Goal: Task Accomplishment & Management: Use online tool/utility

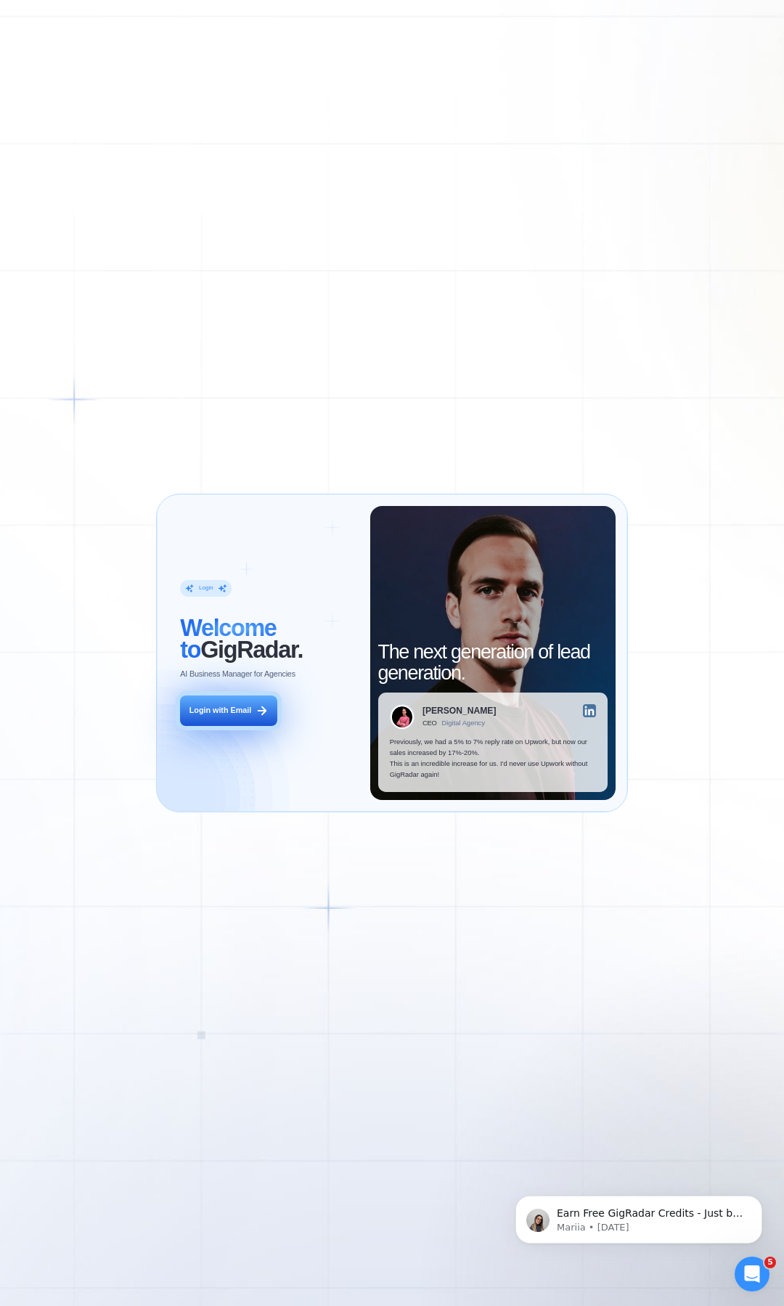
click at [224, 703] on button "Login with Email" at bounding box center [228, 711] width 97 height 30
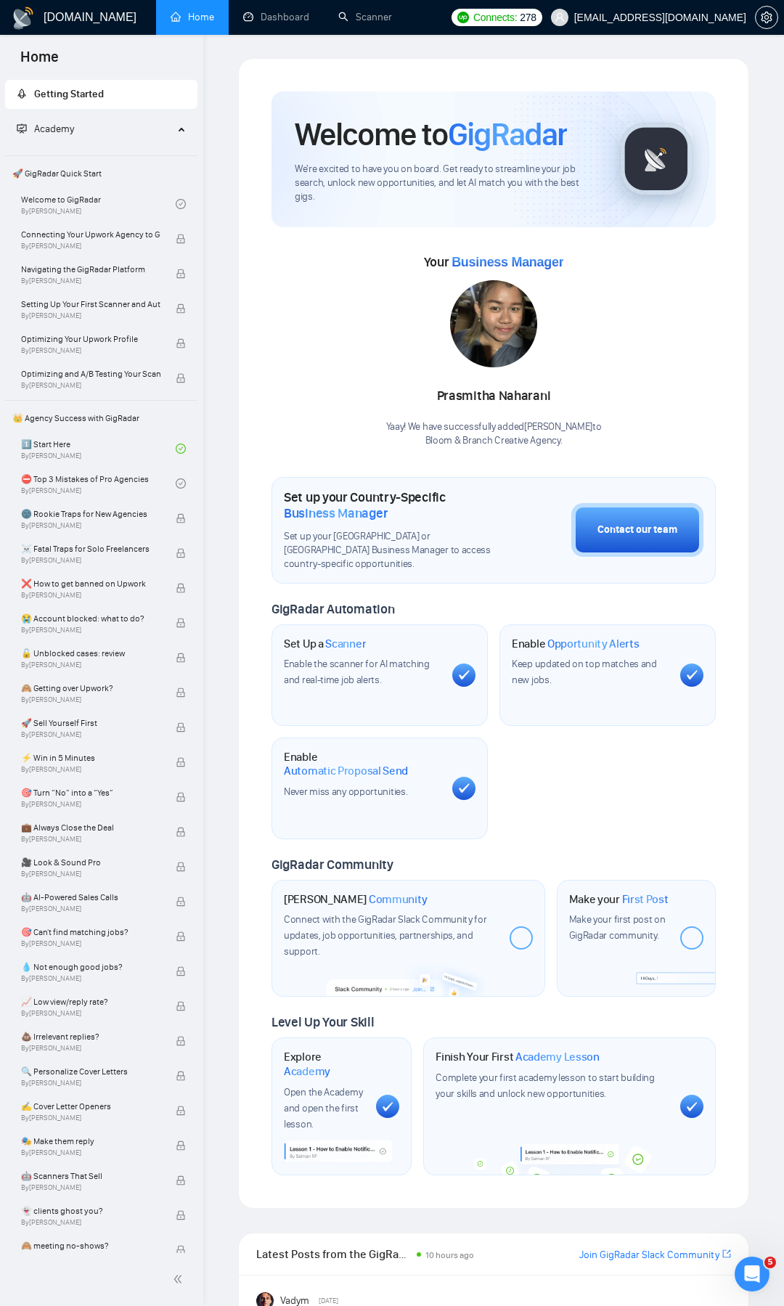
click at [48, 55] on span "Home" at bounding box center [40, 61] width 62 height 30
click at [360, 23] on link "Scanner" at bounding box center [365, 17] width 54 height 12
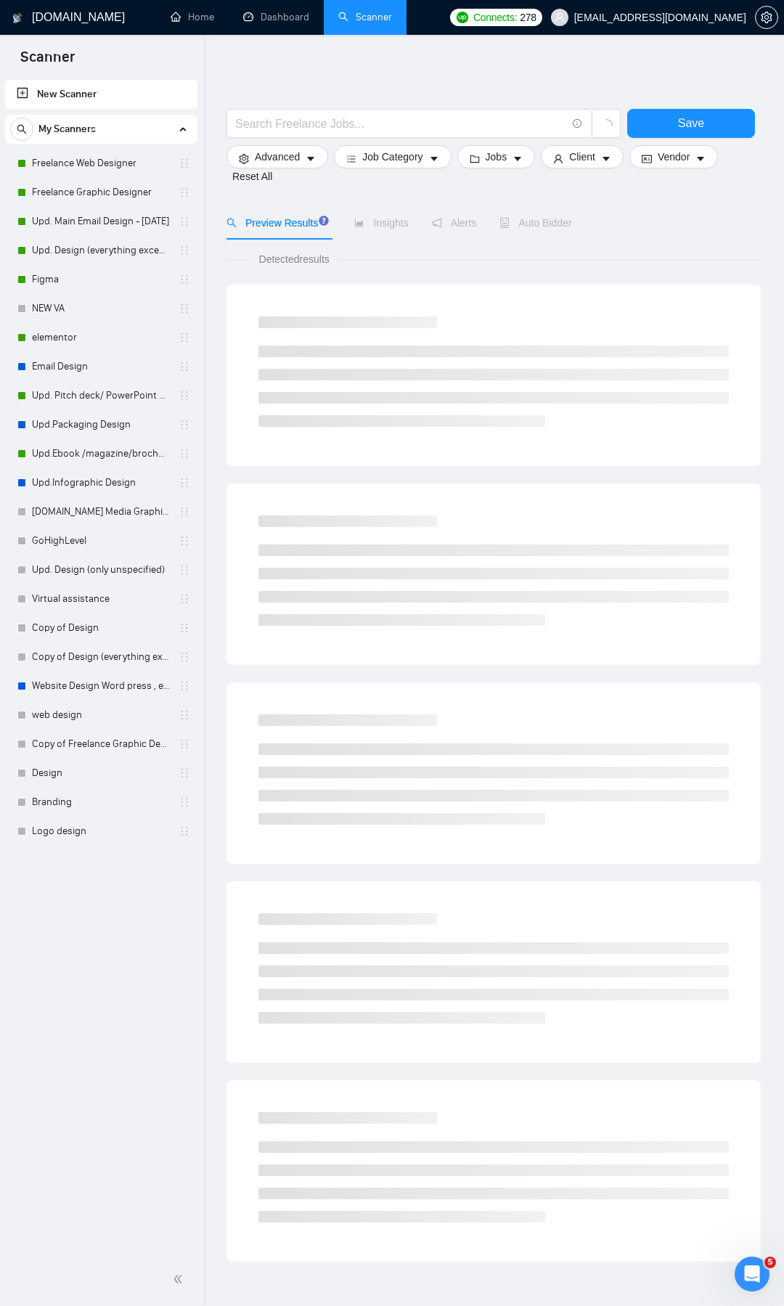
click at [110, 82] on link "New Scanner" at bounding box center [101, 94] width 169 height 29
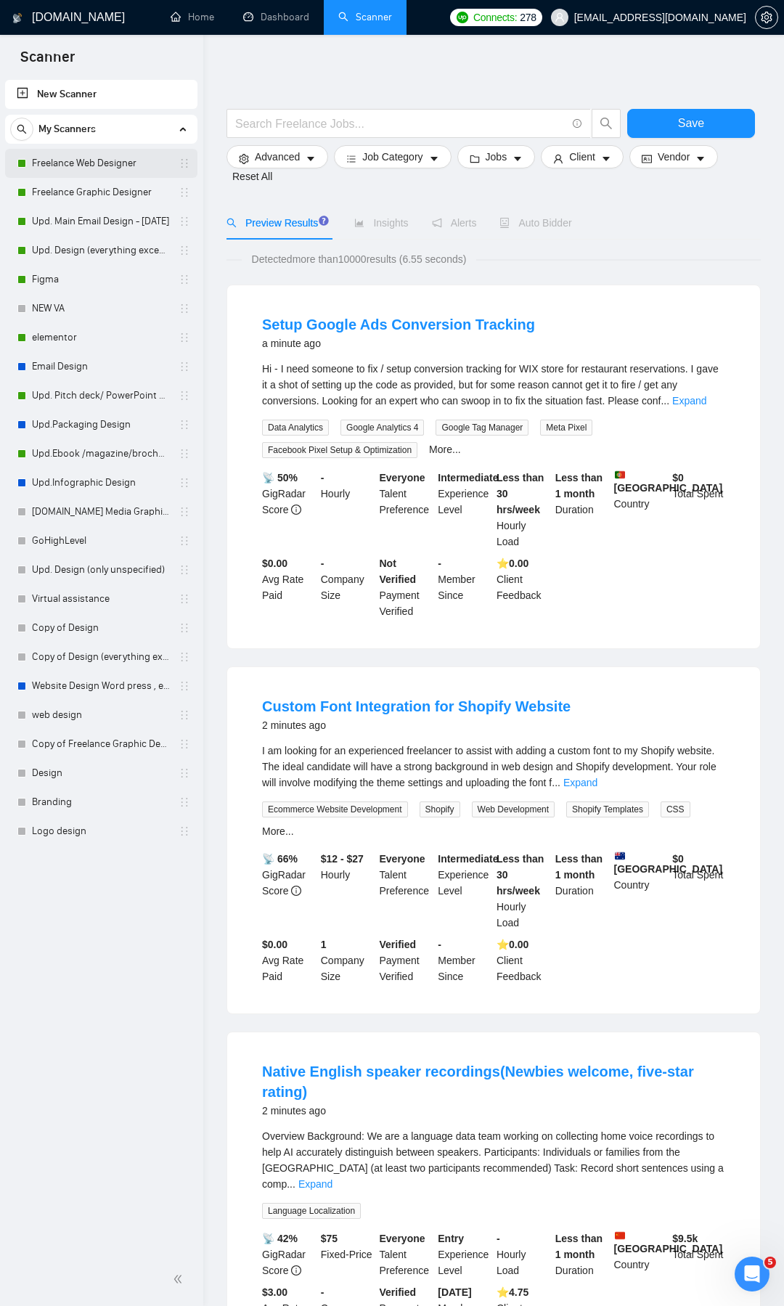
click at [186, 162] on icon "holder" at bounding box center [185, 164] width 12 height 12
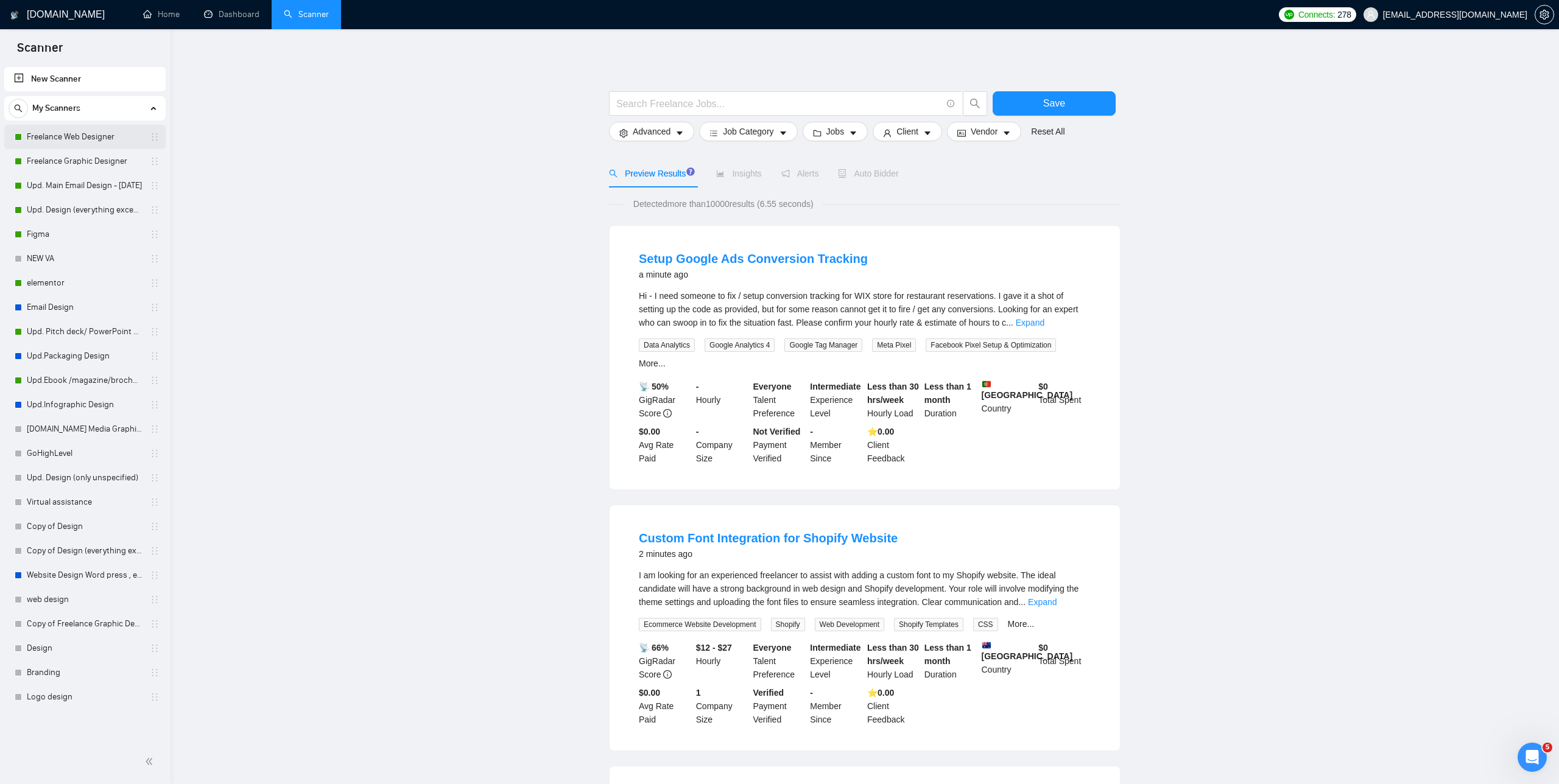
click at [116, 134] on link "Freelance Web Designer" at bounding box center [85, 137] width 116 height 24
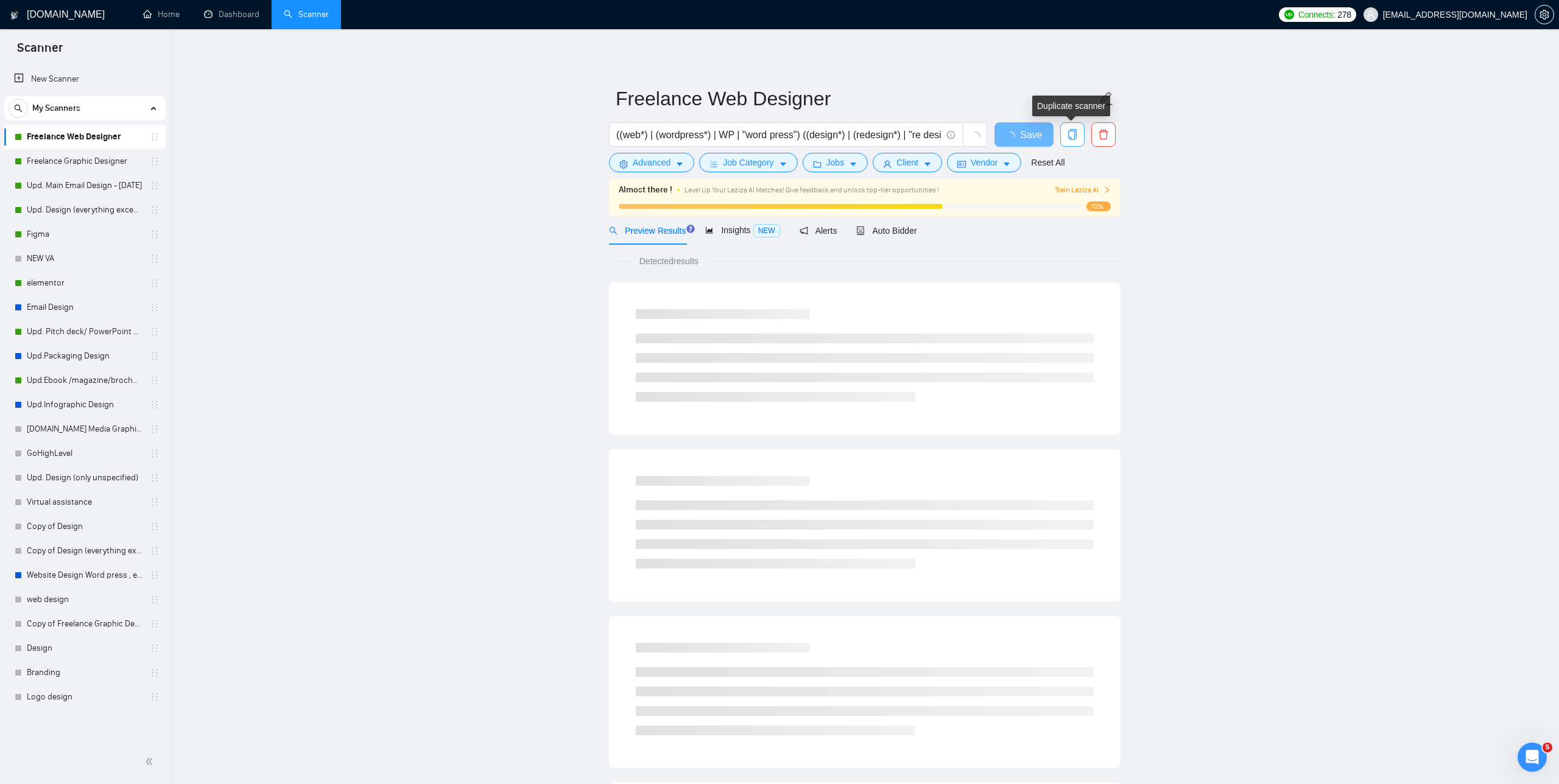
click at [657, 134] on span "copy" at bounding box center [1073, 134] width 23 height 11
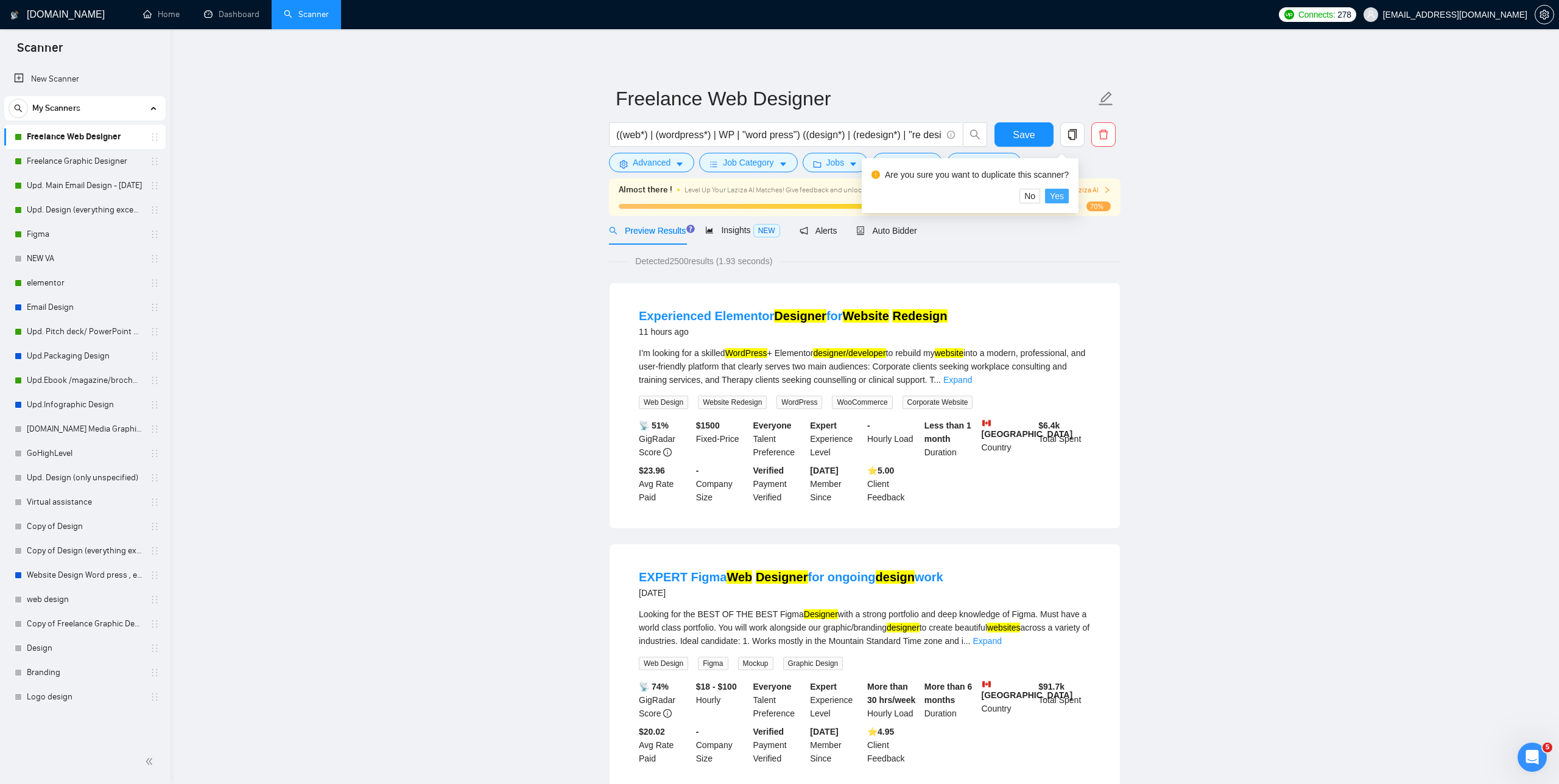
click at [657, 195] on span "Yes" at bounding box center [1057, 196] width 14 height 13
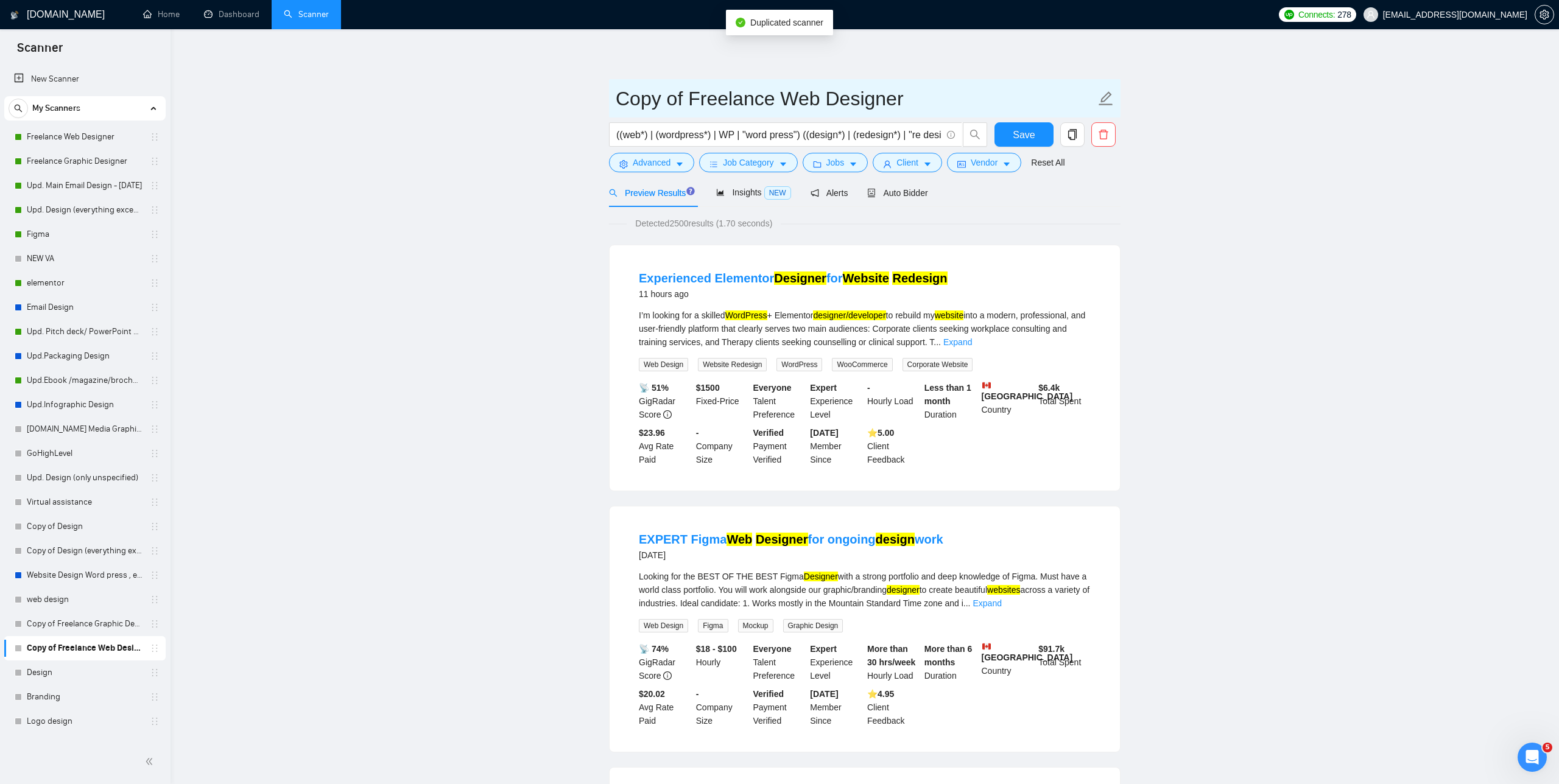
click at [657, 101] on input "Copy of Freelance Web Designer" at bounding box center [855, 98] width 480 height 30
drag, startPoint x: 772, startPoint y: 95, endPoint x: 607, endPoint y: 88, distance: 165.1
drag, startPoint x: 676, startPoint y: 94, endPoint x: 833, endPoint y: 95, distance: 157.0
click at [657, 95] on input "React Web Designer" at bounding box center [855, 98] width 480 height 30
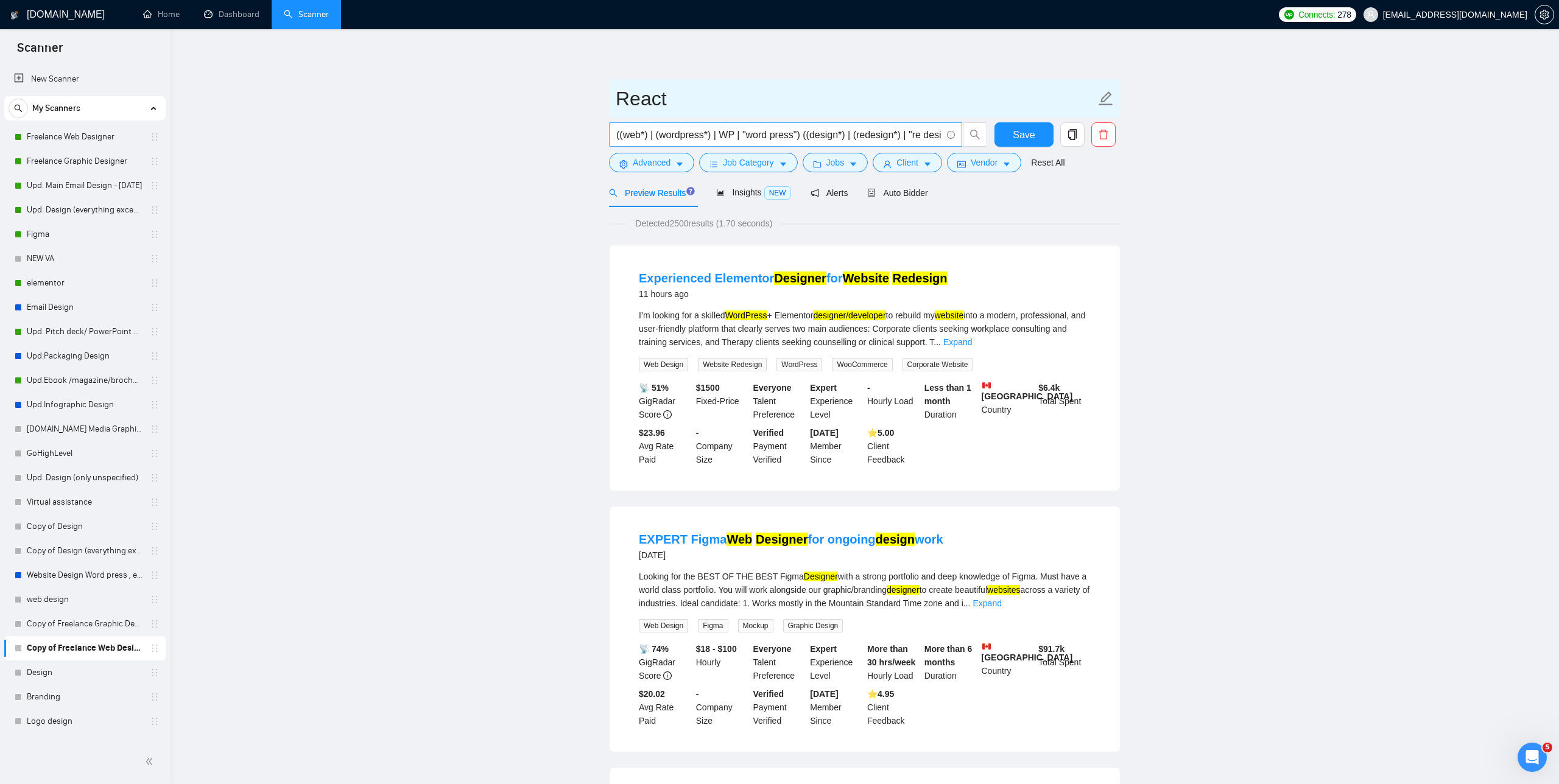
type input "React"
click at [657, 132] on input "((web*) | (wordpress*) | WP | "word press") ((design*) | (redesign*) | "re desi…" at bounding box center [779, 135] width 325 height 15
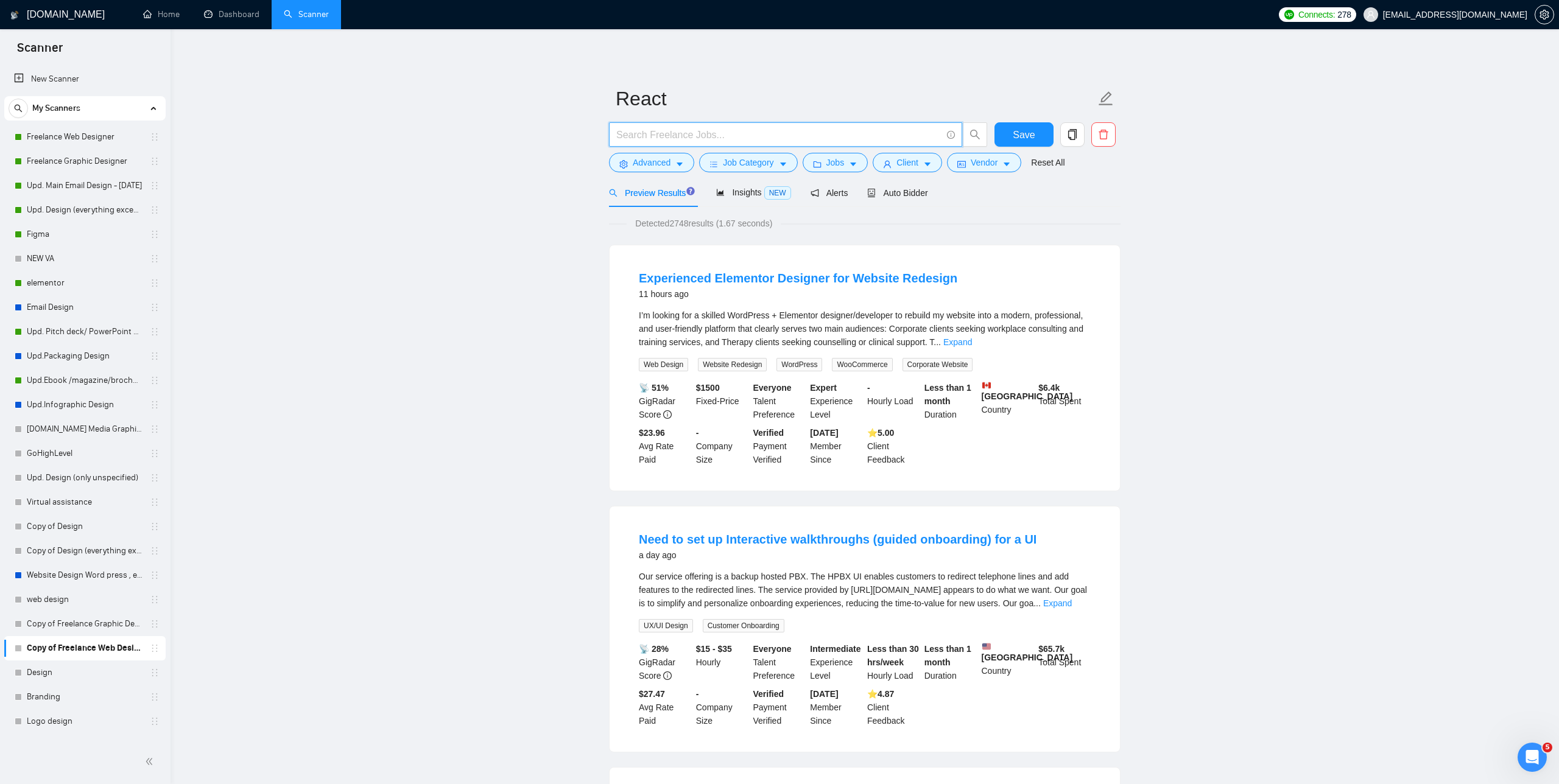
click at [657, 139] on input "text" at bounding box center [779, 135] width 325 height 15
paste input "Frontend Developer,"
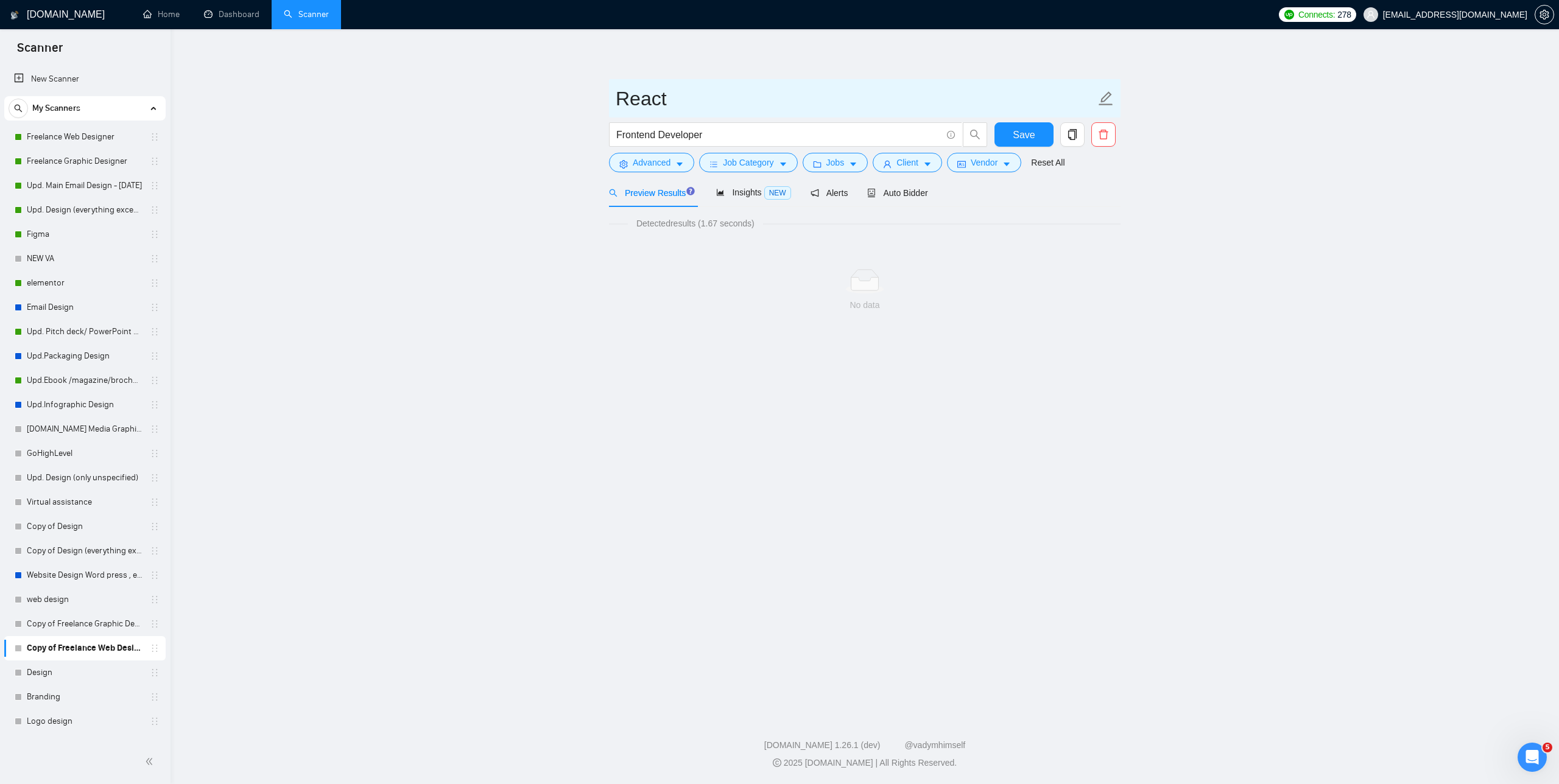
click at [657, 96] on icon "edit" at bounding box center [1105, 98] width 16 height 16
click at [657, 95] on input "React" at bounding box center [855, 98] width 480 height 30
click at [657, 127] on span "Frontend Developer" at bounding box center [785, 134] width 353 height 24
click at [657, 134] on input "Frontend Developer" at bounding box center [779, 135] width 325 height 15
type input "Frontend Development"
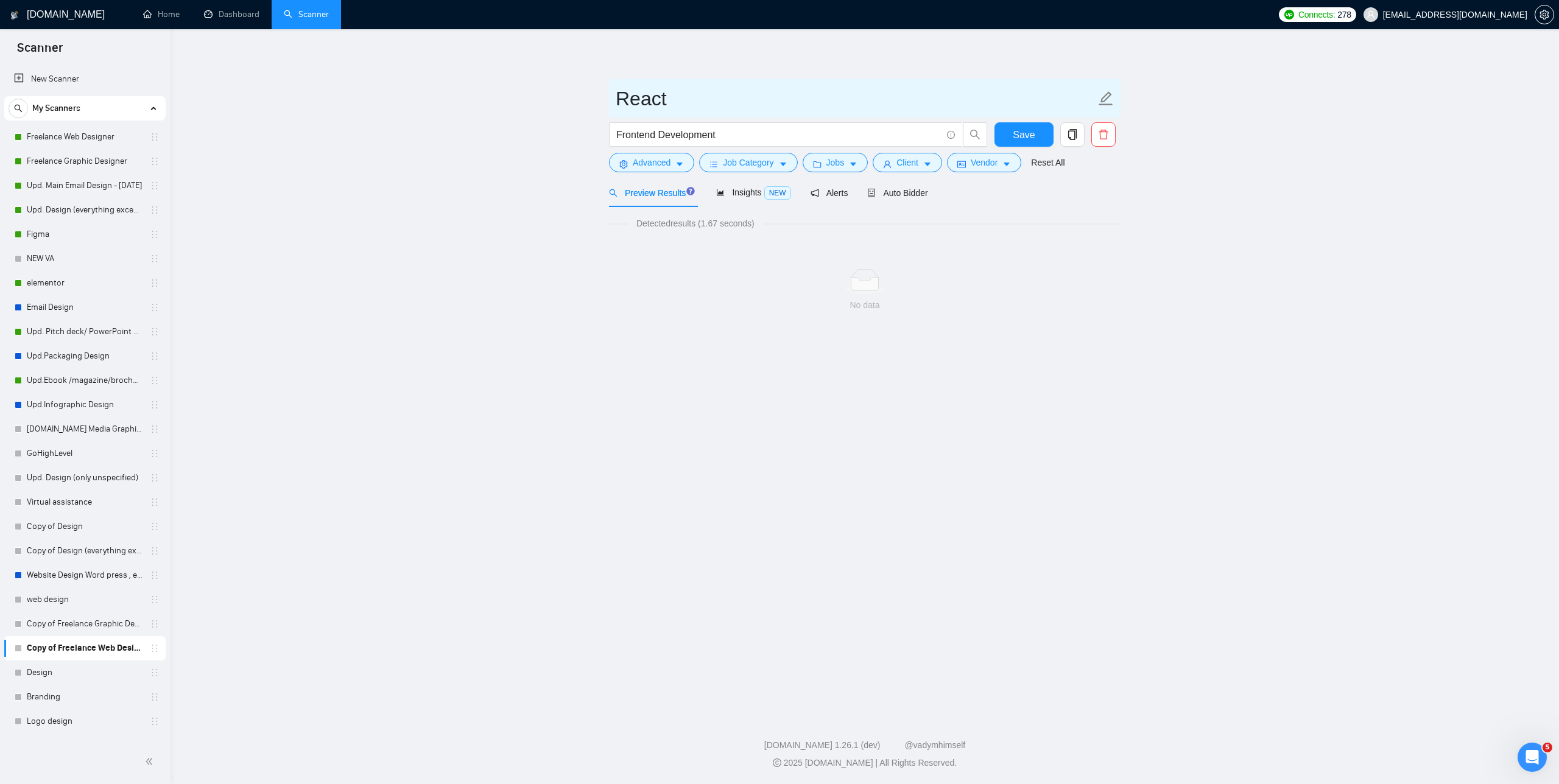
click at [657, 96] on input "React" at bounding box center [855, 98] width 480 height 30
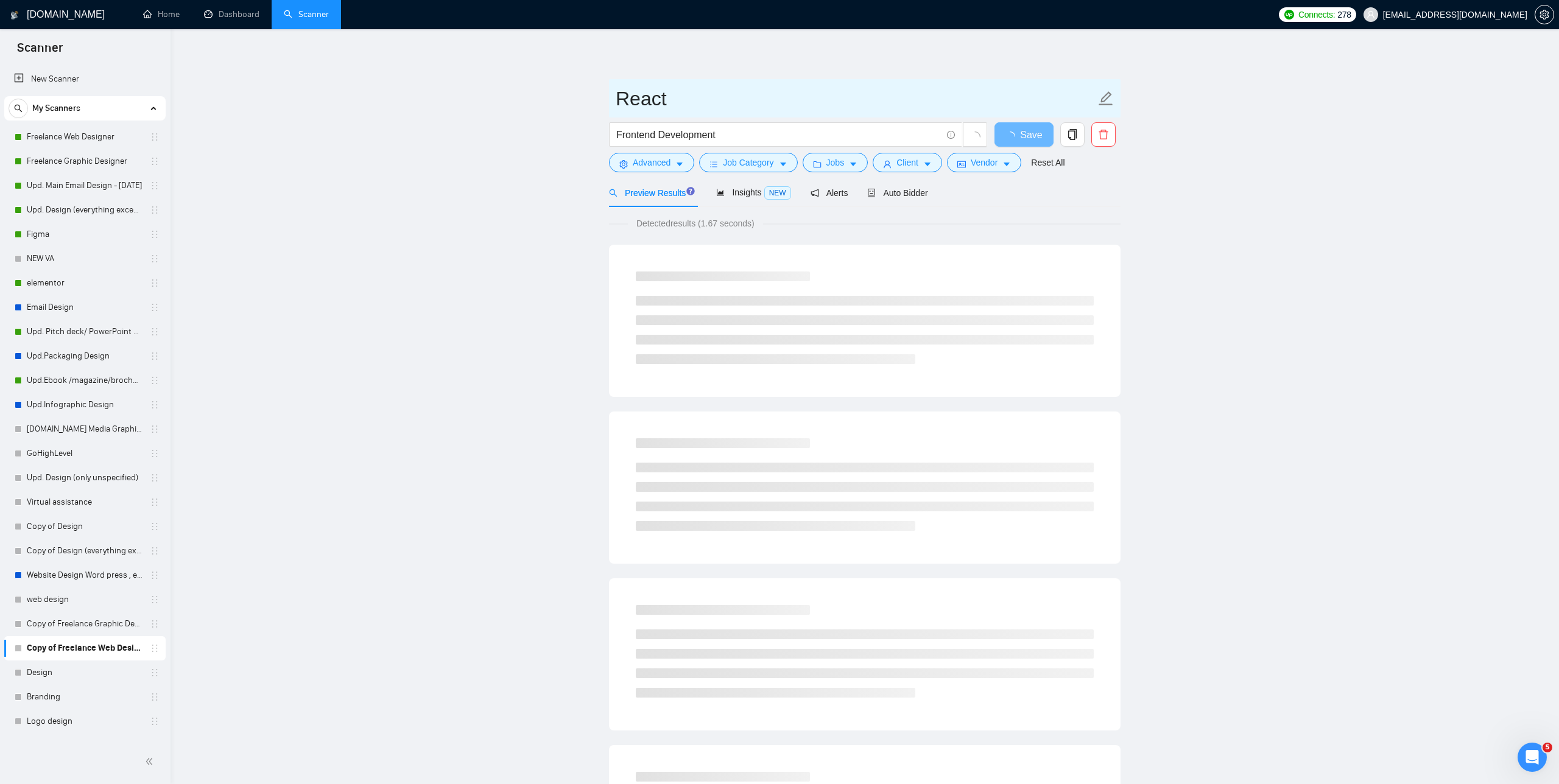
click at [657, 96] on input "React" at bounding box center [855, 98] width 480 height 30
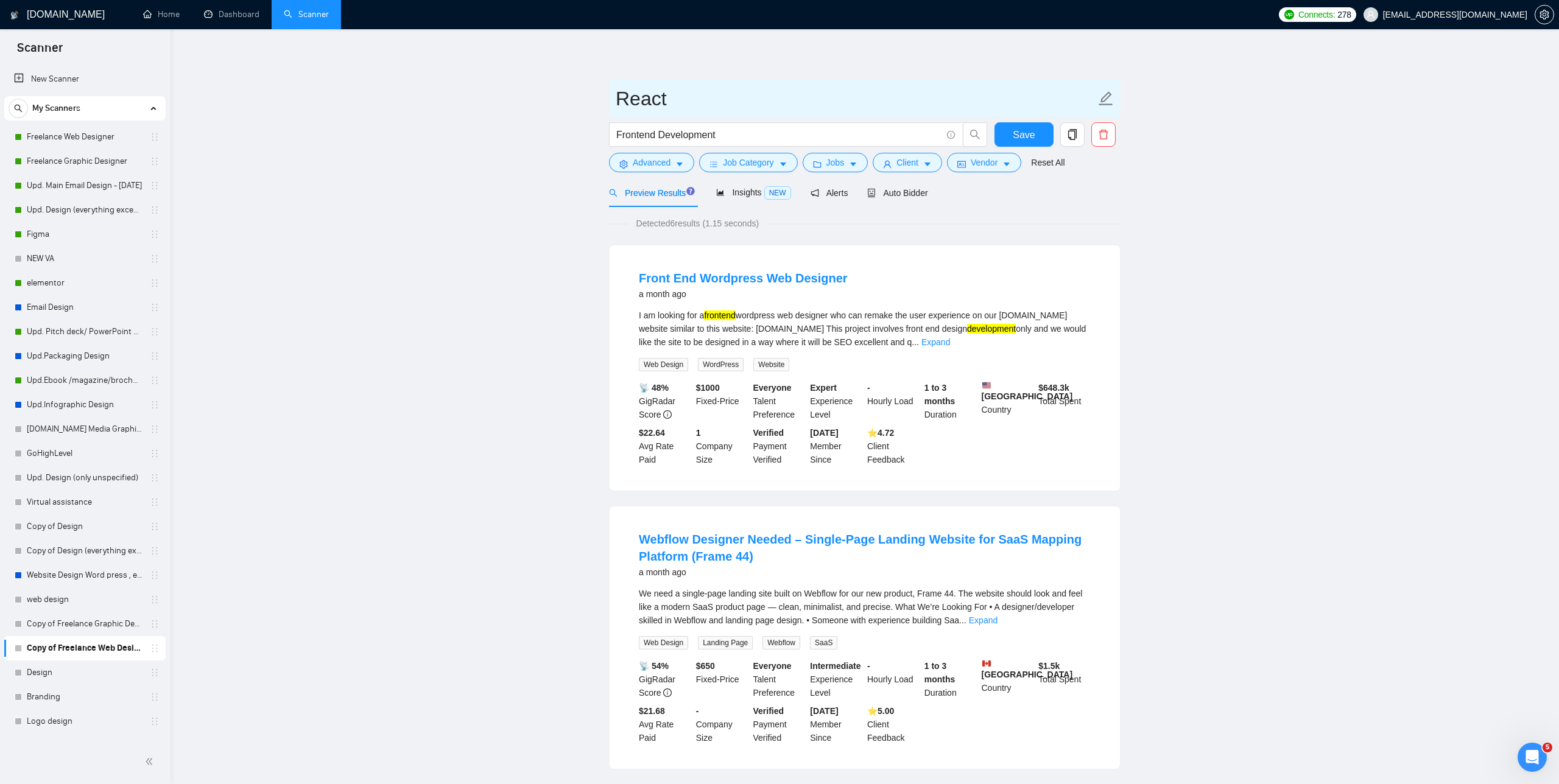
drag, startPoint x: 672, startPoint y: 99, endPoint x: 608, endPoint y: 96, distance: 64.1
paste input "Frontend Developer,"
type input "Frontend Developer"
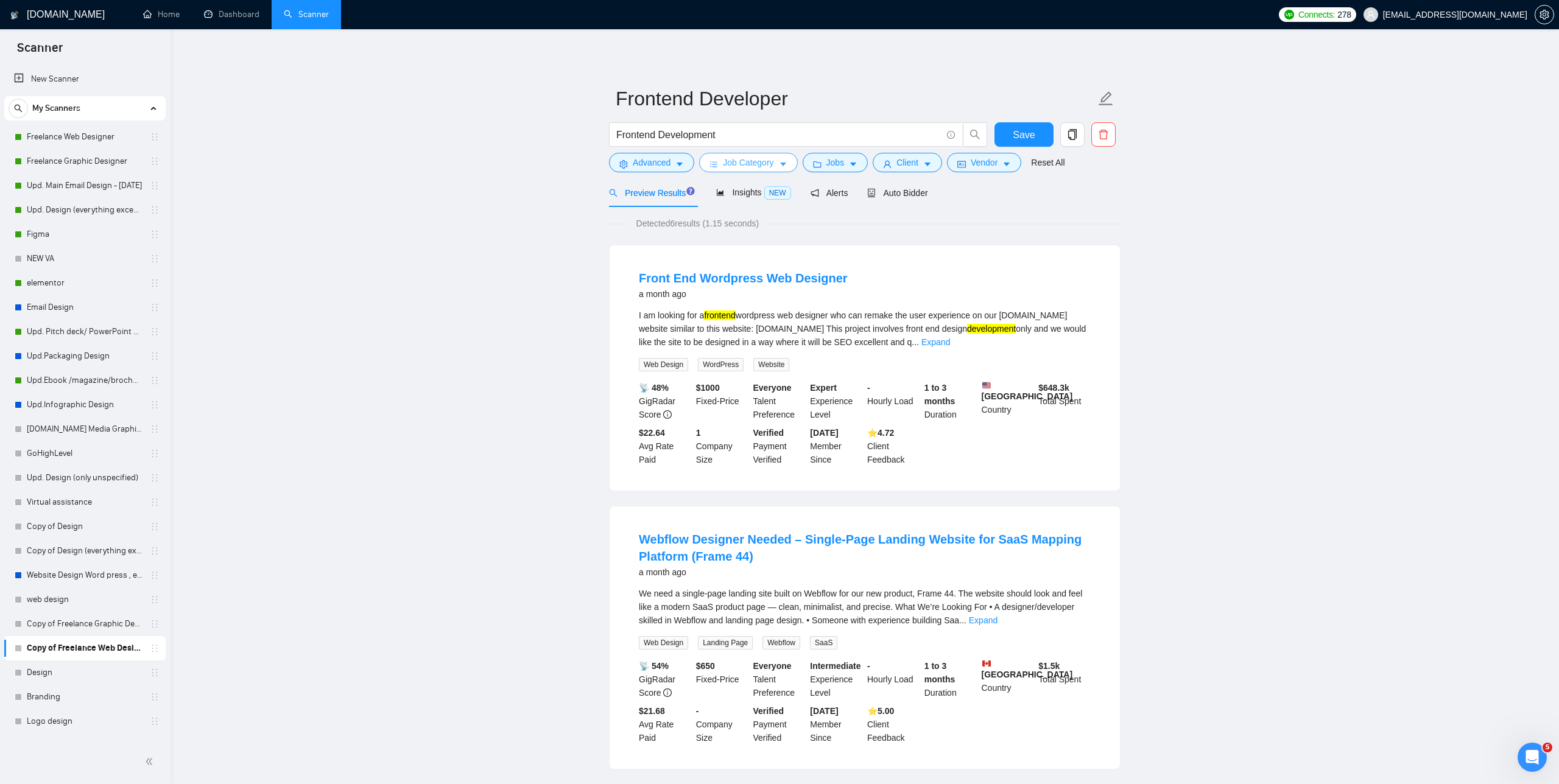
click at [657, 169] on span "Job Category" at bounding box center [748, 163] width 50 height 13
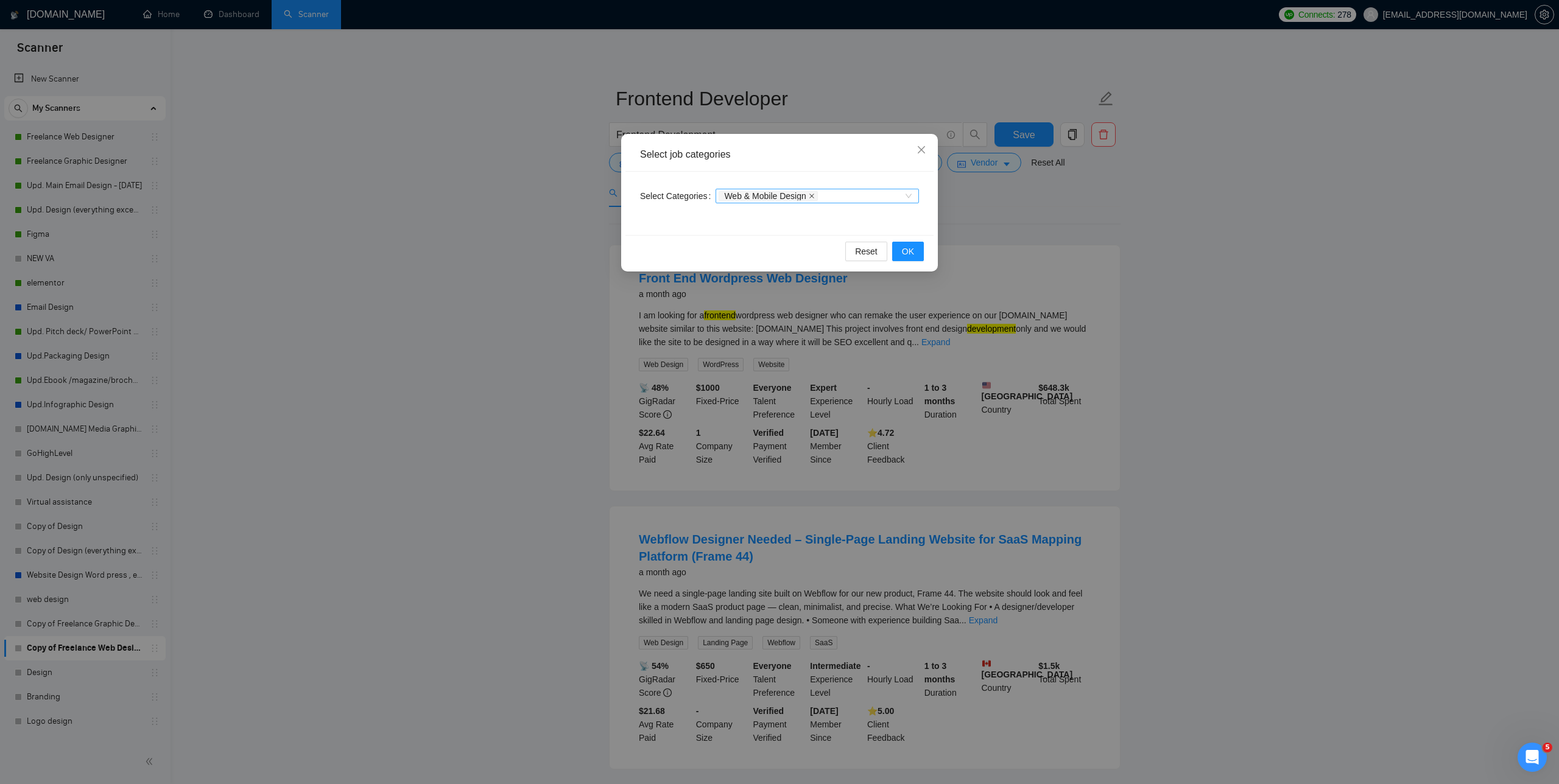
click at [657, 195] on icon "close" at bounding box center [811, 195] width 6 height 6
click at [657, 195] on div at bounding box center [811, 196] width 185 height 10
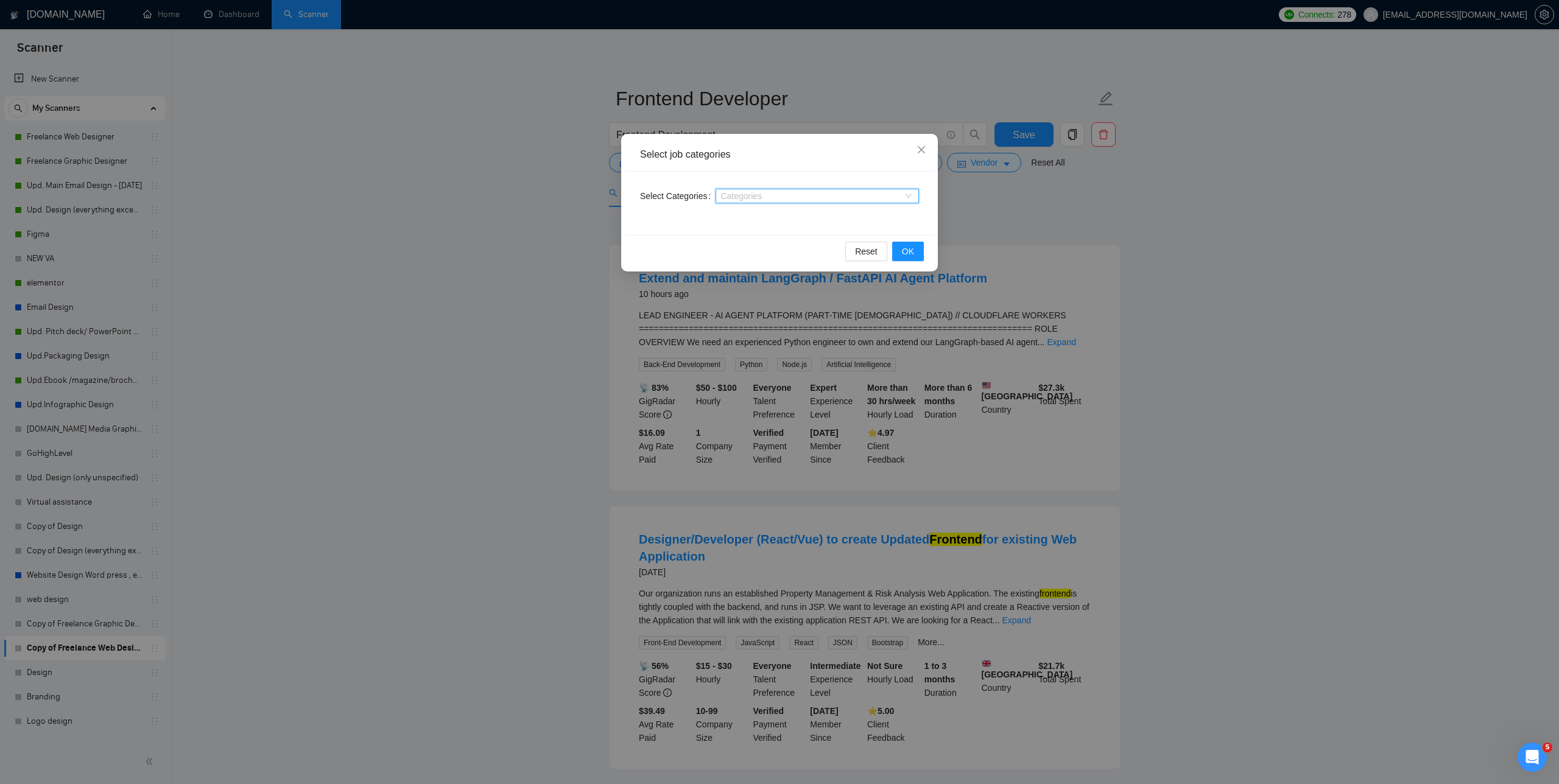
click at [657, 195] on div at bounding box center [811, 196] width 185 height 10
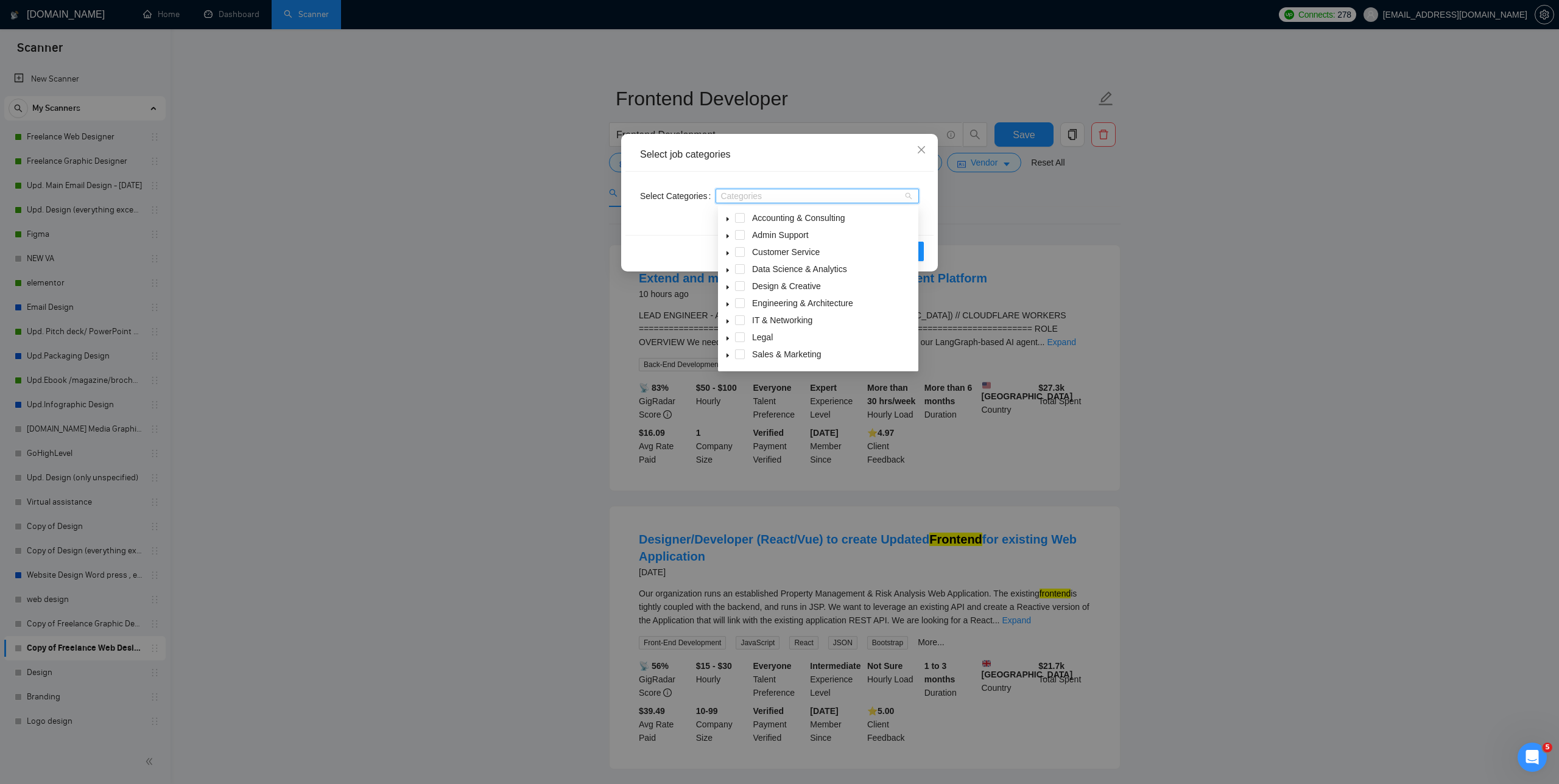
click at [657, 217] on icon "caret-down" at bounding box center [727, 219] width 3 height 4
click at [657, 217] on icon "caret-down" at bounding box center [727, 219] width 6 height 6
click at [657, 232] on span at bounding box center [727, 235] width 14 height 14
click at [657, 248] on span at bounding box center [727, 252] width 14 height 14
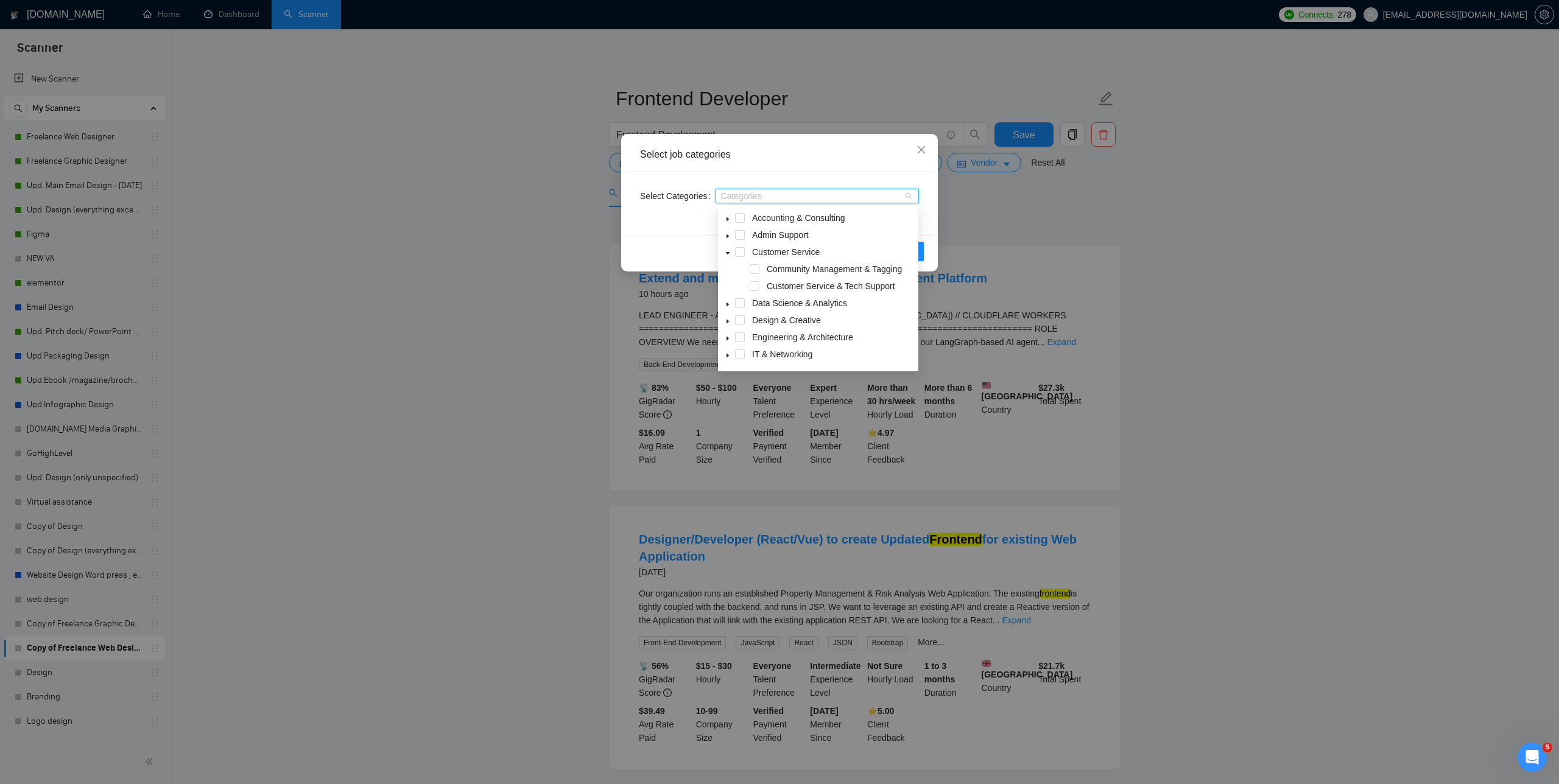
click at [657, 248] on span at bounding box center [727, 252] width 14 height 14
click at [657, 265] on span at bounding box center [727, 268] width 14 height 14
click at [657, 285] on span at bounding box center [727, 286] width 14 height 14
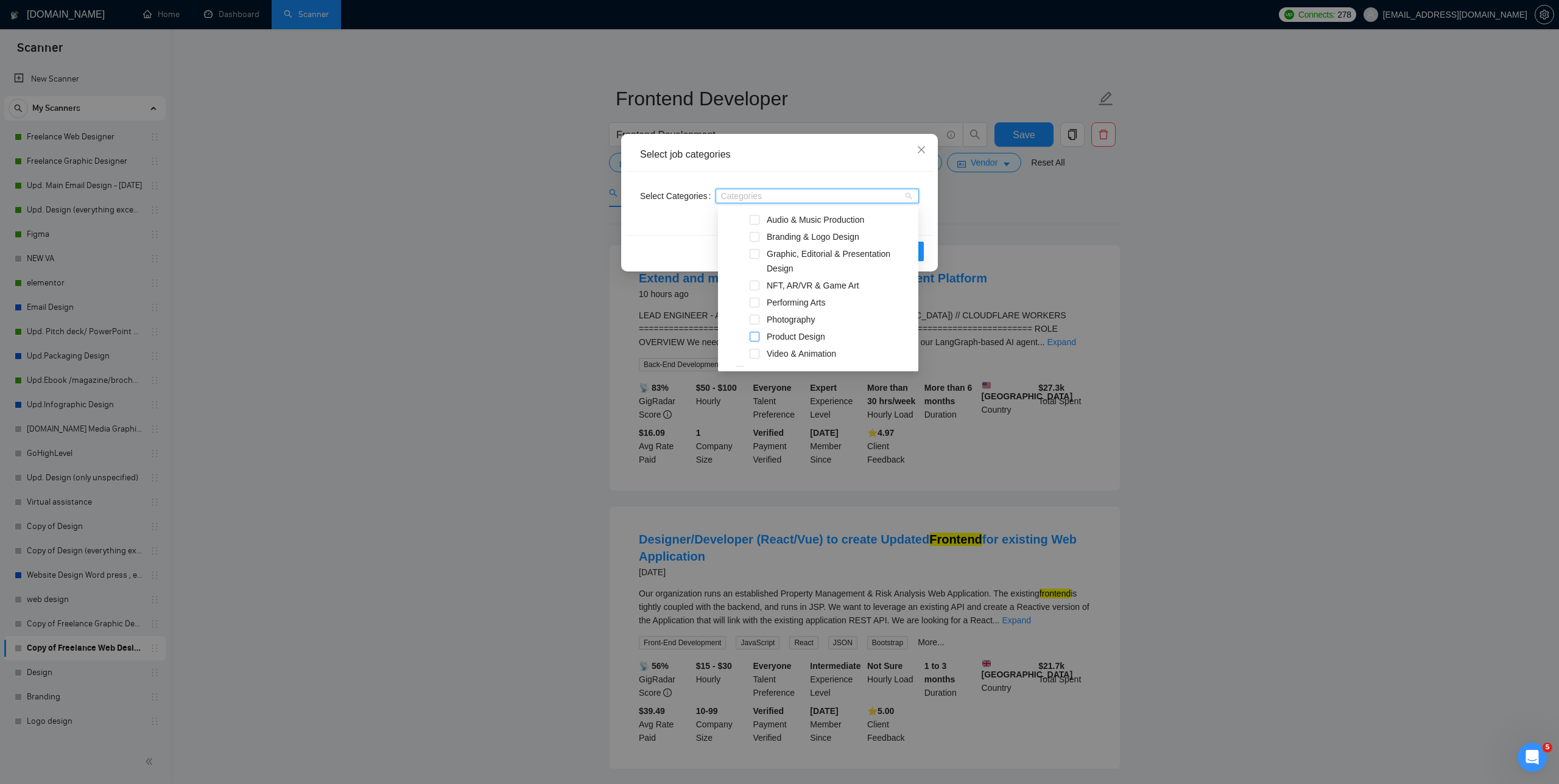
click at [657, 339] on span at bounding box center [755, 337] width 10 height 10
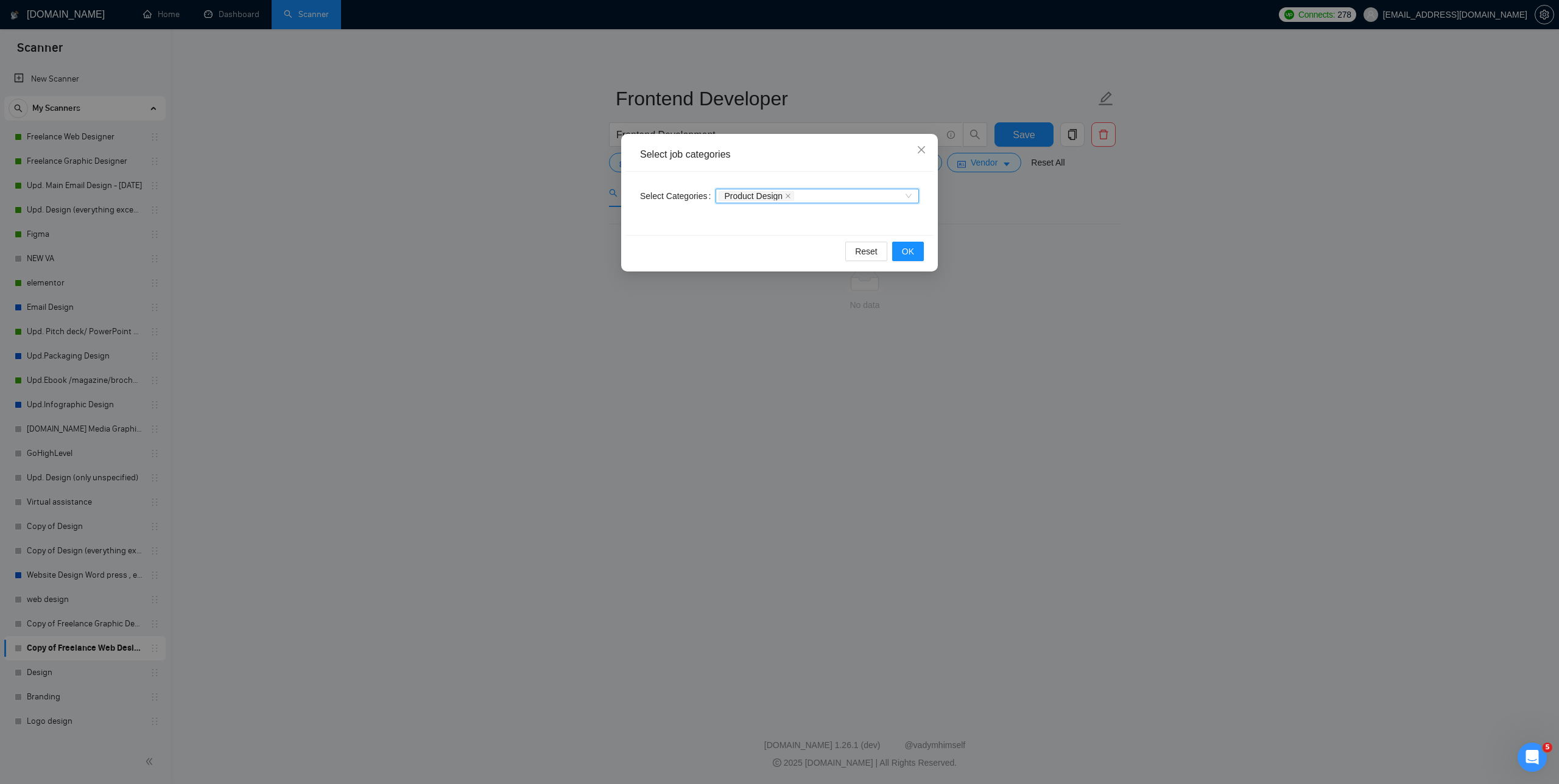
click at [657, 193] on div "Product Design" at bounding box center [811, 196] width 185 height 13
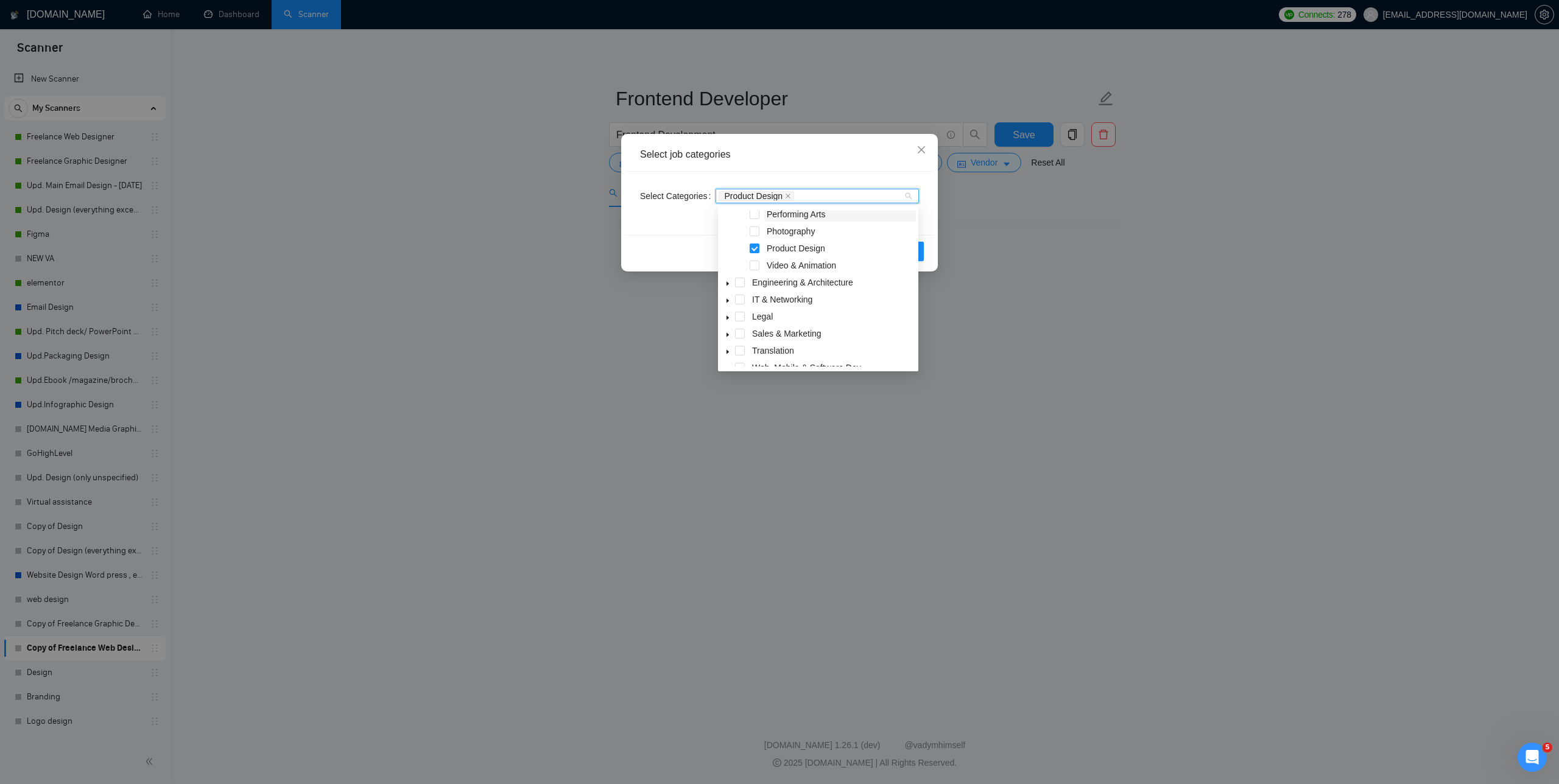
scroll to position [217, 0]
click at [657, 306] on icon "caret-down" at bounding box center [727, 306] width 6 height 6
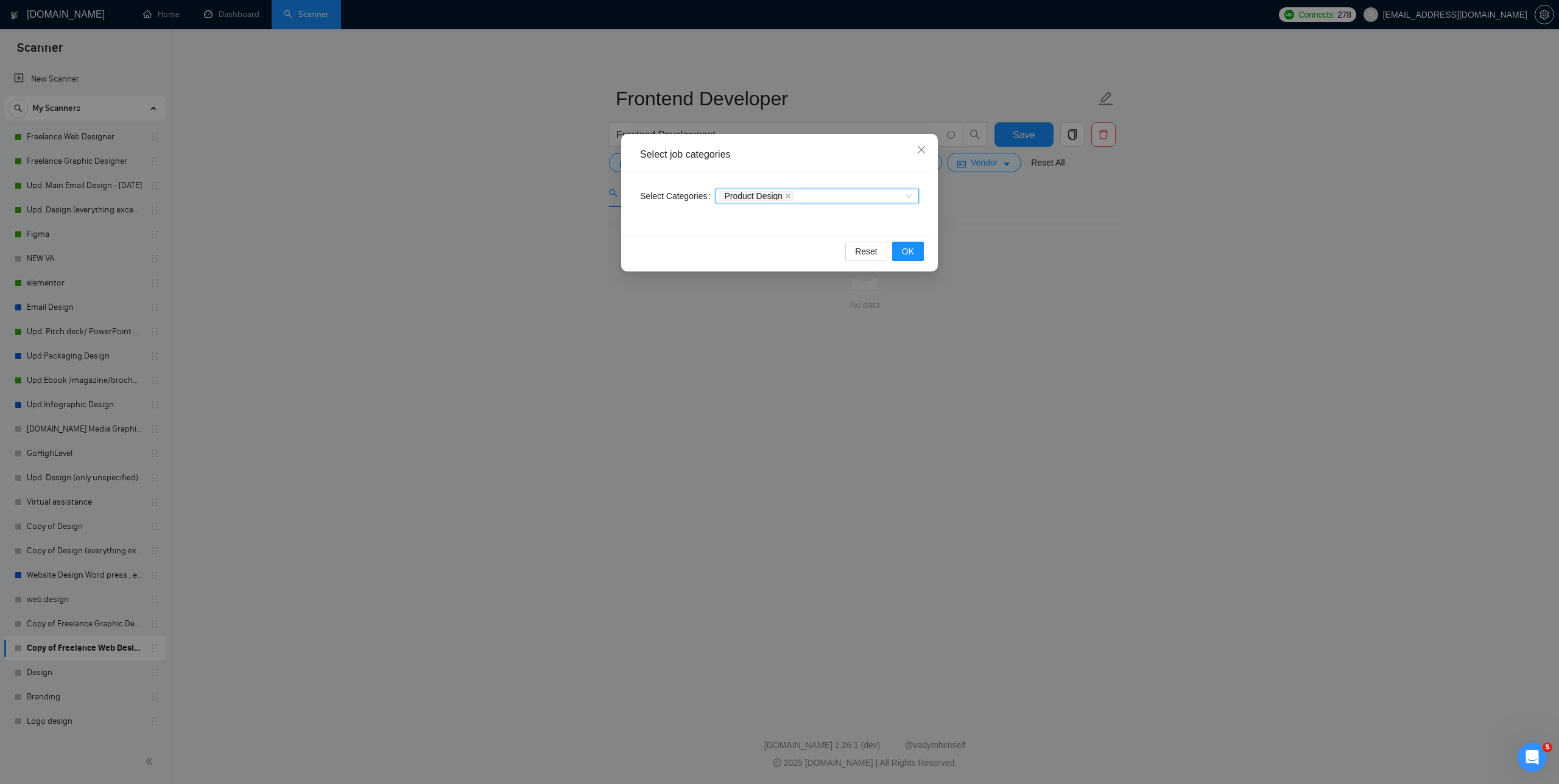
click at [657, 197] on div "Product Design" at bounding box center [811, 196] width 185 height 13
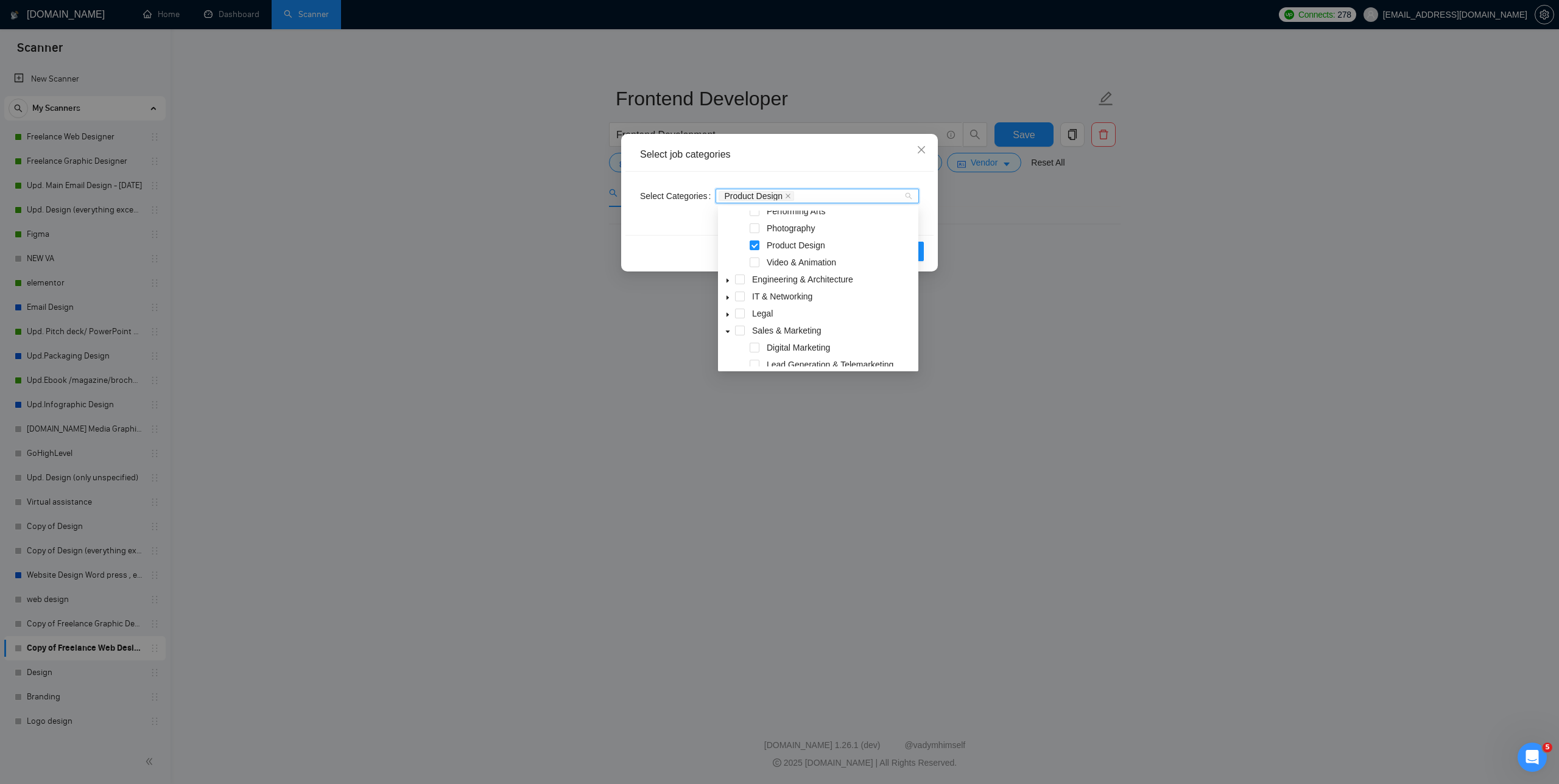
scroll to position [205, 0]
click at [657, 265] on icon "caret-down" at bounding box center [727, 266] width 6 height 6
click at [657, 304] on span at bounding box center [755, 306] width 10 height 10
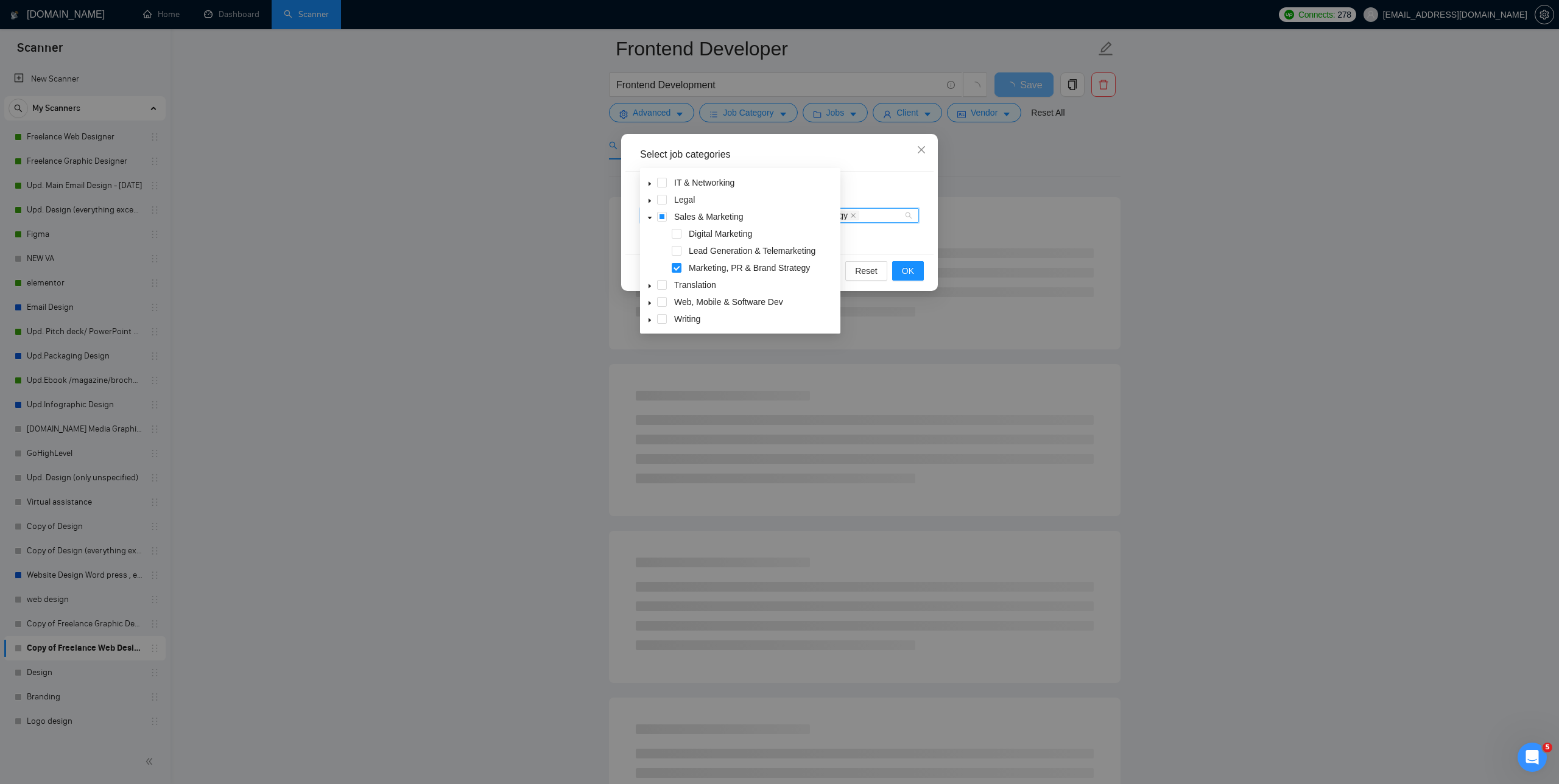
scroll to position [0, 0]
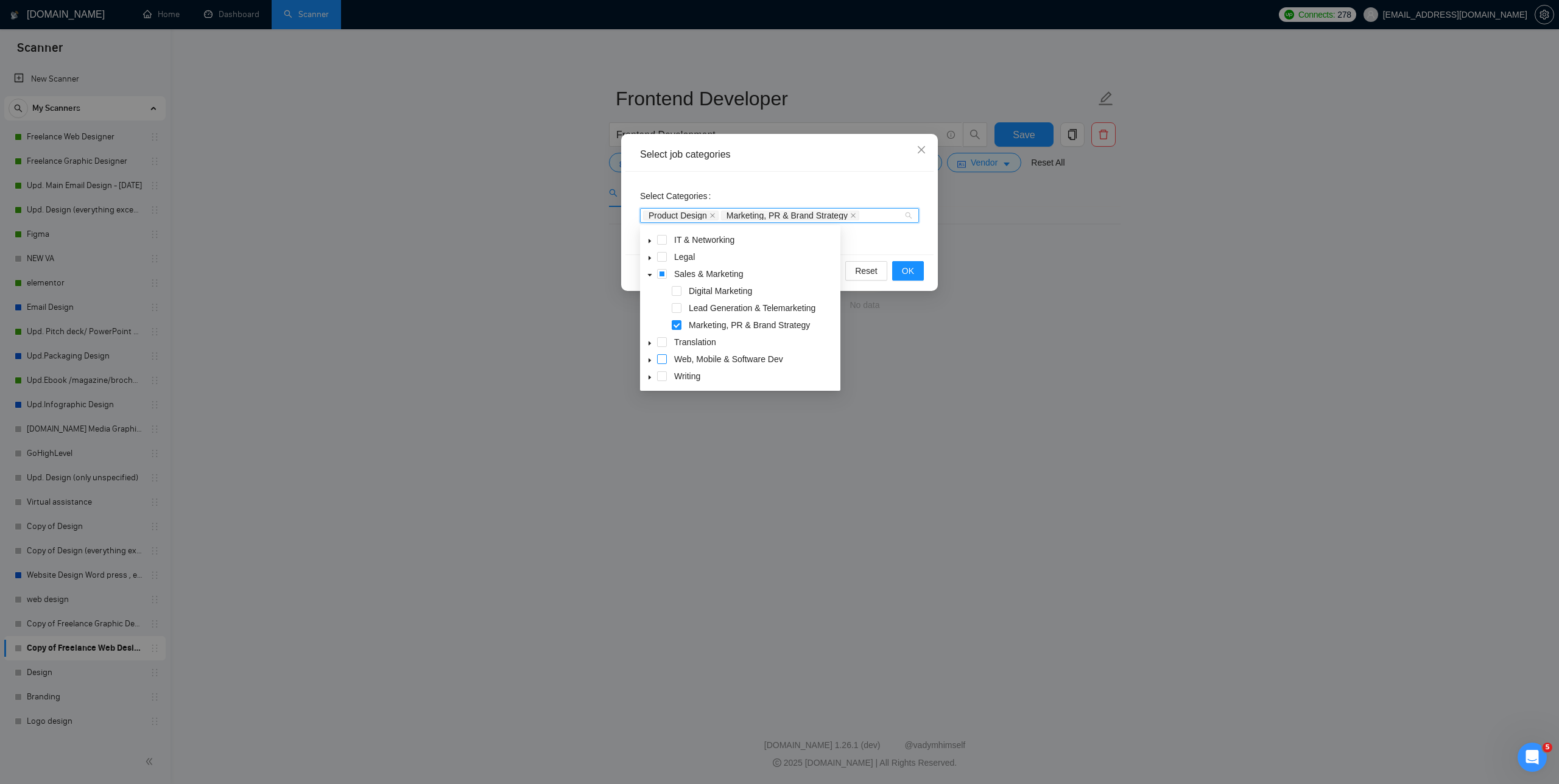
click at [657, 357] on span at bounding box center [663, 360] width 10 height 10
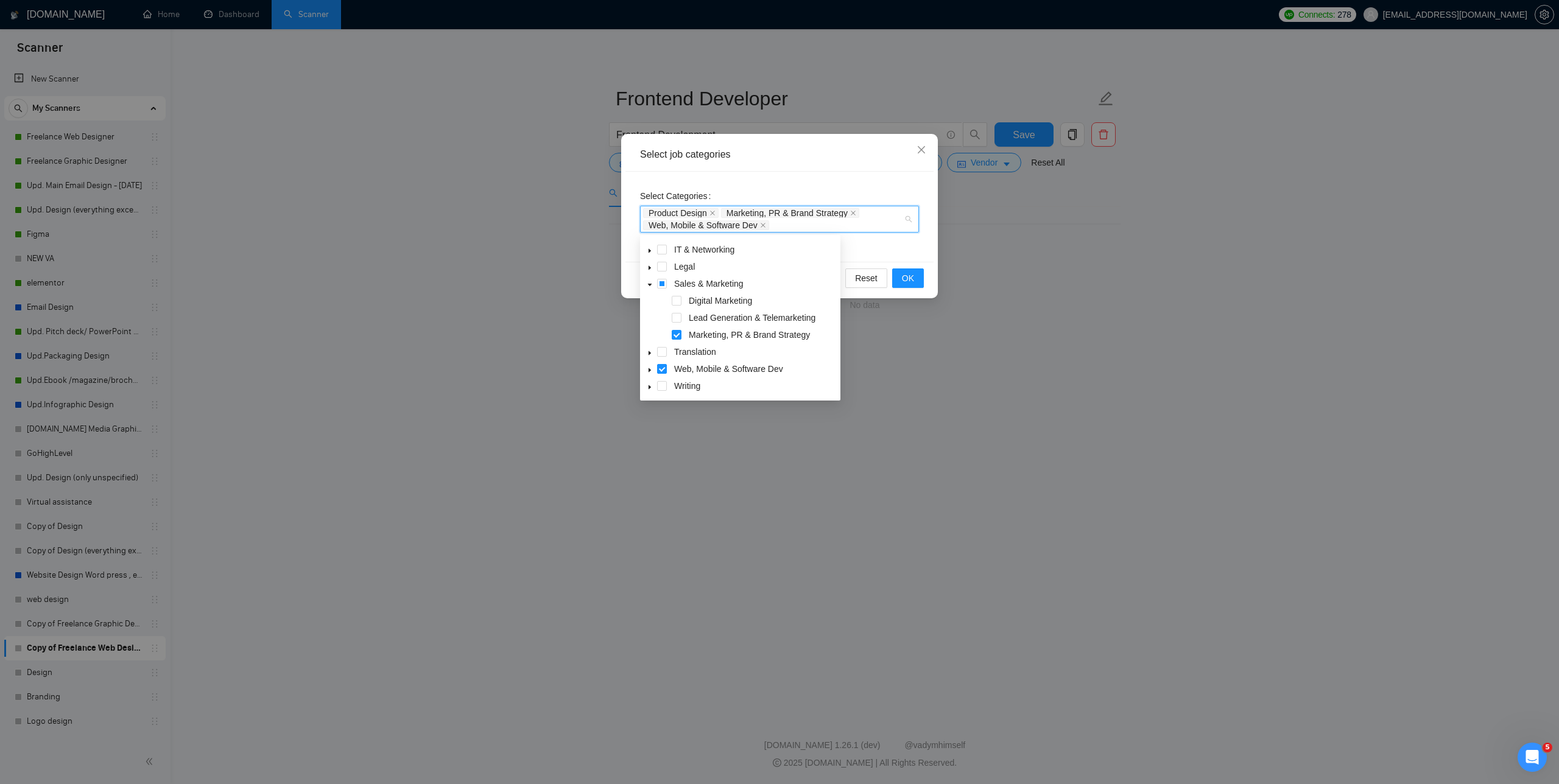
click at [649, 371] on icon "caret-down" at bounding box center [649, 370] width 3 height 4
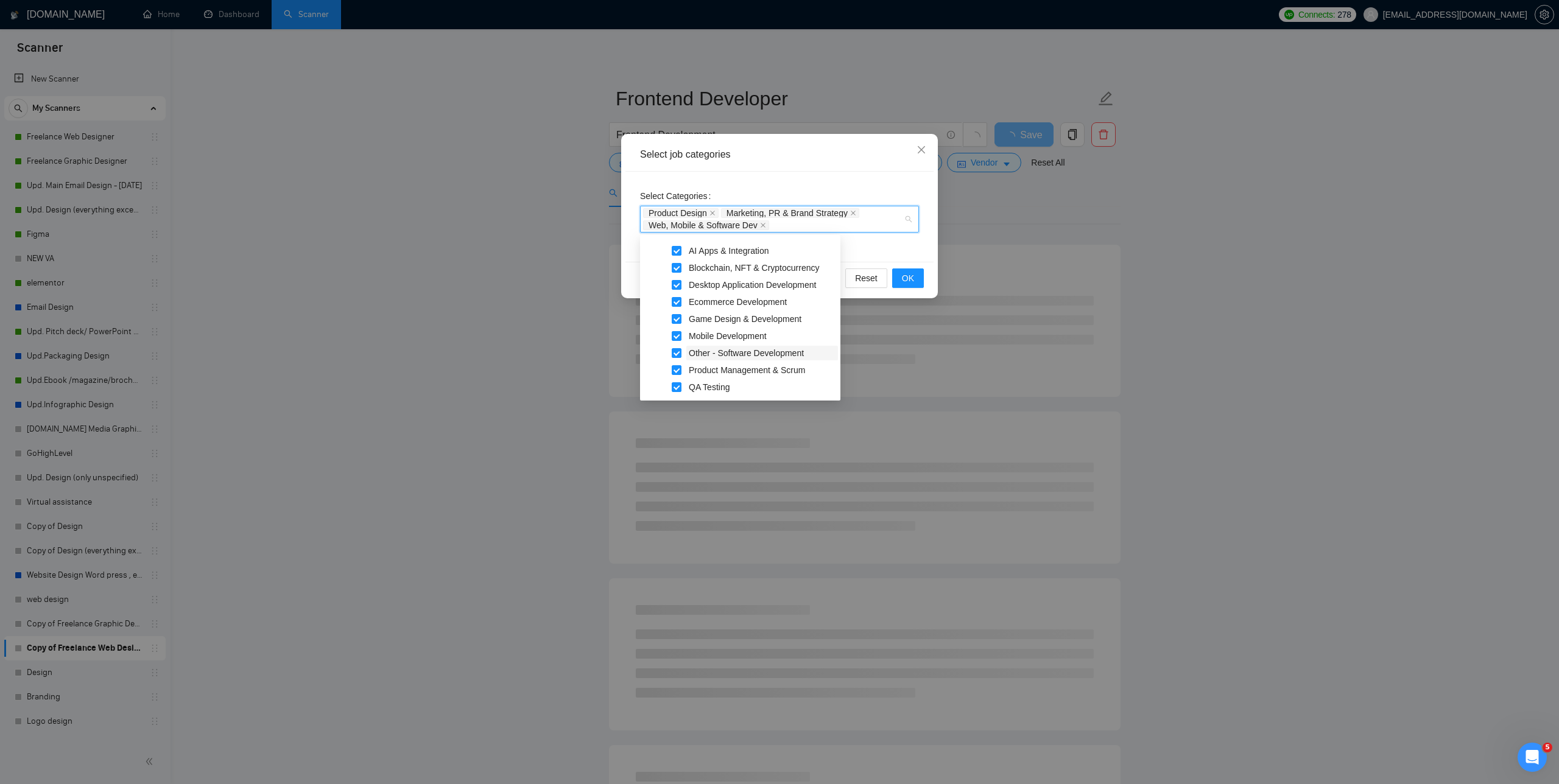
scroll to position [559, 0]
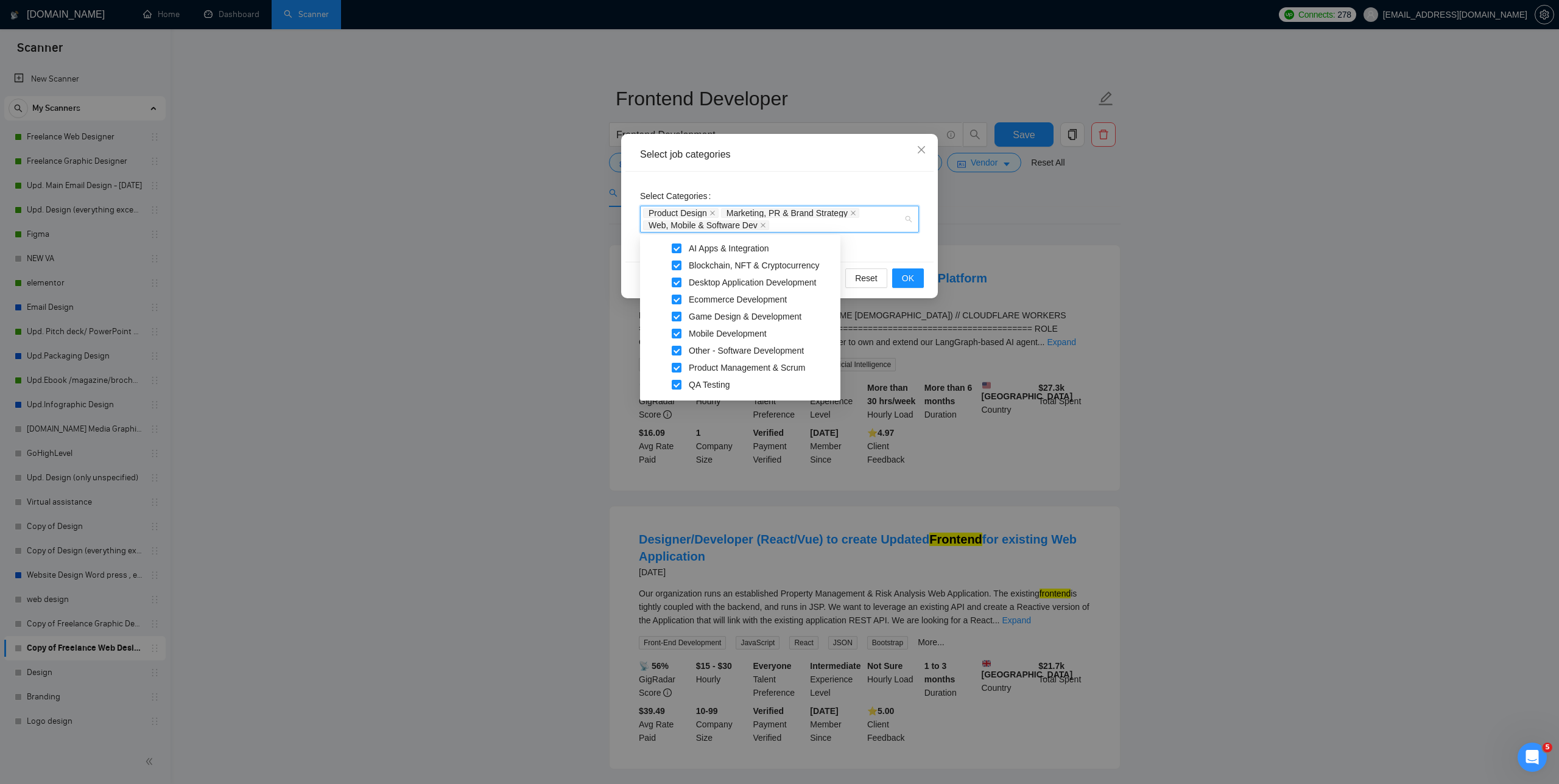
click at [657, 316] on span at bounding box center [677, 317] width 10 height 10
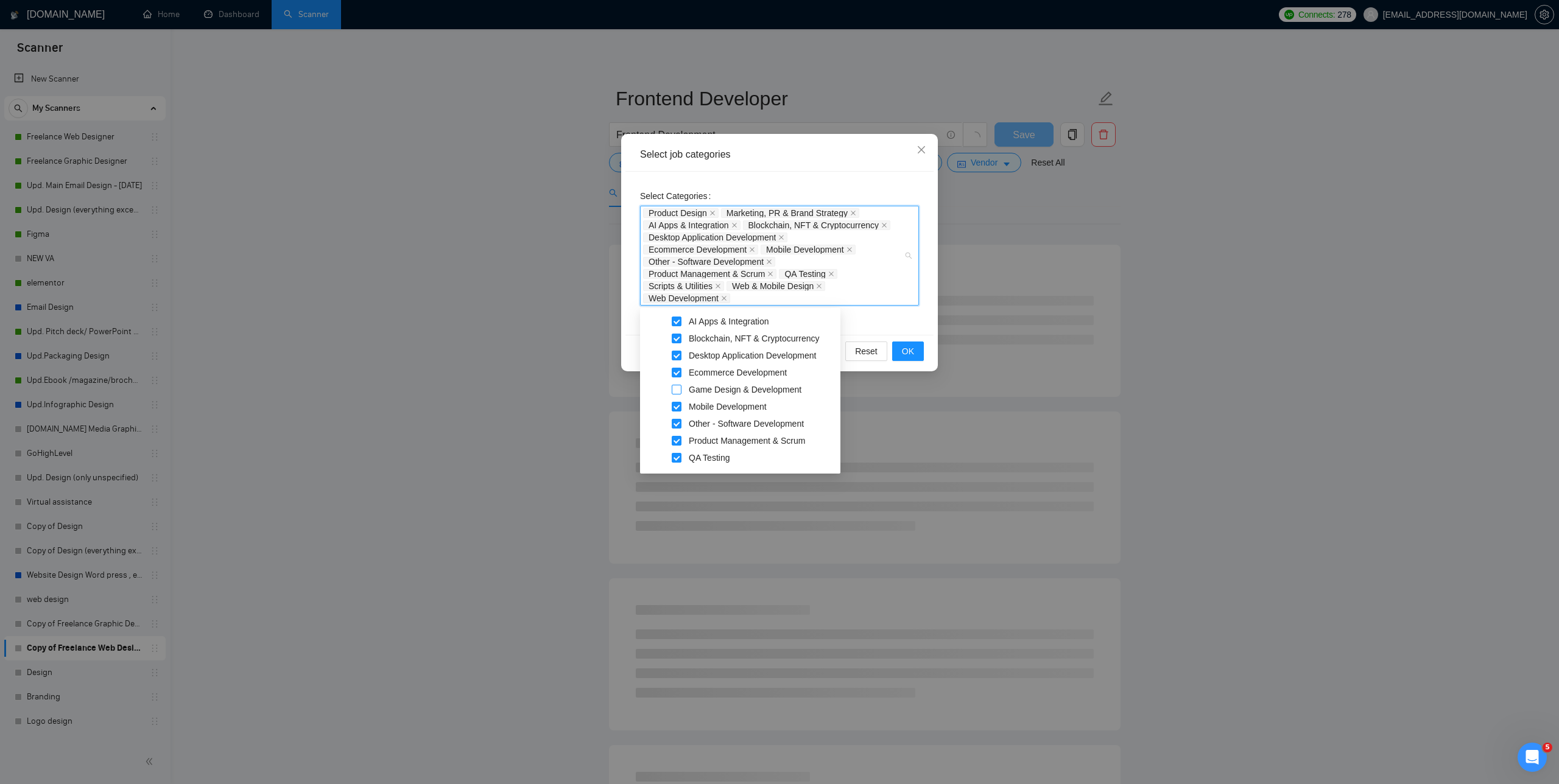
click at [657, 386] on span at bounding box center [677, 390] width 10 height 10
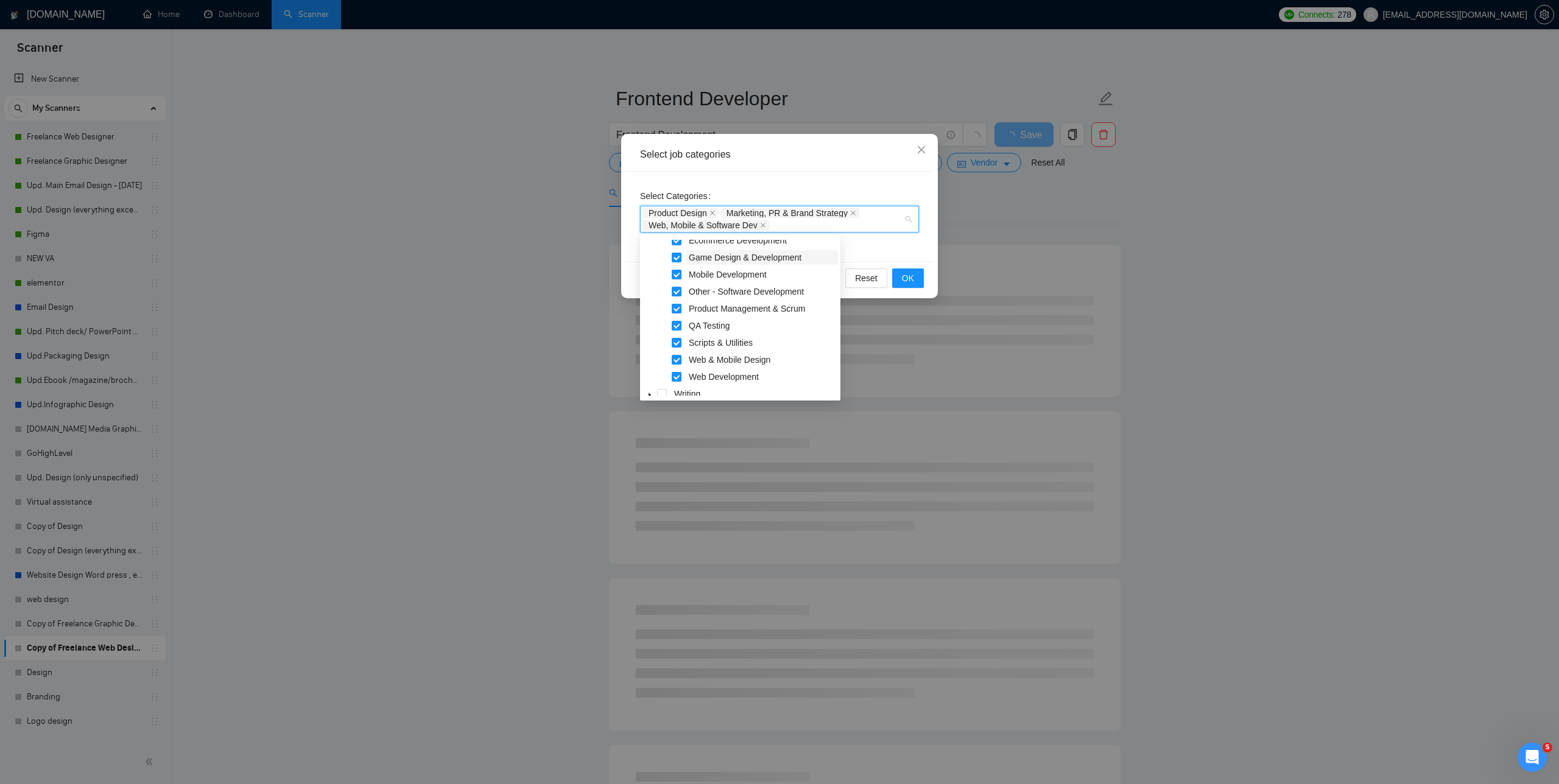
scroll to position [626, 0]
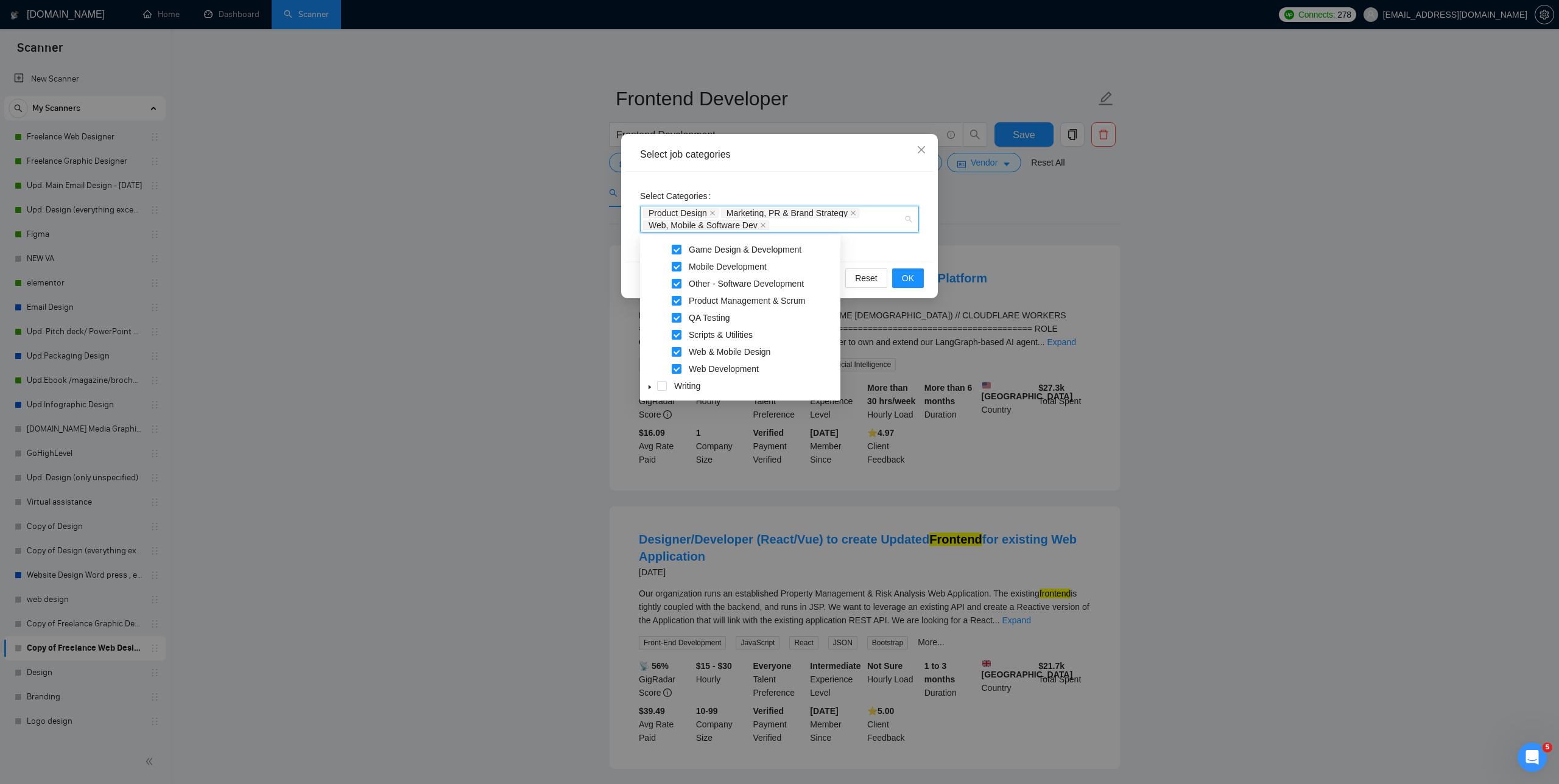
click at [657, 250] on div "Select Categories Product Design Marketing, PR & Brand Strategy Web, Mobile & S…" at bounding box center [779, 216] width 308 height 90
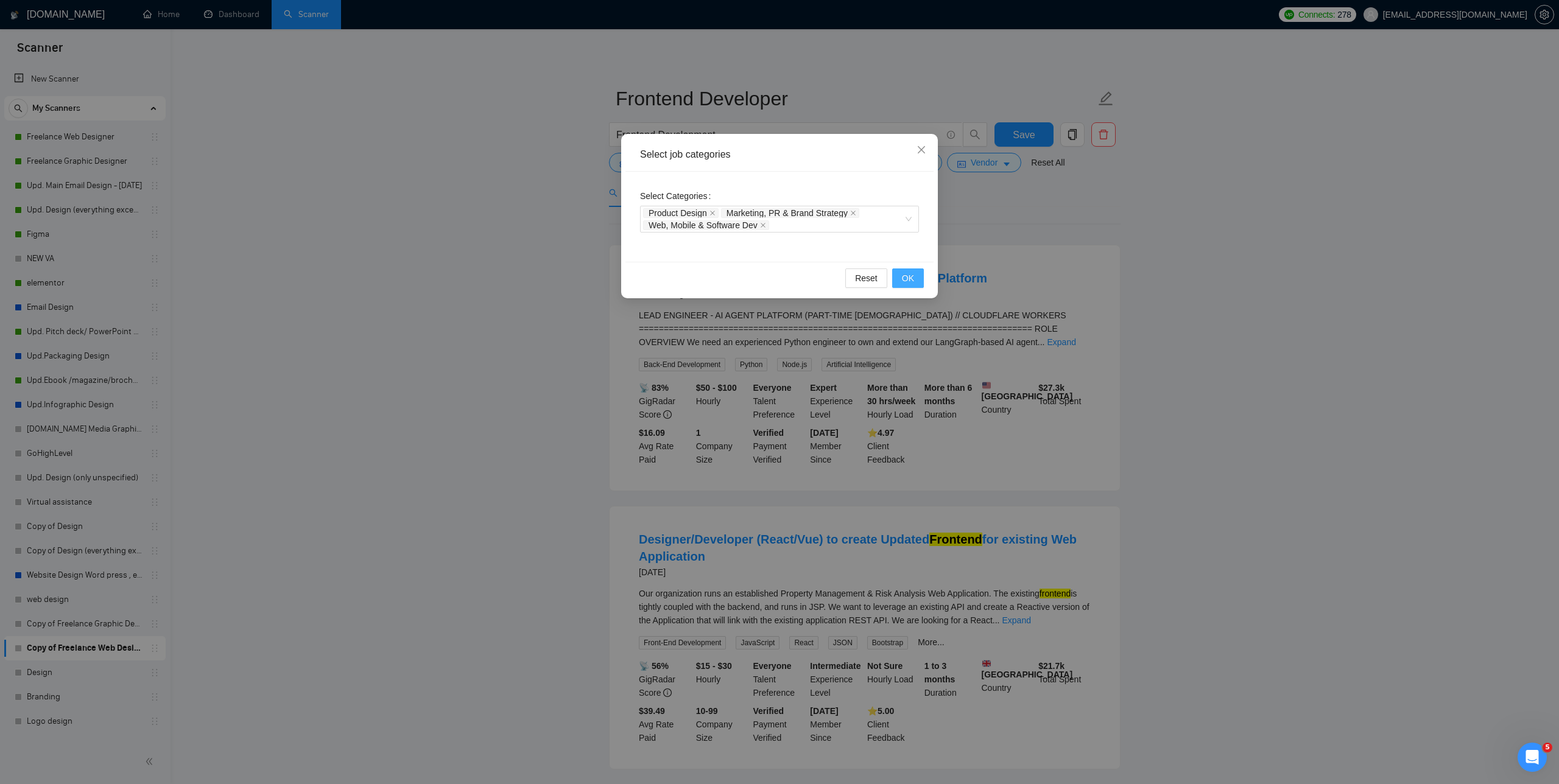
click at [657, 275] on span "OK" at bounding box center [907, 278] width 13 height 13
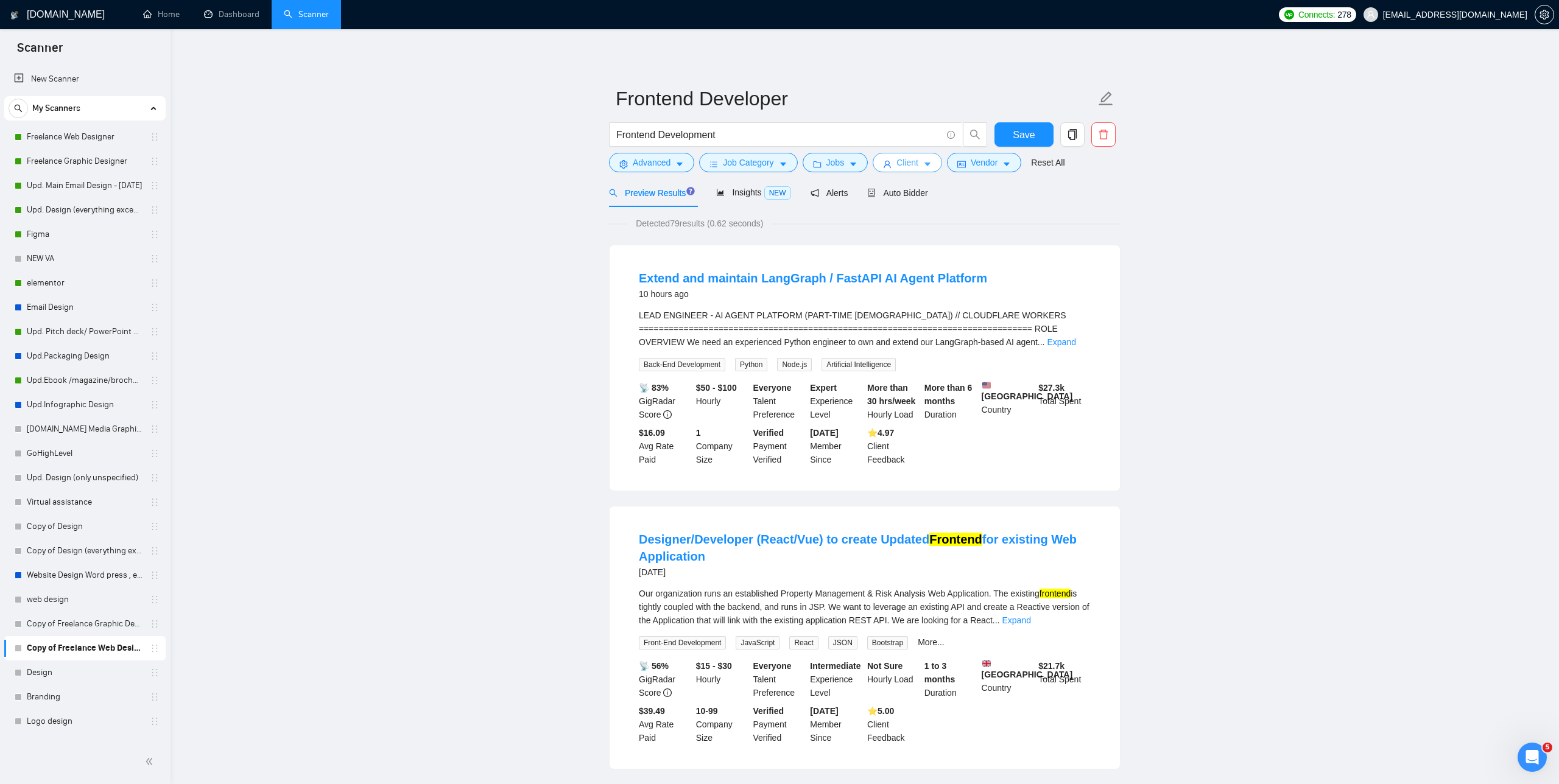
click at [657, 159] on button "Client" at bounding box center [907, 162] width 70 height 19
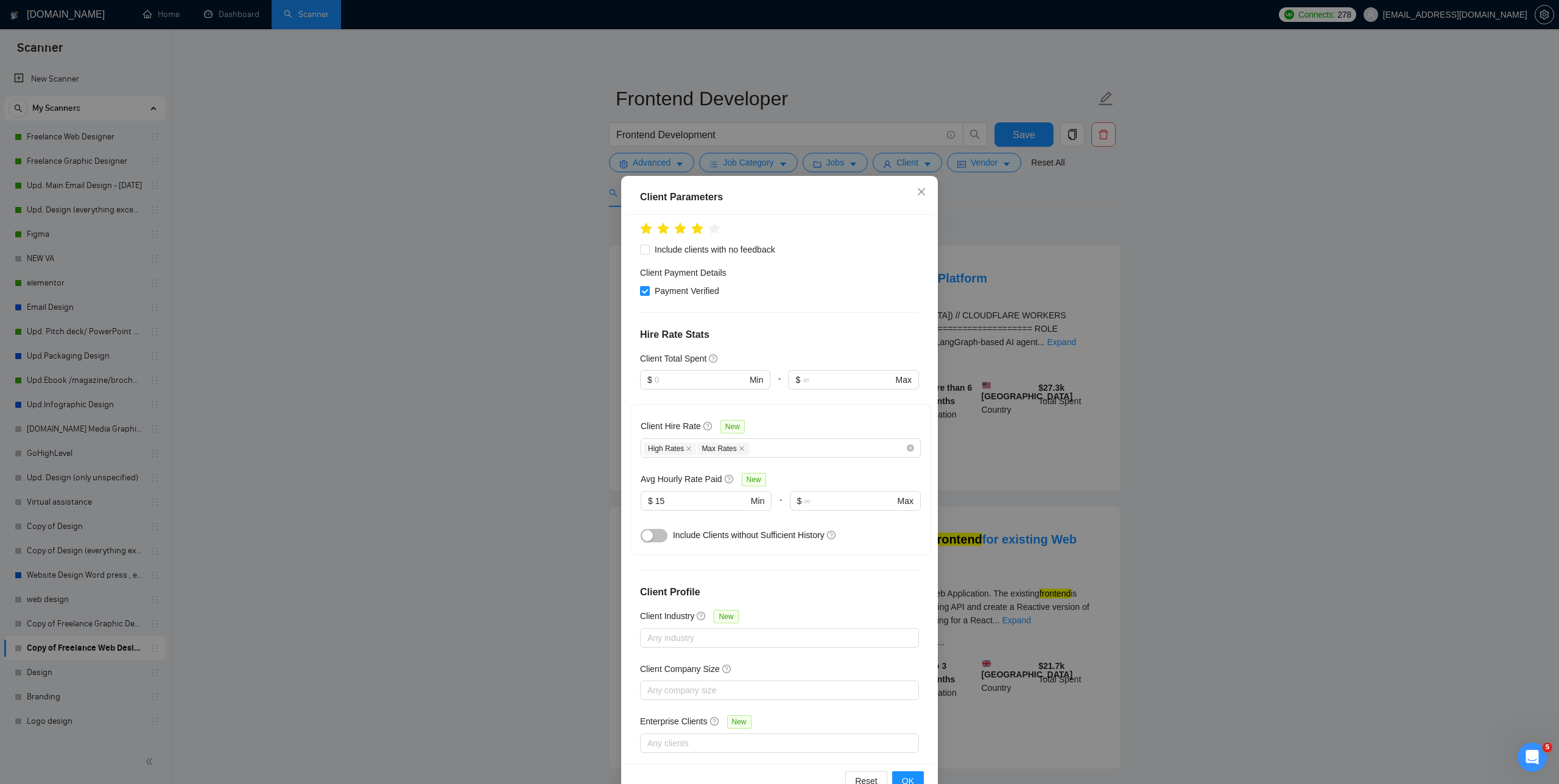
scroll to position [0, 0]
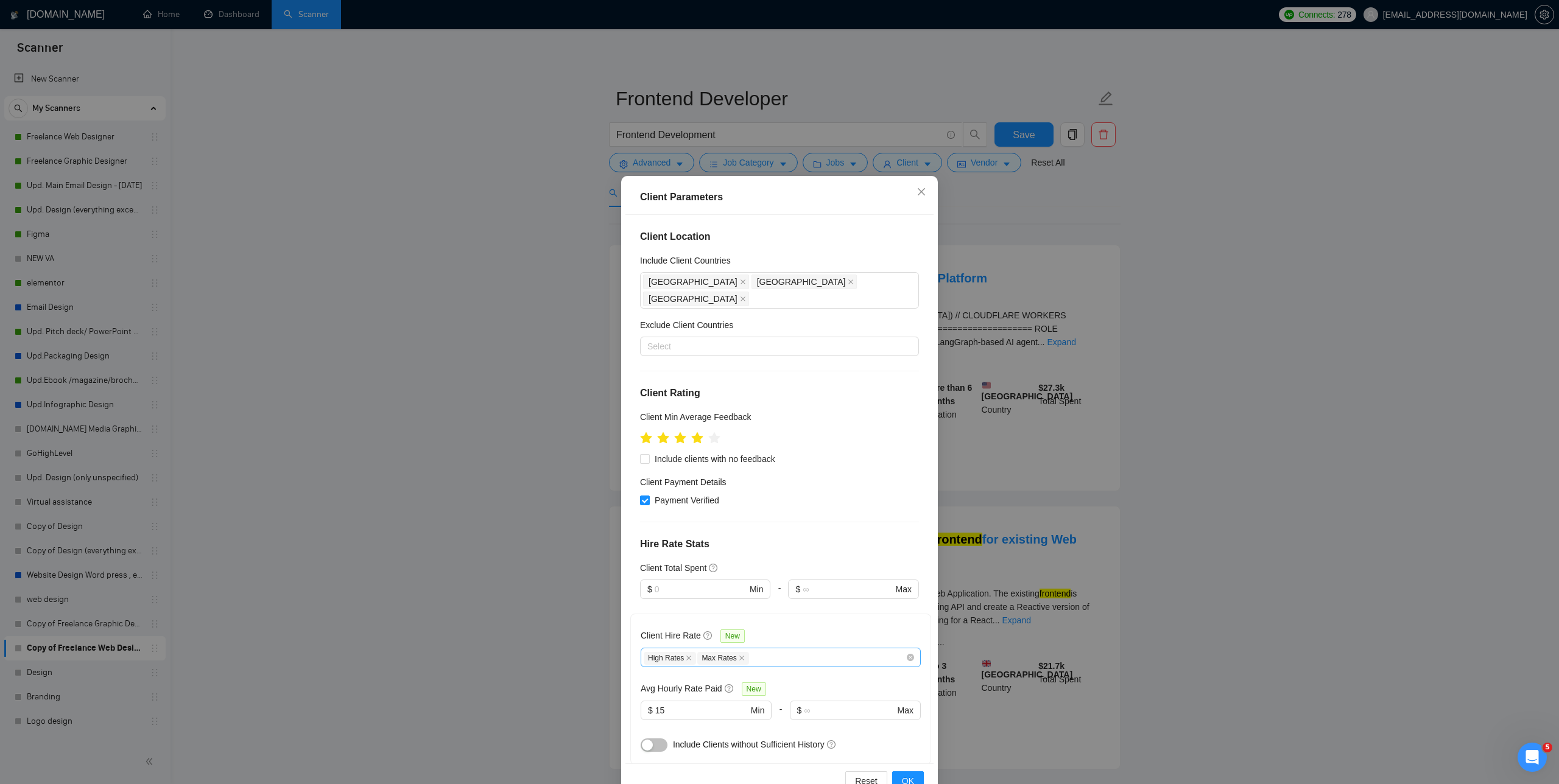
click at [657, 651] on div "High Rates Max Rates" at bounding box center [775, 657] width 262 height 14
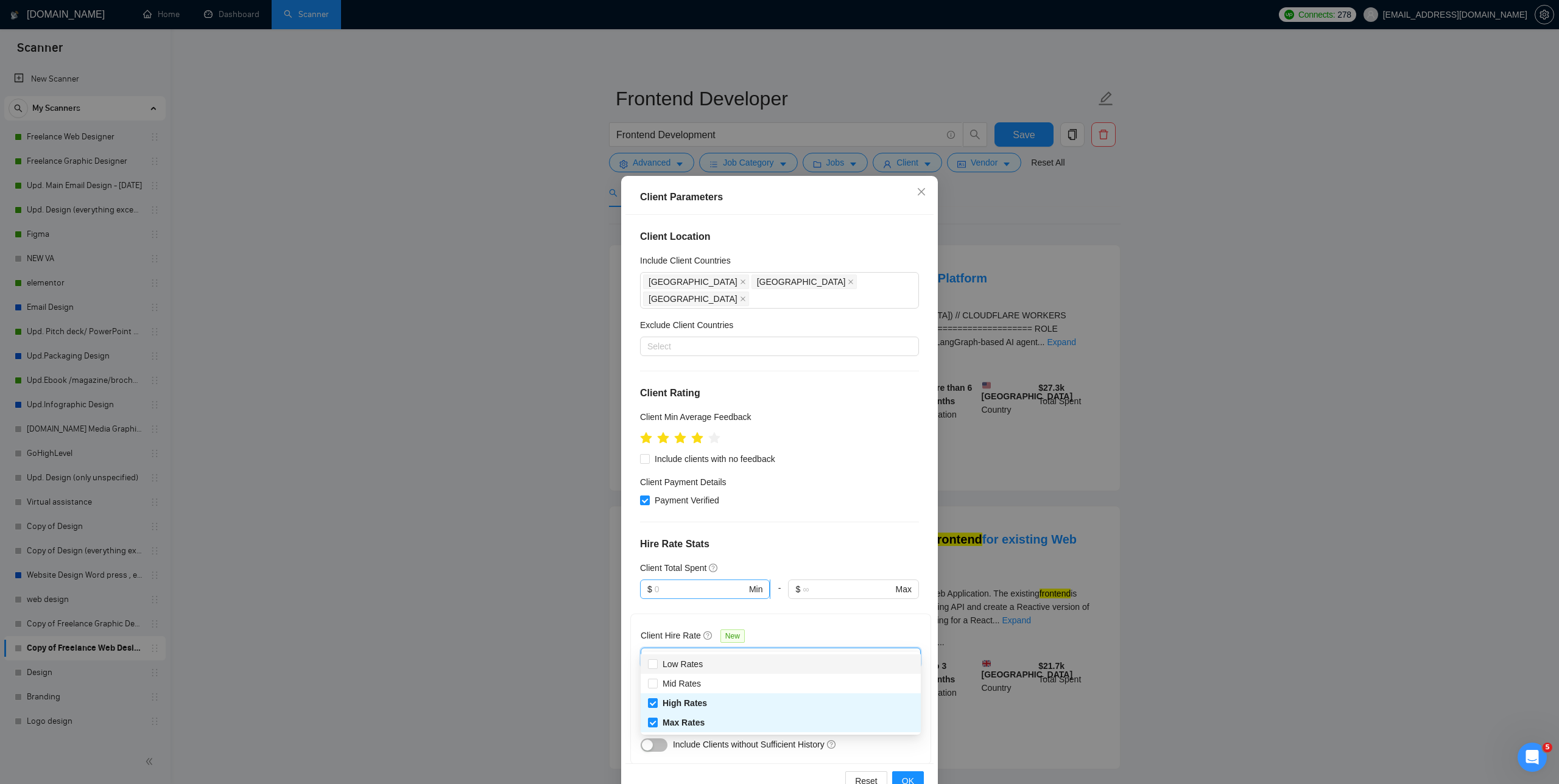
click at [657, 583] on input "text" at bounding box center [701, 589] width 92 height 13
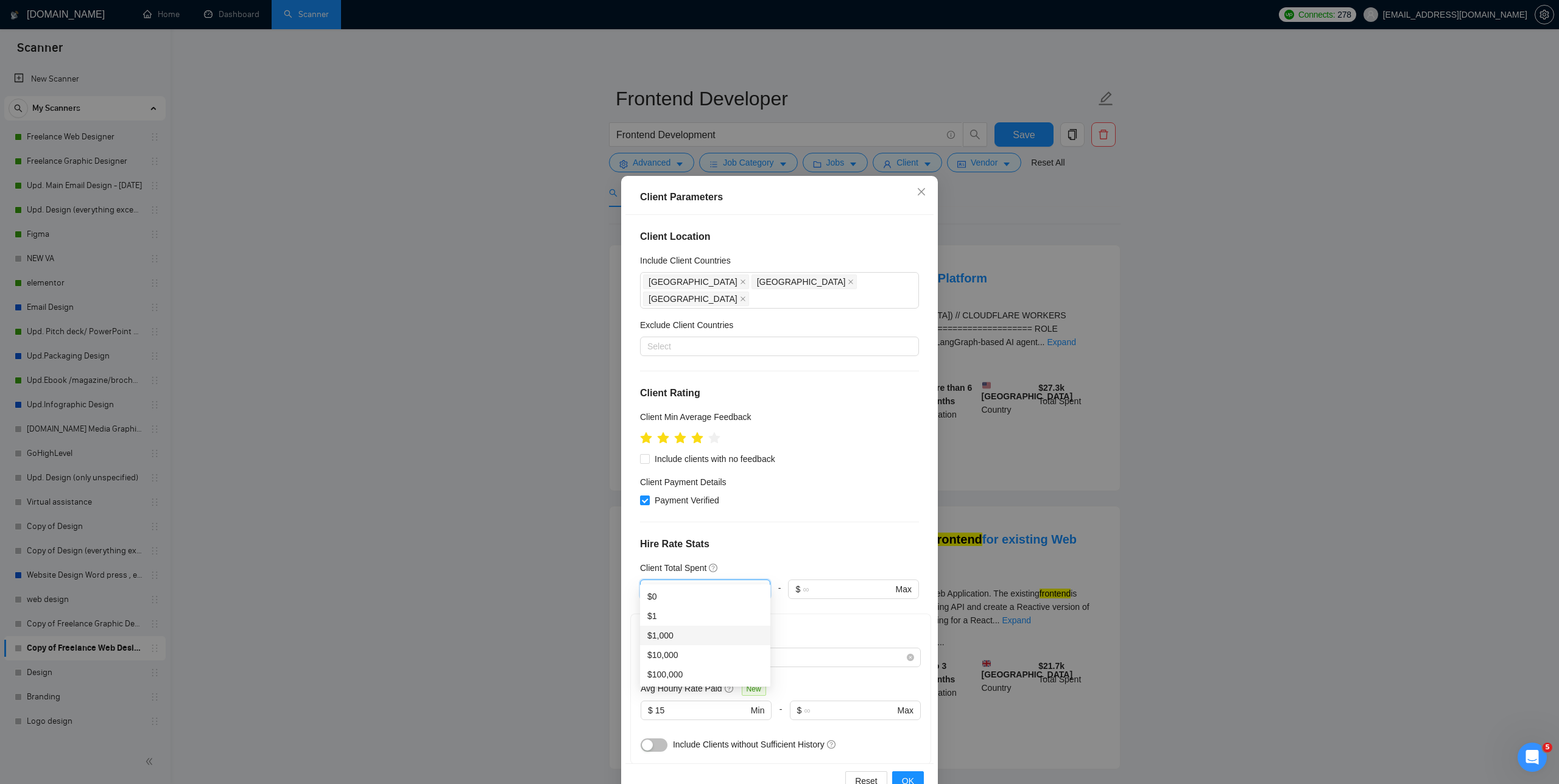
click at [657, 637] on div "$1,000" at bounding box center [705, 636] width 116 height 13
type input "1000"
click at [657, 280] on div "United States Canada United Kingdom" at bounding box center [773, 290] width 261 height 34
type input "franc"
click at [657, 328] on div "France" at bounding box center [783, 325] width 257 height 13
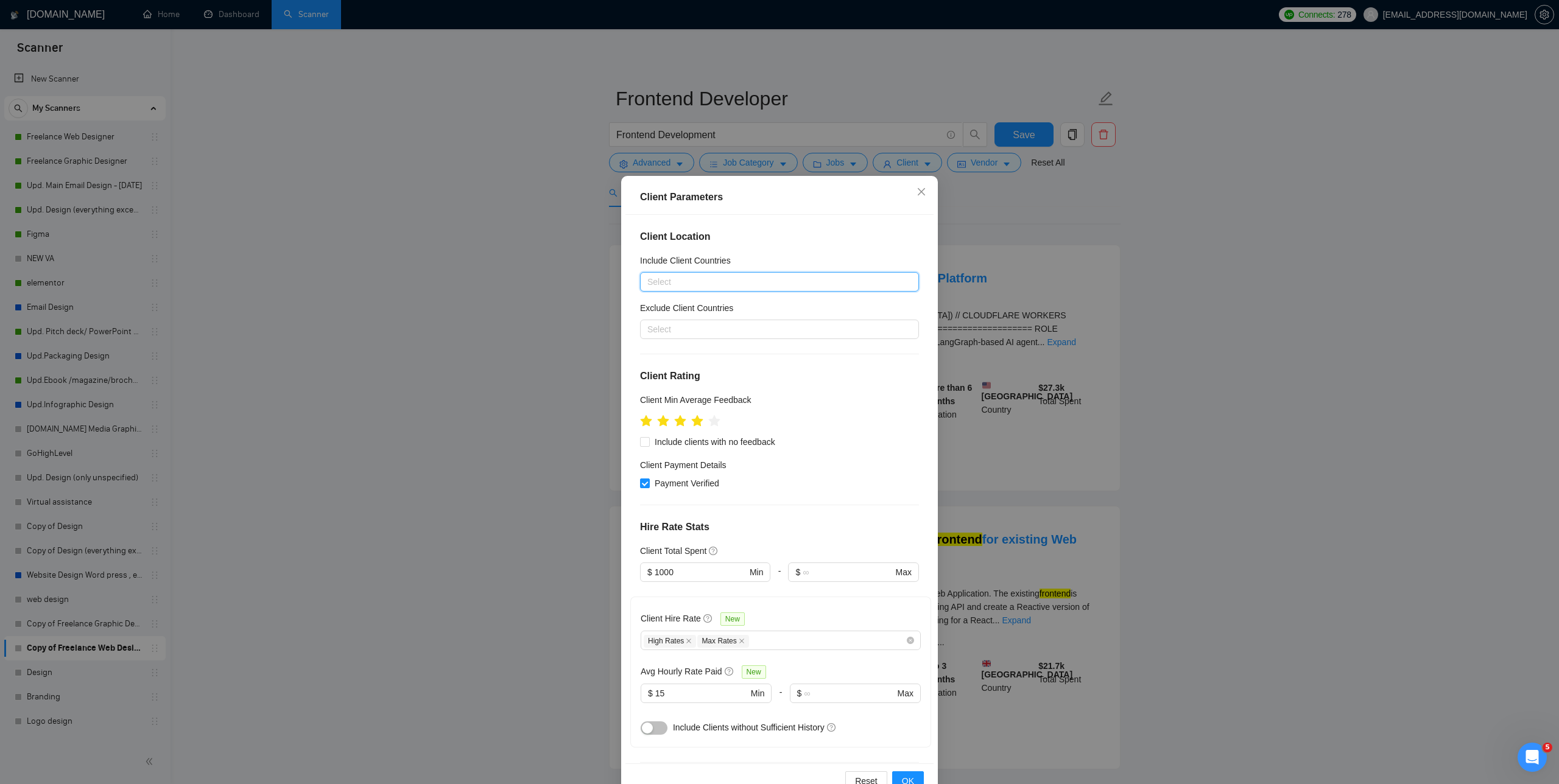
click at [657, 274] on div "Client Parameters Client Location Include Client Countries Select Exclude Clien…" at bounding box center [779, 392] width 1559 height 784
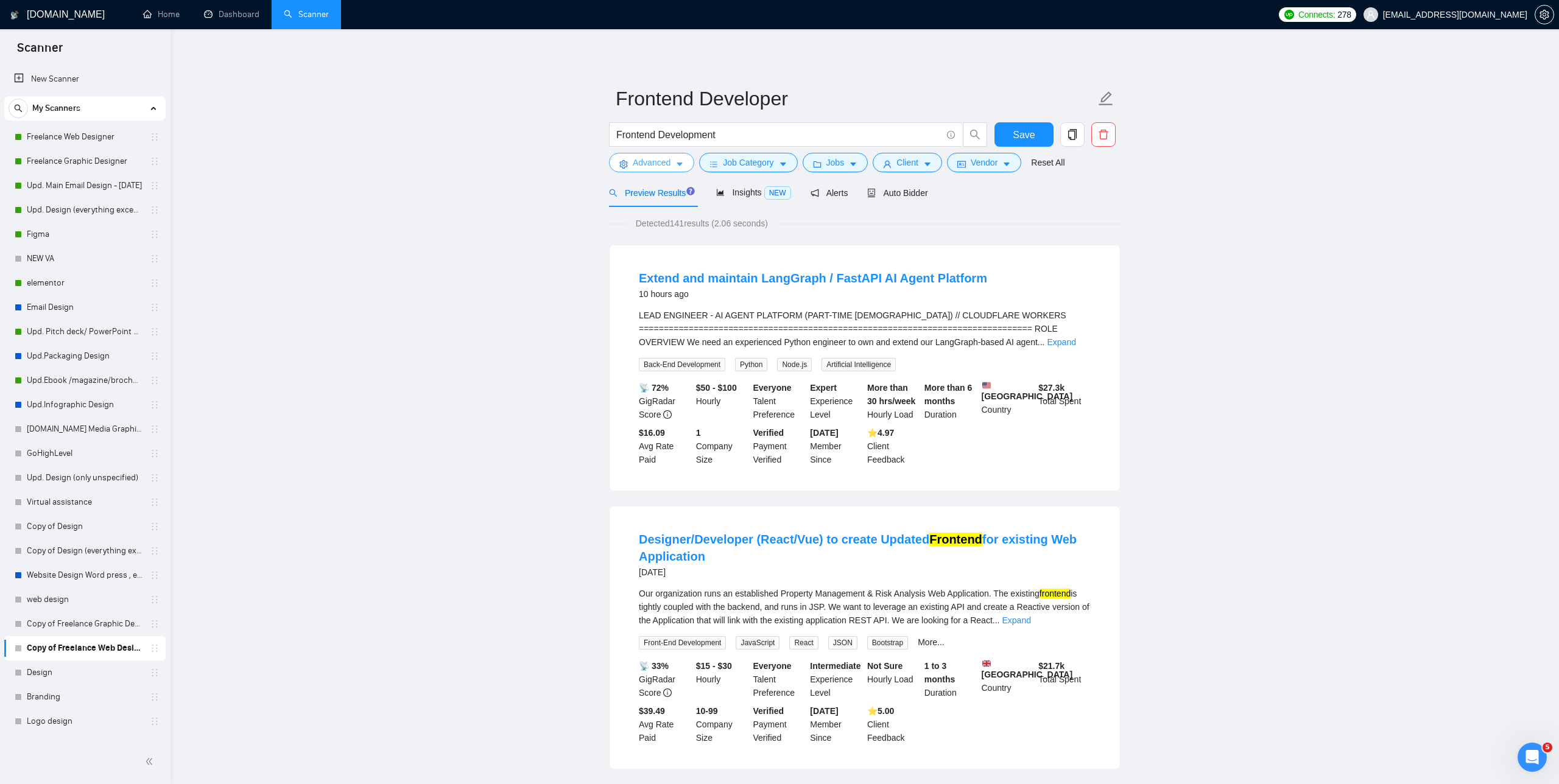
click at [657, 164] on button "Advanced" at bounding box center [652, 162] width 86 height 19
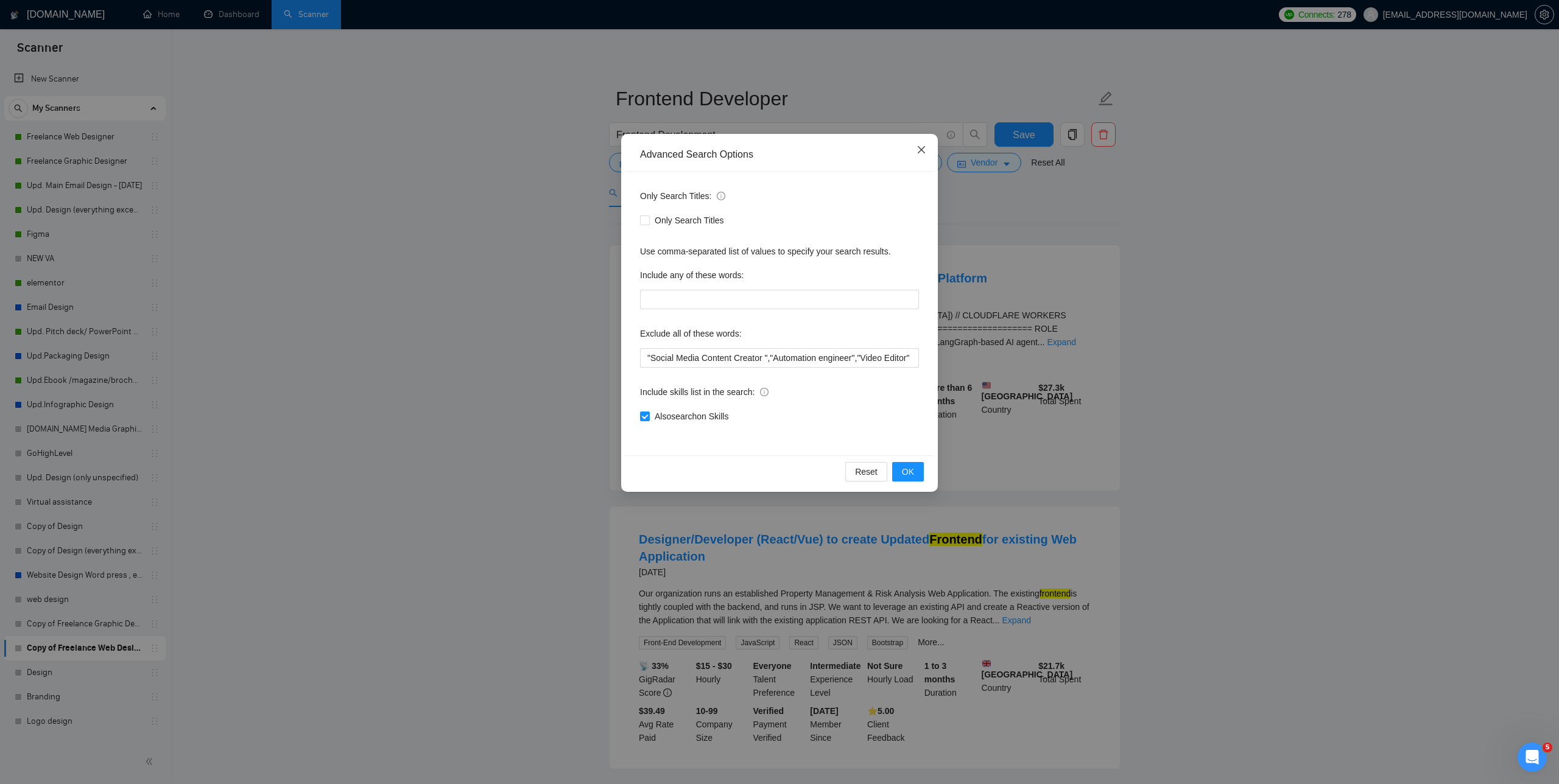
click at [657, 152] on icon "close" at bounding box center [921, 149] width 8 height 8
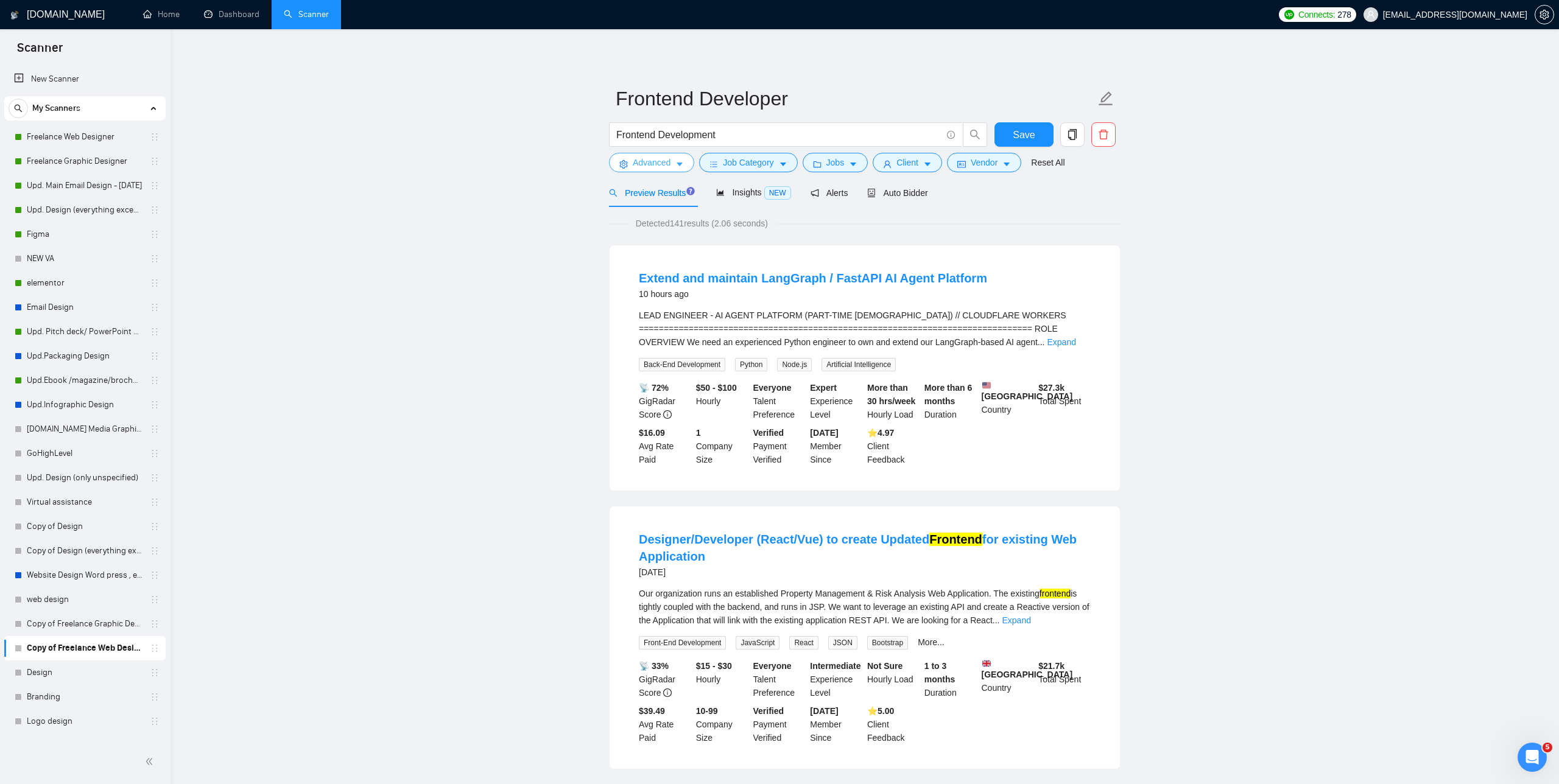
click at [657, 169] on button "Advanced" at bounding box center [652, 162] width 86 height 19
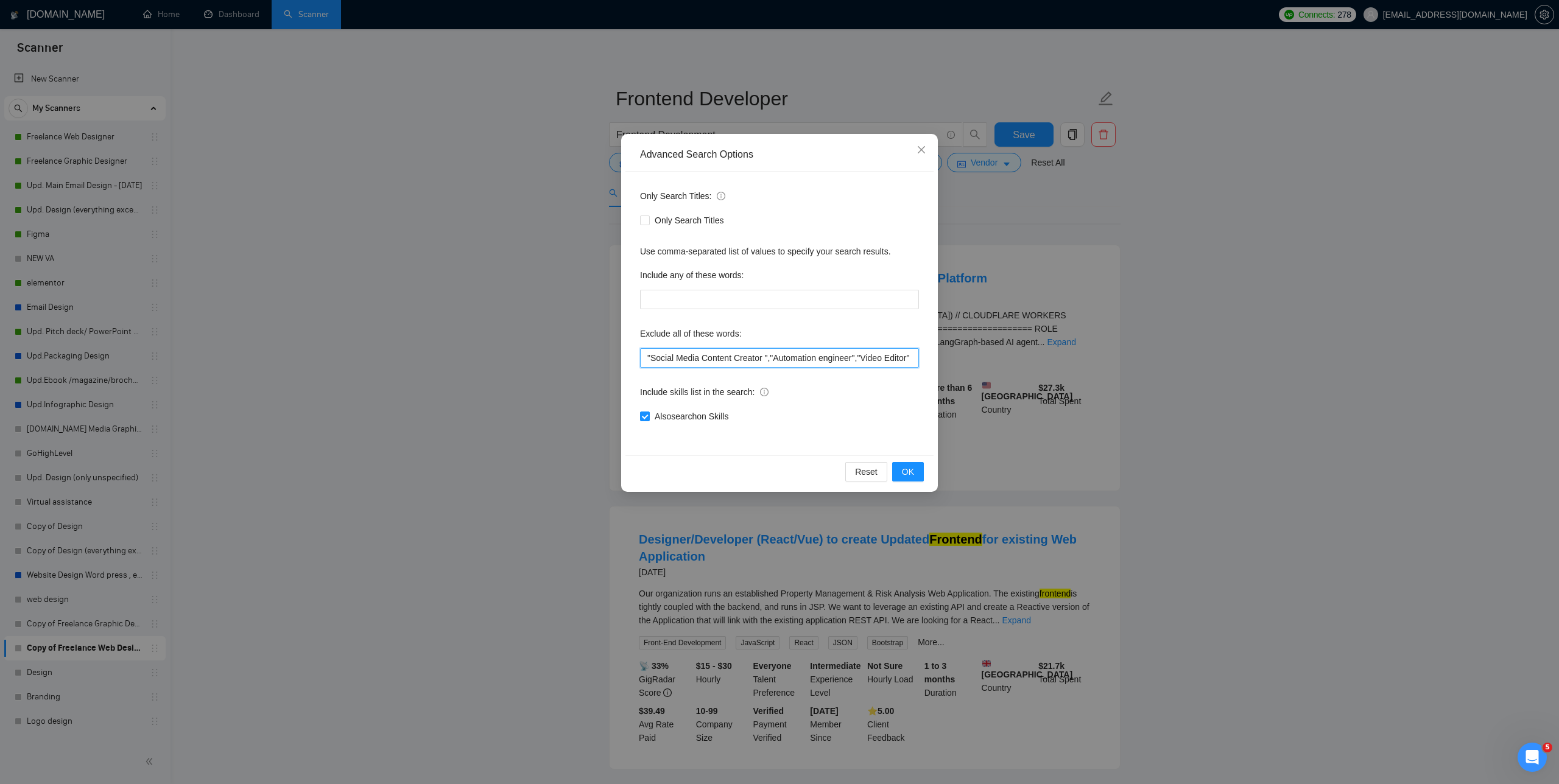
click at [657, 361] on input ""Social Media Content Creator ","Automation engineer","Video Editor" ,"Video Ed…" at bounding box center [779, 357] width 279 height 19
drag, startPoint x: 747, startPoint y: 354, endPoint x: 711, endPoint y: 360, distance: 36.5
click at [657, 360] on input ""Social Media Content Creator ","Automation engineer","Video Editor" ,"Video Ed…" at bounding box center [779, 357] width 279 height 19
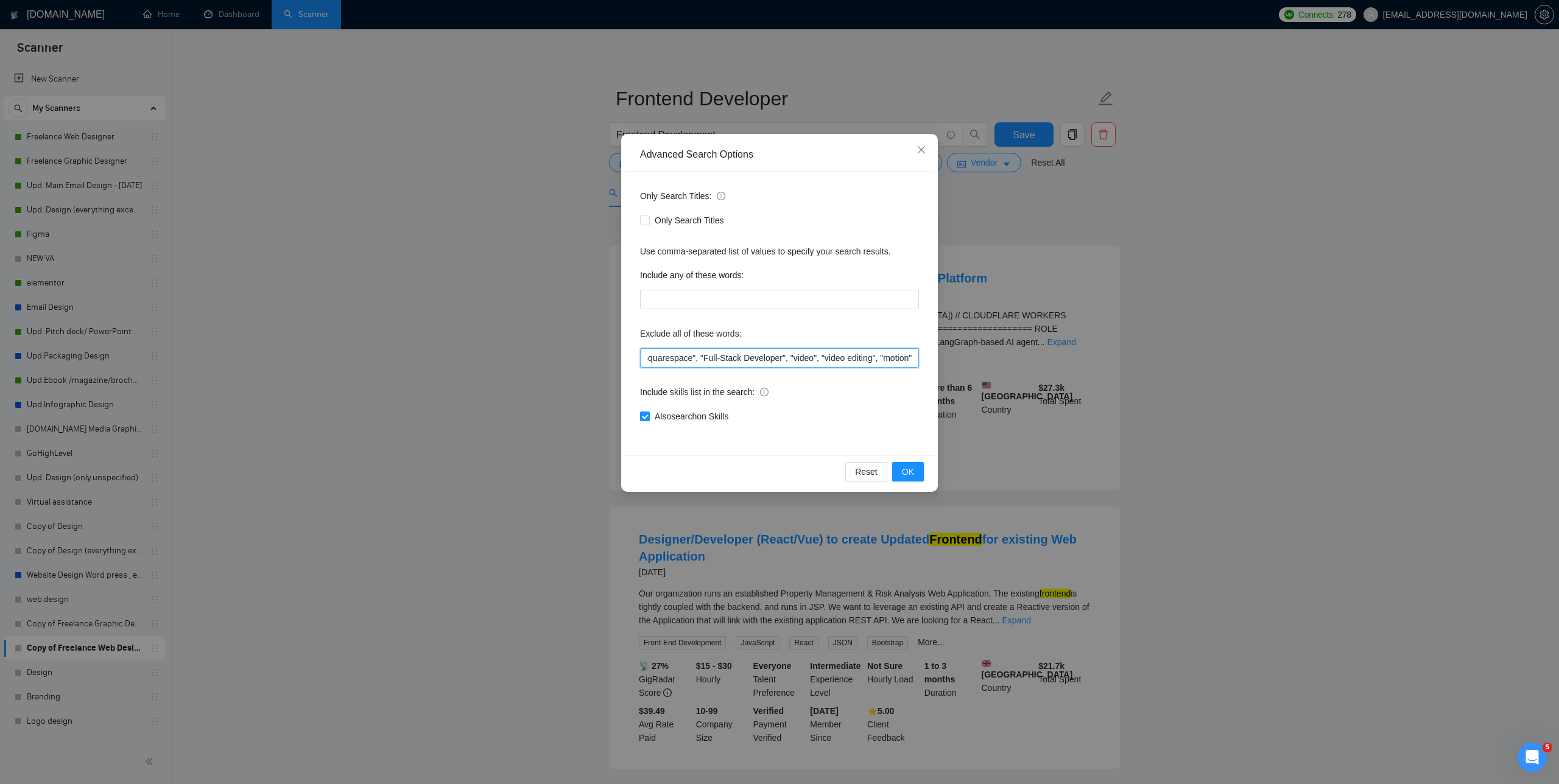
drag, startPoint x: 777, startPoint y: 357, endPoint x: 697, endPoint y: 357, distance: 80.0
click at [657, 357] on input ""Social Media Content Creator ","Automation engineer","Video Editor" ,"Video Ed…" at bounding box center [779, 357] width 279 height 19
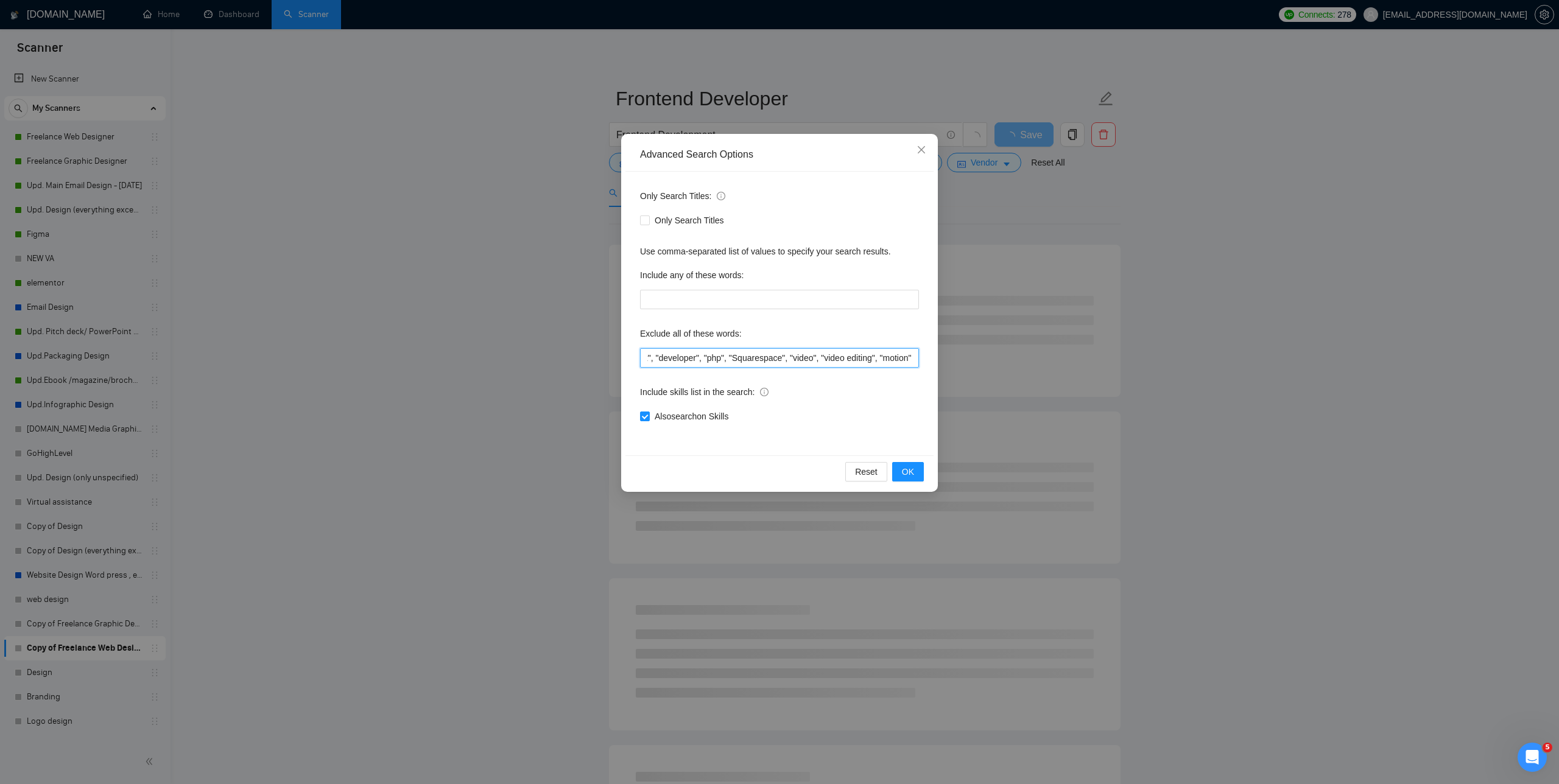
scroll to position [0, 3375]
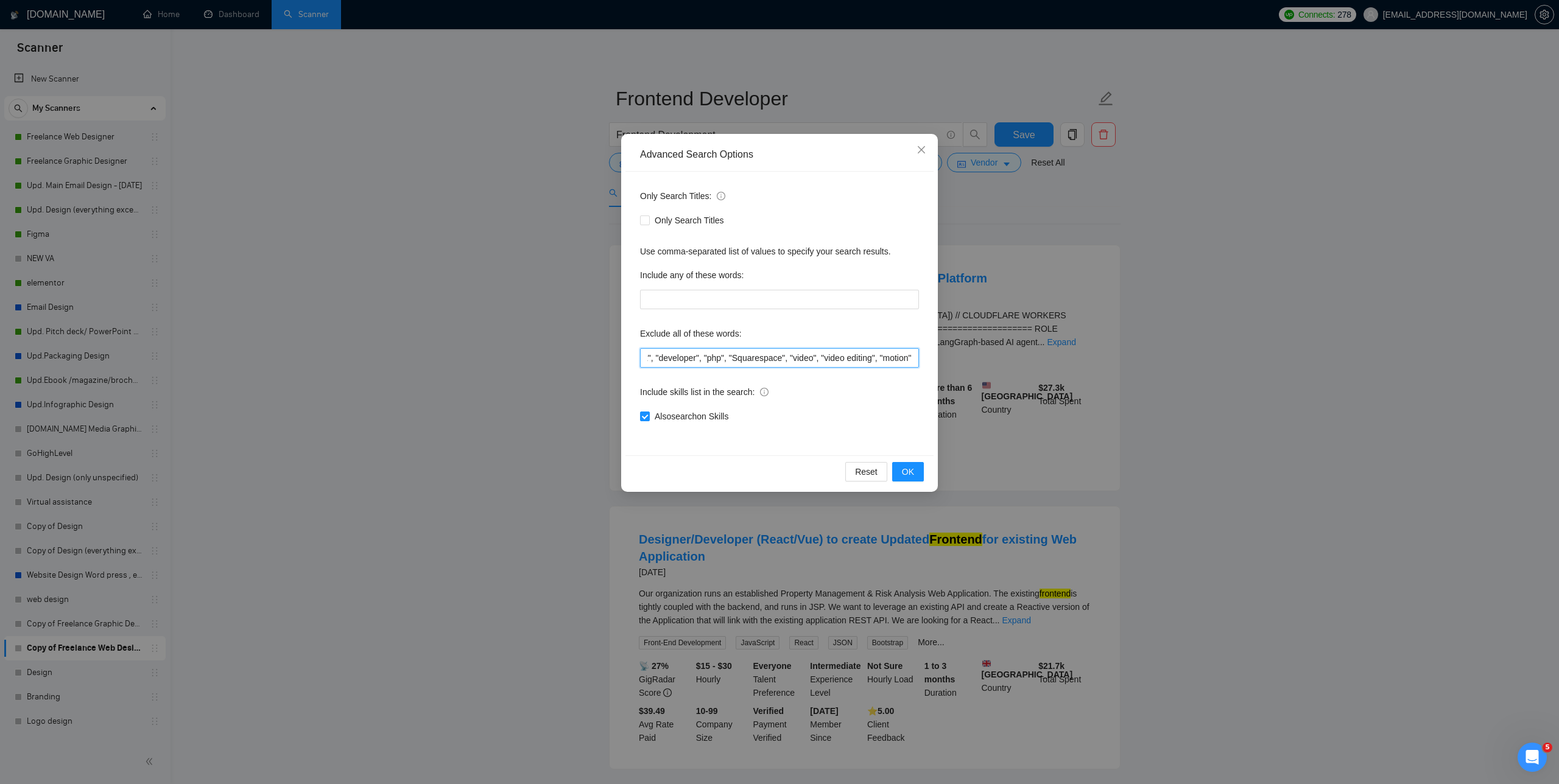
drag, startPoint x: 727, startPoint y: 359, endPoint x: 679, endPoint y: 354, distance: 48.3
click at [657, 355] on input ""Social Media Content Creator ","Automation engineer","Video Editor" ,"Video Ed…" at bounding box center [779, 357] width 279 height 19
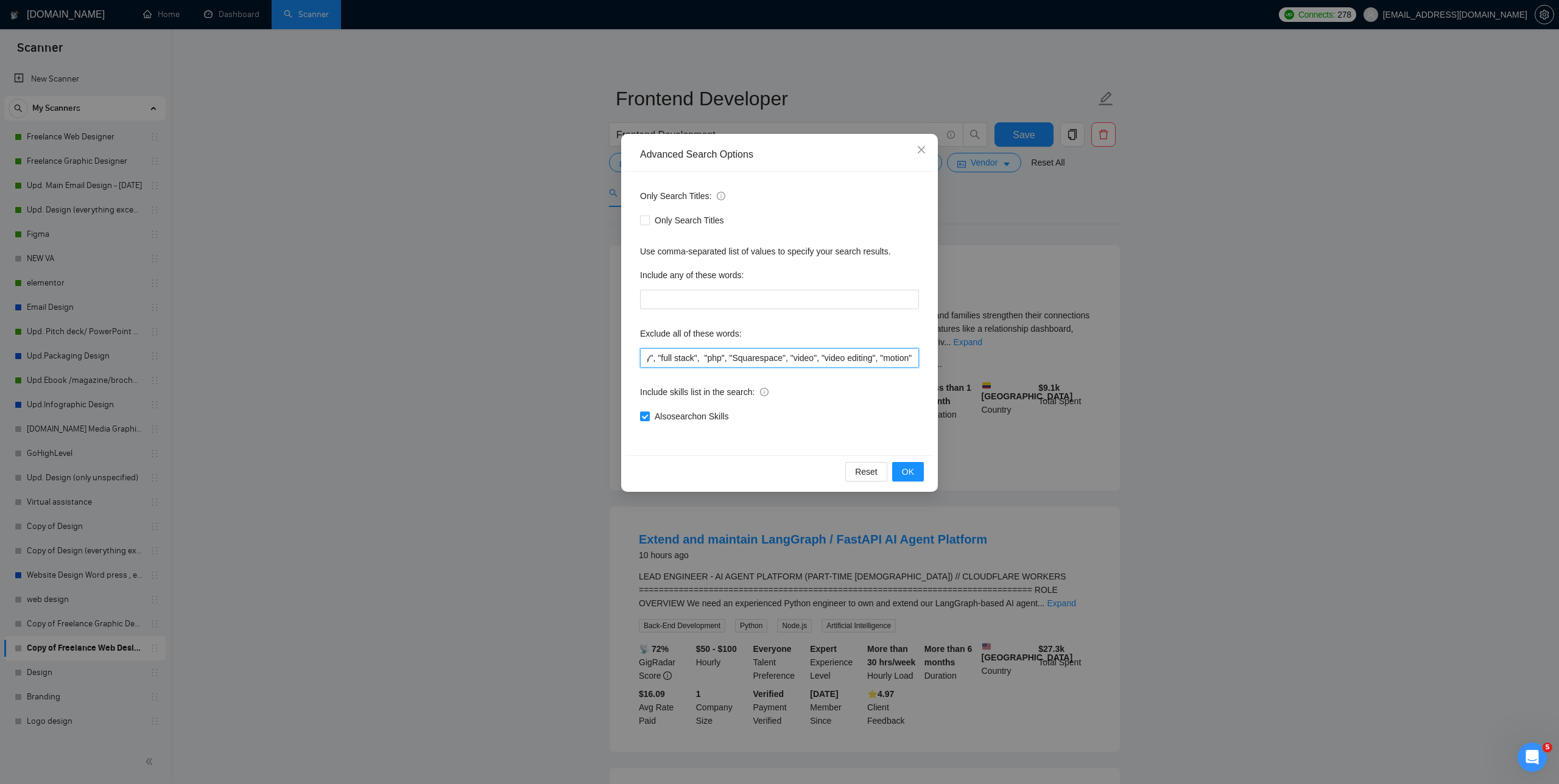
drag, startPoint x: 713, startPoint y: 357, endPoint x: 693, endPoint y: 356, distance: 20.0
click at [657, 356] on input ""Social Media Content Creator ","Automation engineer","Video Editor" ,"Video Ed…" at bounding box center [779, 357] width 279 height 19
drag, startPoint x: 741, startPoint y: 357, endPoint x: 704, endPoint y: 357, distance: 37.0
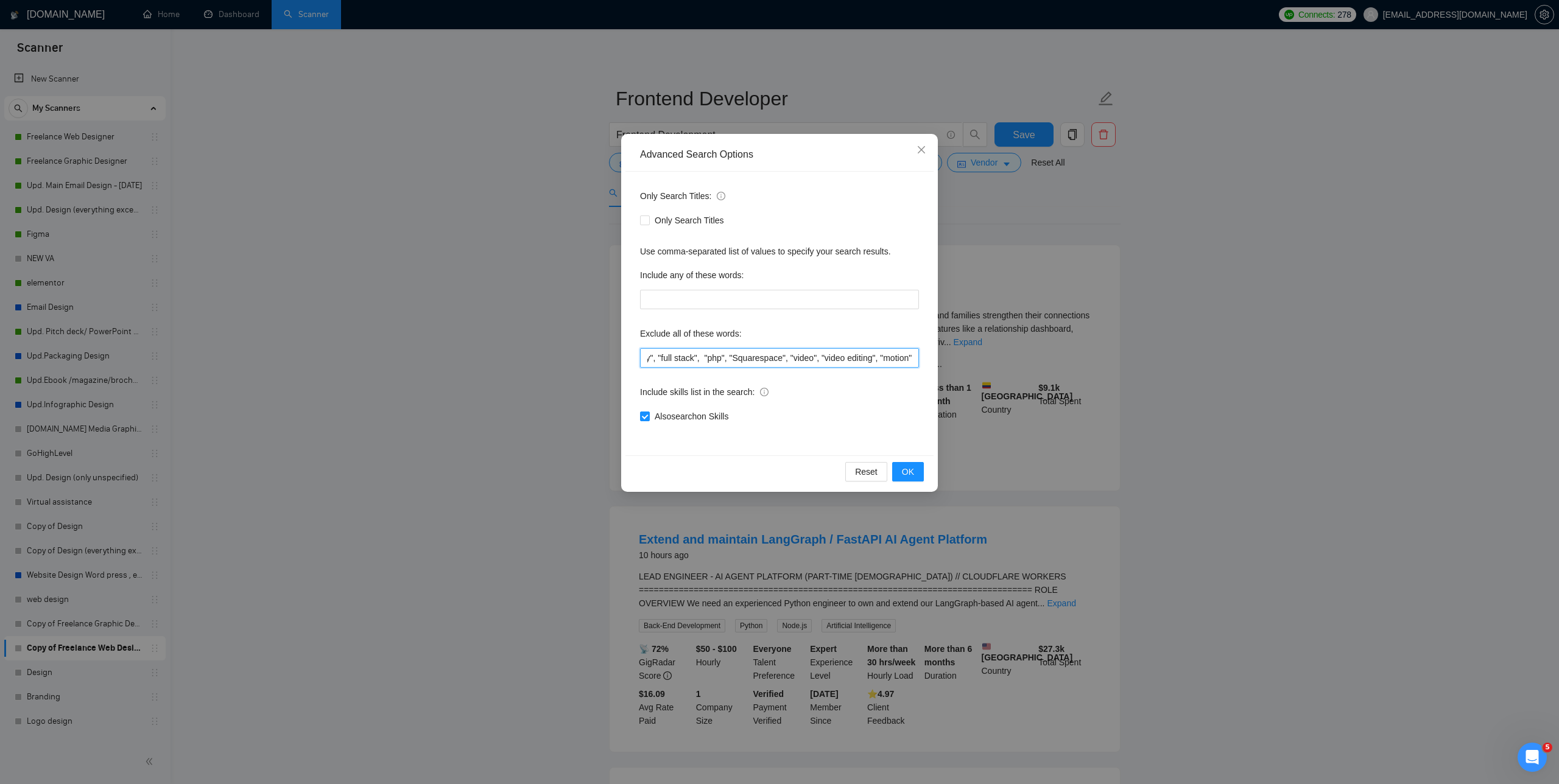
click at [657, 357] on input ""Social Media Content Creator ","Automation engineer","Video Editor" ,"Video Ed…" at bounding box center [779, 357] width 279 height 19
click at [657, 474] on button "OK" at bounding box center [908, 471] width 32 height 19
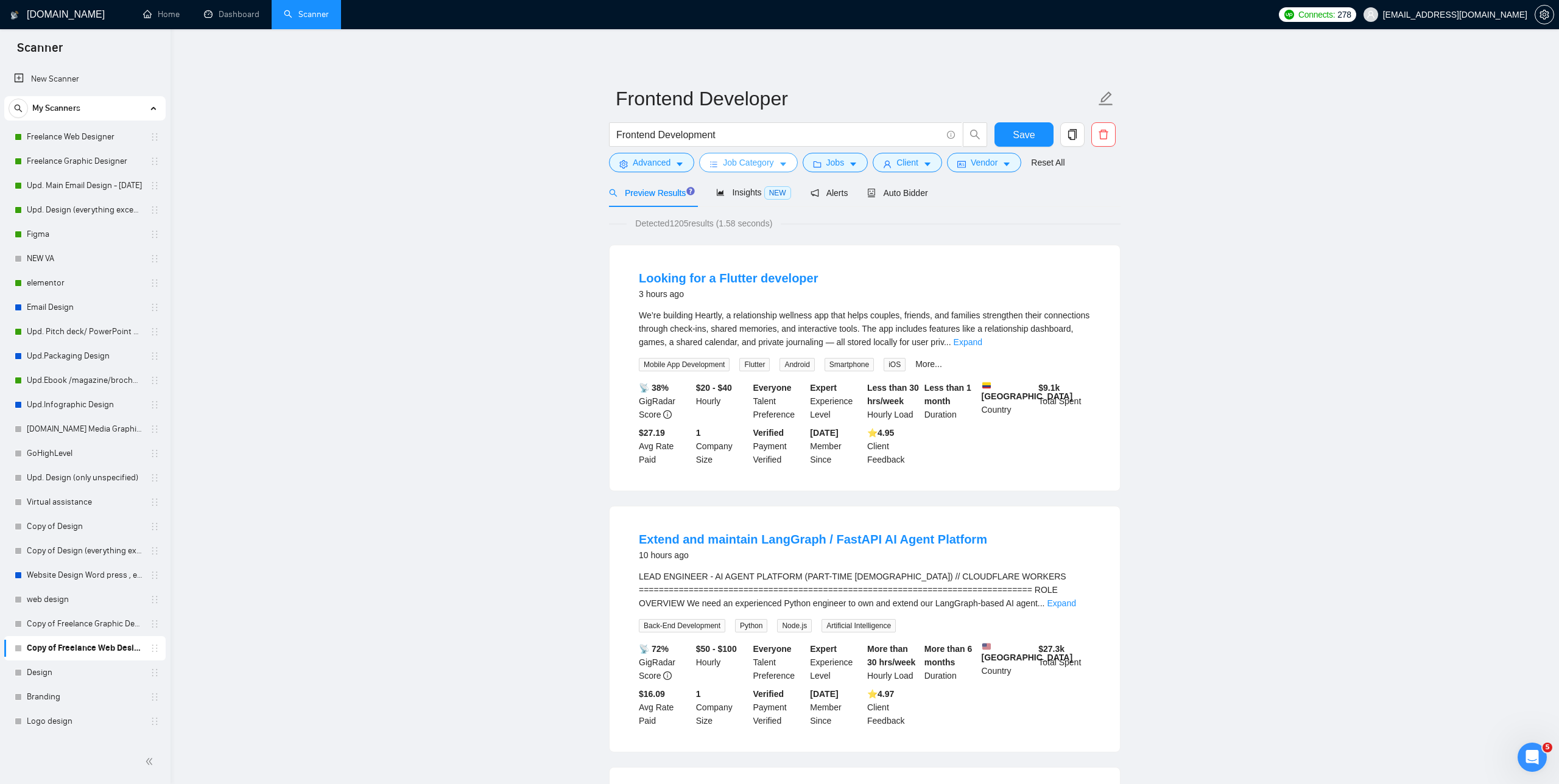
click at [657, 164] on span "Job Category" at bounding box center [748, 163] width 50 height 13
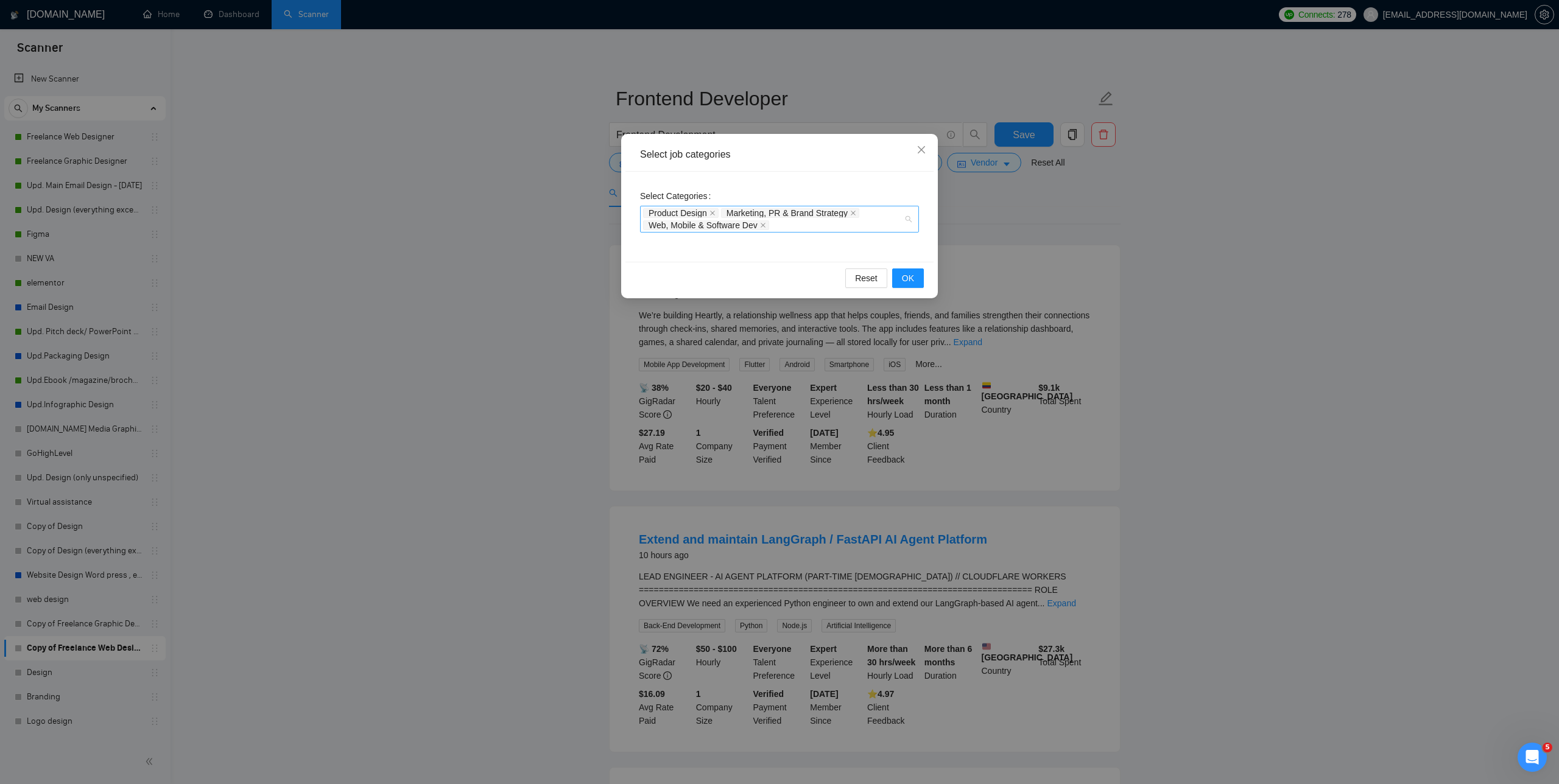
click at [657, 216] on div "Product Design Marketing, PR & Brand Strategy Web, Mobile & Software Dev" at bounding box center [779, 219] width 279 height 27
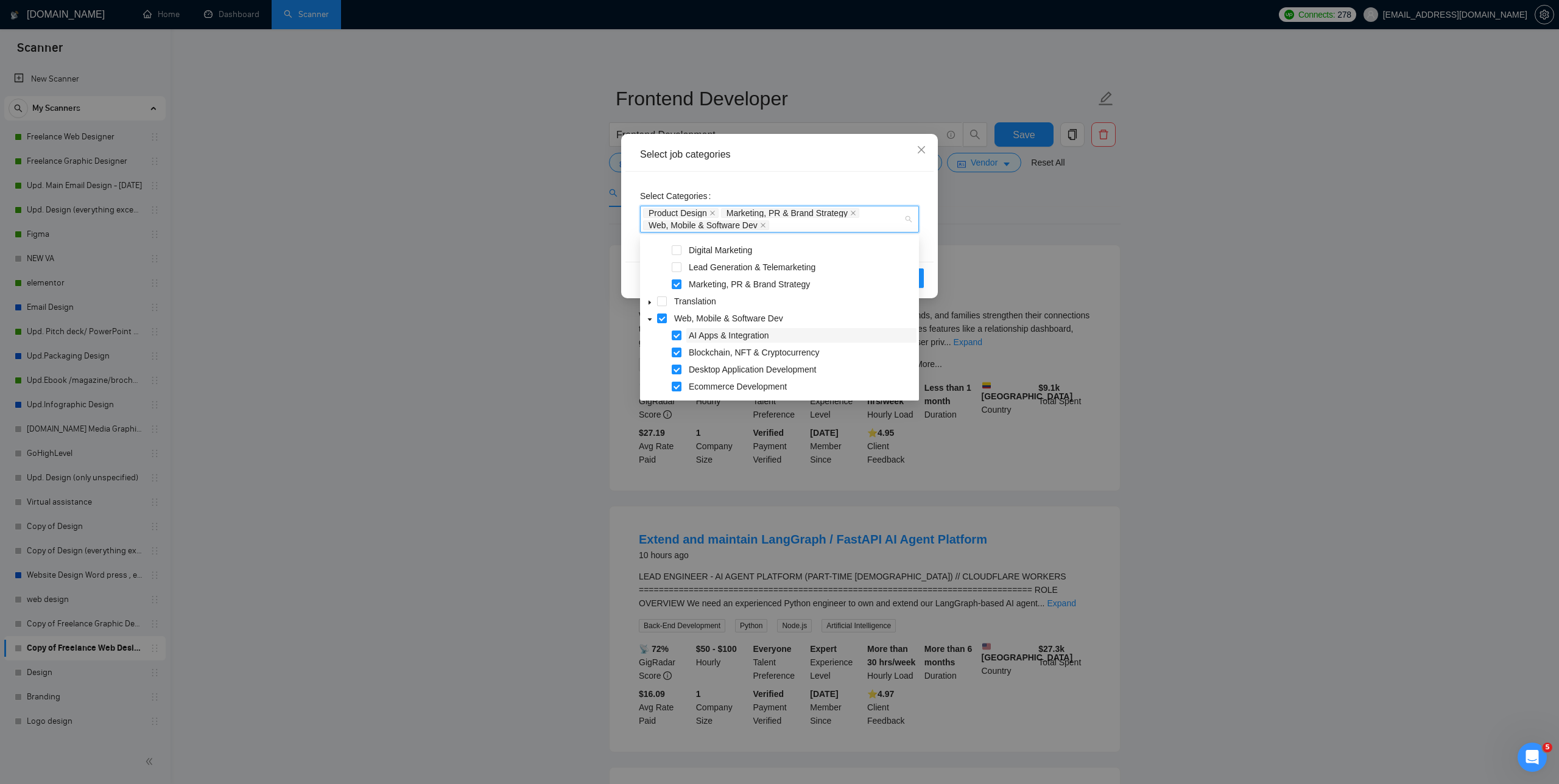
scroll to position [475, 0]
click at [657, 332] on span at bounding box center [677, 333] width 10 height 10
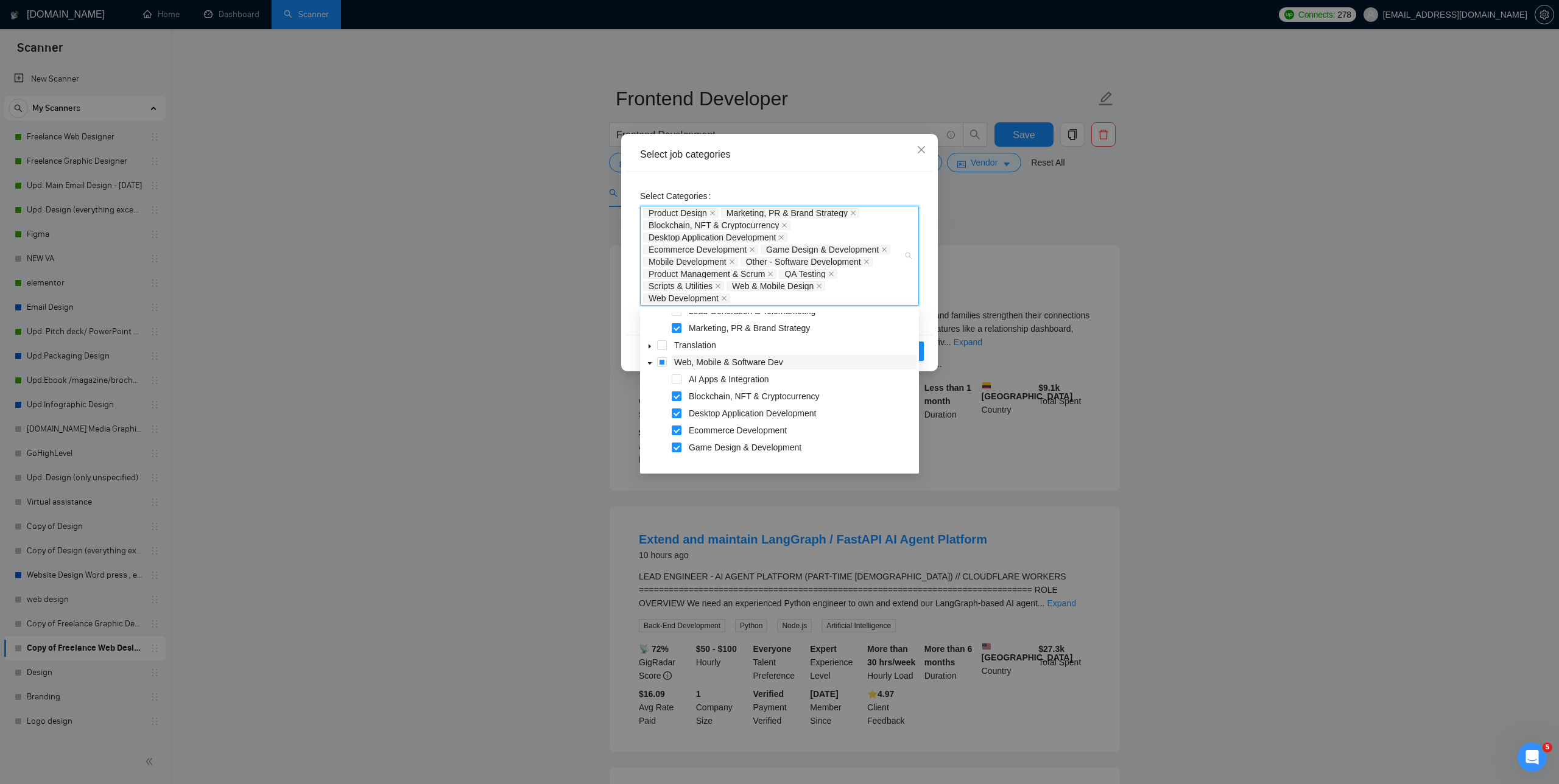
scroll to position [466, 0]
click at [657, 446] on span at bounding box center [677, 449] width 10 height 10
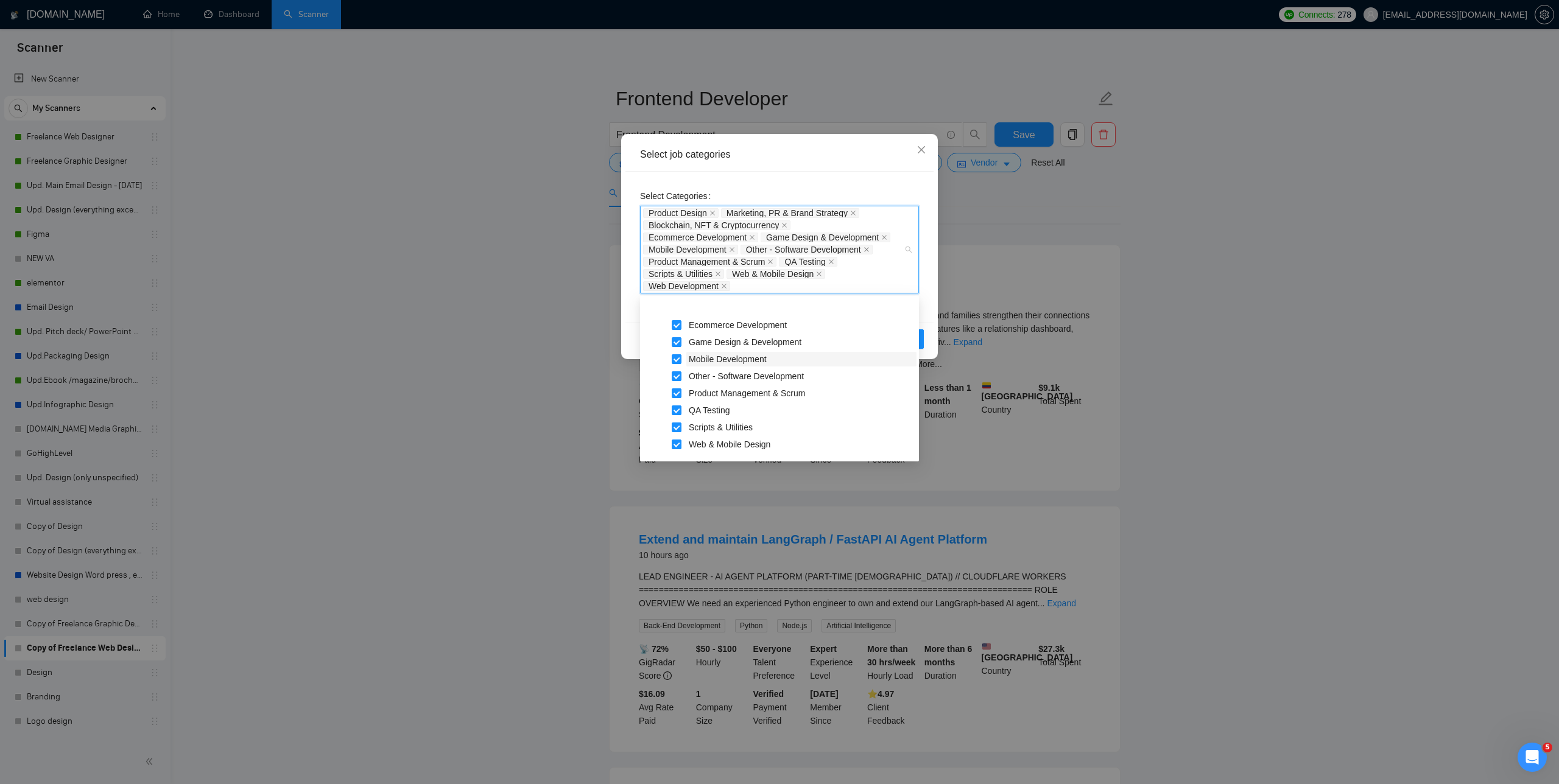
scroll to position [626, 0]
click at [657, 397] on span at bounding box center [677, 396] width 10 height 10
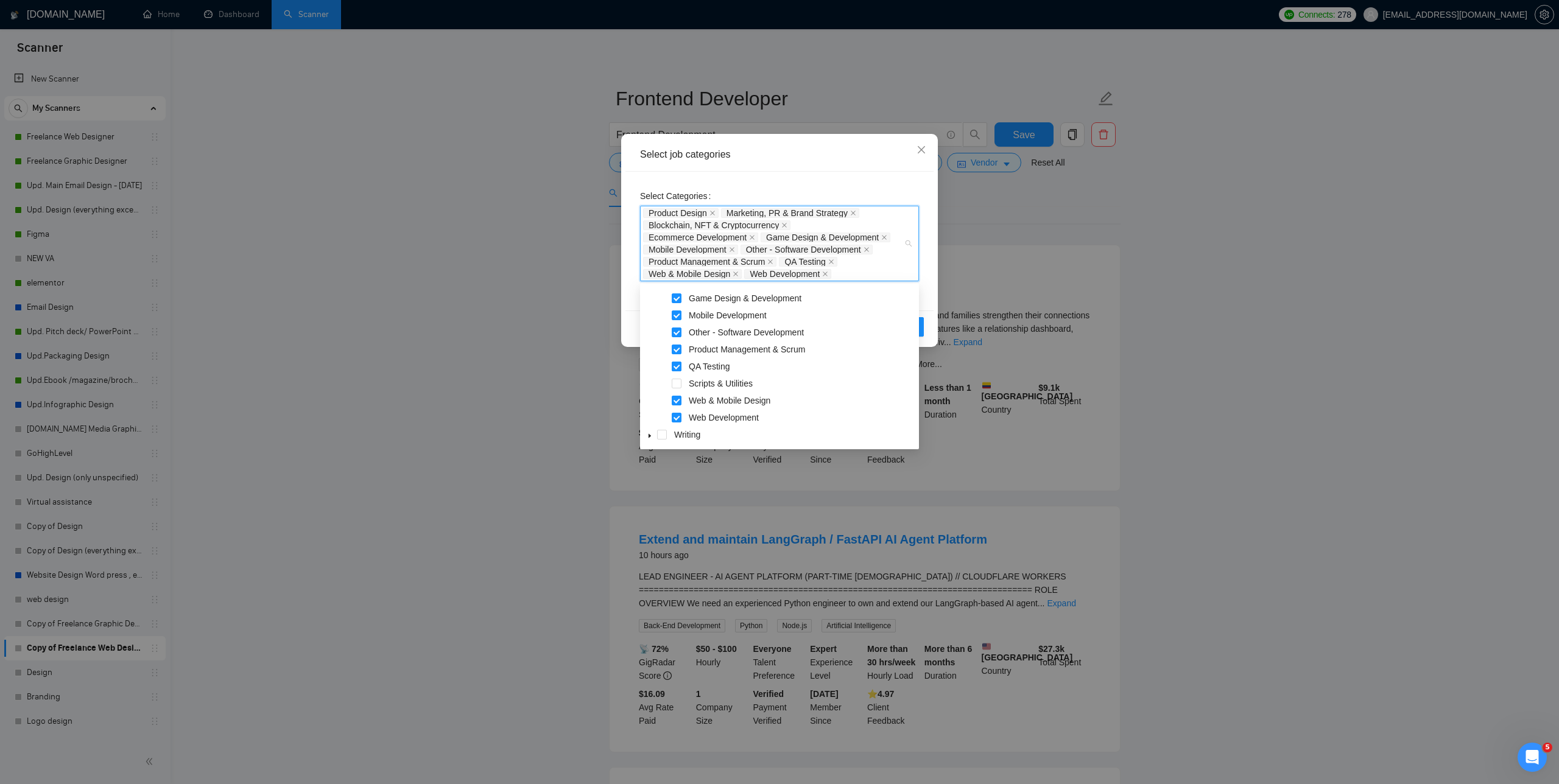
click at [657, 365] on span at bounding box center [677, 366] width 10 height 10
click at [657, 350] on span at bounding box center [677, 350] width 10 height 10
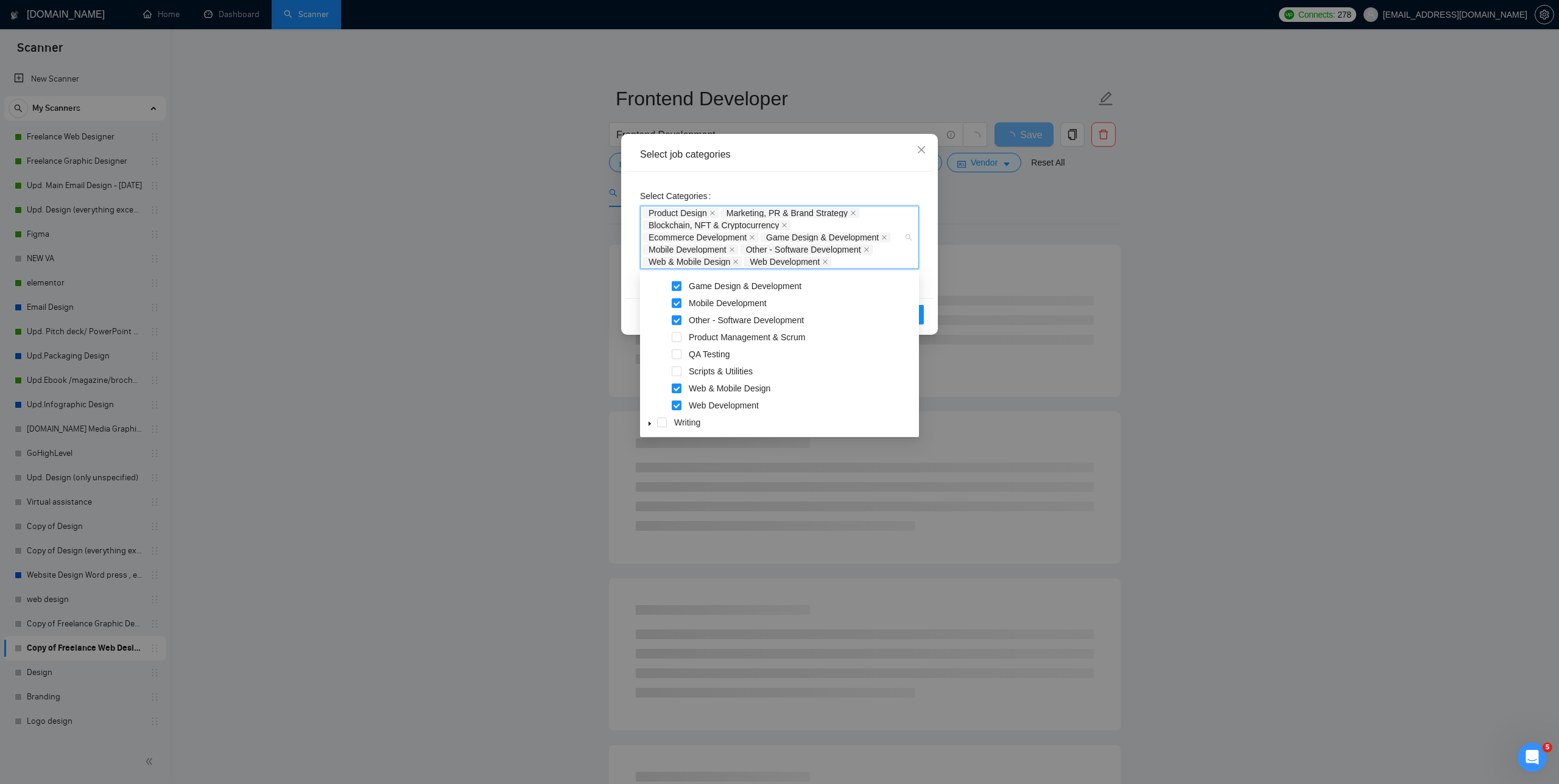
click at [657, 283] on span at bounding box center [677, 286] width 10 height 10
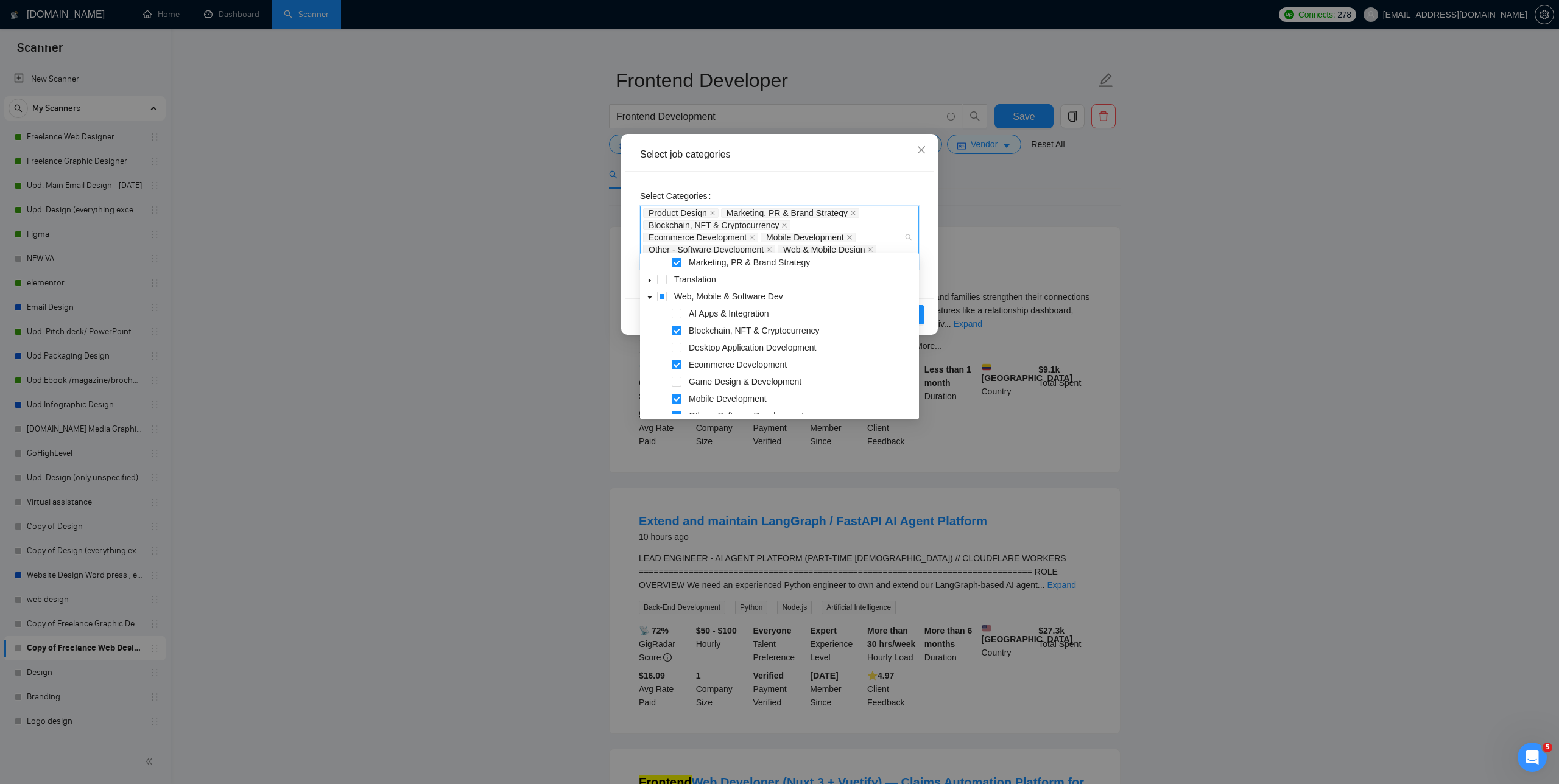
scroll to position [511, 0]
click at [657, 332] on span at bounding box center [677, 332] width 10 height 10
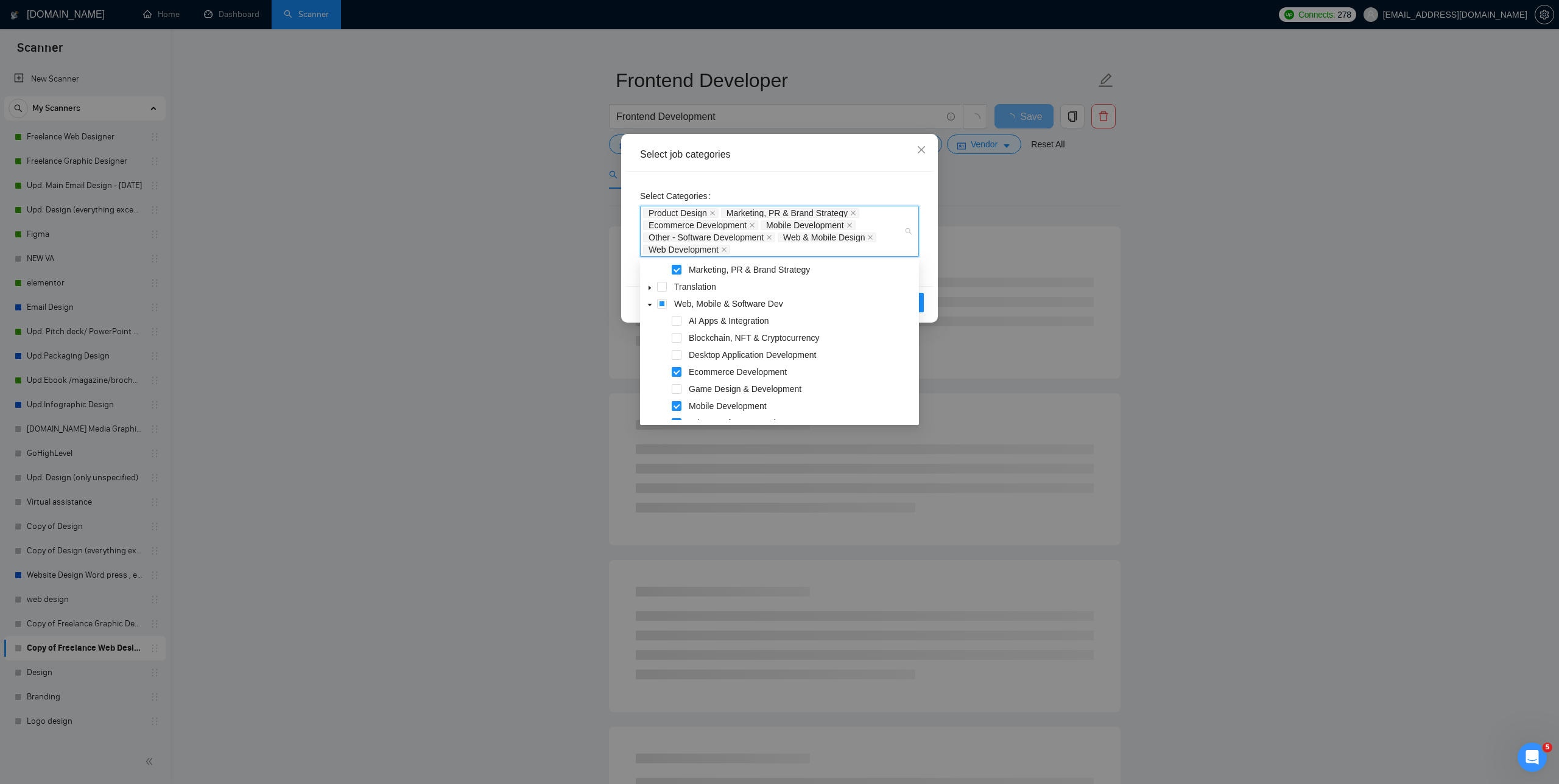
click at [647, 309] on span at bounding box center [649, 304] width 14 height 14
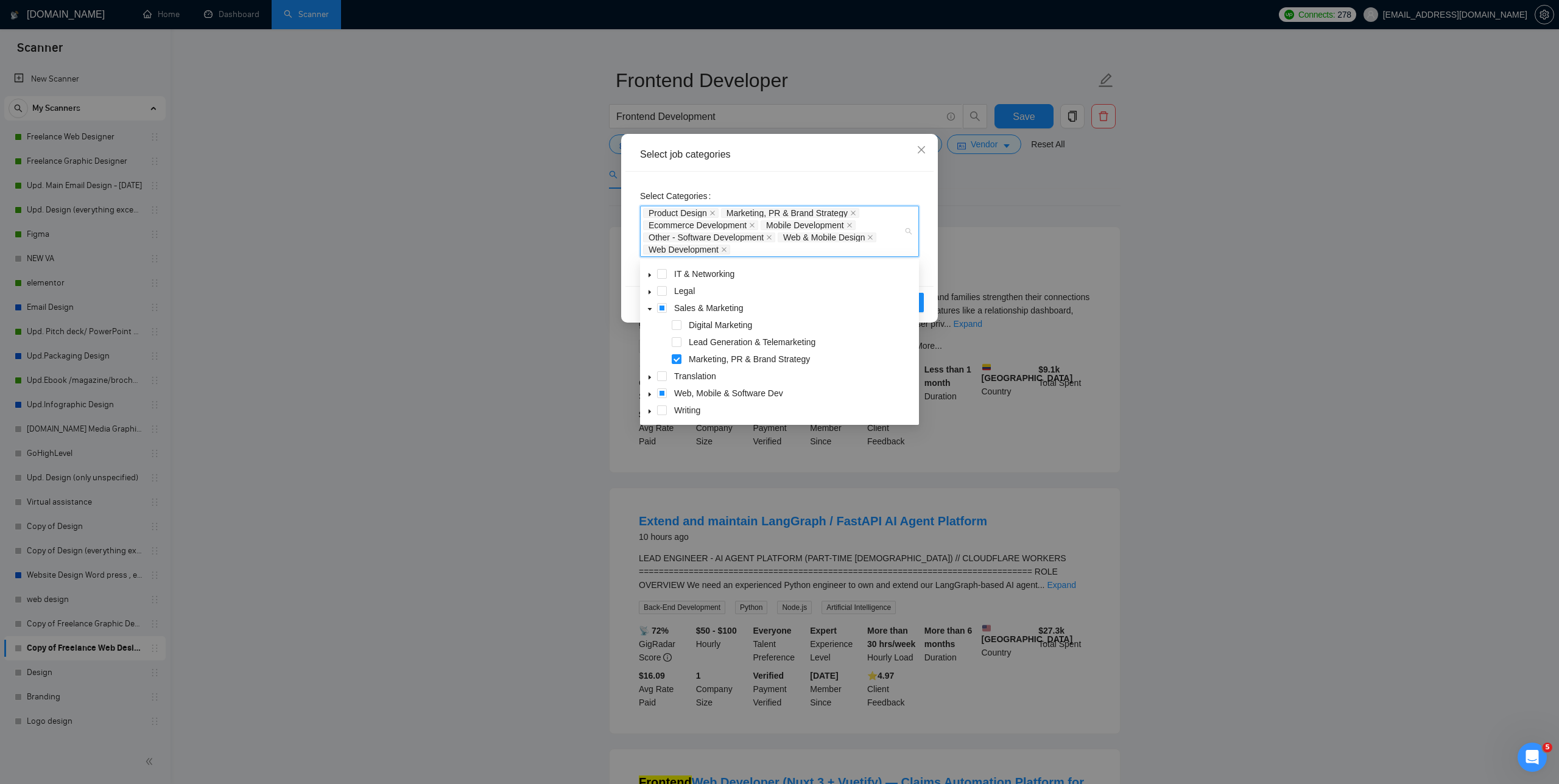
click at [631, 299] on div "Reset OK" at bounding box center [779, 302] width 308 height 32
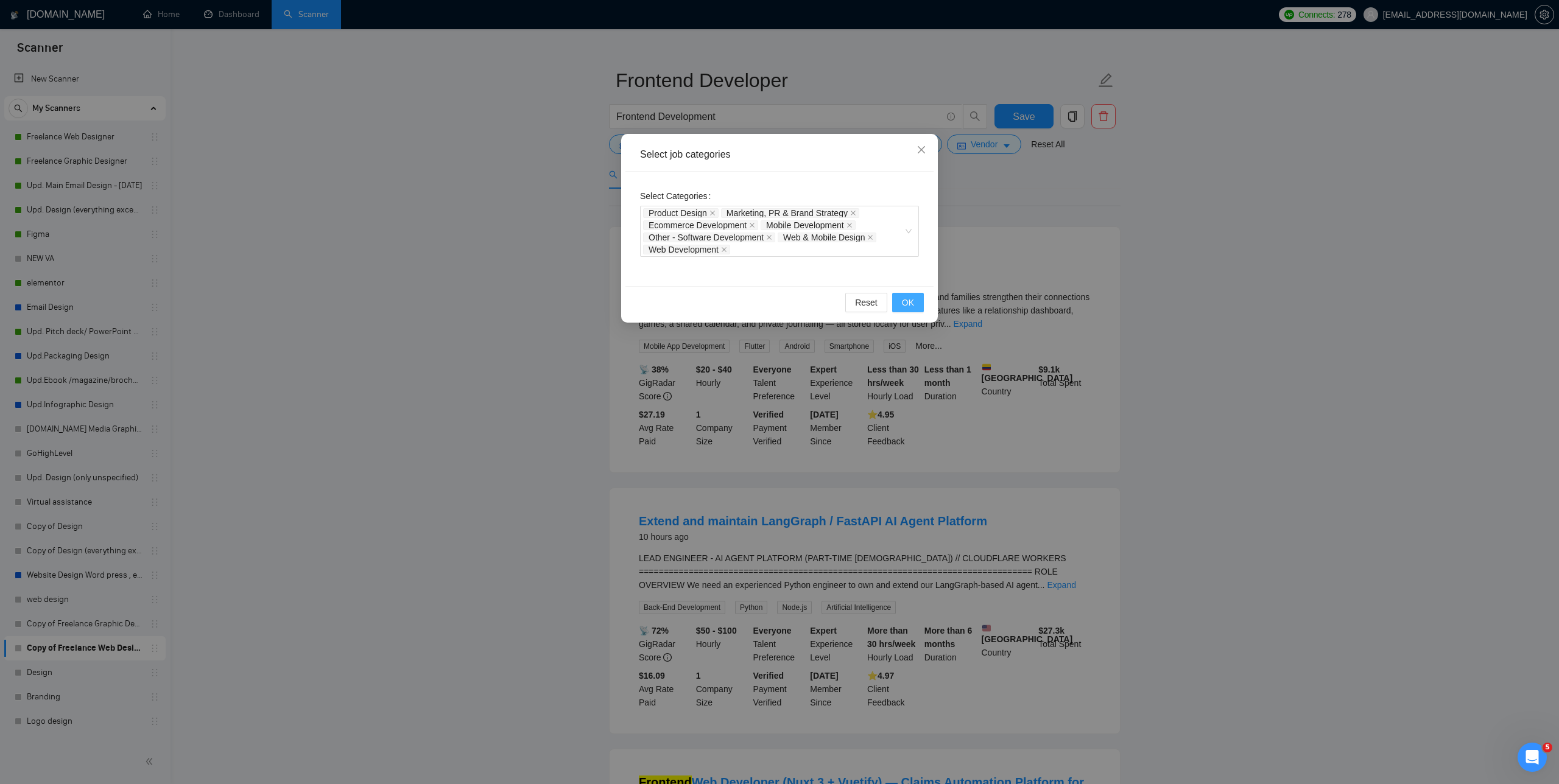
click at [657, 301] on span "OK" at bounding box center [907, 303] width 13 height 13
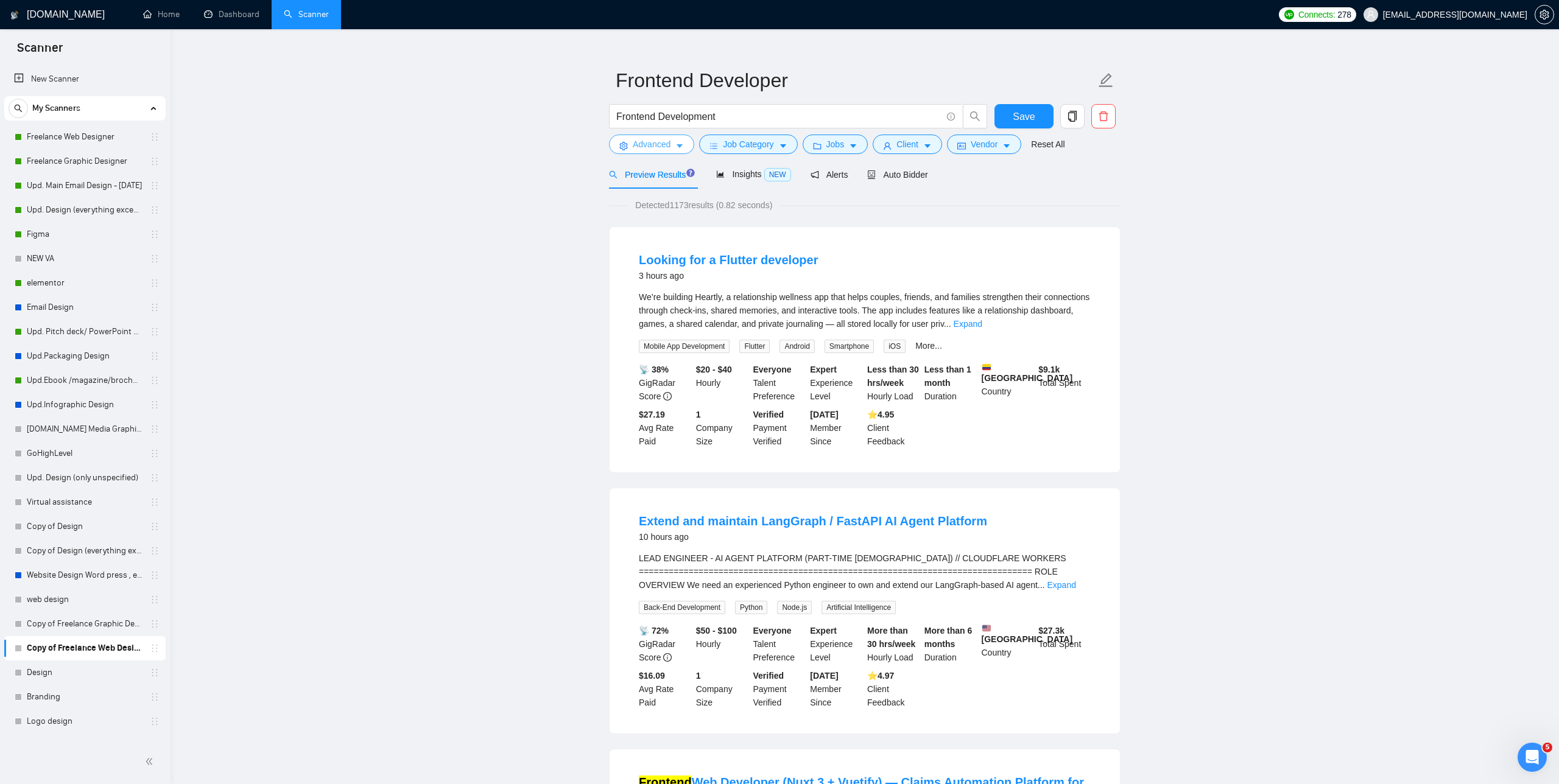
click at [657, 148] on span "Advanced" at bounding box center [652, 144] width 38 height 13
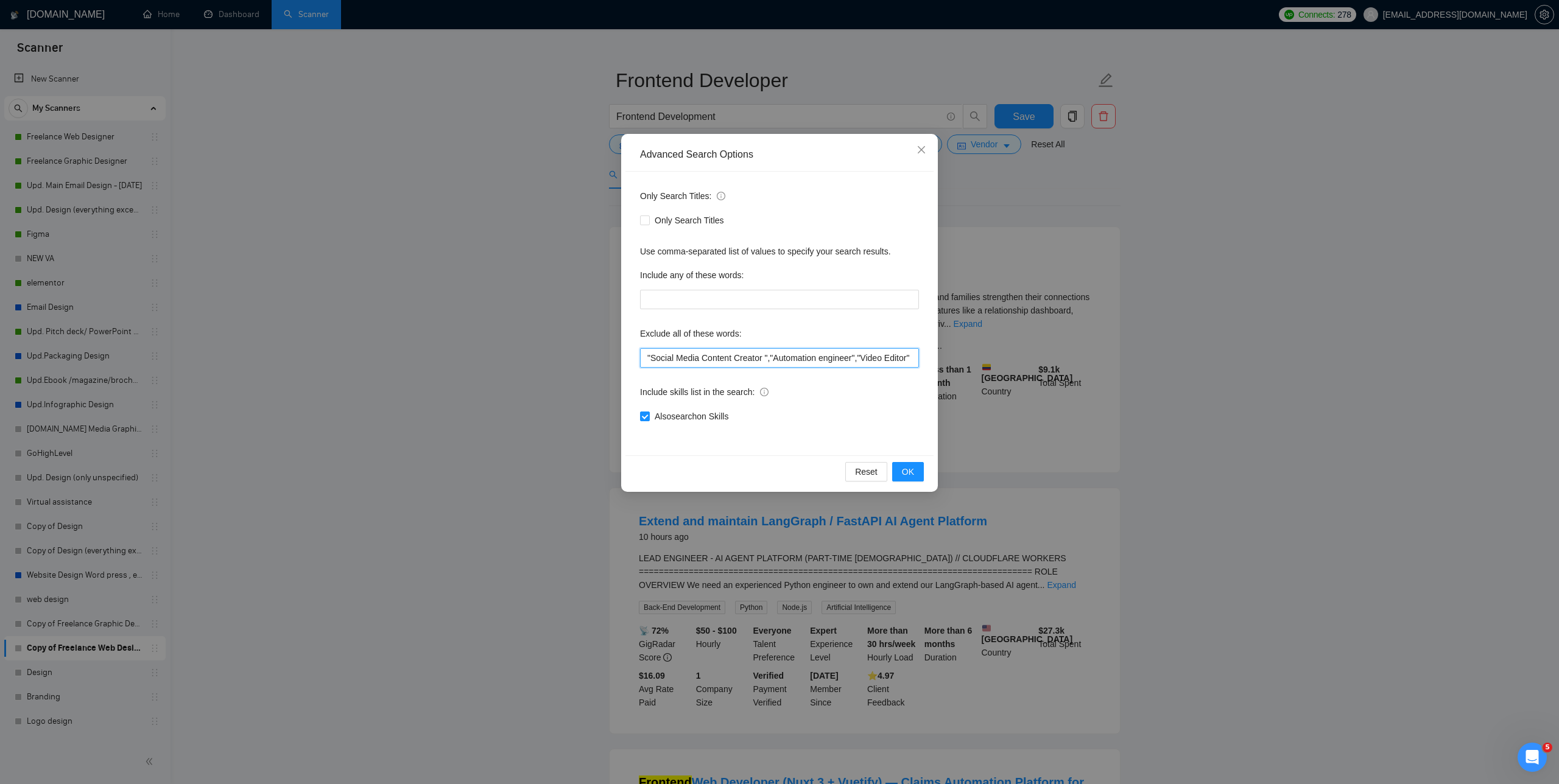
click at [643, 355] on input ""Social Media Content Creator ","Automation engineer","Video Editor" ,"Video Ed…" at bounding box center [779, 357] width 279 height 19
type input ""python", "Social Media Content Creator ","Automation engineer","Video Editor" …"
click at [657, 475] on span "OK" at bounding box center [907, 472] width 13 height 13
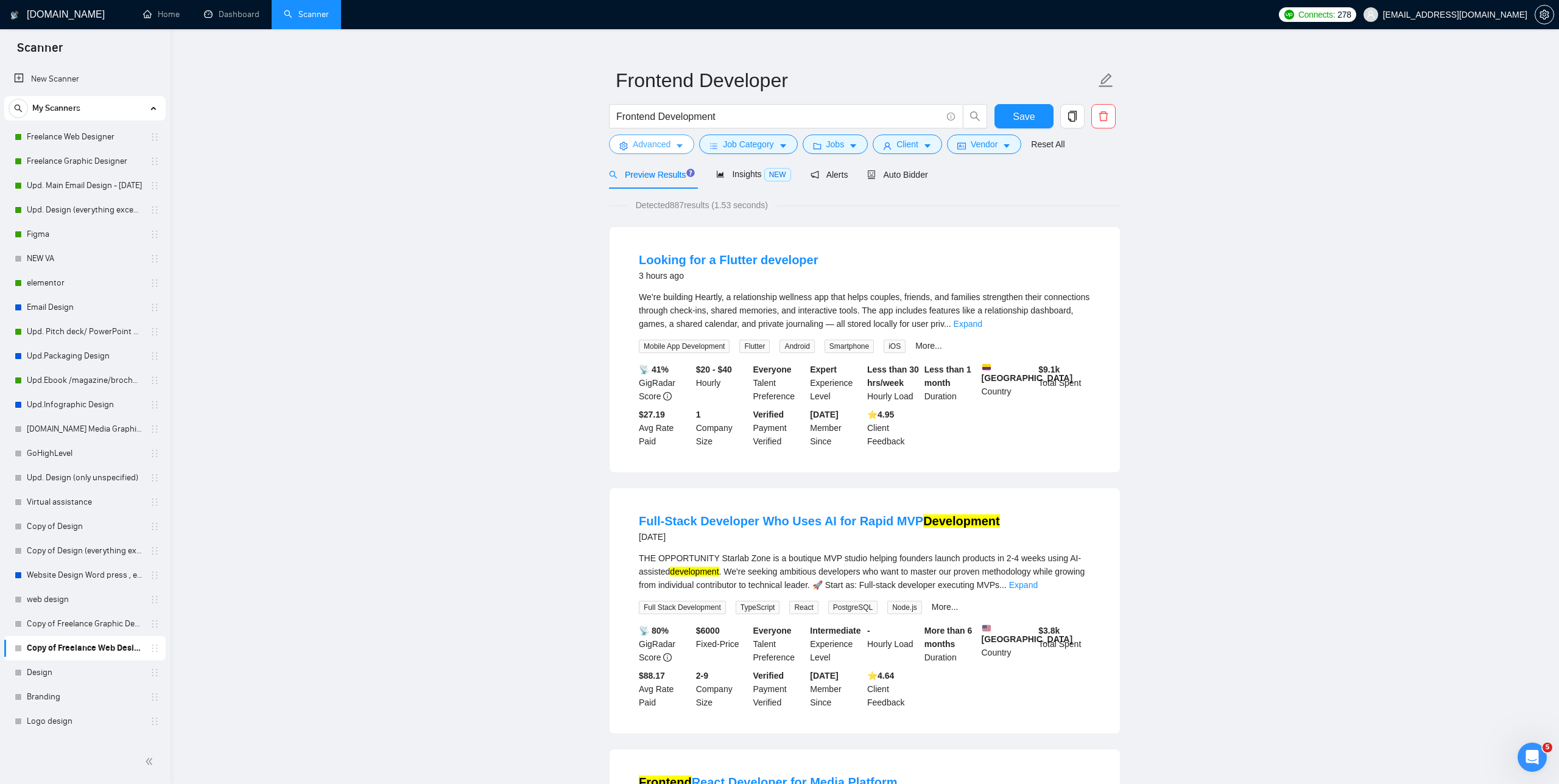
click at [657, 143] on span "Advanced" at bounding box center [652, 144] width 38 height 13
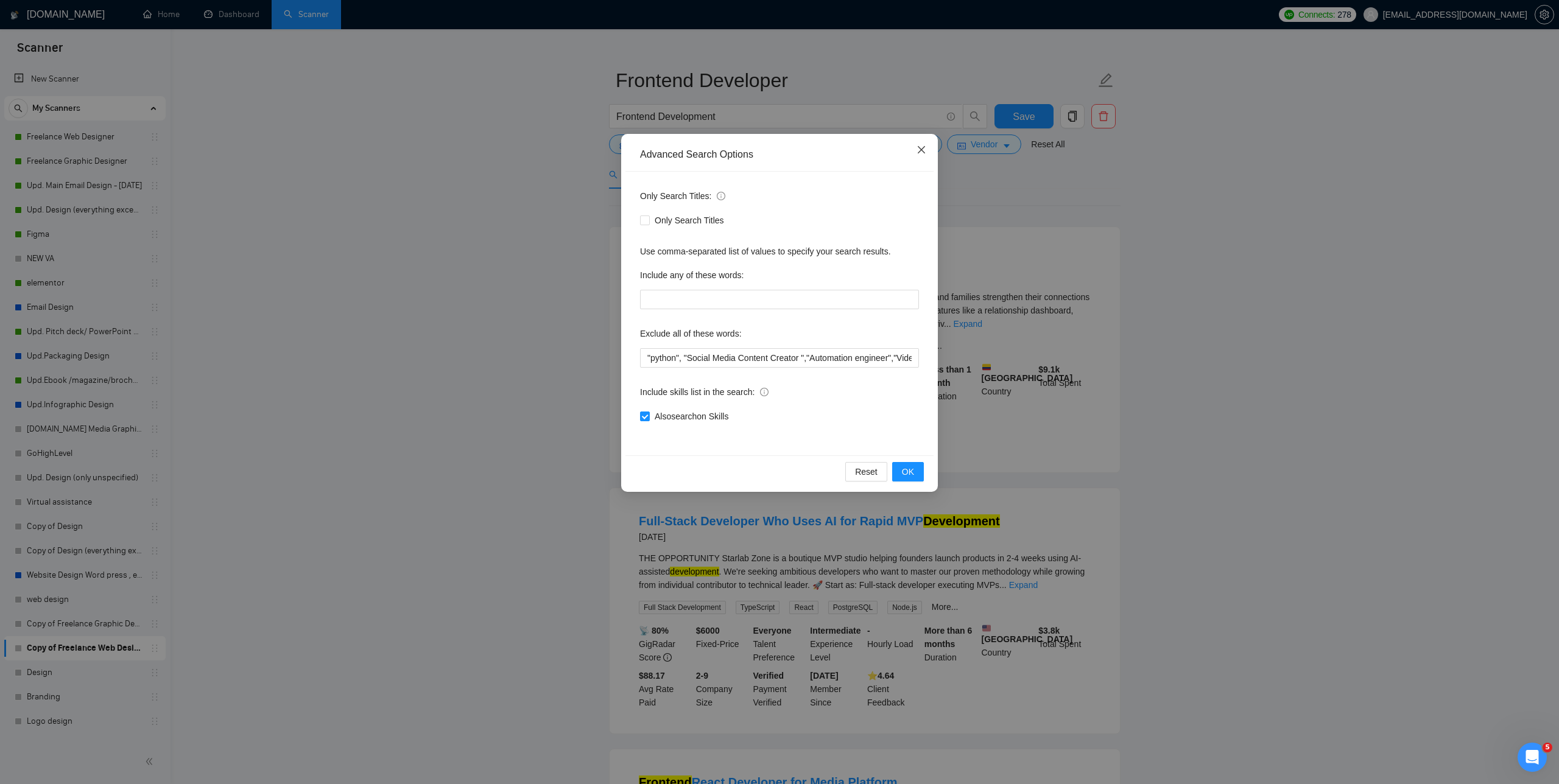
click at [657, 148] on span "Close" at bounding box center [921, 150] width 33 height 33
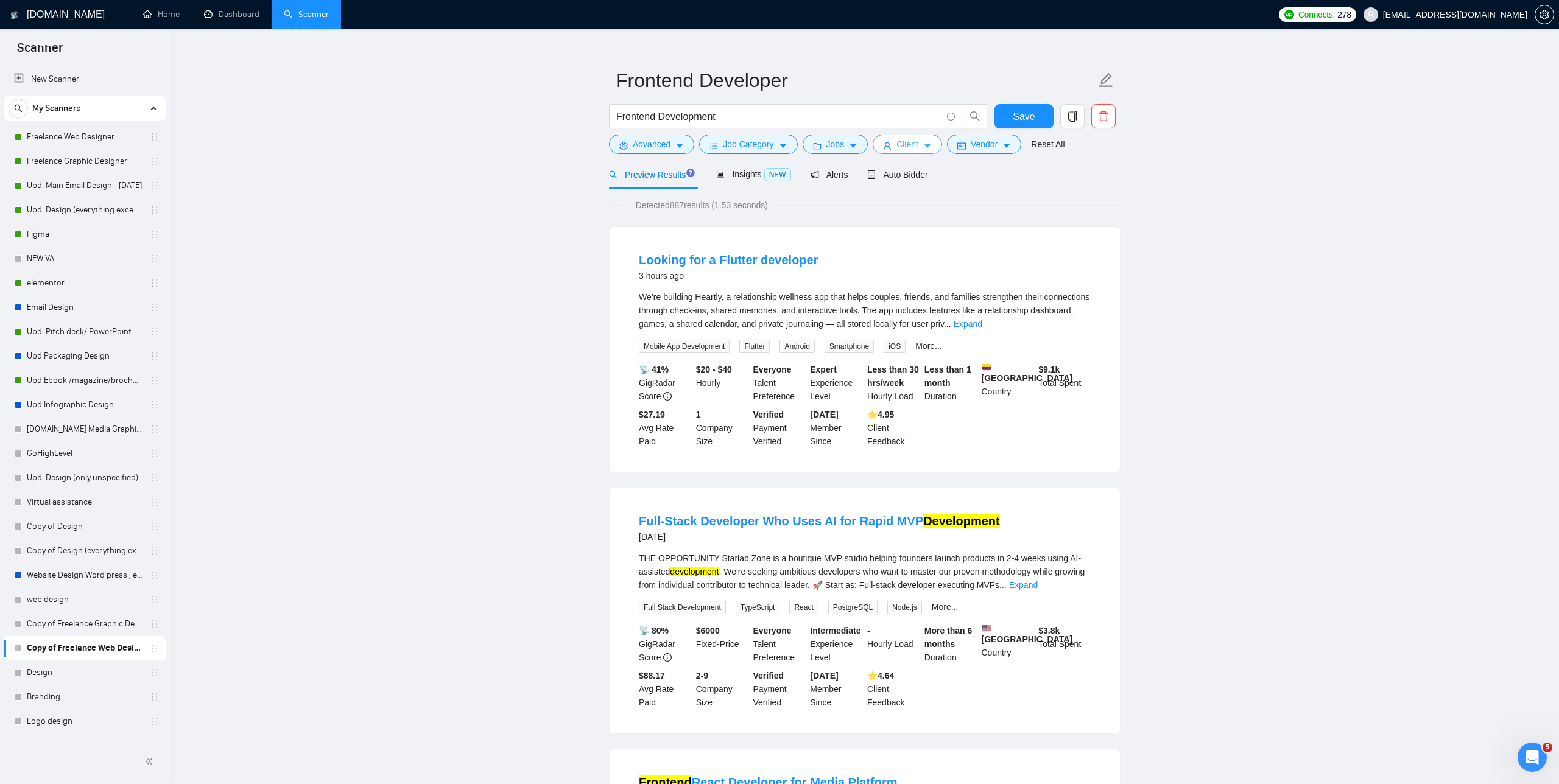
click at [657, 145] on span "Client" at bounding box center [907, 144] width 22 height 13
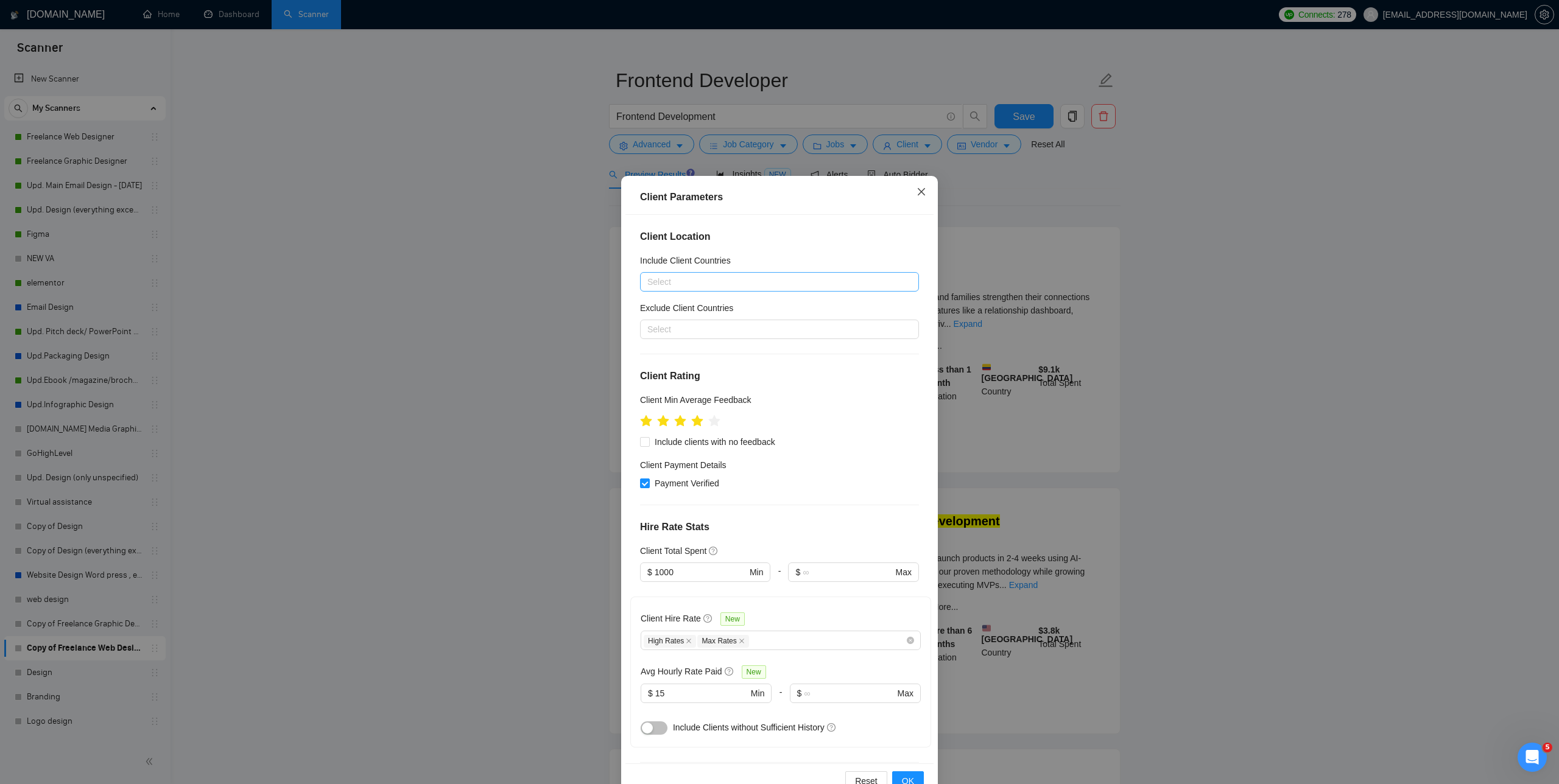
click at [657, 197] on span "Close" at bounding box center [921, 192] width 33 height 33
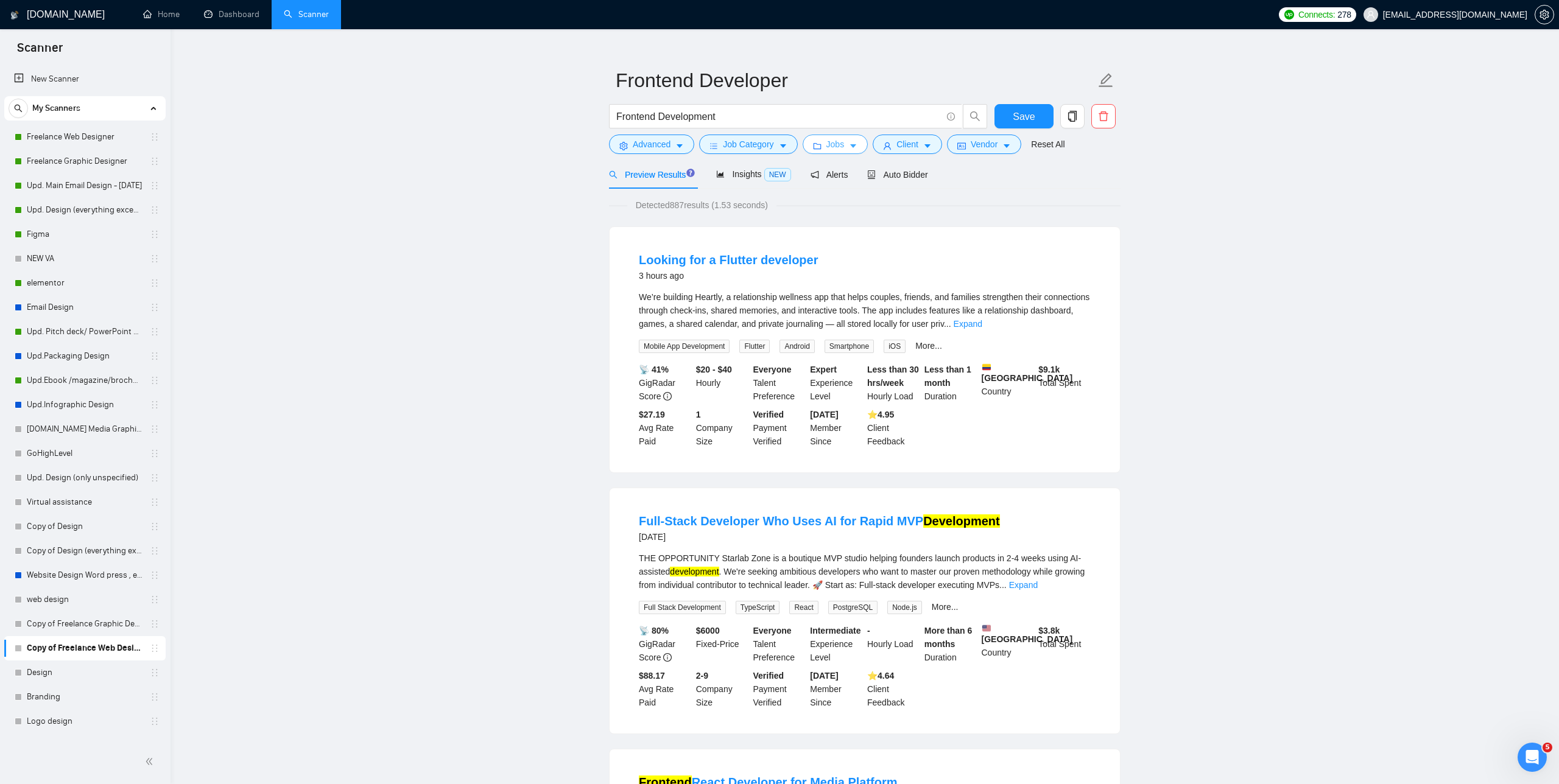
click at [657, 143] on span "Jobs" at bounding box center [835, 144] width 18 height 13
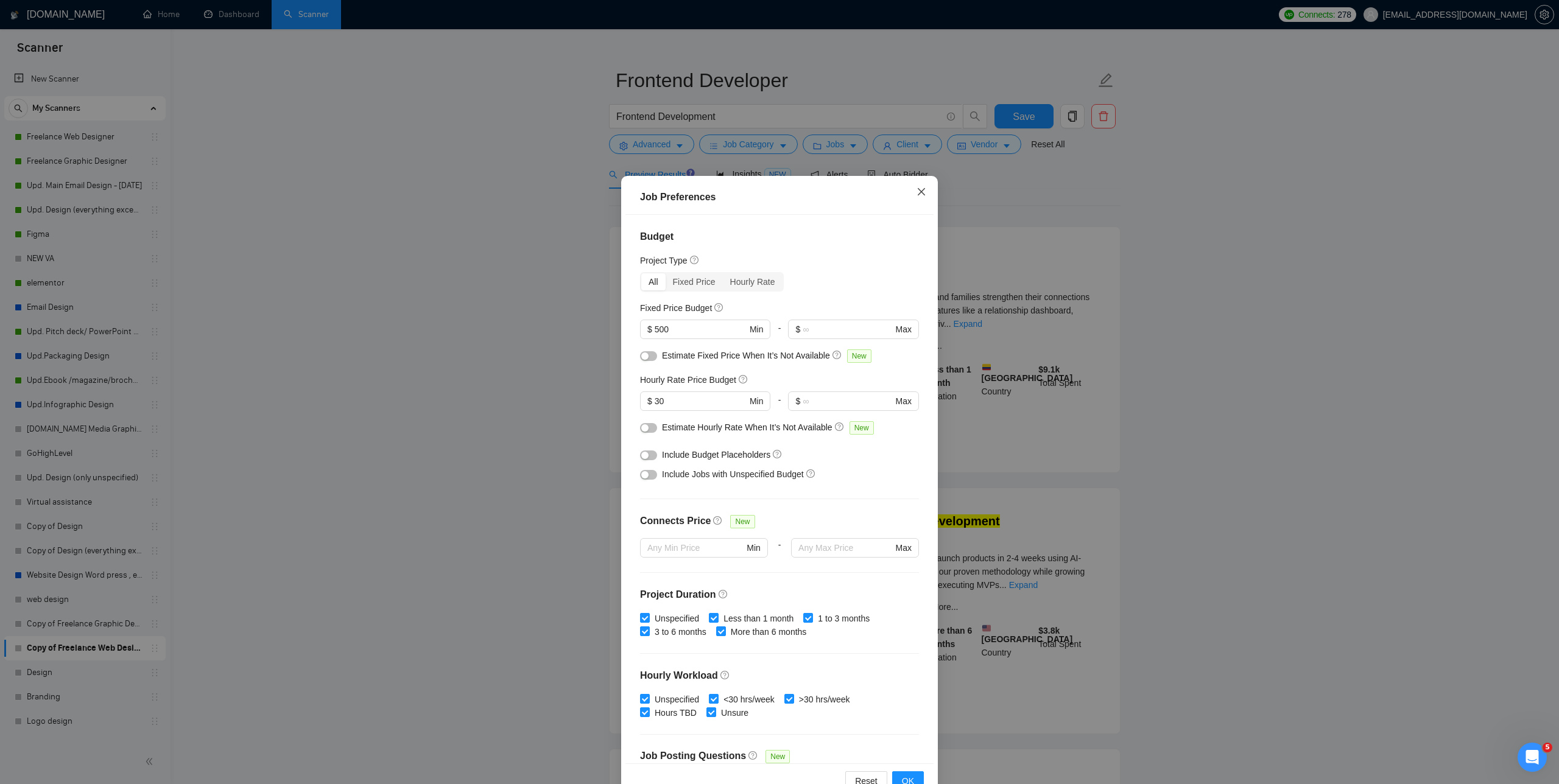
click at [657, 185] on span "Close" at bounding box center [921, 192] width 33 height 33
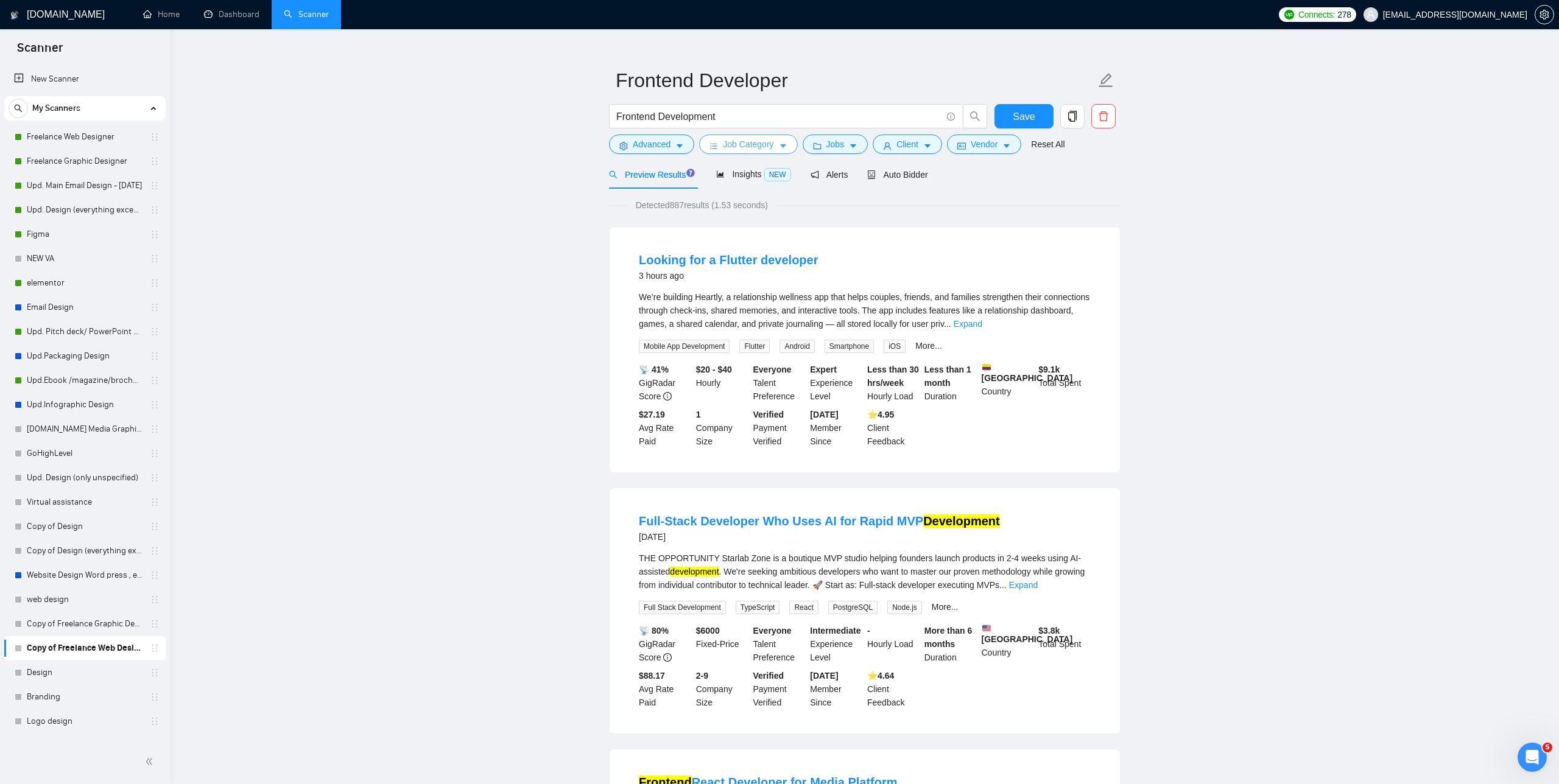
click at [657, 142] on span "Job Category" at bounding box center [748, 144] width 50 height 13
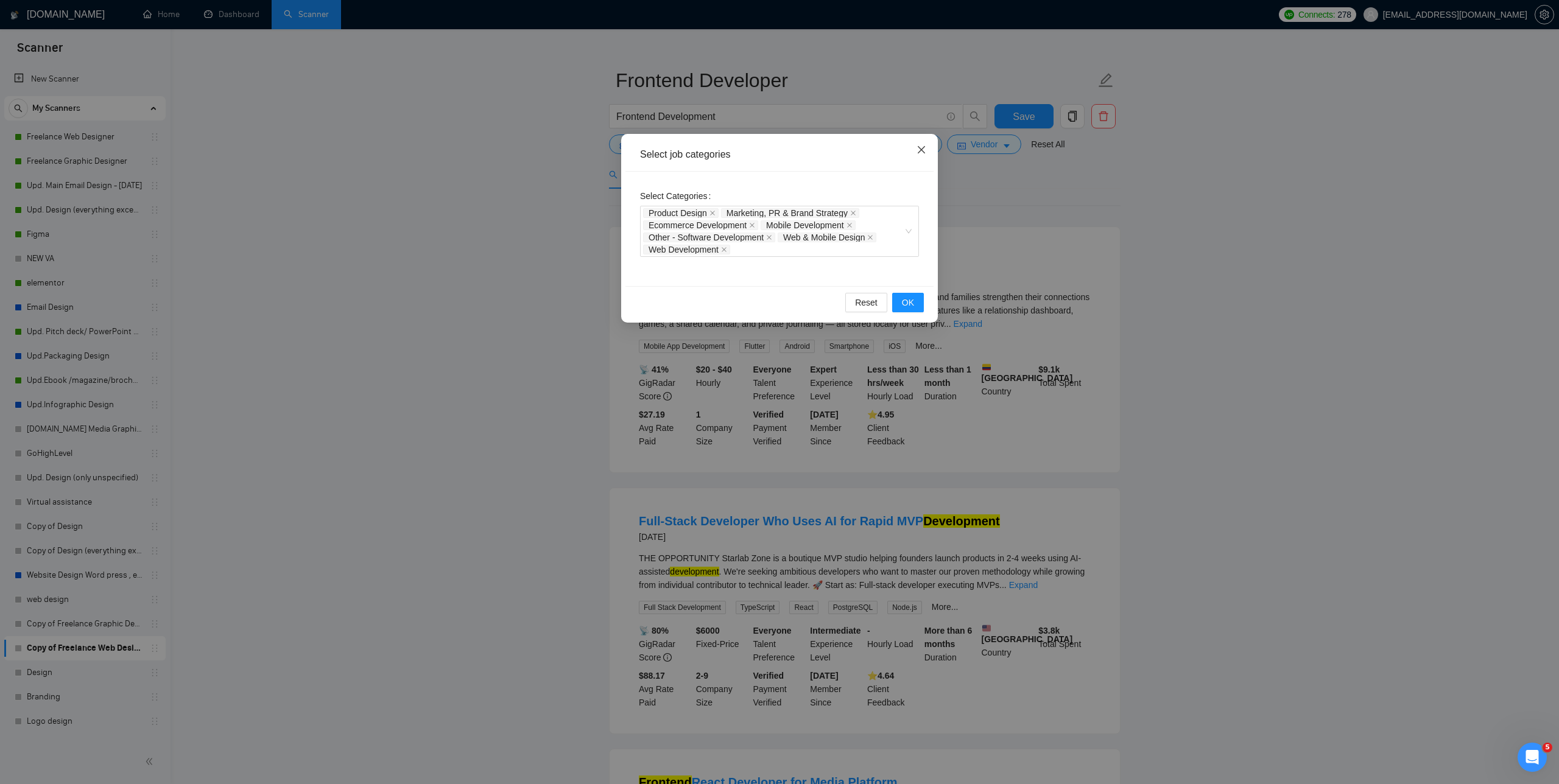
click at [657, 152] on icon "close" at bounding box center [922, 150] width 10 height 10
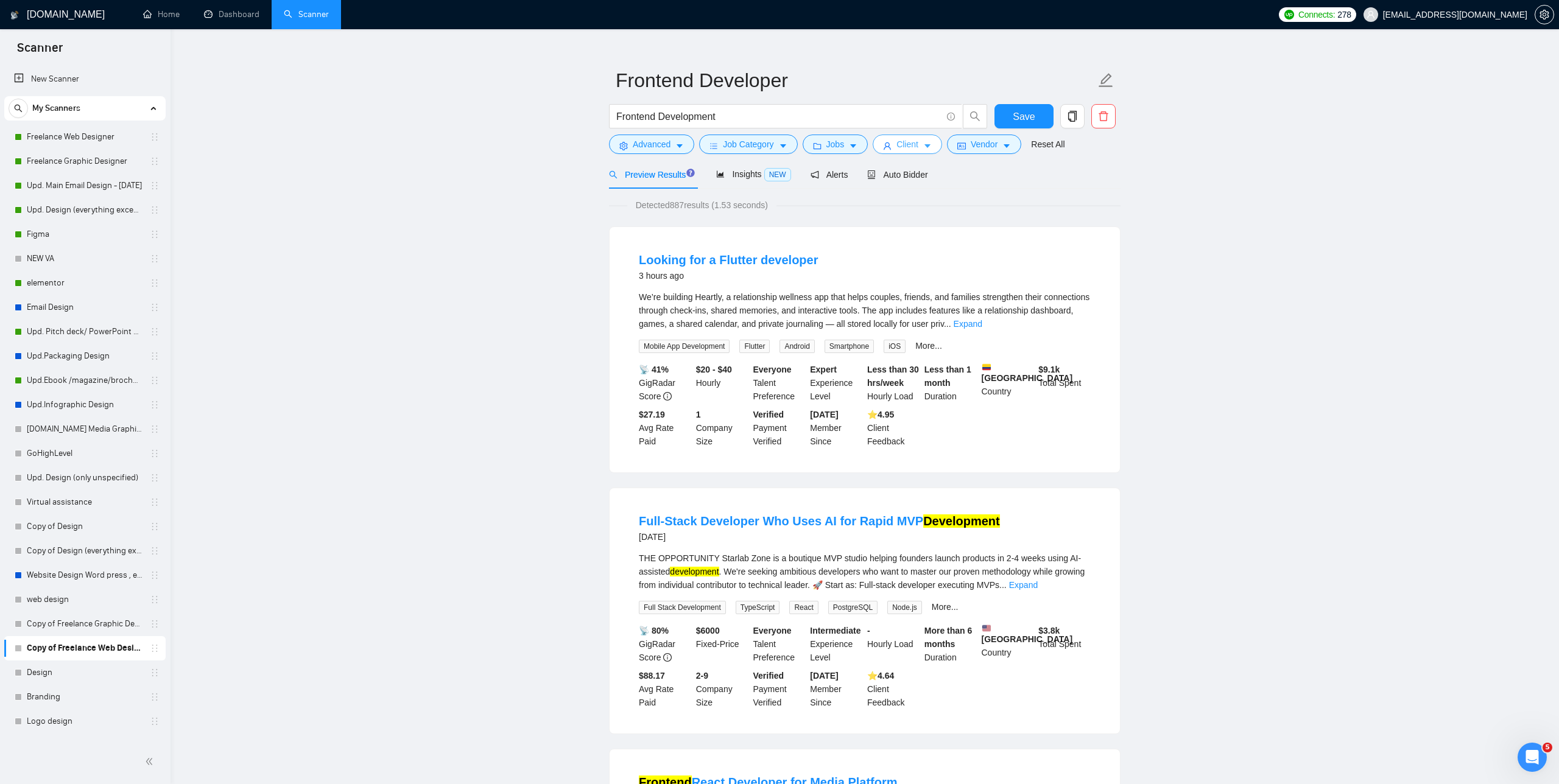
click at [657, 145] on icon "caret-down" at bounding box center [927, 147] width 6 height 3
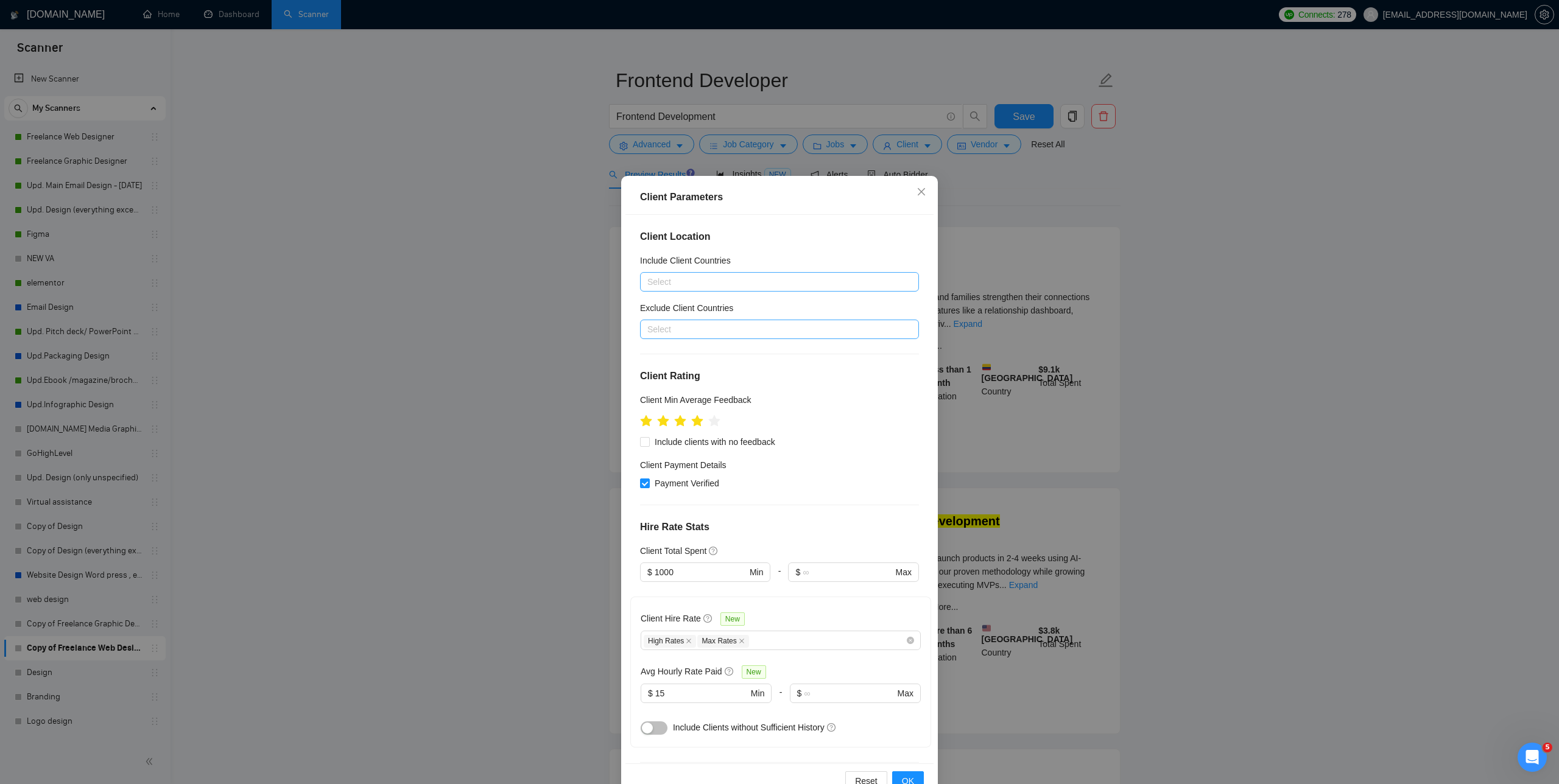
click at [657, 328] on div at bounding box center [773, 329] width 261 height 14
click at [657, 375] on div "[GEOGRAPHIC_DATA]" at bounding box center [783, 372] width 257 height 13
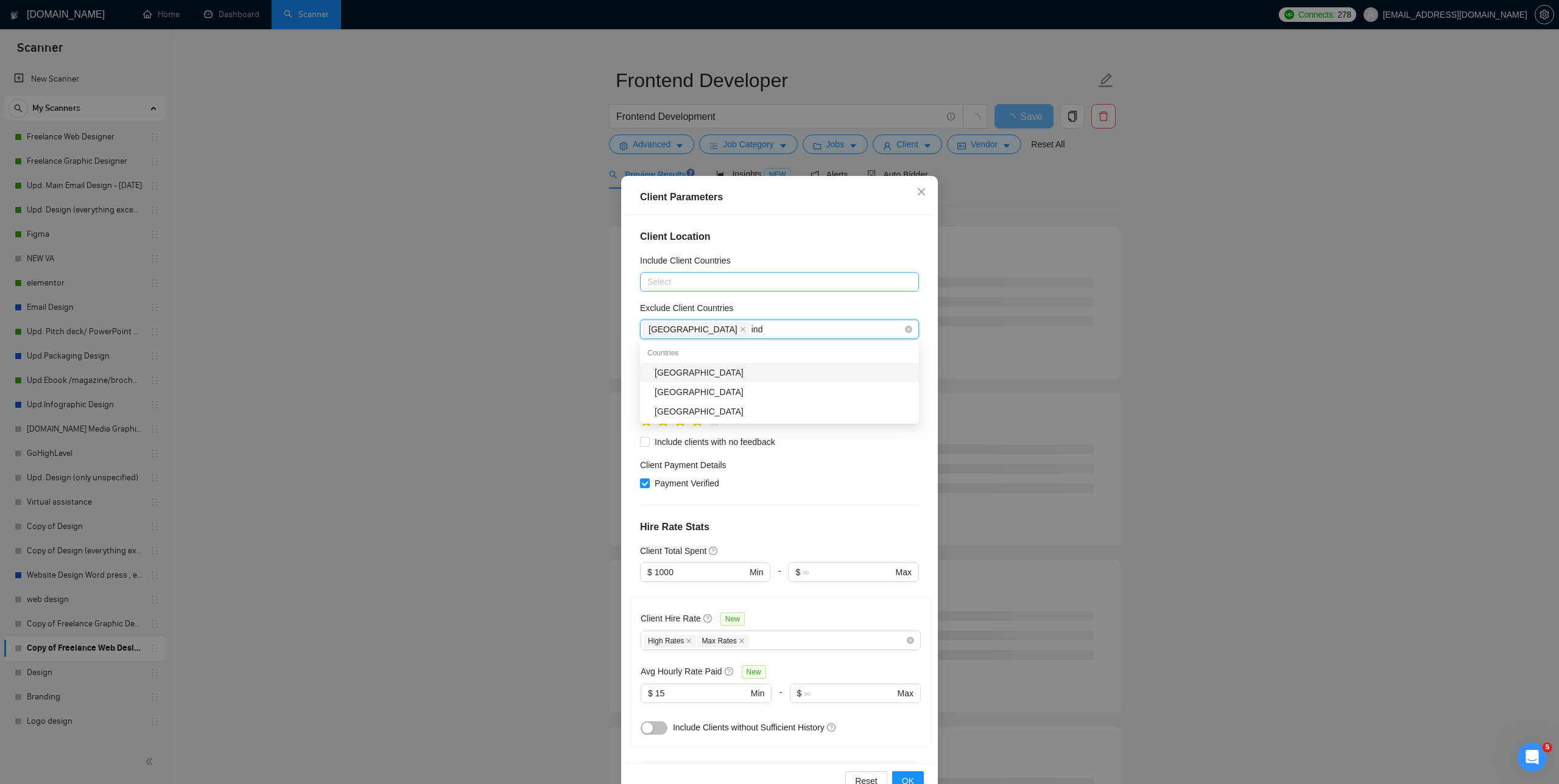
type input "indi"
click at [657, 372] on div "[GEOGRAPHIC_DATA]" at bounding box center [783, 372] width 257 height 13
type input "china"
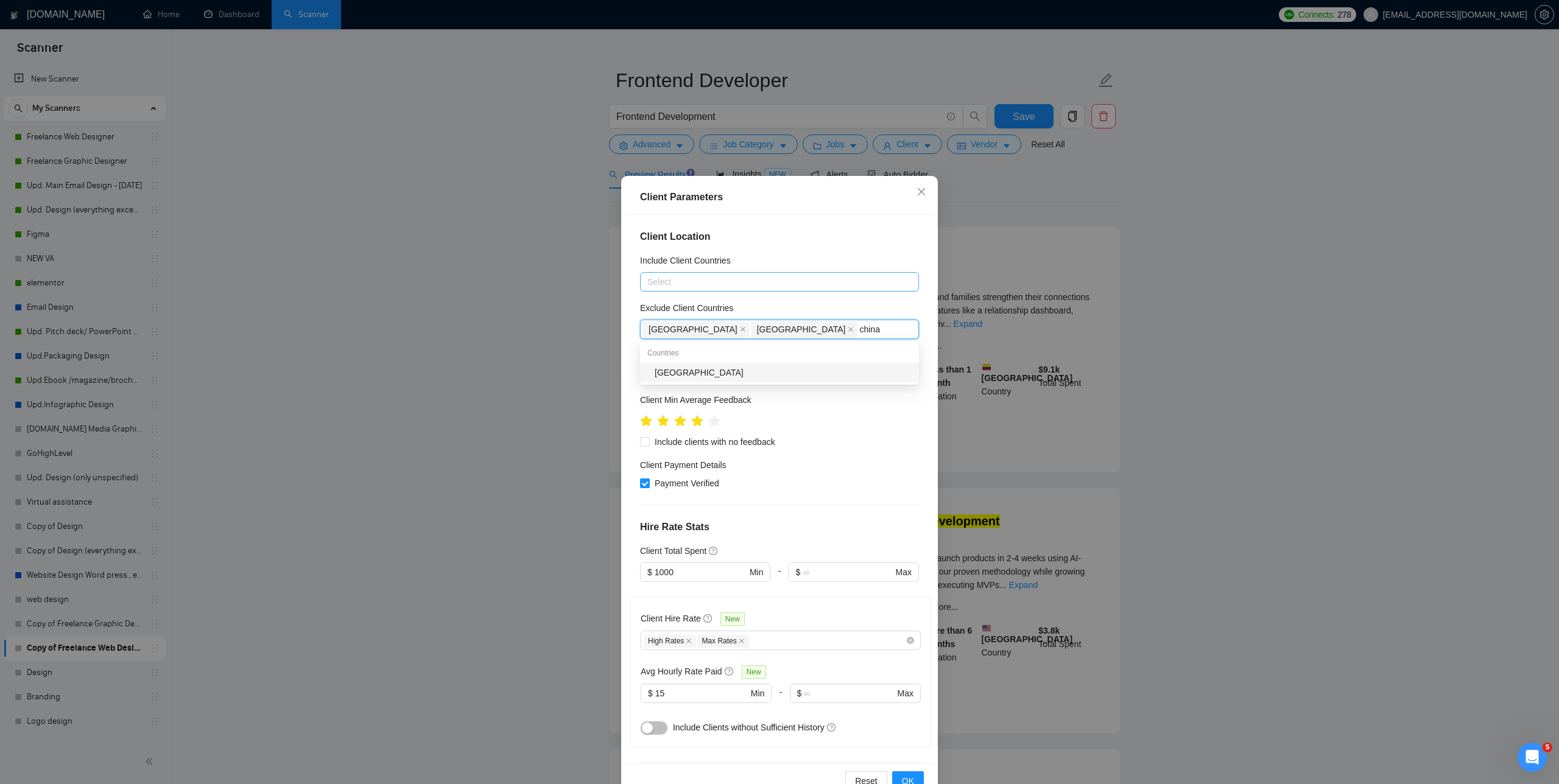
click at [657, 372] on div "[GEOGRAPHIC_DATA]" at bounding box center [783, 372] width 257 height 13
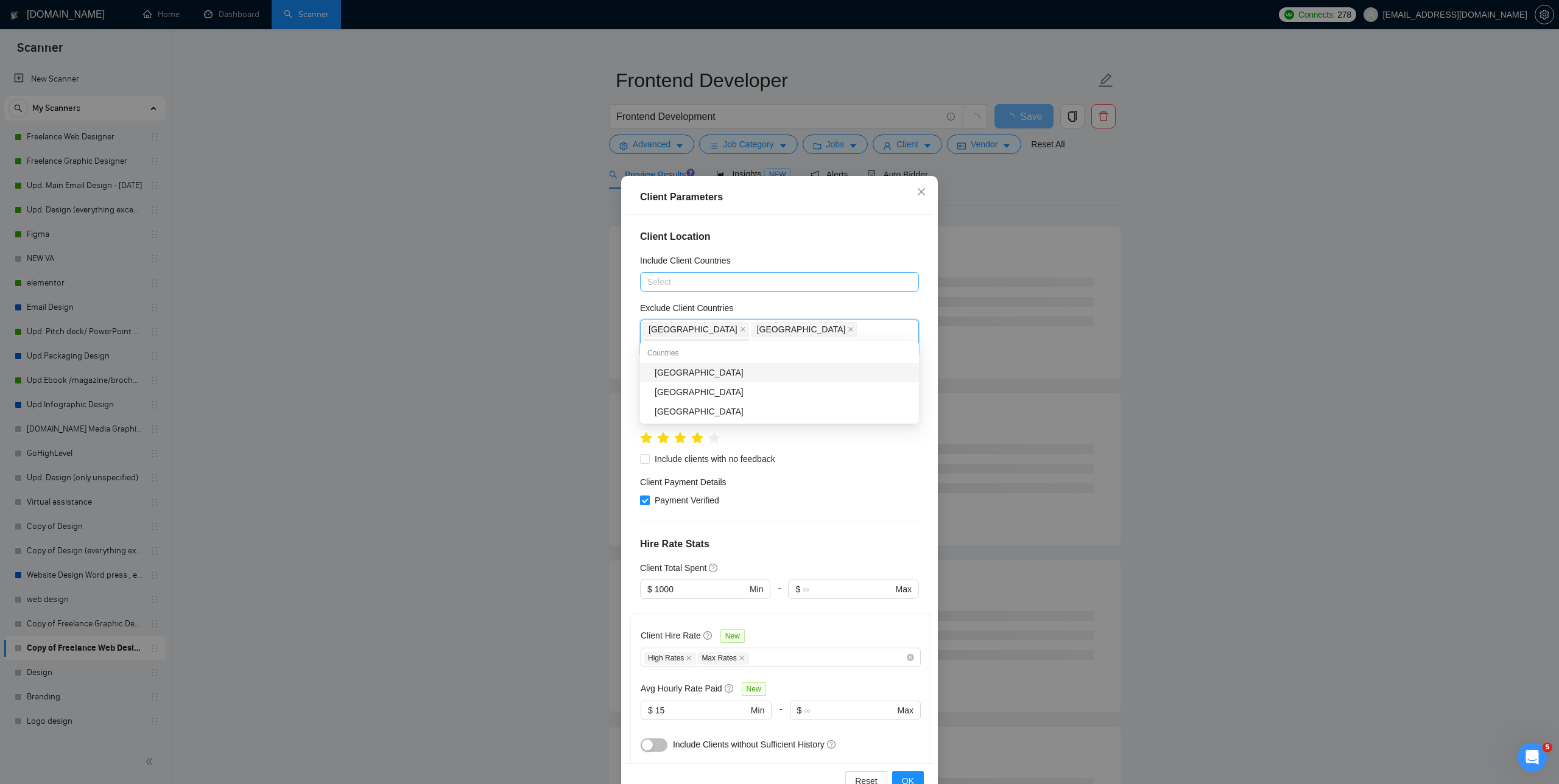
type input "japa"
click at [657, 381] on div "Japan" at bounding box center [779, 372] width 279 height 19
click at [657, 280] on div at bounding box center [773, 282] width 261 height 14
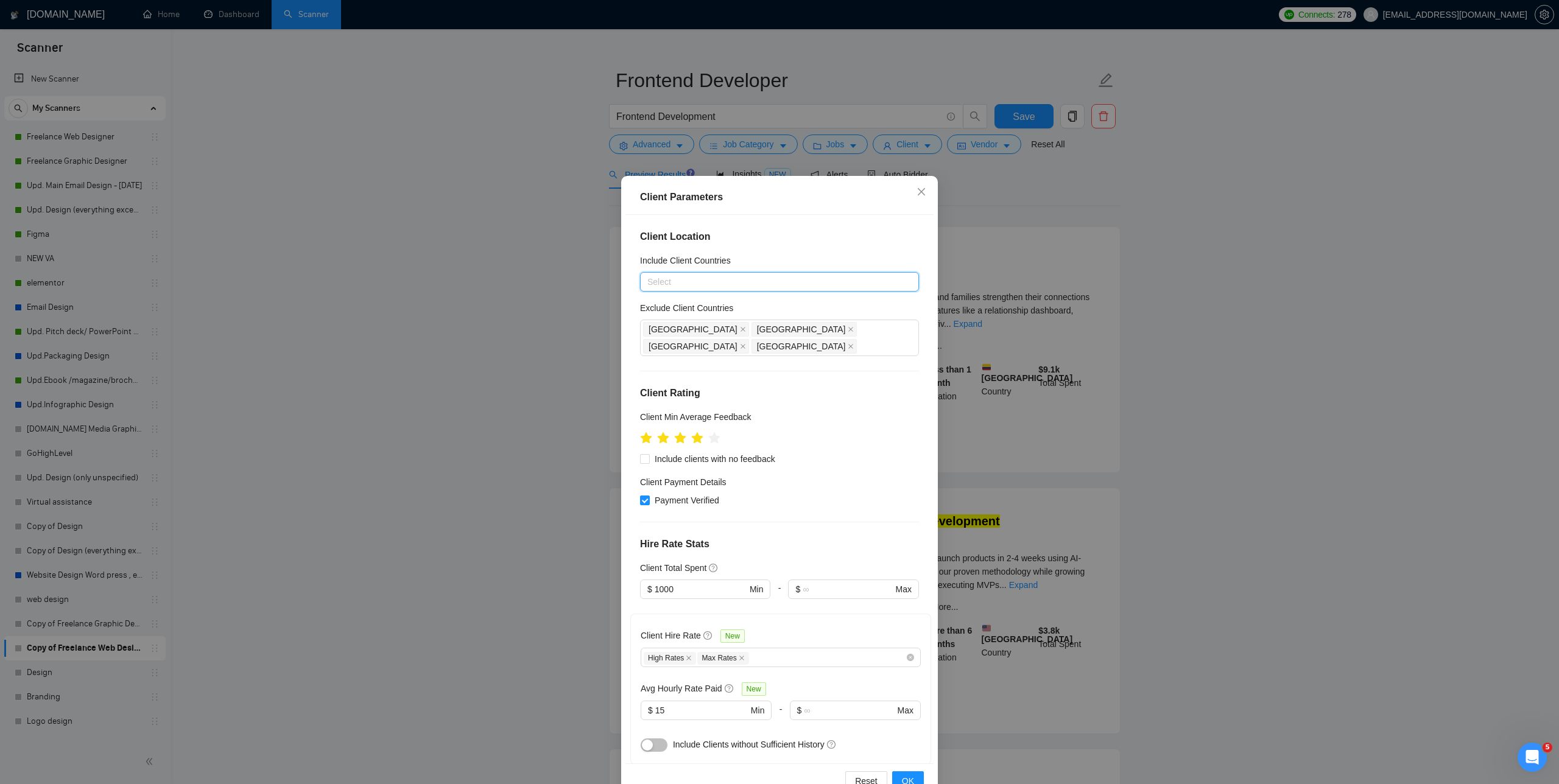
click at [657, 289] on div "Select" at bounding box center [779, 282] width 279 height 19
paste input "United States • Canada • United Kingdom • Germany • France • Netherlands • Swed…"
type input "United States • Canada • United Kingdom • Germany • France • Netherlands • Swed…"
click at [657, 279] on div at bounding box center [773, 282] width 261 height 14
type input "UNITE"
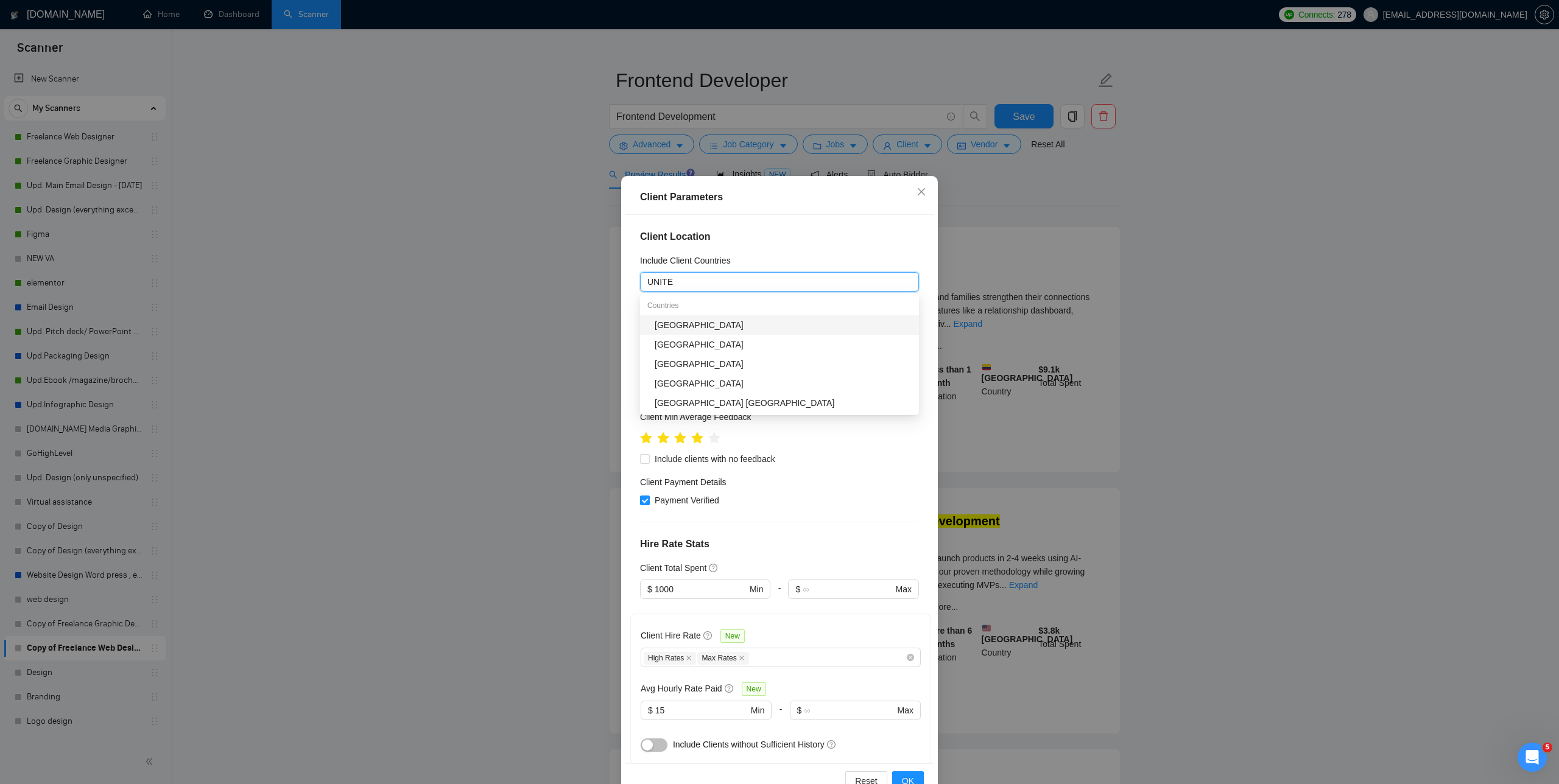
click at [657, 329] on div "[GEOGRAPHIC_DATA]" at bounding box center [783, 325] width 257 height 13
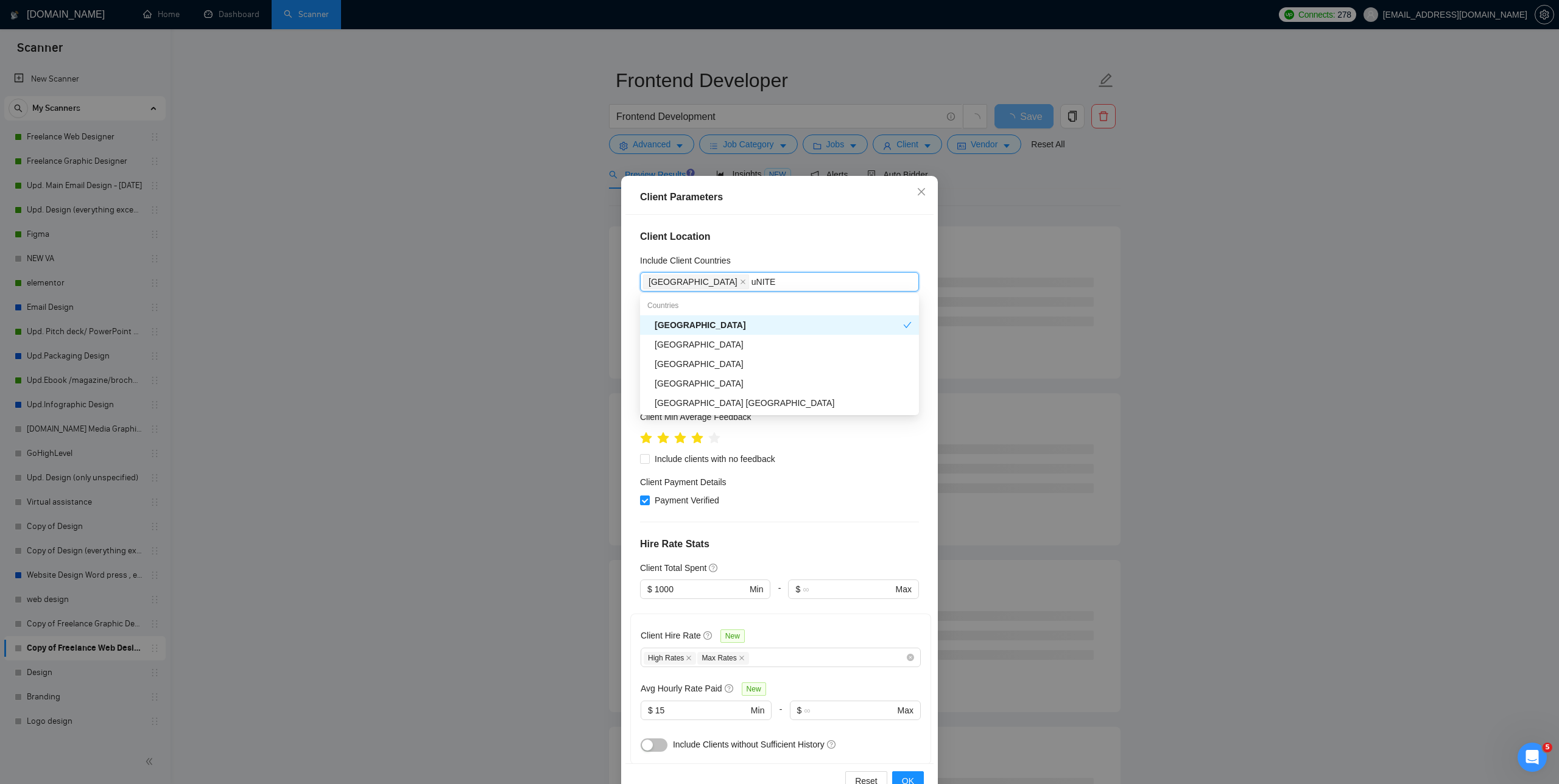
type input "uNITED"
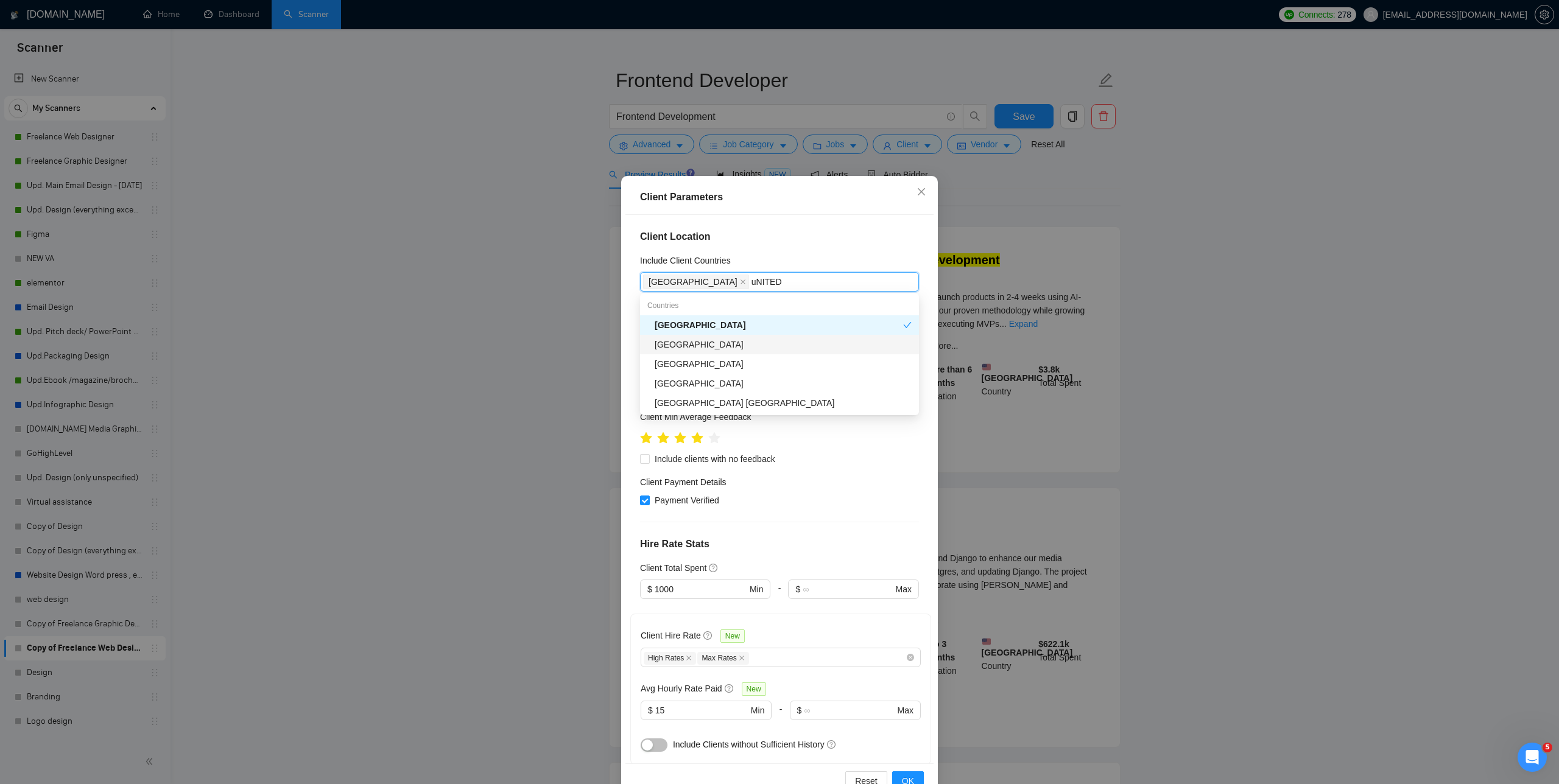
click at [657, 345] on div "[GEOGRAPHIC_DATA]" at bounding box center [783, 345] width 257 height 13
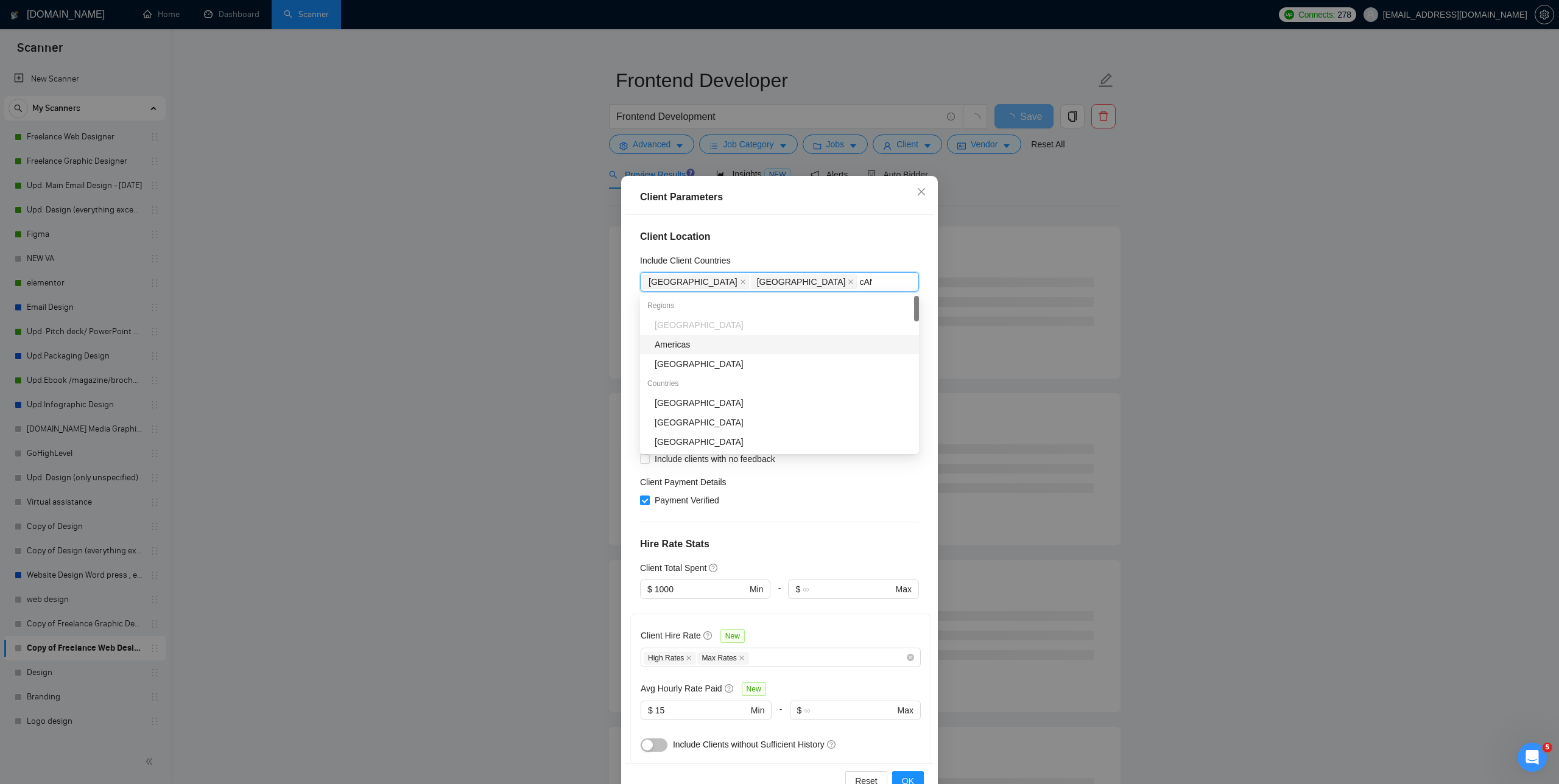
type input "cANA"
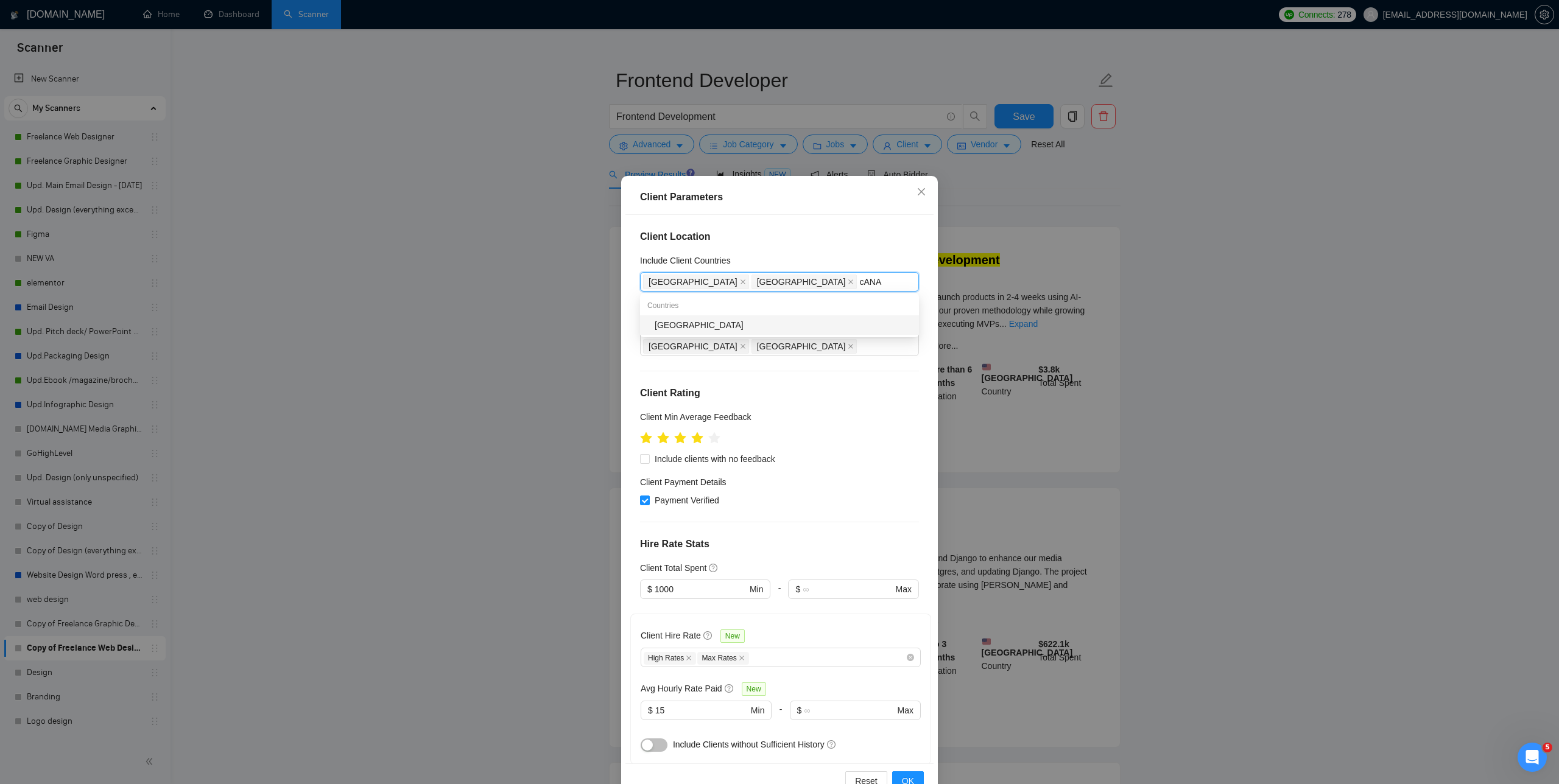
click at [657, 330] on div "[GEOGRAPHIC_DATA]" at bounding box center [783, 325] width 257 height 13
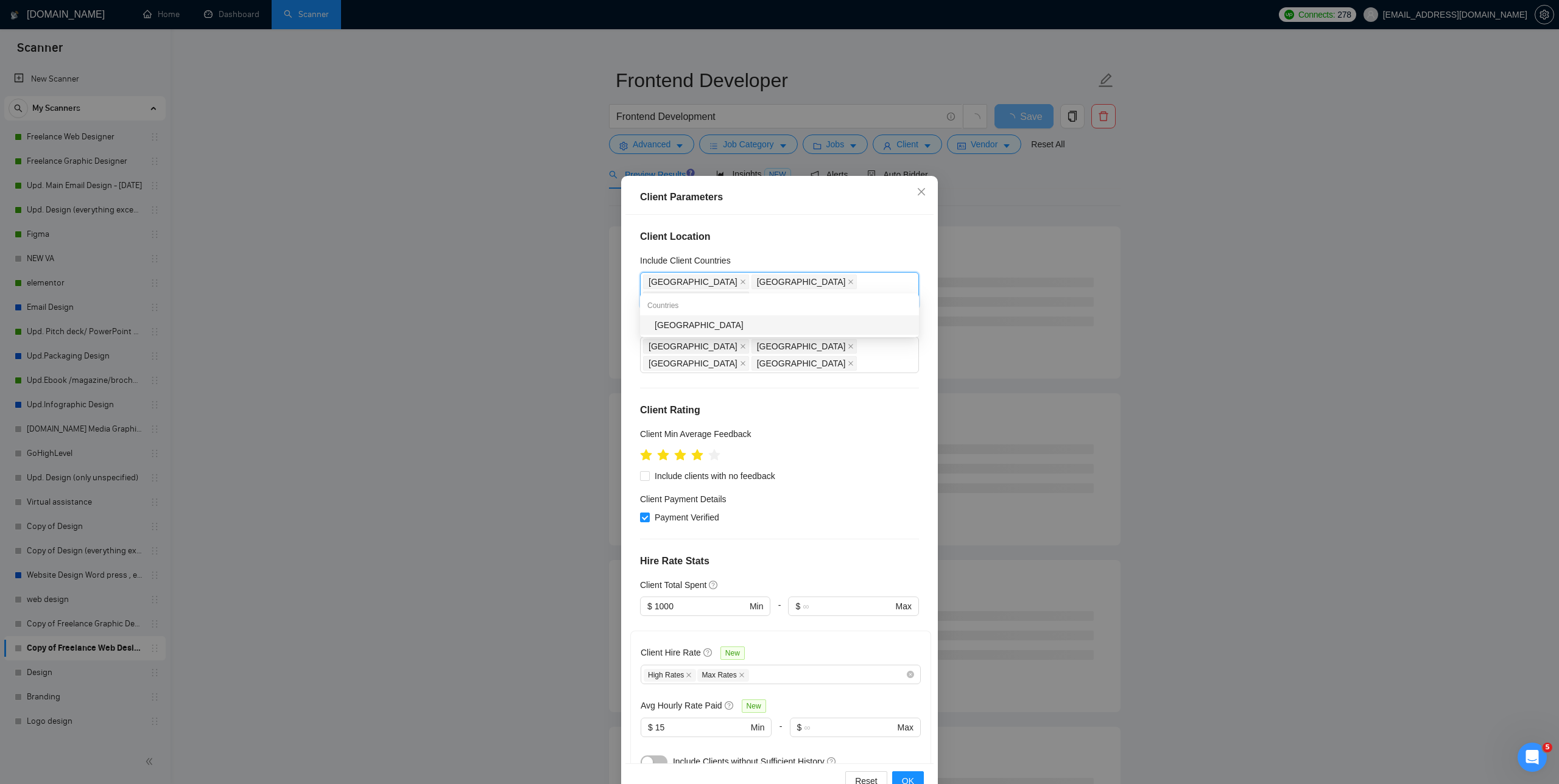
type input "fRANCE"
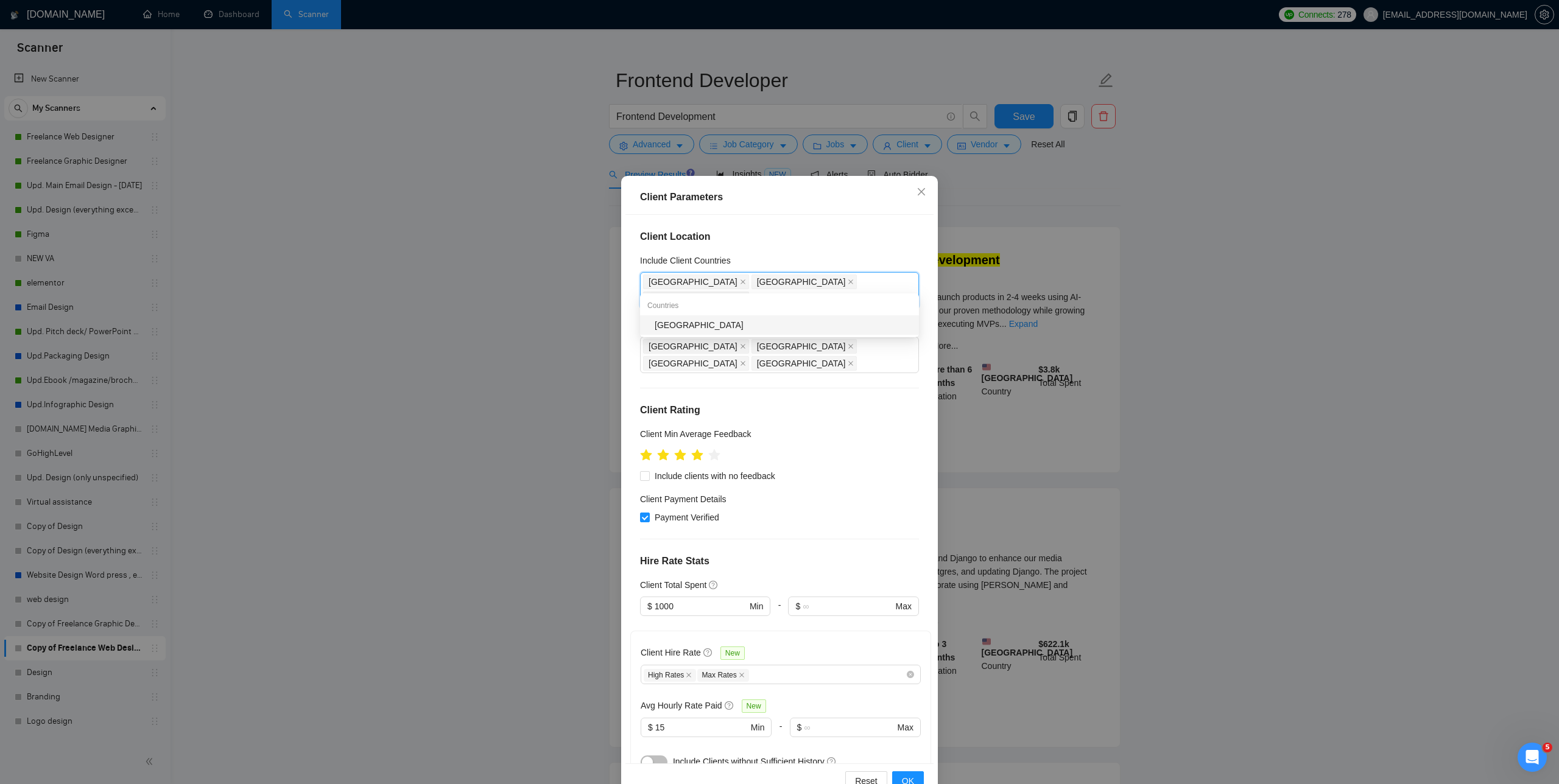
click at [657, 325] on div "France" at bounding box center [783, 325] width 257 height 13
type input "Netherland"
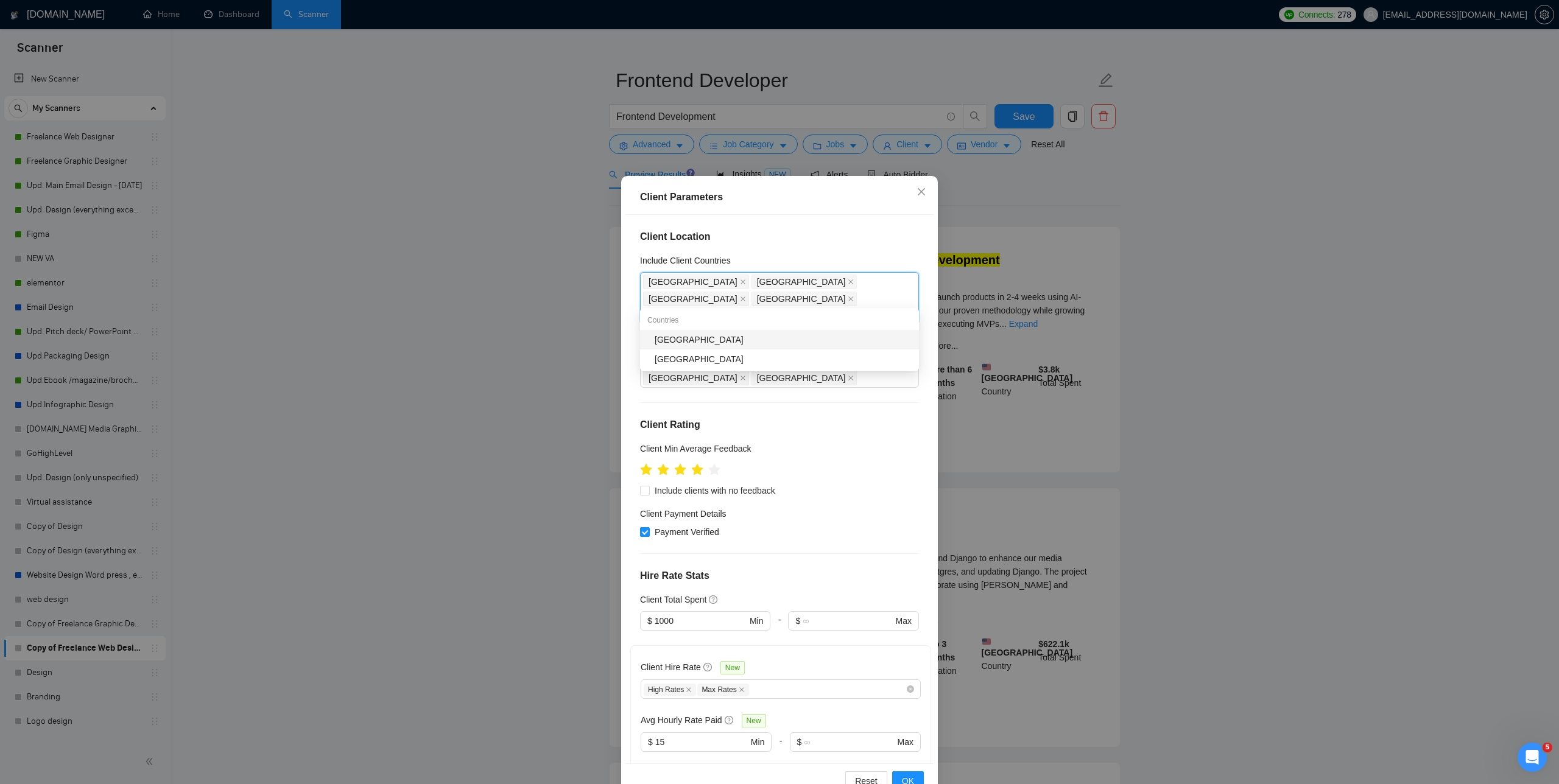
click at [657, 337] on div "[GEOGRAPHIC_DATA]" at bounding box center [783, 340] width 257 height 13
type input "[GEOGRAPHIC_DATA]"
click at [657, 345] on div "[GEOGRAPHIC_DATA]" at bounding box center [783, 342] width 257 height 13
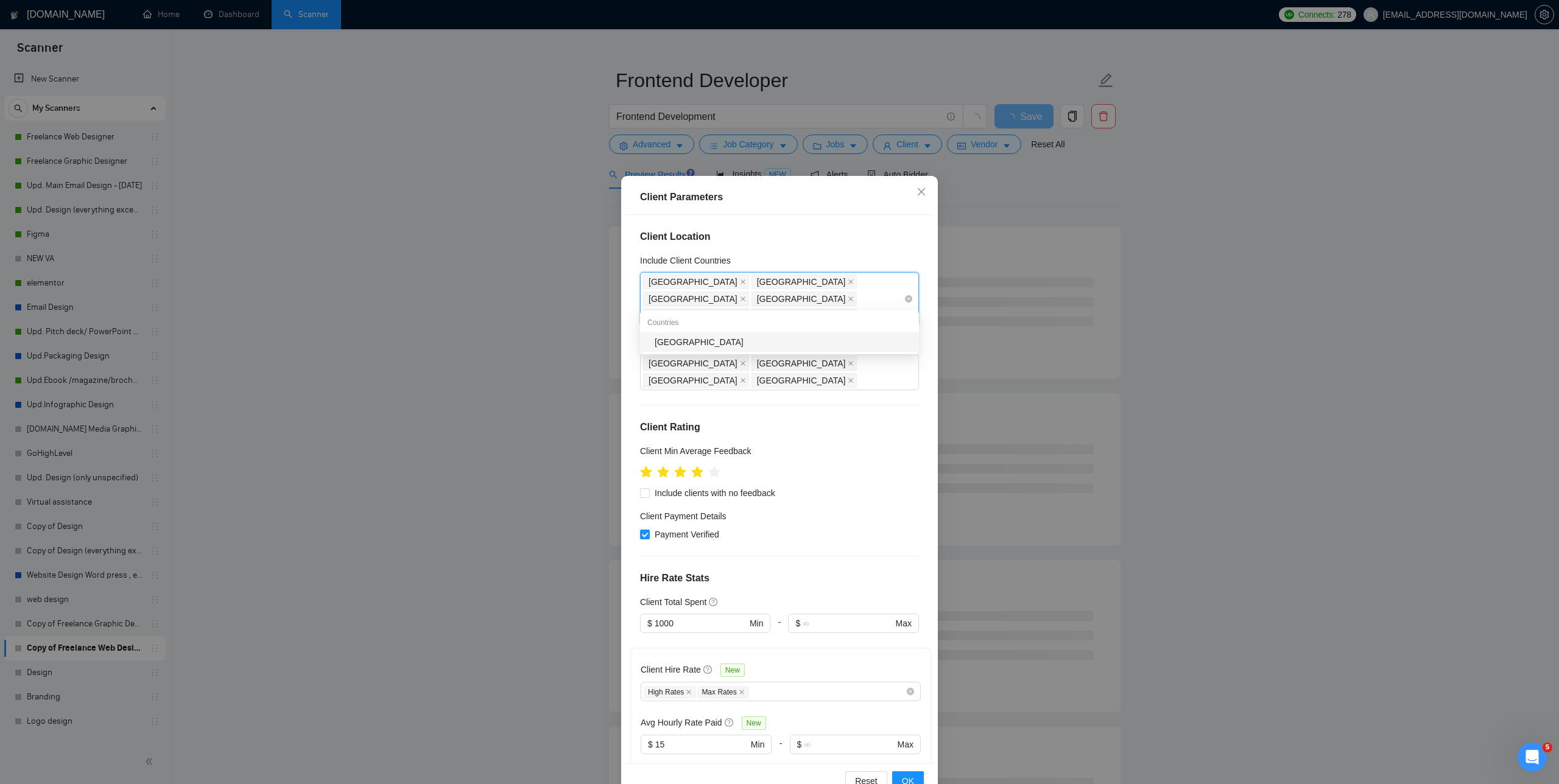
type input "[GEOGRAPHIC_DATA]"
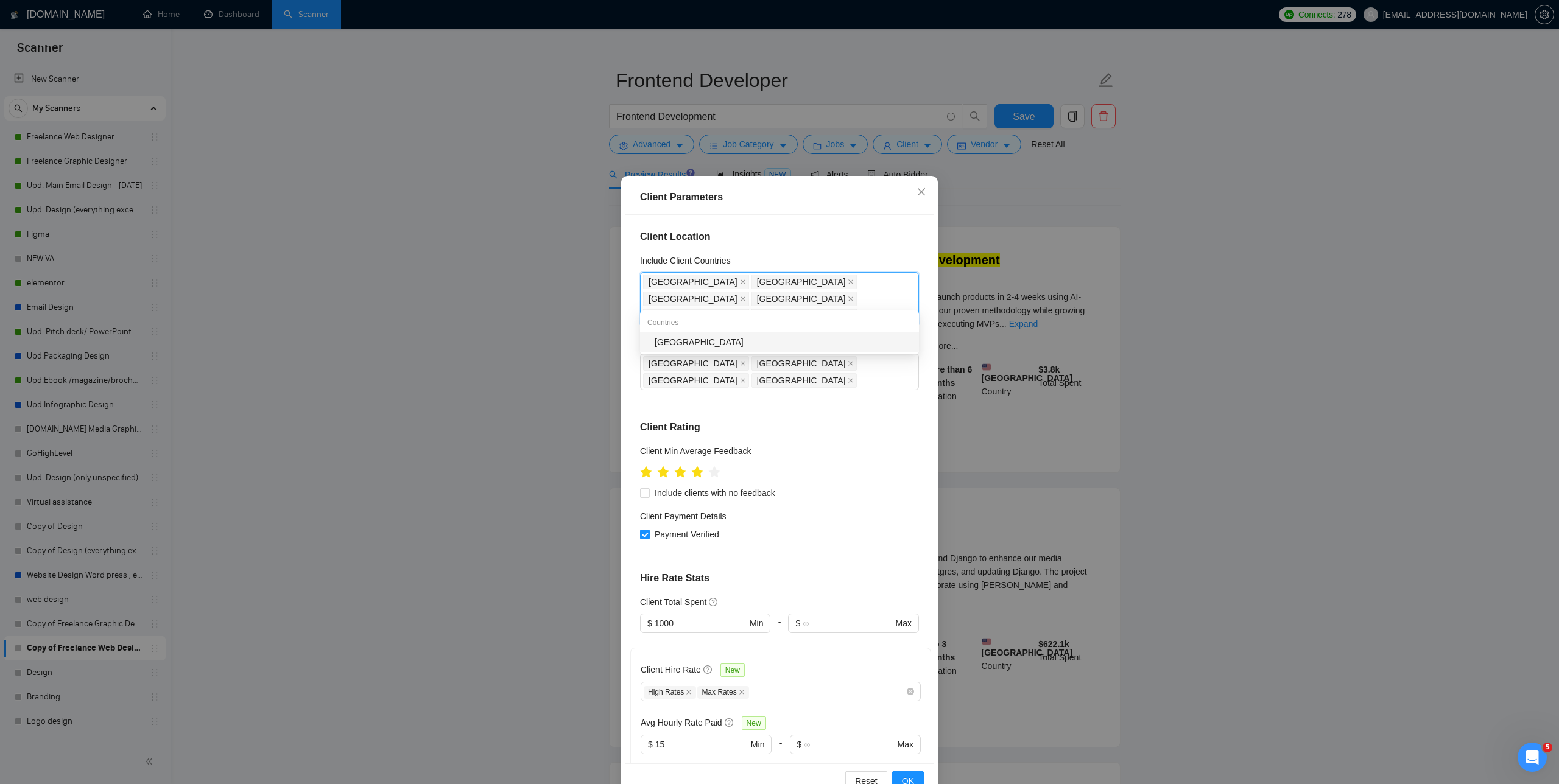
click at [657, 345] on div "[GEOGRAPHIC_DATA]" at bounding box center [783, 342] width 257 height 13
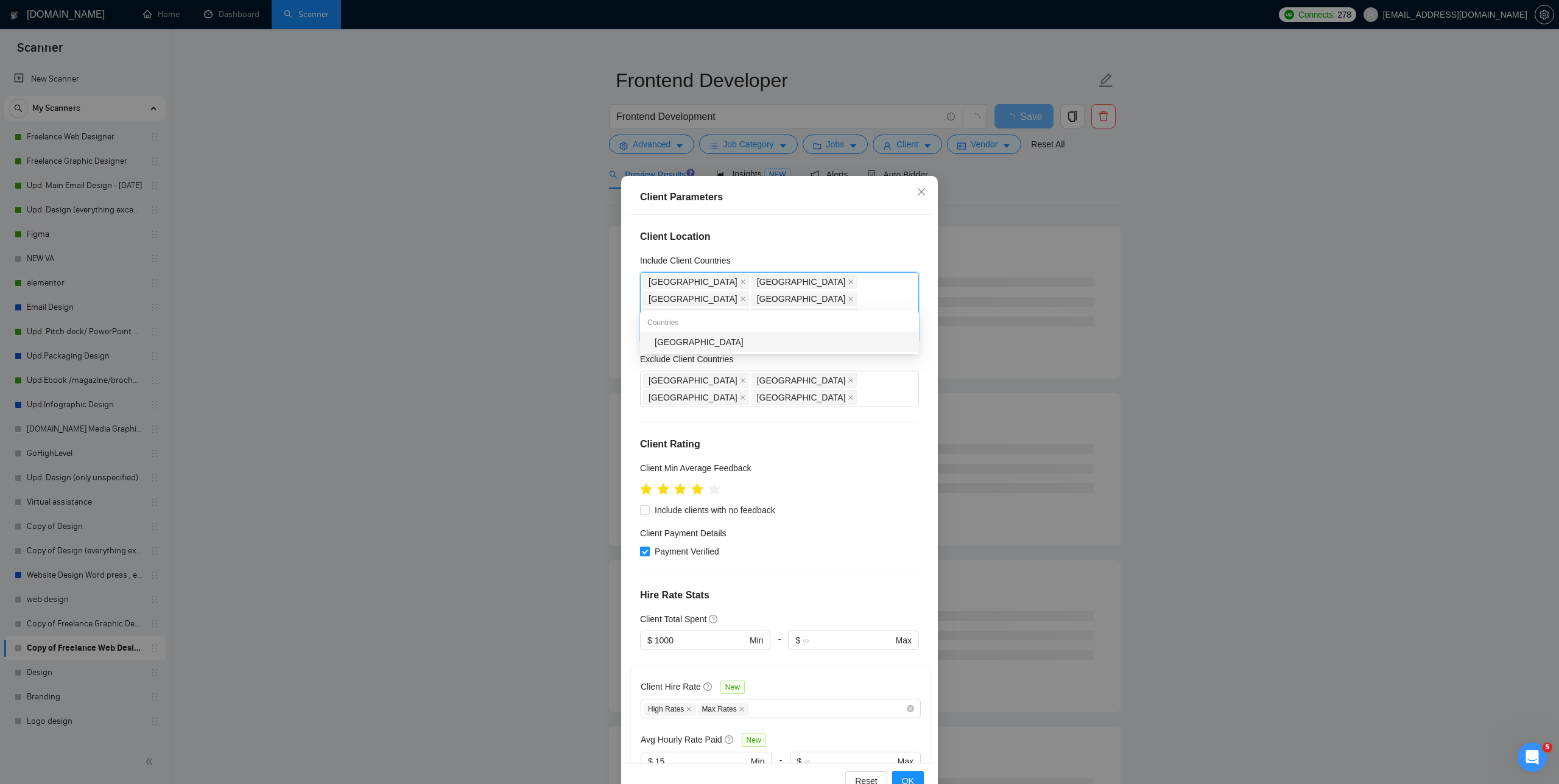
type input "Swit"
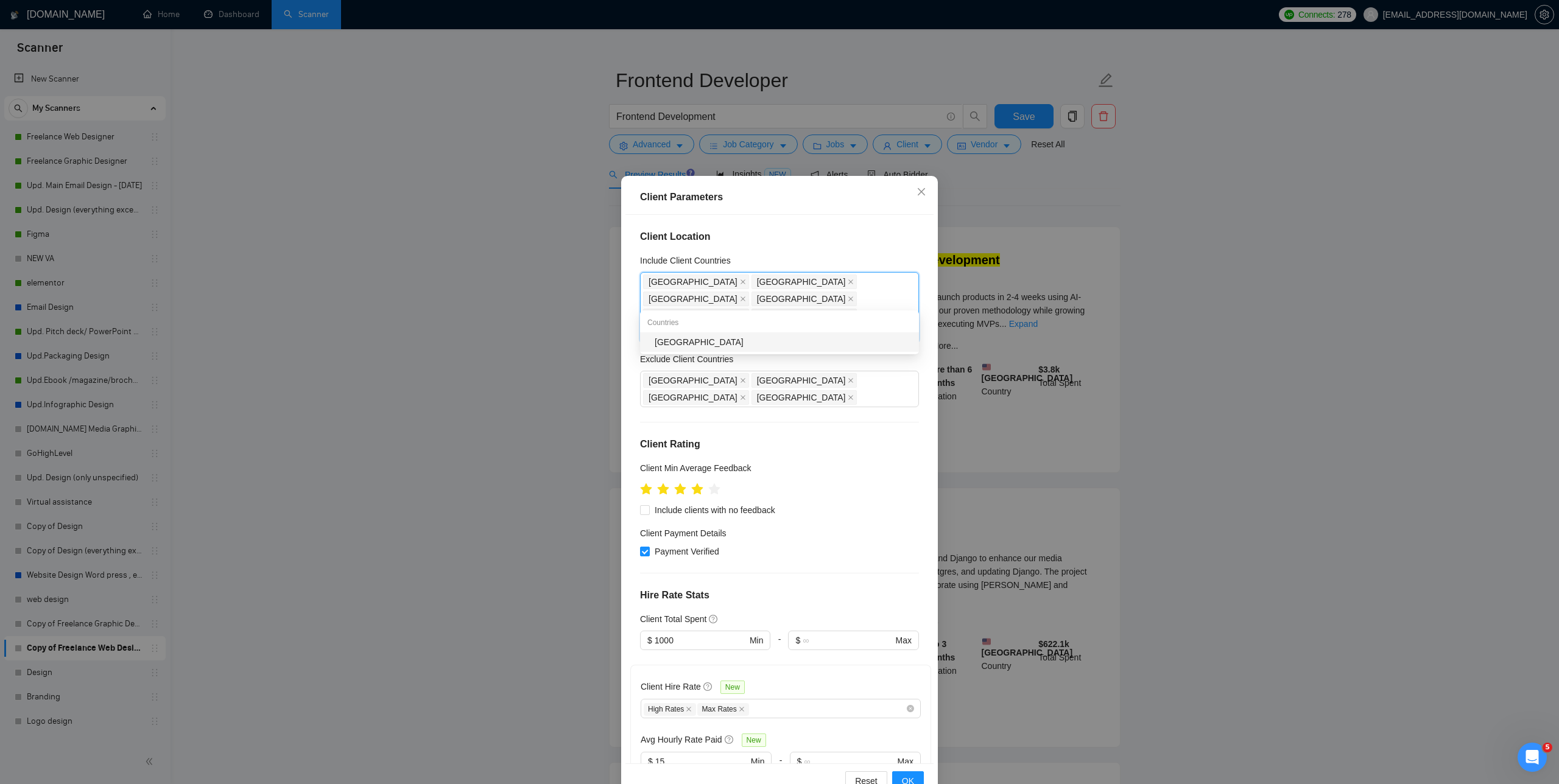
click at [657, 344] on div "[GEOGRAPHIC_DATA]" at bounding box center [783, 342] width 257 height 13
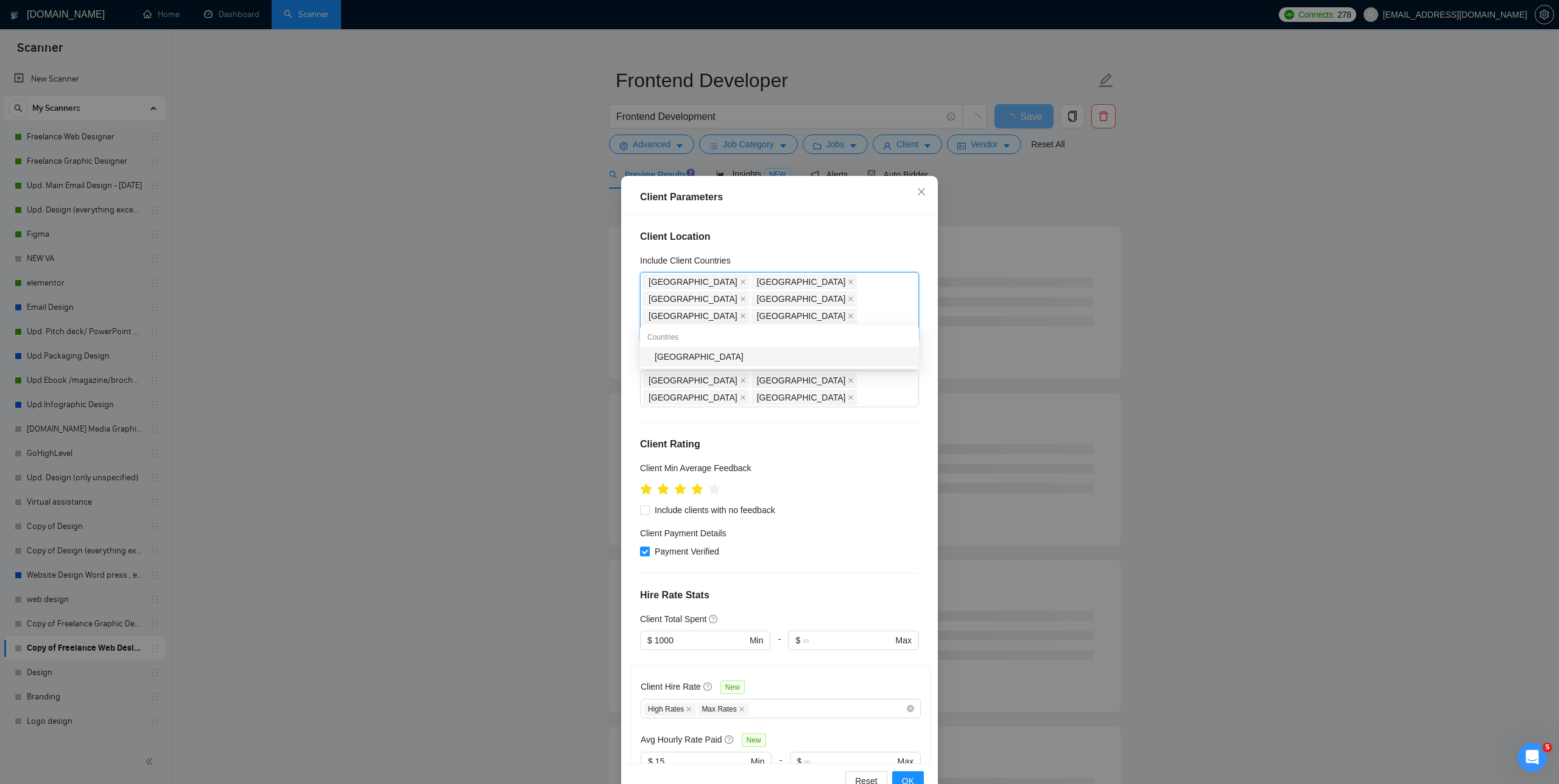
type input "[GEOGRAPHIC_DATA]"
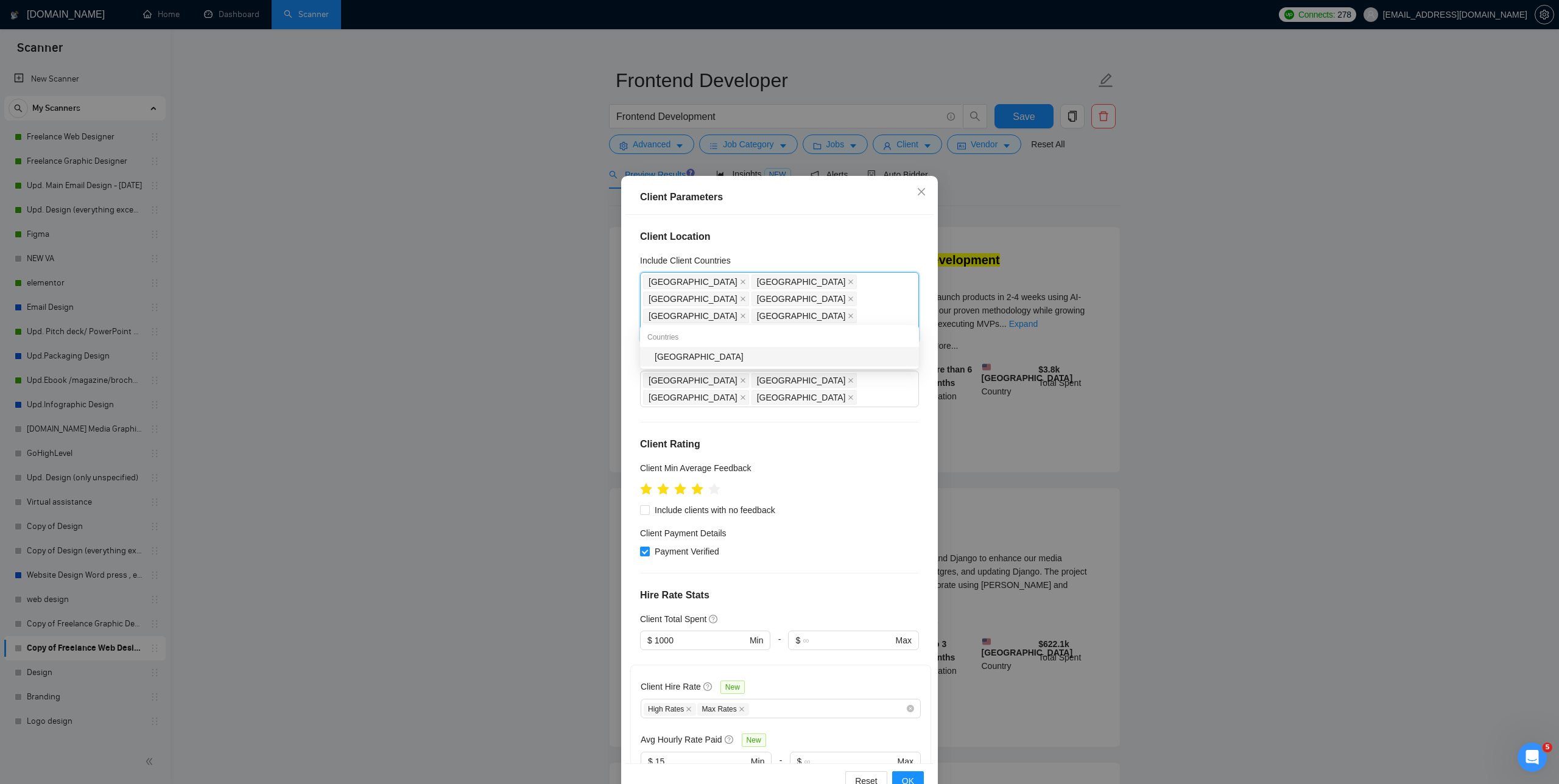
click at [657, 362] on div "[GEOGRAPHIC_DATA]" at bounding box center [783, 357] width 257 height 13
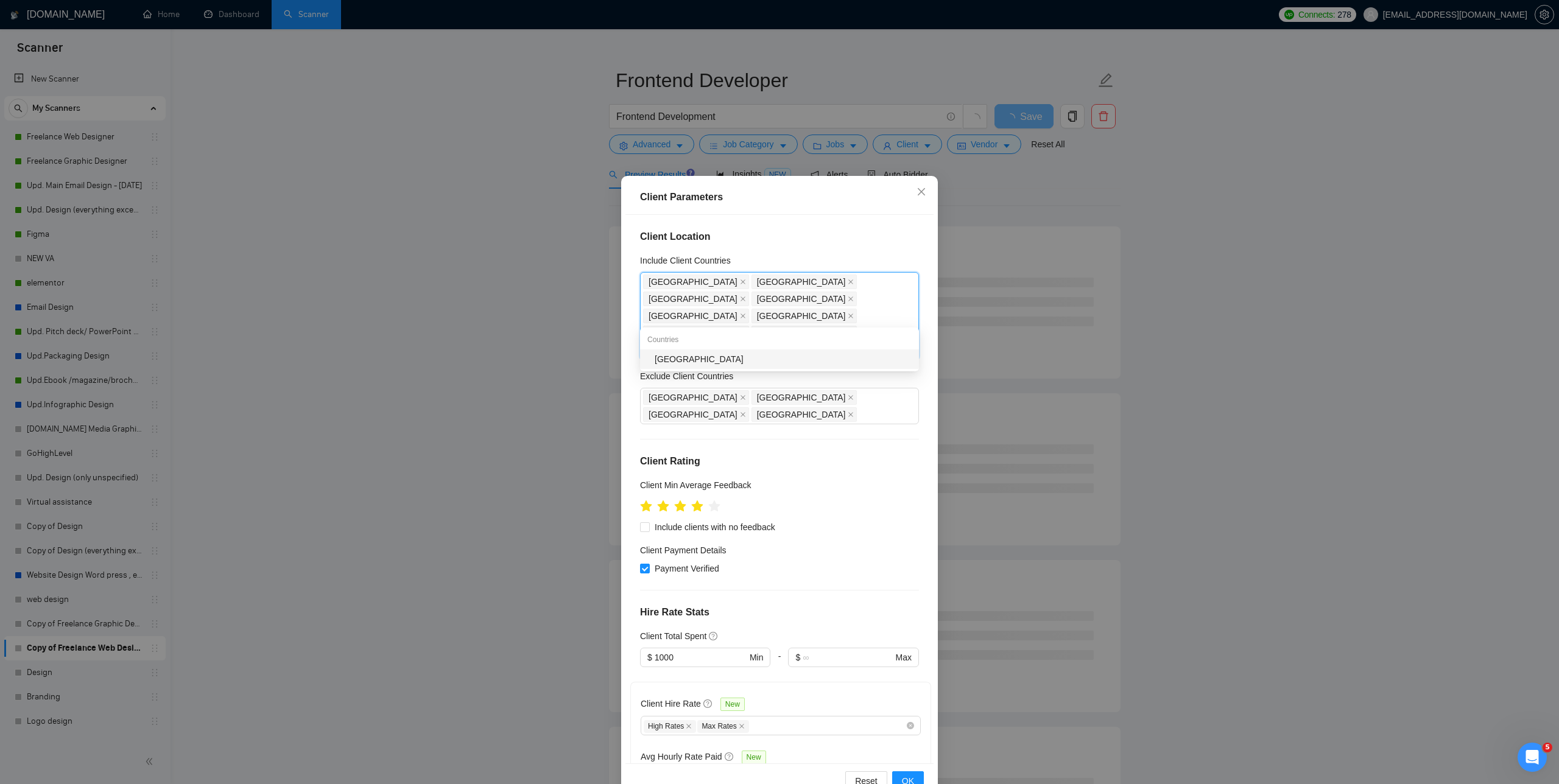
type input "Denmark"
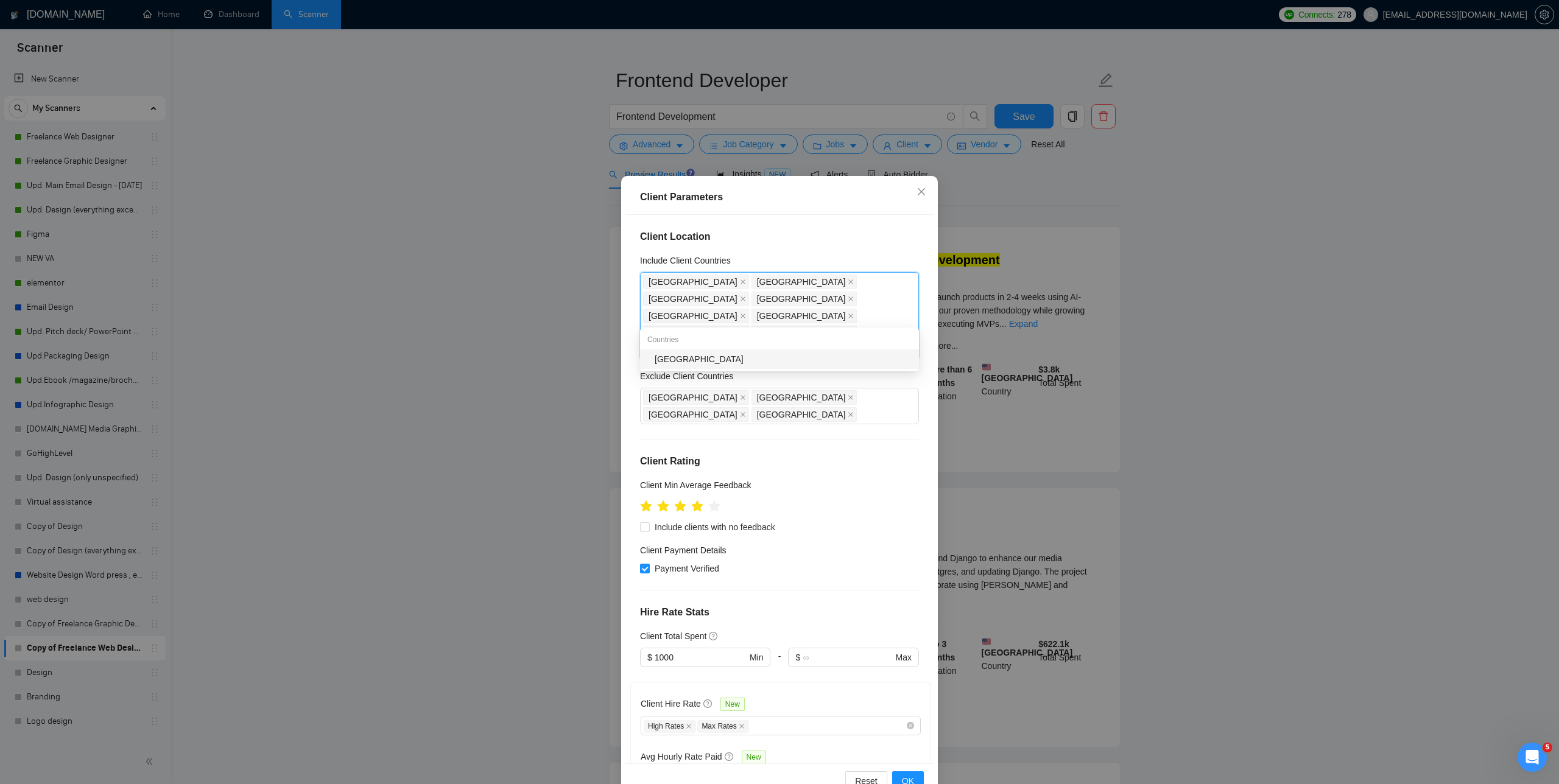
click at [657, 359] on div "Denmark" at bounding box center [783, 359] width 257 height 13
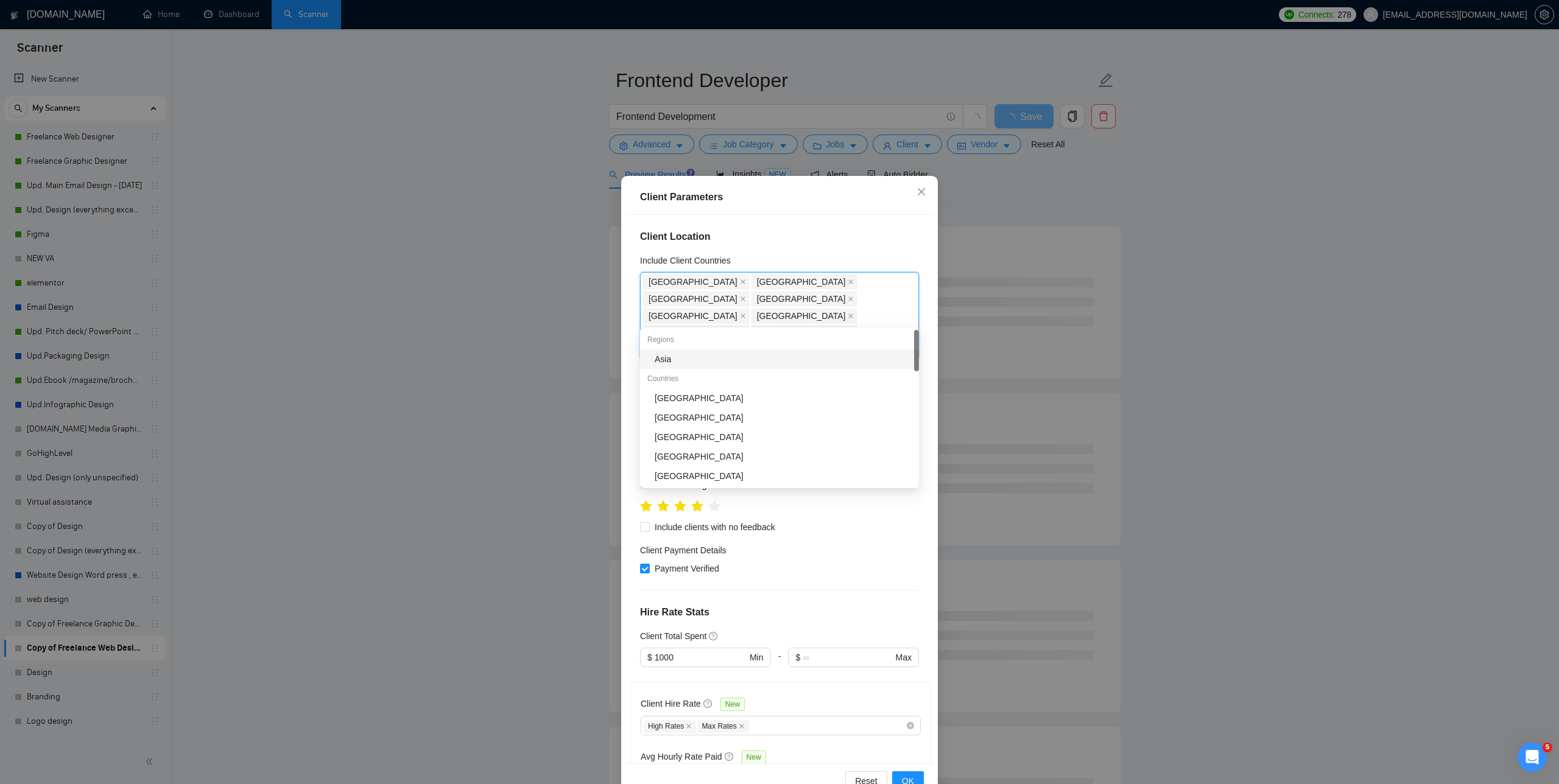
type input "S"
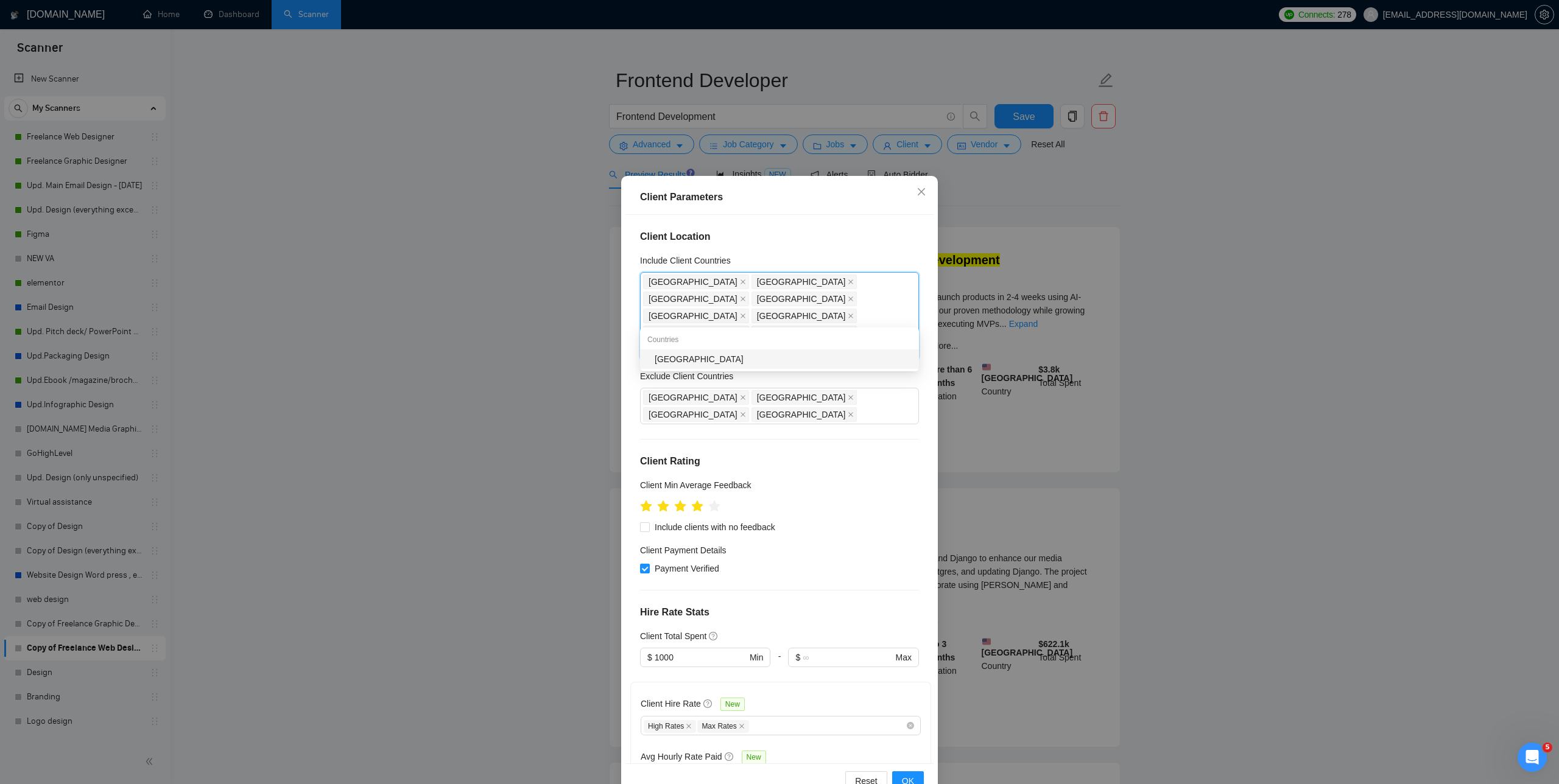
type input "Ireland"
click at [657, 360] on div "Ireland" at bounding box center [783, 359] width 257 height 13
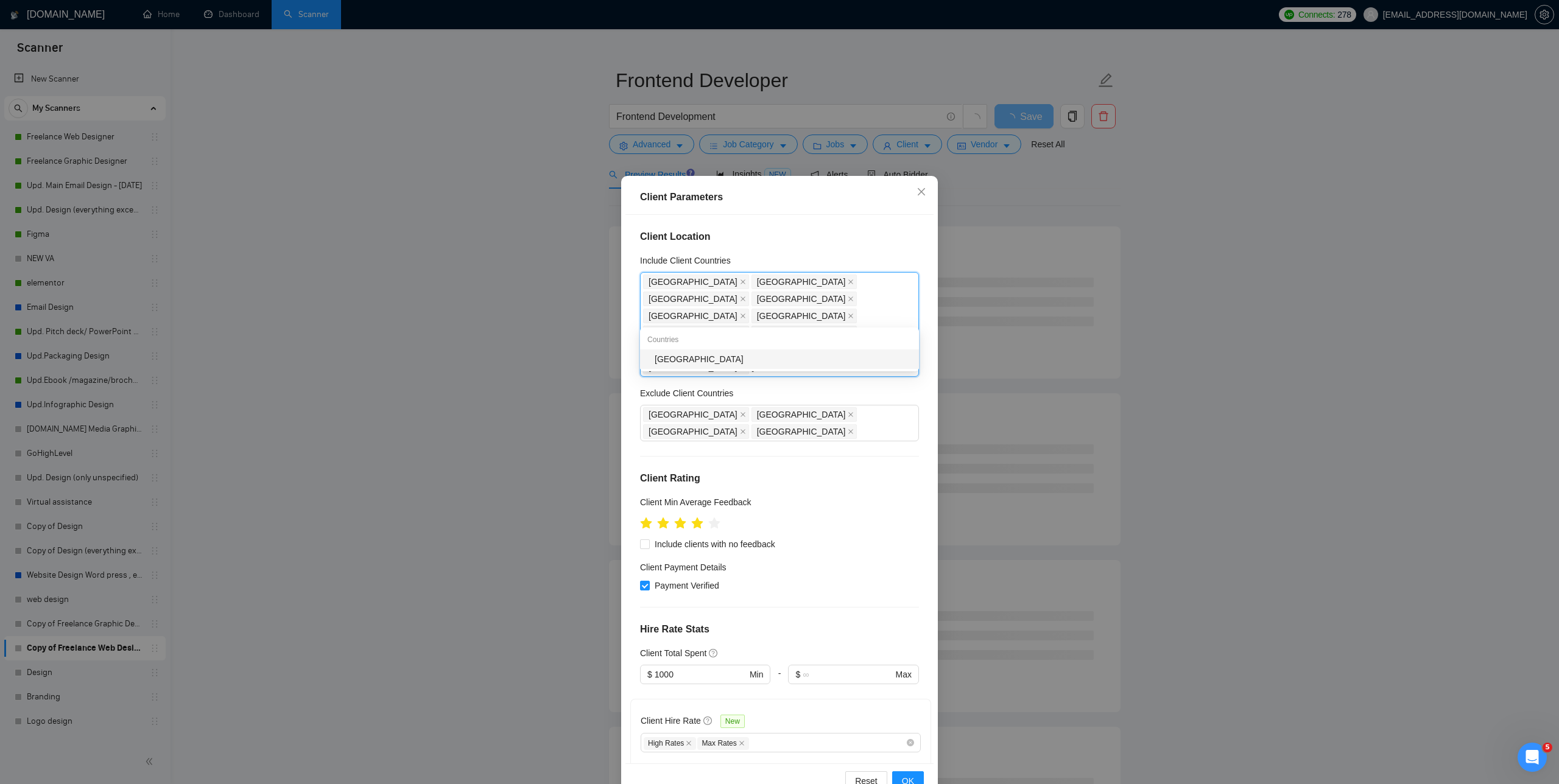
type input "Finland"
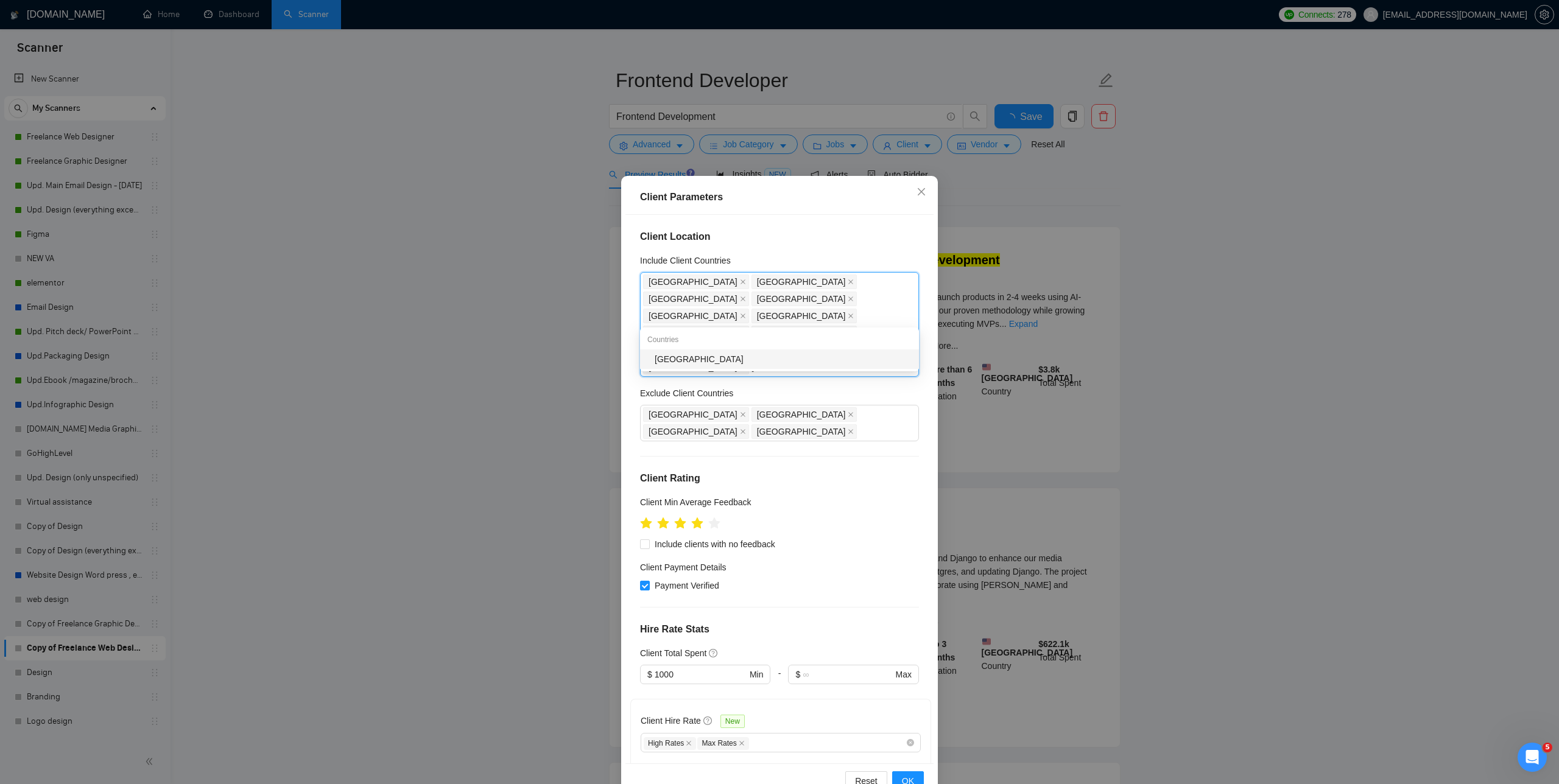
click at [657, 351] on div "Finland" at bounding box center [779, 359] width 279 height 19
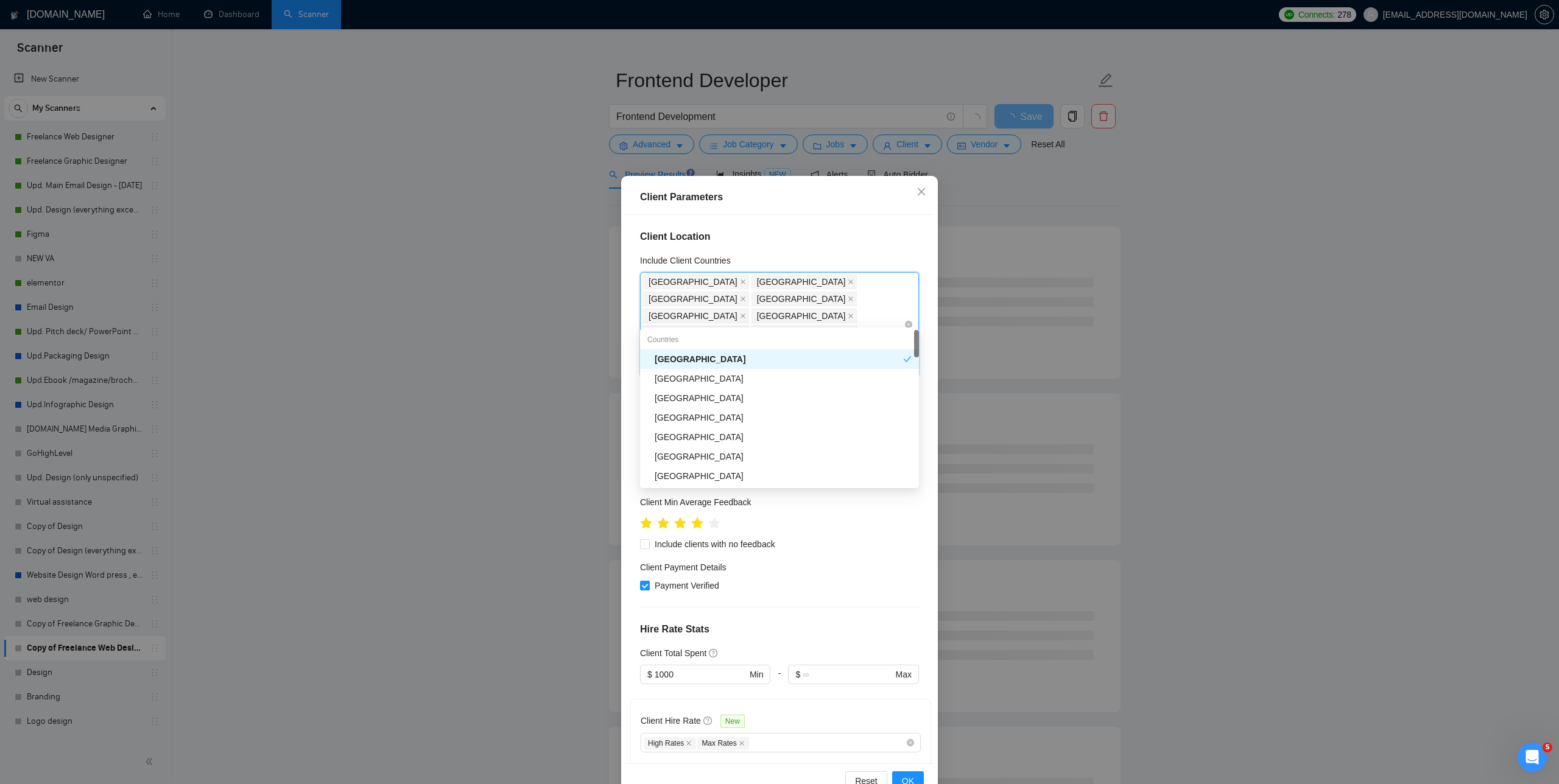
type input "New"
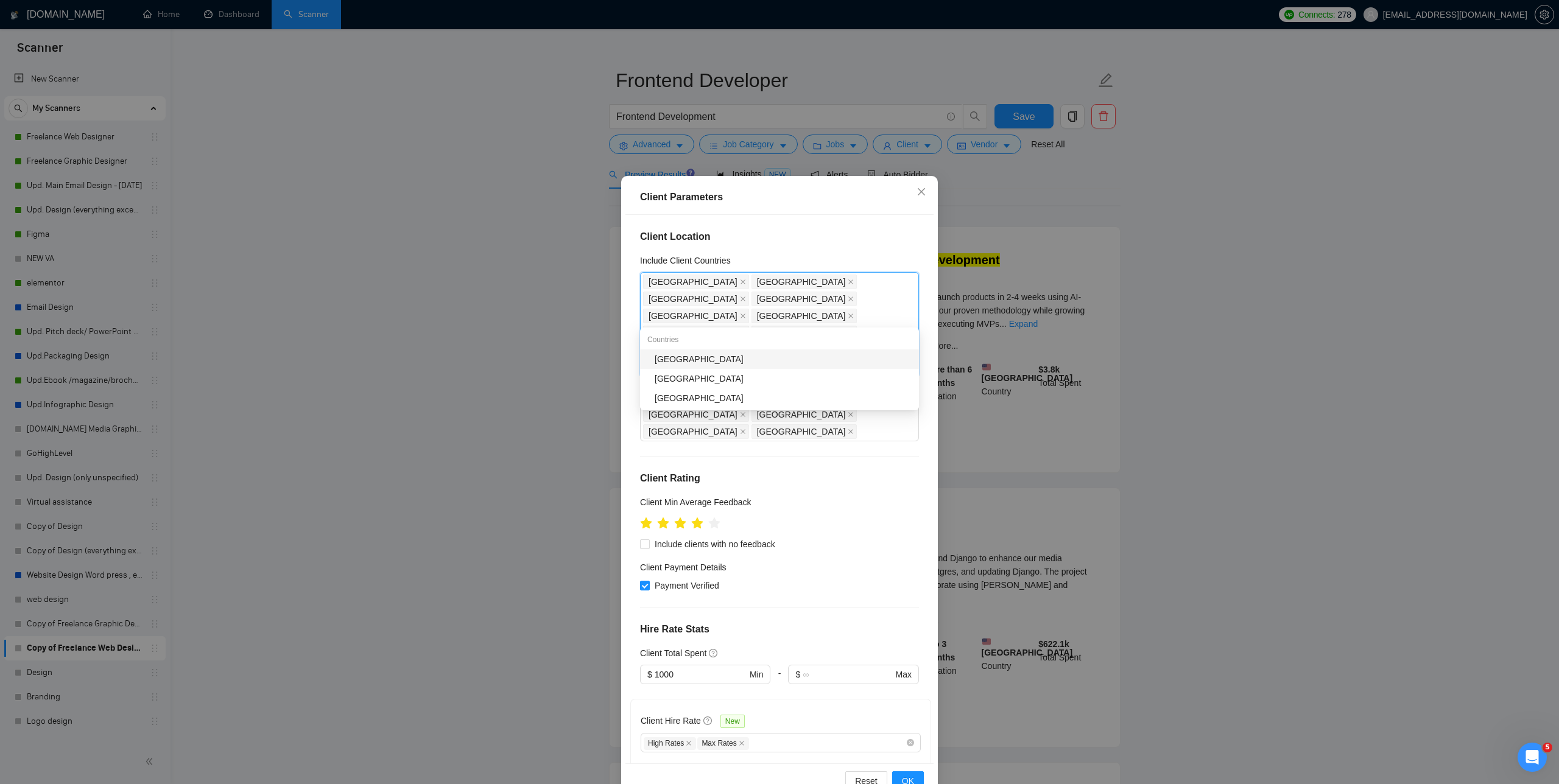
click at [657, 359] on div "New Zealand" at bounding box center [783, 359] width 257 height 13
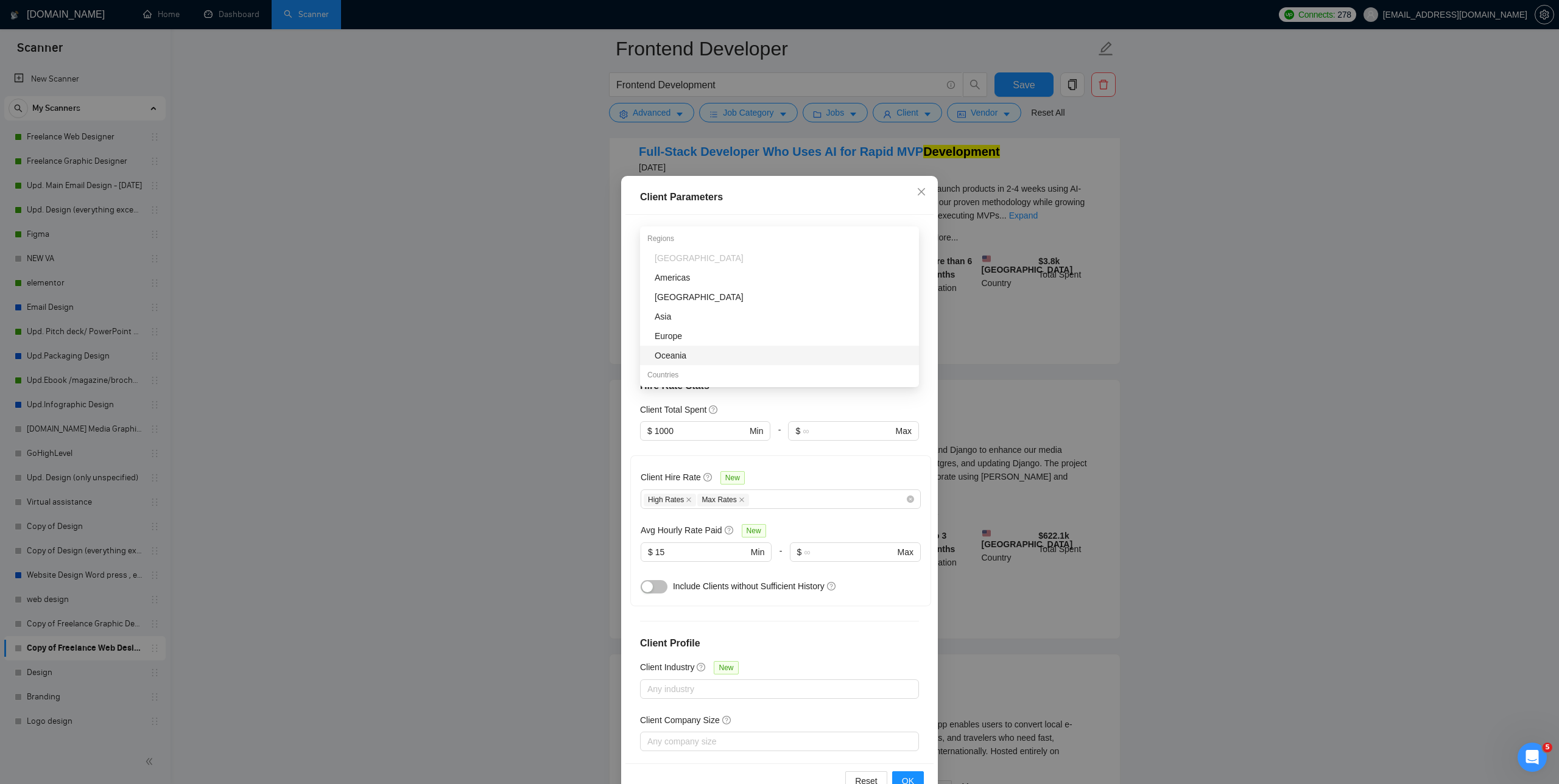
scroll to position [33, 0]
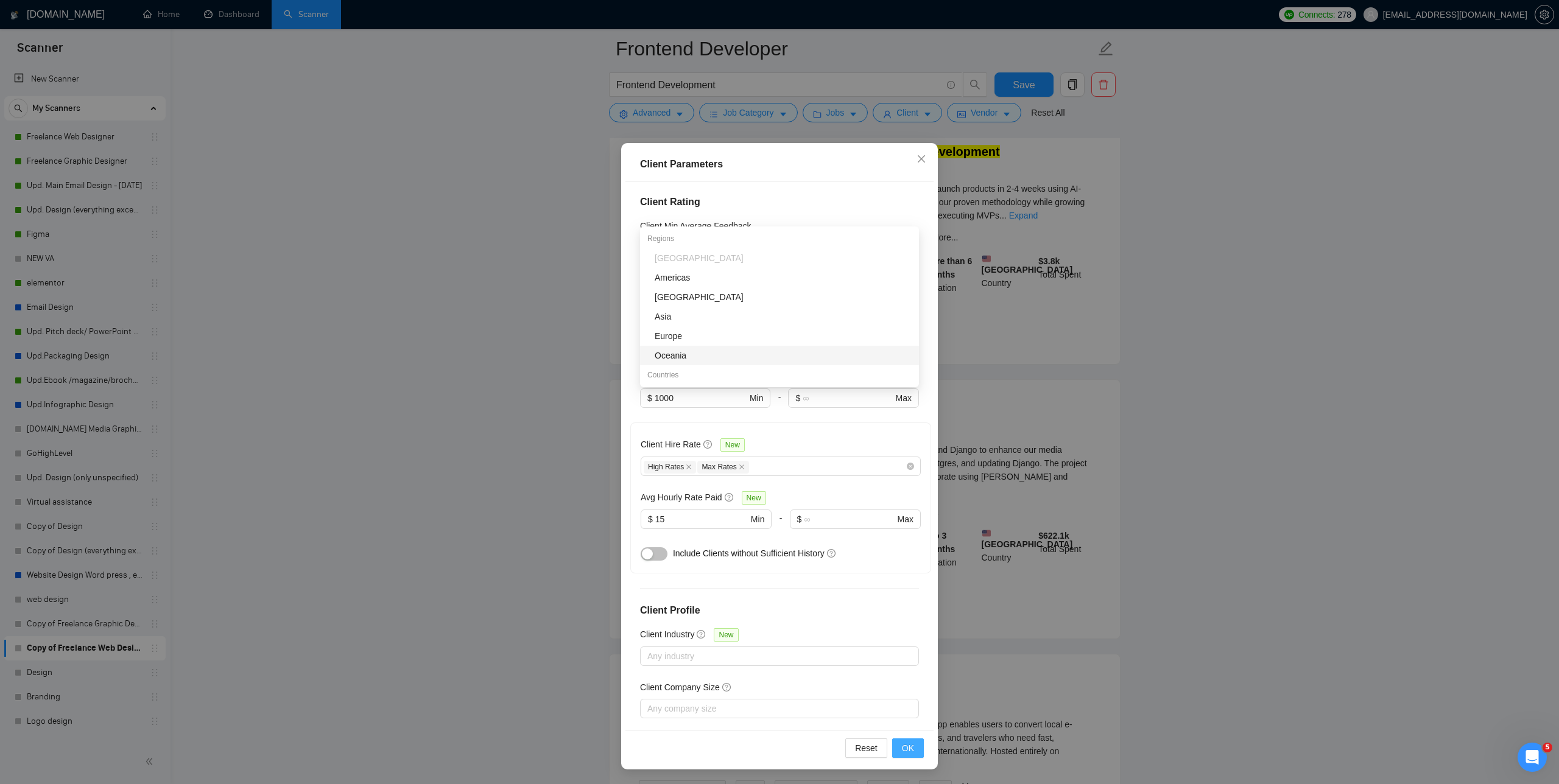
click at [657, 753] on span "OK" at bounding box center [907, 748] width 13 height 13
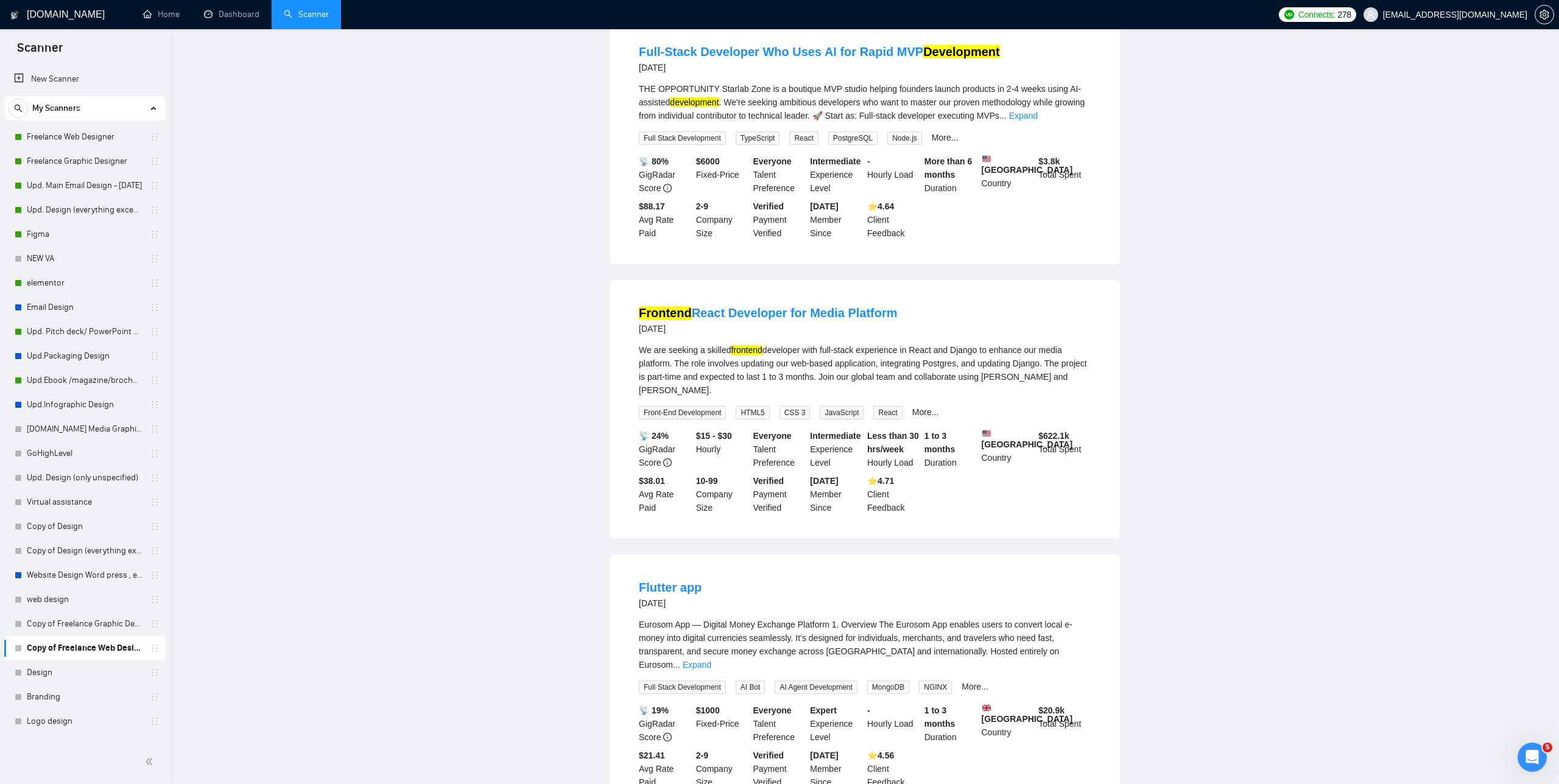
scroll to position [0, 0]
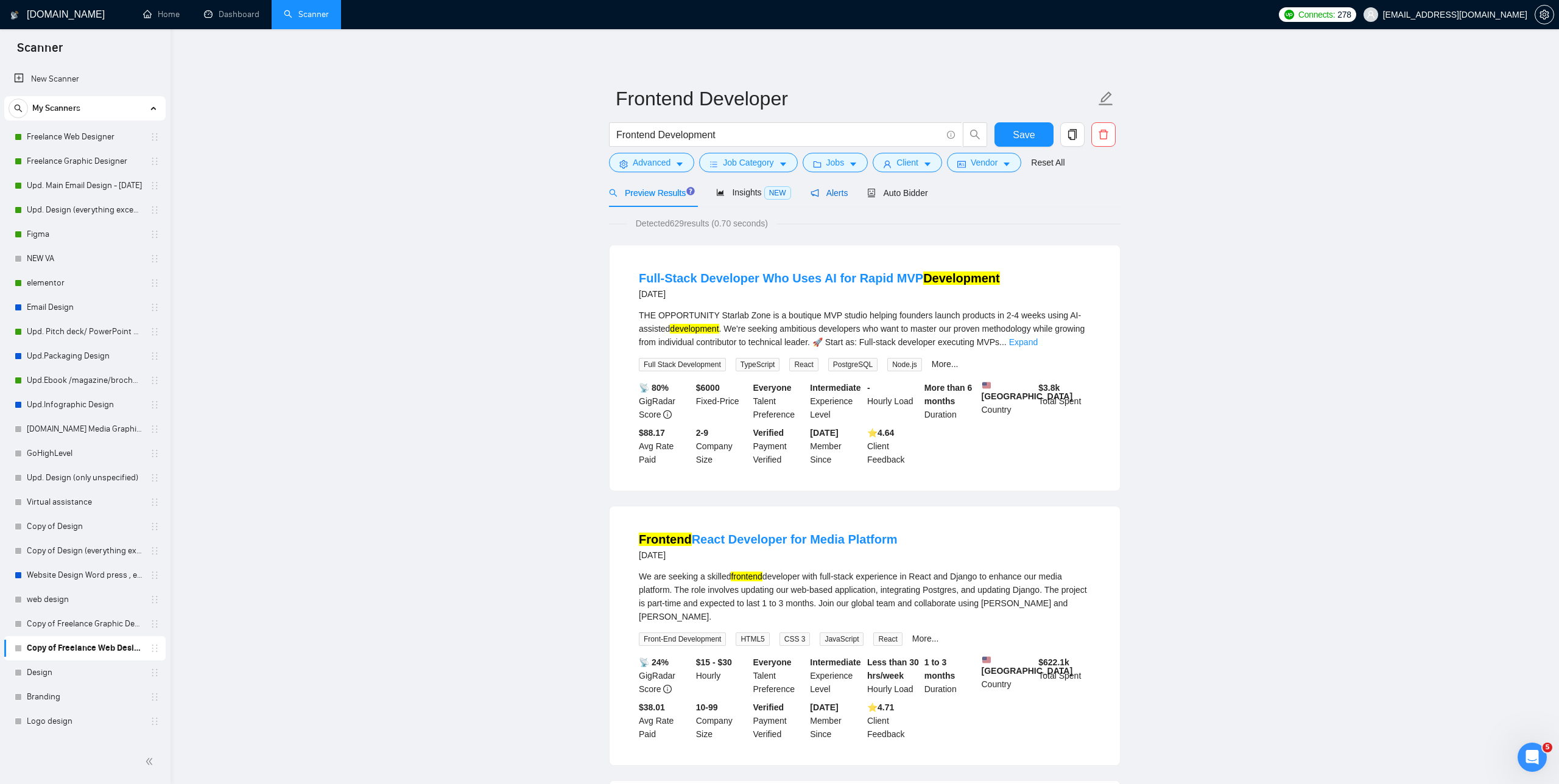
click at [657, 195] on span "Alerts" at bounding box center [829, 193] width 38 height 10
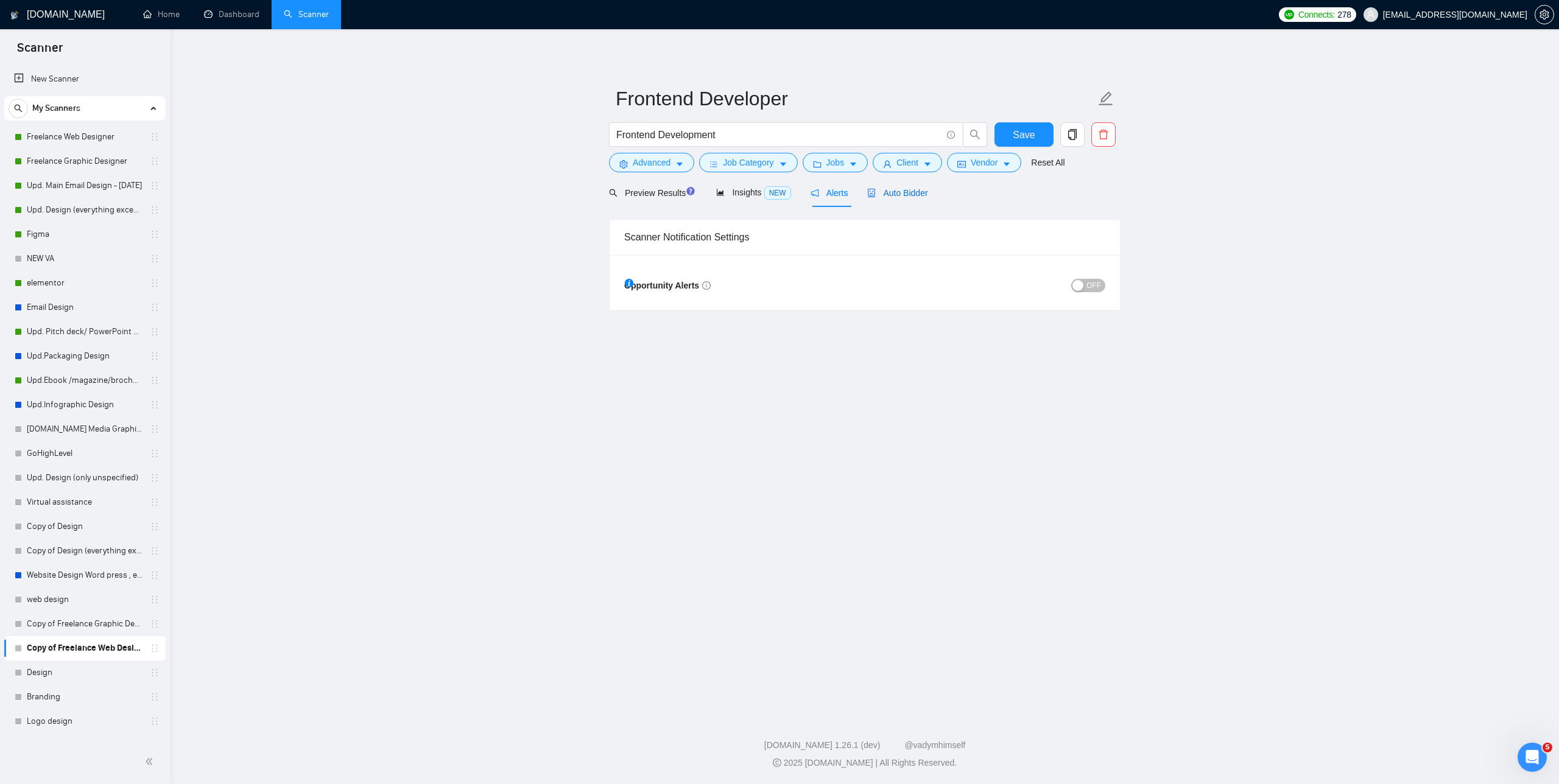
click at [657, 193] on span "Auto Bidder" at bounding box center [897, 193] width 60 height 10
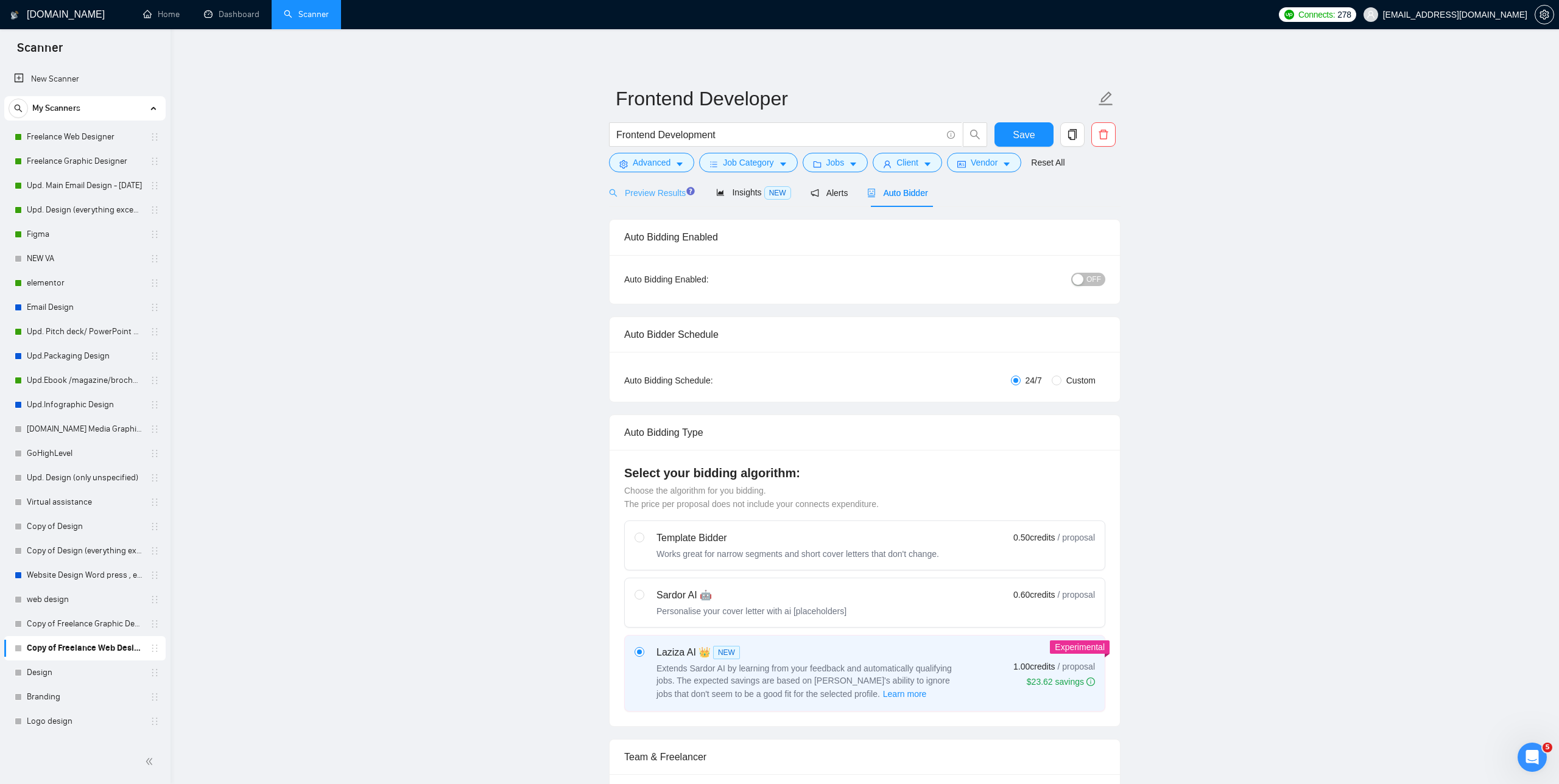
click at [656, 185] on div "Preview Results" at bounding box center [652, 193] width 88 height 29
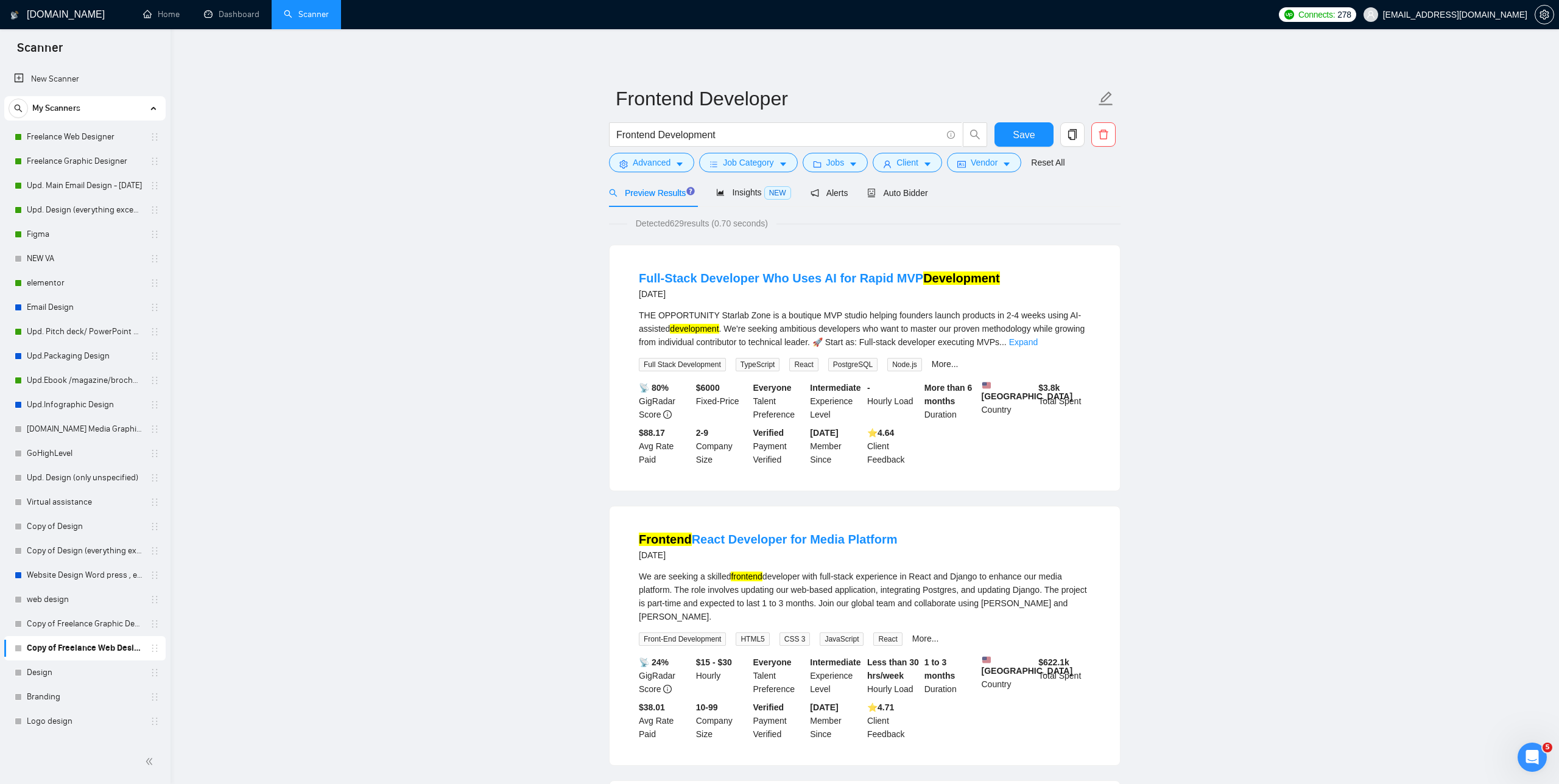
click at [657, 130] on span "Save" at bounding box center [1024, 135] width 22 height 15
click at [657, 134] on icon "copy" at bounding box center [1072, 134] width 11 height 11
click at [657, 198] on span "Yes" at bounding box center [1057, 196] width 14 height 13
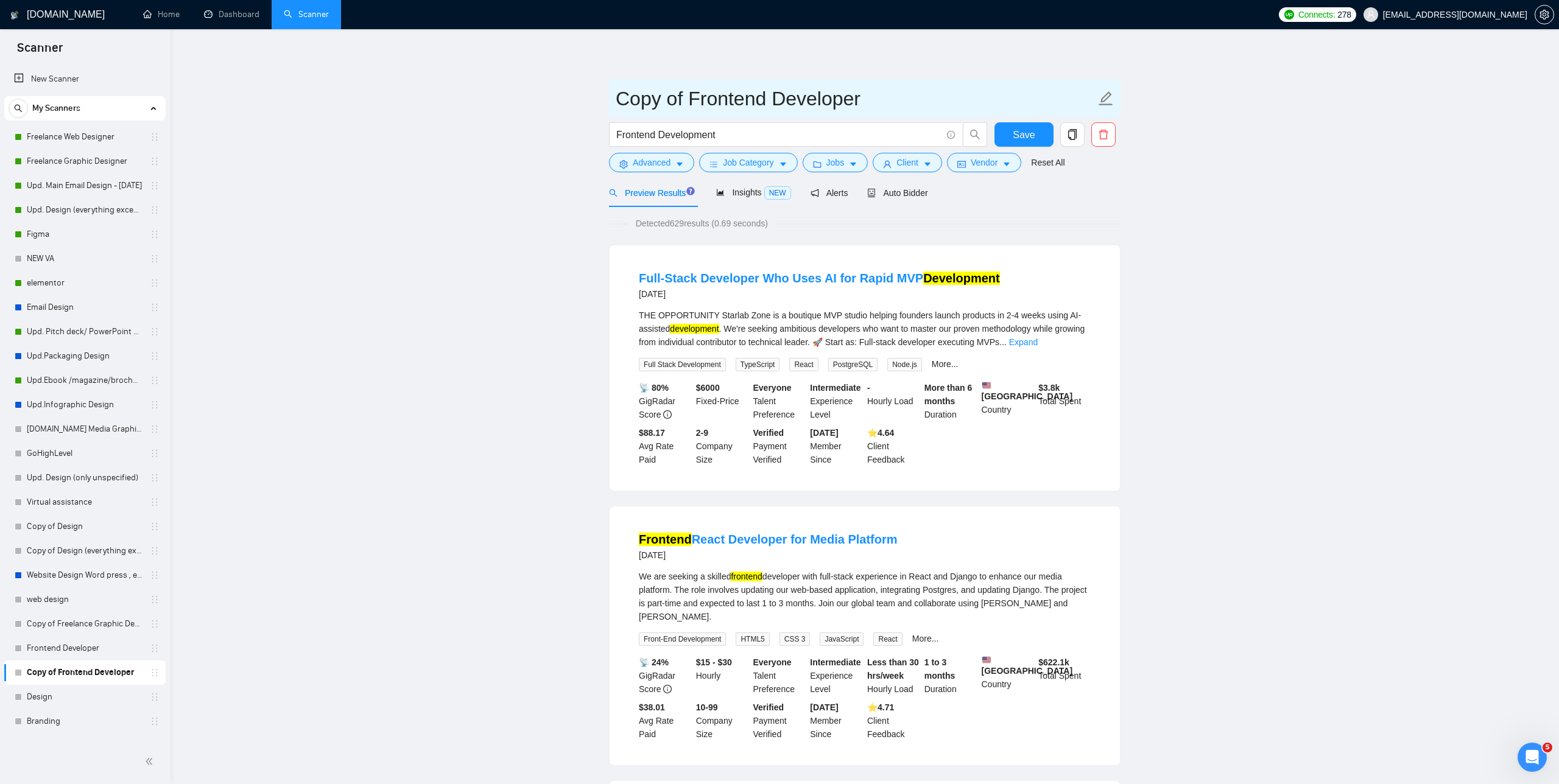
click at [657, 99] on input "Copy of Frontend Developer" at bounding box center [855, 98] width 480 height 30
type input "React"
drag, startPoint x: 750, startPoint y: 132, endPoint x: 586, endPoint y: 127, distance: 164.1
type input "react"
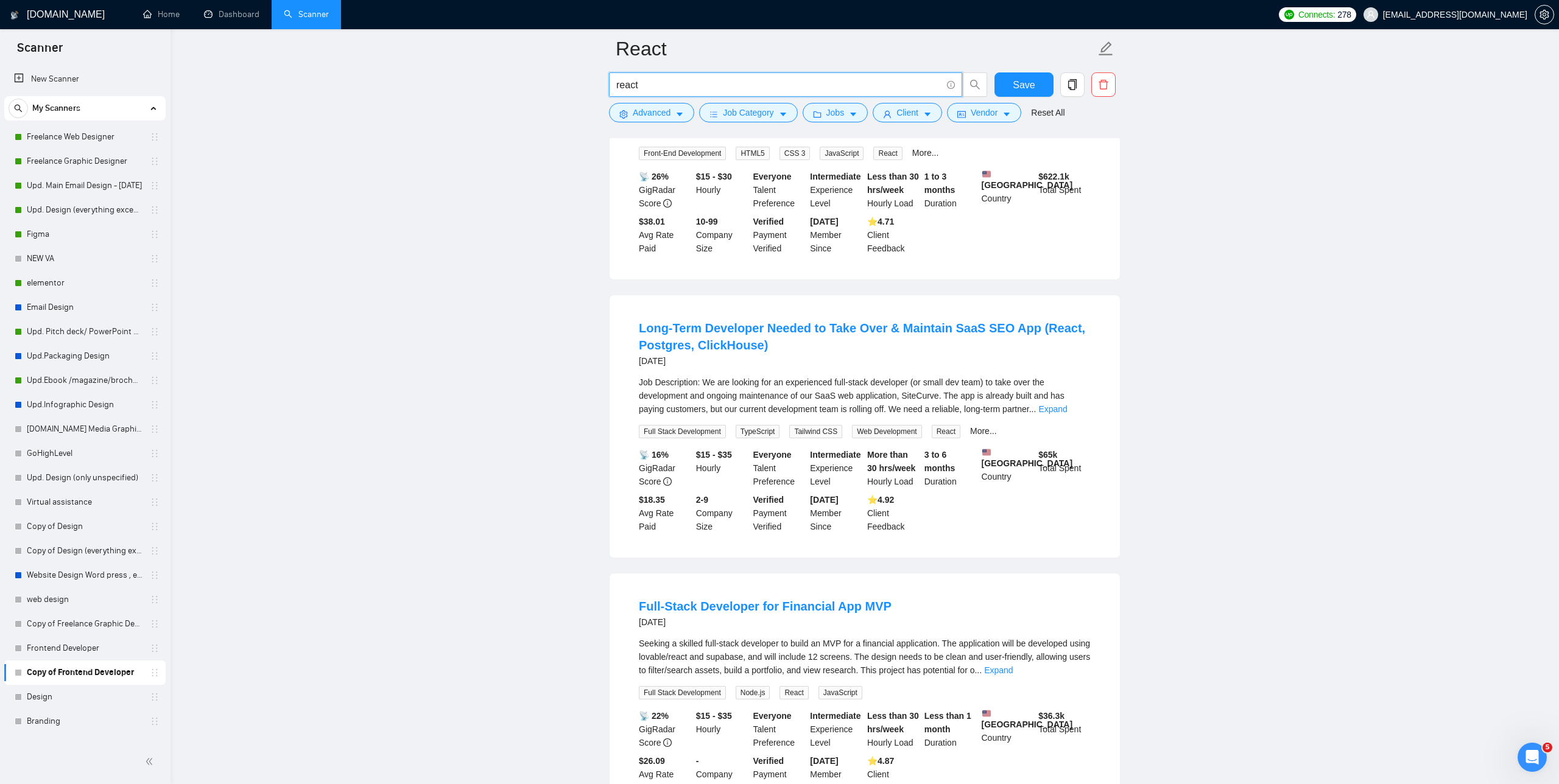
scroll to position [2111, 0]
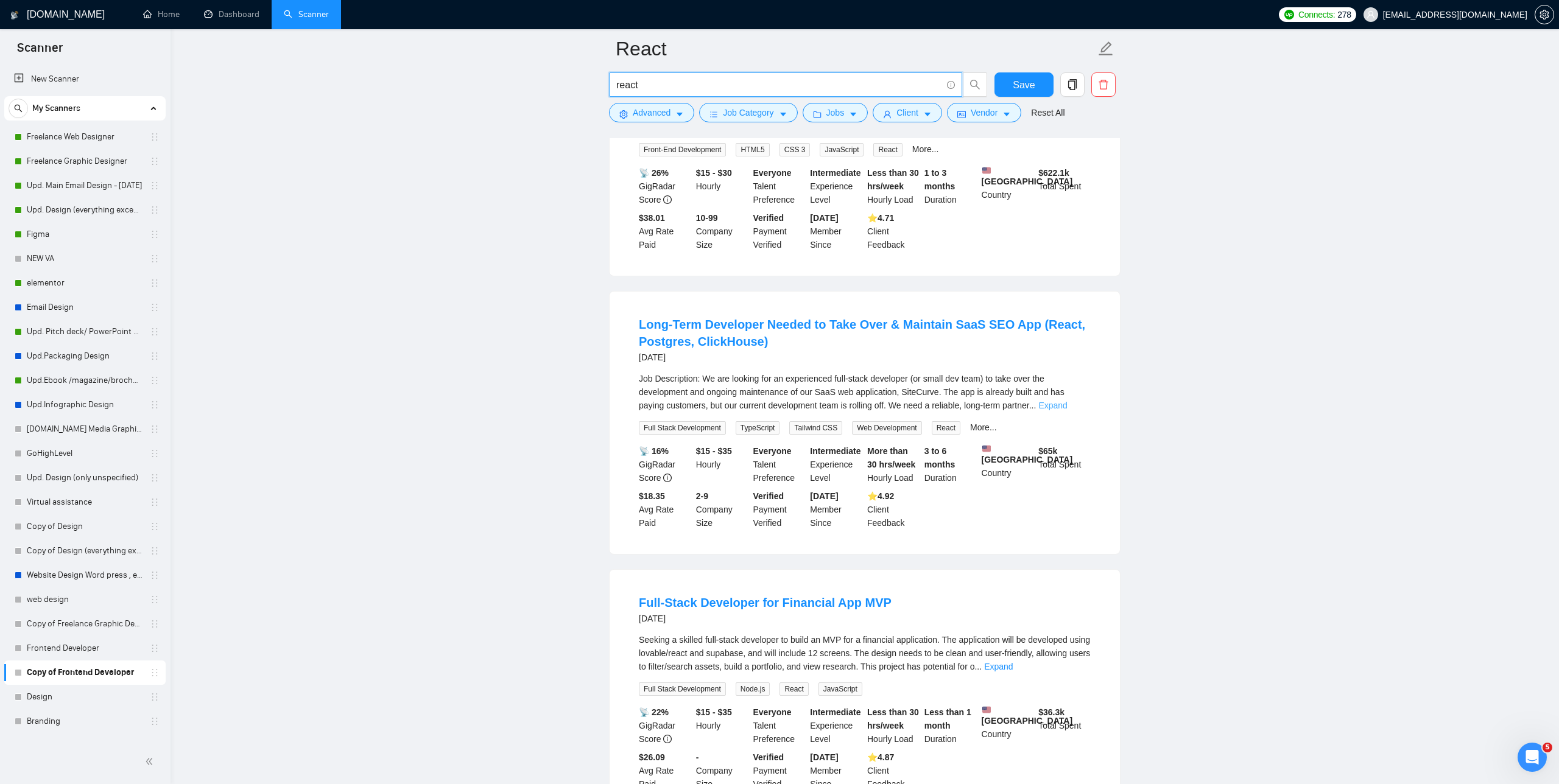
click at [657, 410] on link "Expand" at bounding box center [1052, 406] width 29 height 10
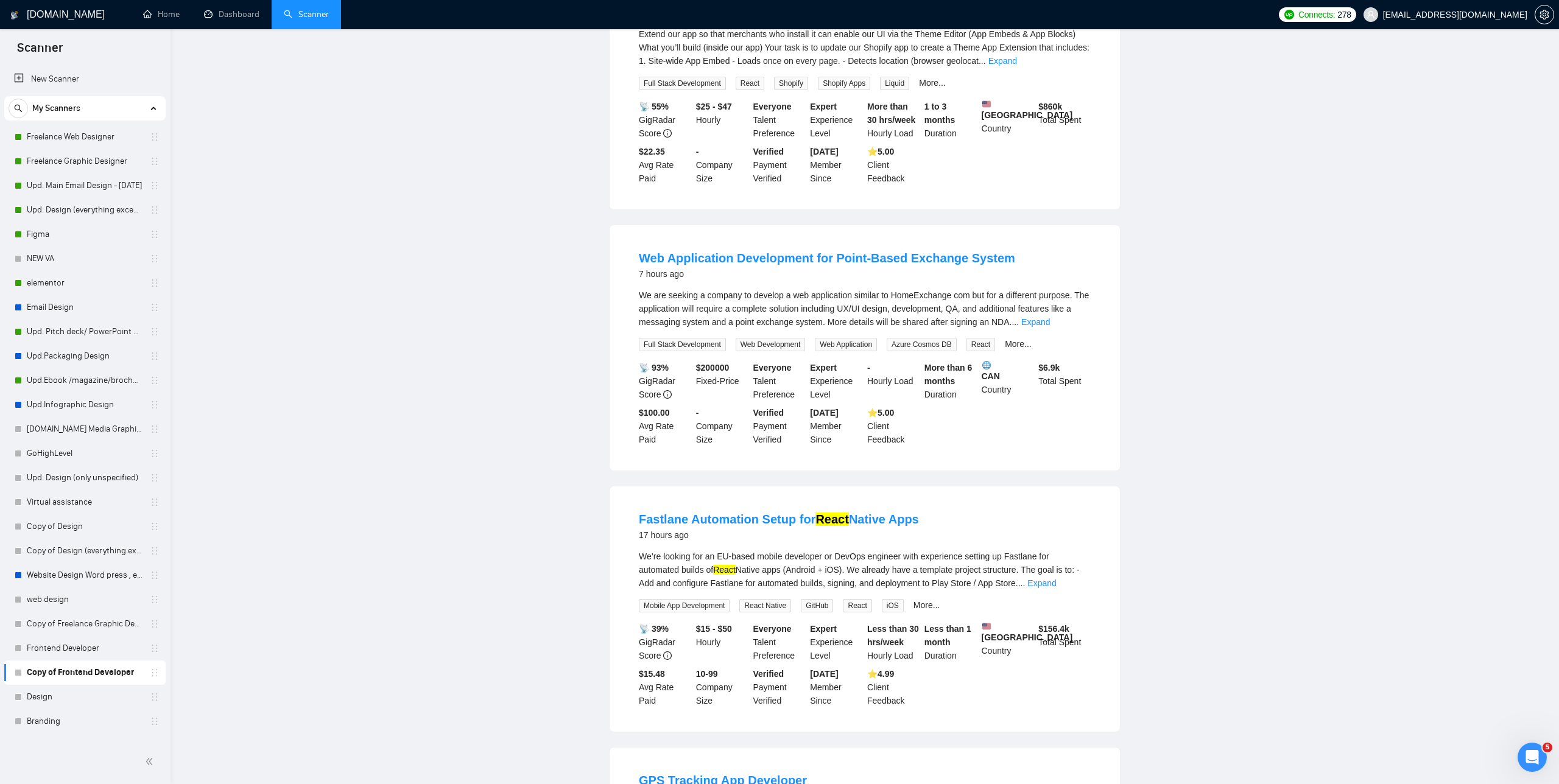
scroll to position [0, 0]
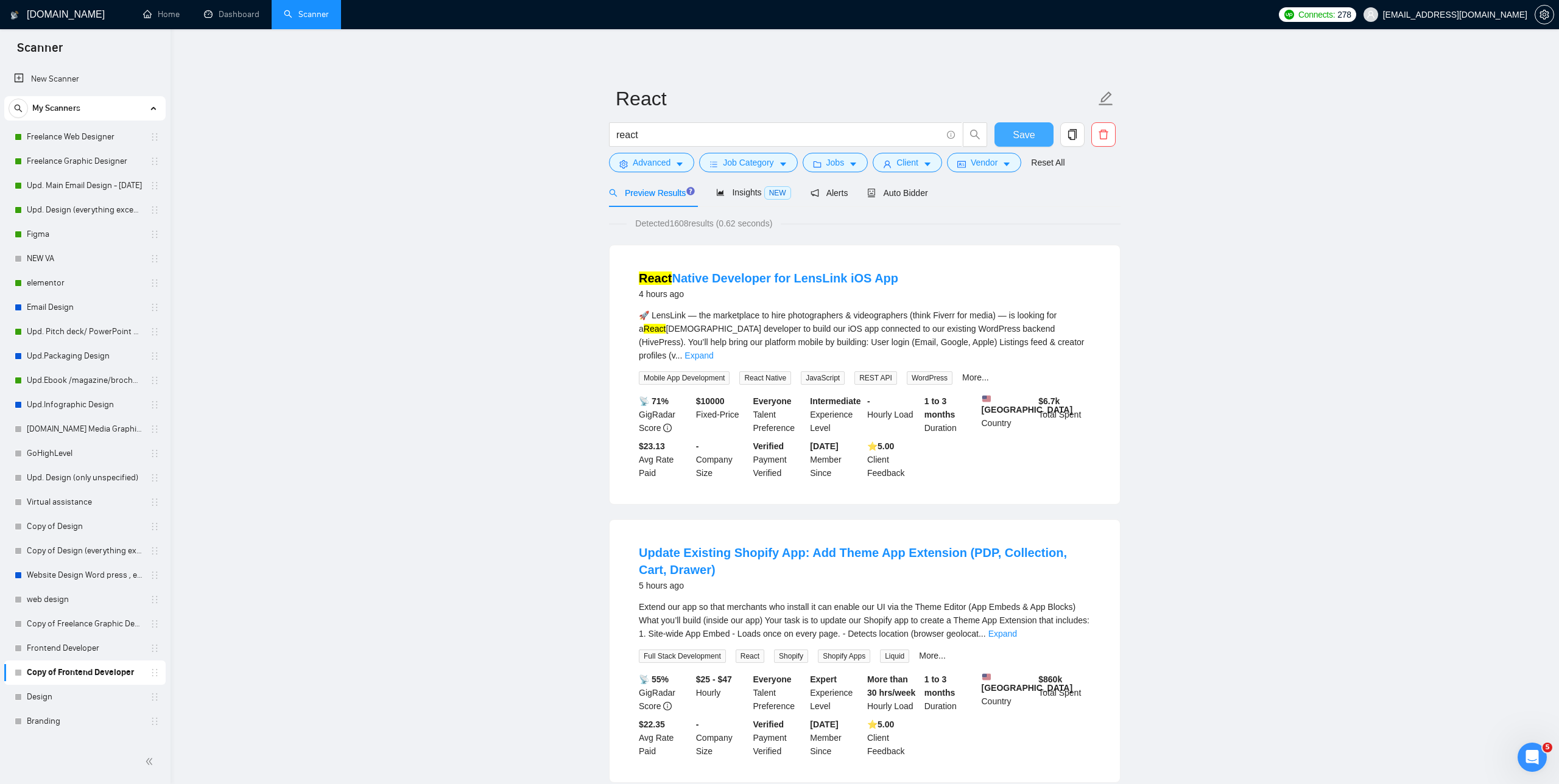
click at [657, 132] on span "Save" at bounding box center [1024, 135] width 22 height 15
click at [657, 140] on button "button" at bounding box center [1072, 134] width 24 height 24
click at [657, 197] on span "Yes" at bounding box center [1057, 196] width 14 height 13
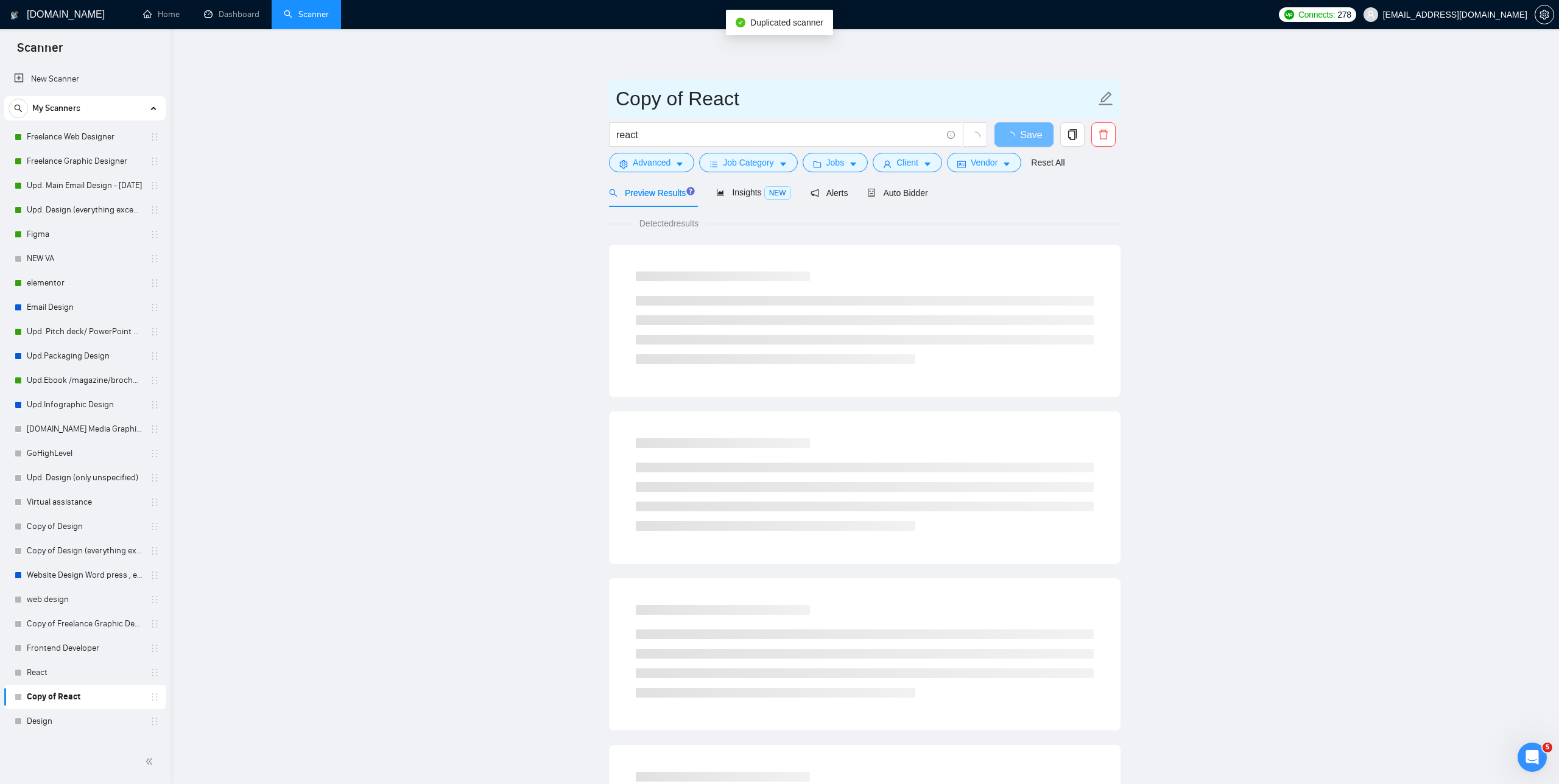
click at [657, 99] on input "Copy of React" at bounding box center [855, 98] width 480 height 30
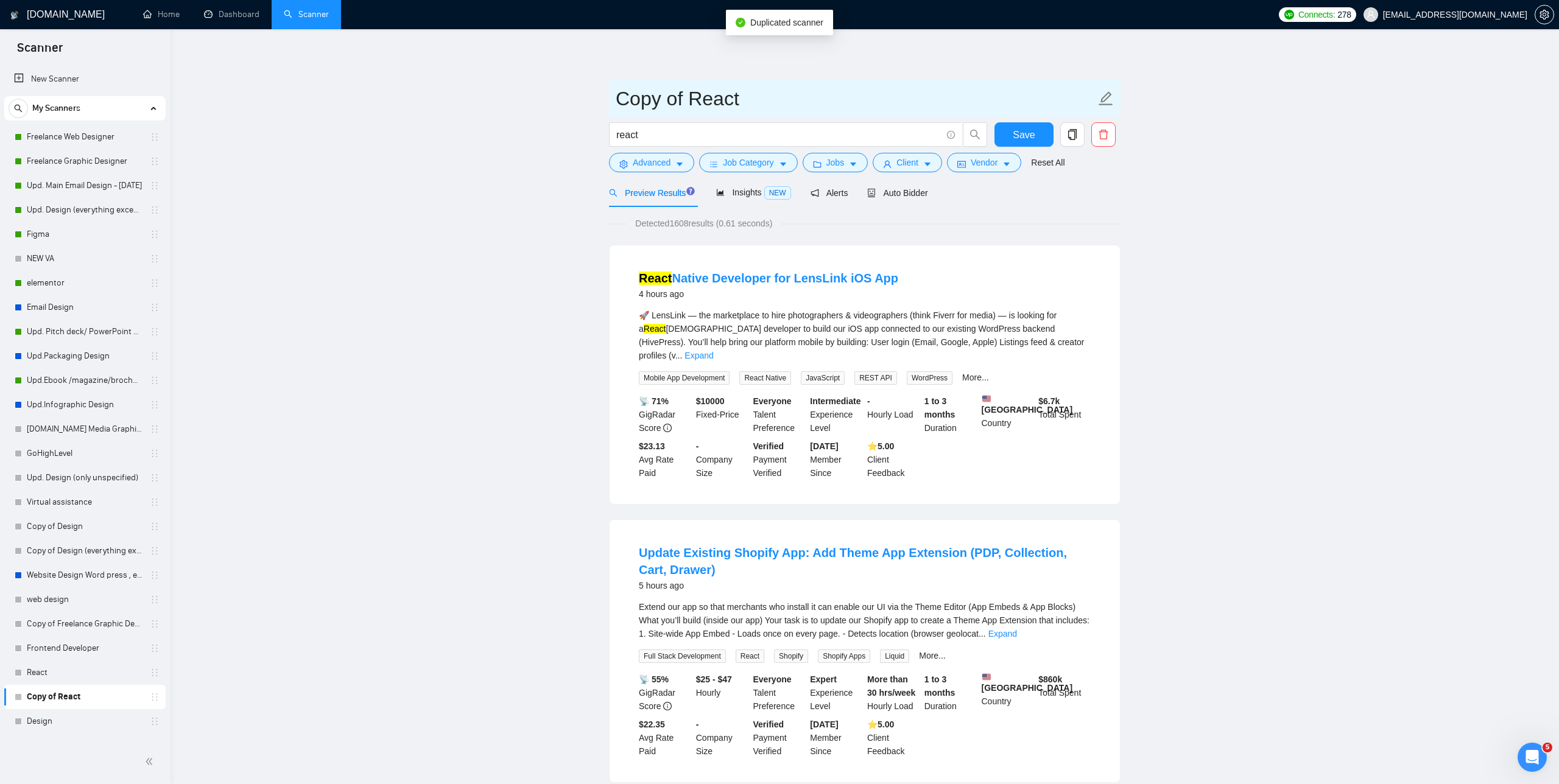
paste input ", Next.js,"
type input "Copy of Rea, Next.js,ct"
drag, startPoint x: 811, startPoint y: 101, endPoint x: 662, endPoint y: 111, distance: 149.3
click at [657, 111] on input "Copy of Rea, Next.js,ct" at bounding box center [855, 98] width 480 height 30
paste input ", Next.js,"
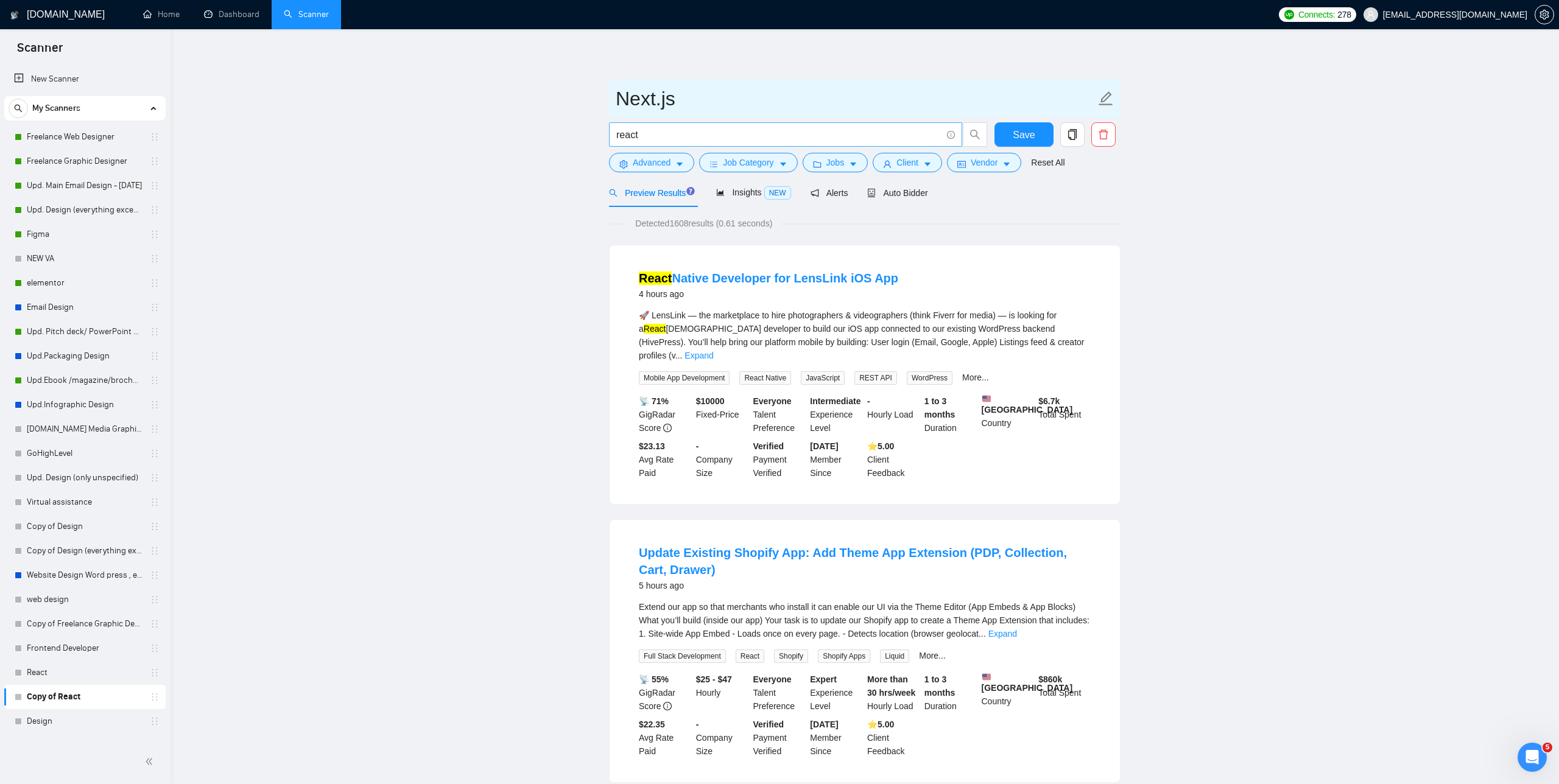
type input "Next.js"
drag, startPoint x: 673, startPoint y: 137, endPoint x: 577, endPoint y: 122, distance: 97.2
paste input "Next.js"
type input "Next.js"
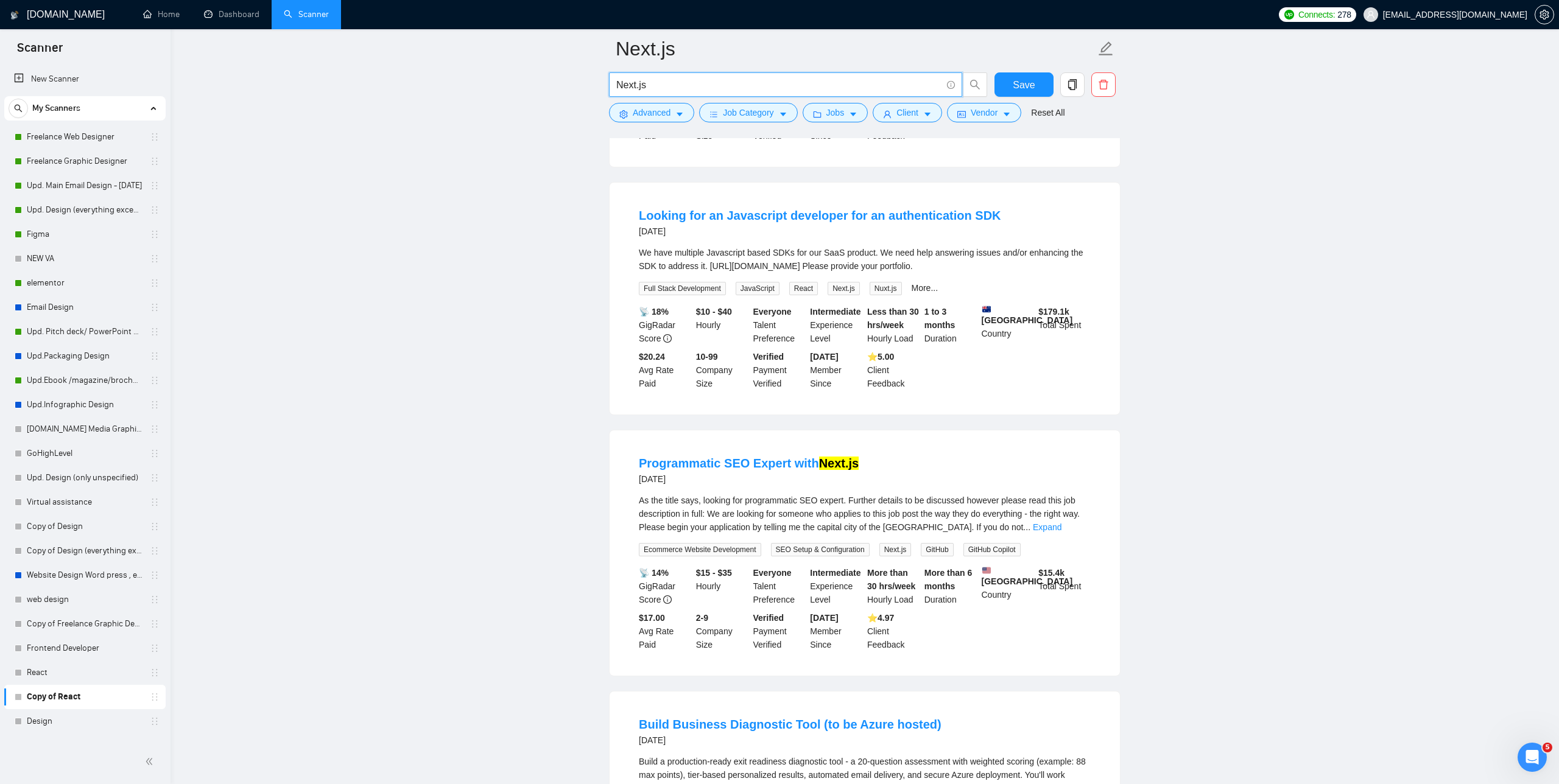
scroll to position [915, 0]
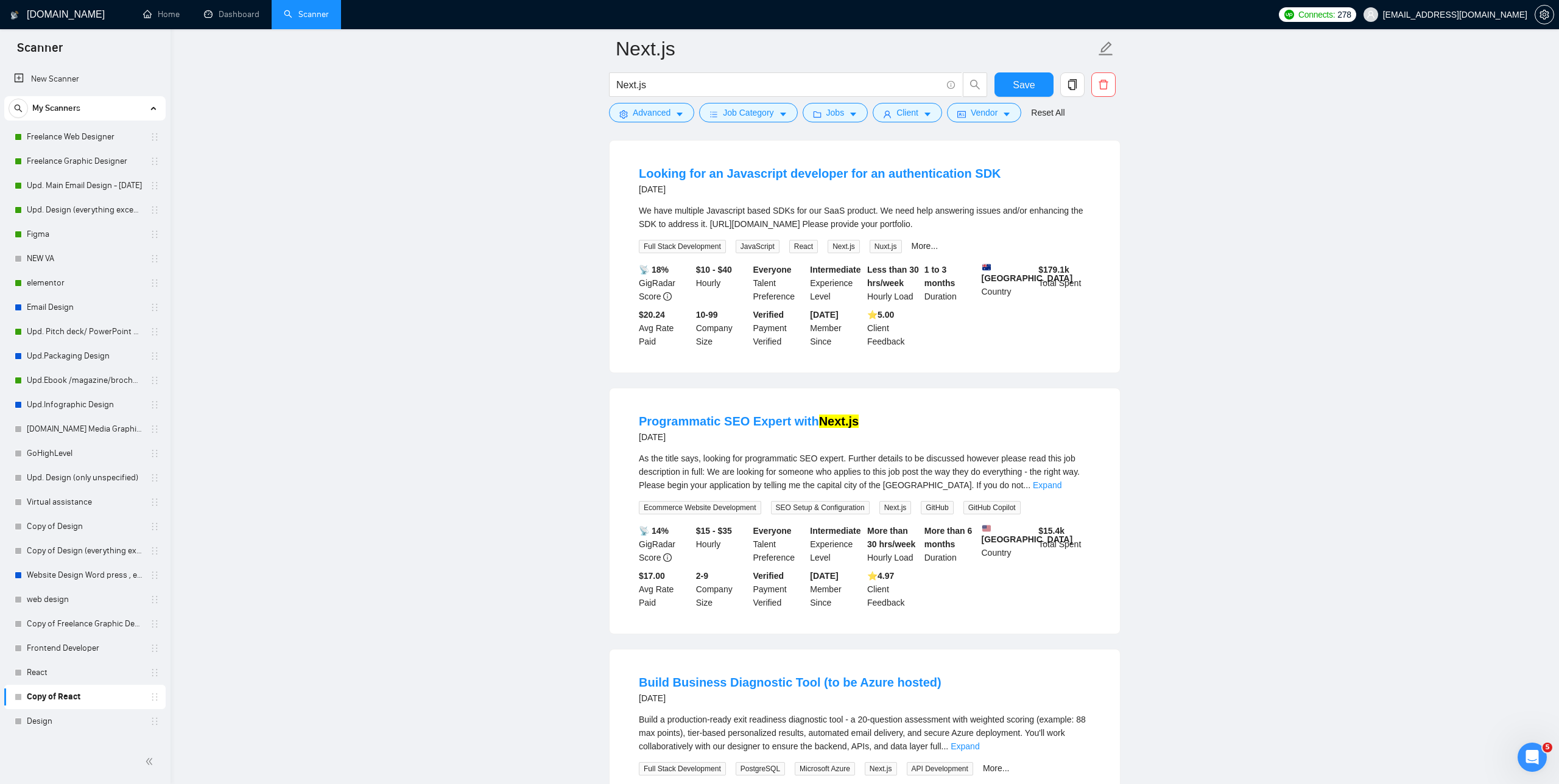
click at [368, 434] on main "Next.js Next.js Save Advanced Job Category Jobs Client Vendor Reset All Preview…" at bounding box center [865, 552] width 1349 height 2837
click at [74, 668] on link "React" at bounding box center [85, 672] width 116 height 24
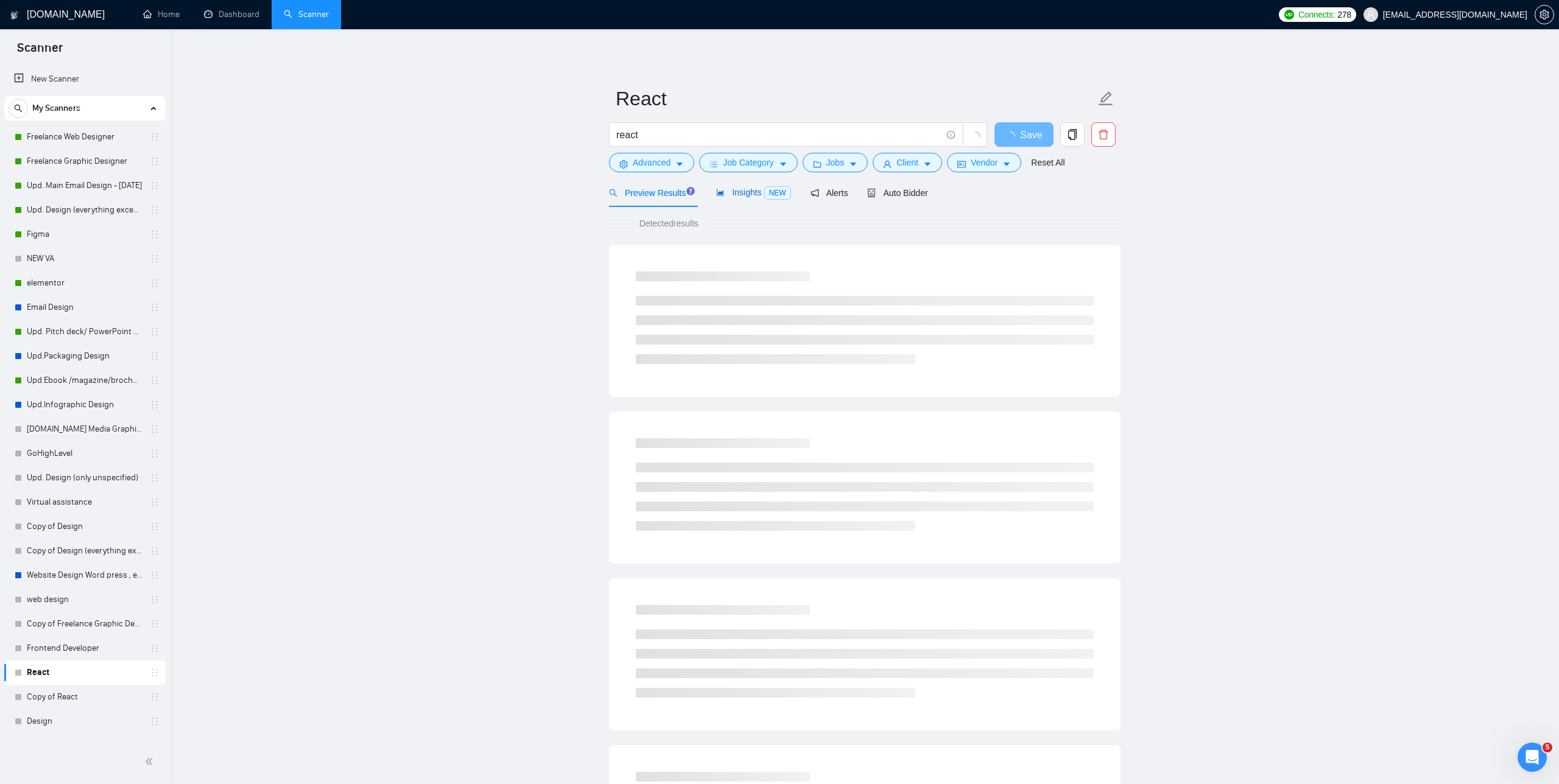
click at [657, 193] on span "Insights NEW" at bounding box center [753, 193] width 75 height 10
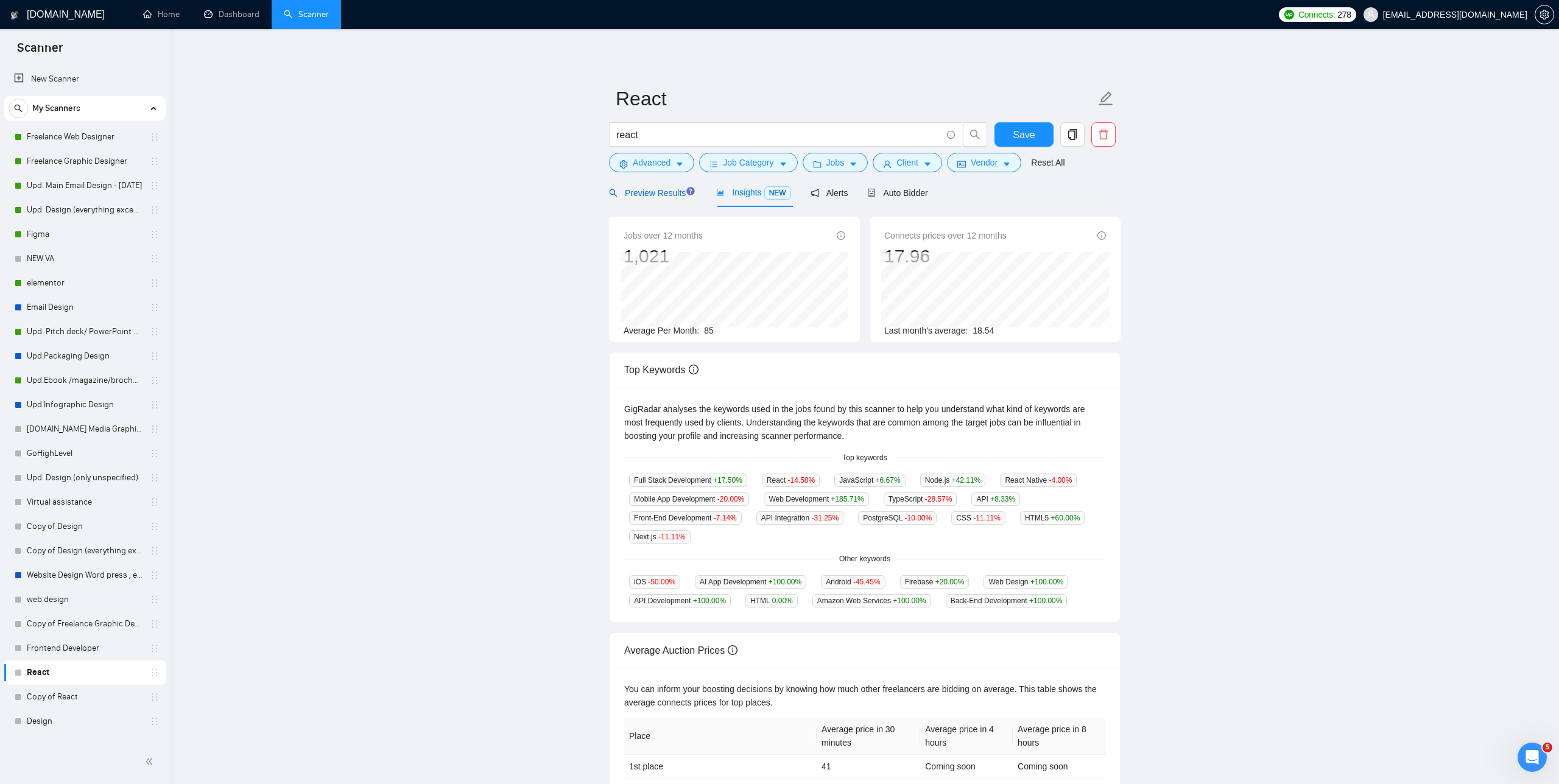
click at [657, 190] on span "Preview Results" at bounding box center [652, 193] width 88 height 10
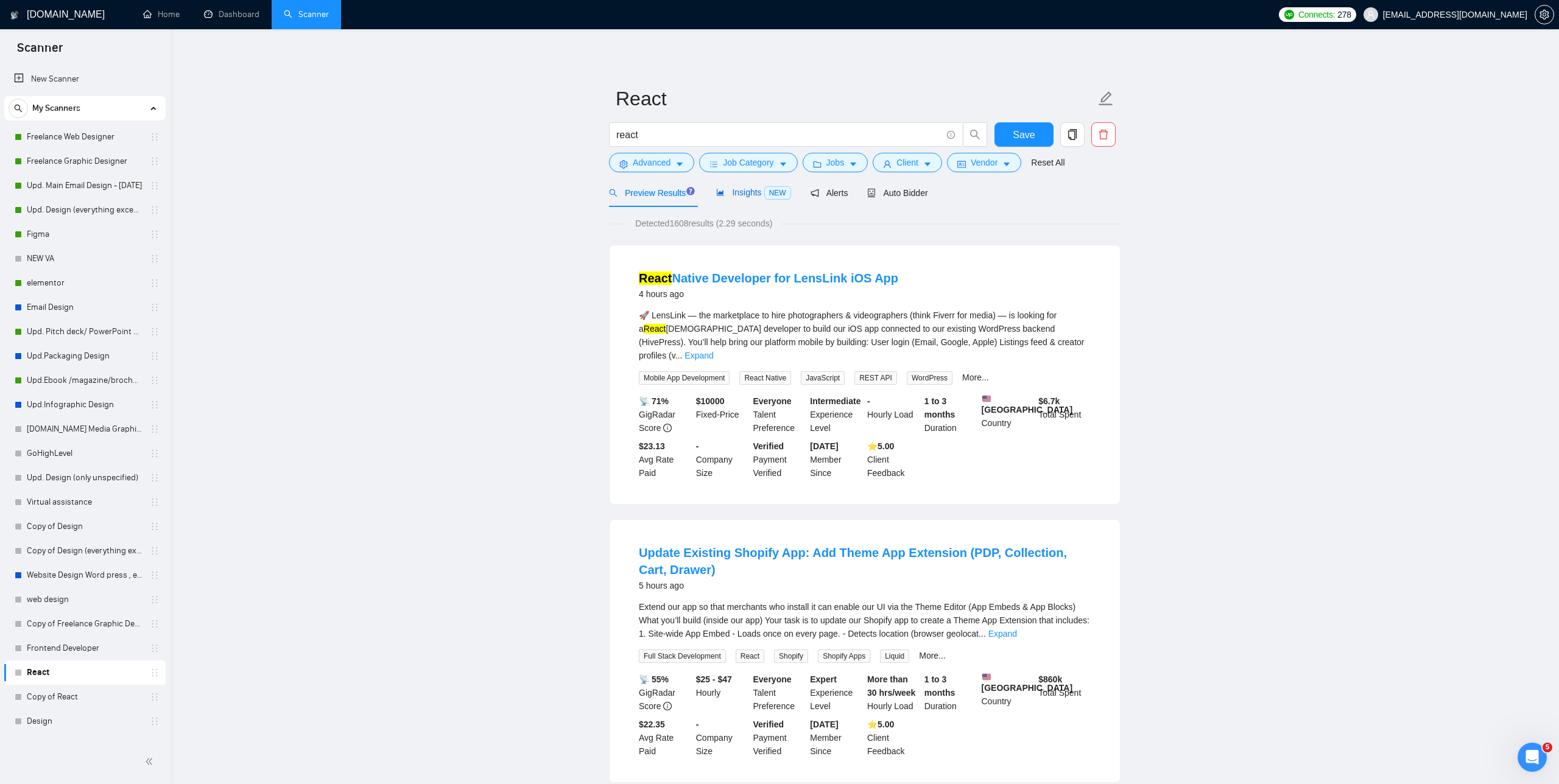
click at [657, 197] on div "Insights NEW" at bounding box center [753, 192] width 75 height 14
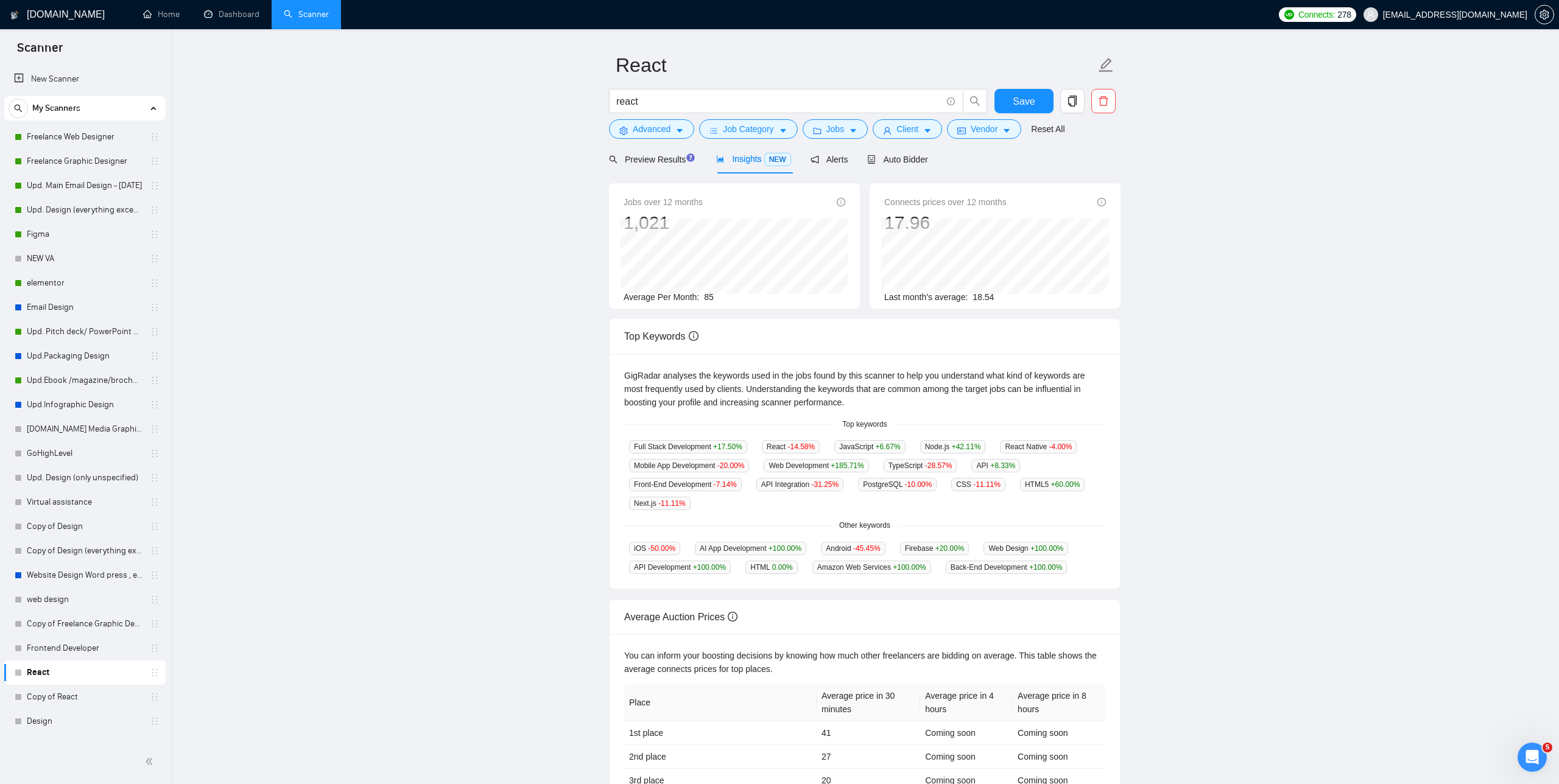
scroll to position [33, 0]
click at [72, 652] on link "Frontend Developer" at bounding box center [85, 648] width 116 height 24
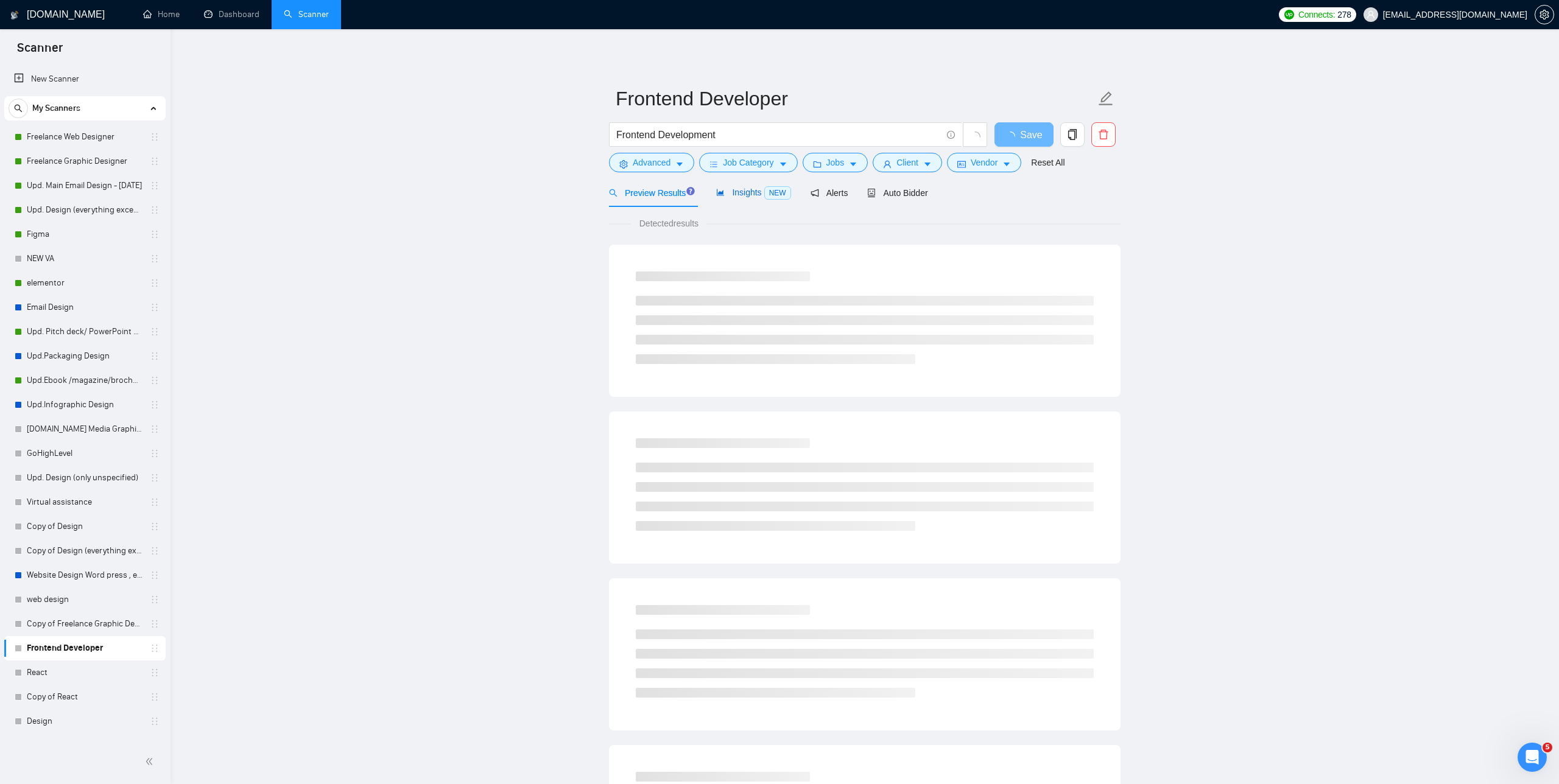
click at [657, 194] on span "Insights NEW" at bounding box center [753, 193] width 75 height 10
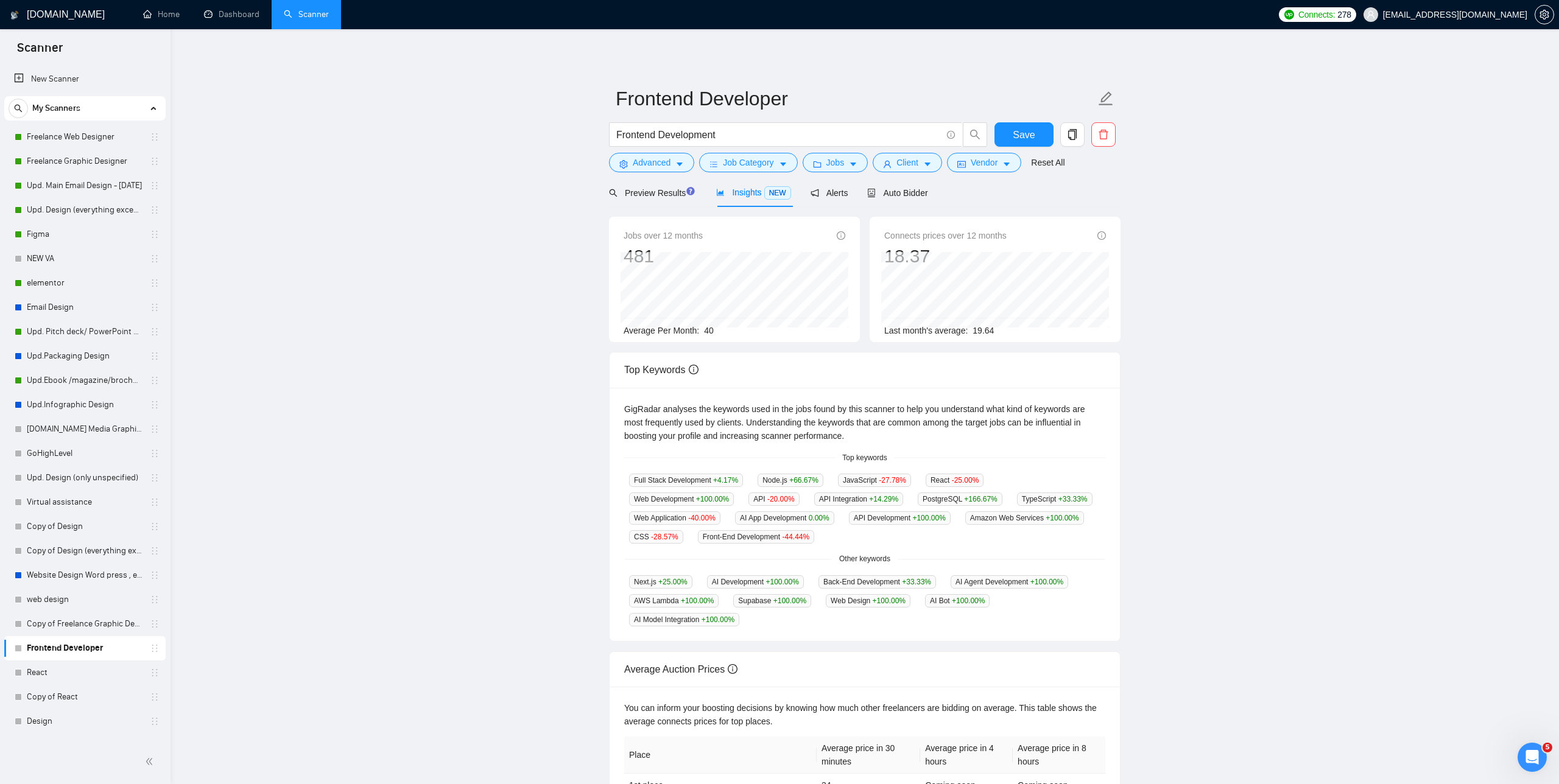
click at [236, 377] on main "Frontend Developer Frontend Development Save Advanced Job Category Jobs Client …" at bounding box center [865, 466] width 1349 height 835
click at [67, 126] on link "Freelance Web Designer" at bounding box center [85, 137] width 116 height 24
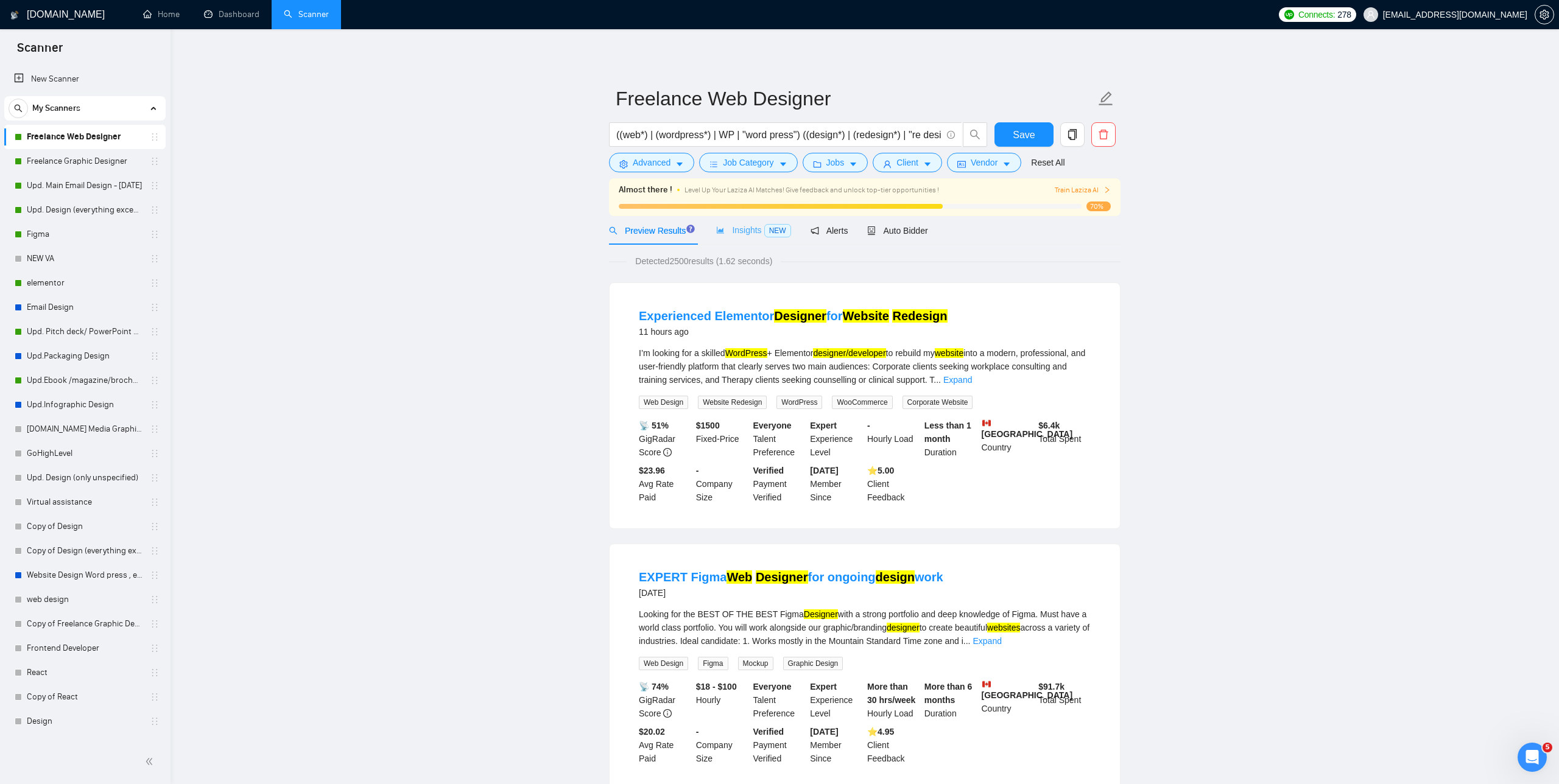
click at [657, 219] on div "Insights NEW" at bounding box center [753, 231] width 75 height 29
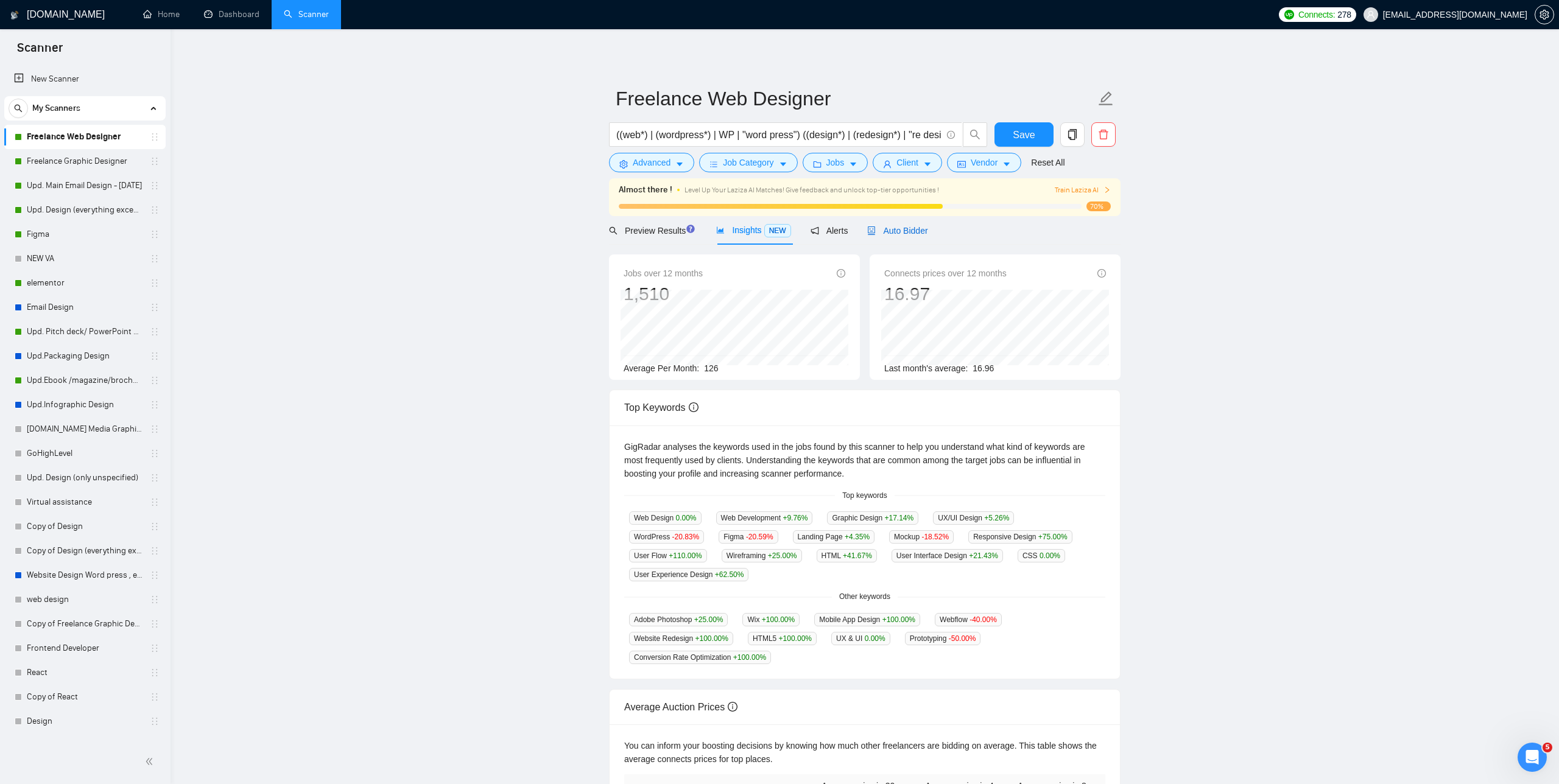
click at [657, 229] on span "Auto Bidder" at bounding box center [897, 231] width 60 height 10
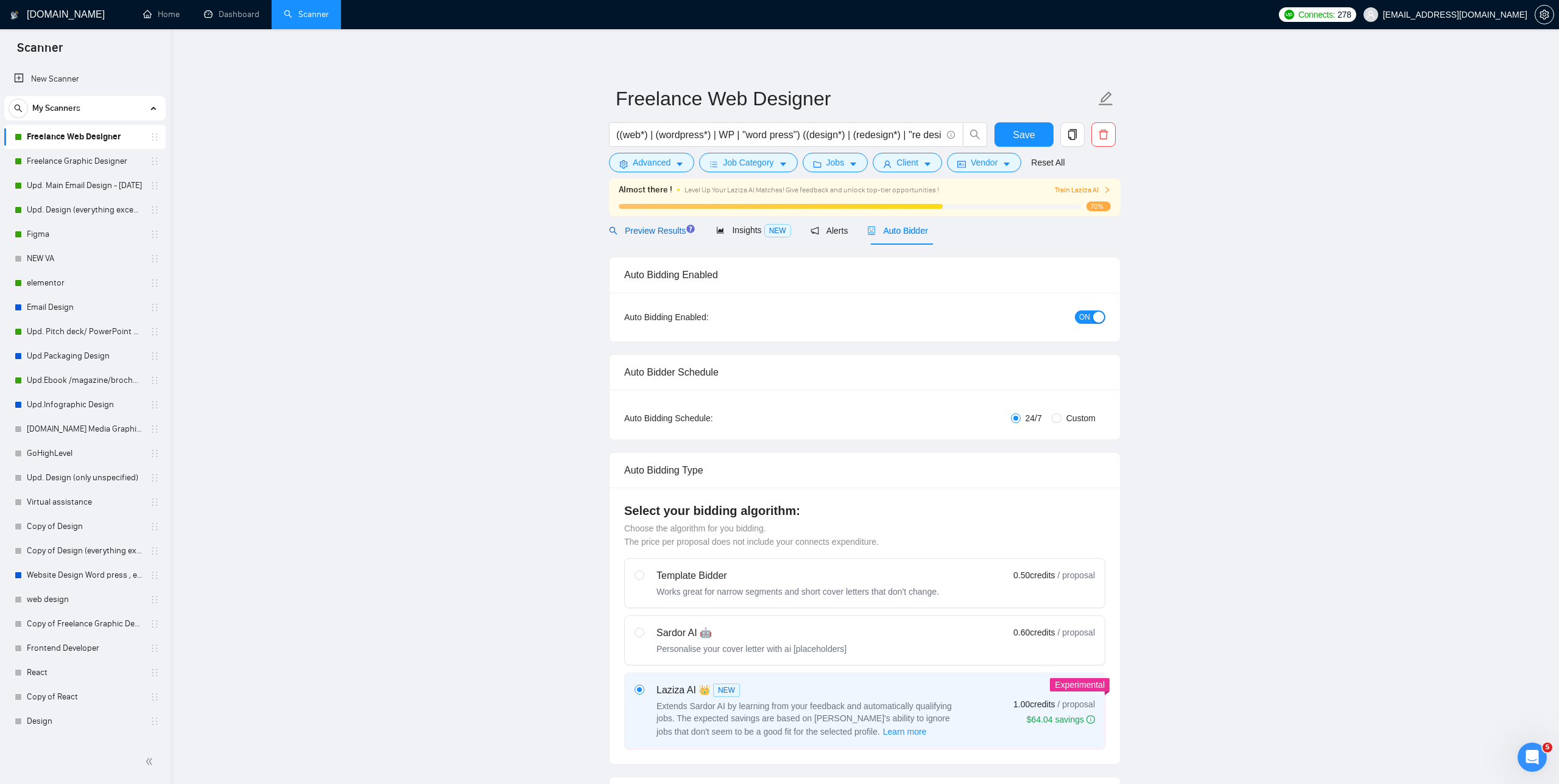
click at [637, 233] on span "Preview Results" at bounding box center [652, 231] width 88 height 10
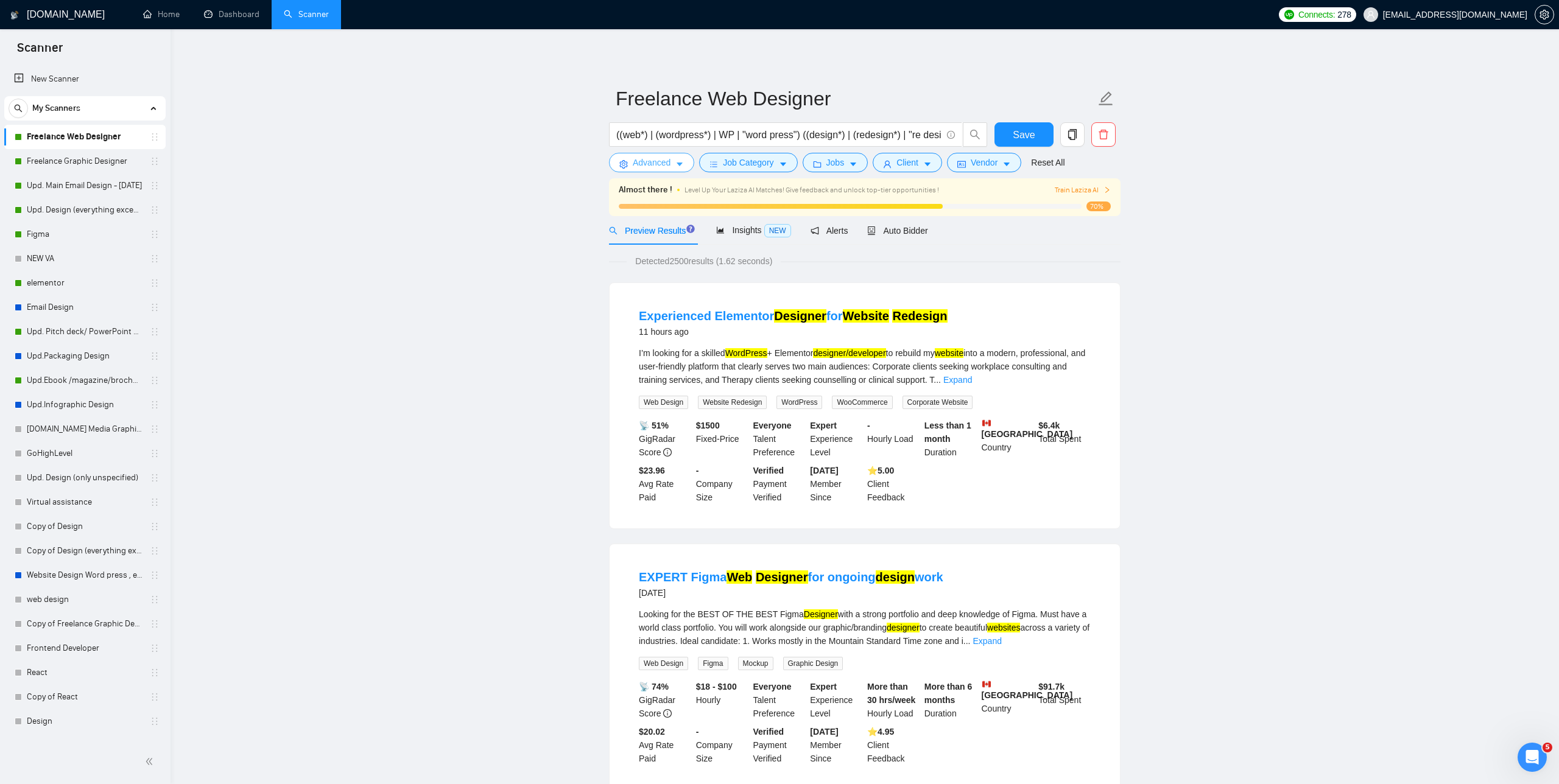
click at [657, 164] on span "Advanced" at bounding box center [652, 163] width 38 height 13
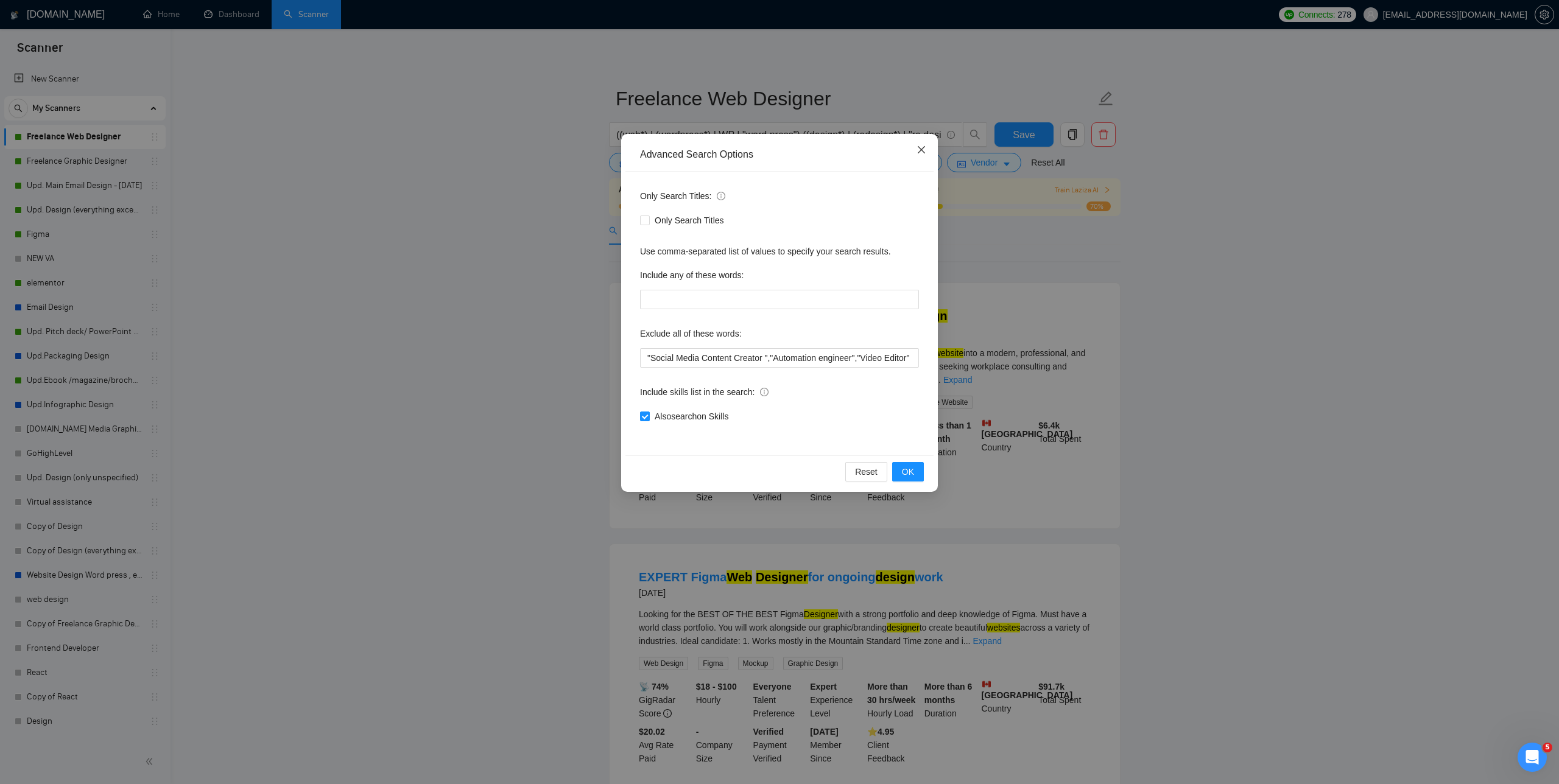
click at [657, 153] on span "Close" at bounding box center [921, 150] width 33 height 33
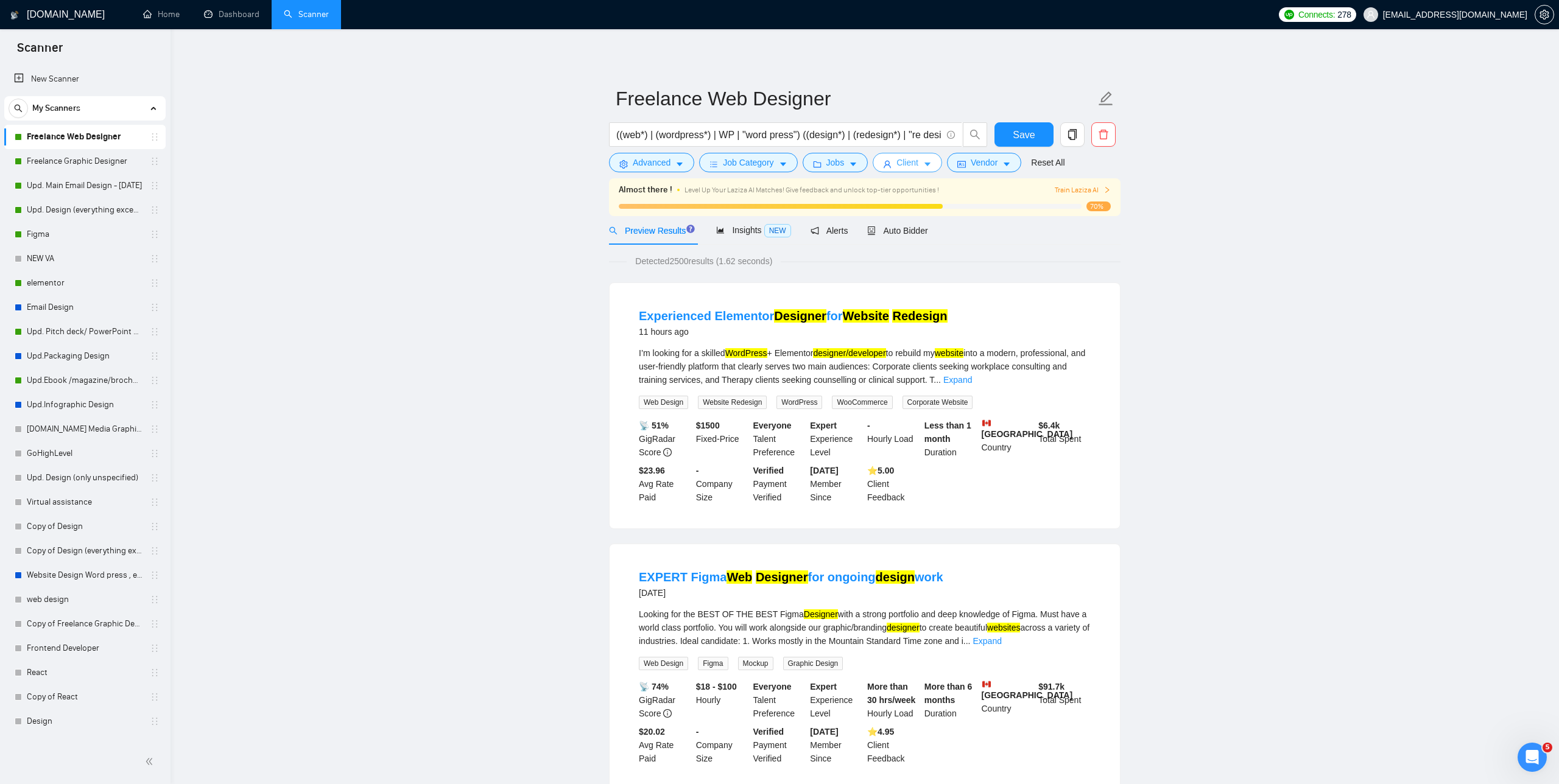
click at [657, 158] on button "Client" at bounding box center [907, 162] width 70 height 19
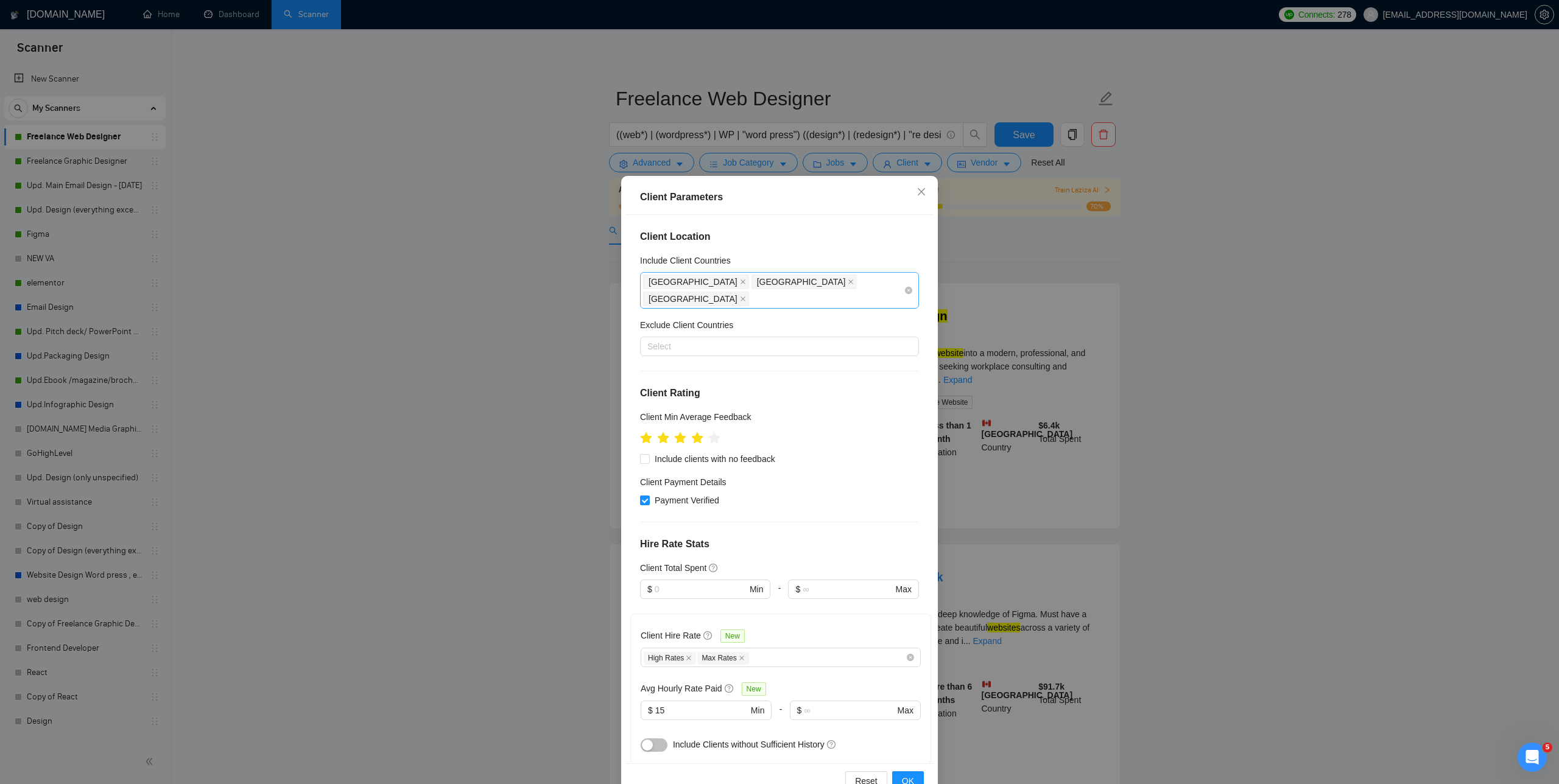
click at [657, 283] on div "United States Canada United Kingdom" at bounding box center [773, 290] width 261 height 34
paste input "[GEOGRAPHIC_DATA]"
type input "[GEOGRAPHIC_DATA]"
click at [657, 321] on div "[GEOGRAPHIC_DATA]" at bounding box center [783, 325] width 257 height 13
paste input "[GEOGRAPHIC_DATA]"
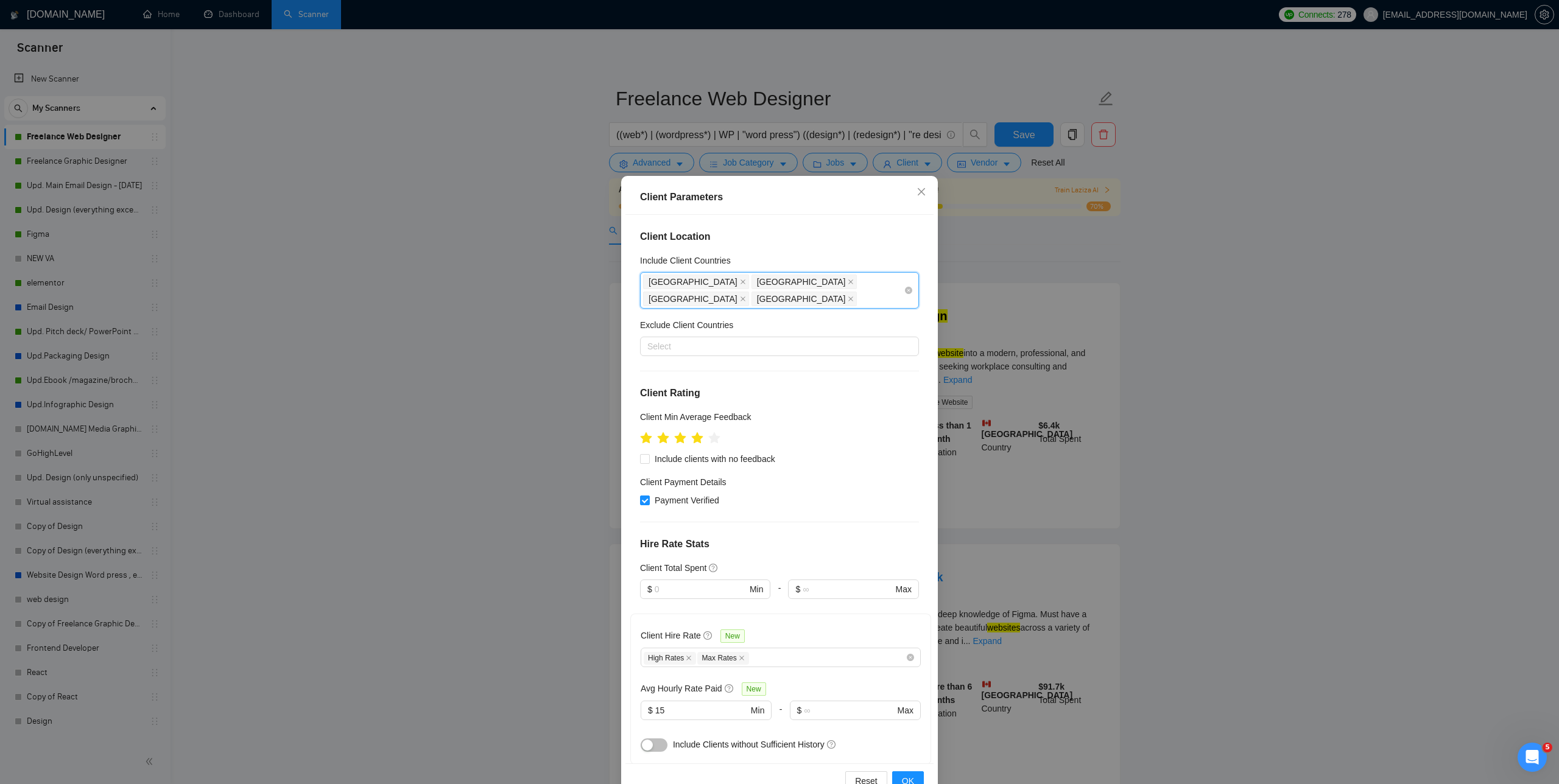
type input "[GEOGRAPHIC_DATA]"
click at [657, 338] on div "[GEOGRAPHIC_DATA]" at bounding box center [783, 342] width 257 height 13
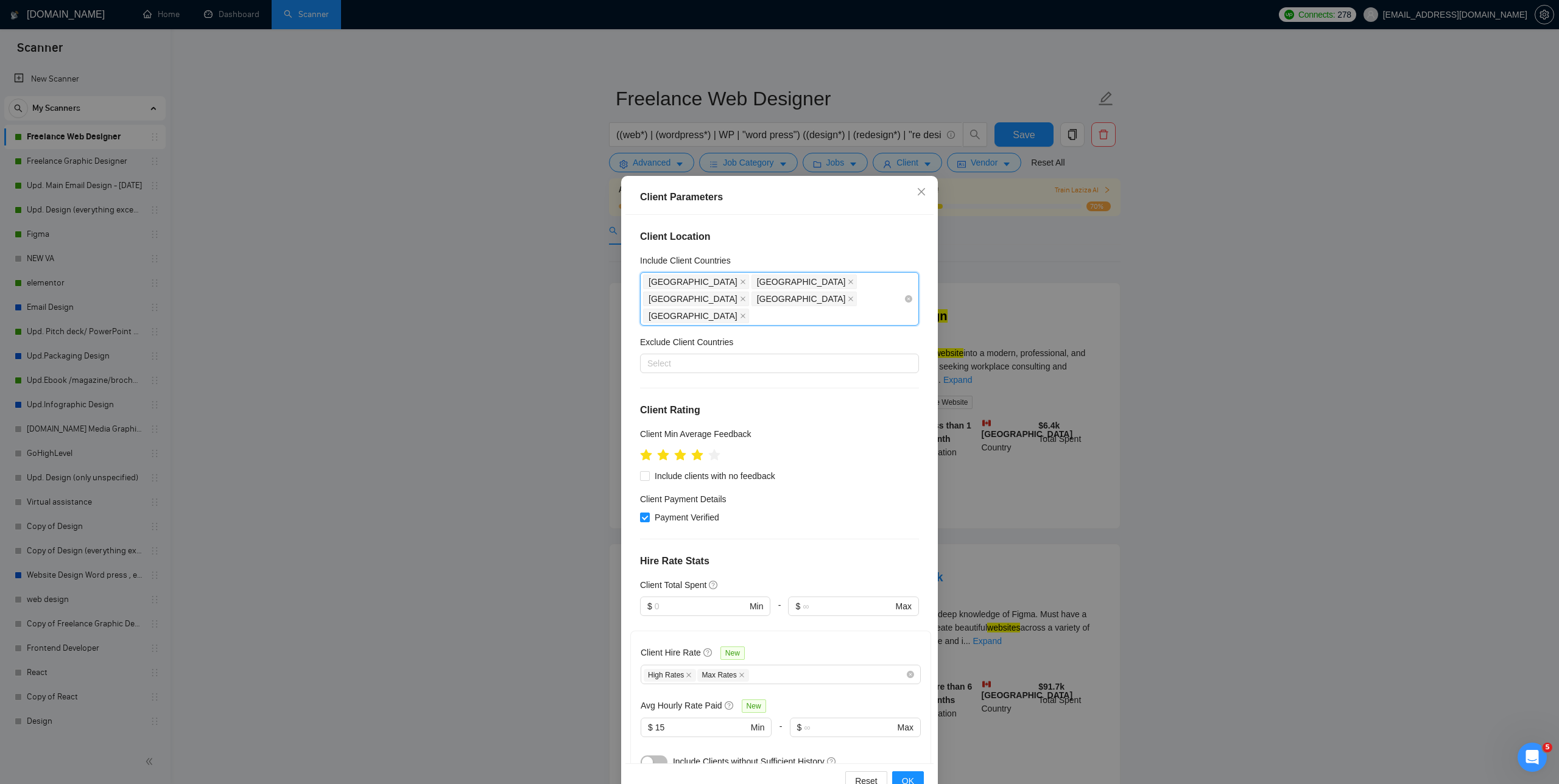
click at [657, 299] on div "United States Canada United Kingdom Netherlands Sweden" at bounding box center [773, 299] width 261 height 51
paste input "[GEOGRAPHIC_DATA]"
type input "[GEOGRAPHIC_DATA]"
click at [657, 345] on div "[GEOGRAPHIC_DATA]" at bounding box center [783, 342] width 257 height 13
click at [657, 781] on span "OK" at bounding box center [907, 781] width 13 height 13
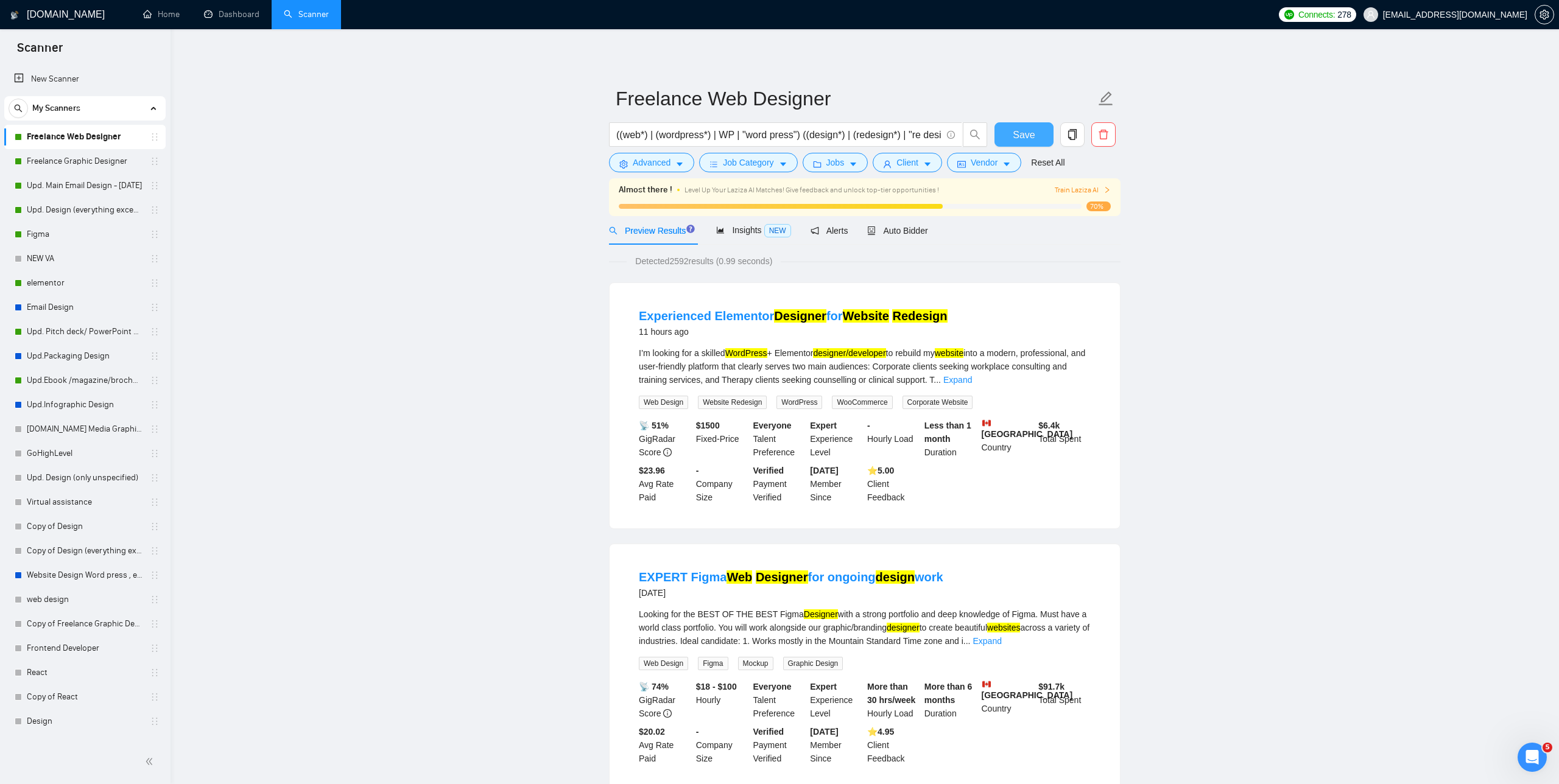
click at [657, 141] on span "Save" at bounding box center [1024, 135] width 22 height 15
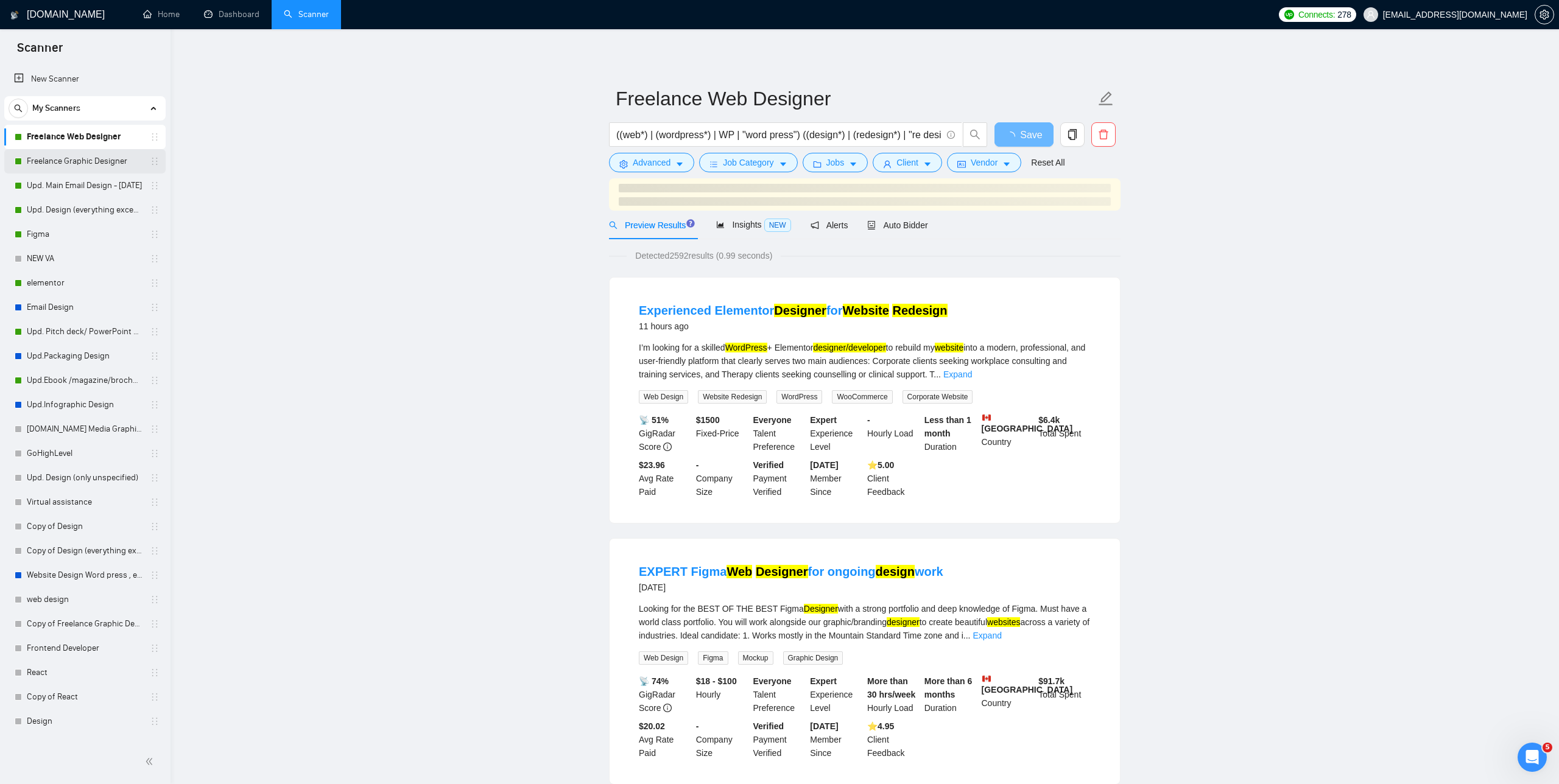
click at [69, 160] on link "Freelance Graphic Designer" at bounding box center [85, 161] width 116 height 24
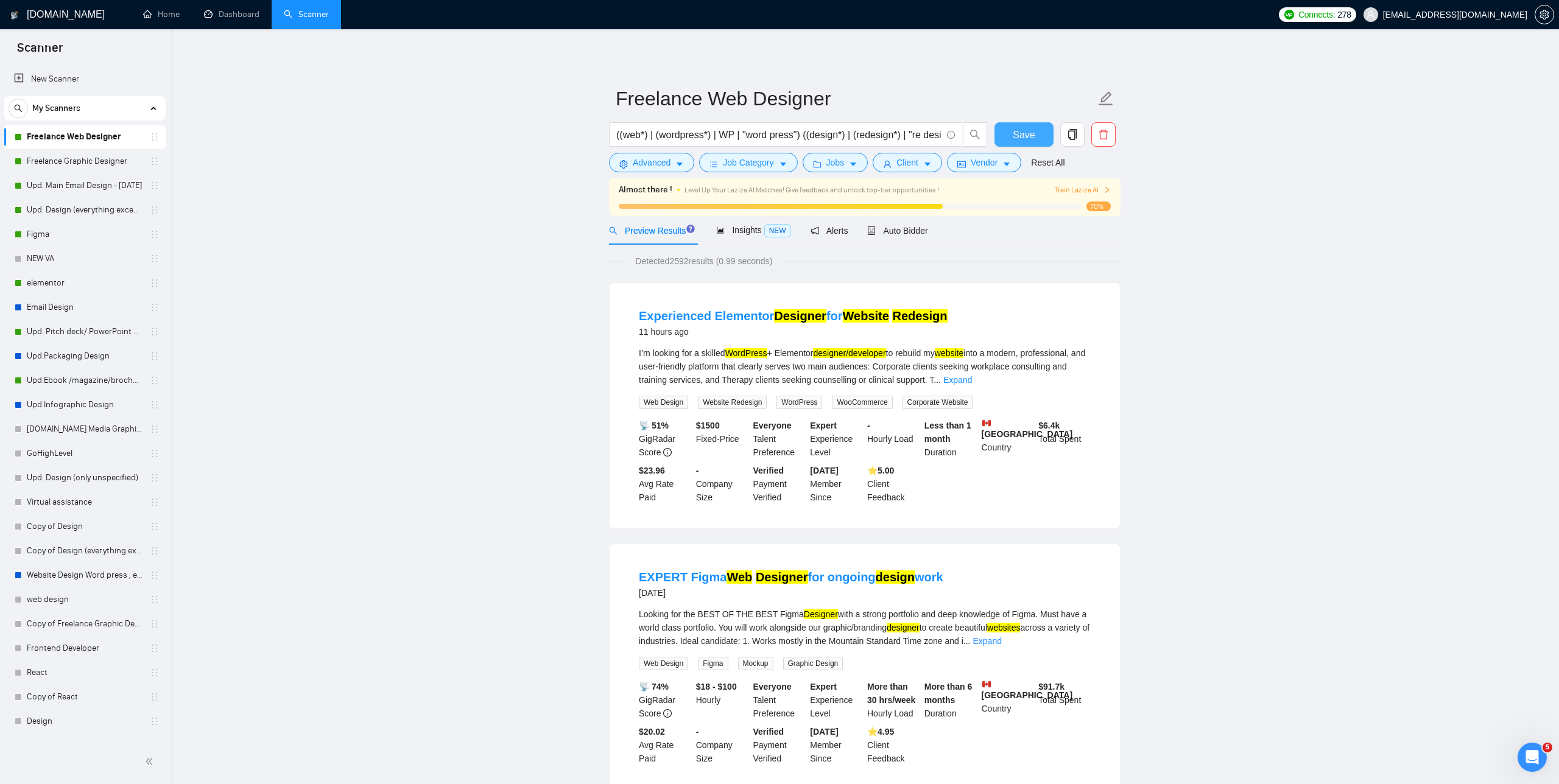
click at [657, 138] on button "Save" at bounding box center [1024, 134] width 59 height 24
click at [657, 186] on span "Train Laziza AI" at bounding box center [1083, 190] width 56 height 12
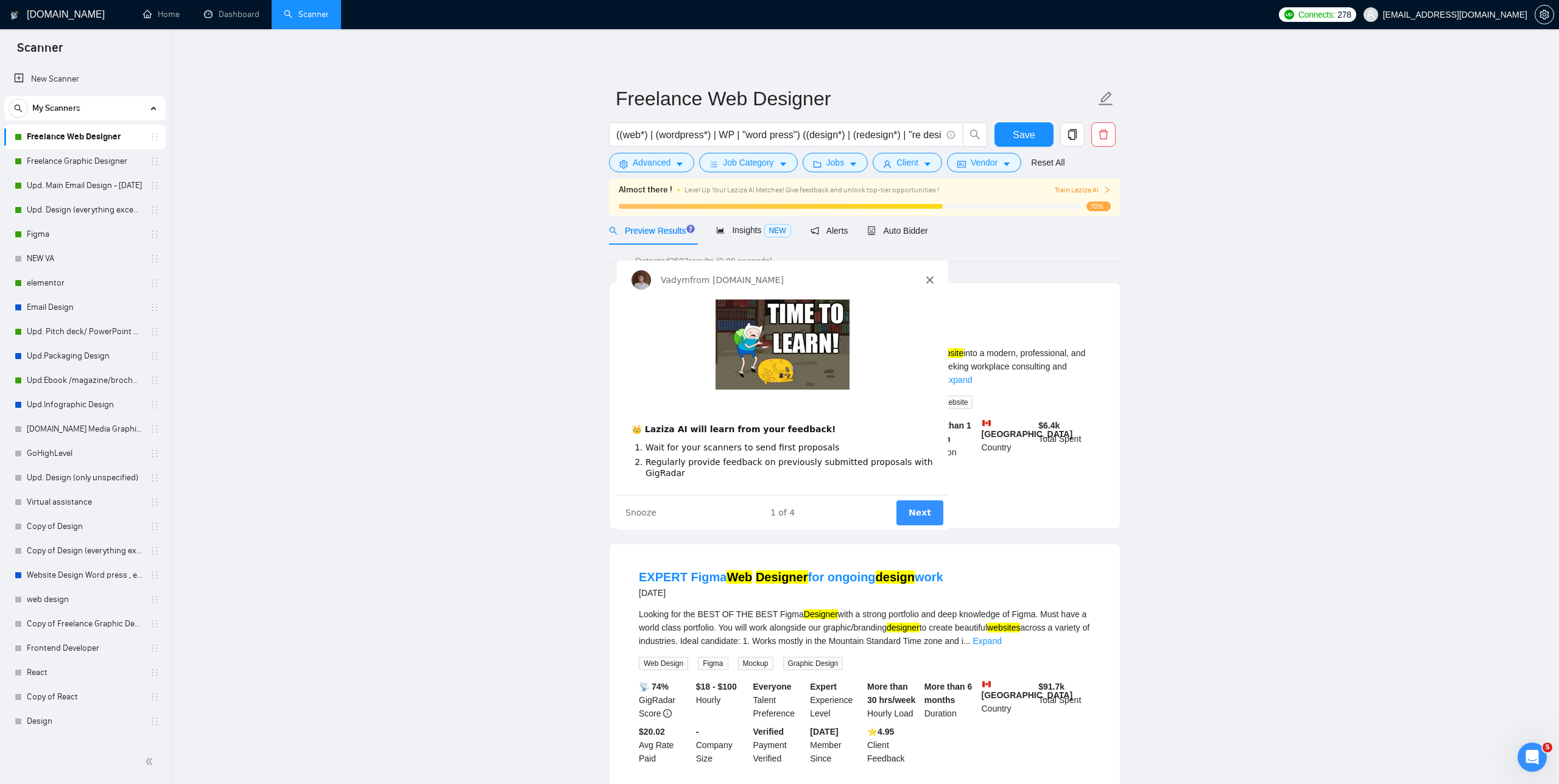
click at [657, 503] on button "Next" at bounding box center [920, 512] width 47 height 25
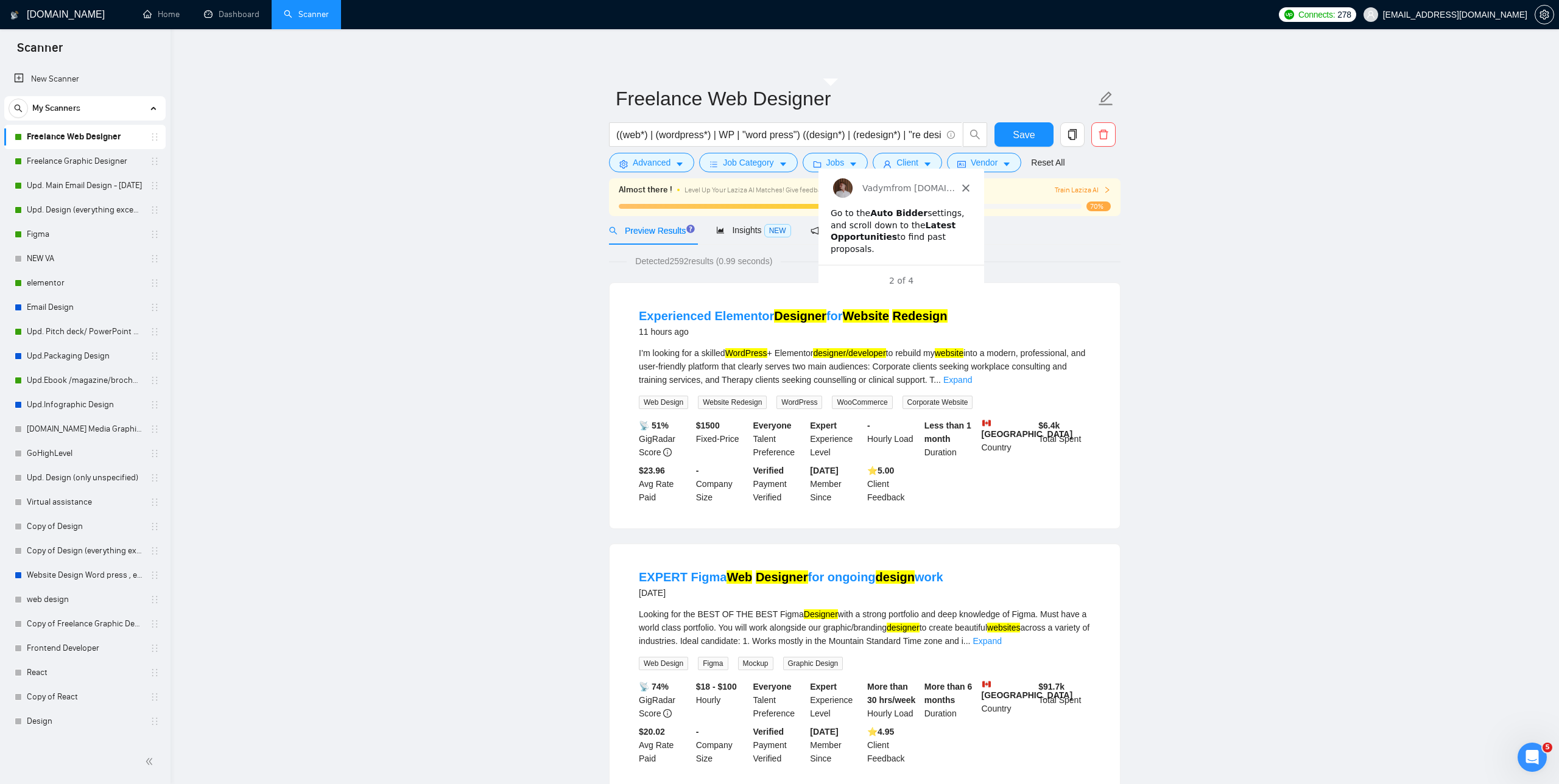
click at [657, 241] on div "Auto Bidder" at bounding box center [897, 231] width 60 height 29
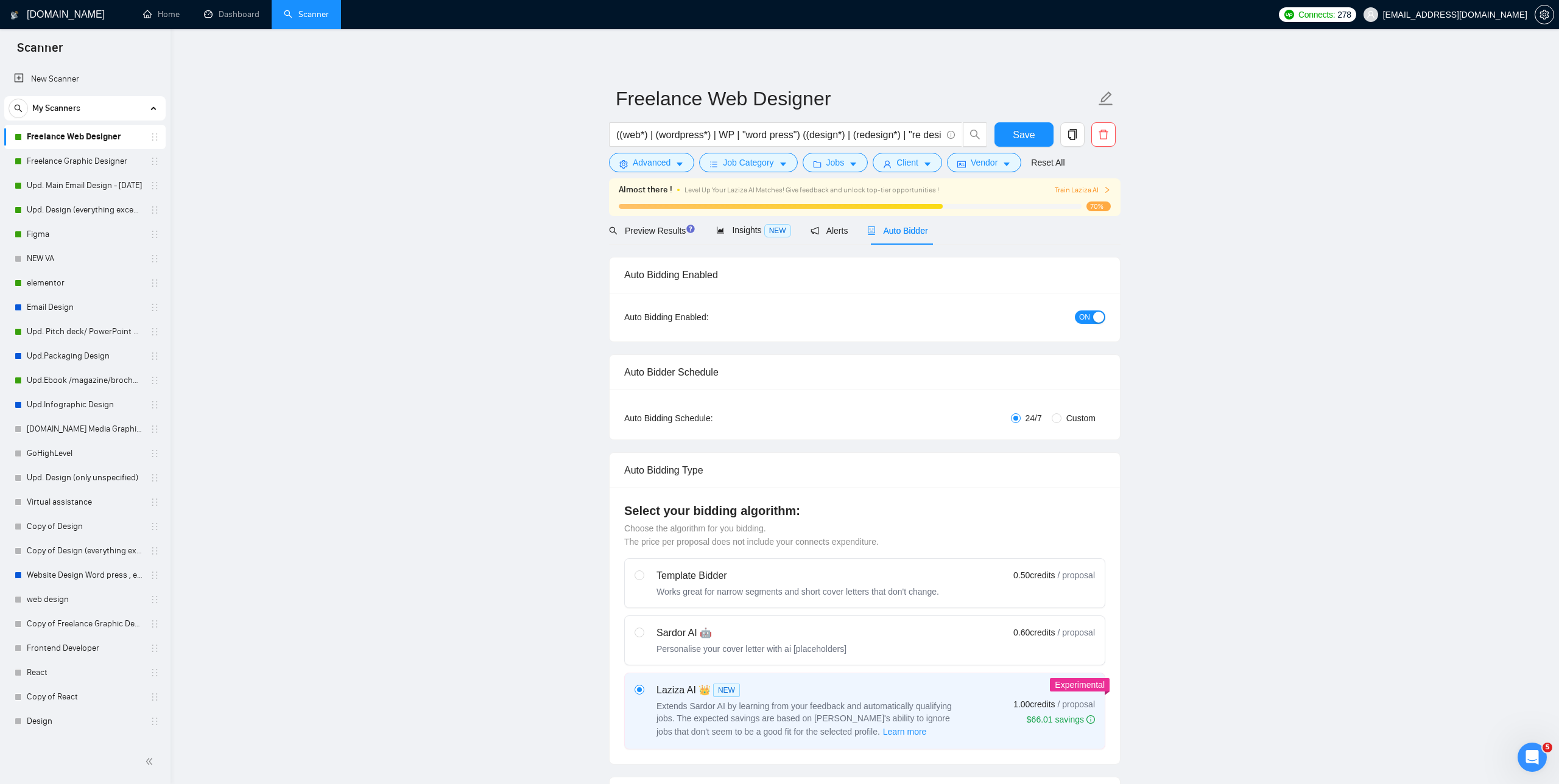
click at [657, 241] on div "Auto Bidder" at bounding box center [897, 231] width 60 height 29
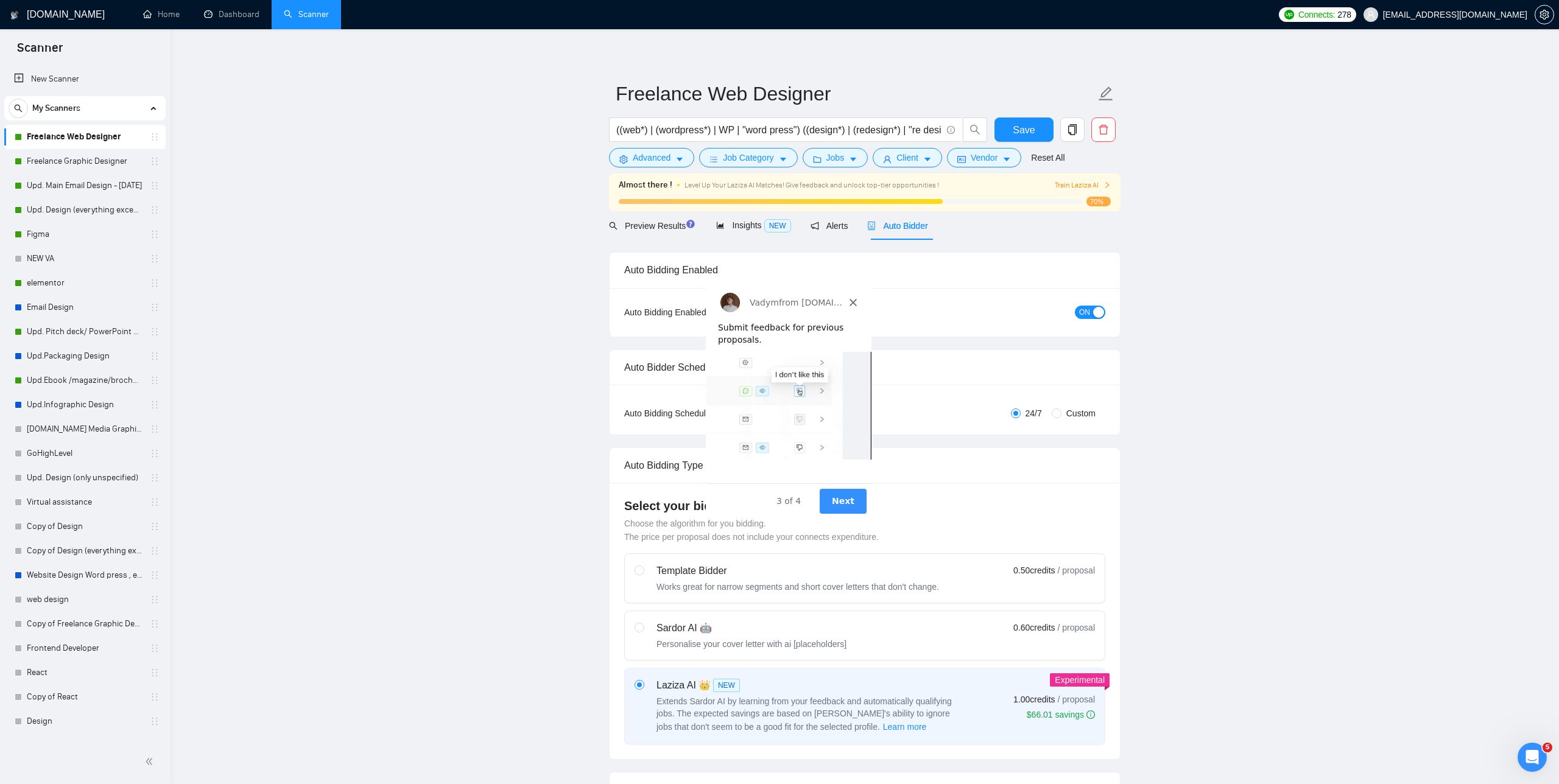
click at [657, 504] on button "Next" at bounding box center [843, 501] width 47 height 25
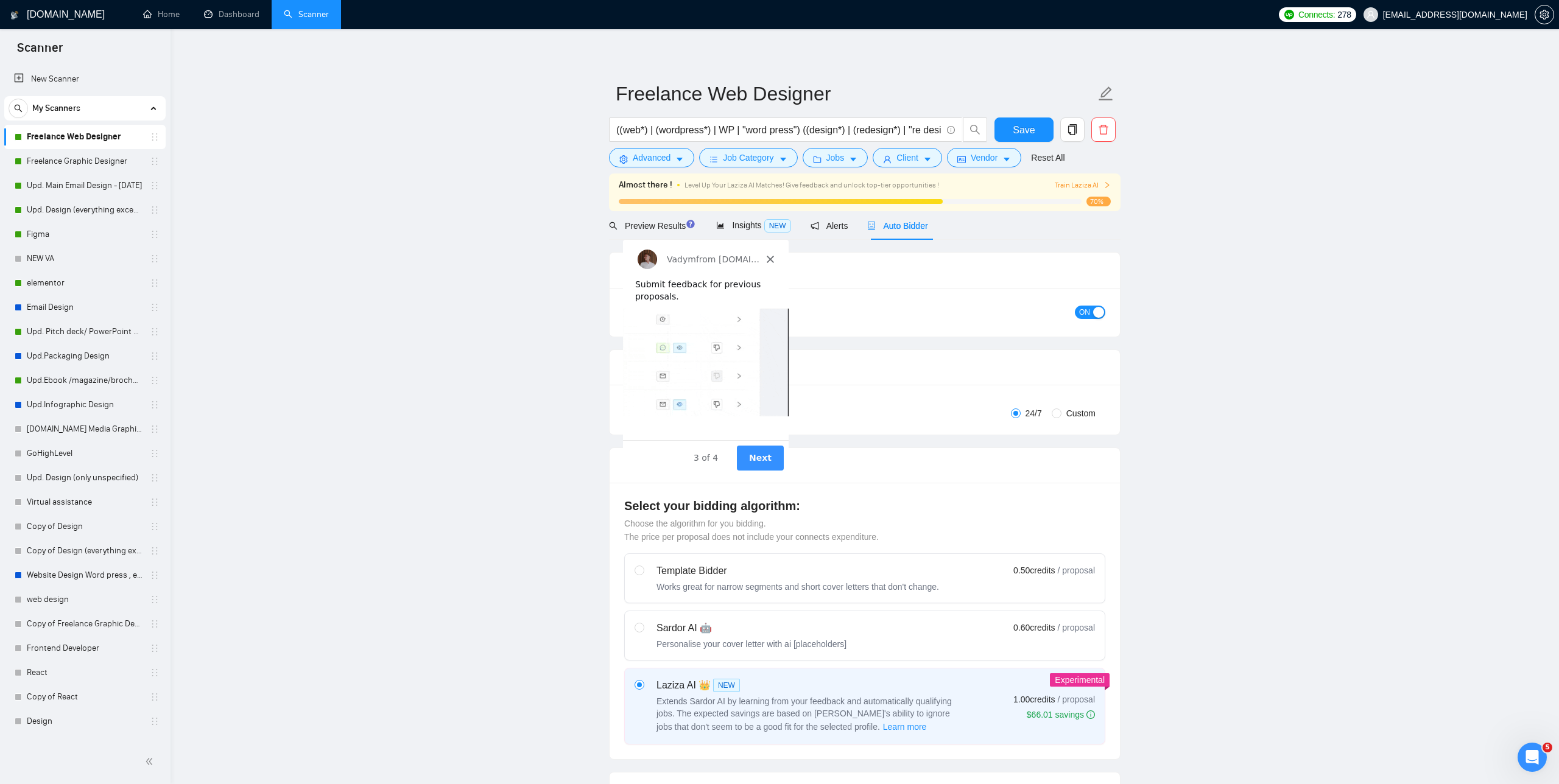
scroll to position [0, 0]
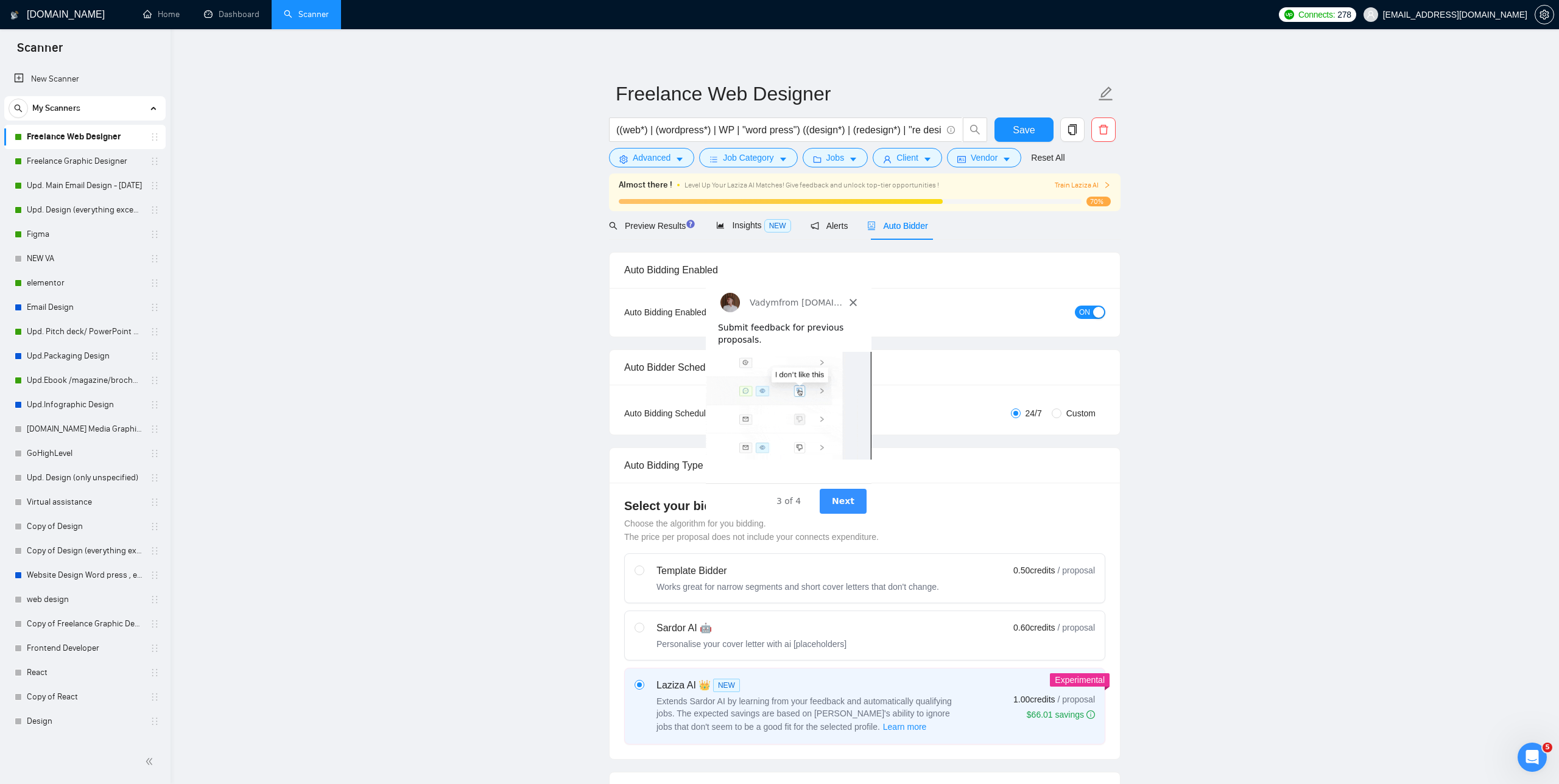
click at [657, 504] on button "Next" at bounding box center [843, 501] width 47 height 25
click at [657, 299] on icon "Close" at bounding box center [853, 303] width 8 height 8
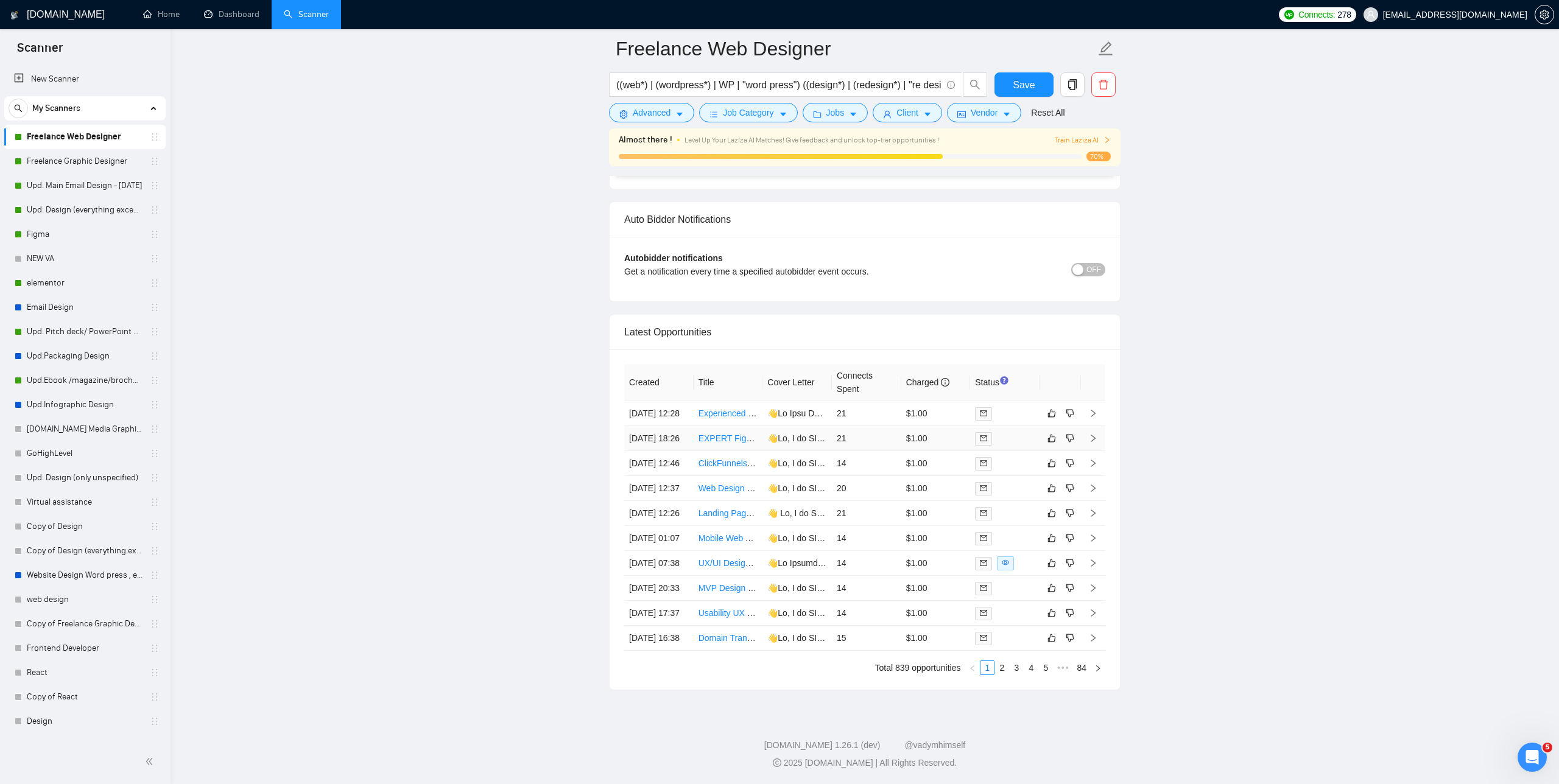
scroll to position [3078, 0]
click at [657, 459] on icon "dislike" at bounding box center [1070, 464] width 8 height 10
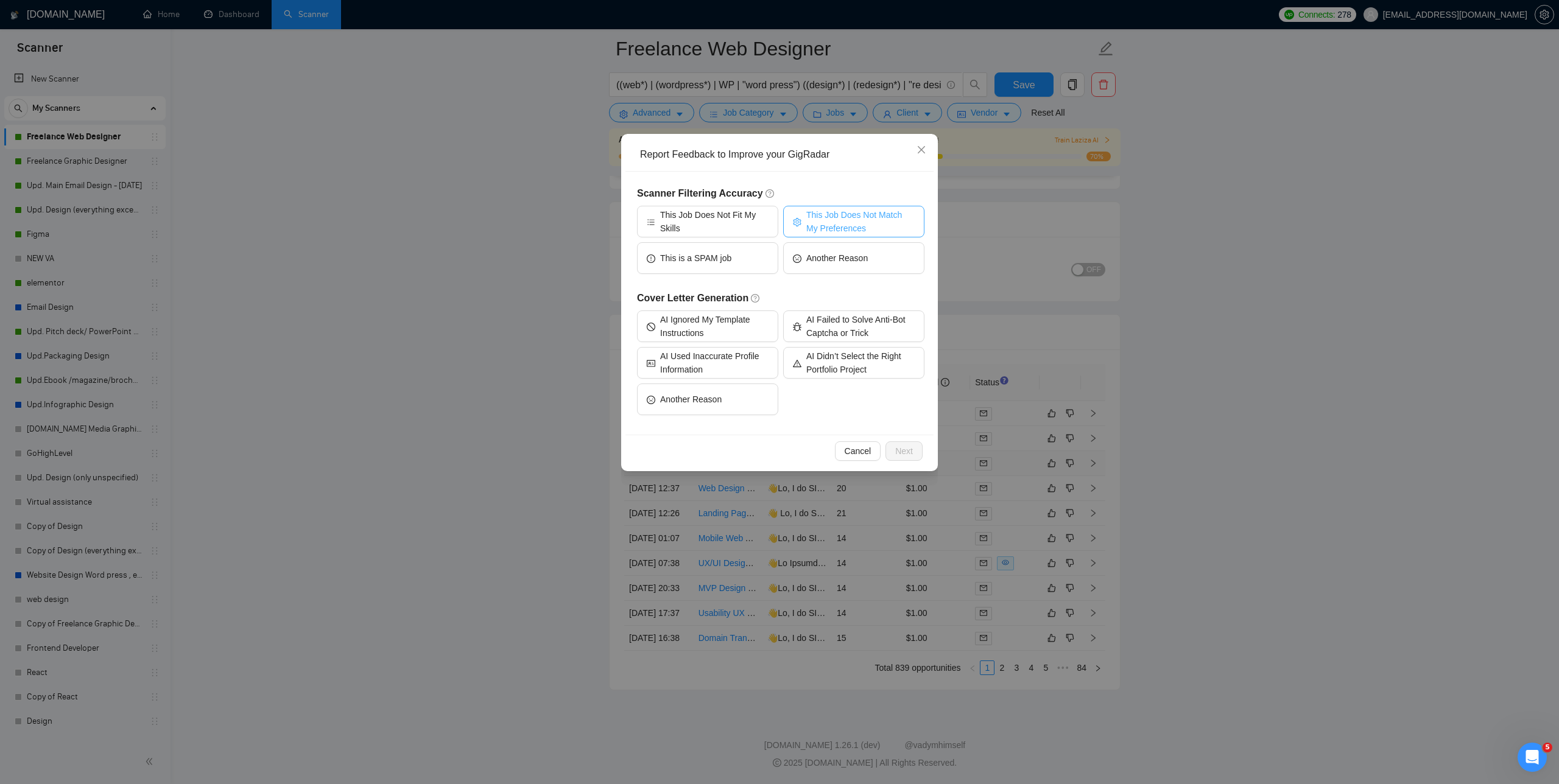
click at [657, 221] on span "This Job Does Not Match My Preferences" at bounding box center [860, 221] width 108 height 27
click at [657, 447] on span "Next" at bounding box center [903, 451] width 18 height 13
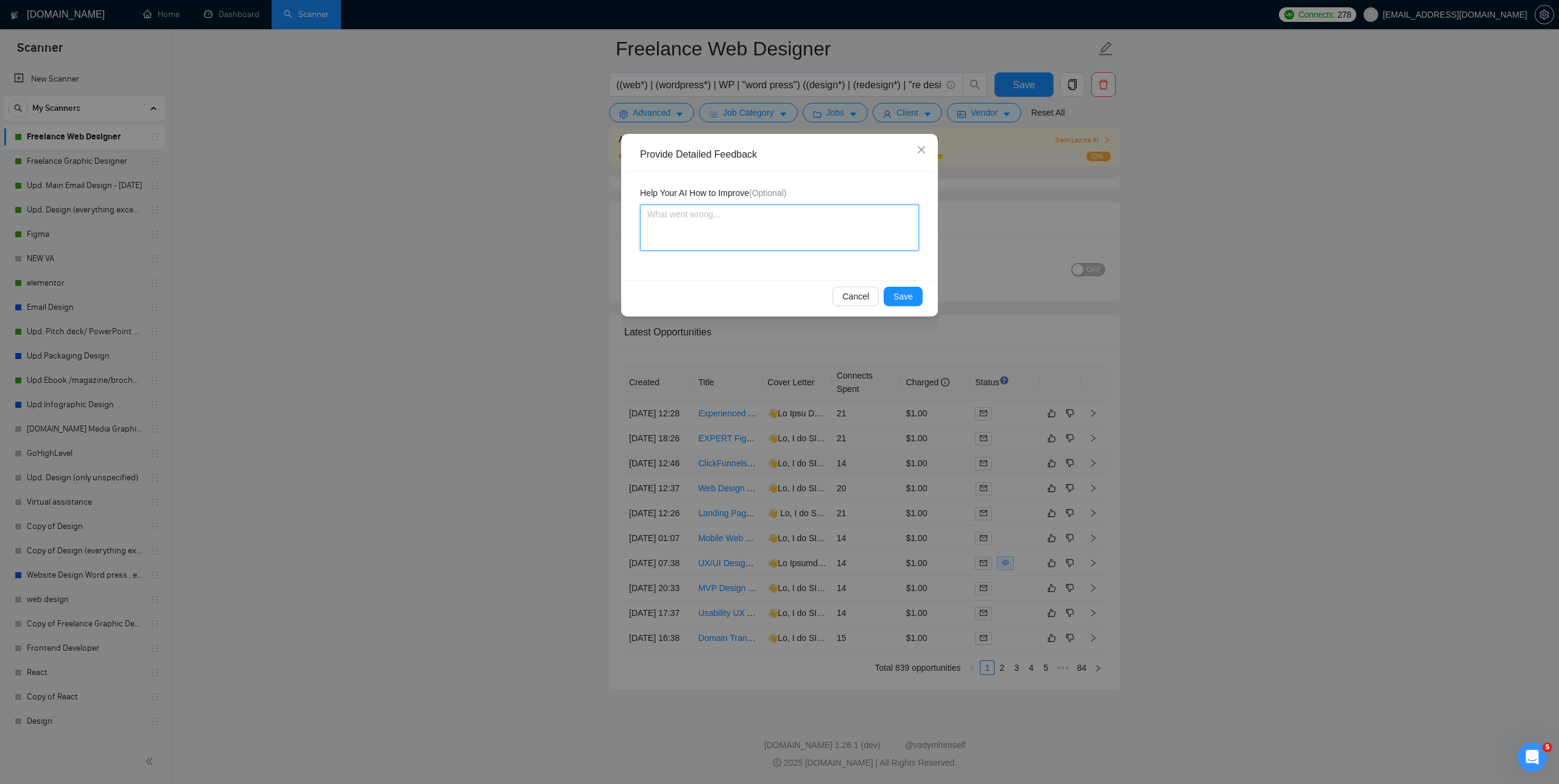
click at [657, 241] on textarea at bounding box center [779, 227] width 279 height 46
type textarea "V"
type textarea "A"
type textarea "AV"
type textarea "AVO"
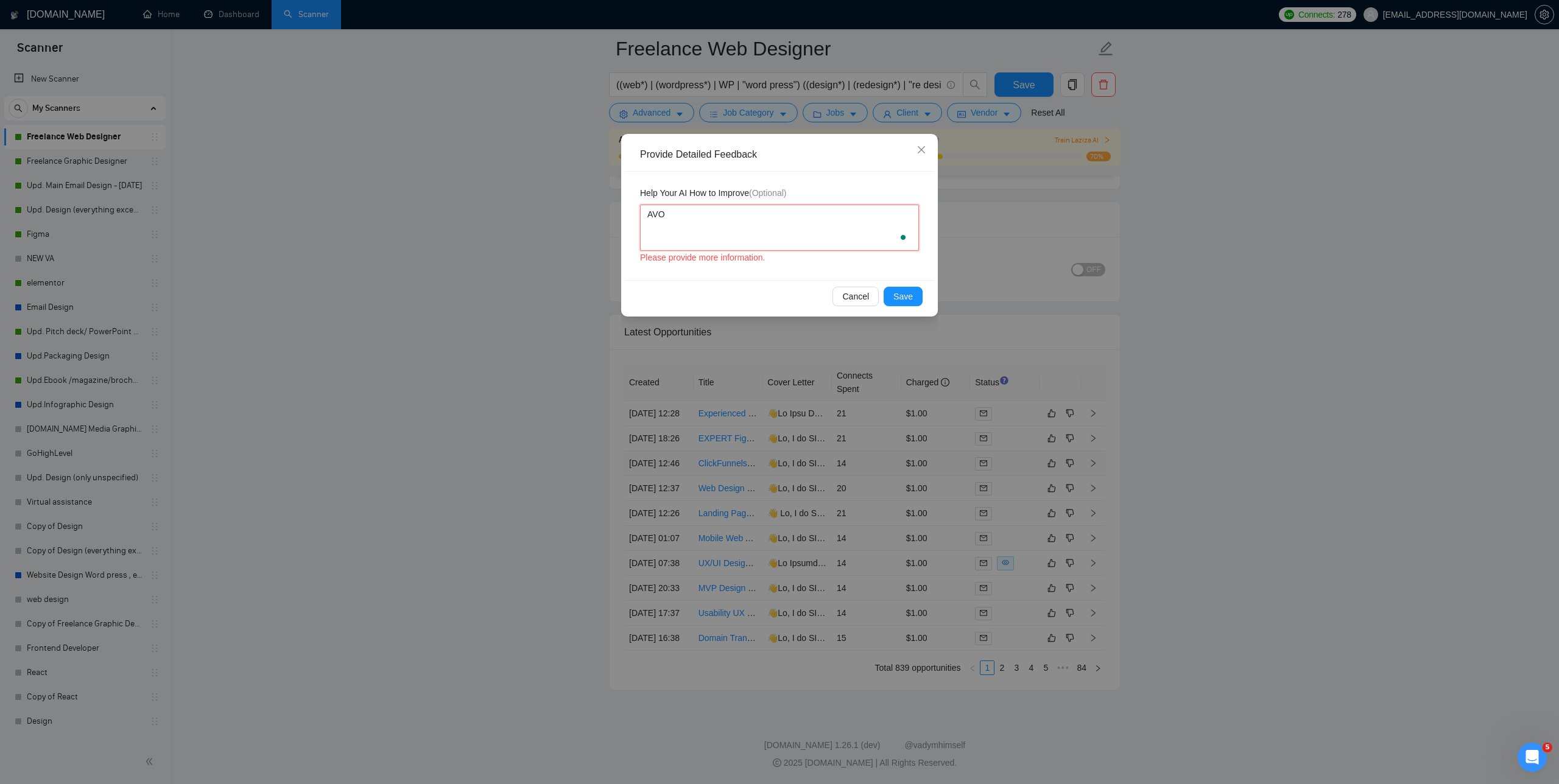
type textarea "AVOI"
type textarea "AVOID"
type textarea "AVOID C"
type textarea "AVOID CL"
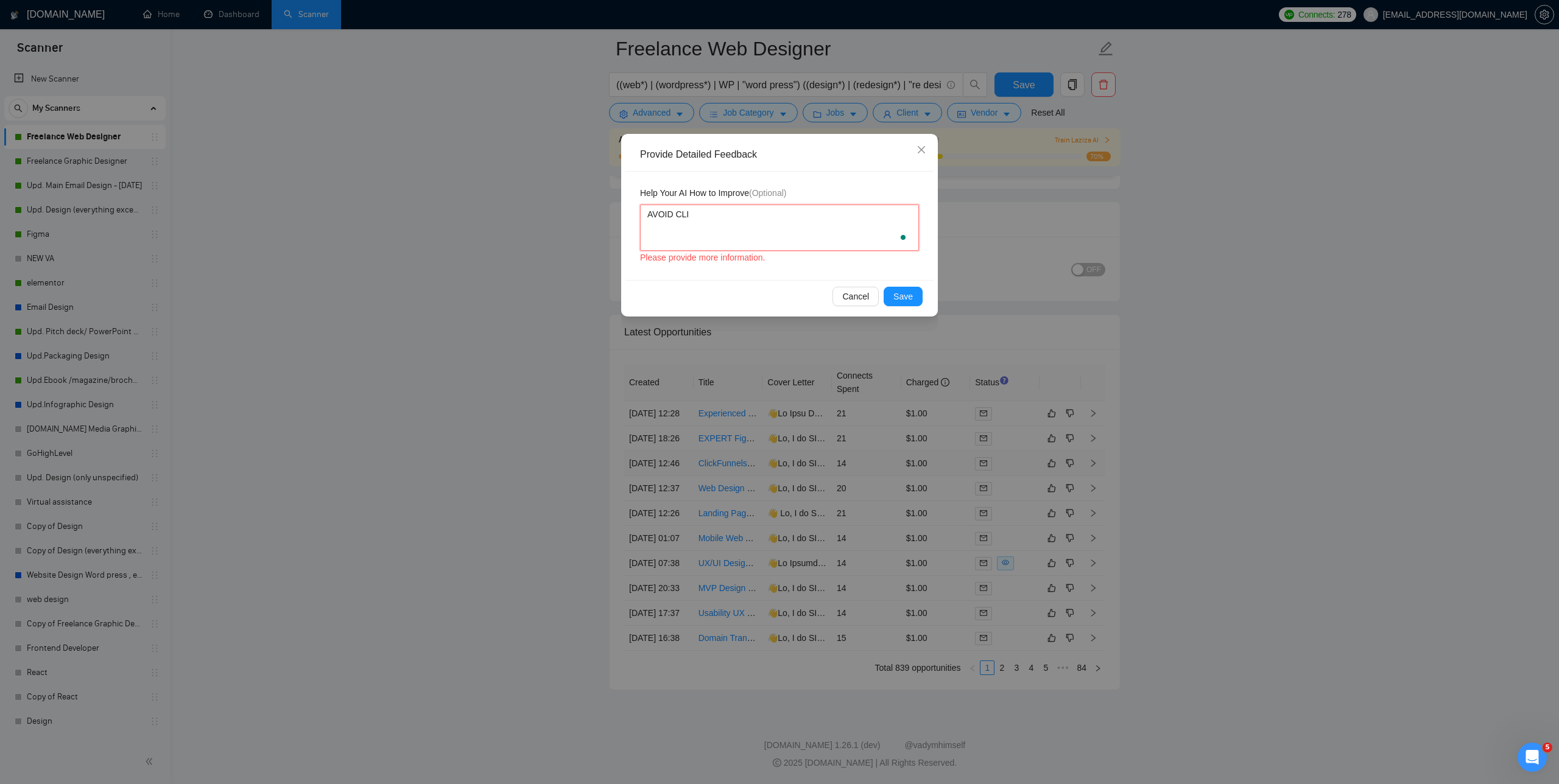
type textarea "AVOID CLIC"
type textarea "AVOID CLICK"
type textarea "AVOID CLICKF"
type textarea "AVOID CLICKFU"
type textarea "AVOID CLICKF"
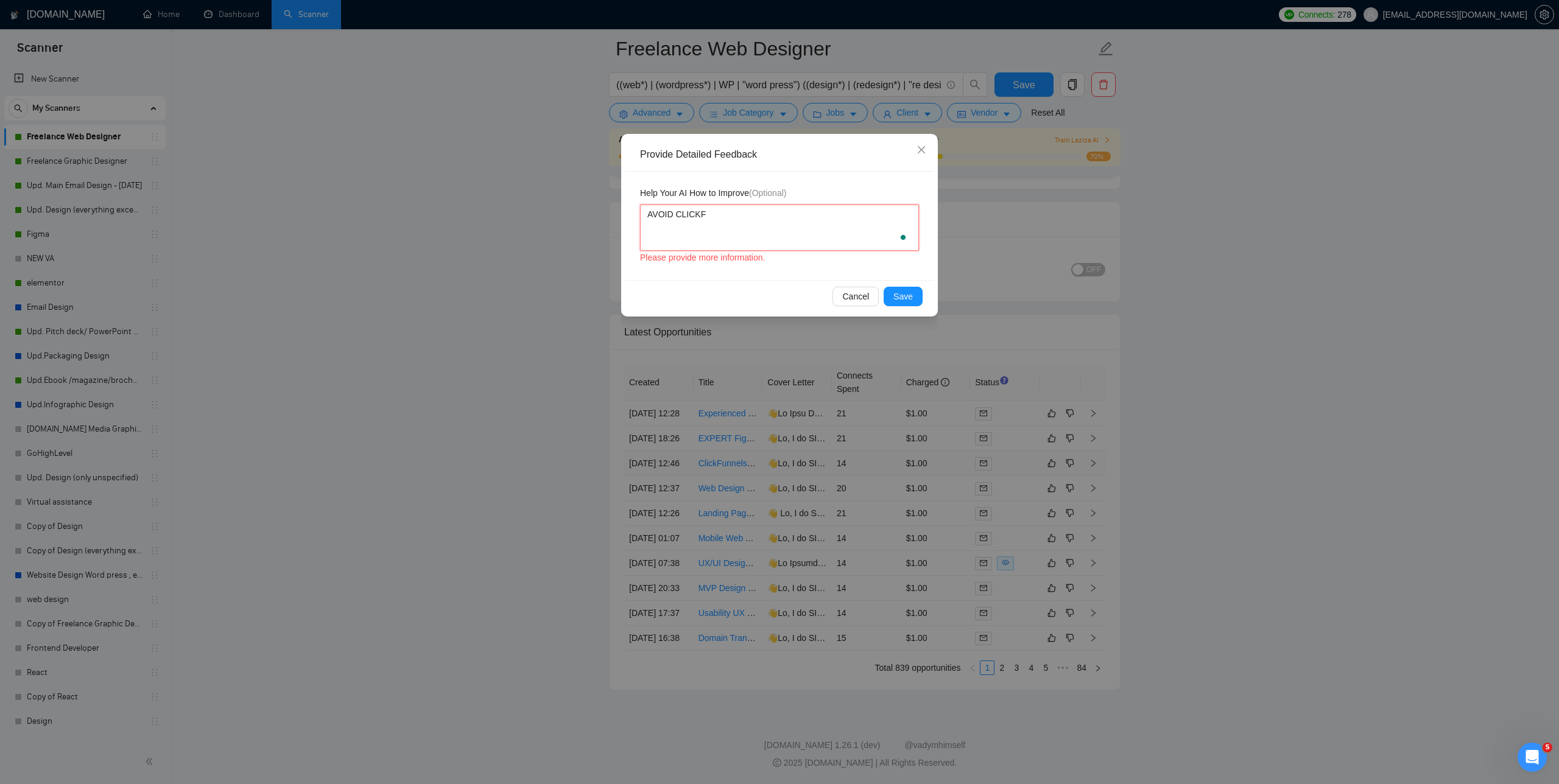
type textarea "AVOID CLICKFU"
type textarea "AVOID CLICKFUN"
type textarea "AVOID CLICKFUNN"
type textarea "AVOID CLICKFUNNE"
type textarea "AVOID CLICKFUNNEL"
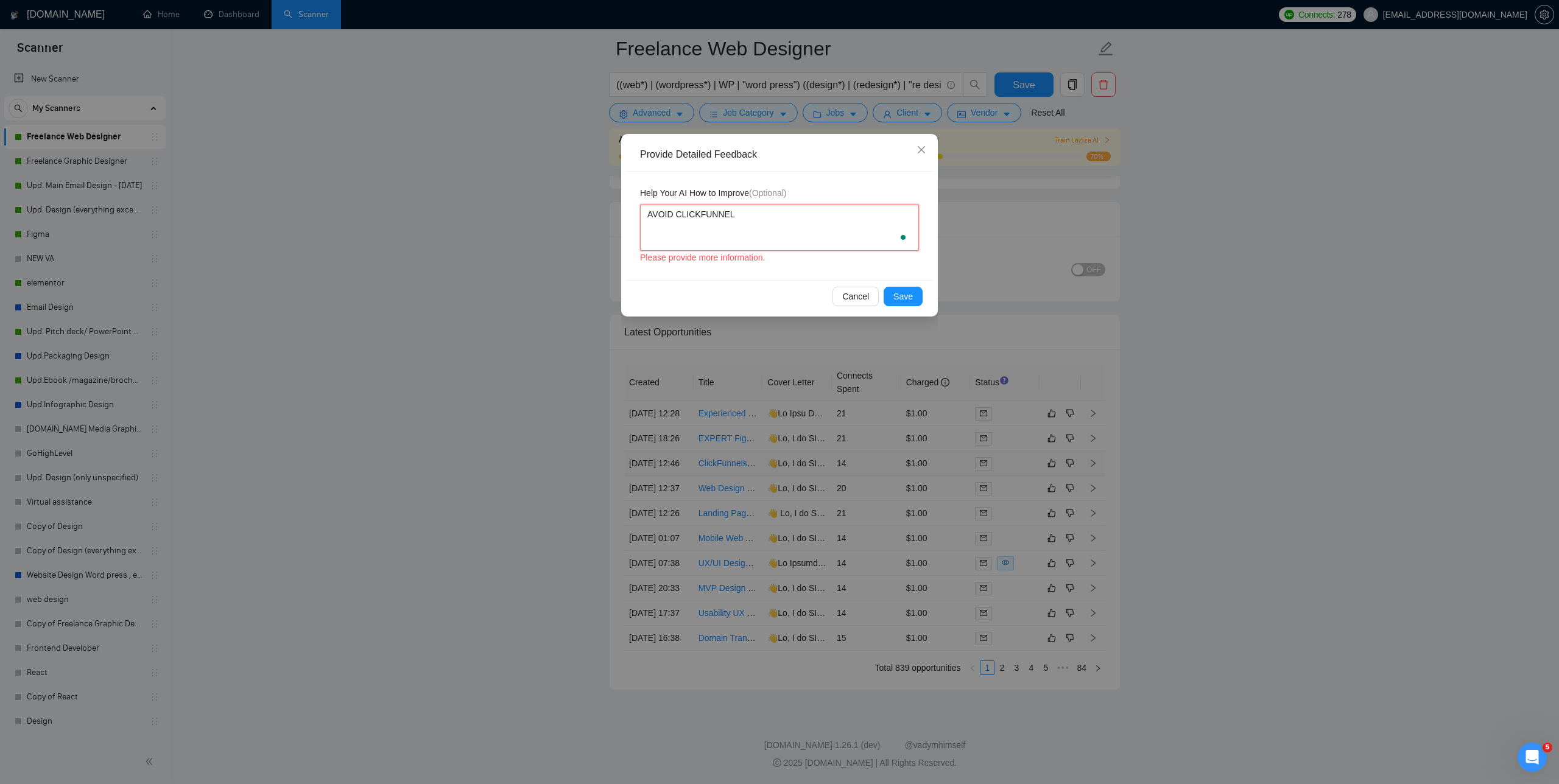
type textarea "AVOID CLICKFUNNEL"
type textarea "AVOID CLICKFUNNEL J"
type textarea "AVOID CLICKFUNNEL JO"
type textarea "AVOID CLICKFUNNEL JOB"
type textarea "AVOID CLICKFUNNEL JOBS"
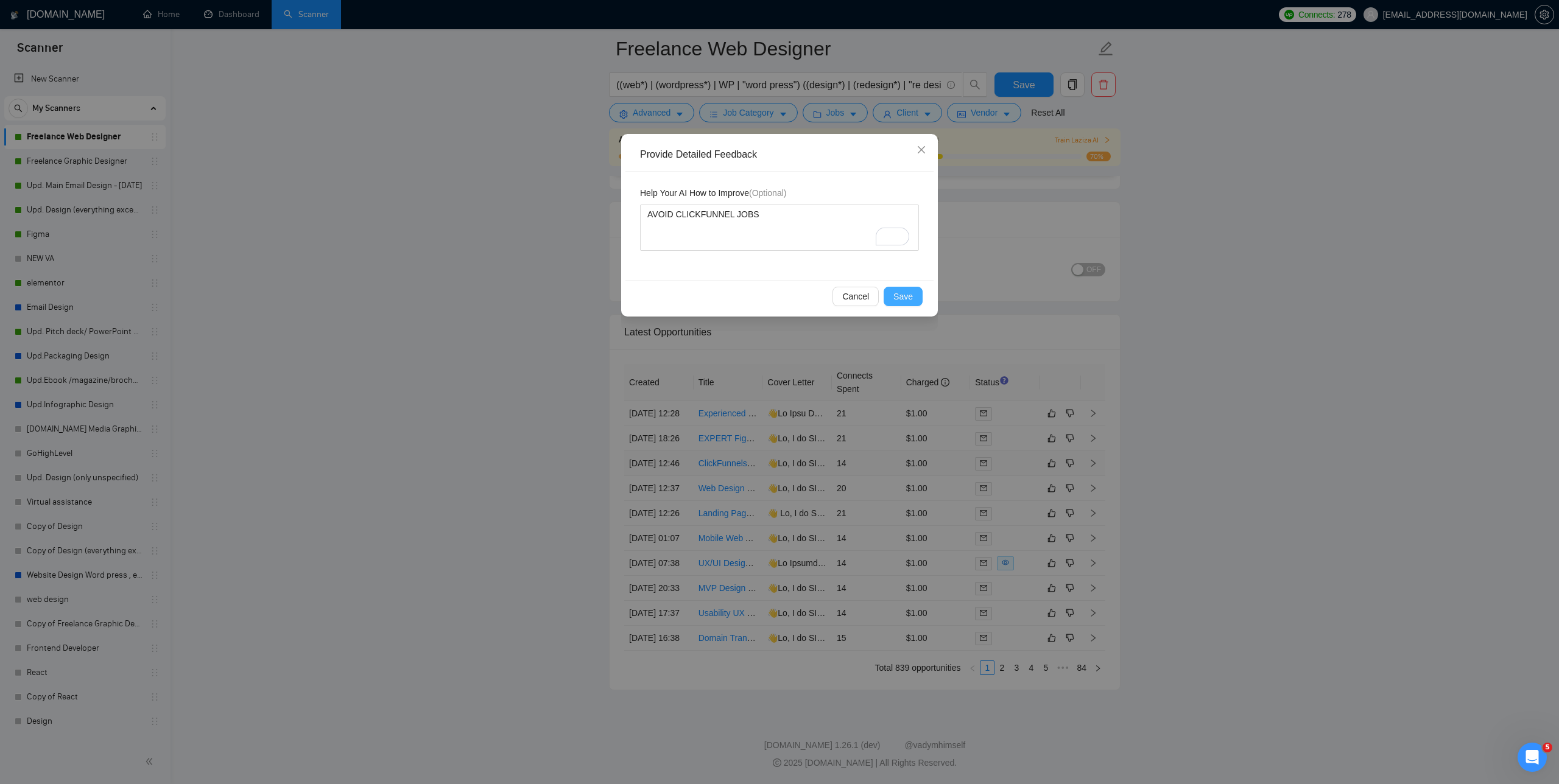
click at [657, 296] on span "Save" at bounding box center [902, 297] width 19 height 13
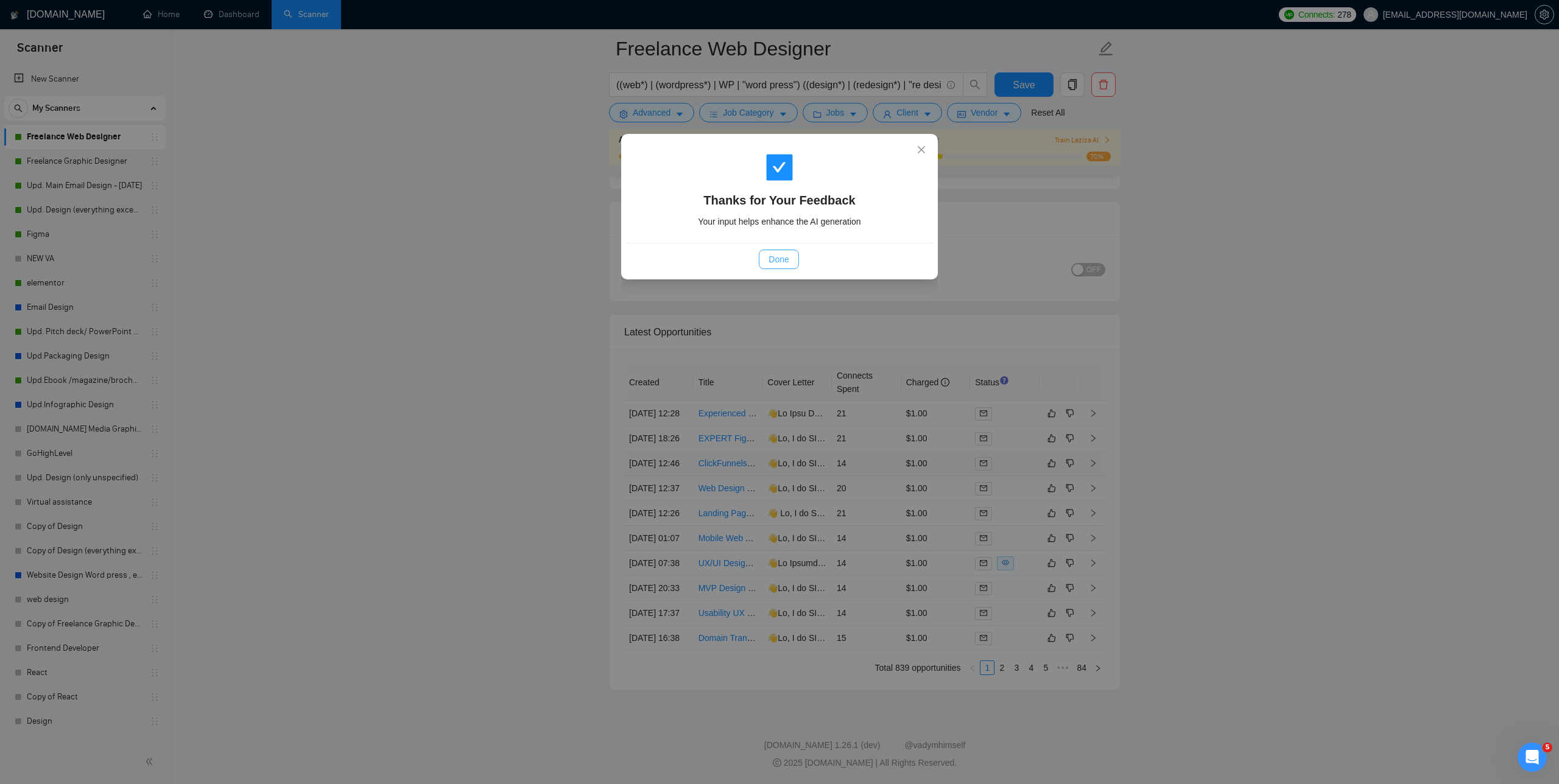
click at [657, 252] on button "Done" at bounding box center [778, 259] width 39 height 19
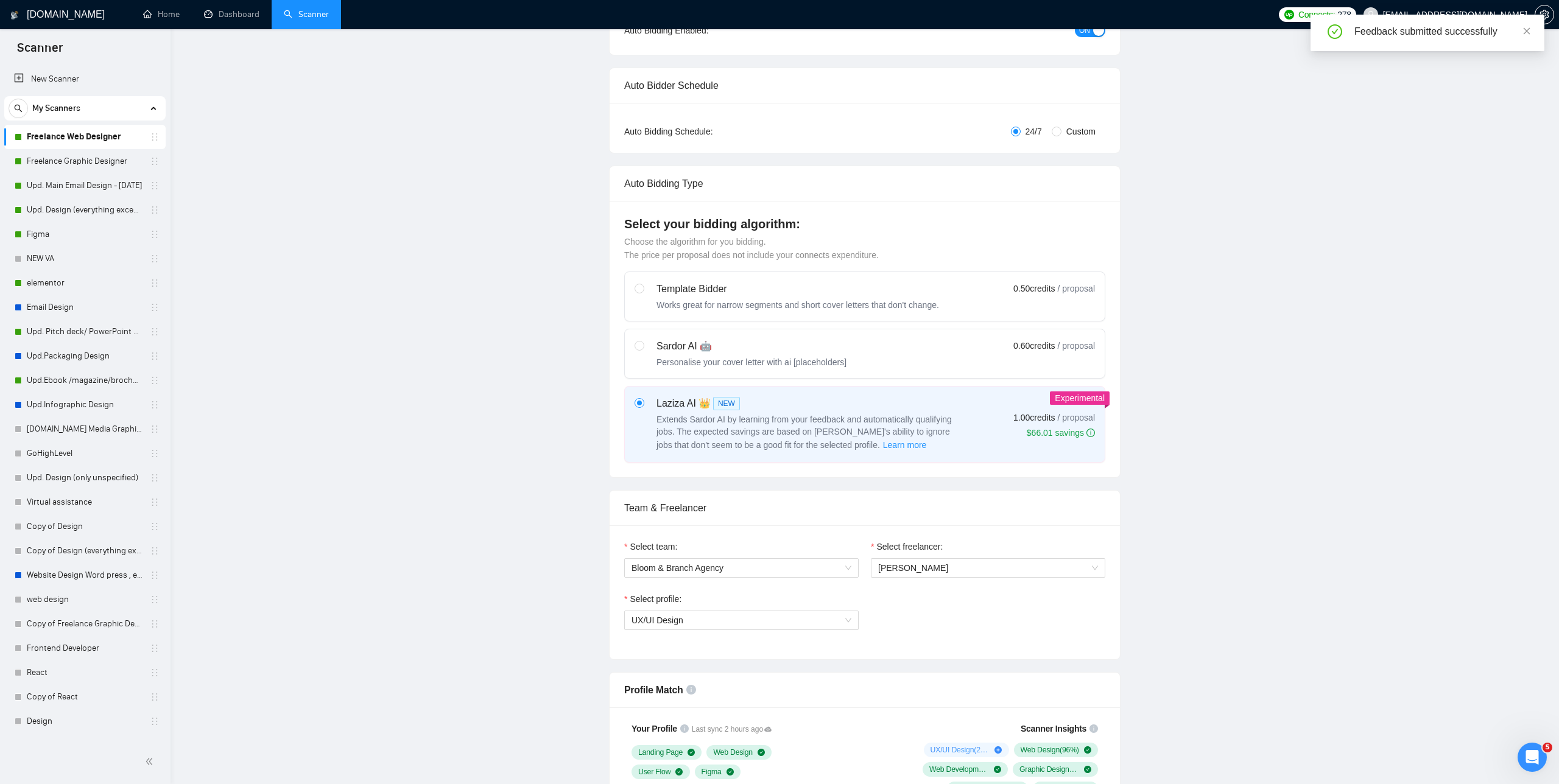
scroll to position [0, 0]
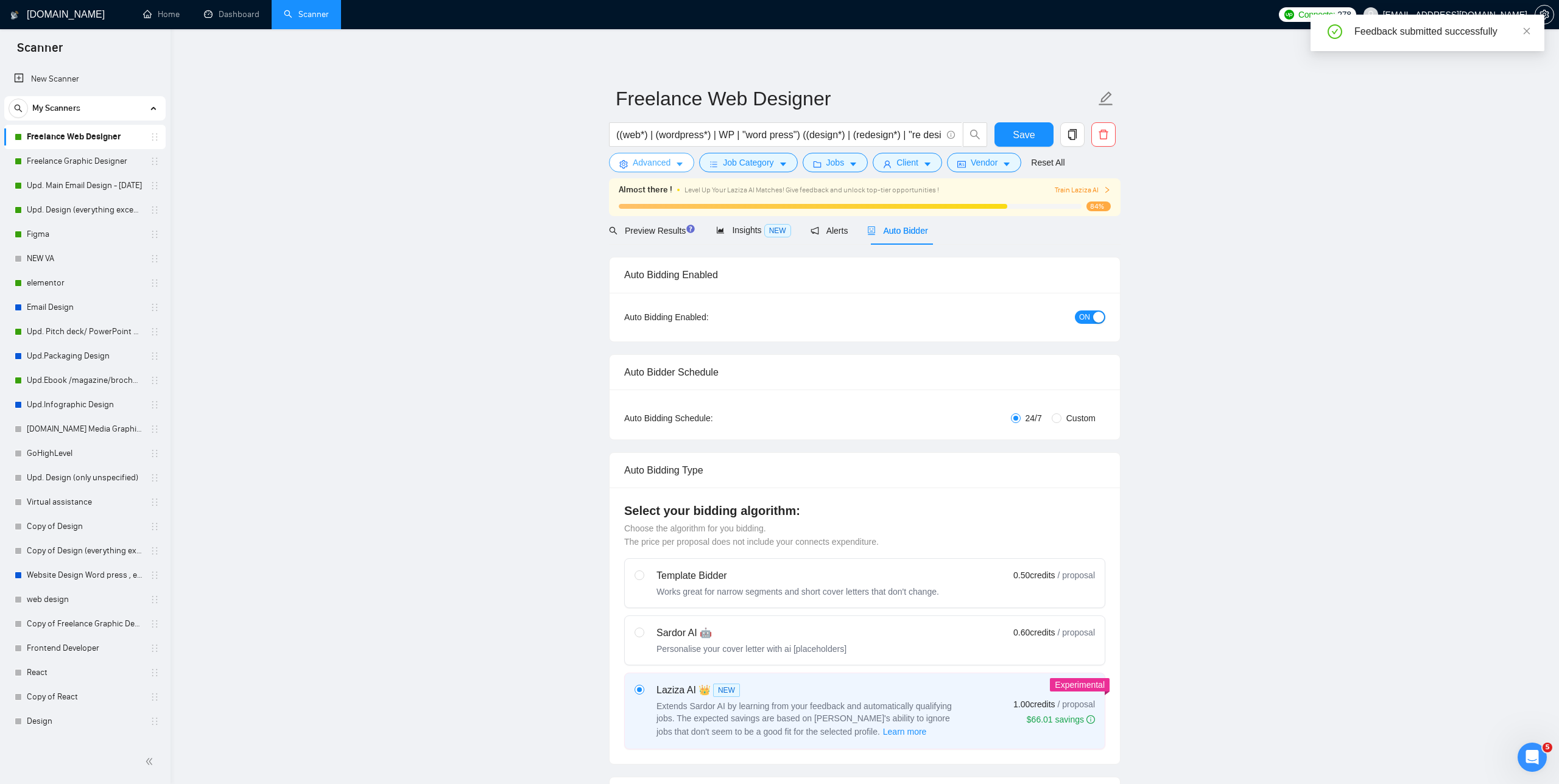
click at [651, 162] on span "Advanced" at bounding box center [652, 163] width 38 height 13
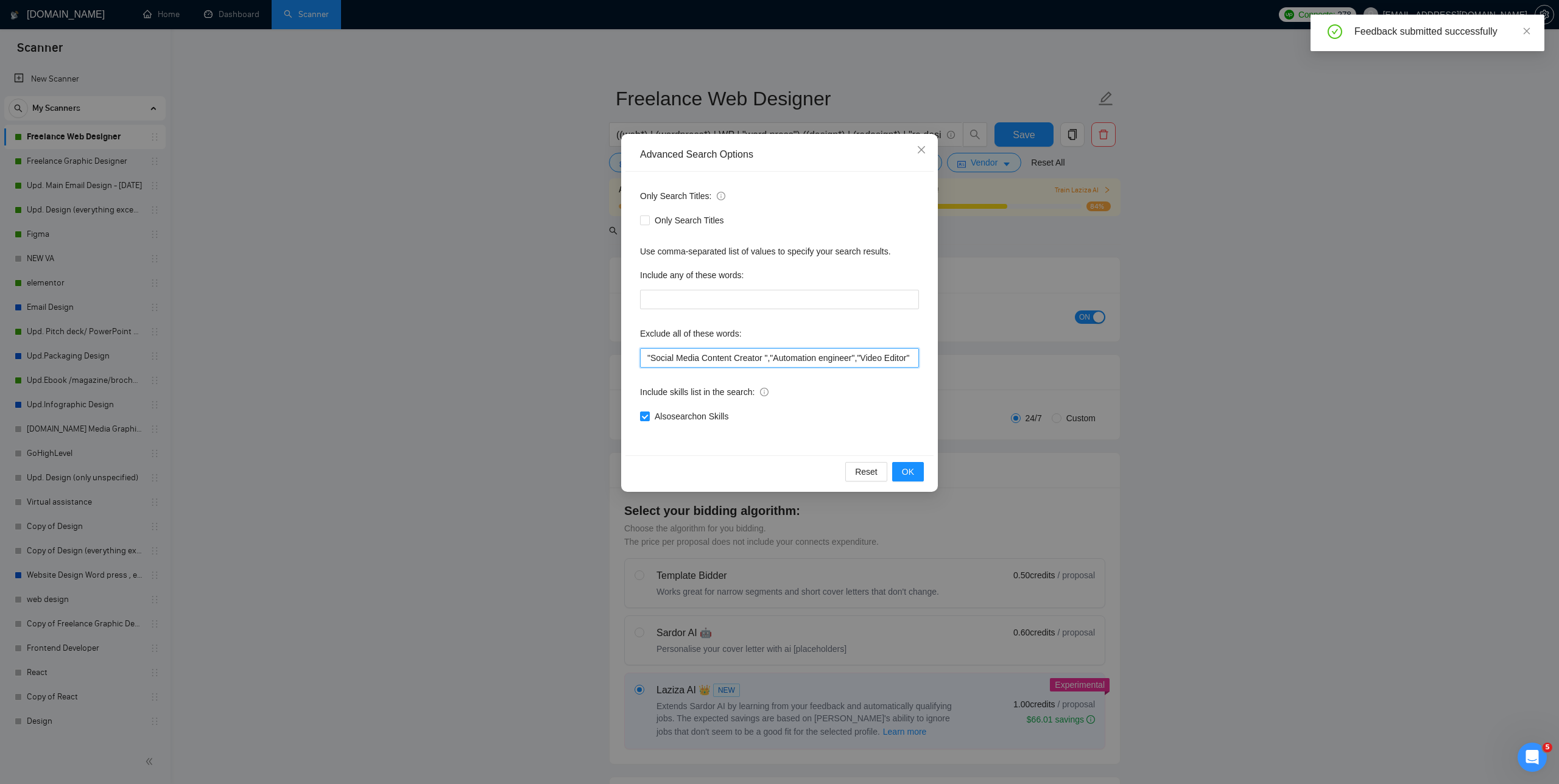
click at [644, 358] on input ""Social Media Content Creator ","Automation engineer","Video Editor" ,"Video Ed…" at bounding box center [779, 357] width 279 height 19
drag, startPoint x: 711, startPoint y: 359, endPoint x: 650, endPoint y: 357, distance: 61.0
click at [650, 357] on input ""CLICK FUNNEL" ,"Social Media Content Creator ","Automation engineer","Video Ed…" at bounding box center [779, 357] width 279 height 19
drag, startPoint x: 716, startPoint y: 357, endPoint x: 639, endPoint y: 356, distance: 77.0
click at [639, 357] on div "Only Search Titles: Only Search Titles Use comma-separated list of values to sp…" at bounding box center [779, 314] width 308 height 283
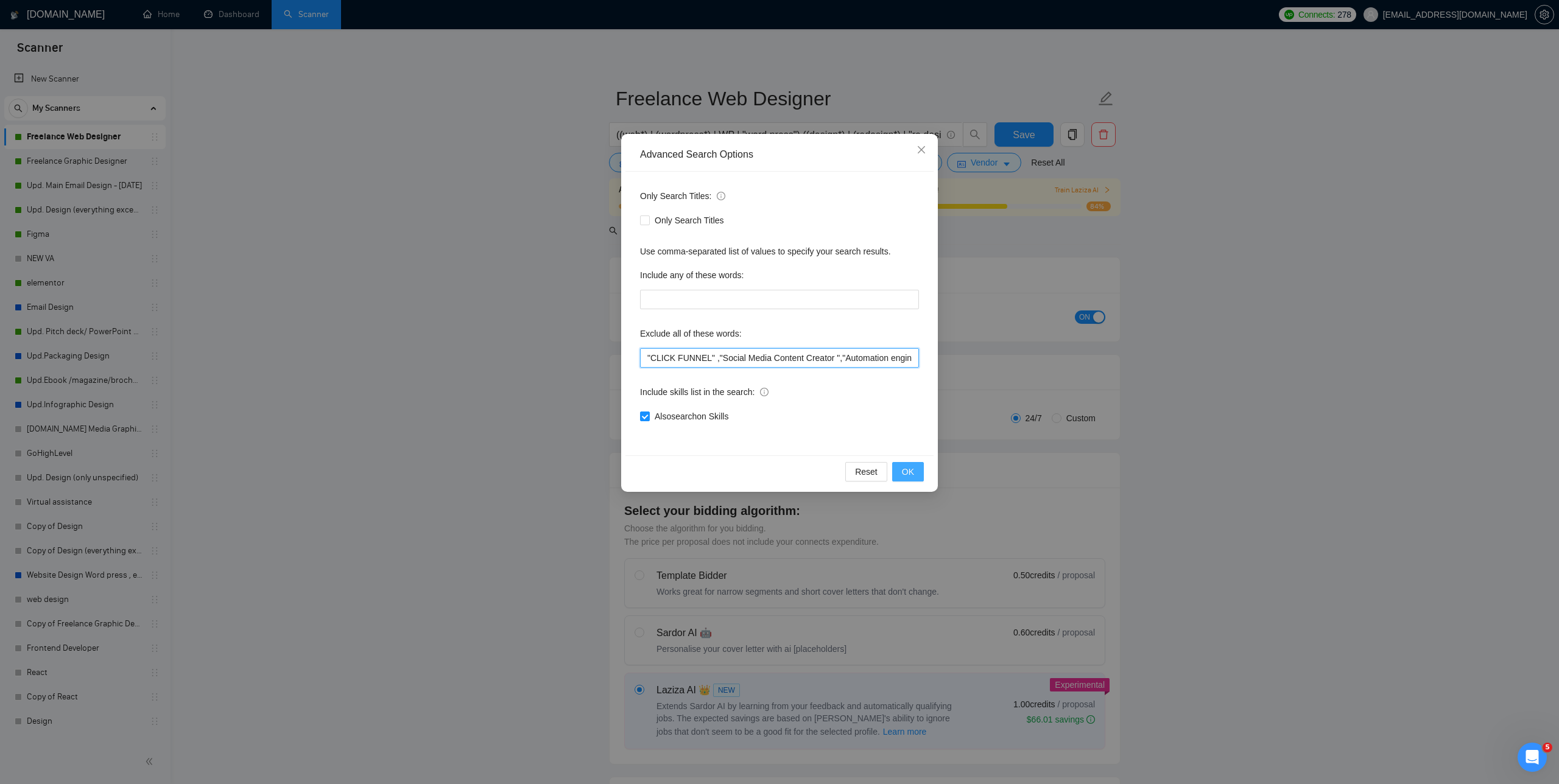
type input ""CLICK FUNNEL" ,"Social Media Content Creator ","Automation engineer","Video Ed…"
click at [657, 472] on span "OK" at bounding box center [907, 472] width 13 height 13
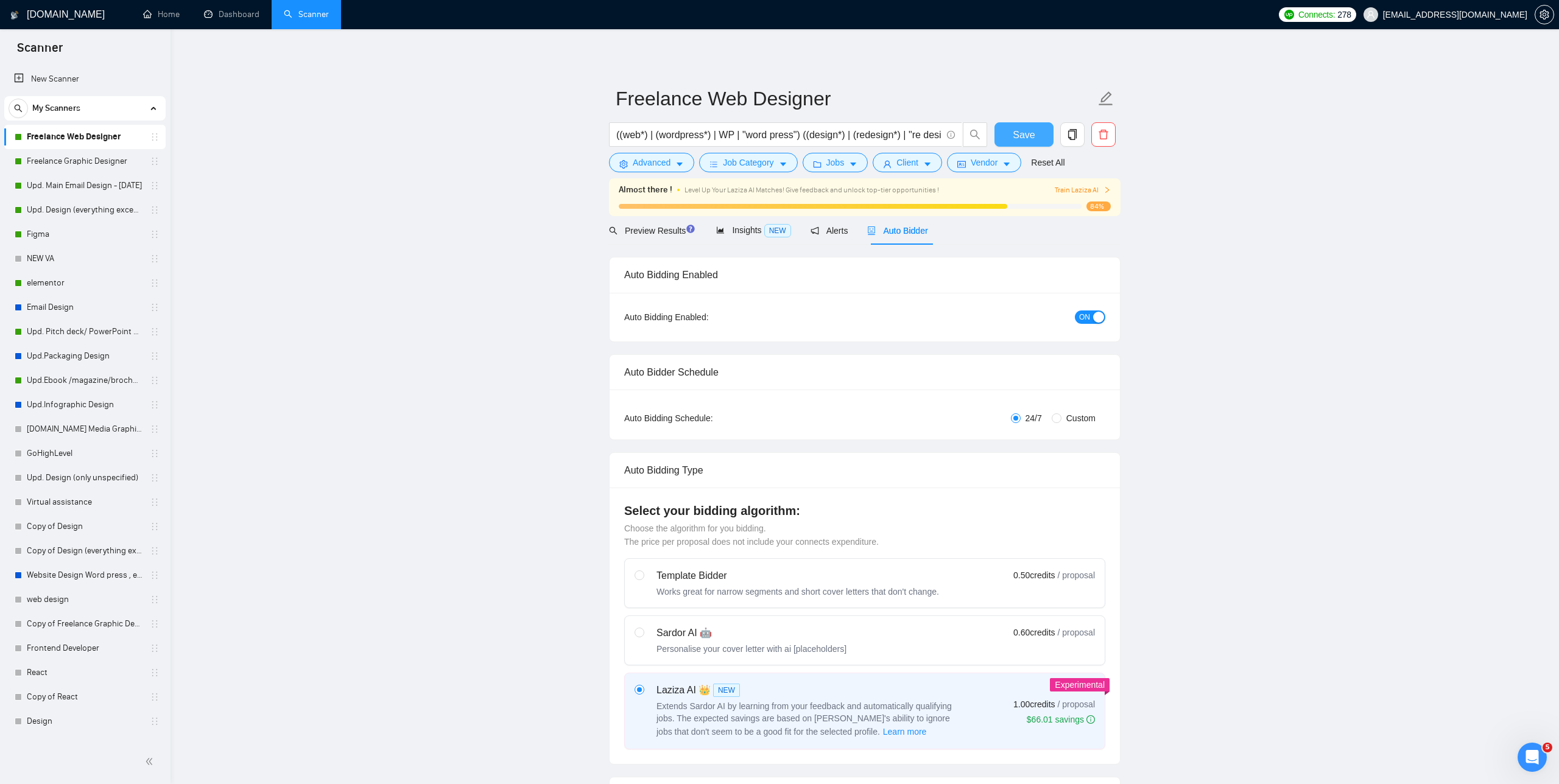
click at [657, 136] on span "Save" at bounding box center [1024, 135] width 22 height 15
drag, startPoint x: 1301, startPoint y: 46, endPoint x: 1773, endPoint y: 386, distance: 581.7
click at [657, 386] on html "Scanner New Scanner My Scanners Freelance Web Designer Freelance Graphic Design…" at bounding box center [779, 392] width 1559 height 784
click at [657, 192] on span "Train Laziza AI" at bounding box center [1083, 190] width 56 height 12
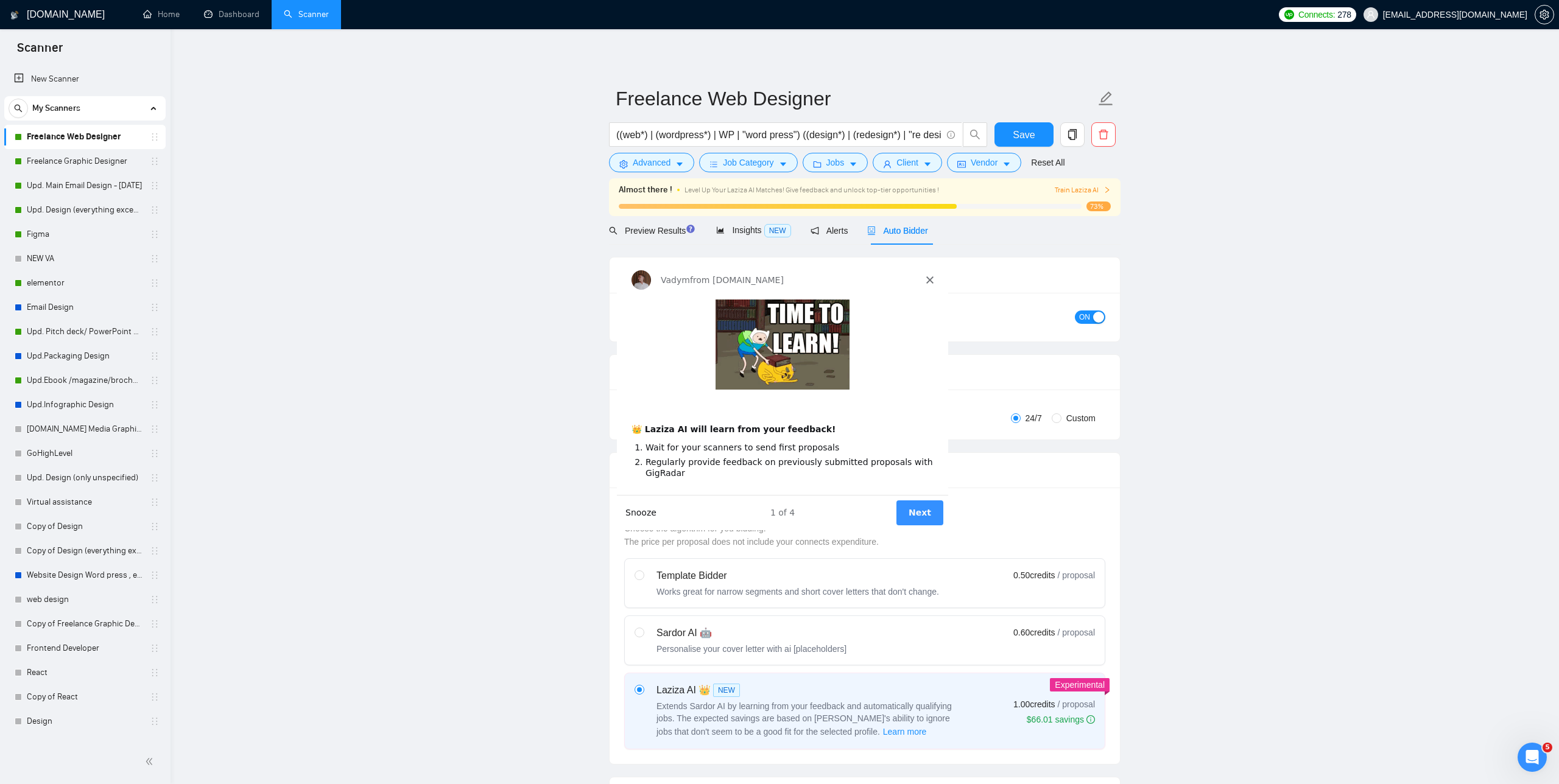
click at [648, 510] on button "Snooze" at bounding box center [641, 511] width 31 height 13
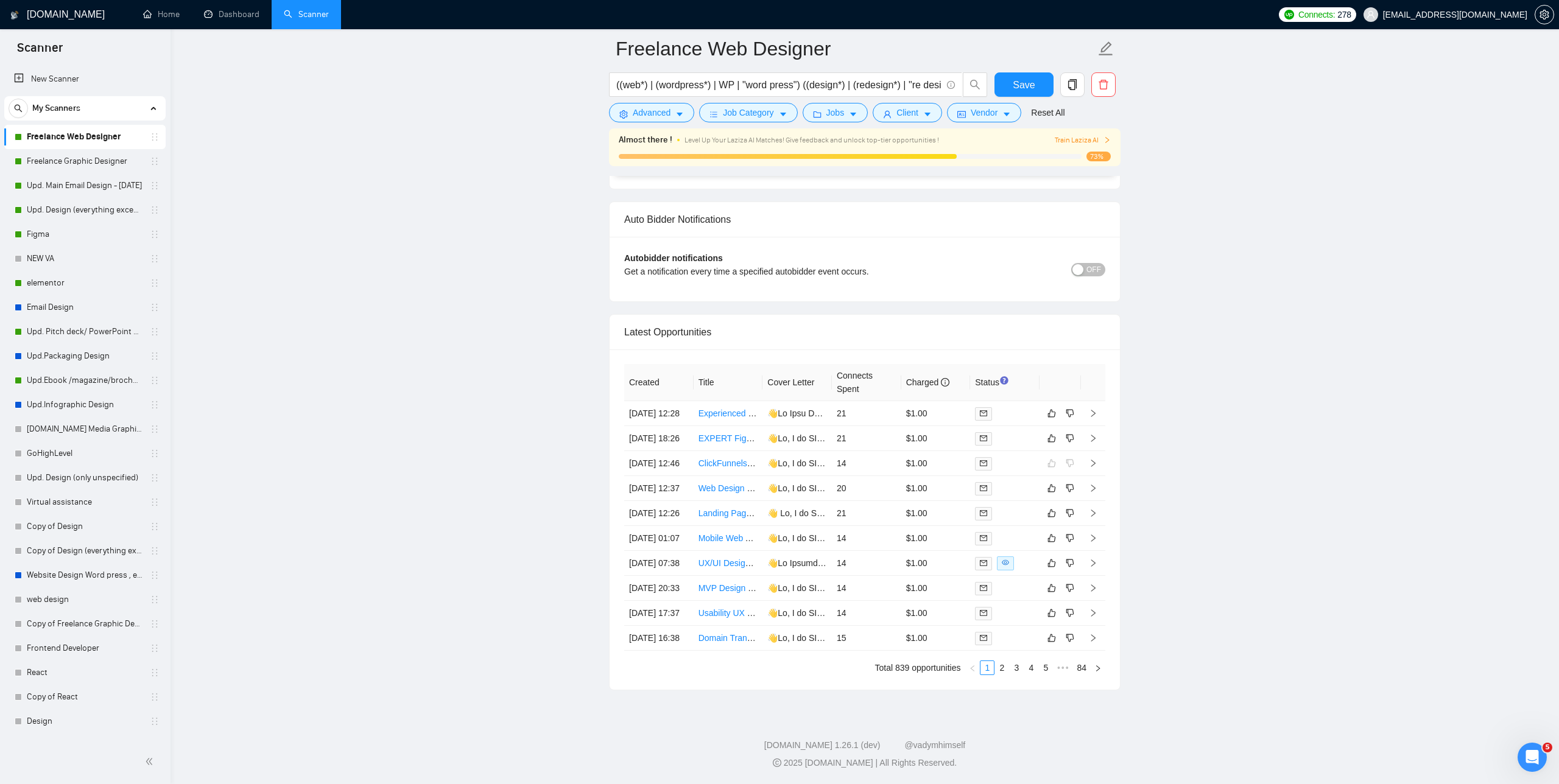
scroll to position [3133, 0]
click at [657, 668] on link "2" at bounding box center [1002, 668] width 13 height 13
click at [657, 667] on link "3" at bounding box center [1016, 668] width 13 height 13
click at [657, 671] on link "5" at bounding box center [1046, 668] width 13 height 13
click at [657, 408] on link "Project System Design and Recommendations" at bounding box center [787, 413] width 176 height 10
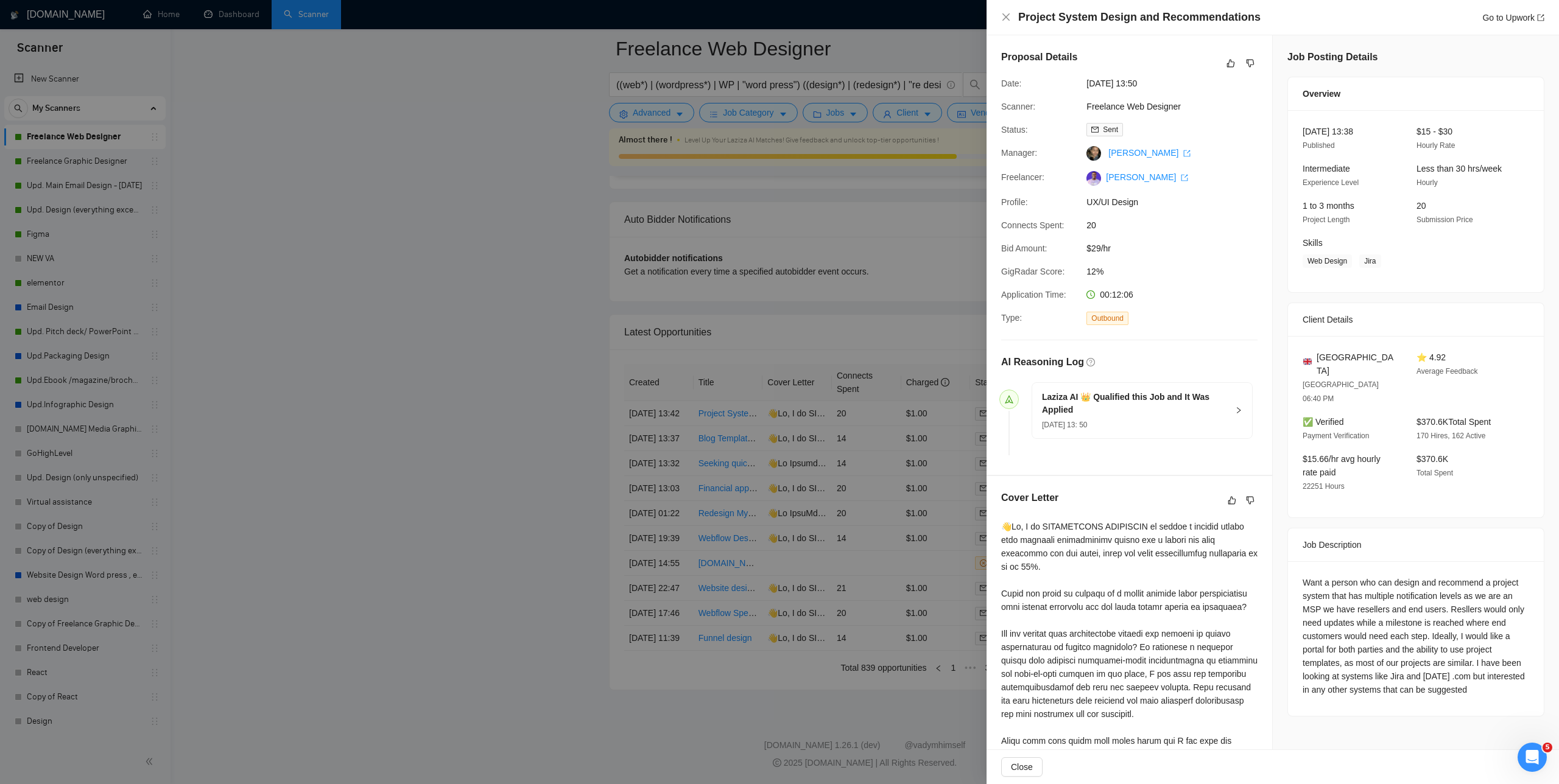
click at [562, 441] on div at bounding box center [779, 392] width 1559 height 784
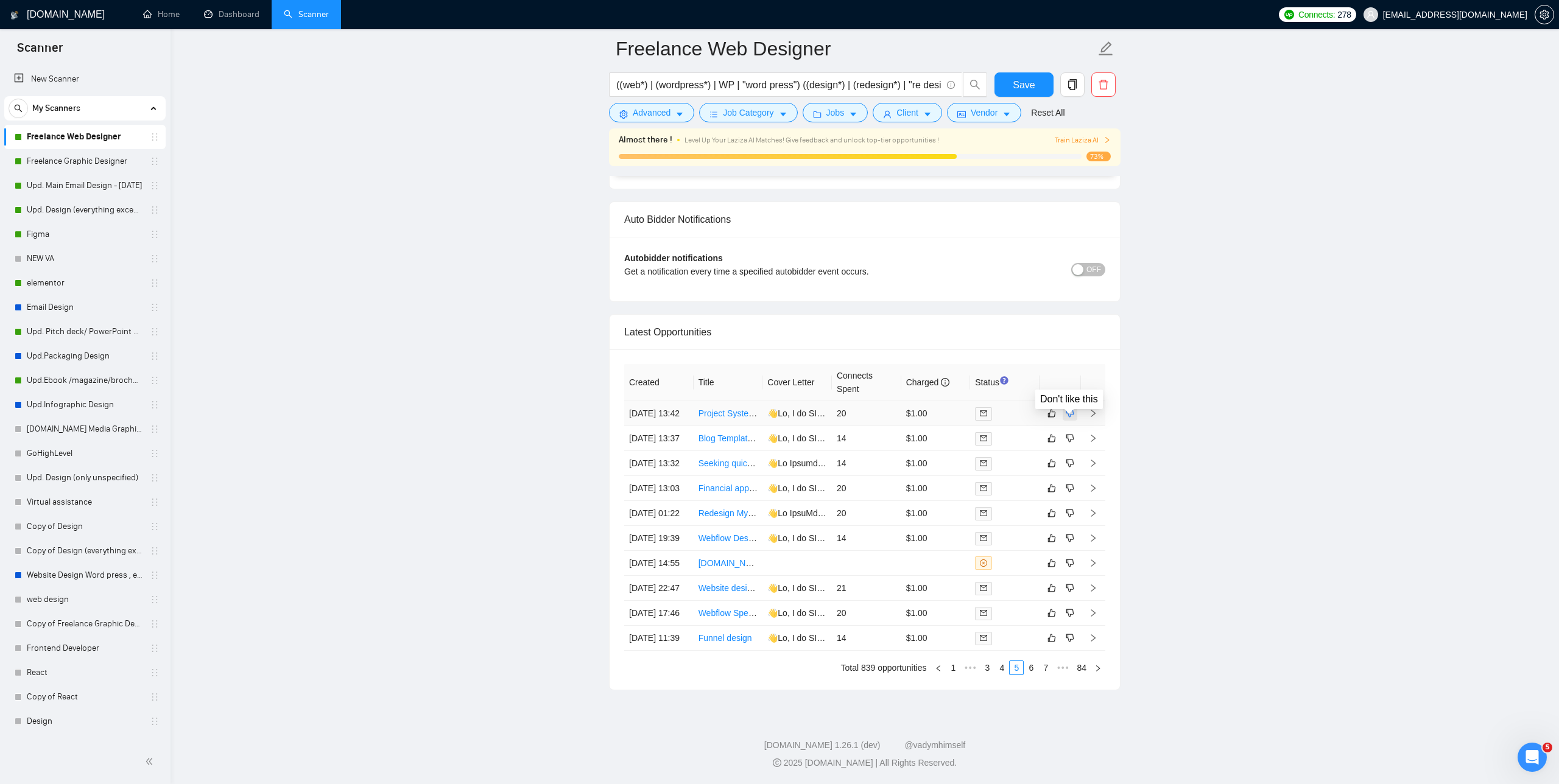
click at [657, 408] on icon "dislike" at bounding box center [1070, 413] width 8 height 10
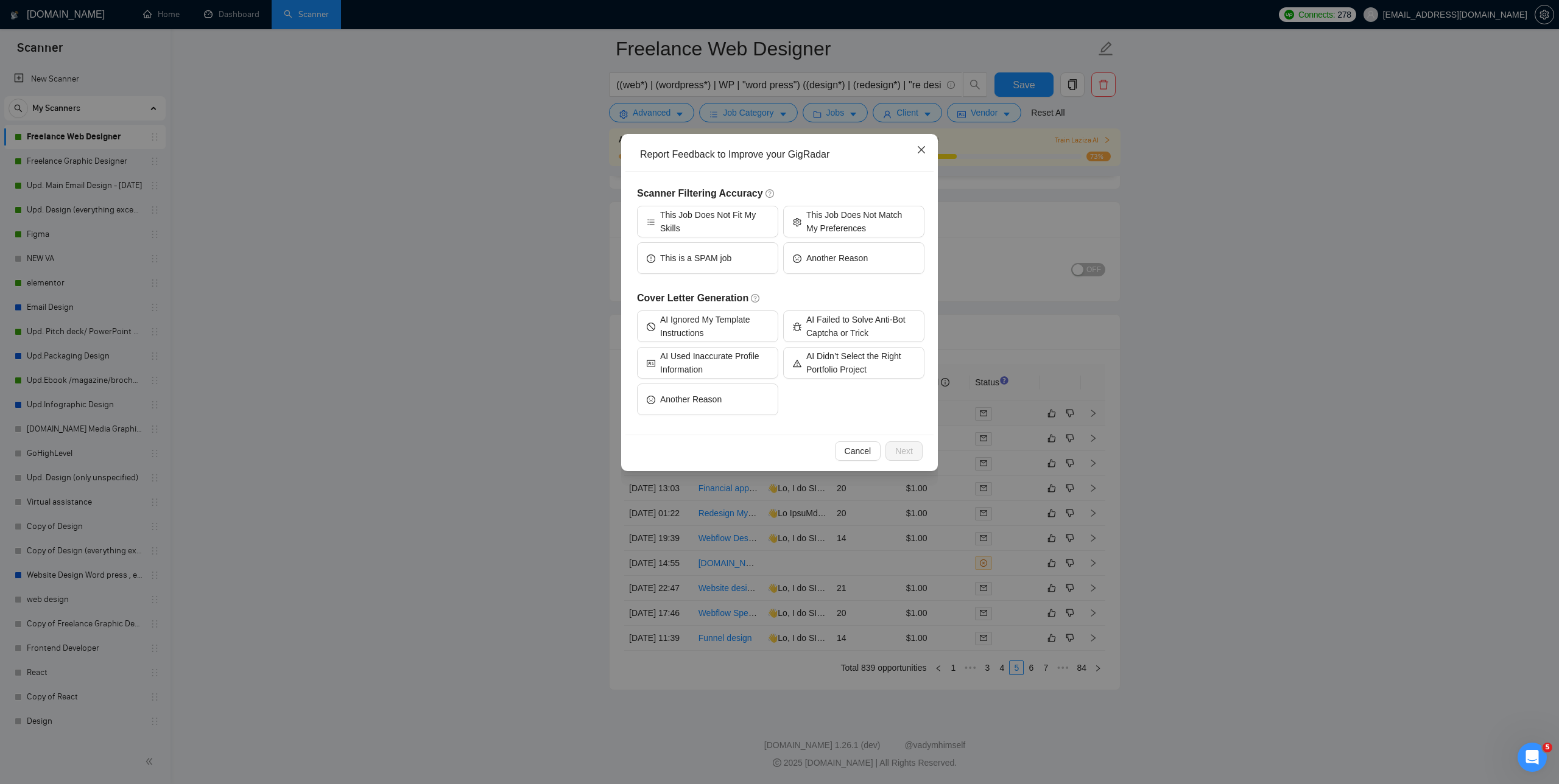
click at [657, 149] on icon "close" at bounding box center [922, 150] width 10 height 10
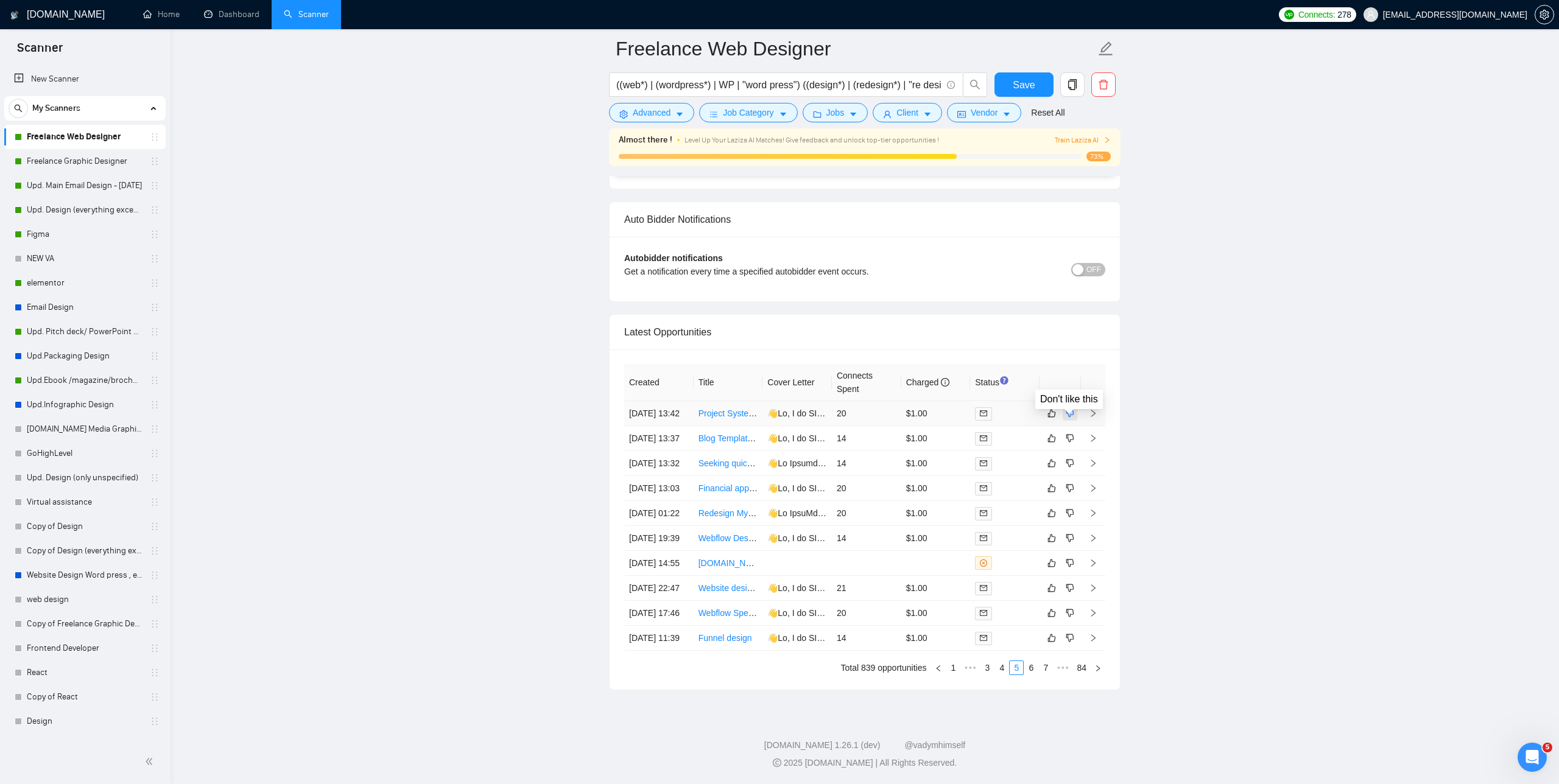
click at [657, 408] on icon "dislike" at bounding box center [1070, 413] width 8 height 10
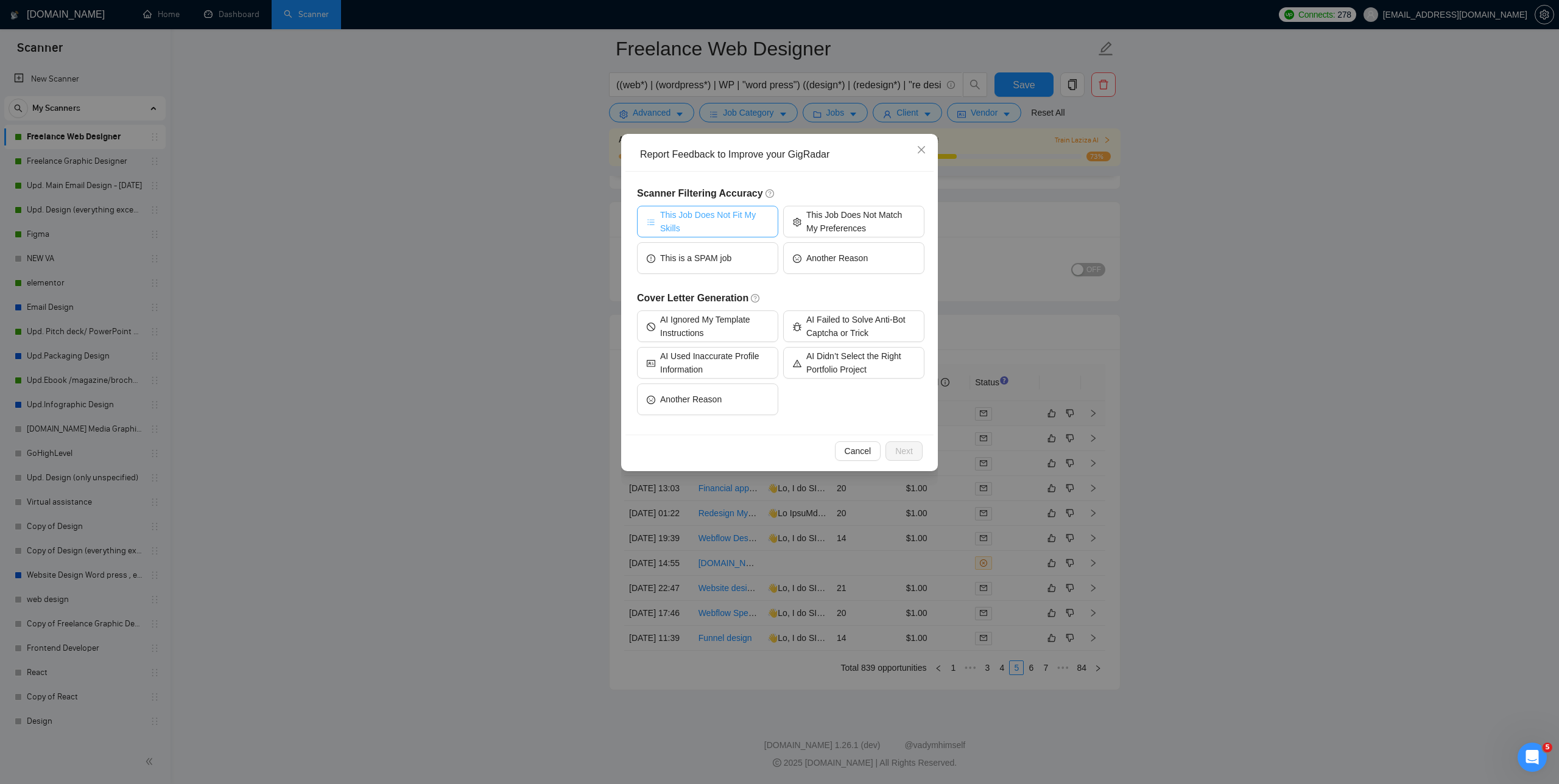
click at [657, 234] on span "This Job Does Not Fit My Skills" at bounding box center [714, 221] width 108 height 27
click at [657, 464] on div "Cancel Next" at bounding box center [779, 450] width 308 height 32
click at [657, 454] on span "Next" at bounding box center [903, 451] width 18 height 13
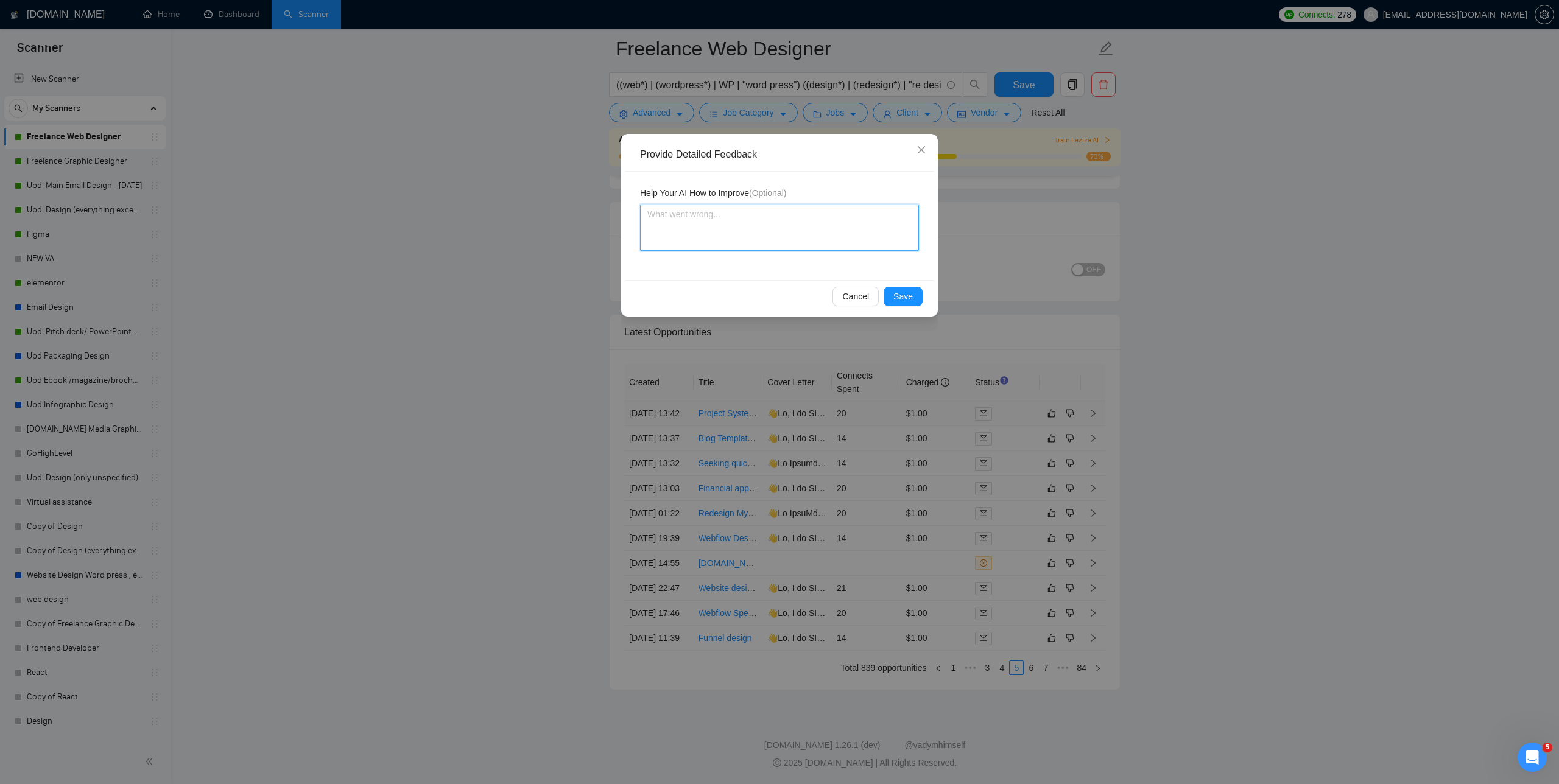
click at [657, 248] on textarea at bounding box center [779, 227] width 279 height 46
type textarea "I"
type textarea "I D"
type textarea "I DO"
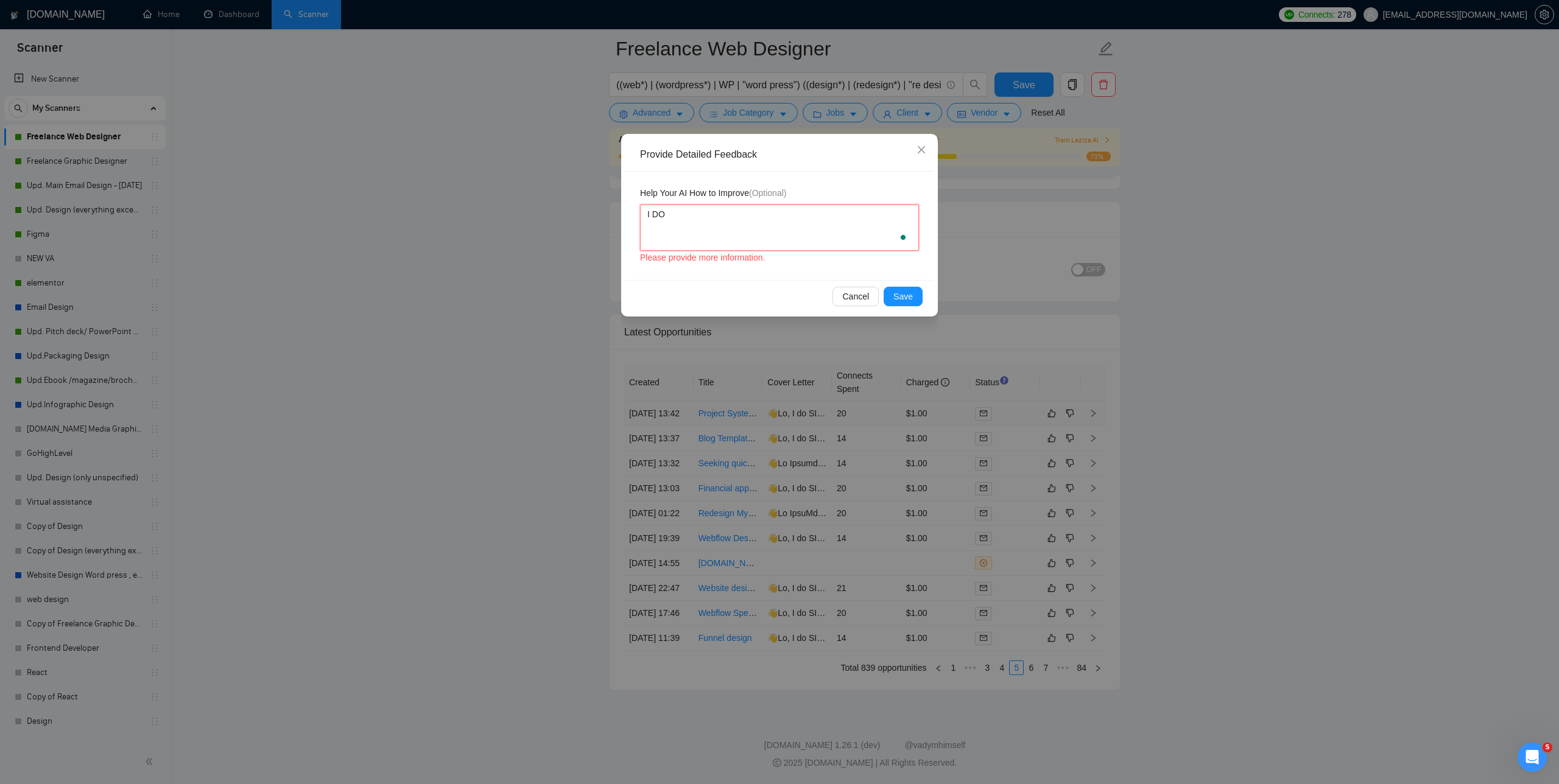
type textarea "I DON"
type textarea "I DONT"
type textarea "I DONT R"
type textarea "I DONT"
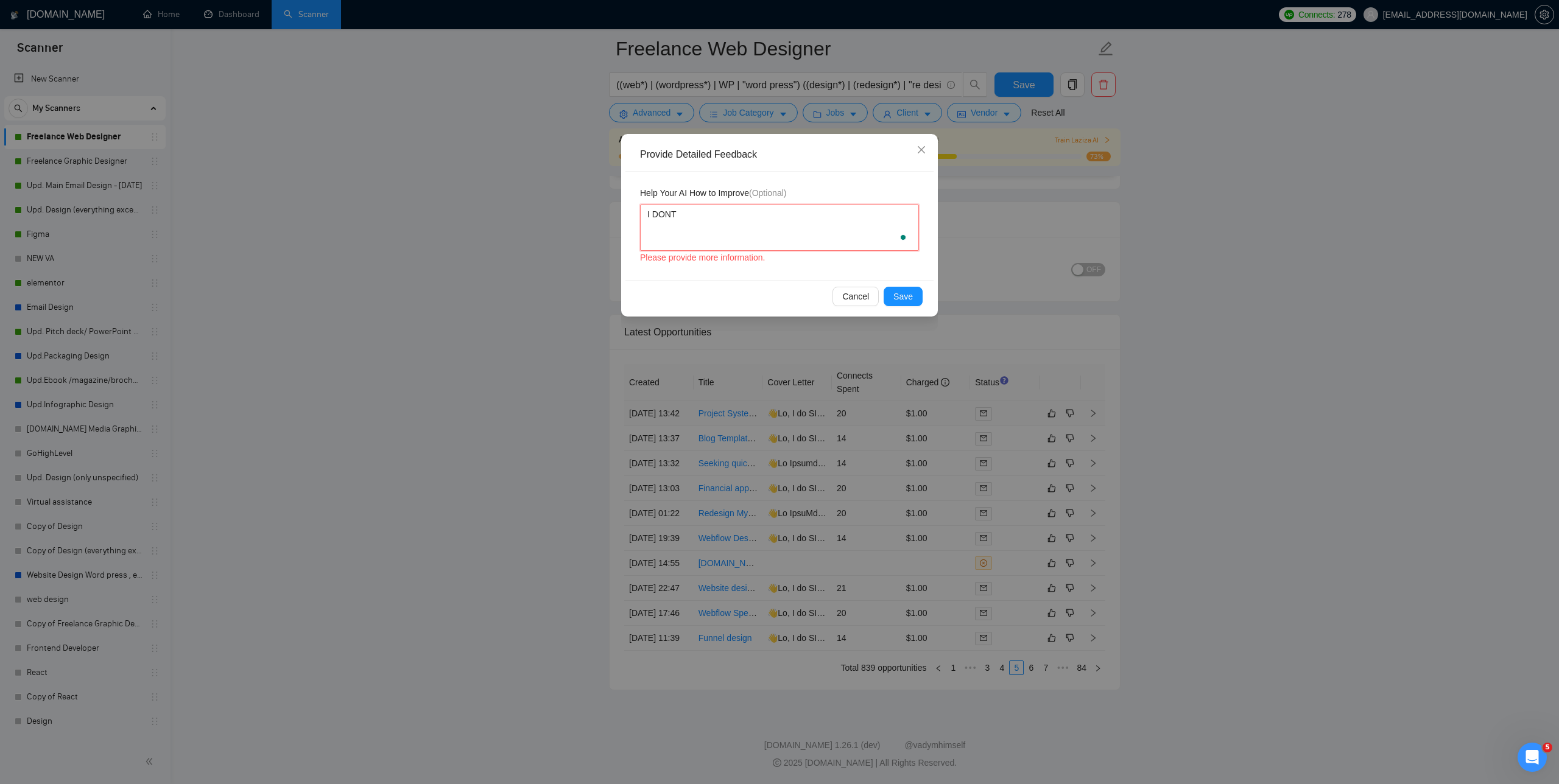
type textarea "I DONT D"
type textarea "I DONT DE"
type textarea "I DONT DES"
type textarea "I DONT DESI"
type textarea "I DONT DESIG"
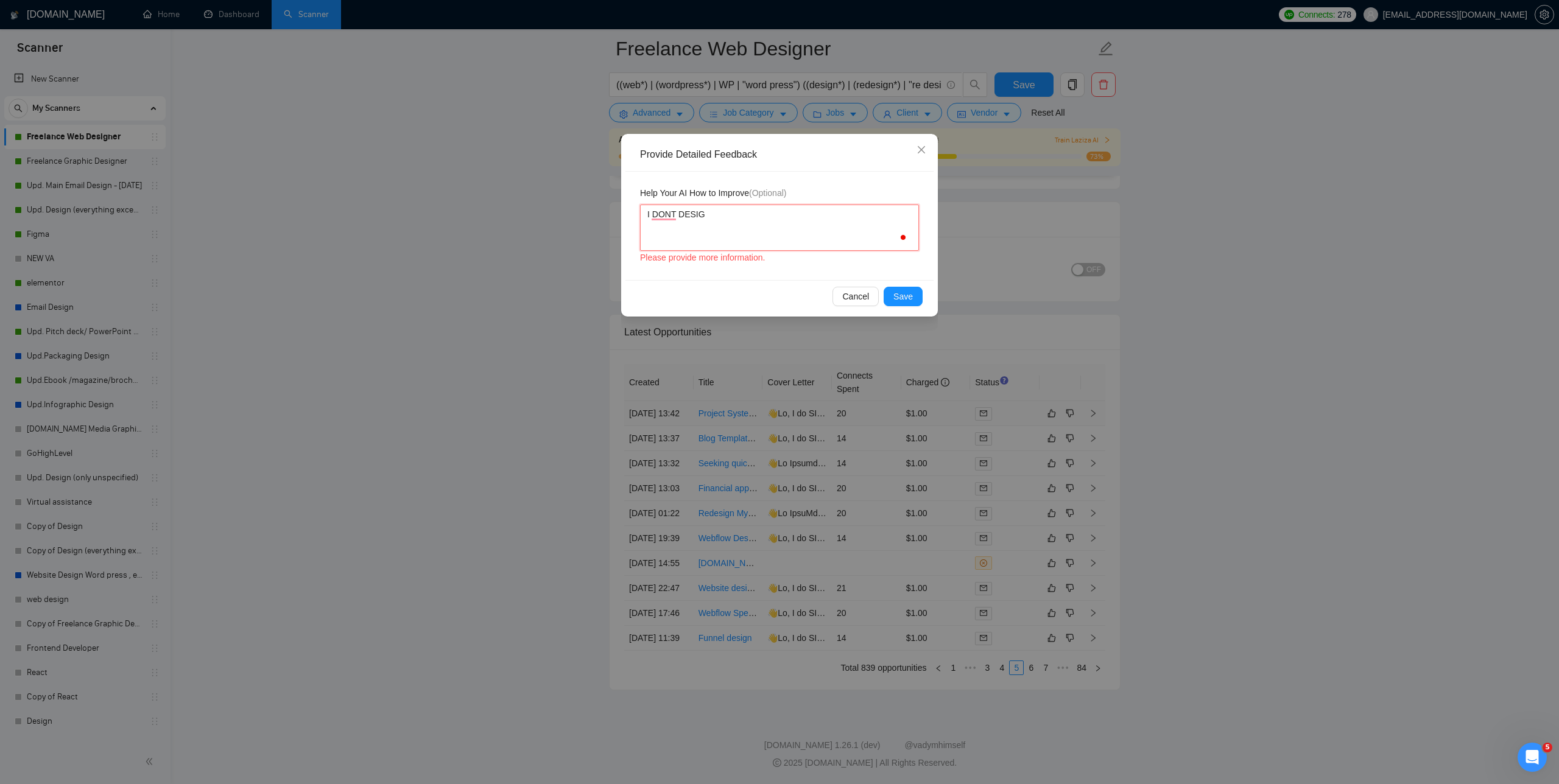
type textarea "I DONT DESIGN"
type textarea "I DONT DESIGNN"
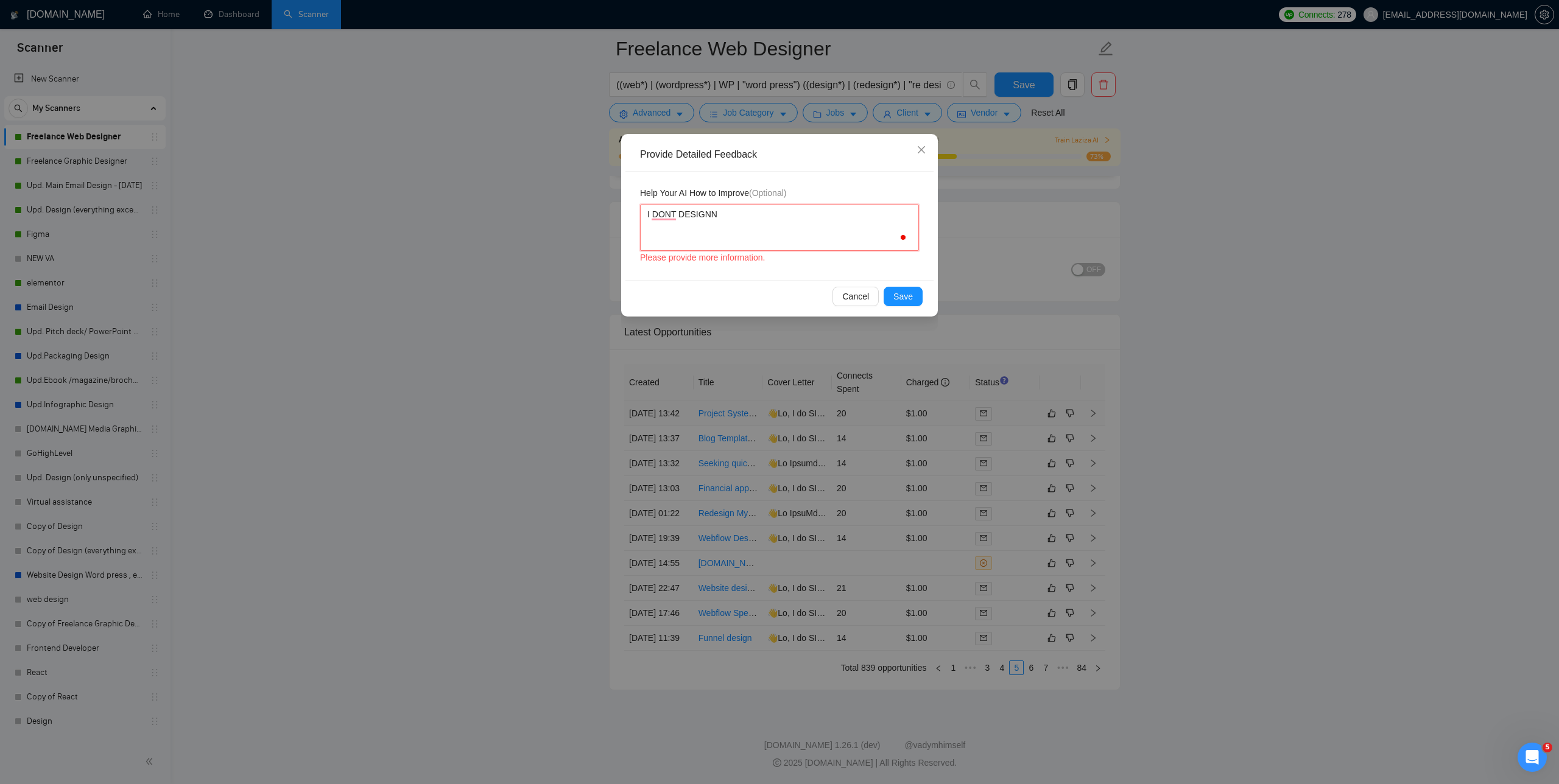
type textarea "I DONT DESIGNN"
type textarea "I DONT DESIGN"
type textarea "I DONT DESIGN P"
type textarea "I DONT DESIGN PO"
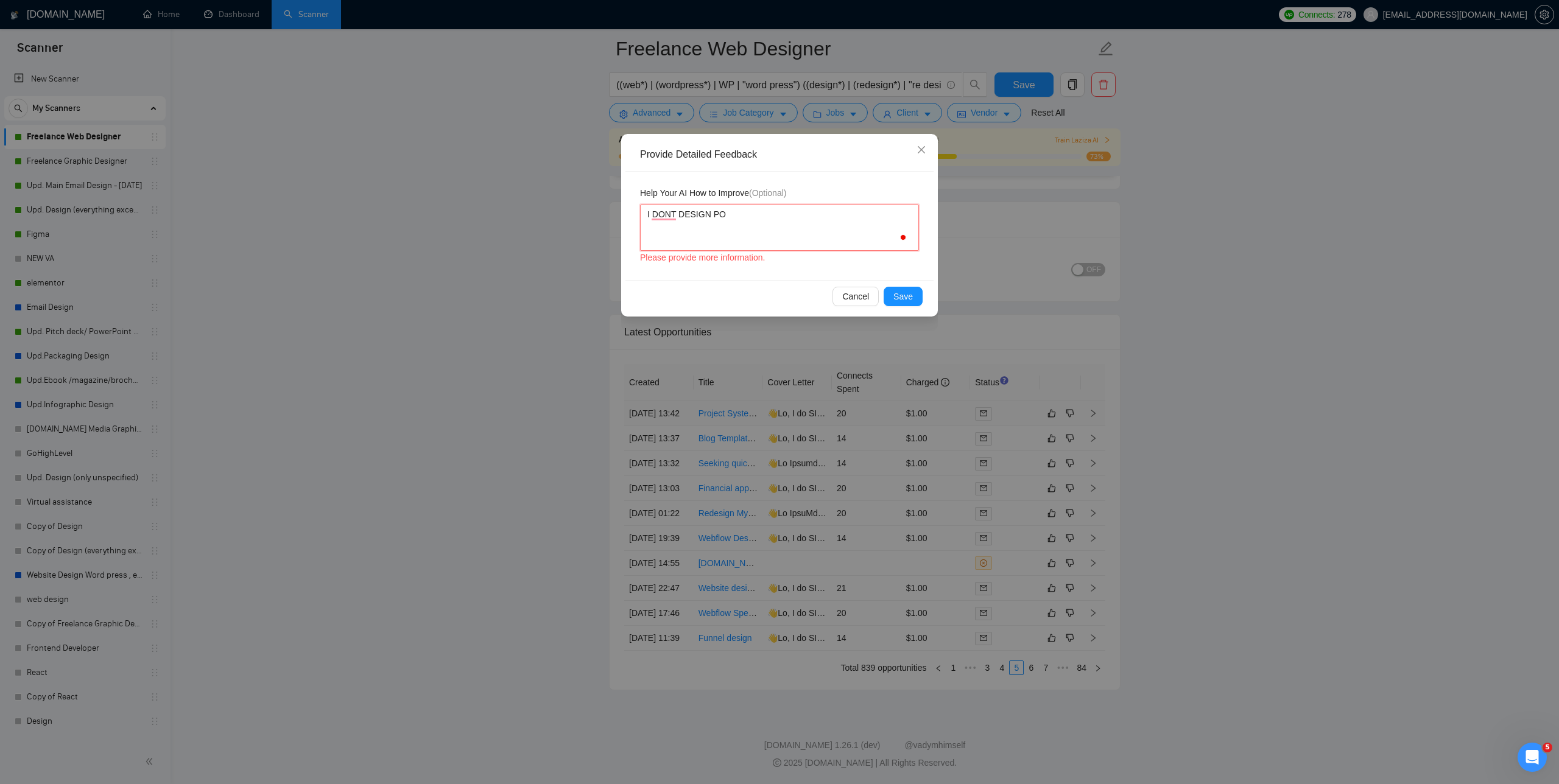
type textarea "I DONT DESIGN P"
type textarea "I DONT DESIGN PR"
type textarea "I DONT DESIGN PRO"
type textarea "I DONT DESIGN PROJ"
type textarea "I DONT DESIGN PROJE"
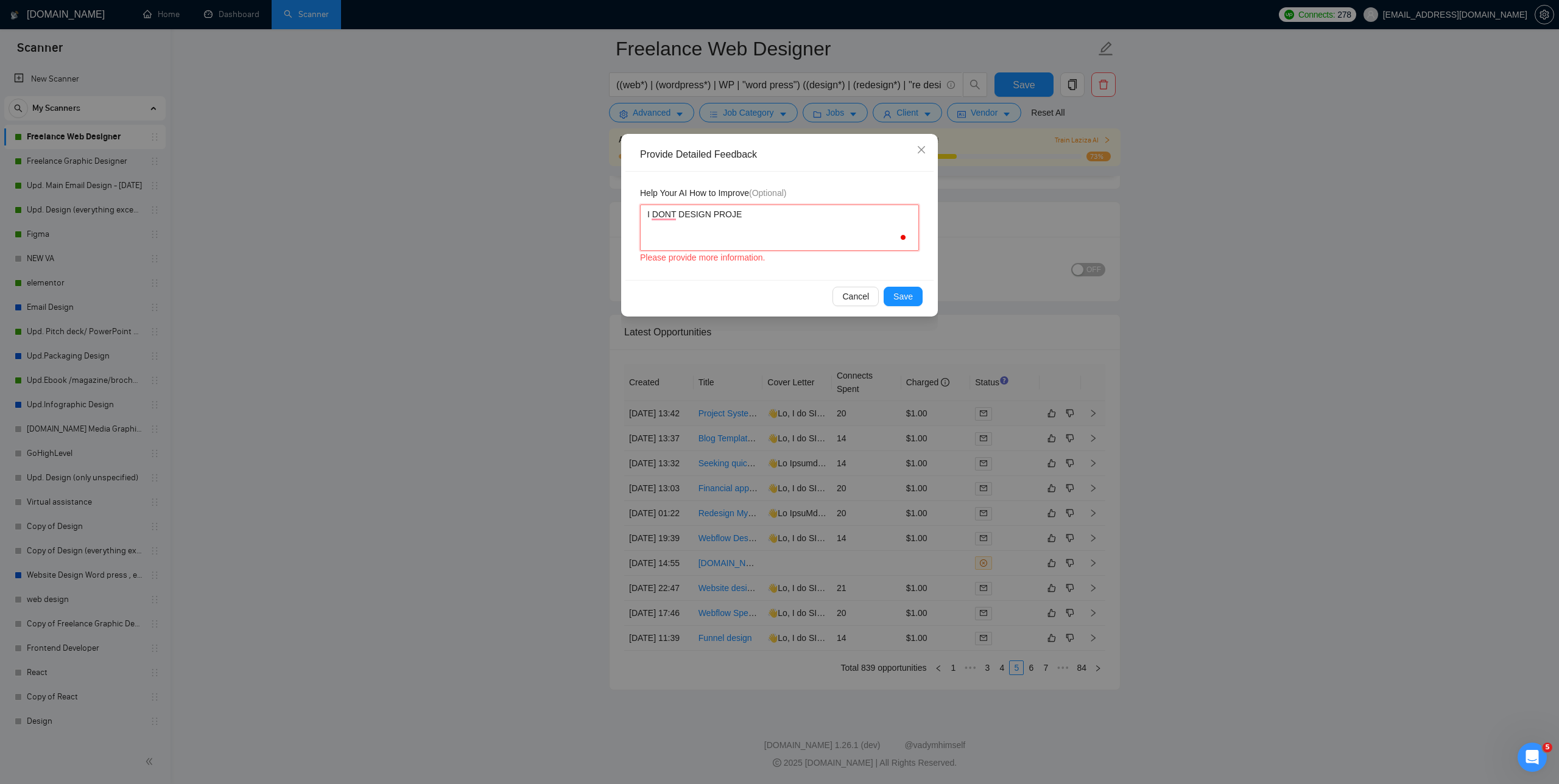
type textarea "I DONT DESIGN PROJEC"
type textarea "I DONT DESIGN PROJECT"
type textarea "I DONT DESIGN PROJECT M"
type textarea "I DONT DESIGN PROJECT MA"
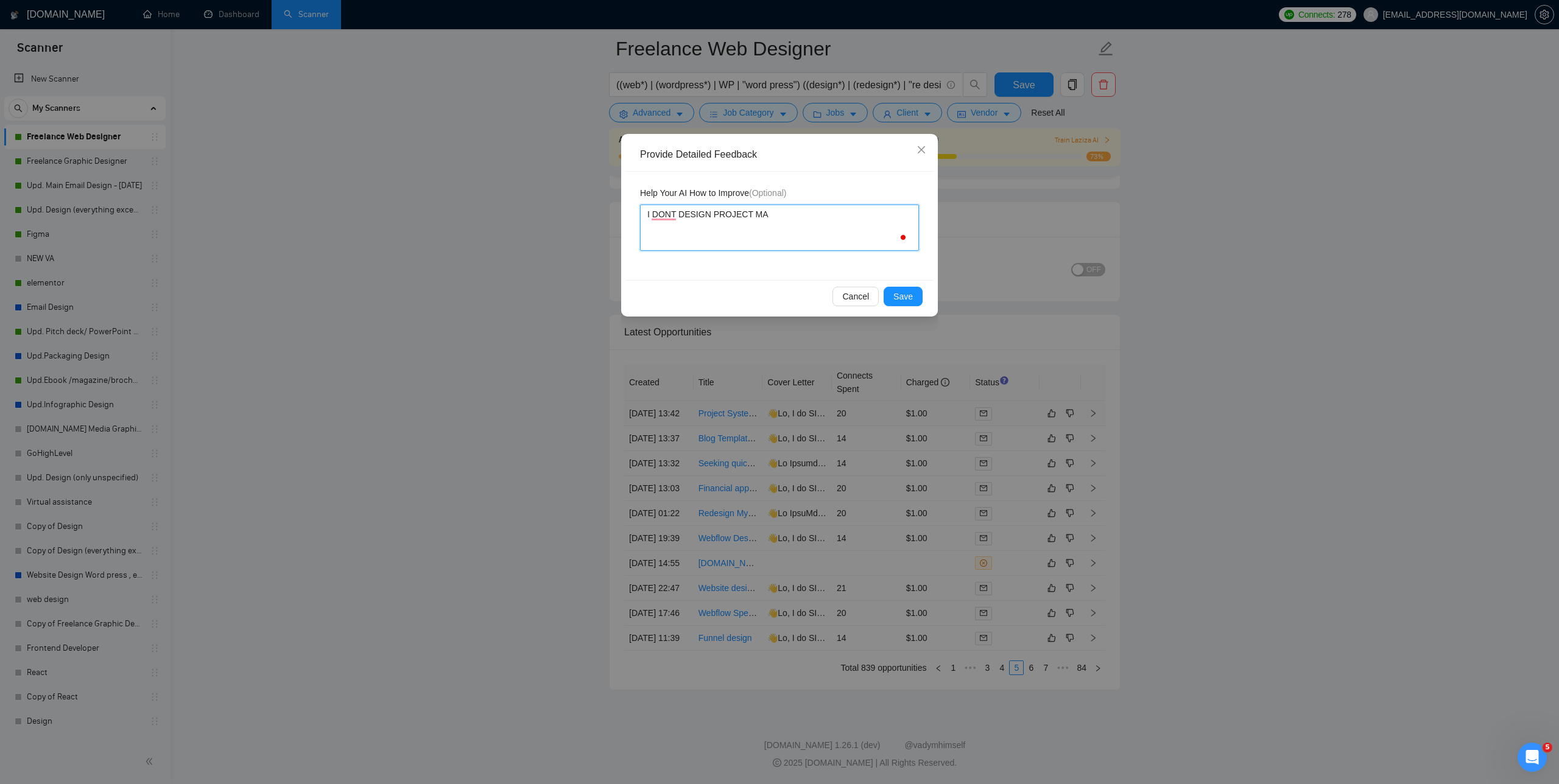
type textarea "I DONT DESIGN PROJECT MAN"
type textarea "I DONT DESIGN PROJECT MANA"
type textarea "I DONT DESIGN PROJECT MANAG"
type textarea "I DONT DESIGN PROJECT MANAGE"
type textarea "I DONT DESIGN PROJECT MANAGEM"
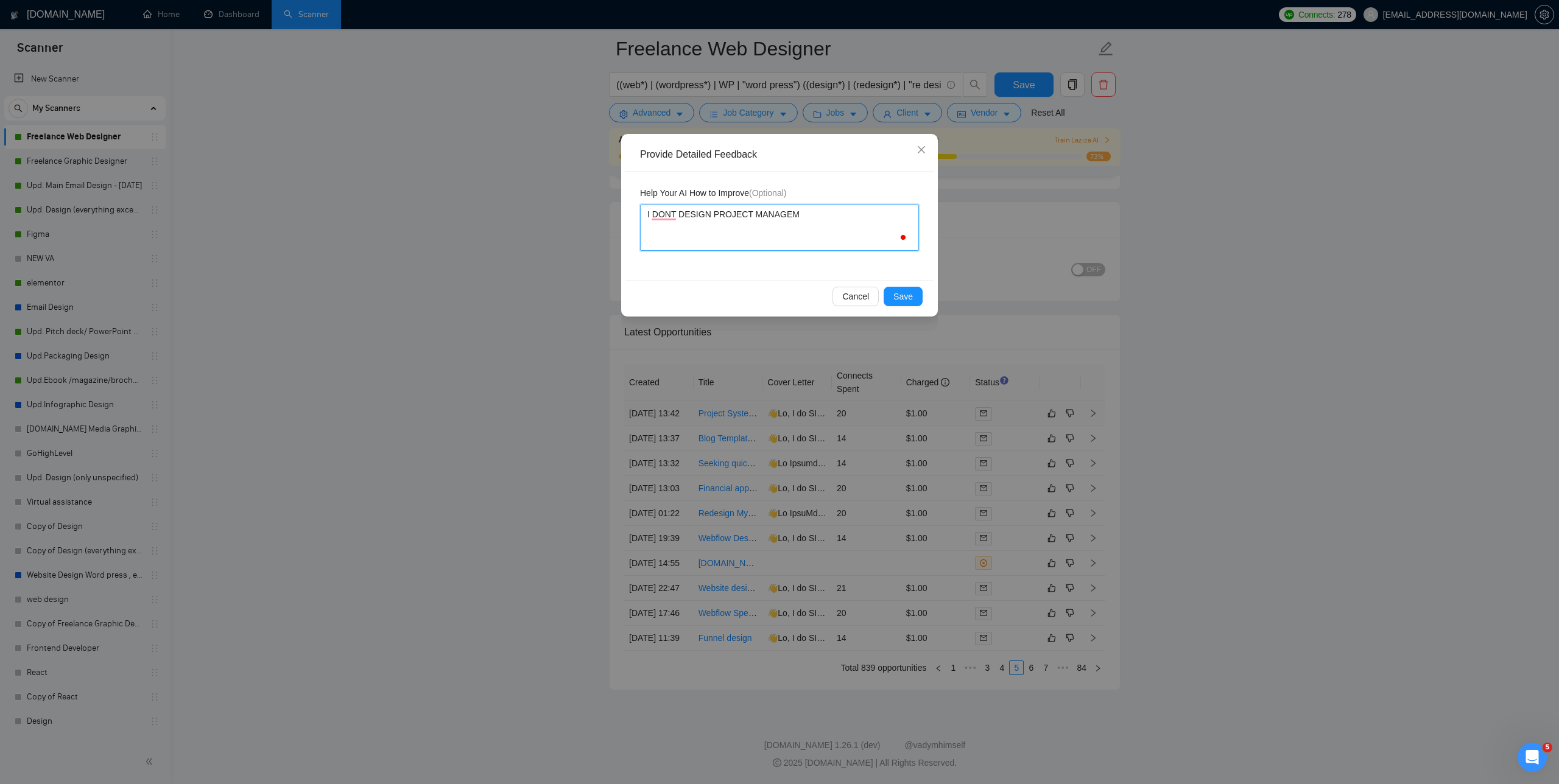
type textarea "I DONT DESIGN PROJECT MANAGEME"
type textarea "I DONT DESIGN PROJECT MANAGEMEN"
type textarea "I DONT DESIGN PROJECT MANAGEMENT"
type textarea "I DONT DESIGN PROJECT MANAGEMENT S"
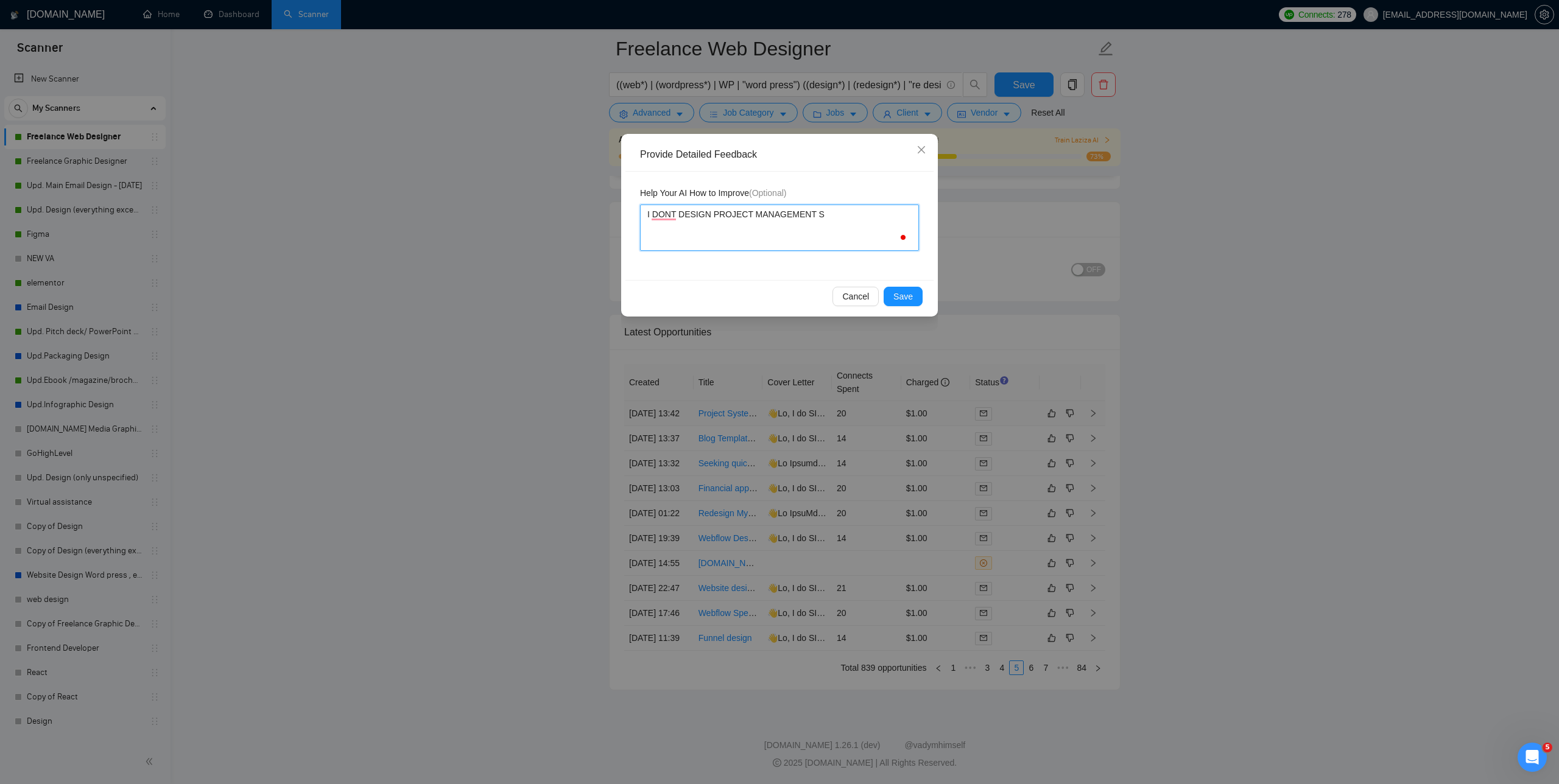
type textarea "I DONT DESIGN PROJECT MANAGEMENT SY"
type textarea "I DONT DESIGN PROJECT MANAGEMENT SYS"
type textarea "I DONT DESIGN PROJECT MANAGEMENT SYST"
type textarea "I DONT DESIGN PROJECT MANAGEMENT SYSTM"
type textarea "I DONT DESIGN PROJECT MANAGEMENT SYSTME"
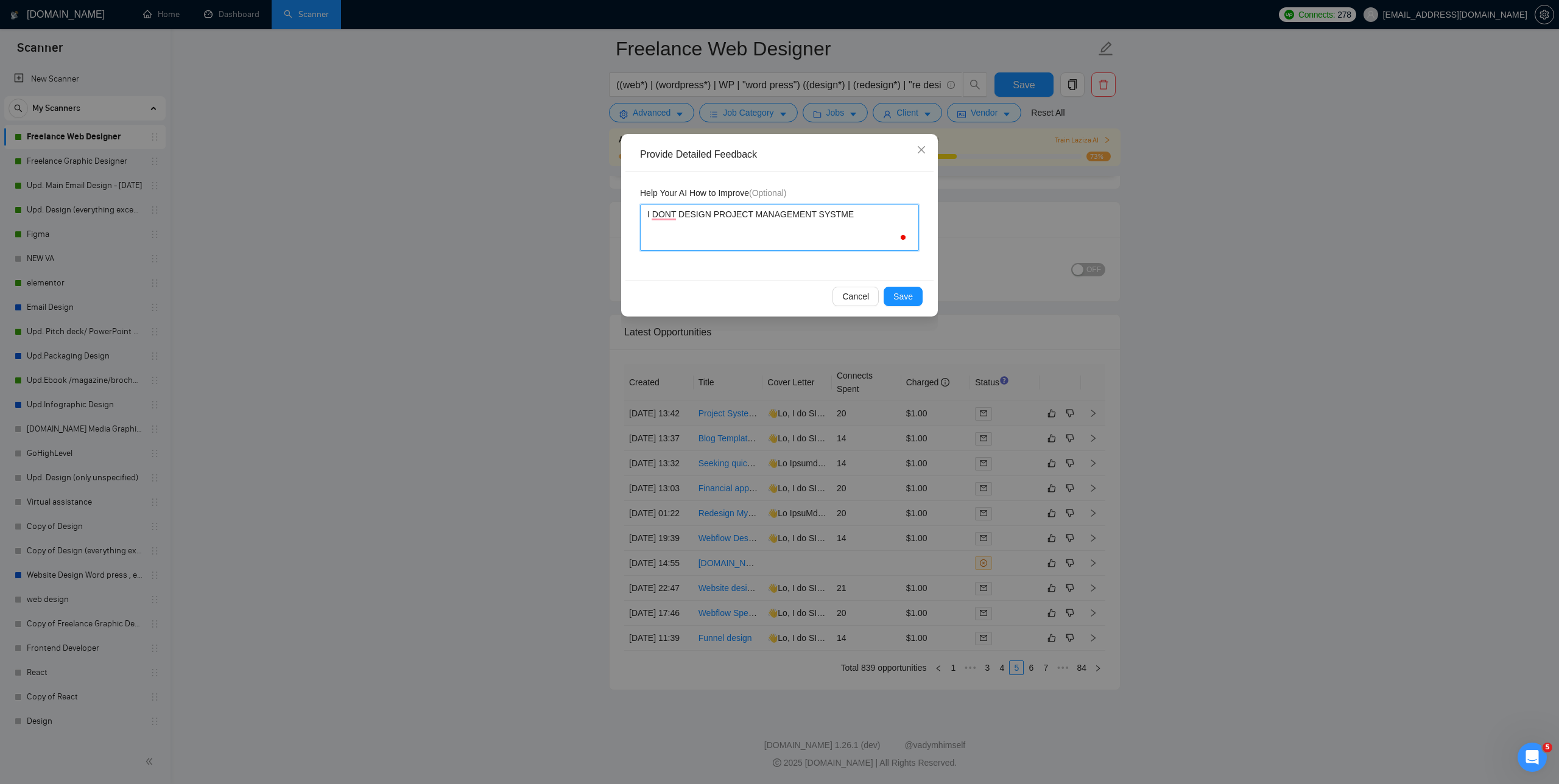
type textarea "I DONT DESIGN PROJECT MANAGEMENT SYSTMES"
type textarea "I DONT DESIGN PROJECT MANAGEMENT SYSTME"
type textarea "I DONT DESIGN PROJECT MANAGEMENT SYSTM"
type textarea "I DONT DESIGN PROJECT MANAGEMENT SYST"
type textarea "I DONT DESIGN PROJECT MANAGEMENT SYS"
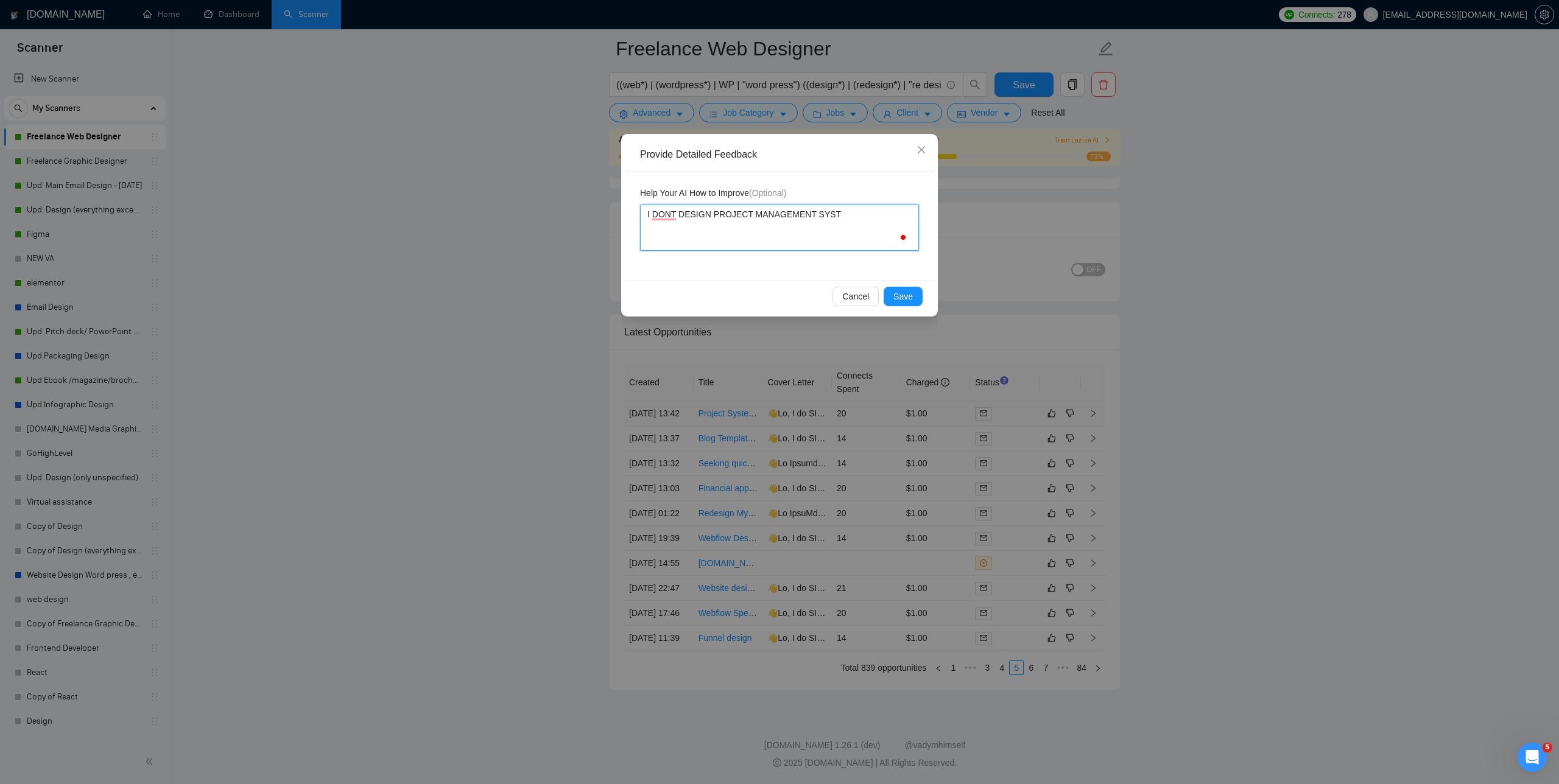
type textarea "I DONT DESIGN PROJECT MANAGEMENT SYSTE"
type textarea "I DONT DESIGN PROJECT MANAGEMENT SYSTEM"
click at [657, 286] on div "Cancel Save" at bounding box center [779, 296] width 308 height 32
click at [657, 292] on span "Save" at bounding box center [902, 297] width 19 height 13
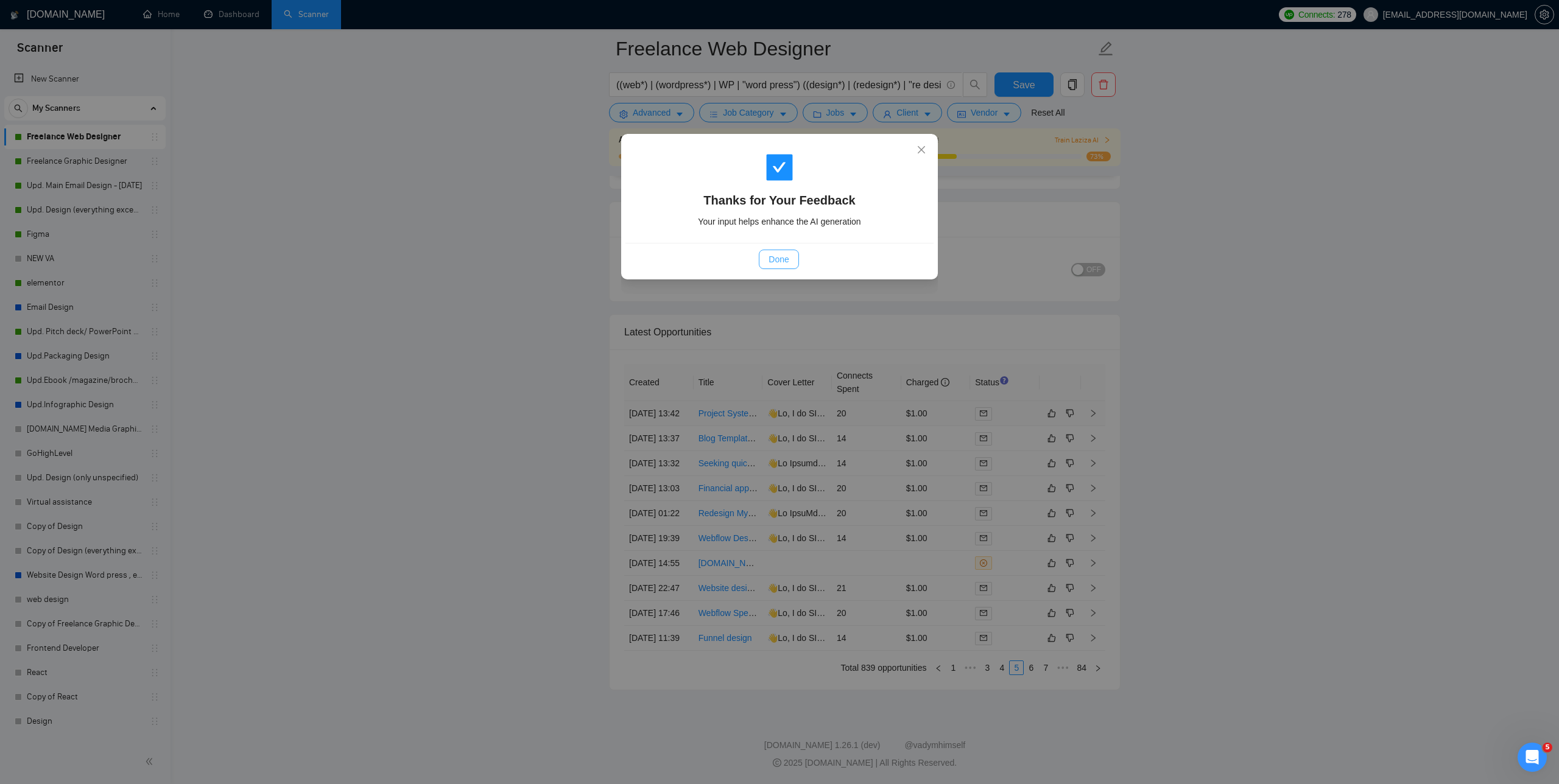
click at [657, 260] on span "Done" at bounding box center [778, 259] width 20 height 13
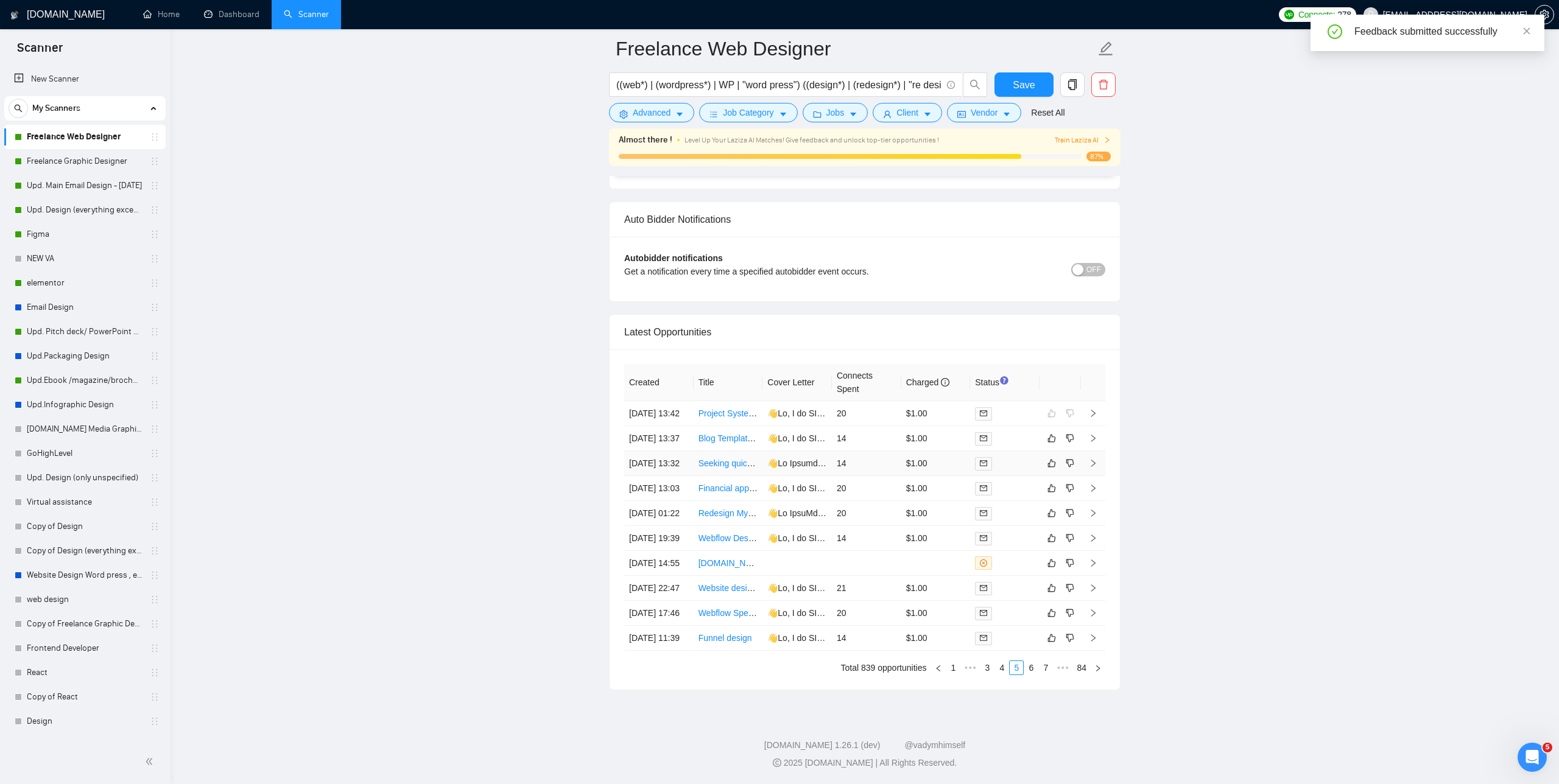
scroll to position [3133, 0]
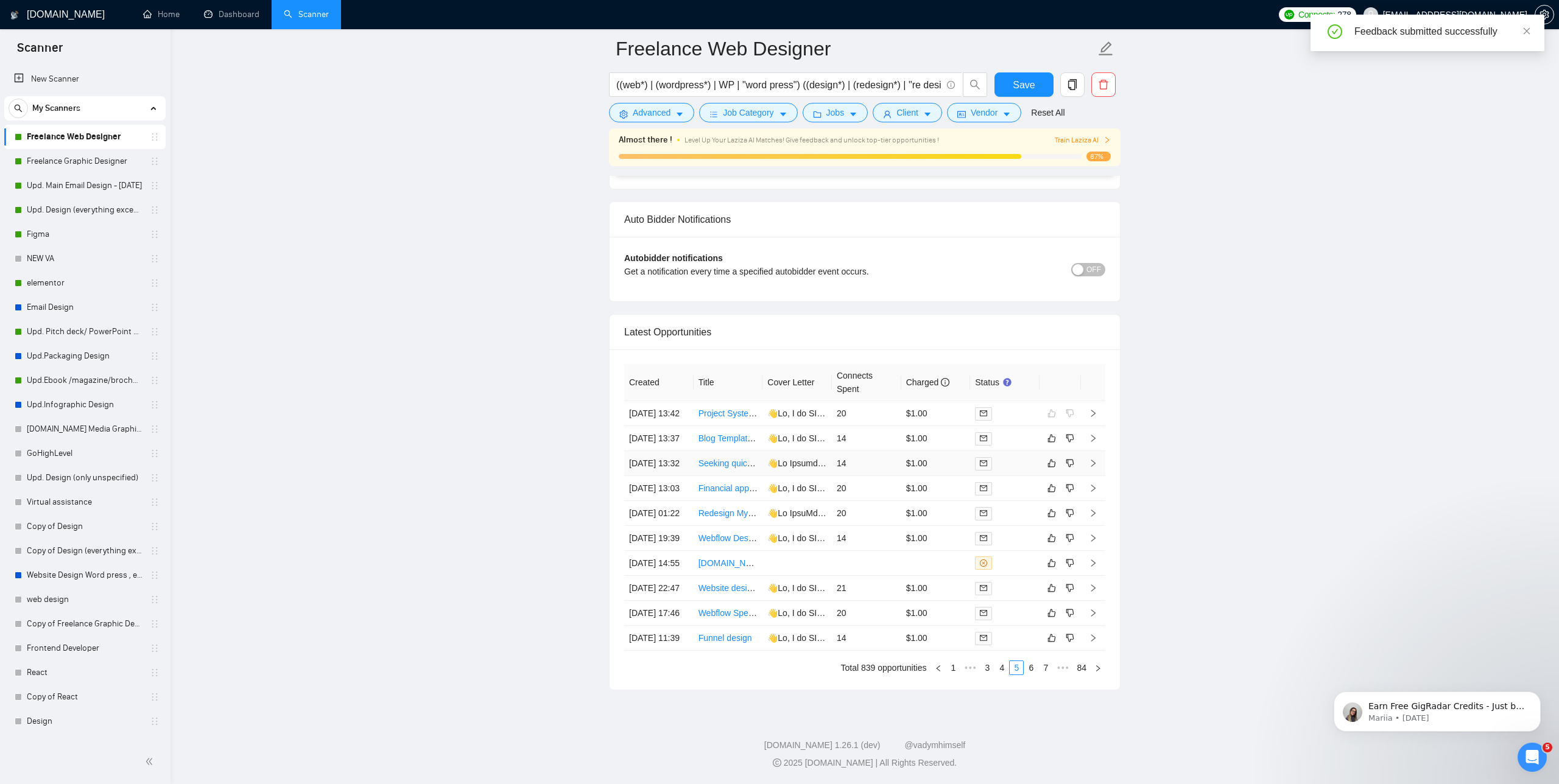
scroll to position [268, 0]
click at [1032, 667] on link "6" at bounding box center [1031, 668] width 13 height 13
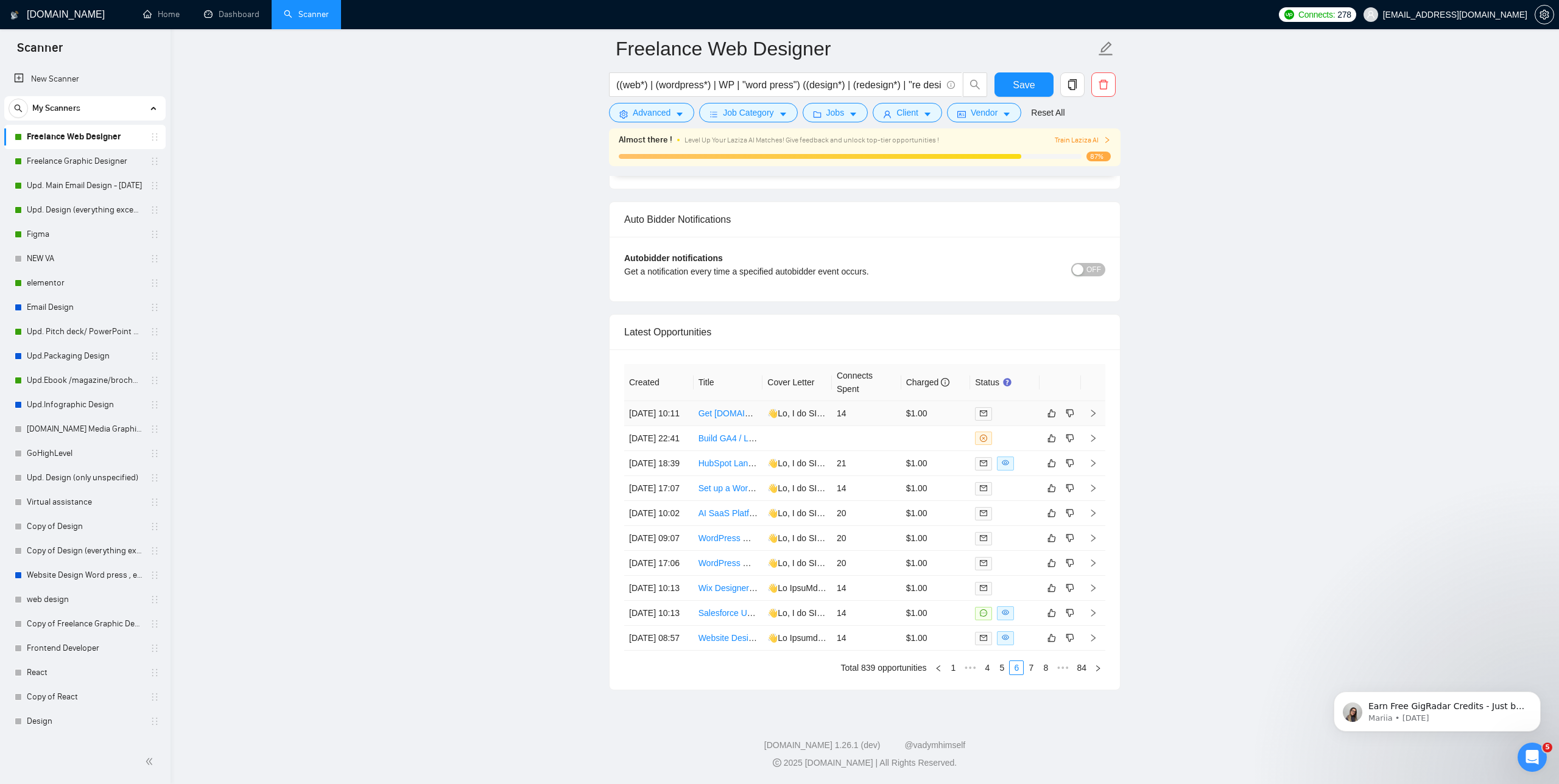
click at [724, 408] on link "Get [DOMAIN_NAME] Website Up and Running [DATE] (Wordpress site)" at bounding box center [836, 413] width 275 height 10
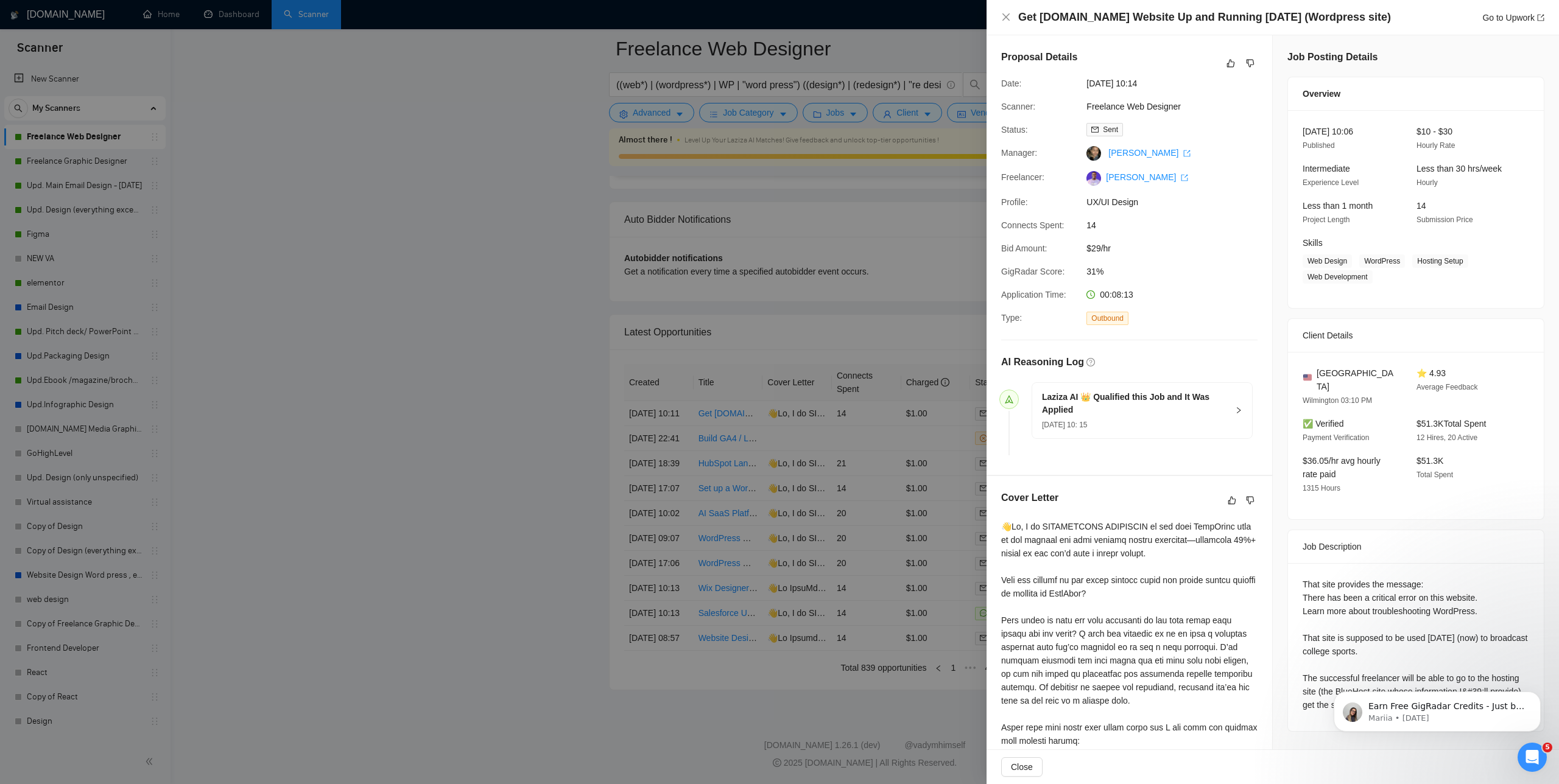
click at [847, 464] on div at bounding box center [779, 392] width 1559 height 784
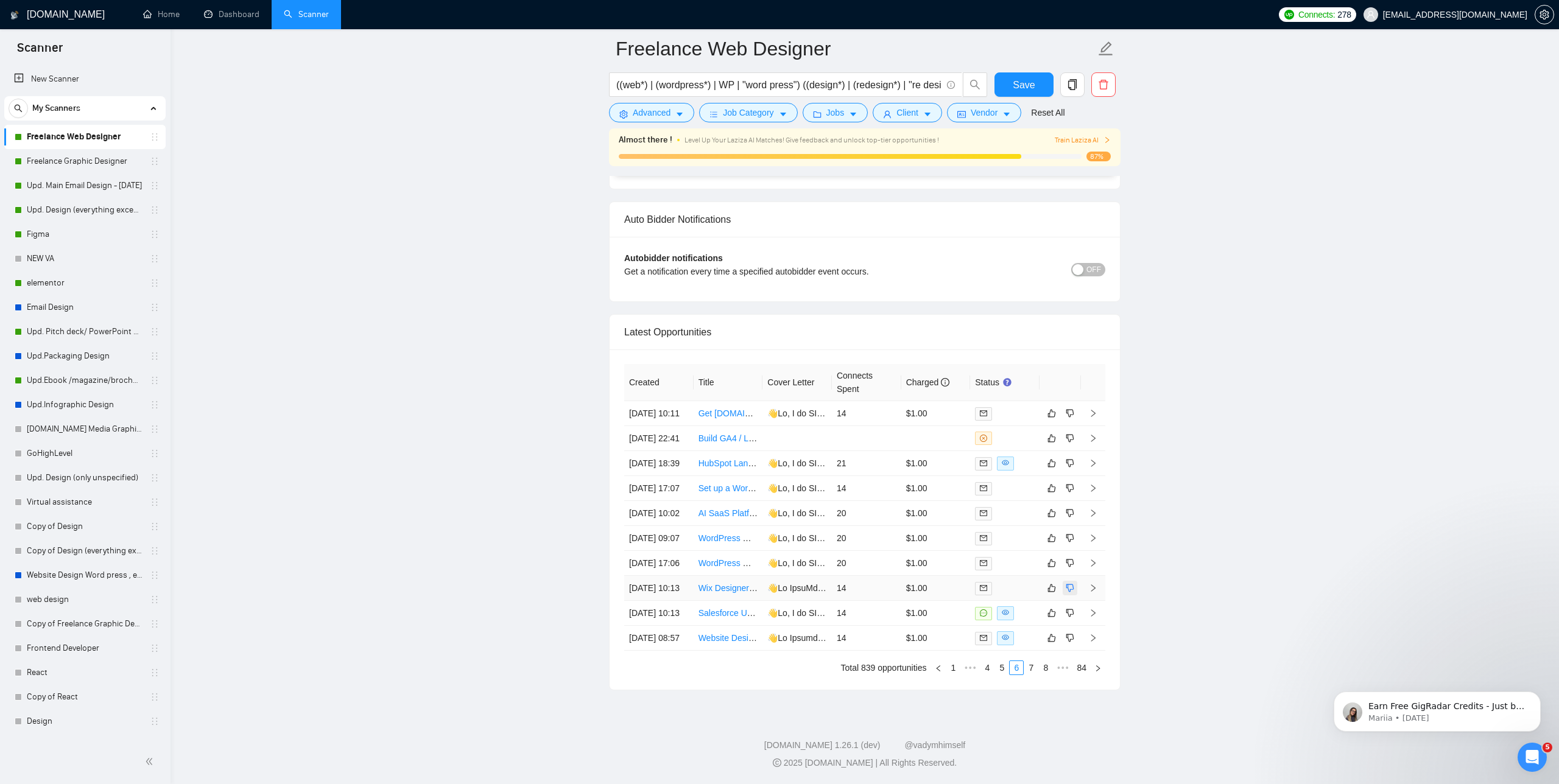
click at [1067, 584] on icon "dislike" at bounding box center [1070, 589] width 8 height 10
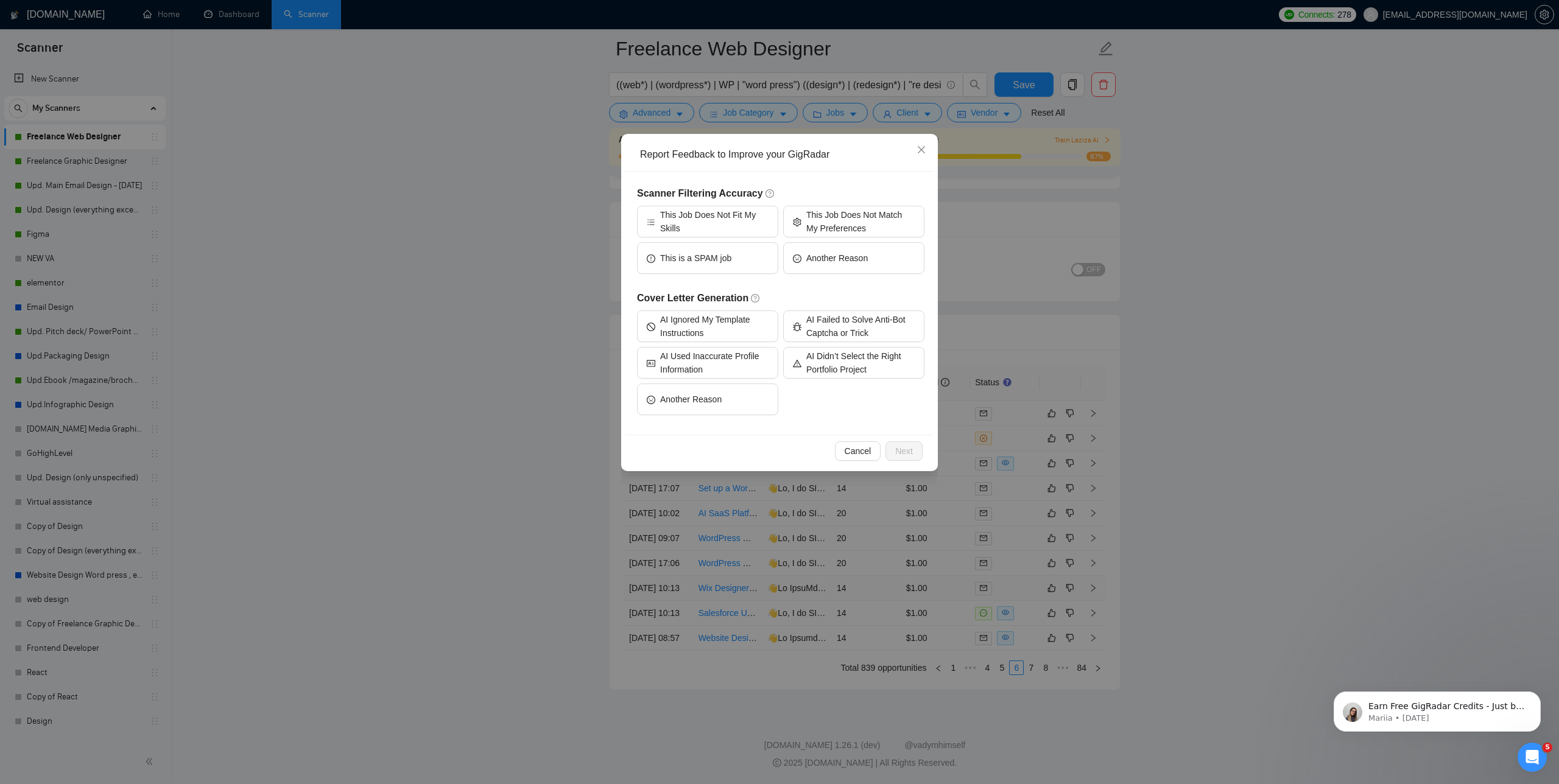
click at [735, 205] on div "Scanner Filtering Accuracy This Job Does Not Fit My Skills This Job Does Not Ma…" at bounding box center [781, 238] width 288 height 105
click at [732, 217] on span "This Job Does Not Fit My Skills" at bounding box center [714, 221] width 108 height 27
click at [915, 461] on div "Cancel Next" at bounding box center [779, 450] width 308 height 32
click at [901, 446] on span "Next" at bounding box center [903, 451] width 18 height 13
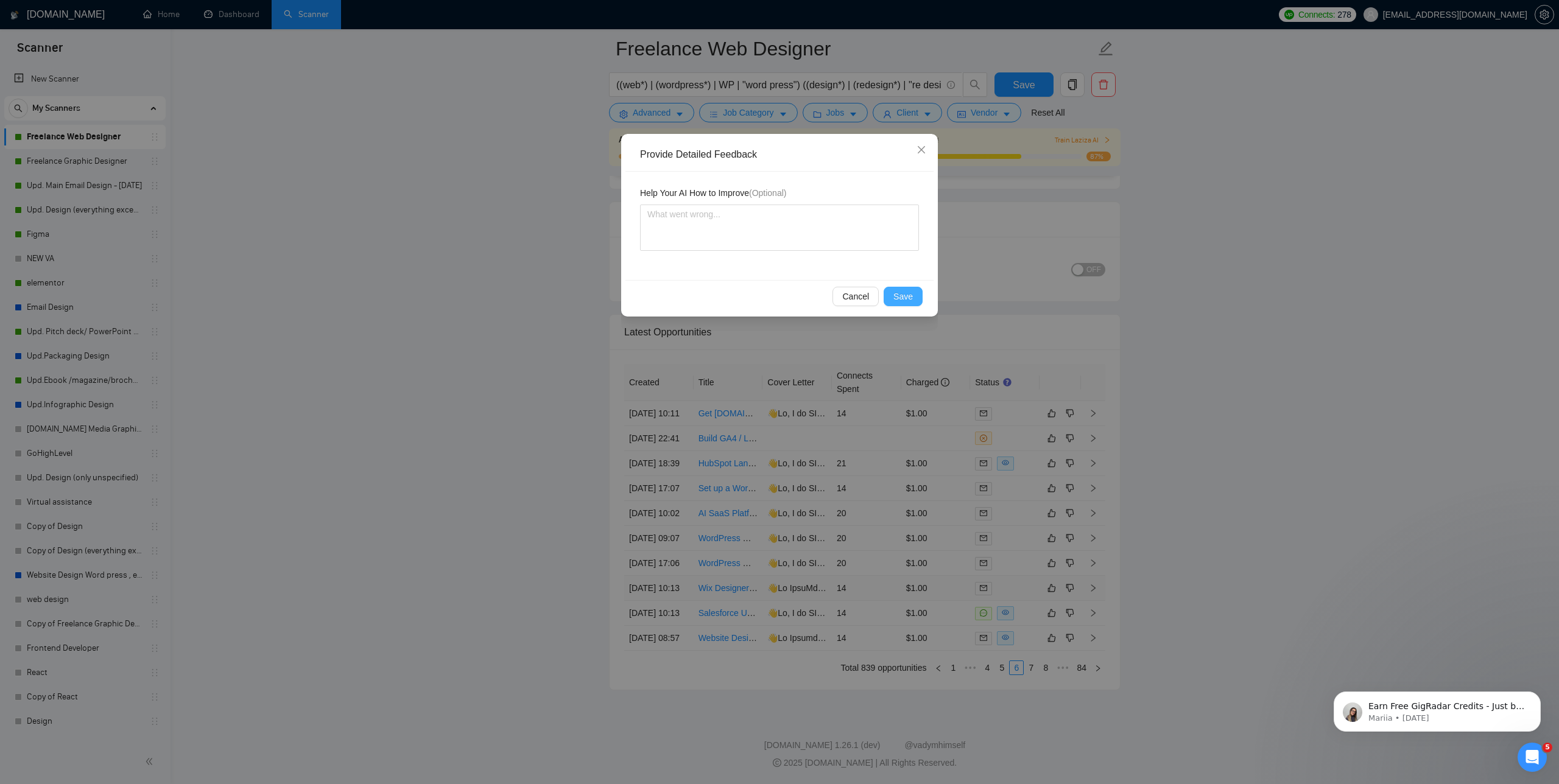
click at [901, 298] on span "Save" at bounding box center [902, 297] width 19 height 13
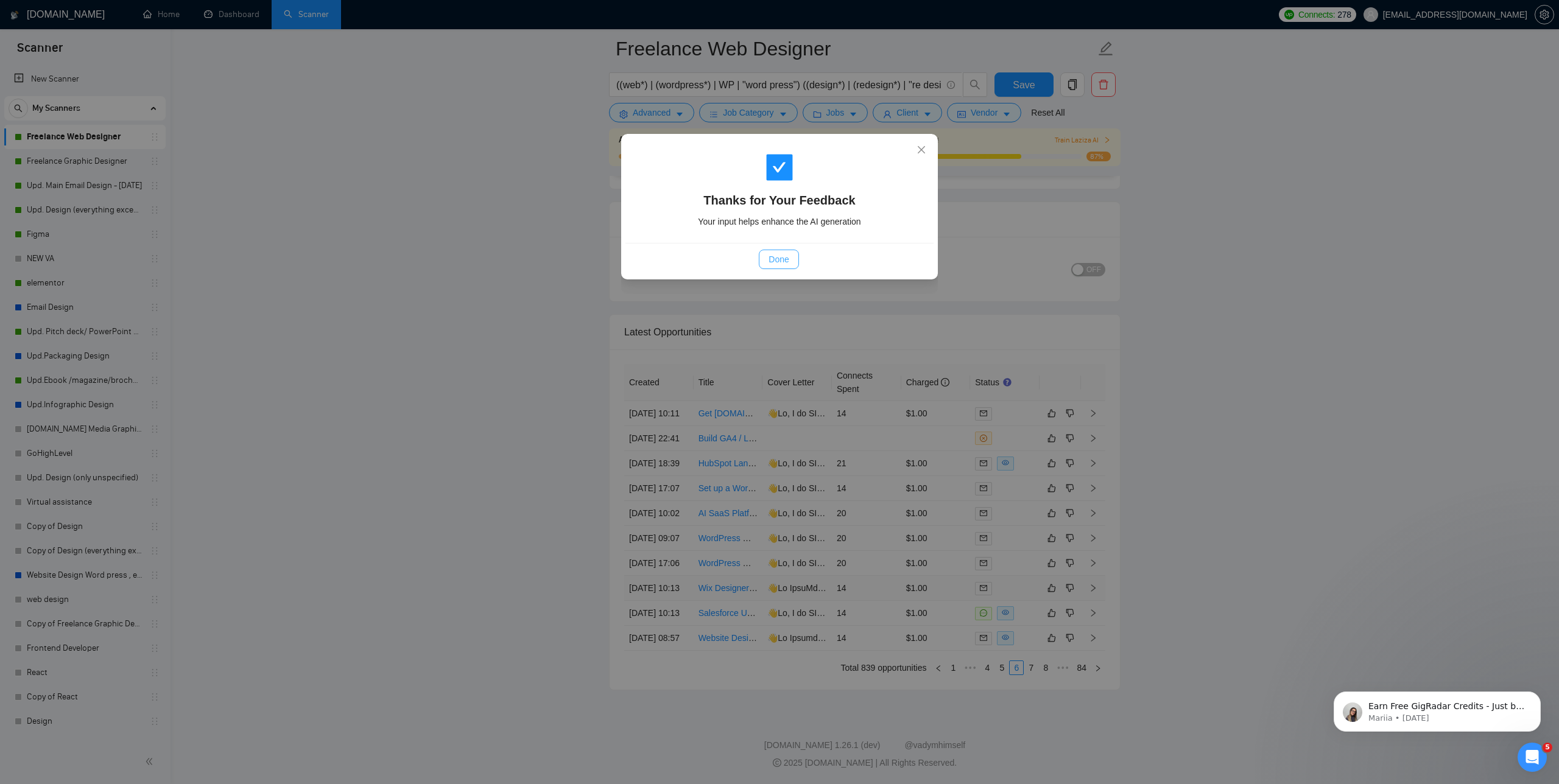
click at [795, 255] on button "Done" at bounding box center [778, 259] width 39 height 19
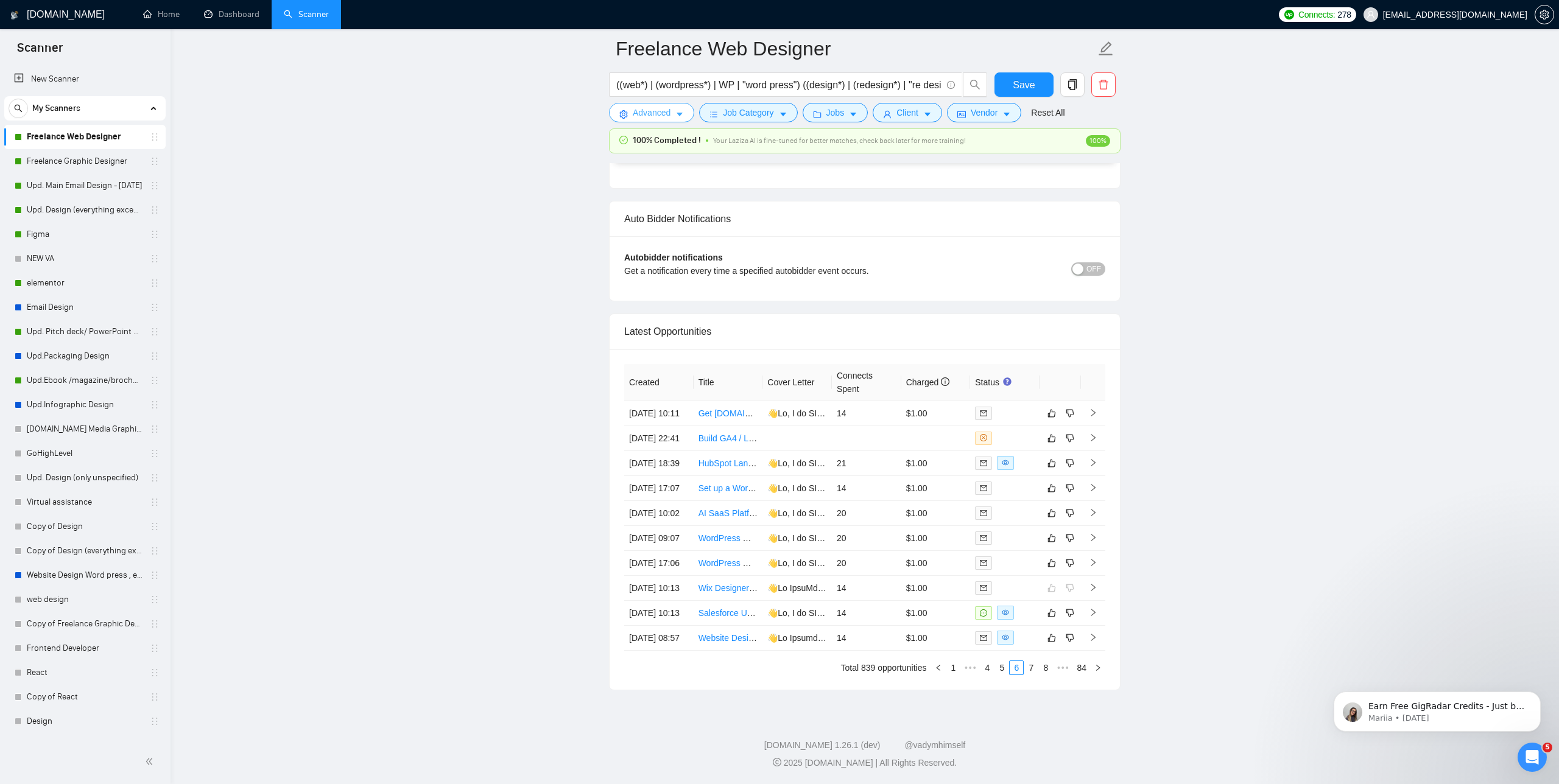
scroll to position [2957, 0]
click at [651, 104] on button "Advanced" at bounding box center [652, 112] width 86 height 19
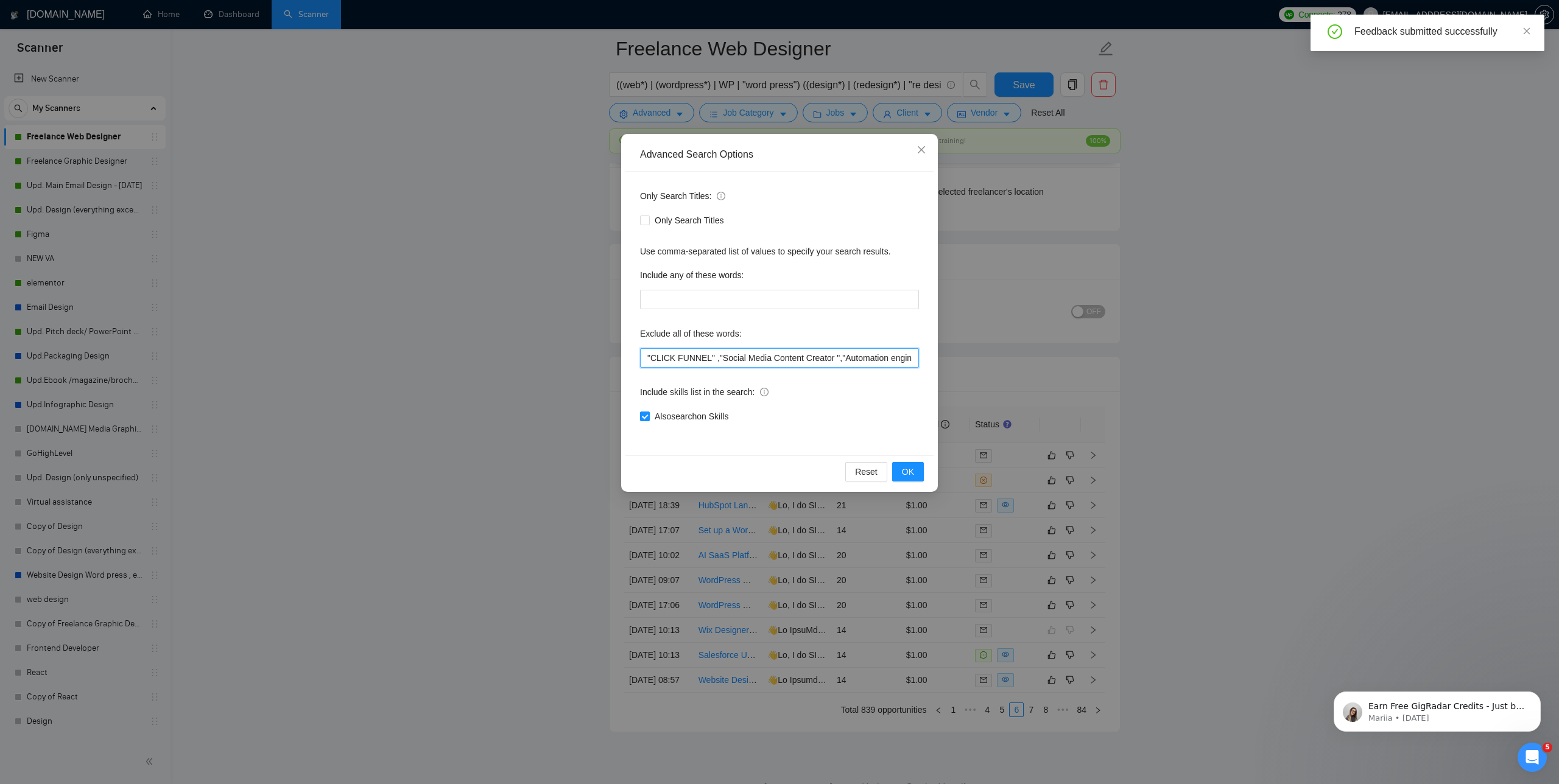
click at [646, 358] on input ""CLICK FUNNEL" ,"Social Media Content Creator ","Automation engineer","Video Ed…" at bounding box center [779, 357] width 279 height 19
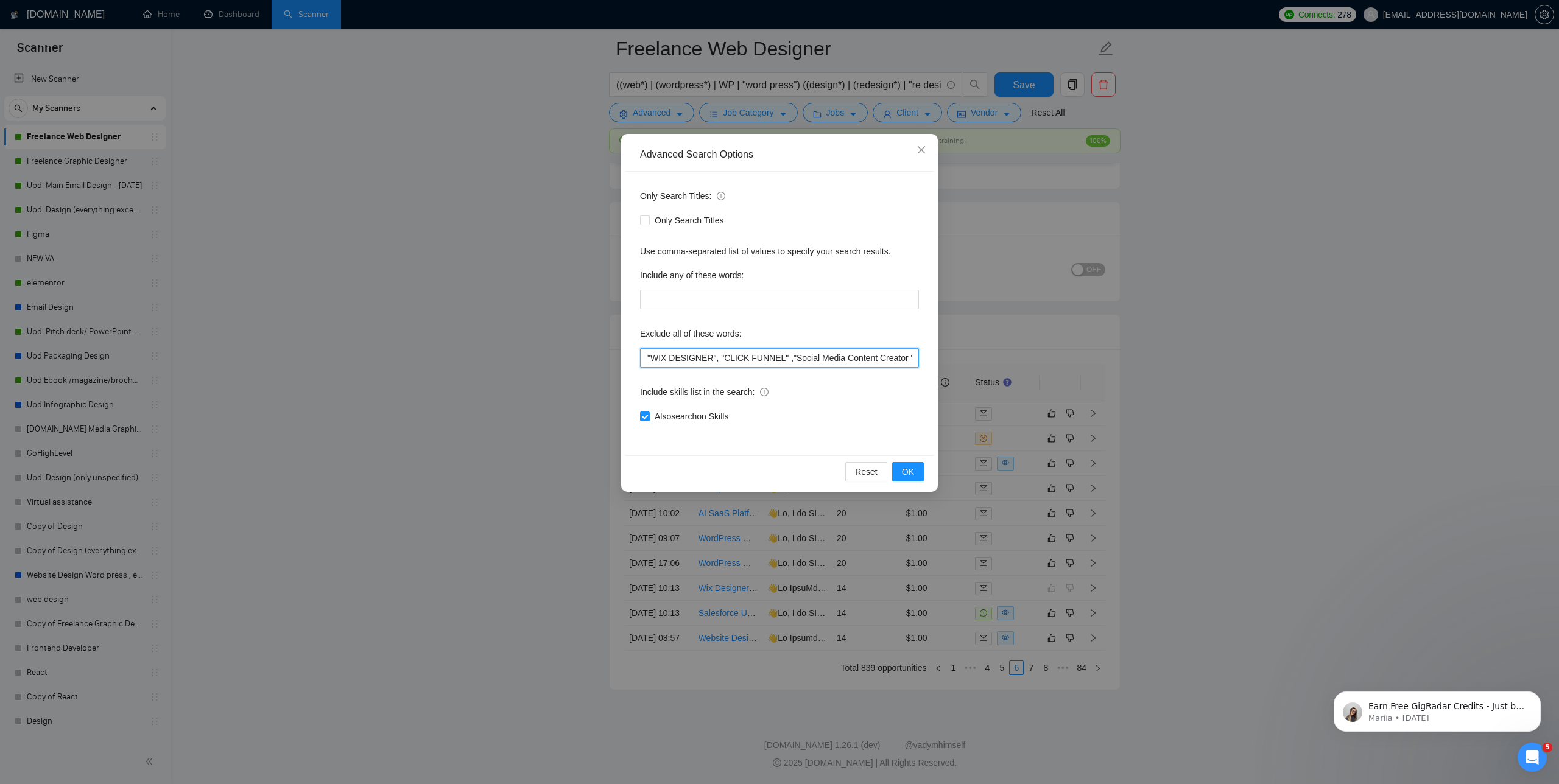
type input ""WIX DESIGNER", "CLICK FUNNEL" ,"Social Media Content Creator ","Automation eng…"
click at [924, 485] on div "Reset OK" at bounding box center [779, 471] width 308 height 32
click at [903, 470] on span "OK" at bounding box center [907, 472] width 13 height 13
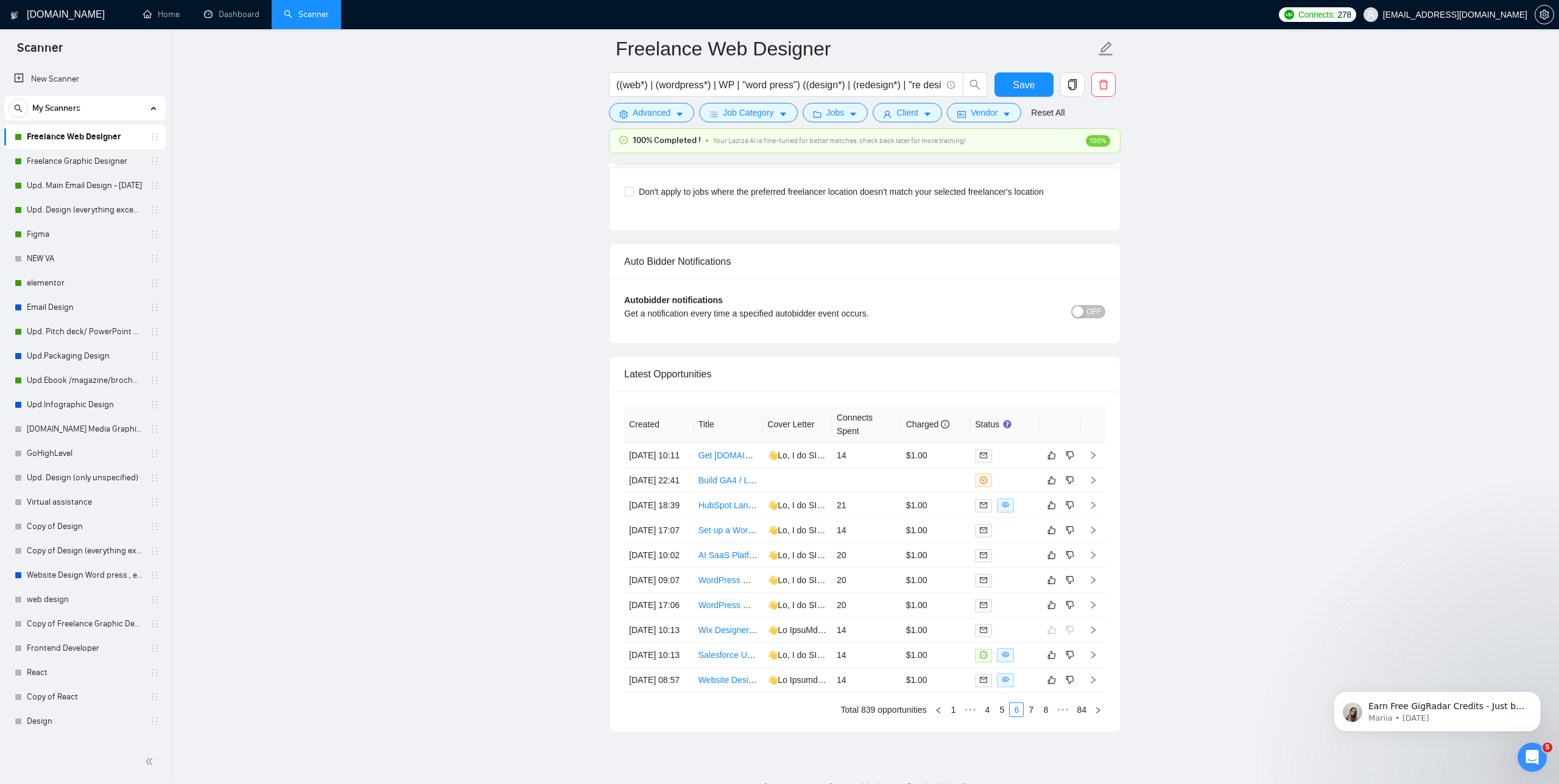
click at [1033, 82] on span "Save" at bounding box center [1024, 85] width 22 height 15
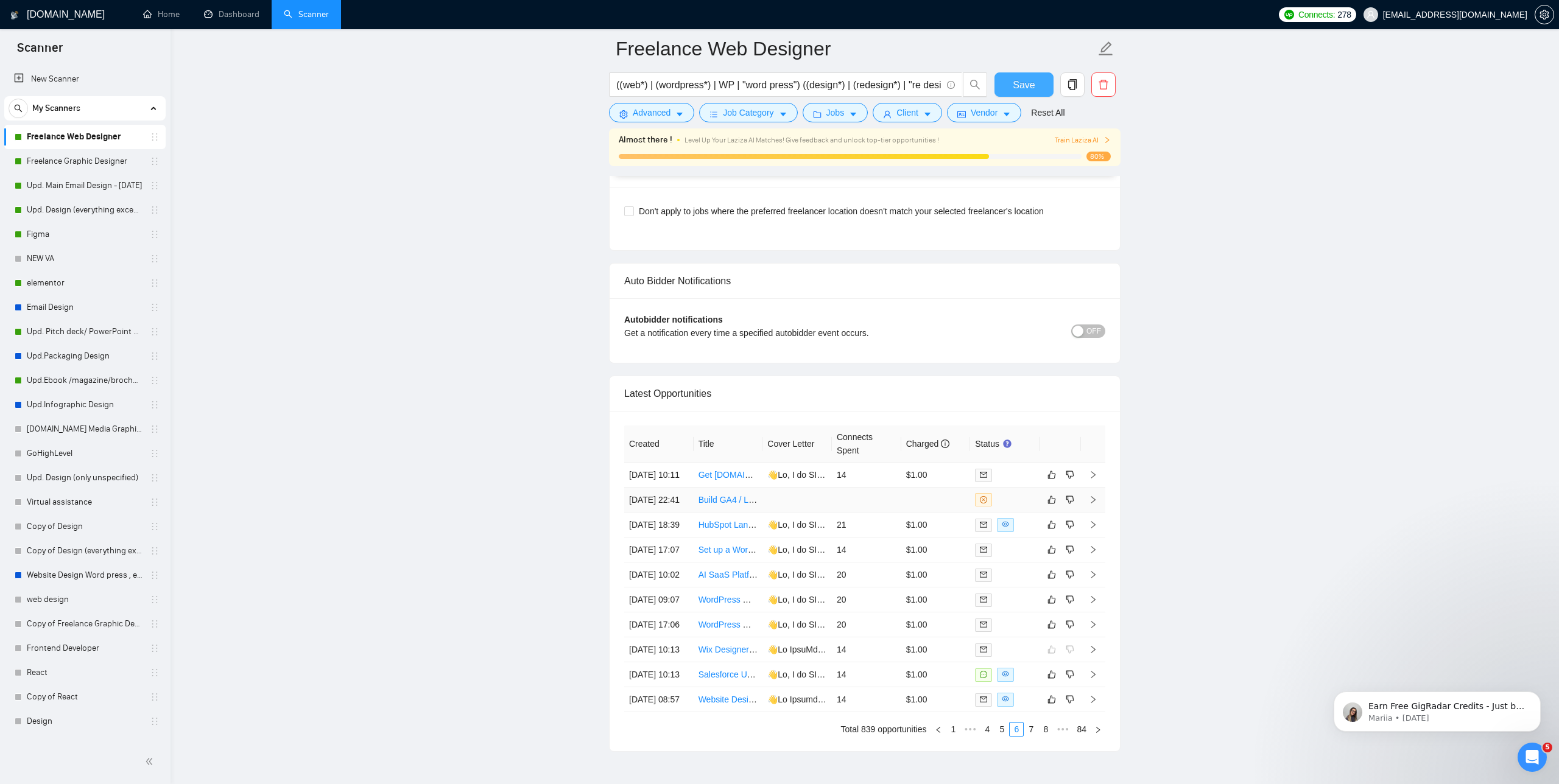
scroll to position [3133, 0]
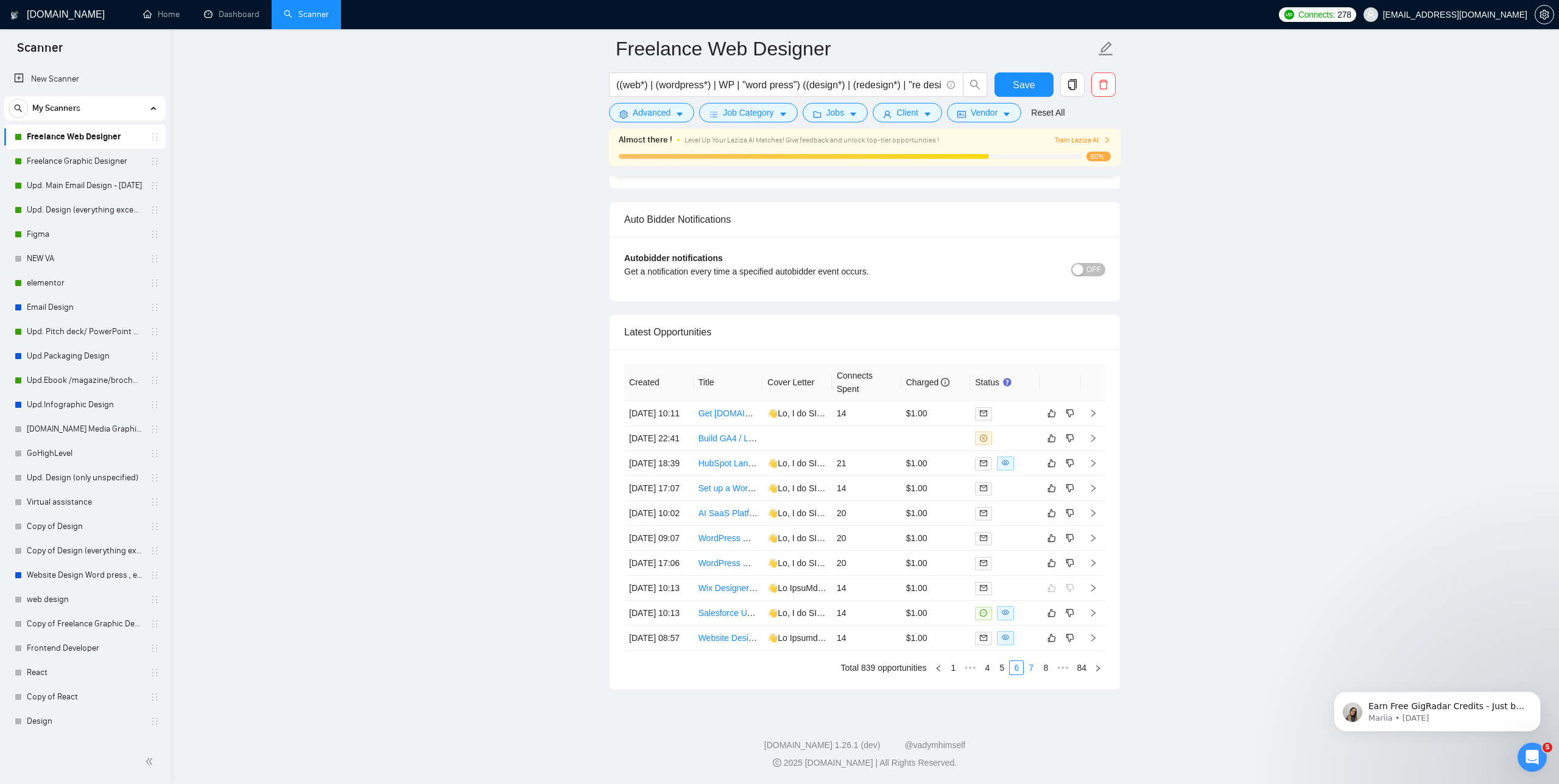
click at [1026, 664] on link "7" at bounding box center [1031, 668] width 13 height 13
click at [1031, 668] on link "8" at bounding box center [1031, 668] width 13 height 13
click at [727, 510] on link "Chess app website redesign" at bounding box center [752, 515] width 107 height 10
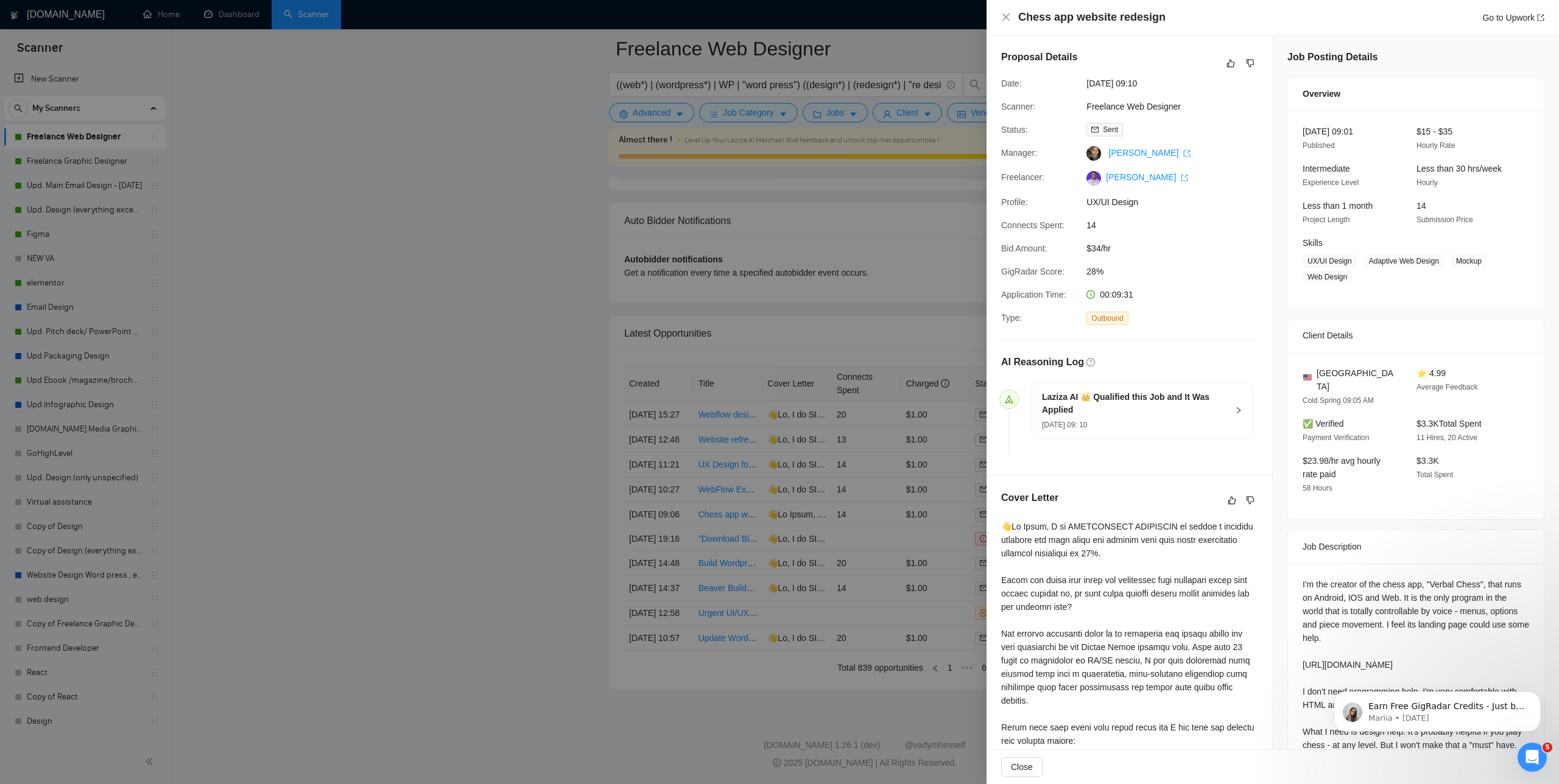
click at [598, 414] on div at bounding box center [779, 392] width 1559 height 784
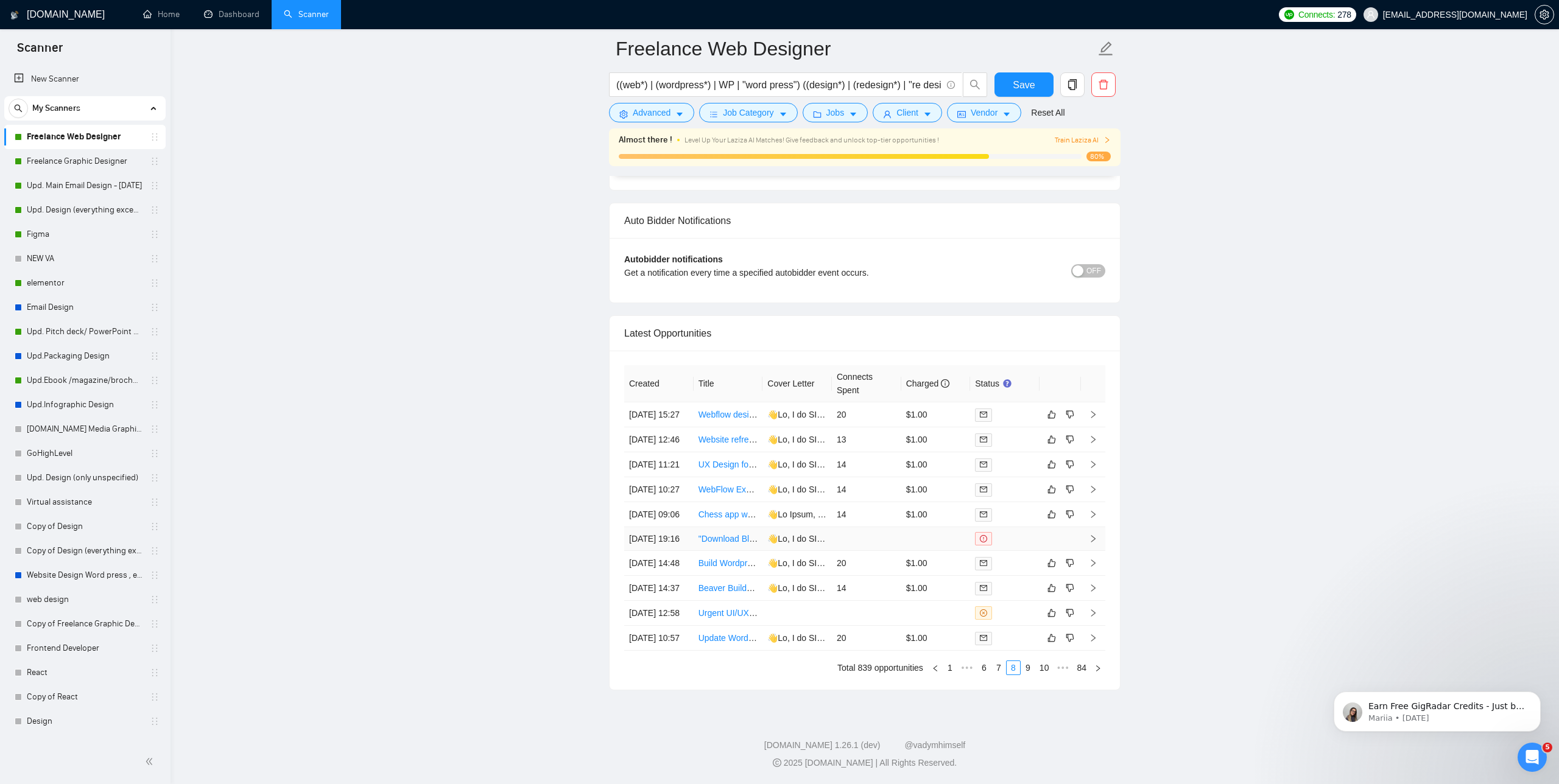
click at [715, 534] on link ""Download Blog" Feature not Working on Wordpress Site" at bounding box center [806, 539] width 215 height 10
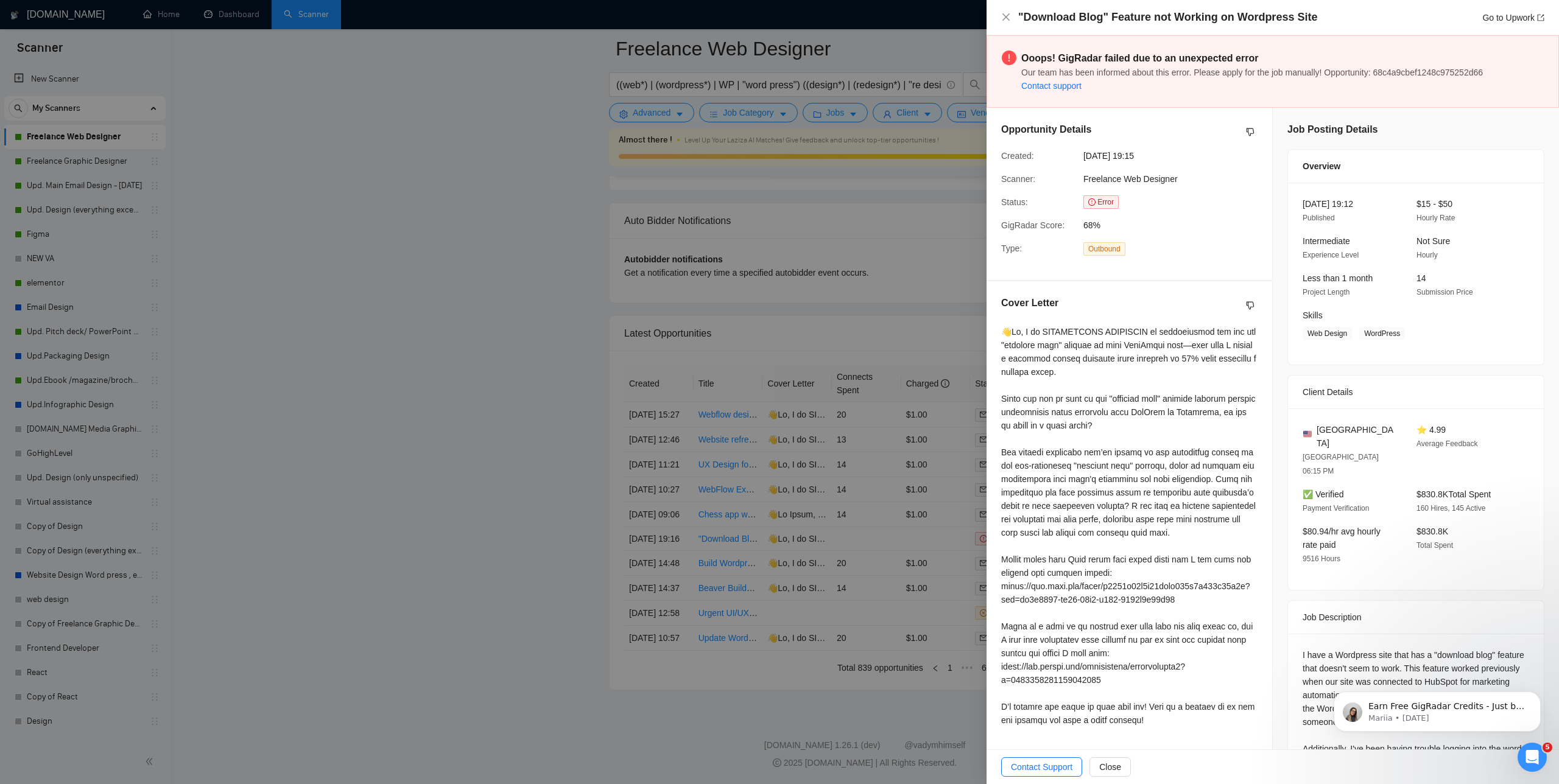
click at [538, 426] on div at bounding box center [779, 392] width 1559 height 784
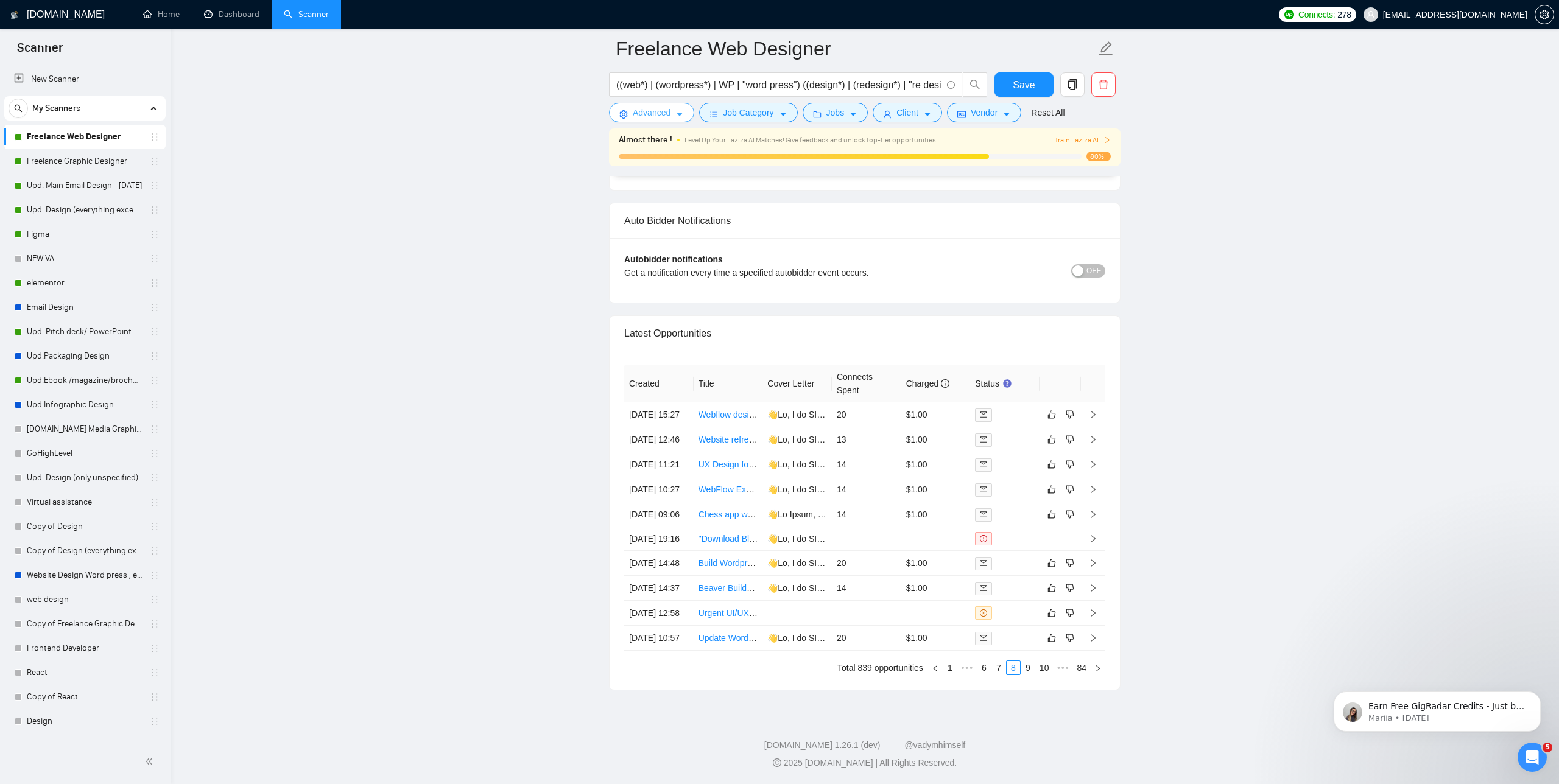
click at [652, 106] on span "Advanced" at bounding box center [652, 112] width 38 height 13
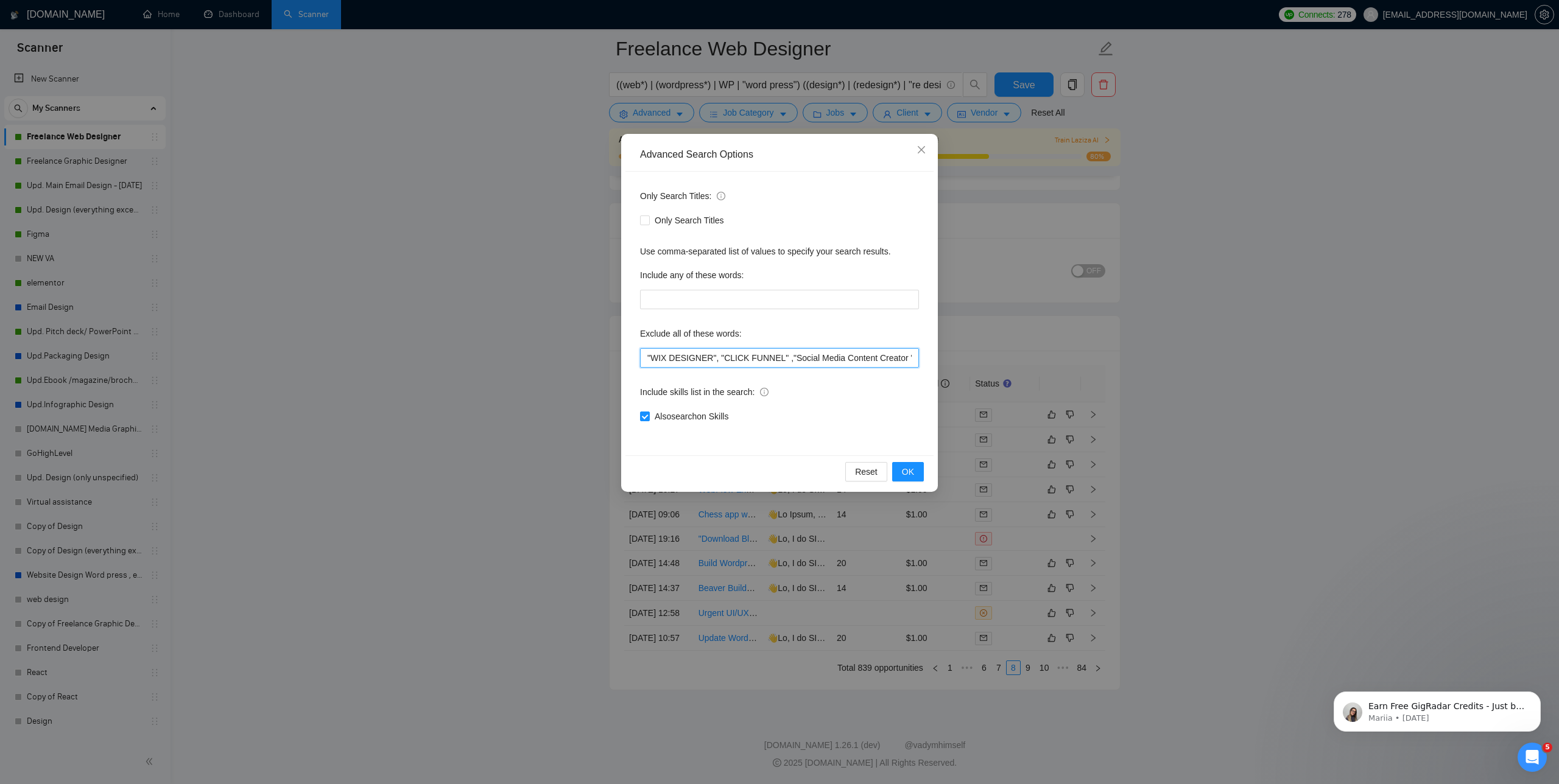
click at [646, 356] on input ""WIX DESIGNER", "CLICK FUNNEL" ,"Social Media Content Creator ","Automation eng…" at bounding box center [779, 357] width 279 height 19
type input ""BEAVER DESIGNER", "WIX DESIGNER", "CLICK FUNNEL" ,"Social Media Content Creato…"
click at [896, 473] on button "OK" at bounding box center [908, 471] width 32 height 19
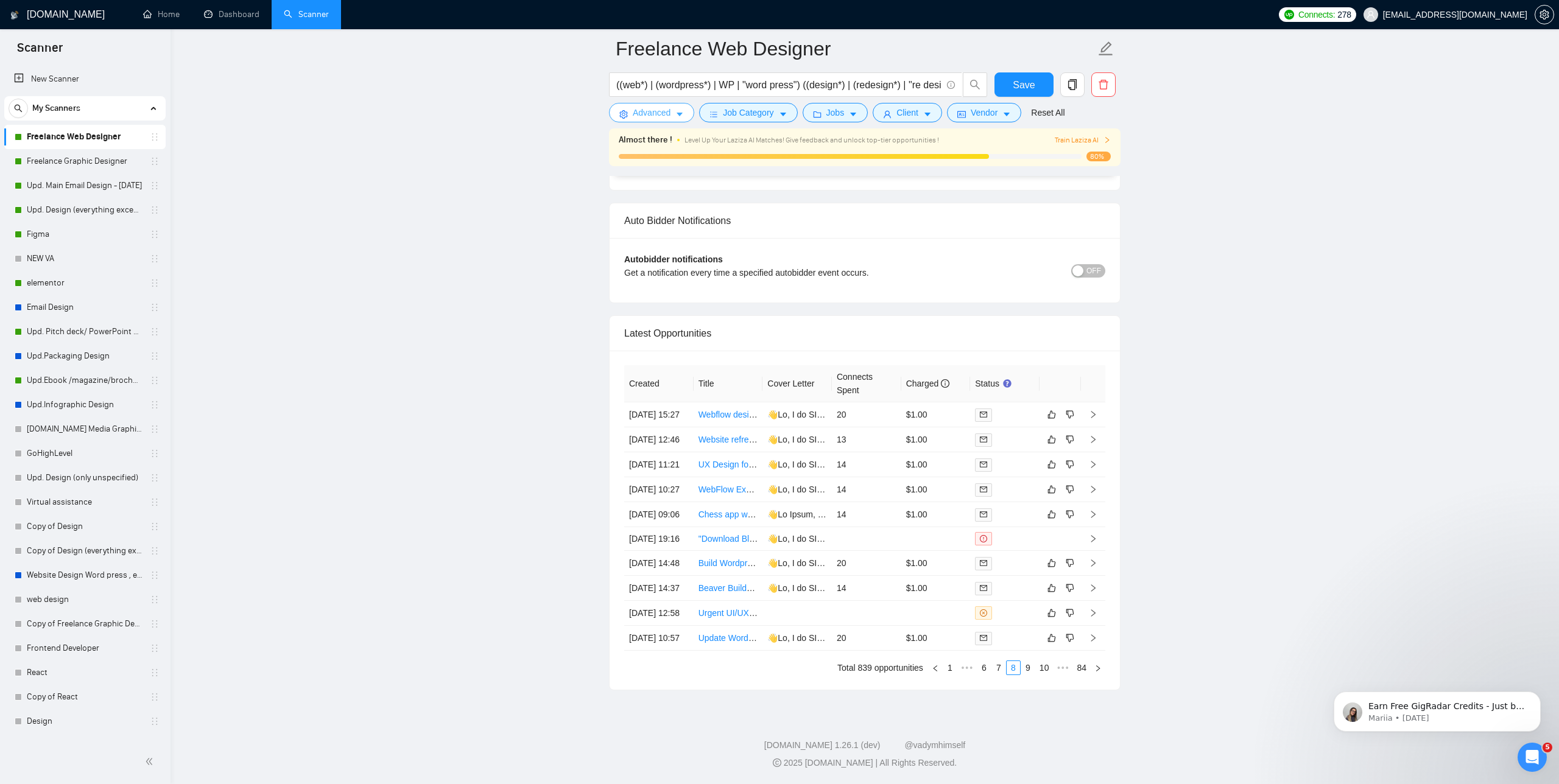
scroll to position [2980, 0]
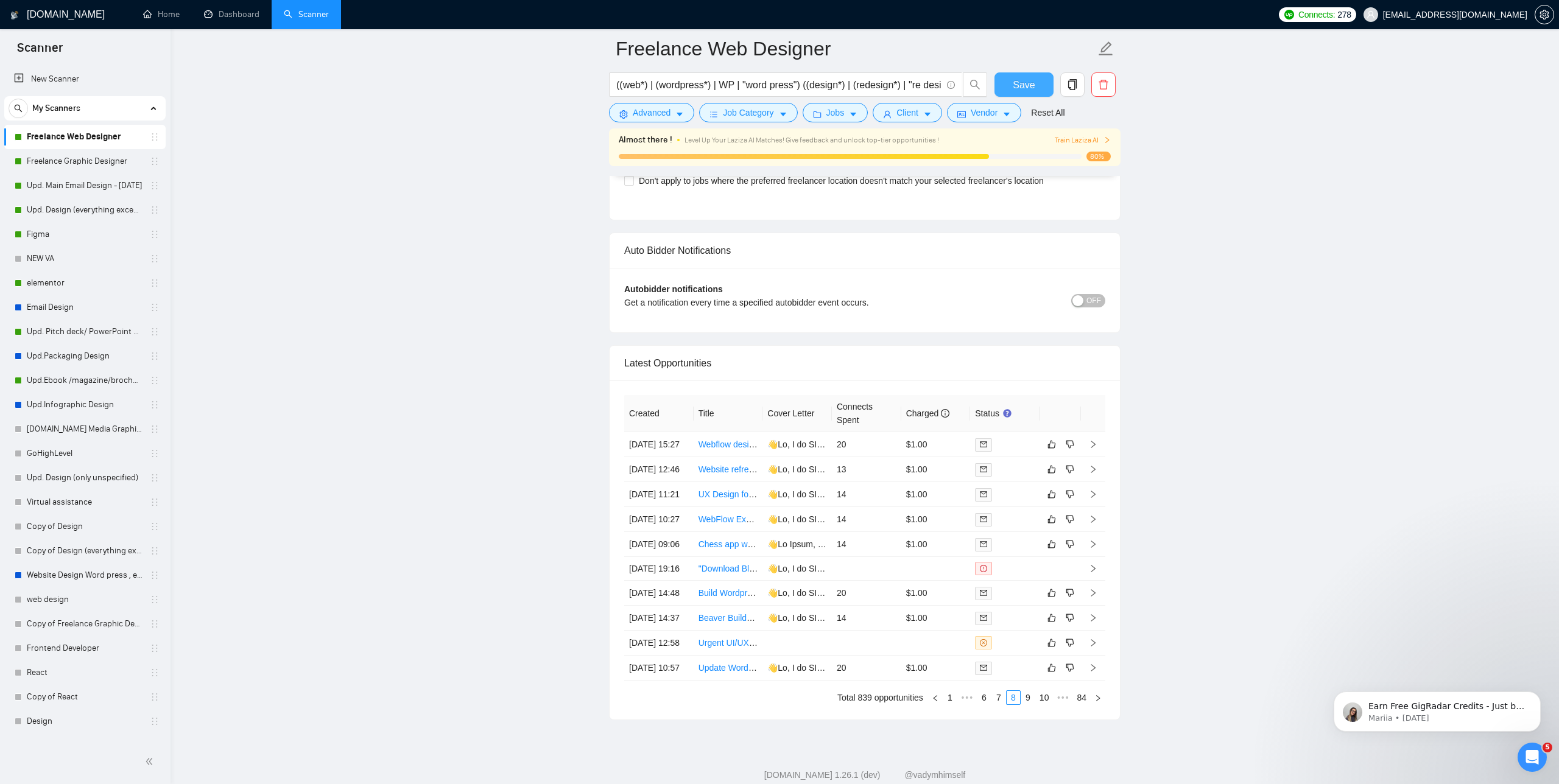
click at [1037, 90] on button "Save" at bounding box center [1024, 84] width 59 height 24
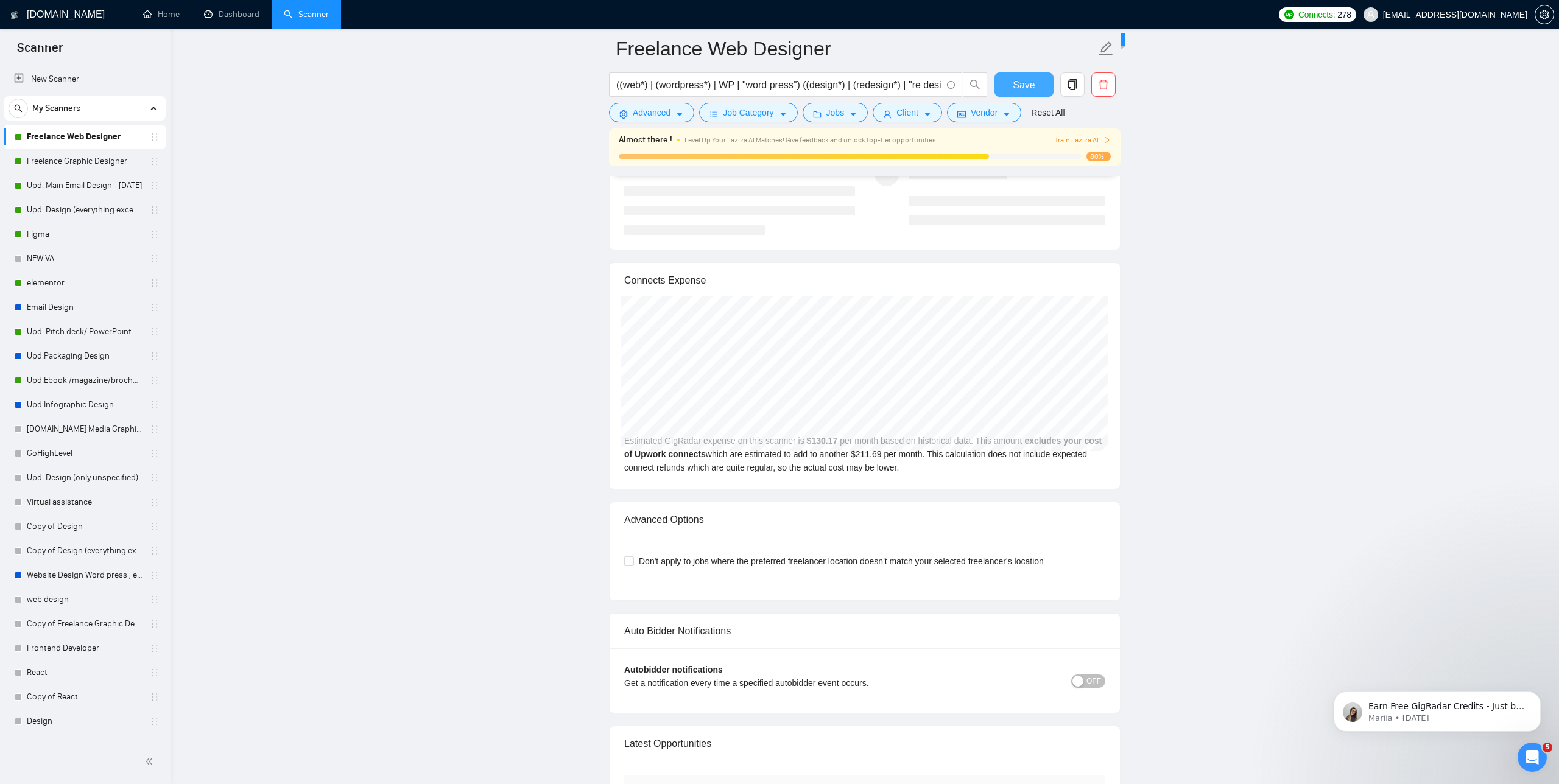
scroll to position [2629, 0]
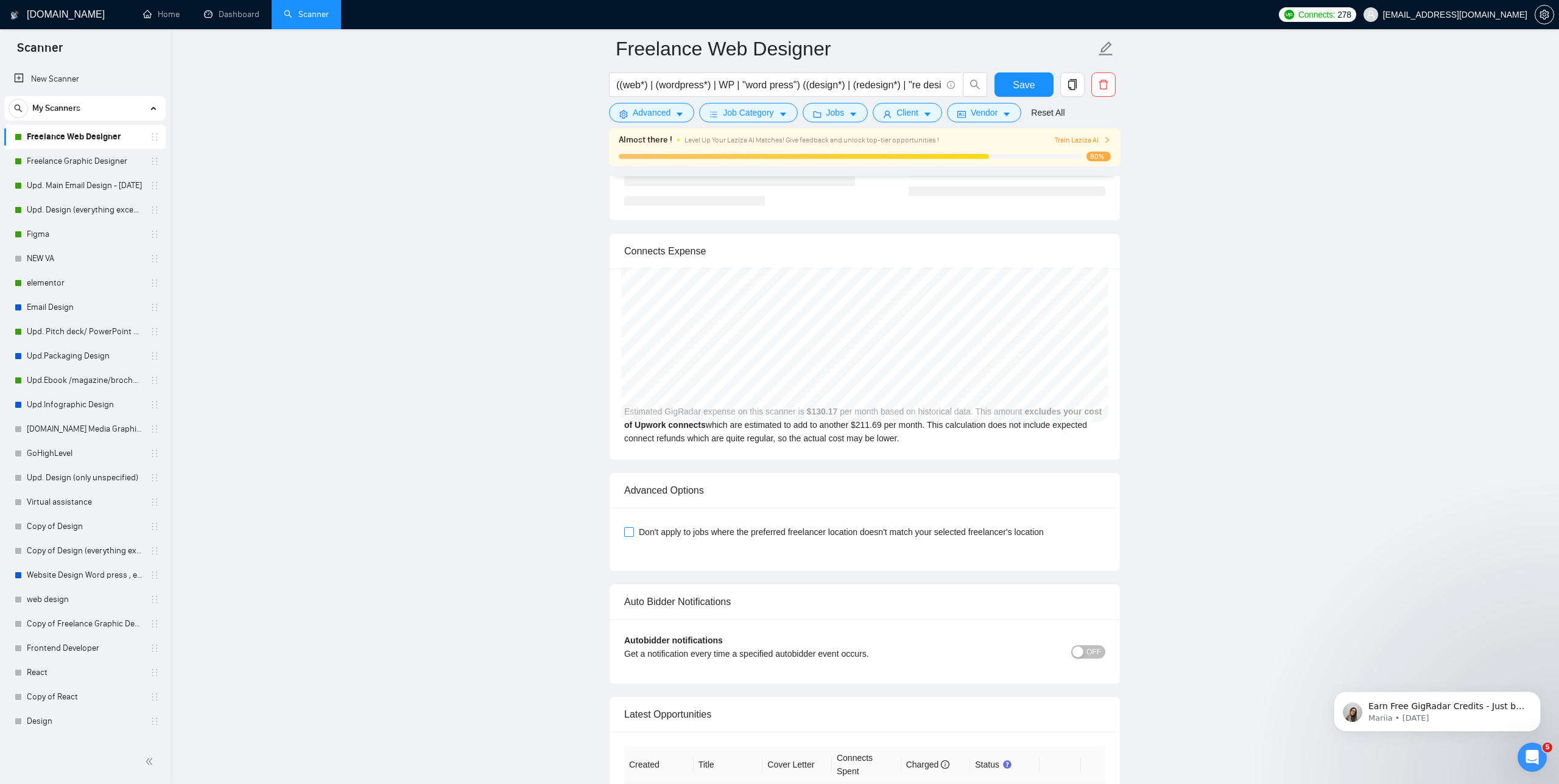
click at [626, 535] on span at bounding box center [629, 532] width 10 height 10
click at [626, 535] on input "Don't apply to jobs where the preferred freelancer location doesn't match your …" at bounding box center [628, 532] width 8 height 8
checkbox input "true"
click at [1018, 86] on span "Save" at bounding box center [1024, 85] width 22 height 15
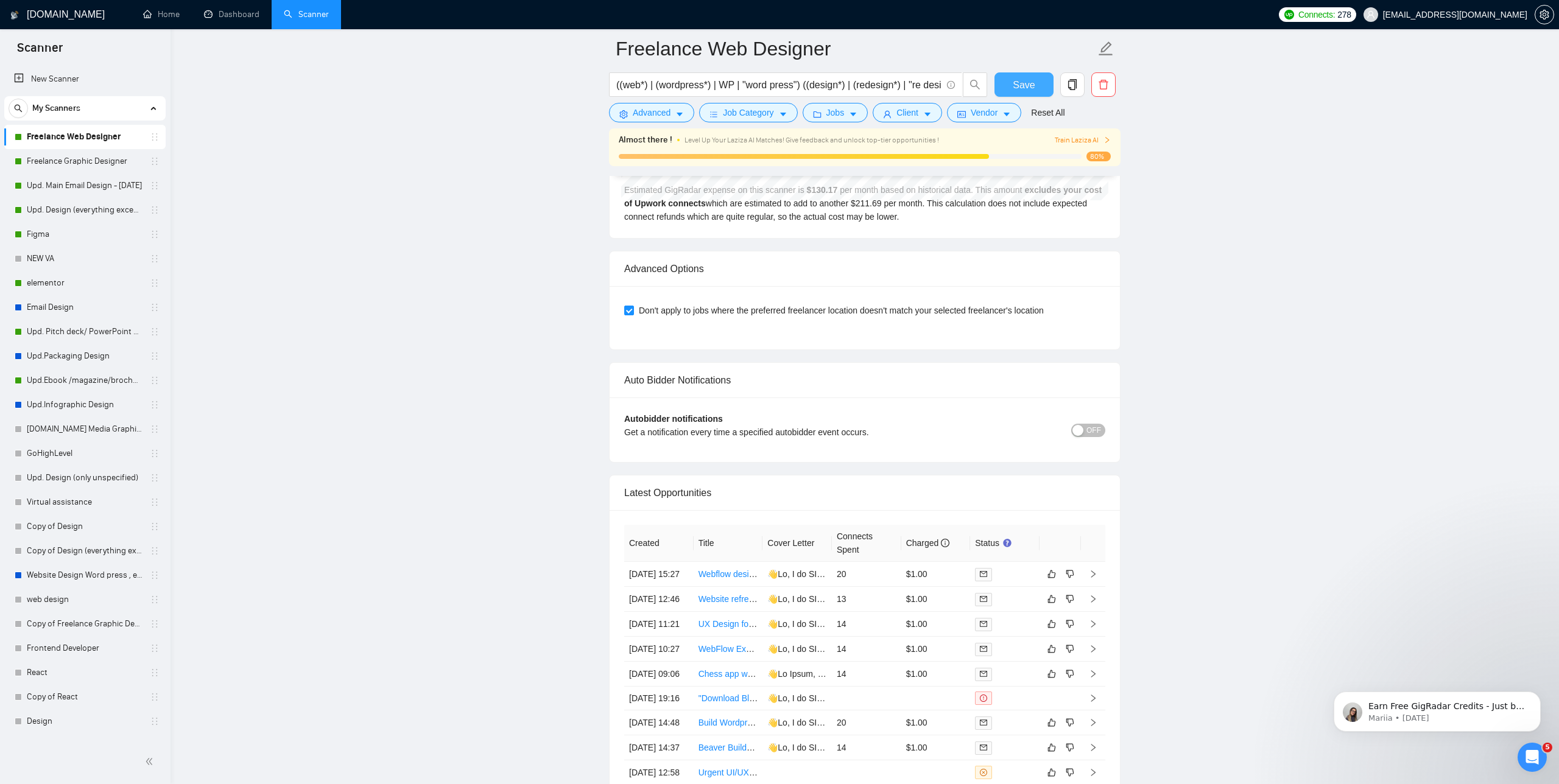
scroll to position [3133, 0]
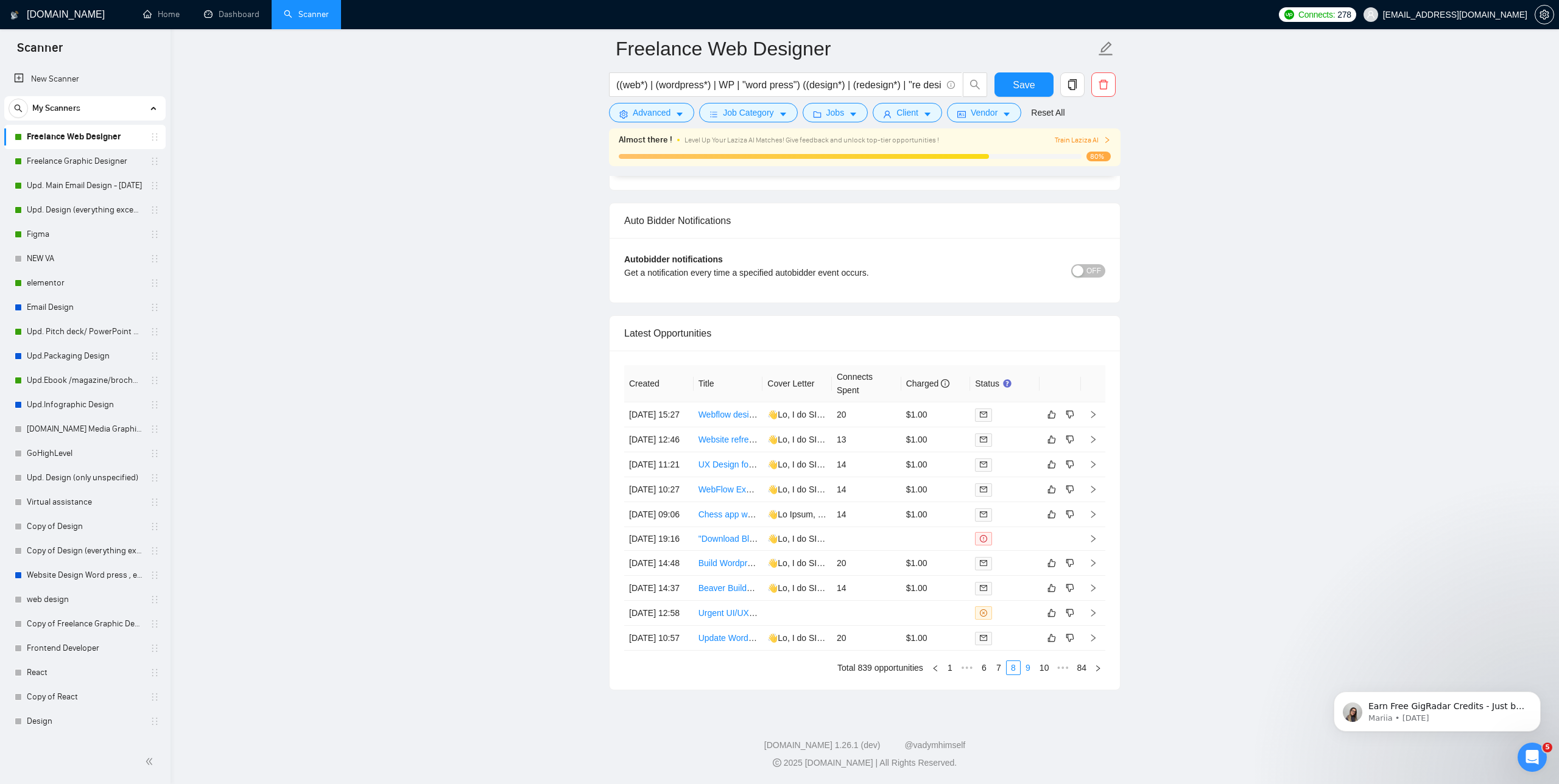
click at [1022, 672] on link "9" at bounding box center [1028, 668] width 13 height 13
click at [1026, 668] on link "10" at bounding box center [1026, 668] width 17 height 13
click at [1036, 667] on link "12" at bounding box center [1044, 668] width 17 height 13
click at [727, 459] on link "Deploying landing pages on my website" at bounding box center [773, 464] width 150 height 10
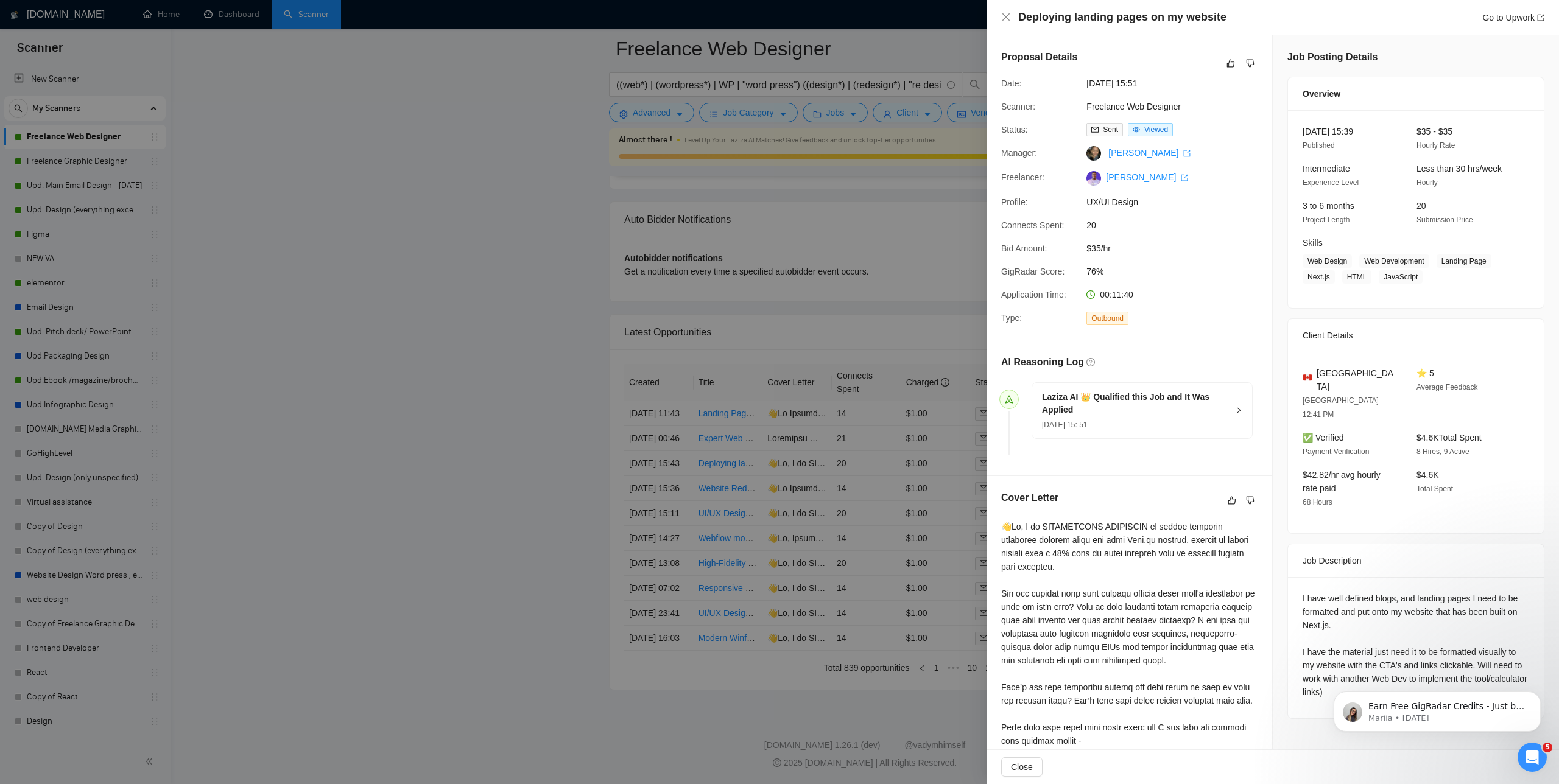
click at [694, 342] on div at bounding box center [779, 392] width 1559 height 784
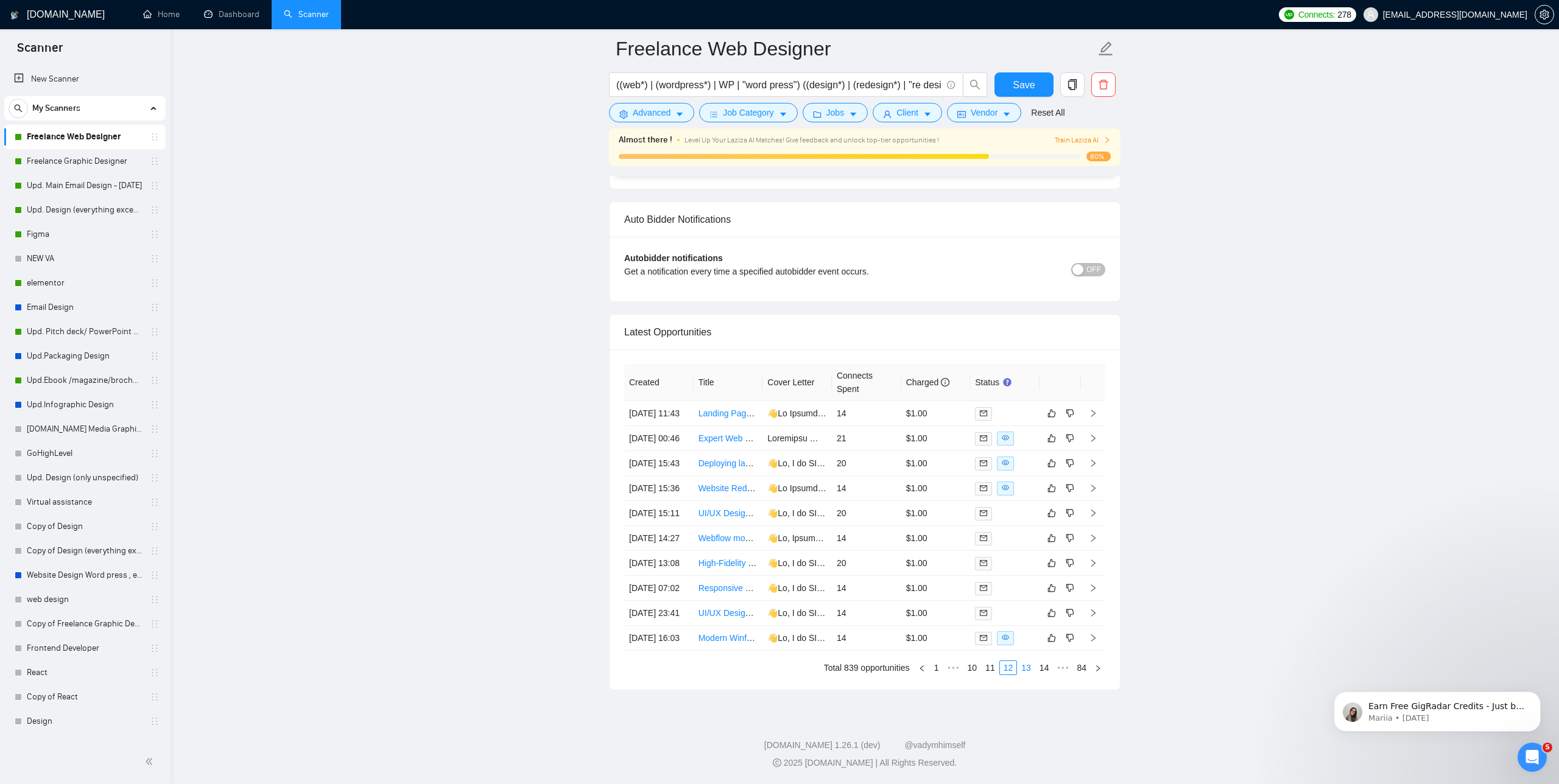
click at [1020, 668] on link "13" at bounding box center [1026, 668] width 17 height 13
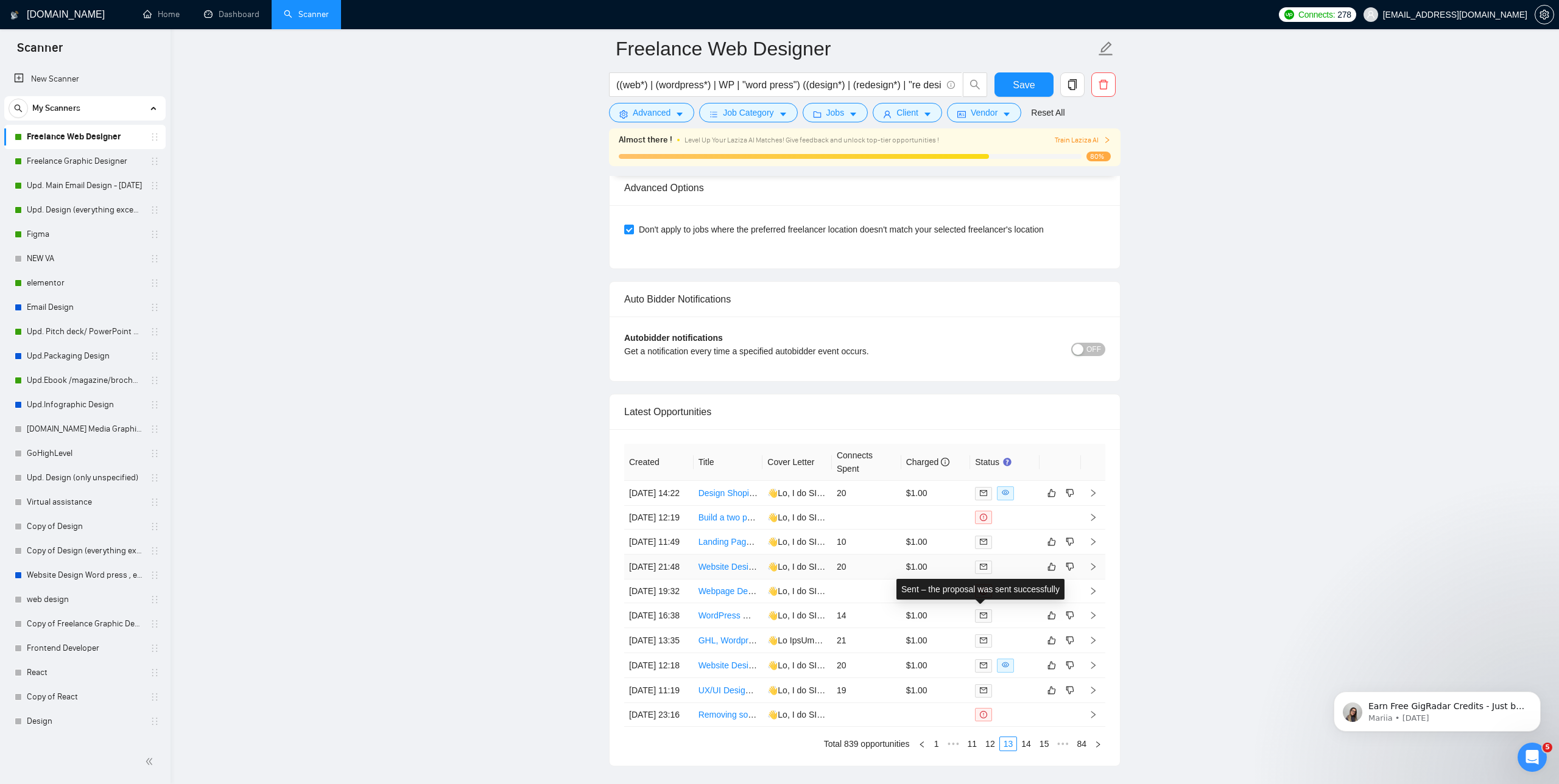
scroll to position [3133, 0]
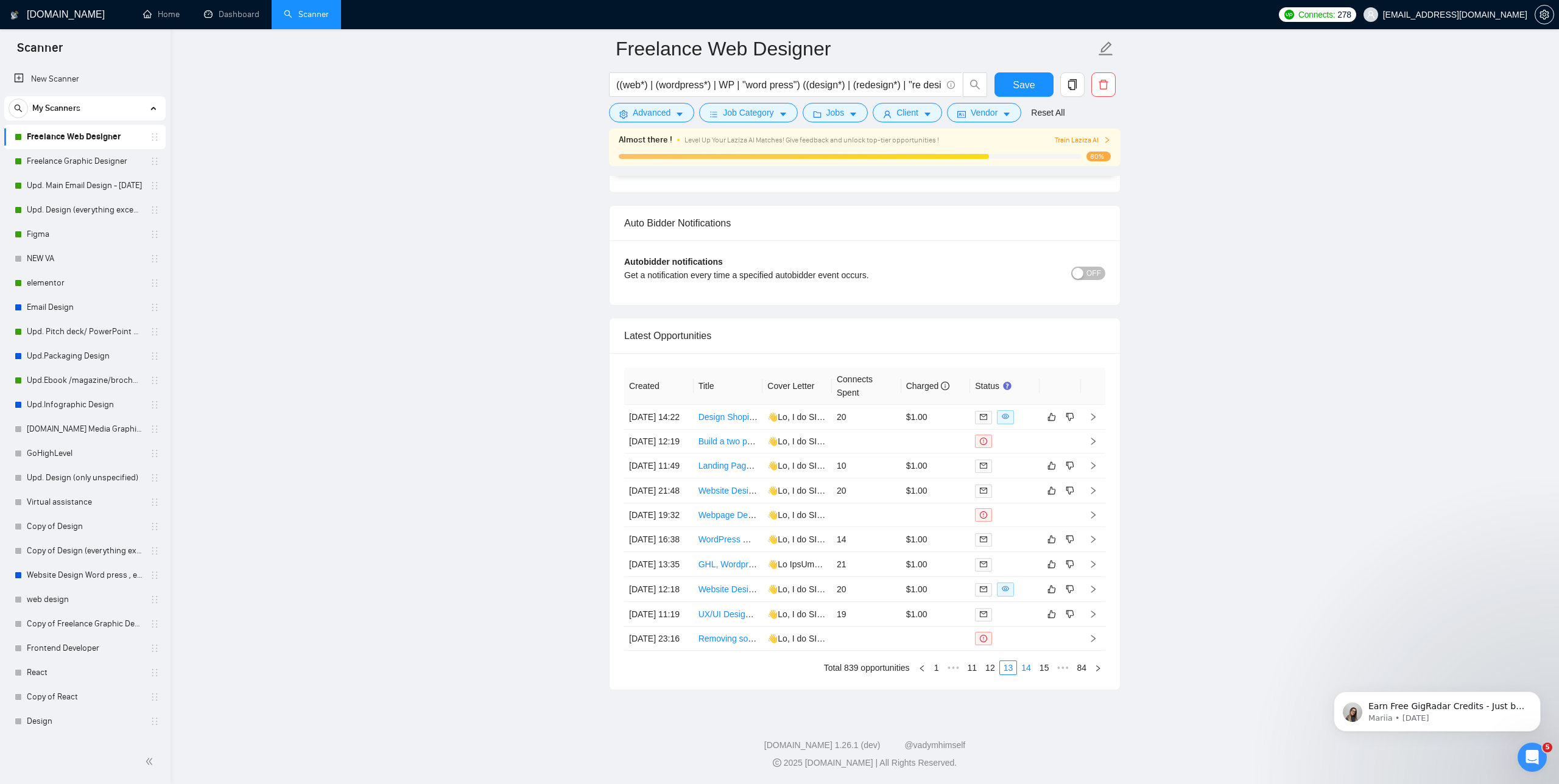
click at [1023, 667] on link "14" at bounding box center [1026, 668] width 17 height 13
click at [669, 122] on button "Advanced" at bounding box center [652, 112] width 86 height 19
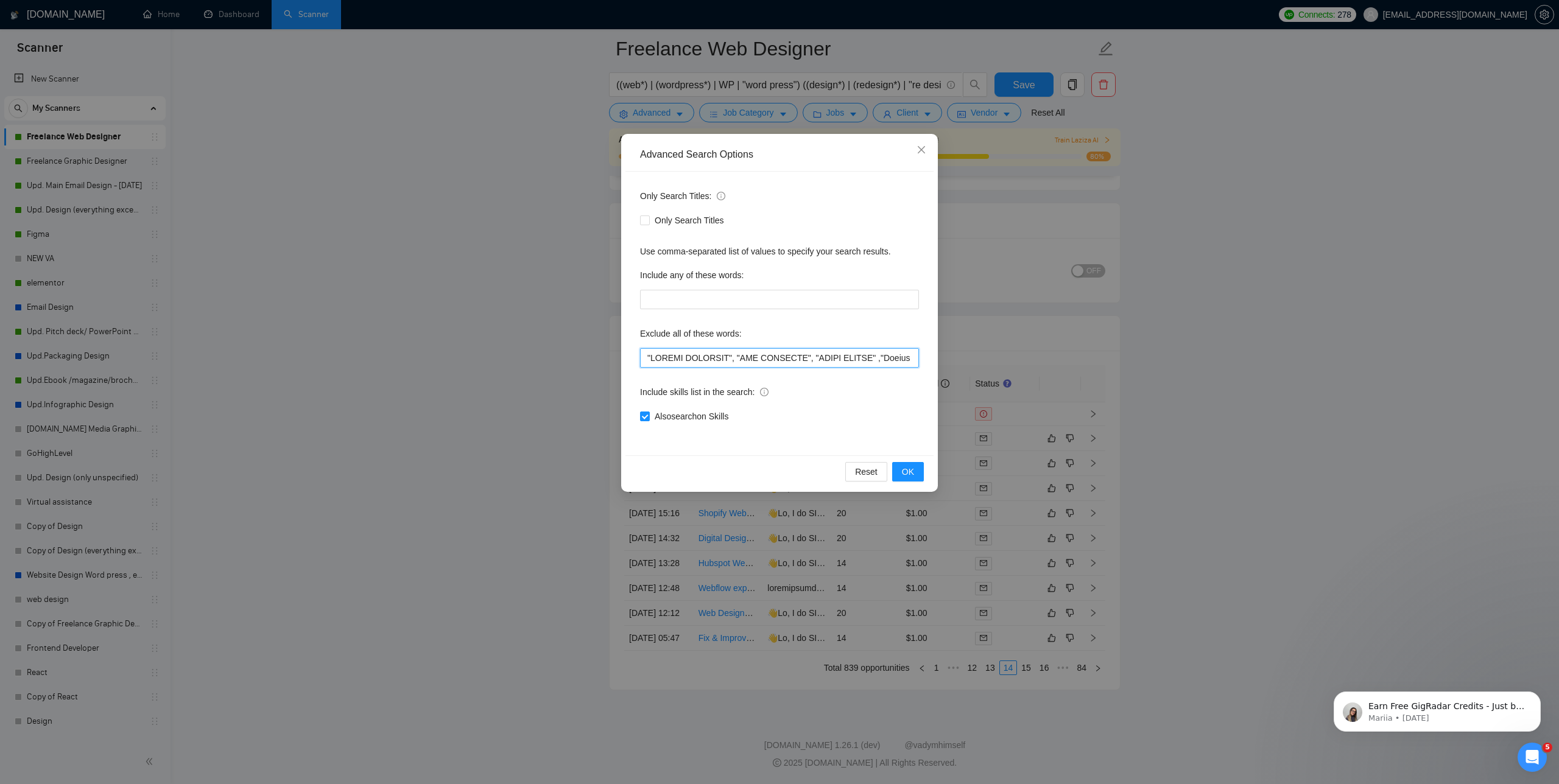
click at [642, 357] on input "text" at bounding box center [779, 357] width 279 height 19
drag, startPoint x: 697, startPoint y: 356, endPoint x: 652, endPoint y: 356, distance: 45.0
click at [652, 356] on input "text" at bounding box center [779, 357] width 279 height 19
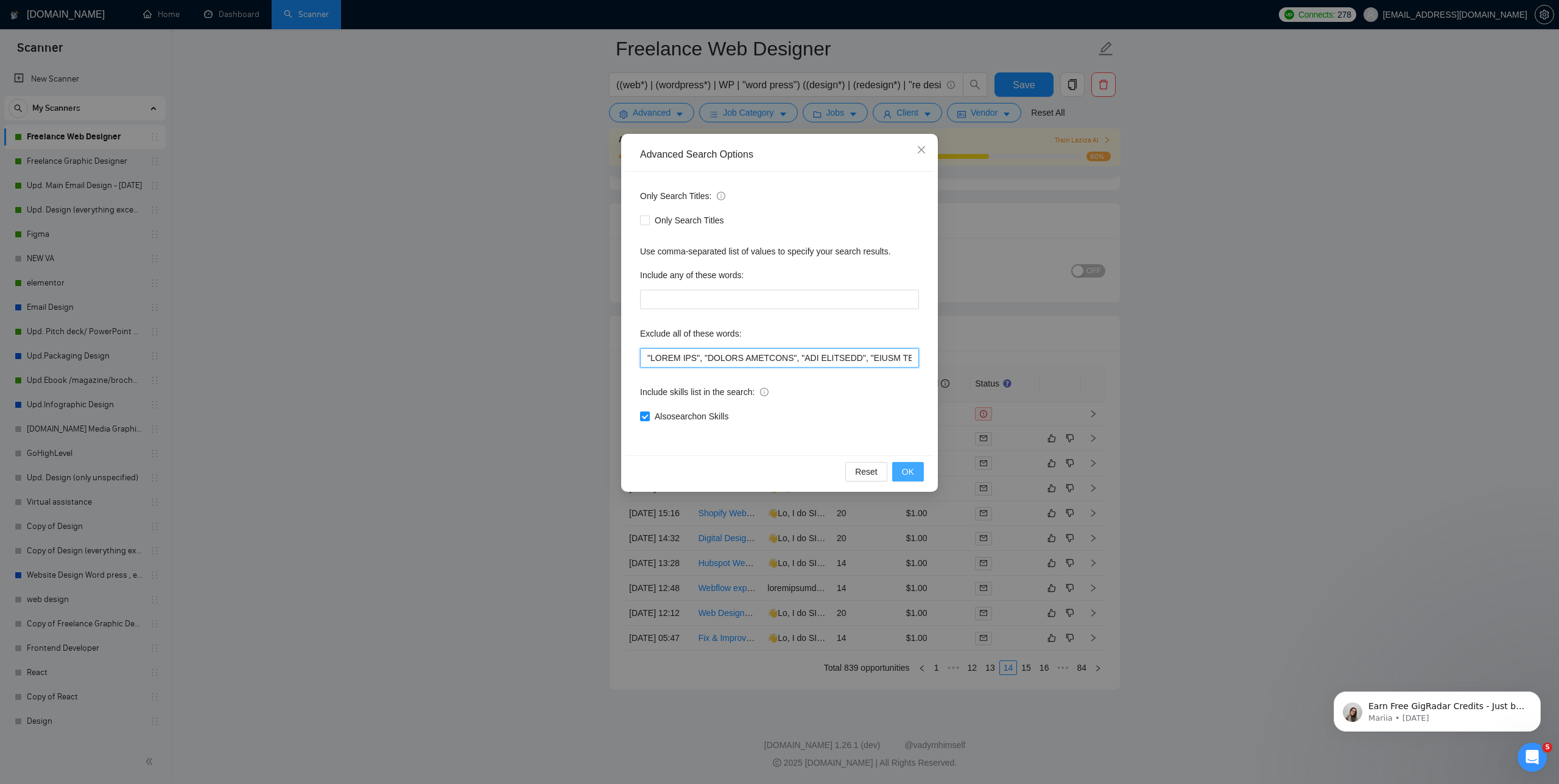
type input ""MINOR FIX", "BEAVER DESIGNER", "WIX DESIGNER", "CLICK FUNNEL" ,"Social Media C…"
click at [912, 470] on span "OK" at bounding box center [907, 472] width 13 height 13
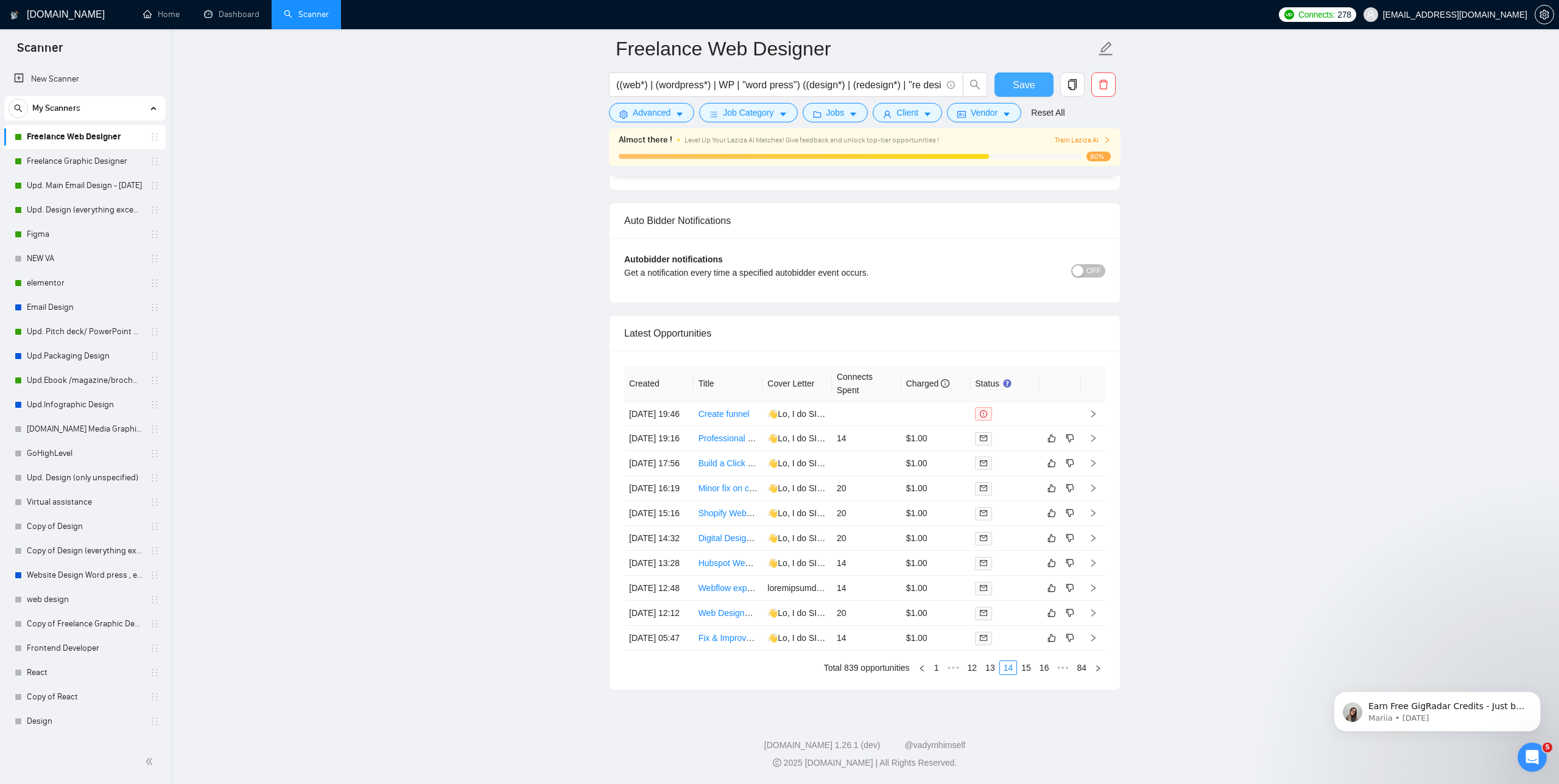
click at [1038, 81] on button "Save" at bounding box center [1024, 84] width 59 height 24
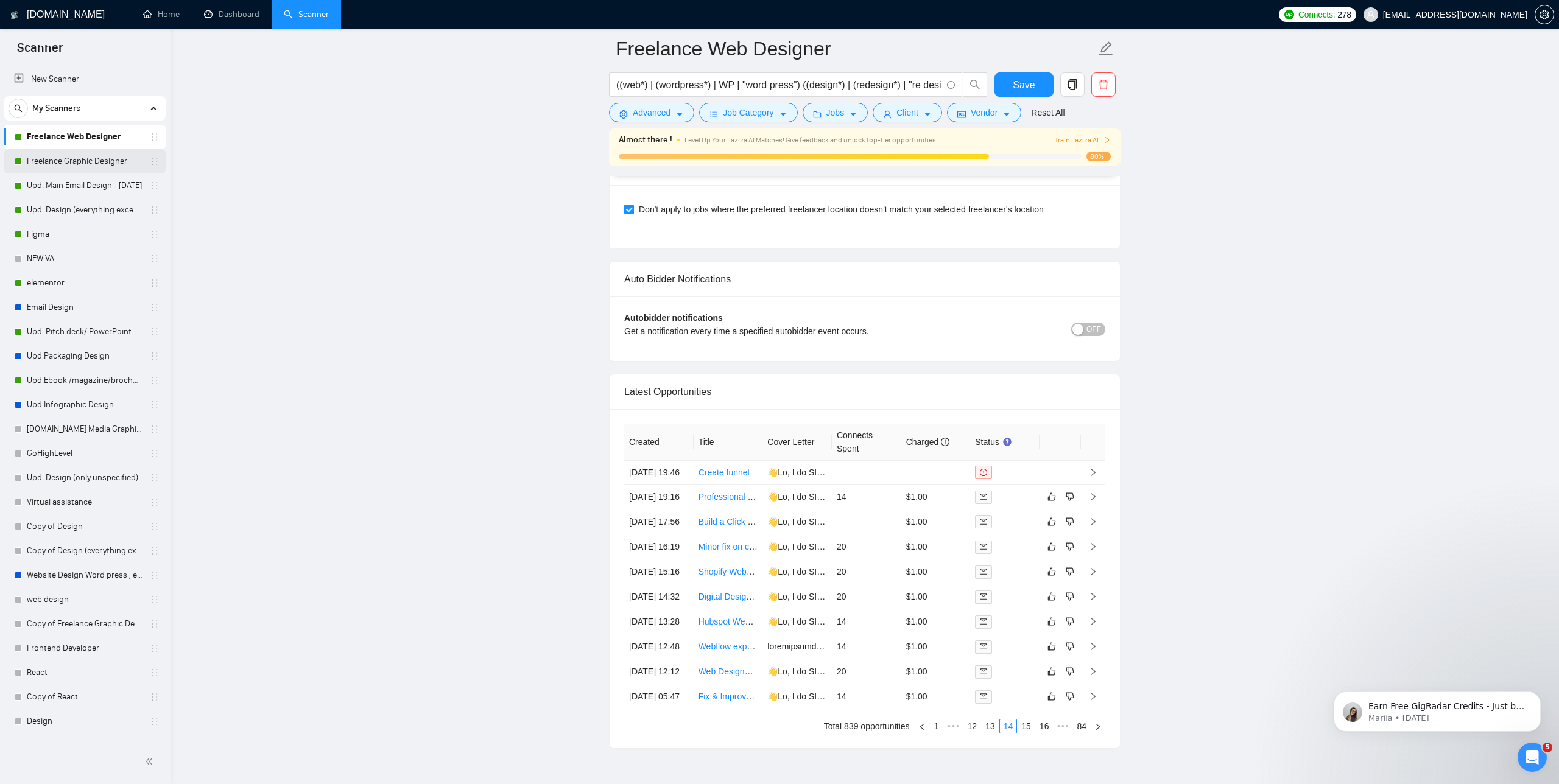
click at [99, 162] on link "Freelance Graphic Designer" at bounding box center [85, 161] width 116 height 24
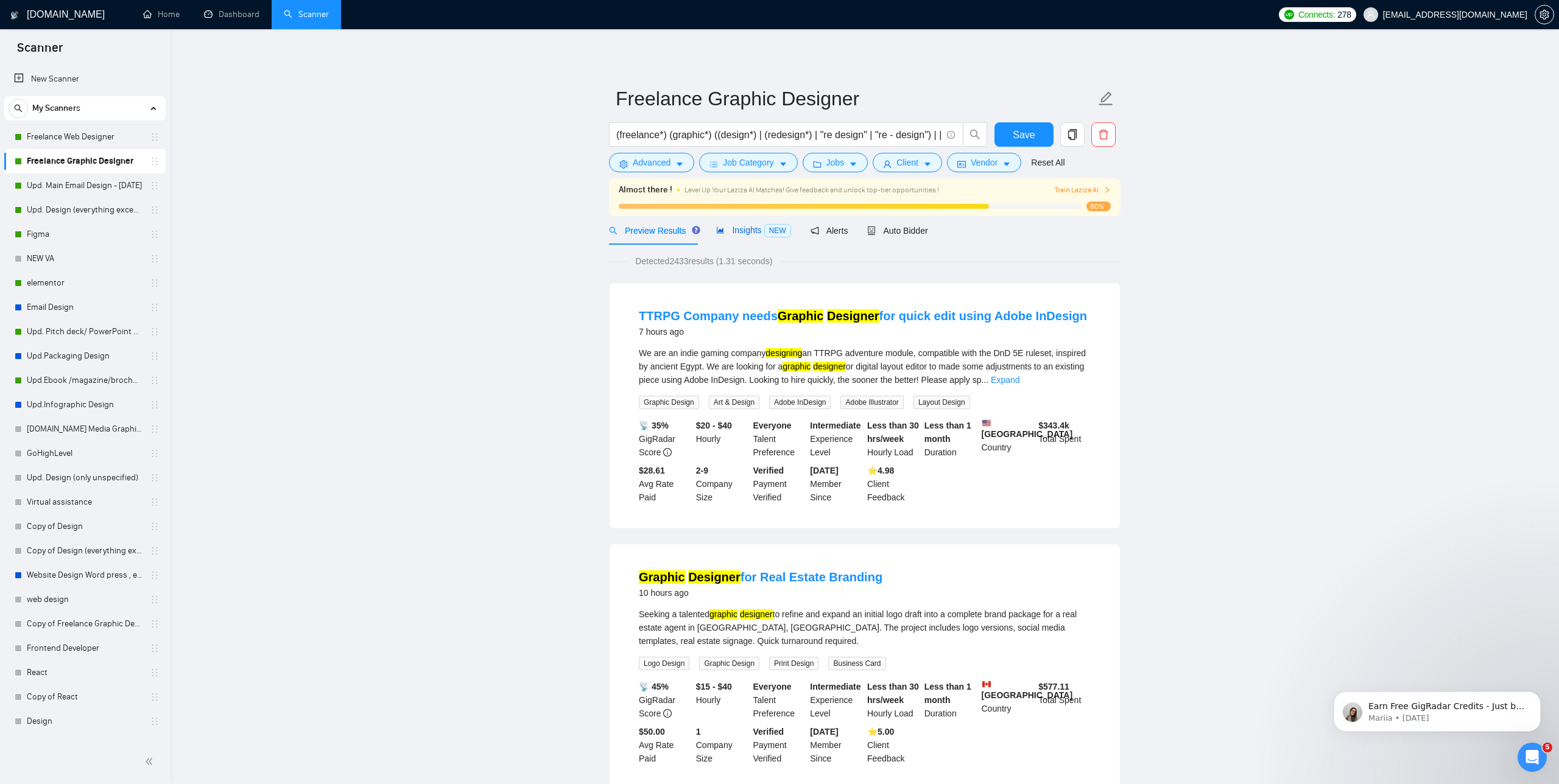
click at [741, 232] on span "Insights NEW" at bounding box center [753, 231] width 75 height 10
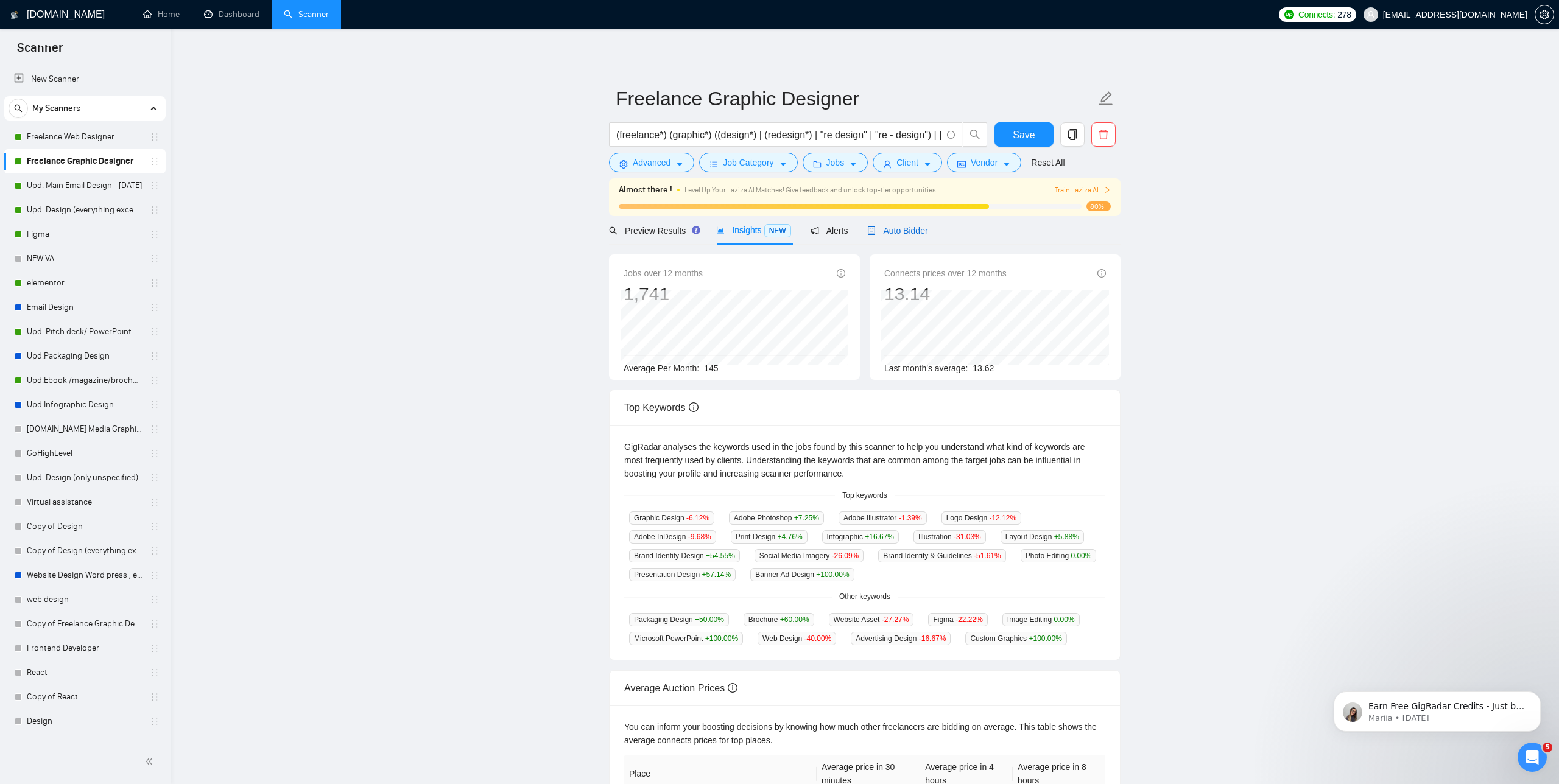
click at [902, 228] on span "Auto Bidder" at bounding box center [897, 231] width 60 height 10
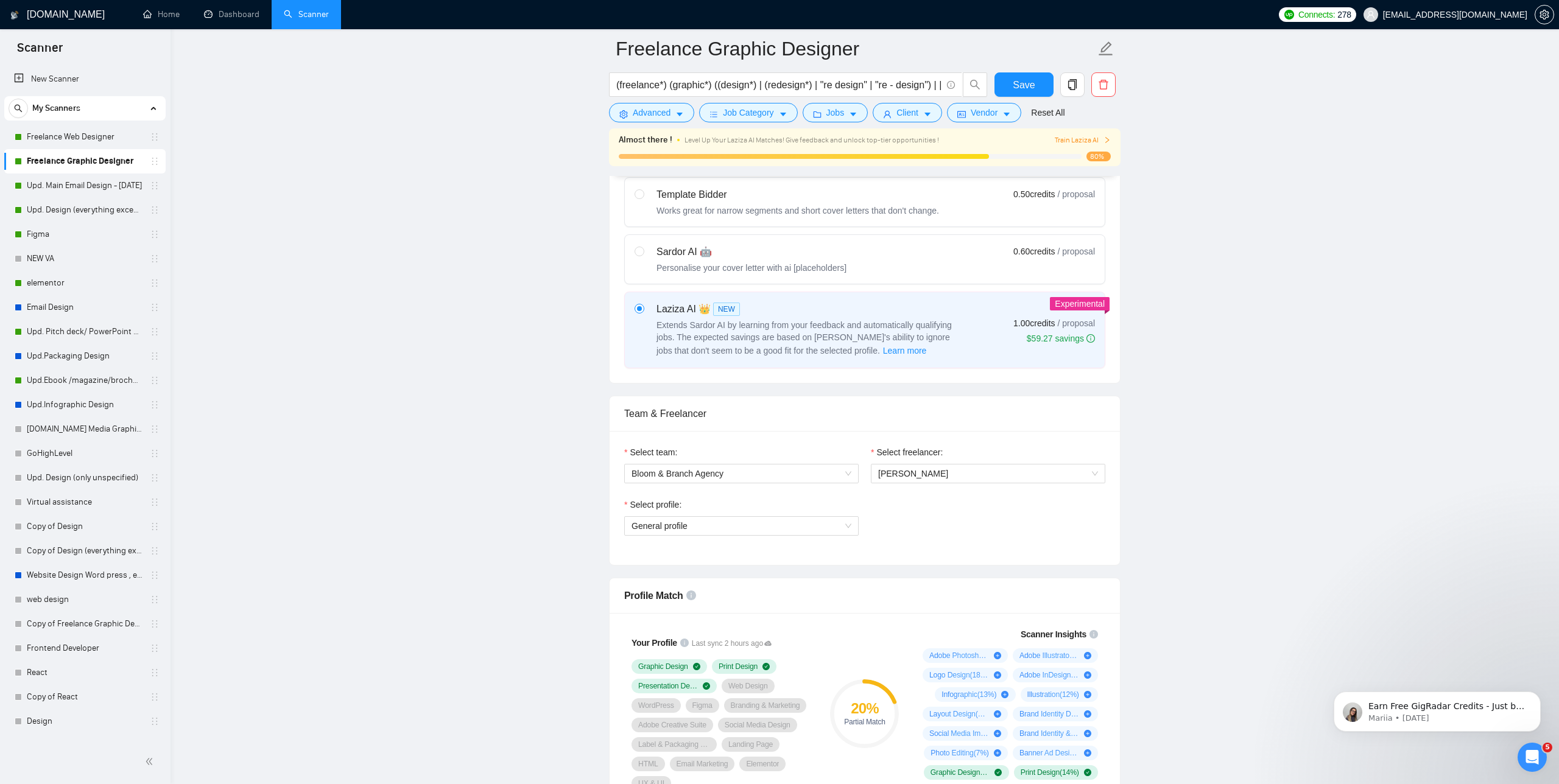
scroll to position [395, 0]
click at [792, 509] on div "Select profile:" at bounding box center [741, 504] width 235 height 18
click at [787, 521] on span "General profile" at bounding box center [741, 522] width 220 height 18
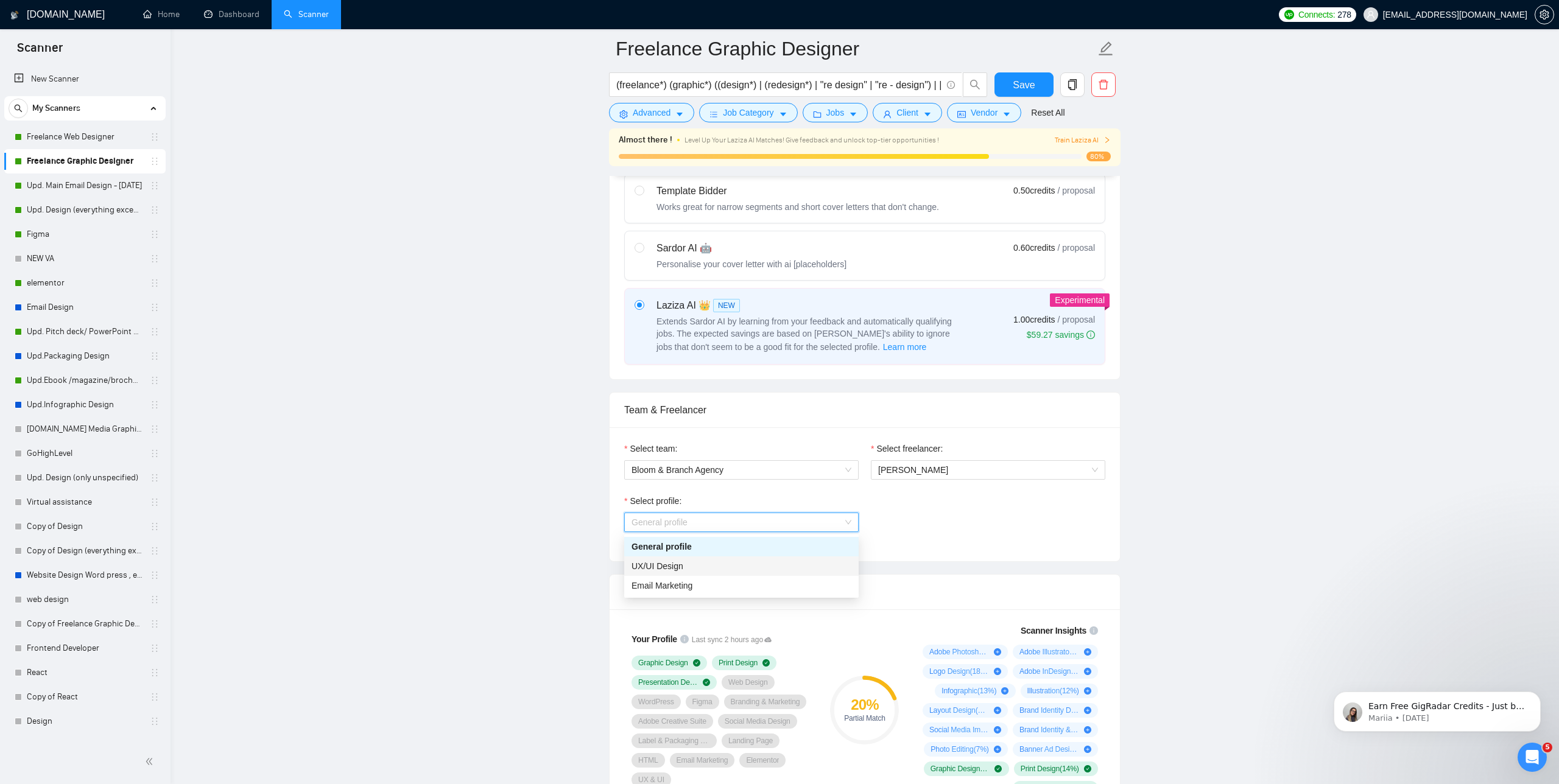
click at [703, 559] on div "UX/UI Design" at bounding box center [741, 566] width 220 height 13
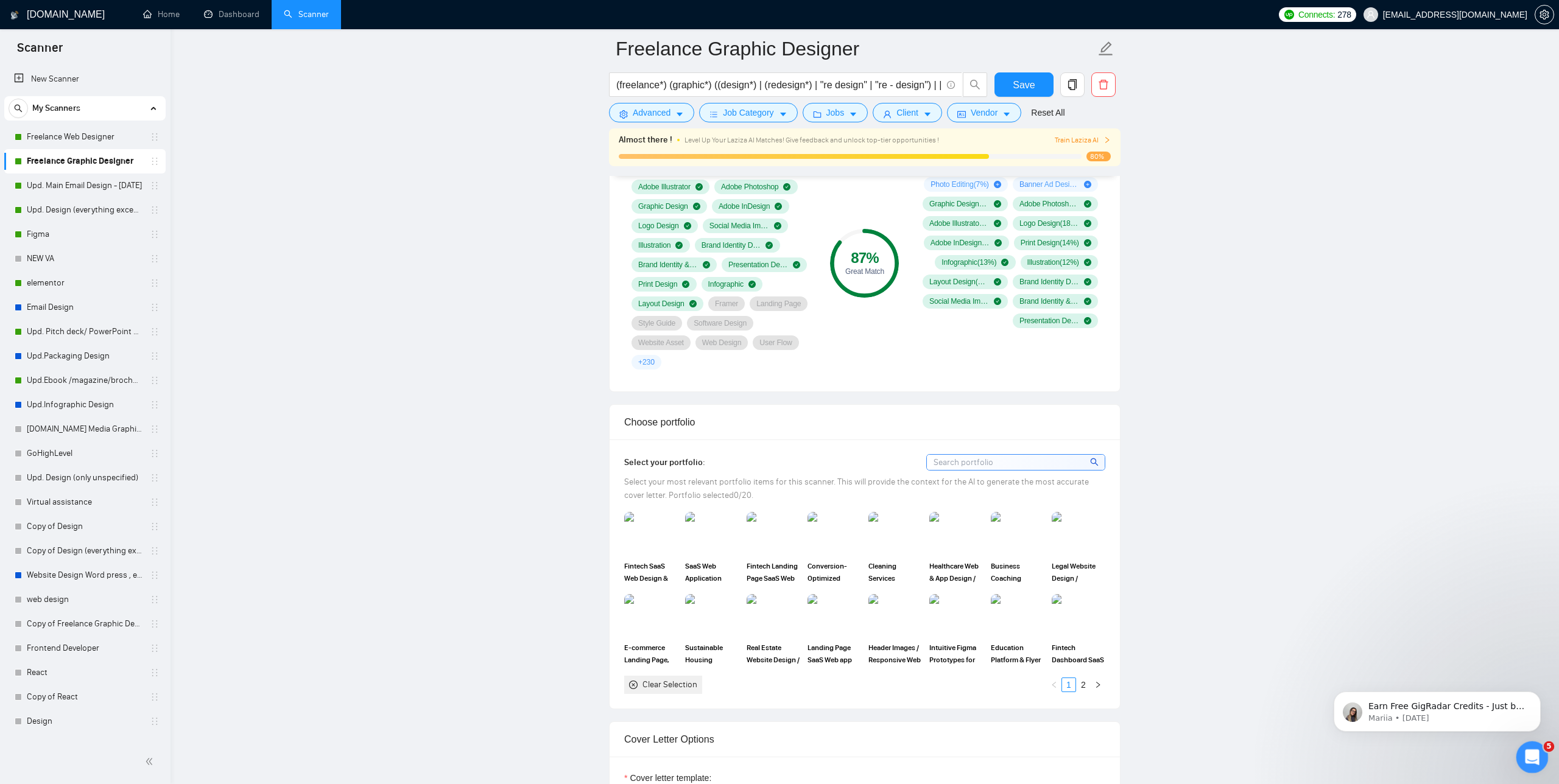
scroll to position [940, 0]
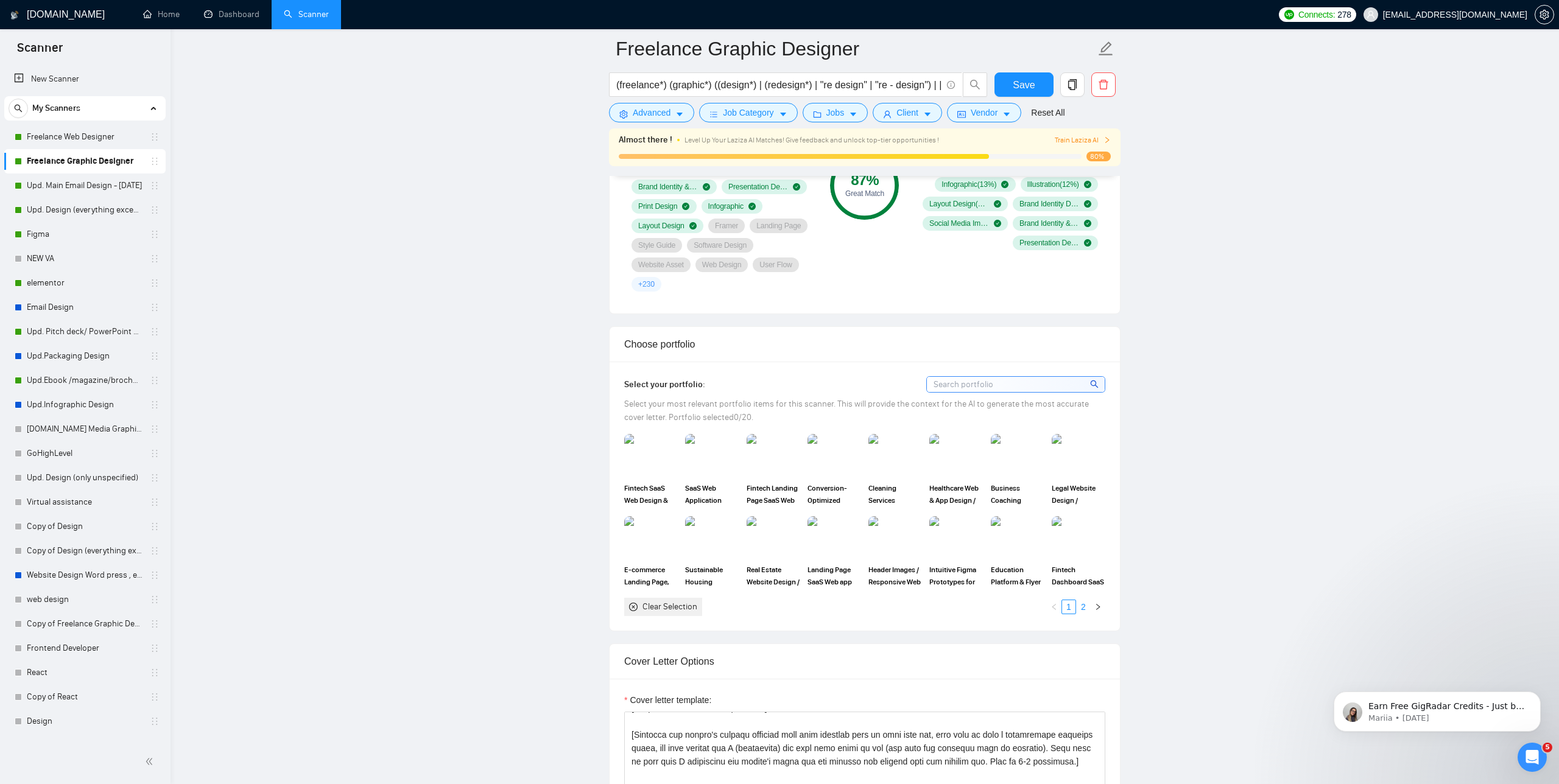
click at [1088, 606] on link "2" at bounding box center [1084, 607] width 13 height 13
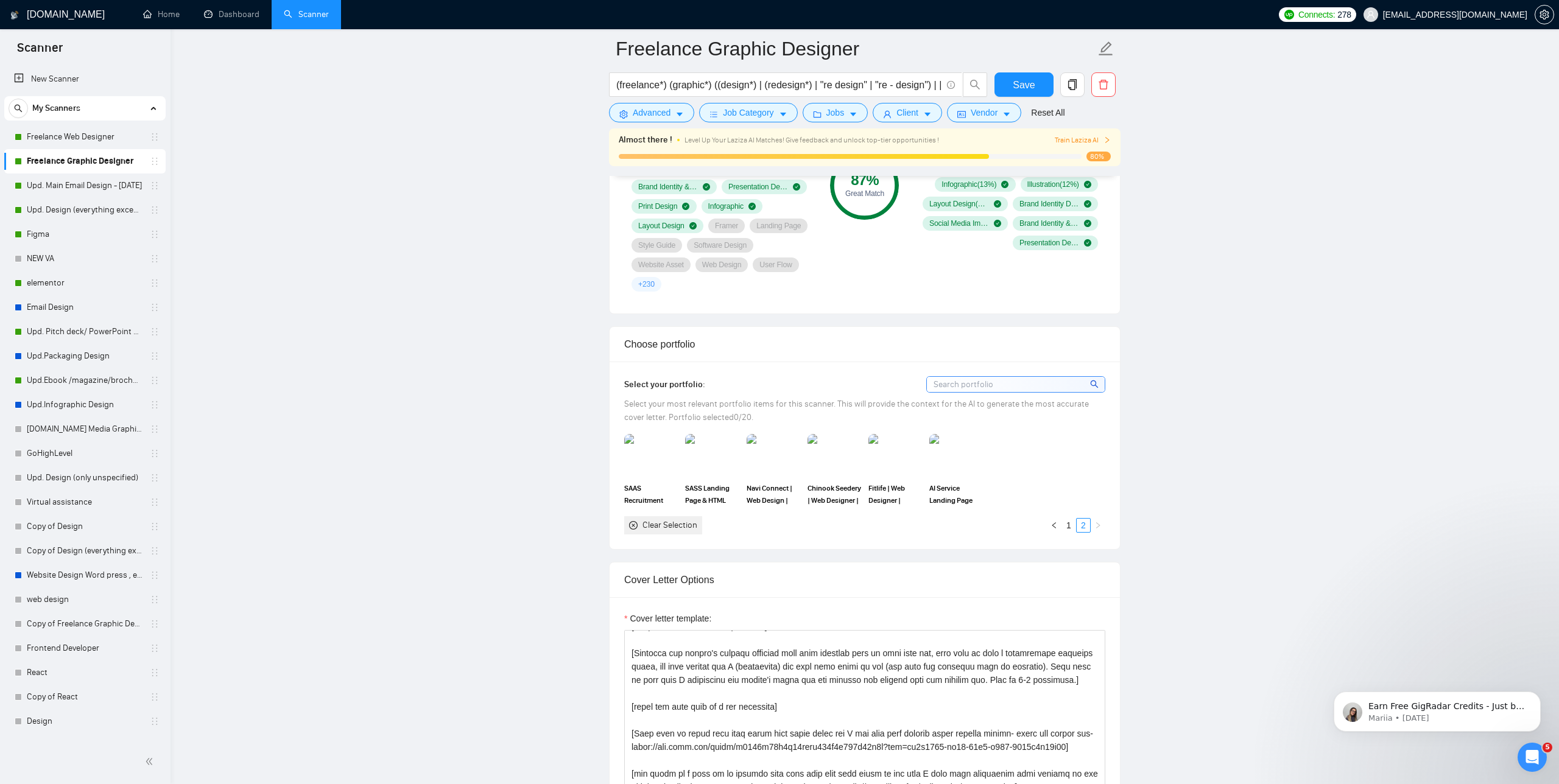
click at [1067, 517] on div "Clear Selection 1 2" at bounding box center [865, 526] width 481 height 18
click at [644, 526] on div "Clear Selection" at bounding box center [669, 526] width 55 height 13
click at [631, 524] on icon "close-circle" at bounding box center [633, 526] width 8 height 8
click at [987, 379] on input at bounding box center [1016, 385] width 178 height 15
click at [1064, 454] on div "SAAS Recruitment Email Newsletter | HTML Responsive Email Designer SASS Landing…" at bounding box center [865, 484] width 488 height 100
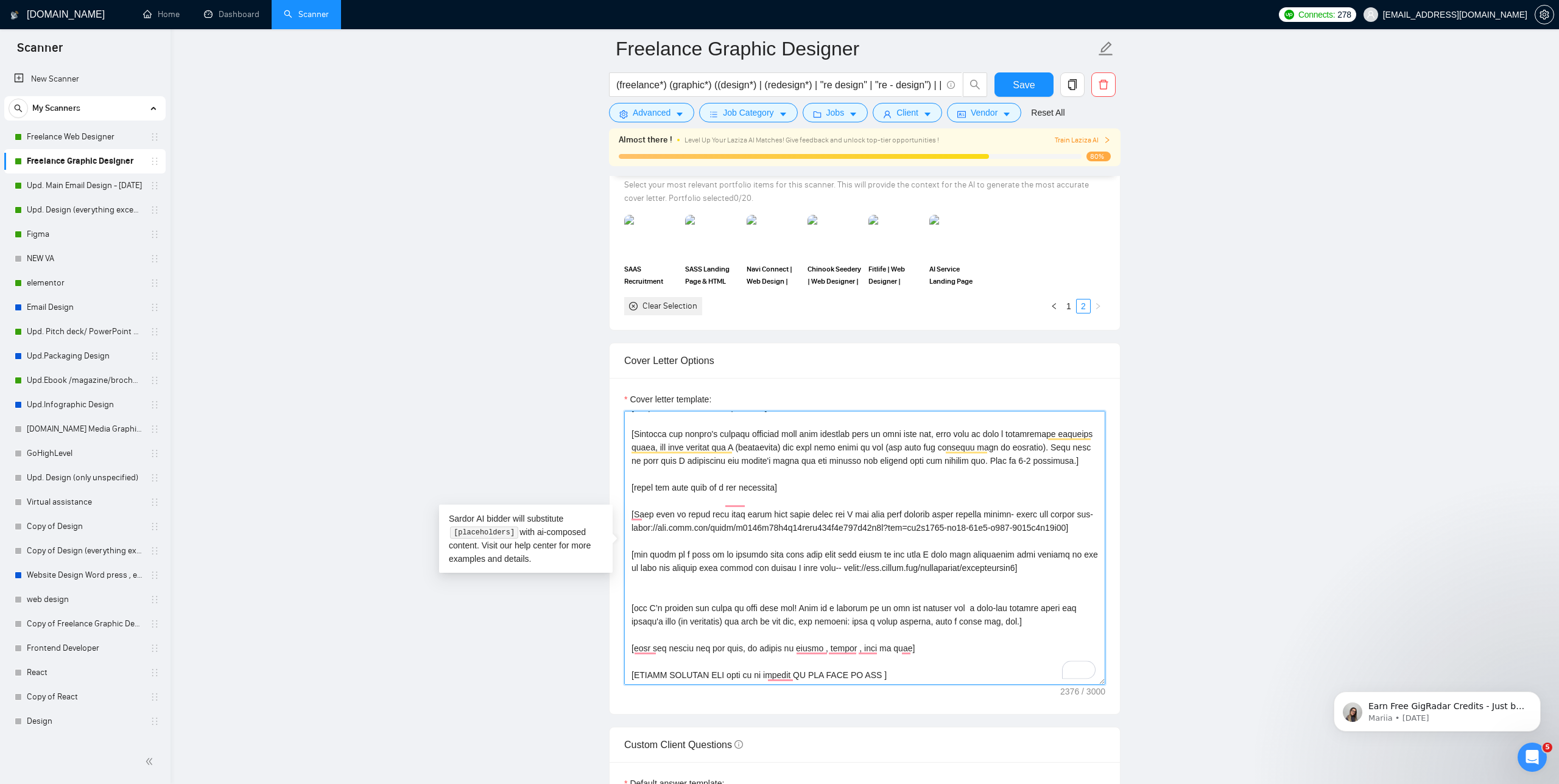
scroll to position [268, 0]
drag, startPoint x: 1063, startPoint y: 568, endPoint x: 858, endPoint y: 570, distance: 205.0
click at [858, 570] on textarea "Cover letter template:" at bounding box center [865, 548] width 481 height 274
click at [472, 360] on main "Freelance Graphic Designer (freelance*) (graphic*) ((design*) | (redesign*) | "…" at bounding box center [865, 674] width 1349 height 3570
click at [87, 210] on link "Upd. Design (everything except unspecified)" at bounding box center [85, 210] width 116 height 24
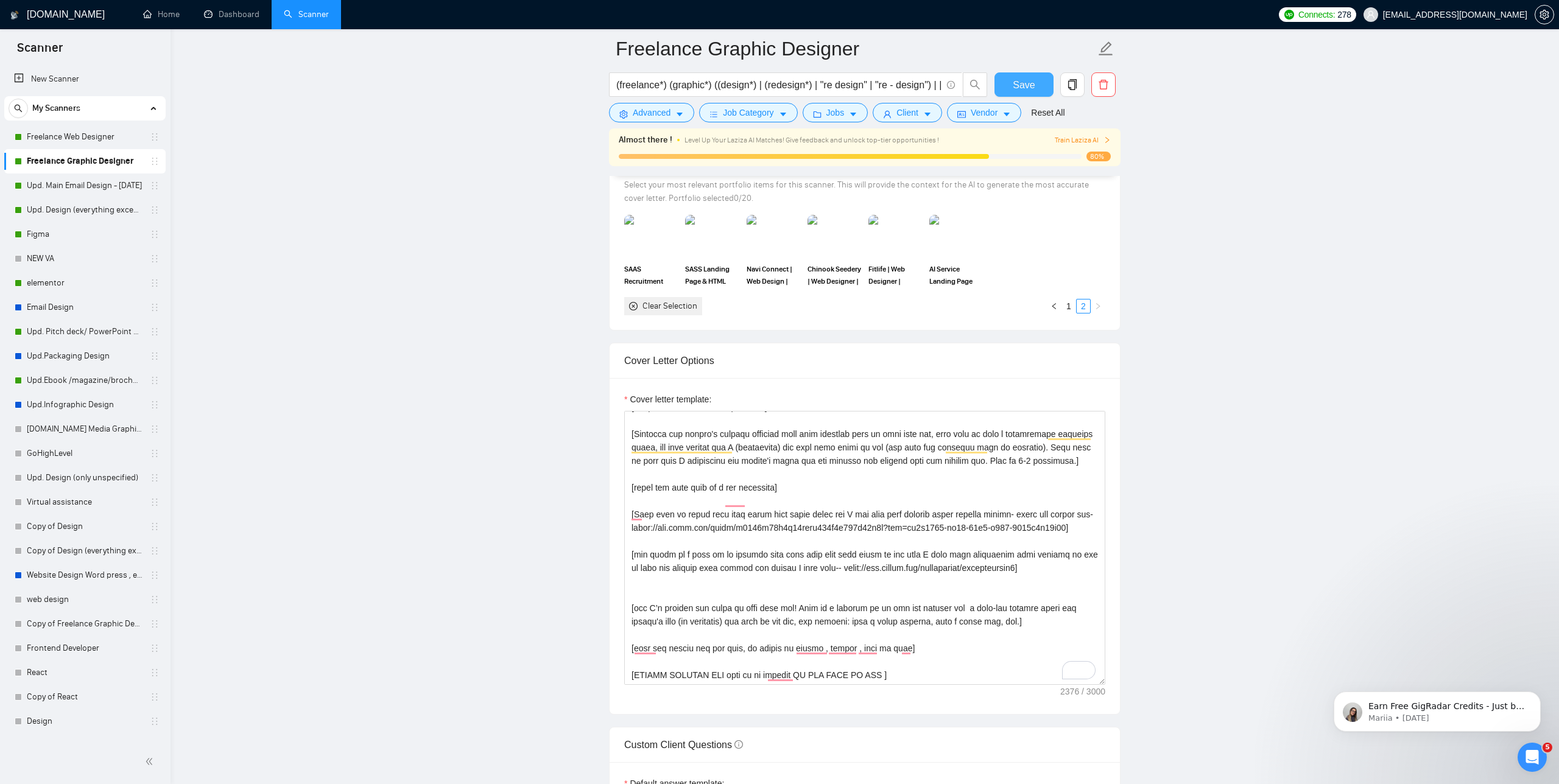
click at [1027, 89] on span "Save" at bounding box center [1024, 85] width 22 height 15
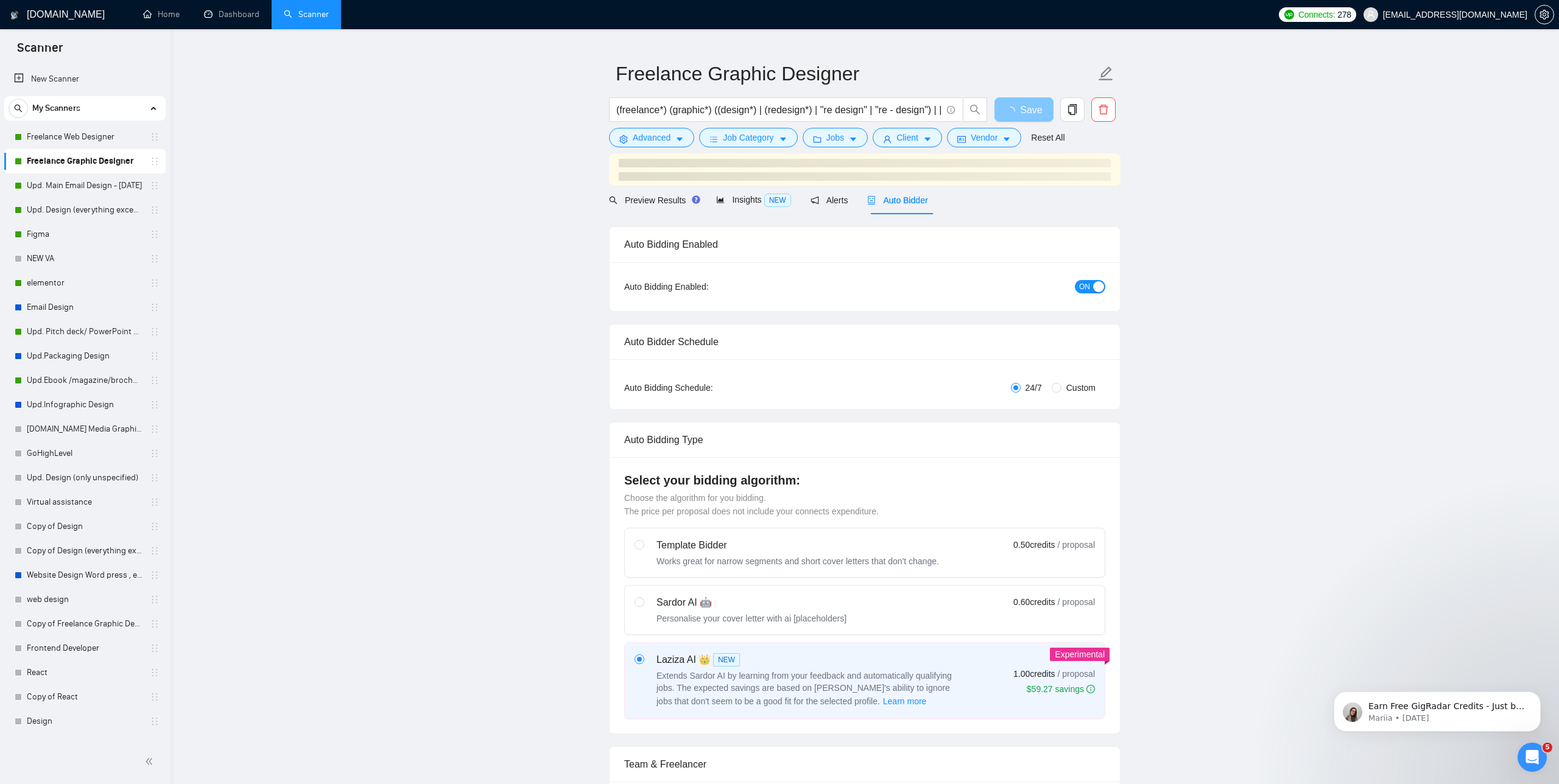
scroll to position [0, 0]
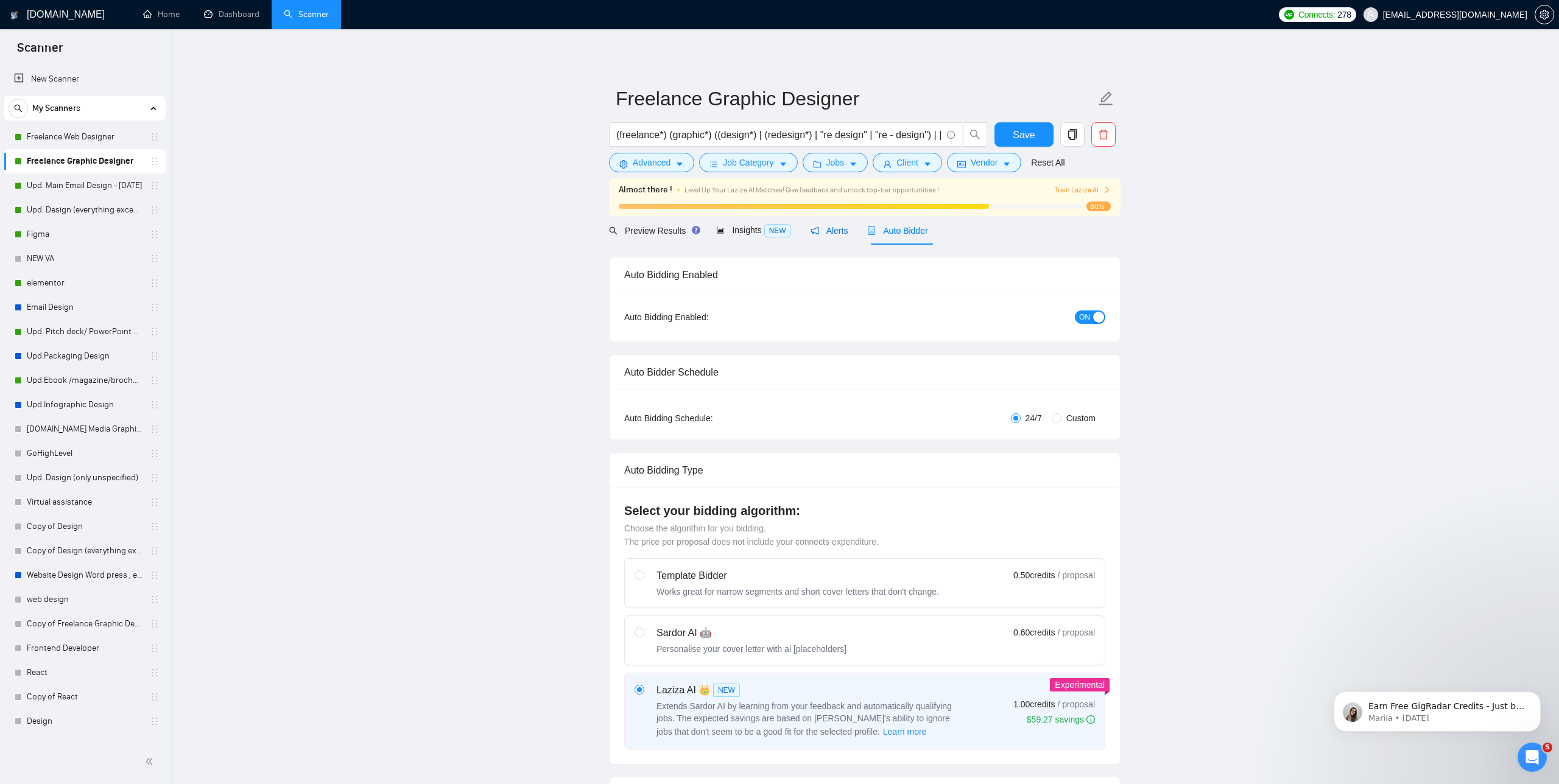
click at [847, 230] on span "Alerts" at bounding box center [829, 231] width 38 height 10
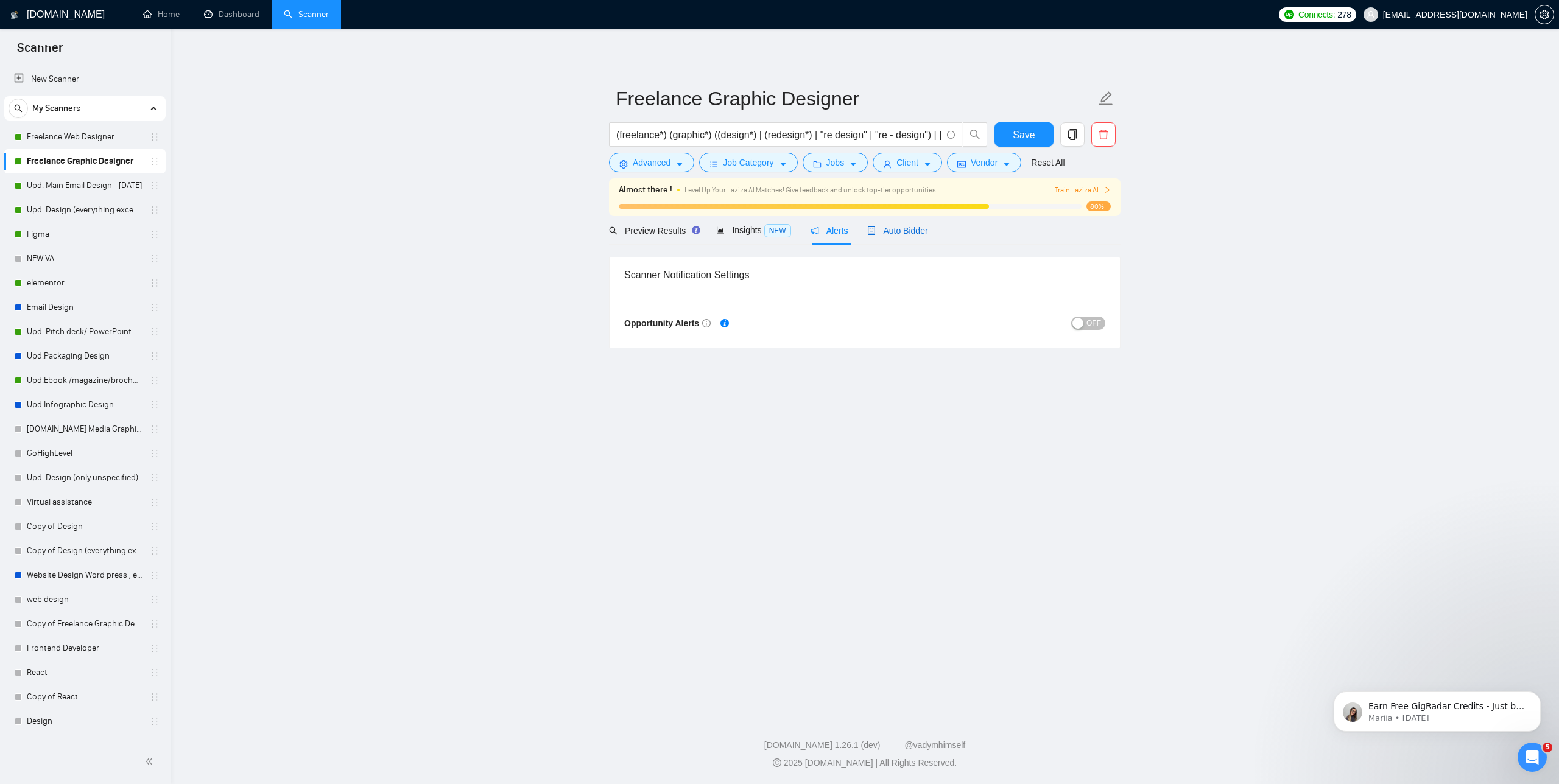
click at [906, 228] on span "Auto Bidder" at bounding box center [897, 231] width 60 height 10
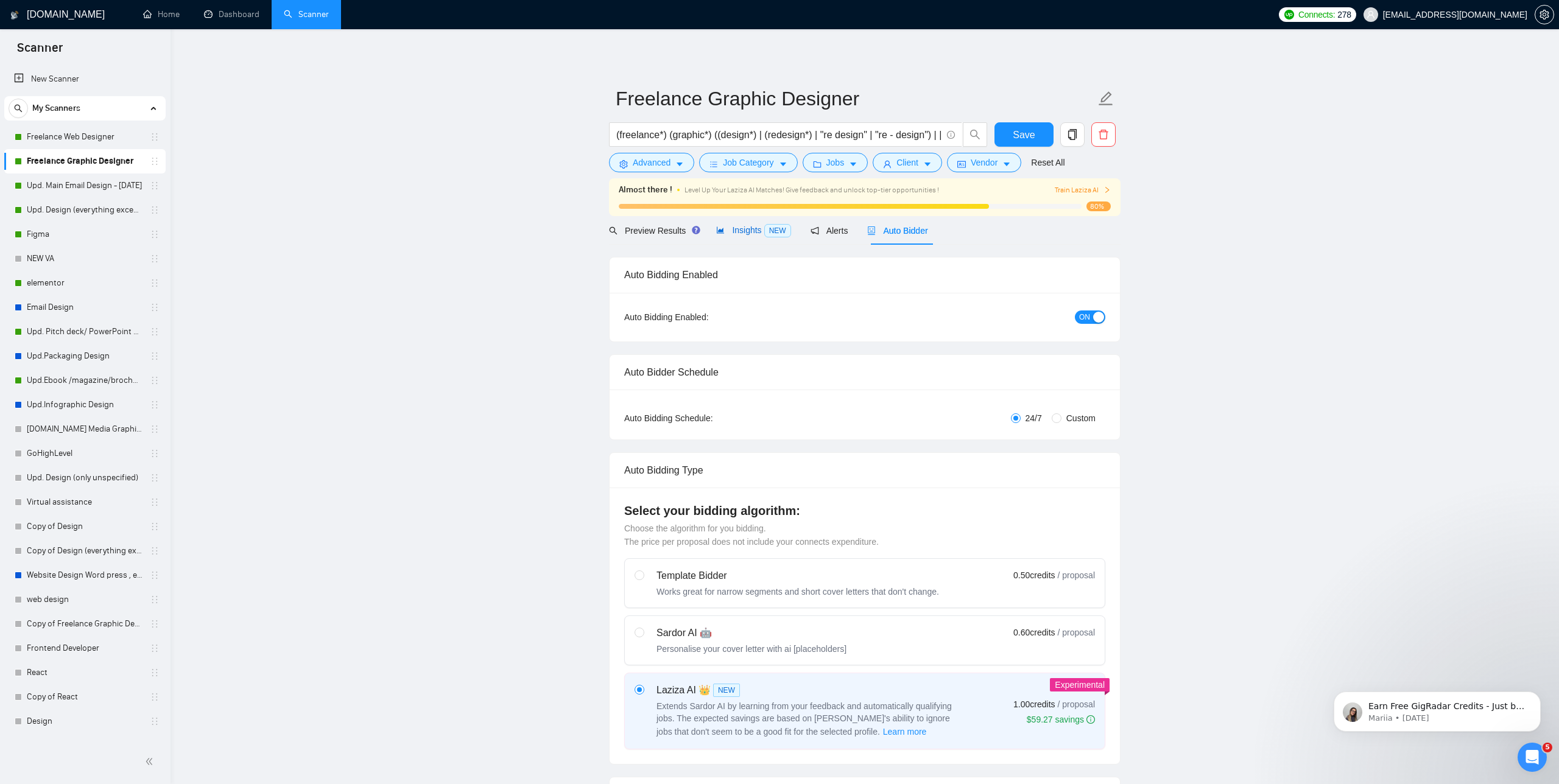
click at [754, 228] on span "Insights NEW" at bounding box center [753, 231] width 75 height 10
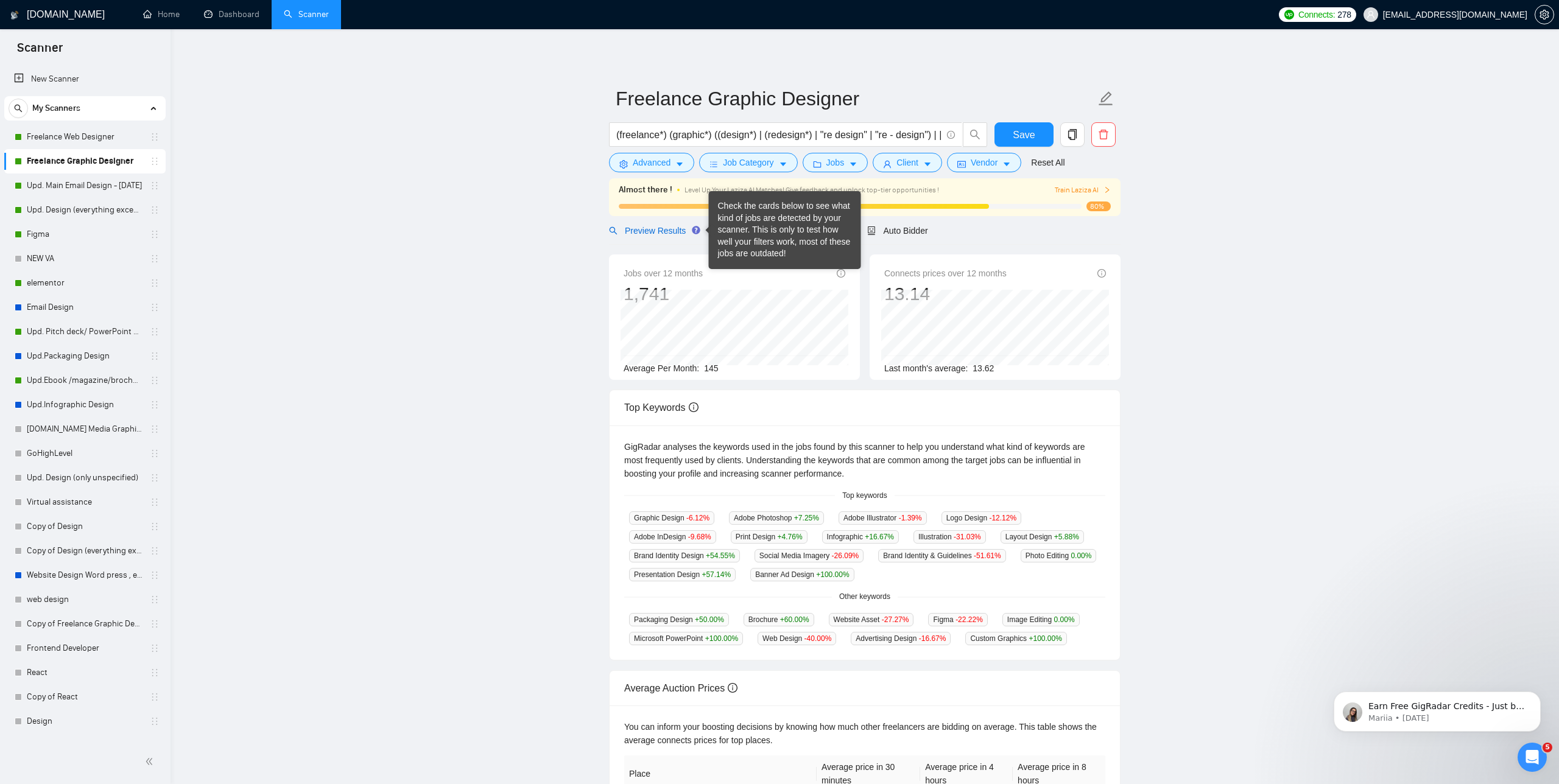
click at [664, 231] on span "Preview Results" at bounding box center [652, 231] width 88 height 10
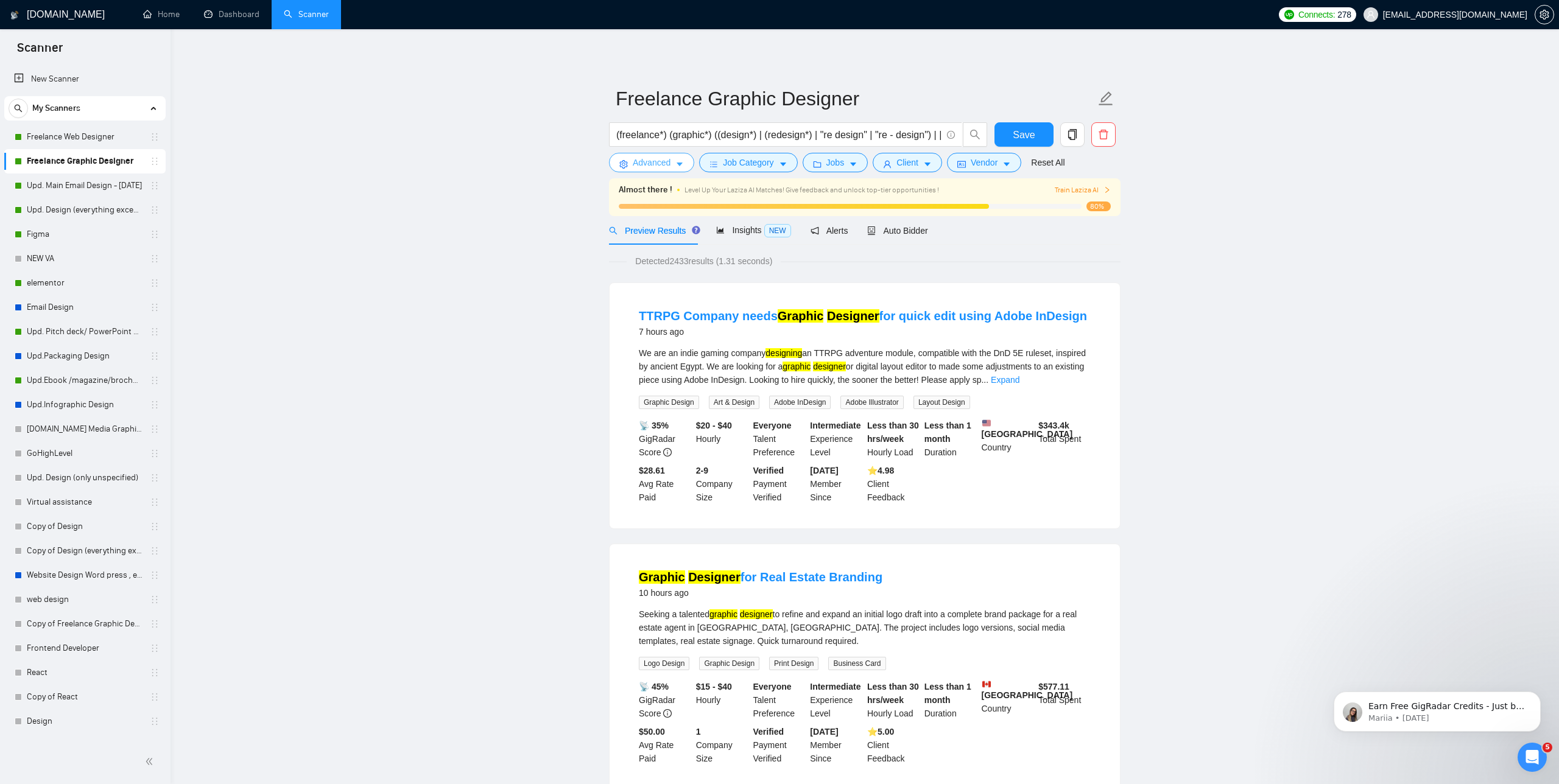
click at [652, 162] on span "Advanced" at bounding box center [652, 163] width 38 height 13
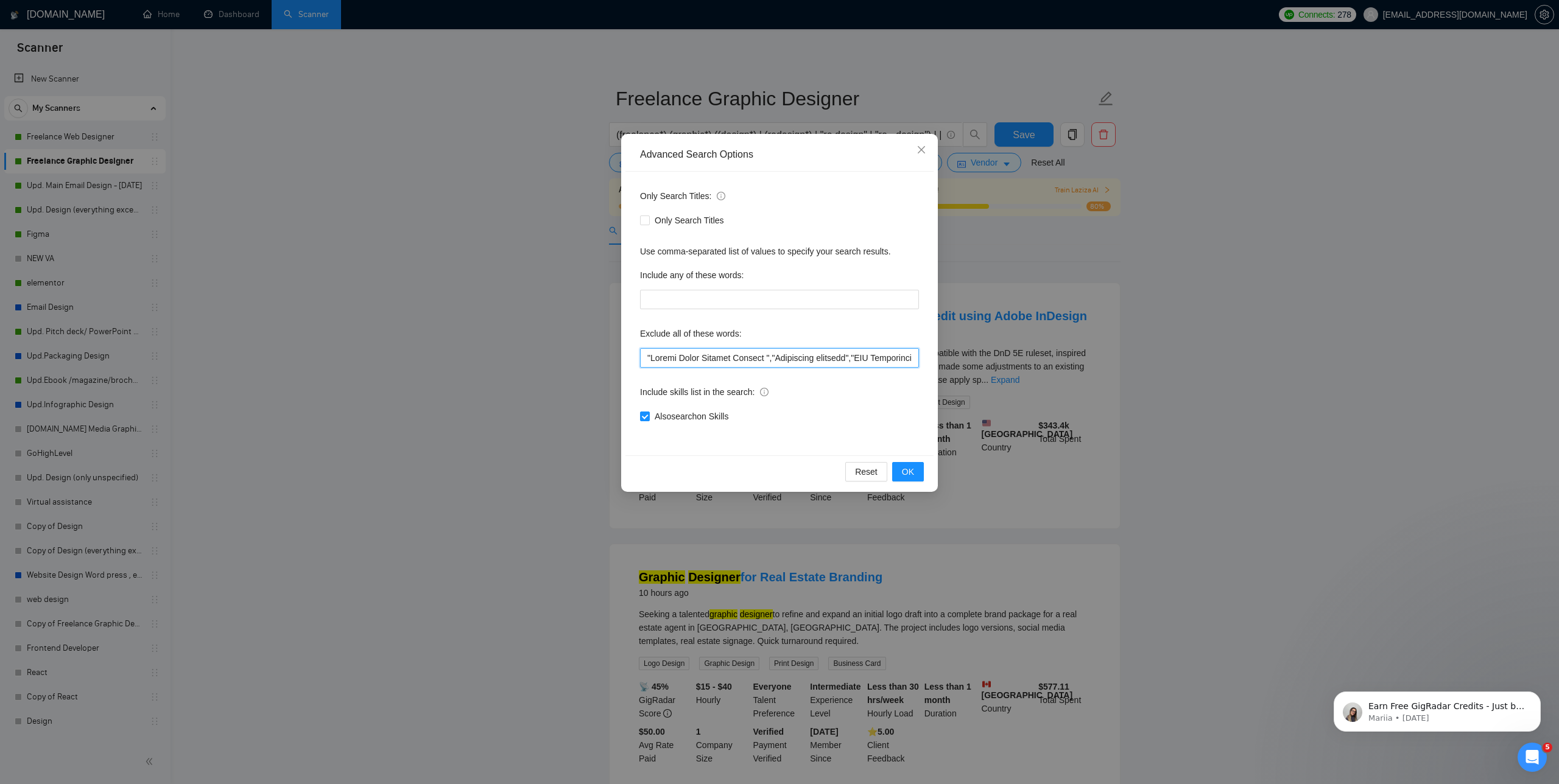
click at [645, 357] on input "text" at bounding box center [779, 357] width 279 height 19
paste input "r quick edit"
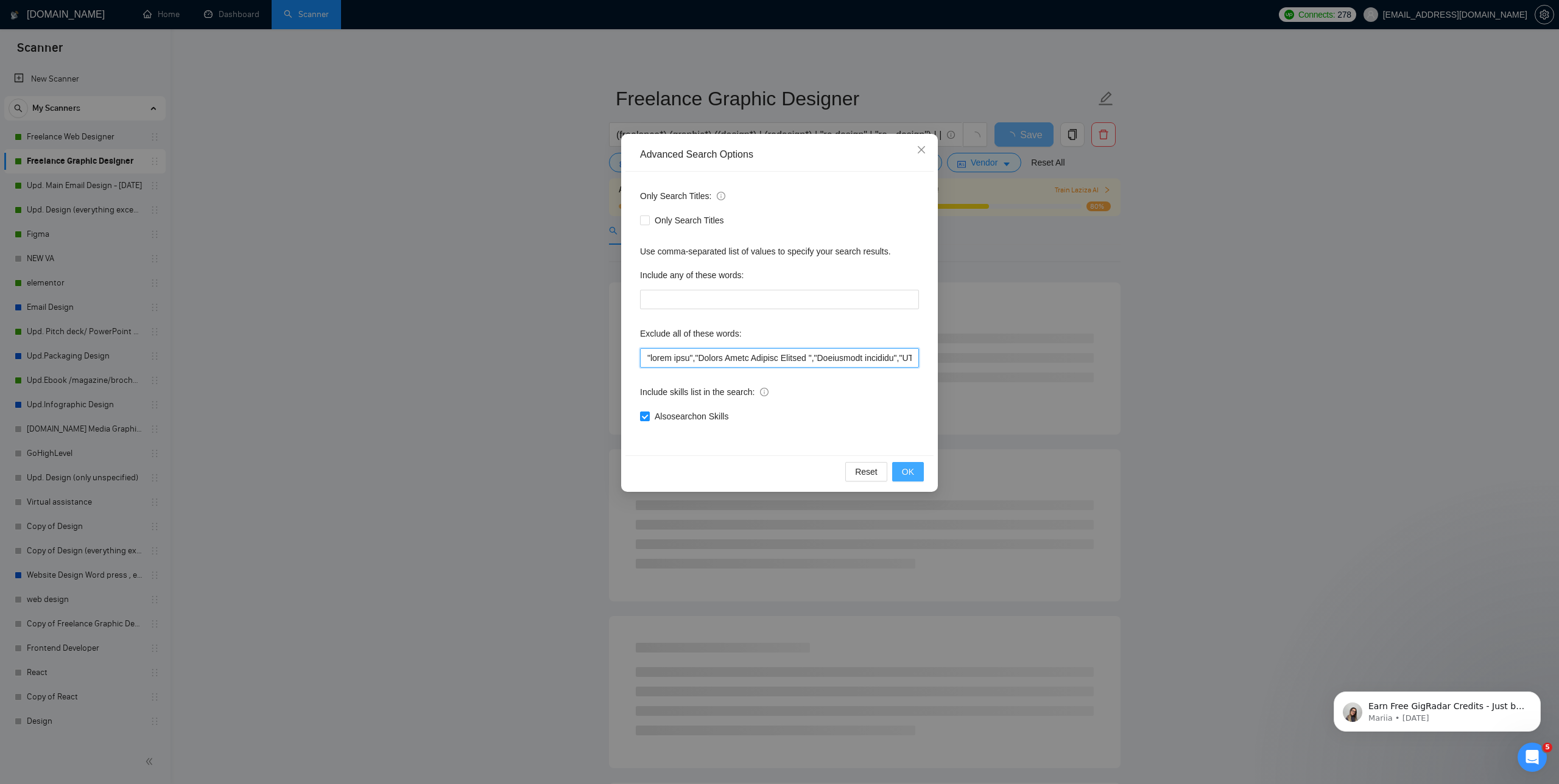
type input ""quick edit","Social Media Content Creator ","Automation engineer","SEO Optimiz…"
click at [911, 480] on button "OK" at bounding box center [908, 471] width 32 height 19
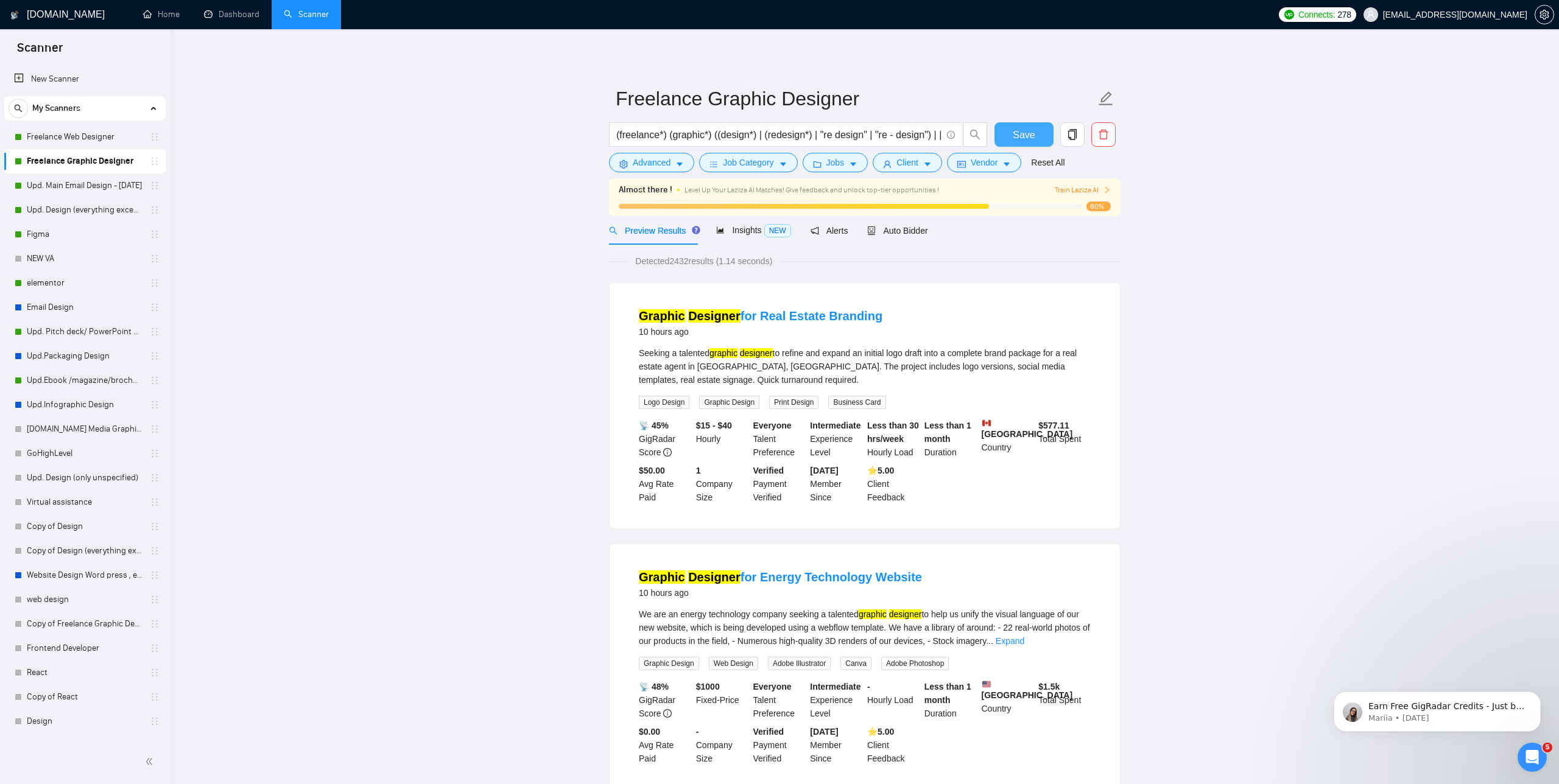
click at [1029, 139] on span "Save" at bounding box center [1024, 135] width 22 height 15
click at [64, 208] on link "Upd. Design (everything except unspecified)" at bounding box center [85, 210] width 116 height 24
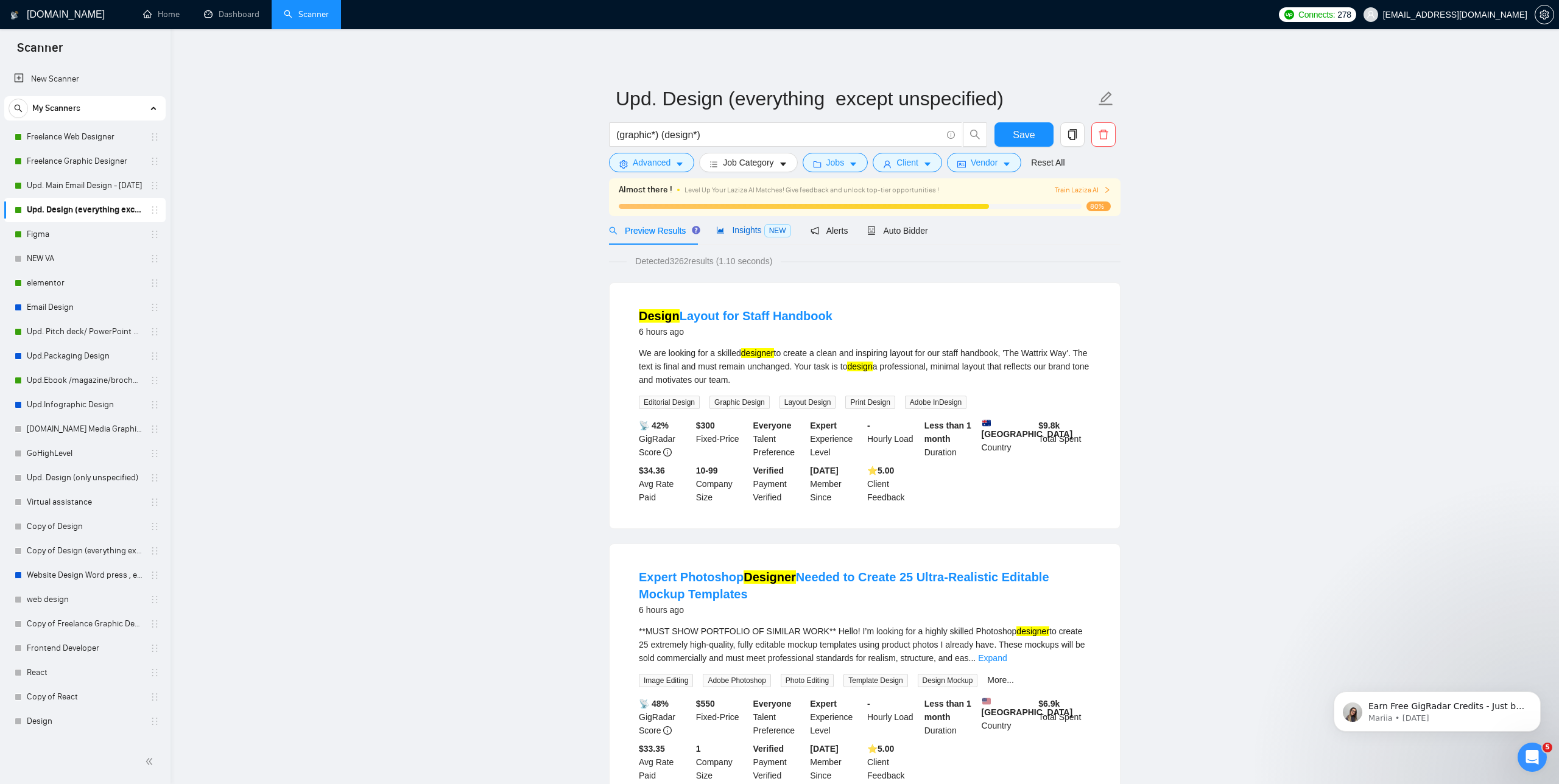
click at [746, 227] on span "Insights NEW" at bounding box center [753, 231] width 75 height 10
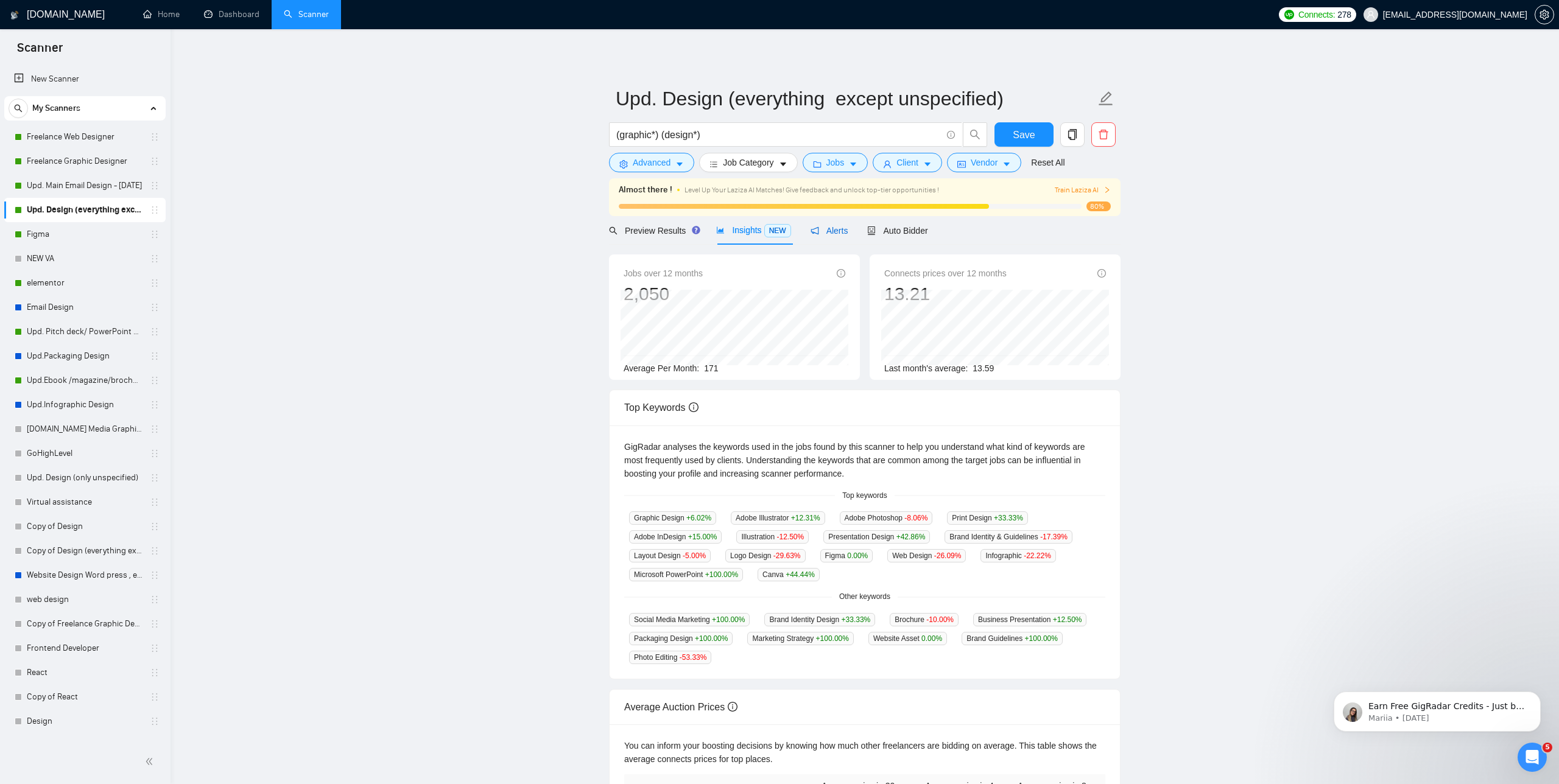
click at [845, 232] on span "Alerts" at bounding box center [829, 231] width 38 height 10
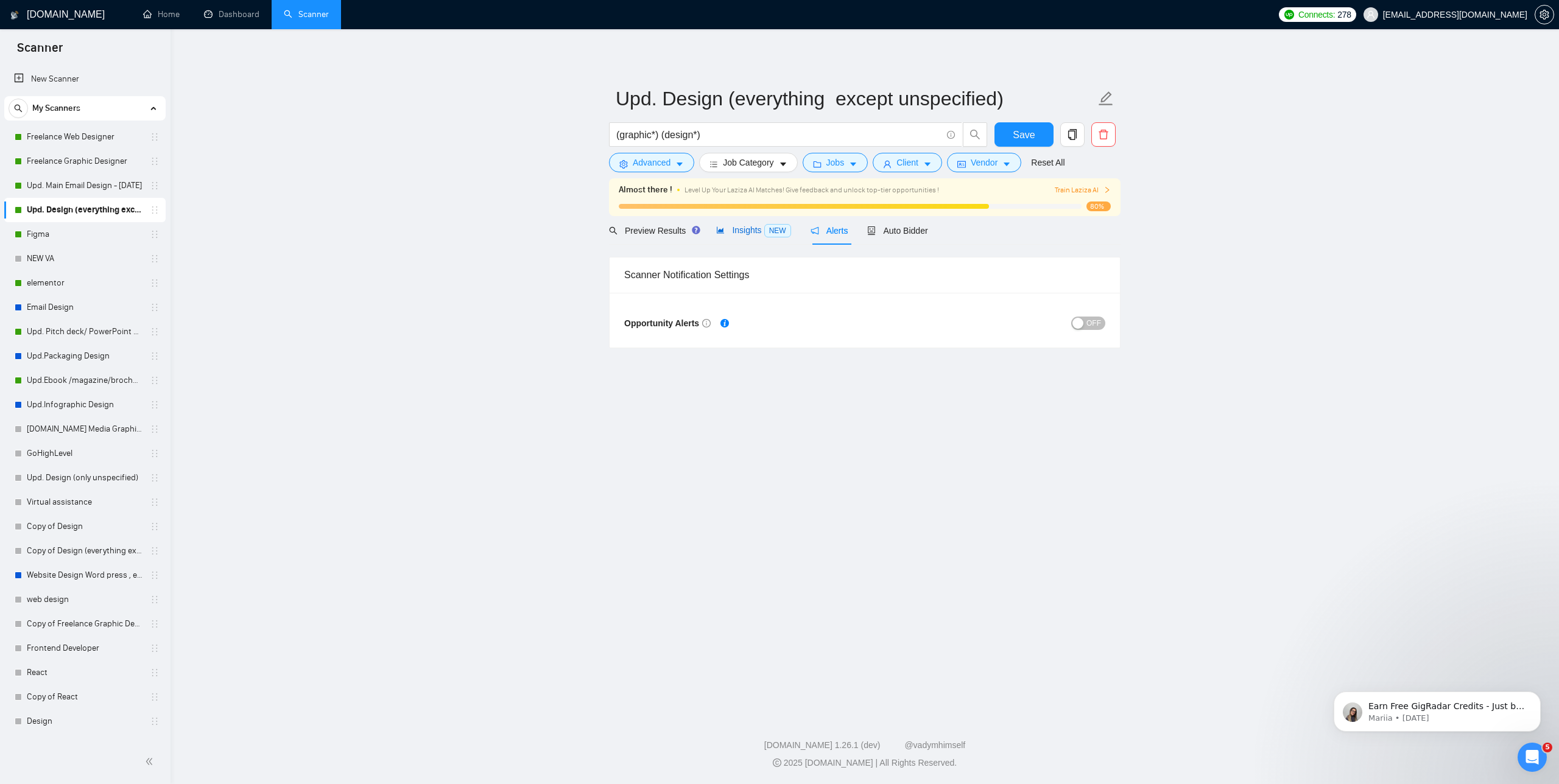
click at [740, 226] on span "Insights NEW" at bounding box center [753, 231] width 75 height 10
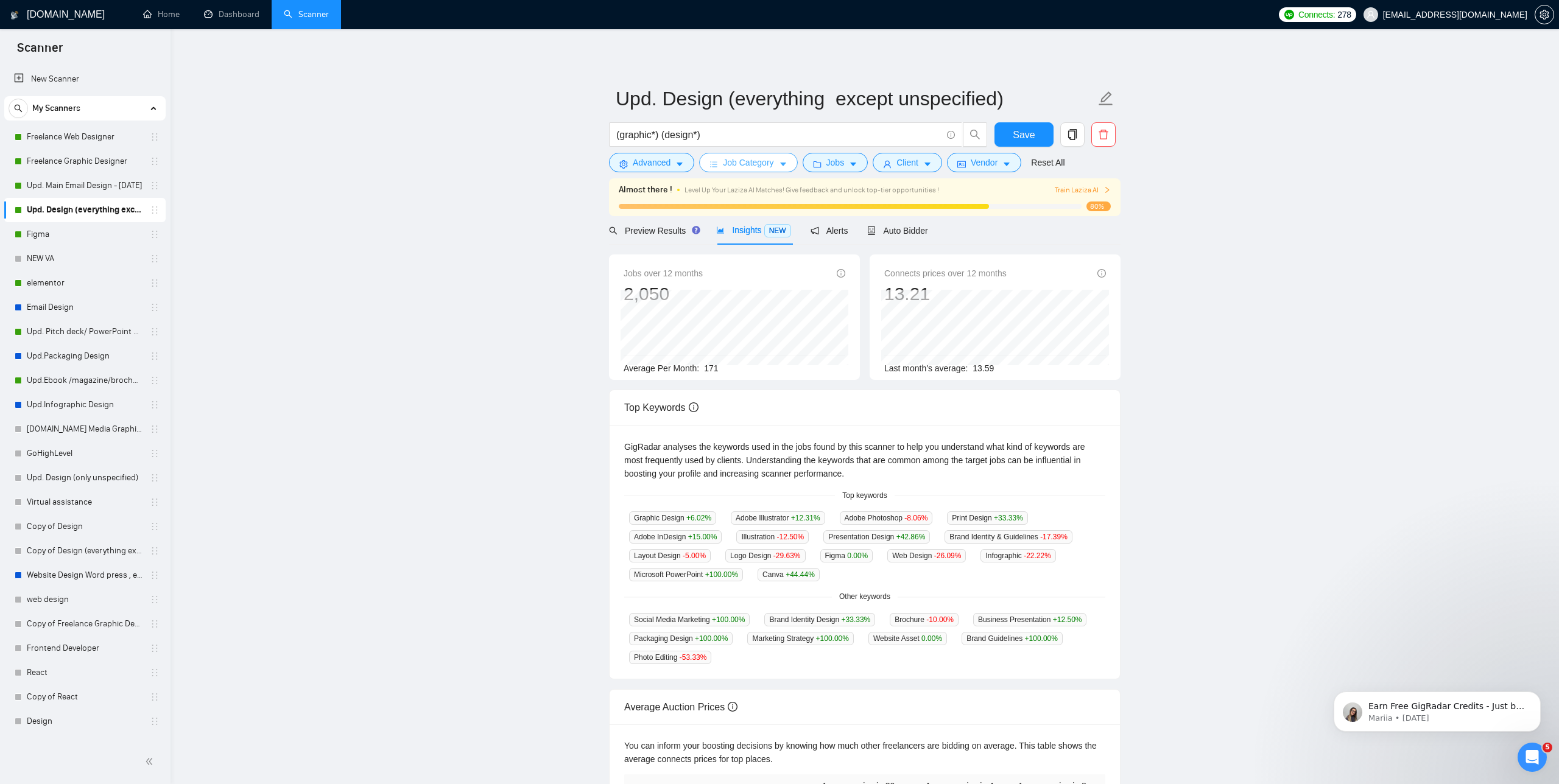
click at [780, 163] on button "Job Category" at bounding box center [748, 162] width 98 height 19
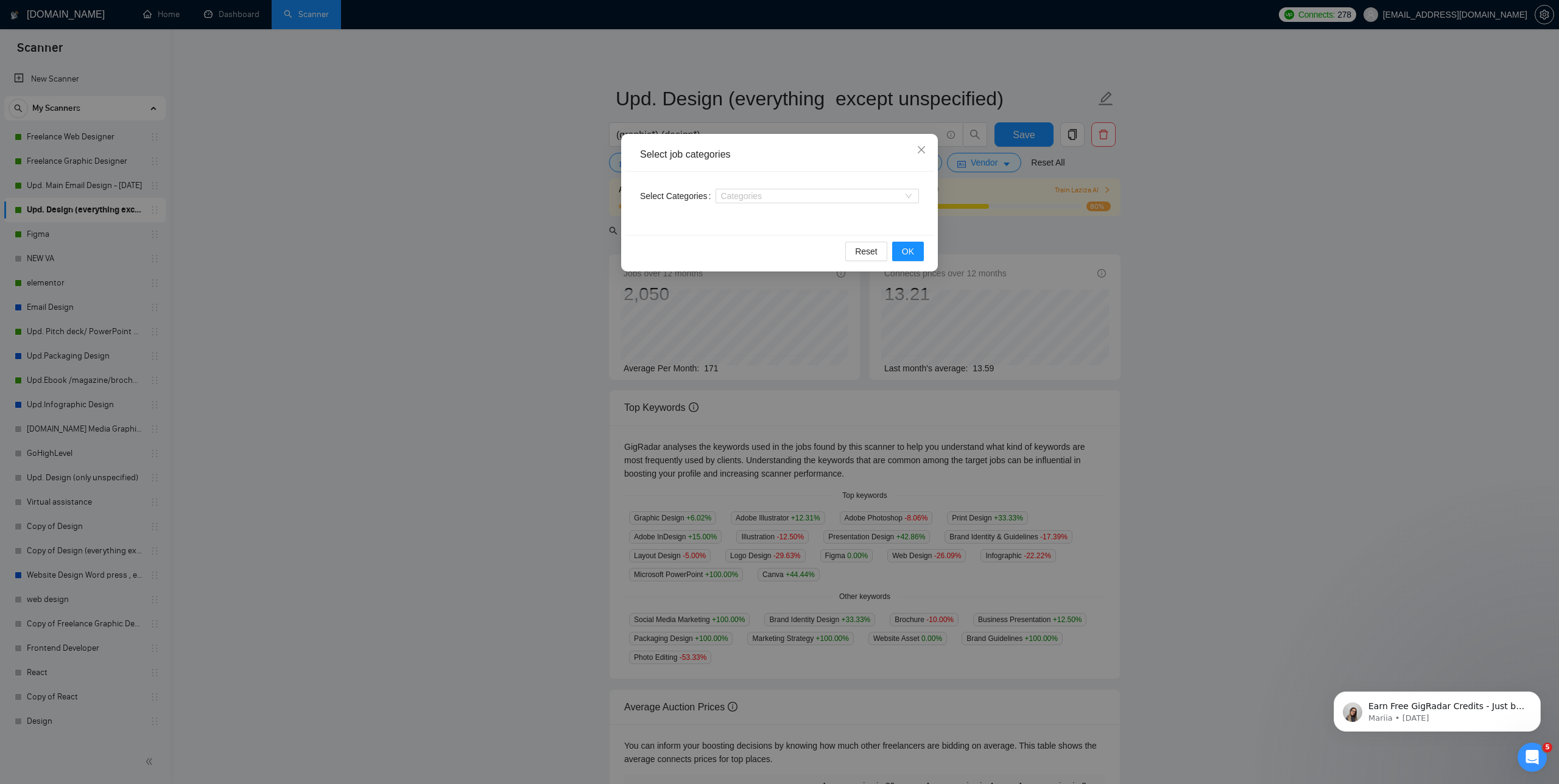
click at [919, 195] on div "Select Categories Categories" at bounding box center [779, 204] width 308 height 64
click at [913, 197] on div "Categories" at bounding box center [817, 195] width 204 height 14
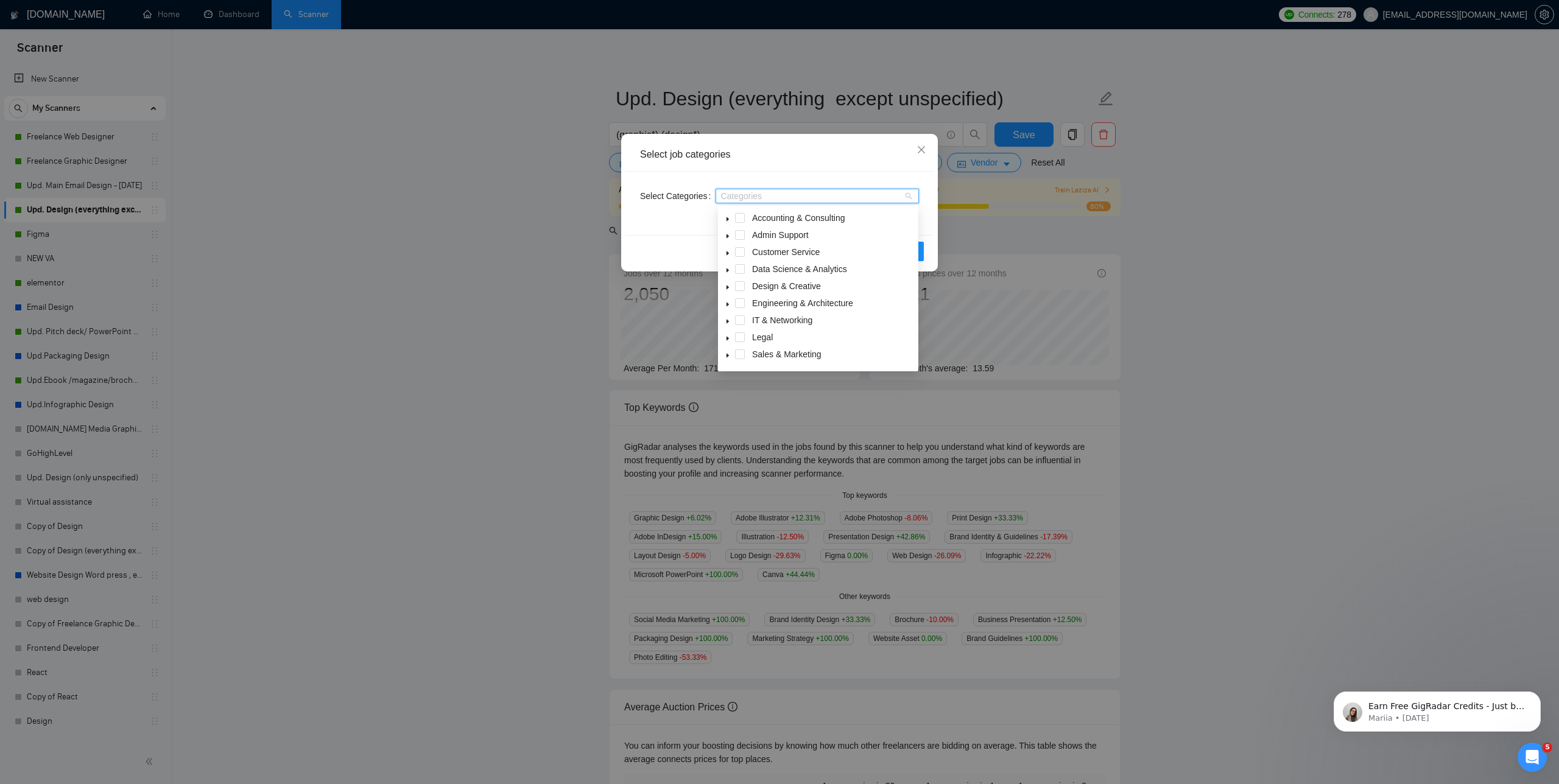
click at [746, 282] on div "Design & Creative" at bounding box center [818, 288] width 195 height 17
click at [740, 286] on span at bounding box center [741, 286] width 10 height 10
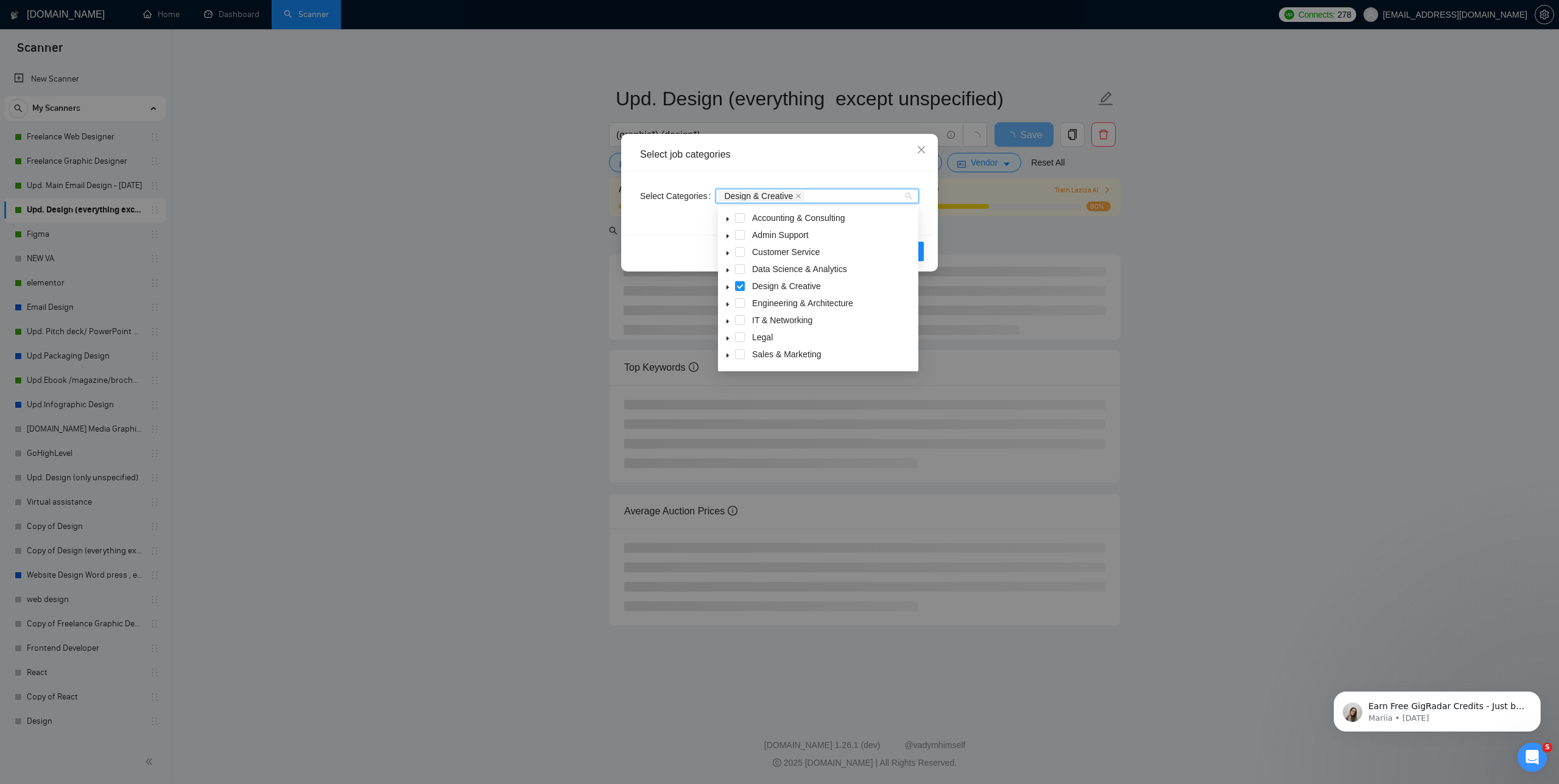
click at [686, 250] on div "Reset OK" at bounding box center [779, 251] width 308 height 32
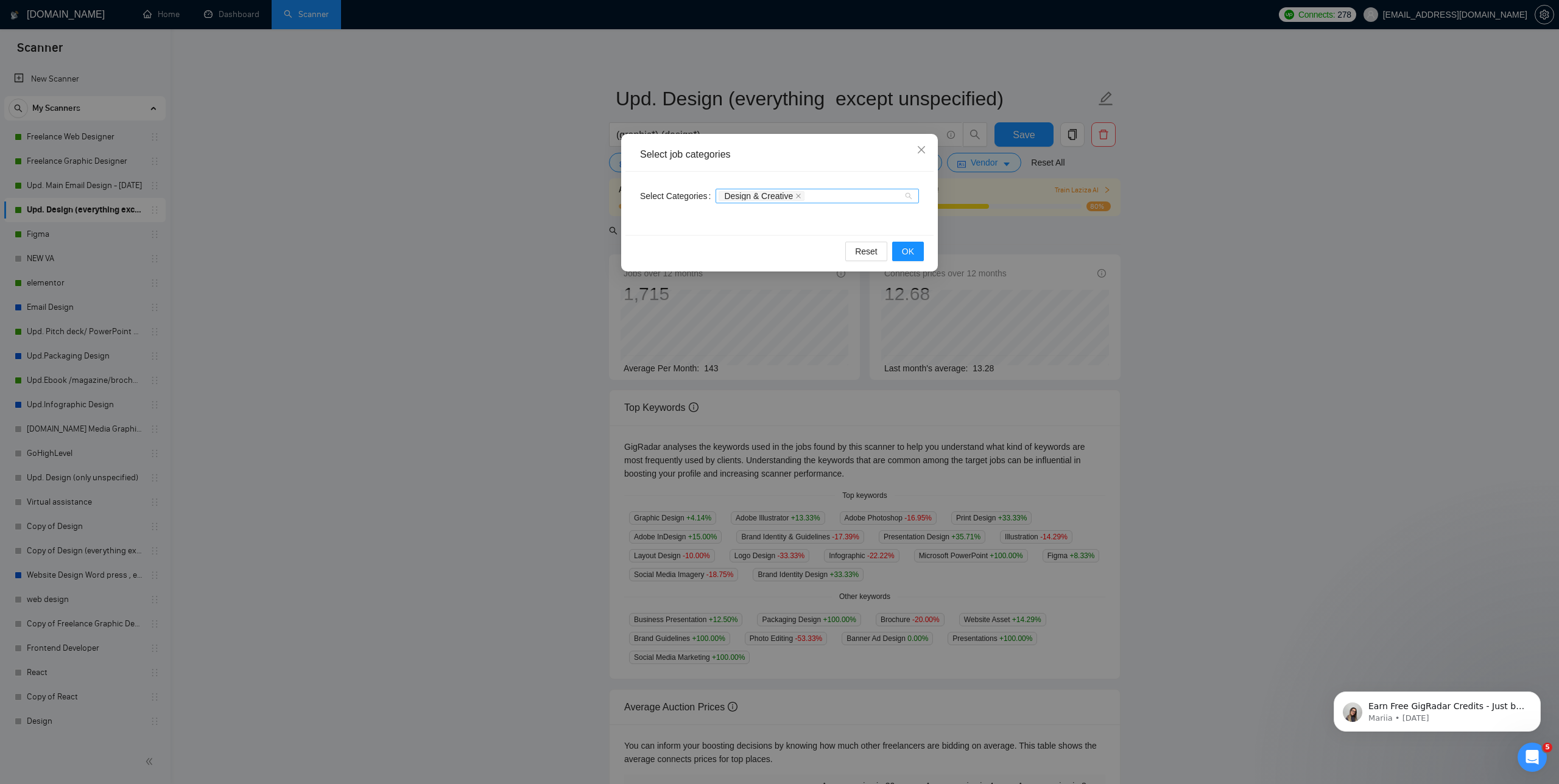
click at [835, 193] on div "Design & Creative" at bounding box center [811, 196] width 185 height 13
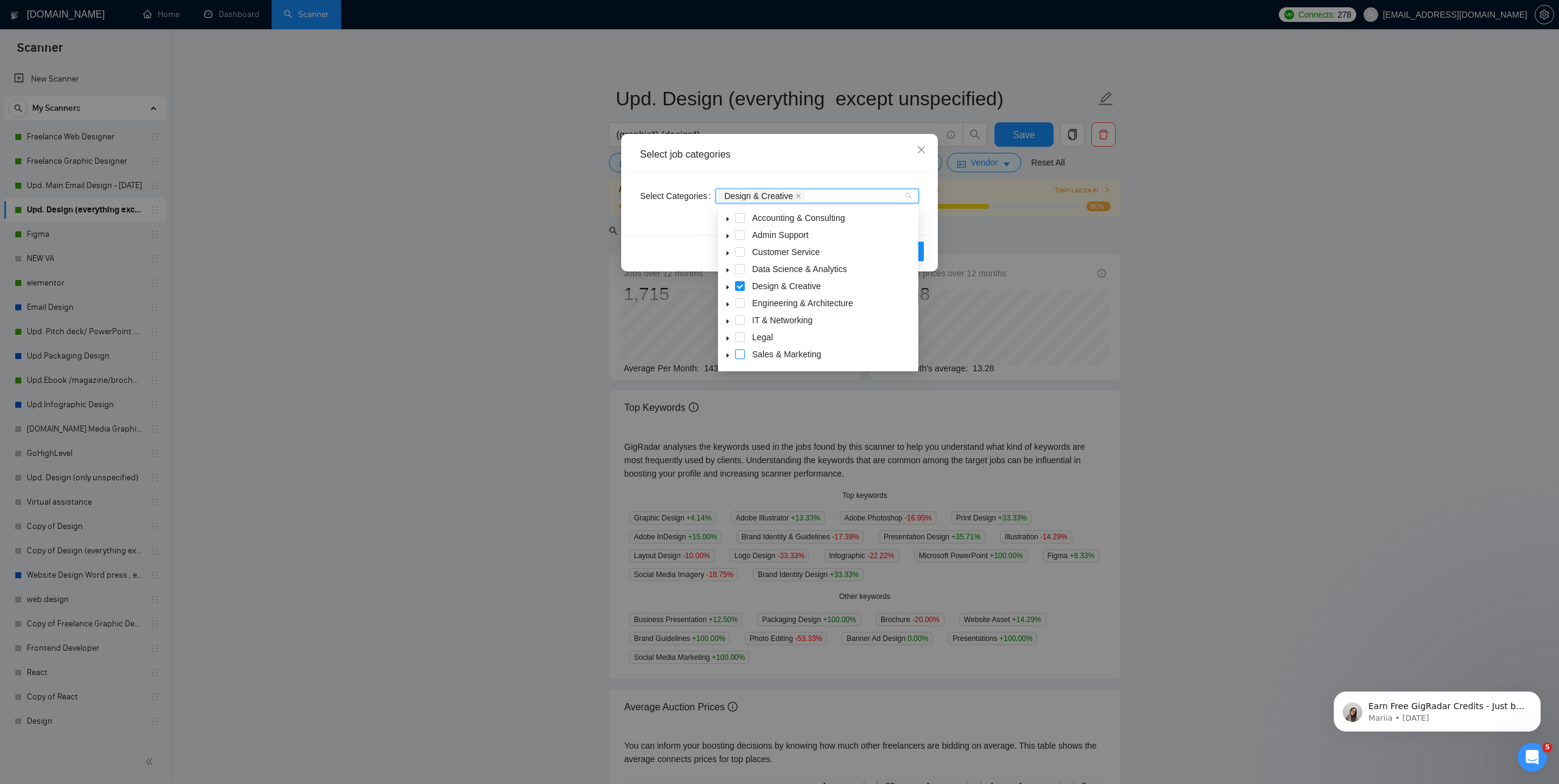
click at [744, 355] on span at bounding box center [741, 355] width 10 height 10
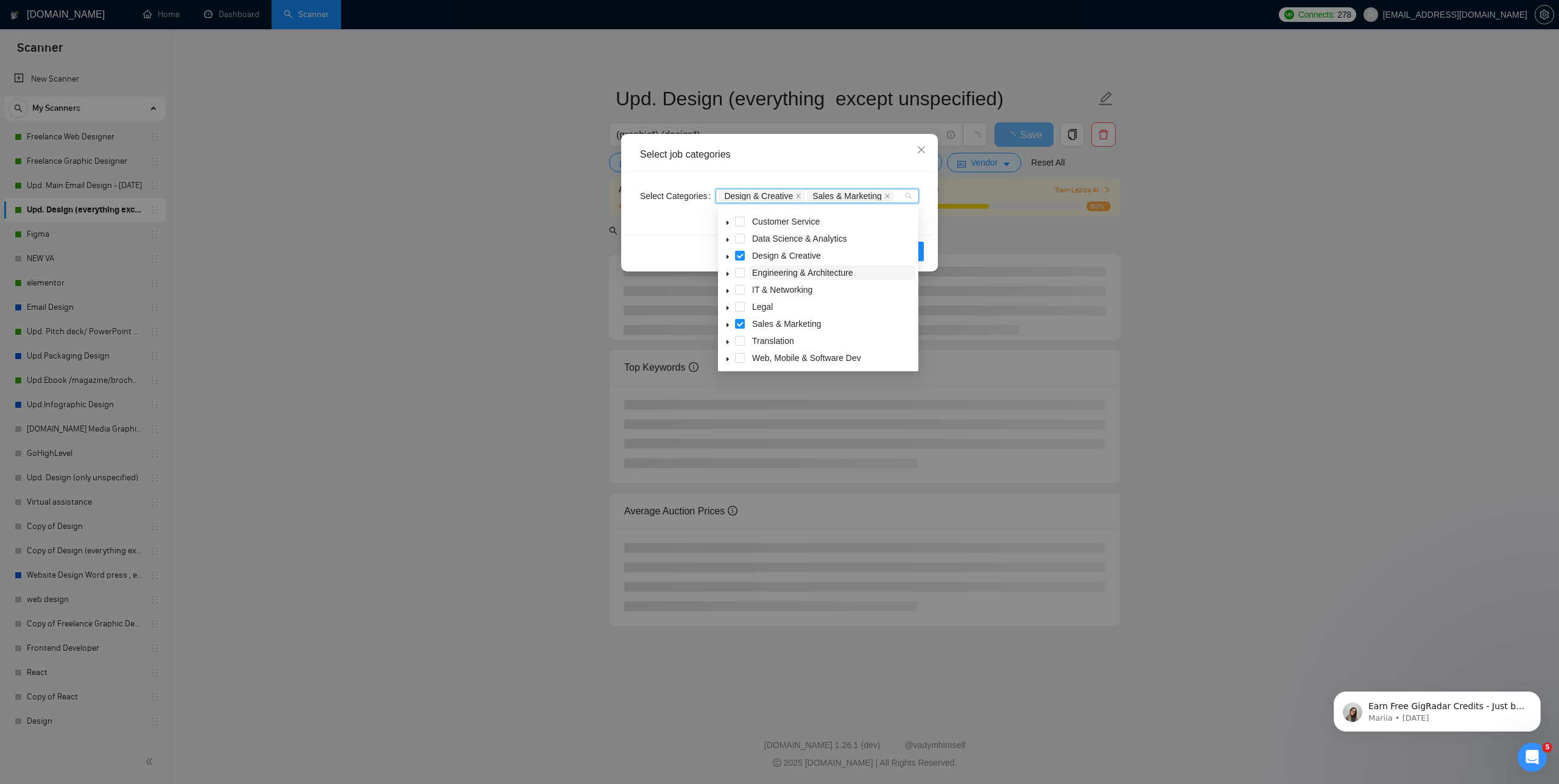
scroll to position [37, 0]
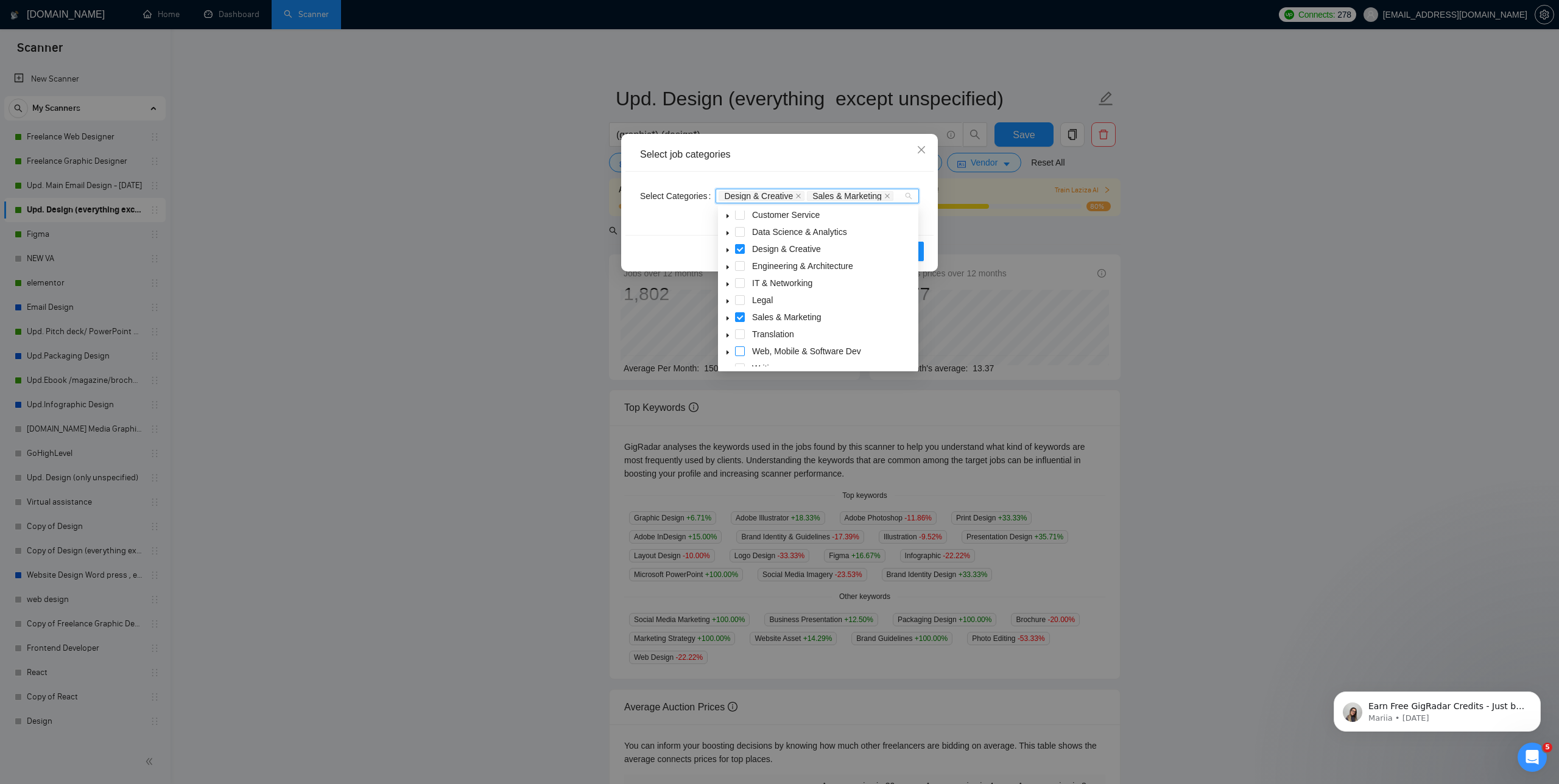
click at [741, 350] on span at bounding box center [741, 351] width 10 height 10
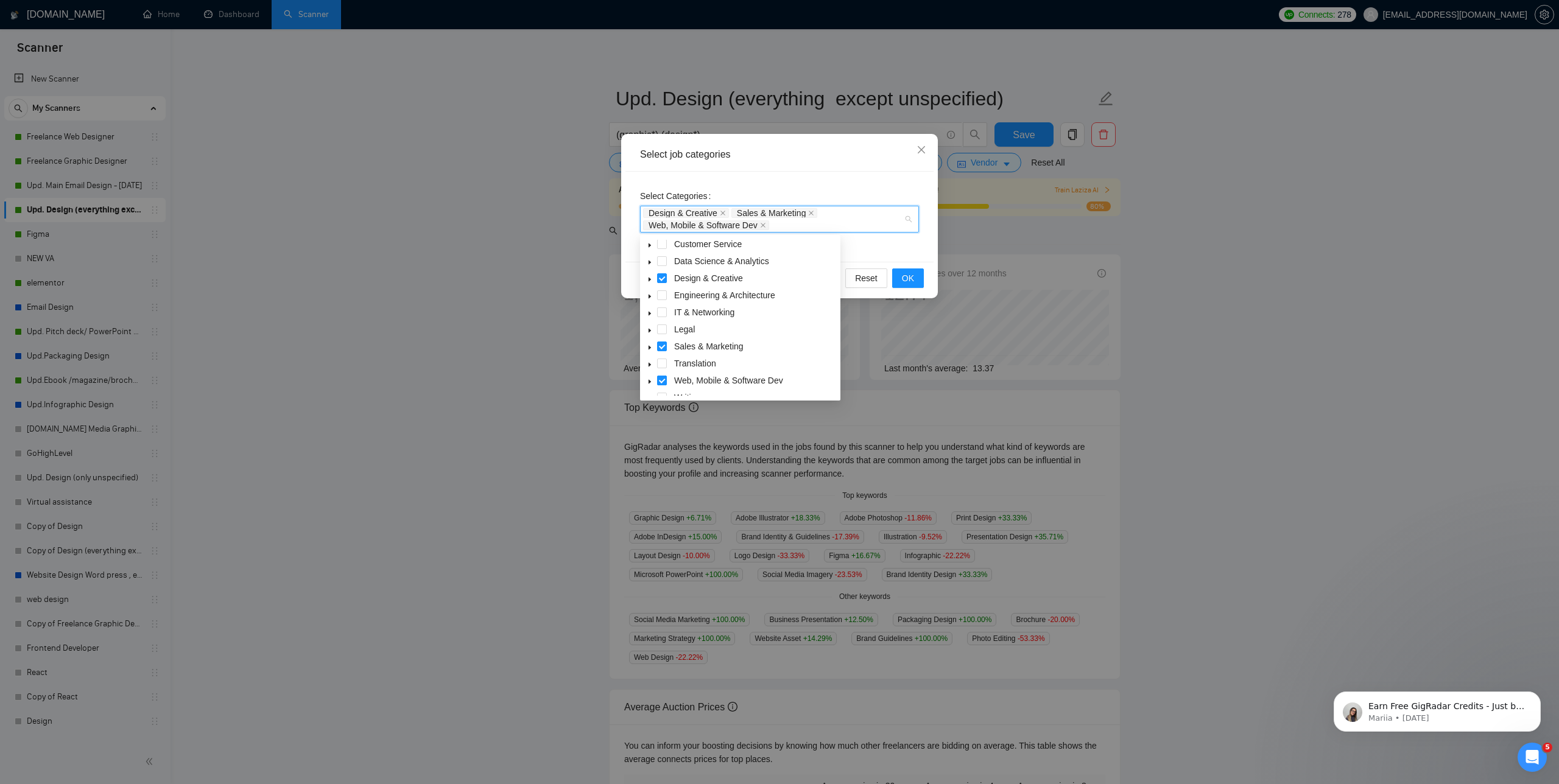
scroll to position [49, 0]
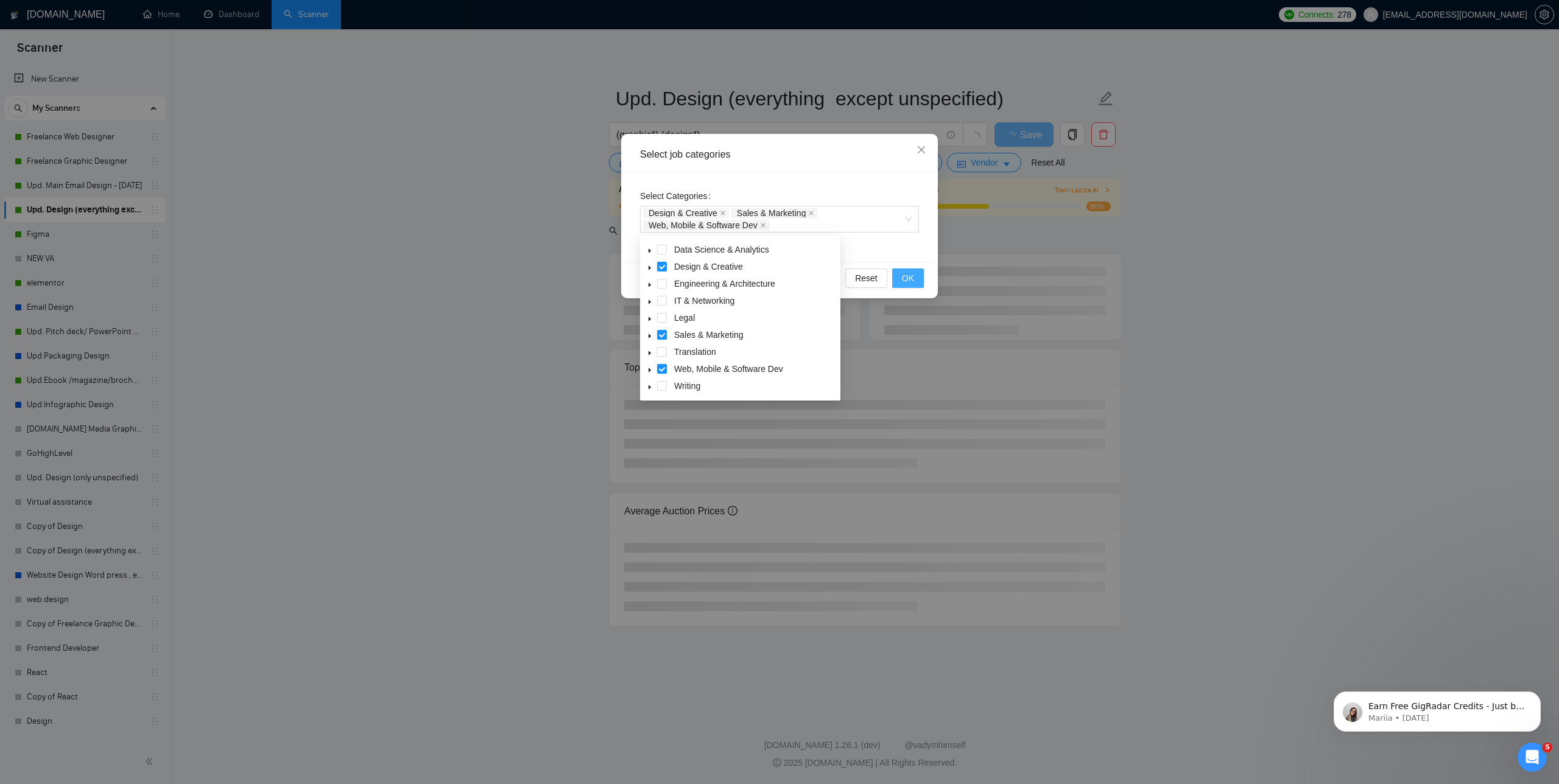
click at [902, 281] on span "OK" at bounding box center [907, 278] width 13 height 13
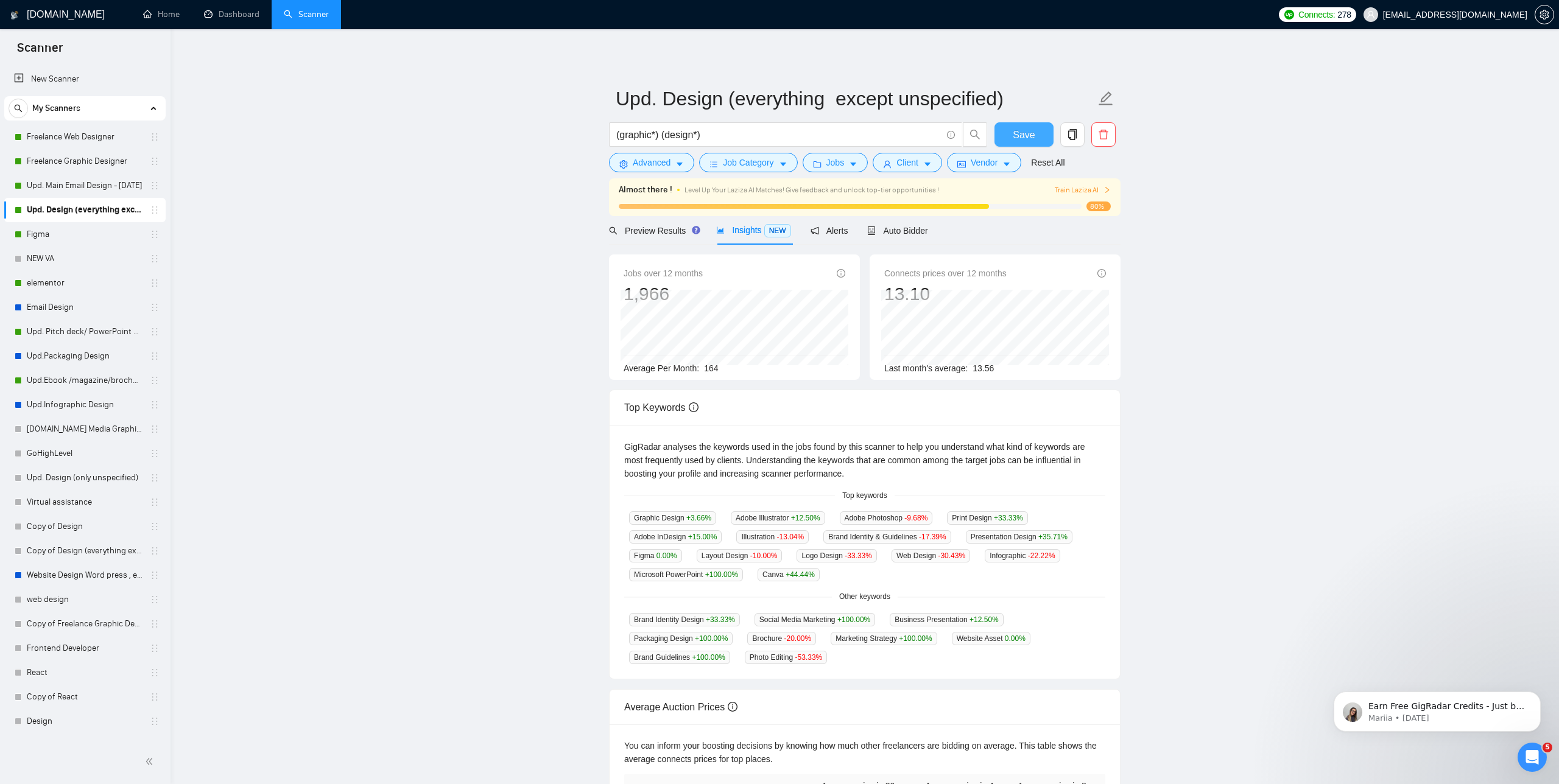
click at [1026, 141] on span "Save" at bounding box center [1024, 135] width 22 height 15
click at [902, 231] on span "Auto Bidder" at bounding box center [897, 231] width 60 height 10
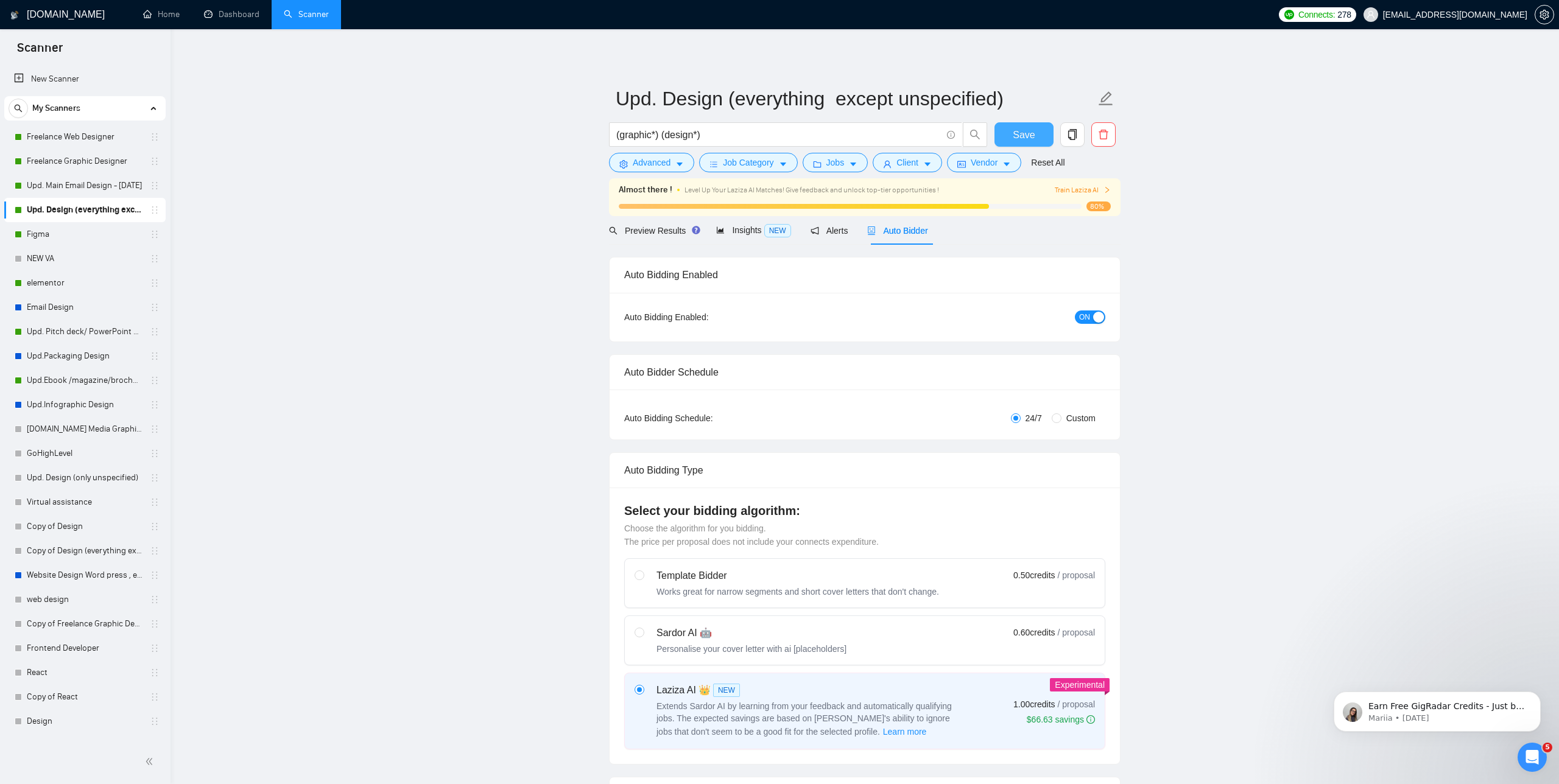
click at [1022, 141] on span "Save" at bounding box center [1024, 135] width 22 height 15
click at [57, 235] on link "Figma" at bounding box center [85, 234] width 116 height 24
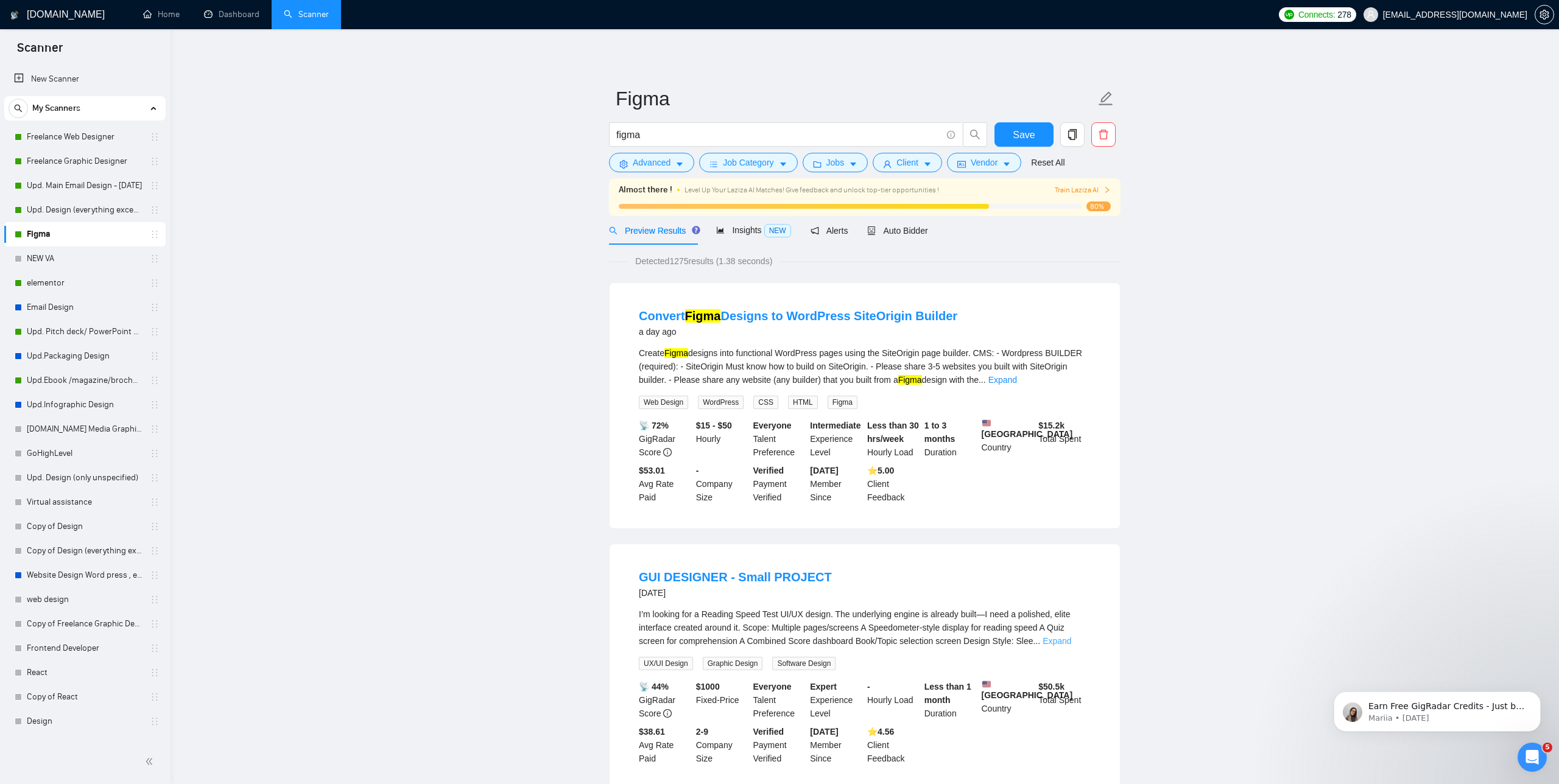
click at [1071, 646] on link "Expand" at bounding box center [1057, 641] width 29 height 10
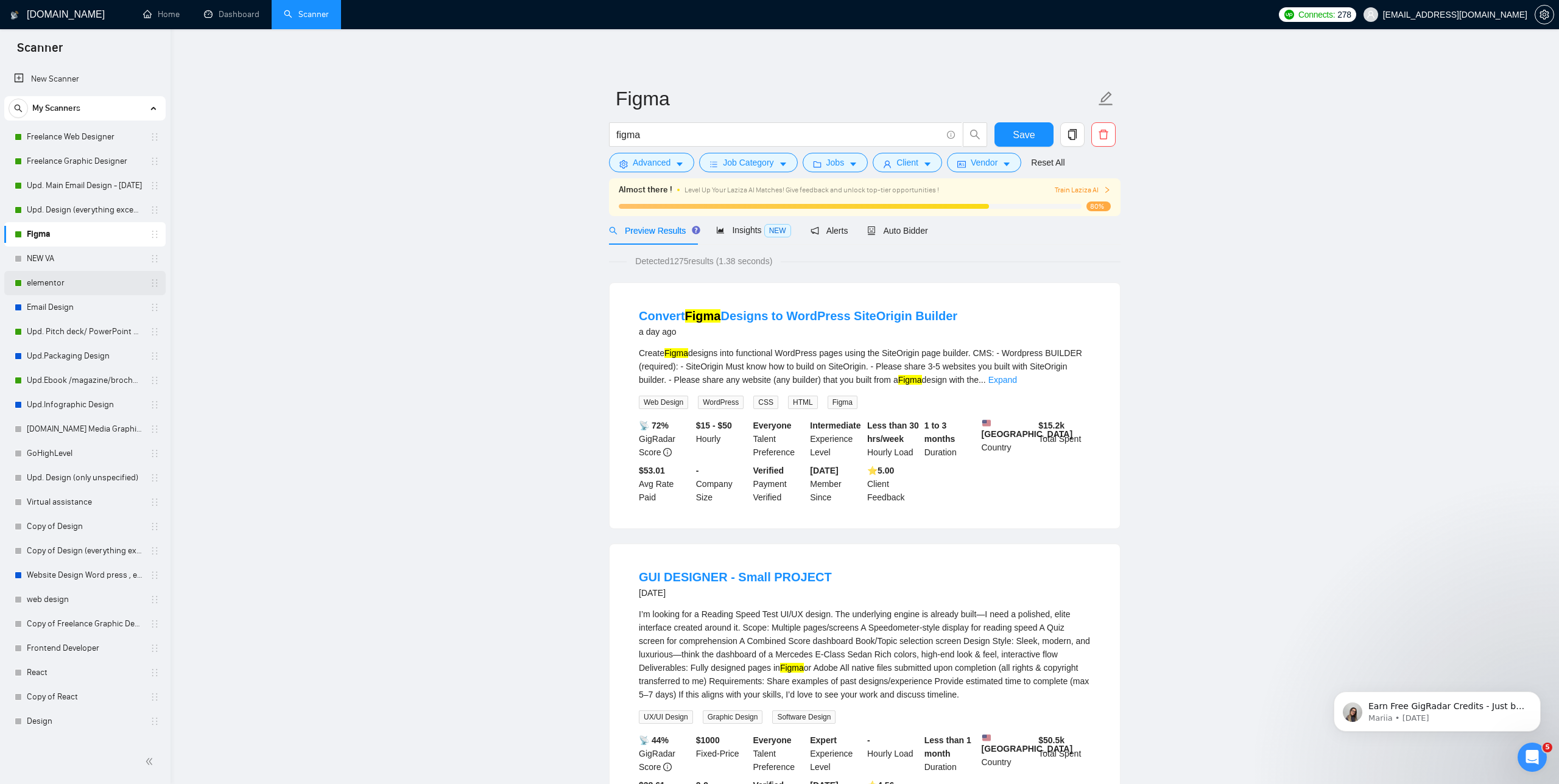
click at [88, 287] on link "elementor" at bounding box center [85, 283] width 116 height 24
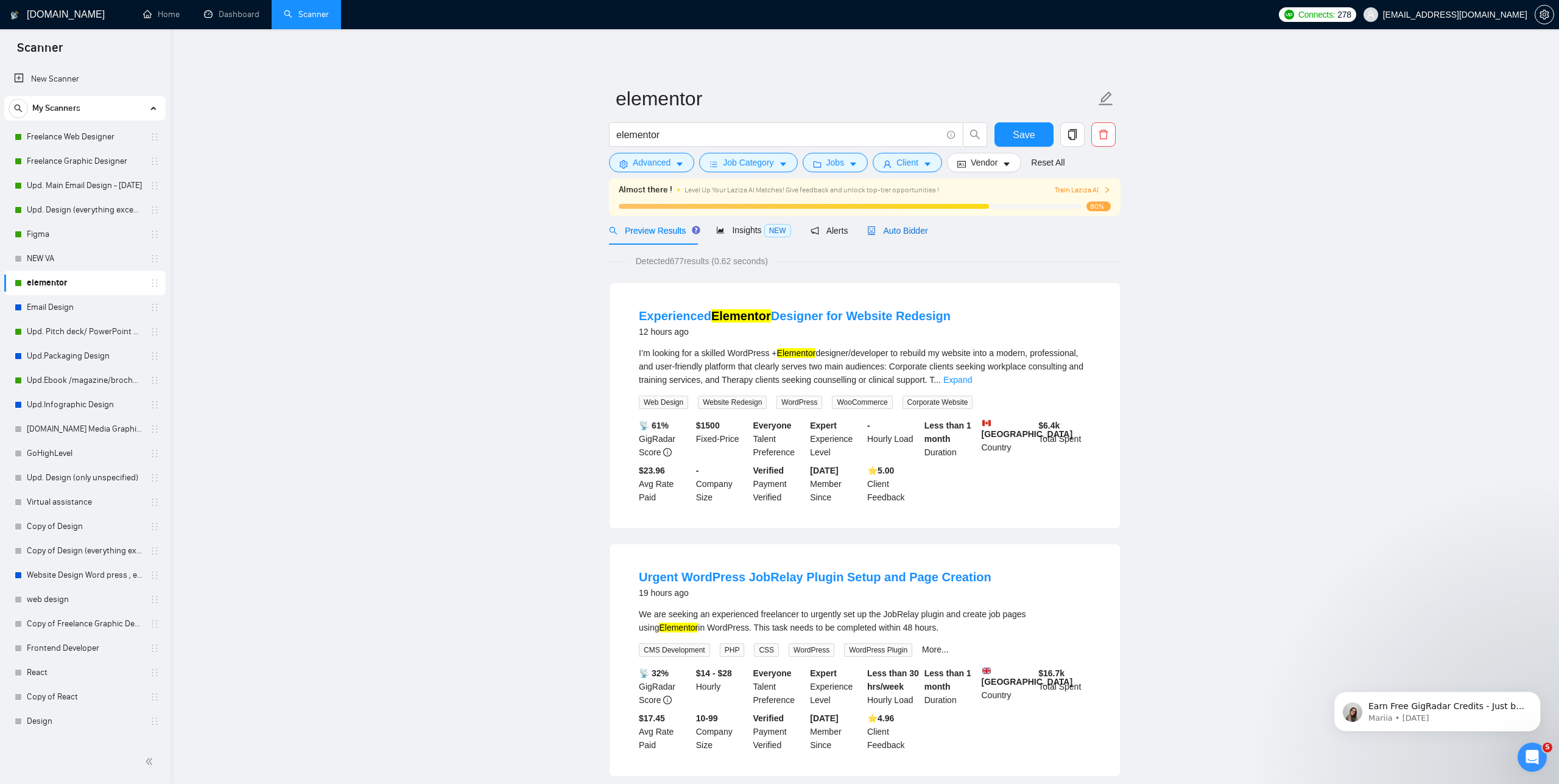
click at [896, 234] on span "Auto Bidder" at bounding box center [897, 231] width 60 height 10
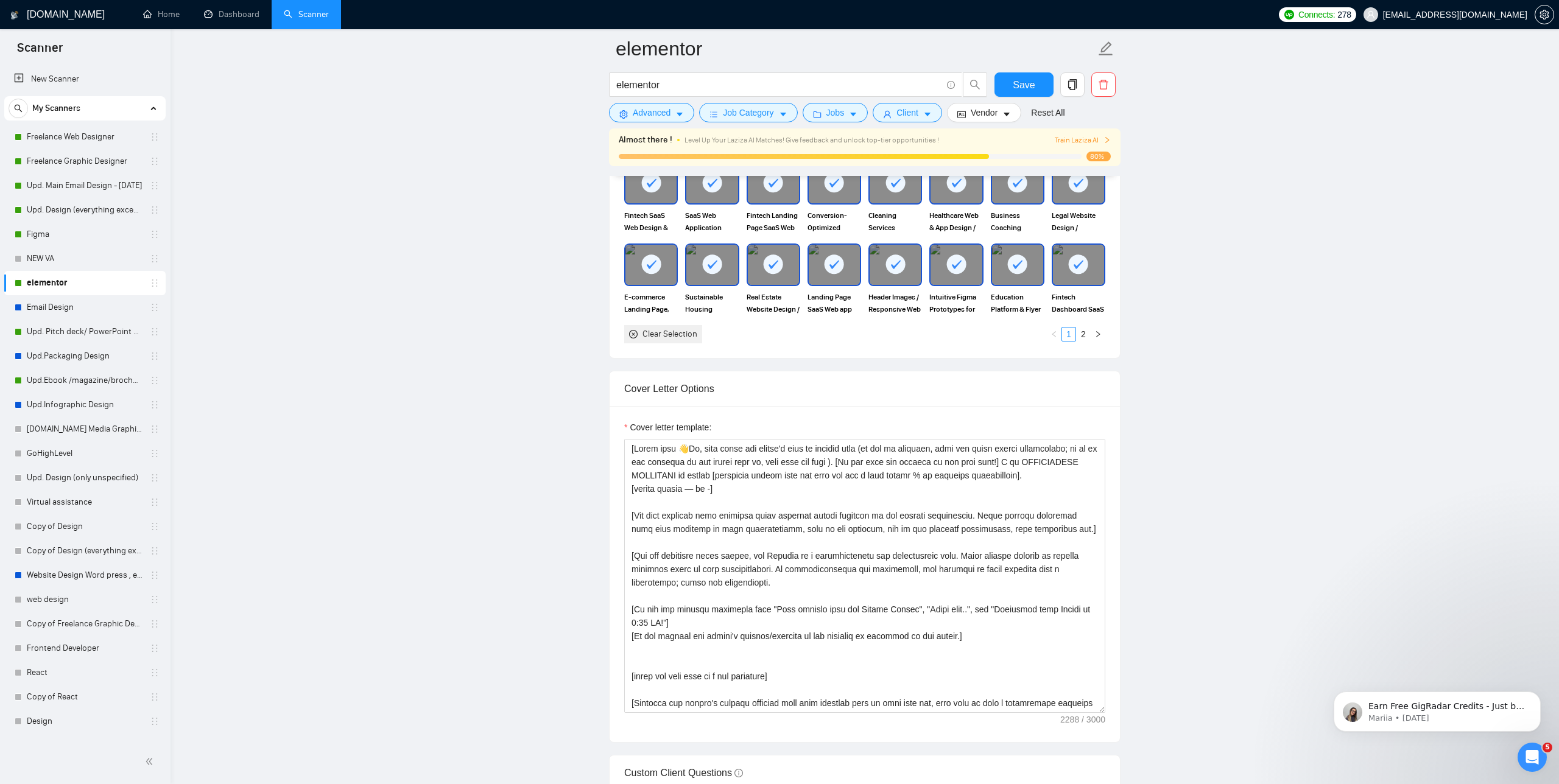
scroll to position [1224, 0]
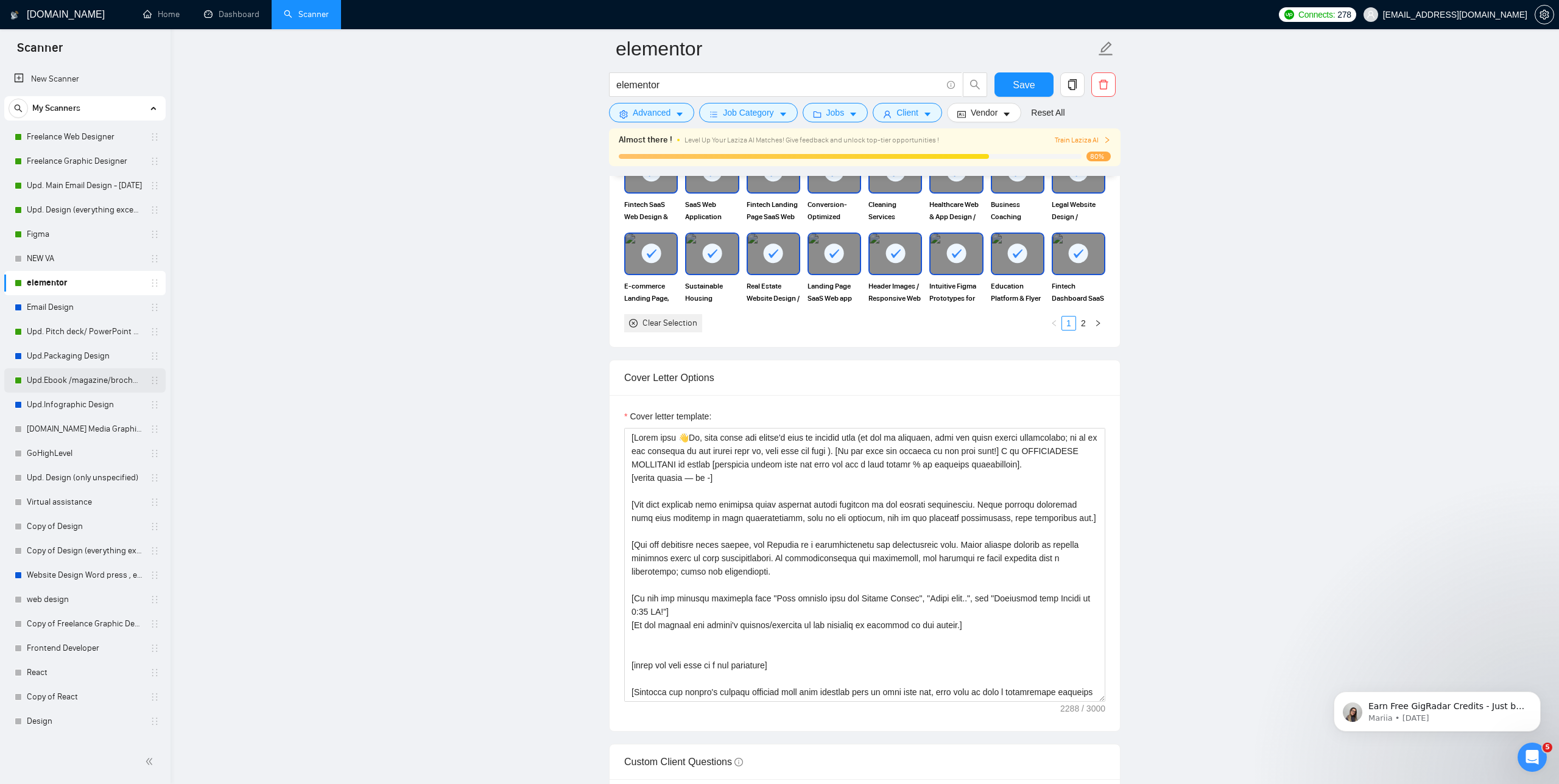
click at [86, 382] on link "Upd.Ebook /magazine/brochure" at bounding box center [85, 380] width 116 height 24
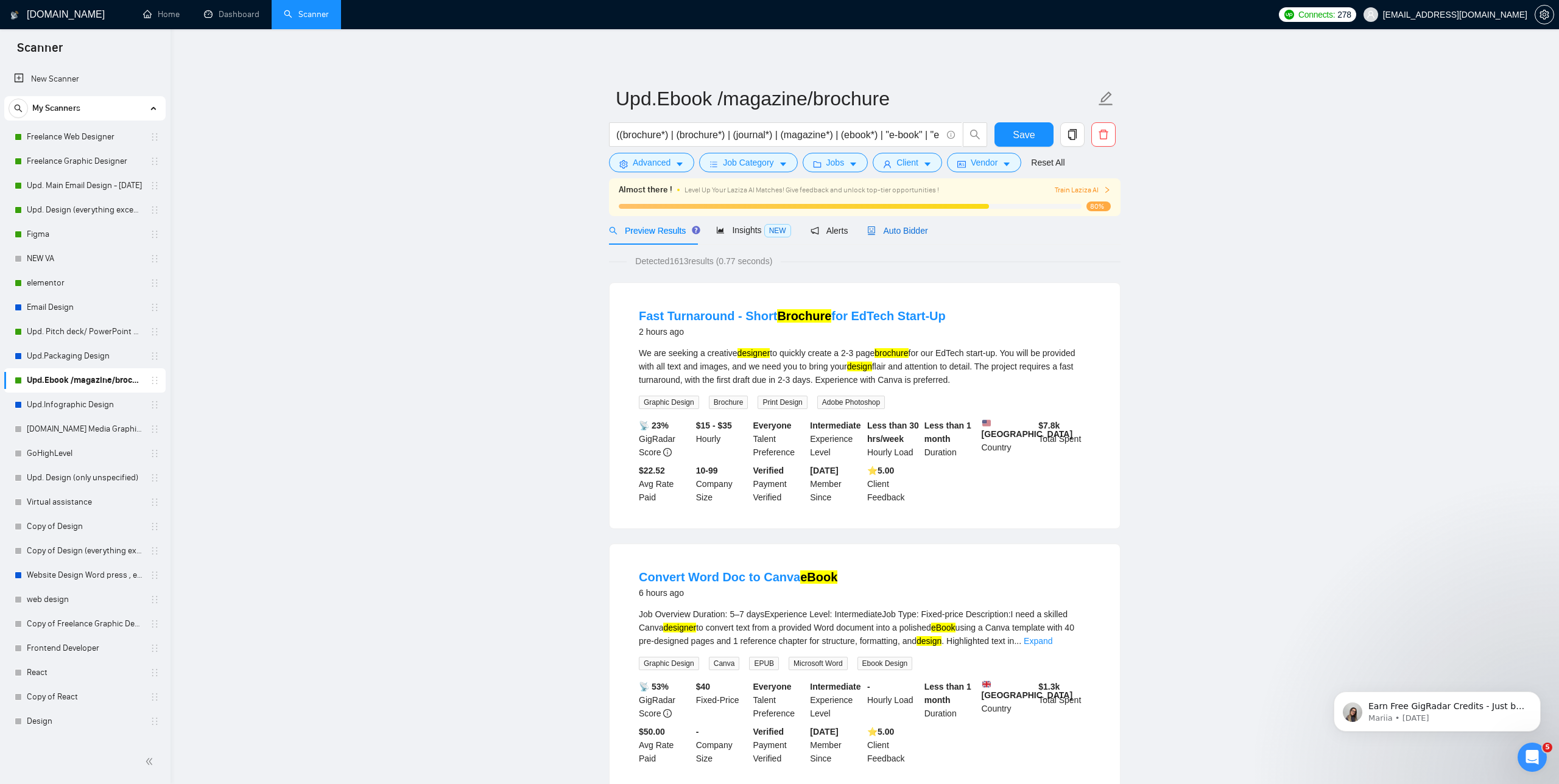
click at [898, 231] on span "Auto Bidder" at bounding box center [897, 231] width 60 height 10
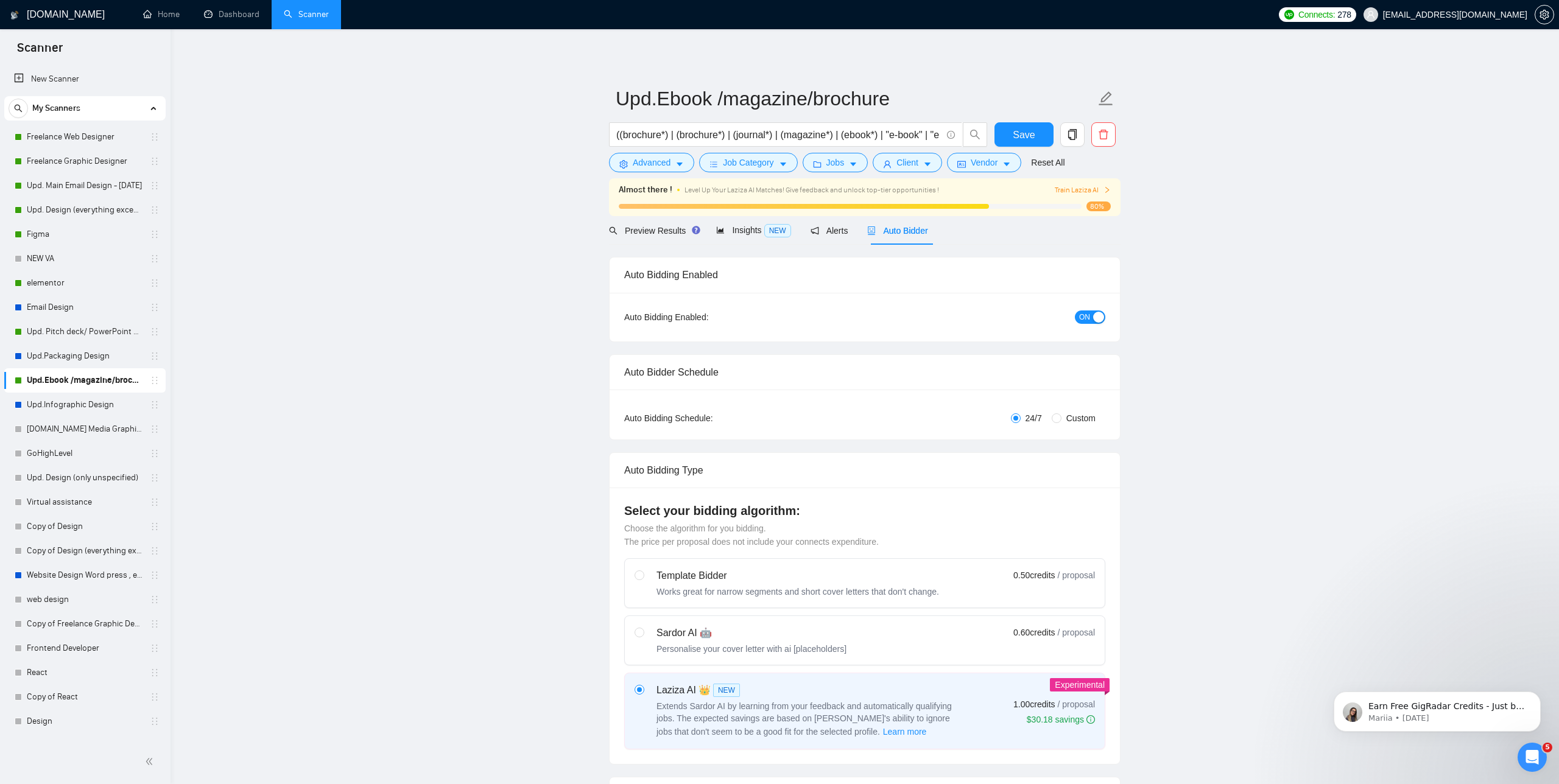
radio input "false"
radio input "true"
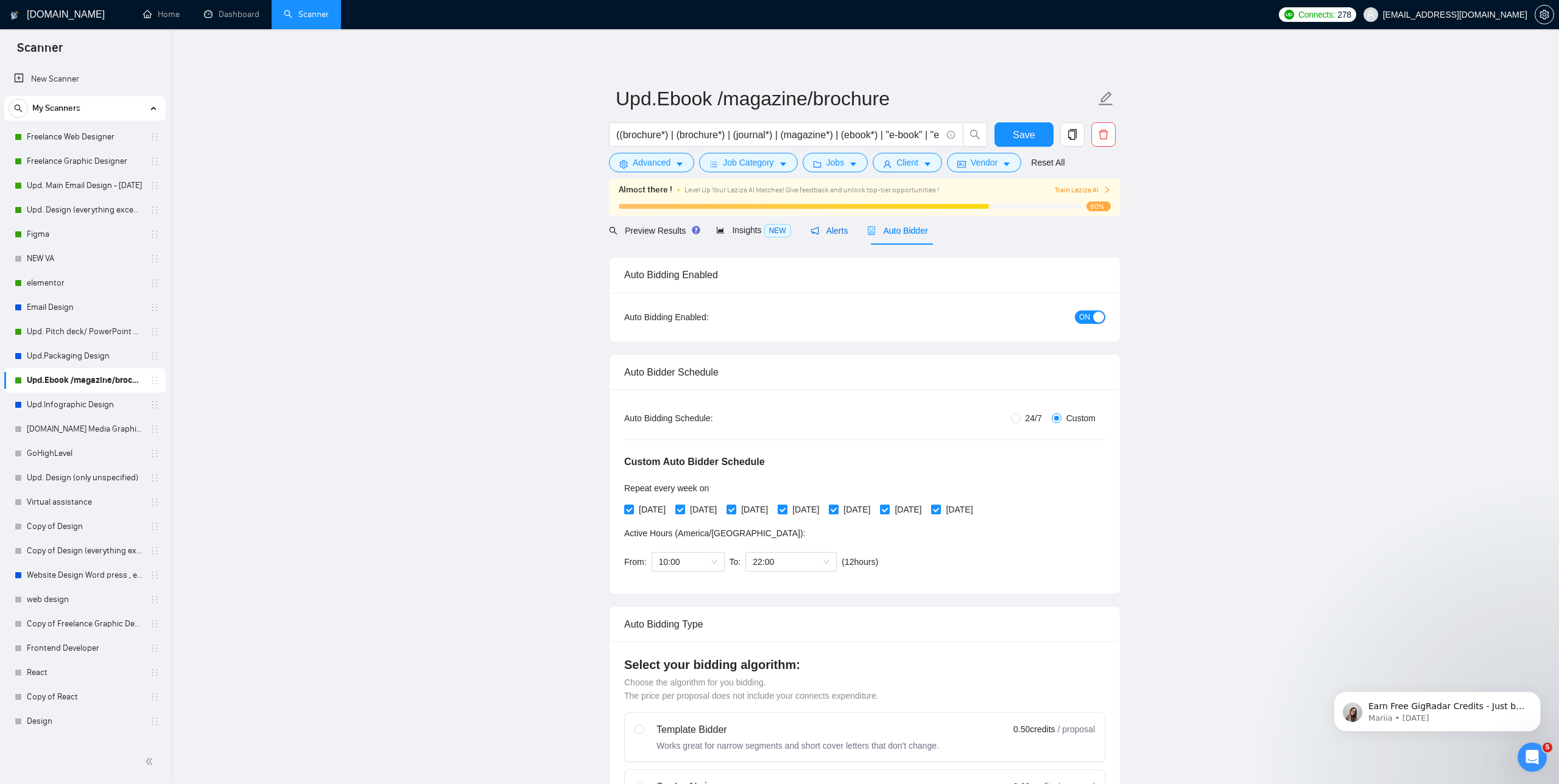
click at [833, 226] on span "Alerts" at bounding box center [829, 231] width 38 height 10
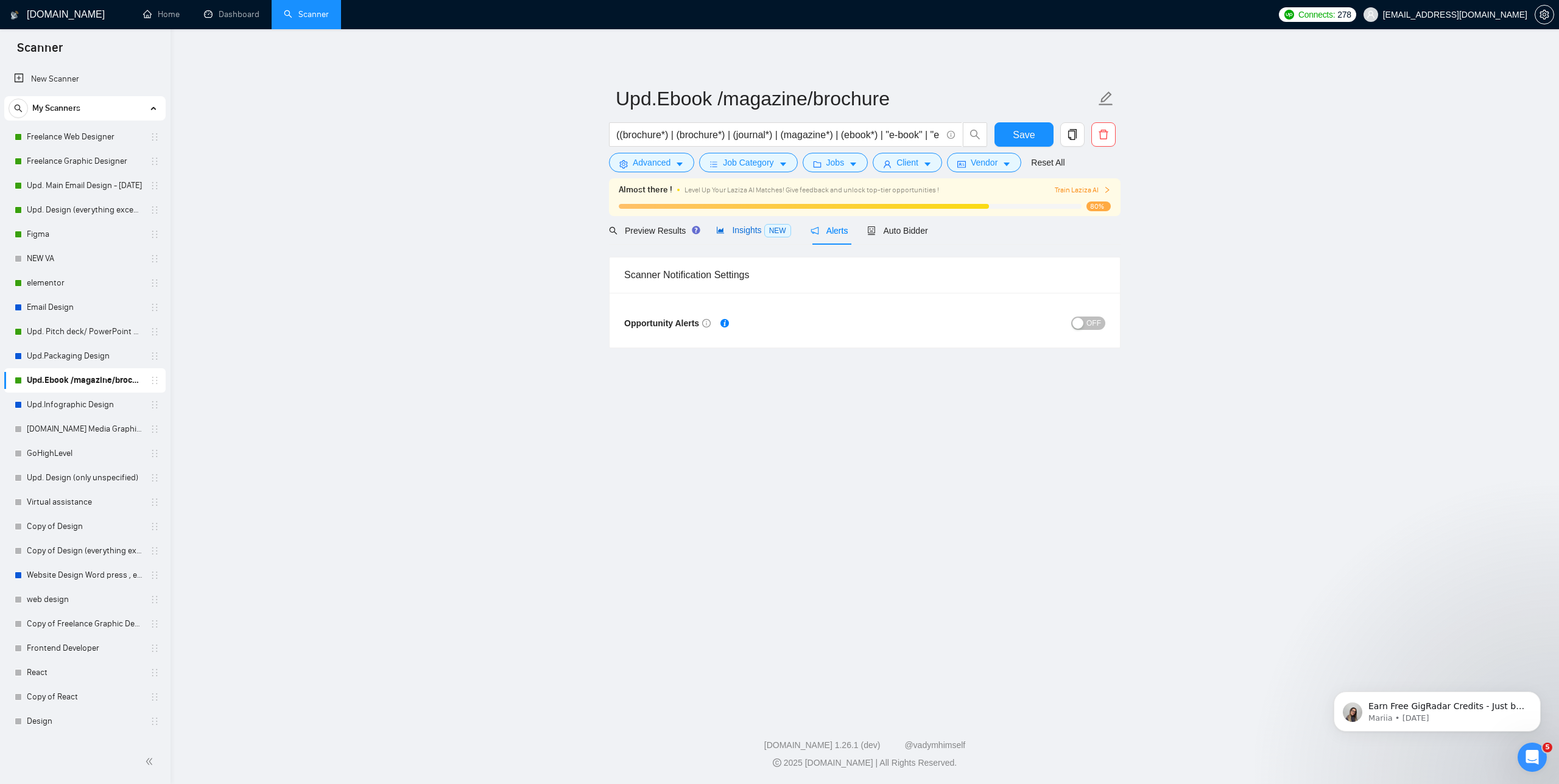
click at [751, 228] on span "Insights NEW" at bounding box center [753, 231] width 75 height 10
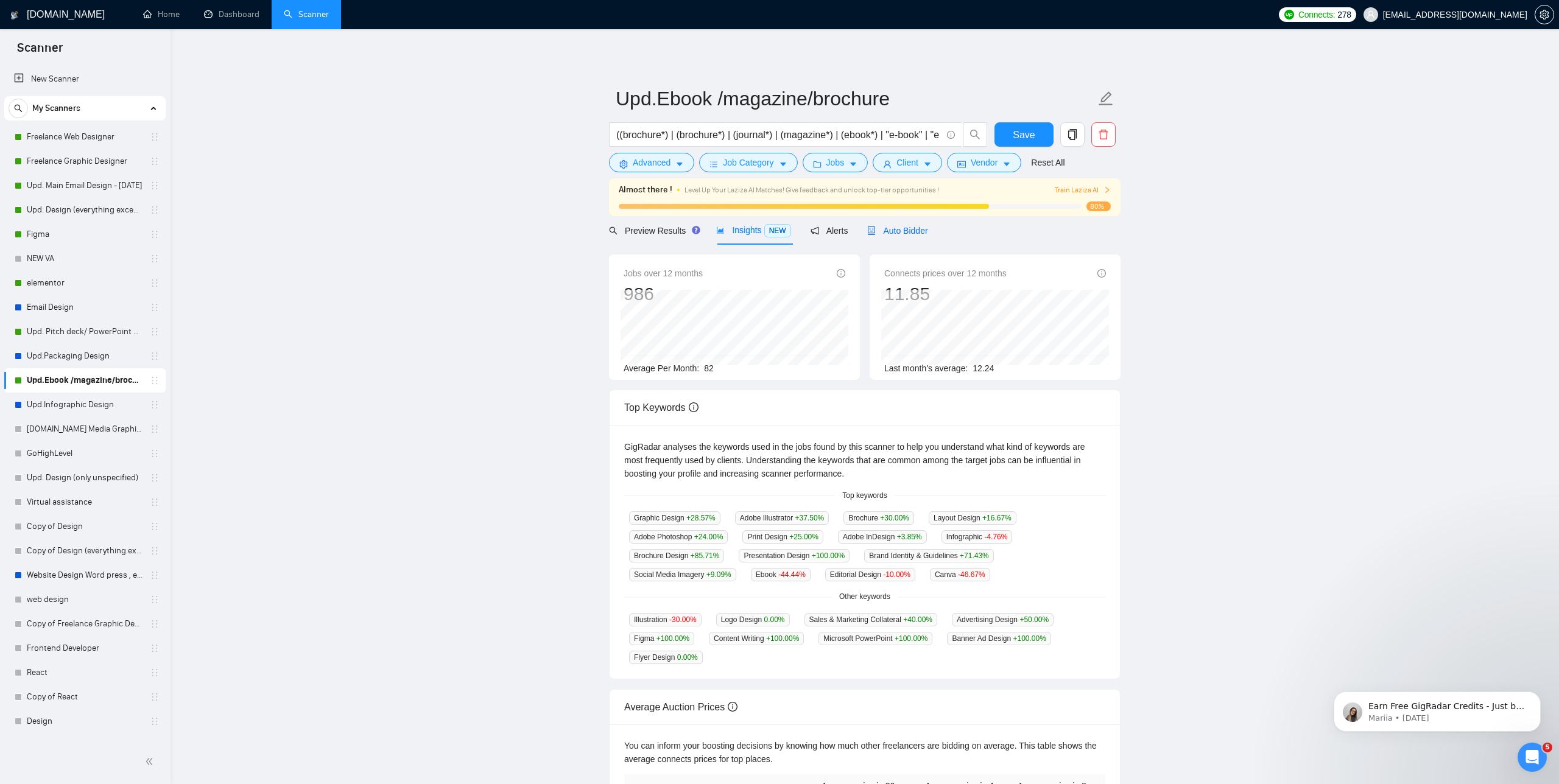
click at [920, 236] on div "Auto Bidder" at bounding box center [897, 231] width 60 height 13
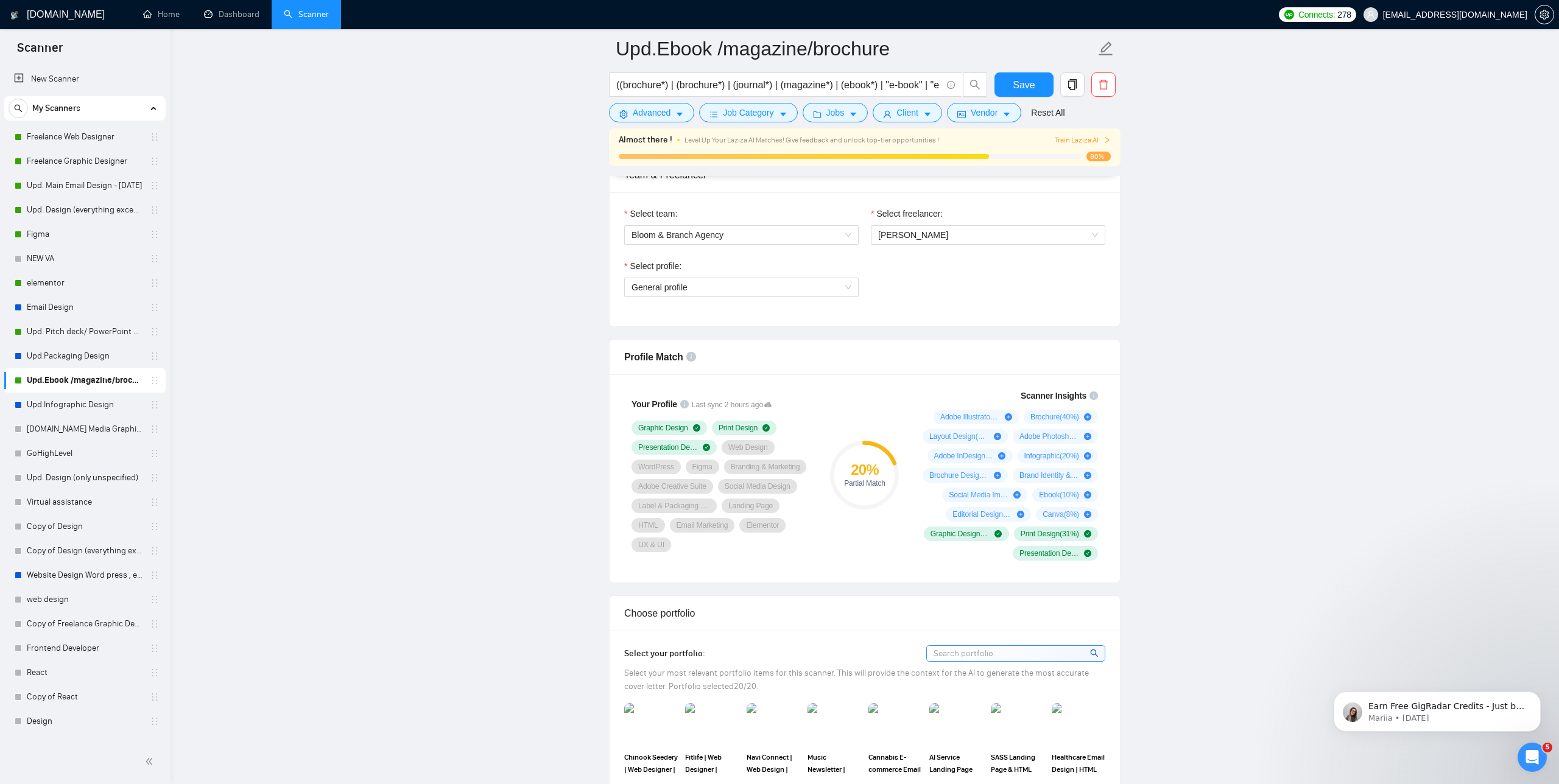
scroll to position [780, 0]
click at [775, 286] on span "General profile" at bounding box center [741, 291] width 220 height 18
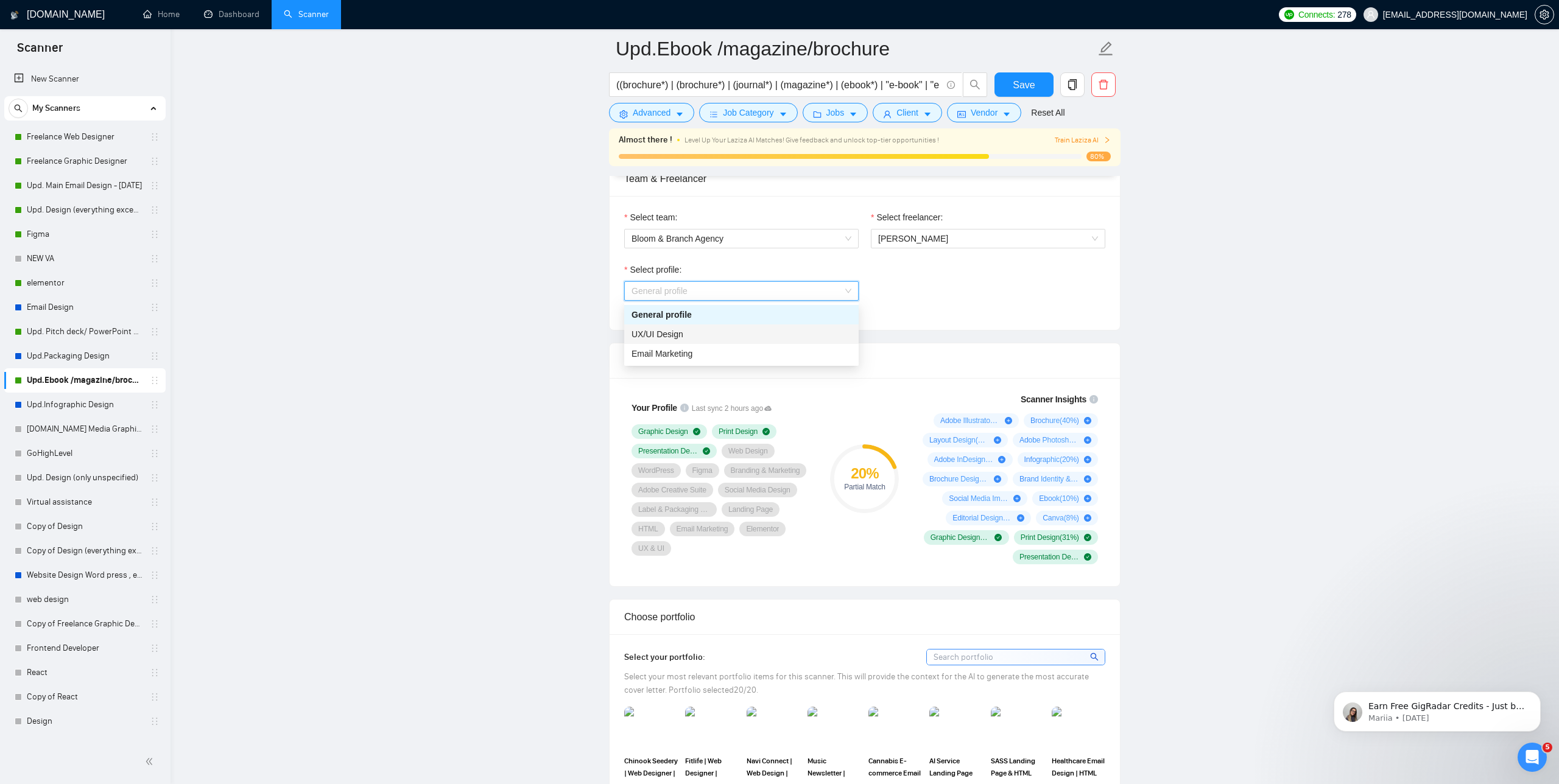
click at [729, 328] on div "UX/UI Design" at bounding box center [741, 335] width 220 height 13
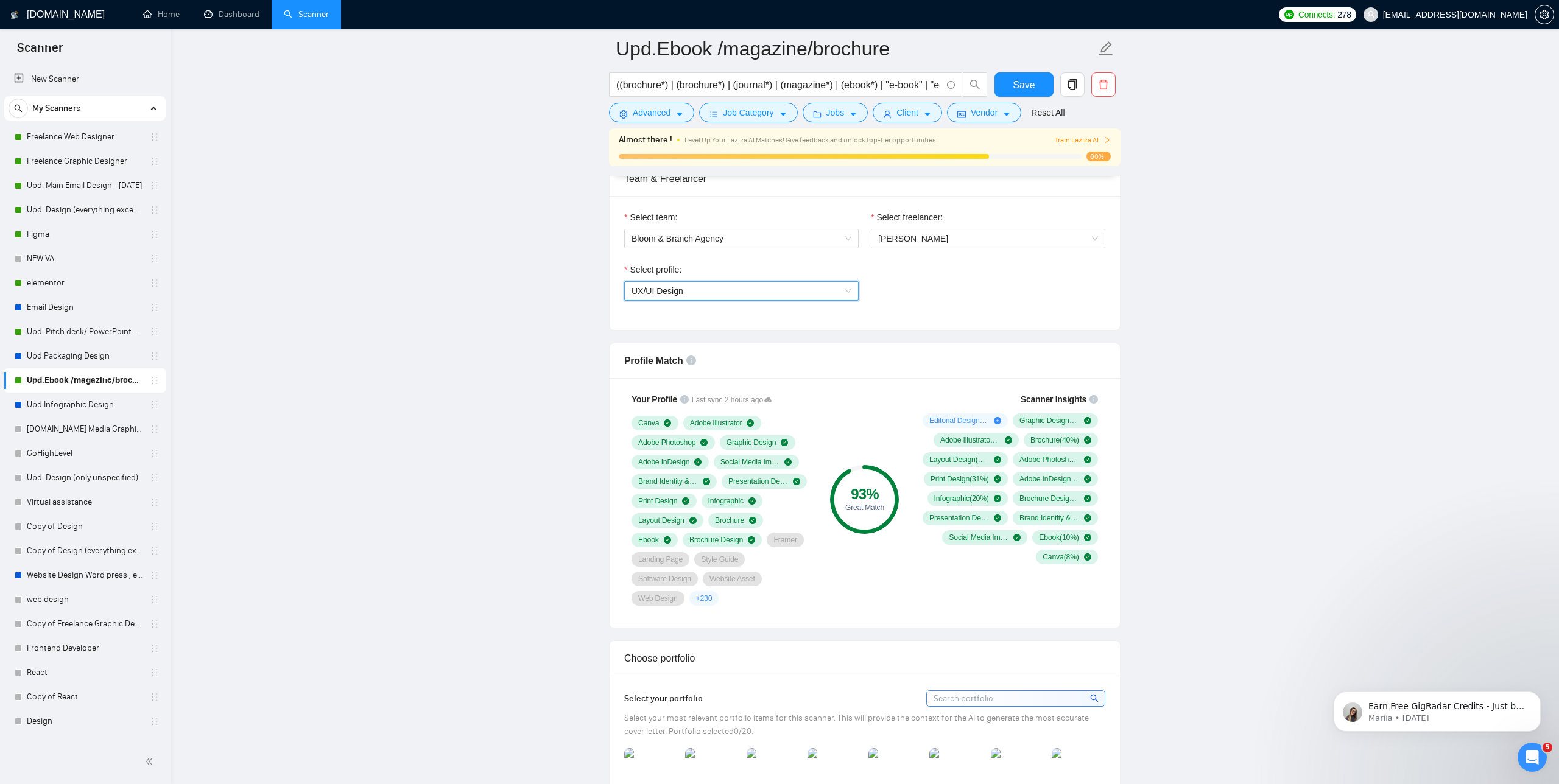
click at [1021, 71] on form "Upd.Ebook /magazine/brochure ((brochure*) | (brochure*) | (journal*) | (magazin…" at bounding box center [865, 79] width 512 height 99
click at [1026, 84] on span "Save" at bounding box center [1024, 85] width 22 height 15
click at [70, 326] on link "Upd. Pitch deck/ PowerPoint Designer" at bounding box center [85, 331] width 116 height 24
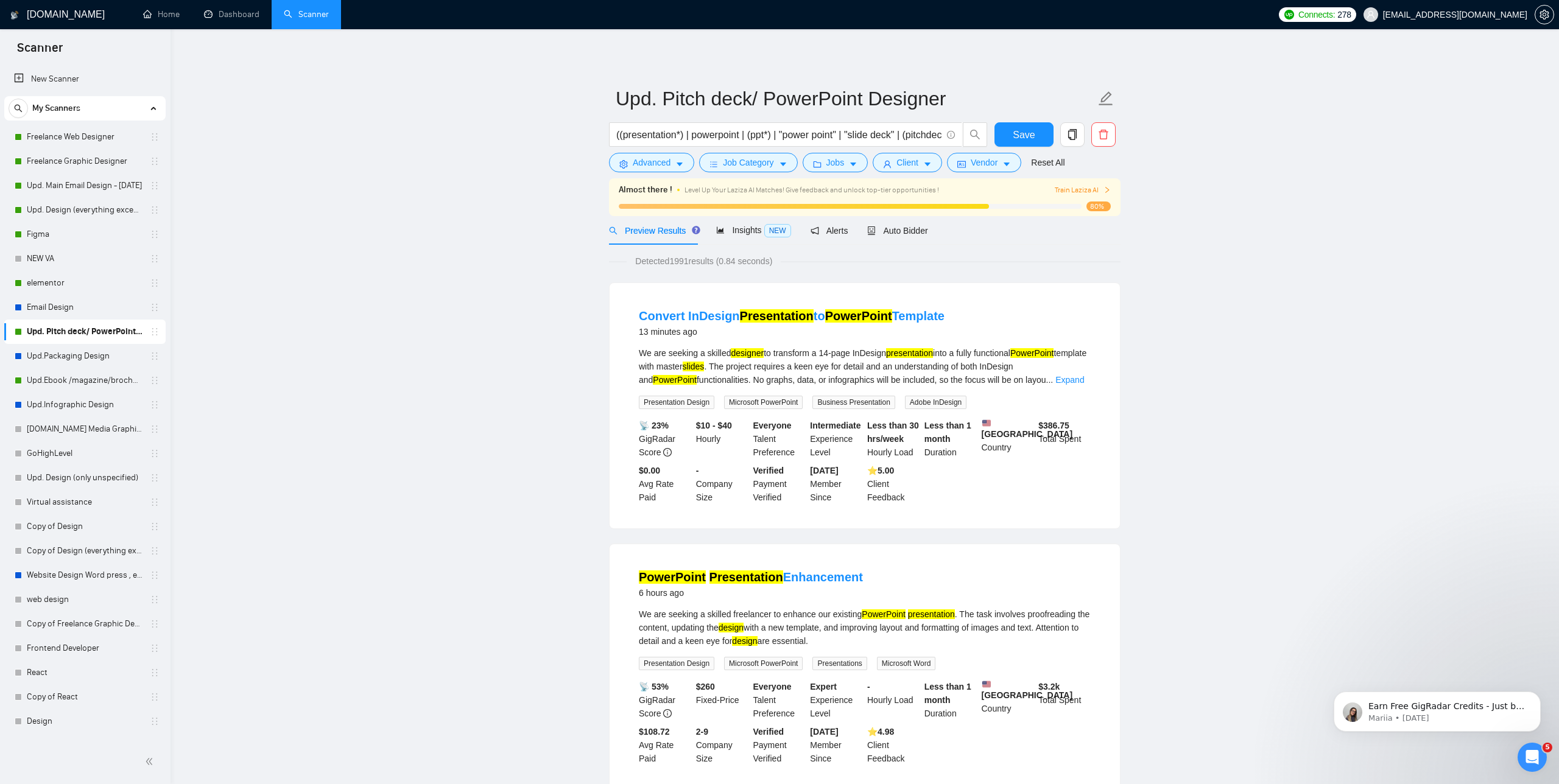
click at [905, 209] on div at bounding box center [804, 206] width 371 height 5
click at [904, 228] on span "Auto Bidder" at bounding box center [897, 231] width 60 height 10
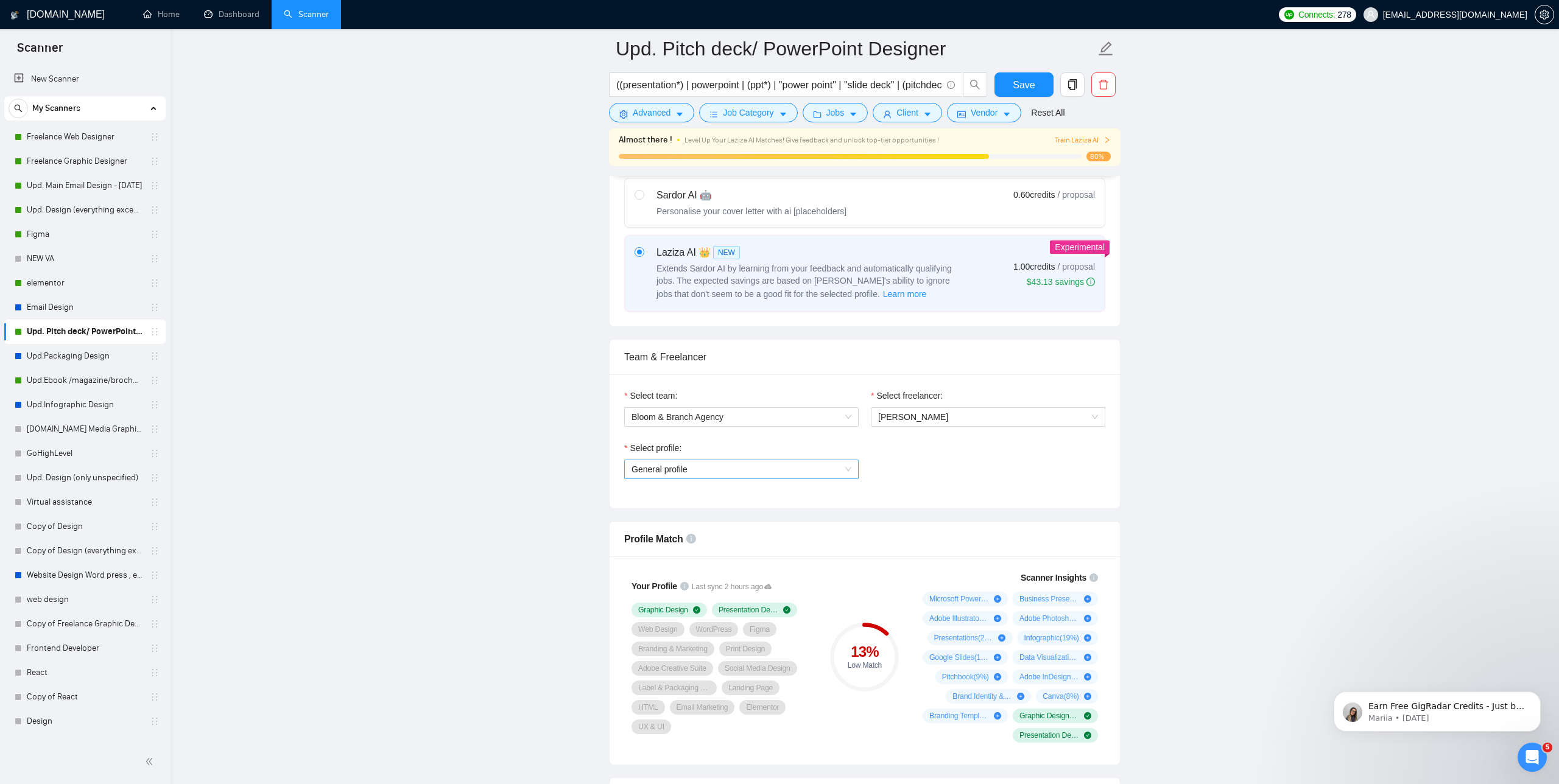
scroll to position [449, 0]
click at [780, 462] on span "General profile" at bounding box center [741, 468] width 220 height 18
click at [703, 503] on div "UX/UI Design" at bounding box center [741, 511] width 235 height 19
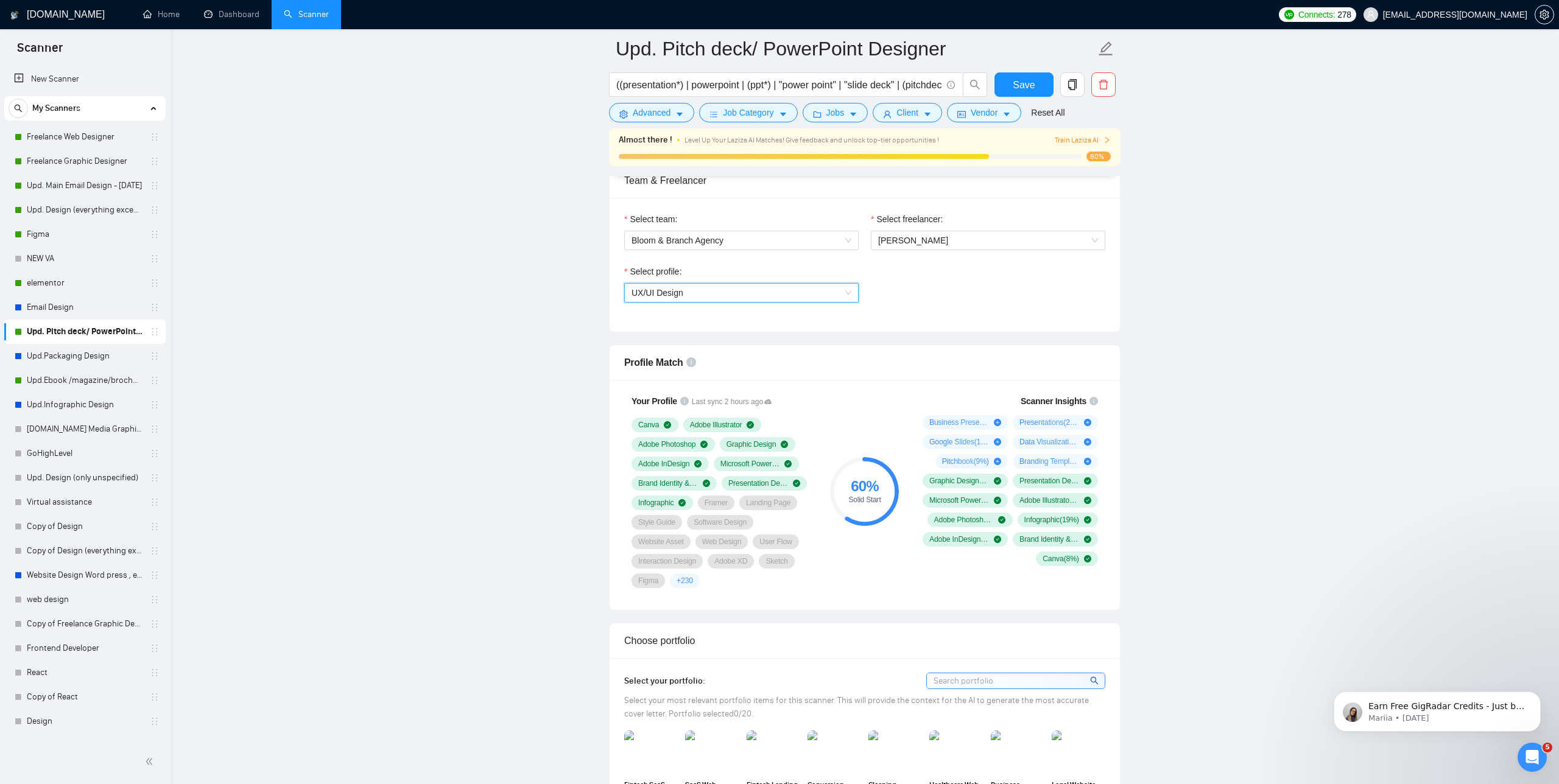
scroll to position [626, 0]
click at [1085, 458] on icon "plus-circle" at bounding box center [1088, 460] width 8 height 8
click at [1080, 414] on span "Branding Template is used in 7 % of the jobs found by the scanner. We recommend…" at bounding box center [1052, 415] width 141 height 64
click at [689, 577] on span "+ 230" at bounding box center [685, 580] width 17 height 10
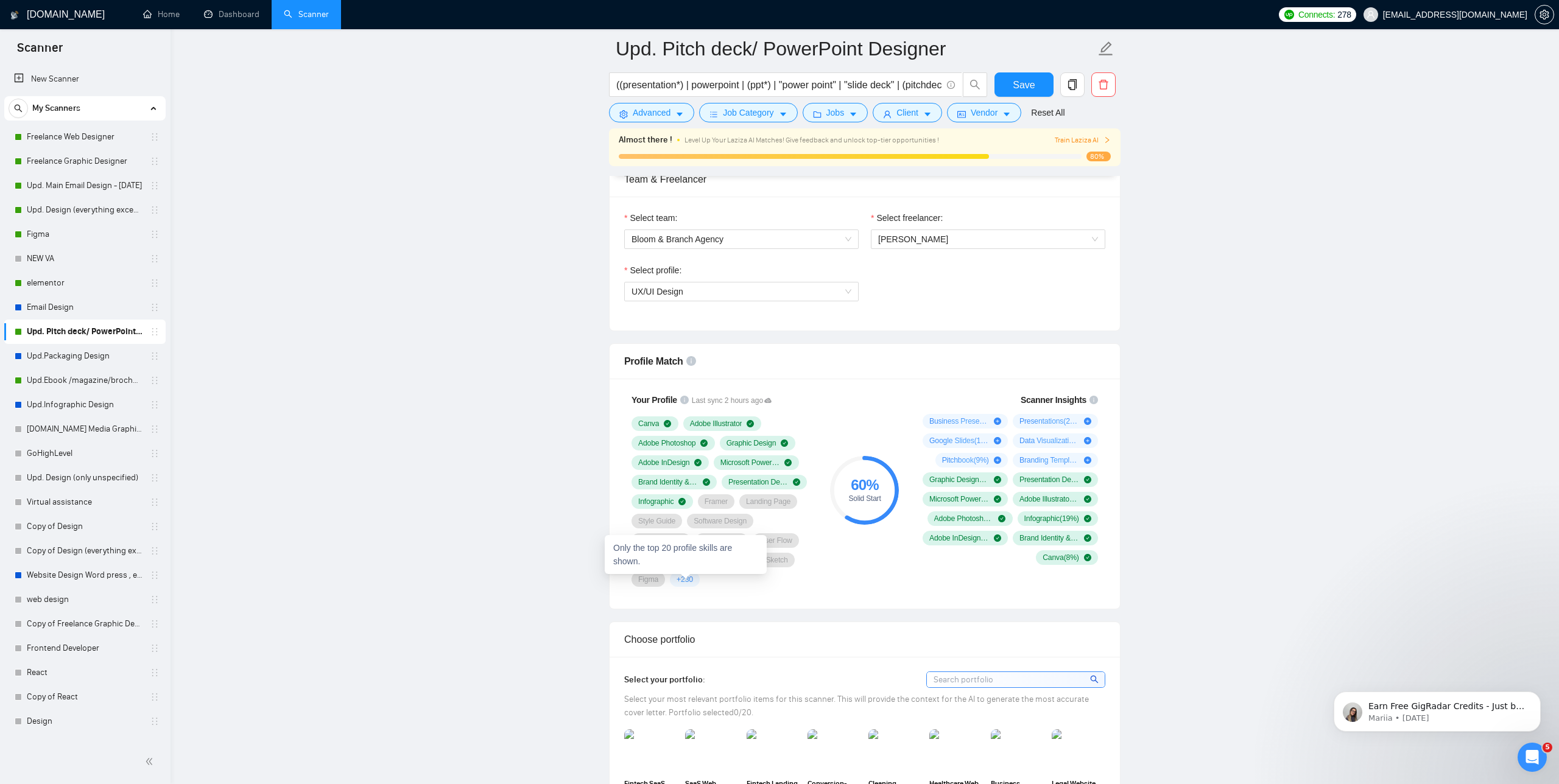
click at [689, 577] on span "+ 230" at bounding box center [685, 580] width 17 height 10
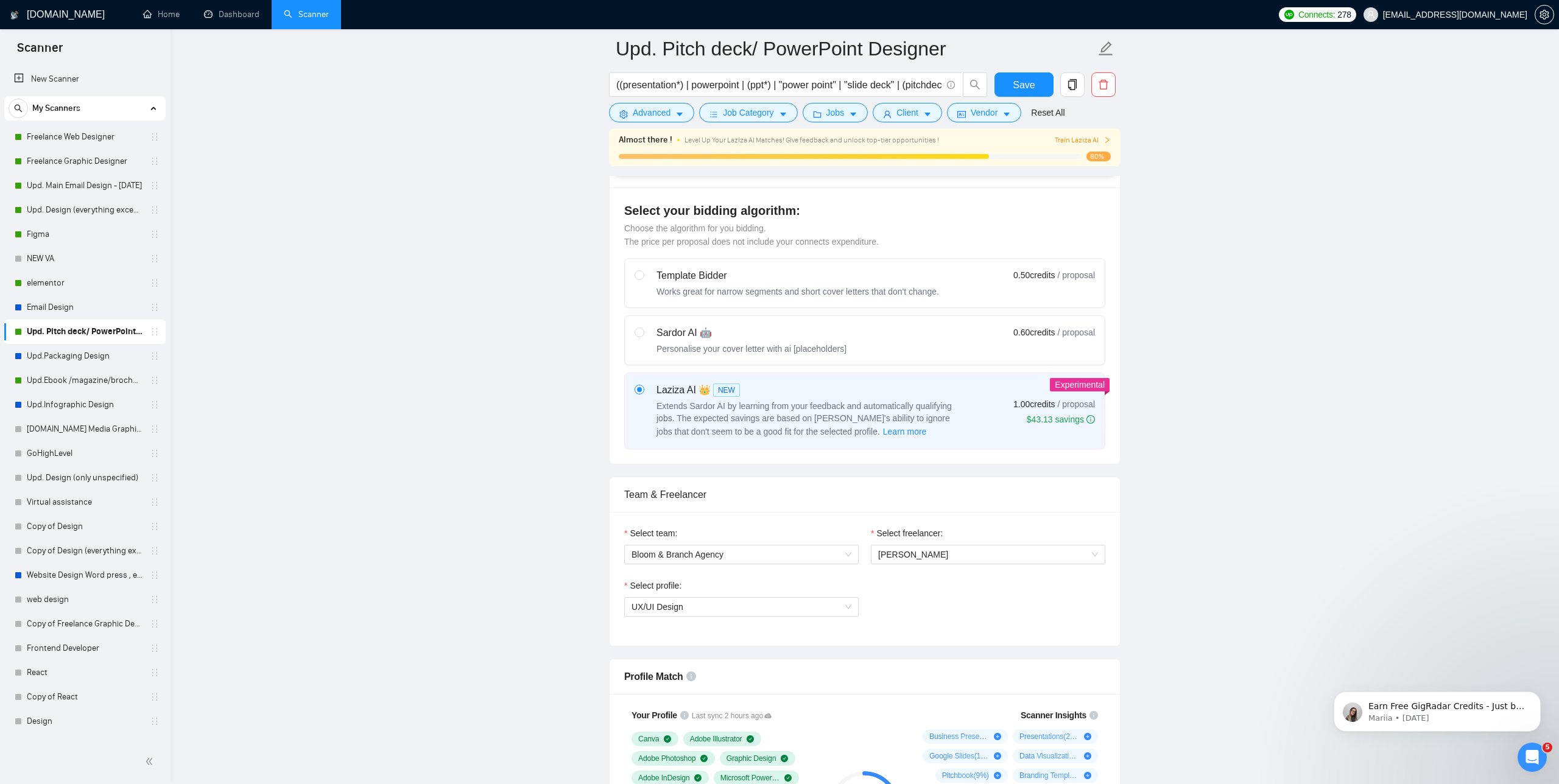
scroll to position [0, 0]
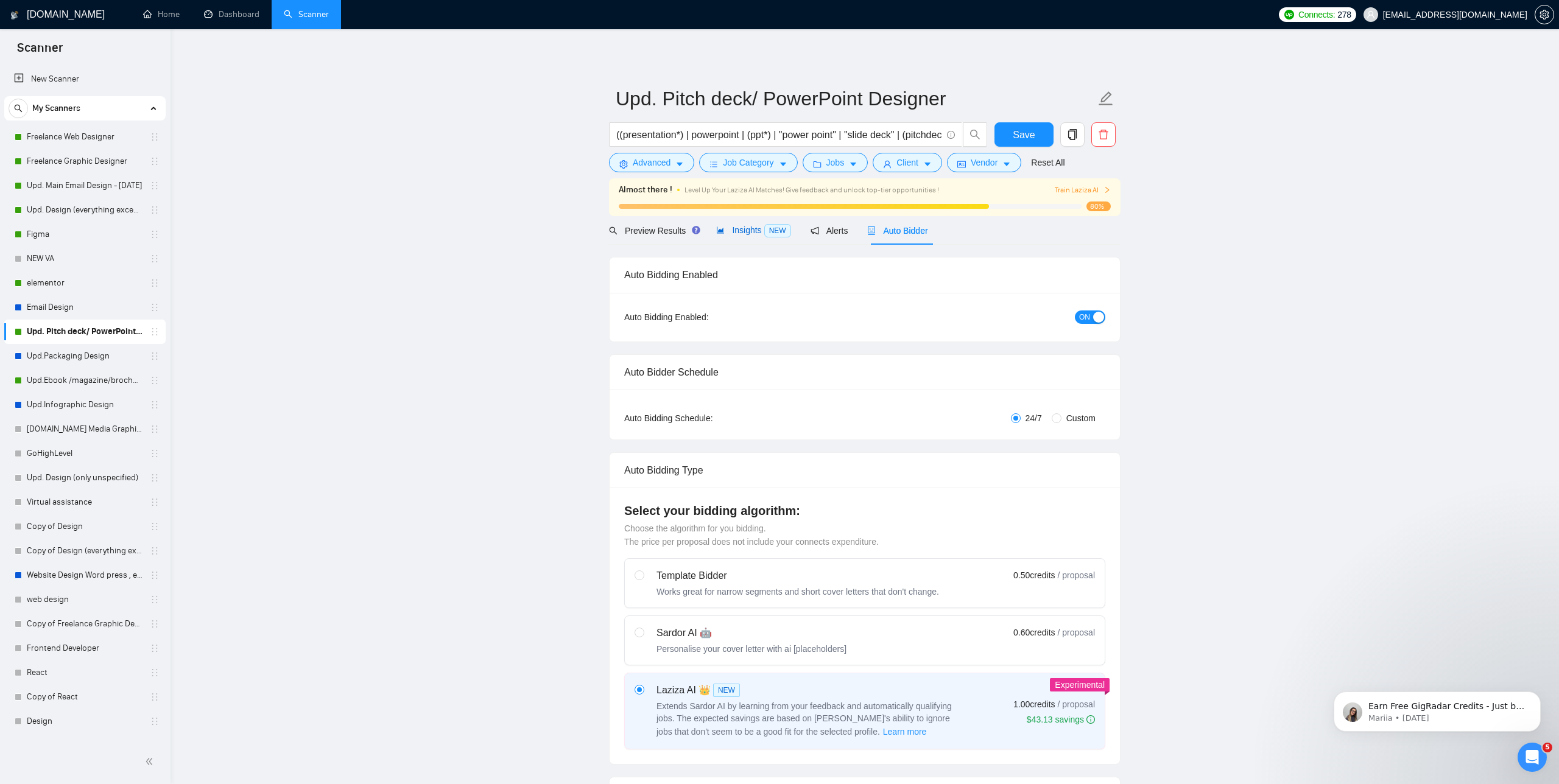
click at [746, 231] on span "Insights NEW" at bounding box center [753, 231] width 75 height 10
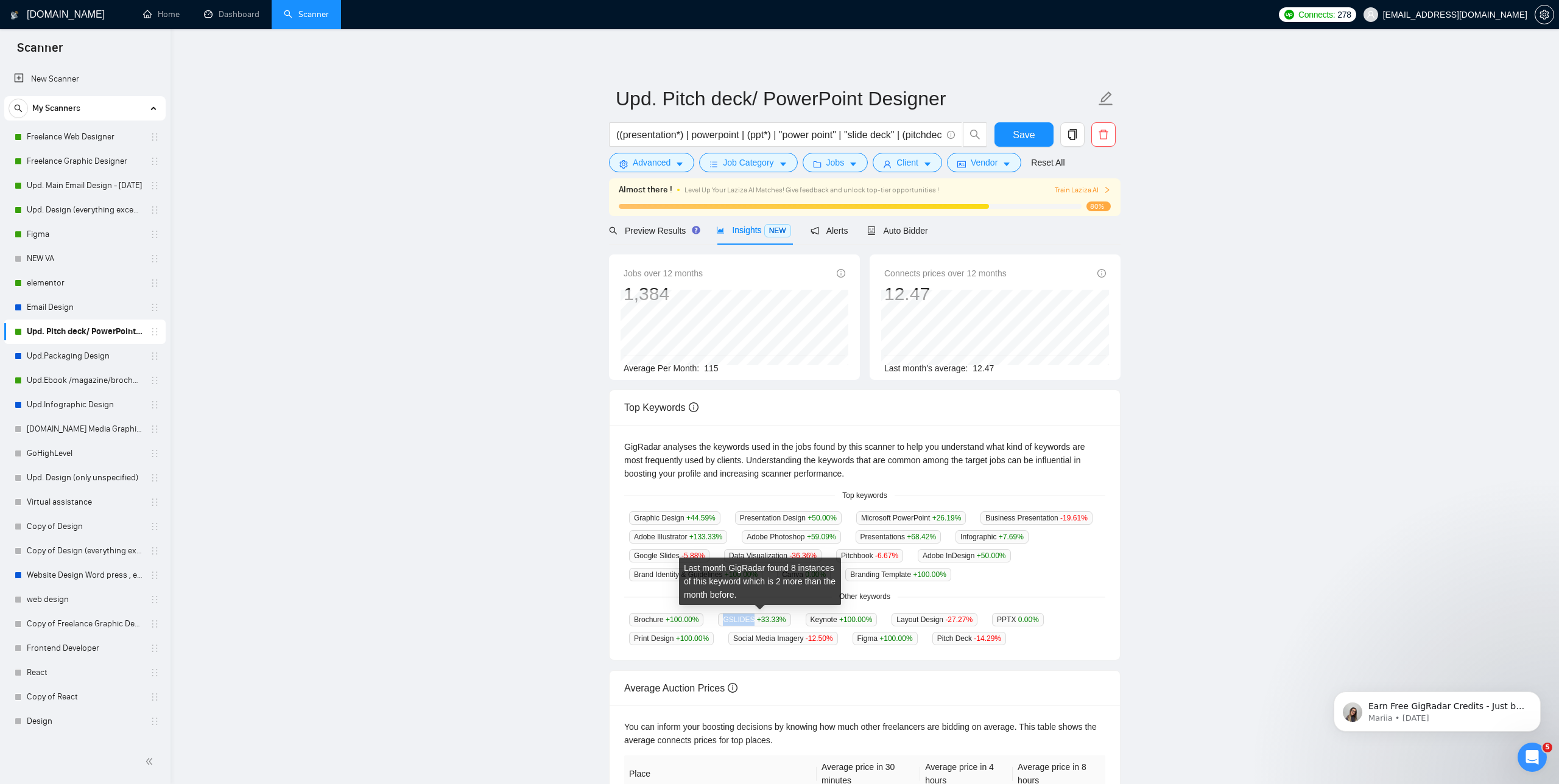
drag, startPoint x: 760, startPoint y: 616, endPoint x: 728, endPoint y: 615, distance: 32.0
click at [728, 615] on span "GSLIDES +33.33 %" at bounding box center [754, 620] width 72 height 13
copy span "GSLIDES"
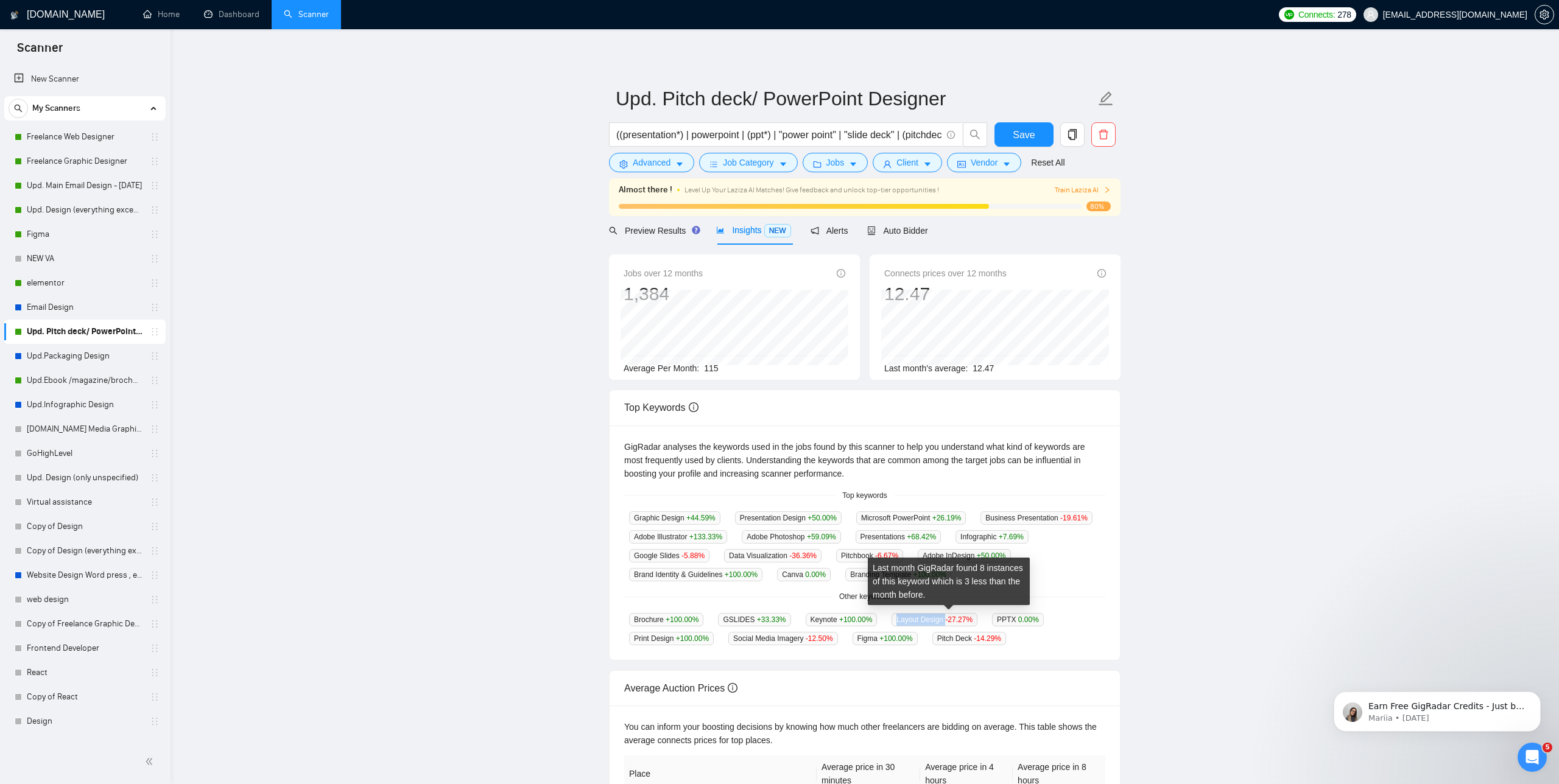
drag, startPoint x: 959, startPoint y: 618, endPoint x: 904, endPoint y: 615, distance: 55.1
click at [904, 615] on span "Layout Design -27.27 %" at bounding box center [934, 620] width 86 height 13
copy span "Layout Design"
click at [843, 232] on span "Alerts" at bounding box center [829, 231] width 38 height 10
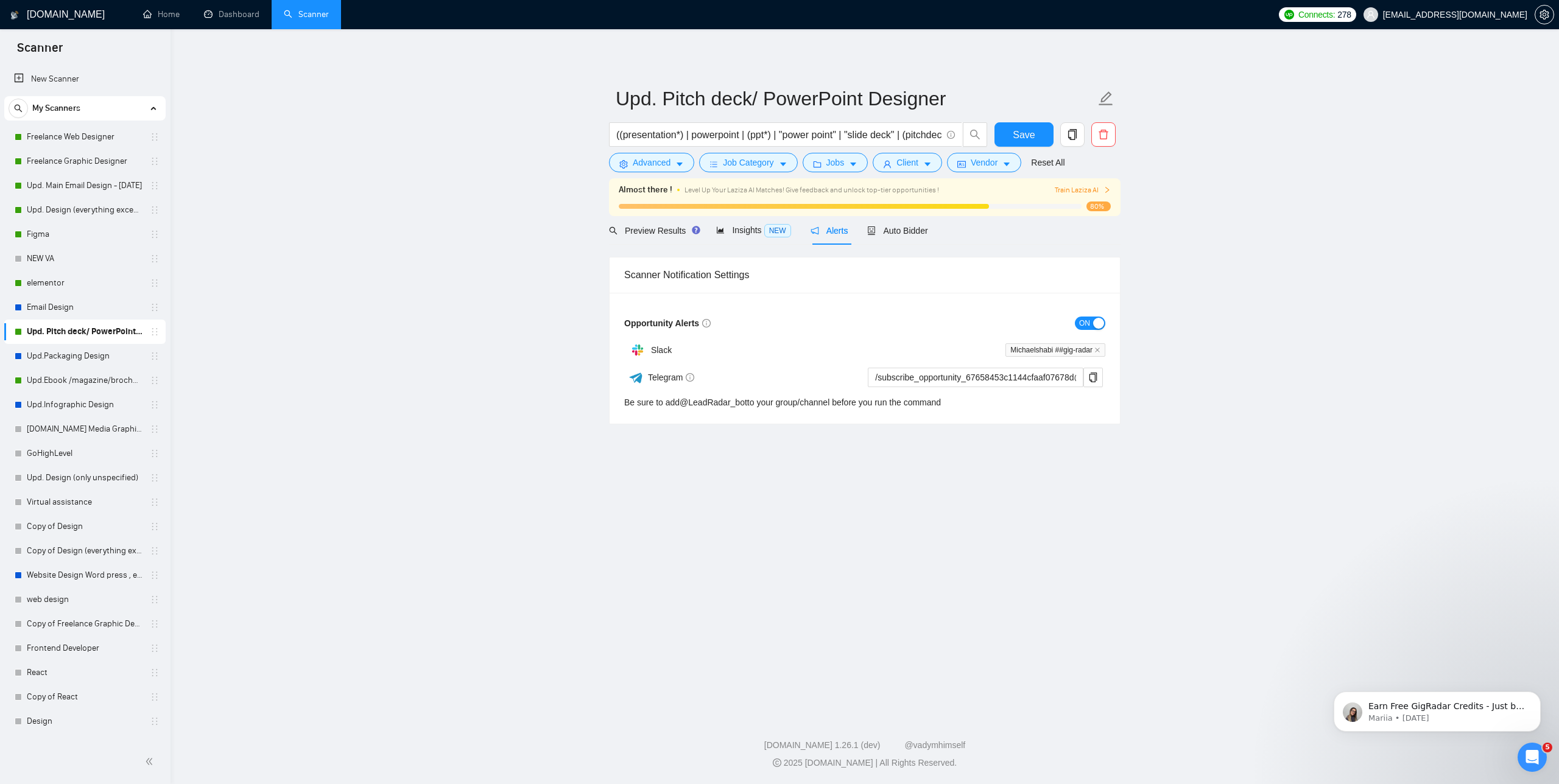
click at [937, 230] on div "Preview Results Insights NEW Alerts Auto Bidder" at bounding box center [865, 231] width 512 height 29
click at [920, 230] on span "Auto Bidder" at bounding box center [897, 231] width 60 height 10
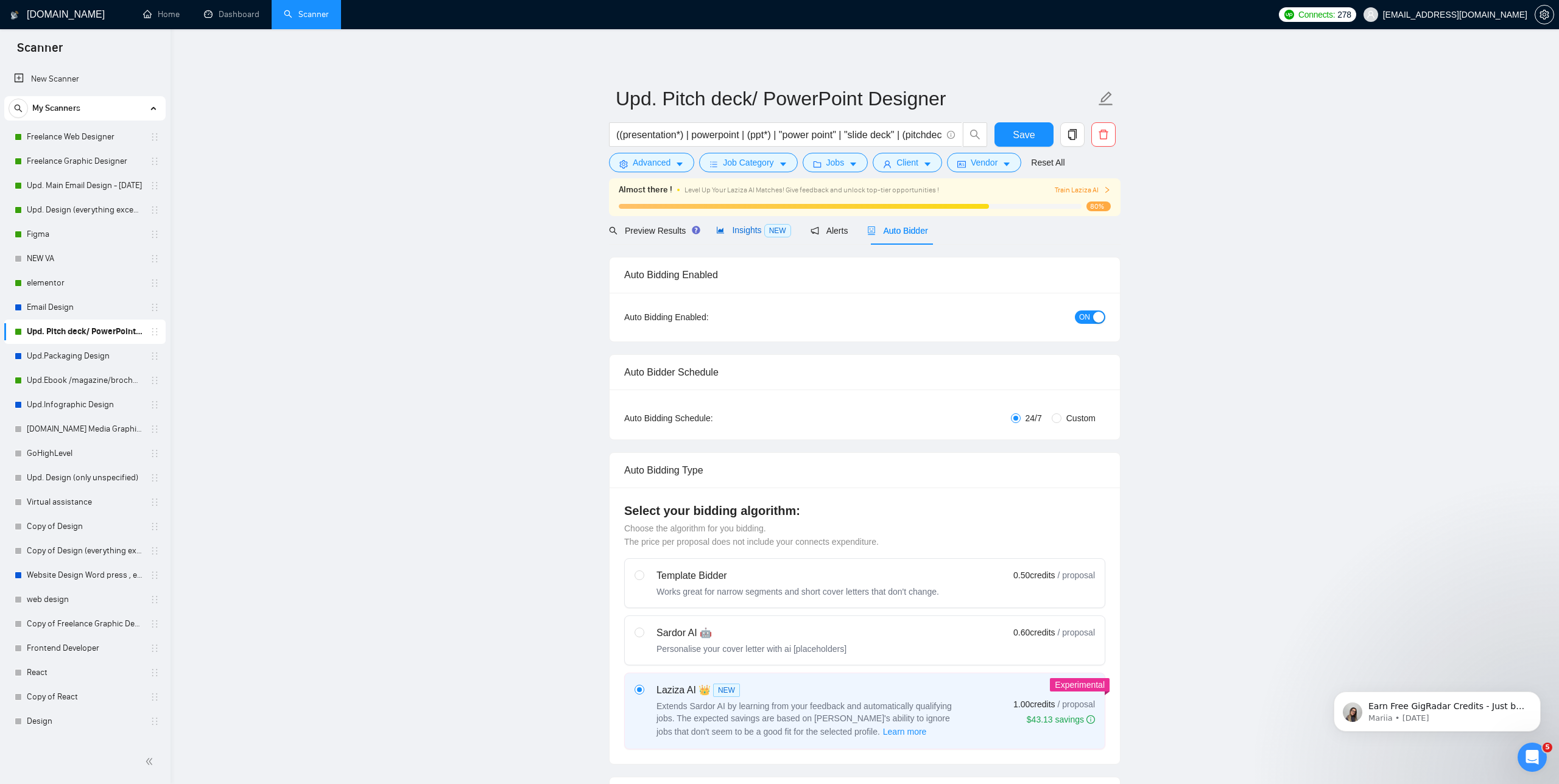
click at [740, 236] on div "Insights NEW" at bounding box center [753, 231] width 75 height 14
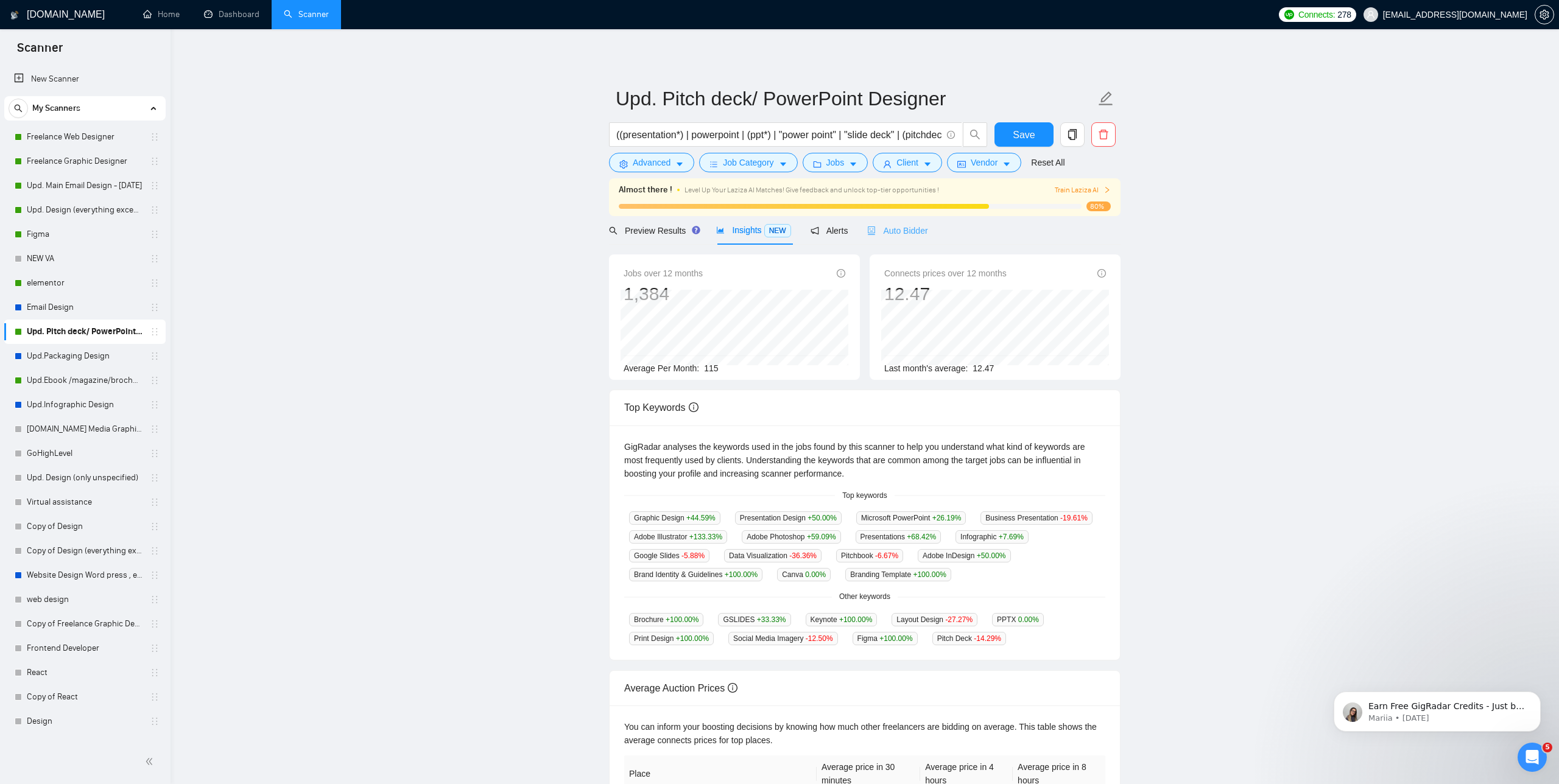
click at [917, 220] on div "Auto Bidder" at bounding box center [897, 231] width 60 height 29
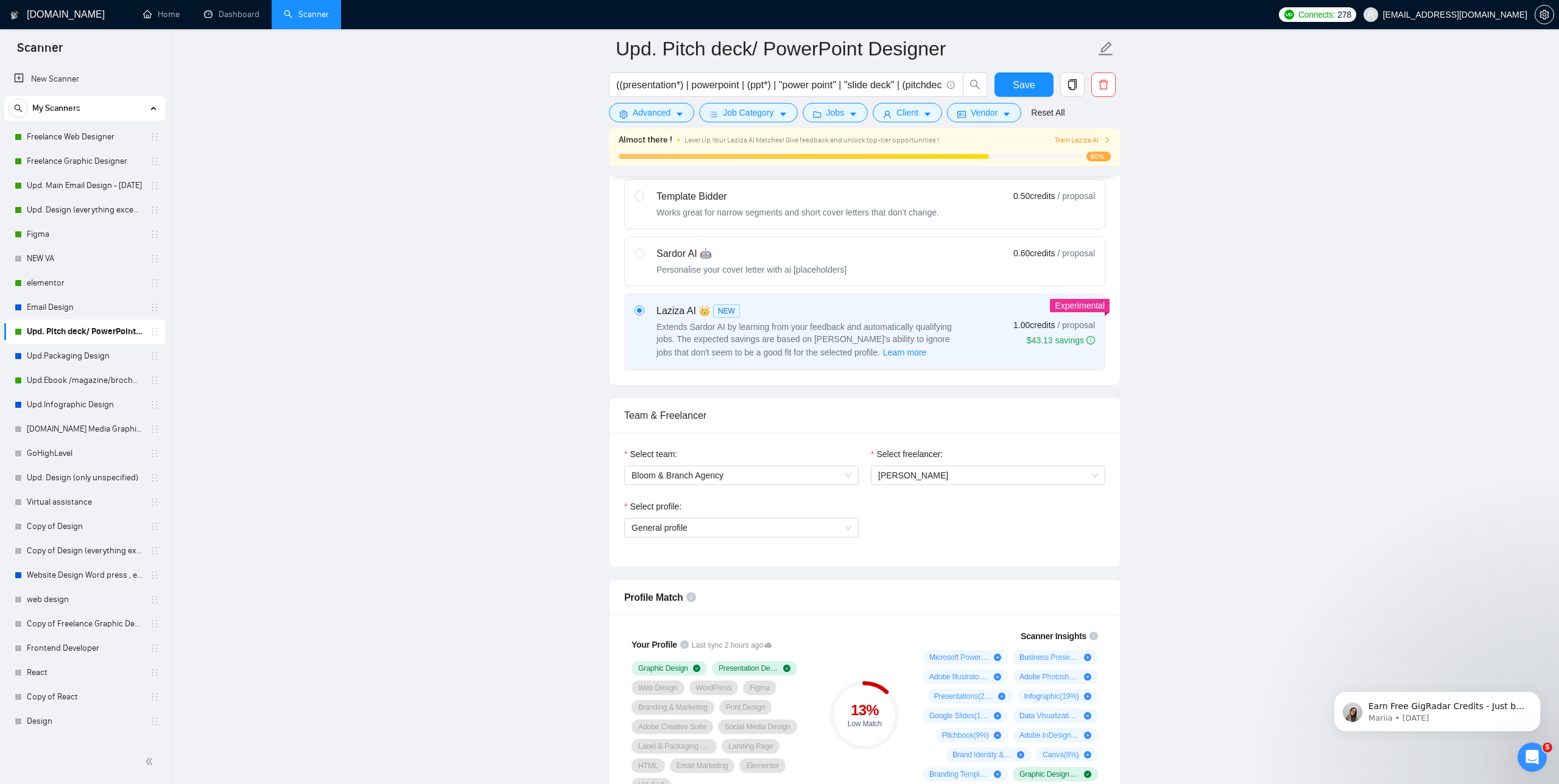
scroll to position [392, 0]
click at [733, 524] on span "General profile" at bounding box center [741, 525] width 220 height 18
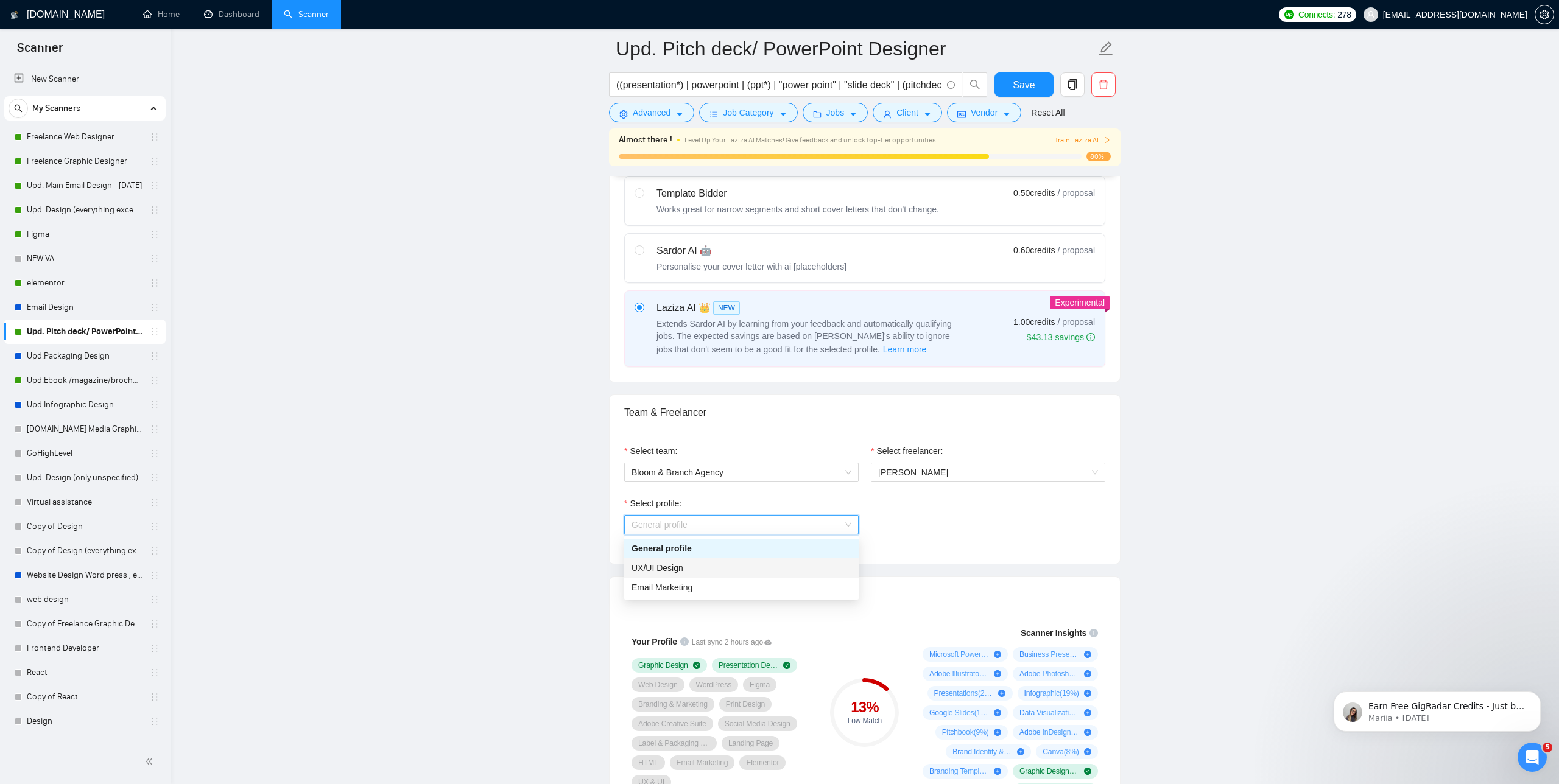
click at [692, 569] on div "UX/UI Design" at bounding box center [741, 569] width 220 height 13
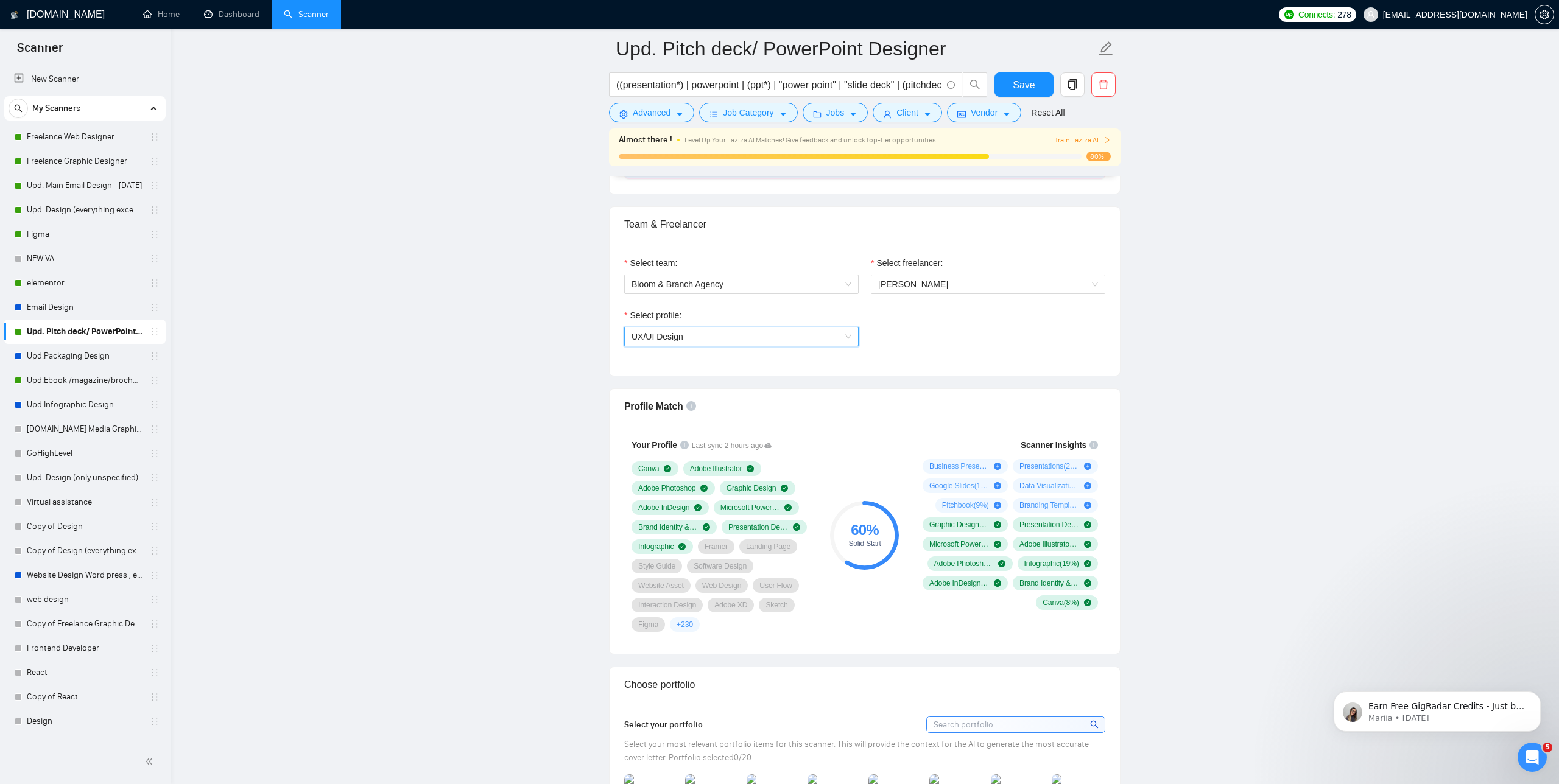
scroll to position [583, 0]
click at [1024, 87] on span "Save" at bounding box center [1024, 85] width 22 height 15
click at [72, 377] on link "Upd.Ebook /magazine/brochure" at bounding box center [85, 380] width 116 height 24
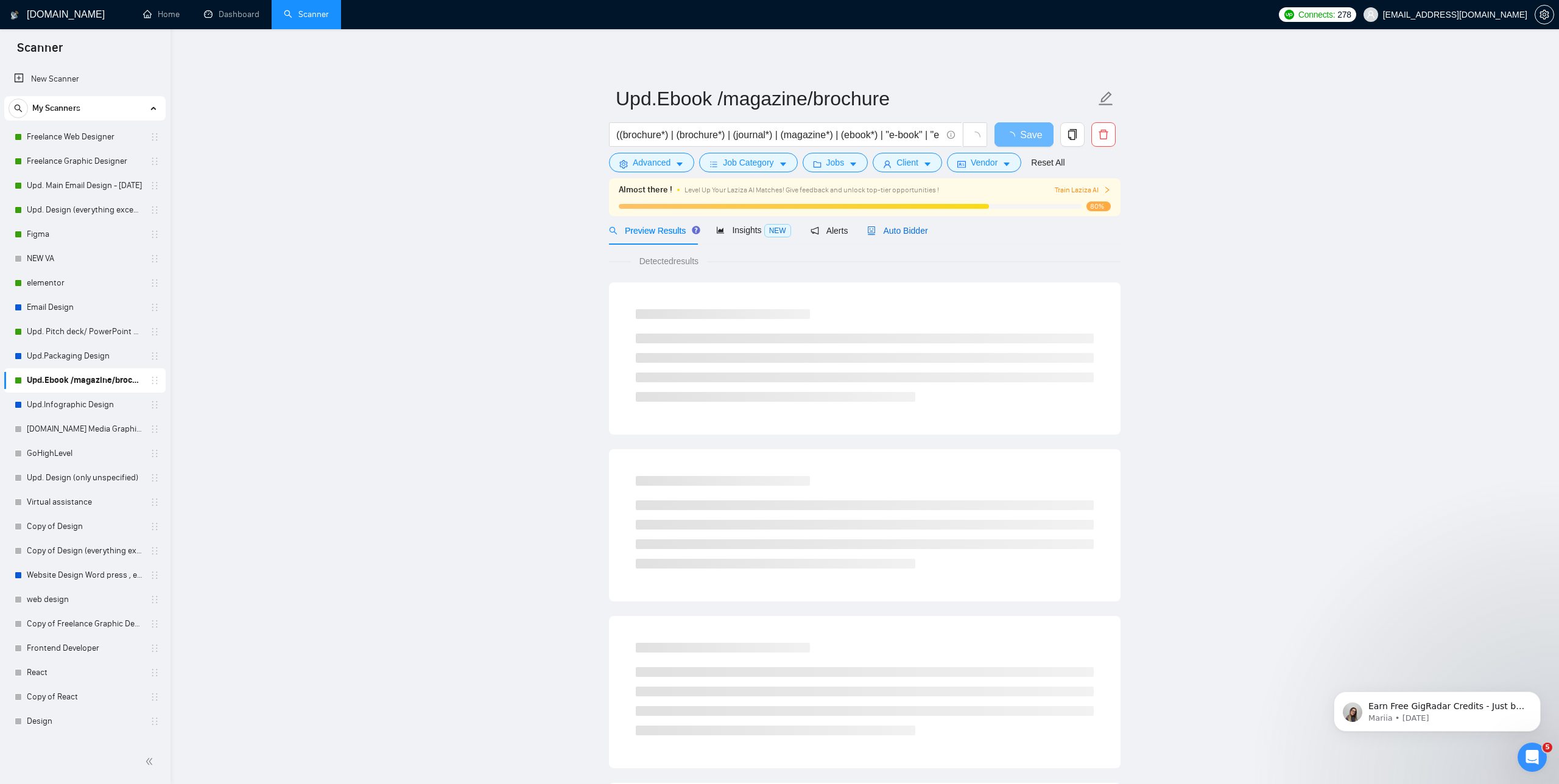
click at [908, 234] on span "Auto Bidder" at bounding box center [897, 231] width 60 height 10
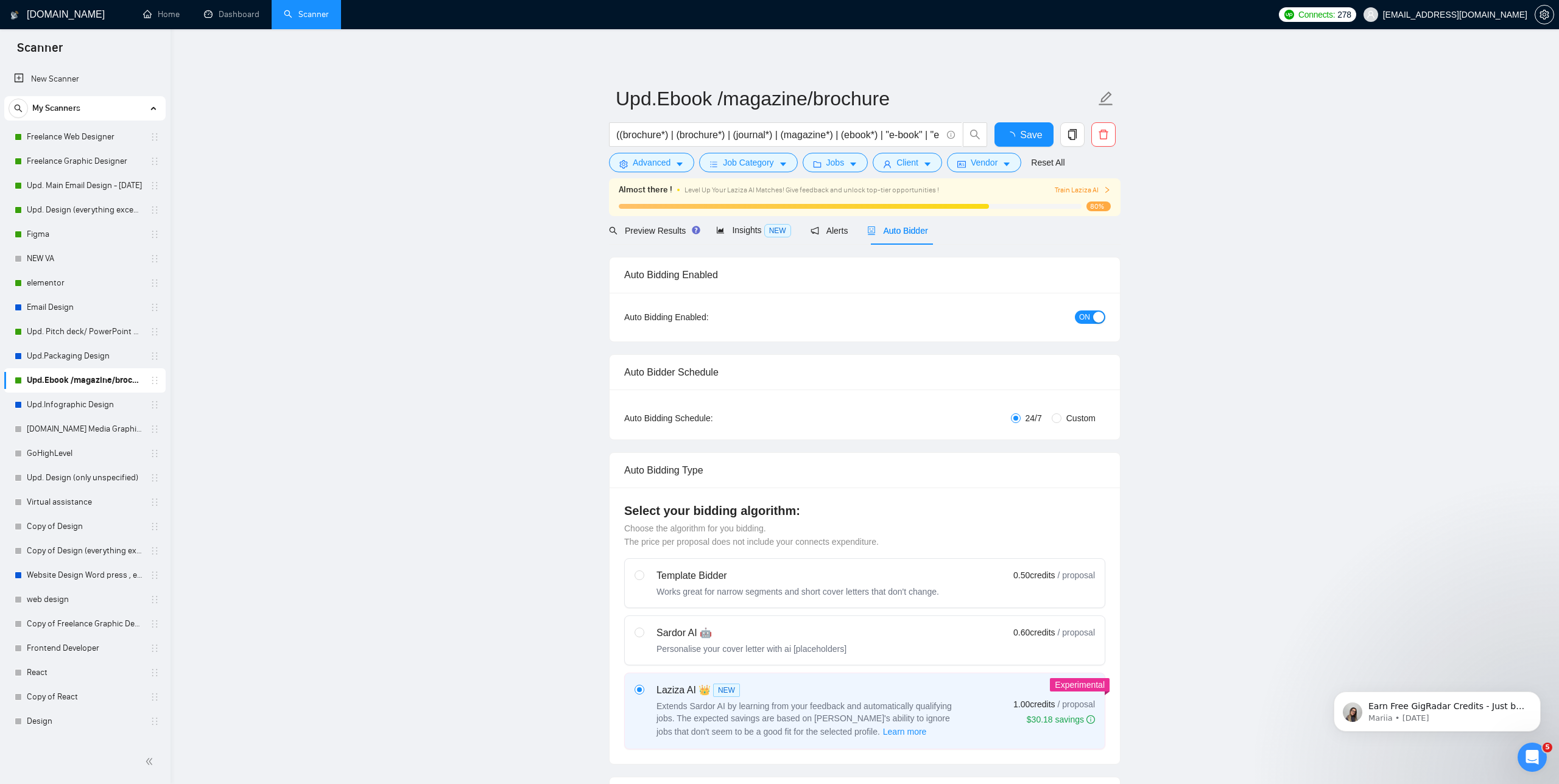
radio input "false"
radio input "true"
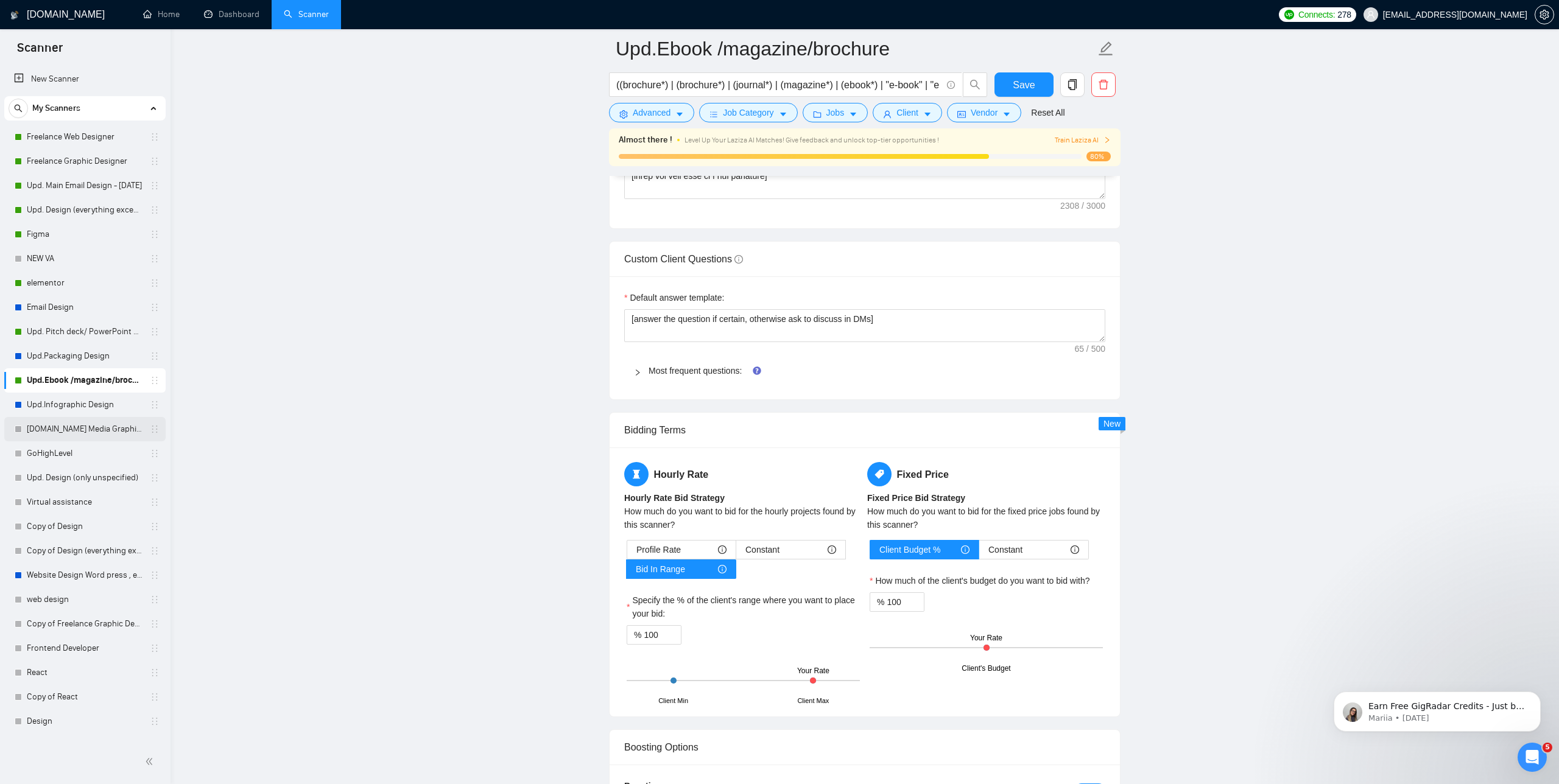
click at [73, 428] on link "[DOMAIN_NAME] Media Graphics" at bounding box center [85, 428] width 116 height 24
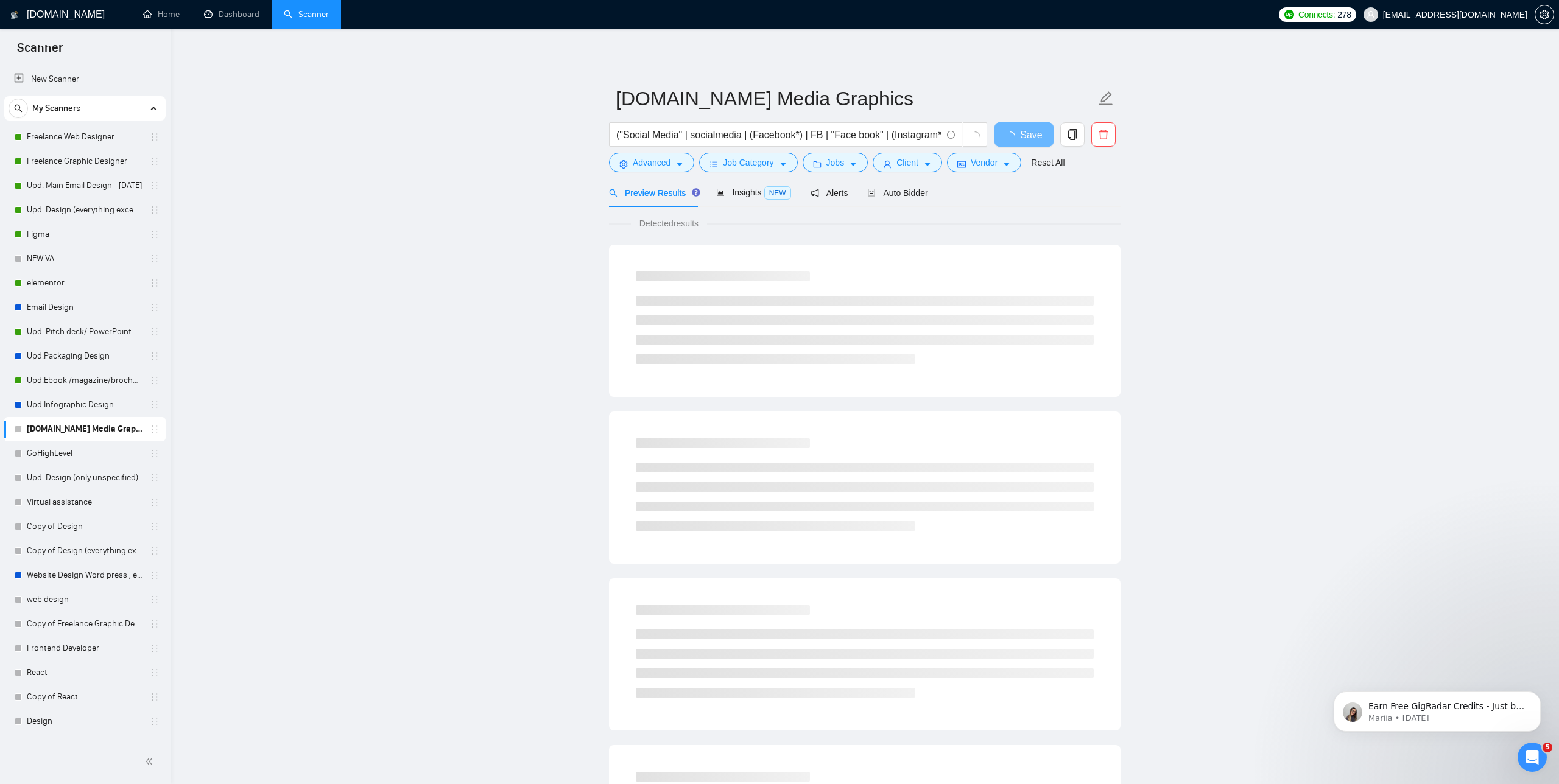
click at [490, 91] on main "[DOMAIN_NAME] Media Graphics ("Social Media" | socialmedia | (Facebook*) | FB |…" at bounding box center [865, 556] width 1349 height 1015
click at [792, 277] on h3 at bounding box center [723, 277] width 174 height 10
click at [743, 179] on div "Insights NEW" at bounding box center [753, 193] width 75 height 29
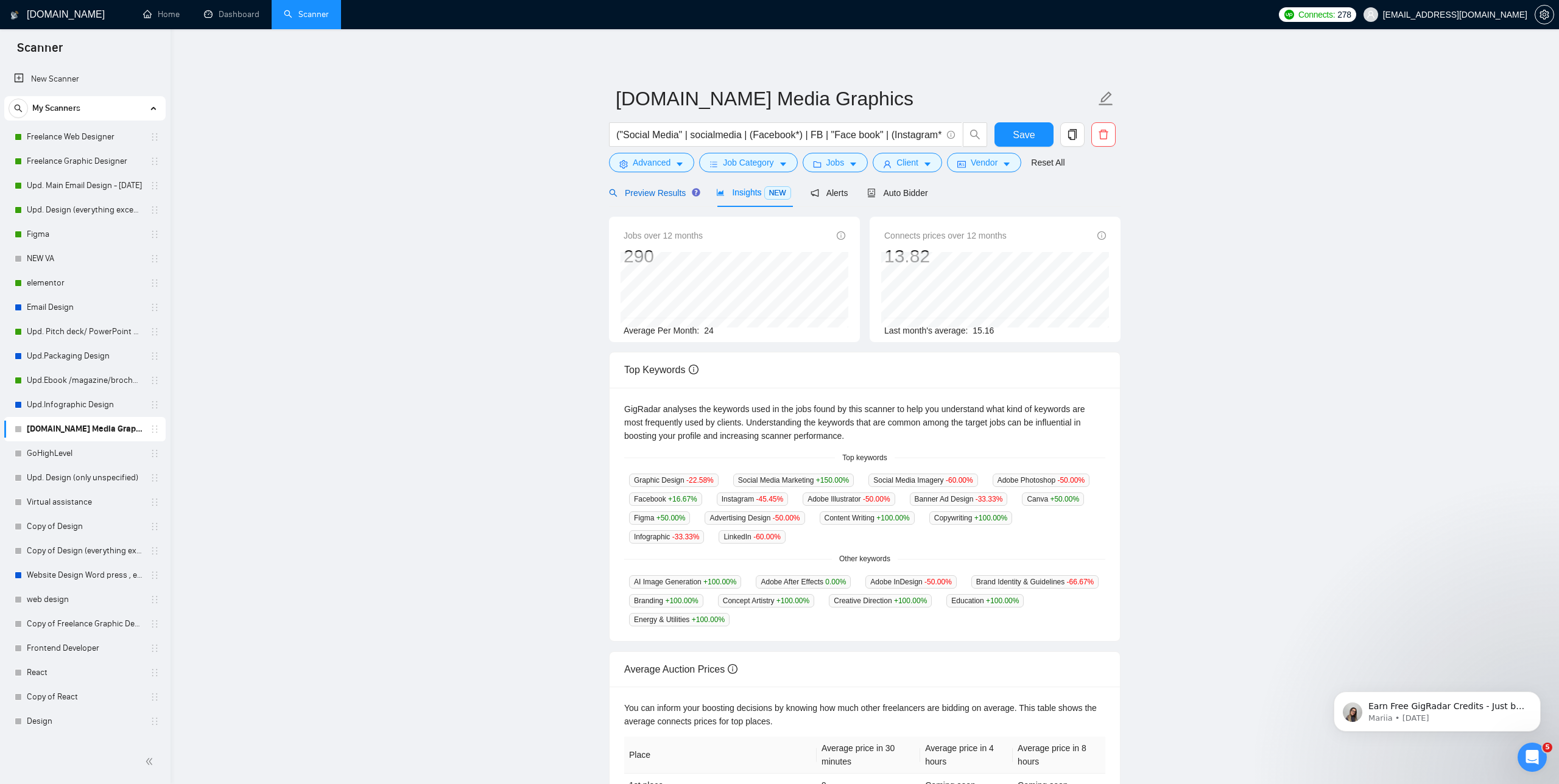
click at [655, 193] on span "Preview Results" at bounding box center [652, 193] width 88 height 10
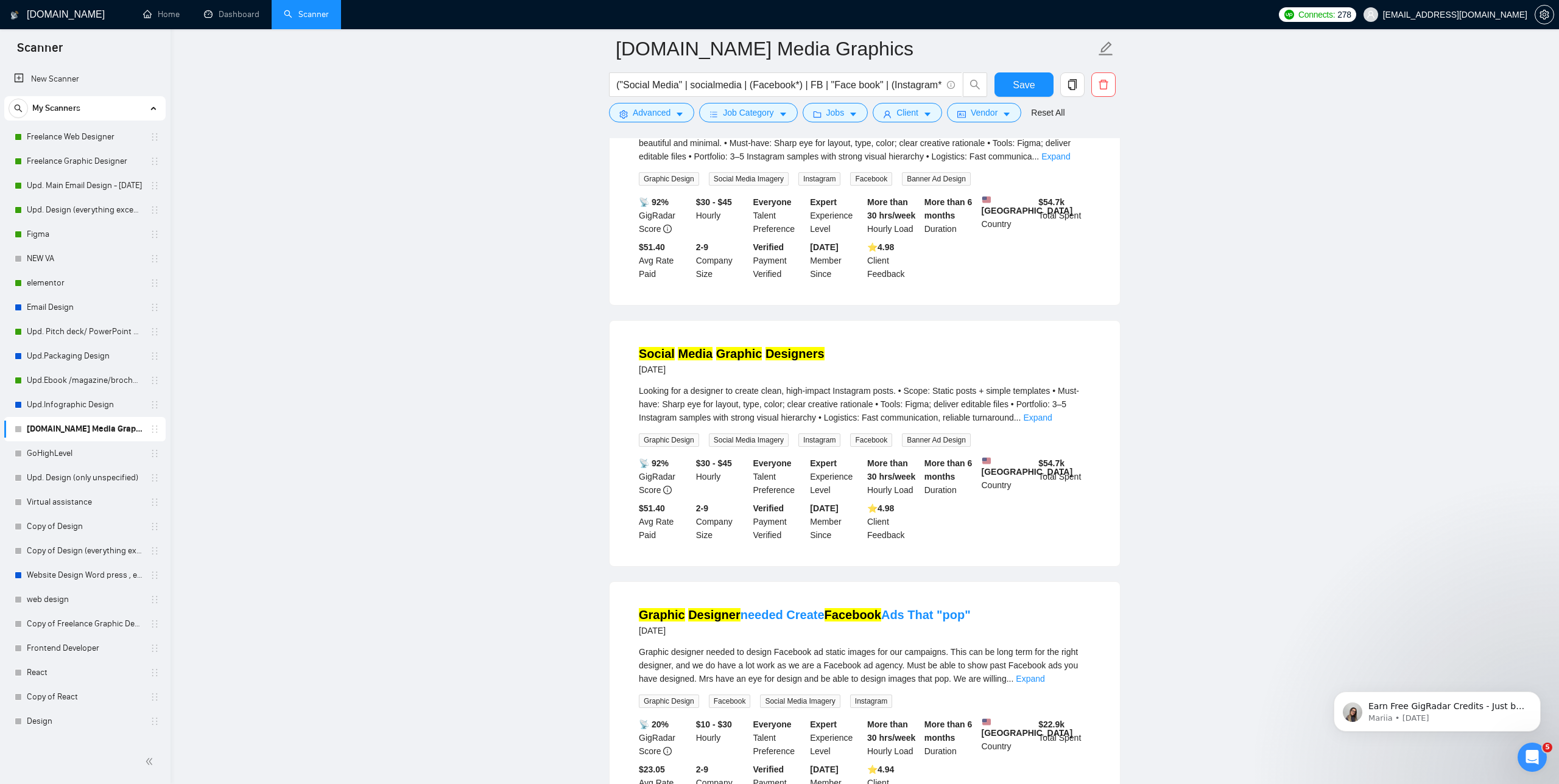
scroll to position [462, 0]
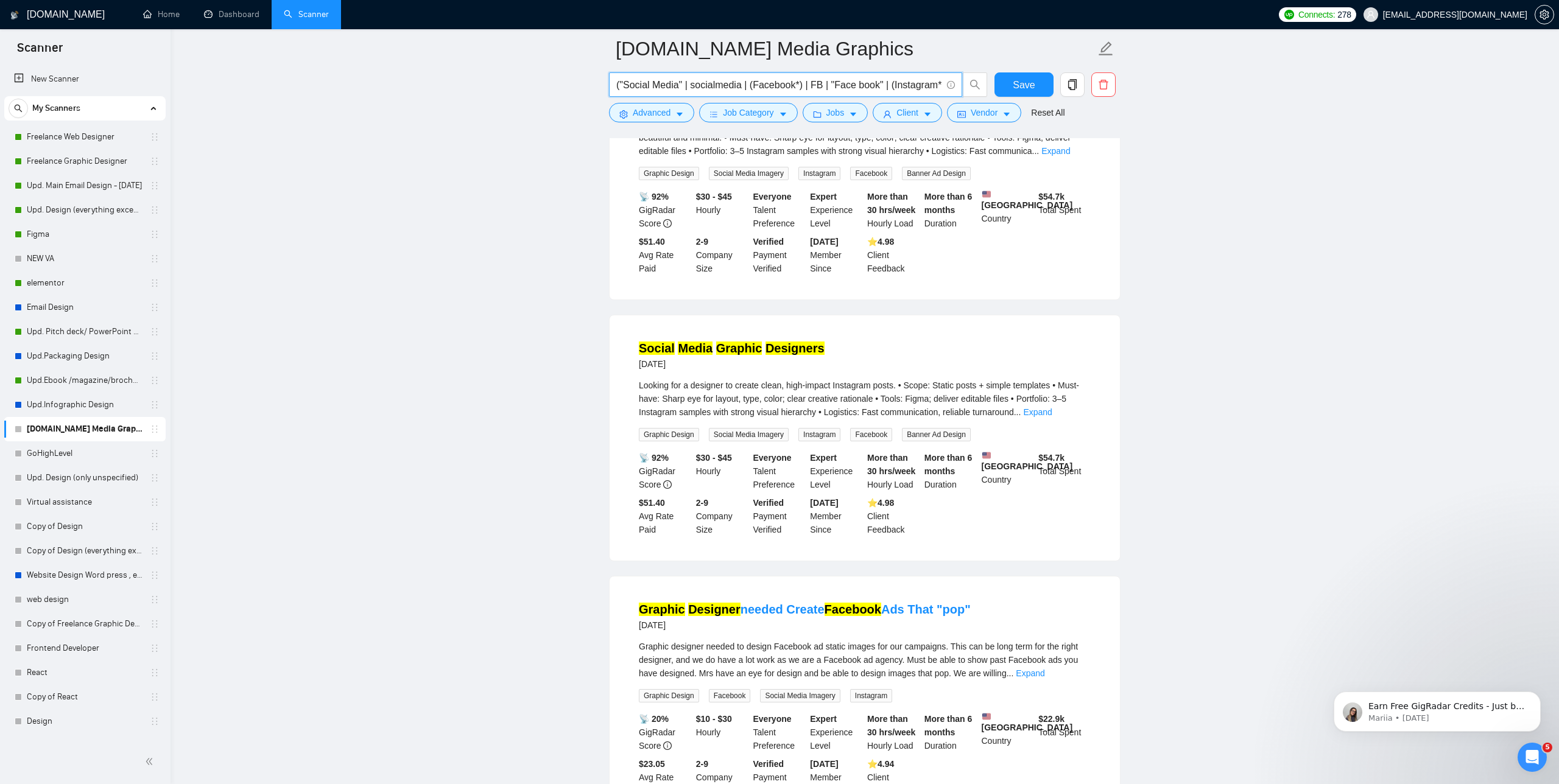
click at [908, 88] on input "("Social Media" | socialmedia | (Facebook*) | FB | "Face book" | (Instagram*) |…" at bounding box center [779, 85] width 325 height 15
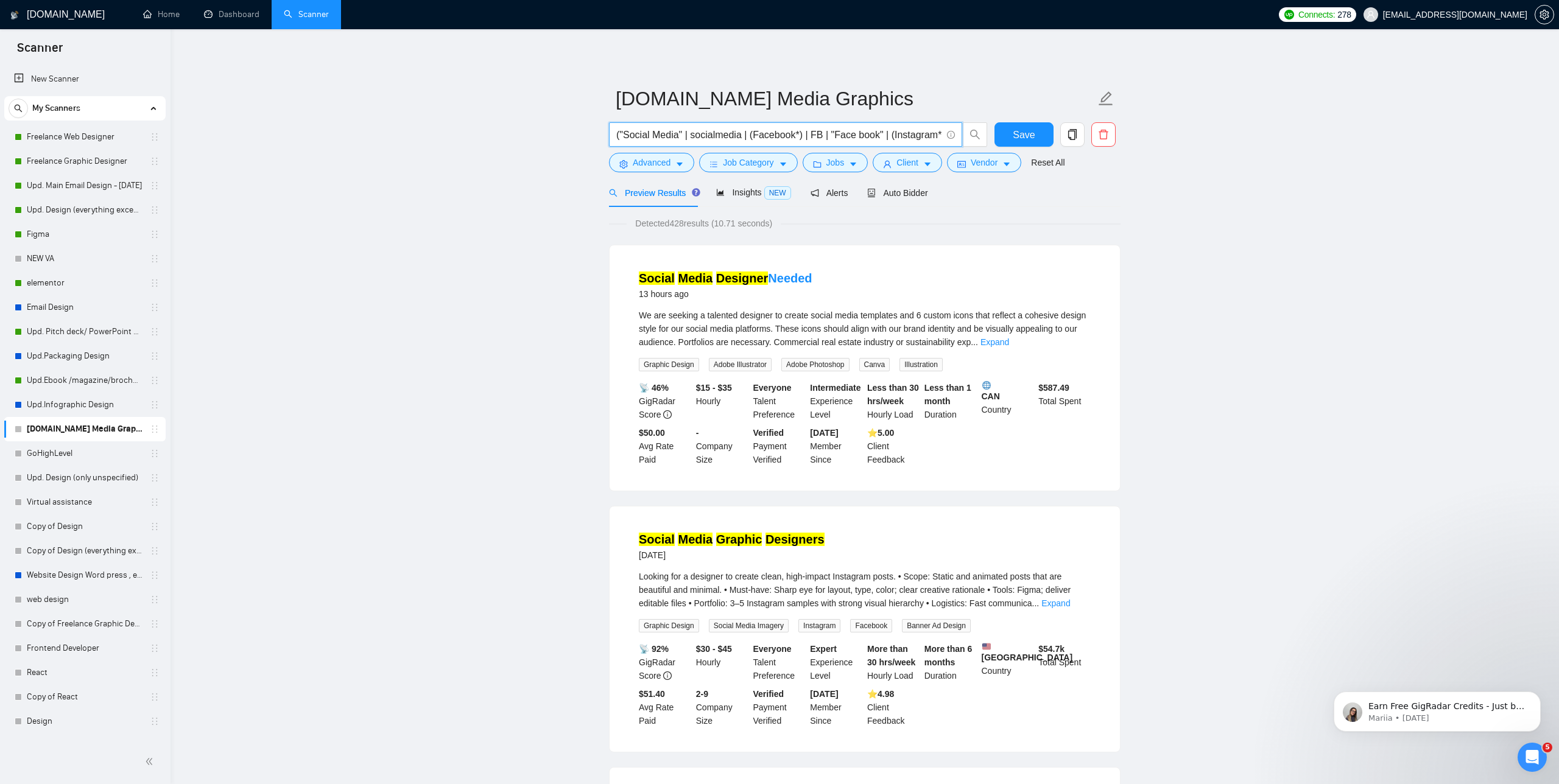
click at [70, 424] on link "[DOMAIN_NAME] Media Graphics" at bounding box center [85, 428] width 116 height 24
click at [329, 9] on link "Scanner" at bounding box center [306, 14] width 45 height 10
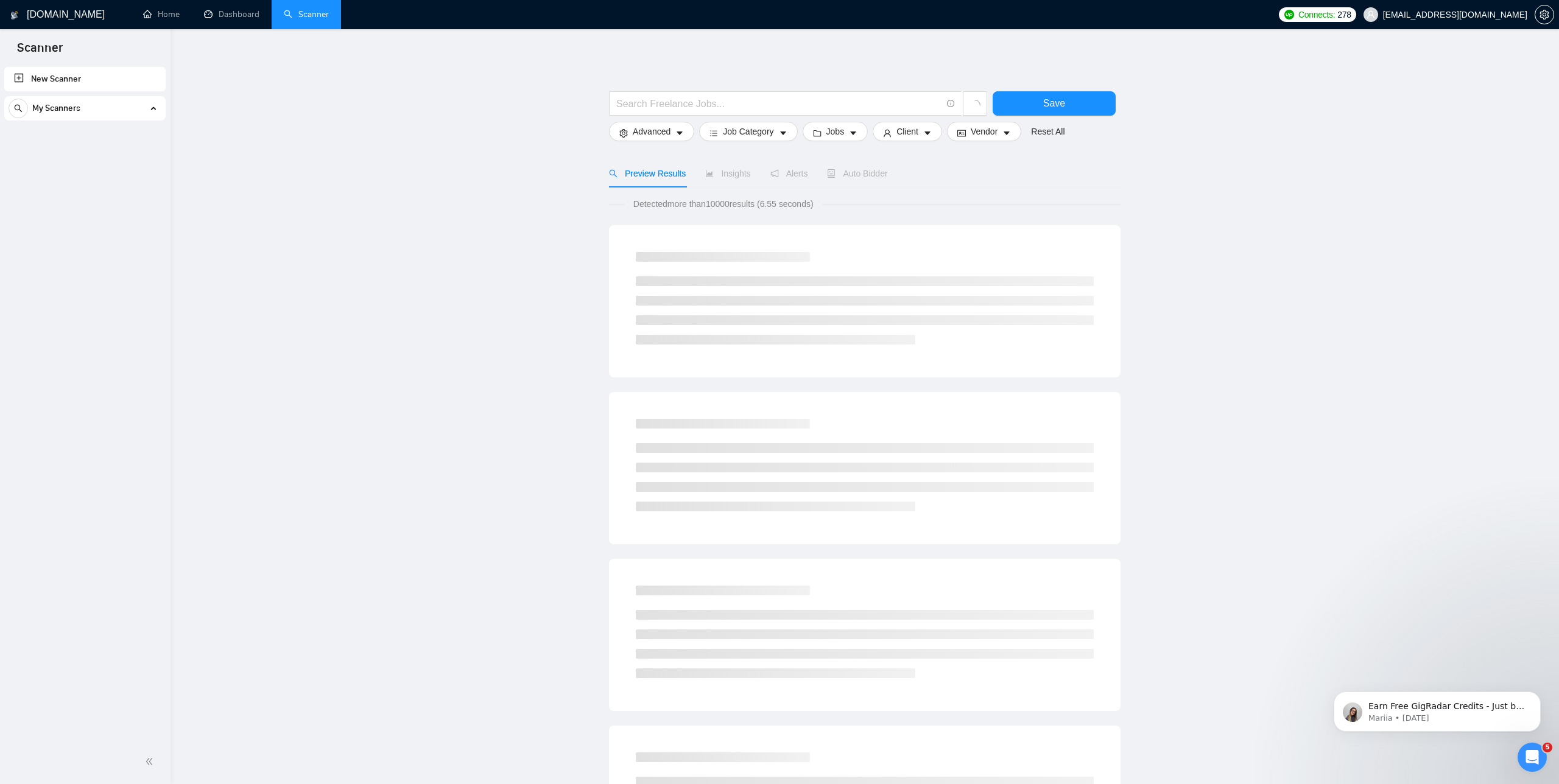
click at [321, 12] on link "Scanner" at bounding box center [306, 14] width 45 height 10
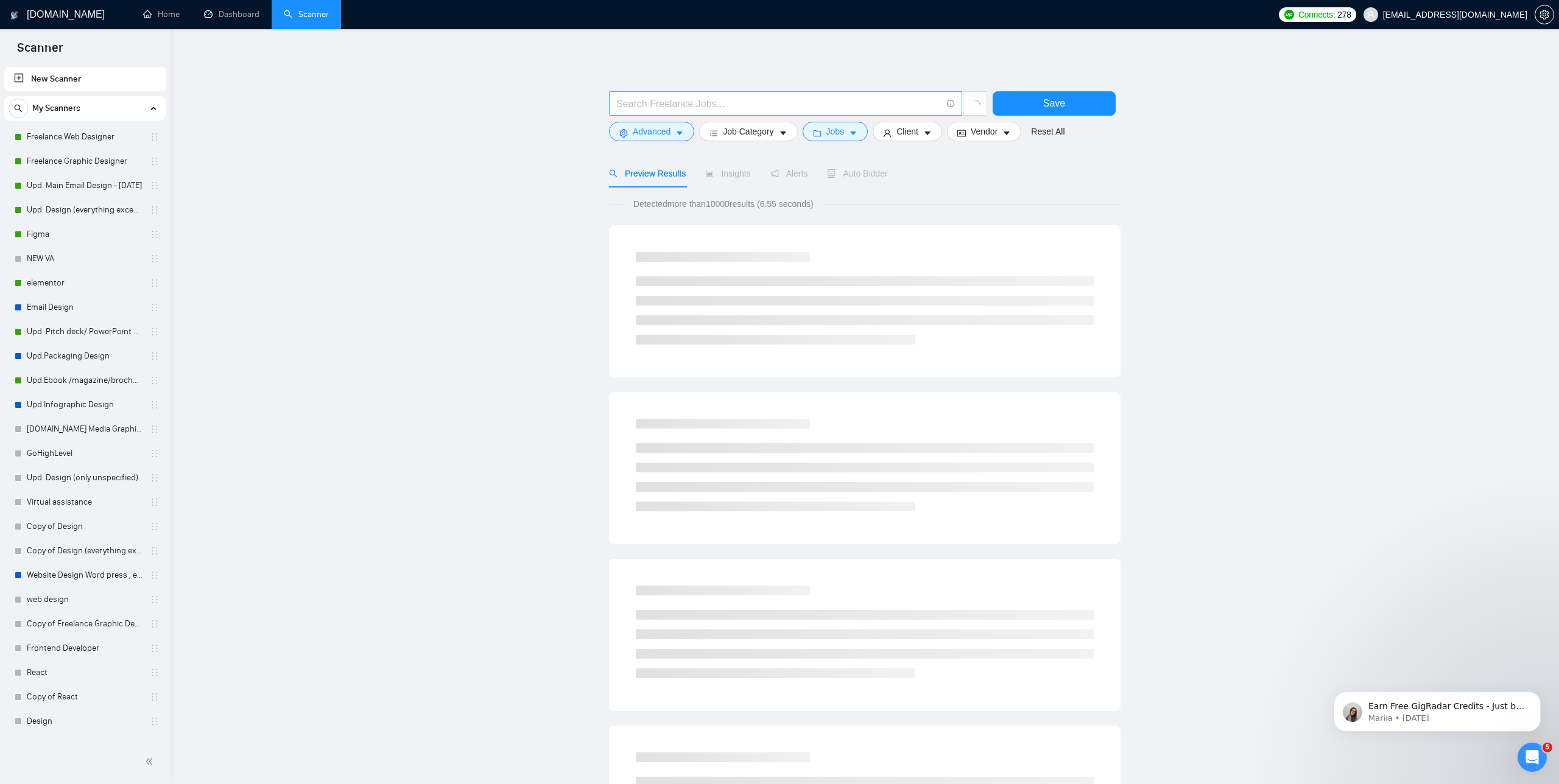
click at [641, 106] on input "text" at bounding box center [779, 104] width 325 height 15
paste input "Infographic & Social Media Graphic Designer"
type input "Infographic & Social Media Graphic Designer"
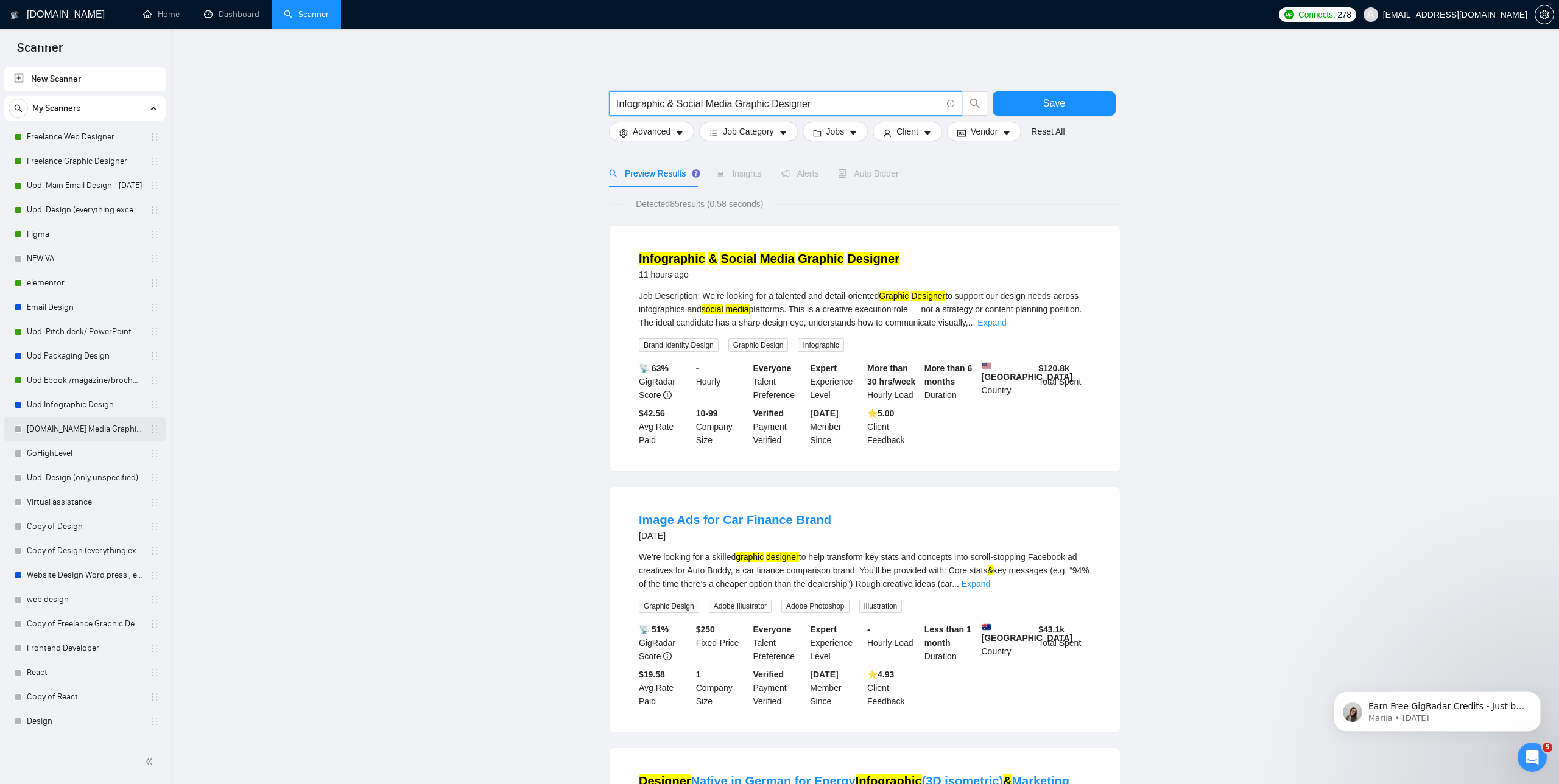
click at [68, 428] on link "[DOMAIN_NAME] Media Graphics" at bounding box center [85, 428] width 116 height 24
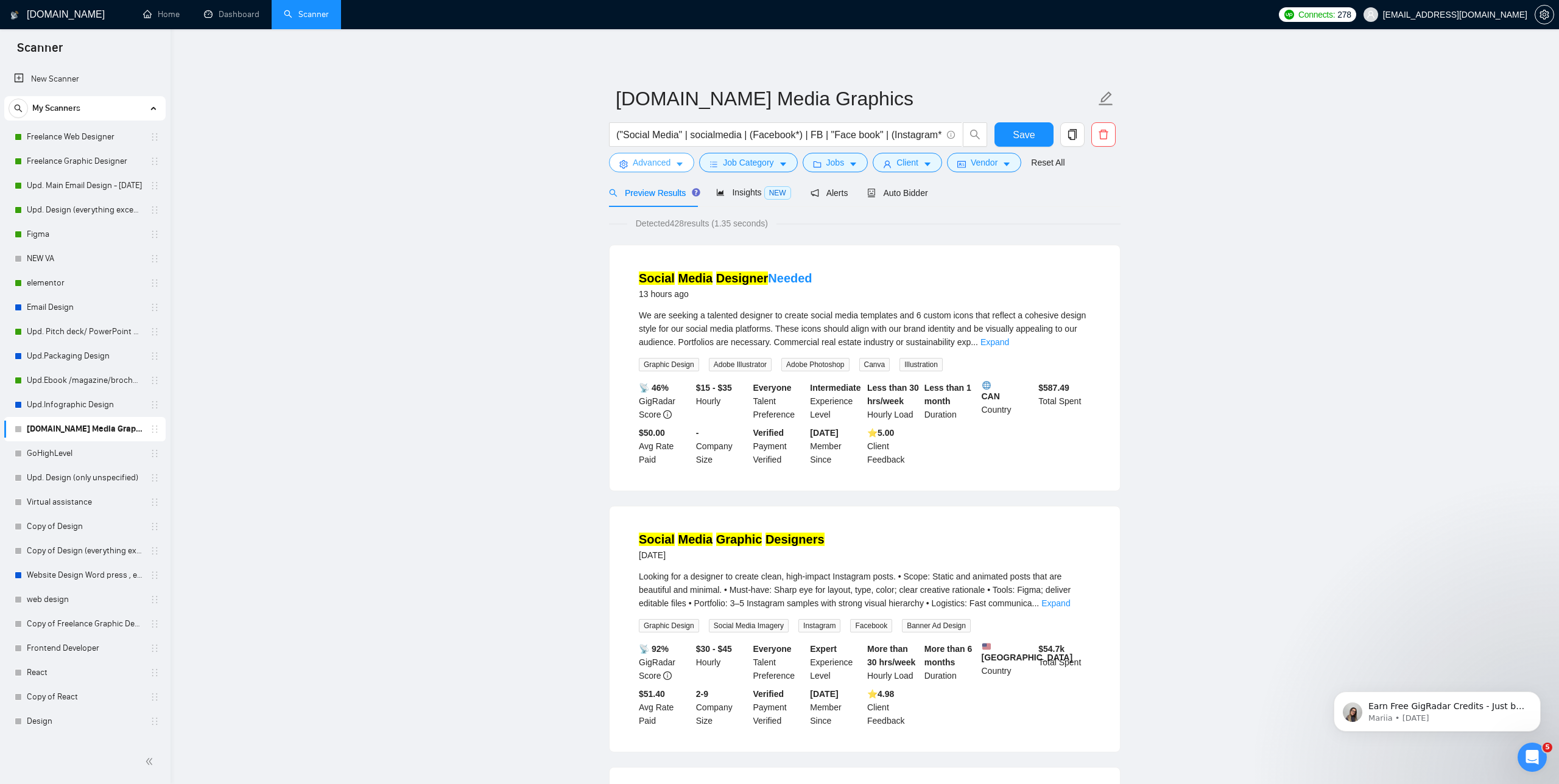
click at [671, 153] on button "Advanced" at bounding box center [652, 162] width 86 height 19
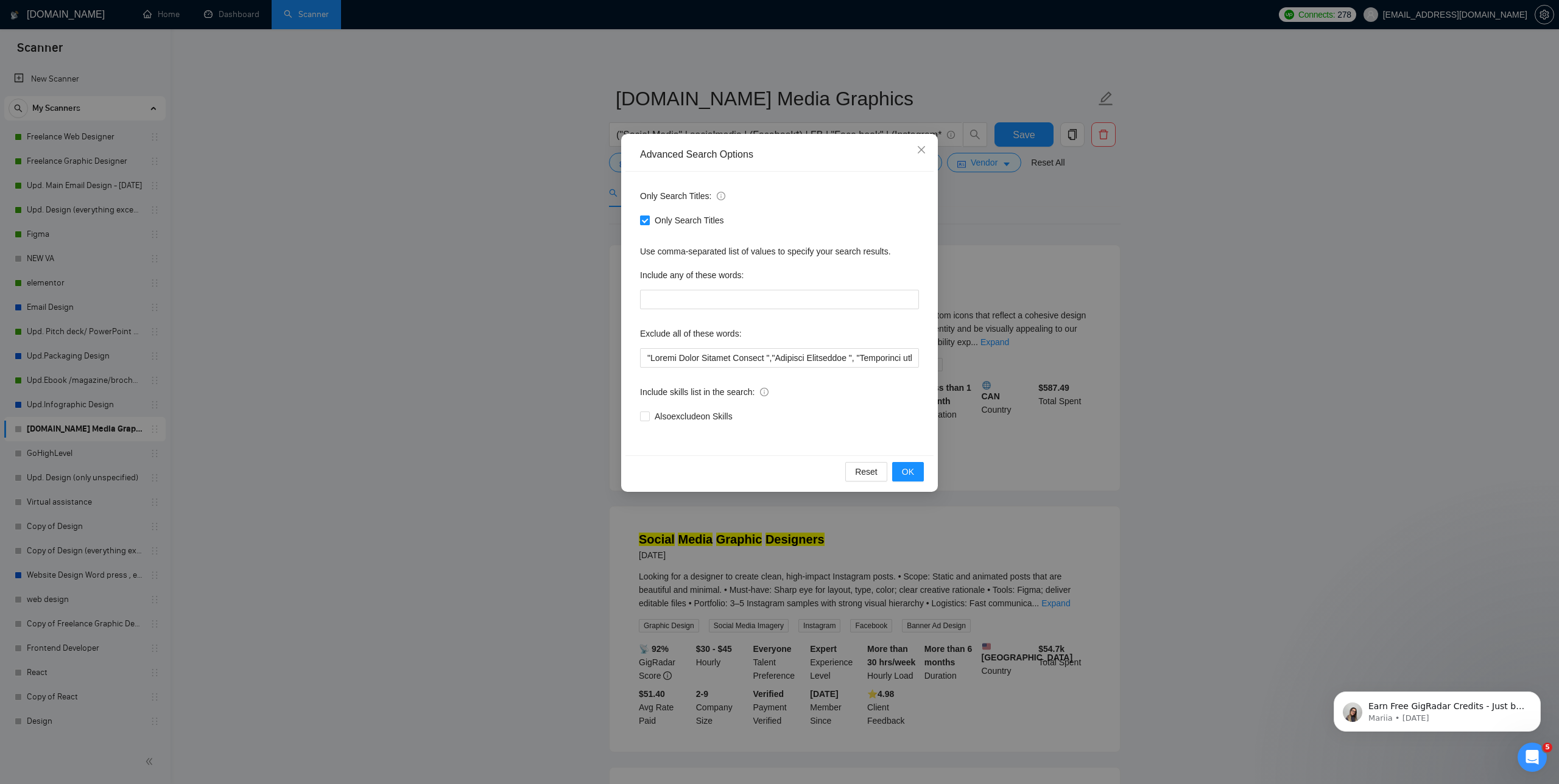
click at [648, 217] on span at bounding box center [645, 221] width 10 height 10
click at [648, 217] on input "Only Search Titles" at bounding box center [644, 220] width 8 height 8
checkbox input "false"
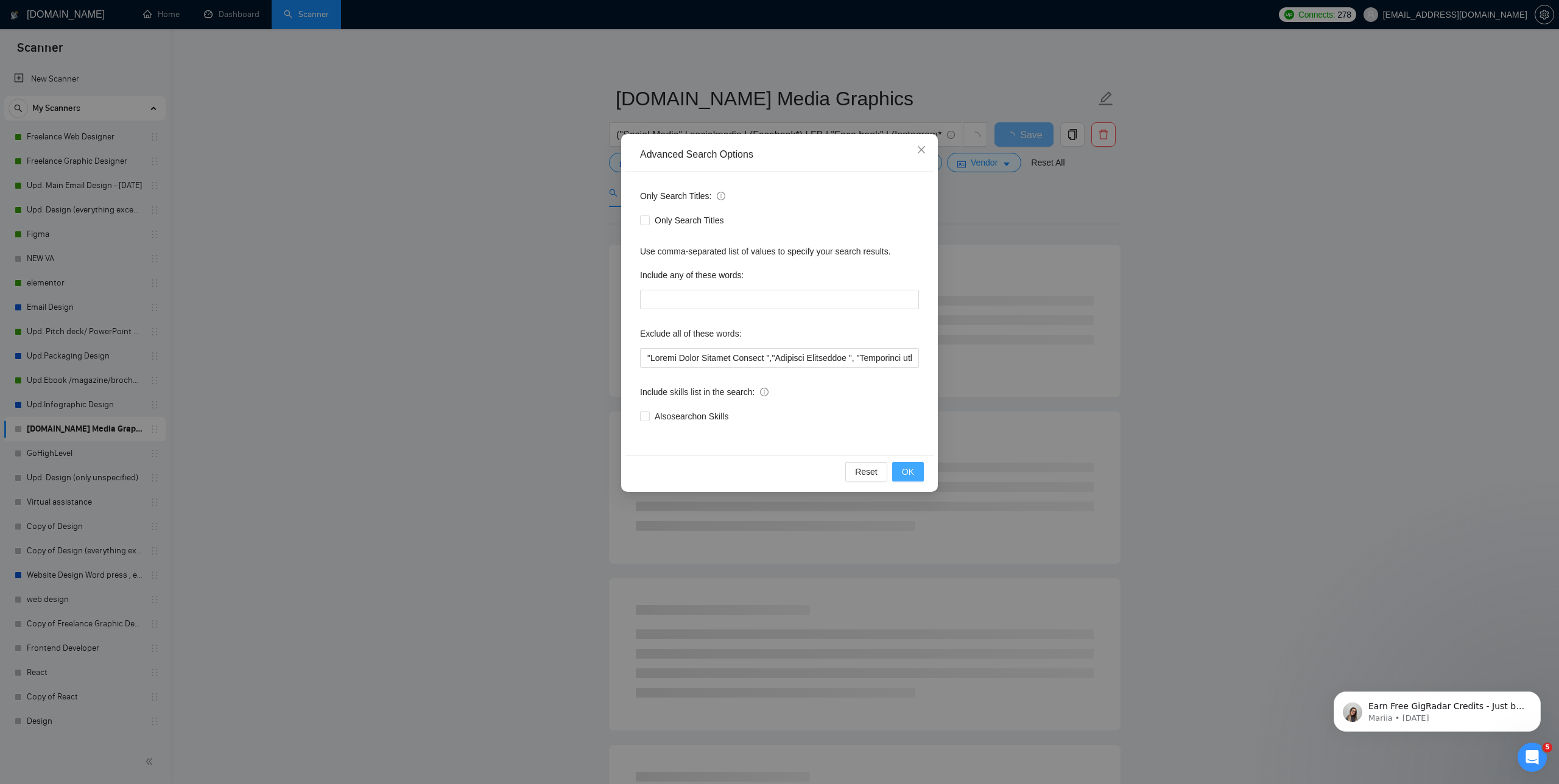
drag, startPoint x: 904, startPoint y: 471, endPoint x: 819, endPoint y: 407, distance: 106.4
click at [819, 407] on div "Advanced Search Options Only Search Titles: Only Search Titles Use comma-separa…" at bounding box center [780, 313] width 317 height 358
click at [704, 413] on span "Also search on Skills" at bounding box center [691, 417] width 83 height 13
click at [648, 413] on input "Also search on Skills" at bounding box center [644, 416] width 8 height 8
checkbox input "true"
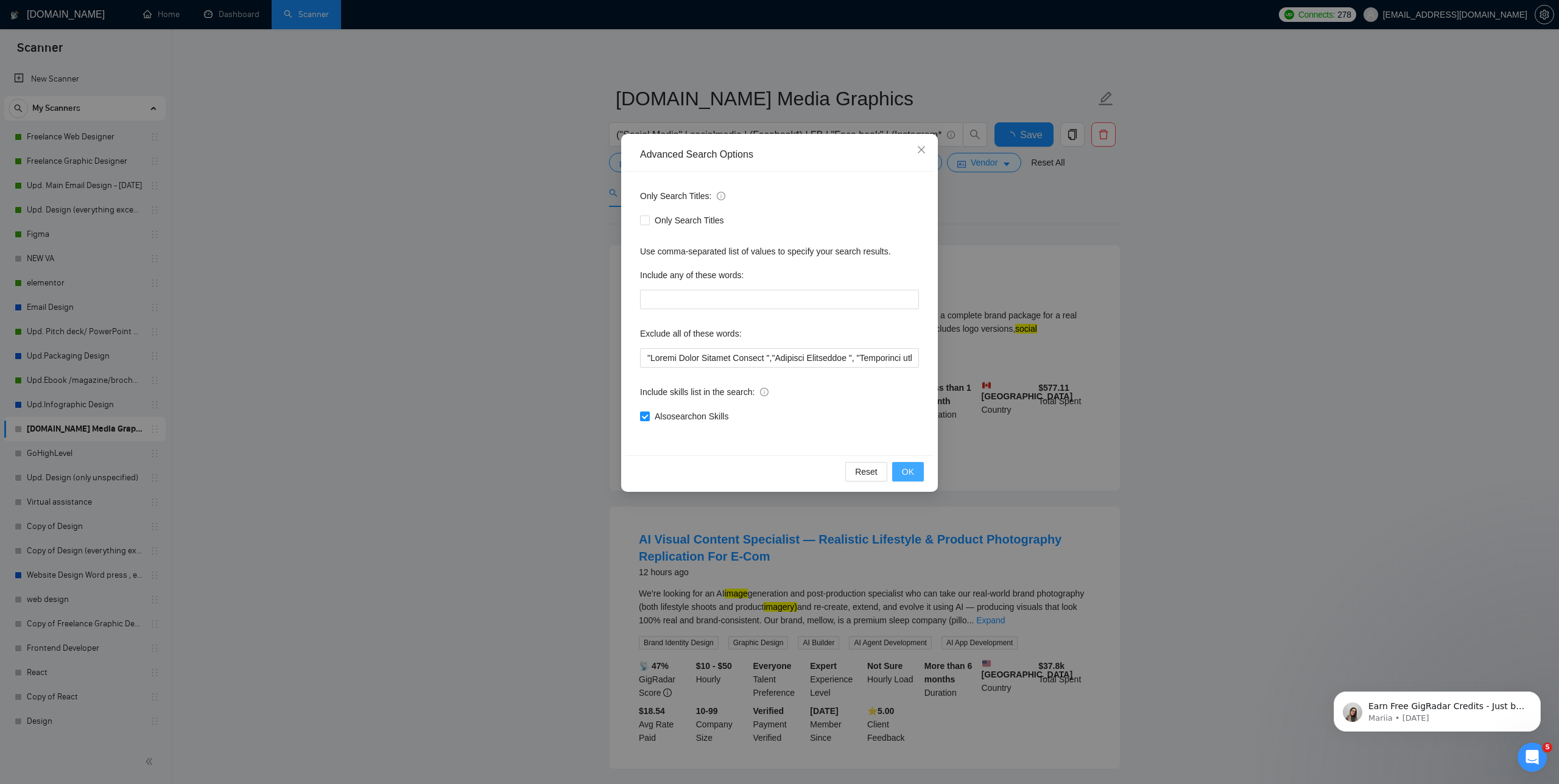
click at [902, 473] on button "OK" at bounding box center [908, 471] width 32 height 19
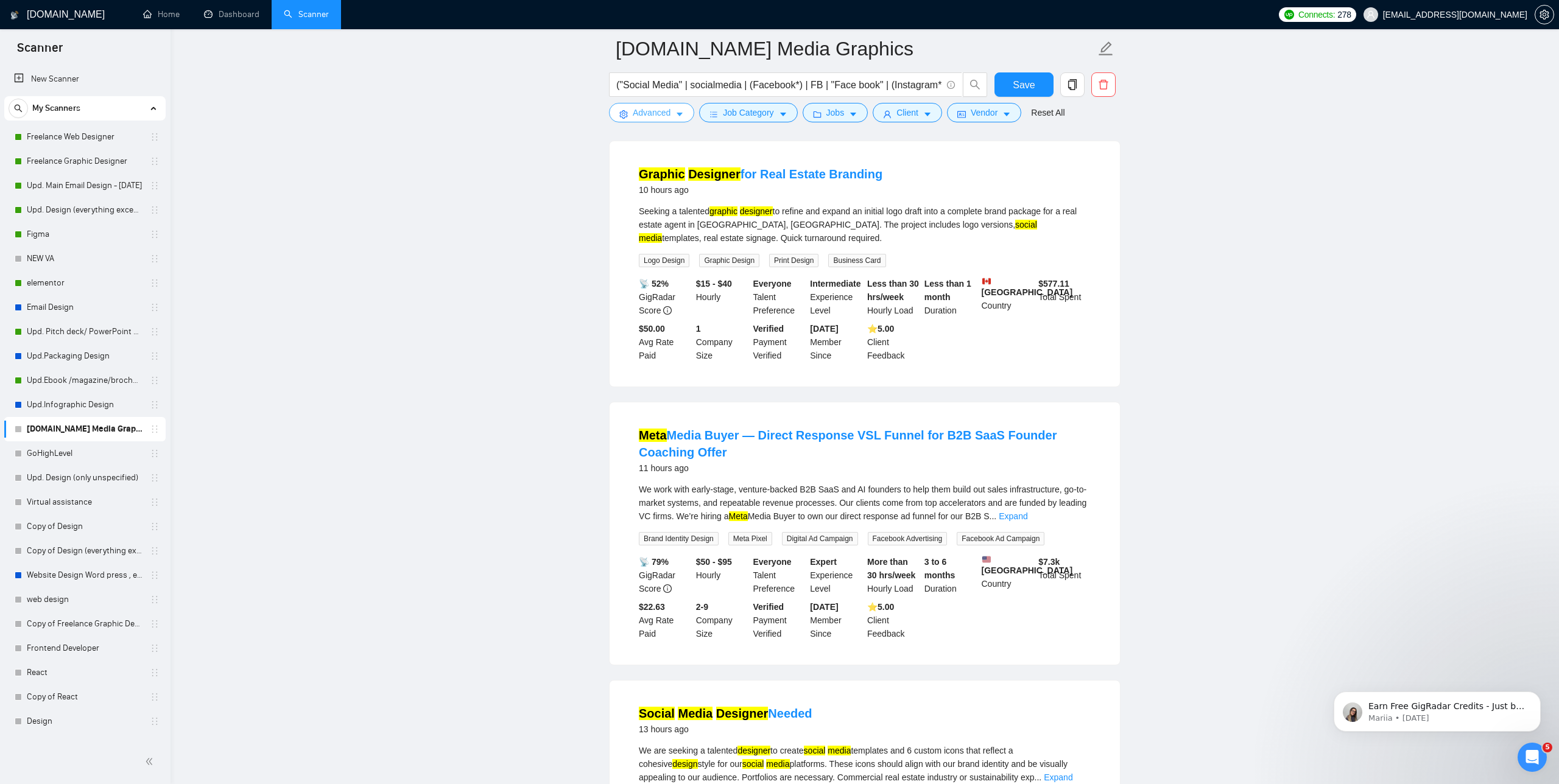
scroll to position [119, 0]
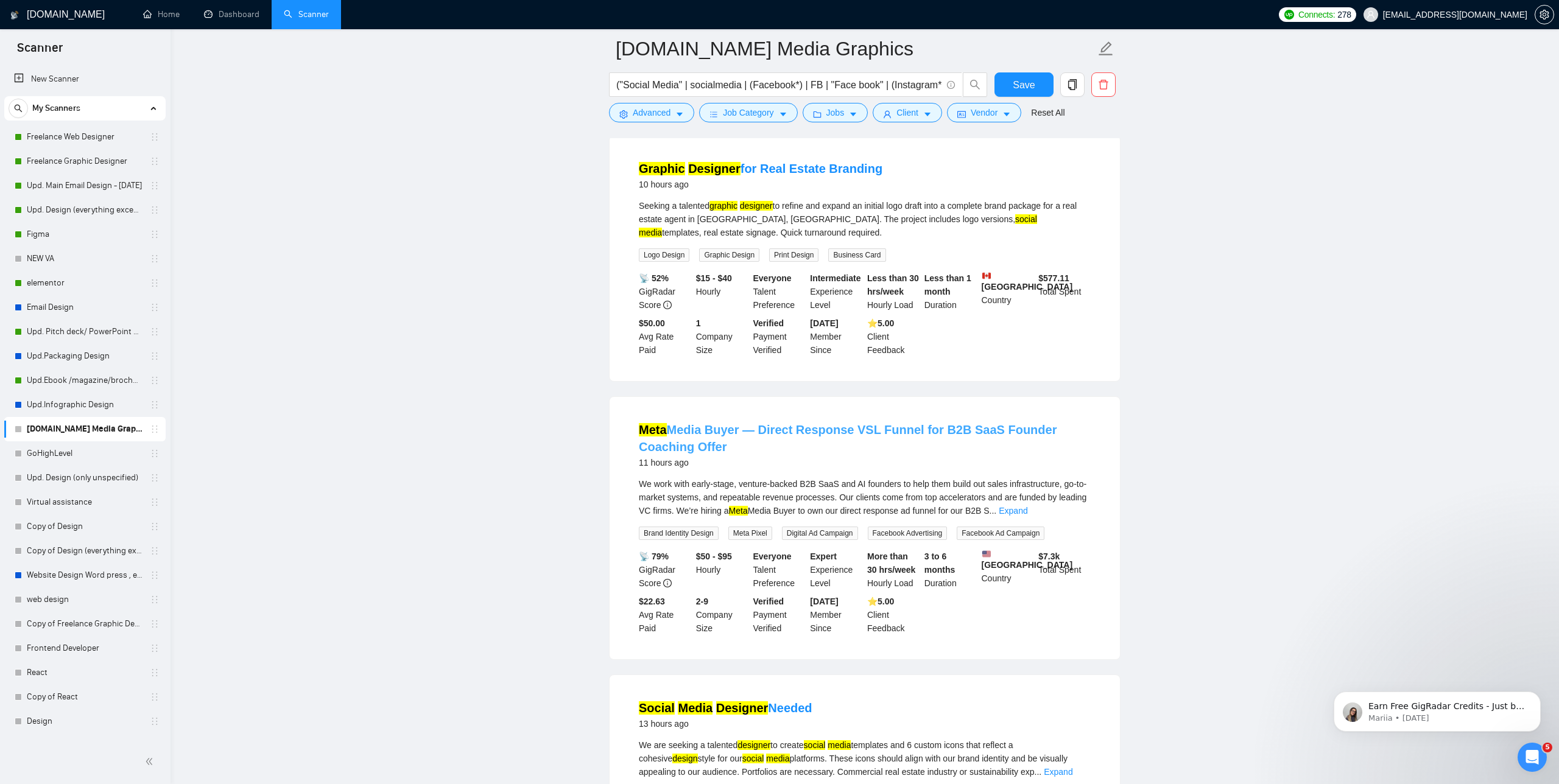
drag, startPoint x: 740, startPoint y: 429, endPoint x: 608, endPoint y: 423, distance: 132.1
drag, startPoint x: 595, startPoint y: 425, endPoint x: 740, endPoint y: 426, distance: 145.0
copy link "Meta Media Buyer"
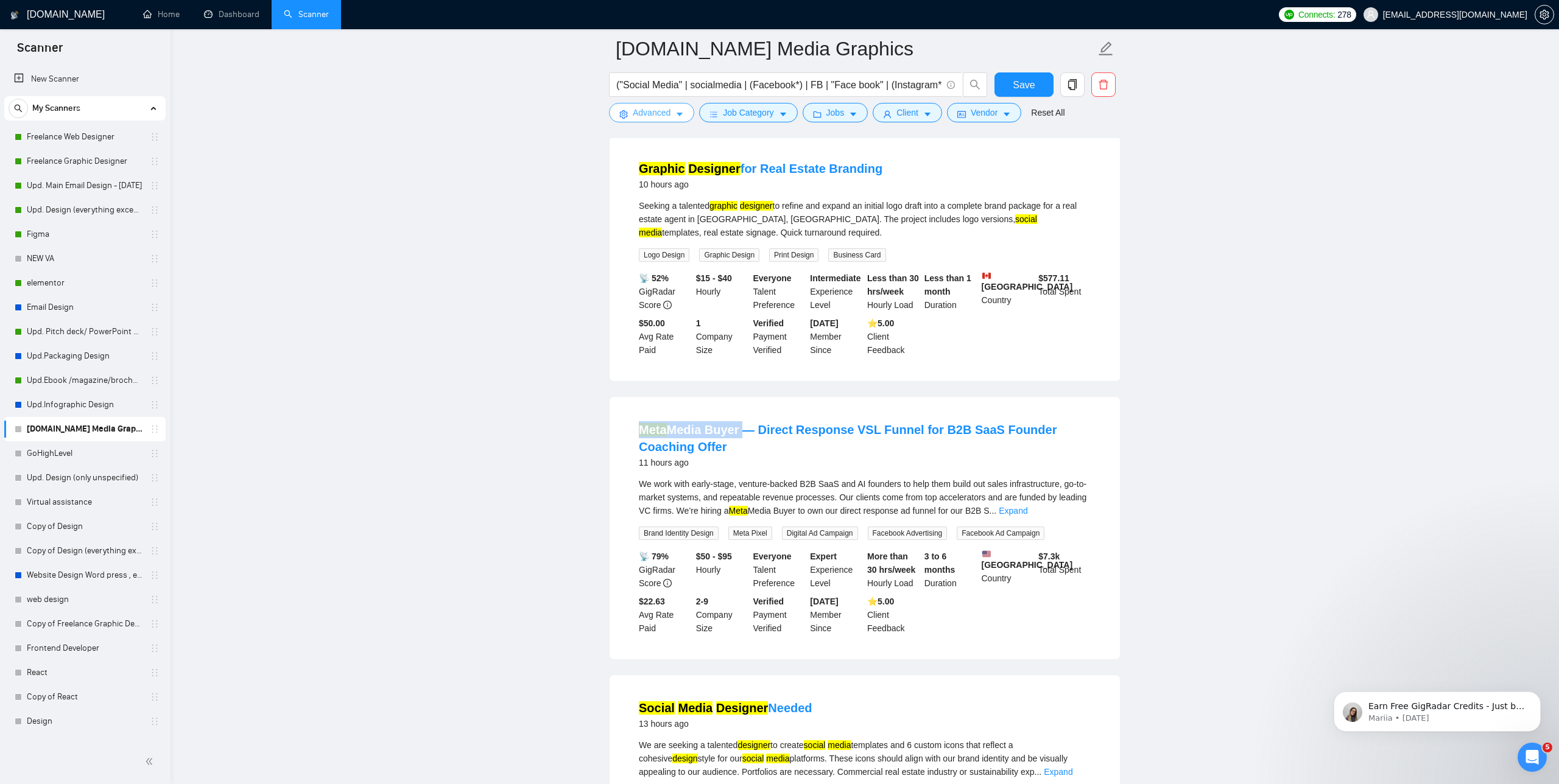
click at [675, 117] on button "Advanced" at bounding box center [652, 112] width 86 height 19
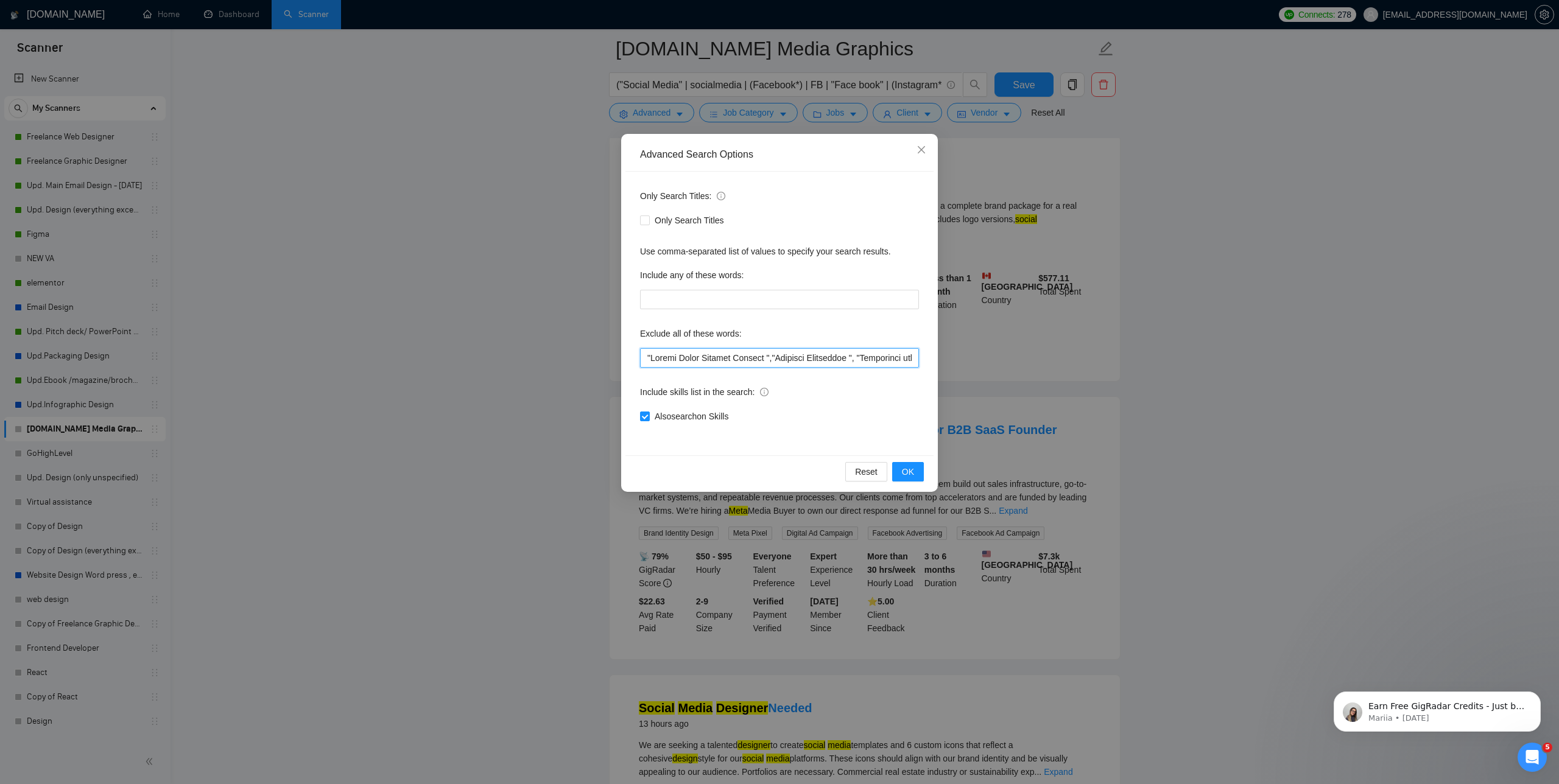
click at [644, 357] on input "text" at bounding box center [779, 357] width 279 height 19
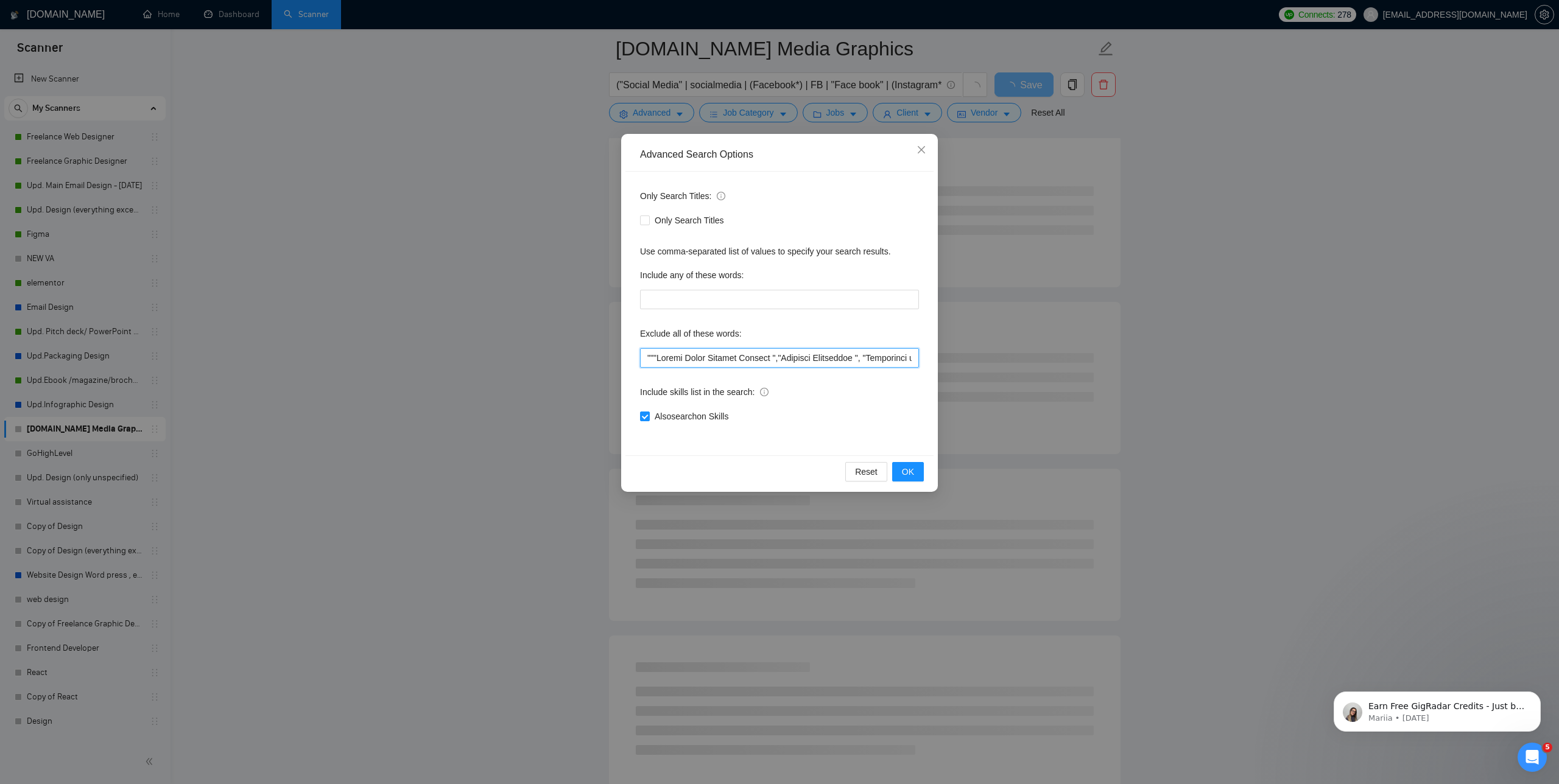
paste input "Meta Media Buyer"
type input ""Meta Media Buyer","Social Media Content Creator ","Creative Strategist ", "Aut…"
click at [911, 465] on span "OK" at bounding box center [907, 472] width 13 height 13
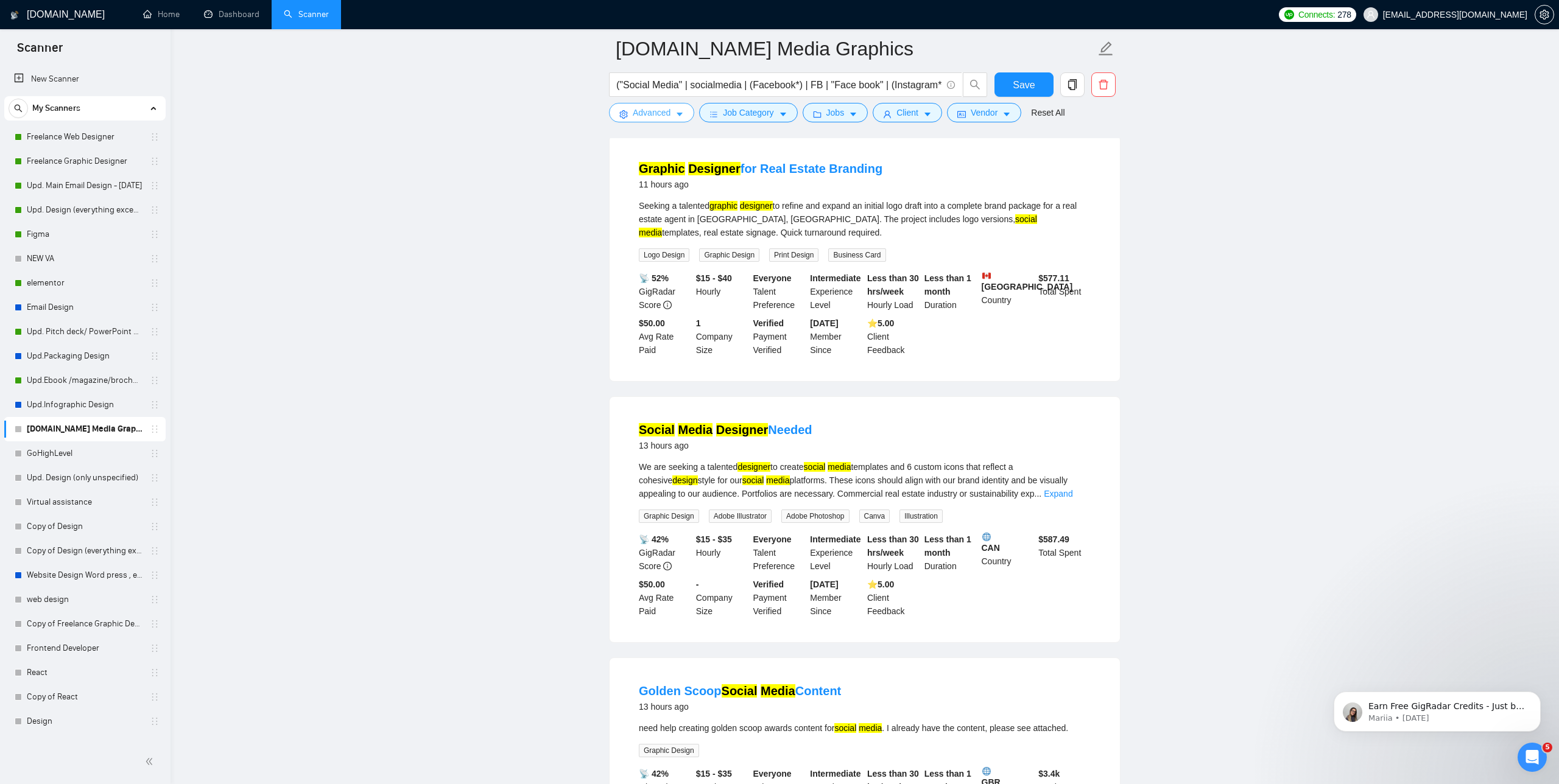
scroll to position [0, 0]
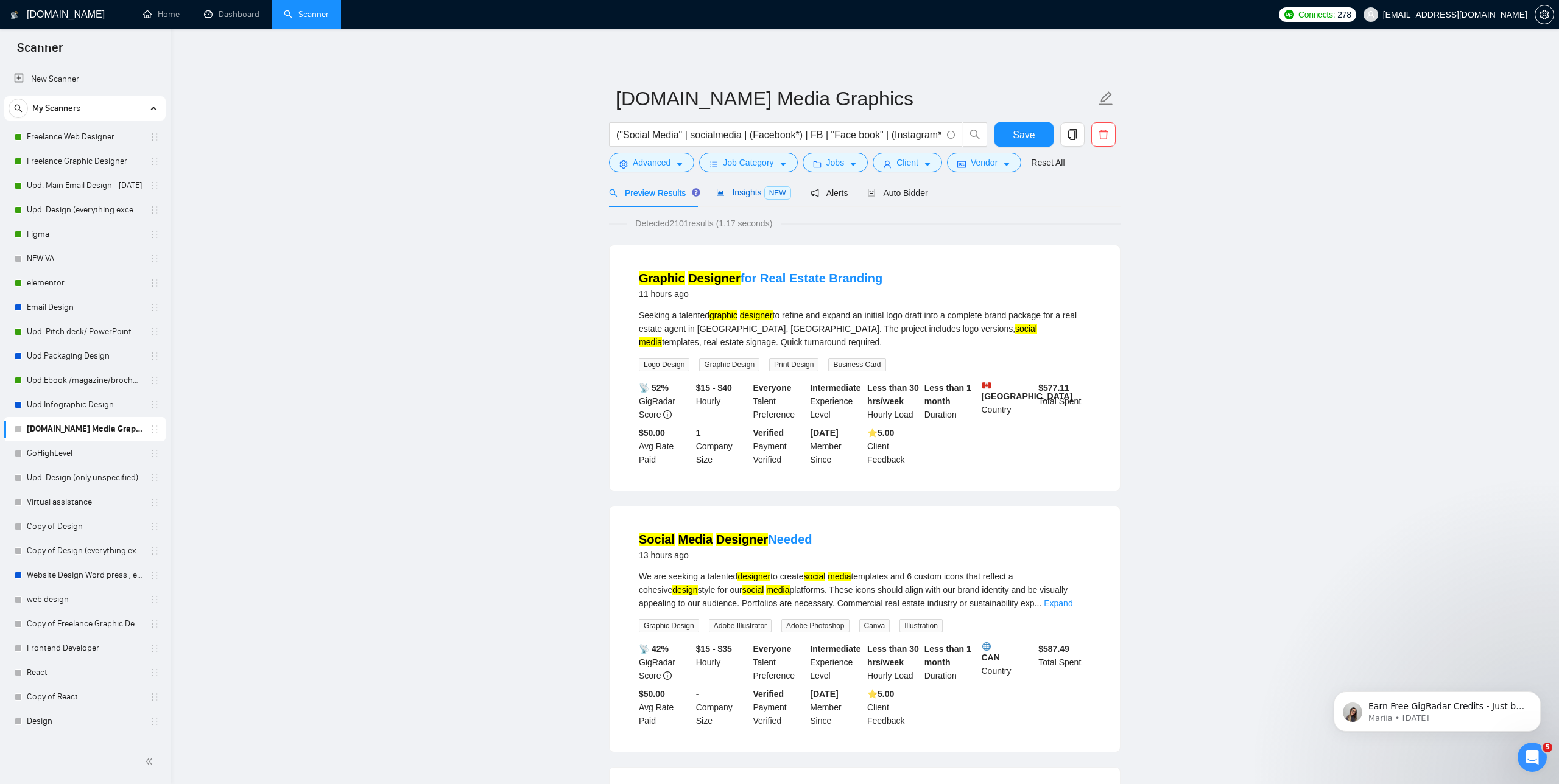
click at [754, 191] on span "Insights NEW" at bounding box center [753, 193] width 75 height 10
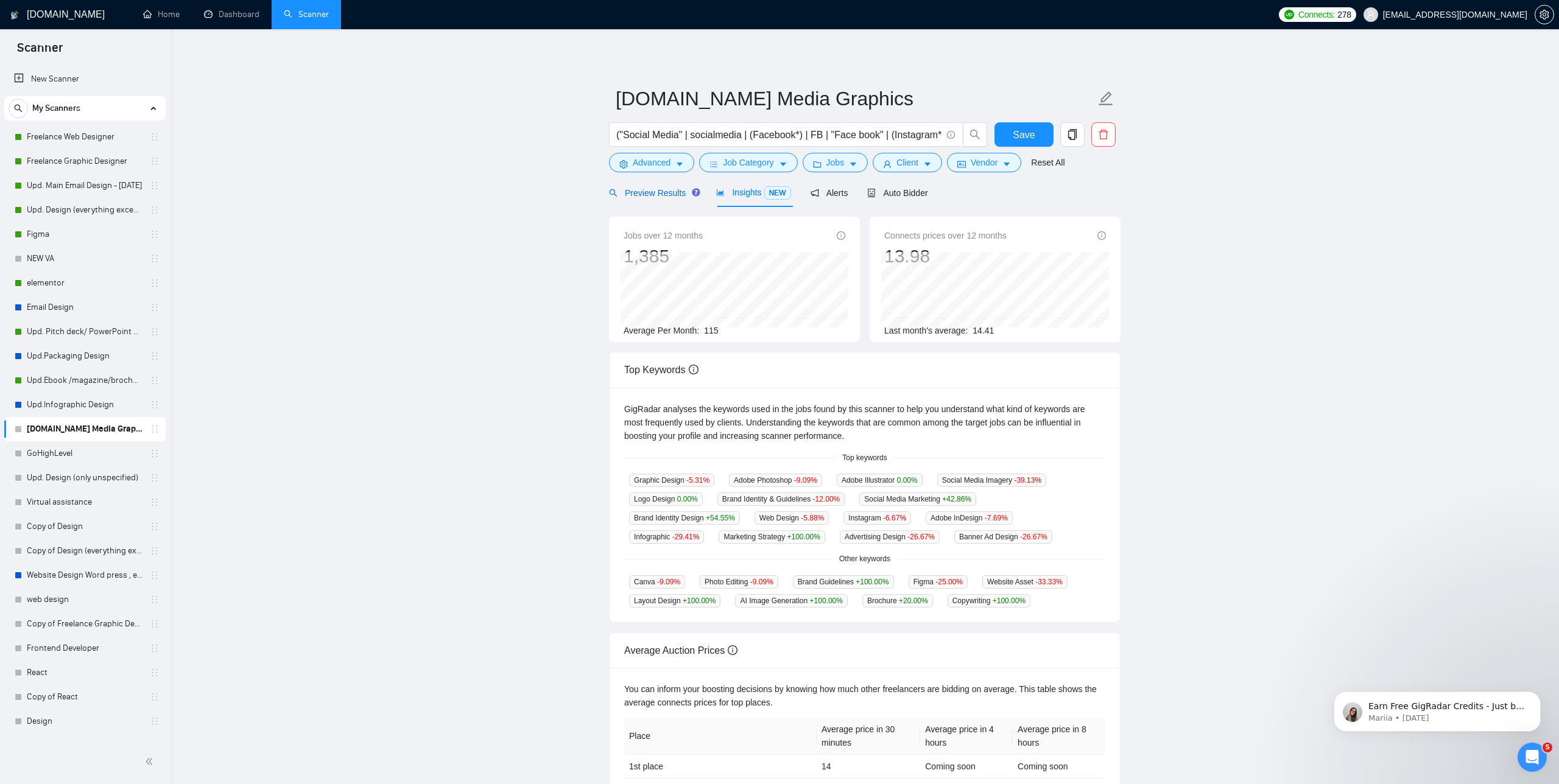
click at [657, 195] on span "Preview Results" at bounding box center [652, 193] width 88 height 10
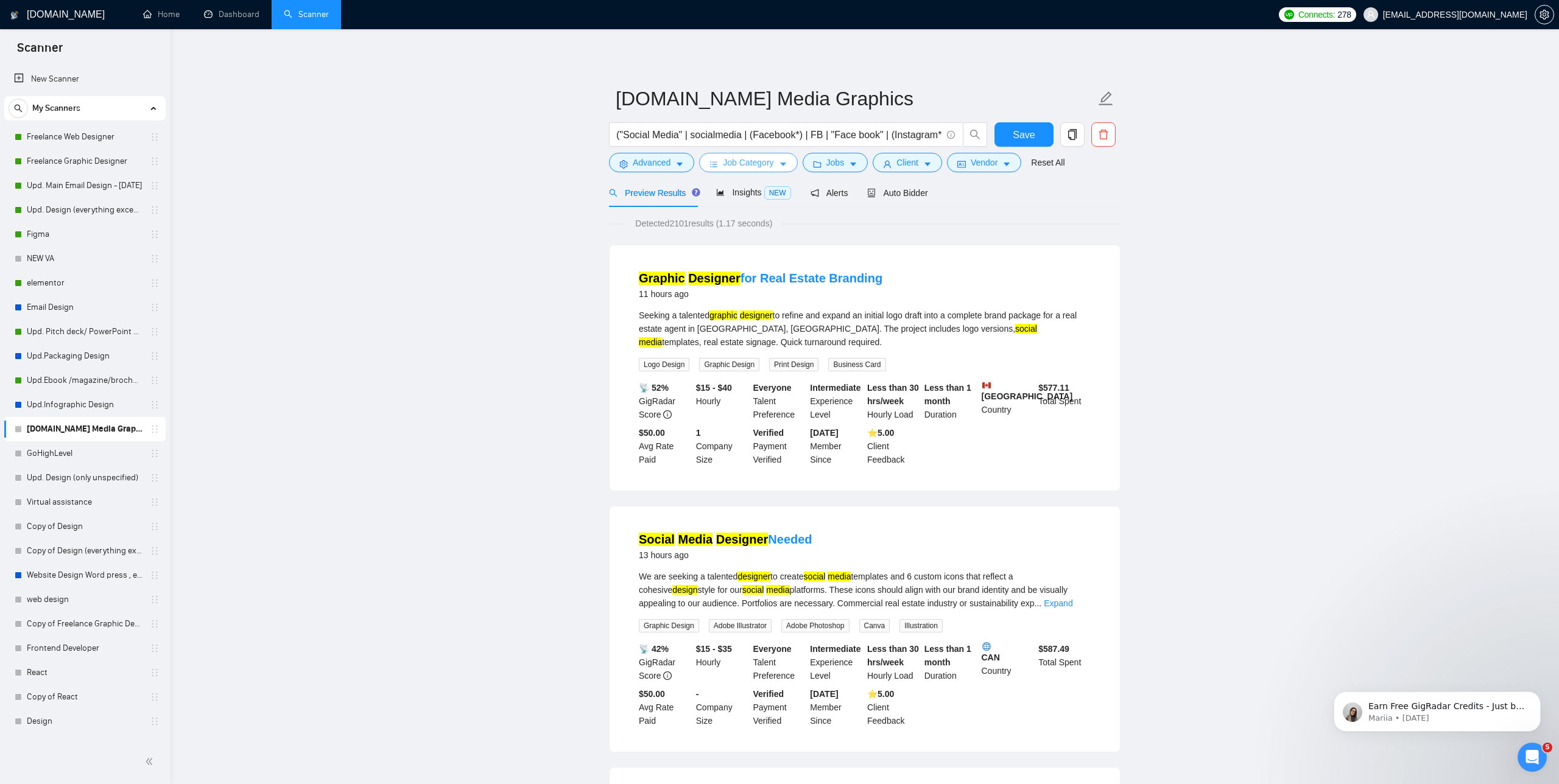
click at [755, 164] on span "Job Category" at bounding box center [748, 163] width 50 height 13
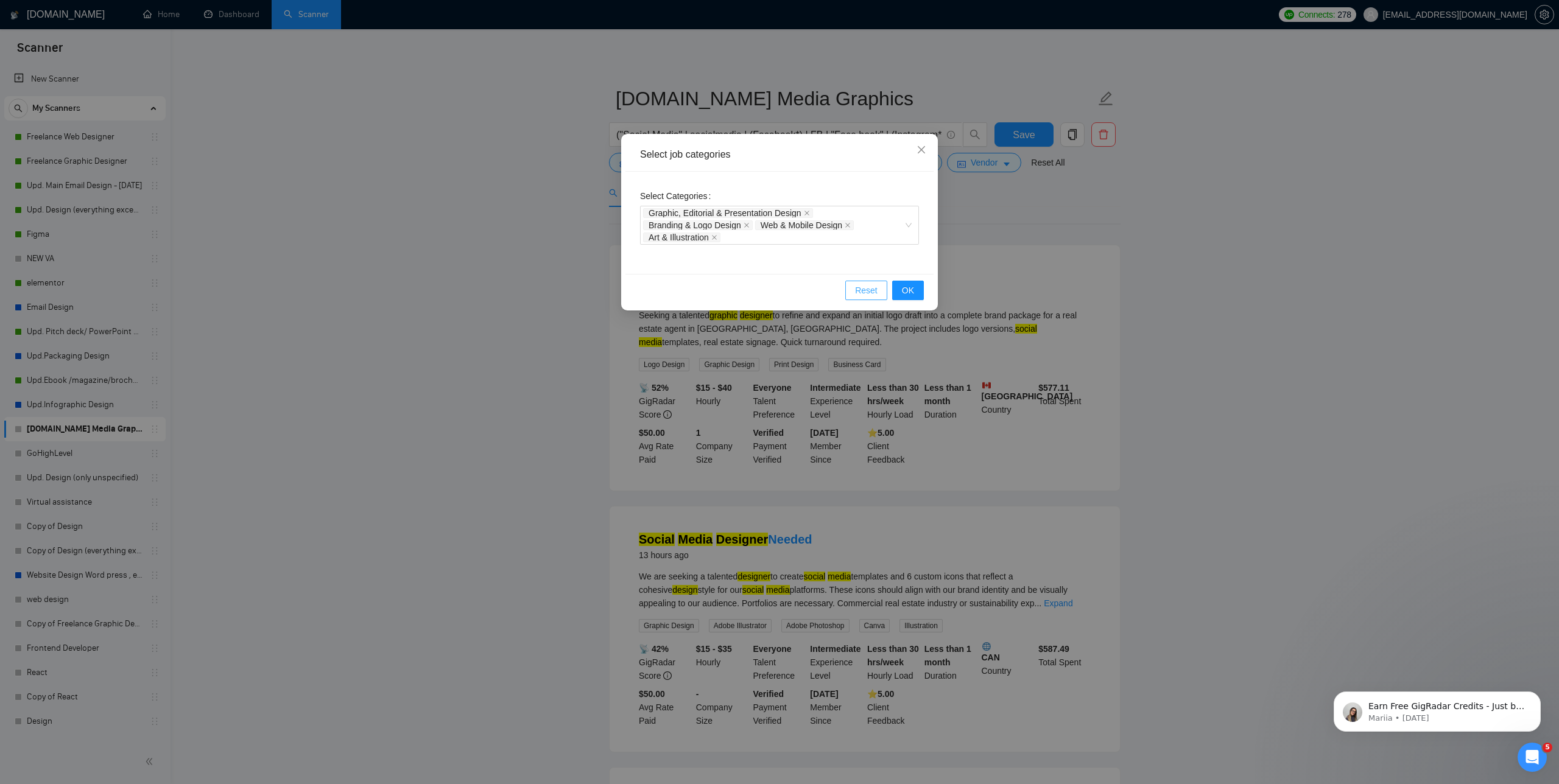
click at [857, 285] on span "Reset" at bounding box center [866, 290] width 23 height 13
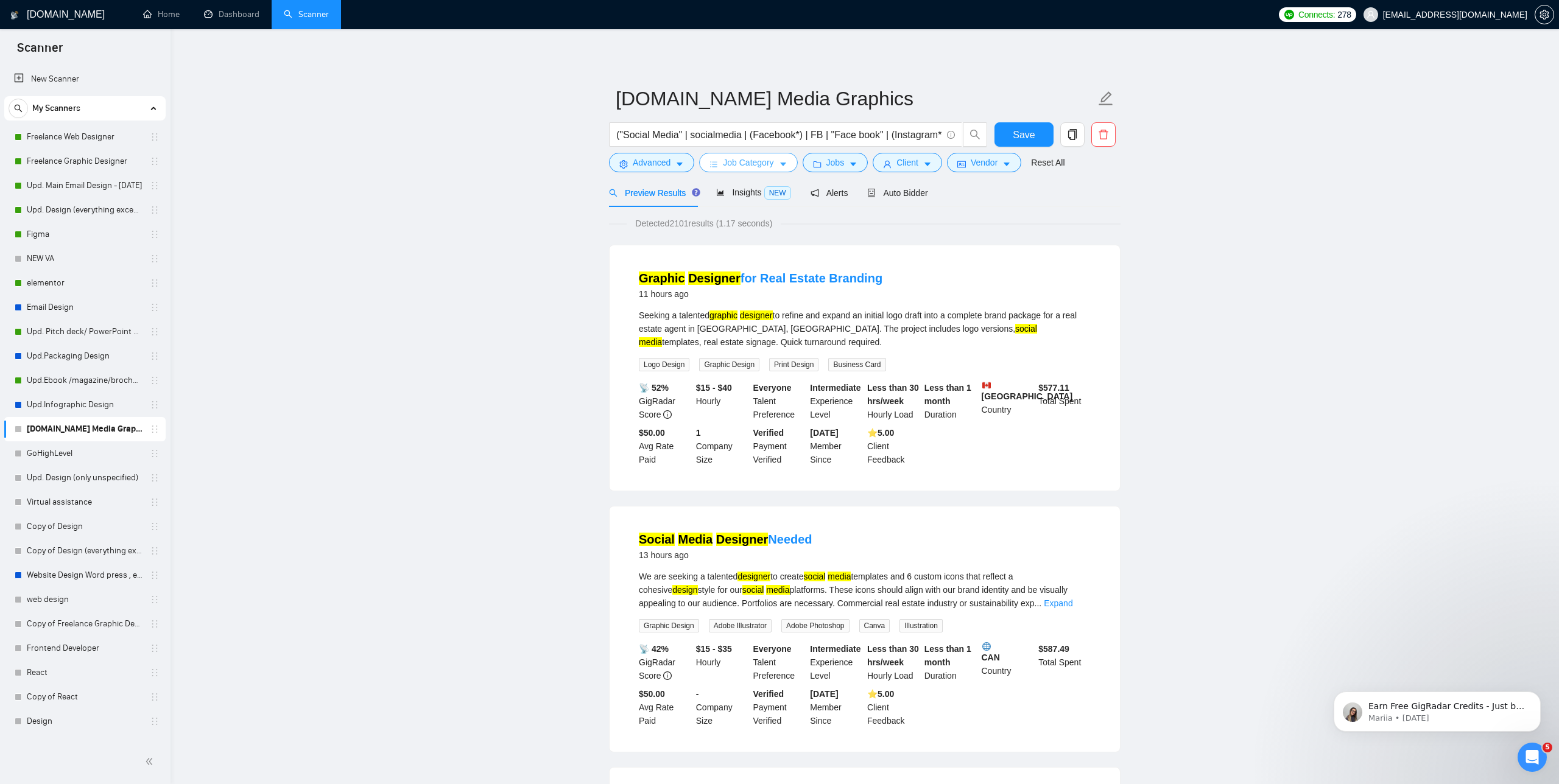
click at [761, 158] on span "Job Category" at bounding box center [748, 163] width 50 height 13
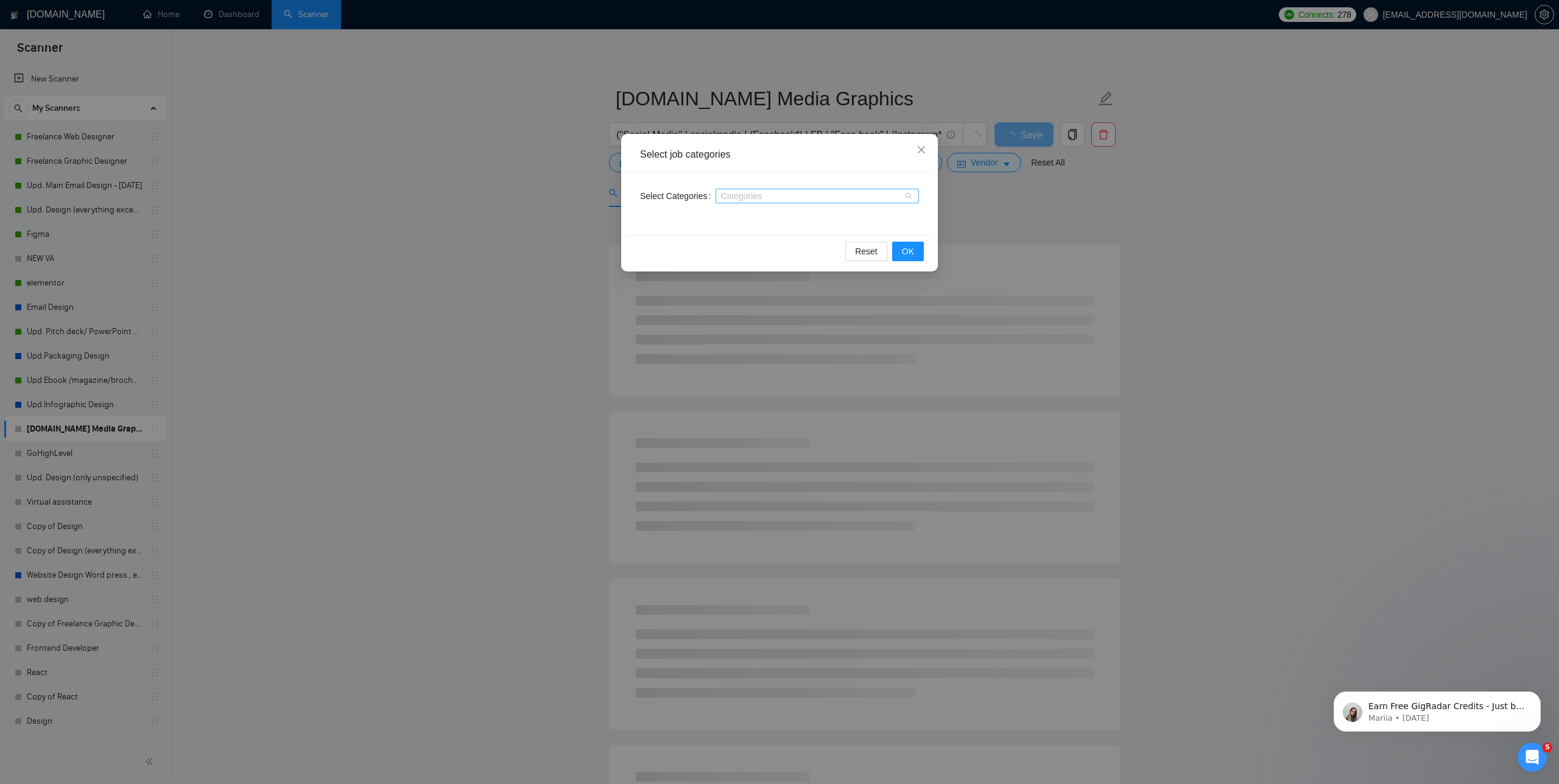
click at [751, 192] on div at bounding box center [811, 196] width 185 height 10
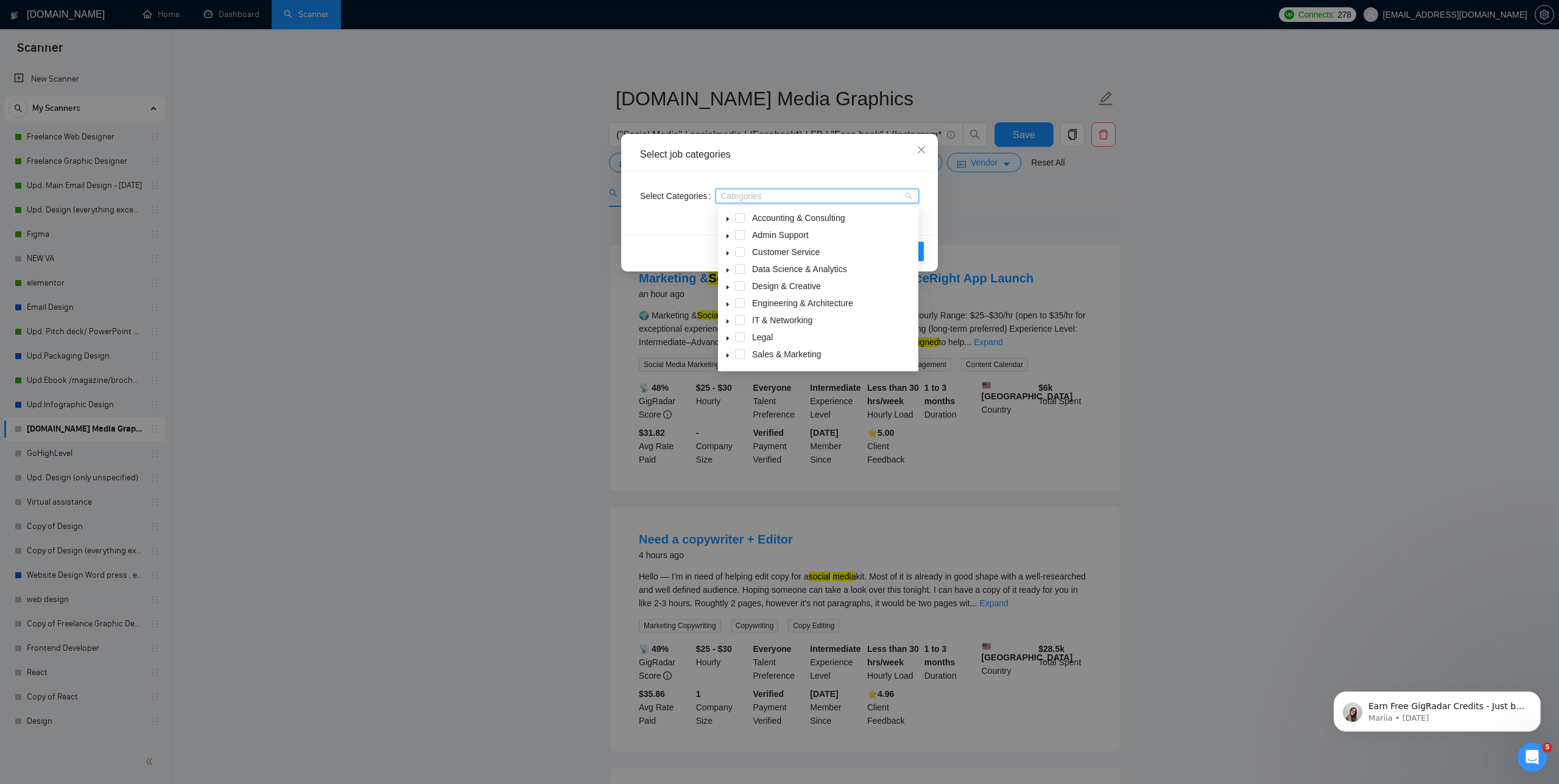
click at [728, 283] on span at bounding box center [727, 286] width 14 height 14
click at [744, 286] on span at bounding box center [741, 286] width 10 height 10
click at [730, 288] on icon "caret-down" at bounding box center [727, 287] width 6 height 6
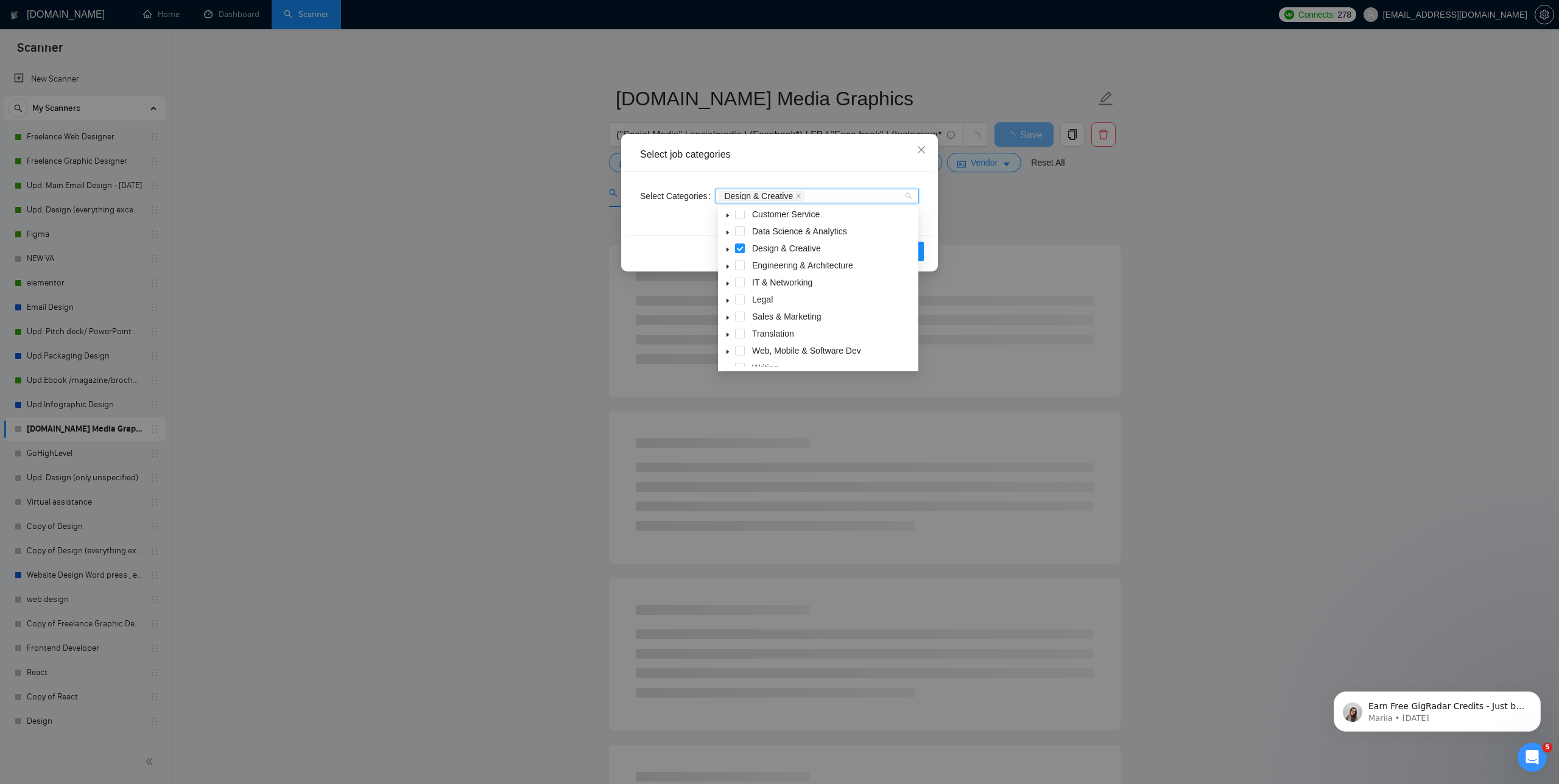
scroll to position [49, 0]
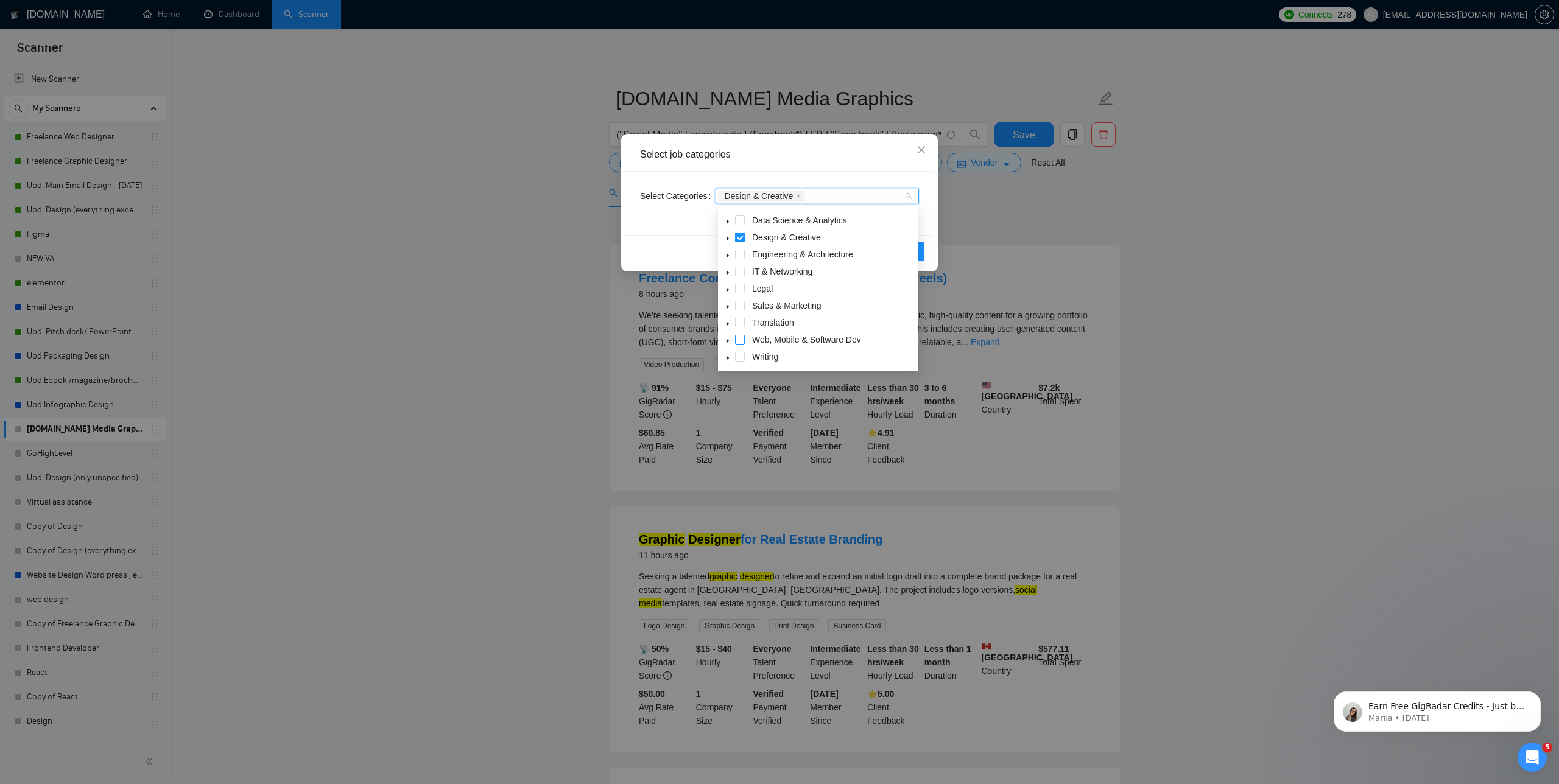
click at [739, 338] on span at bounding box center [741, 340] width 10 height 10
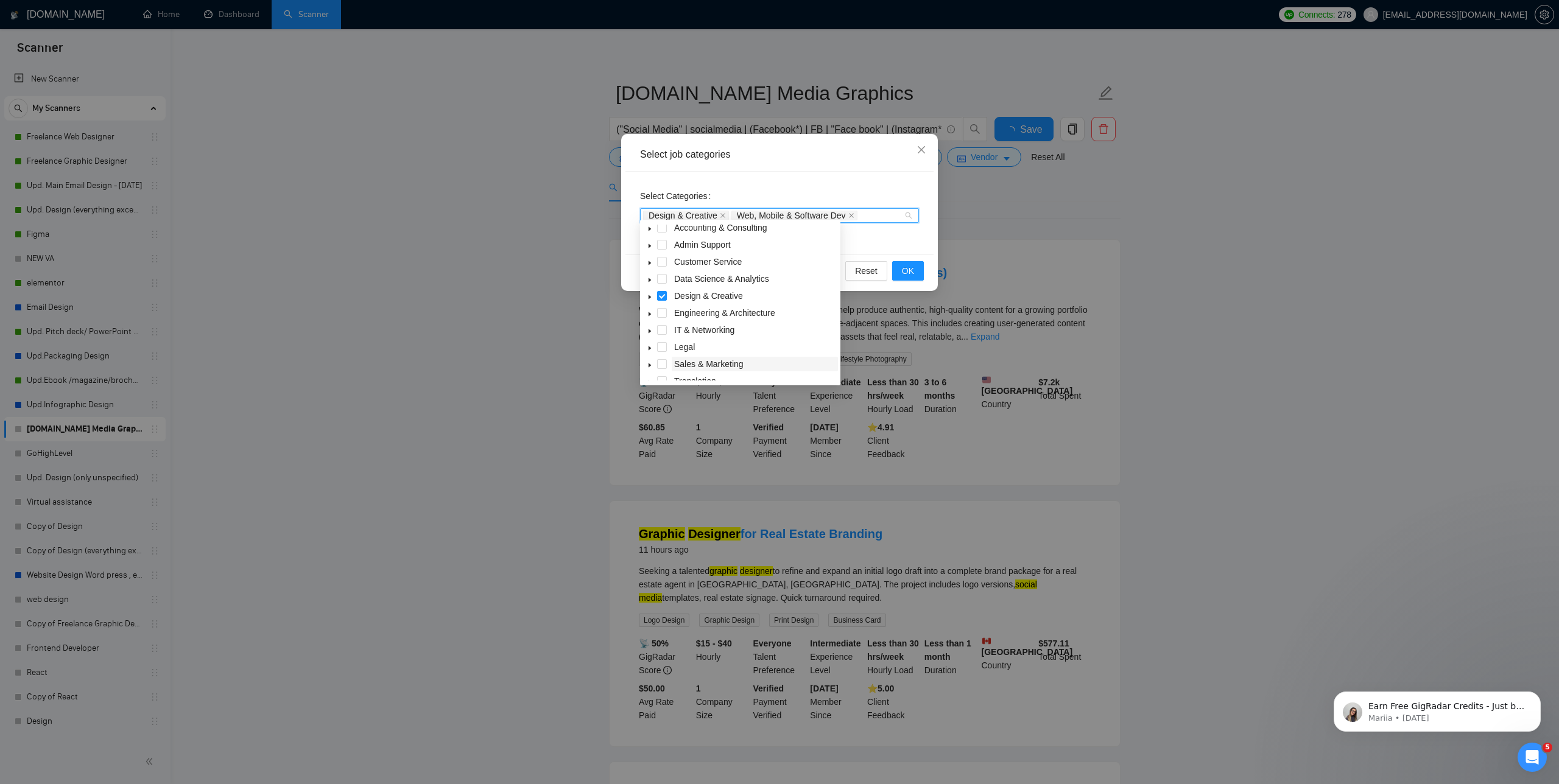
scroll to position [8, 0]
click at [662, 354] on span at bounding box center [663, 356] width 10 height 10
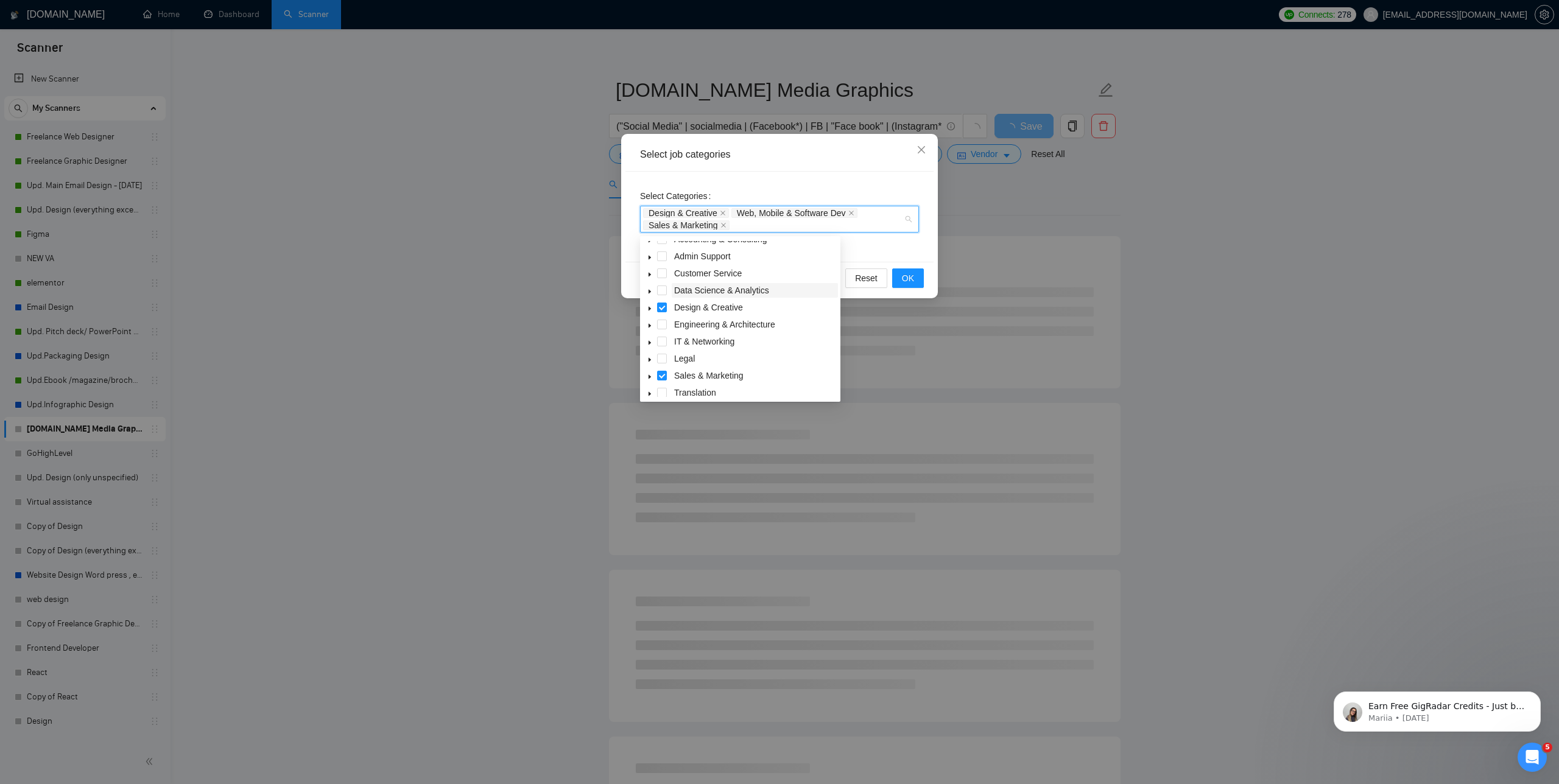
scroll to position [0, 0]
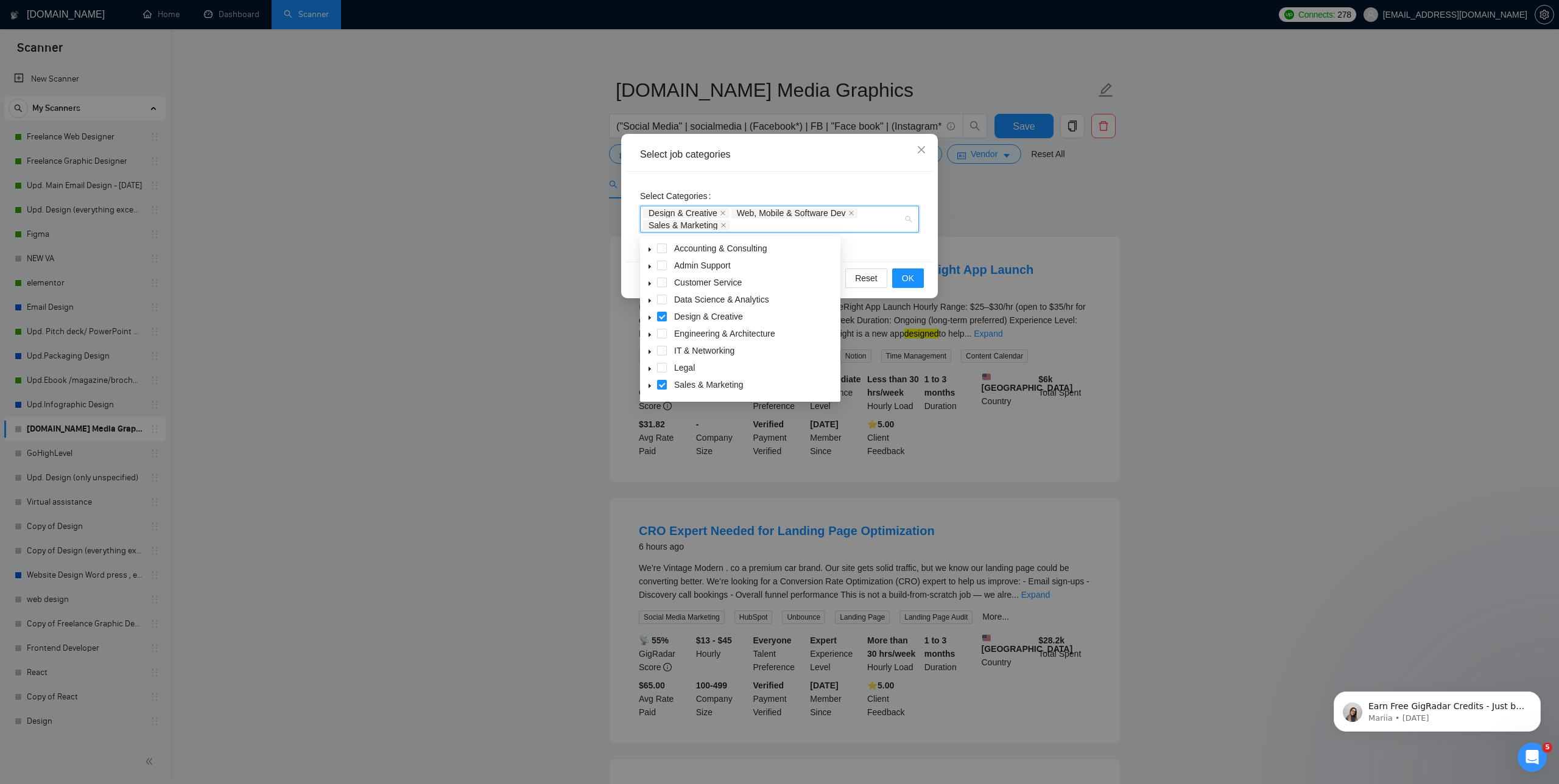
click at [646, 266] on span at bounding box center [649, 265] width 14 height 14
click at [645, 266] on span at bounding box center [649, 265] width 14 height 14
click at [911, 276] on span "OK" at bounding box center [907, 278] width 13 height 13
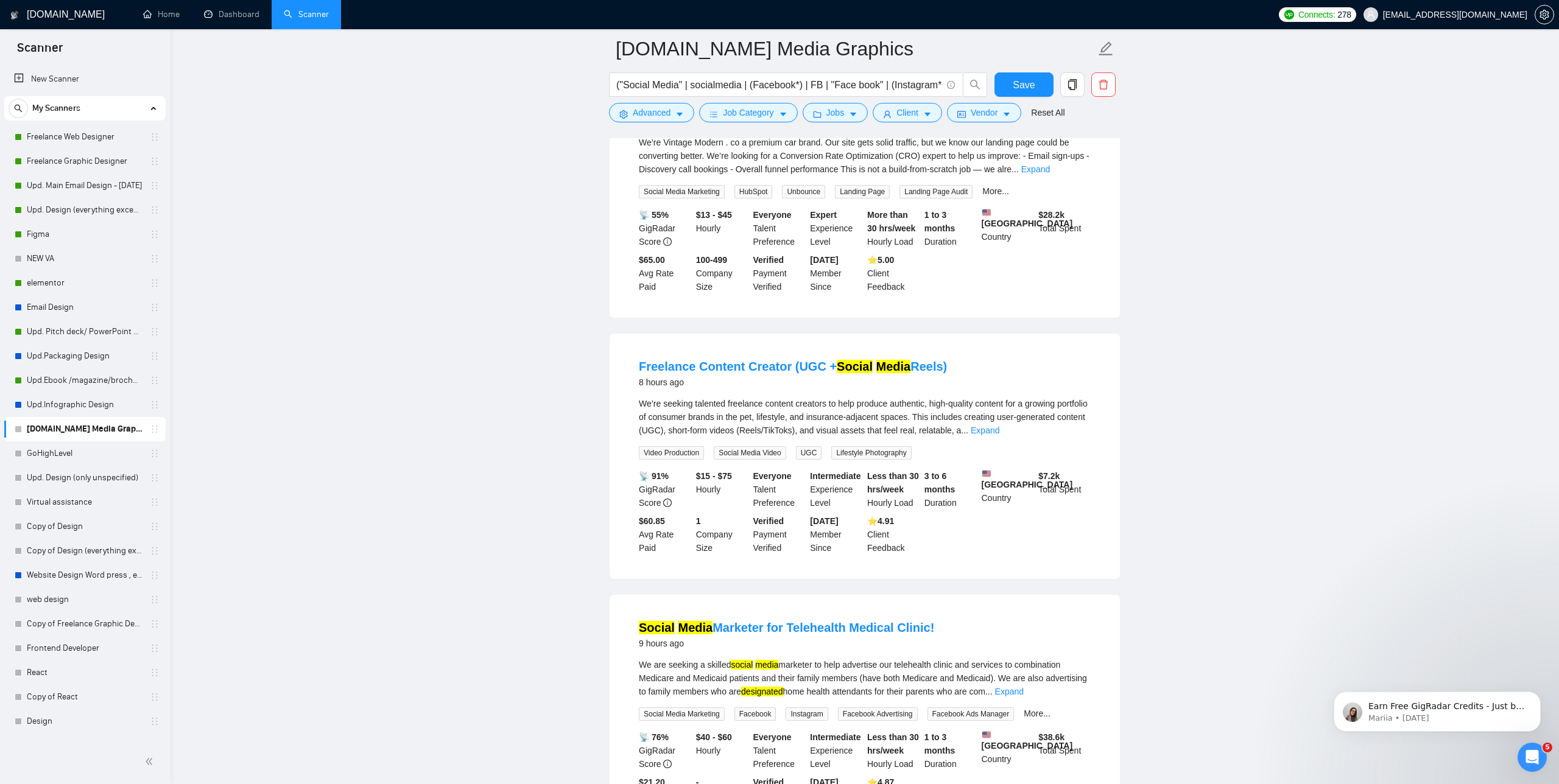
scroll to position [448, 0]
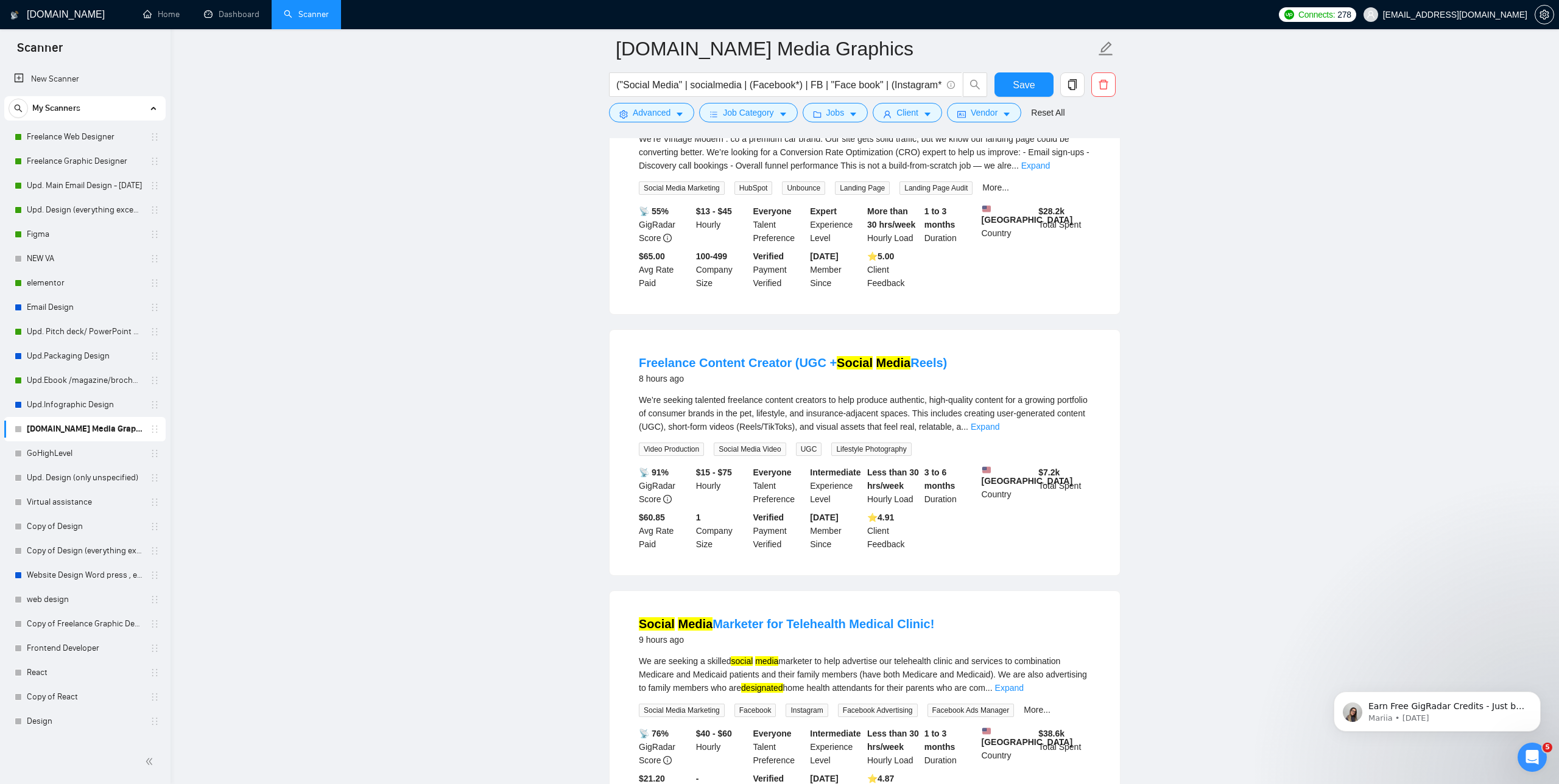
drag, startPoint x: 788, startPoint y: 362, endPoint x: 593, endPoint y: 382, distance: 196.0
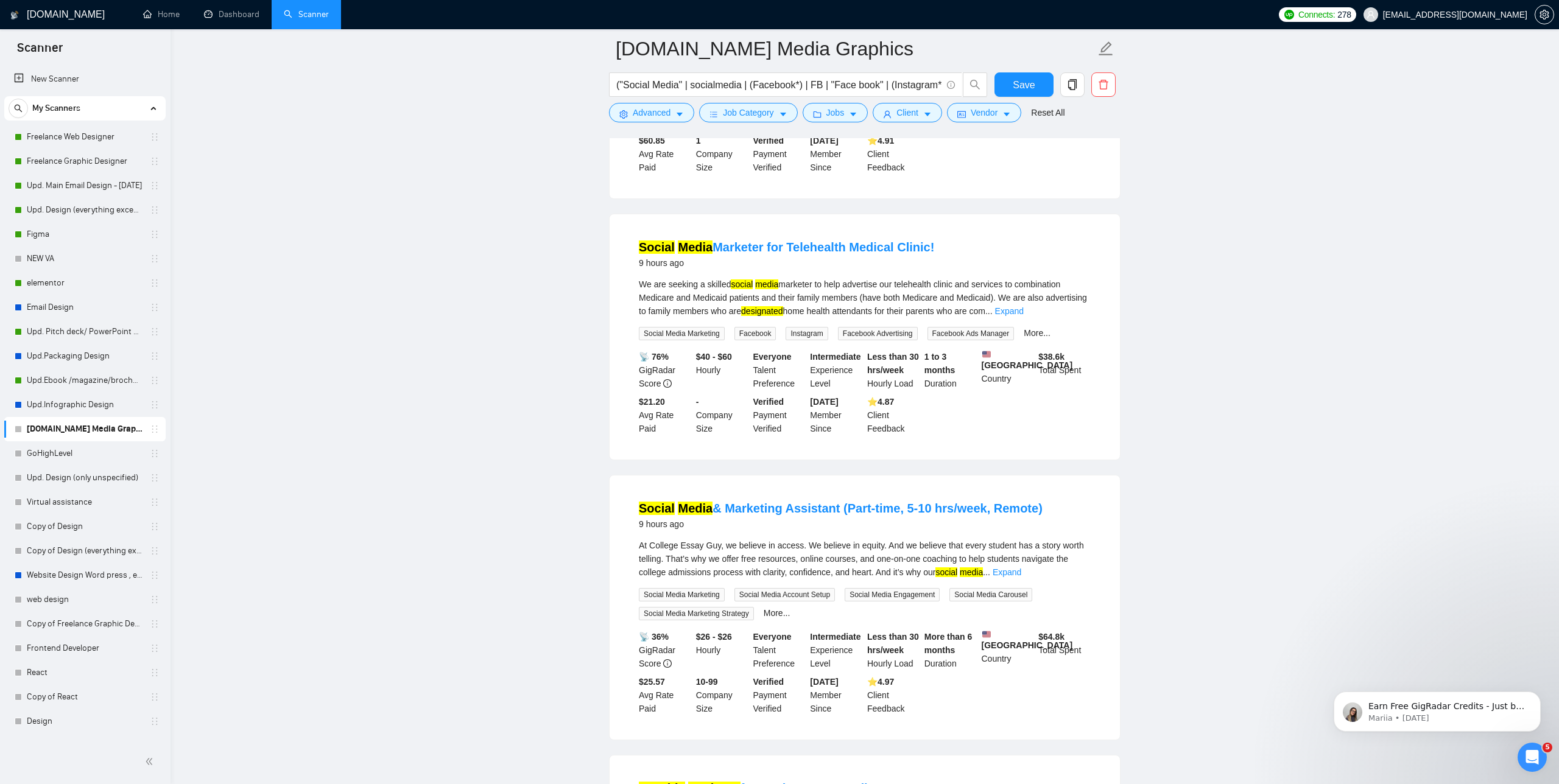
scroll to position [0, 0]
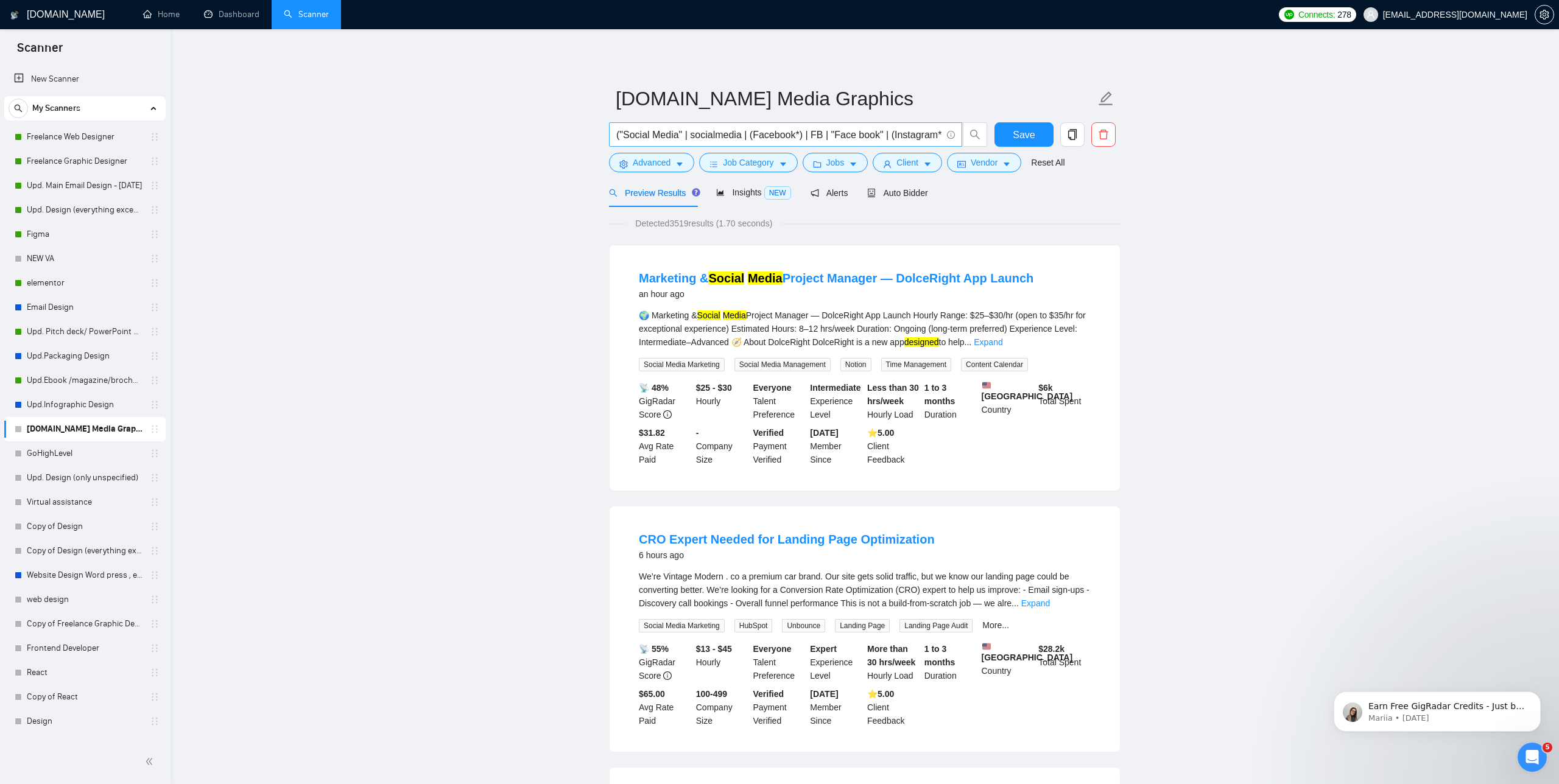
click at [831, 134] on input "("Social Media" | socialmedia | (Facebook*) | FB | "Face book" | (Instagram*) |…" at bounding box center [779, 135] width 325 height 15
click at [938, 132] on input "("Social Media" | socialmedia | (Facebook*) | FB | "Face book" | (Instagram*) |…" at bounding box center [779, 135] width 325 height 15
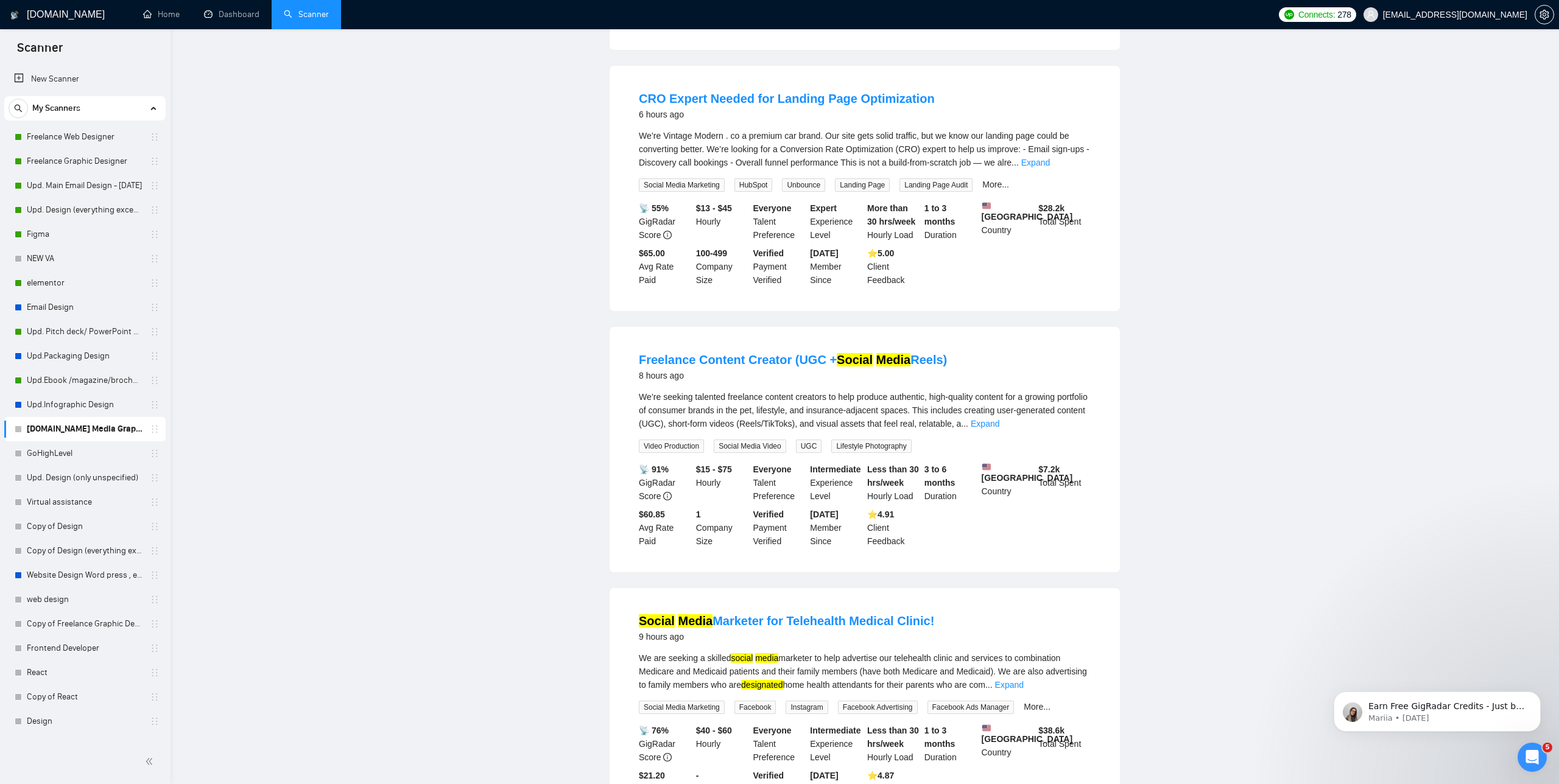
scroll to position [0, 0]
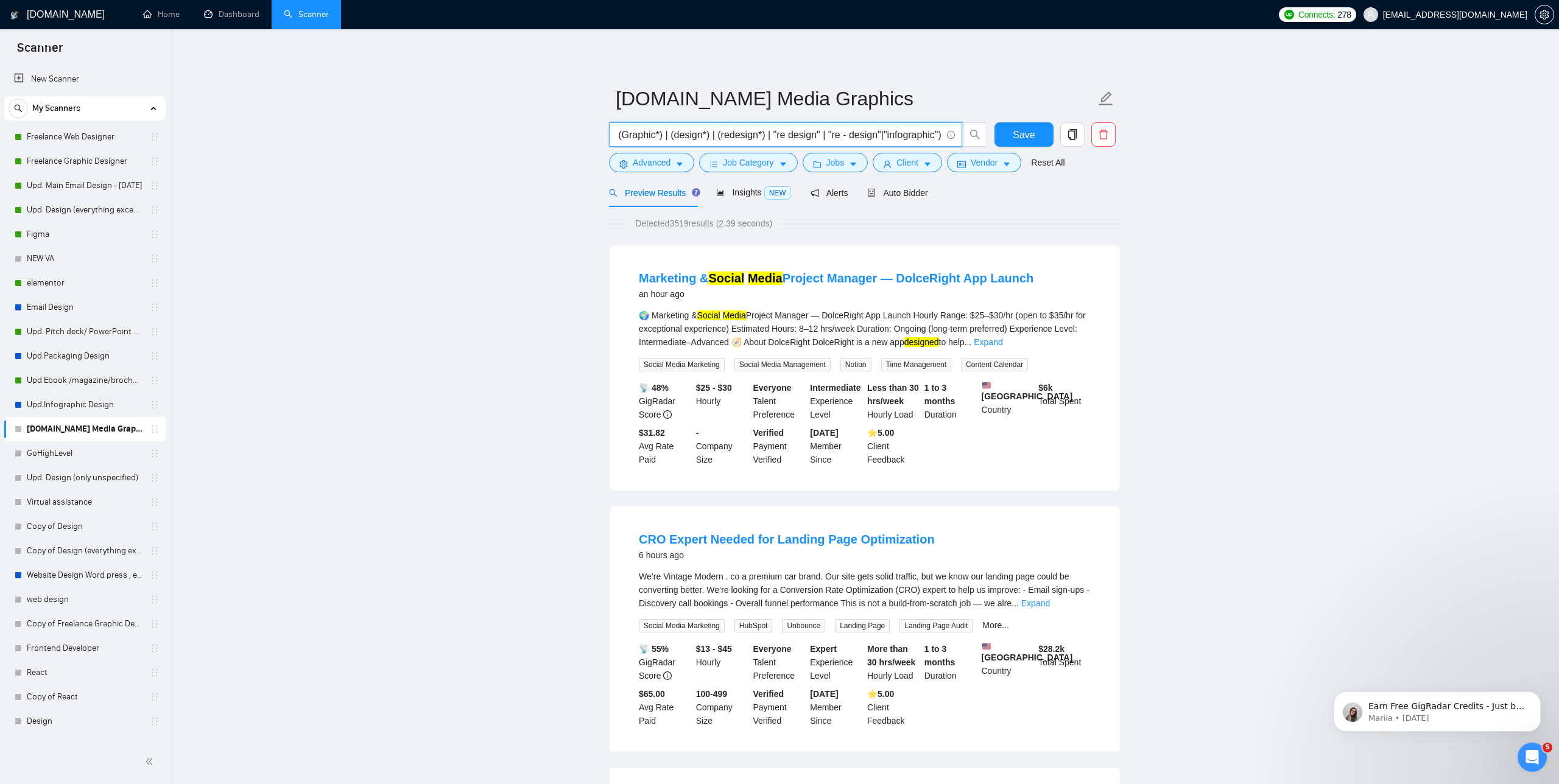
click at [907, 137] on input "("Social Media" | socialmedia | (Facebook*) | FB | "Face book" | (Instagram*) |…" at bounding box center [779, 135] width 325 height 15
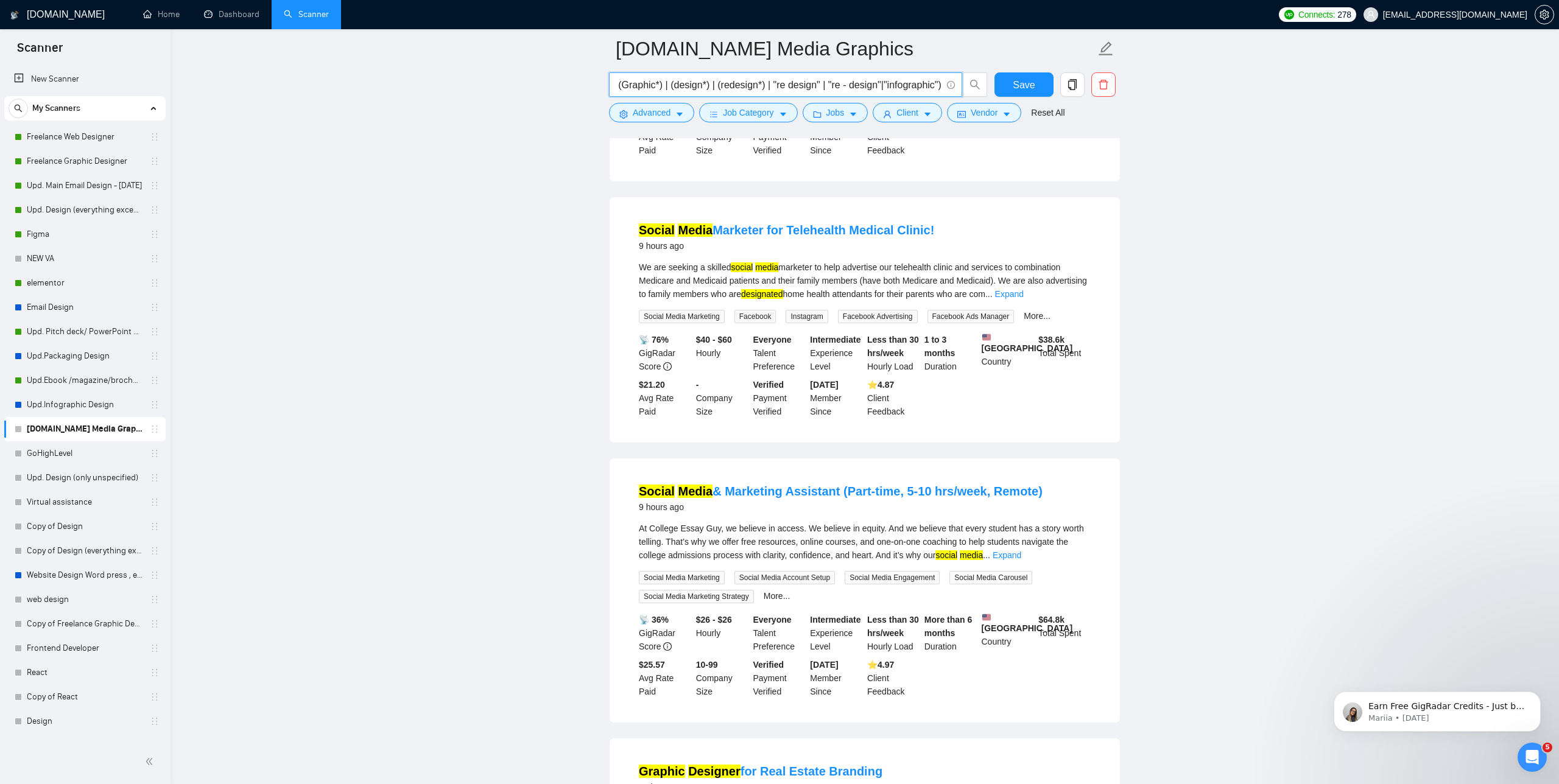
scroll to position [839, 0]
type input "("Social Media" | socialmedia | (Facebook*) | FB | "Face book" | (Instagram*) |…"
click at [652, 108] on span "Advanced" at bounding box center [652, 112] width 38 height 13
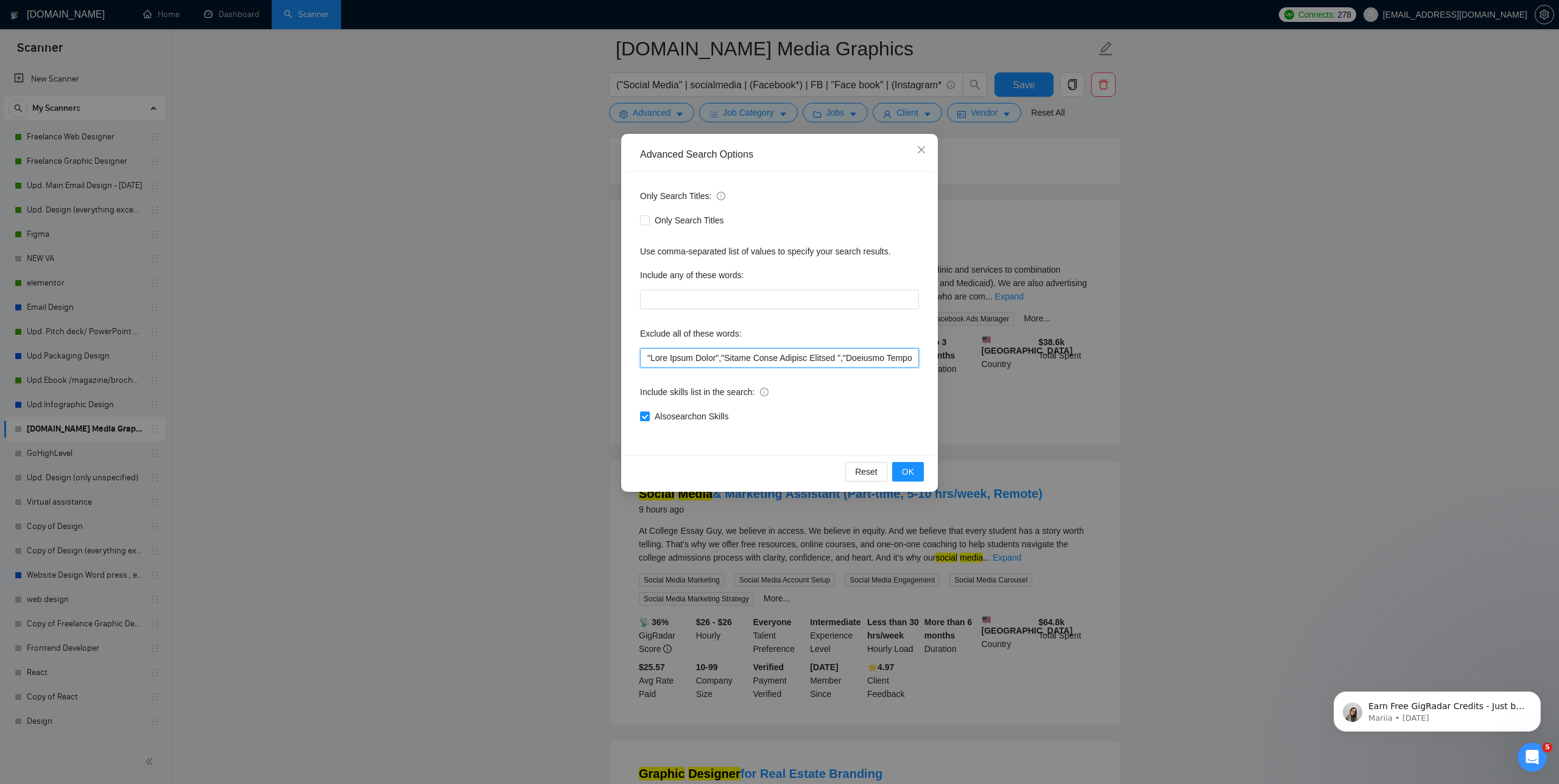
click at [647, 359] on input "text" at bounding box center [779, 357] width 279 height 19
paste input "Social Media Markete"
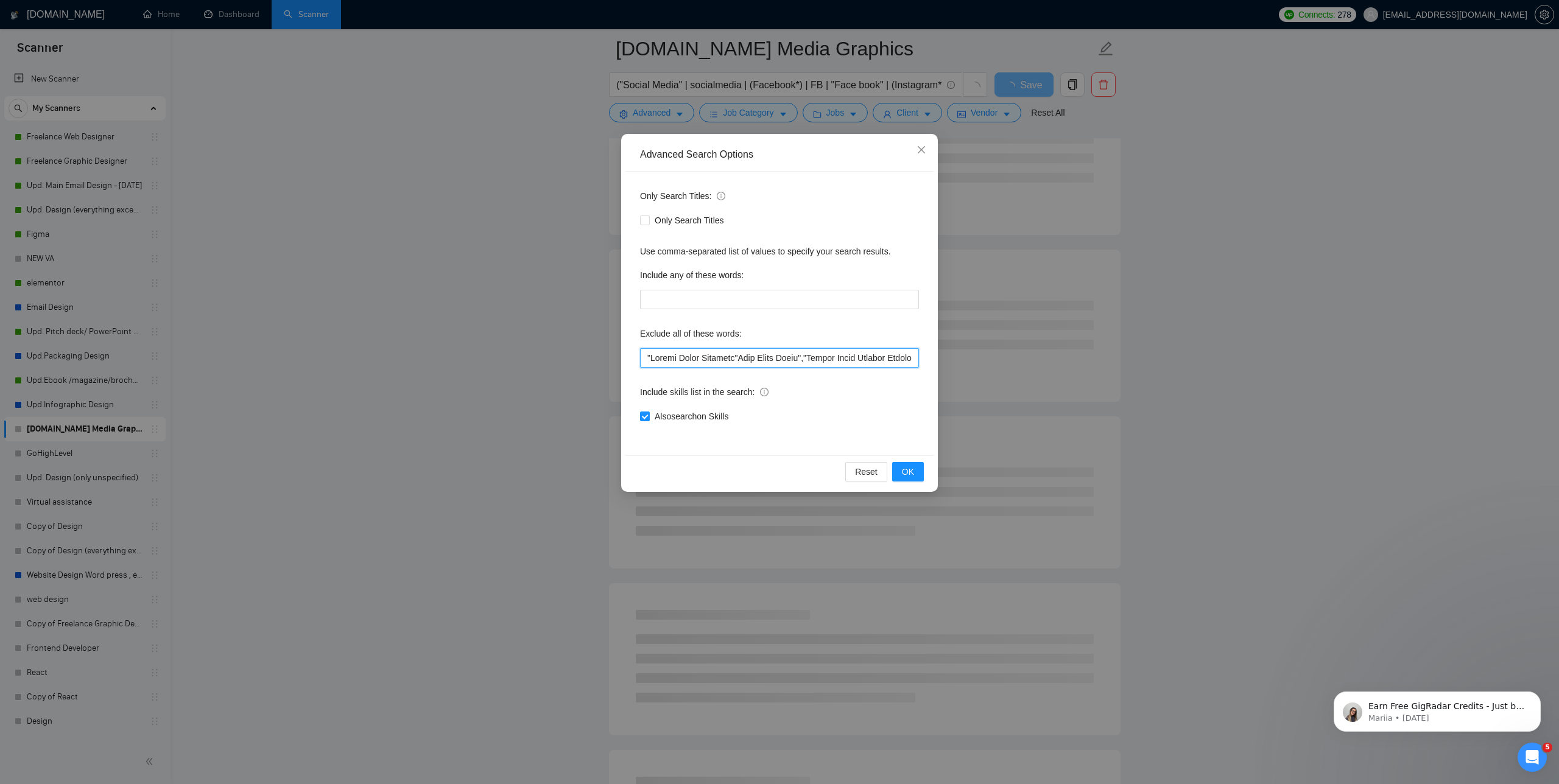
click at [742, 354] on input "text" at bounding box center [779, 357] width 279 height 19
click at [911, 475] on span "OK" at bounding box center [907, 472] width 13 height 13
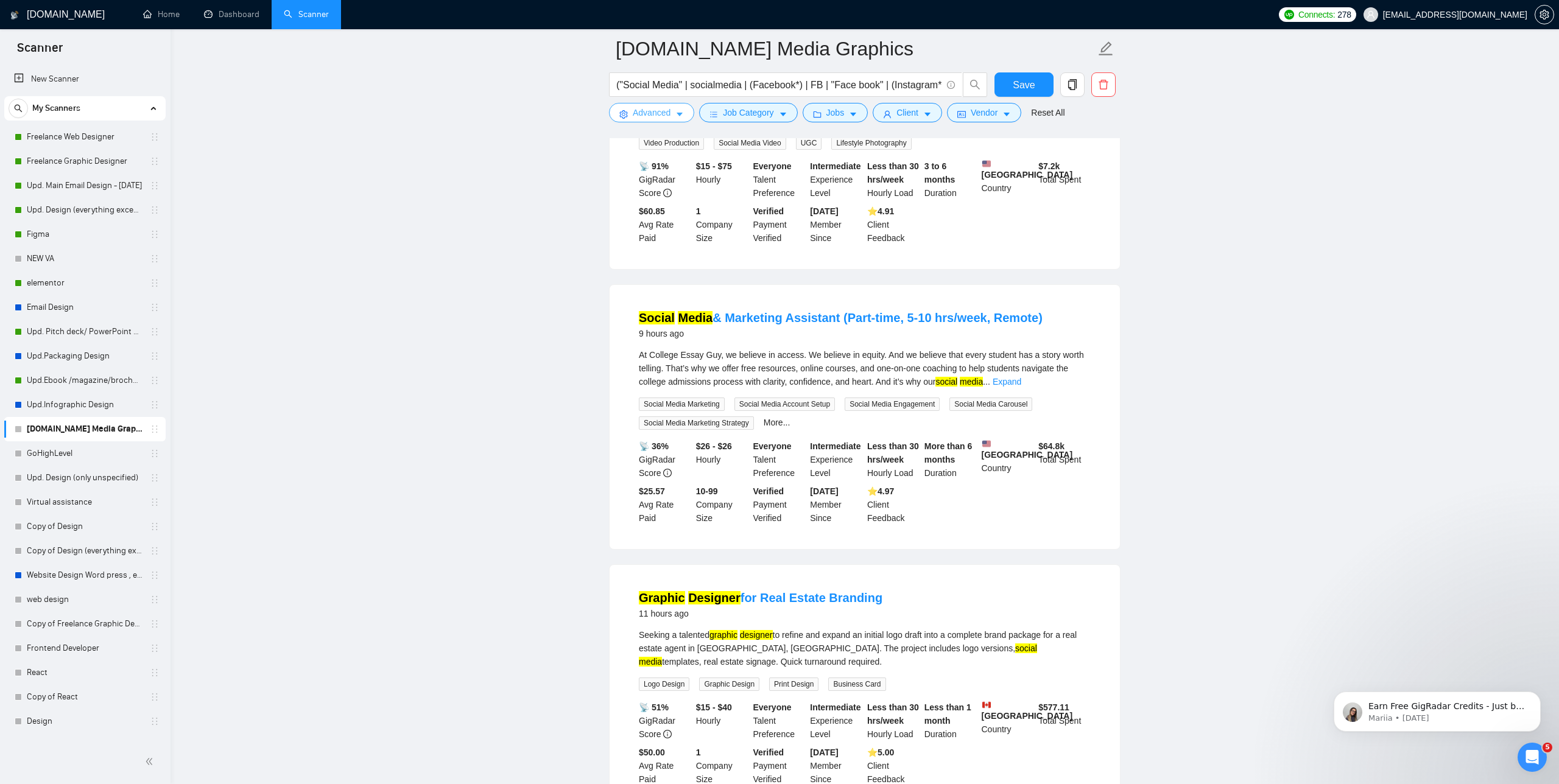
scroll to position [742, 0]
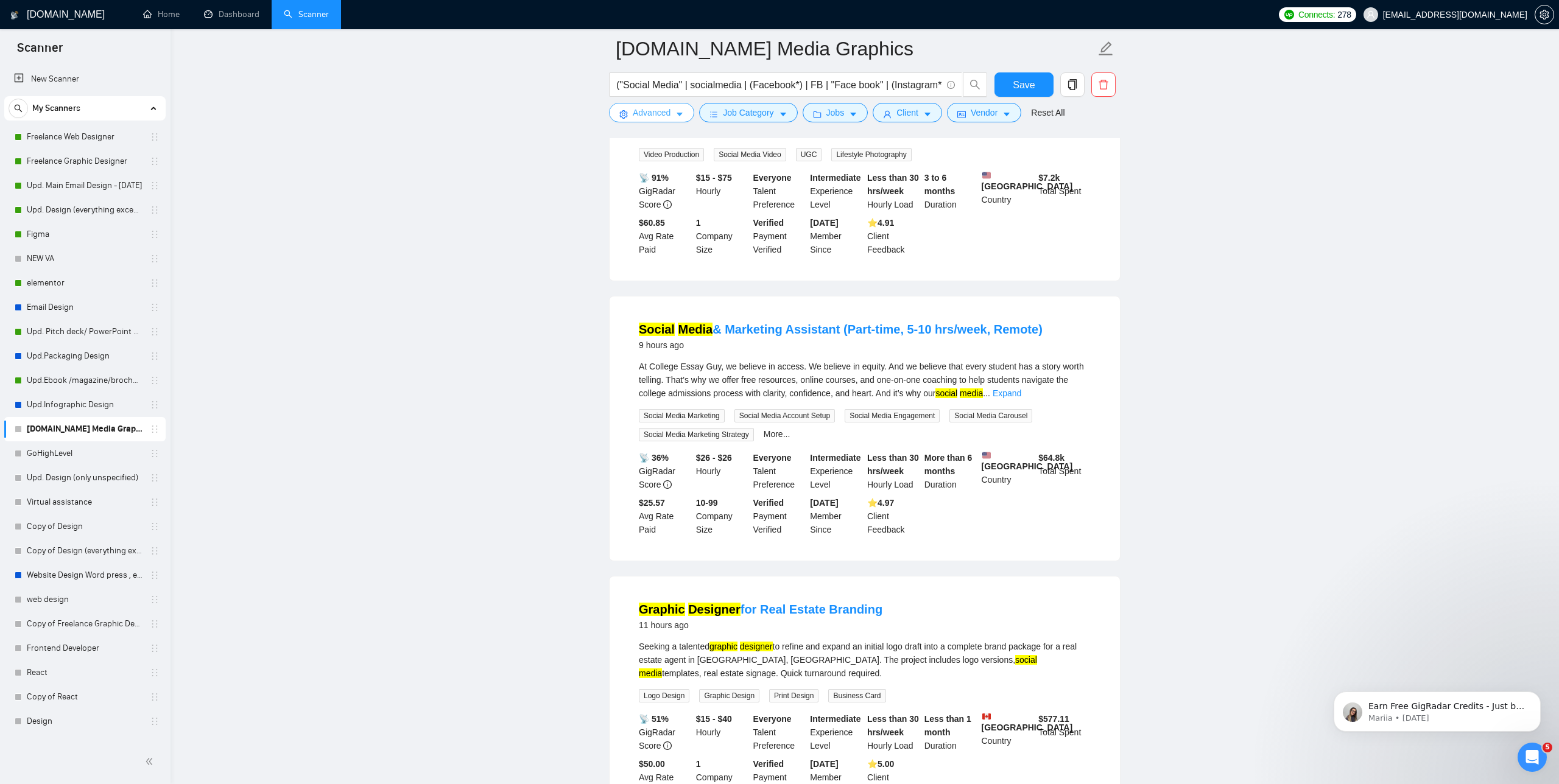
click at [652, 121] on button "Advanced" at bounding box center [652, 112] width 86 height 19
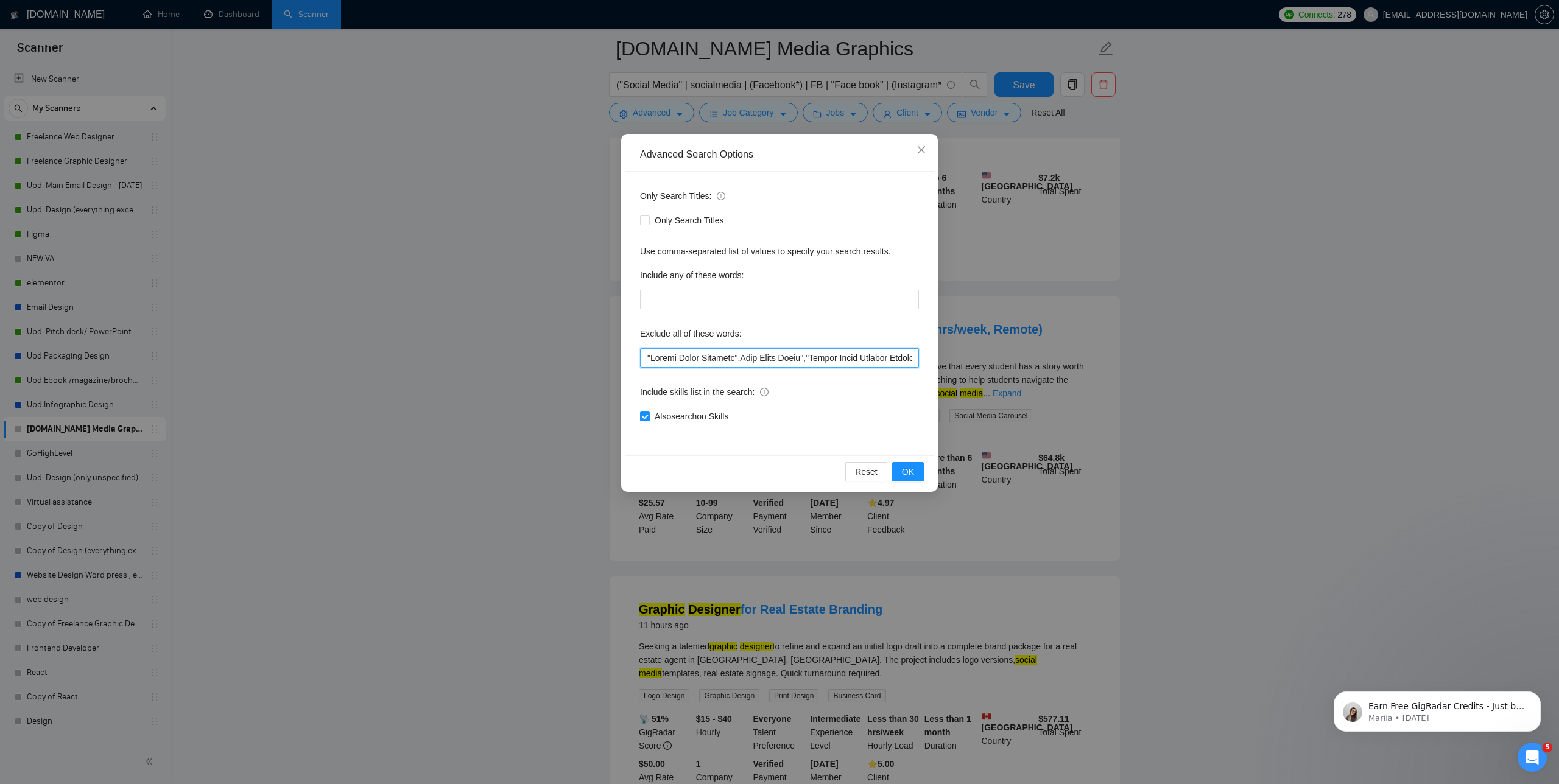
click at [642, 356] on input "text" at bounding box center [779, 357] width 279 height 19
paste input "Marketing Assistant (P"
click at [651, 356] on input "text" at bounding box center [779, 357] width 279 height 19
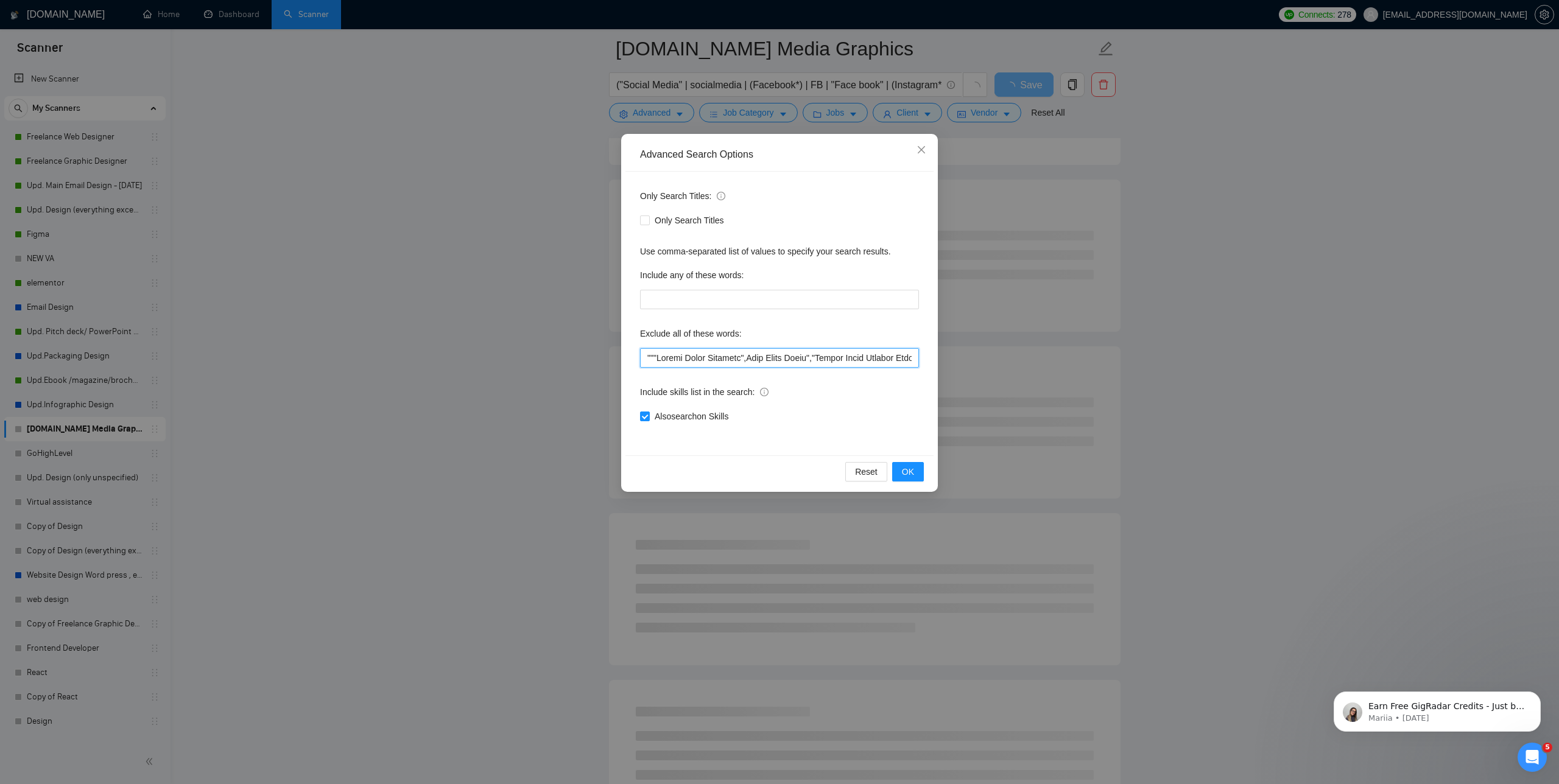
paste input "Marketing Assistant (P"
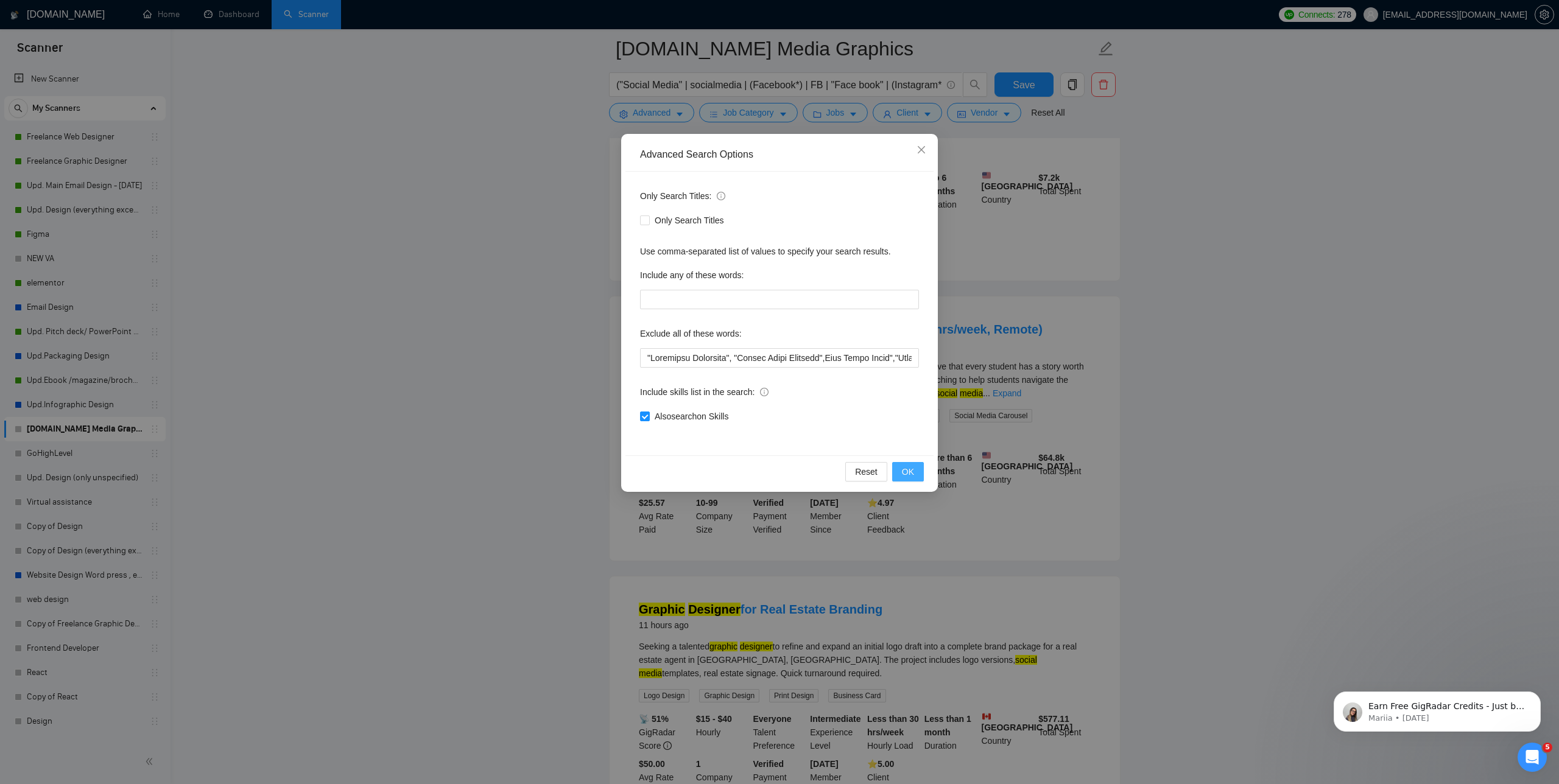
click at [913, 471] on span "OK" at bounding box center [907, 472] width 13 height 13
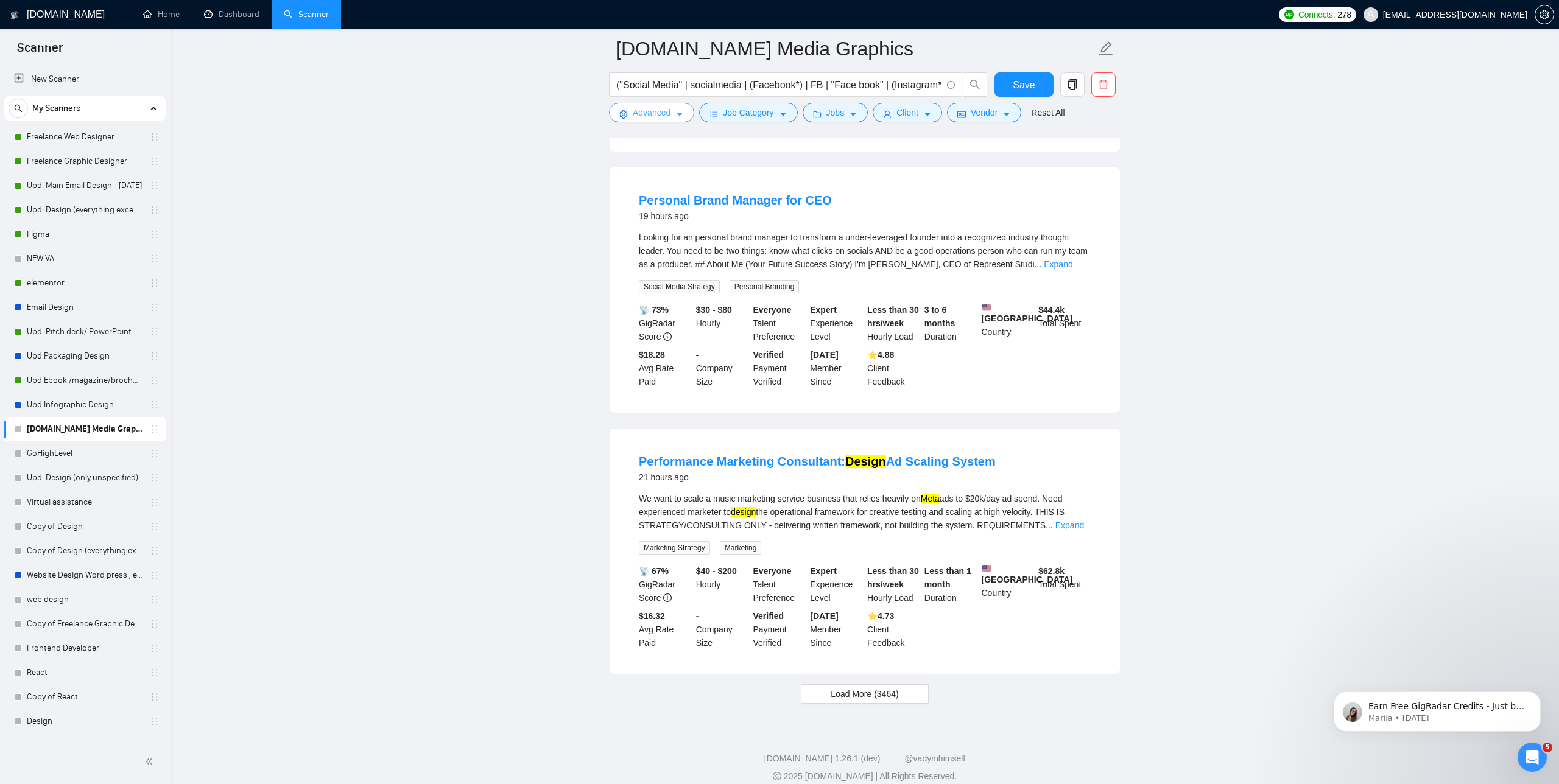
scroll to position [2111, 0]
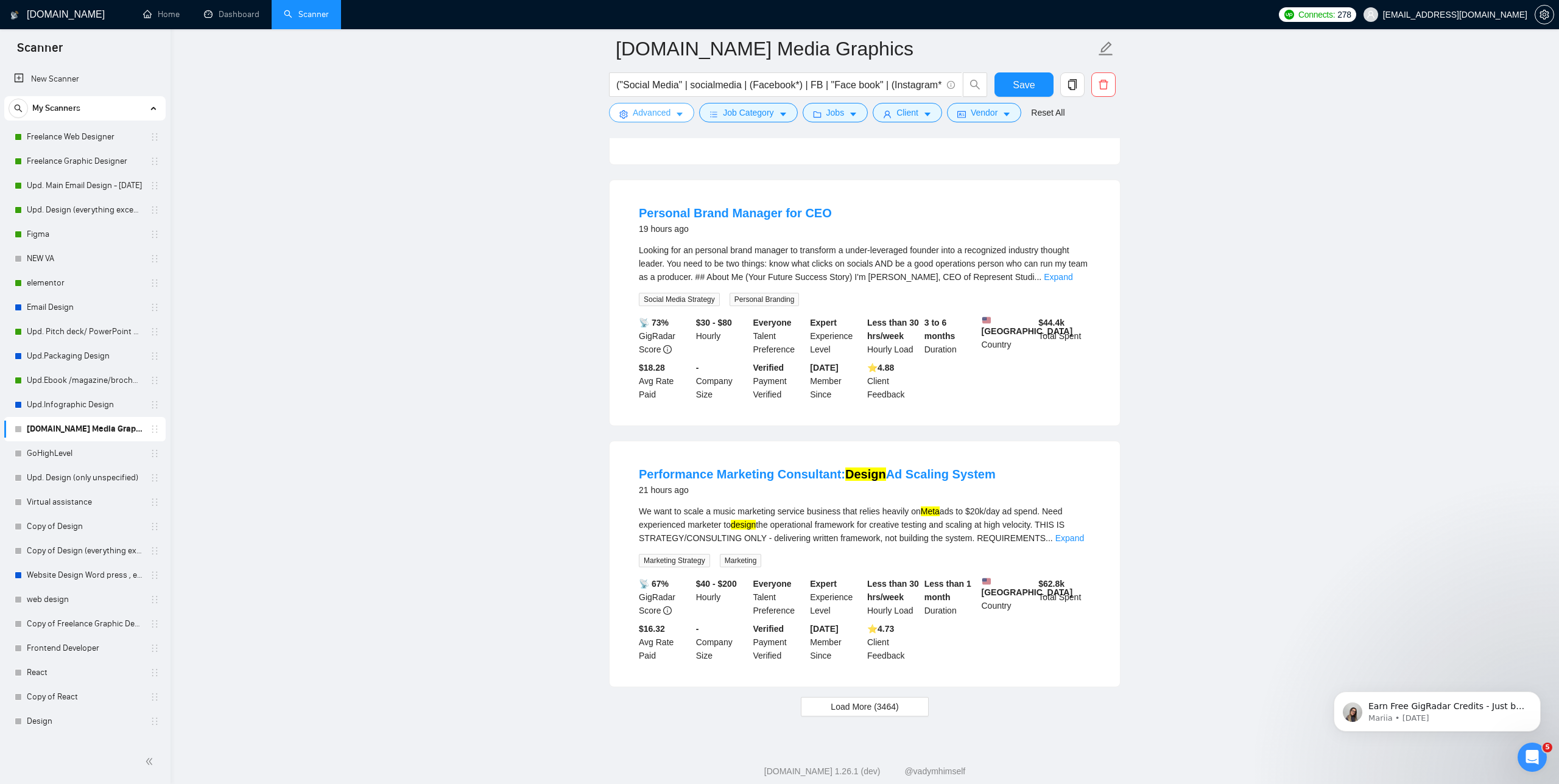
click at [637, 112] on span "Advanced" at bounding box center [652, 112] width 38 height 13
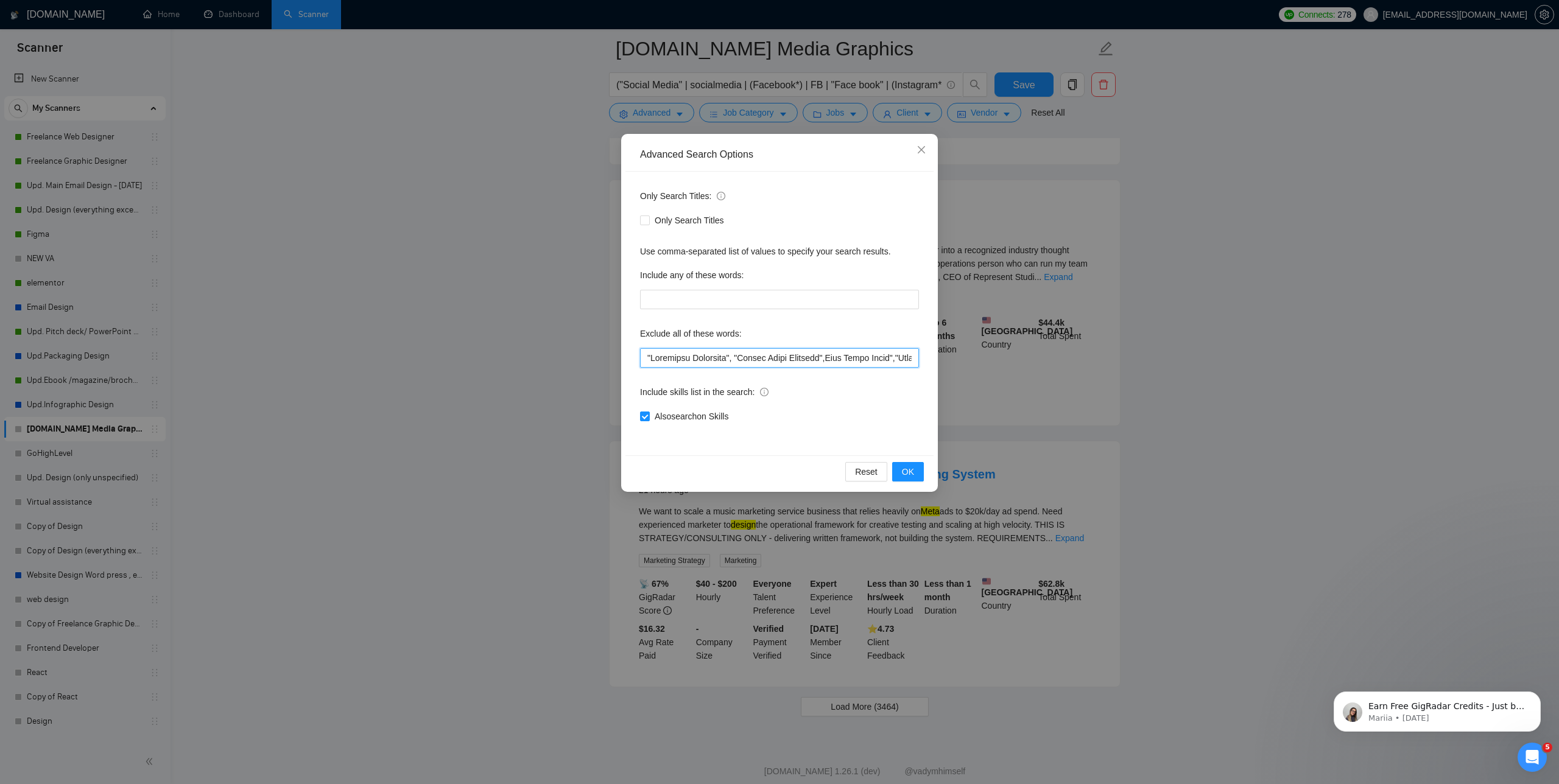
click at [643, 358] on input "text" at bounding box center [779, 357] width 279 height 19
paste input "| Brand Manager 1"
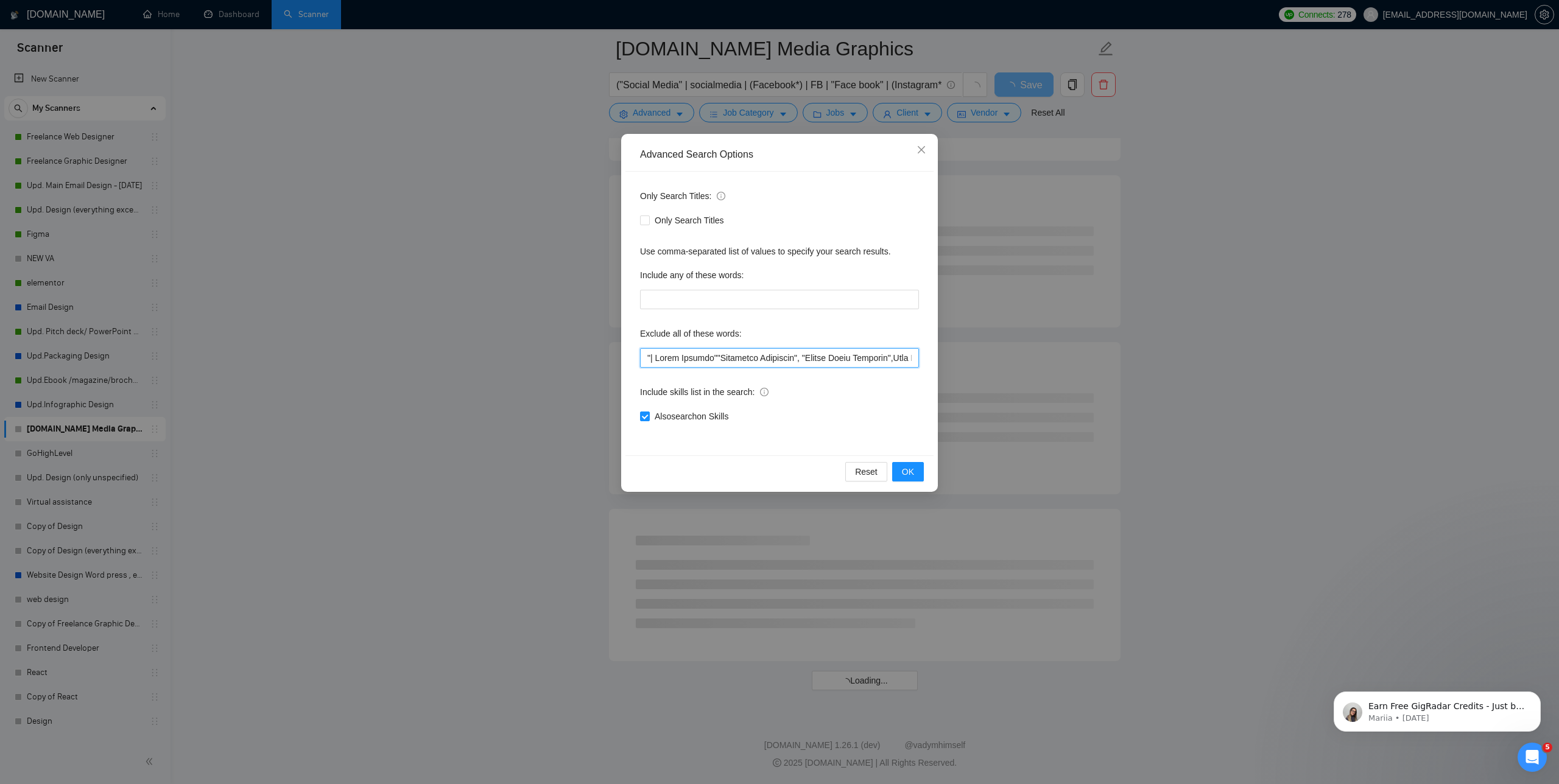
scroll to position [1247, 0]
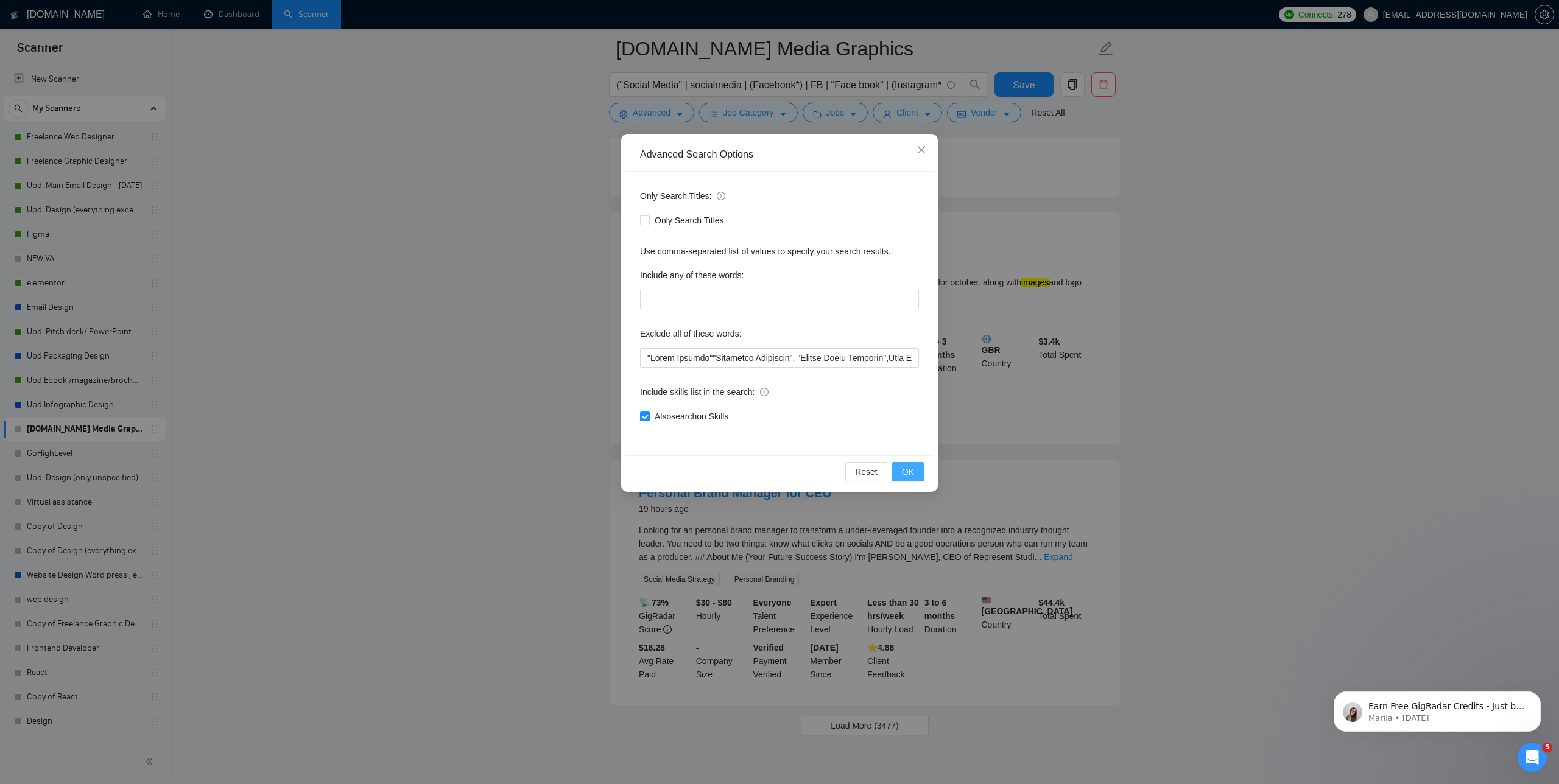
click at [909, 468] on span "OK" at bounding box center [907, 472] width 13 height 13
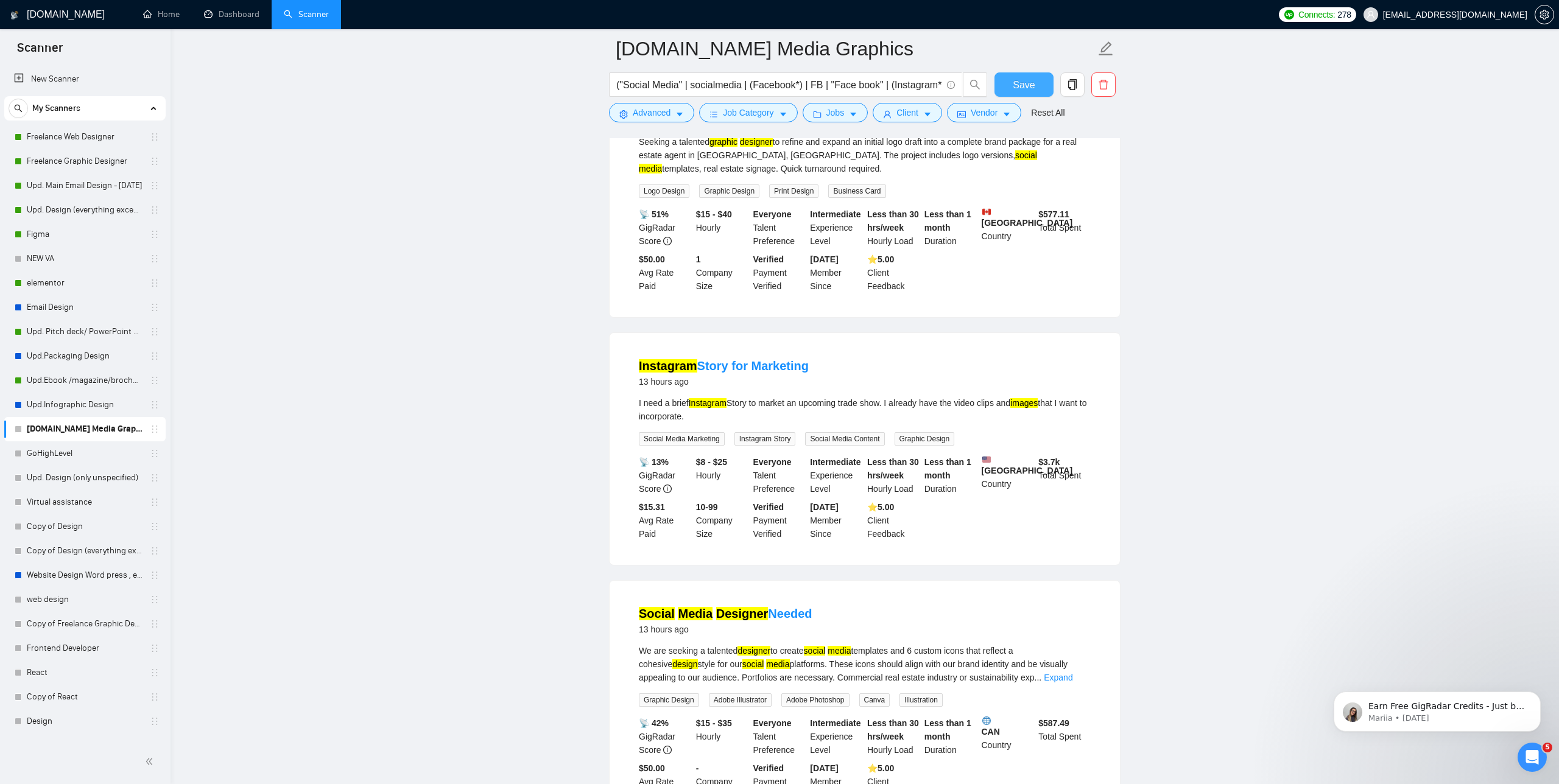
click at [1026, 88] on span "Save" at bounding box center [1024, 85] width 22 height 15
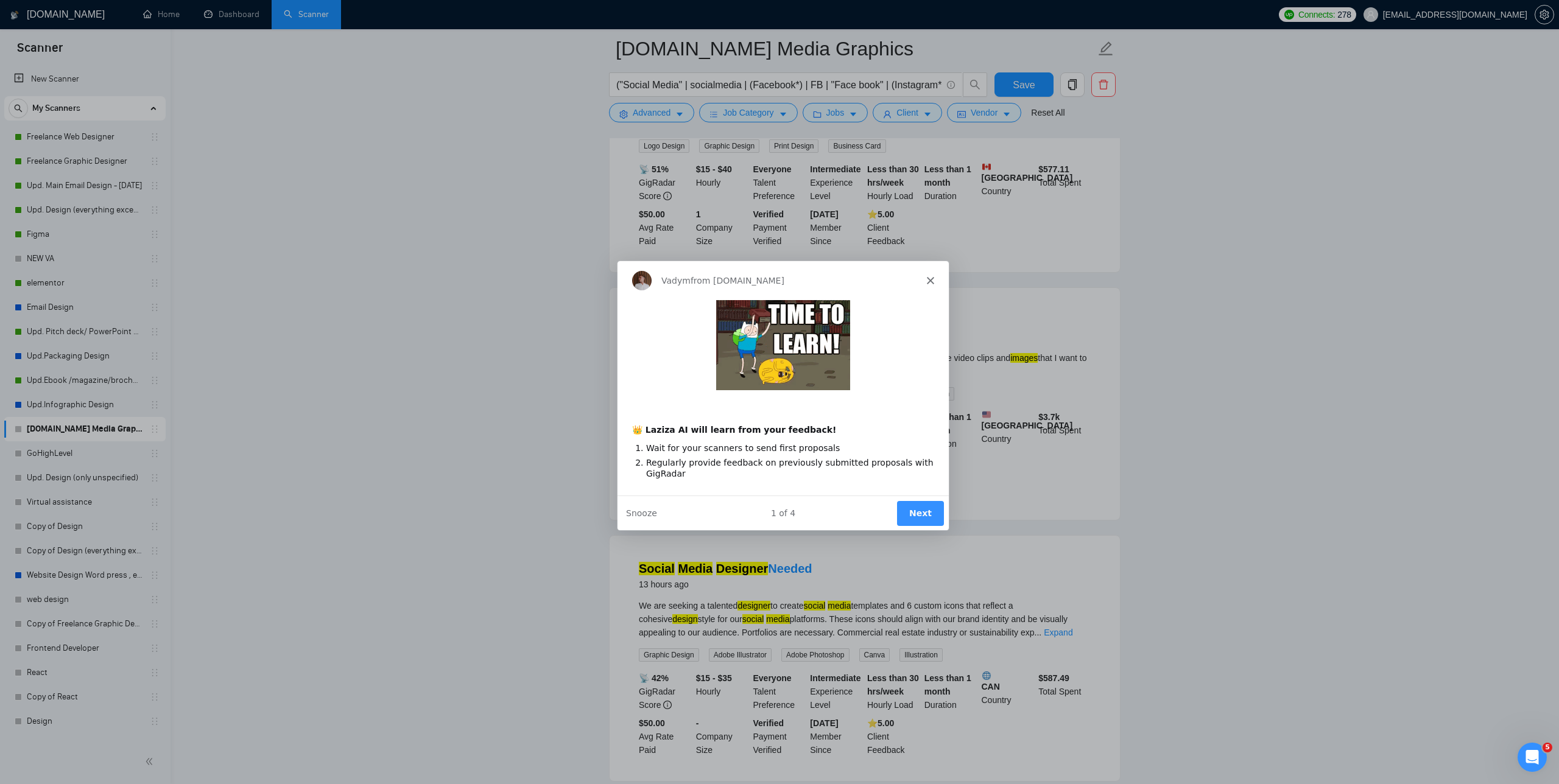
scroll to position [1373, 0]
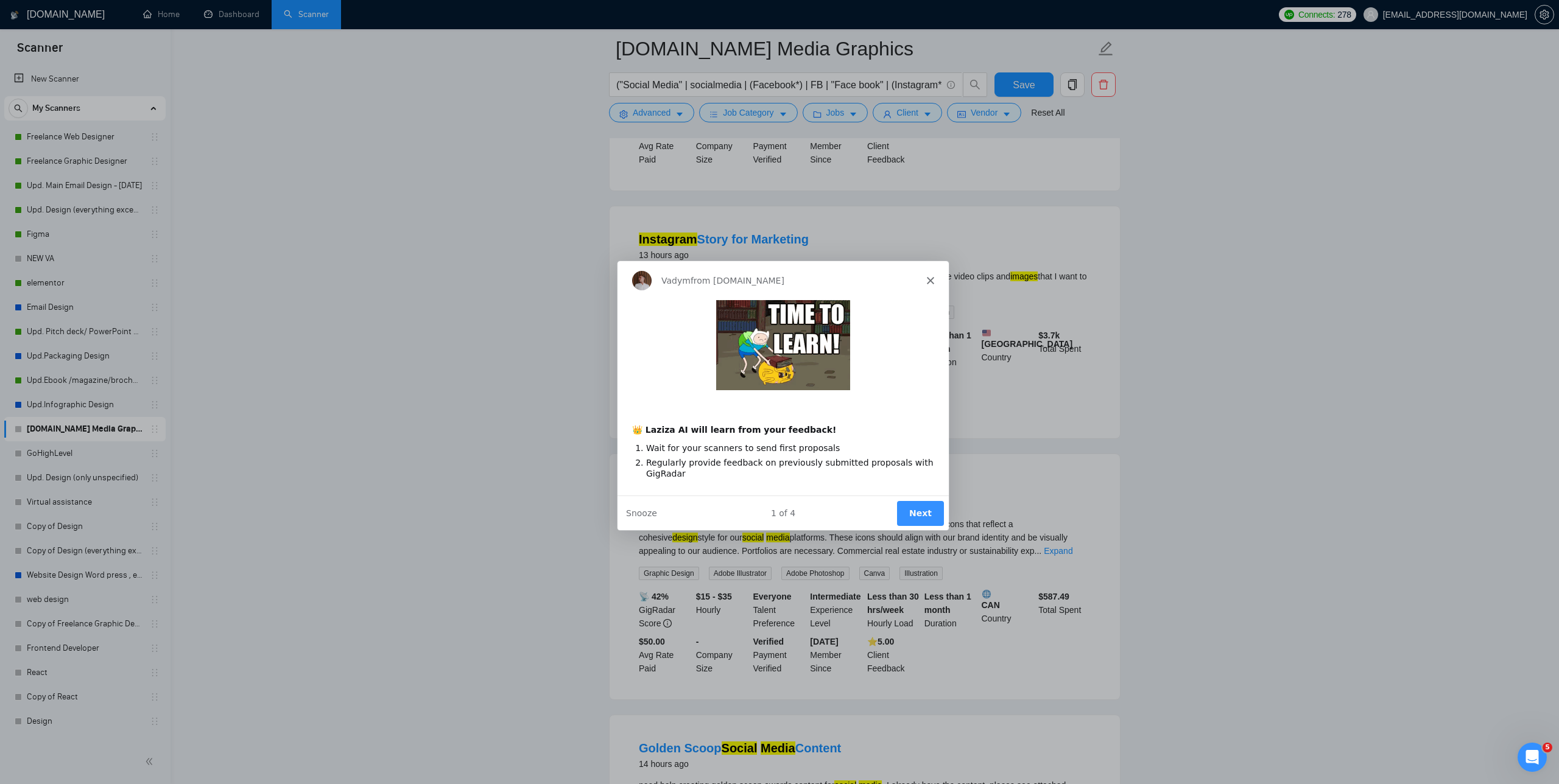
click at [935, 277] on div "Vadym from [DOMAIN_NAME]" at bounding box center [782, 279] width 331 height 39
click at [932, 277] on polygon "Close" at bounding box center [930, 279] width 8 height 8
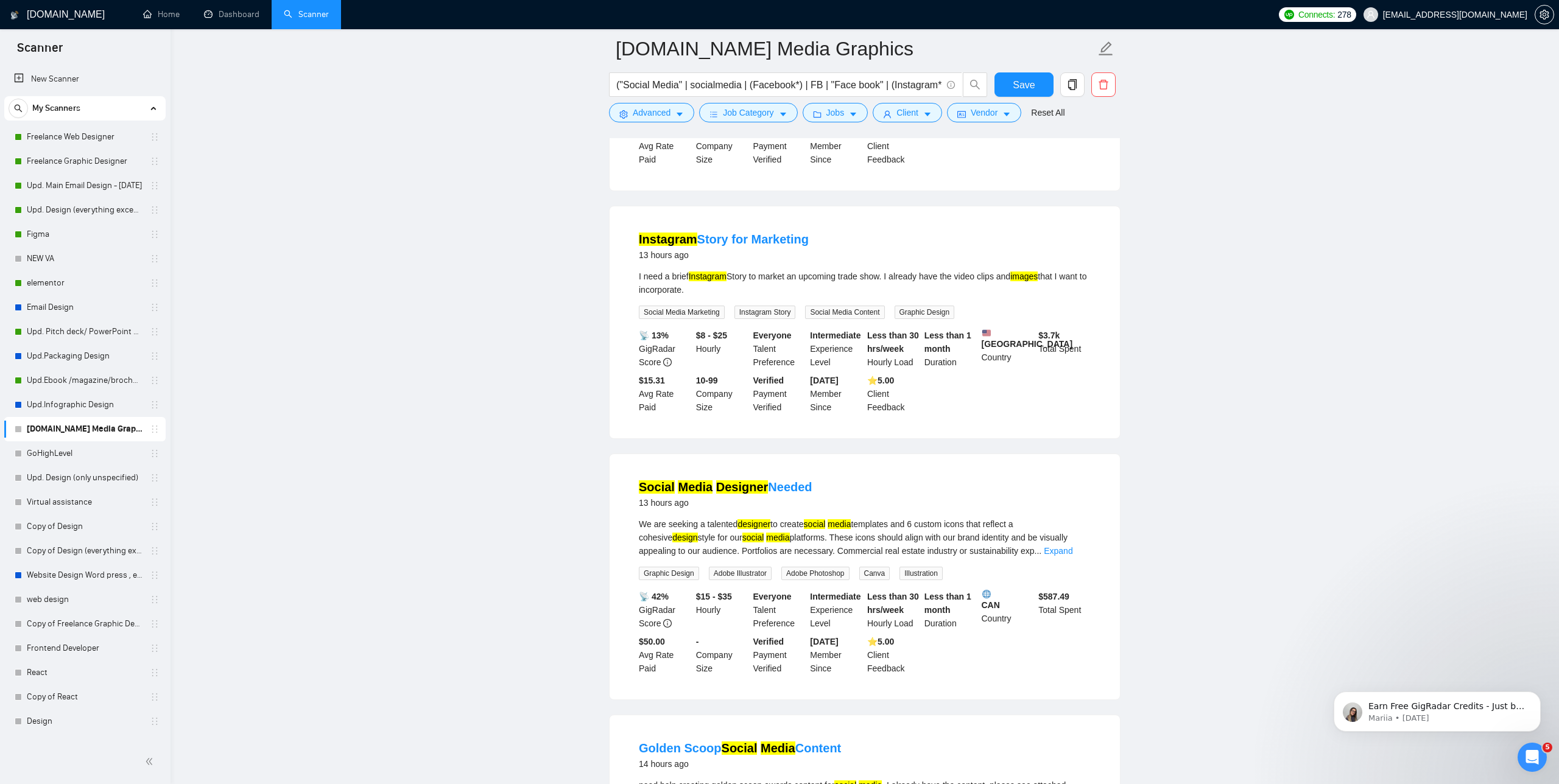
scroll to position [0, 0]
click at [664, 108] on span "Advanced" at bounding box center [652, 112] width 38 height 13
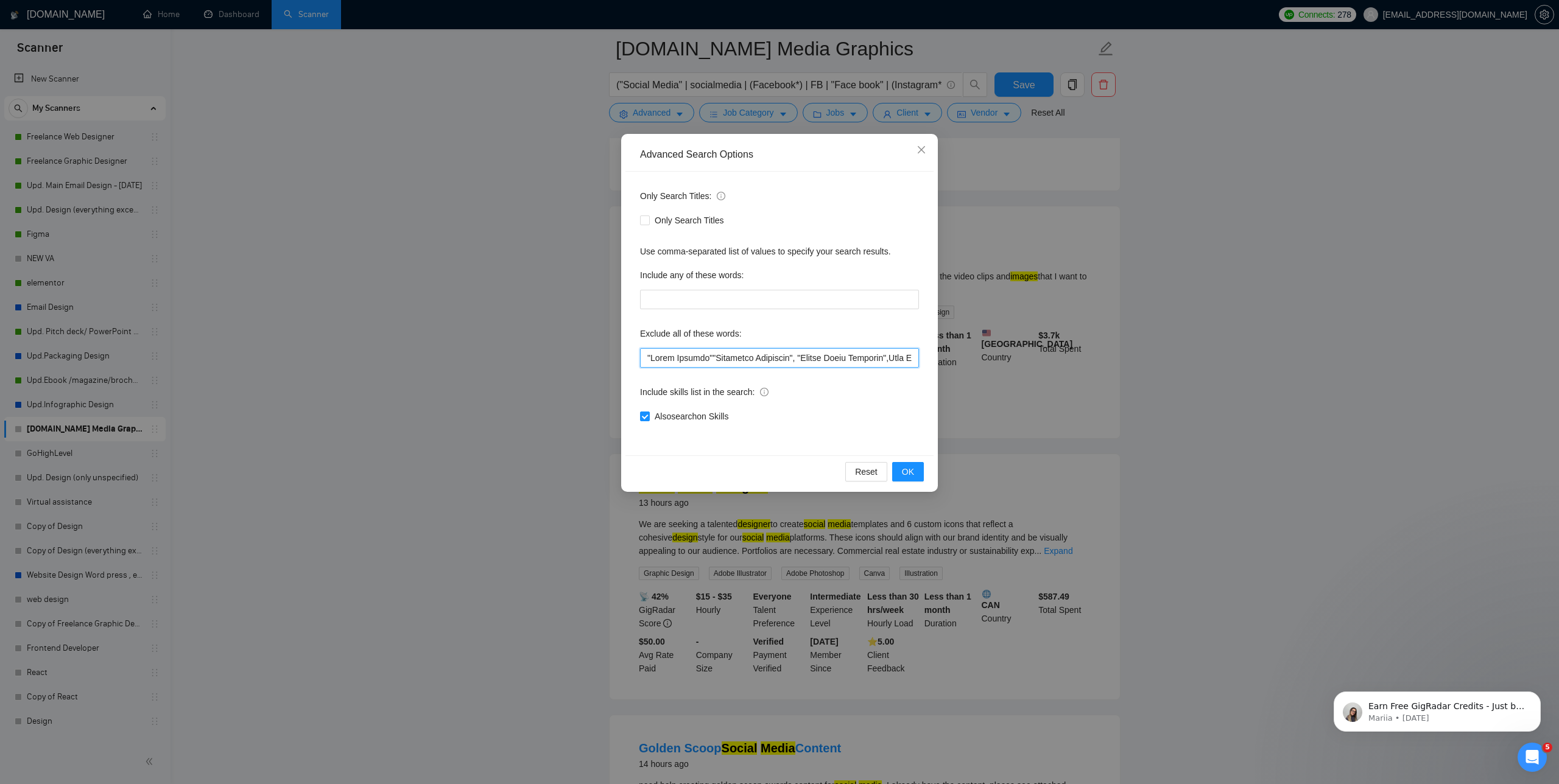
click at [646, 355] on input "text" at bounding box center [779, 357] width 279 height 19
click at [899, 466] on button "OK" at bounding box center [908, 471] width 32 height 19
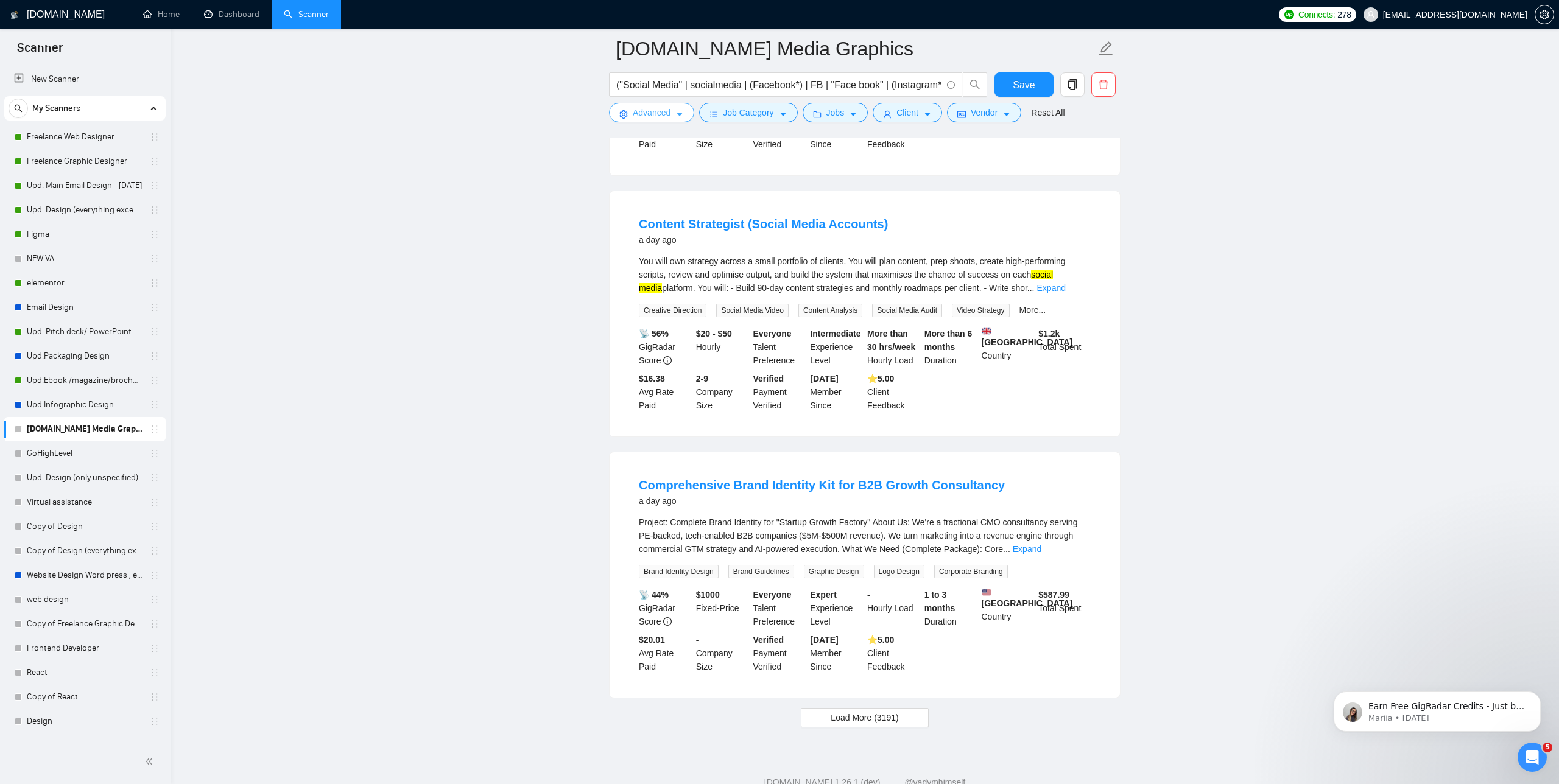
scroll to position [2160, 0]
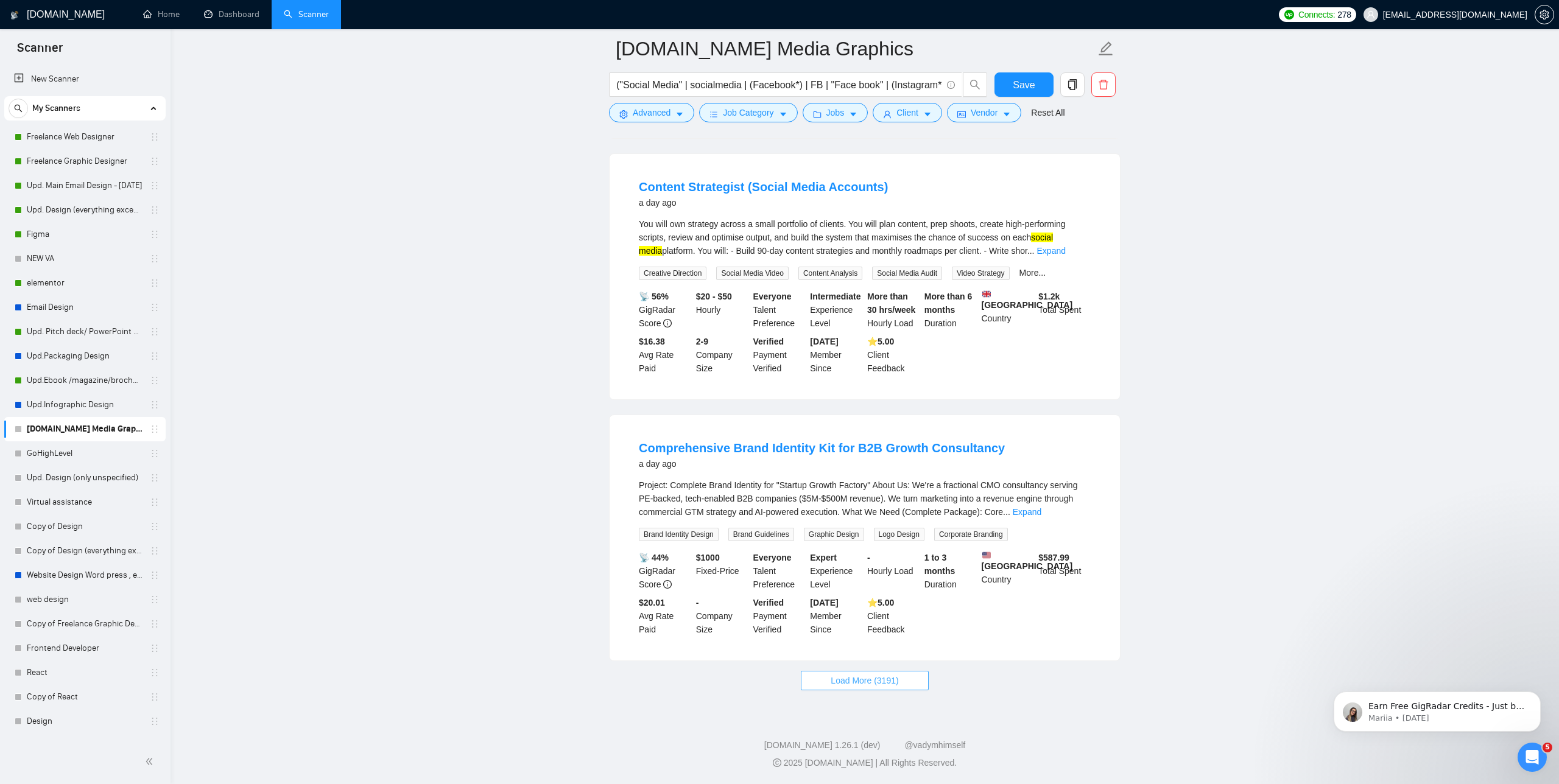
click at [860, 674] on span "Load More (3191)" at bounding box center [865, 681] width 68 height 13
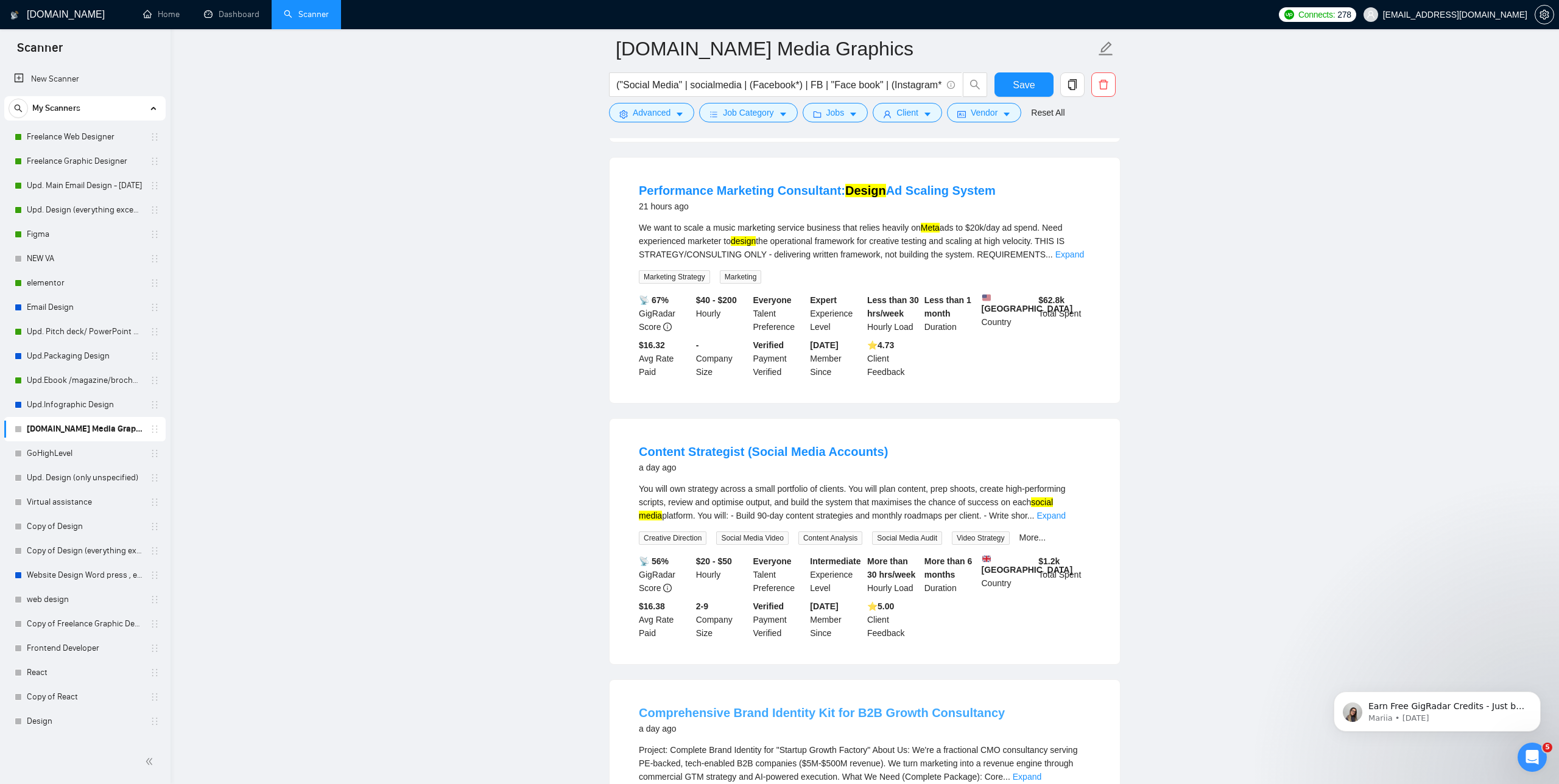
scroll to position [1883, 0]
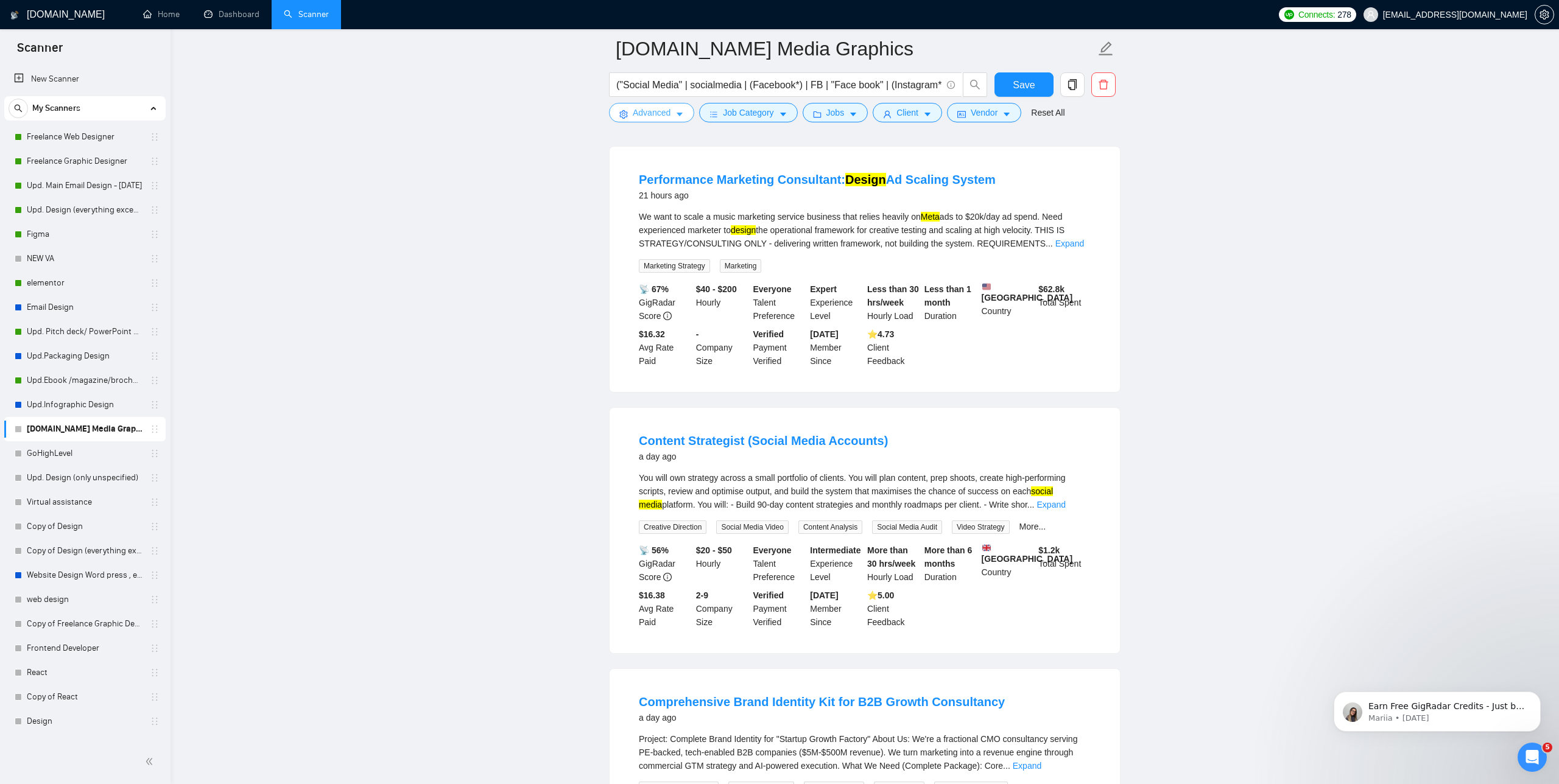
click at [648, 115] on span "Advanced" at bounding box center [652, 112] width 38 height 13
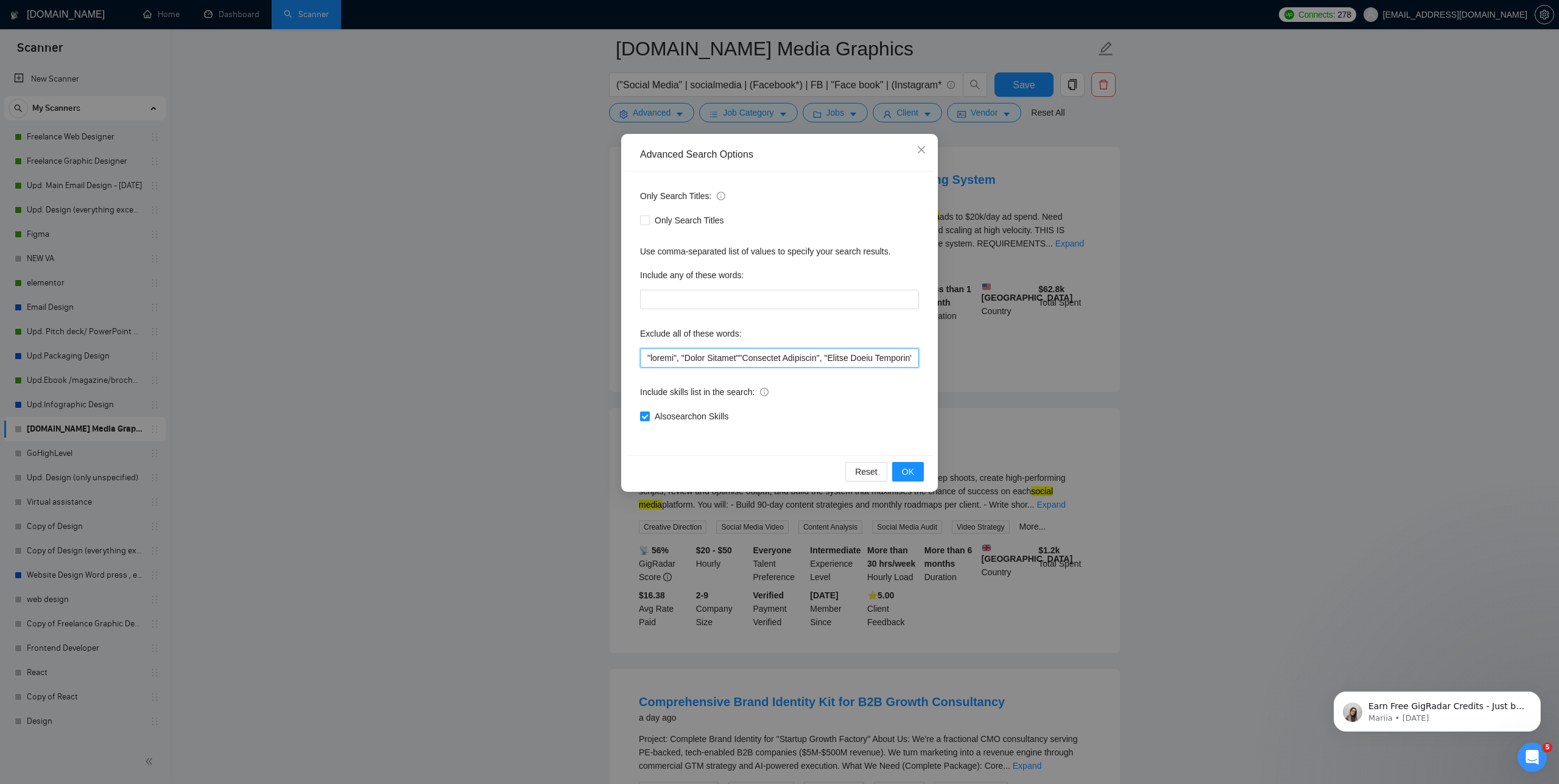
click at [647, 354] on input "text" at bounding box center [779, 357] width 279 height 19
paste input "Content Strategist"
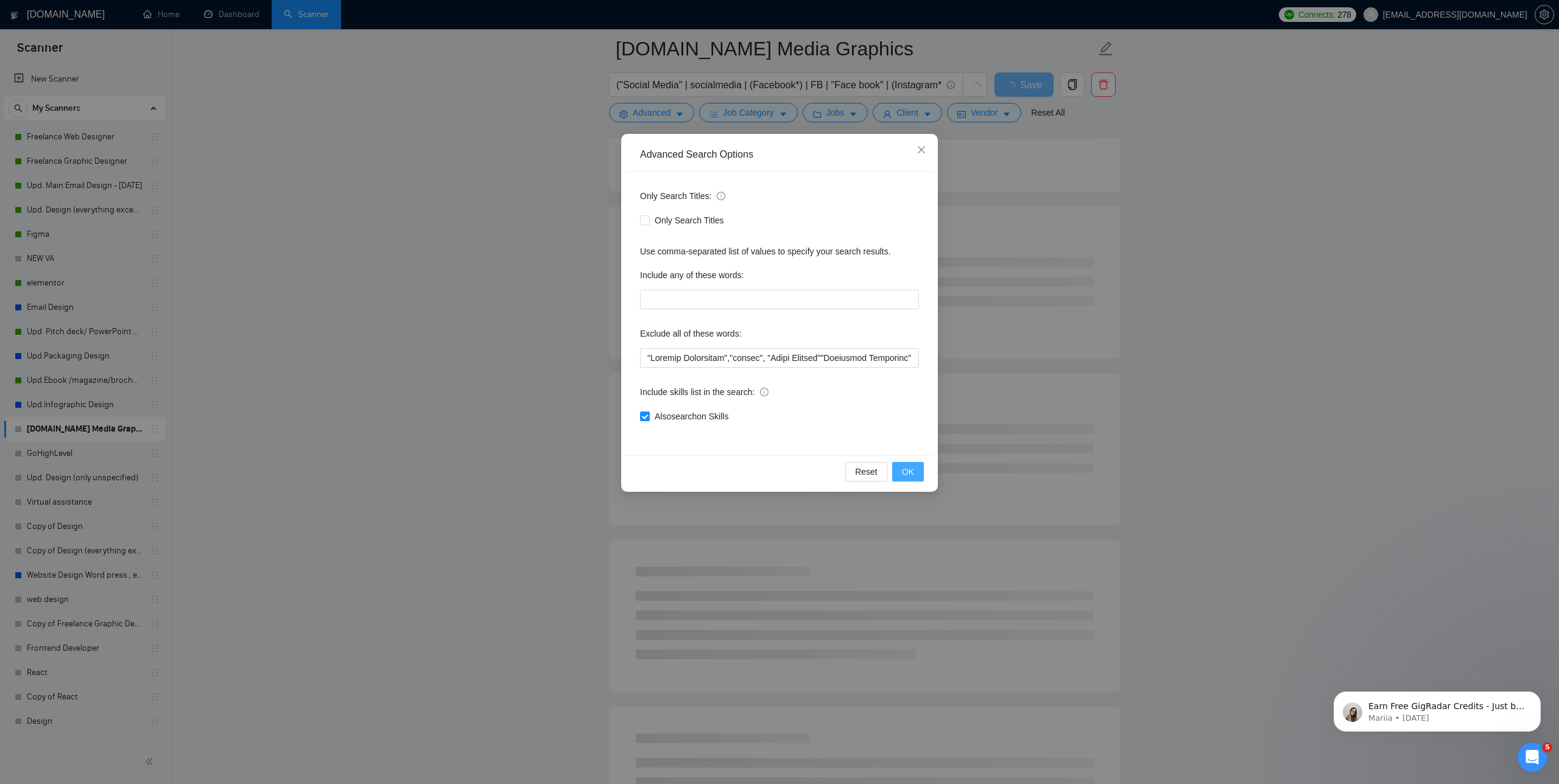
click at [902, 466] on button "OK" at bounding box center [908, 471] width 32 height 19
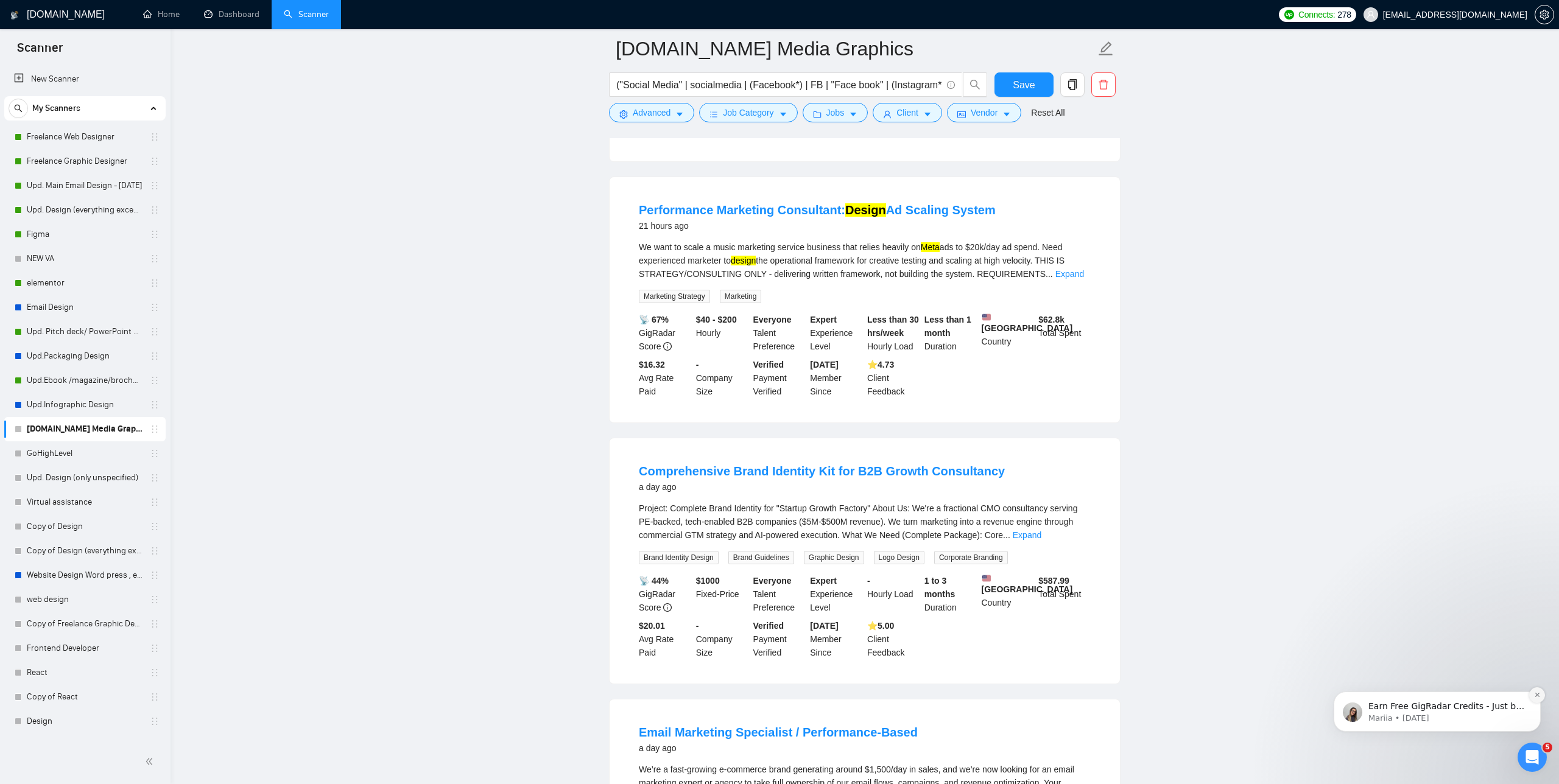
scroll to position [2160, 0]
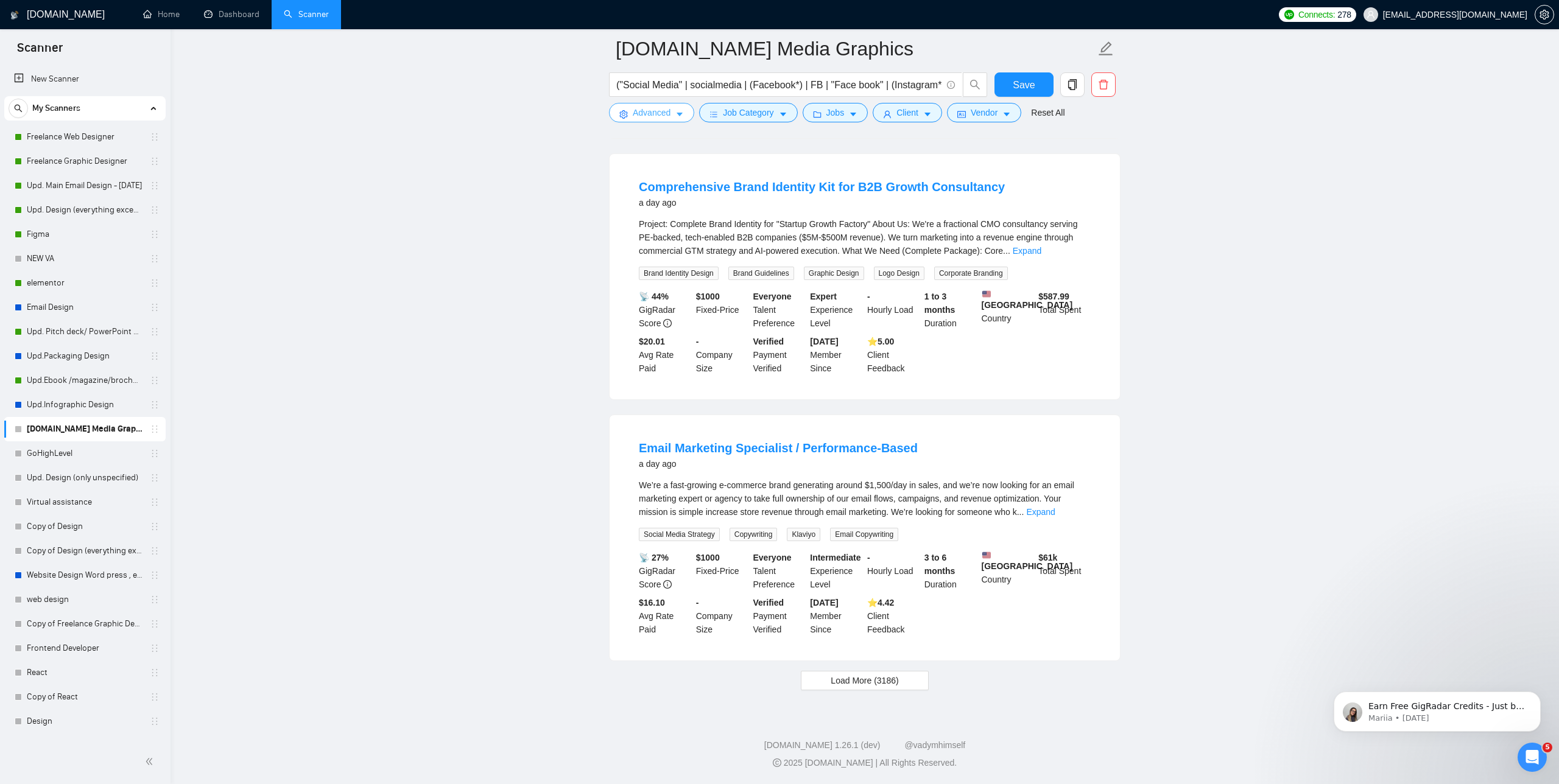
click at [653, 115] on span "Advanced" at bounding box center [652, 112] width 38 height 13
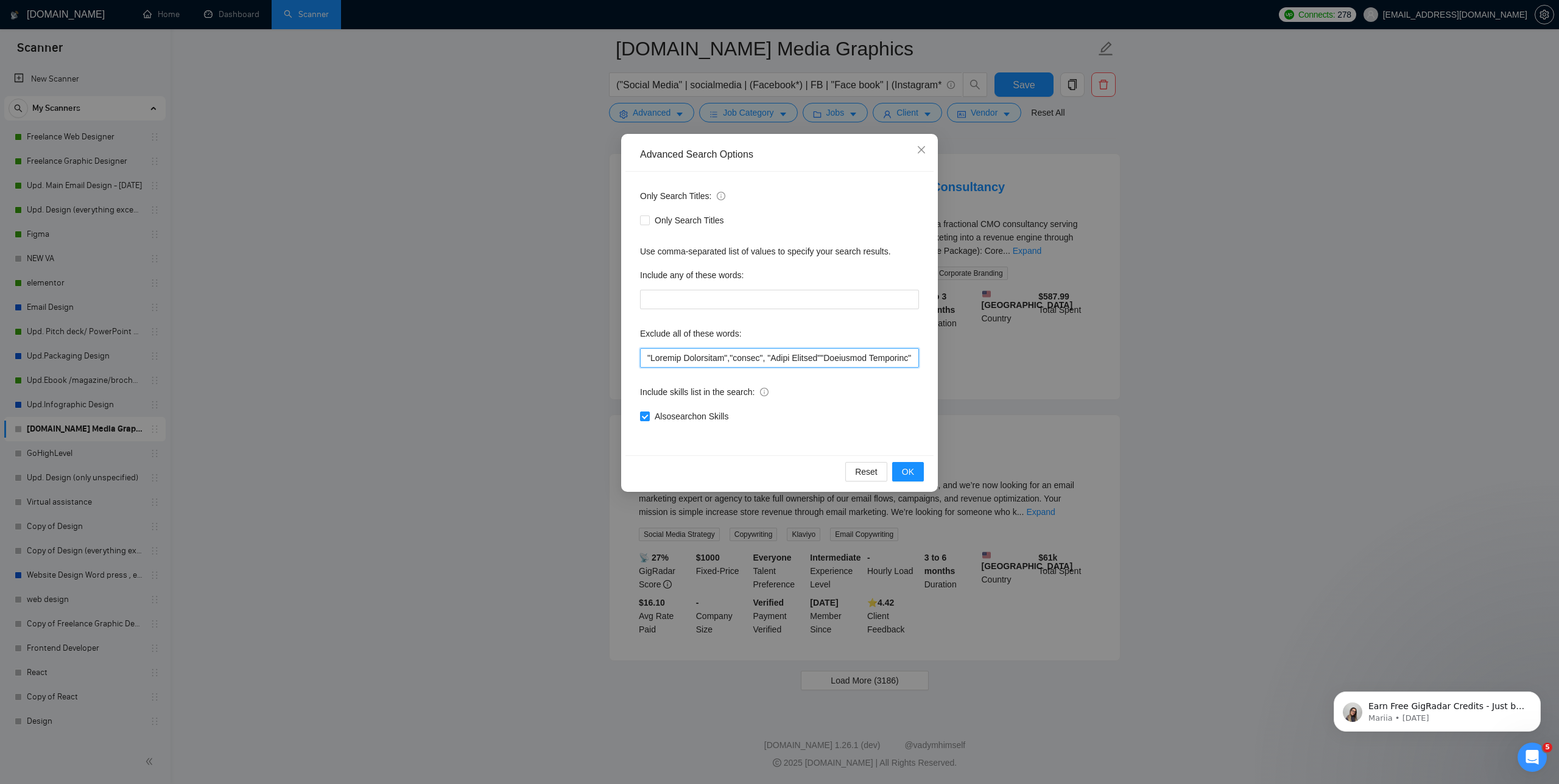
click at [644, 357] on input "text" at bounding box center [779, 357] width 279 height 19
paste input "Email Marketing Specialist /"
click at [900, 473] on button "OK" at bounding box center [908, 471] width 32 height 19
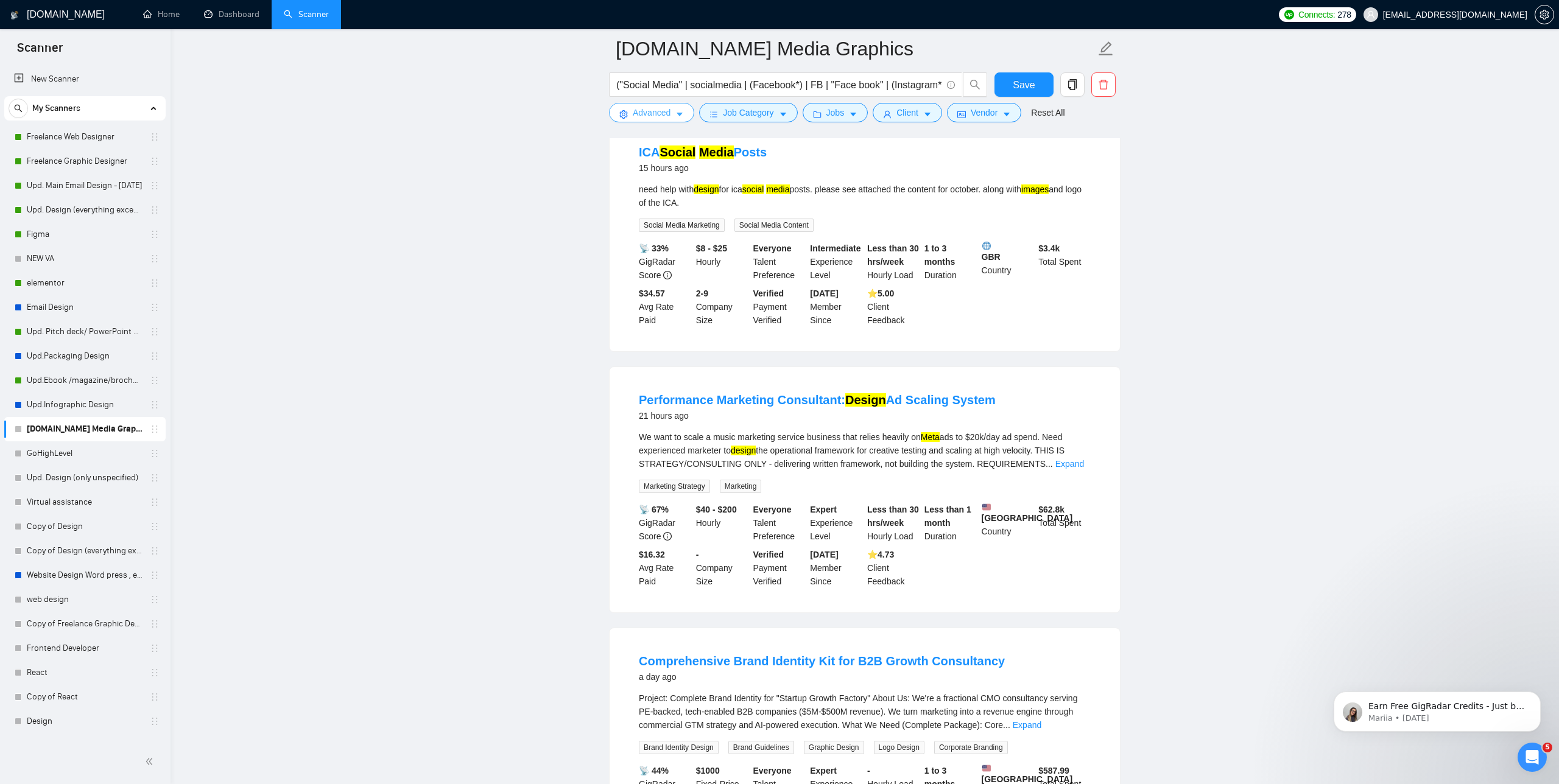
scroll to position [2195, 0]
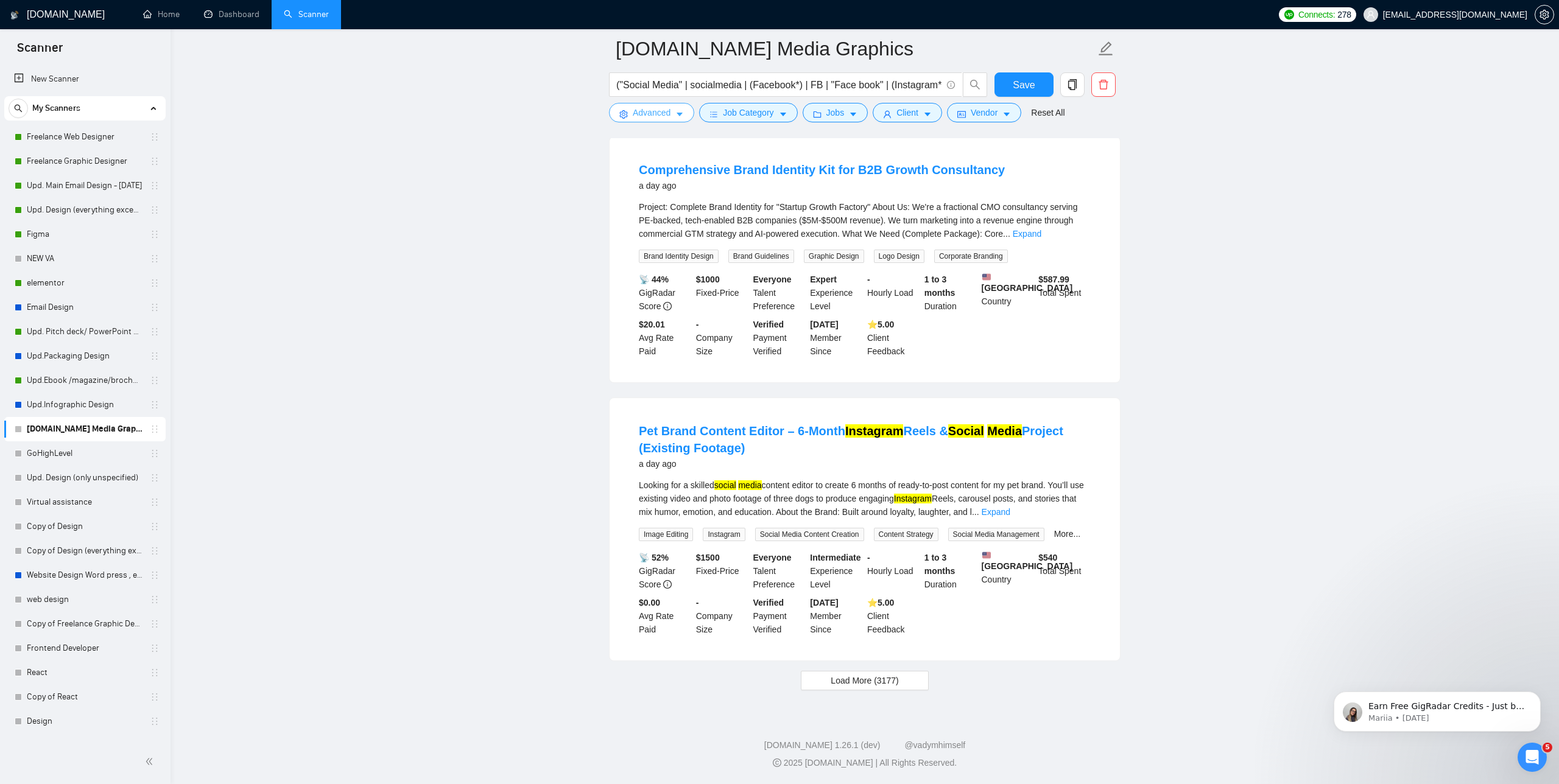
click at [659, 114] on span "Advanced" at bounding box center [652, 112] width 38 height 13
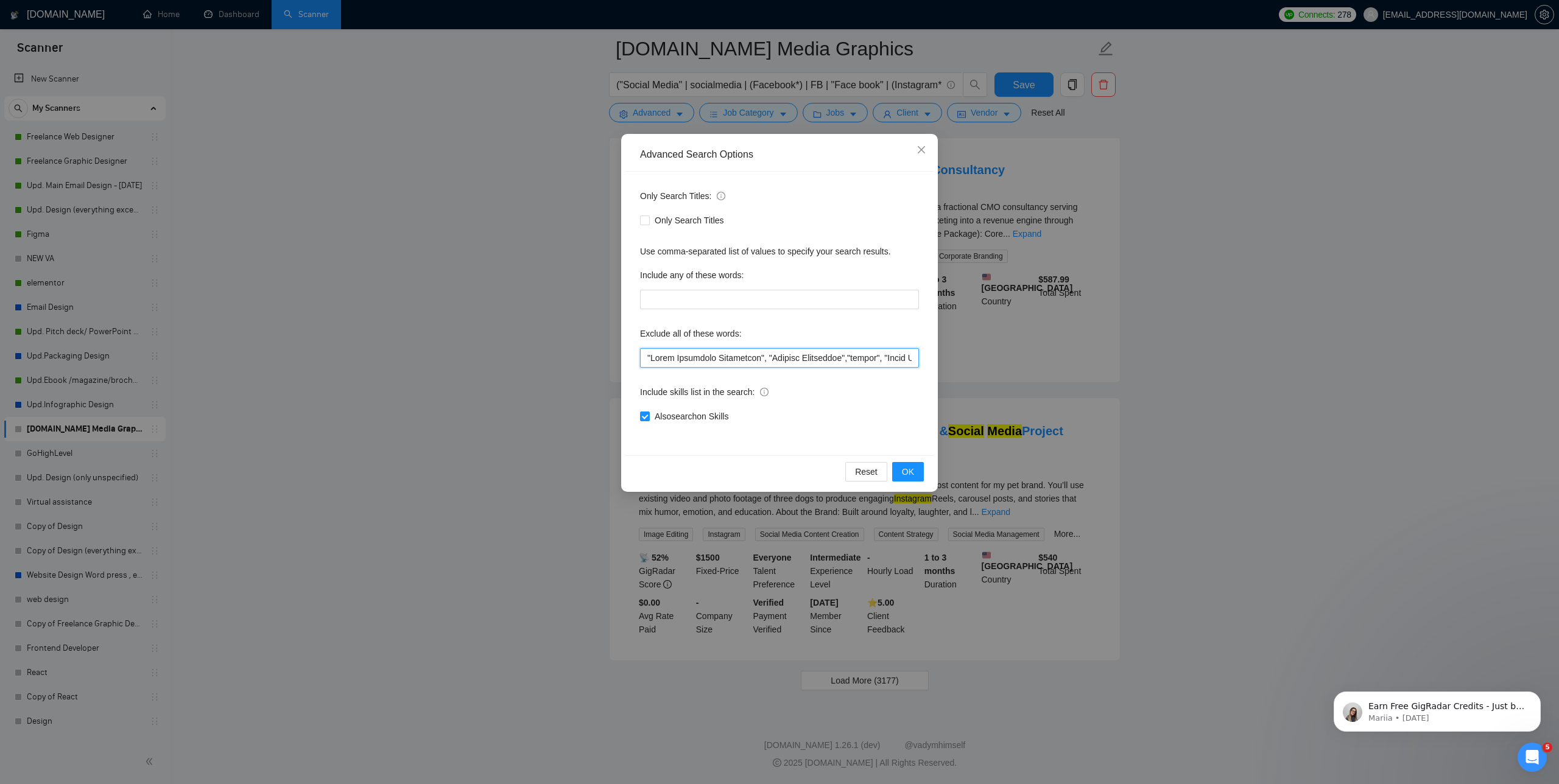
click at [645, 362] on input "text" at bounding box center [779, 357] width 279 height 19
paste input "I social media content editor"
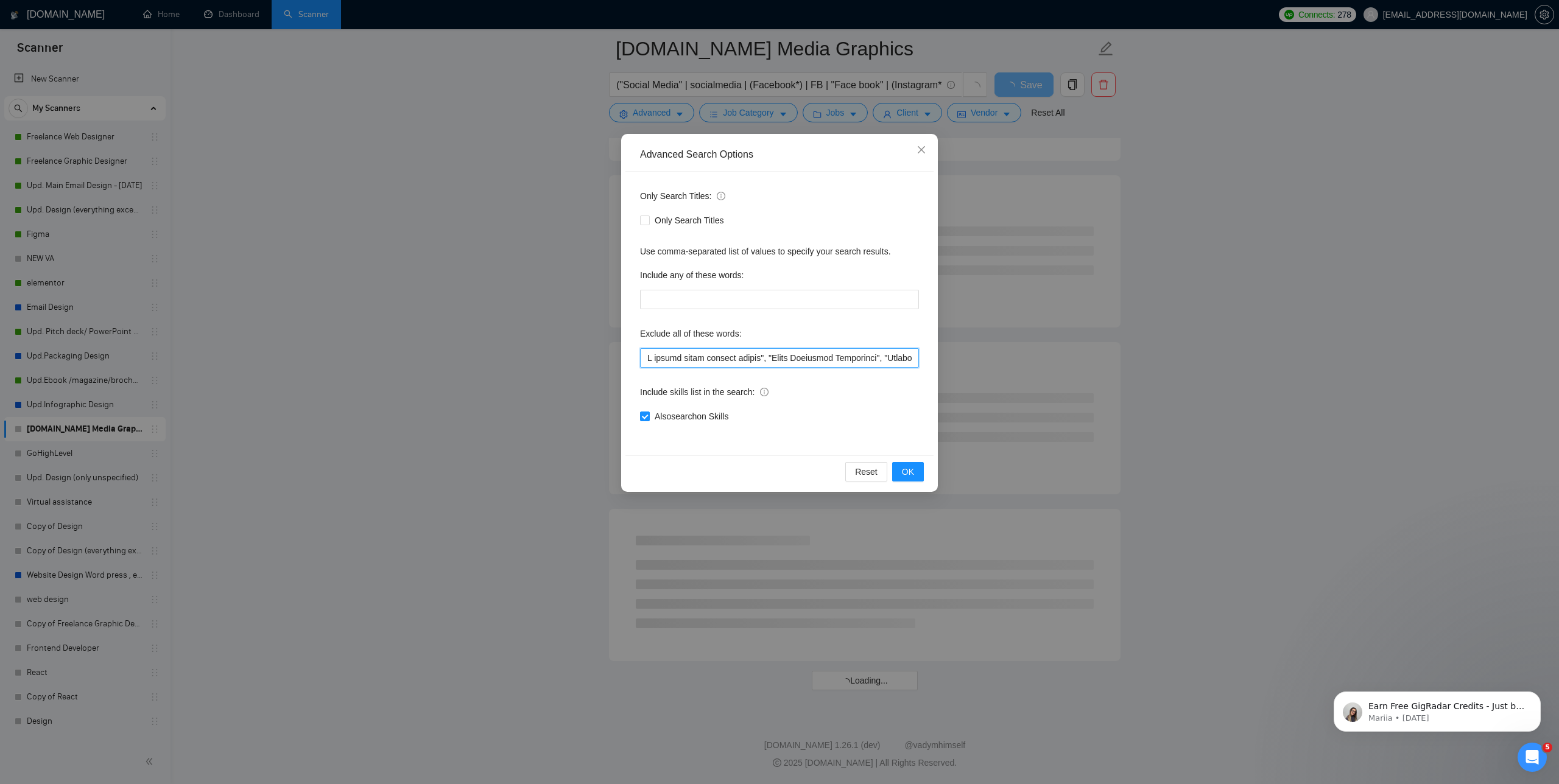
drag, startPoint x: 652, startPoint y: 355, endPoint x: 586, endPoint y: 344, distance: 66.9
click at [586, 344] on div "Advanced Search Options Only Search Titles: Only Search Titles Use comma-separa…" at bounding box center [779, 392] width 1559 height 784
click at [910, 470] on span "OK" at bounding box center [907, 472] width 13 height 13
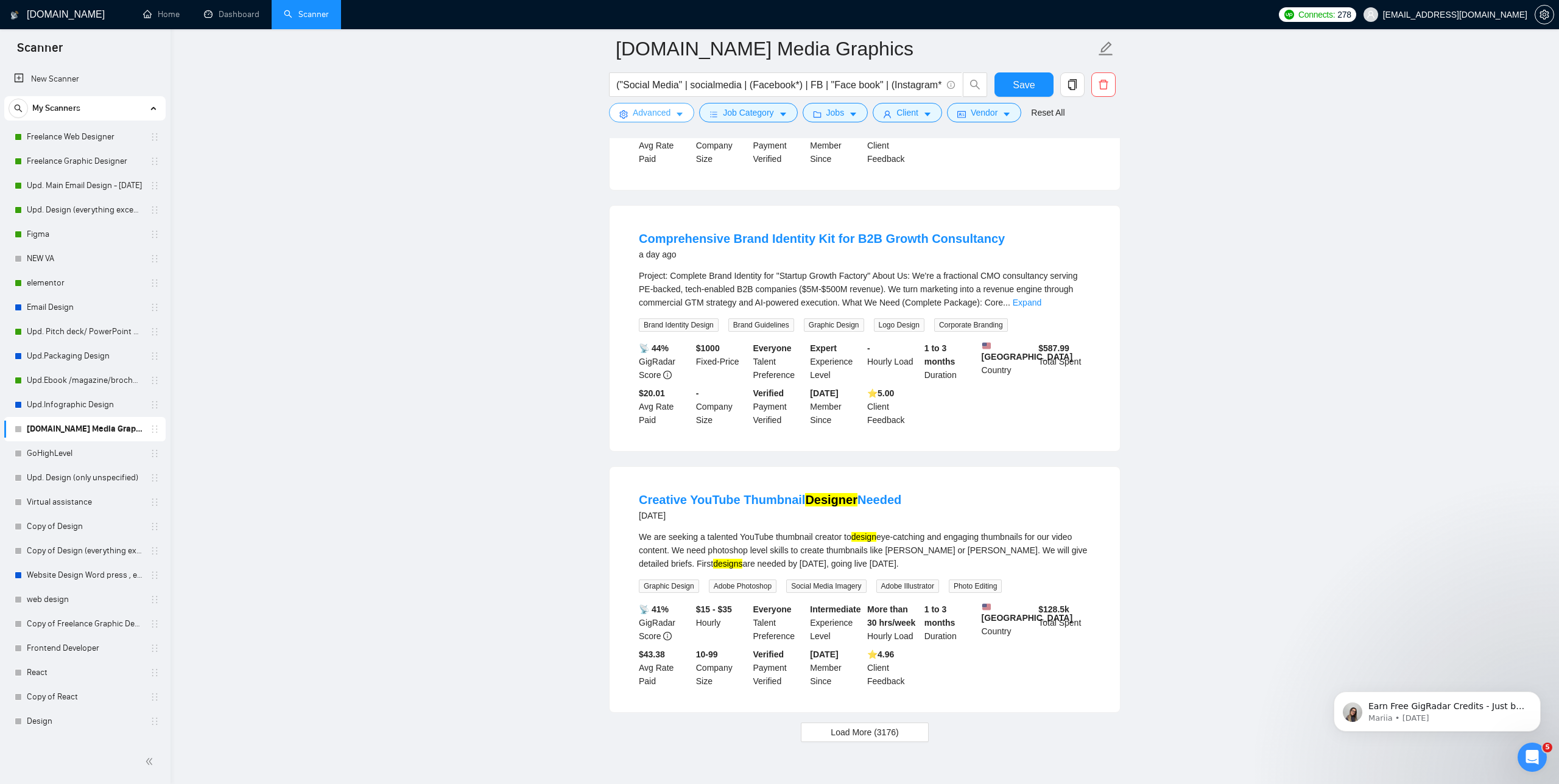
scroll to position [2160, 0]
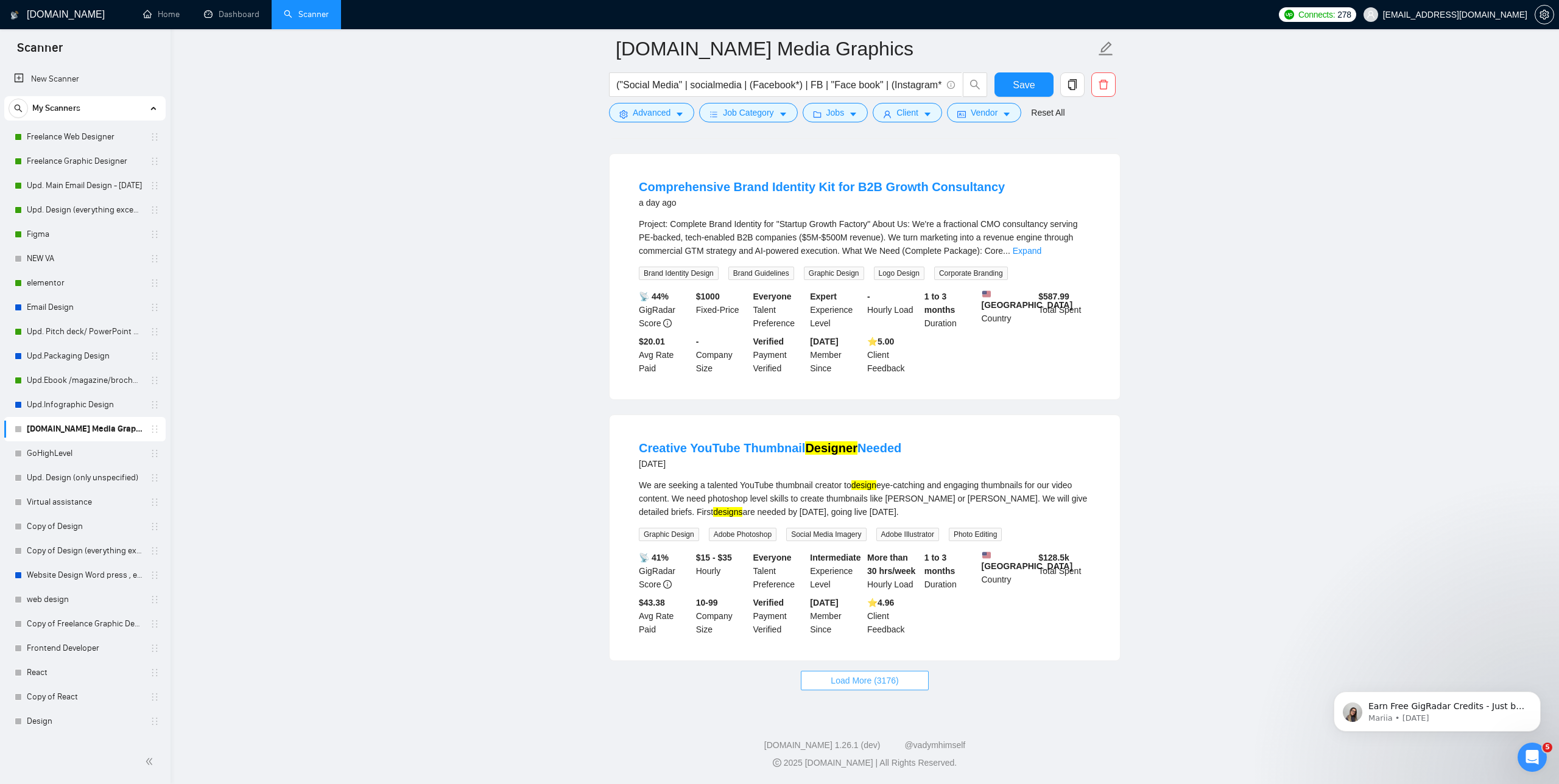
click at [873, 679] on span "Load More (3176)" at bounding box center [865, 681] width 68 height 13
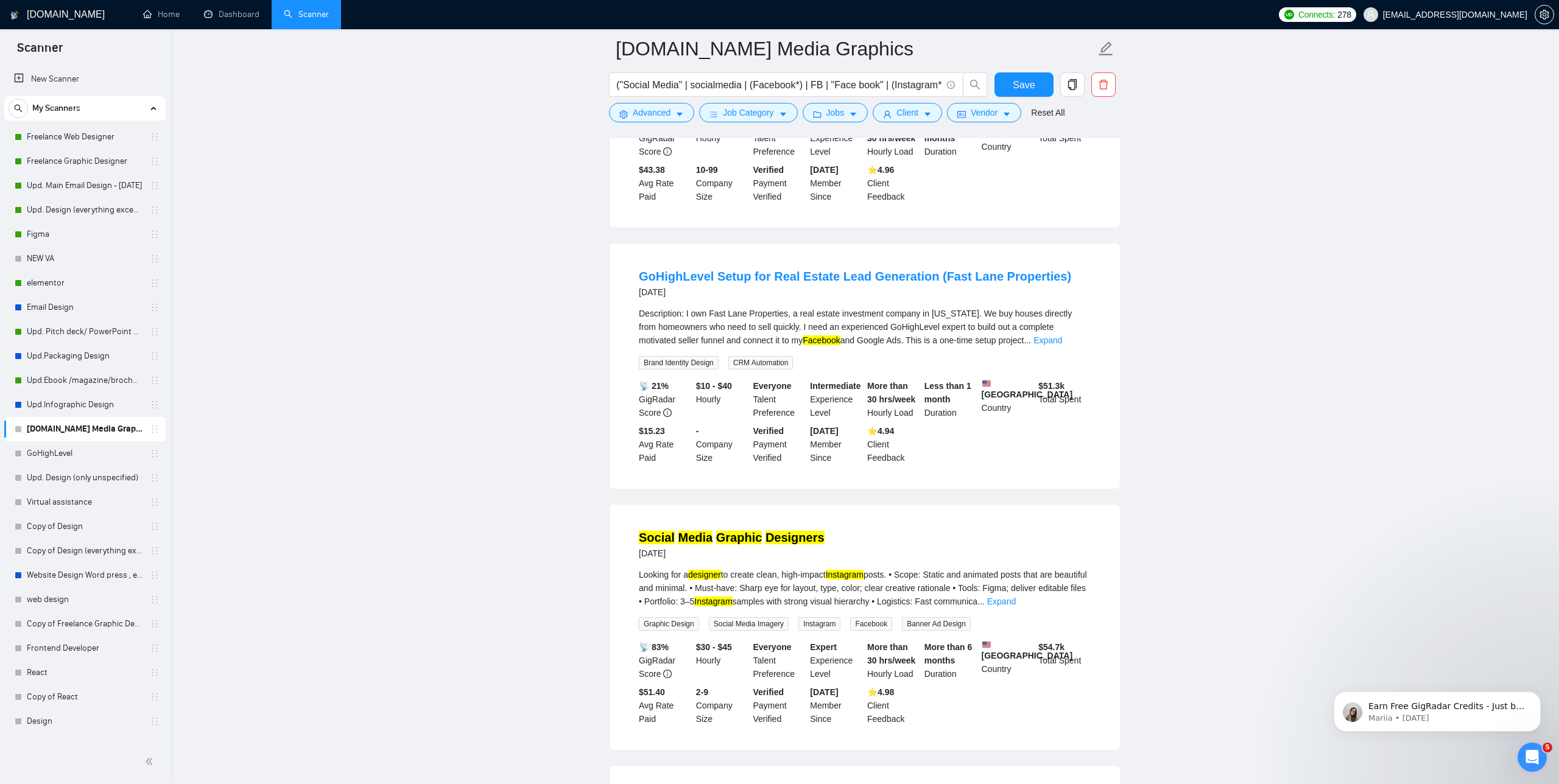
scroll to position [2575, 0]
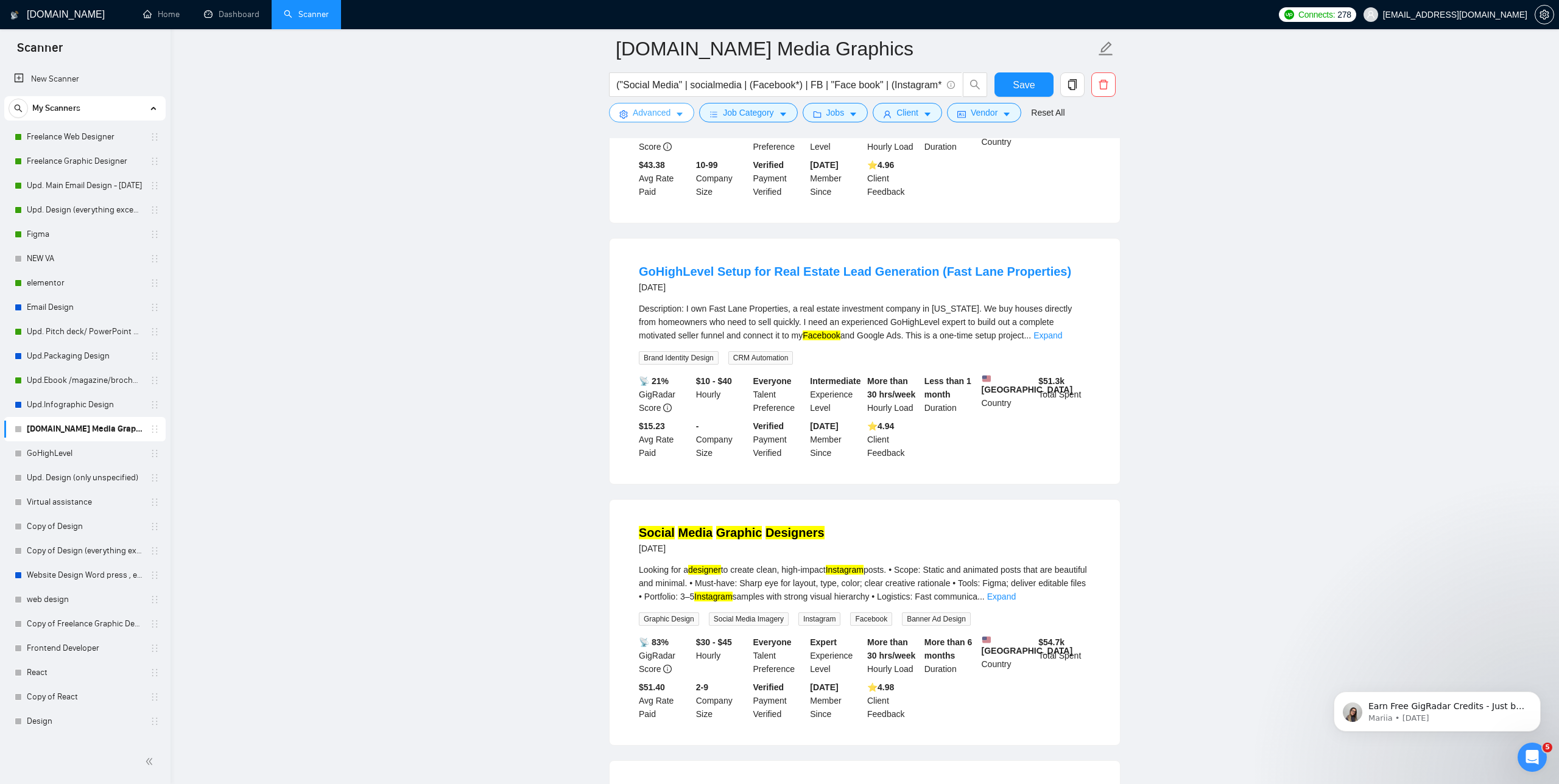
click at [642, 119] on span "Advanced" at bounding box center [652, 112] width 38 height 13
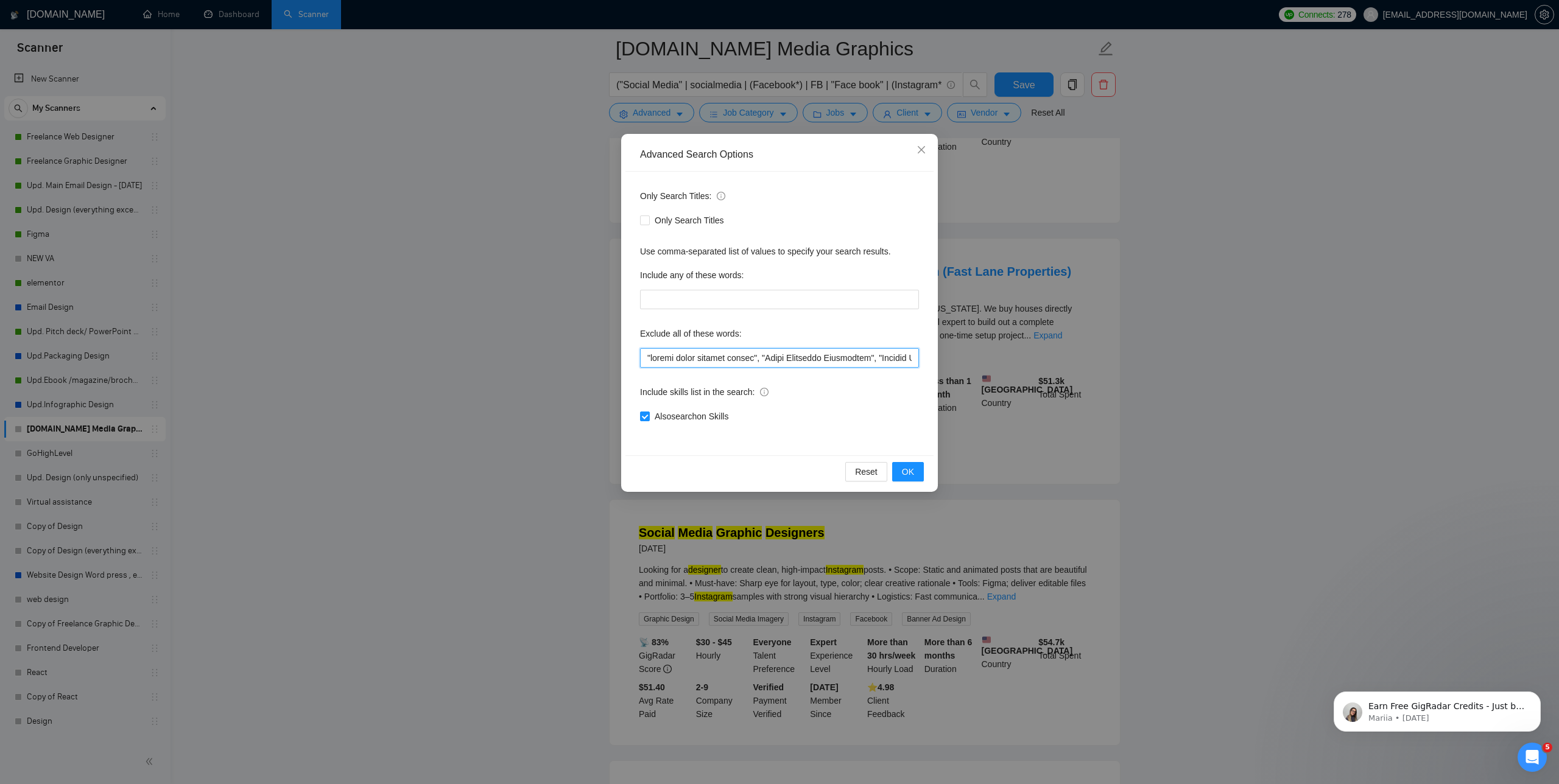
click at [643, 352] on input "text" at bounding box center [779, 357] width 279 height 19
paste input "GoHighLevel"
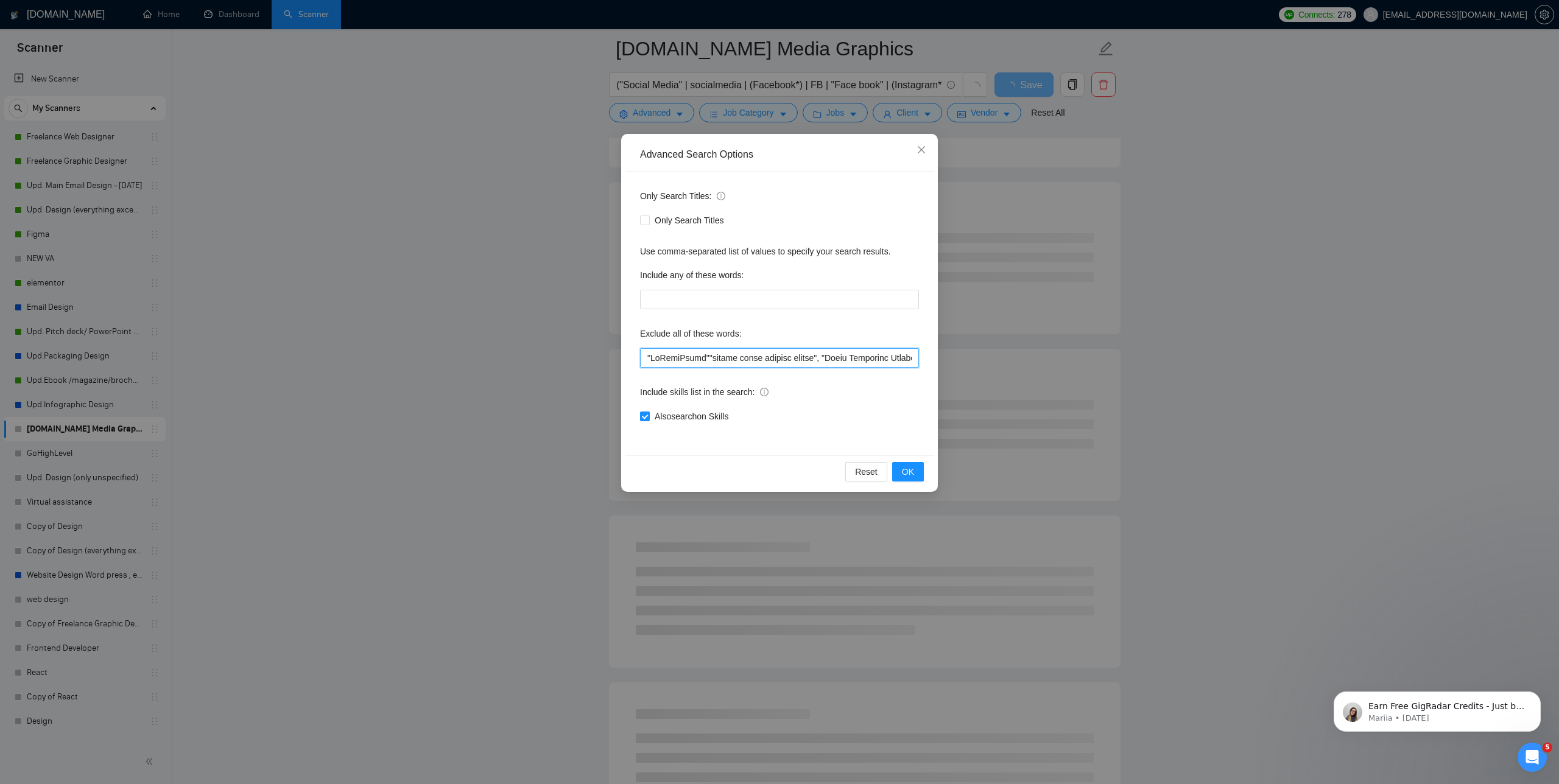
click at [704, 355] on input "text" at bounding box center [779, 357] width 279 height 19
type input ""GoHighLevel","social media content editor", "Email Marketing Specialist", "Con…"
click at [914, 471] on button "OK" at bounding box center [908, 471] width 32 height 19
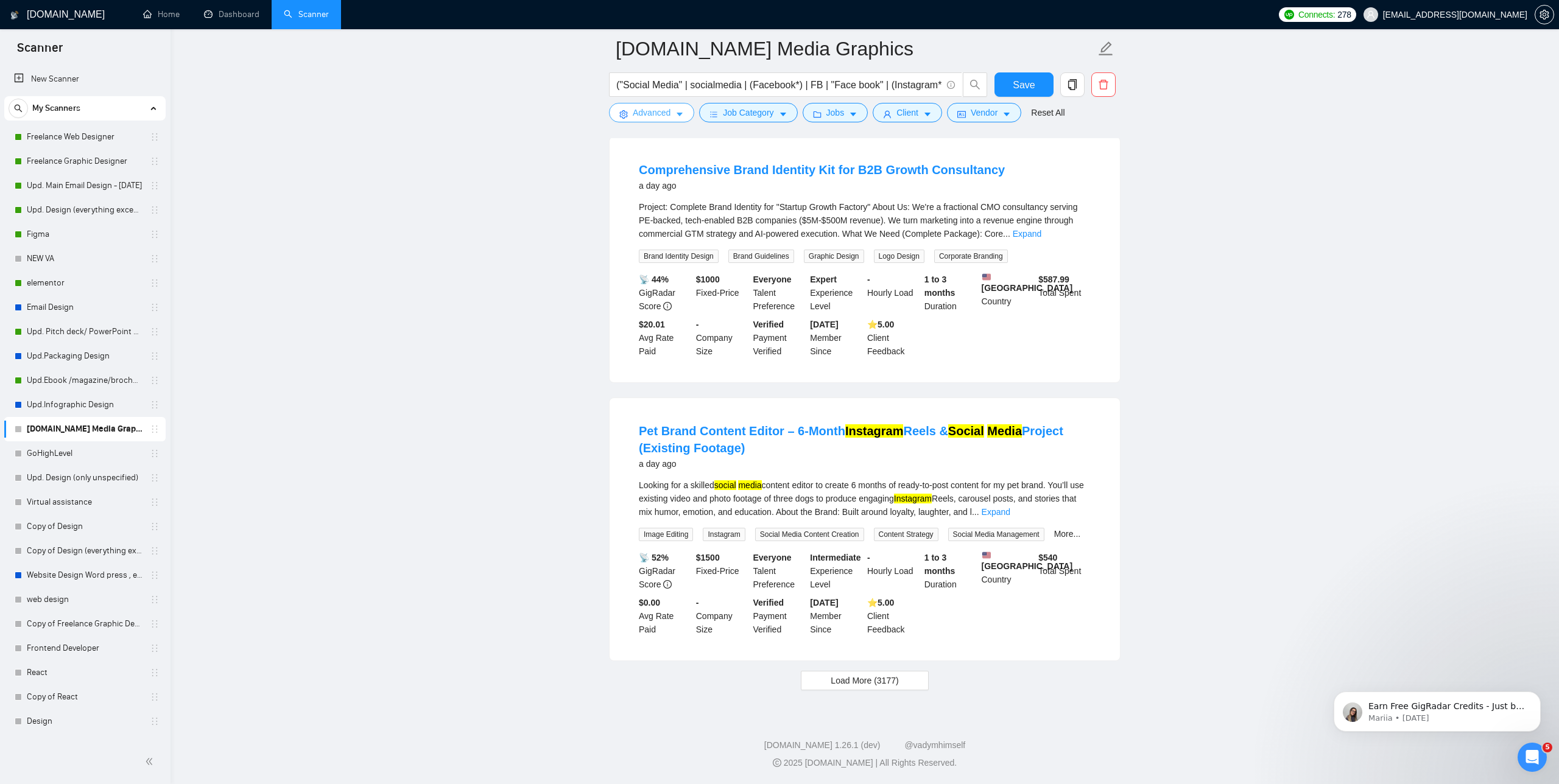
scroll to position [1247, 0]
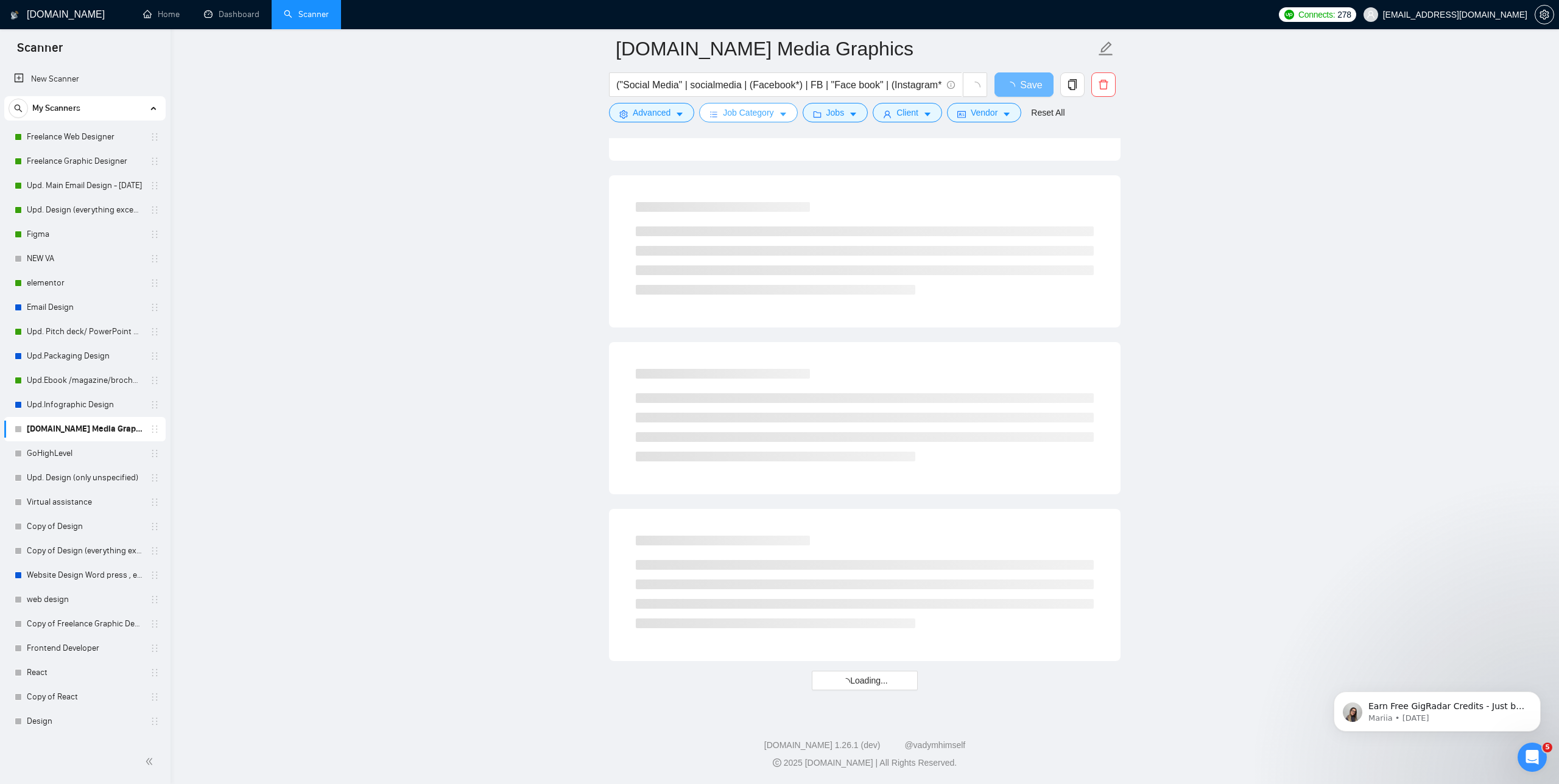
click at [723, 110] on button "Job Category" at bounding box center [748, 112] width 98 height 19
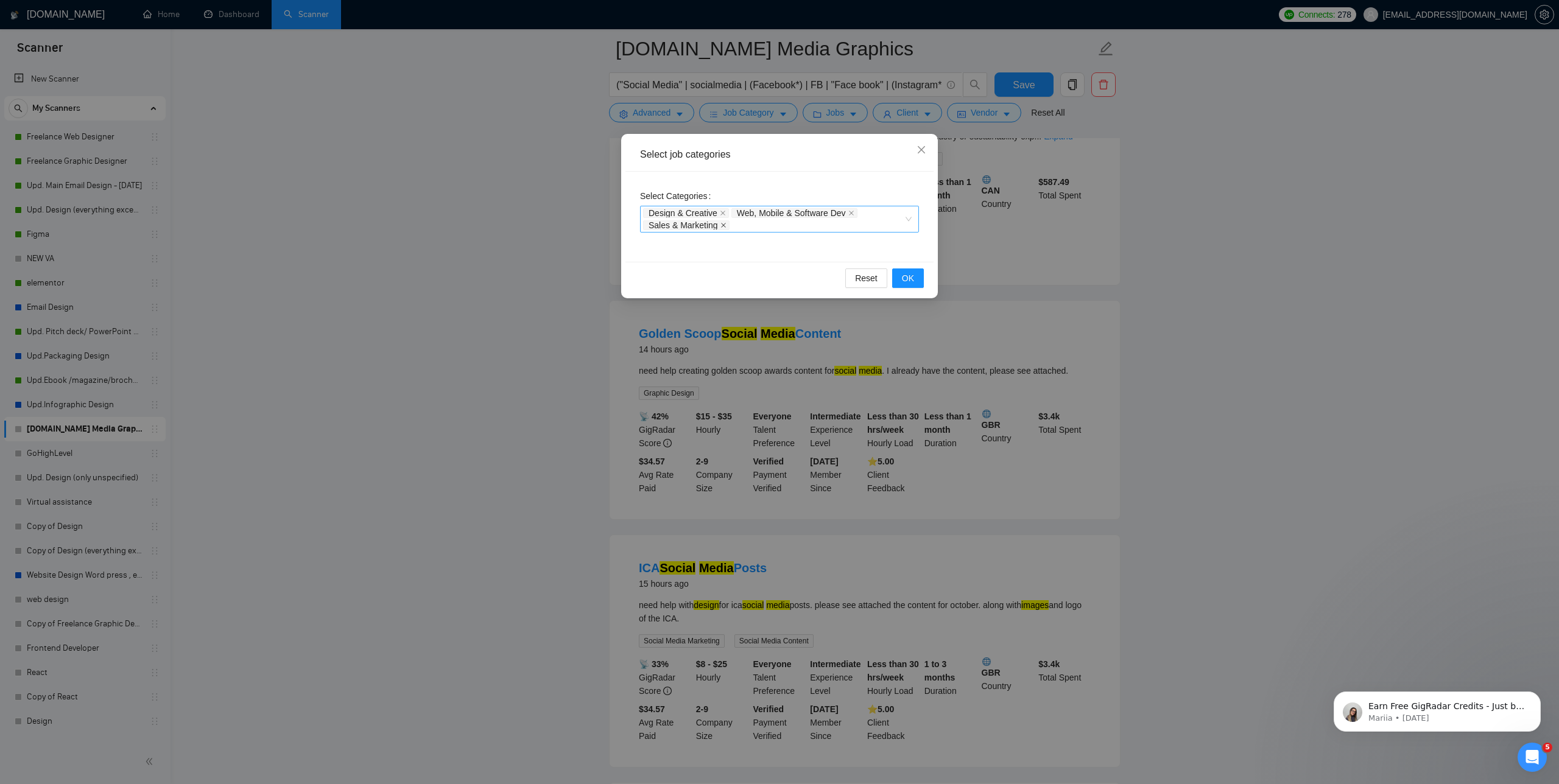
click at [723, 226] on icon "close" at bounding box center [723, 225] width 6 height 6
click at [722, 211] on span at bounding box center [722, 215] width 6 height 8
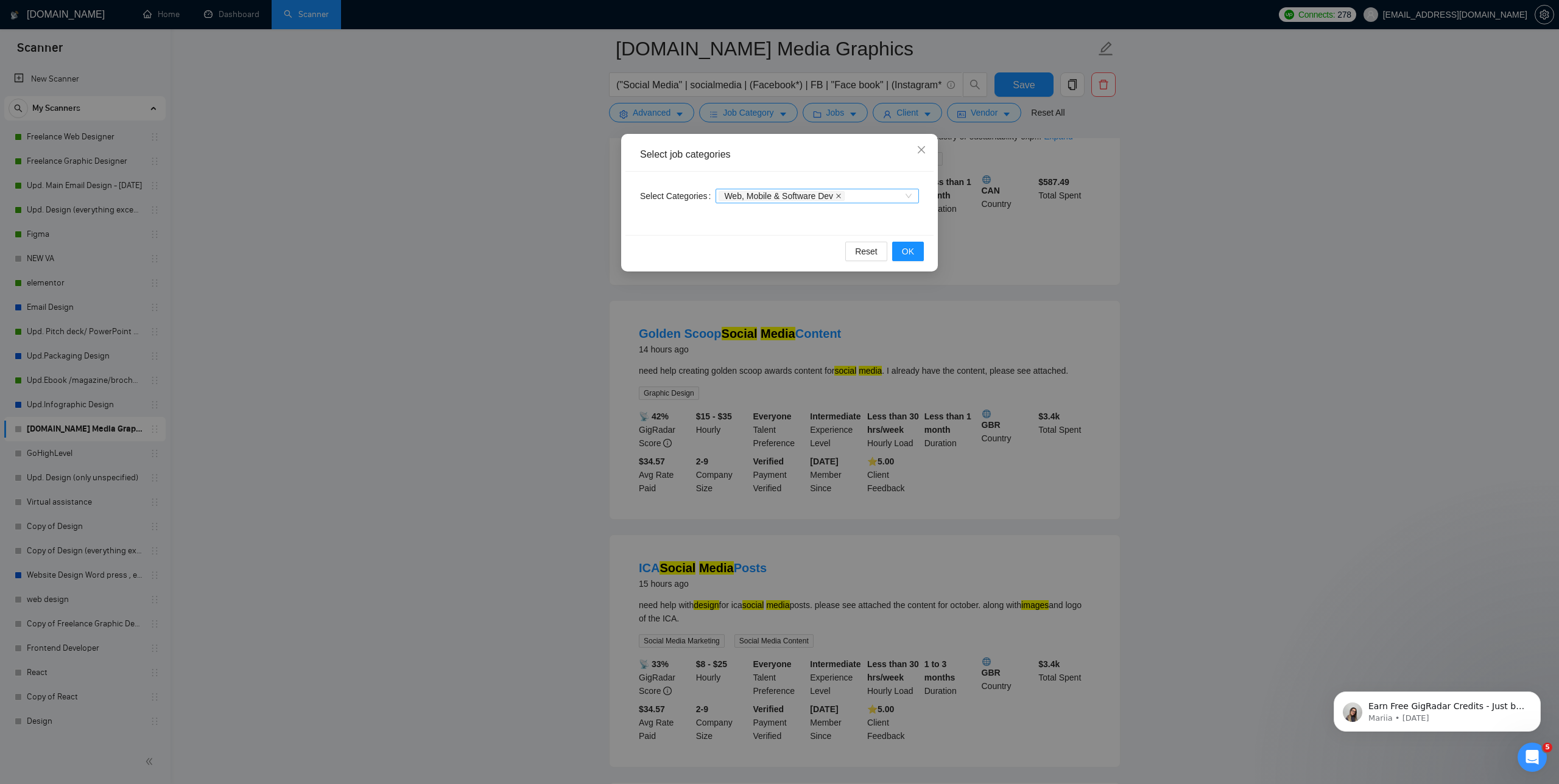
click at [842, 194] on icon "close" at bounding box center [838, 195] width 6 height 6
click at [915, 197] on div "Categories" at bounding box center [817, 195] width 204 height 14
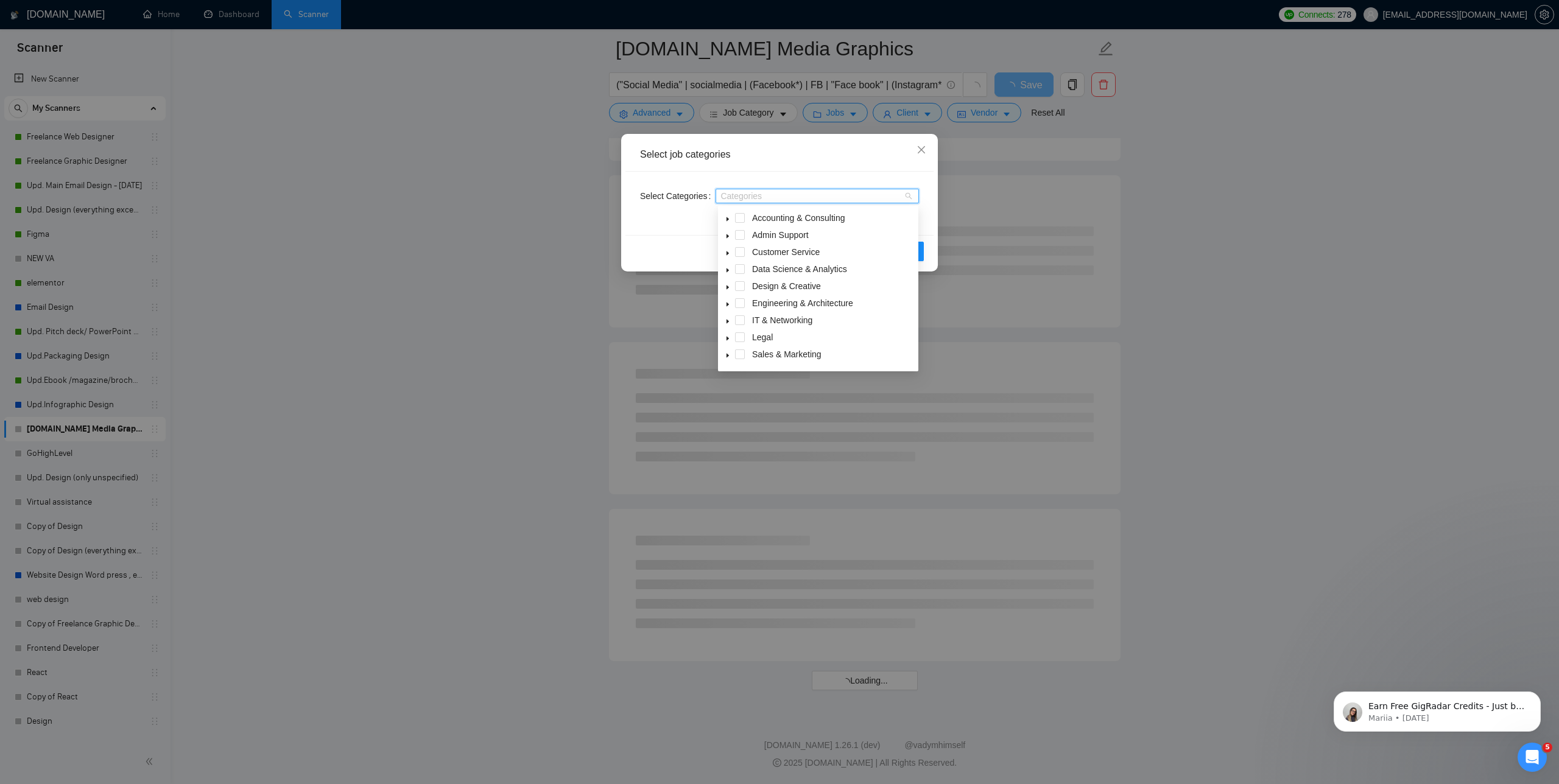
click at [730, 287] on icon "caret-down" at bounding box center [727, 287] width 6 height 6
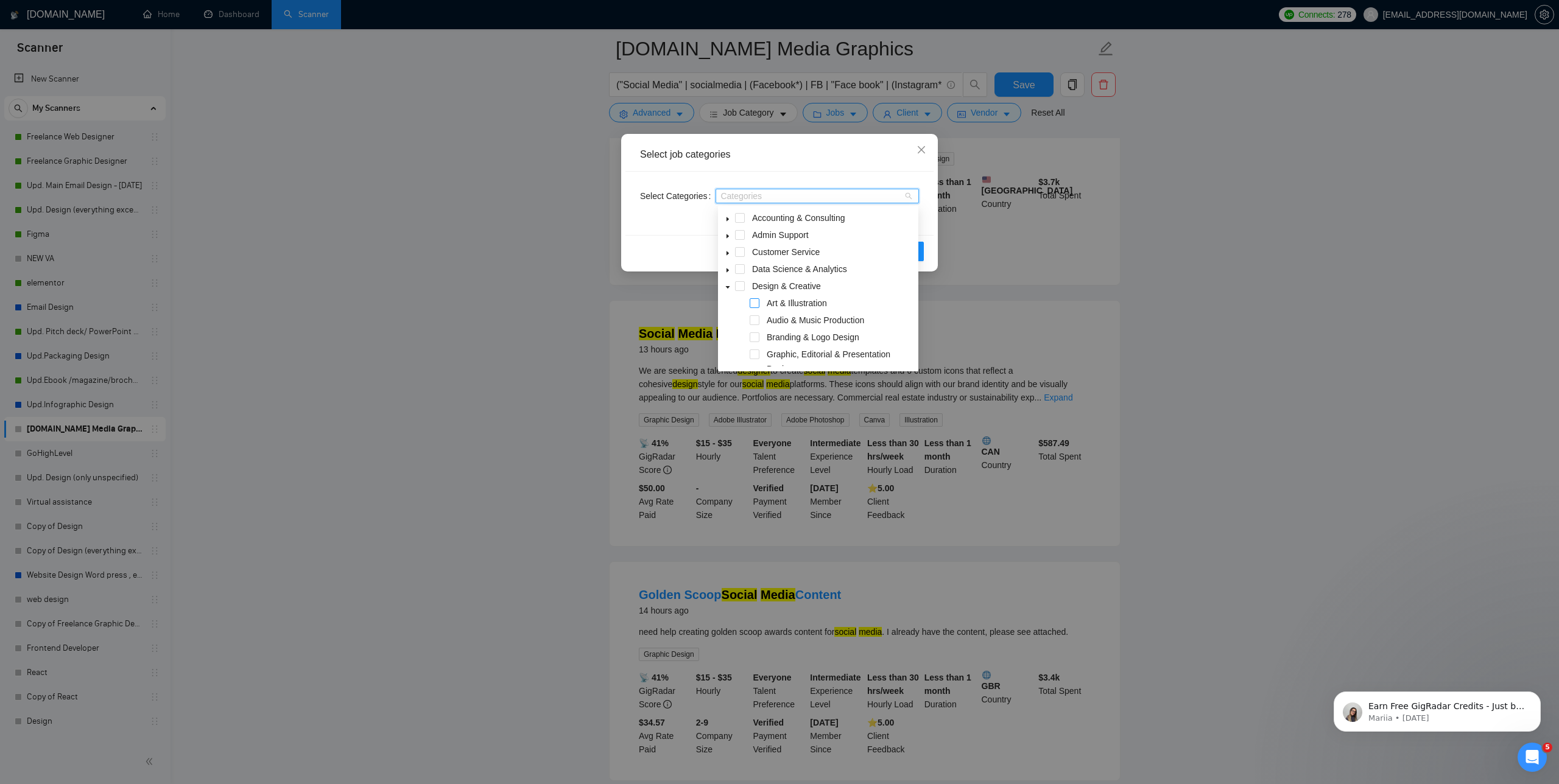
click at [753, 301] on span at bounding box center [755, 304] width 10 height 10
click at [752, 344] on div "Branding & Logo Design" at bounding box center [818, 339] width 195 height 17
click at [752, 339] on span at bounding box center [755, 337] width 10 height 10
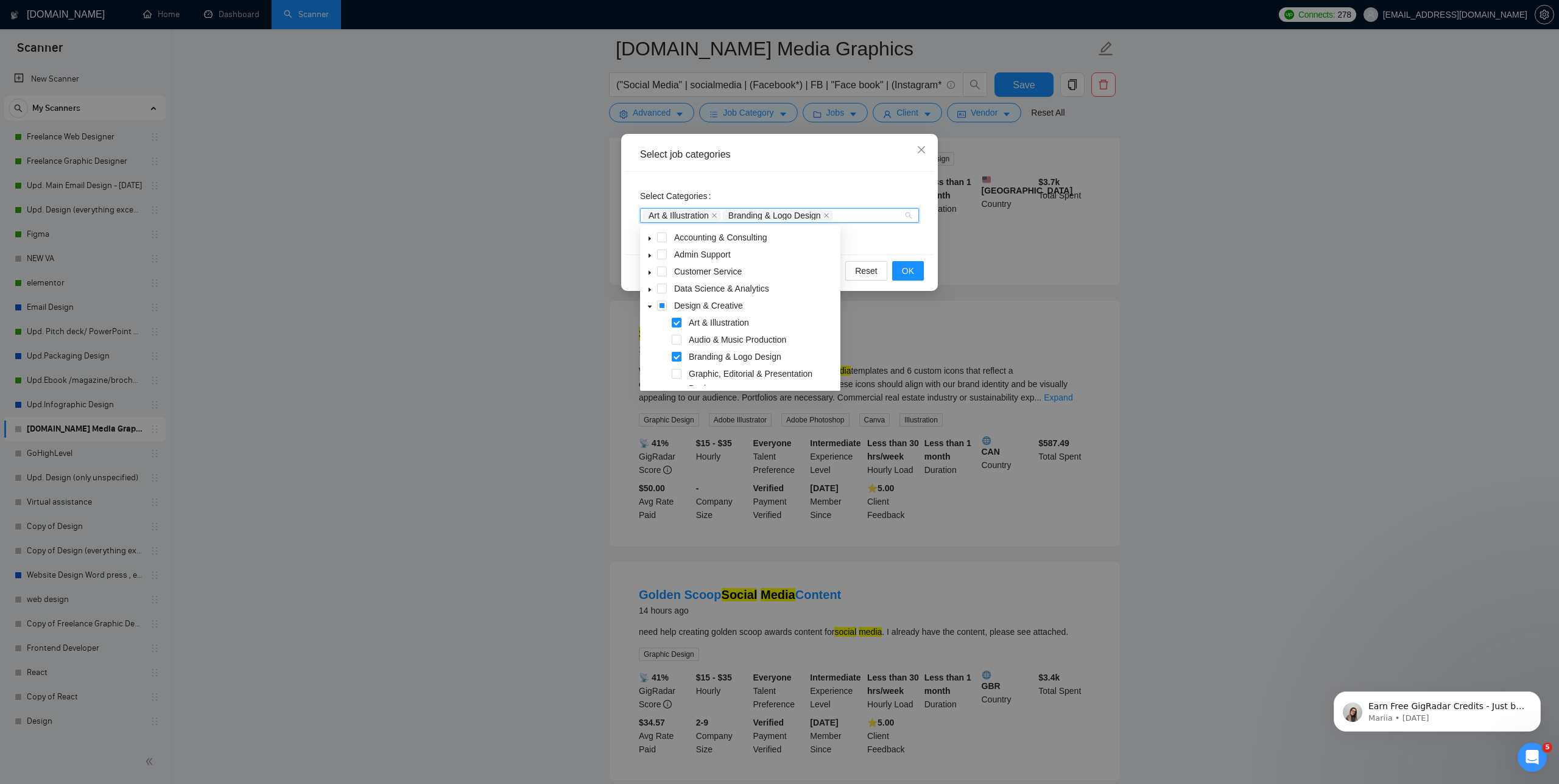
click at [675, 356] on span at bounding box center [677, 357] width 10 height 10
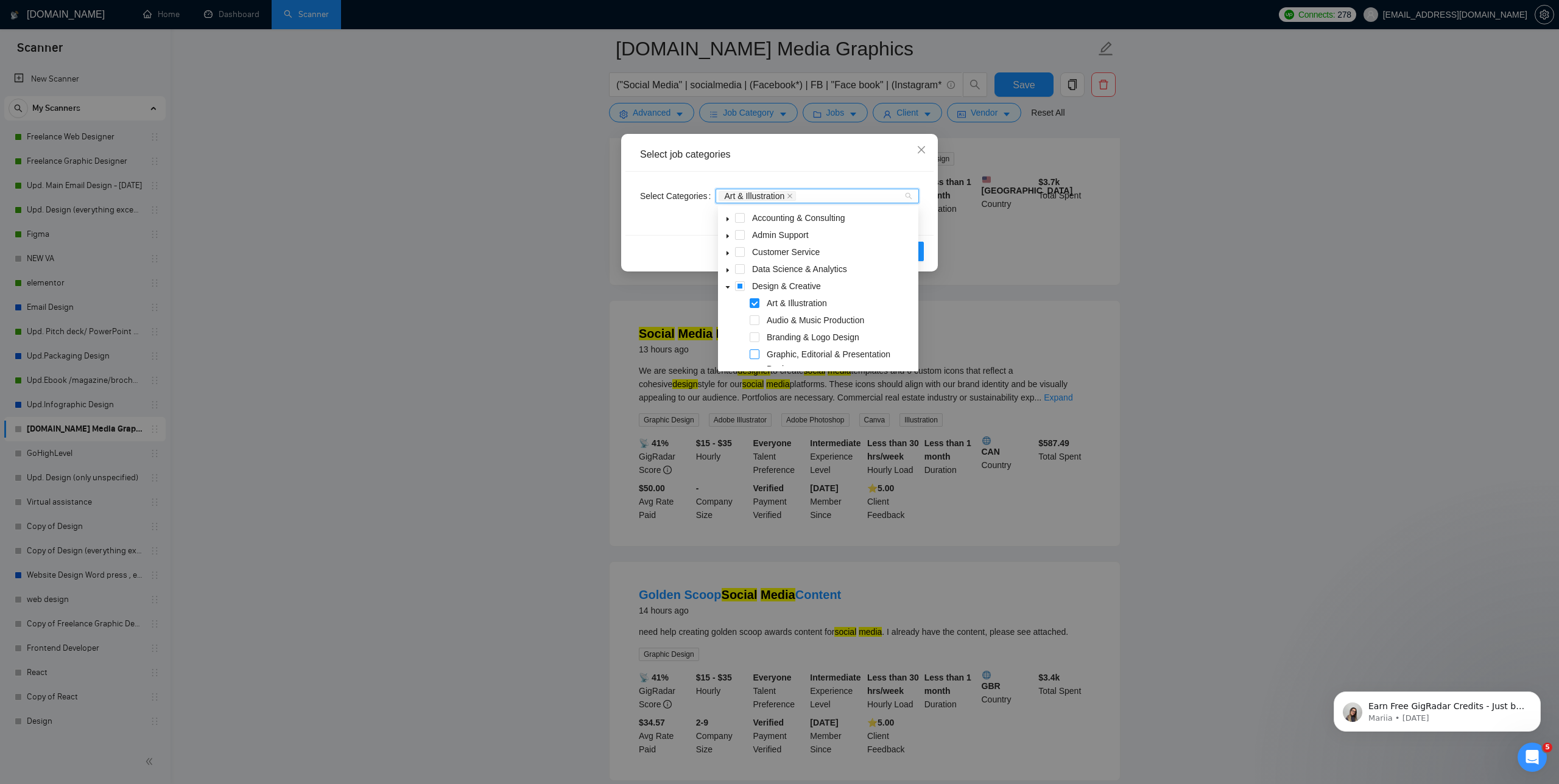
click at [751, 354] on span at bounding box center [755, 355] width 10 height 10
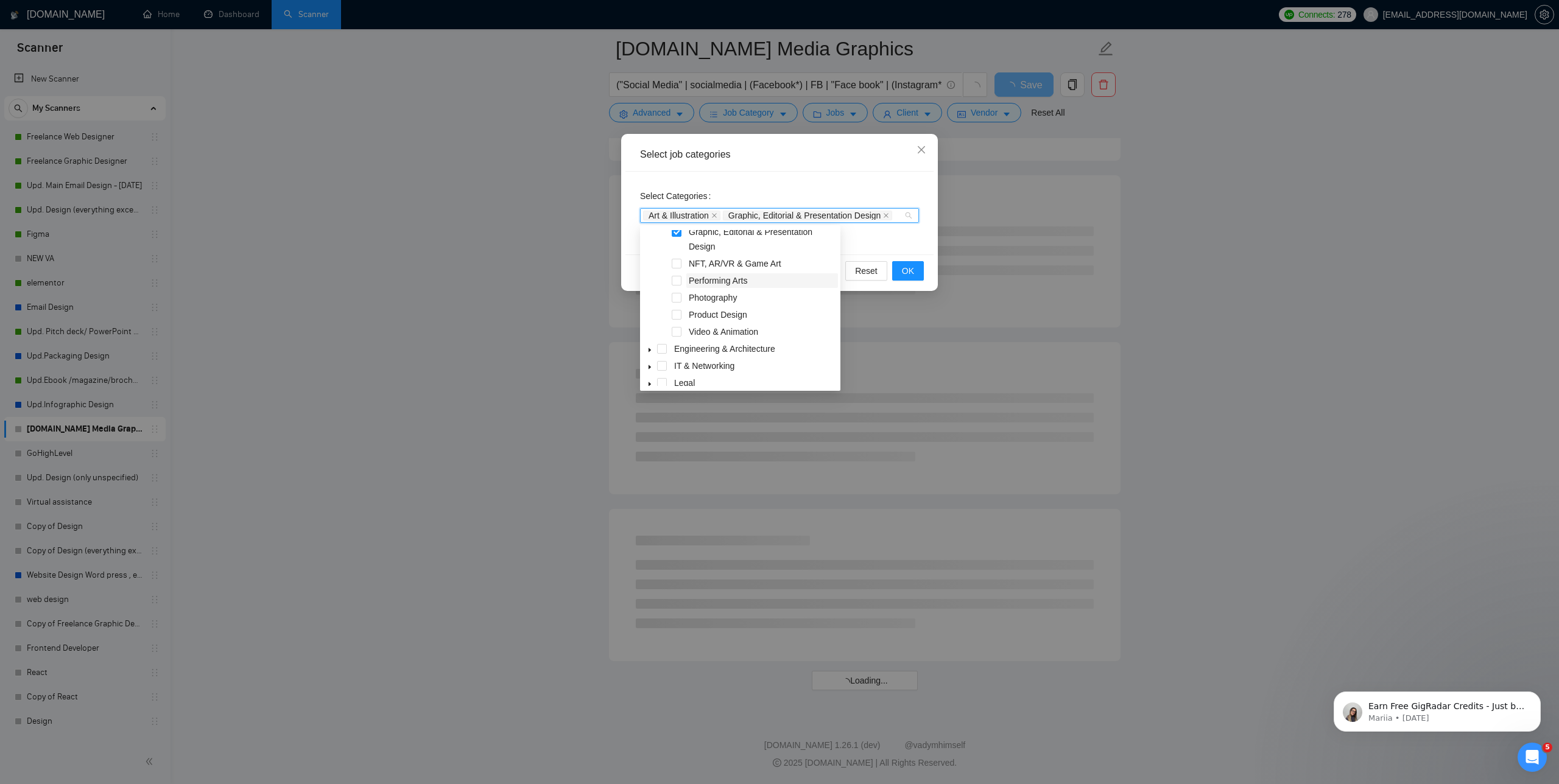
scroll to position [143, 0]
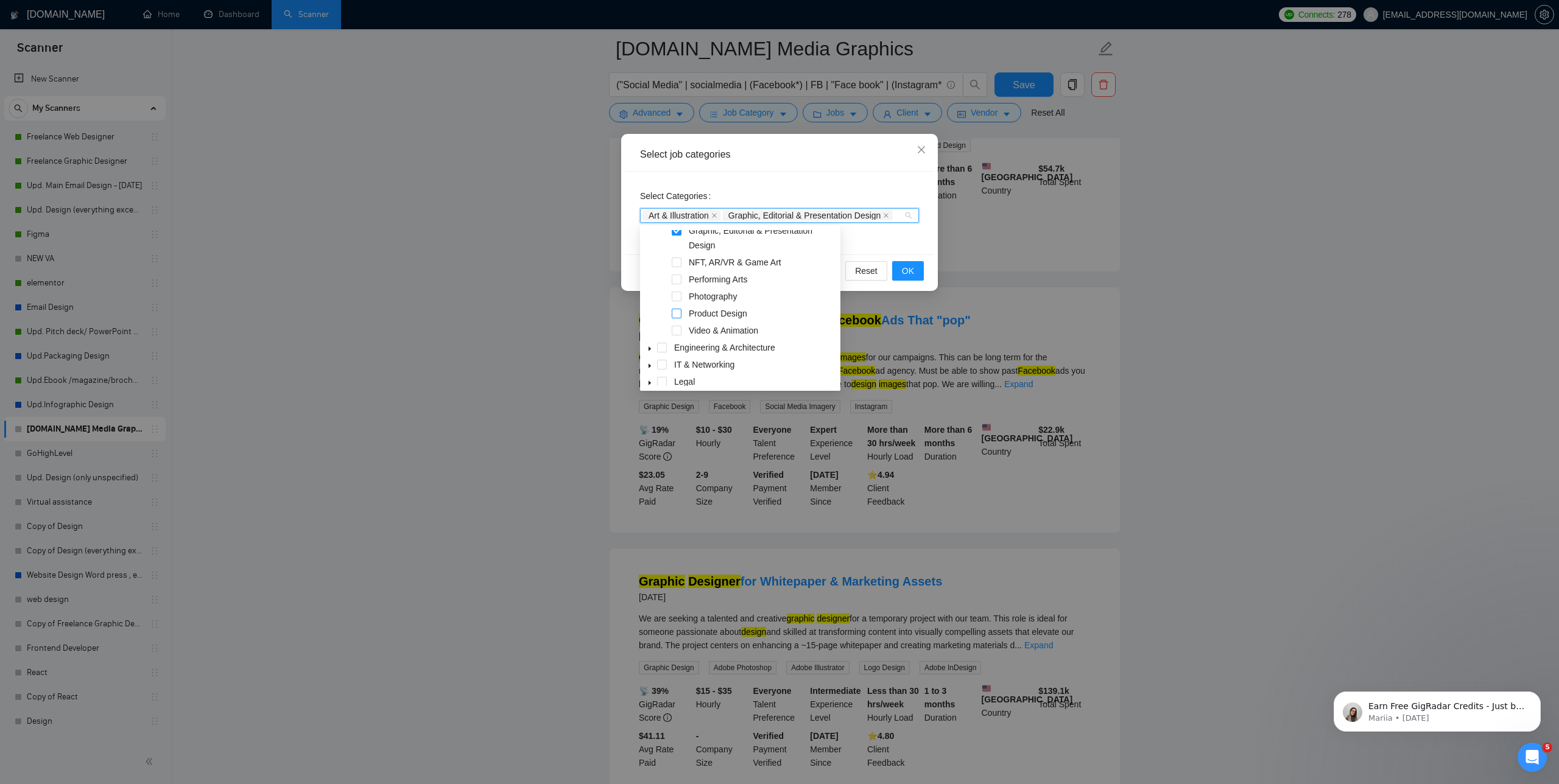
click at [675, 315] on span at bounding box center [677, 314] width 10 height 10
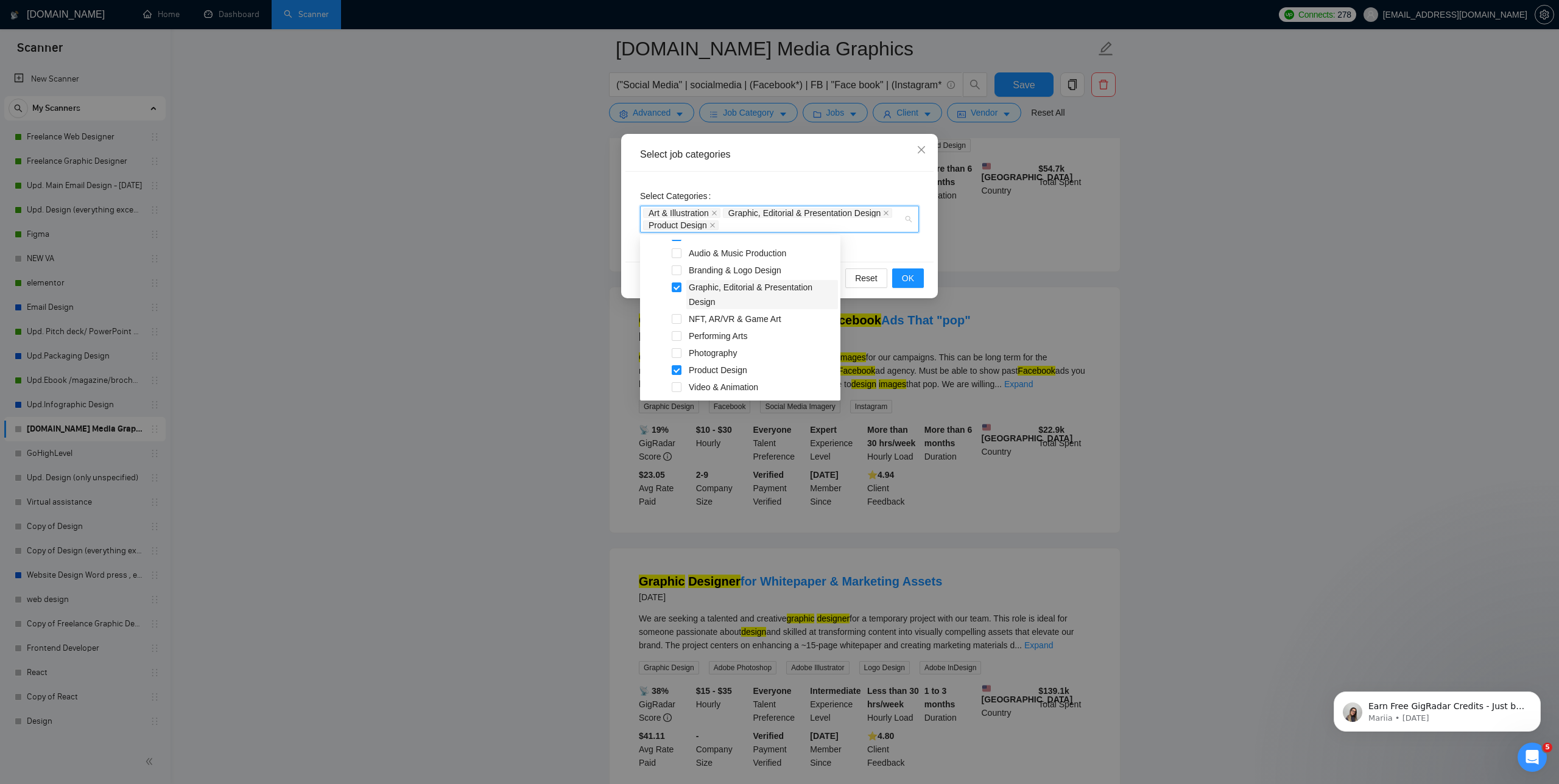
scroll to position [94, 0]
click at [679, 274] on span at bounding box center [677, 273] width 10 height 10
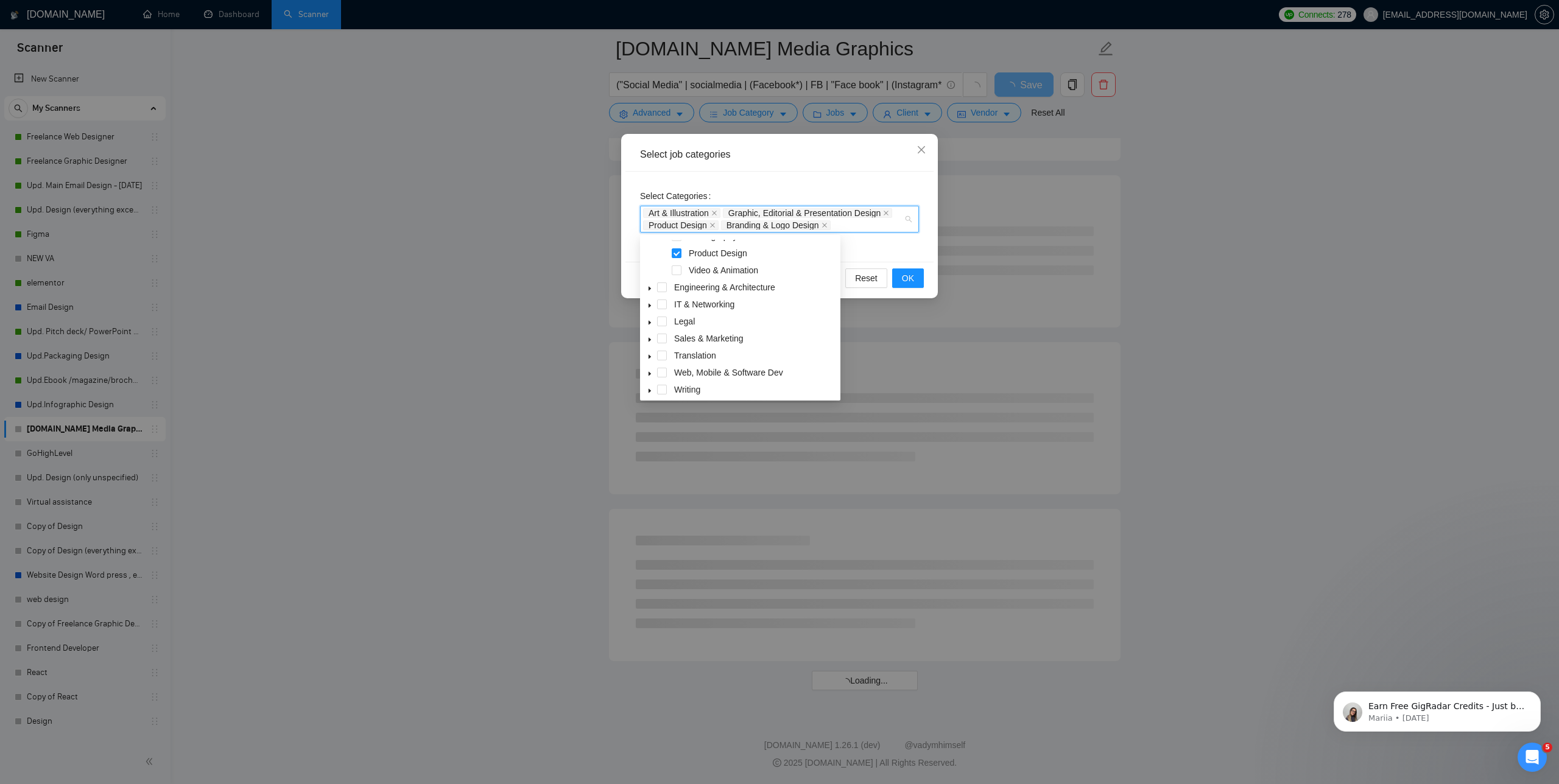
scroll to position [217, 0]
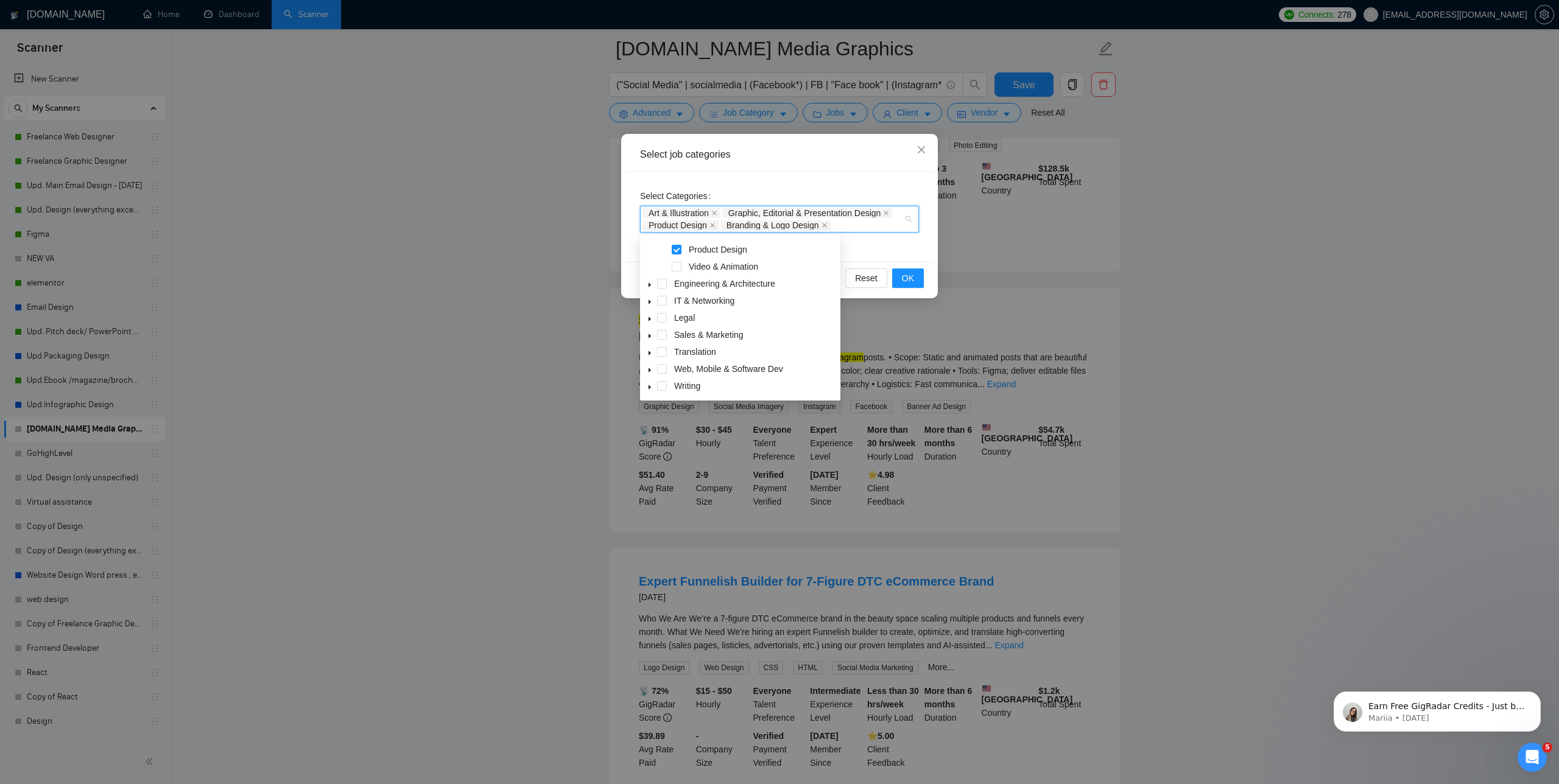
click at [646, 336] on span at bounding box center [649, 335] width 14 height 14
click at [678, 352] on span at bounding box center [677, 349] width 10 height 10
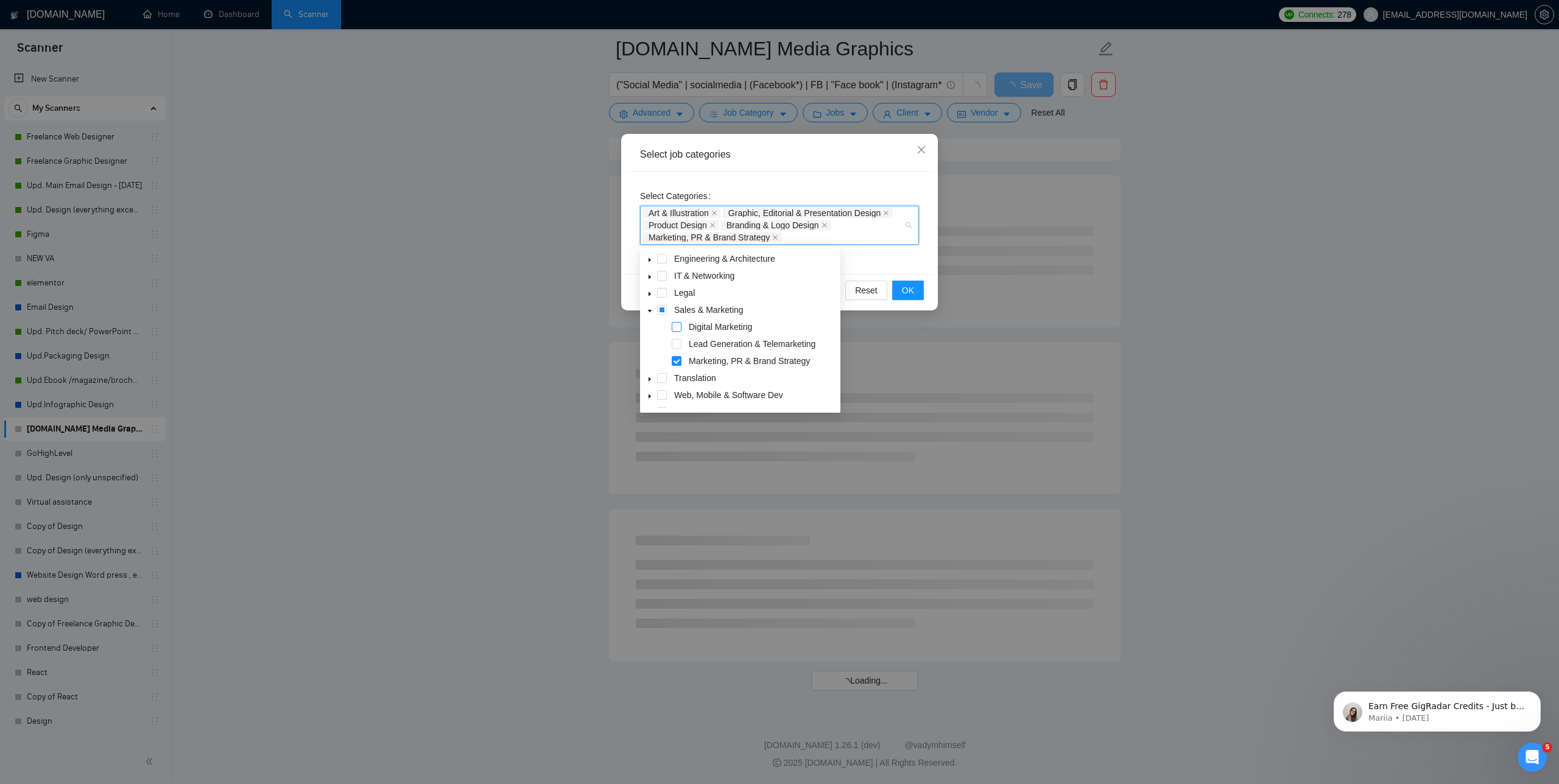
click at [678, 326] on span at bounding box center [677, 327] width 10 height 10
click at [648, 382] on icon "caret-down" at bounding box center [649, 382] width 3 height 4
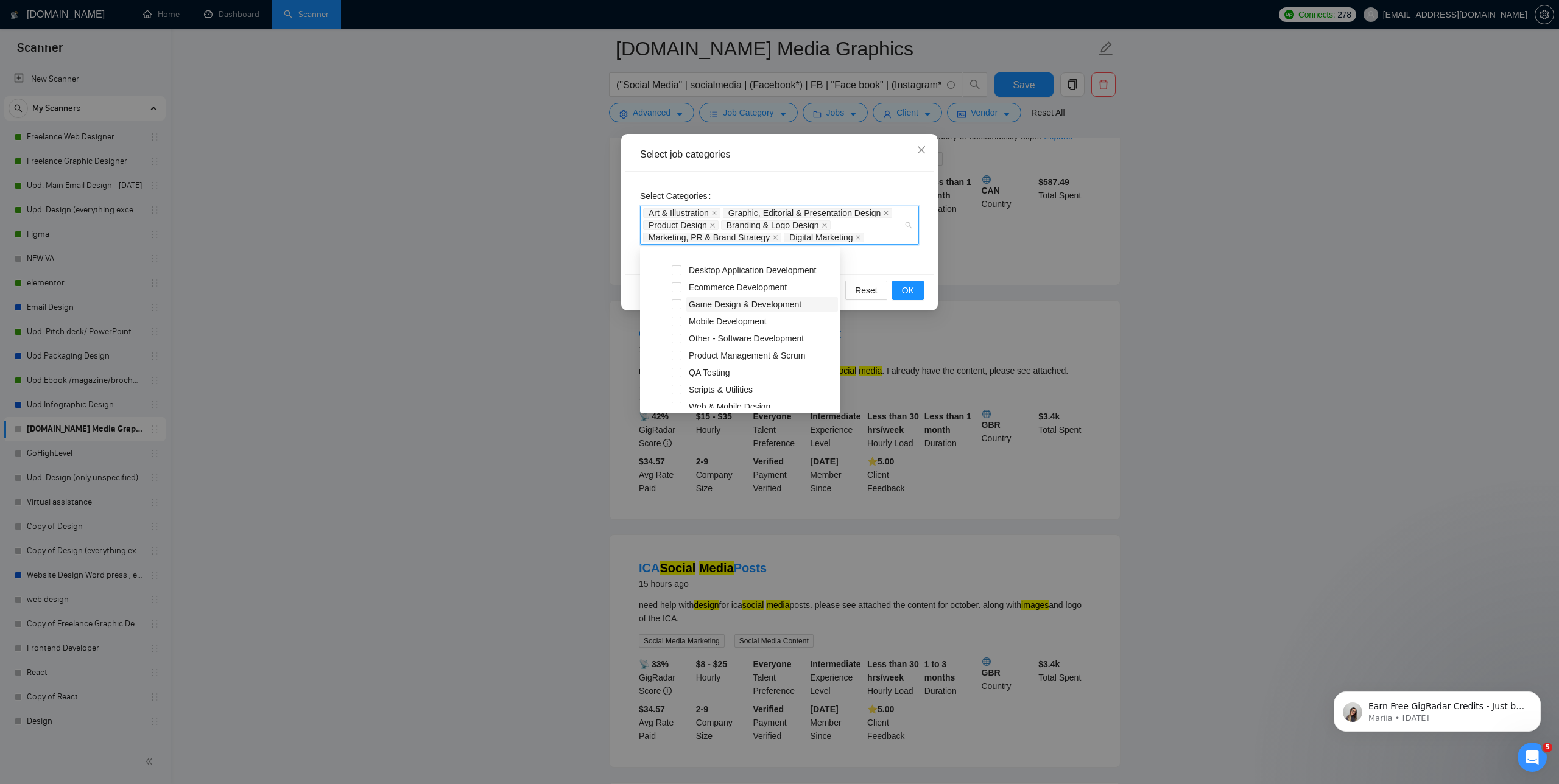
scroll to position [449, 0]
click at [678, 364] on span at bounding box center [677, 364] width 10 height 10
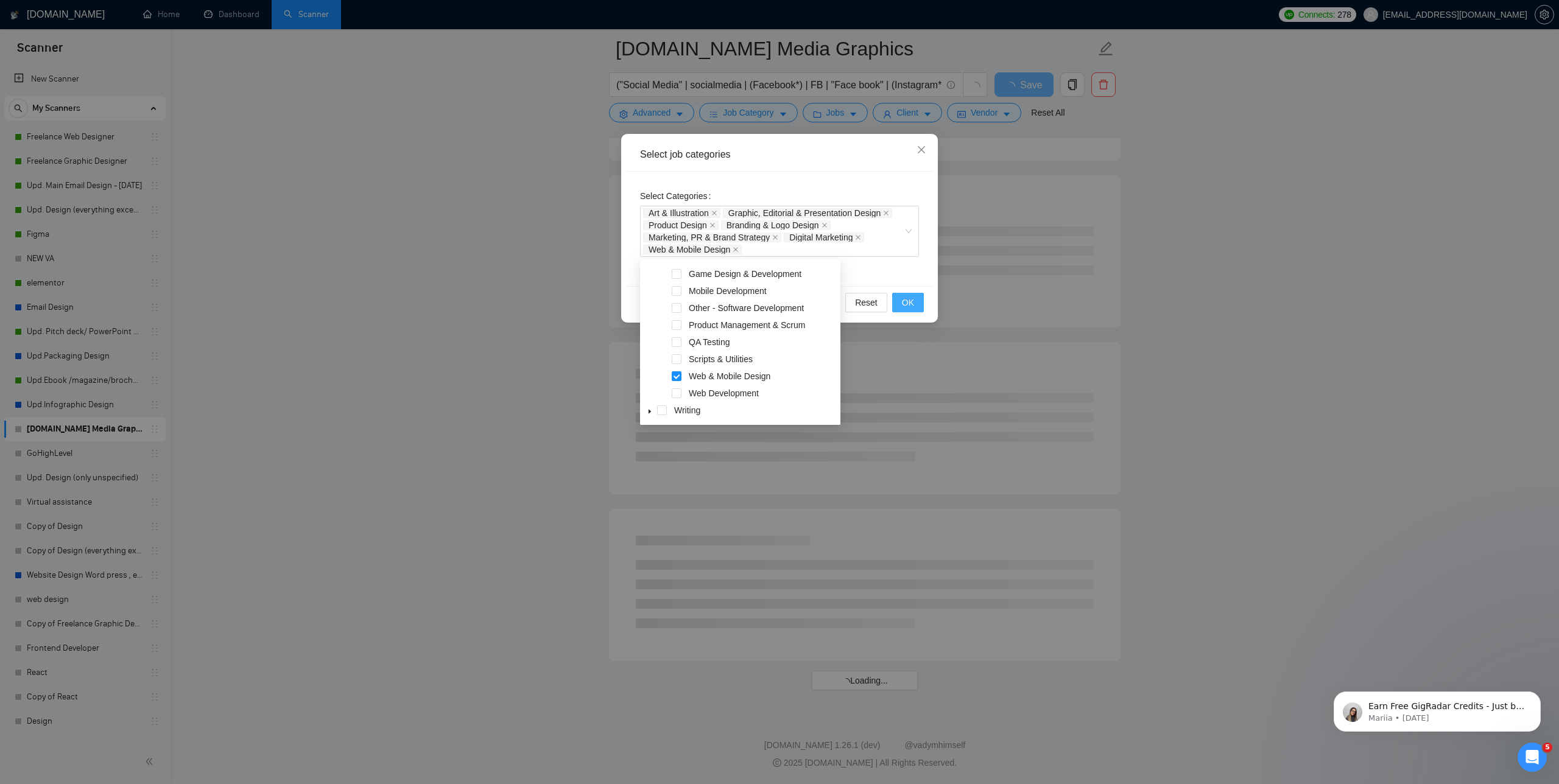
click at [915, 303] on button "OK" at bounding box center [908, 302] width 32 height 19
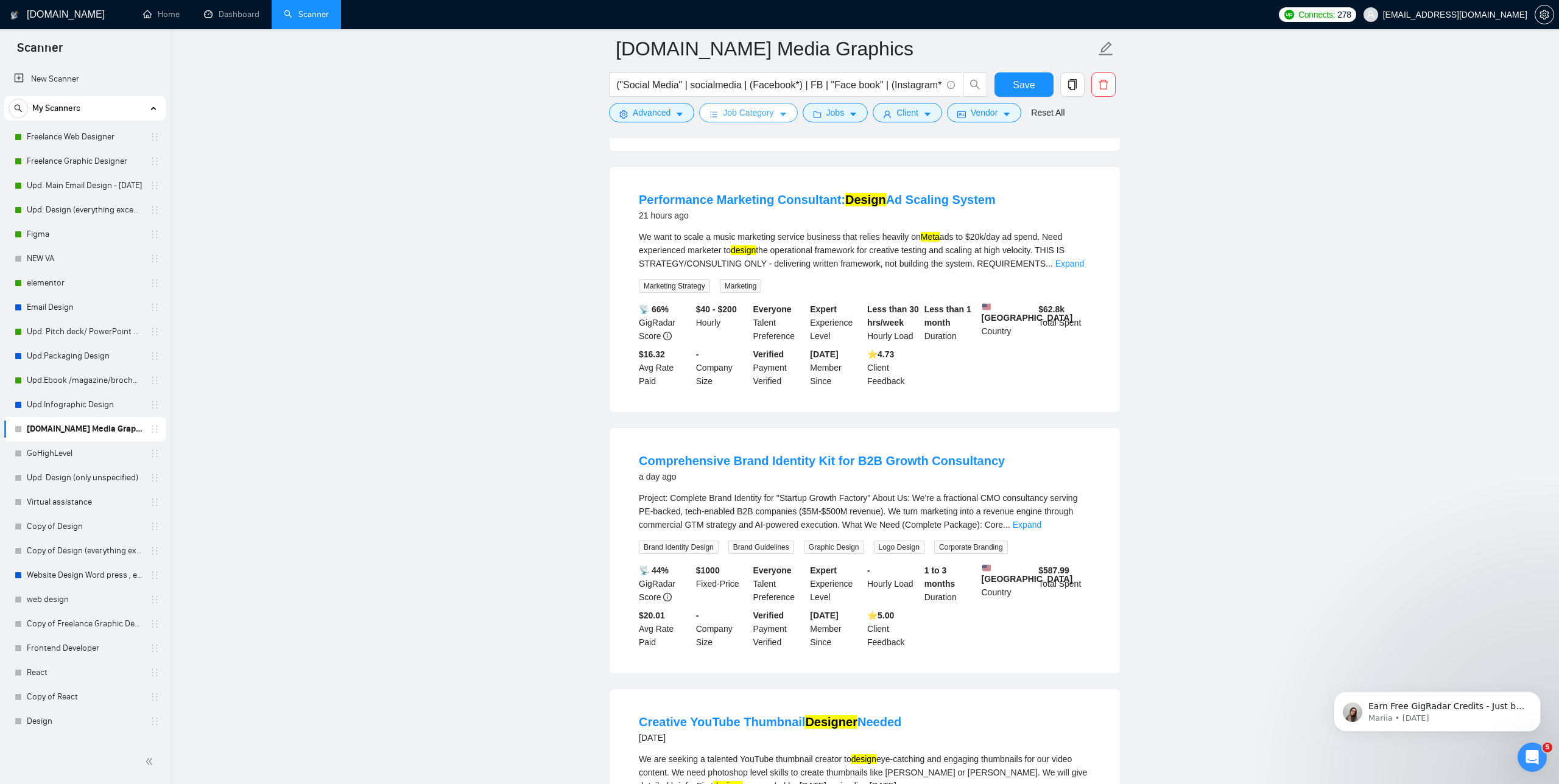
scroll to position [2160, 0]
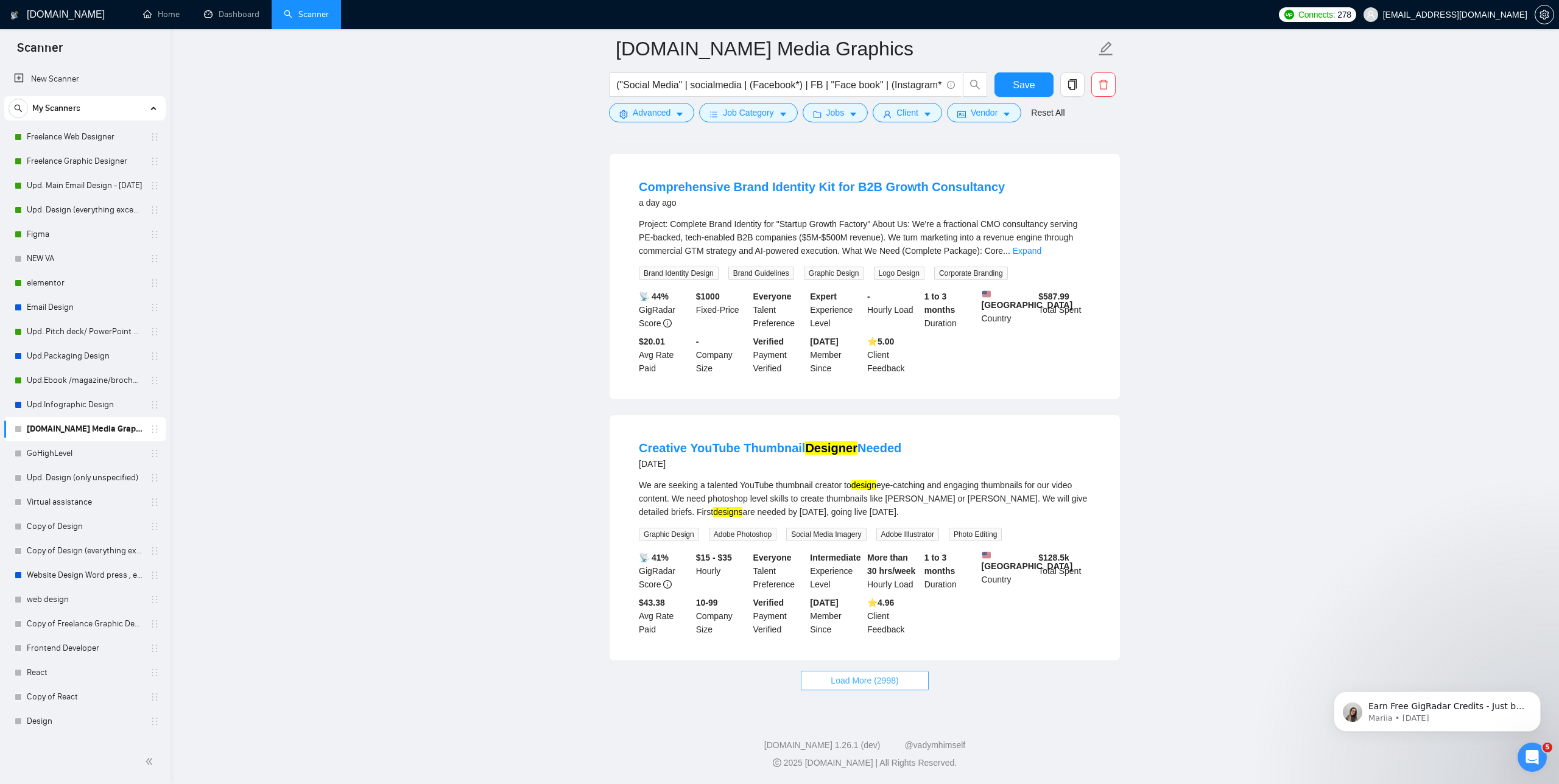
click at [866, 680] on span "Load More (2998)" at bounding box center [865, 681] width 68 height 13
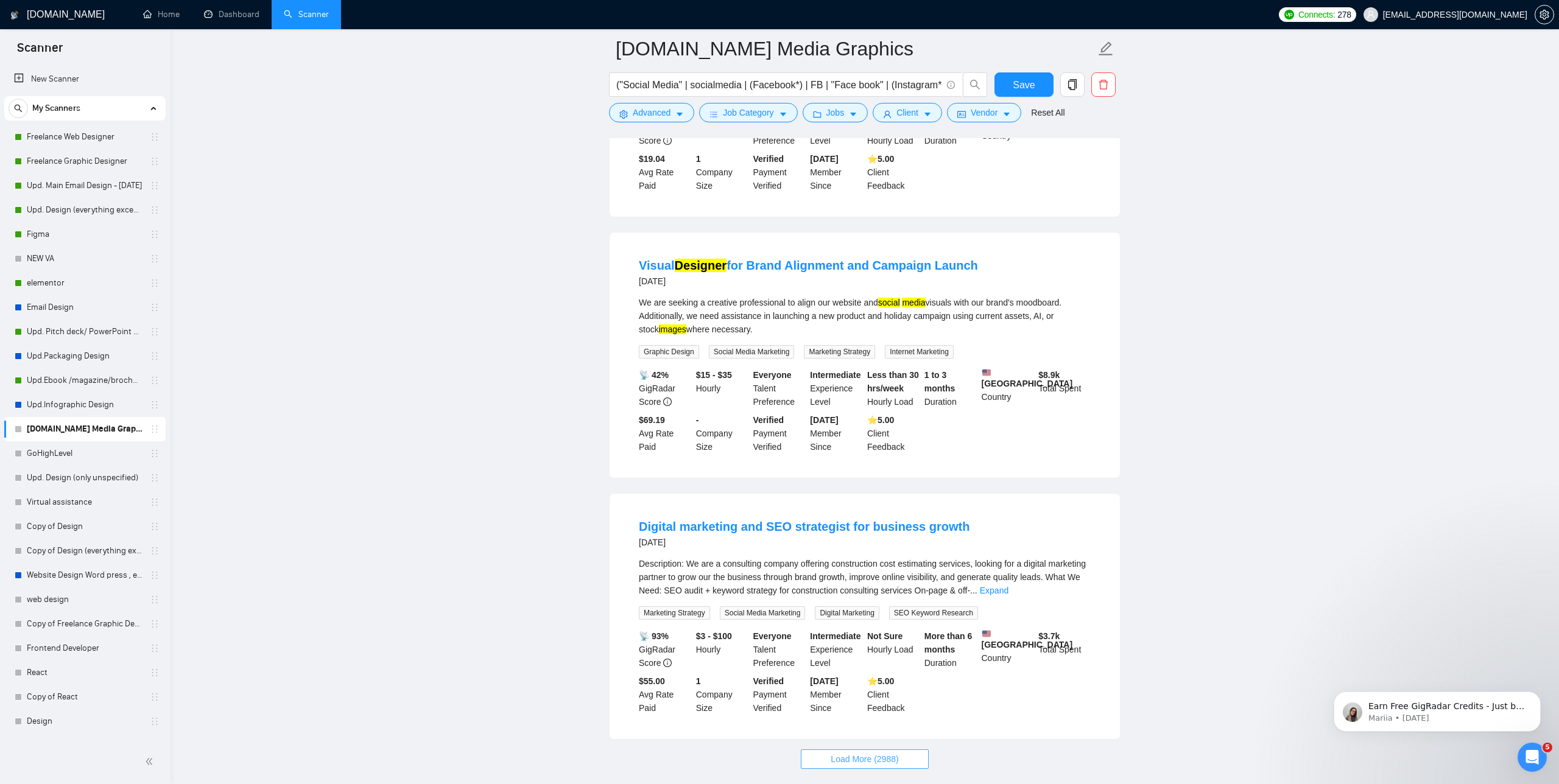
scroll to position [4862, 0]
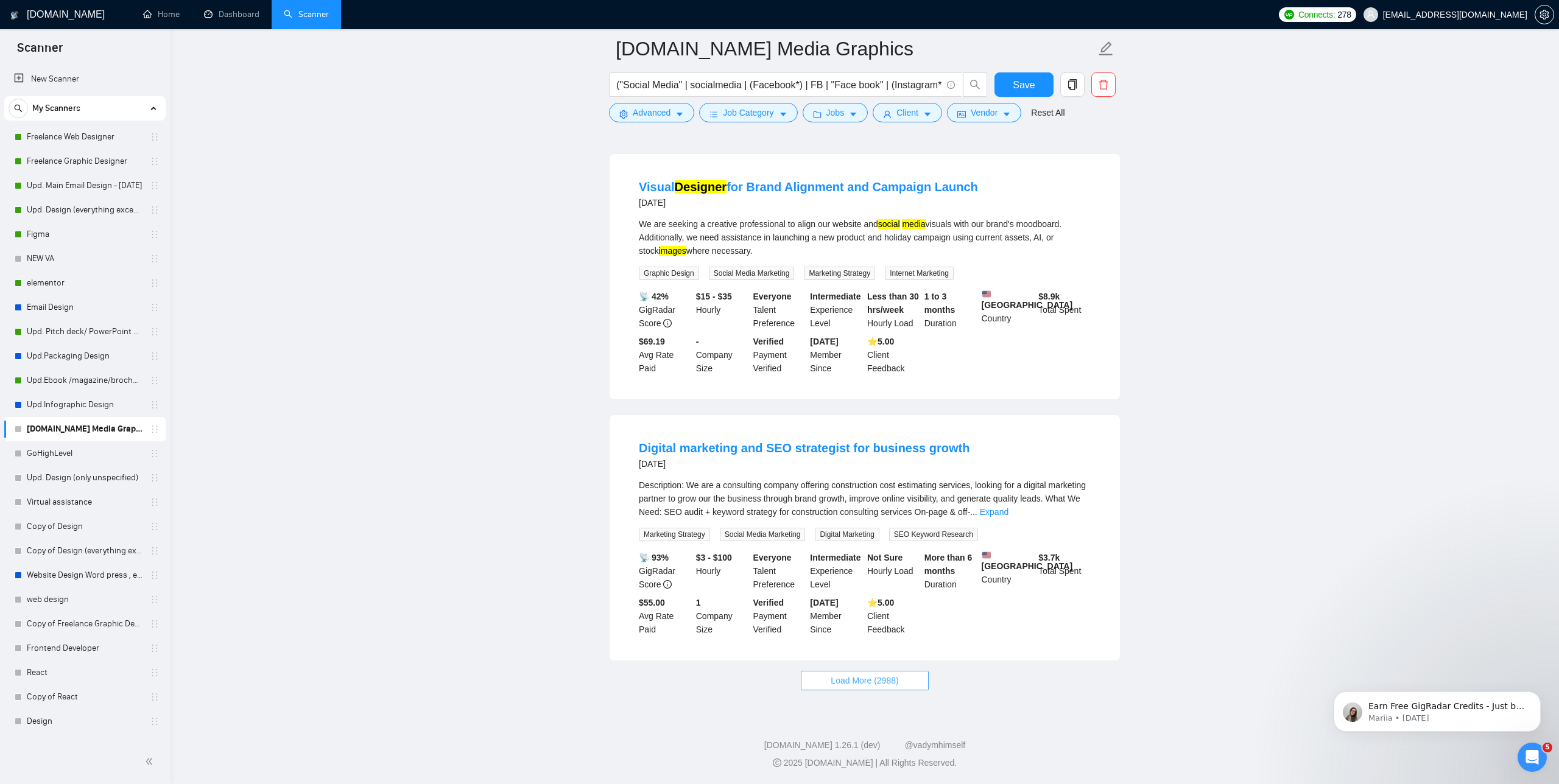
click at [886, 672] on button "Load More (2988)" at bounding box center [865, 680] width 127 height 19
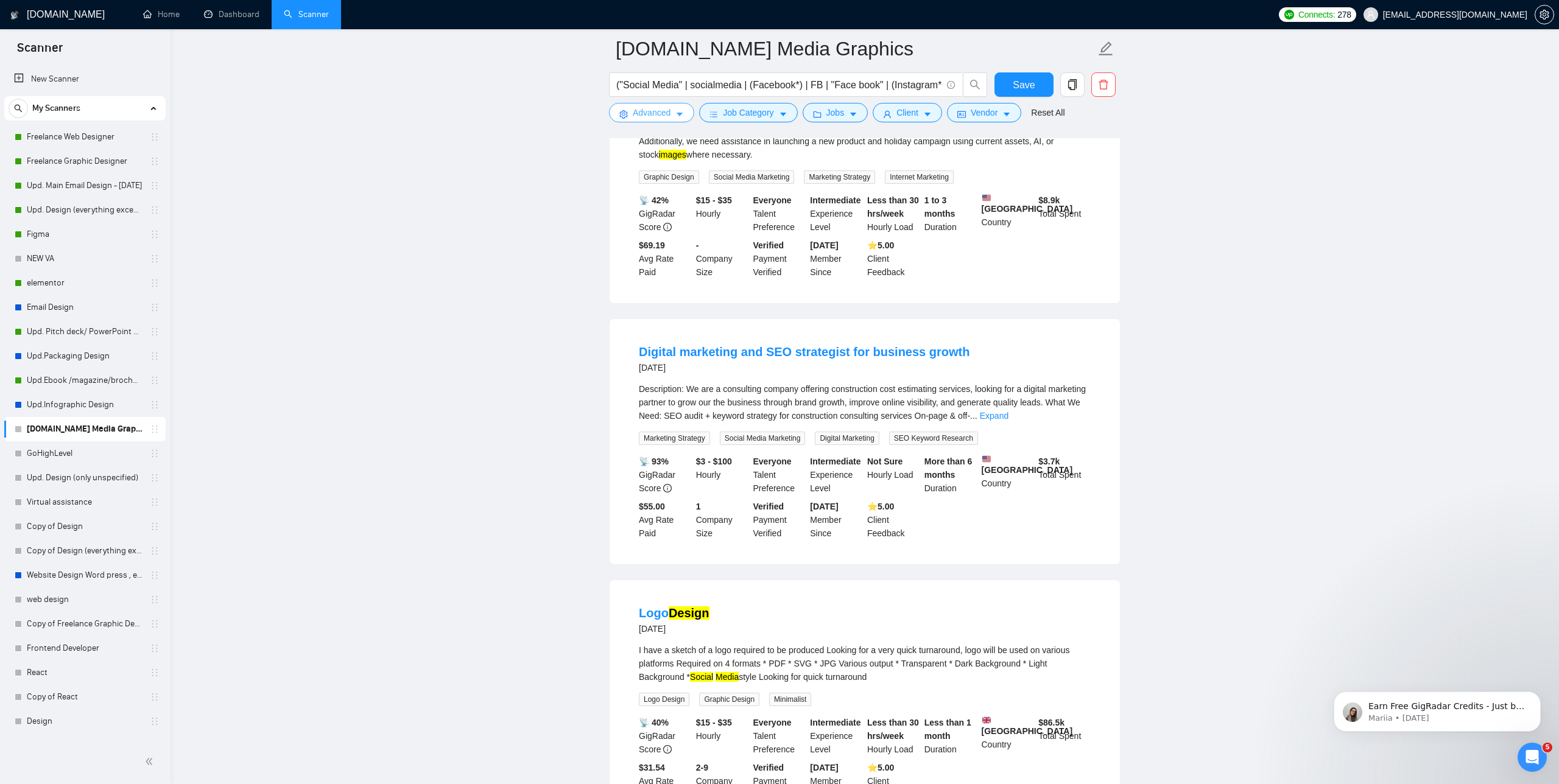
click at [646, 108] on span "Advanced" at bounding box center [652, 112] width 38 height 13
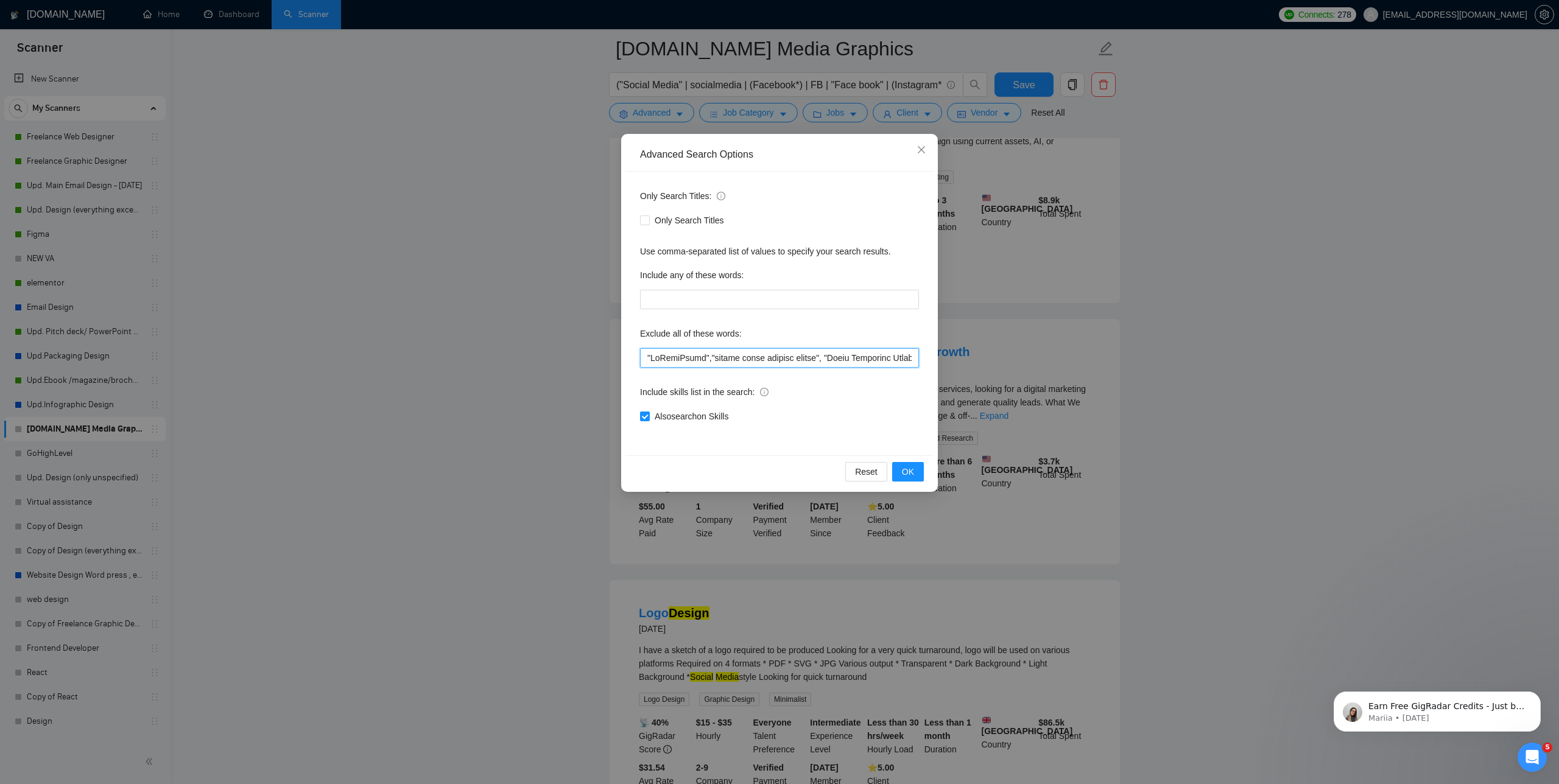
click at [645, 357] on input "text" at bounding box center [779, 357] width 279 height 19
paste input "SEO st"
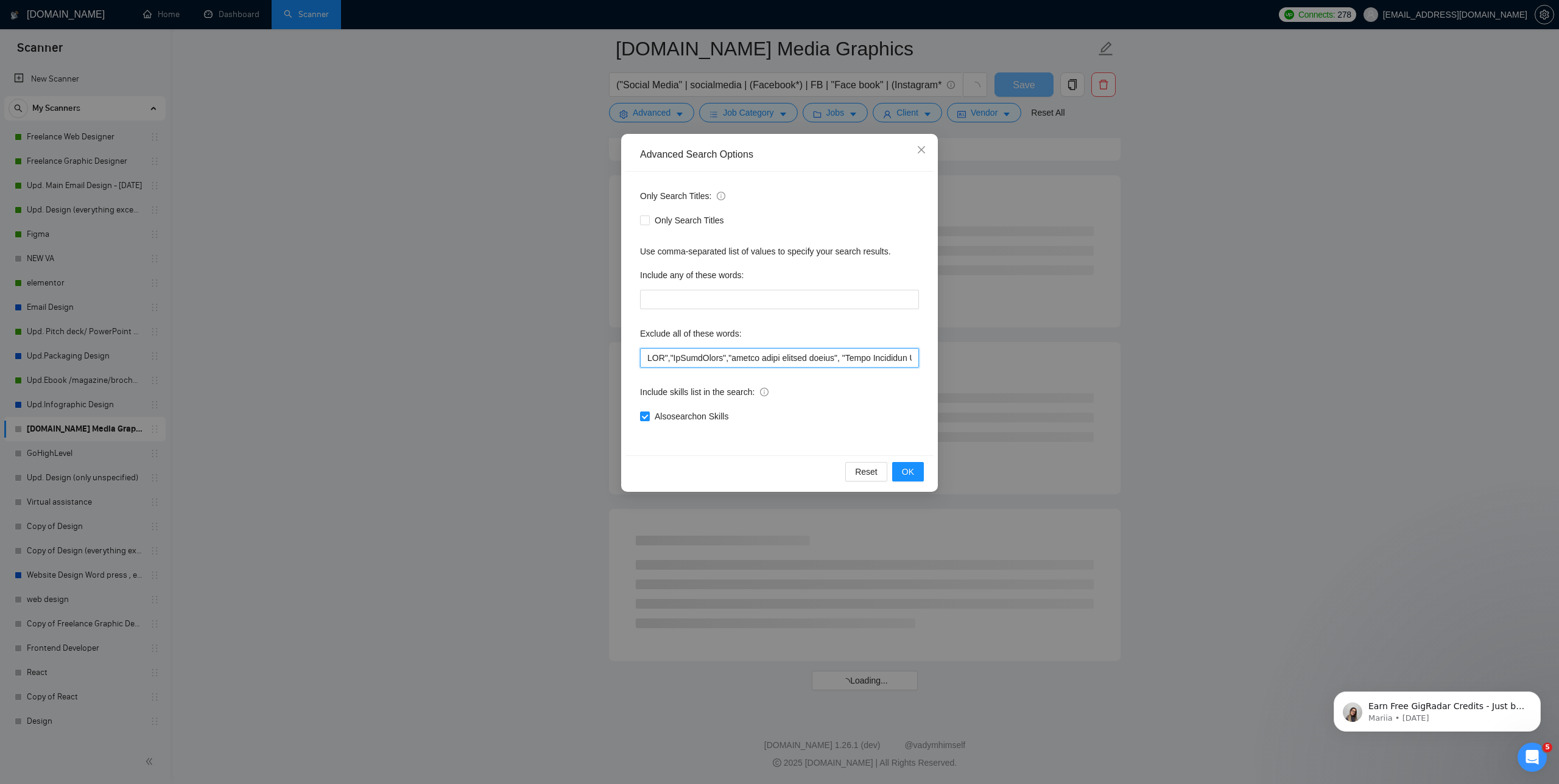
scroll to position [4584, 0]
click at [910, 475] on span "OK" at bounding box center [907, 472] width 13 height 13
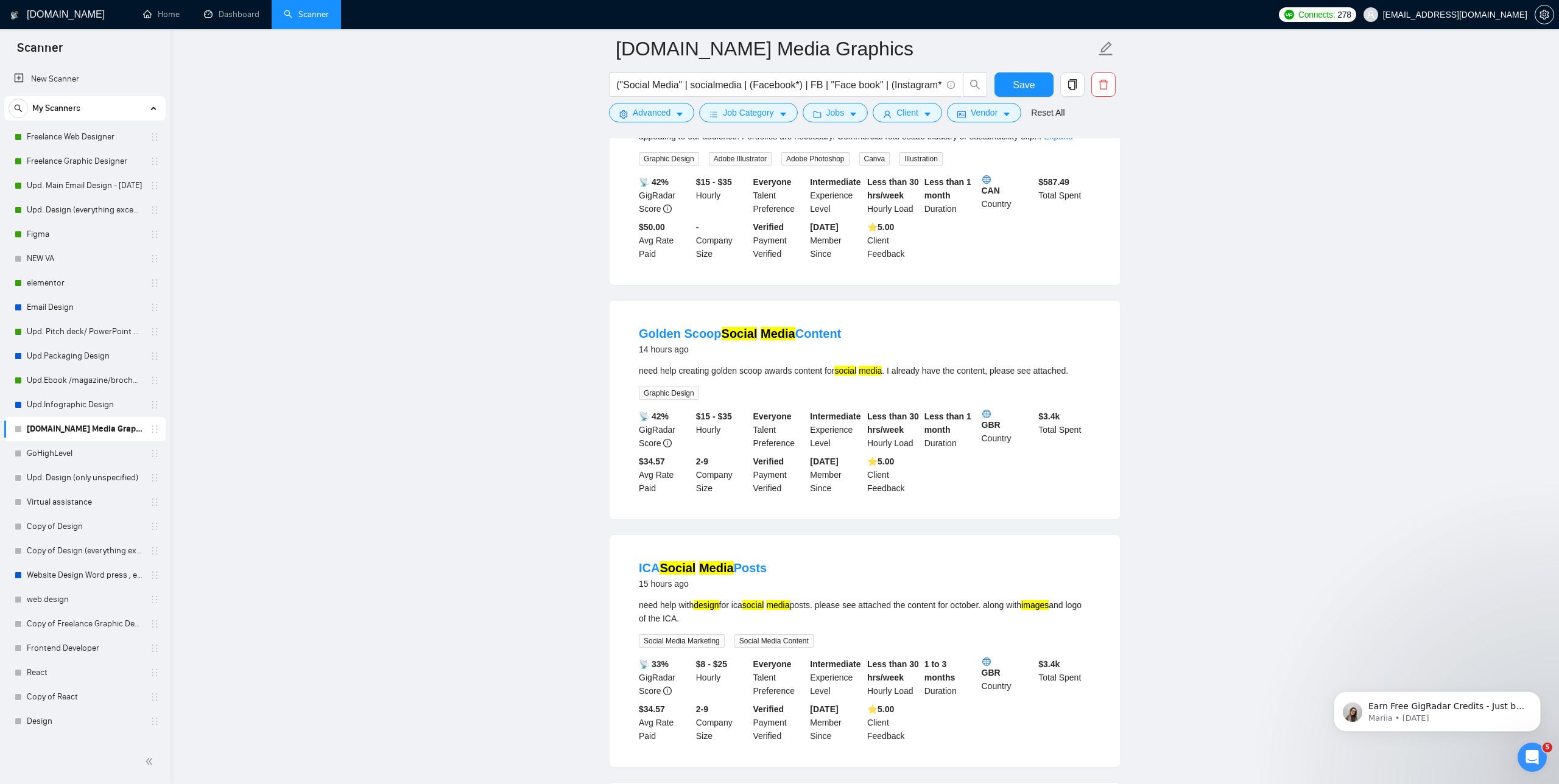
scroll to position [2160, 0]
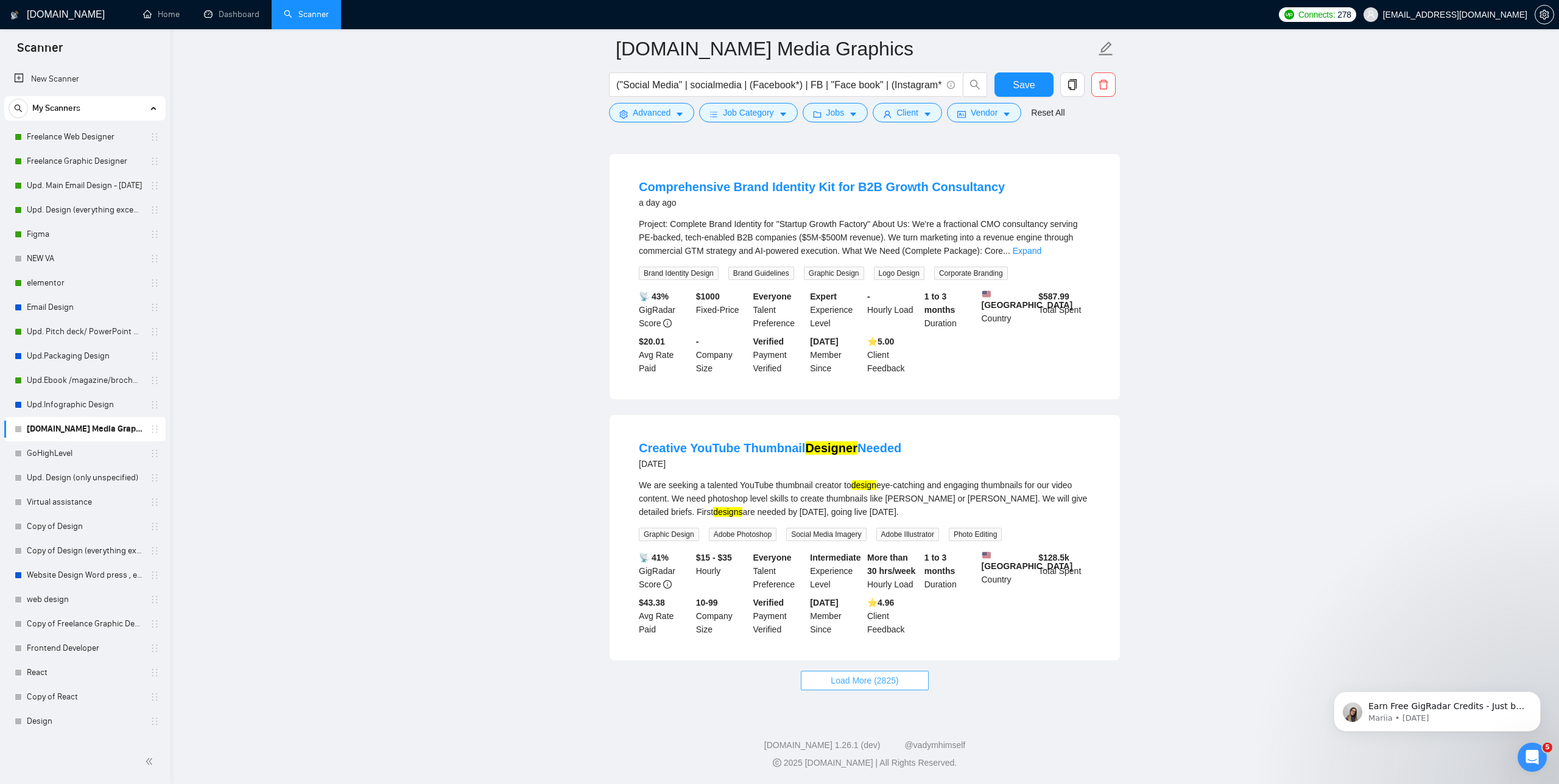
click at [905, 680] on button "Load More (2825)" at bounding box center [865, 680] width 127 height 19
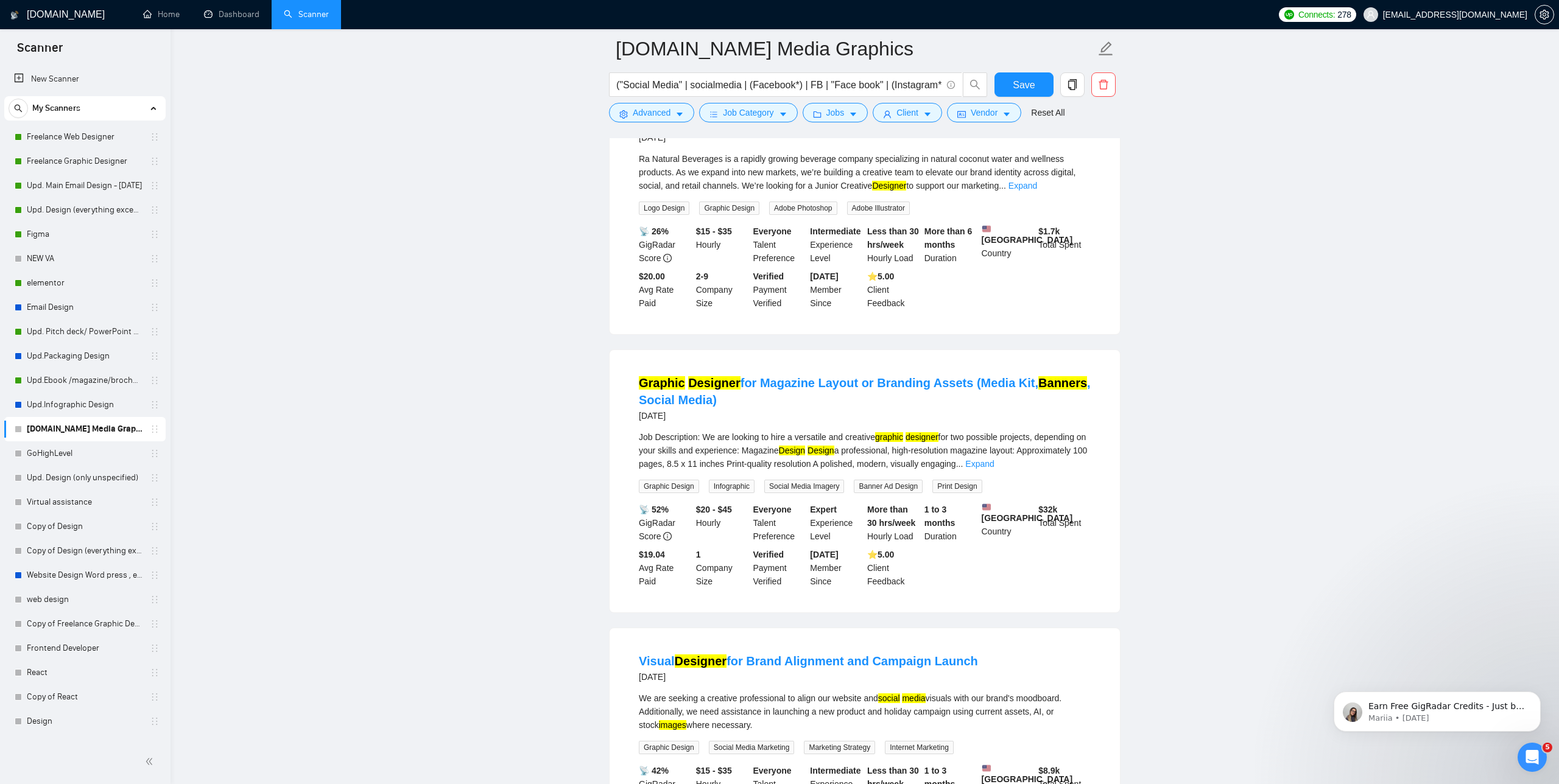
scroll to position [4862, 0]
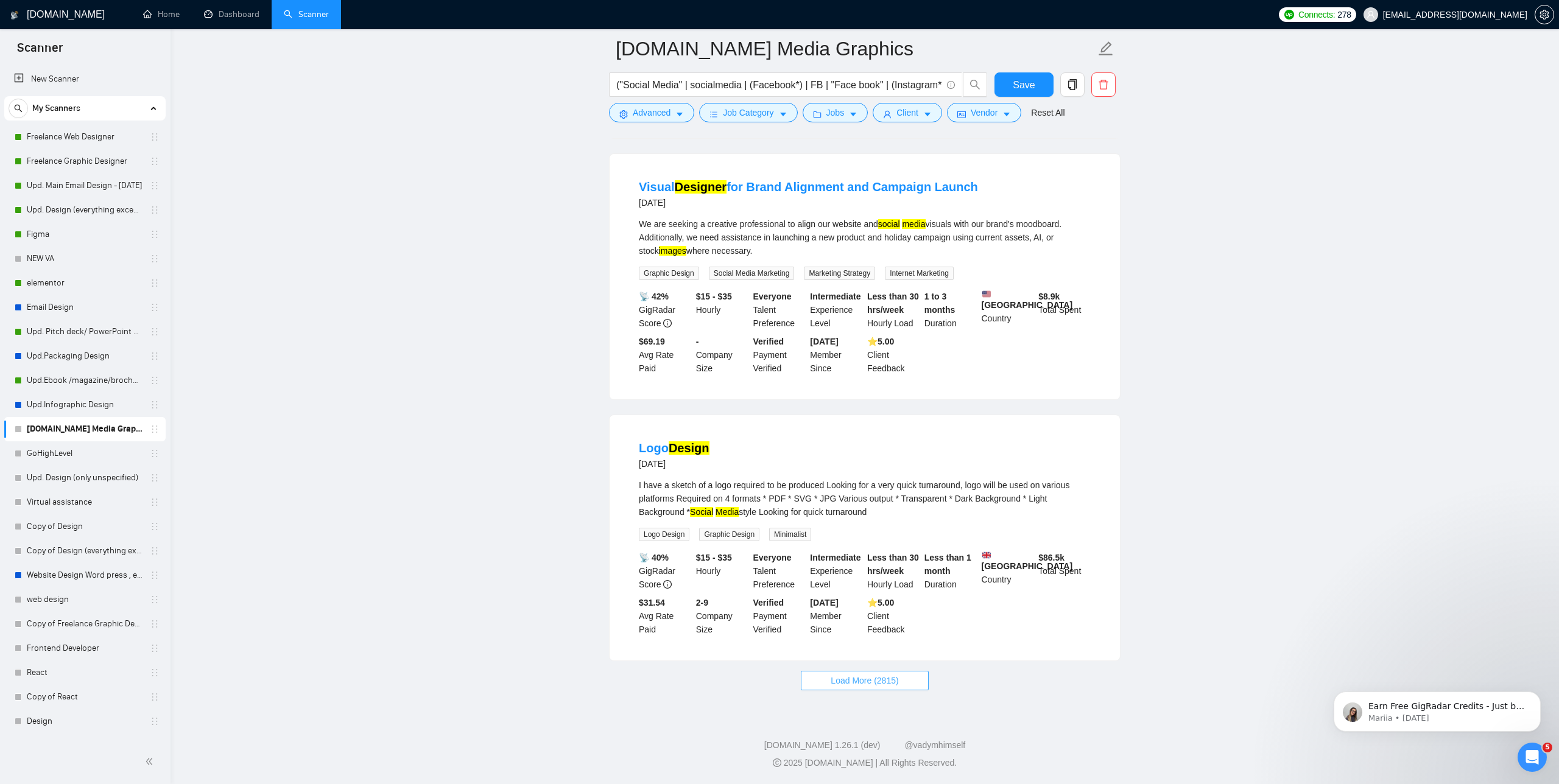
click at [882, 679] on span "Load More (2815)" at bounding box center [865, 681] width 68 height 13
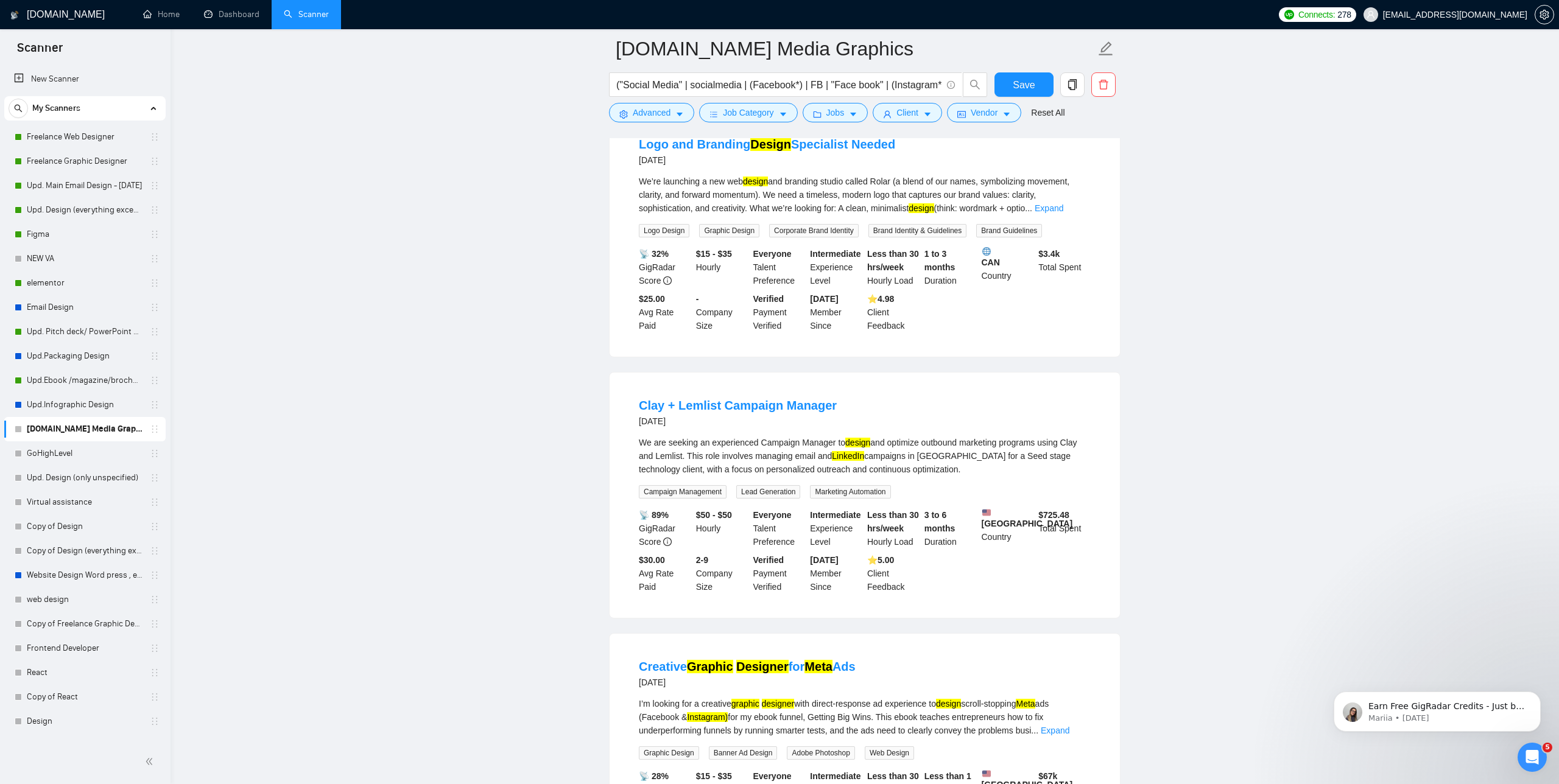
scroll to position [5844, 0]
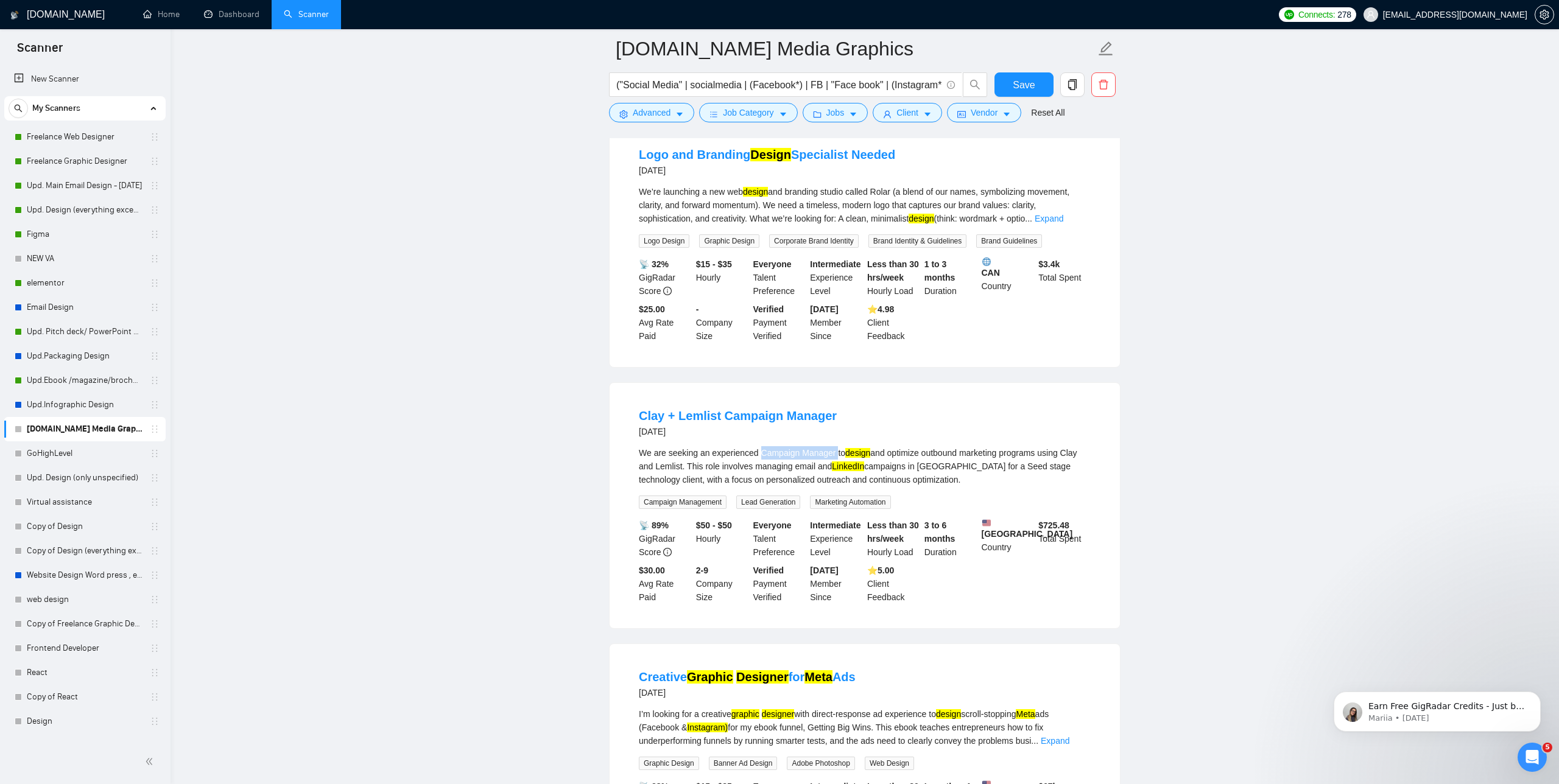
drag, startPoint x: 841, startPoint y: 564, endPoint x: 764, endPoint y: 562, distance: 77.0
click at [764, 486] on div "We are seeking an experienced Campaign Manager to design and optimize outbound …" at bounding box center [865, 466] width 452 height 40
copy div "Campaign Manager"
click at [647, 109] on span "Advanced" at bounding box center [652, 112] width 38 height 13
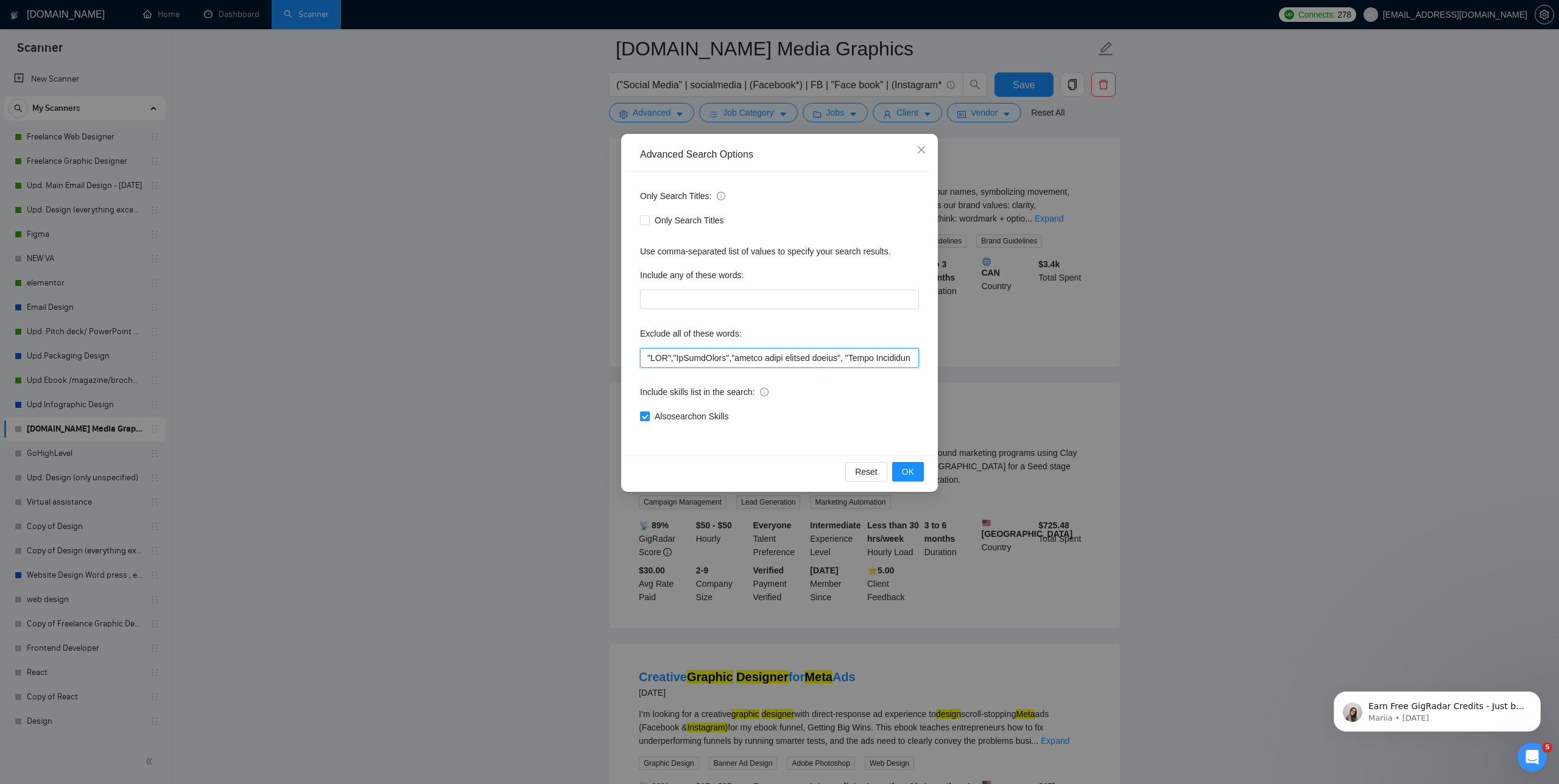
click at [642, 350] on input "text" at bounding box center [779, 357] width 279 height 19
paste input "Campaign Manager"
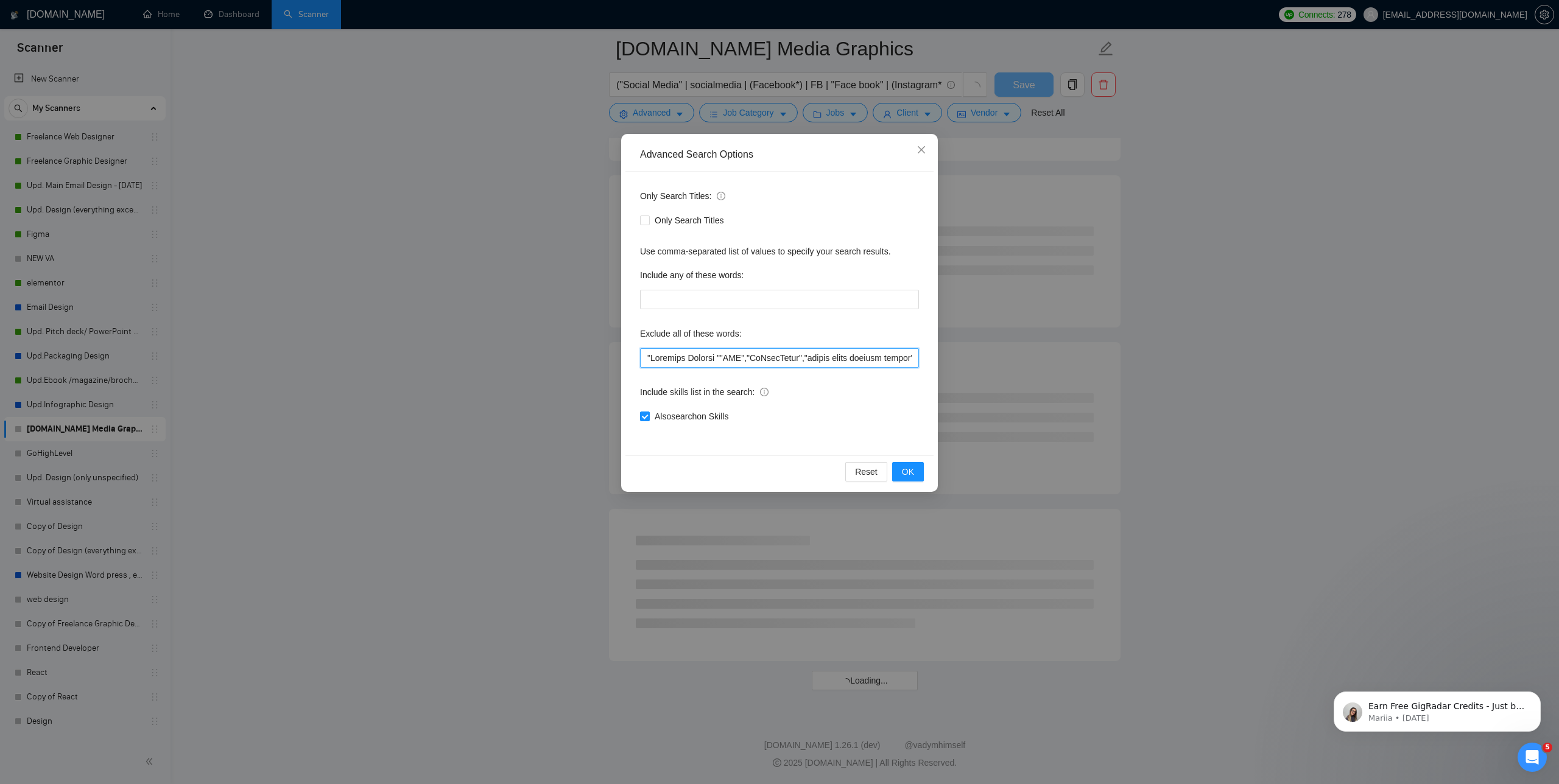
scroll to position [4584, 0]
type input ""Campaign Manager ","SEO","GoHighLevel","social media content editor", "Email M…"
click at [906, 473] on span "OK" at bounding box center [907, 472] width 13 height 13
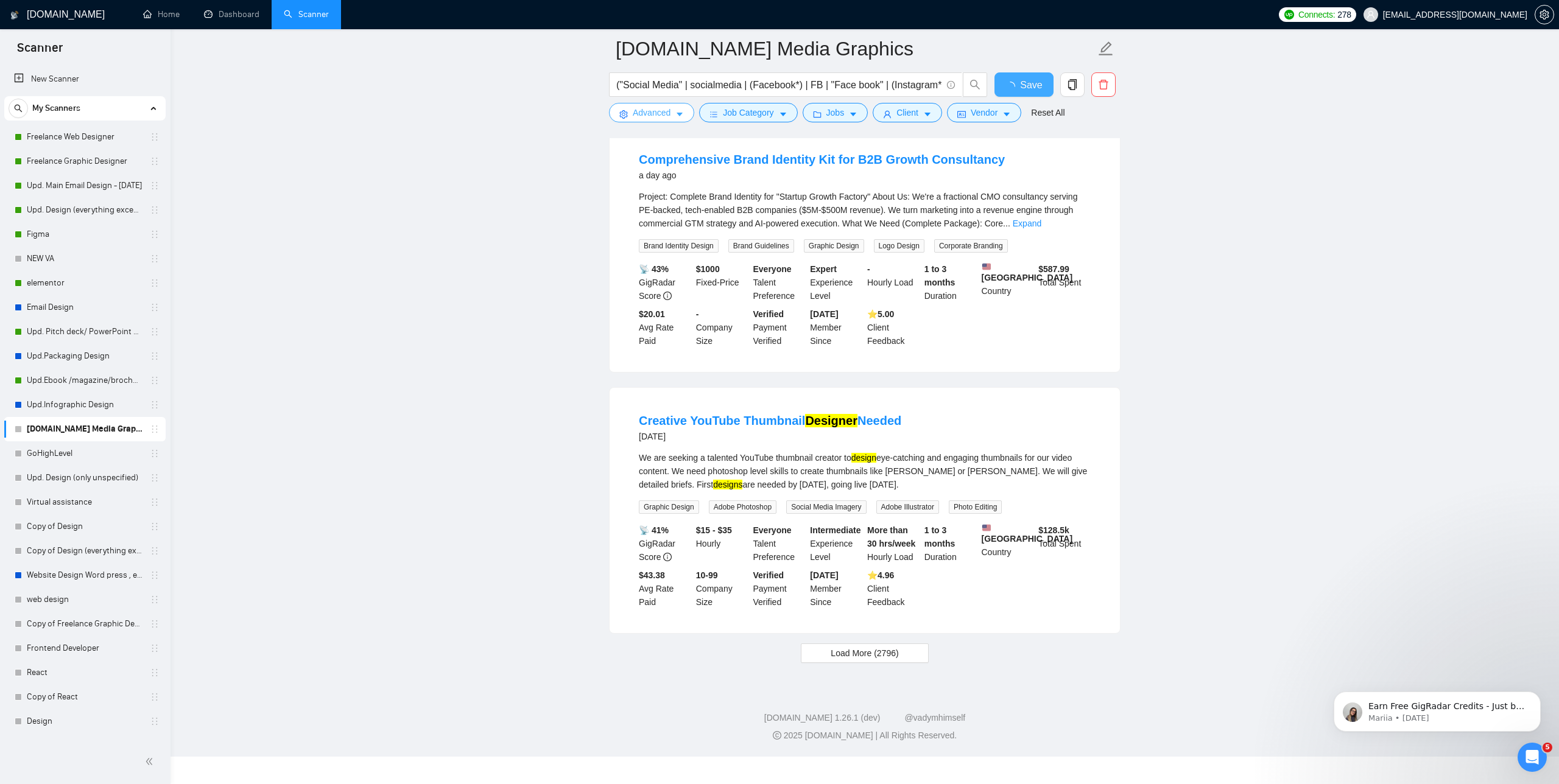
scroll to position [2160, 0]
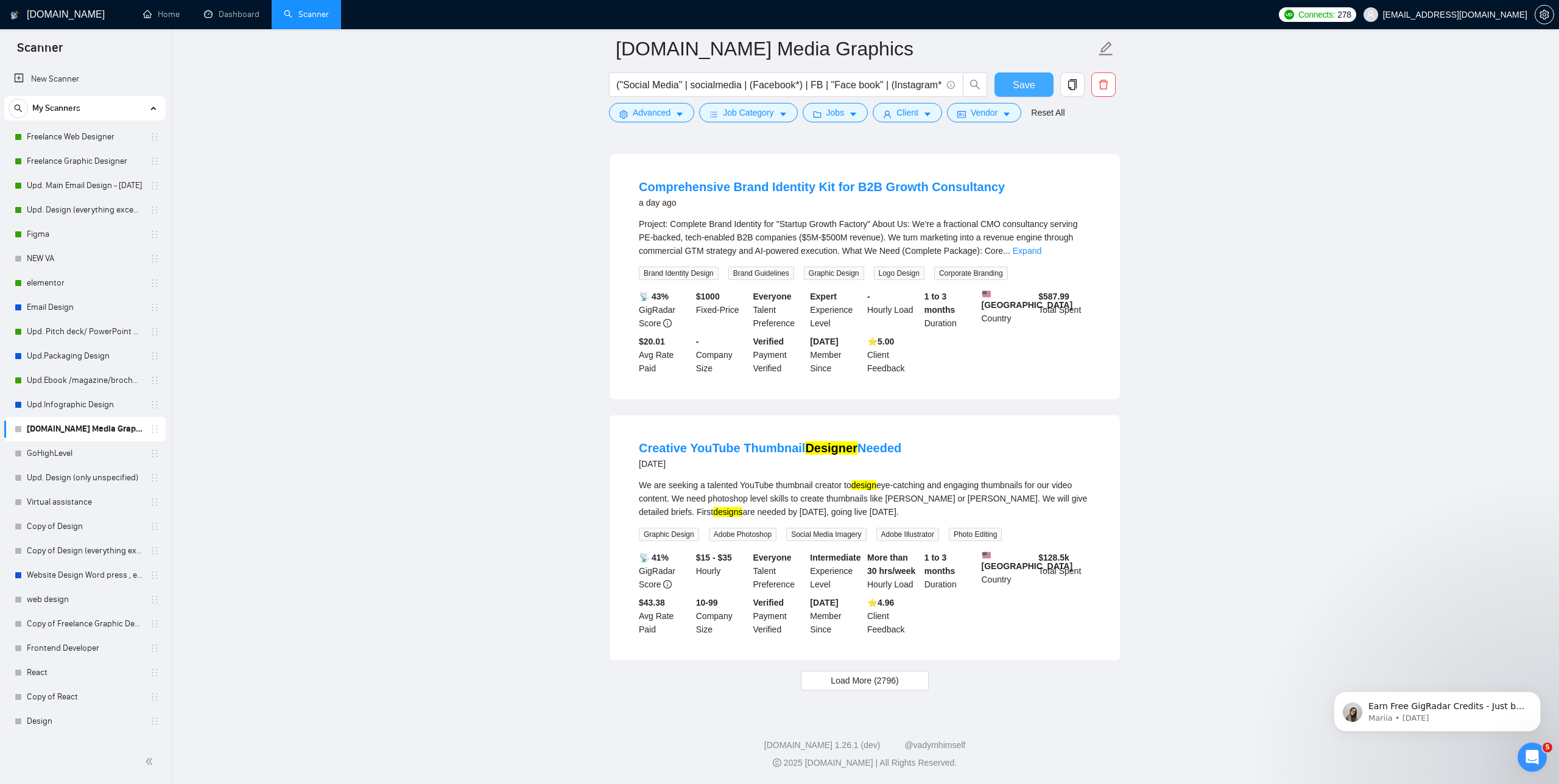
click at [1033, 88] on span "Save" at bounding box center [1024, 85] width 22 height 15
click at [18, 431] on div at bounding box center [18, 429] width 8 height 8
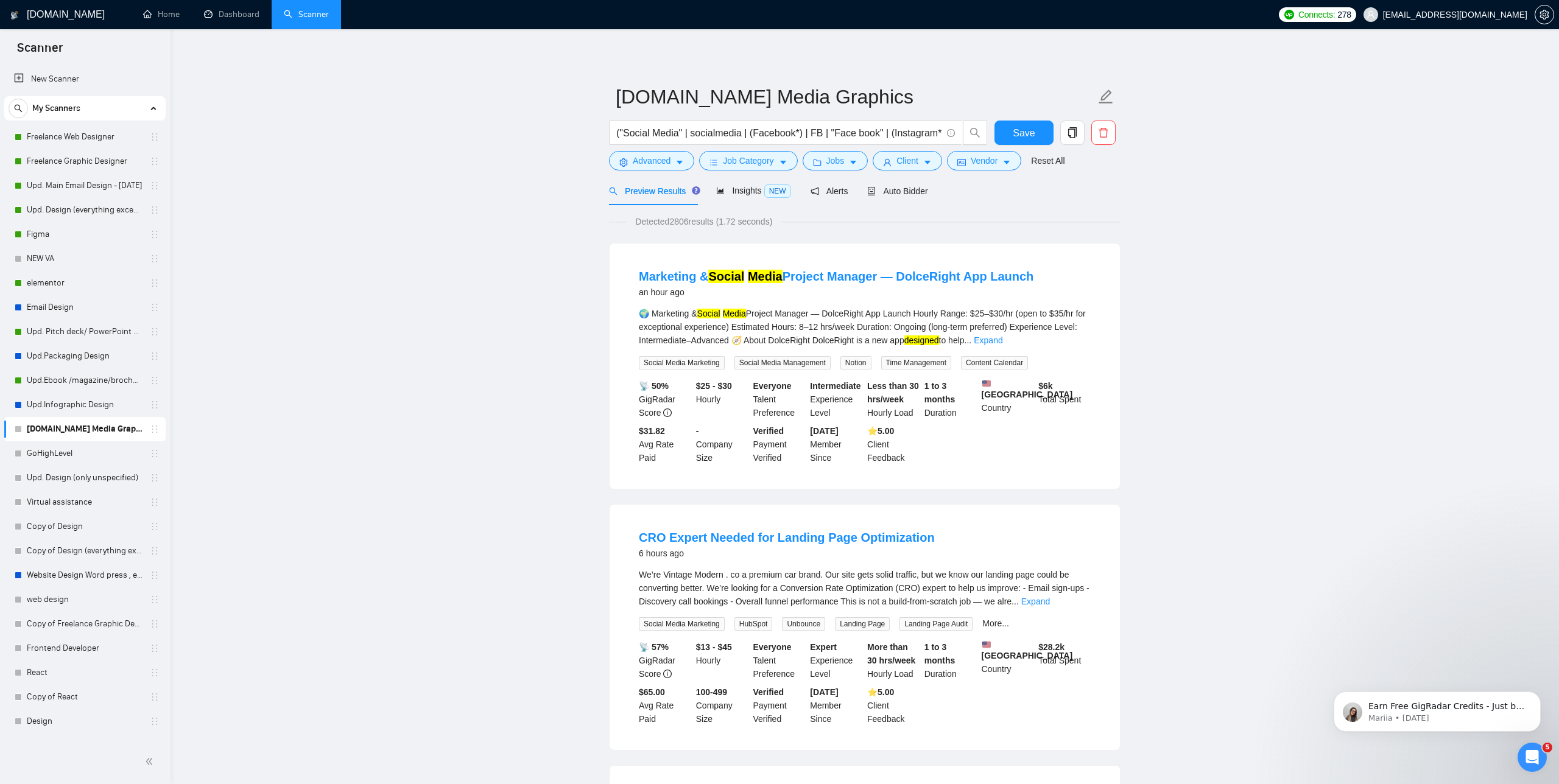
scroll to position [0, 0]
click at [900, 187] on div "Auto Bidder" at bounding box center [897, 193] width 60 height 13
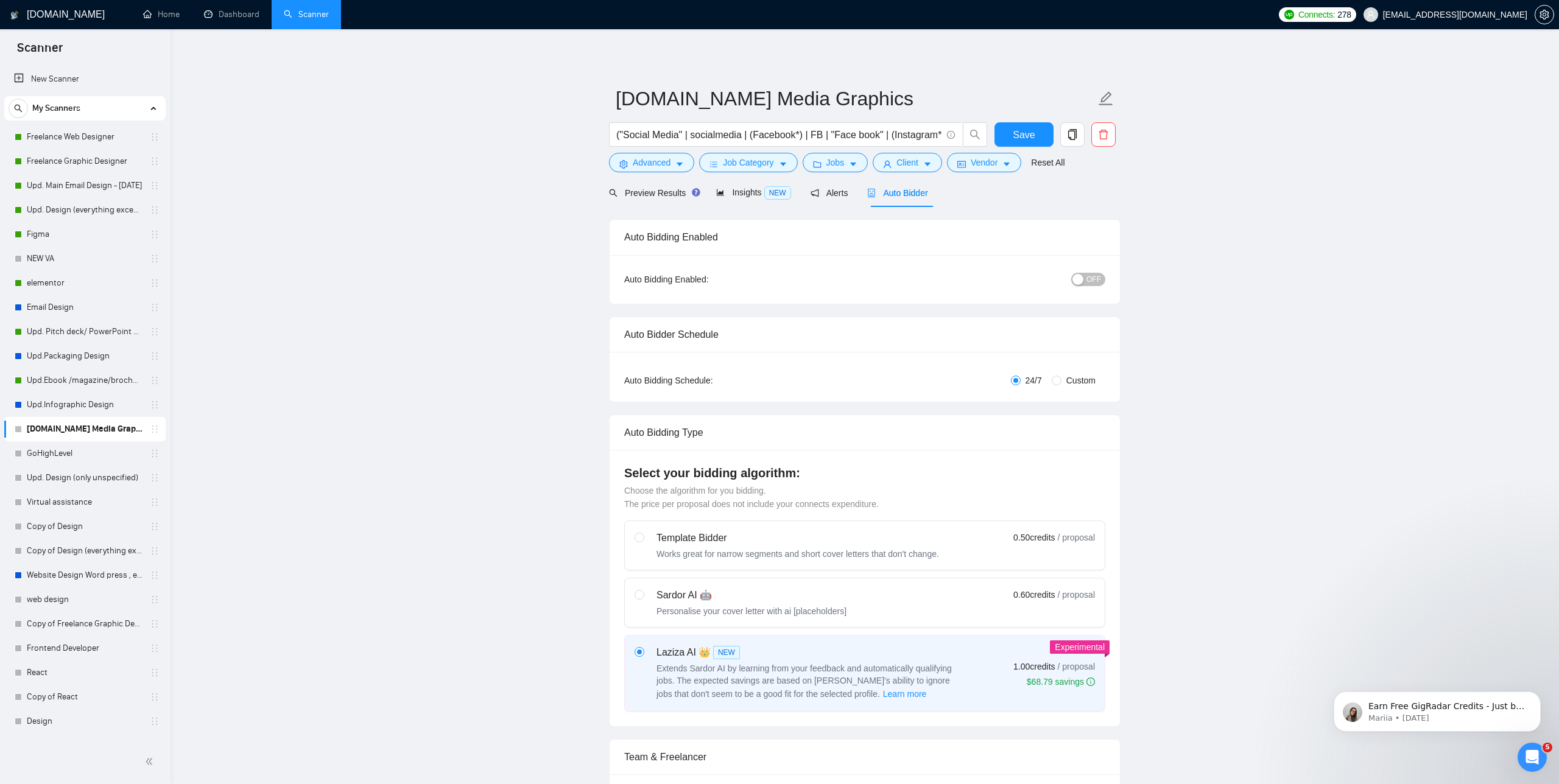
click at [1088, 277] on span "OFF" at bounding box center [1094, 279] width 14 height 13
click at [1037, 134] on button "Save" at bounding box center [1024, 134] width 59 height 24
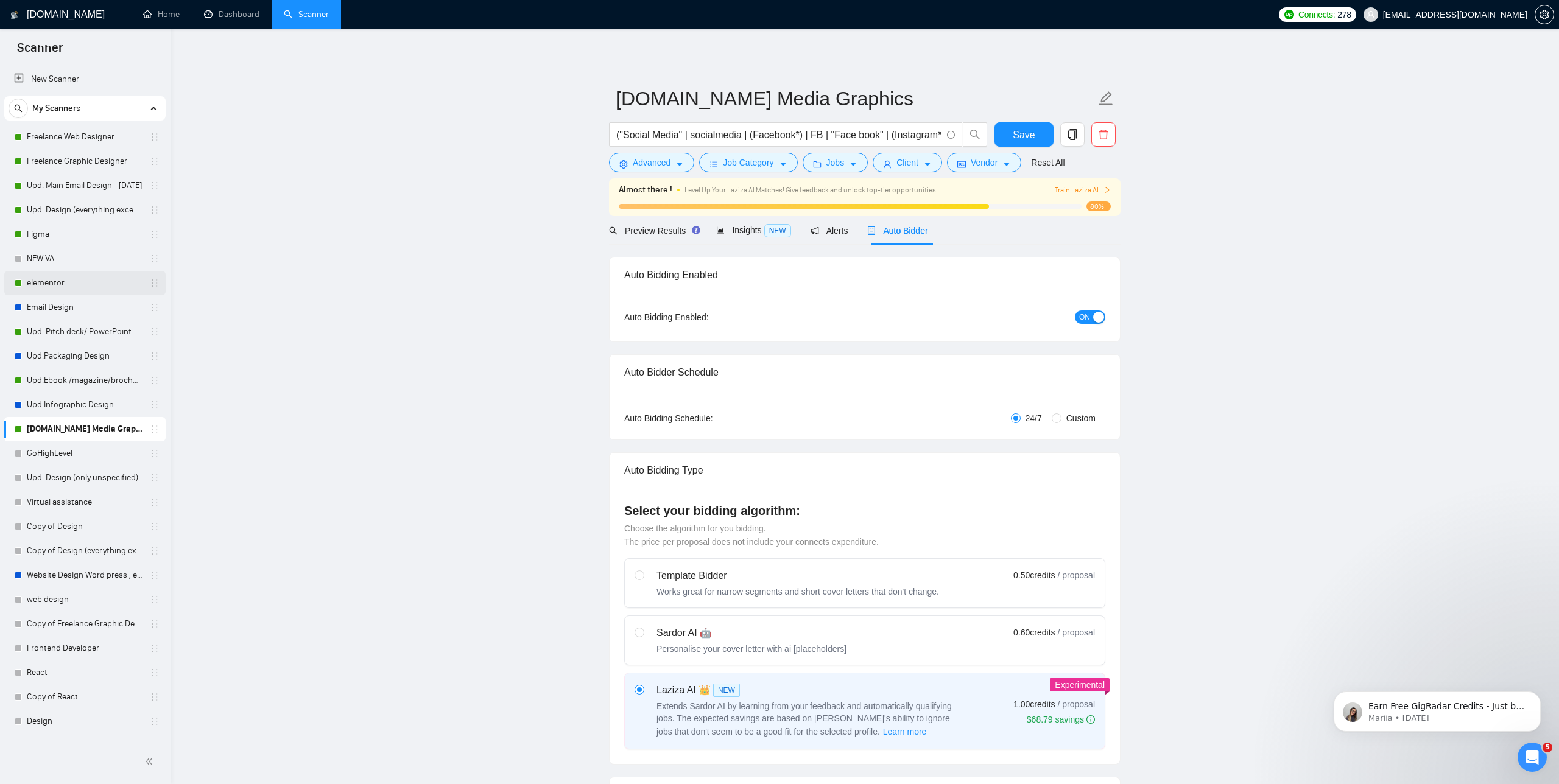
click at [70, 279] on link "elementor" at bounding box center [85, 283] width 116 height 24
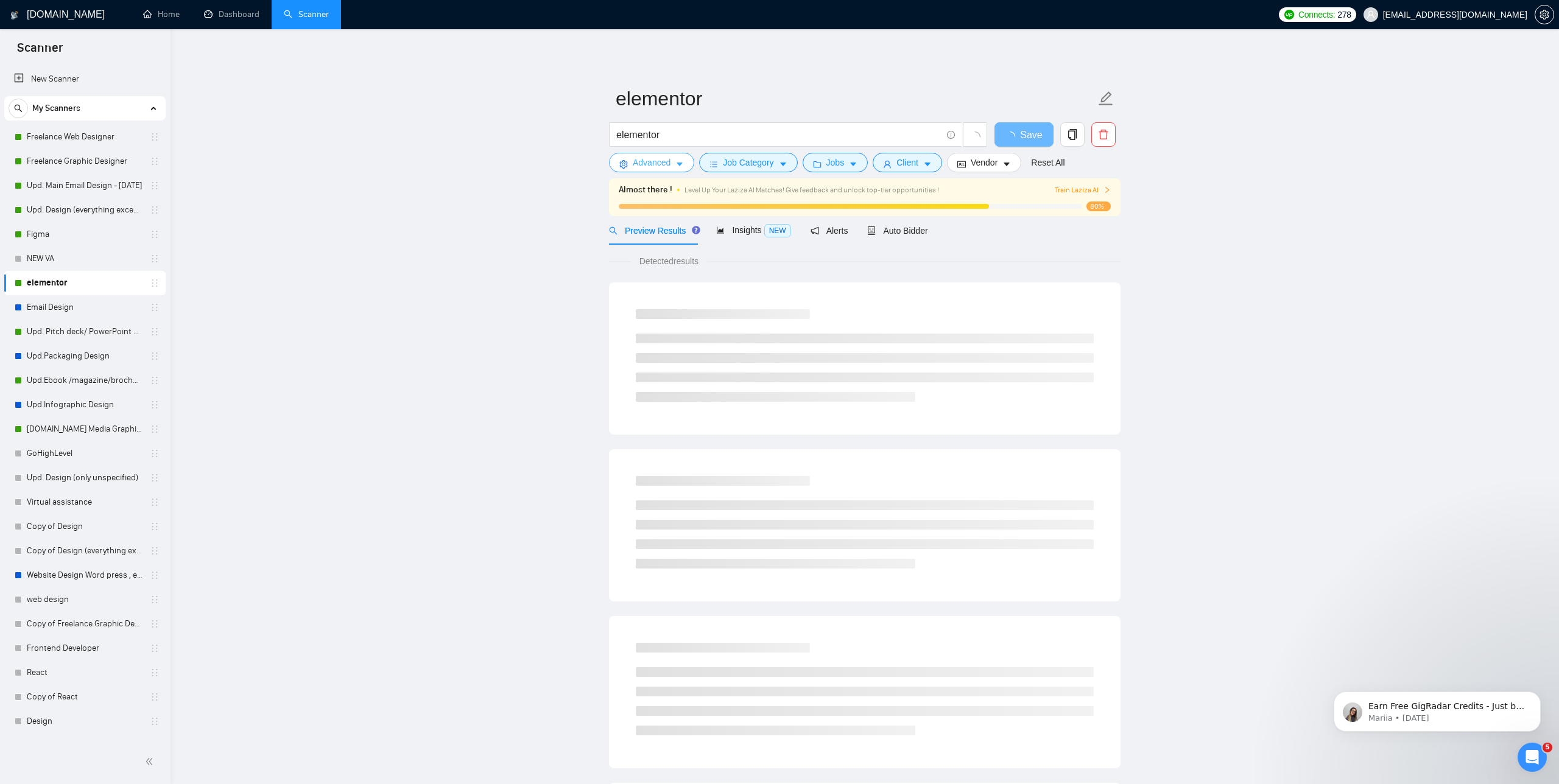
click at [675, 166] on button "Advanced" at bounding box center [652, 162] width 86 height 19
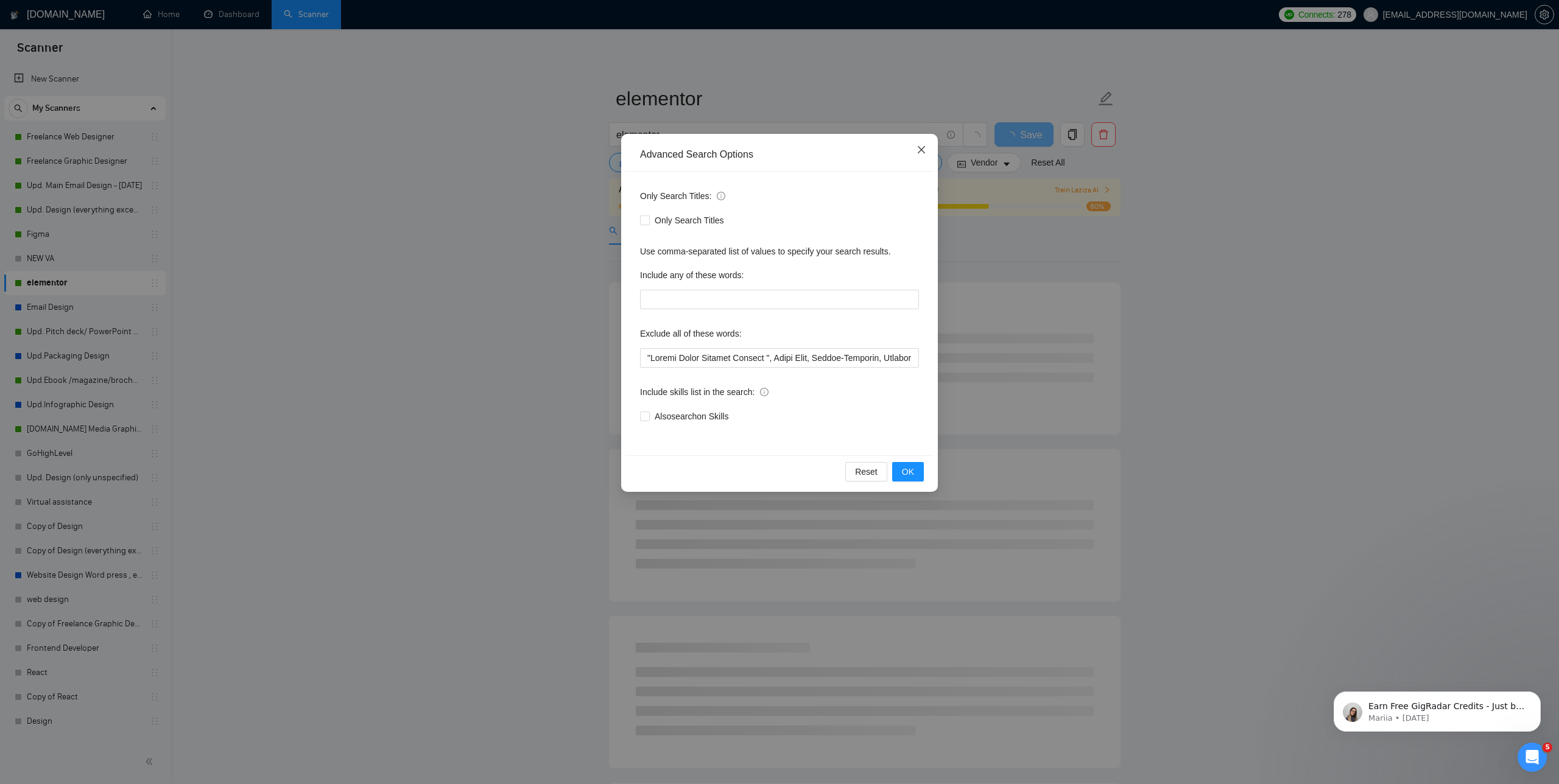
click at [918, 148] on icon "close" at bounding box center [922, 150] width 10 height 10
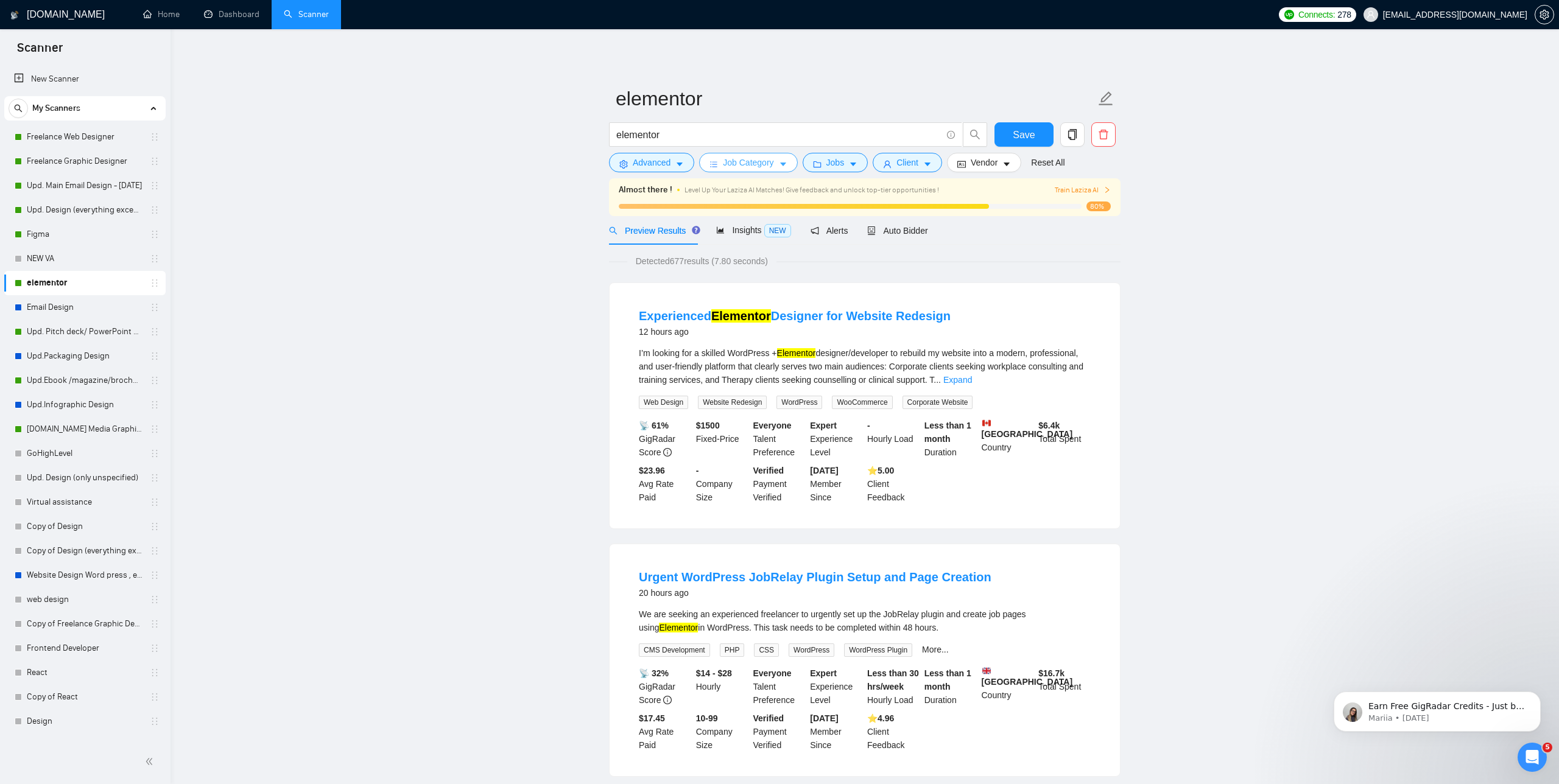
click at [778, 163] on button "Job Category" at bounding box center [748, 162] width 98 height 19
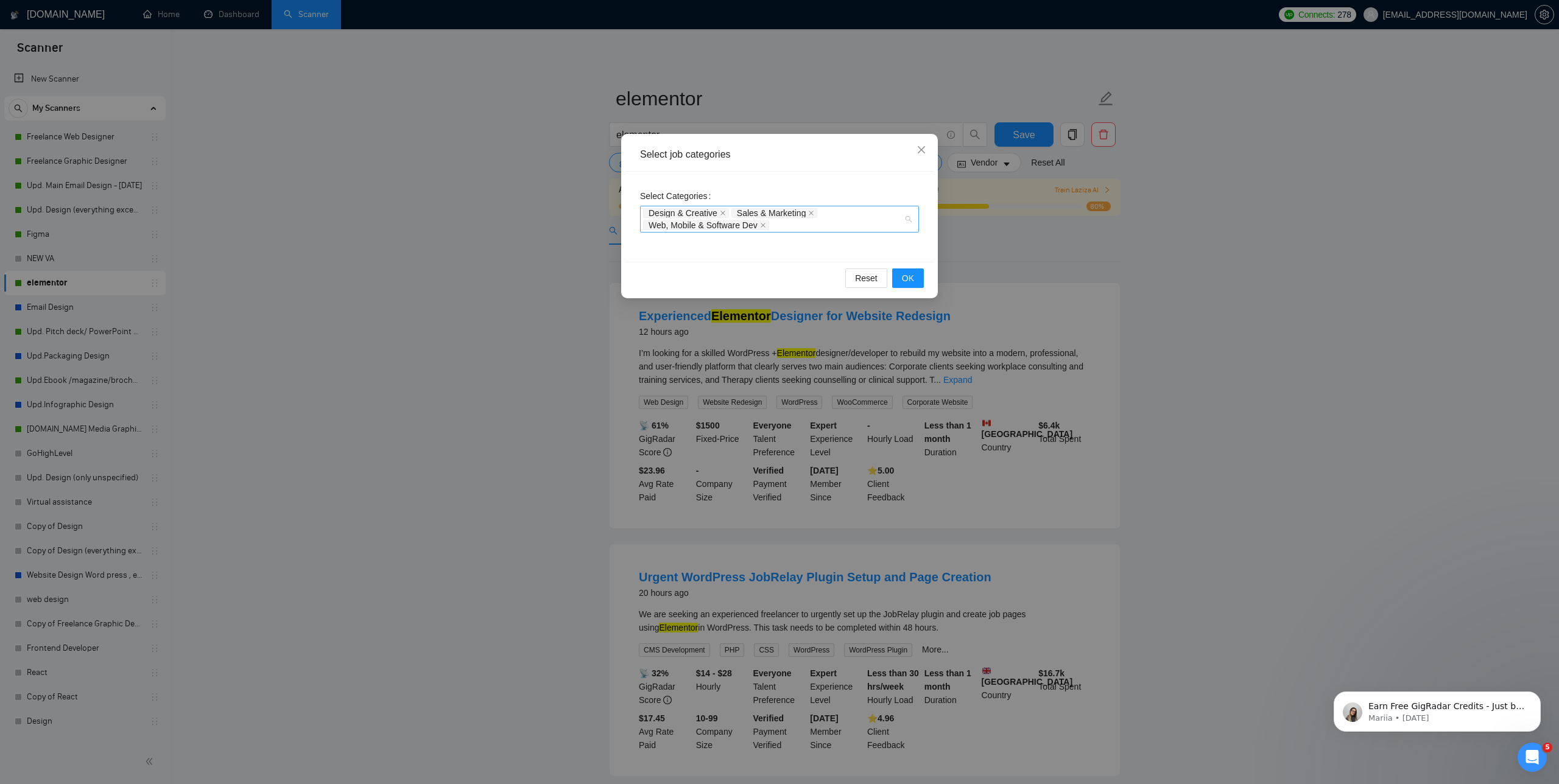
click at [802, 226] on div "Design & Creative Sales & Marketing Web, Mobile & Software Dev" at bounding box center [773, 219] width 261 height 24
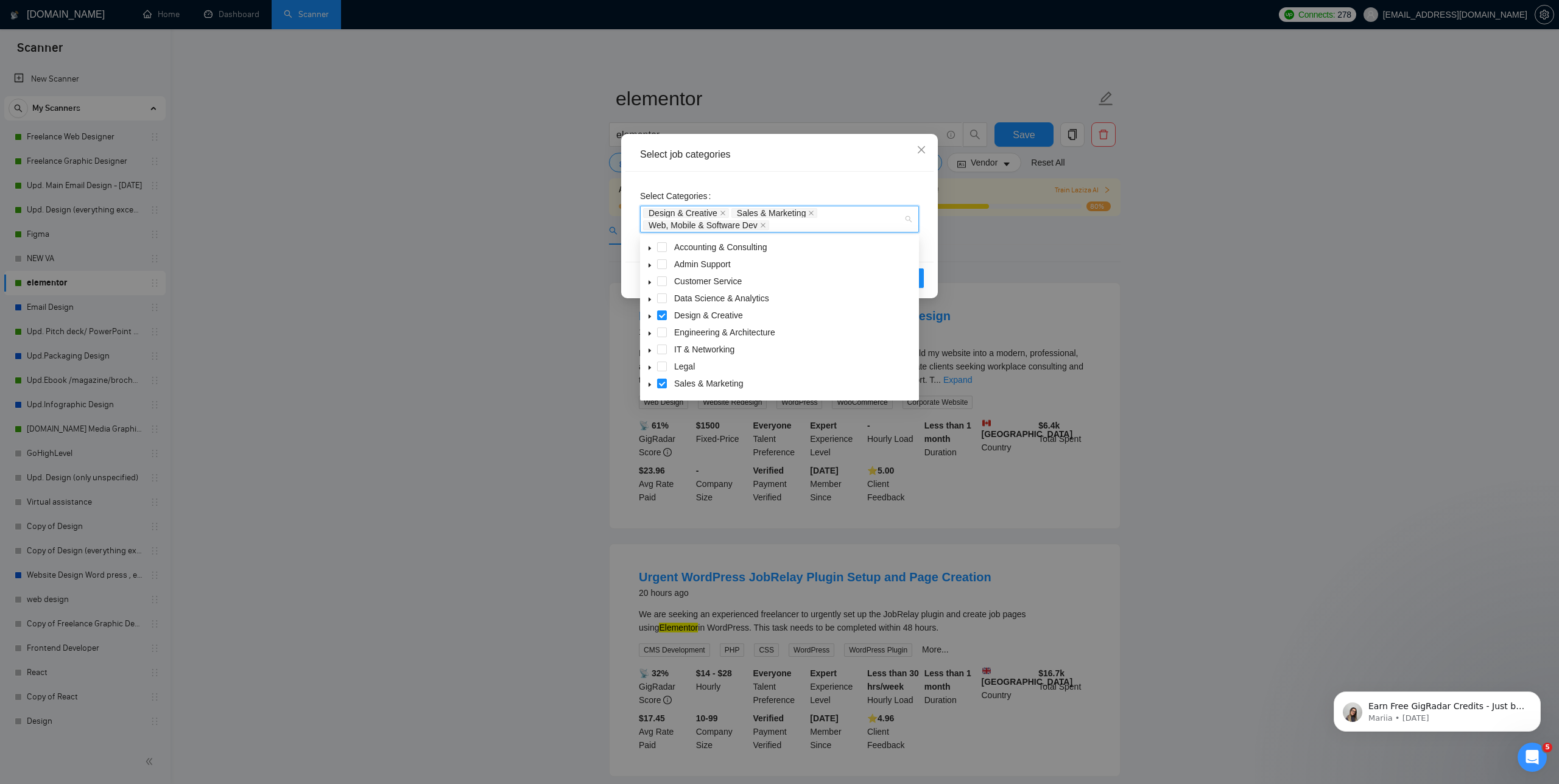
click at [646, 316] on span at bounding box center [649, 314] width 14 height 14
click at [676, 353] on span at bounding box center [677, 352] width 10 height 10
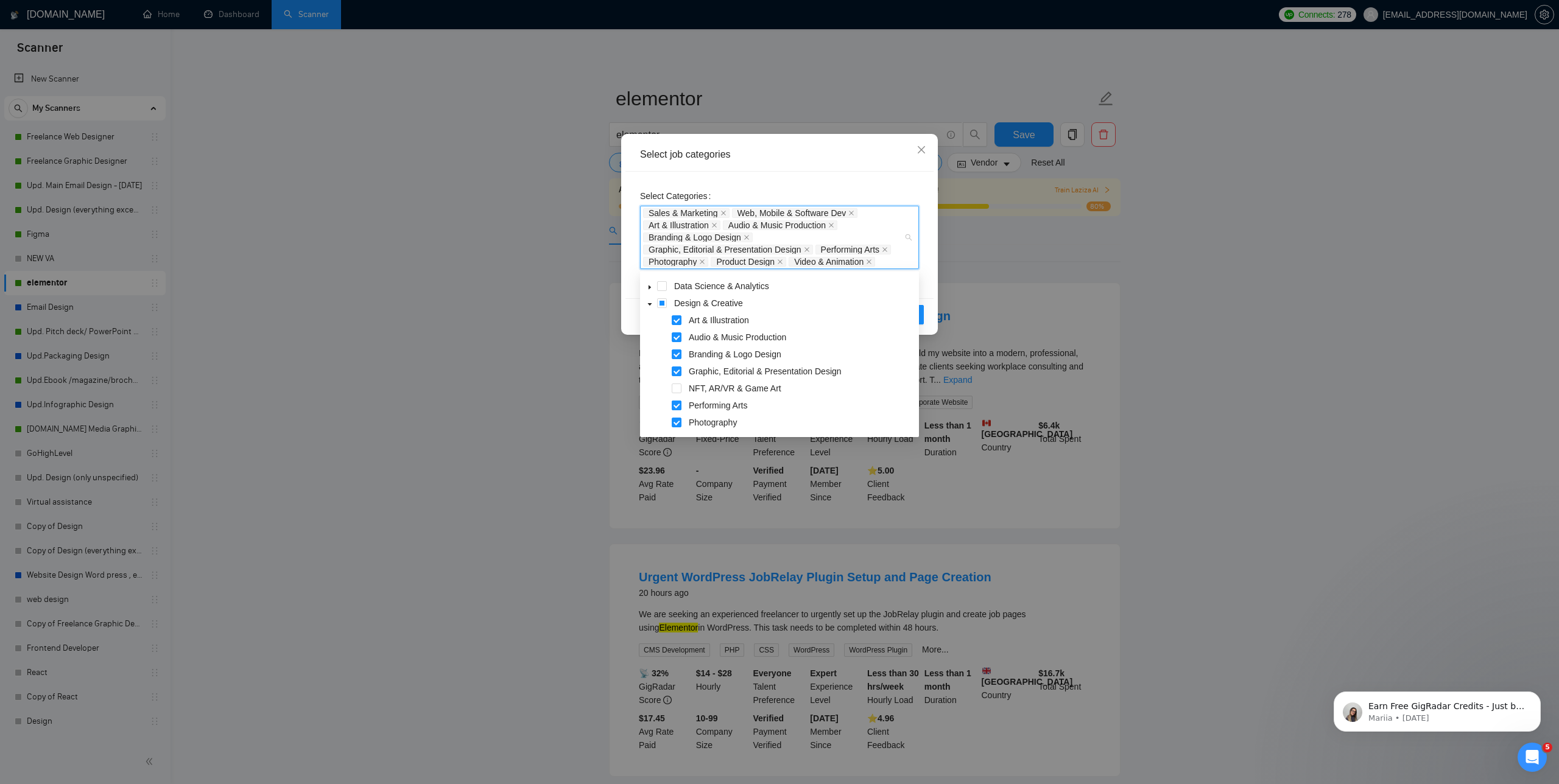
click at [678, 406] on span at bounding box center [677, 406] width 10 height 10
click at [676, 420] on span at bounding box center [677, 423] width 10 height 10
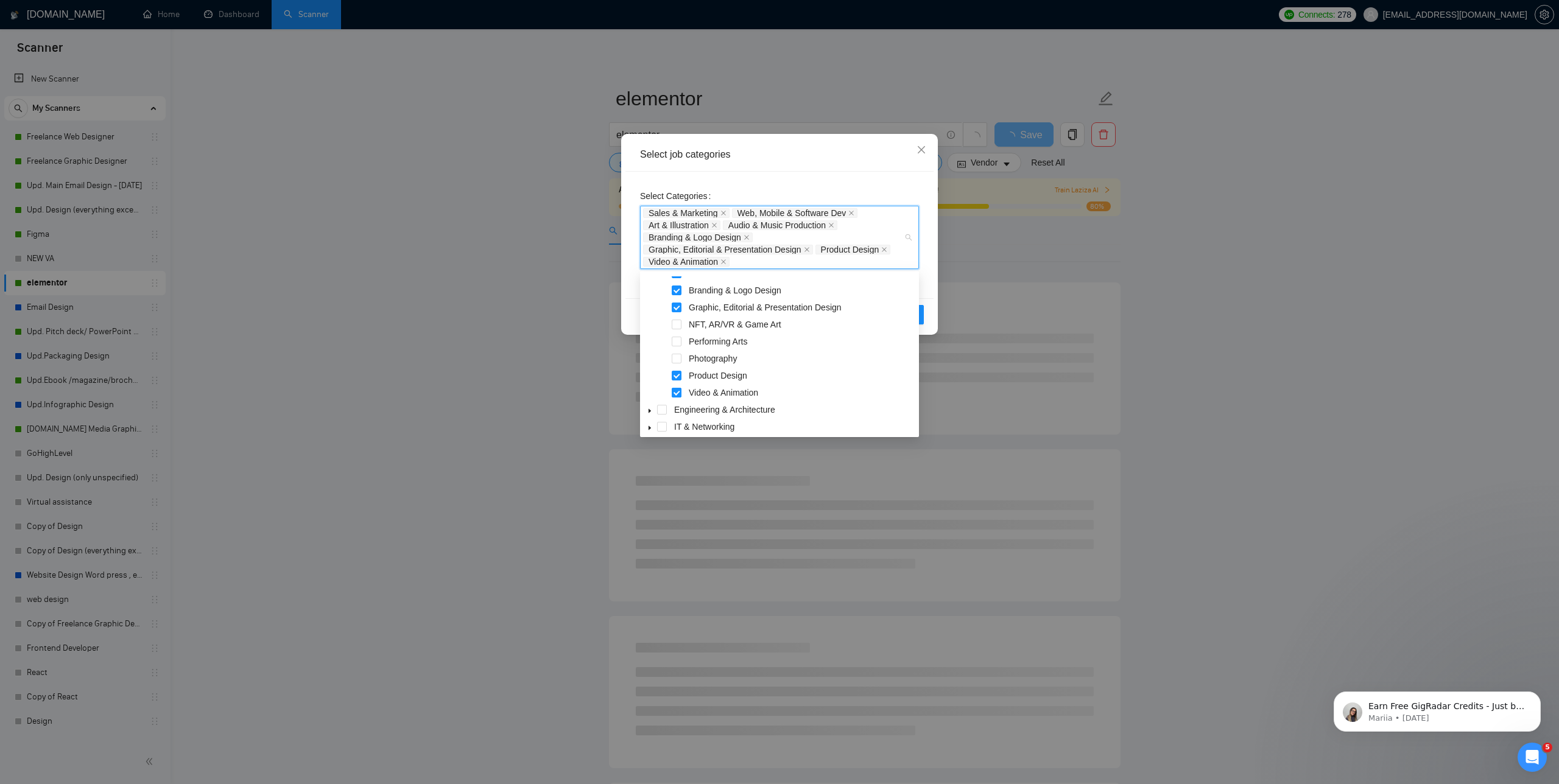
click at [675, 393] on span at bounding box center [677, 393] width 10 height 10
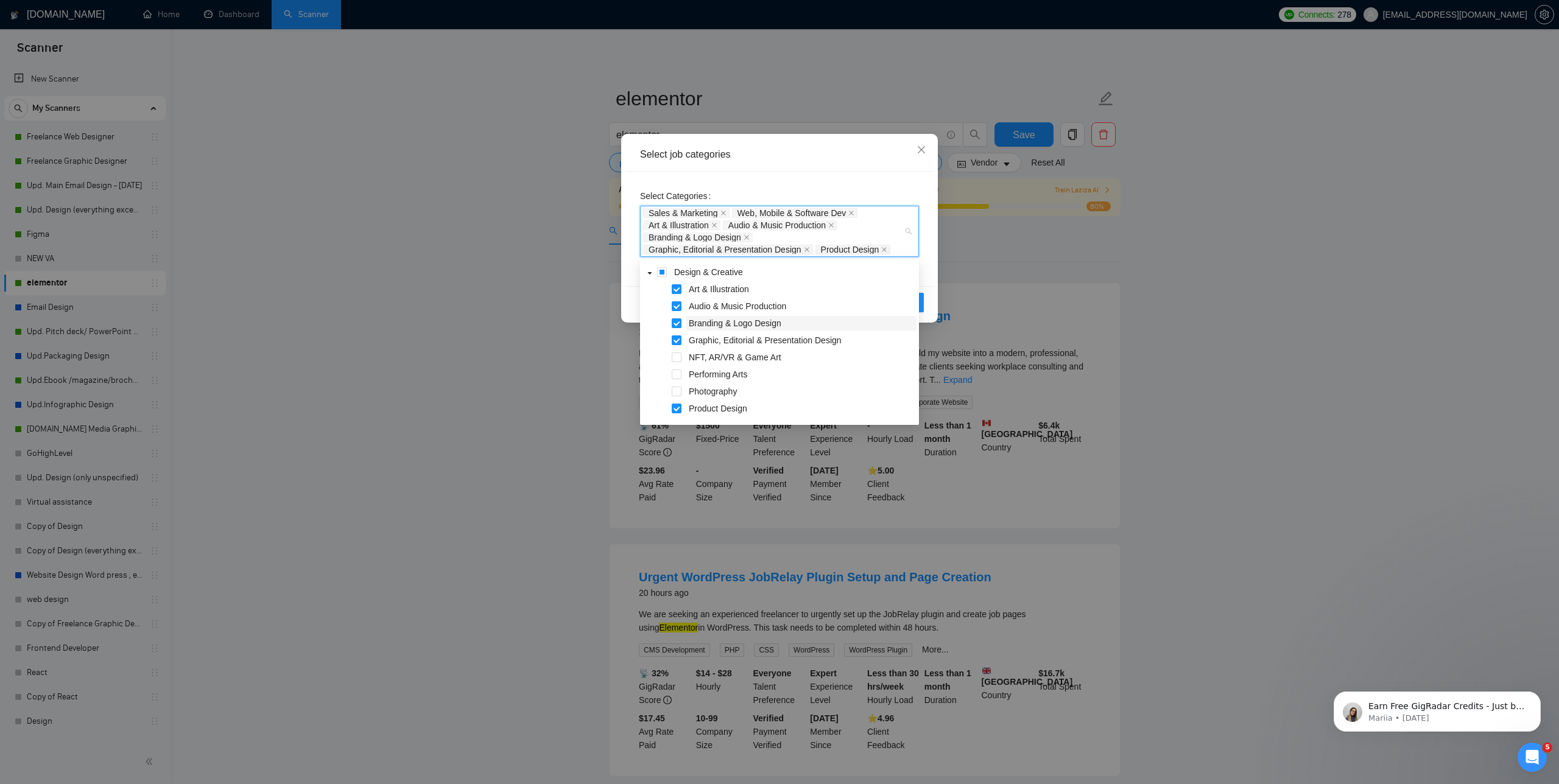
scroll to position [65, 0]
click at [676, 309] on span at bounding box center [677, 309] width 10 height 10
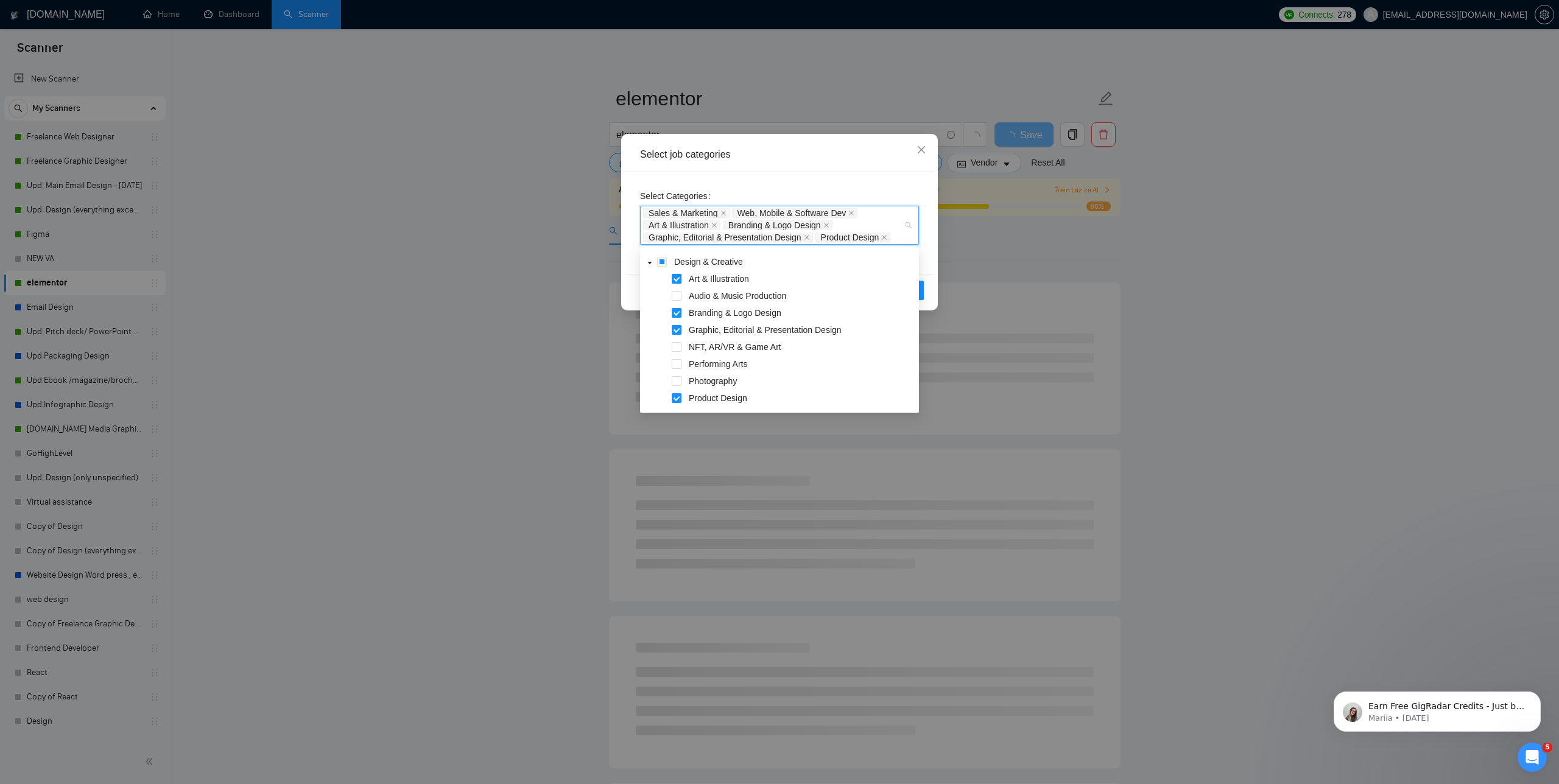
click at [675, 277] on span at bounding box center [677, 279] width 10 height 10
click at [672, 310] on span at bounding box center [677, 313] width 10 height 10
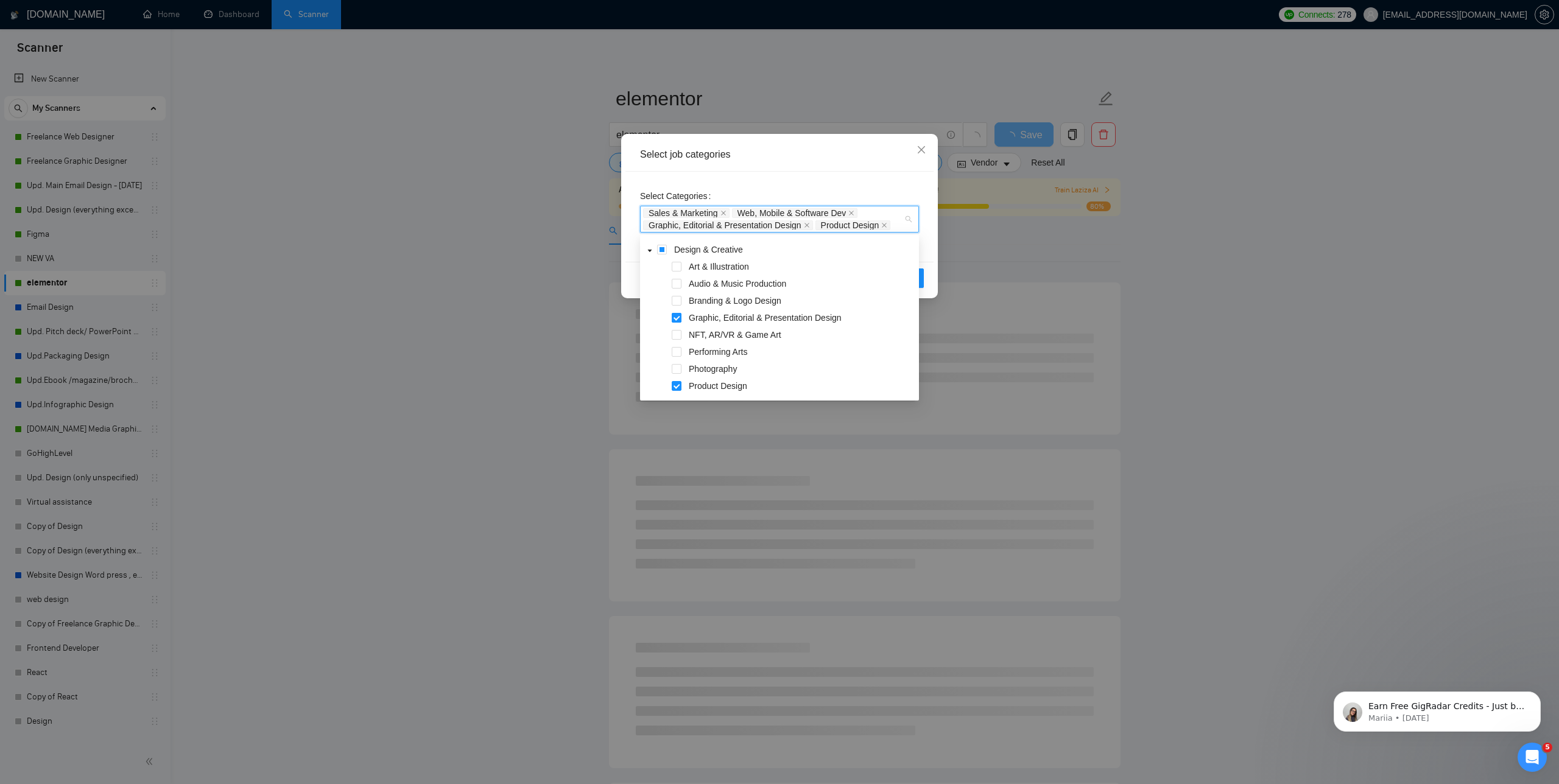
click at [675, 314] on span at bounding box center [677, 318] width 10 height 10
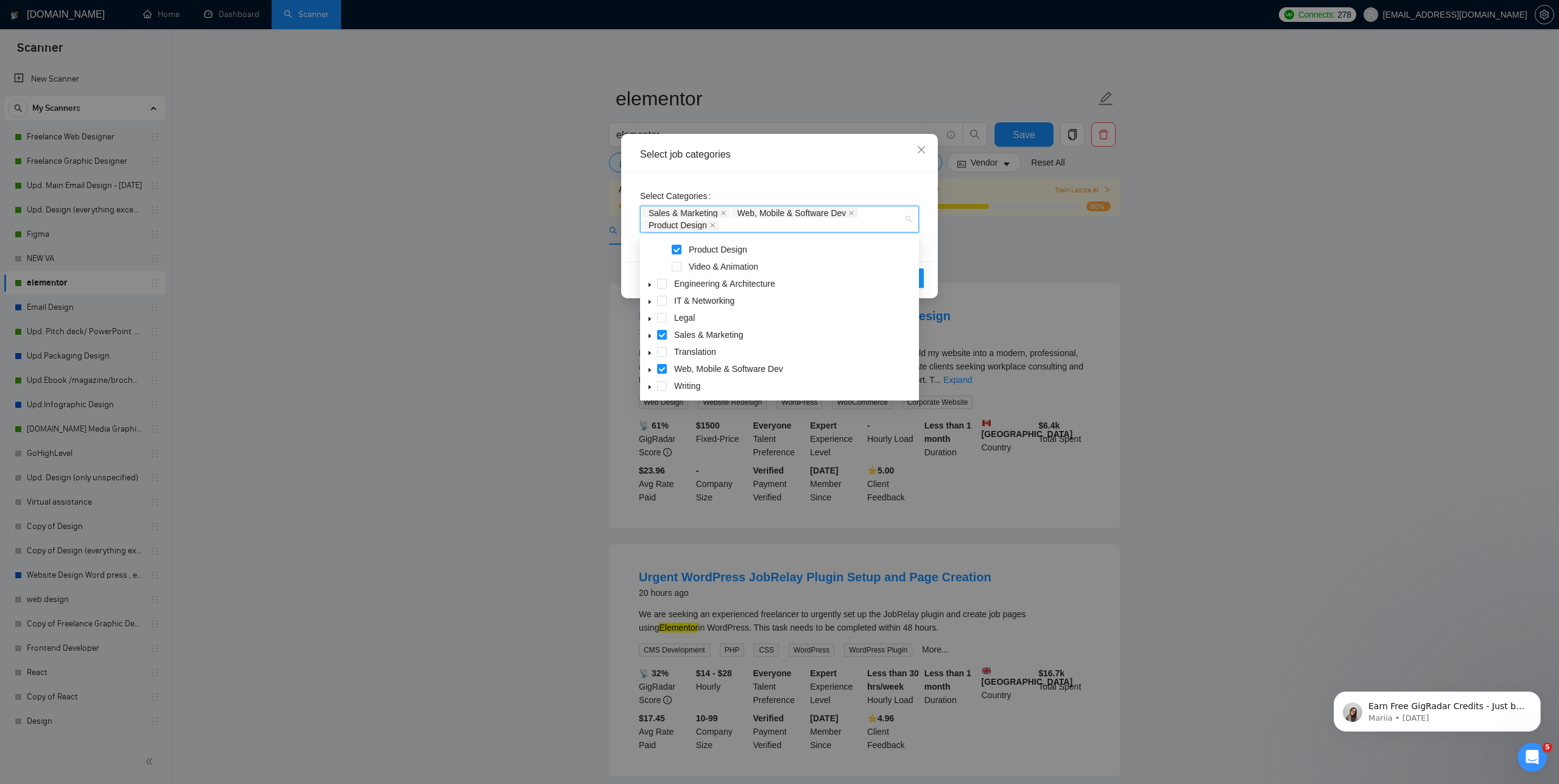
scroll to position [202, 0]
click at [652, 335] on icon "caret-down" at bounding box center [649, 335] width 6 height 6
click at [678, 319] on span at bounding box center [677, 319] width 10 height 10
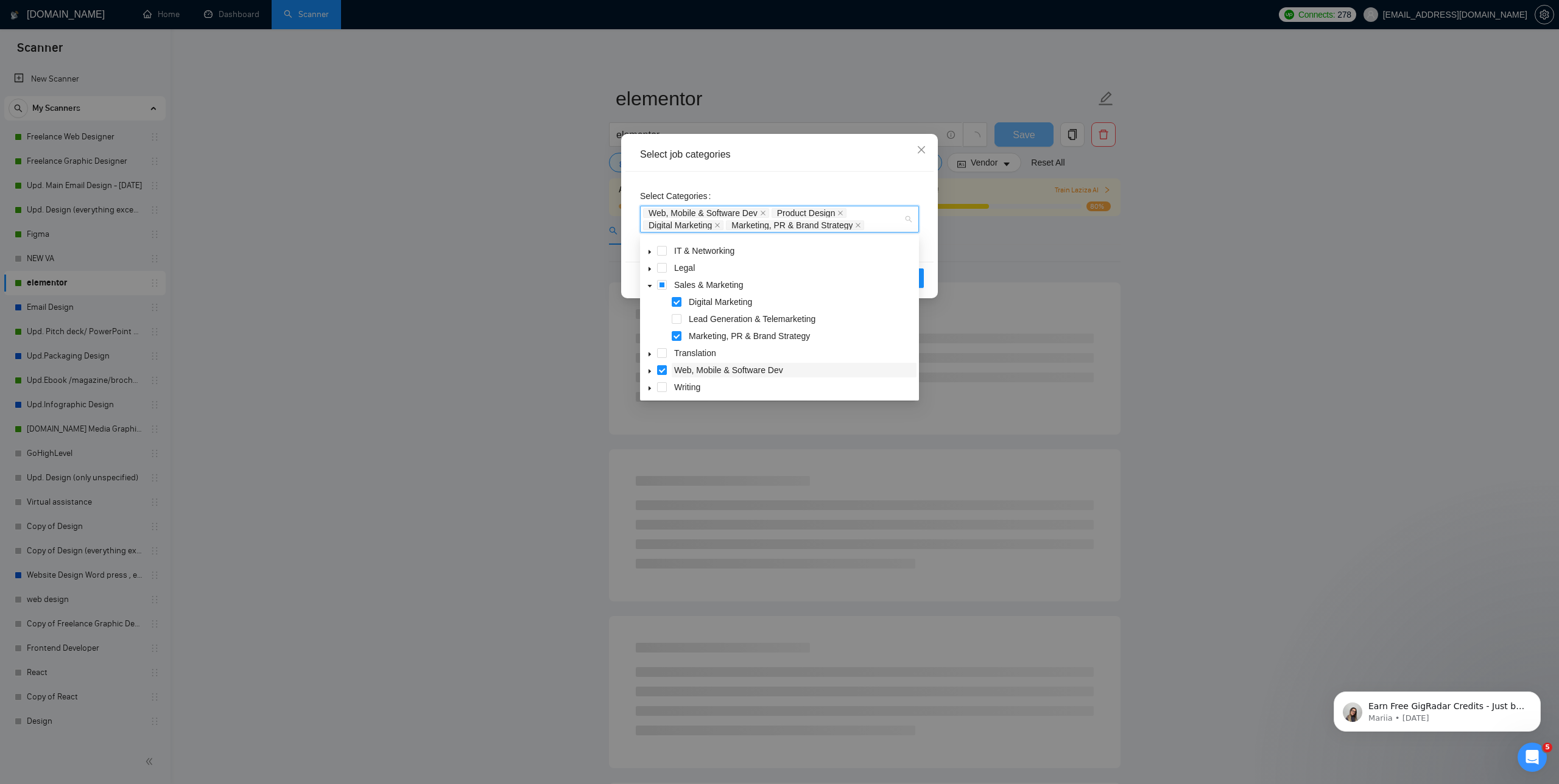
scroll to position [253, 0]
click at [649, 367] on icon "caret-down" at bounding box center [649, 370] width 6 height 6
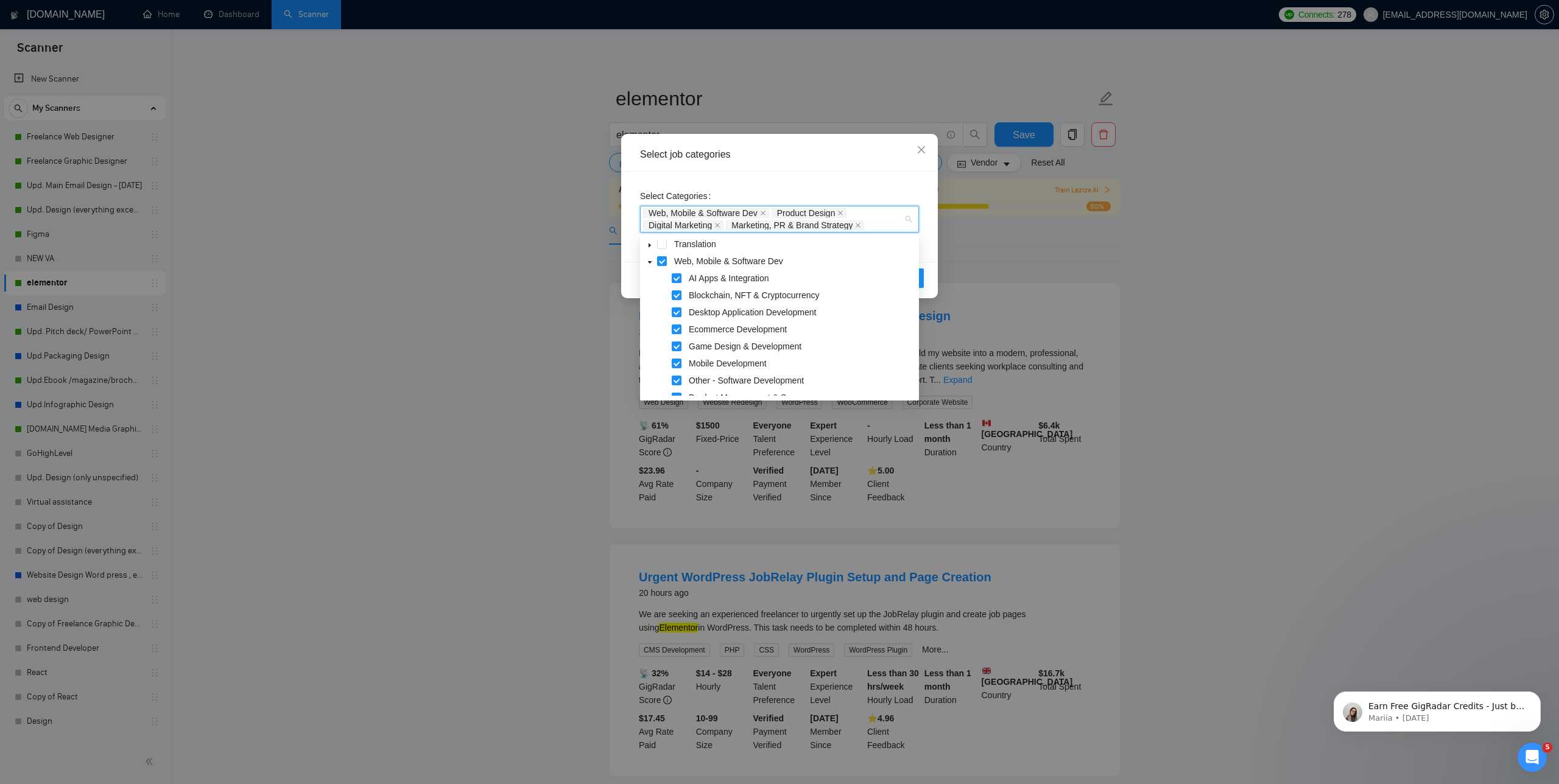
scroll to position [362, 0]
click at [674, 309] on span at bounding box center [677, 311] width 10 height 10
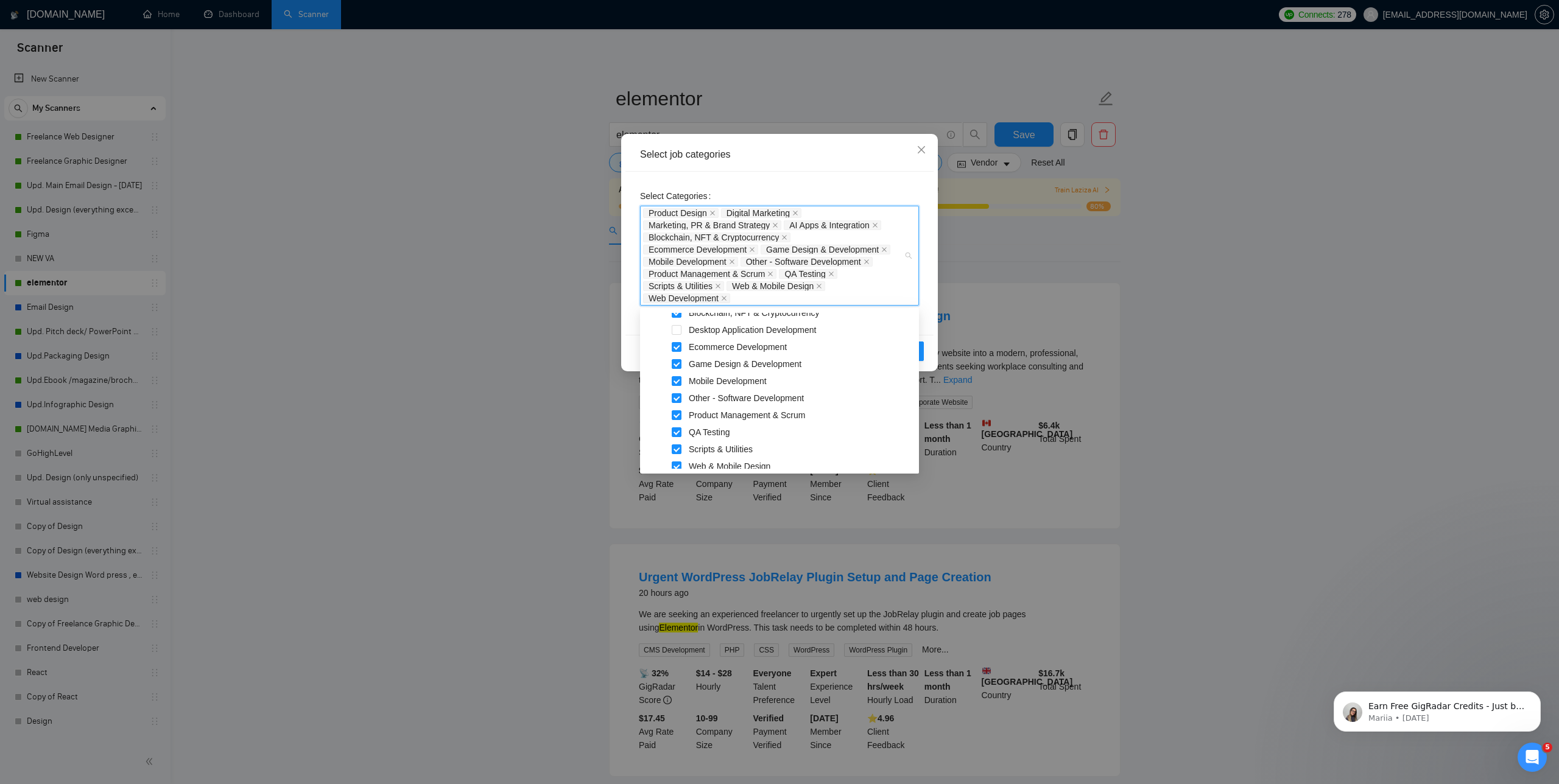
scroll to position [418, 0]
click at [673, 433] on span at bounding box center [677, 431] width 10 height 10
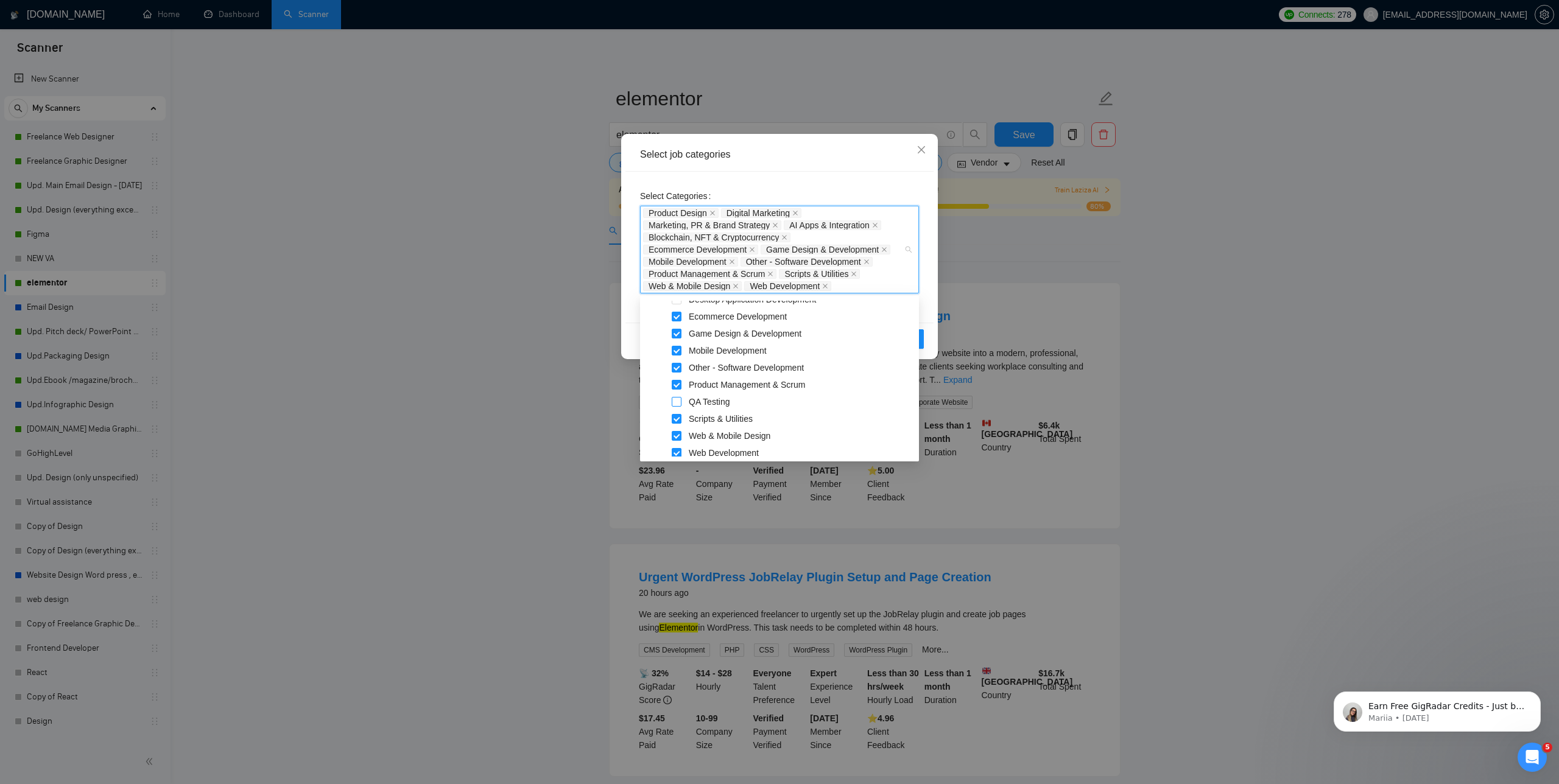
scroll to position [436, 0]
click at [677, 416] on span at bounding box center [677, 418] width 10 height 10
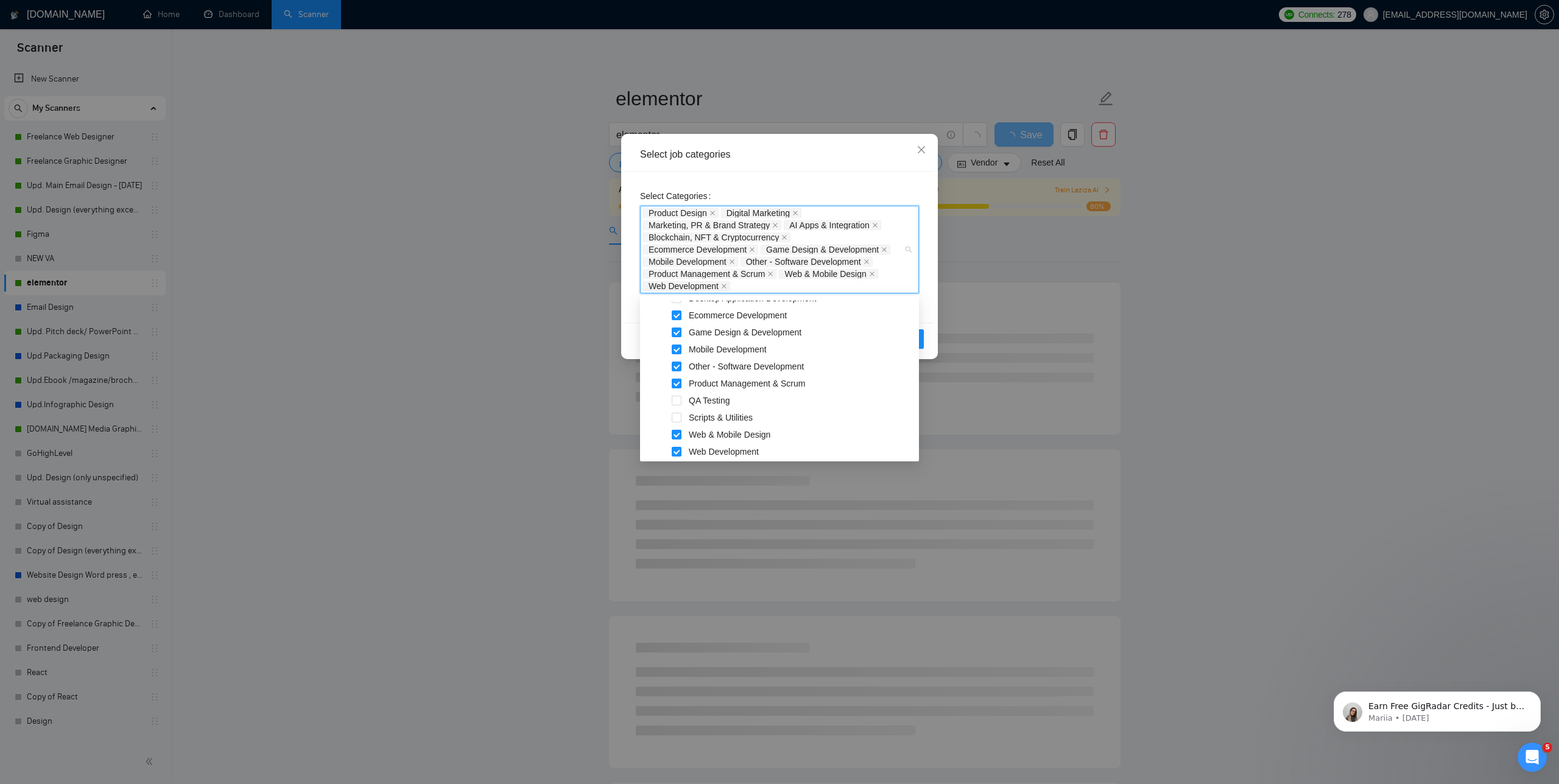
click at [677, 382] on span at bounding box center [677, 384] width 10 height 10
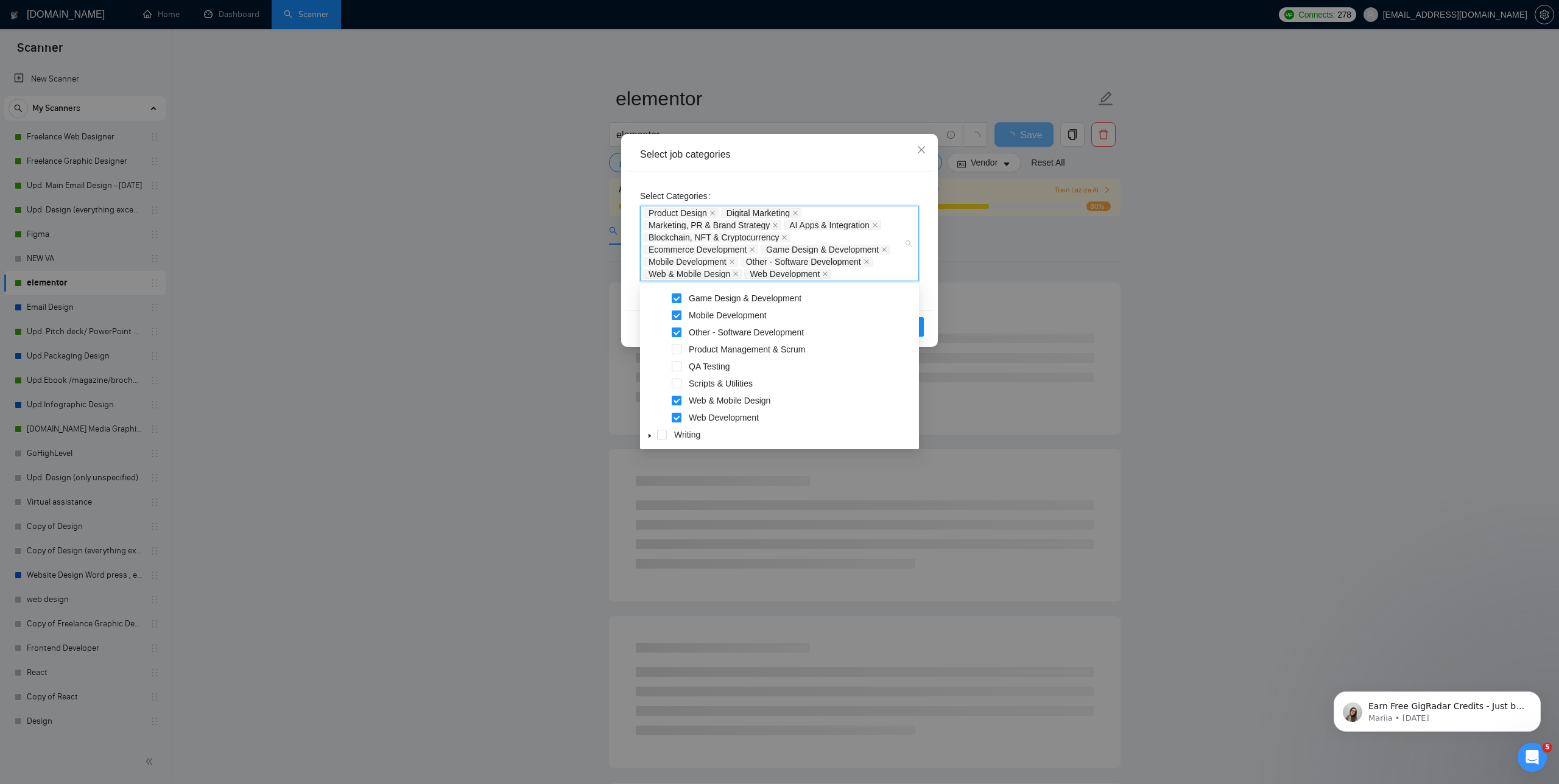
scroll to position [458, 0]
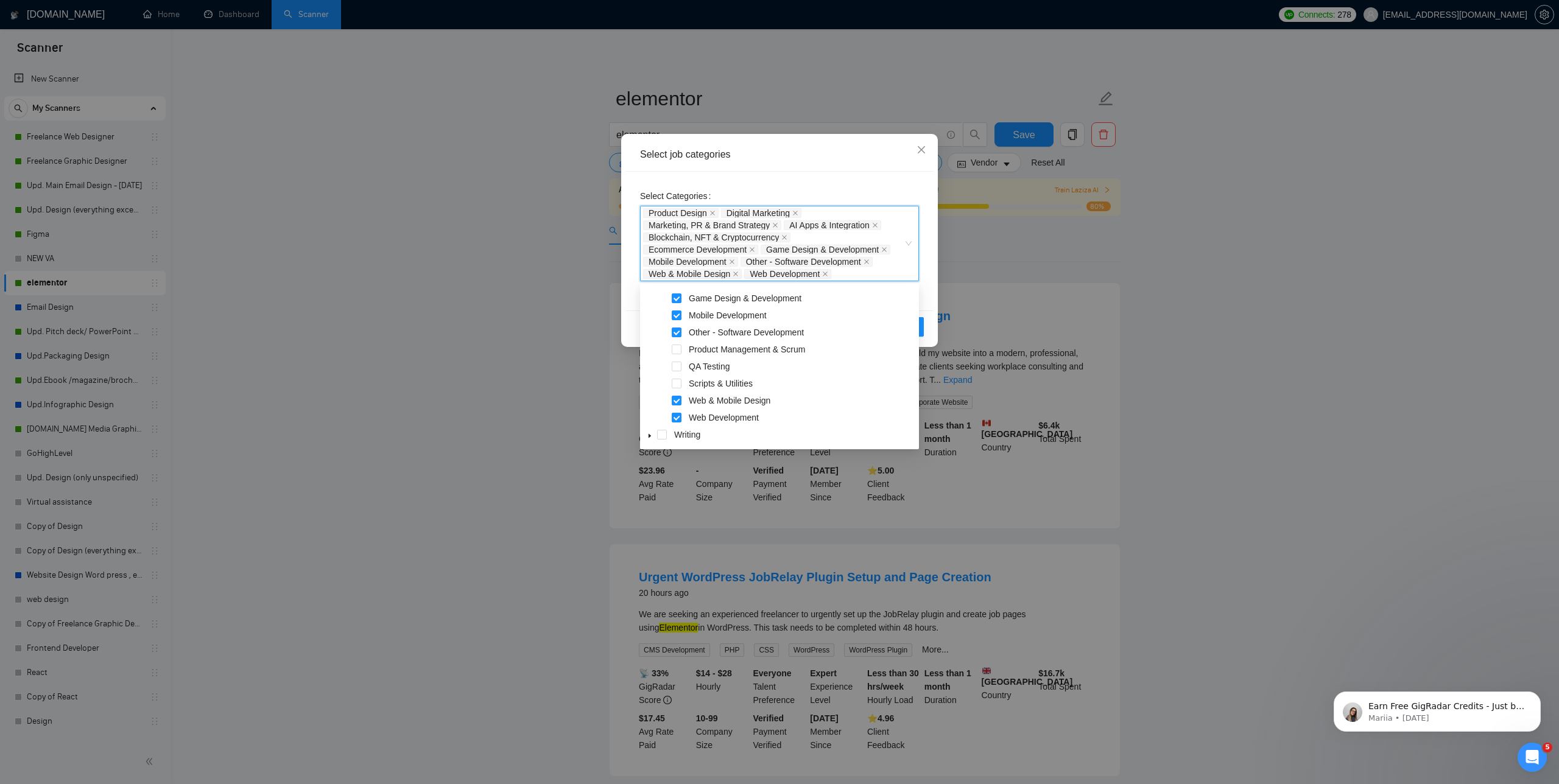
click at [928, 293] on div "Select Categories Product Design, Digital Marketing, Marketing, PR & Brand Stra…" at bounding box center [779, 241] width 308 height 139
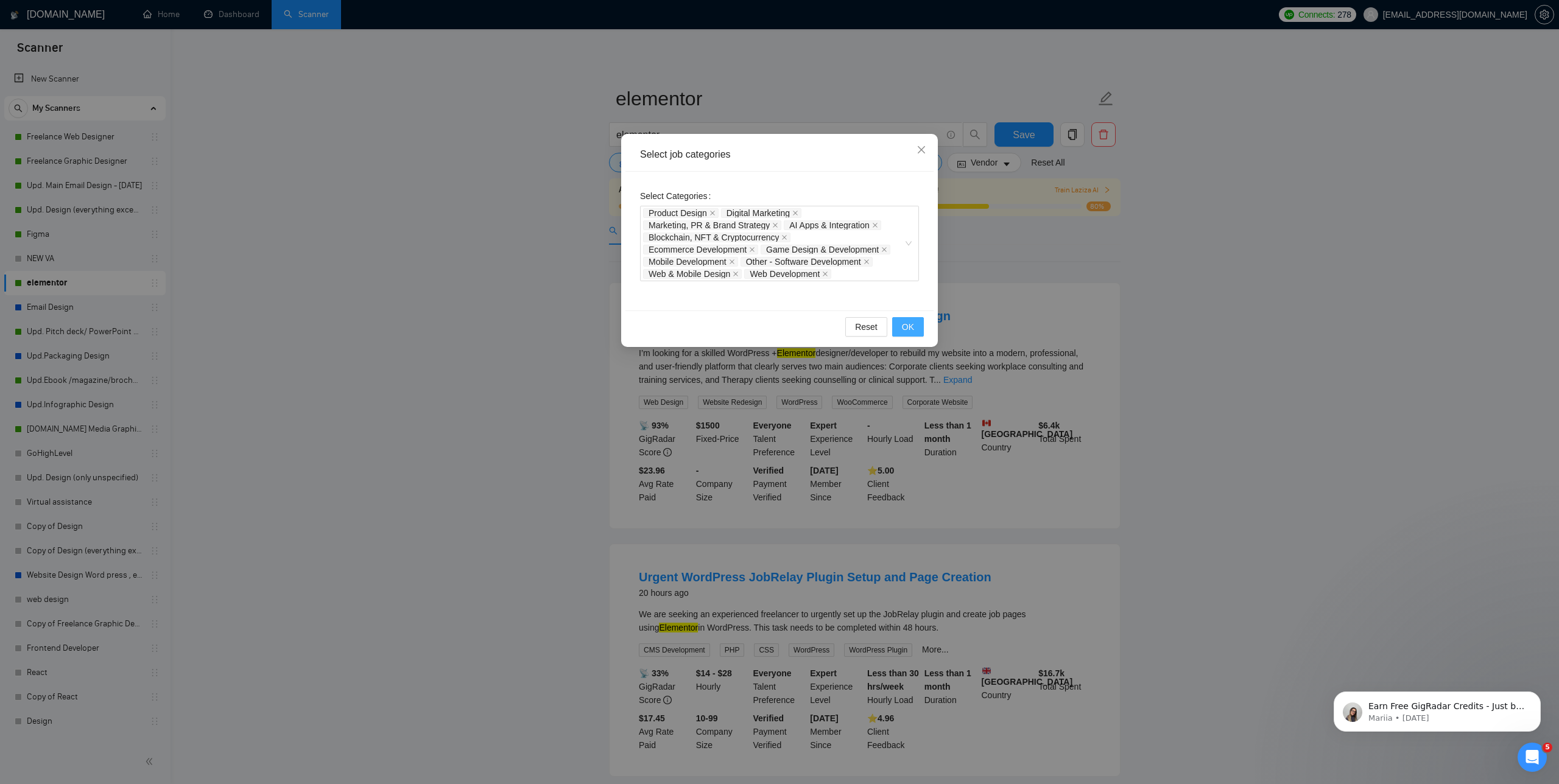
click at [915, 325] on button "OK" at bounding box center [908, 326] width 32 height 19
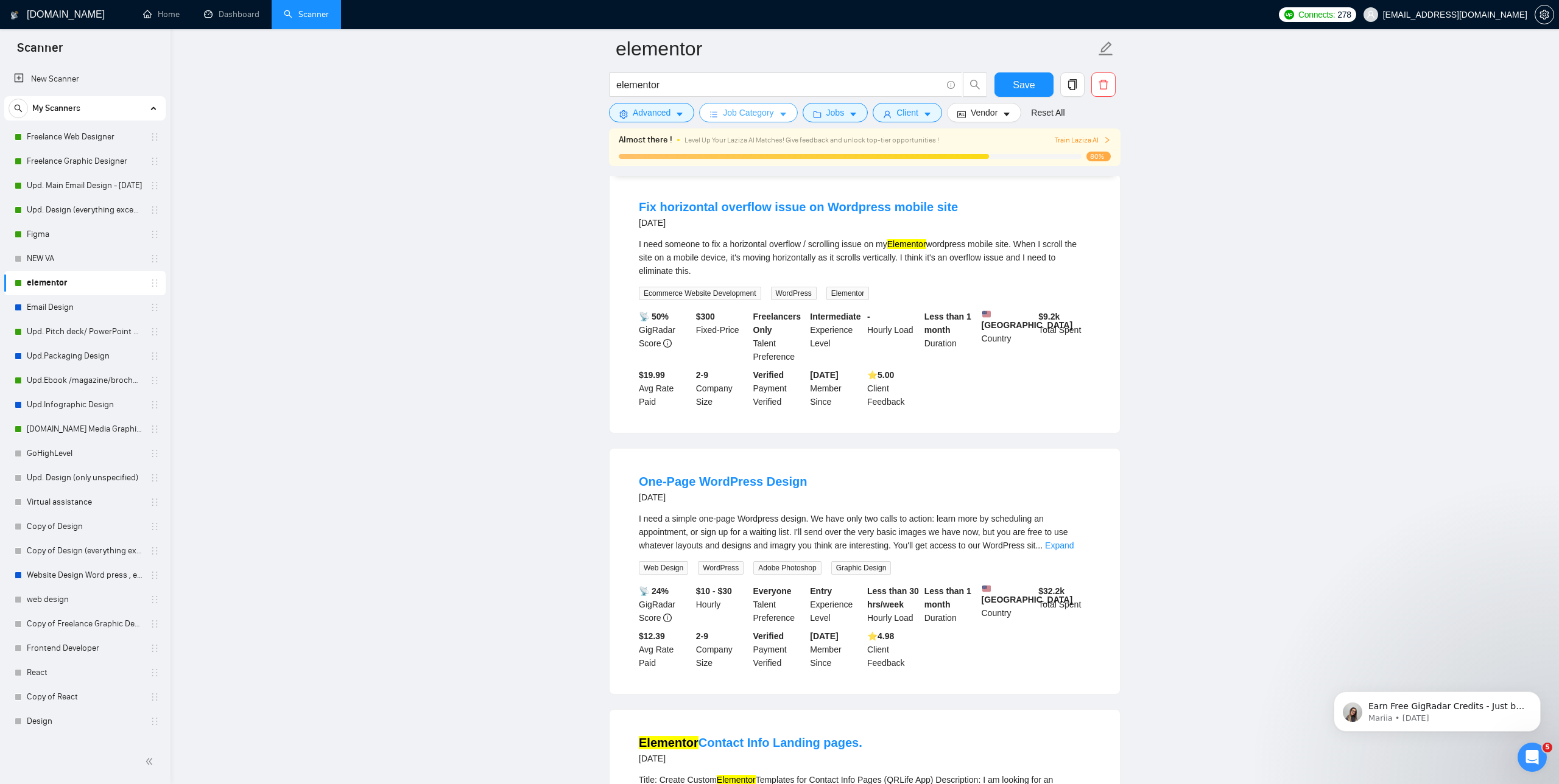
scroll to position [0, 0]
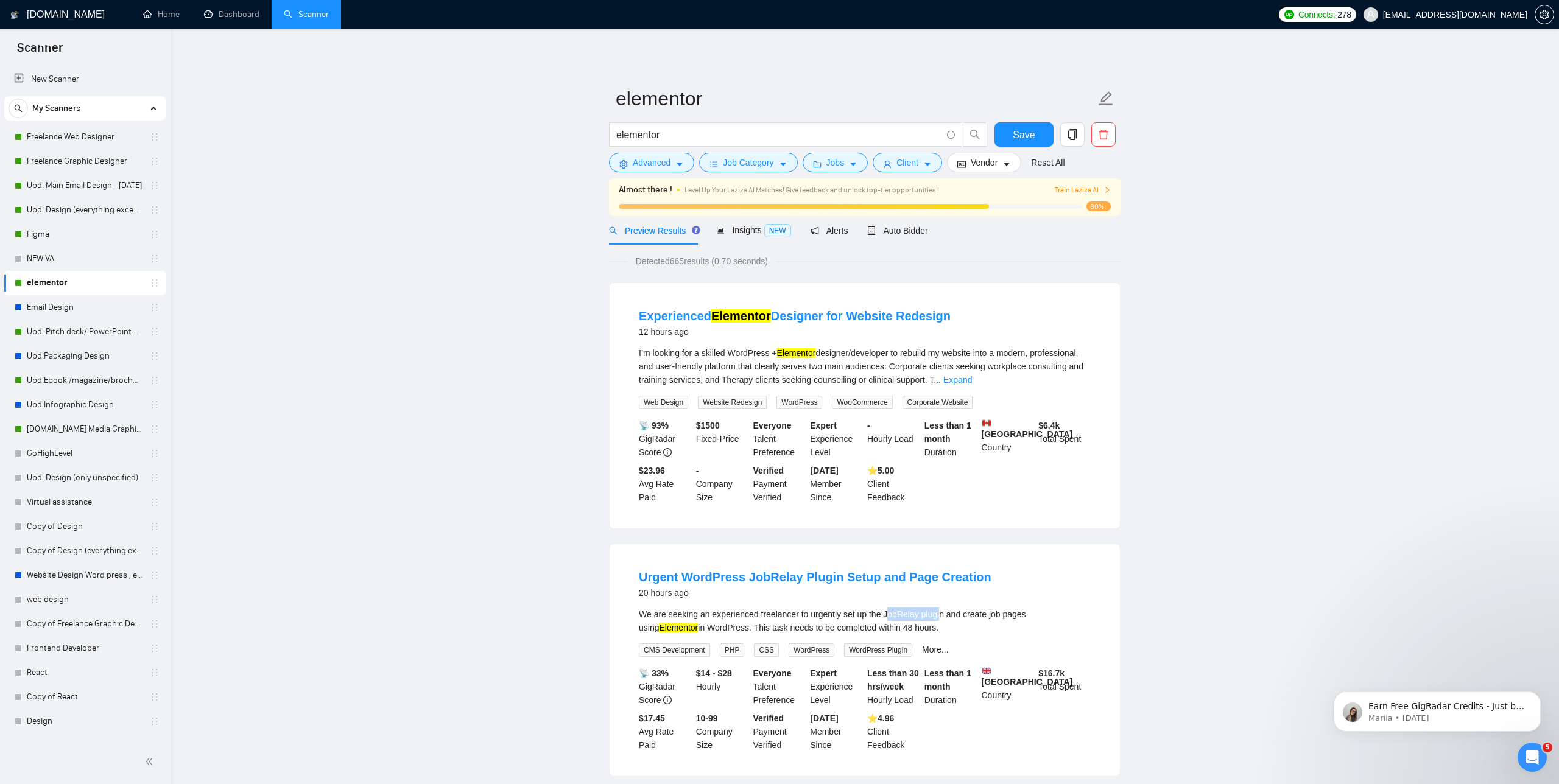
drag, startPoint x: 952, startPoint y: 613, endPoint x: 896, endPoint y: 609, distance: 56.1
click at [896, 609] on div "We are seeking an experienced freelancer to urgently set up the JobRelay plugin…" at bounding box center [865, 621] width 452 height 27
click at [935, 614] on div "We are seeking an experienced freelancer to urgently set up the JobRelay plugin…" at bounding box center [865, 621] width 452 height 27
click at [1021, 132] on span "Save" at bounding box center [1024, 135] width 22 height 15
click at [56, 130] on link "Freelance Web Designer" at bounding box center [85, 137] width 116 height 24
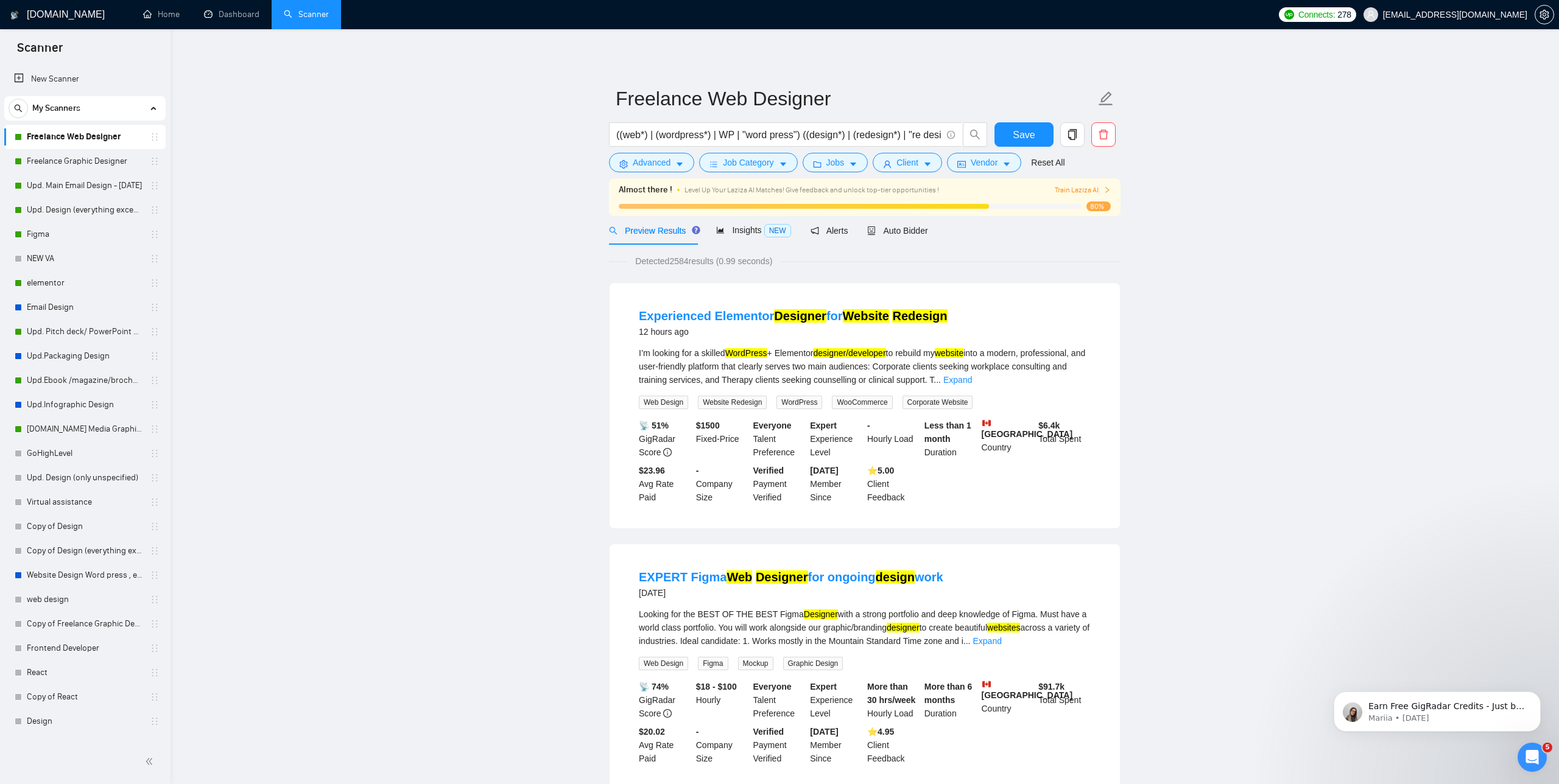
click at [1016, 134] on span "Save" at bounding box center [1024, 135] width 22 height 15
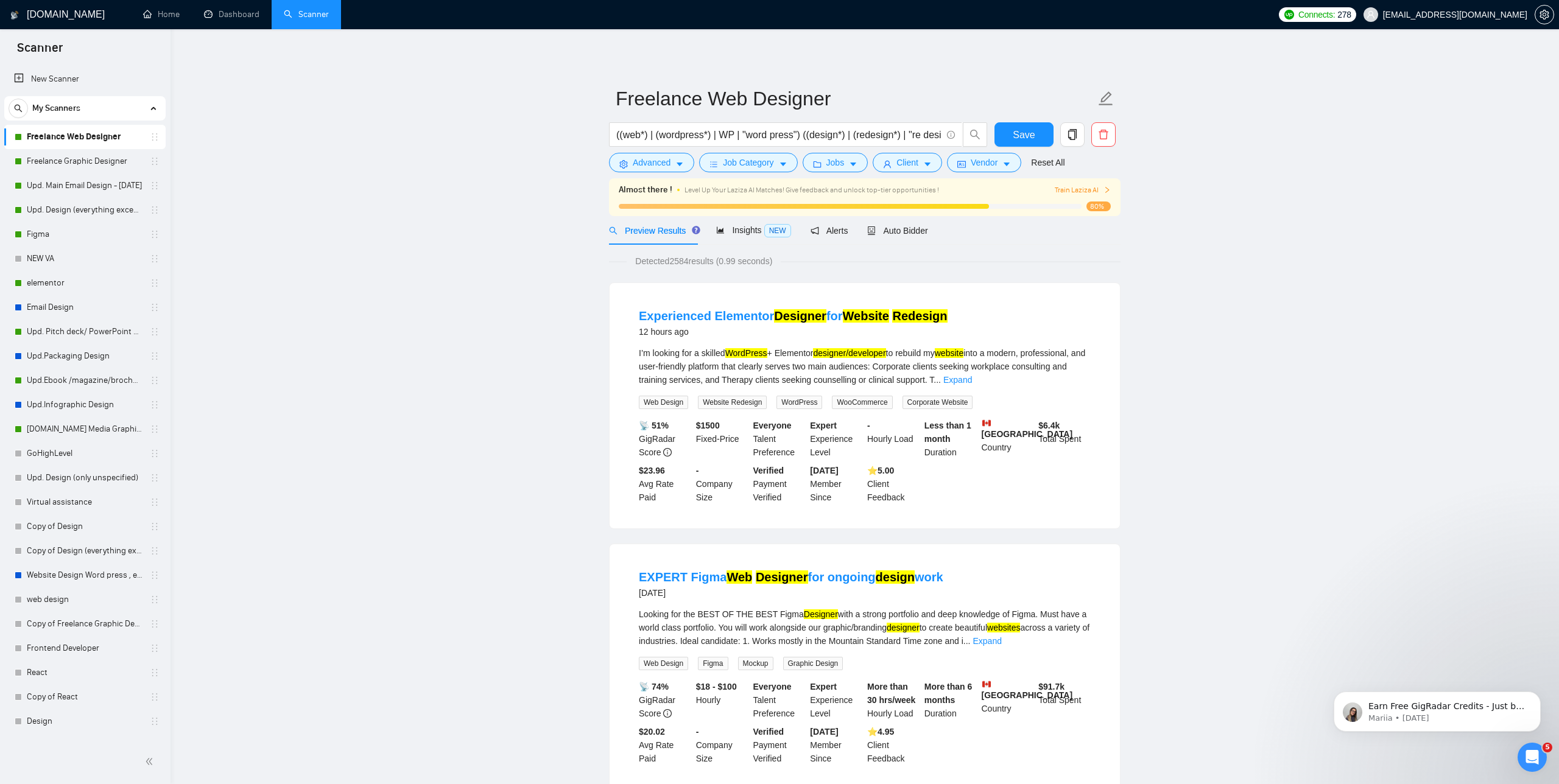
click at [115, 133] on link "Freelance Web Designer" at bounding box center [85, 137] width 116 height 24
click at [1061, 137] on span "copy" at bounding box center [1073, 134] width 23 height 11
click at [1066, 205] on div "Are you sure you want to duplicate this scanner? No Yes" at bounding box center [970, 185] width 217 height 55
click at [1064, 199] on span "Yes" at bounding box center [1057, 196] width 14 height 13
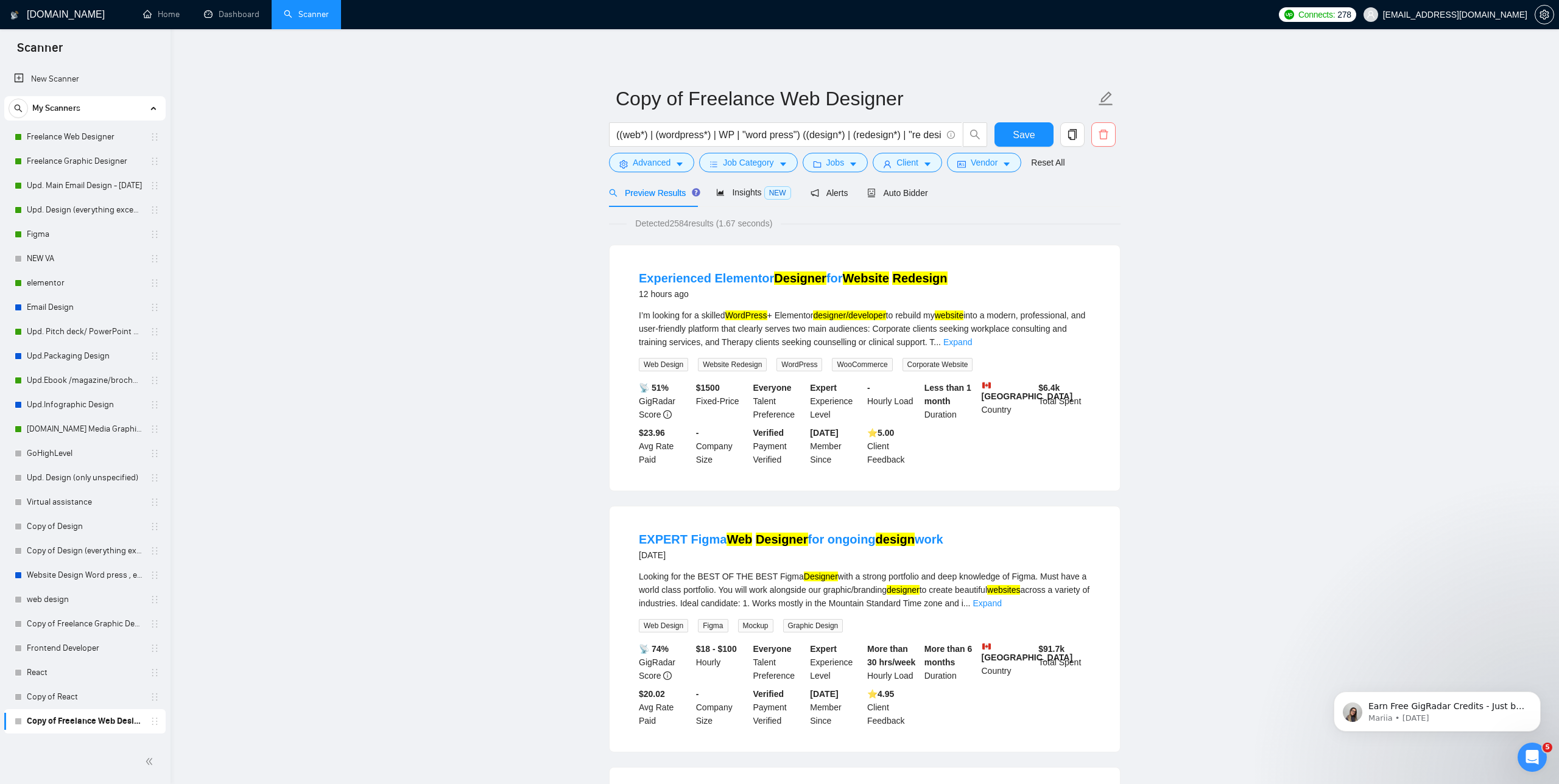
click at [1099, 137] on icon "delete" at bounding box center [1103, 135] width 9 height 10
click at [1093, 195] on span "Yes" at bounding box center [1089, 196] width 14 height 13
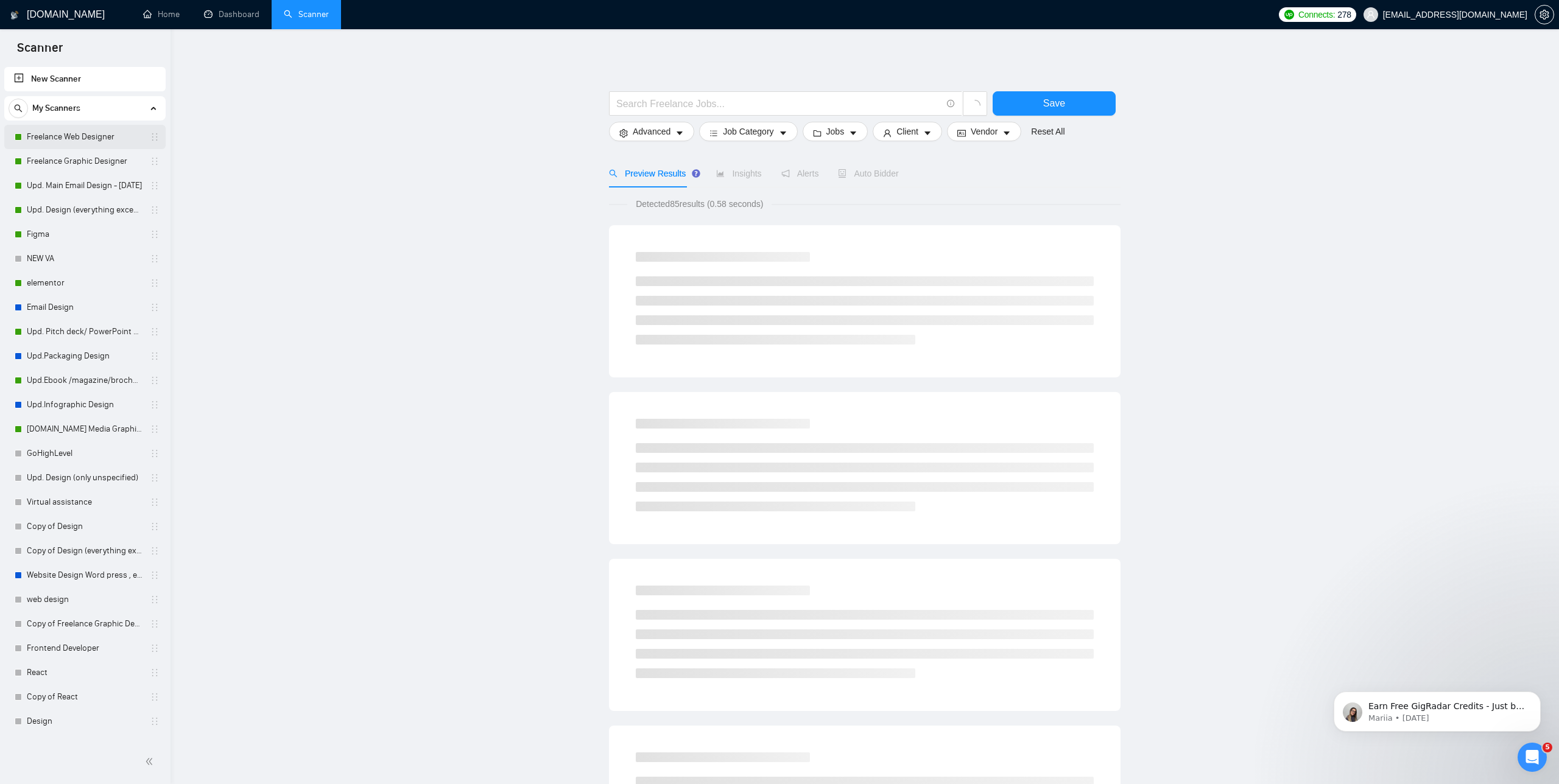
click at [60, 135] on link "Freelance Web Designer" at bounding box center [85, 137] width 116 height 24
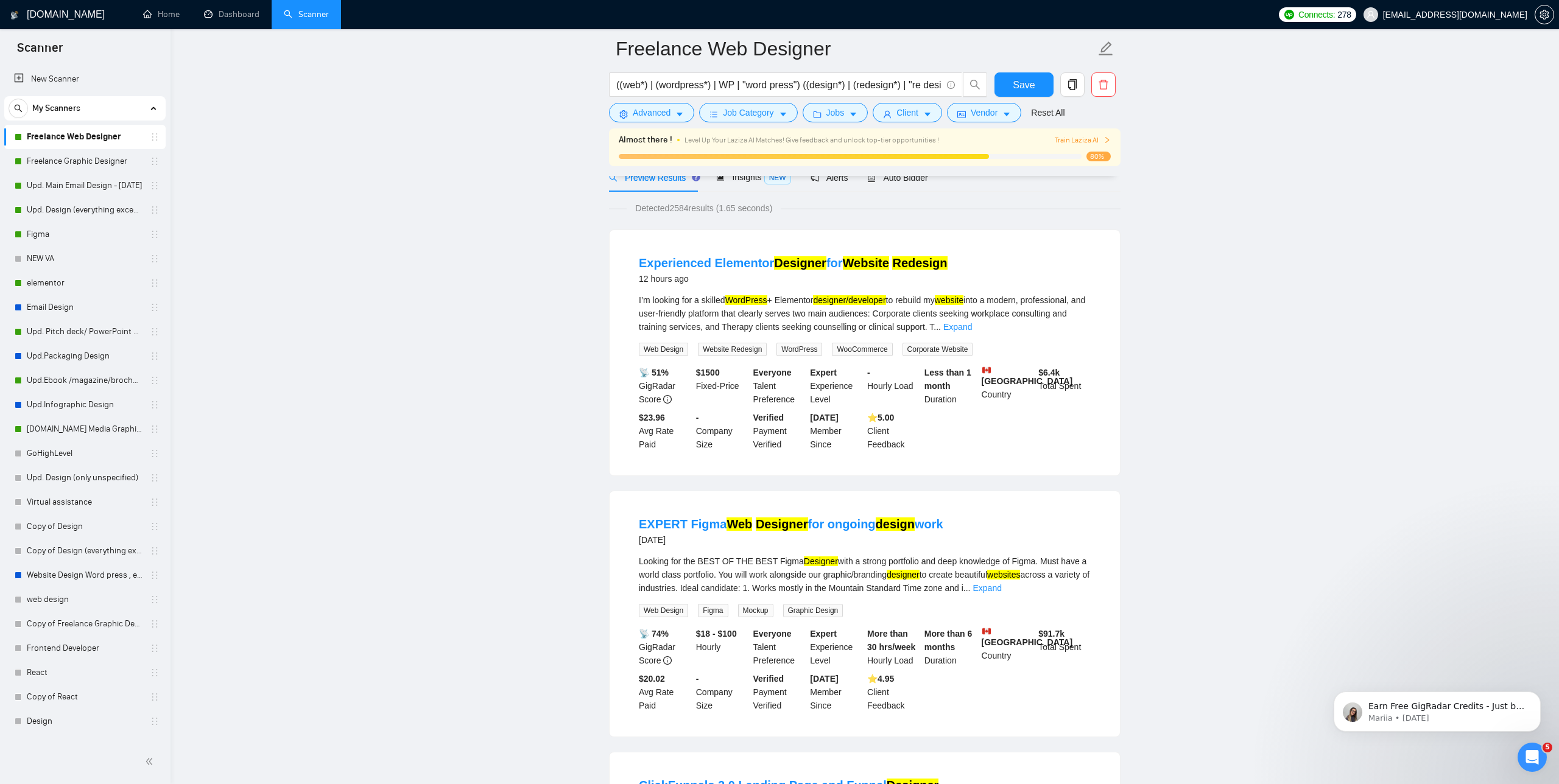
scroll to position [55, 0]
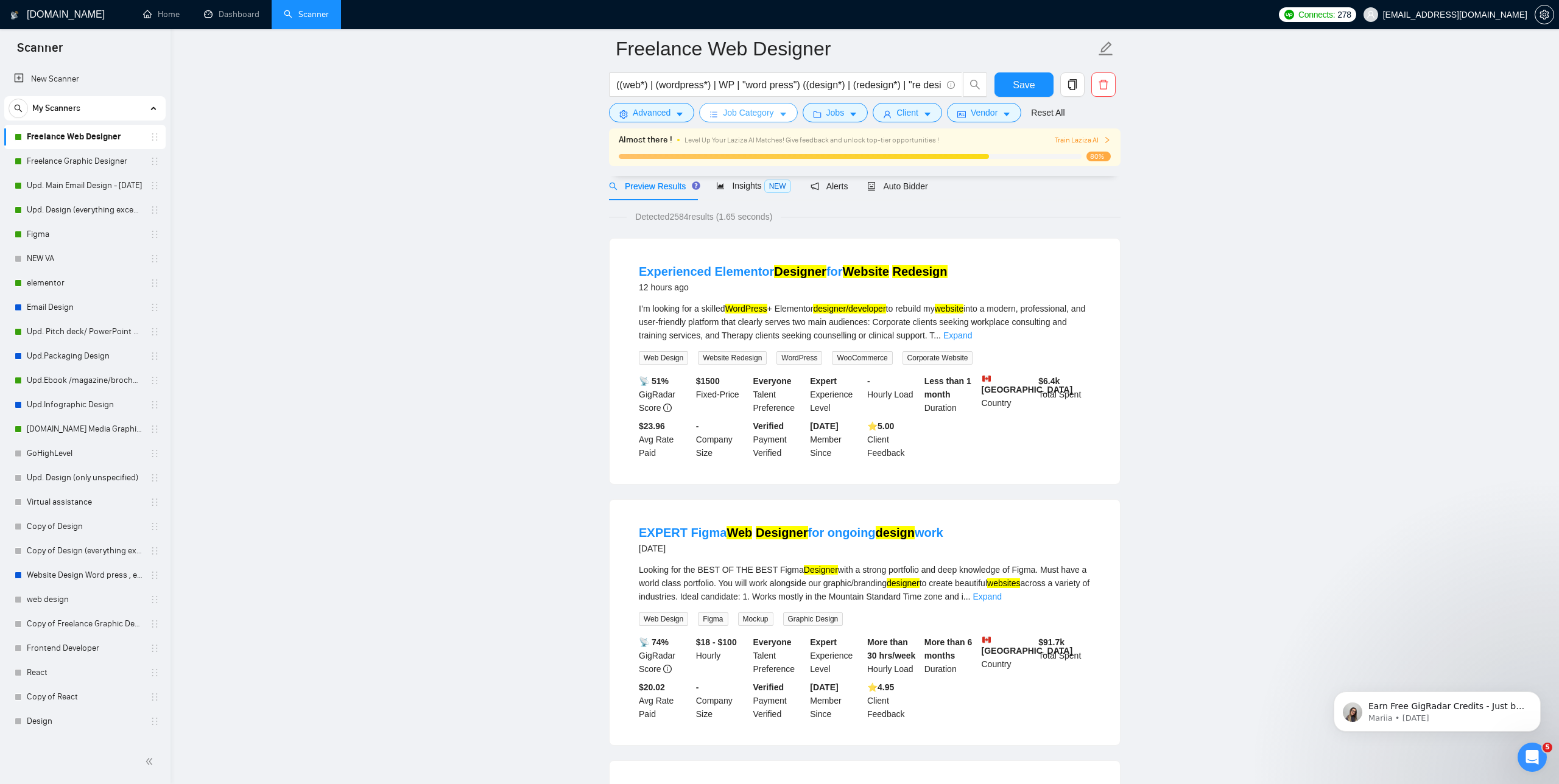
click at [740, 117] on span "Job Category" at bounding box center [748, 112] width 50 height 13
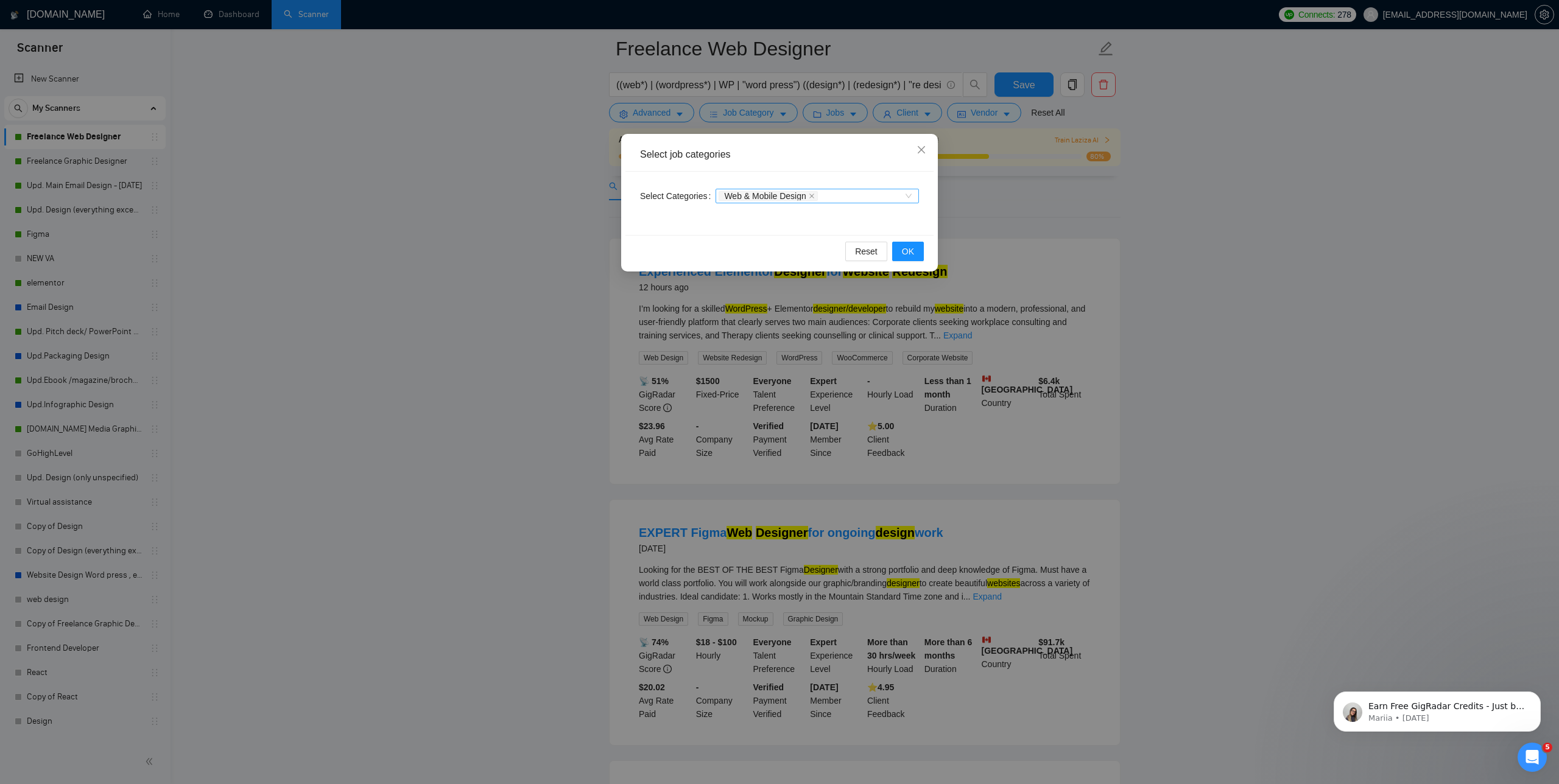
click at [857, 196] on div "Web & Mobile Design" at bounding box center [811, 196] width 185 height 13
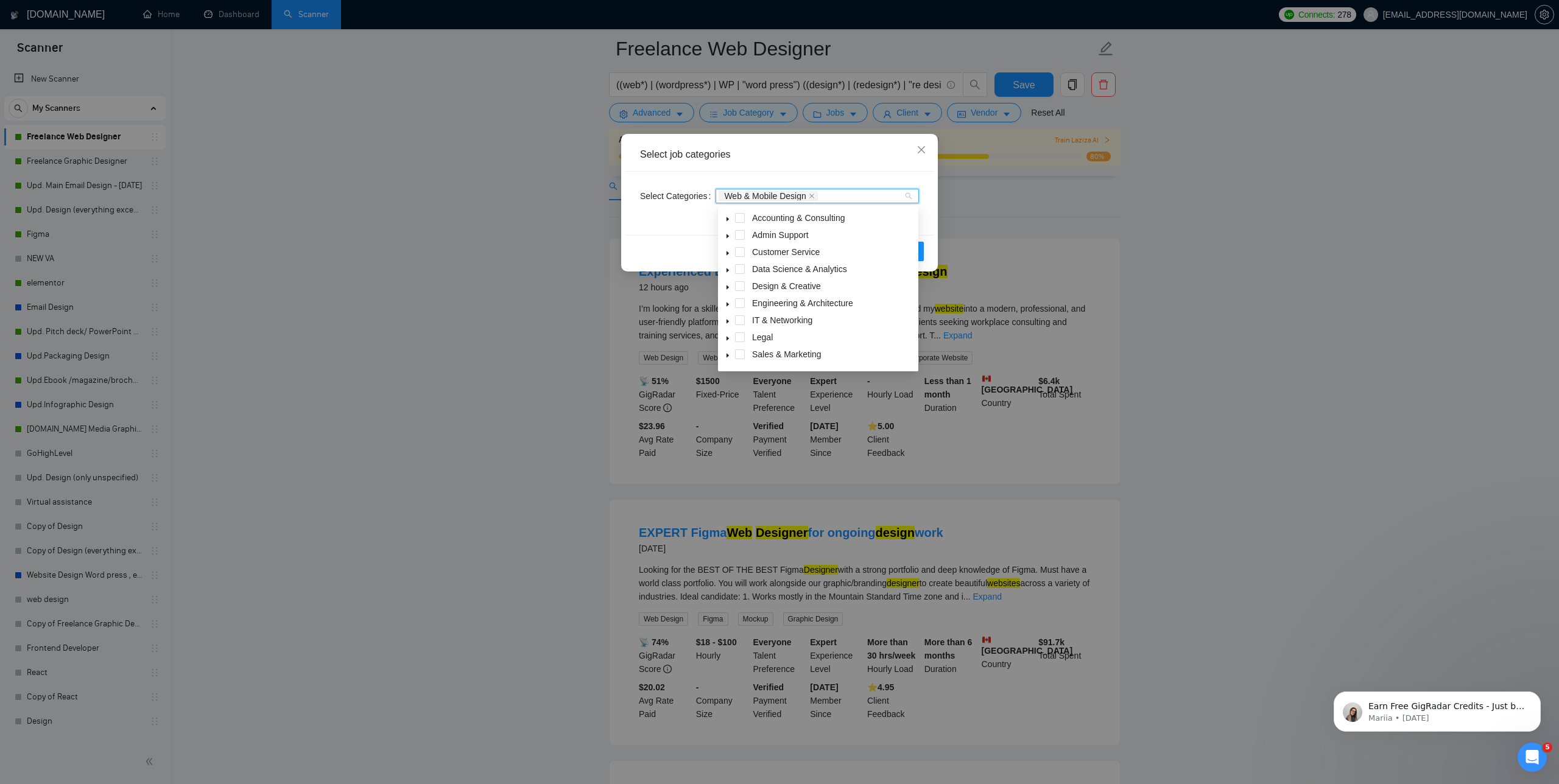
click at [728, 287] on icon "caret-down" at bounding box center [727, 288] width 3 height 4
click at [728, 284] on icon "caret-down" at bounding box center [727, 287] width 6 height 6
click at [730, 340] on icon "caret-down" at bounding box center [727, 340] width 6 height 6
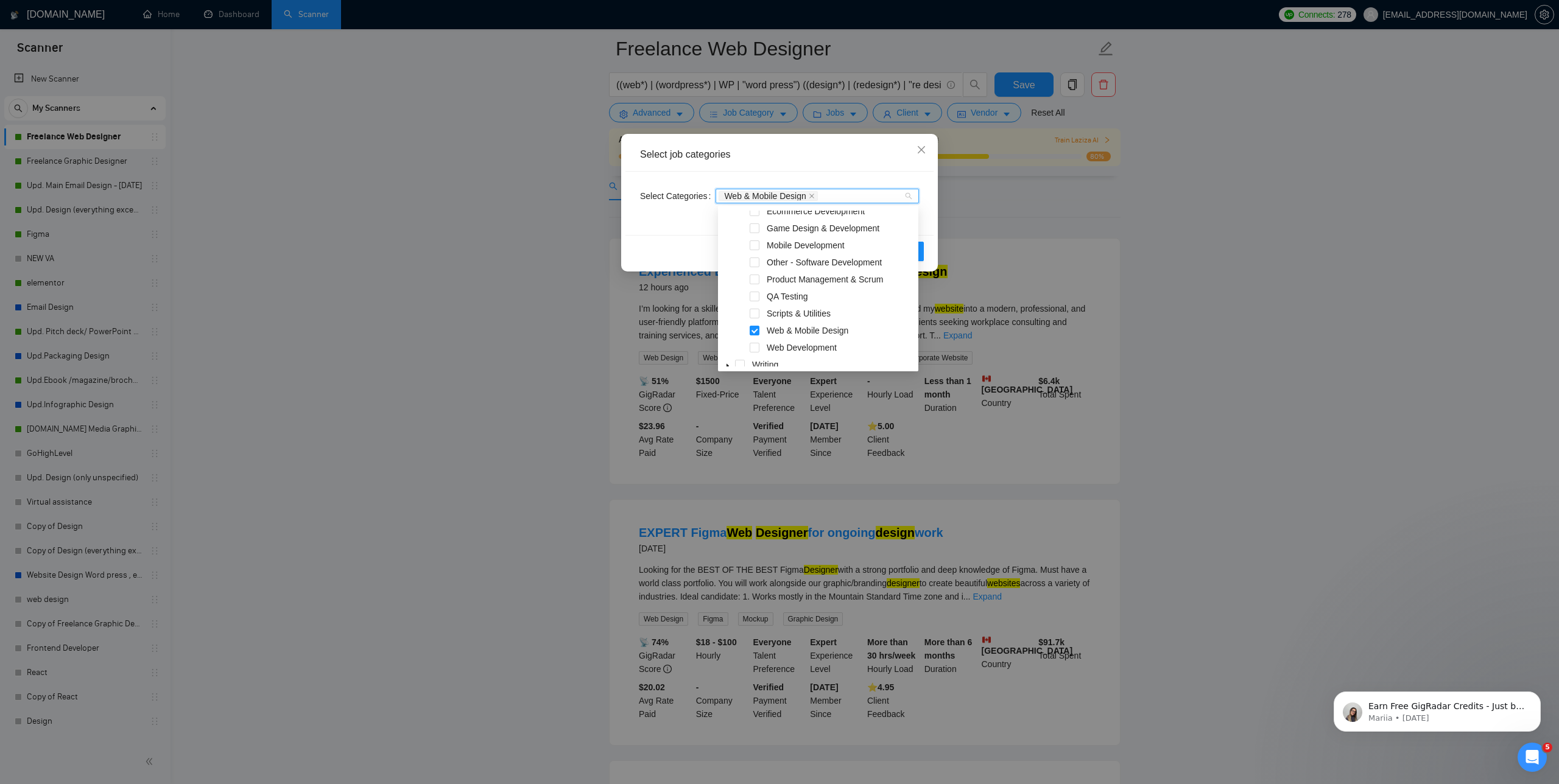
scroll to position [245, 0]
click at [750, 349] on span at bounding box center [755, 349] width 10 height 10
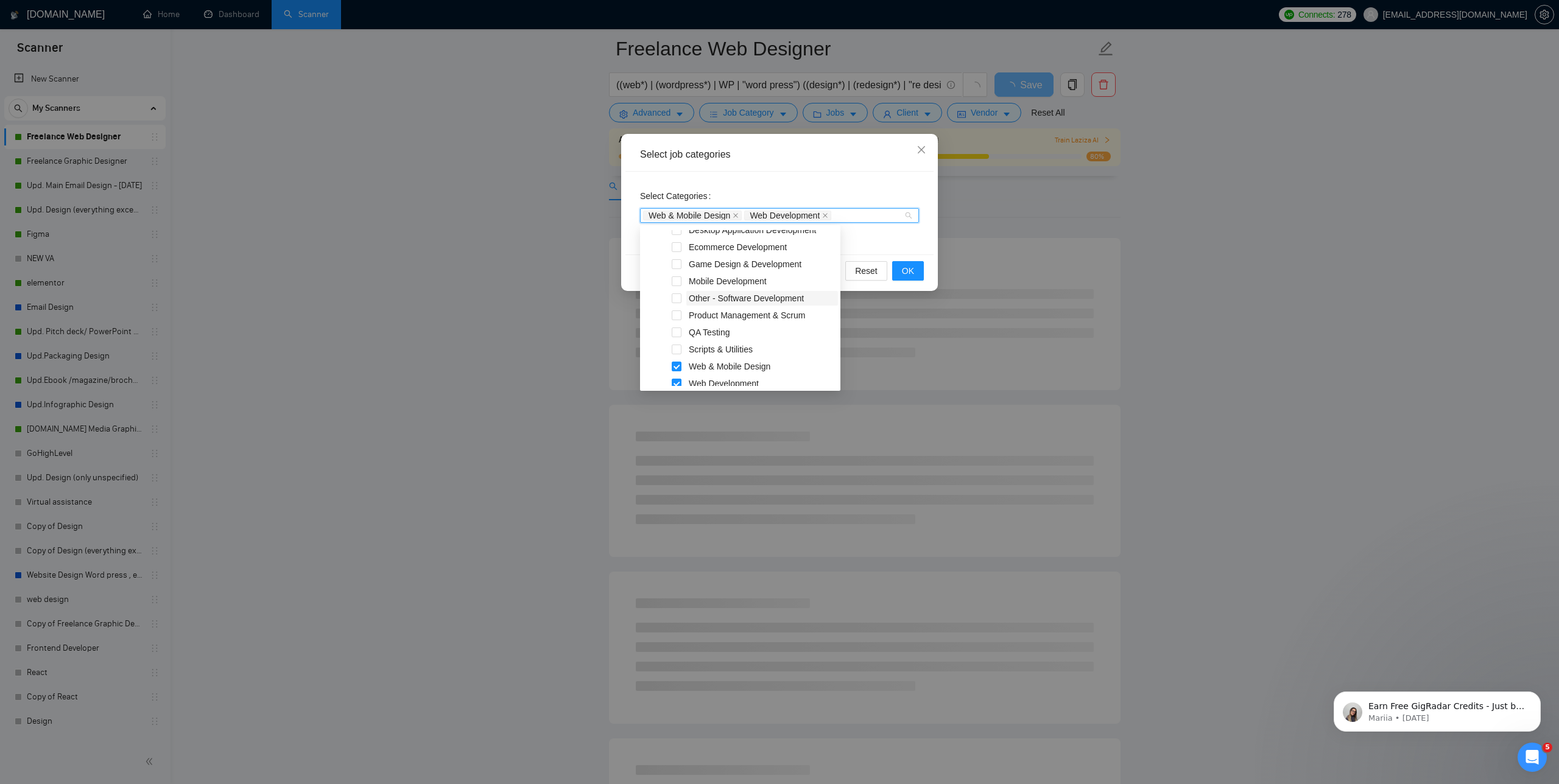
scroll to position [228, 0]
click at [675, 250] on span at bounding box center [677, 248] width 10 height 10
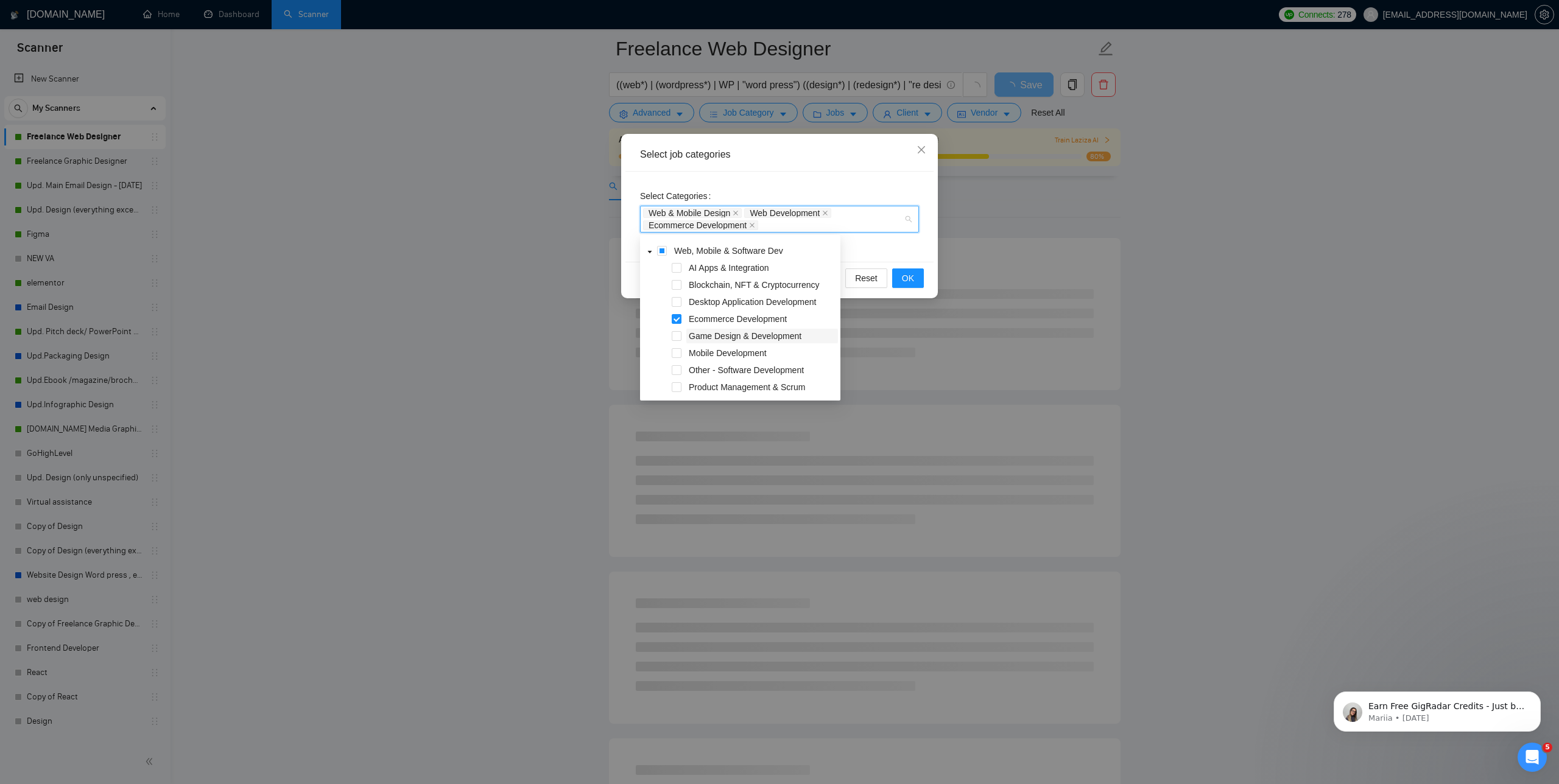
scroll to position [166, 0]
click at [904, 282] on span "OK" at bounding box center [907, 278] width 13 height 13
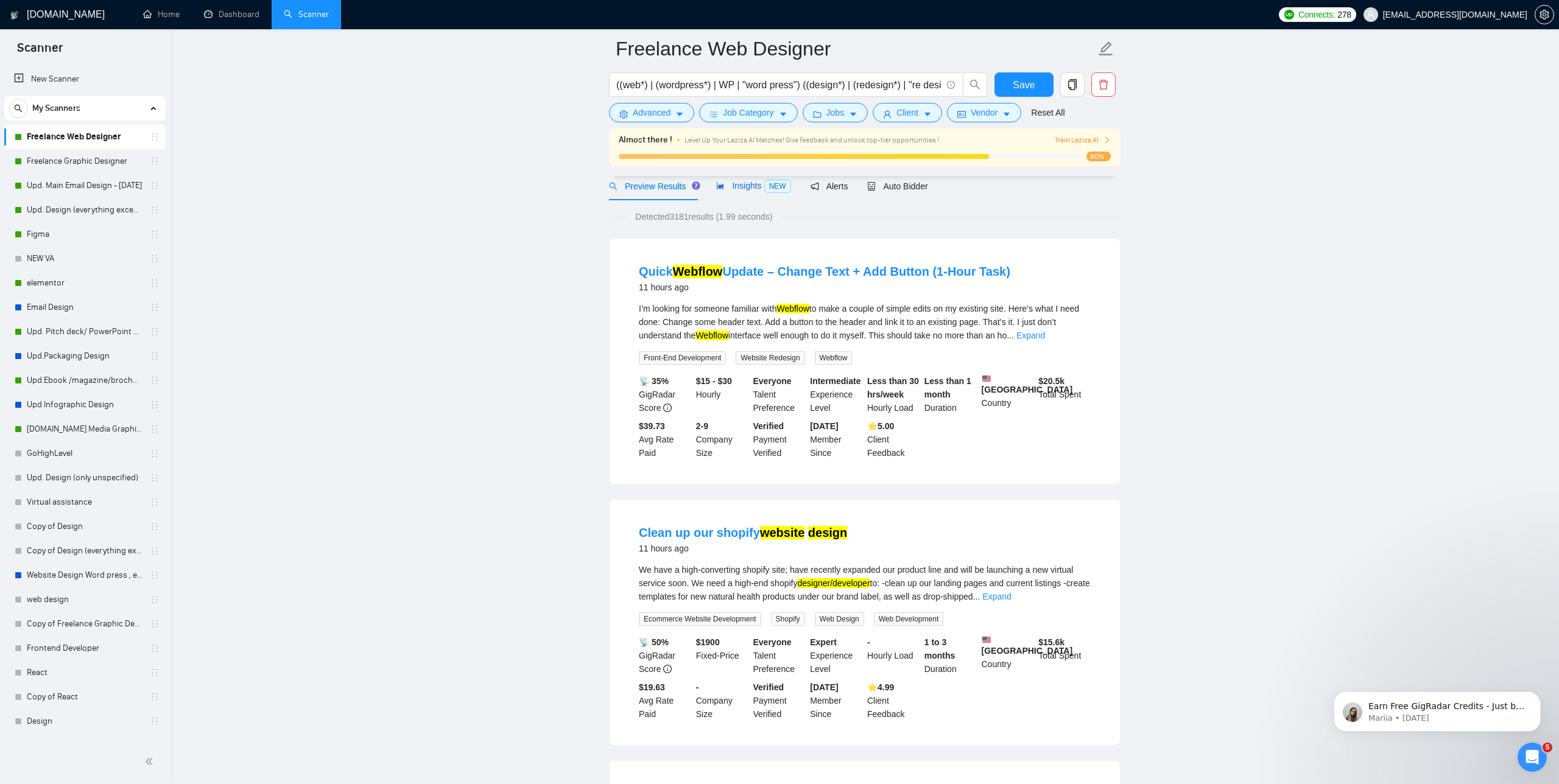
click at [741, 185] on span "Insights NEW" at bounding box center [753, 186] width 75 height 10
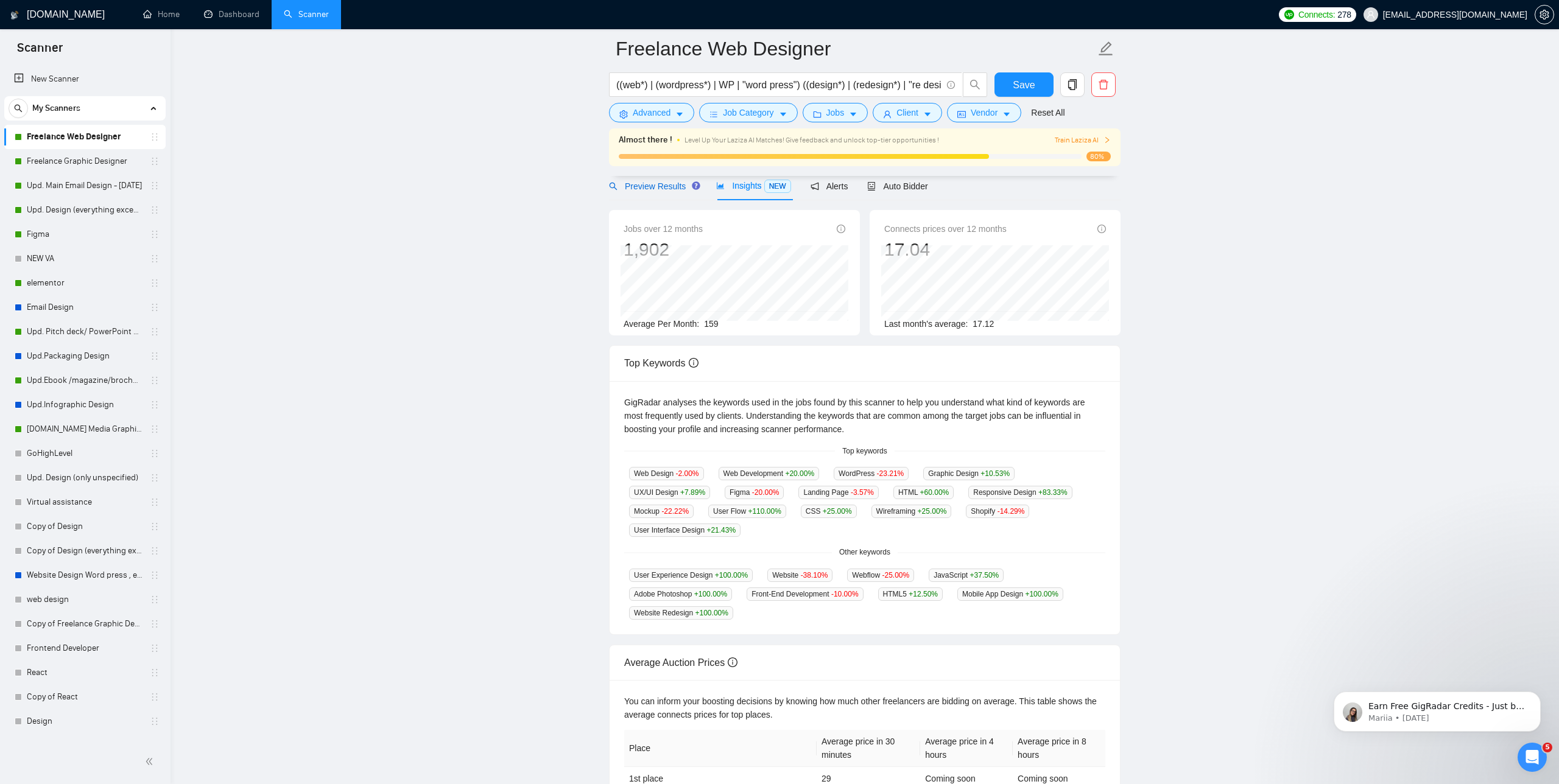
click at [662, 185] on span "Preview Results" at bounding box center [652, 186] width 88 height 10
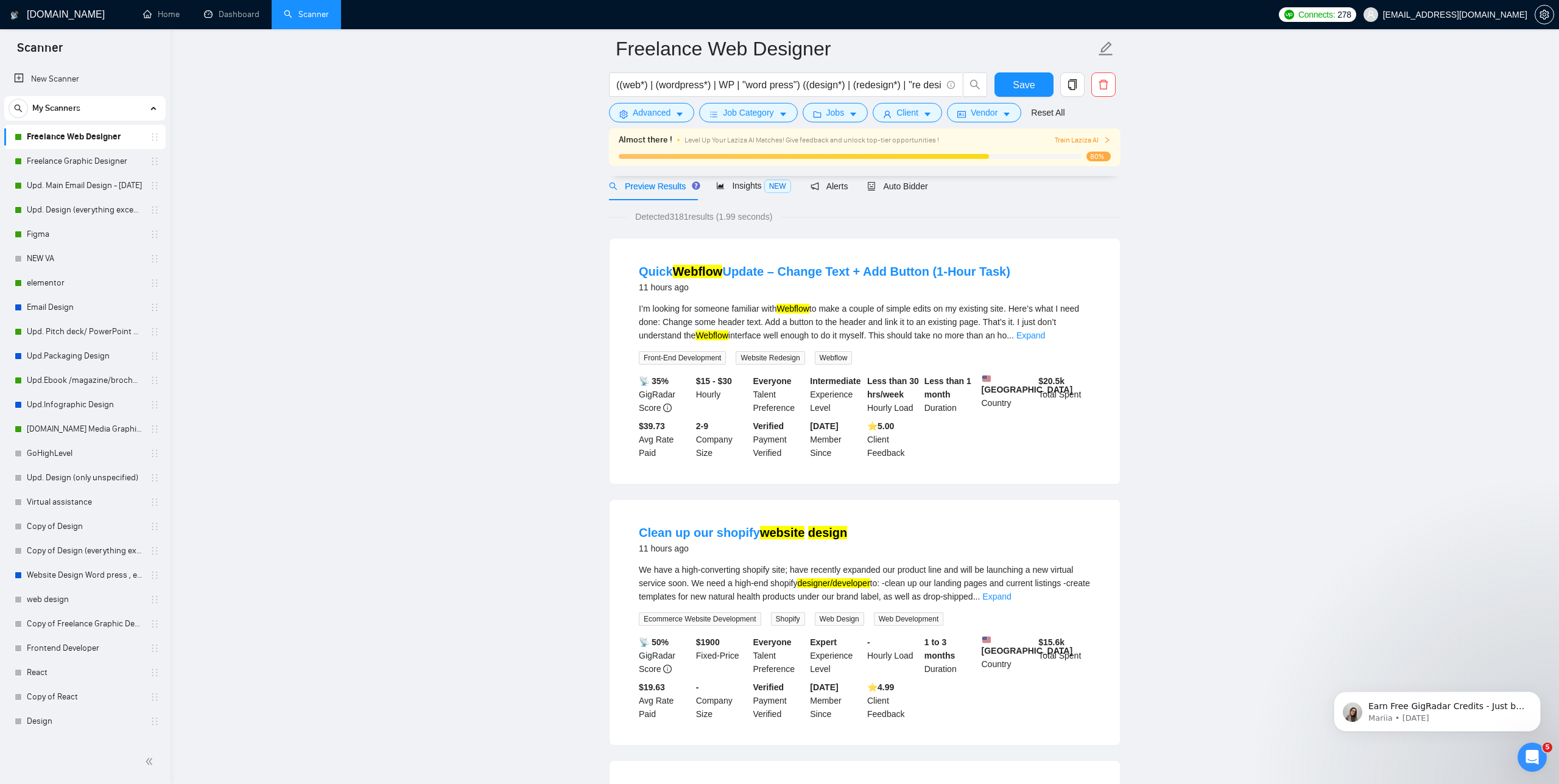
click at [1045, 338] on link "Expand" at bounding box center [1031, 335] width 29 height 10
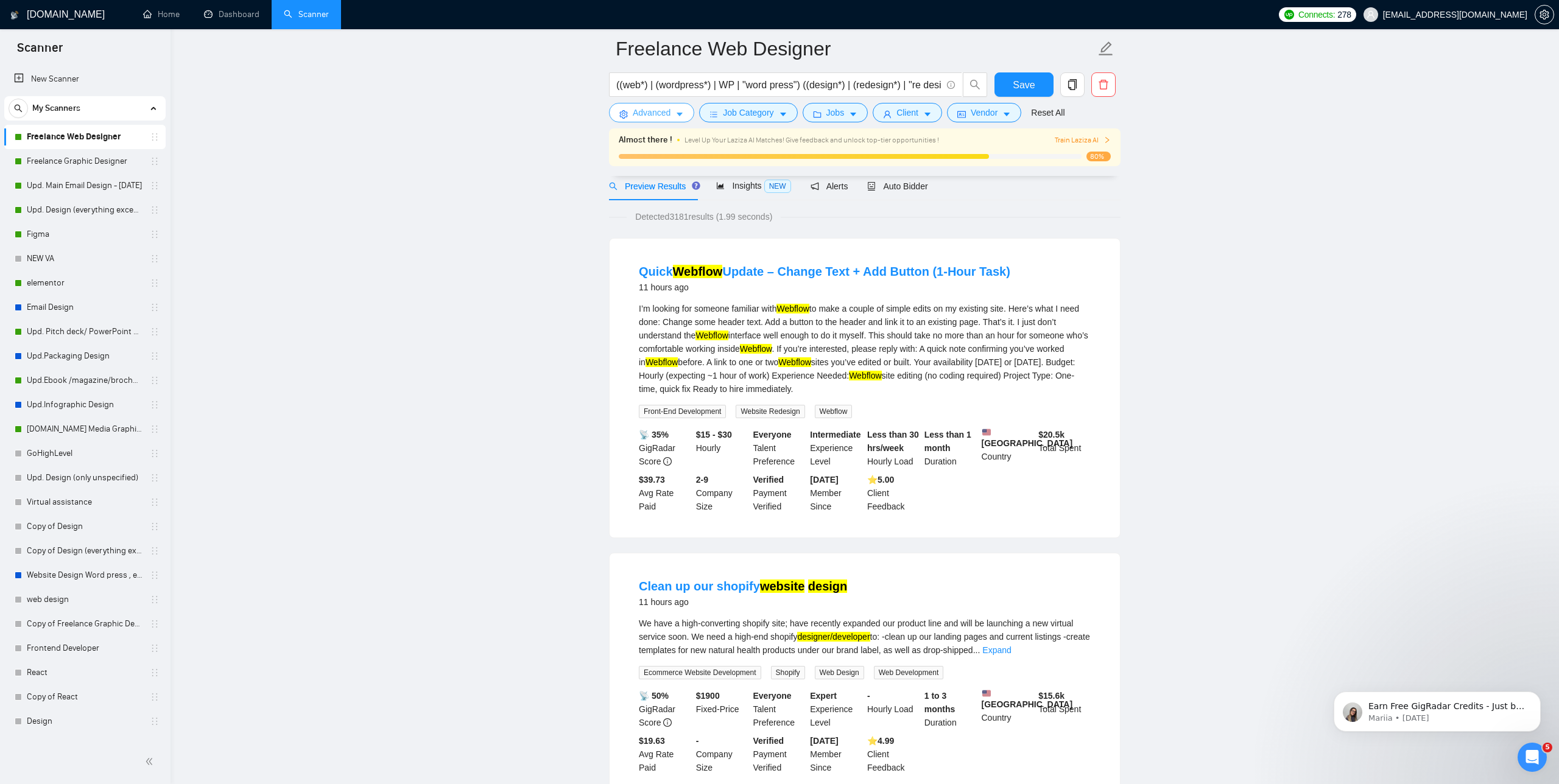
click at [655, 115] on span "Advanced" at bounding box center [652, 112] width 38 height 13
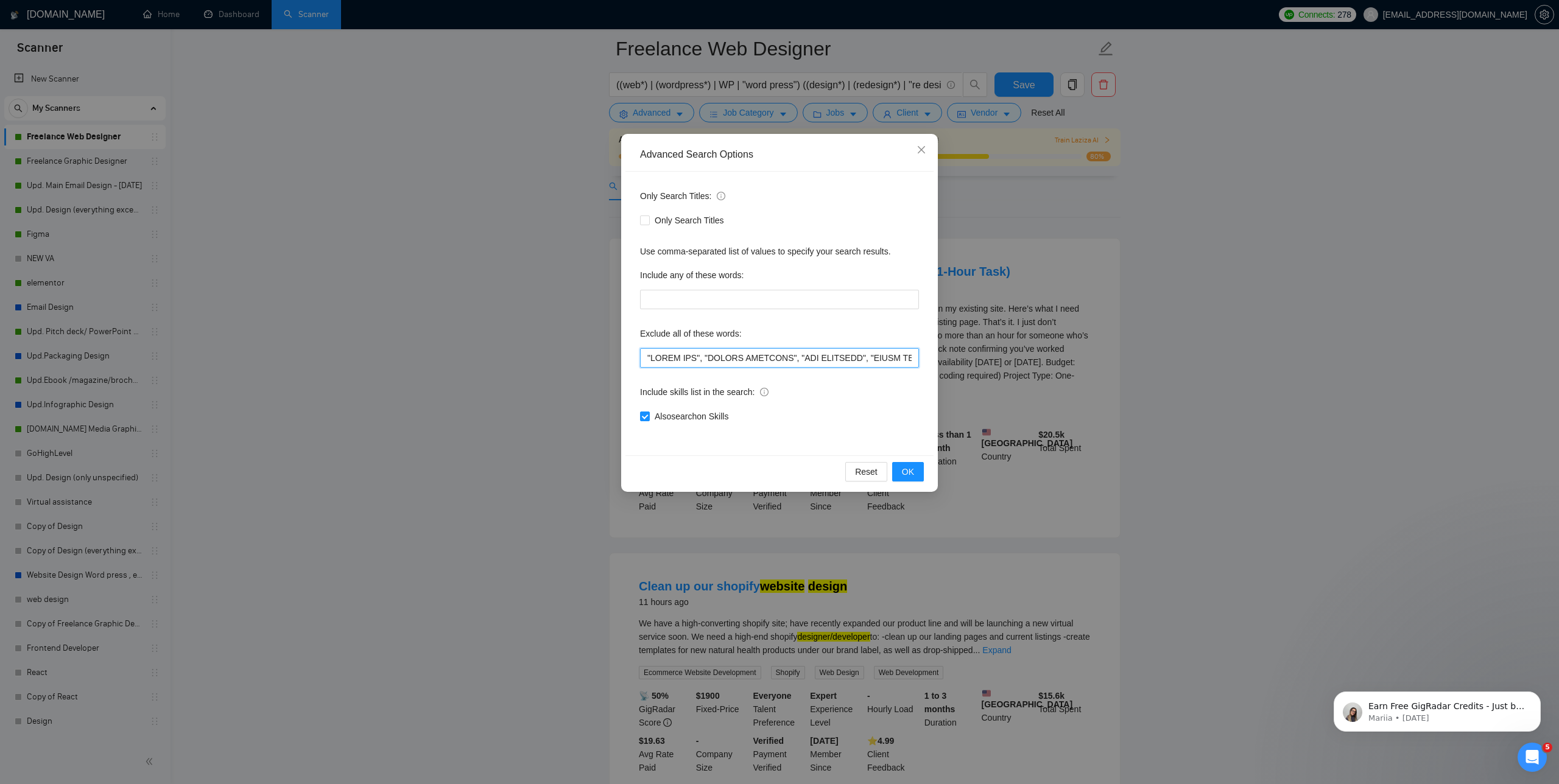
click at [644, 356] on input "text" at bounding box center [779, 357] width 279 height 19
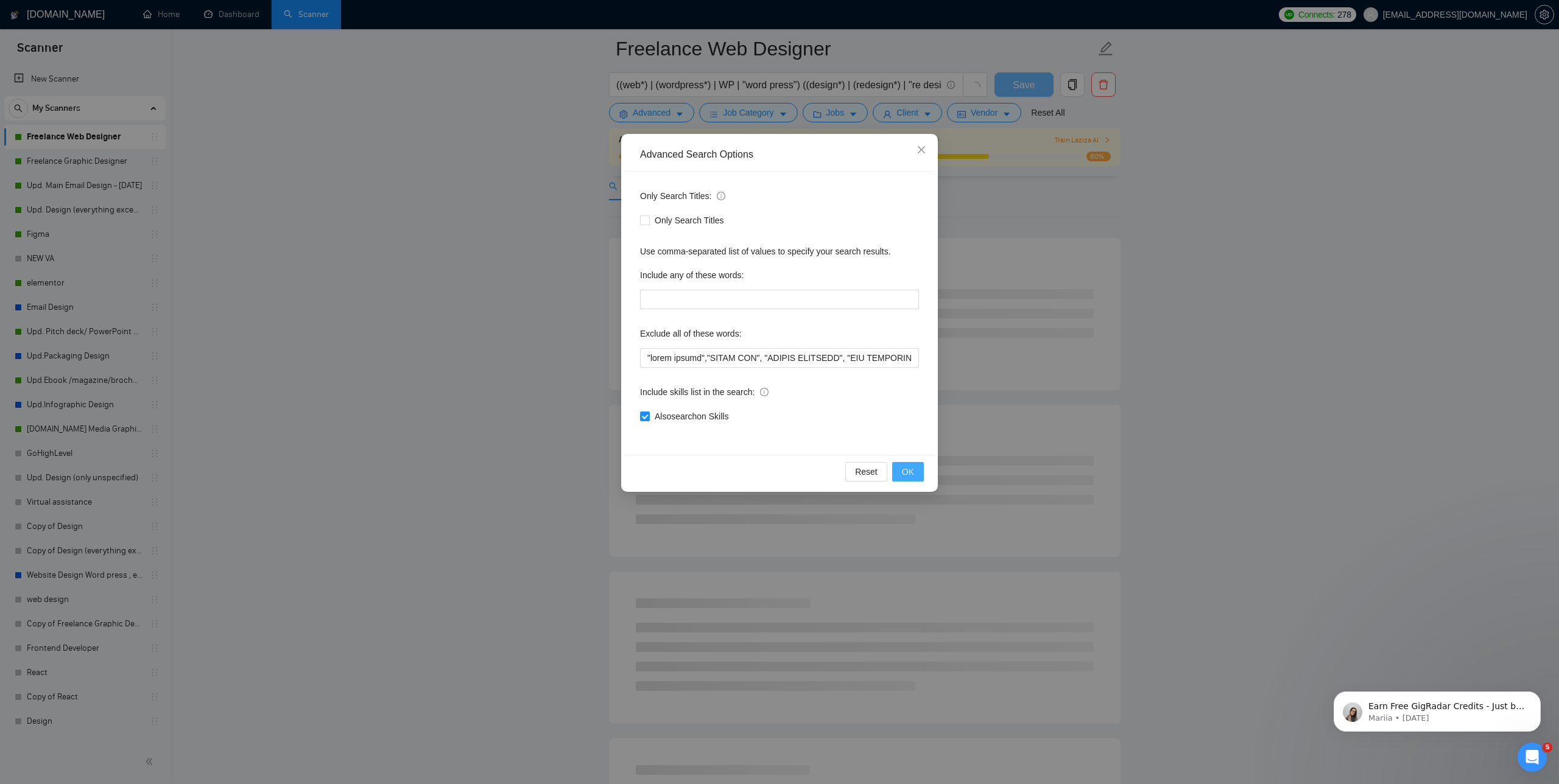
click at [902, 471] on span "OK" at bounding box center [907, 472] width 13 height 13
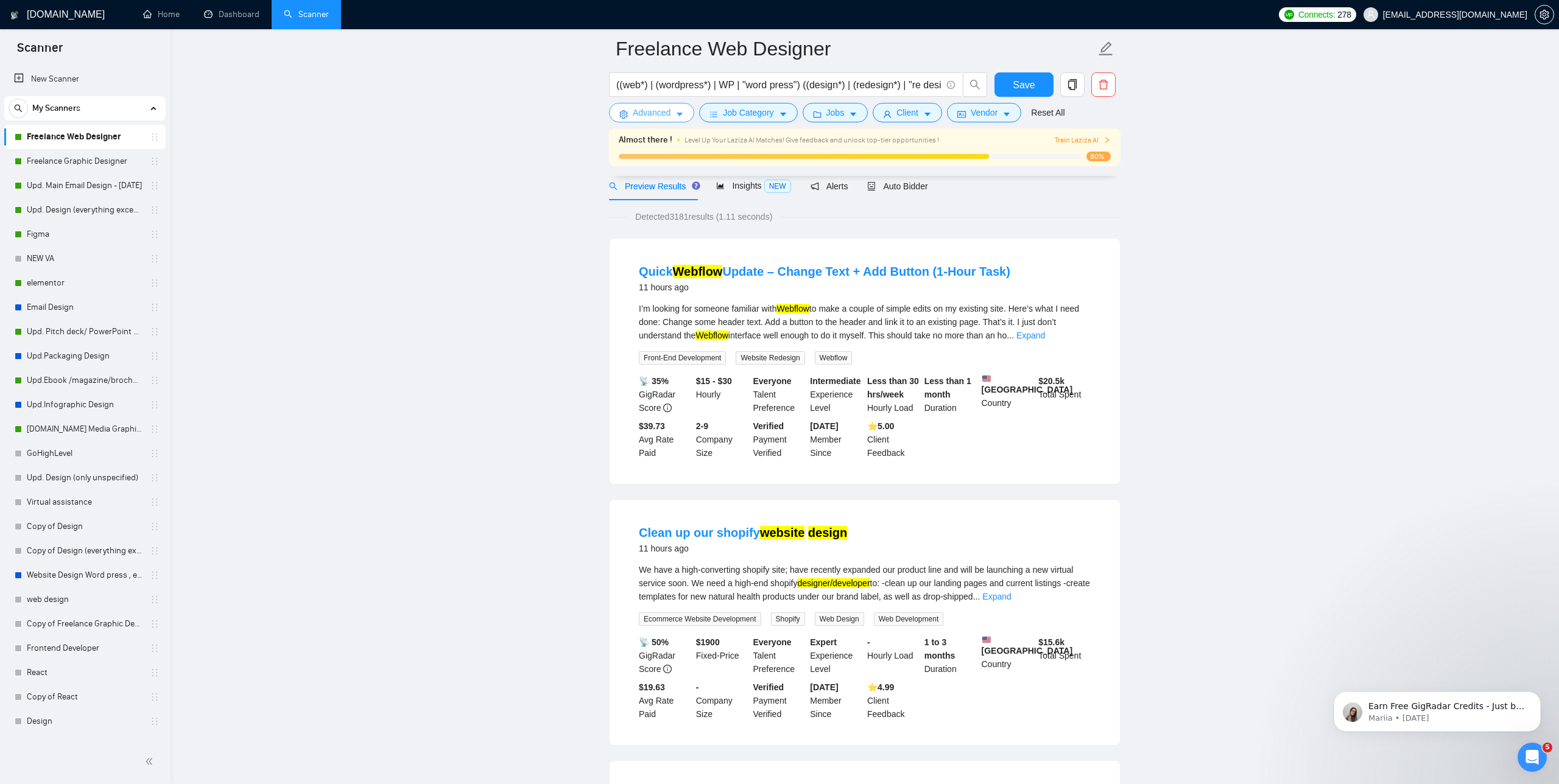
click at [643, 112] on span "Advanced" at bounding box center [652, 112] width 38 height 13
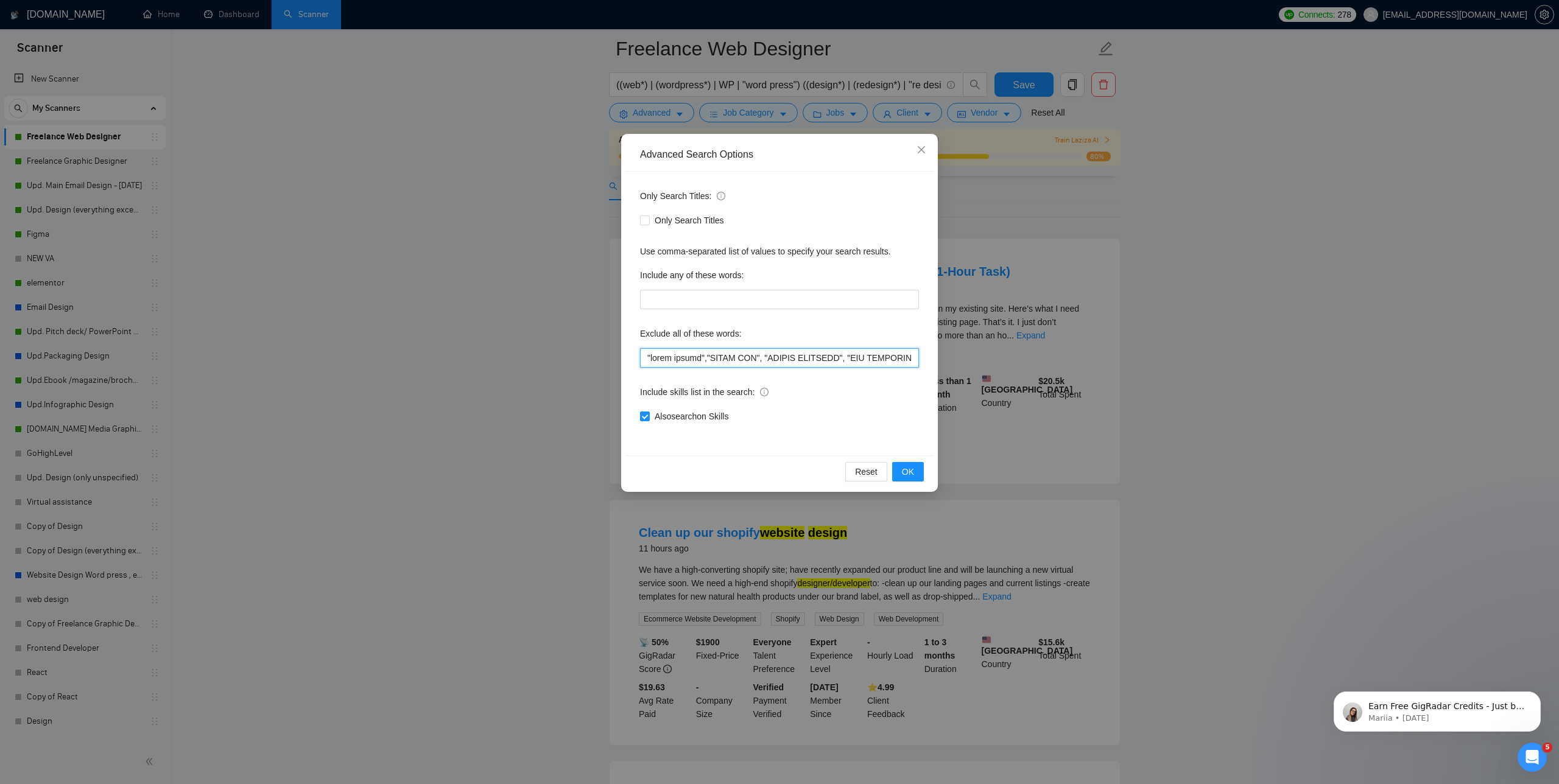
click at [641, 362] on input "text" at bounding box center [779, 357] width 279 height 19
paste input "Quick Webflow Update"
type input ""Quick Webflow Update", "quick update","MINOR FIX", "BEAVER DESIGNER", "WIX DES…"
click at [913, 470] on span "OK" at bounding box center [907, 472] width 13 height 13
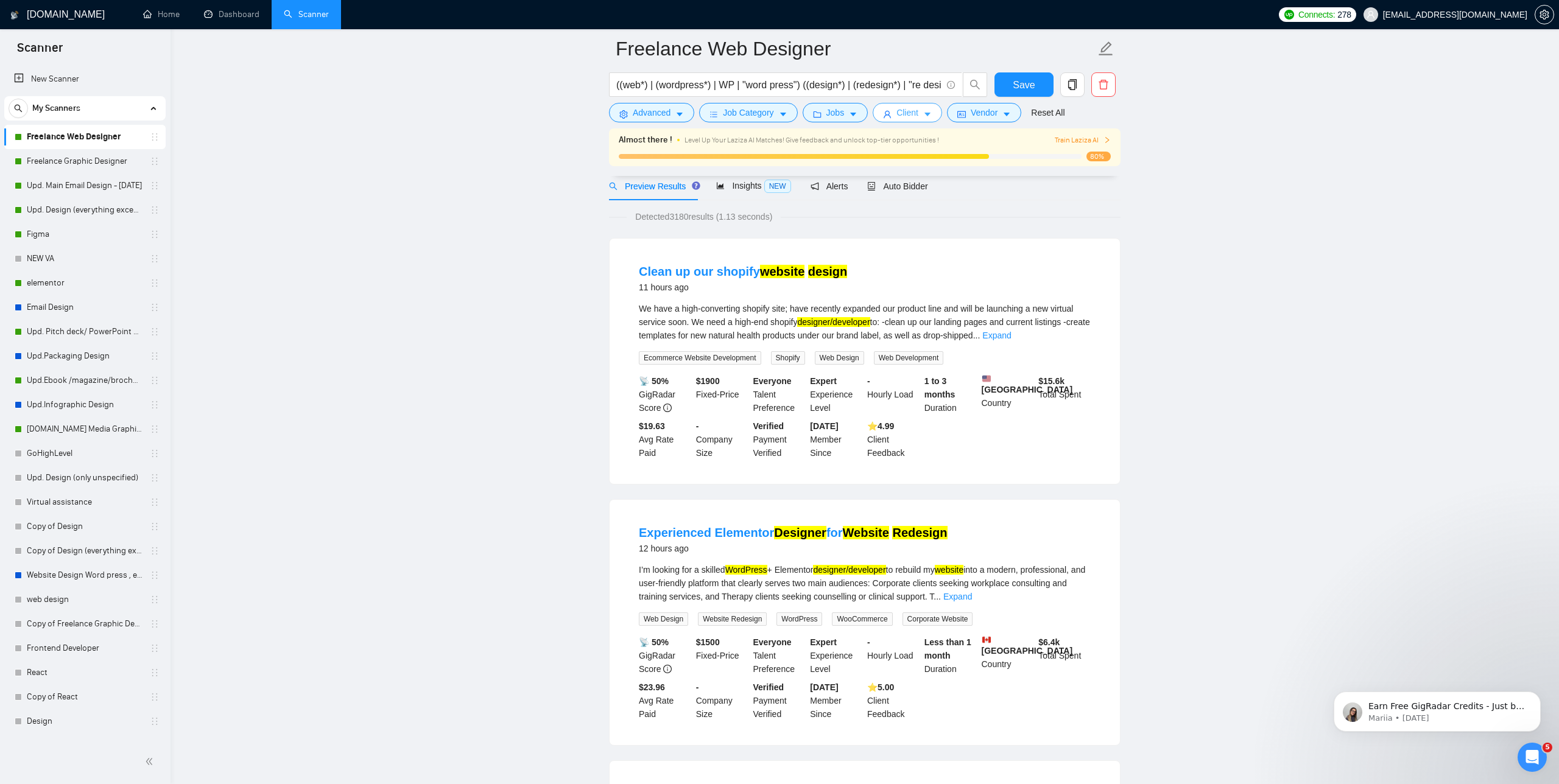
click at [891, 112] on icon "user" at bounding box center [887, 114] width 8 height 8
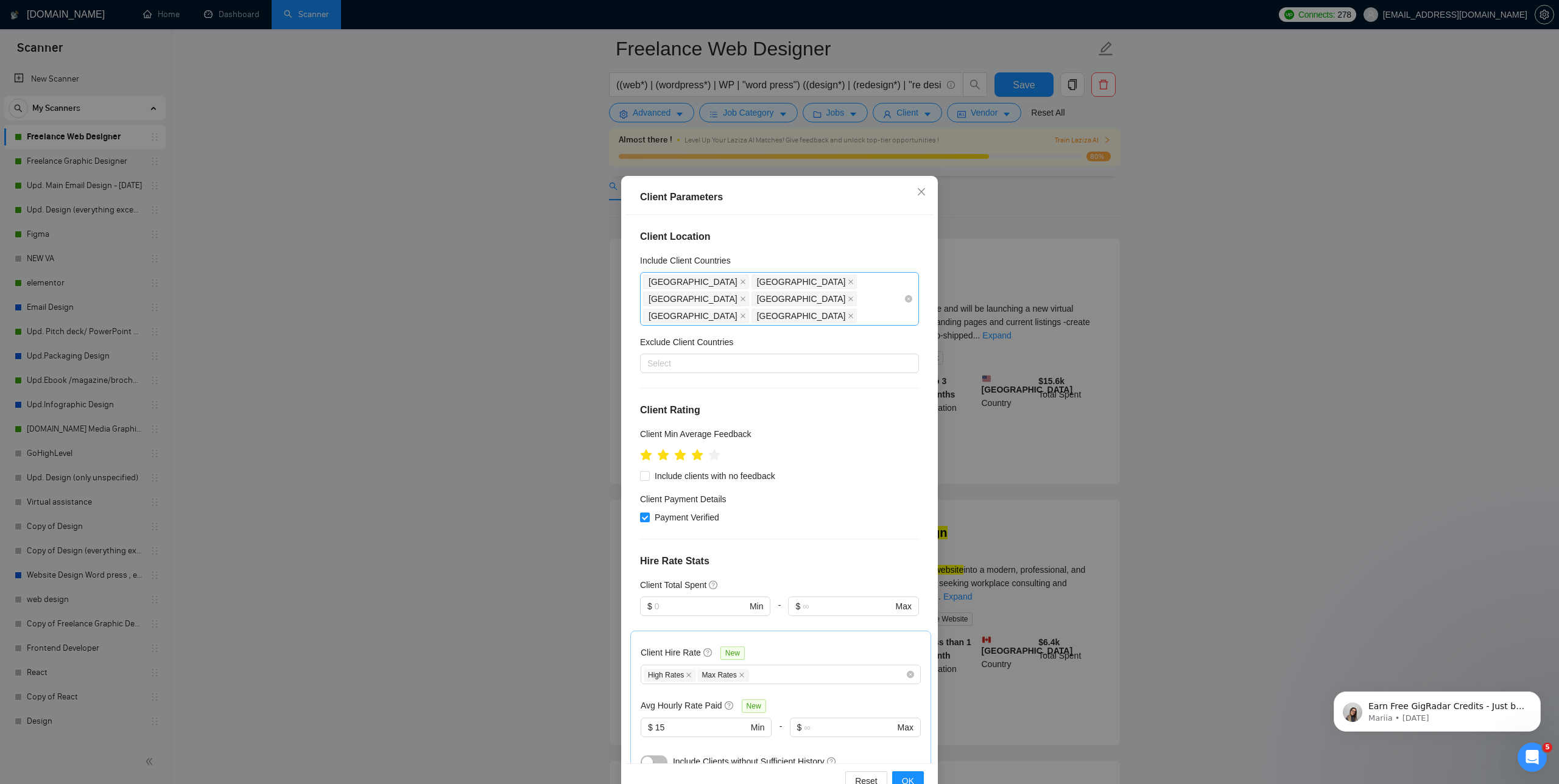
click at [864, 304] on div "United States Canada United Kingdom Netherlands Sweden Norway" at bounding box center [773, 299] width 261 height 51
type input "Aus"
click at [816, 340] on div "[GEOGRAPHIC_DATA]" at bounding box center [783, 342] width 257 height 13
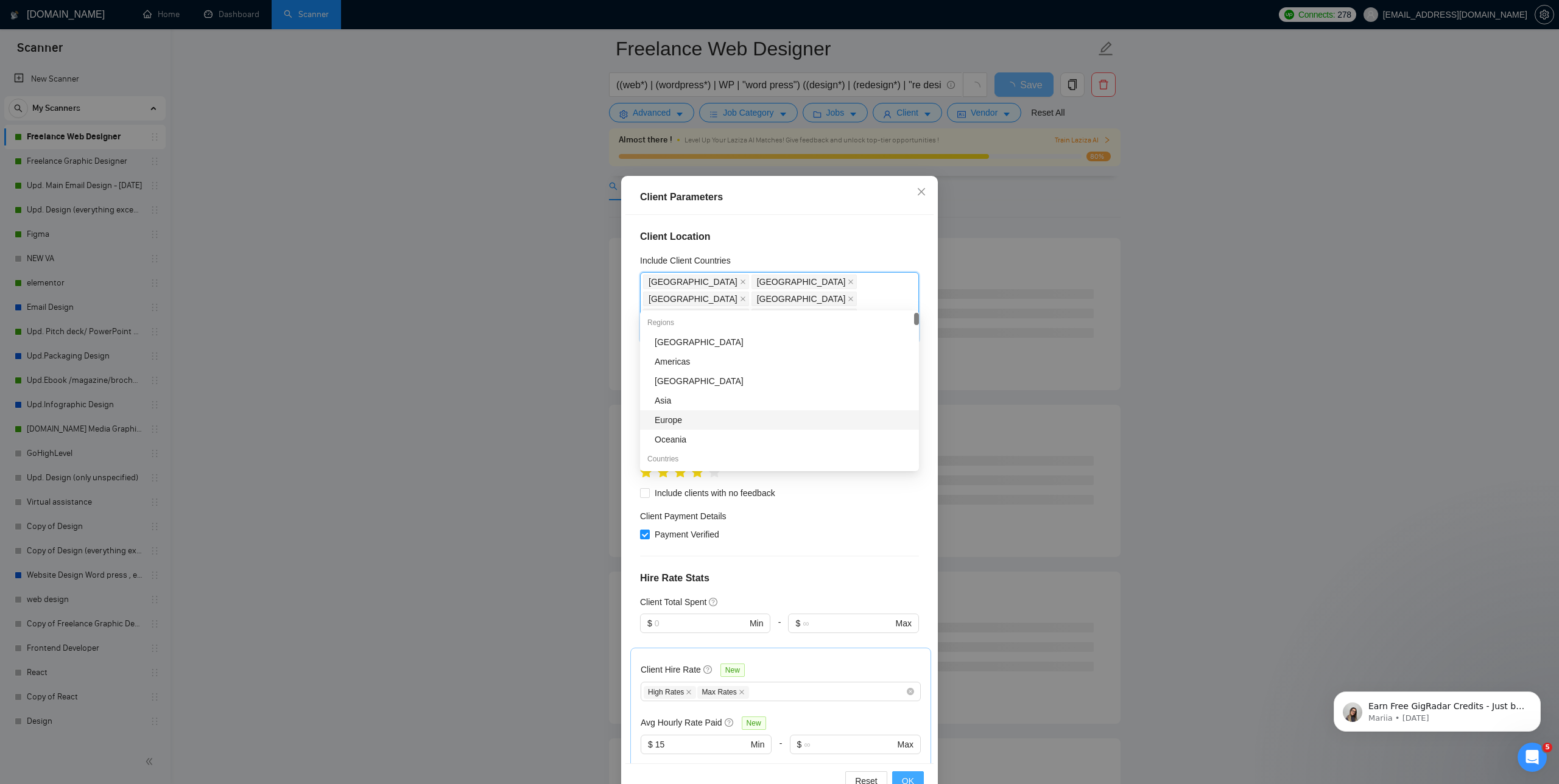
click at [908, 779] on span "OK" at bounding box center [907, 781] width 13 height 13
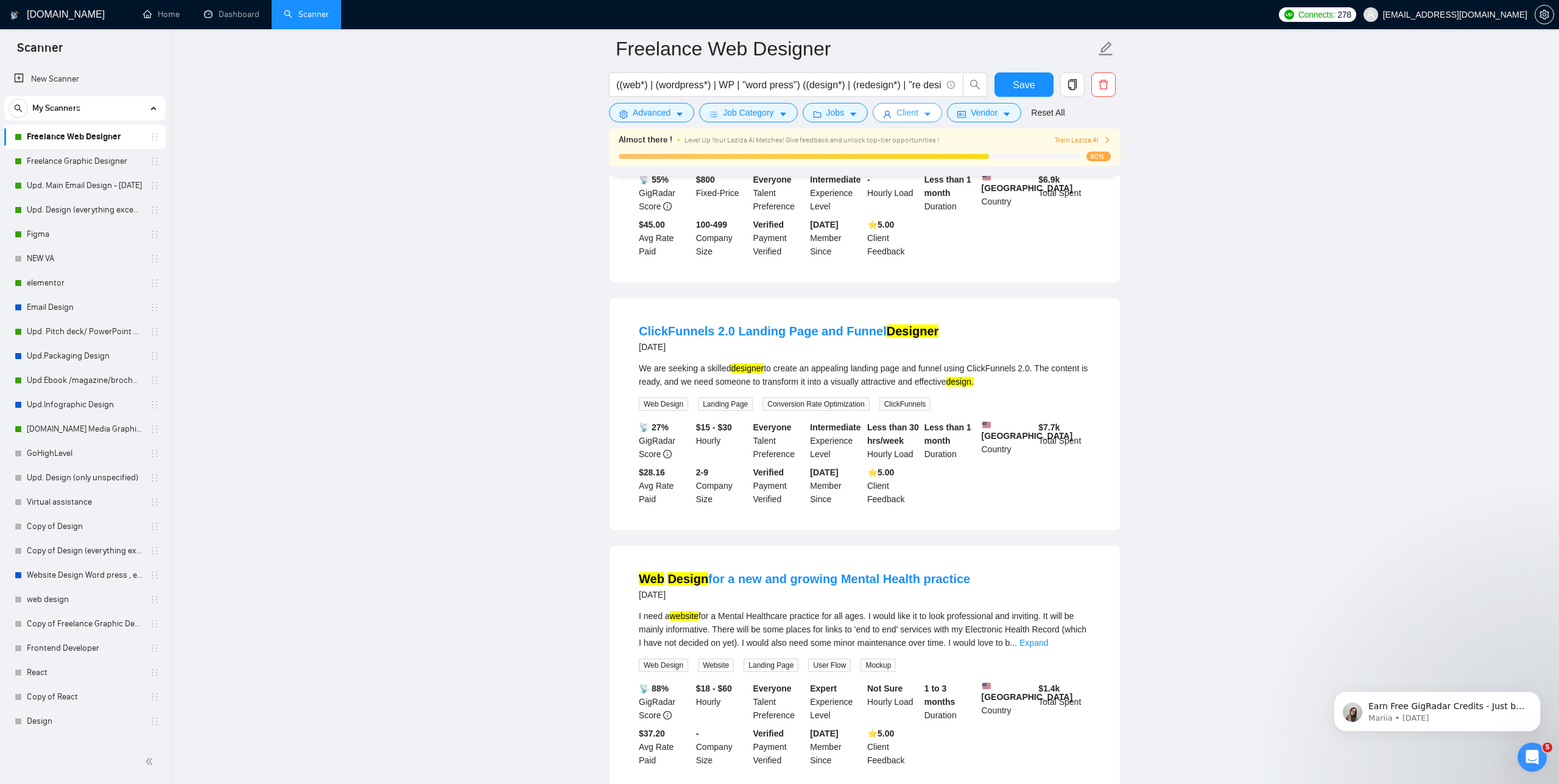
scroll to position [1539, 0]
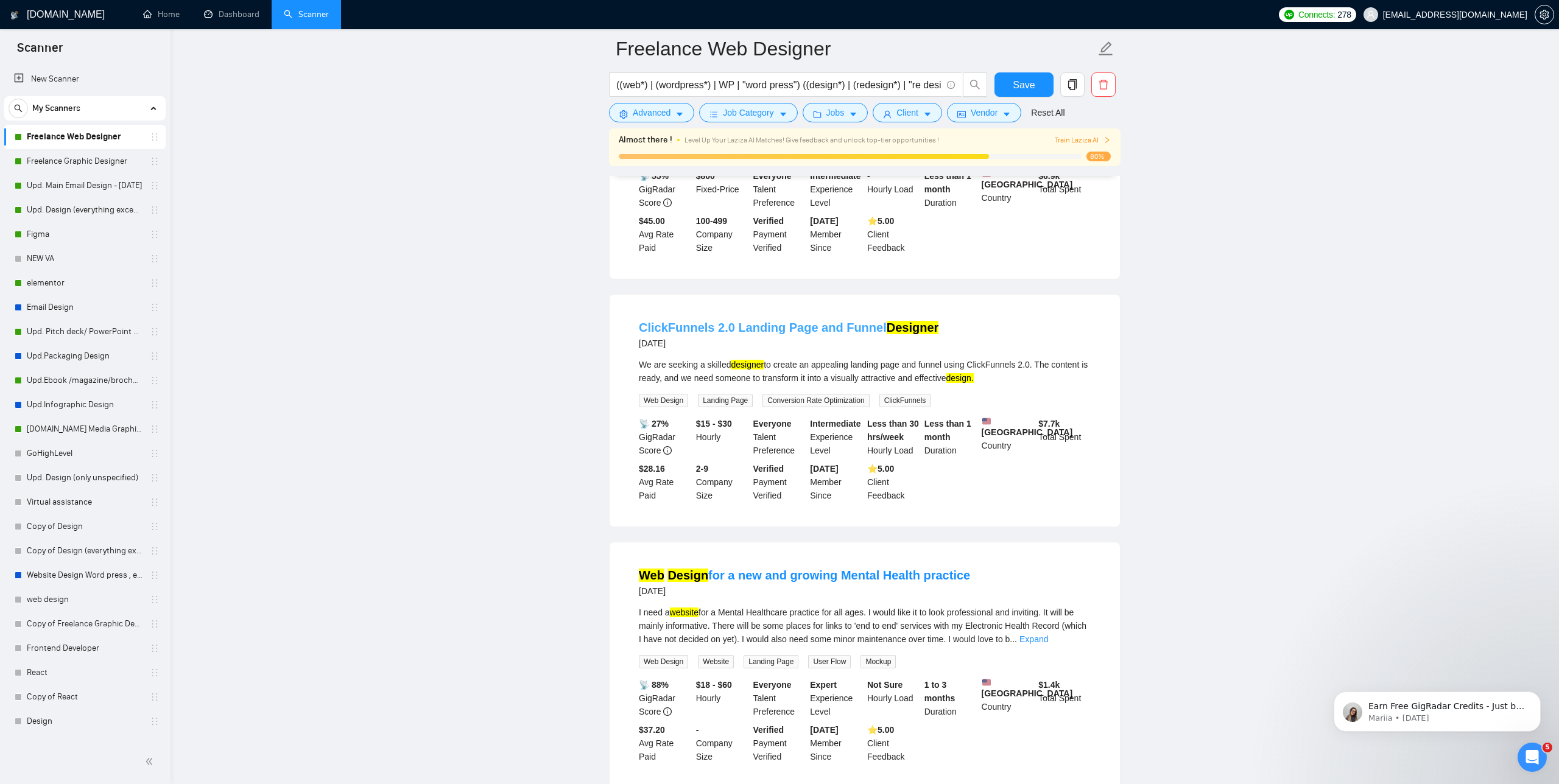
drag, startPoint x: 735, startPoint y: 367, endPoint x: 673, endPoint y: 367, distance: 62.0
click at [642, 112] on span "Advanced" at bounding box center [652, 112] width 38 height 13
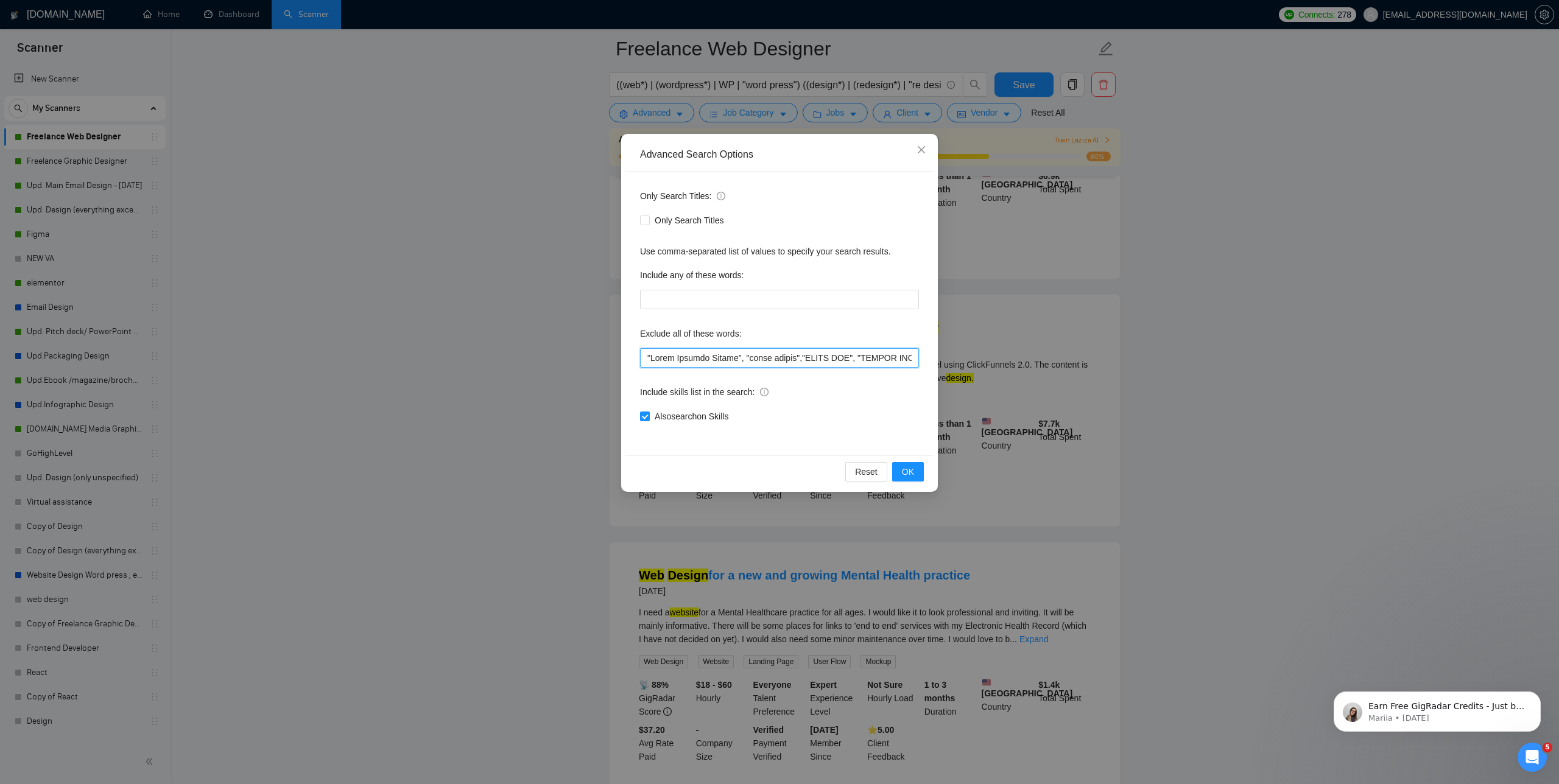
click at [644, 359] on input "text" at bounding box center [779, 357] width 279 height 19
paste input "ClickFunnels 2.0"
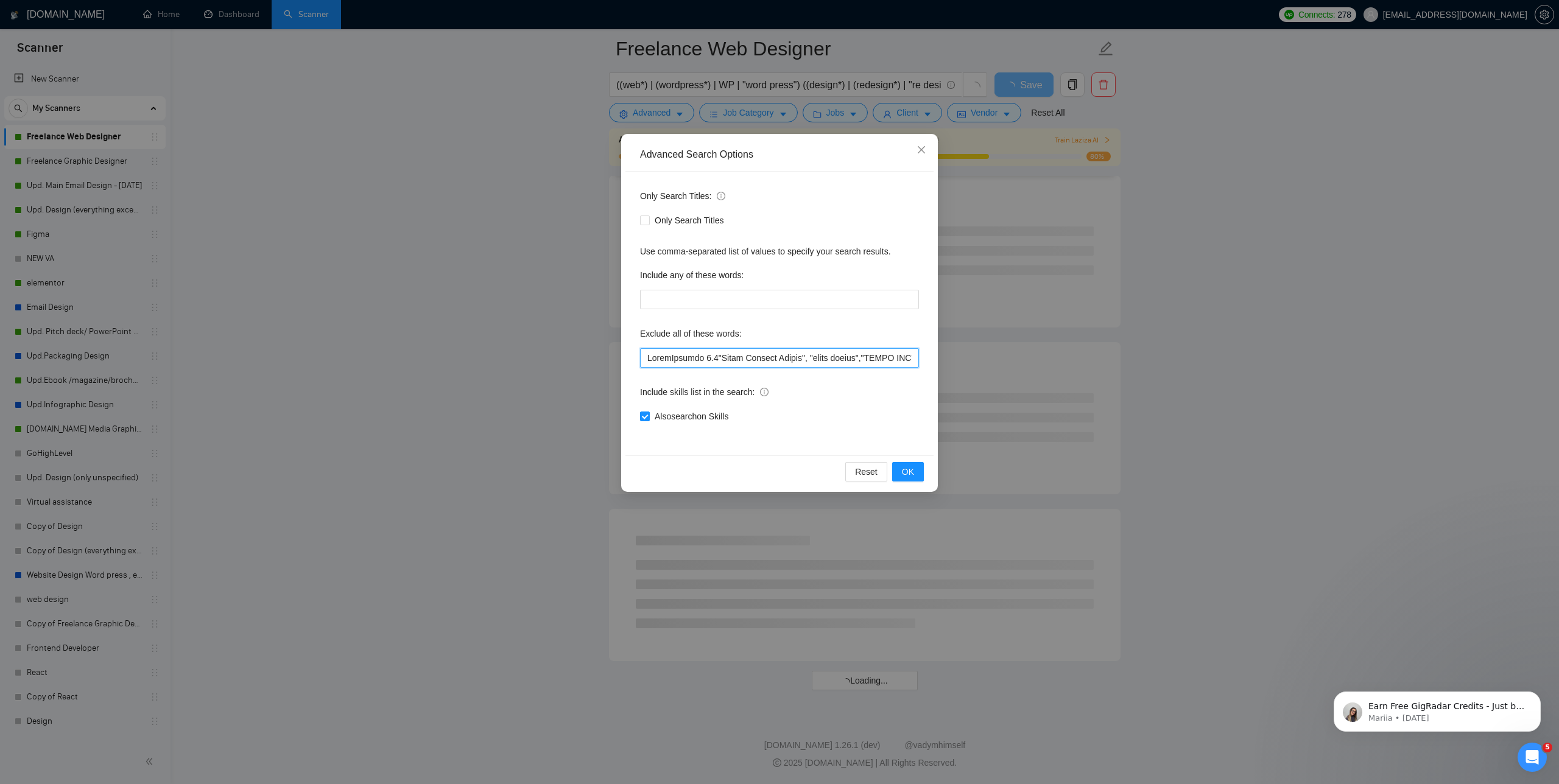
scroll to position [1285, 0]
click at [642, 358] on input "text" at bounding box center [779, 357] width 279 height 19
click at [907, 474] on span "OK" at bounding box center [907, 472] width 13 height 13
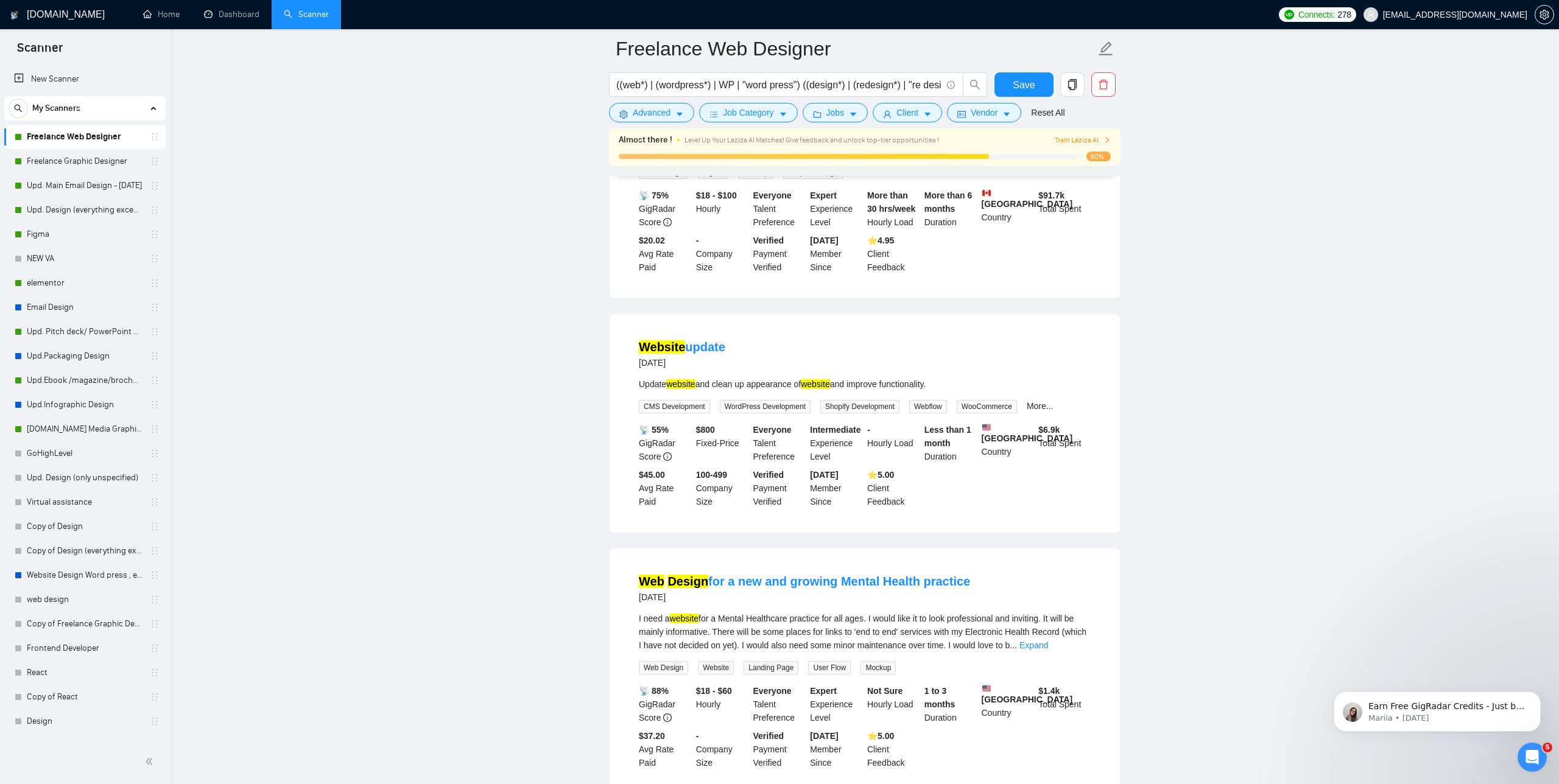
click at [648, 100] on div "((web*) | (wordpress*) | WP | "word press") ((design*) | (redesign*) | "re desi…" at bounding box center [798, 87] width 383 height 30
click at [649, 110] on span "Advanced" at bounding box center [652, 112] width 38 height 13
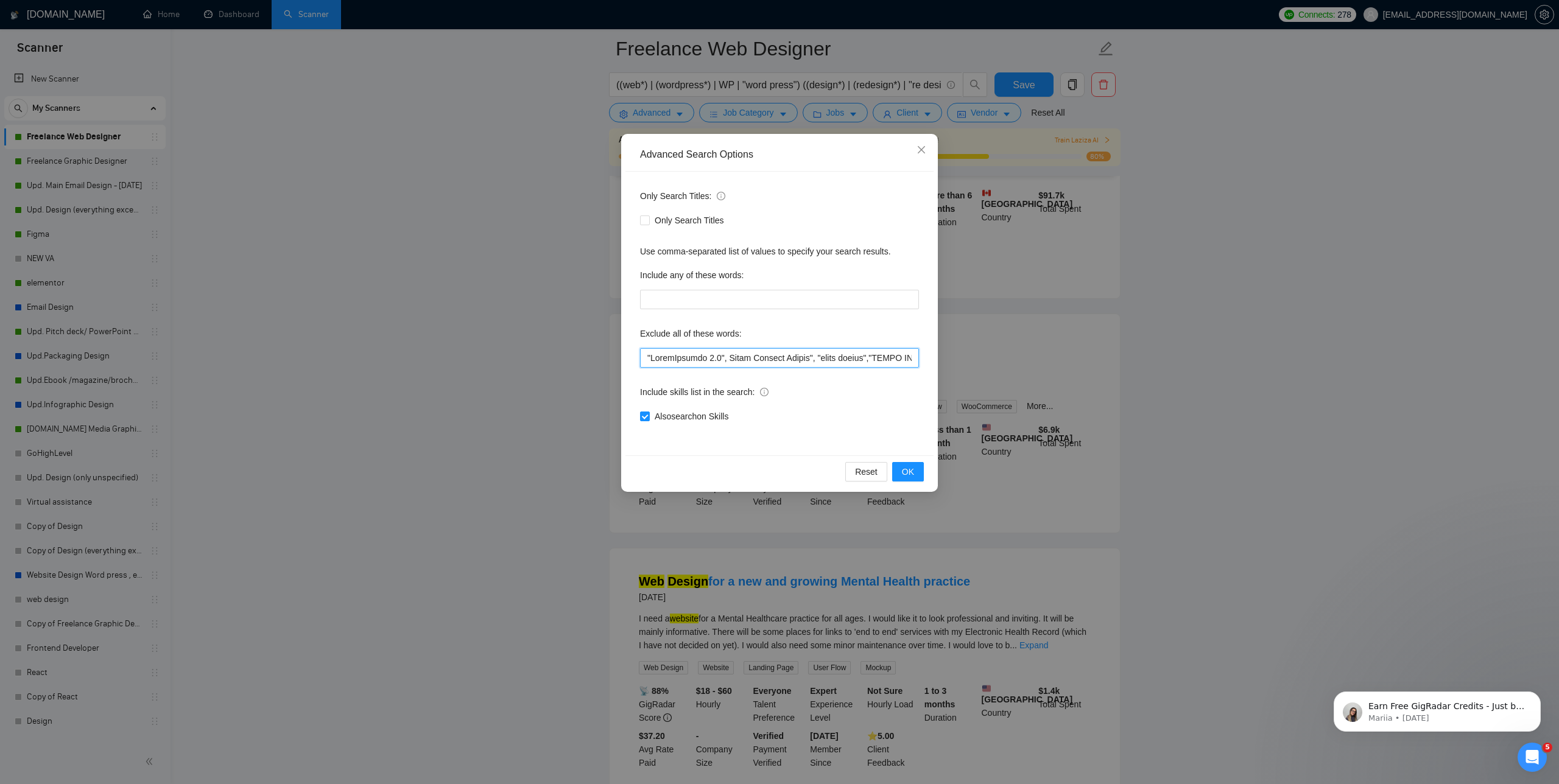
click at [717, 357] on input "text" at bounding box center [779, 357] width 279 height 19
type input ""ClickFunnels", Quick Webflow Update", "quick update","MINOR FIX", "BEAVER DESI…"
click at [900, 468] on button "OK" at bounding box center [908, 471] width 32 height 19
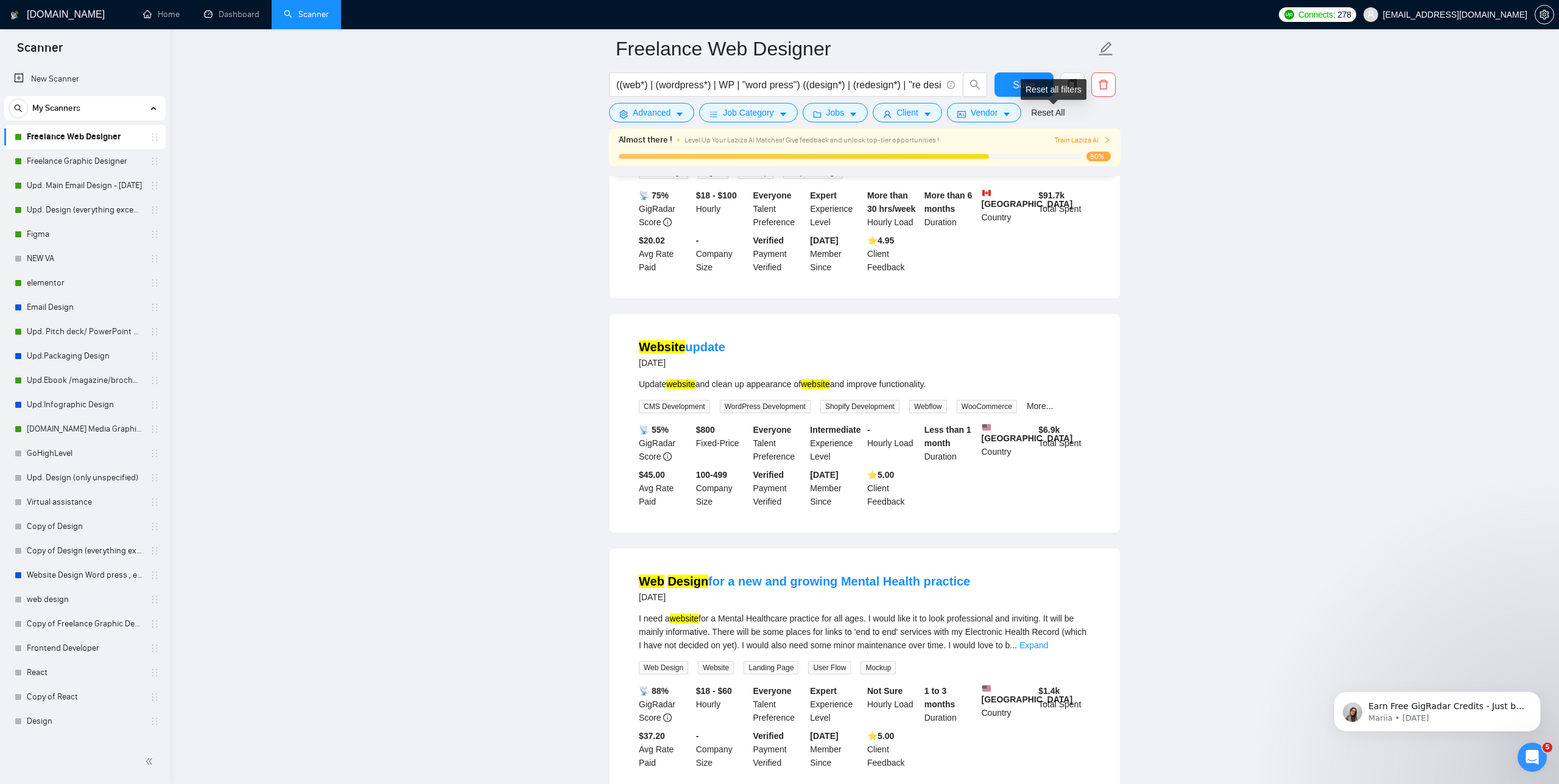
click at [1033, 87] on div "Reset all filters" at bounding box center [1053, 89] width 65 height 21
click at [1026, 86] on span "Save" at bounding box center [1024, 85] width 22 height 15
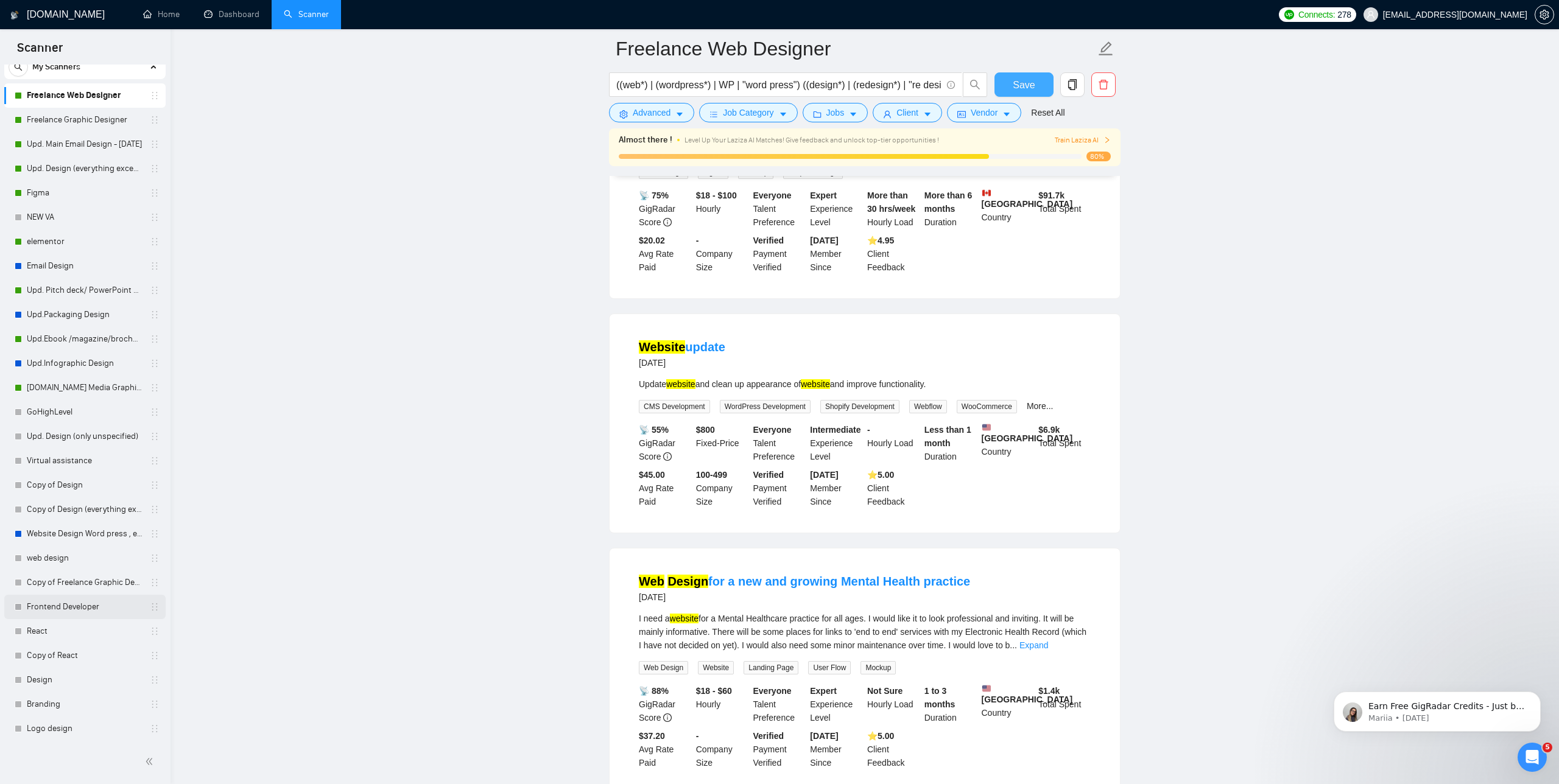
scroll to position [0, 0]
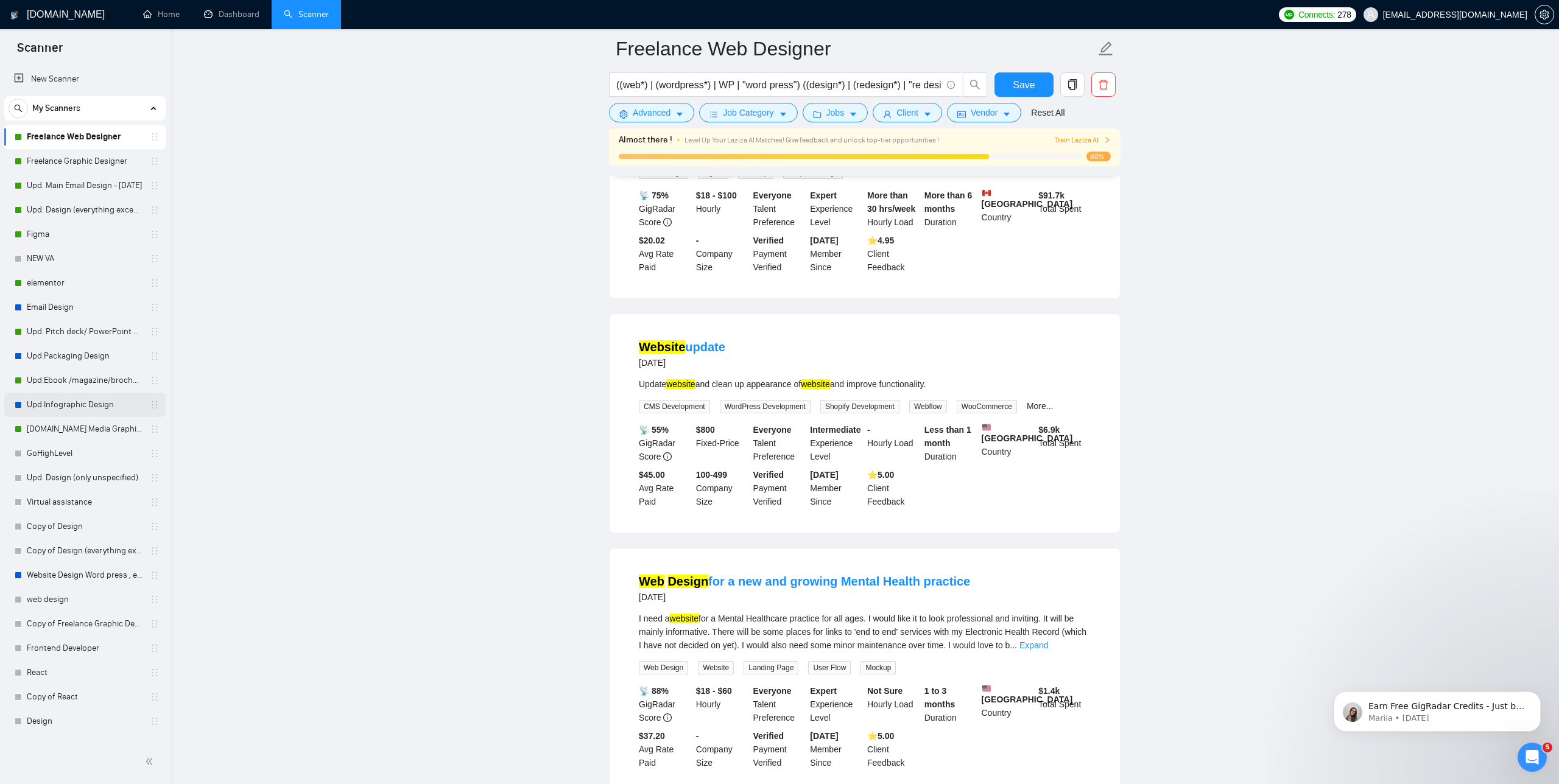
click at [82, 409] on link "Upd.Infographic Design" at bounding box center [85, 404] width 116 height 24
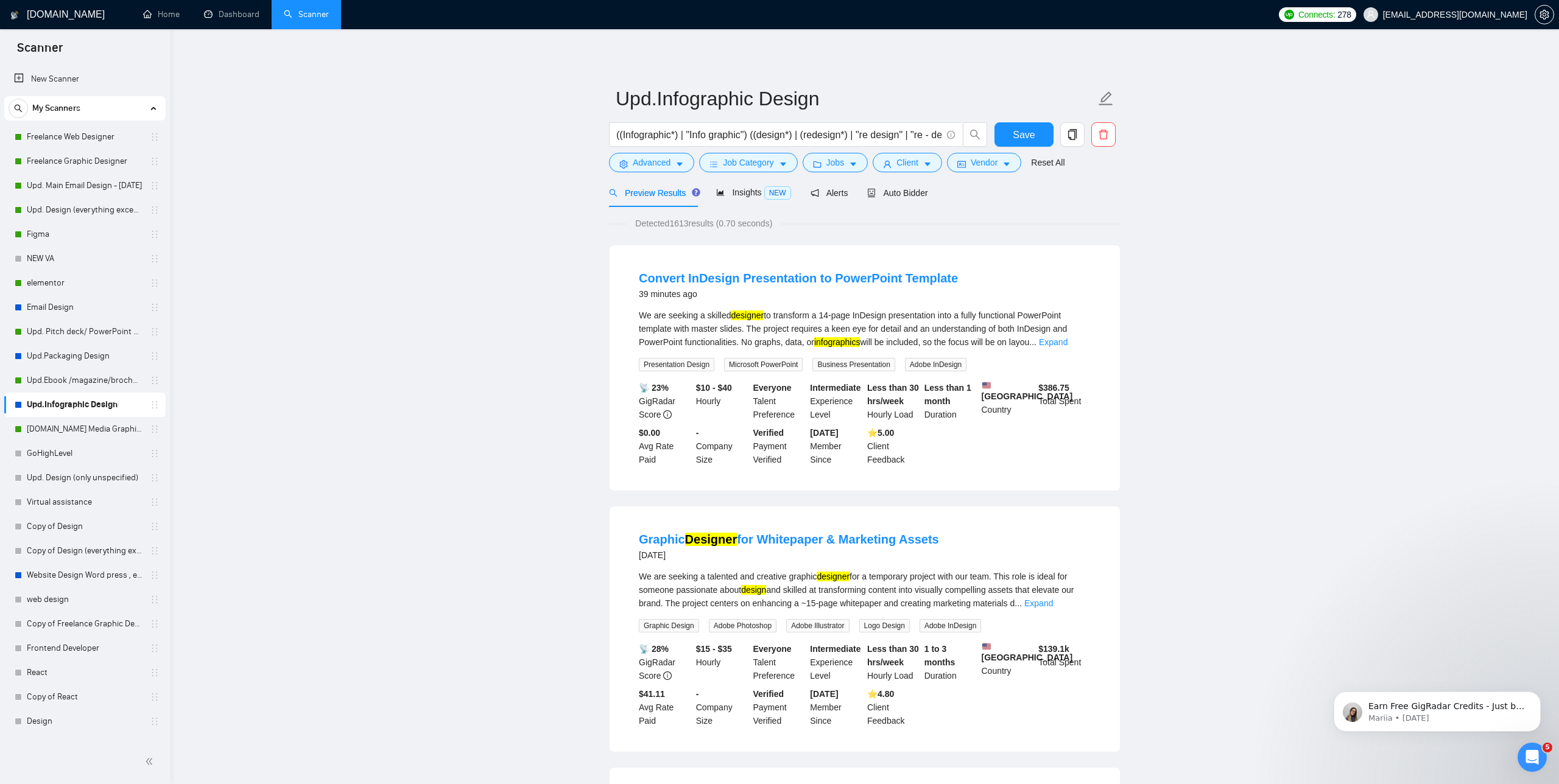
click at [99, 429] on link "[DOMAIN_NAME] Media Graphics" at bounding box center [85, 428] width 116 height 24
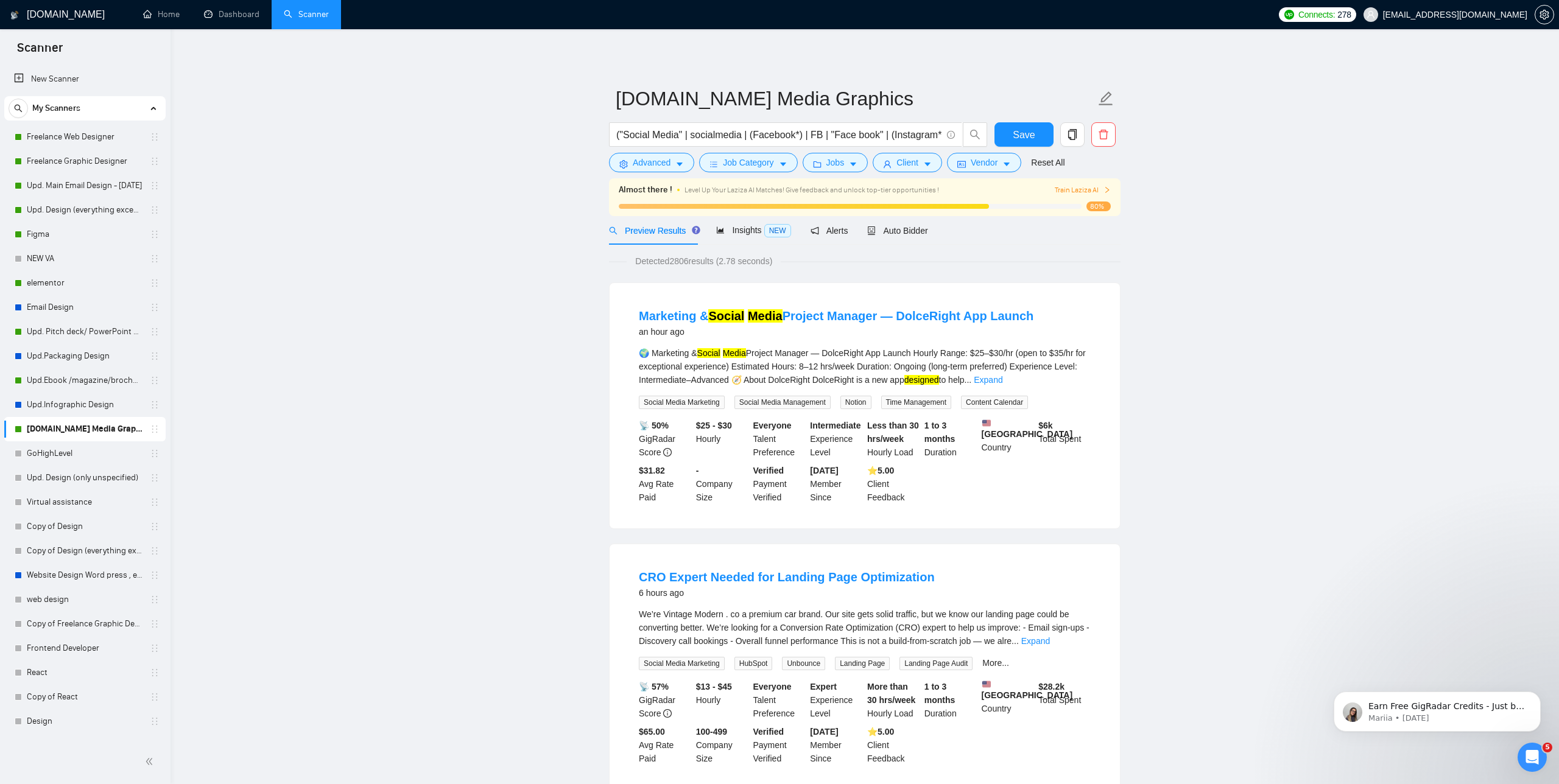
scroll to position [43, 0]
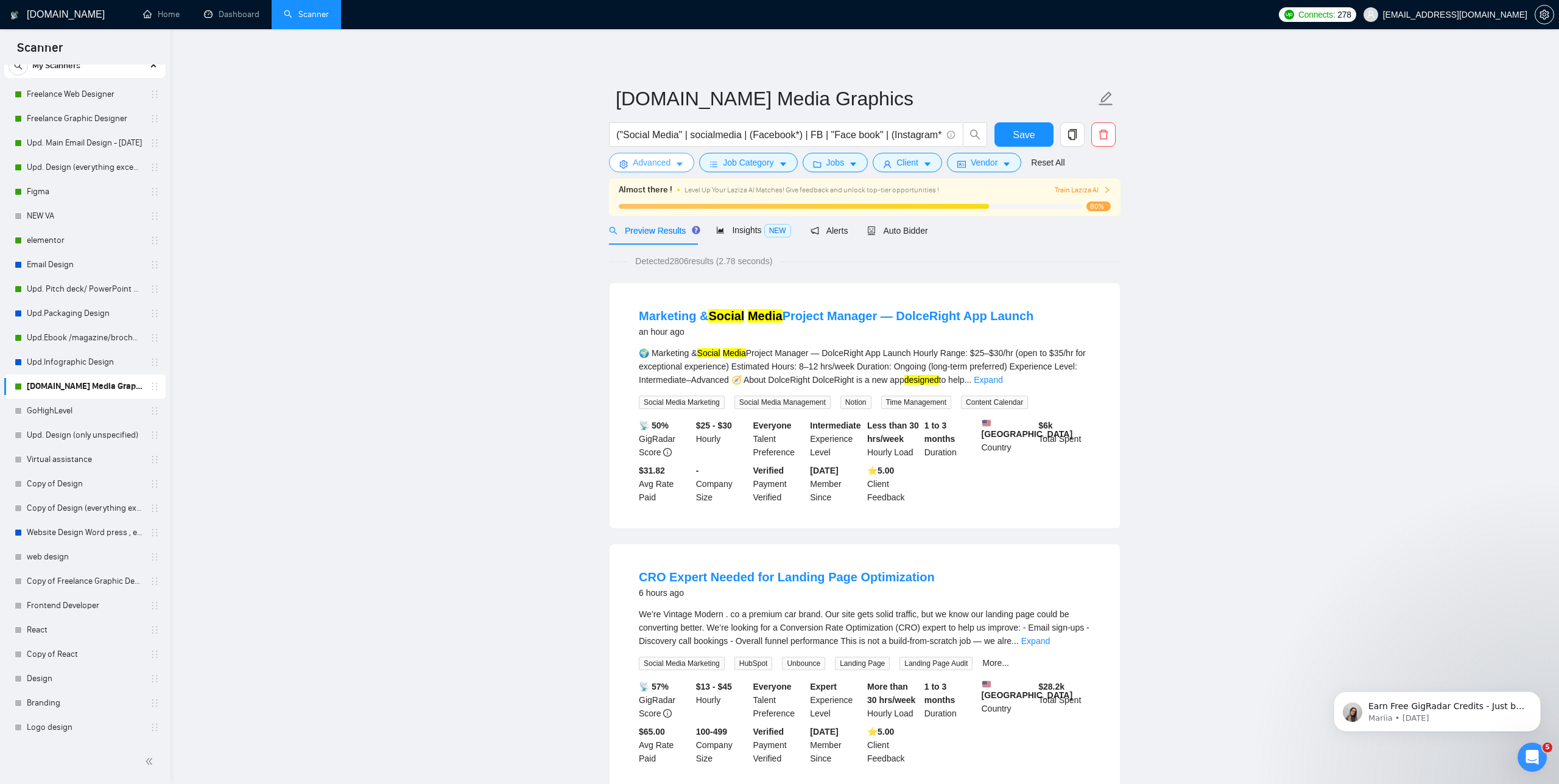
click at [634, 158] on span "Advanced" at bounding box center [652, 163] width 38 height 13
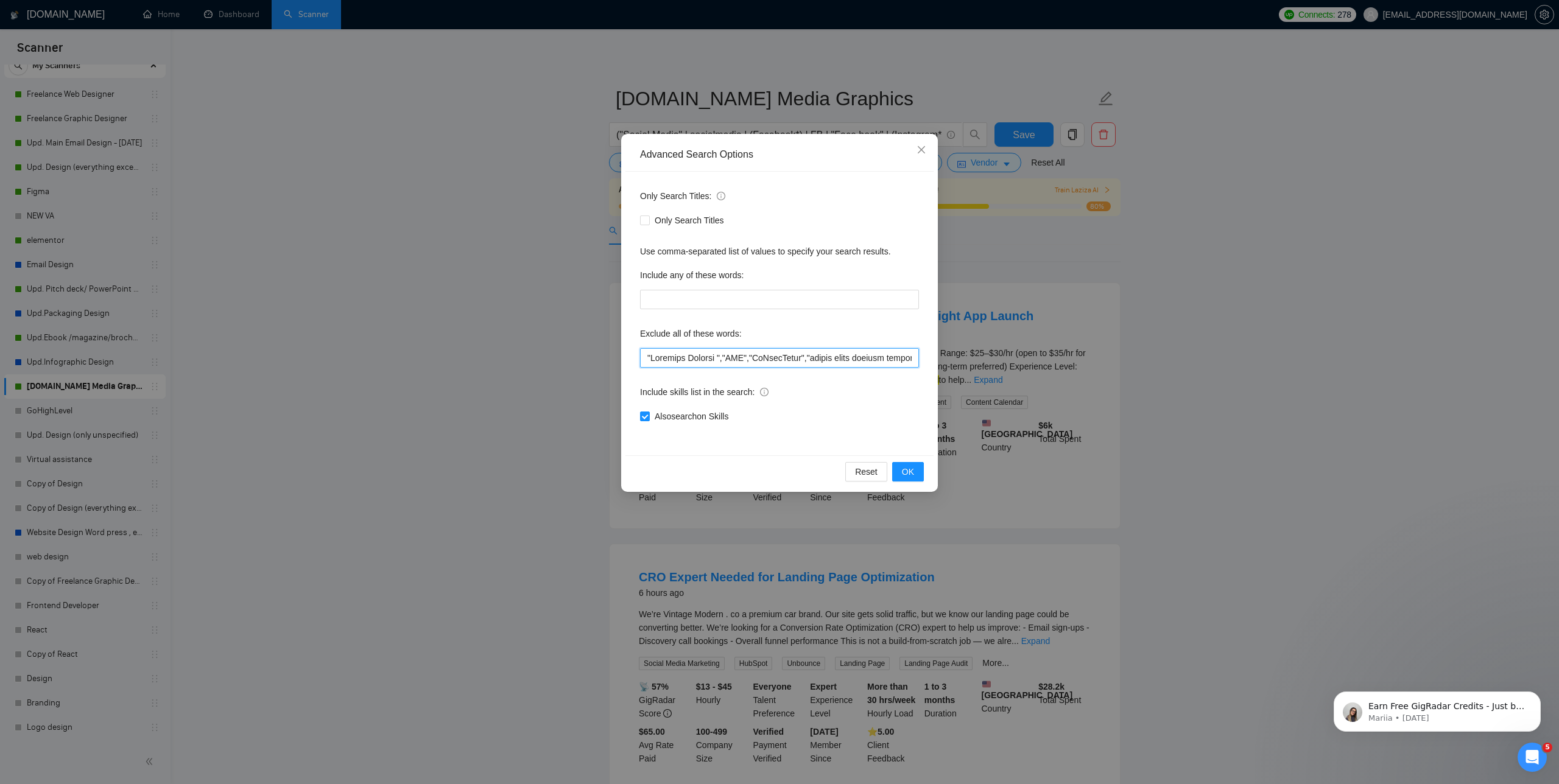
click at [643, 356] on input "text" at bounding box center [779, 357] width 279 height 19
paste input "Project Manager-"
click at [913, 477] on span "OK" at bounding box center [907, 472] width 13 height 13
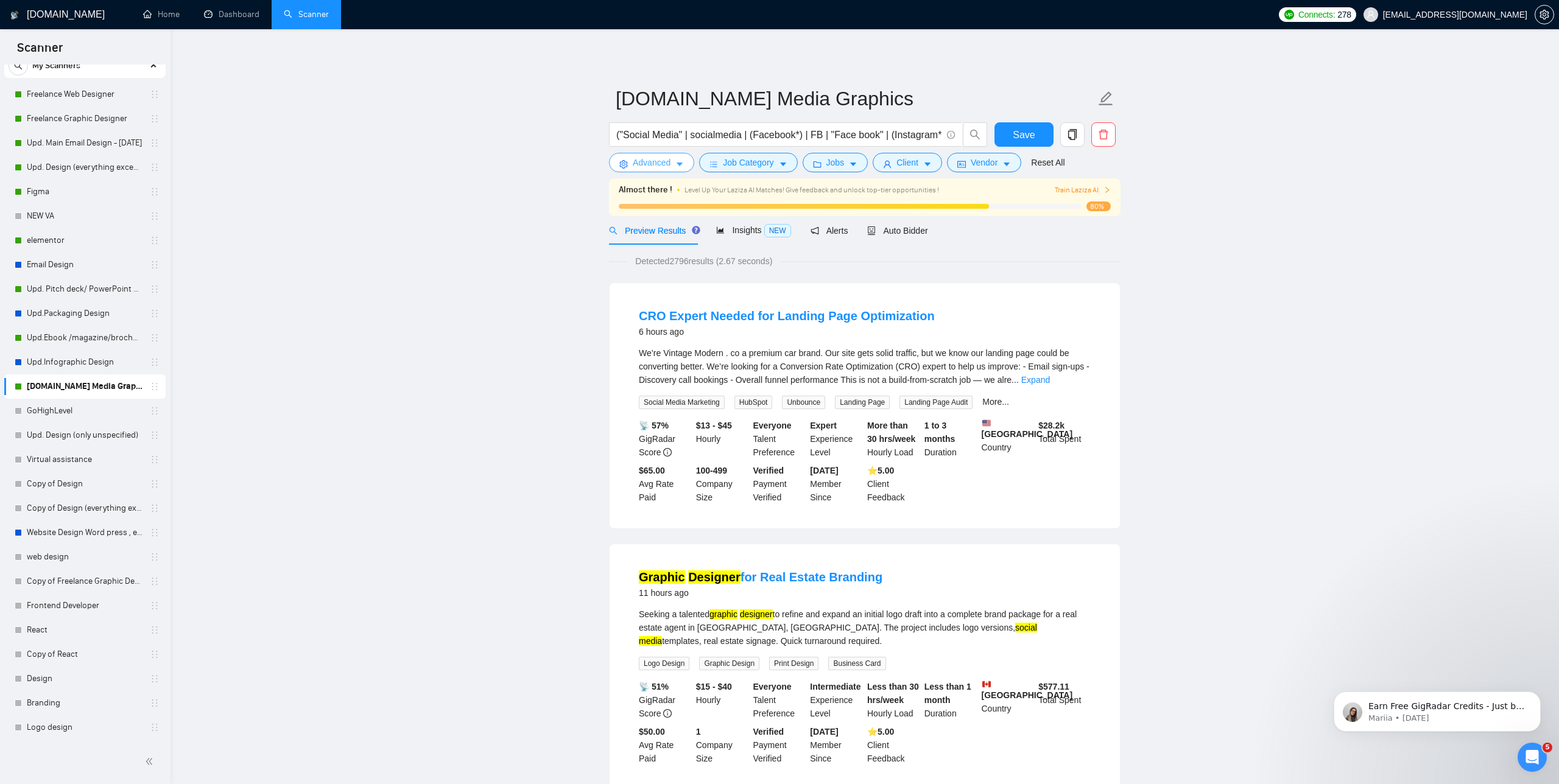
click at [645, 167] on span "Advanced" at bounding box center [652, 163] width 38 height 13
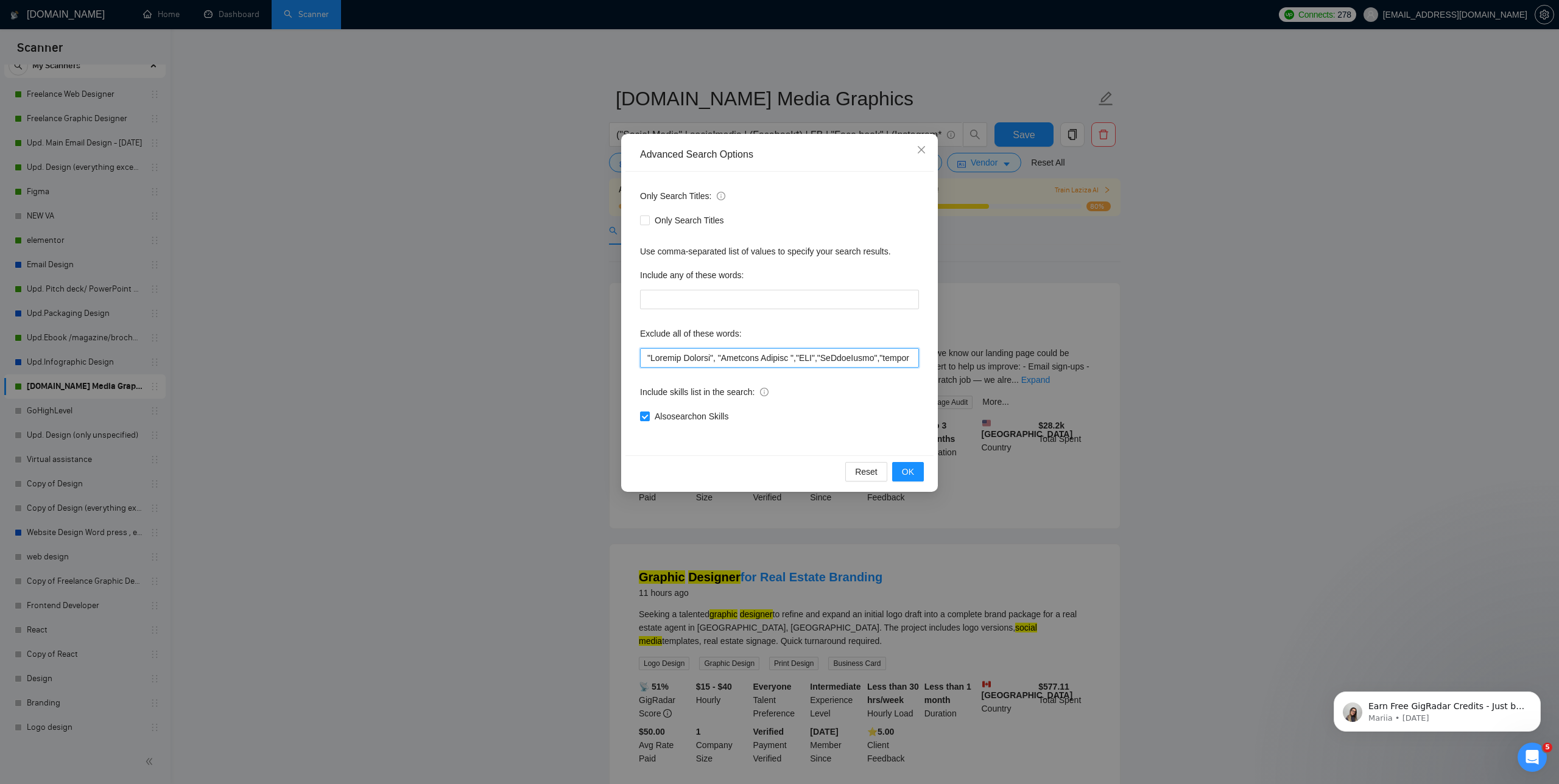
click at [644, 353] on input "text" at bounding box center [779, 357] width 279 height 19
paste input "CRO Expert"
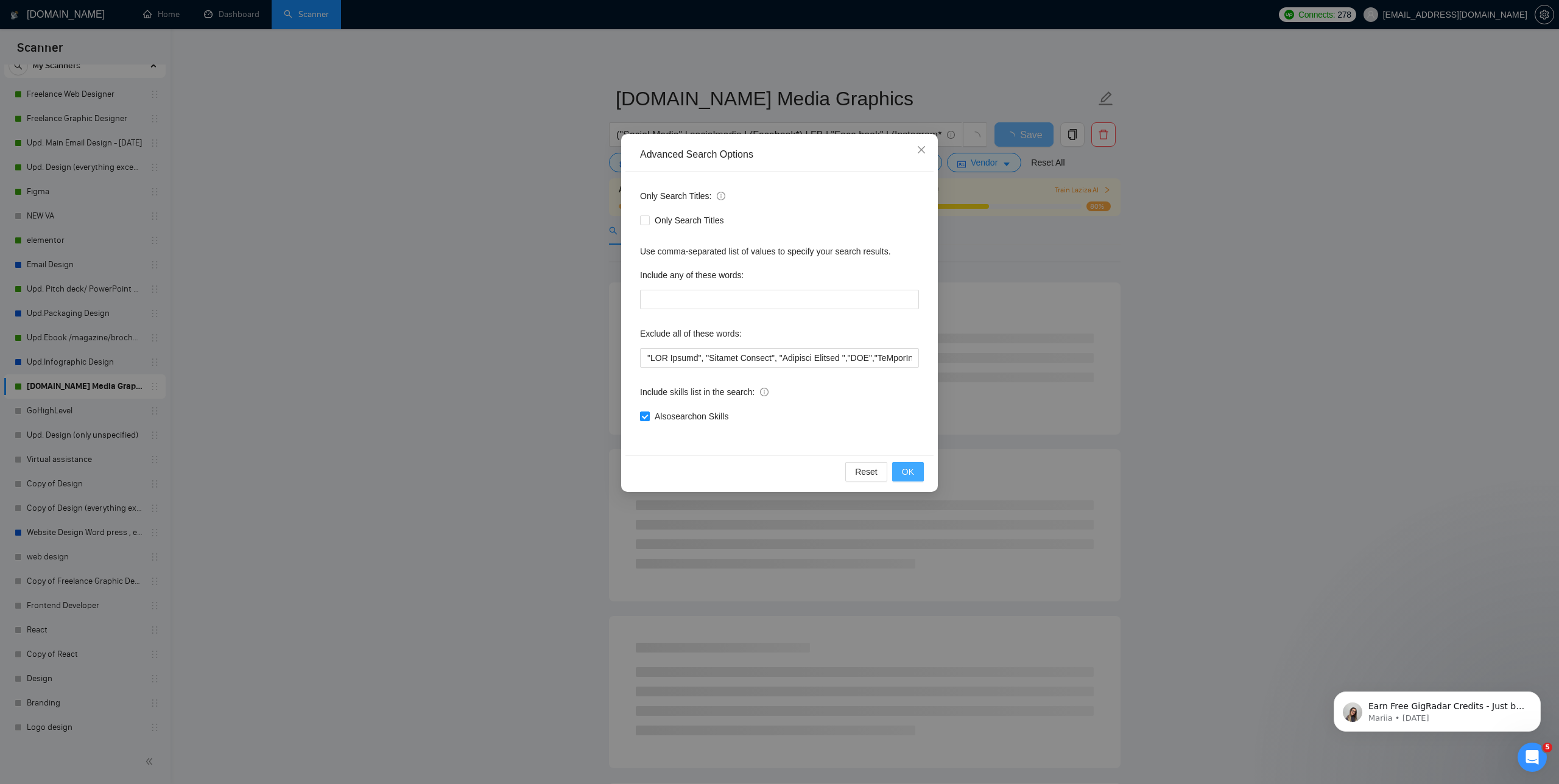
click at [908, 473] on span "OK" at bounding box center [907, 472] width 13 height 13
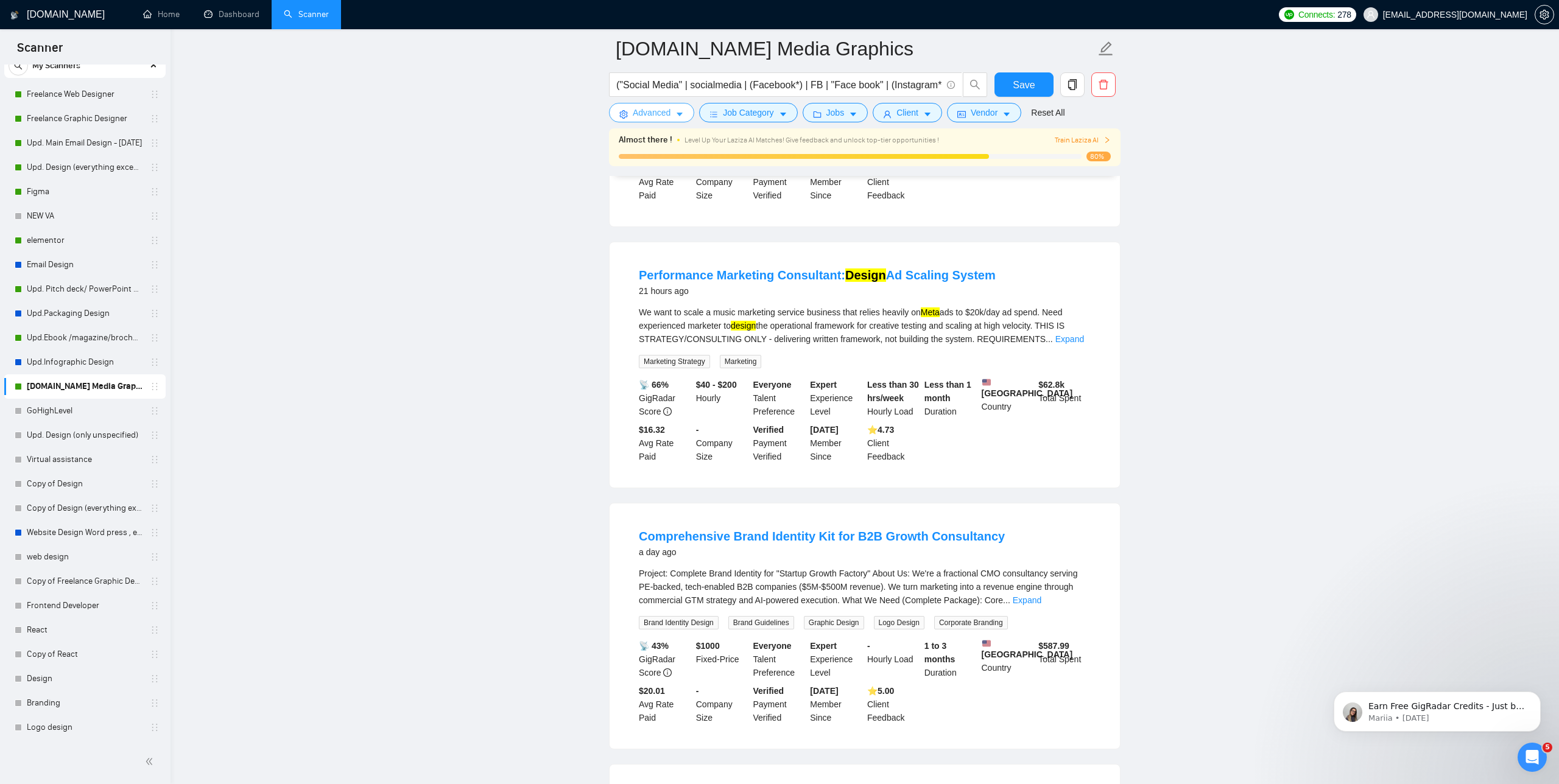
scroll to position [1293, 0]
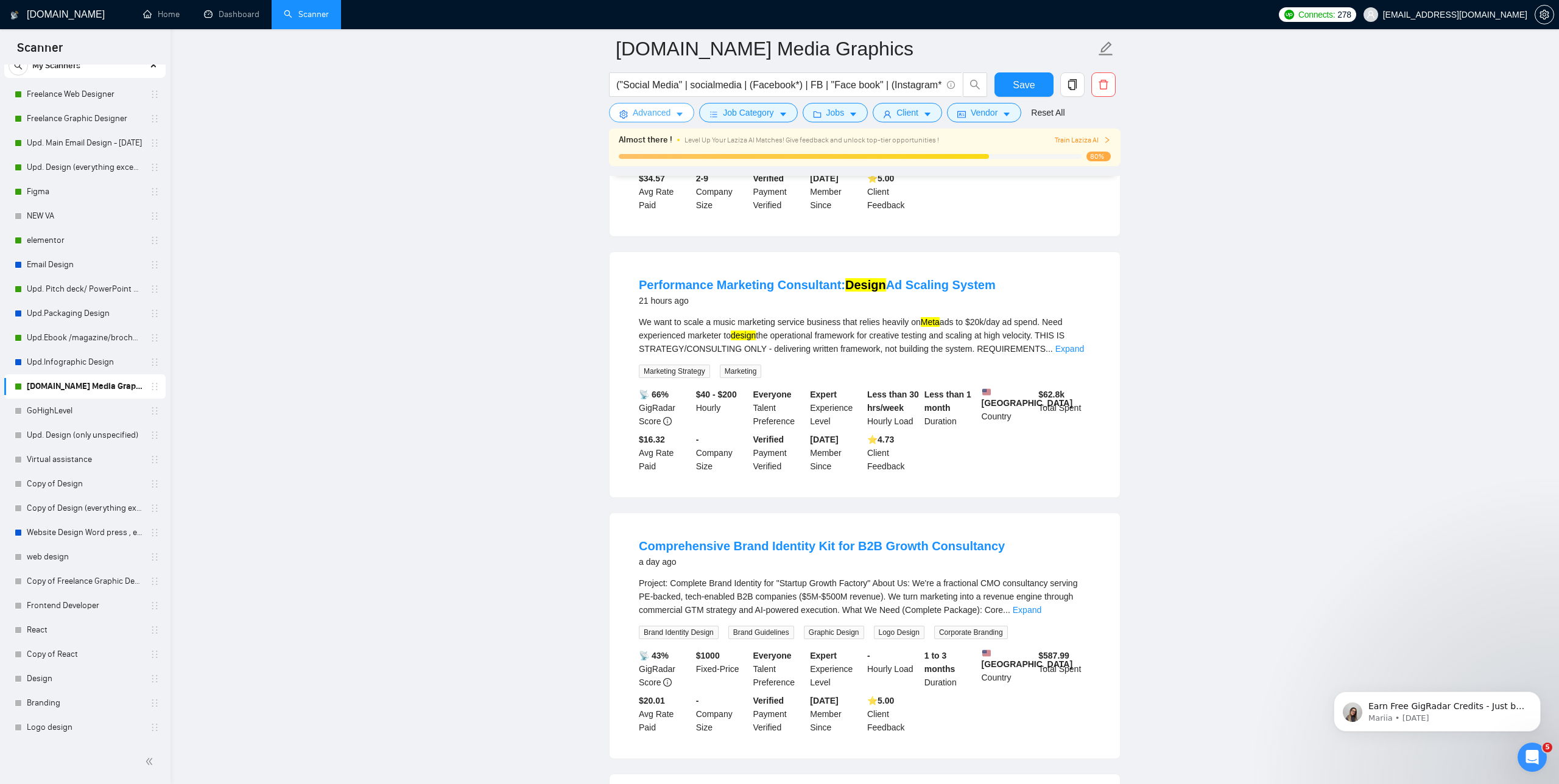
click at [647, 110] on span "Advanced" at bounding box center [652, 112] width 38 height 13
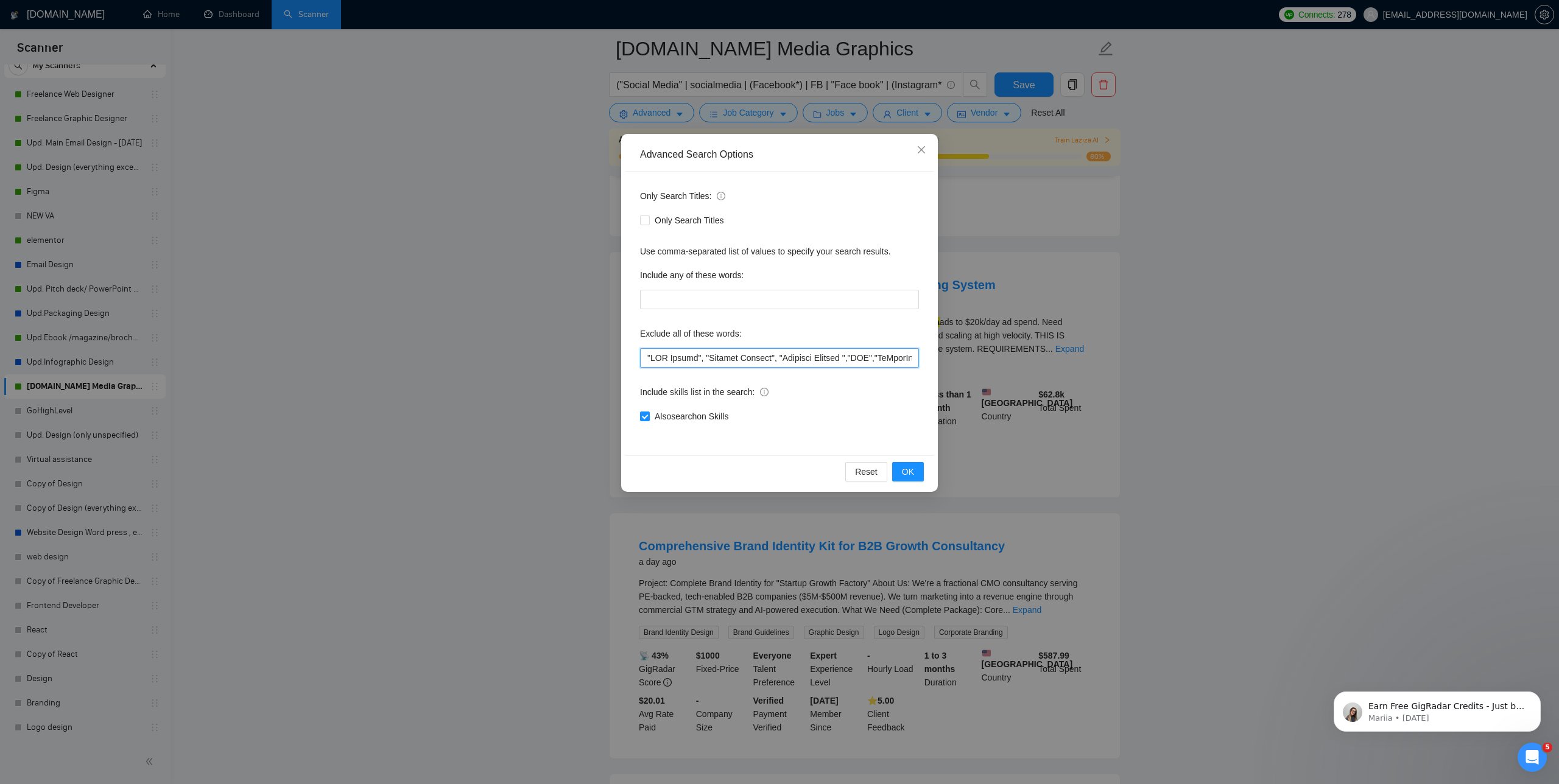
click at [643, 356] on input "text" at bounding box center [779, 357] width 279 height 19
paste input "Performance Marketing ("
click at [902, 475] on span "OK" at bounding box center [907, 472] width 13 height 13
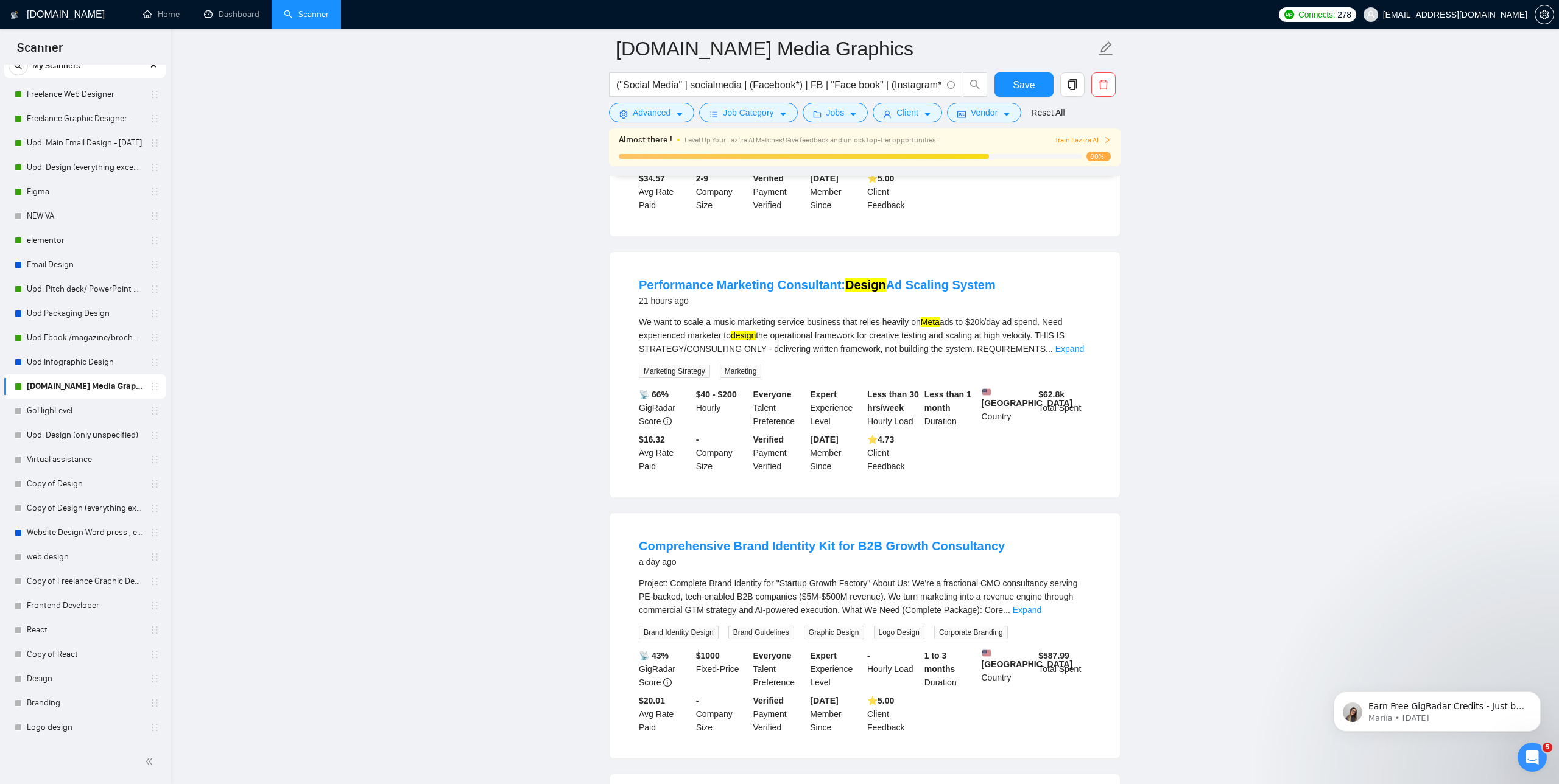
scroll to position [1285, 0]
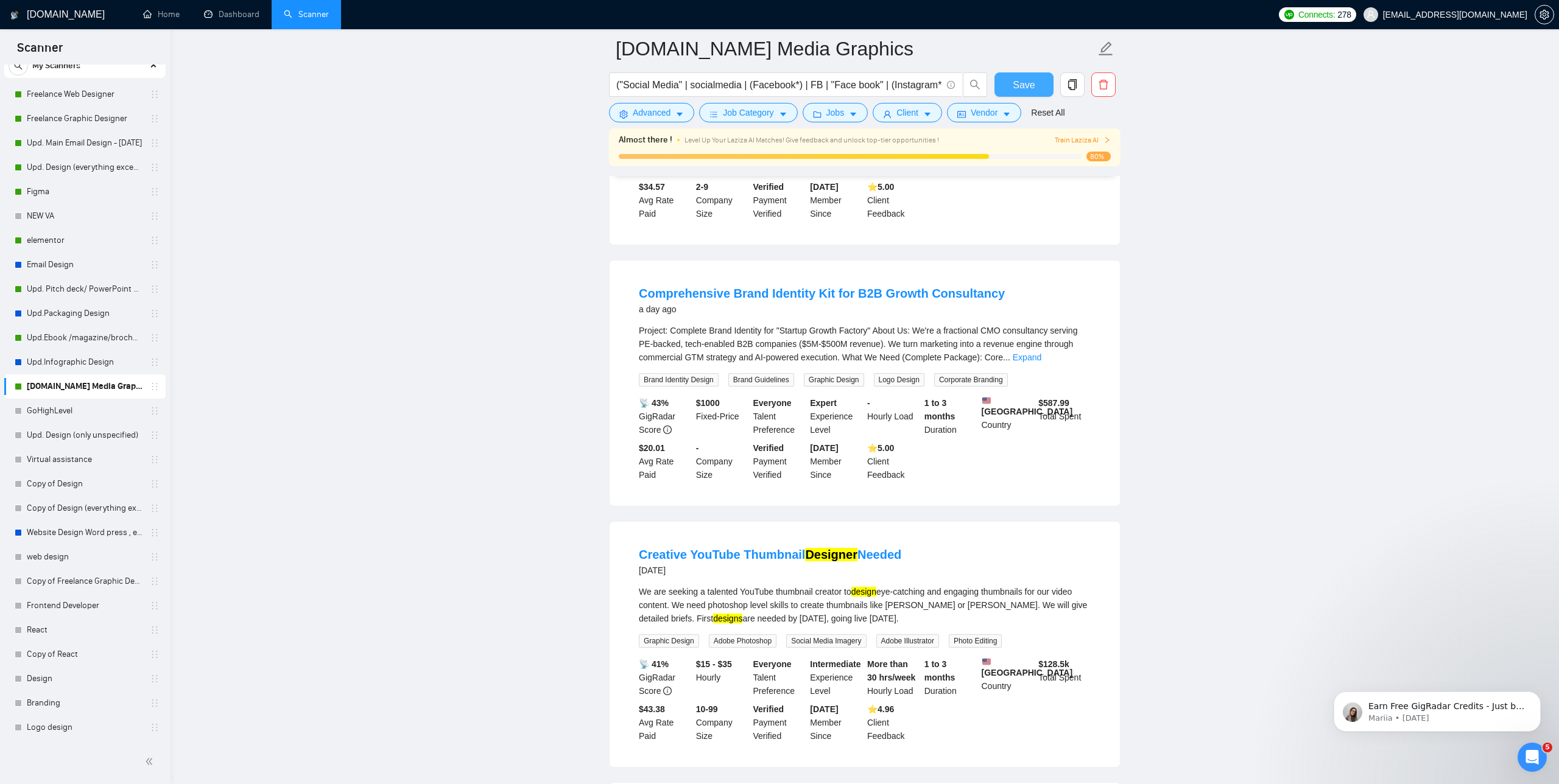
click at [1028, 80] on span "Save" at bounding box center [1024, 85] width 22 height 15
click at [648, 112] on span "Advanced" at bounding box center [652, 112] width 38 height 13
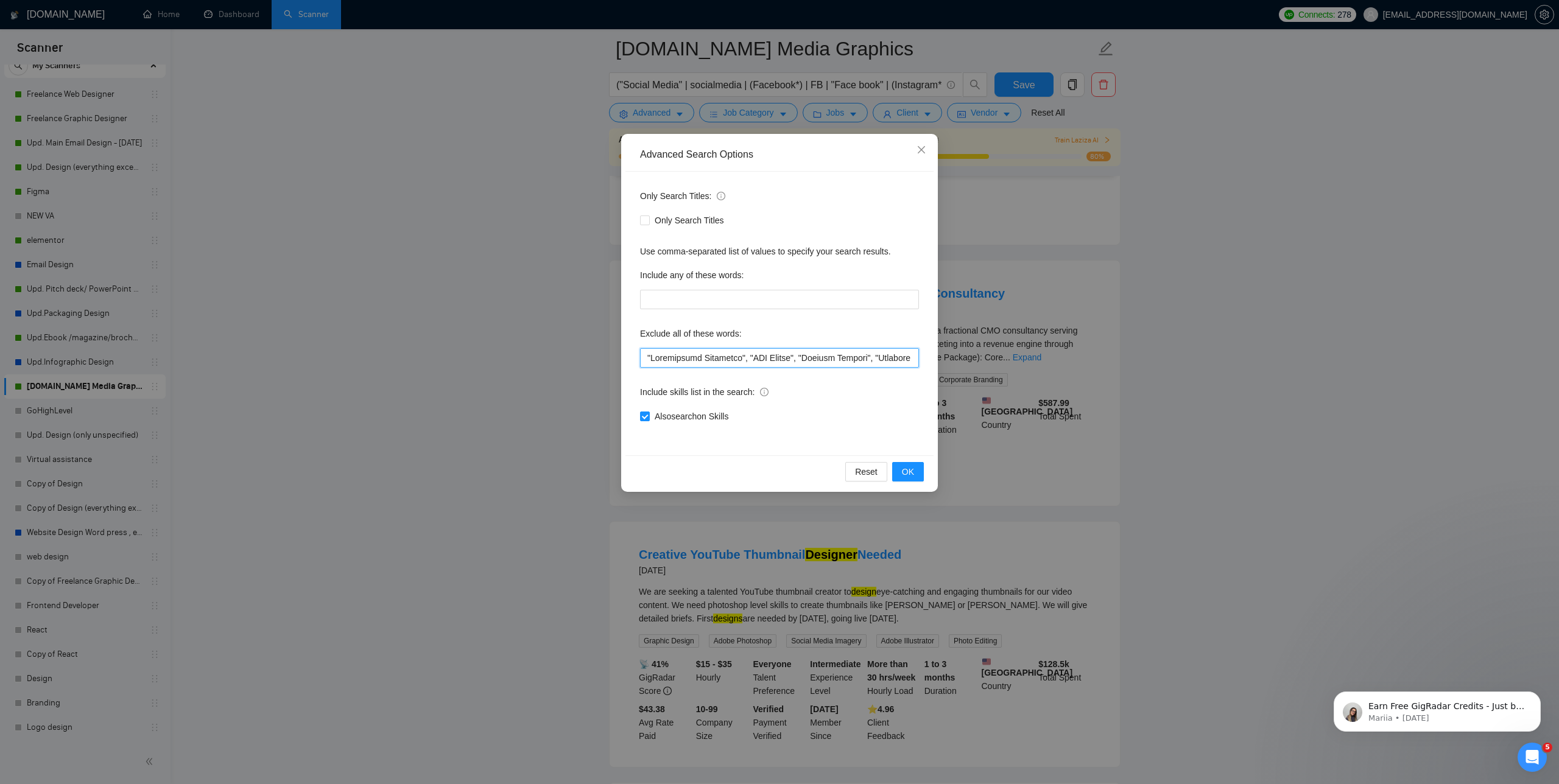
click at [642, 357] on input "text" at bounding box center [779, 357] width 279 height 19
paste input "Thumbnail Designer"
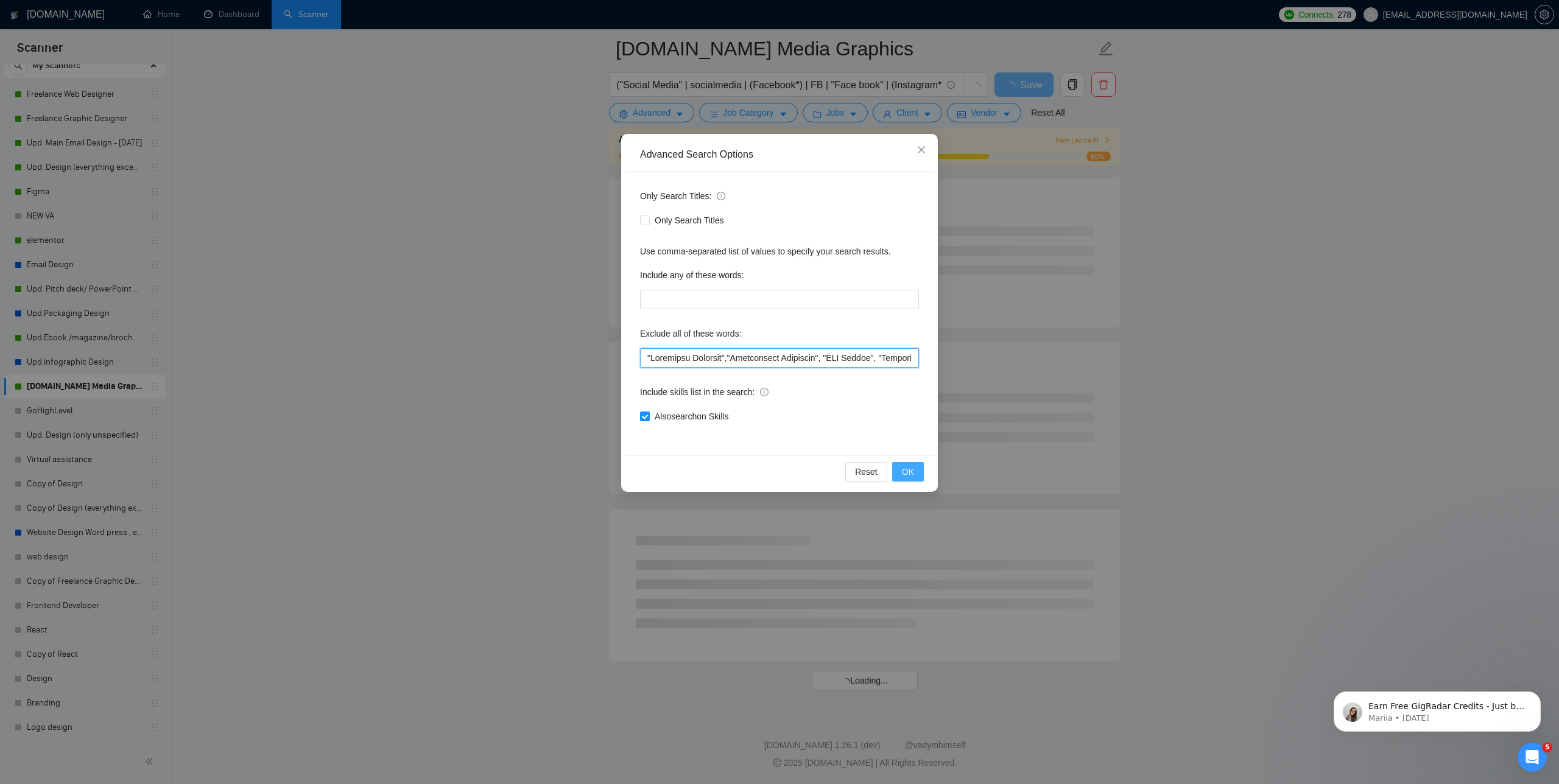
type input ""Thumbnail Designer","Performance Marketing", "CRO Expert", "Project Manager", …"
click at [901, 472] on button "OK" at bounding box center [908, 471] width 32 height 19
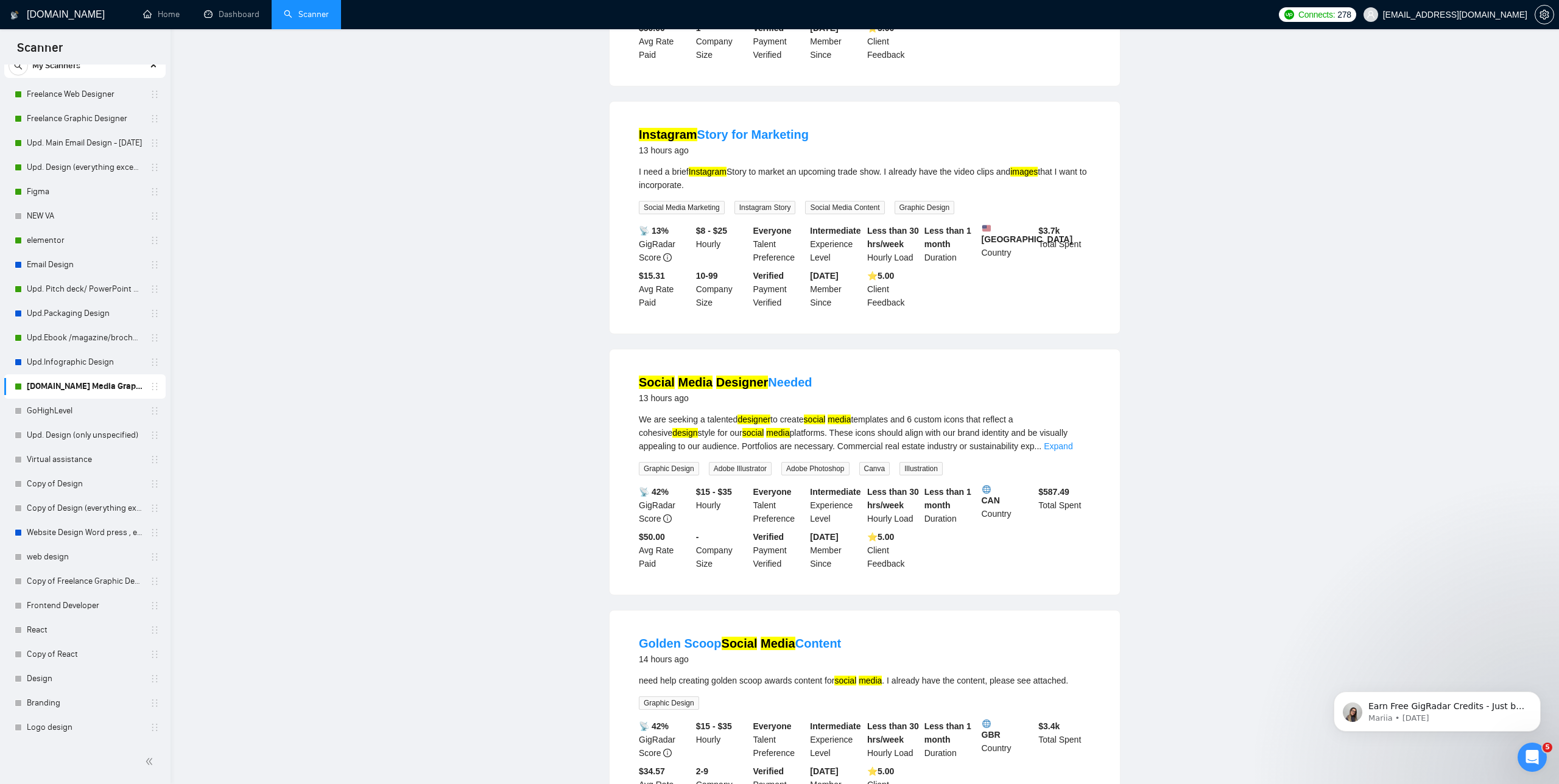
scroll to position [0, 0]
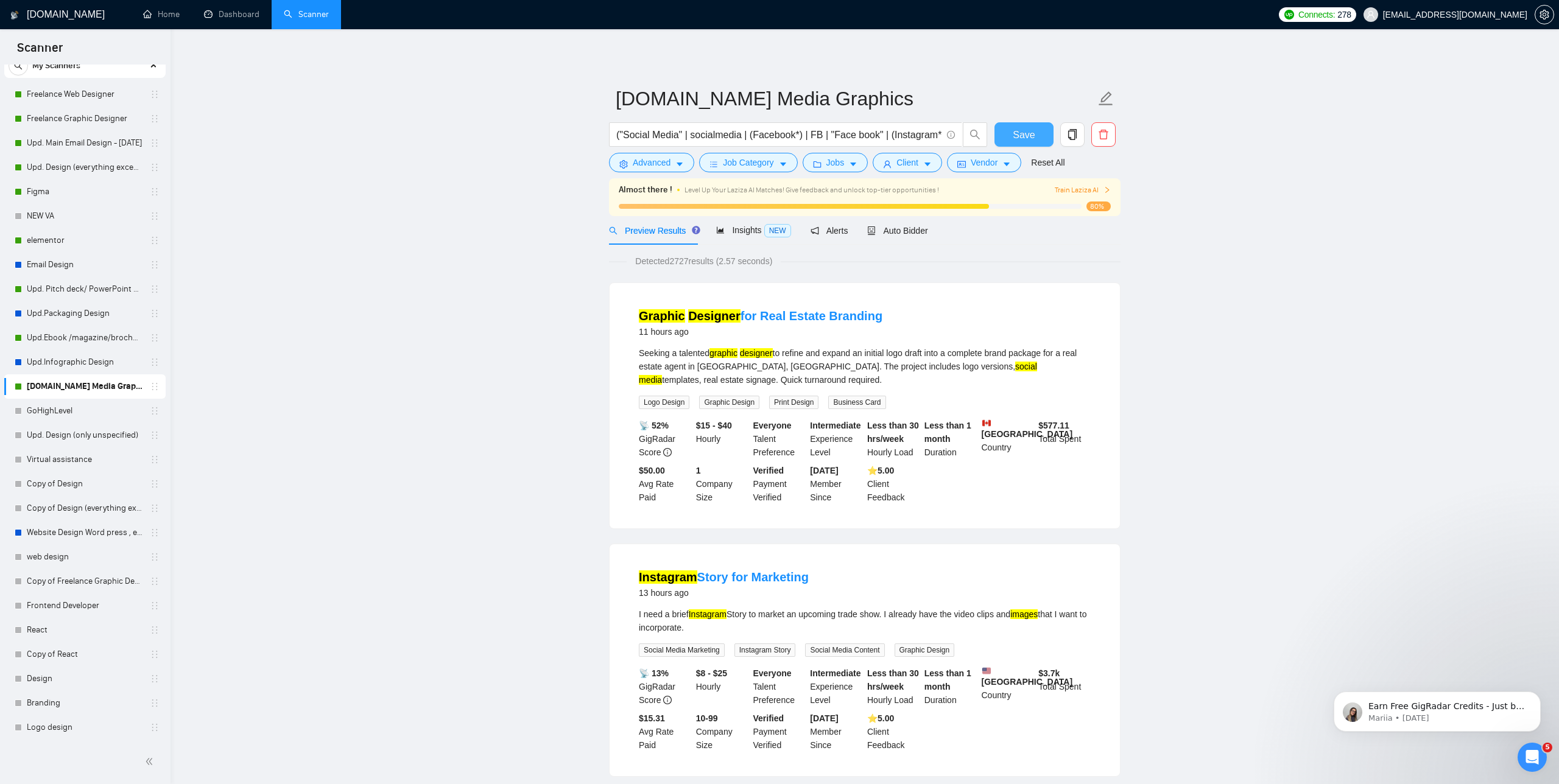
click at [1026, 133] on span "Save" at bounding box center [1024, 135] width 22 height 15
click at [79, 92] on link "Freelance Web Designer" at bounding box center [85, 94] width 116 height 24
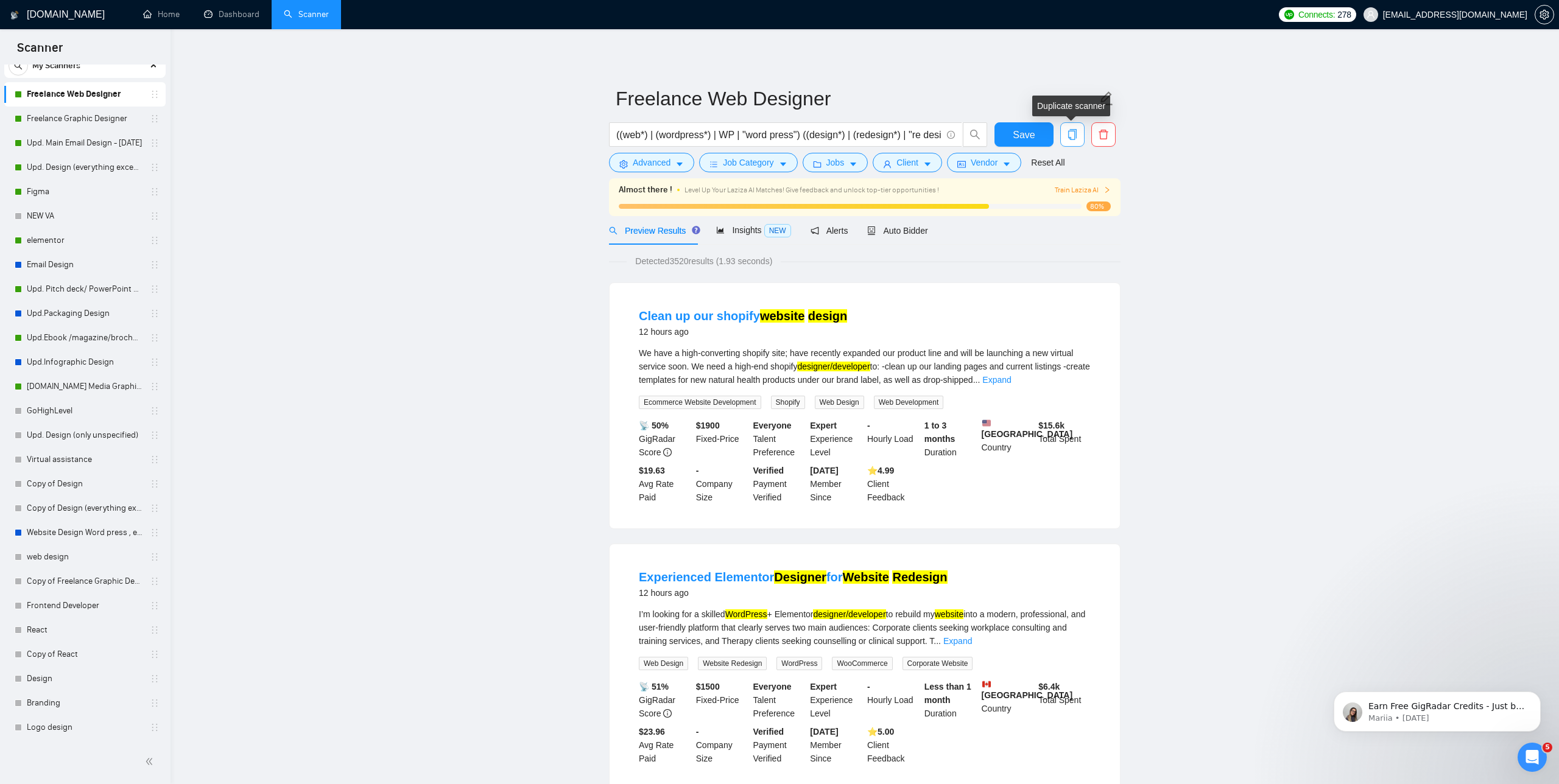
click at [1073, 136] on icon "copy" at bounding box center [1072, 134] width 11 height 11
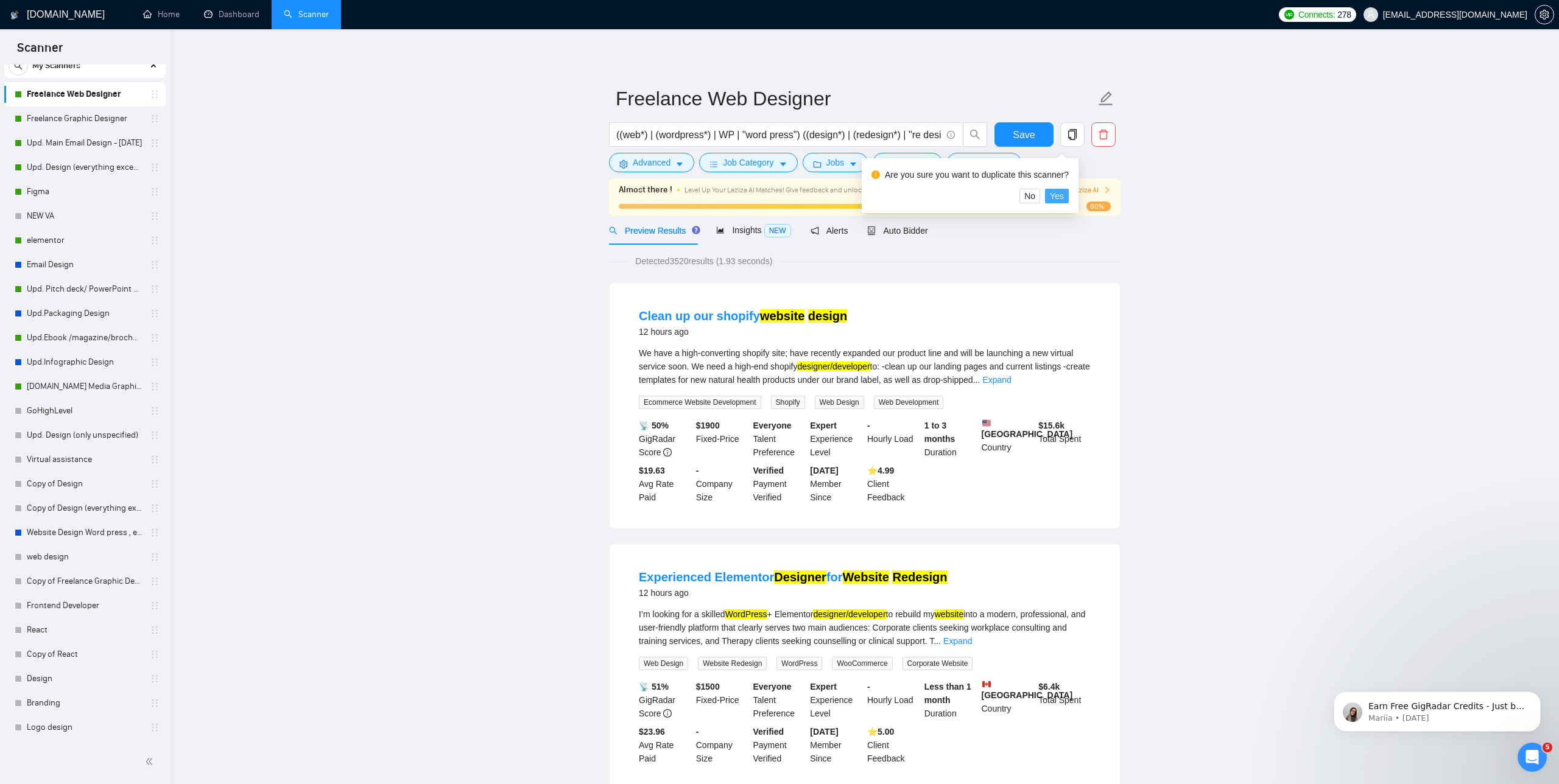
click at [1060, 193] on span "Yes" at bounding box center [1057, 196] width 14 height 13
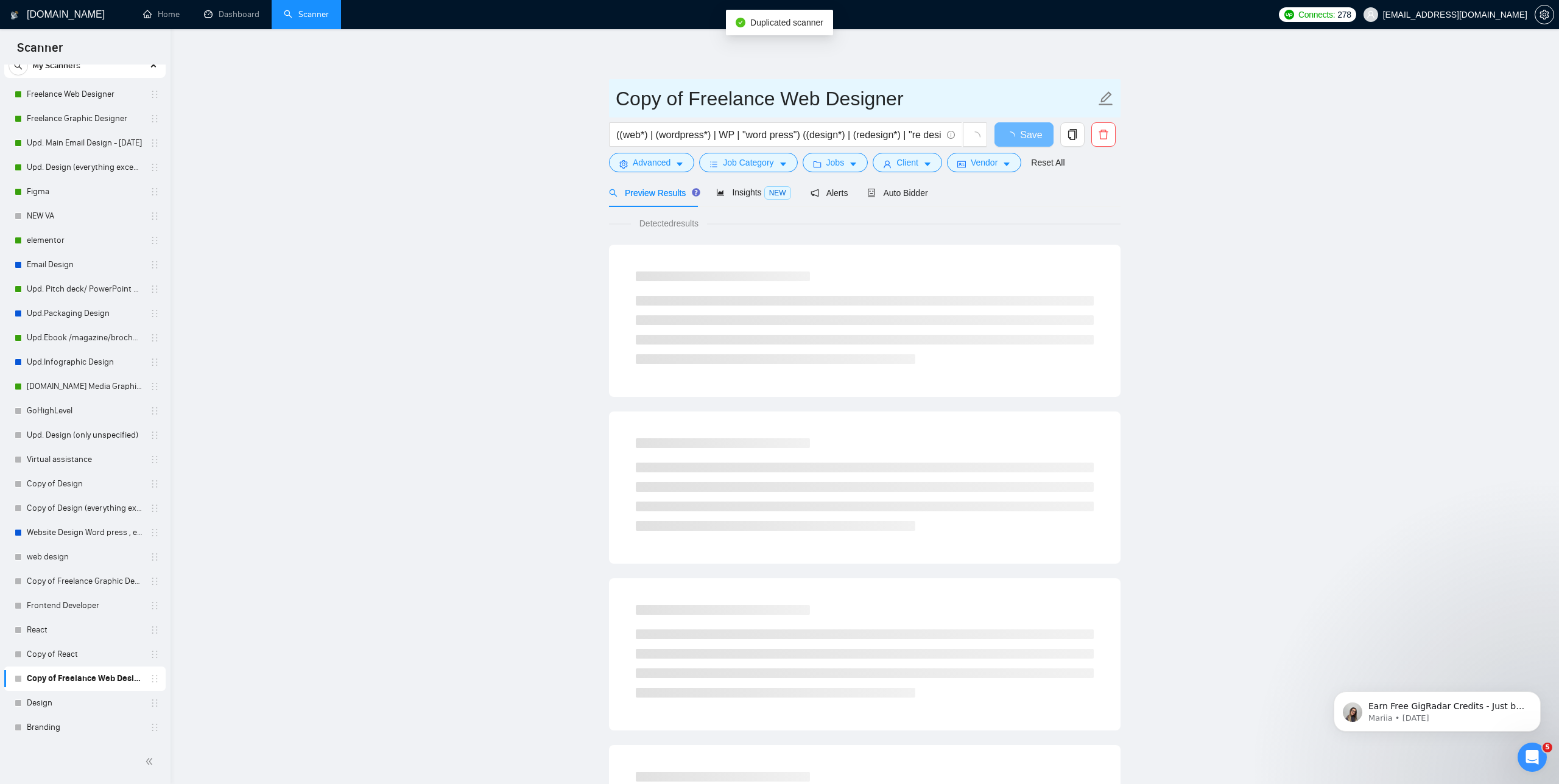
click at [836, 95] on input "Copy of Freelance Web Designer" at bounding box center [855, 98] width 480 height 30
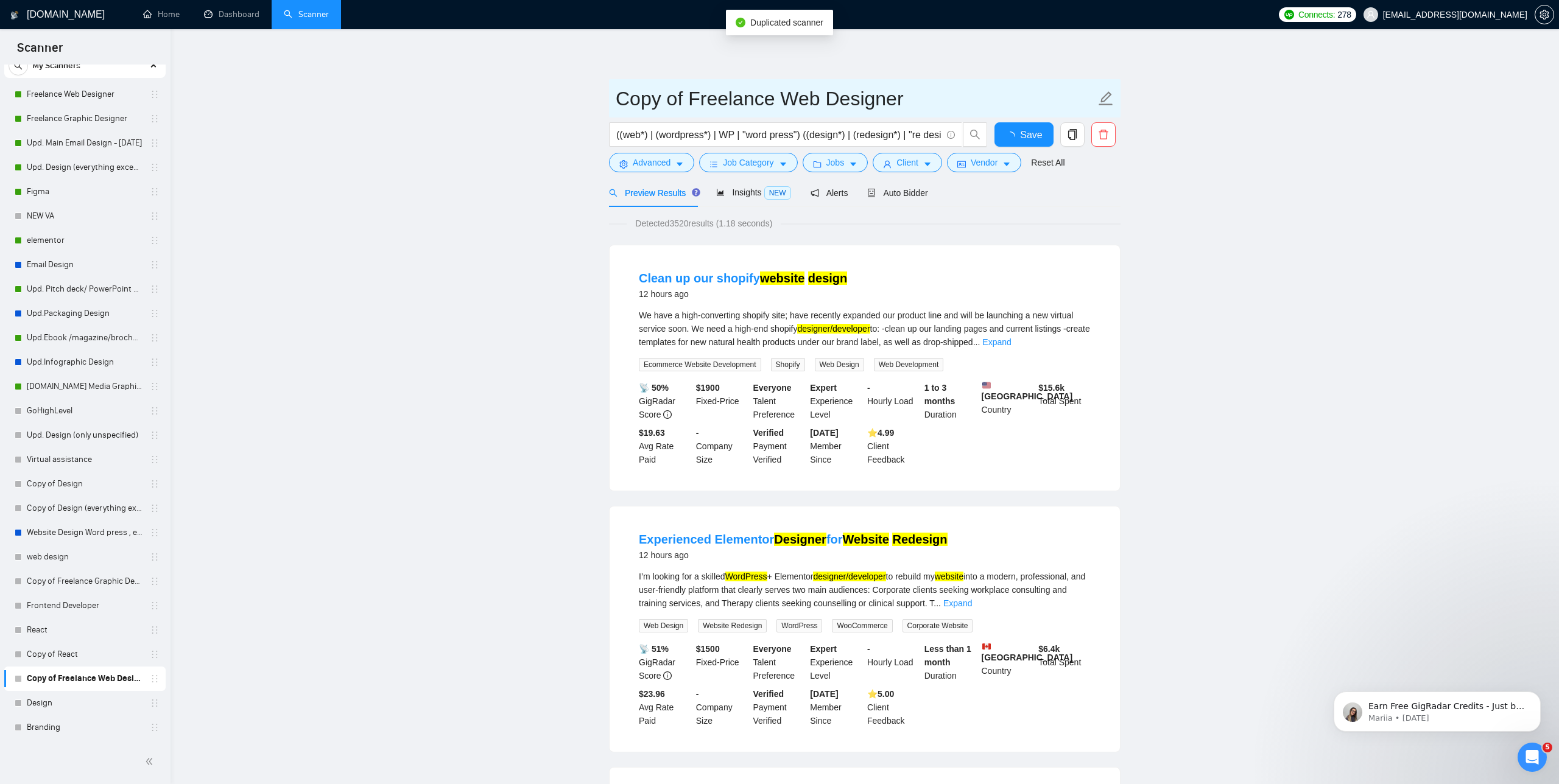
paste input "landing page"
type input "landing page"
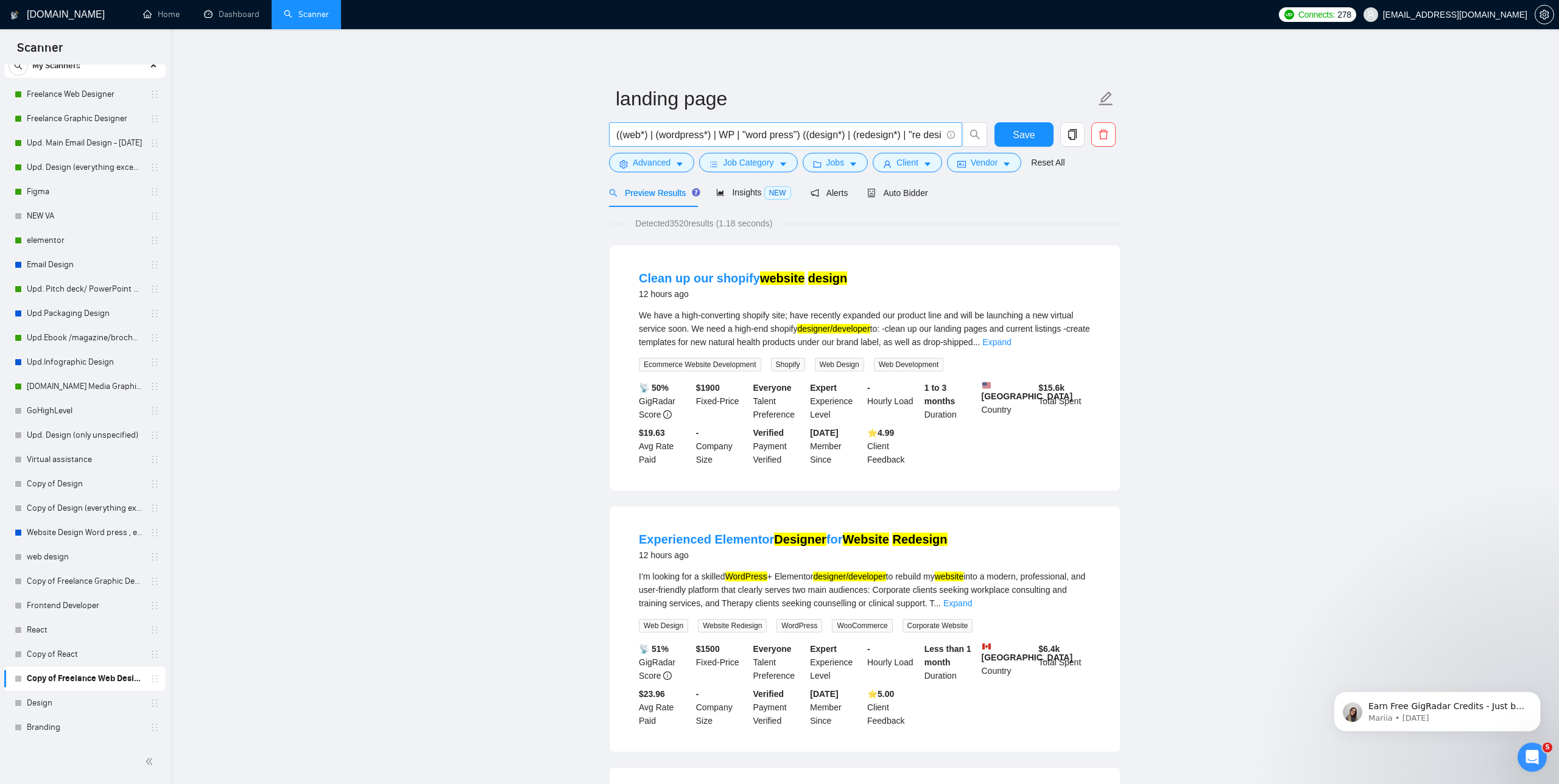
click at [840, 137] on input "((web*) | (wordpress*) | WP | "word press") ((design*) | (redesign*) | "re desi…" at bounding box center [779, 135] width 325 height 15
click at [887, 137] on input "((web*) | (wordpress*) | WP | "word press") ((design*) | (redesign*) | "re desi…" at bounding box center [779, 135] width 325 height 15
paste input "landing page"
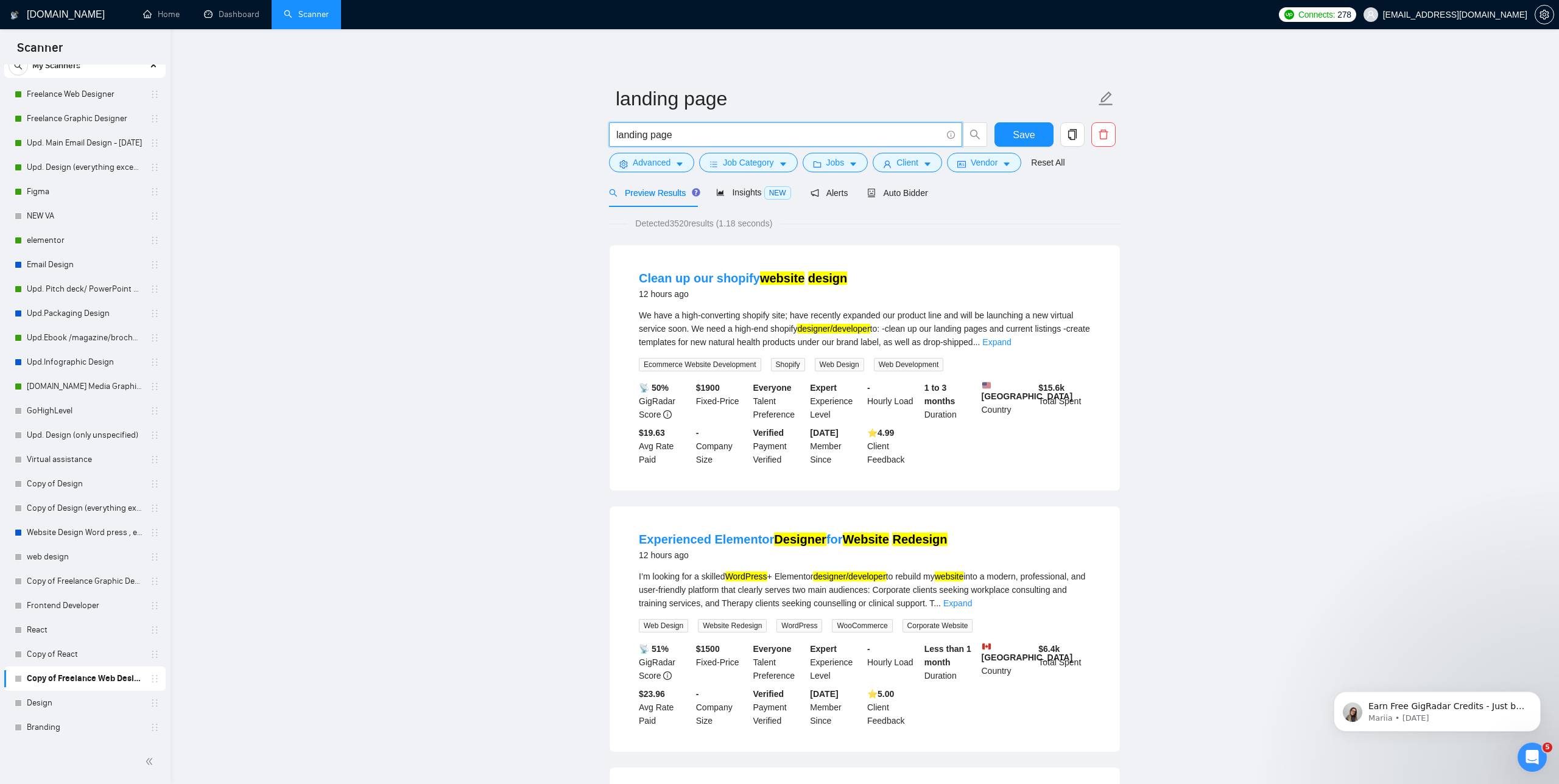
type input "landing page"
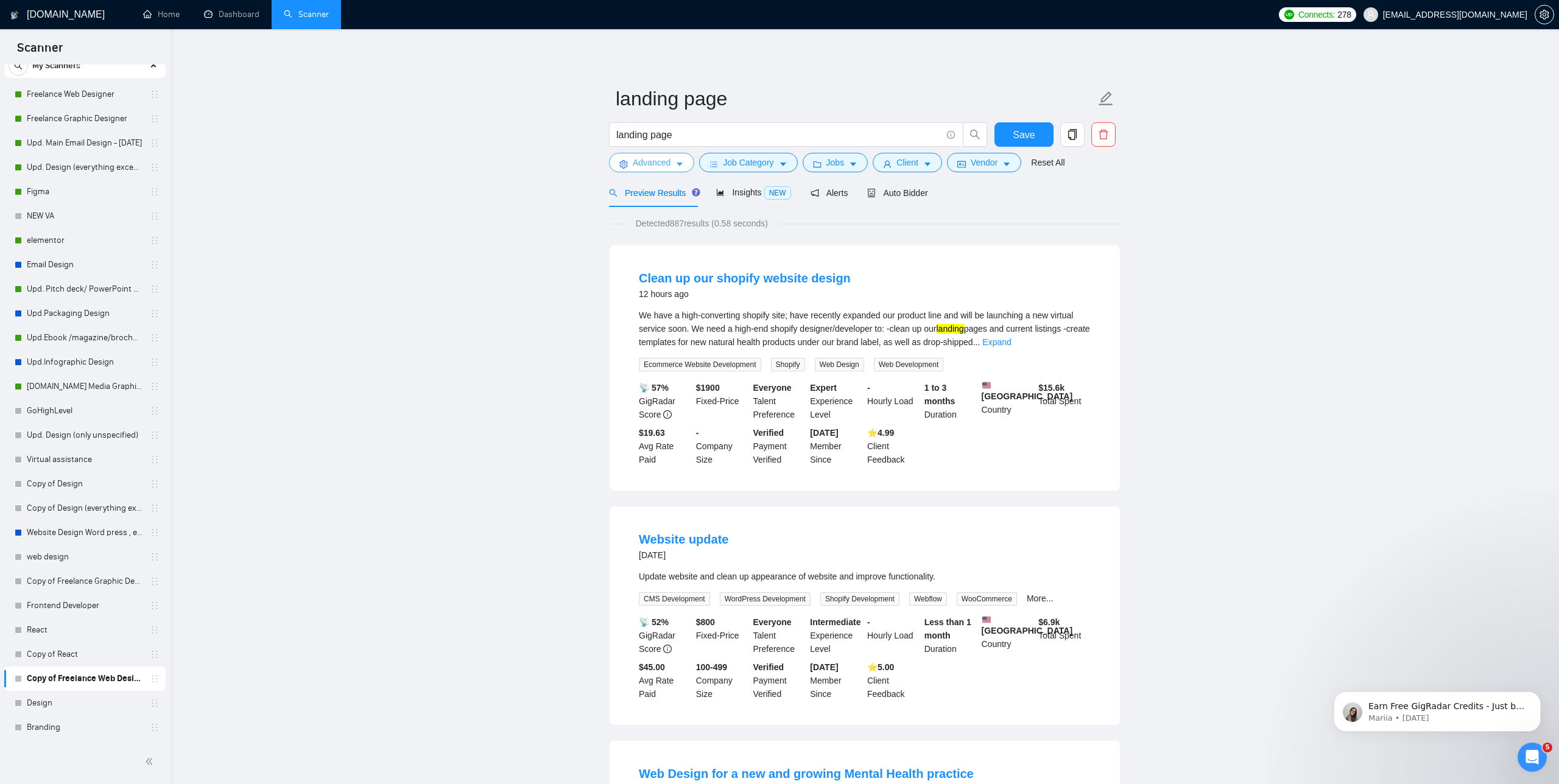
click at [671, 166] on span "Advanced" at bounding box center [652, 163] width 38 height 13
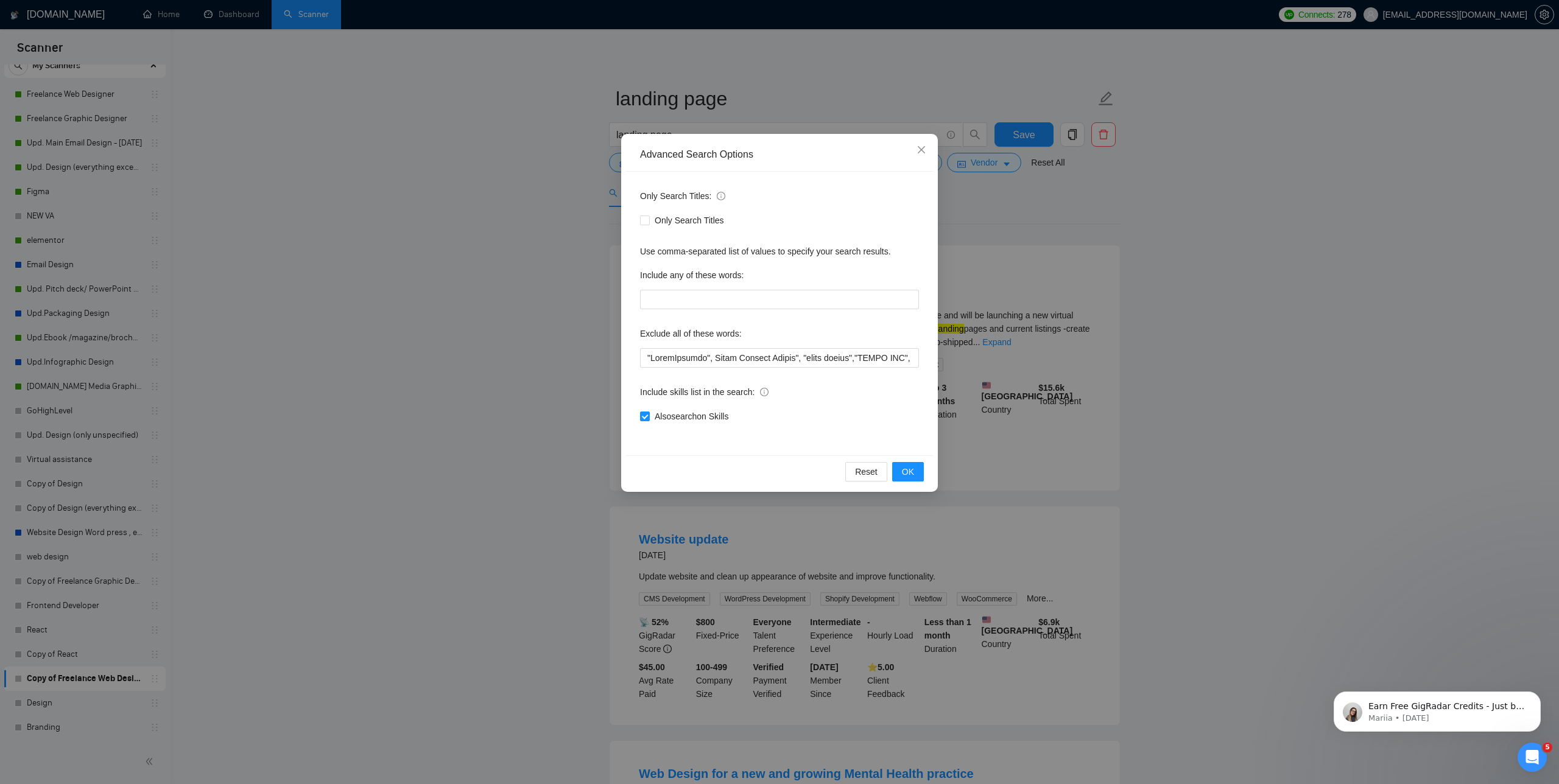
click at [636, 418] on div "Only Search Titles: Only Search Titles Use comma-separated list of values to sp…" at bounding box center [779, 314] width 308 height 283
click at [644, 418] on input "Also search on Skills" at bounding box center [644, 416] width 8 height 8
checkbox input "false"
click at [915, 475] on button "OK" at bounding box center [908, 471] width 32 height 19
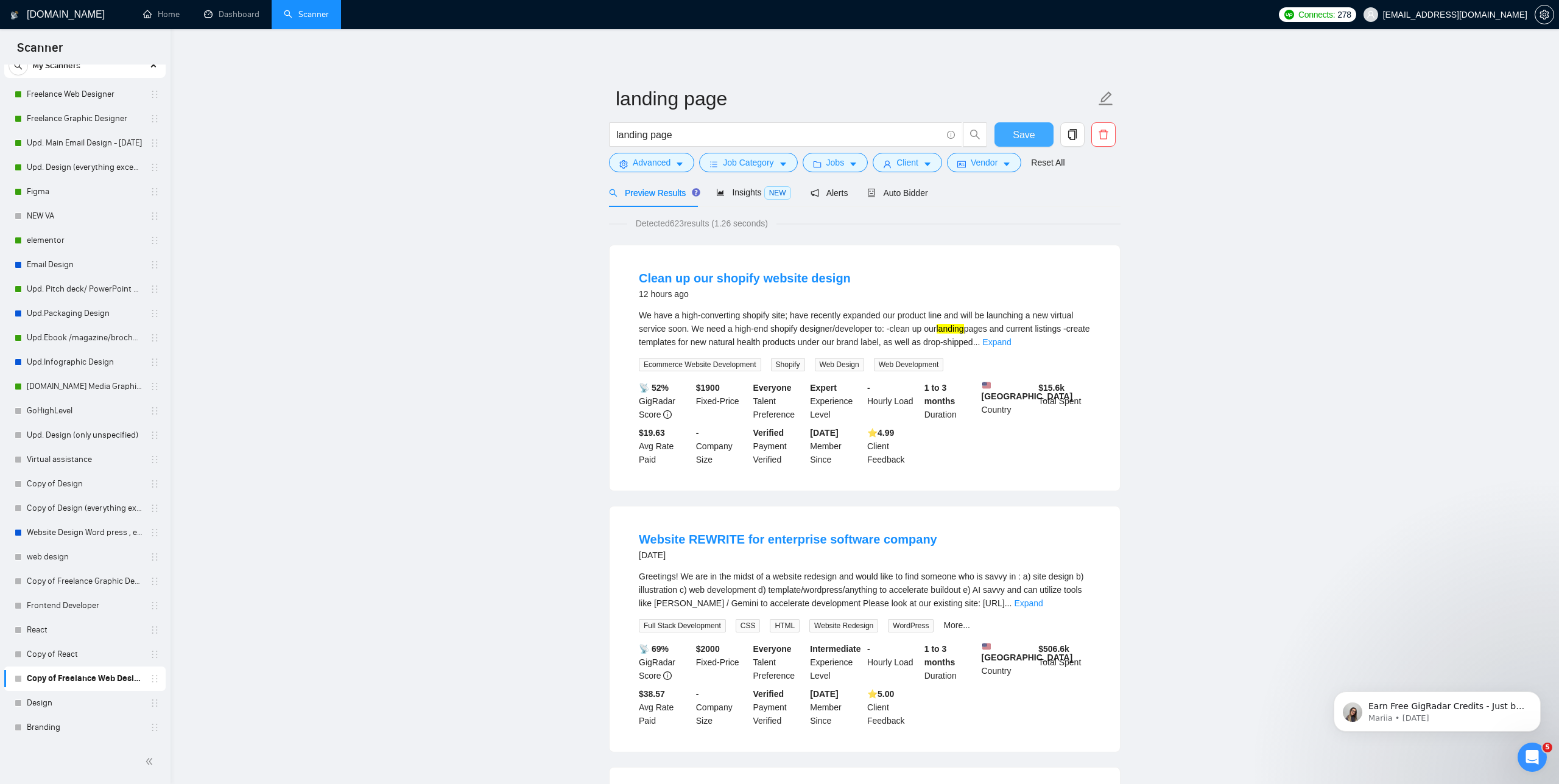
click at [1036, 139] on button "Save" at bounding box center [1024, 134] width 59 height 24
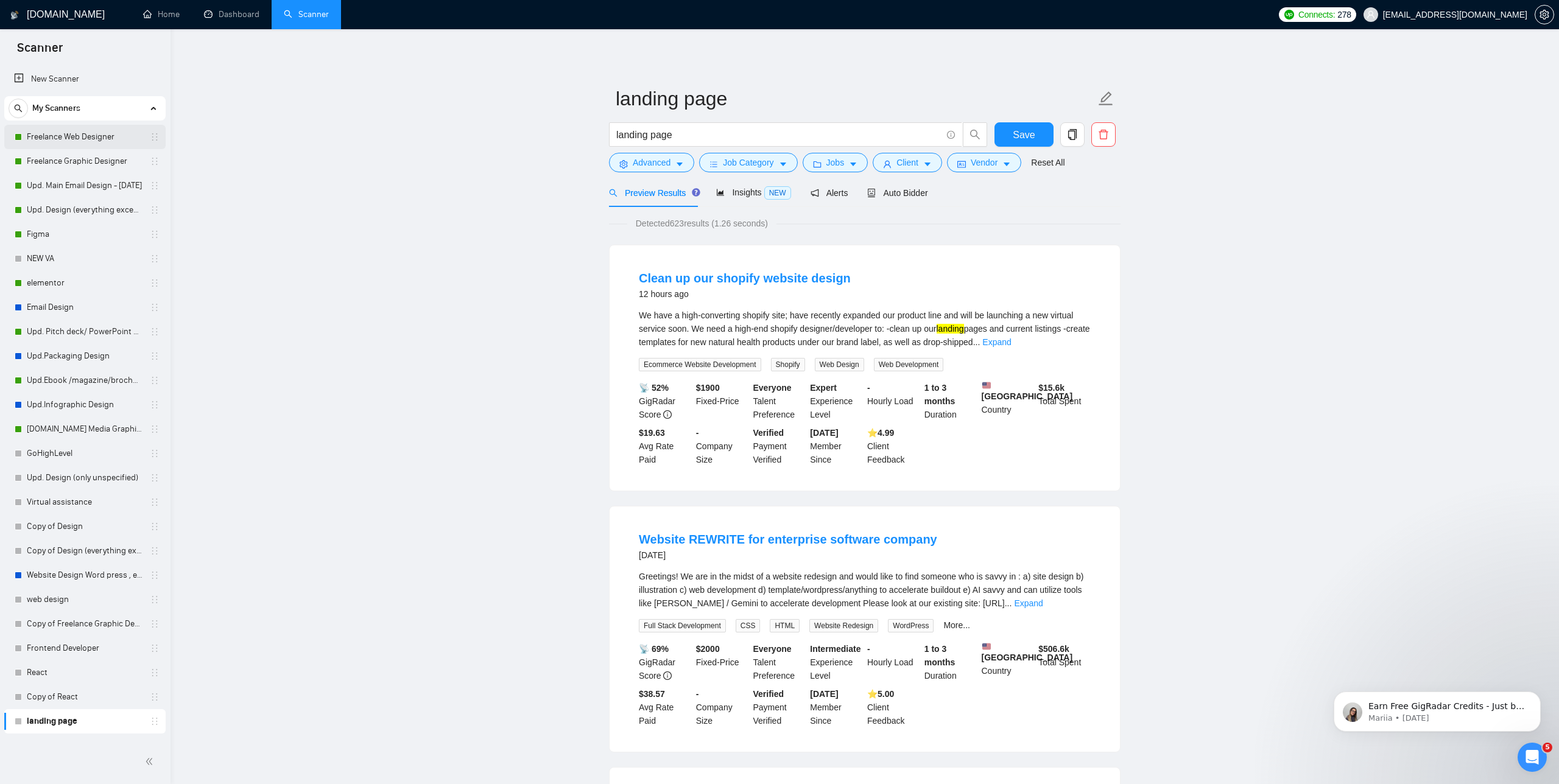
click at [71, 141] on link "Freelance Web Designer" at bounding box center [85, 137] width 116 height 24
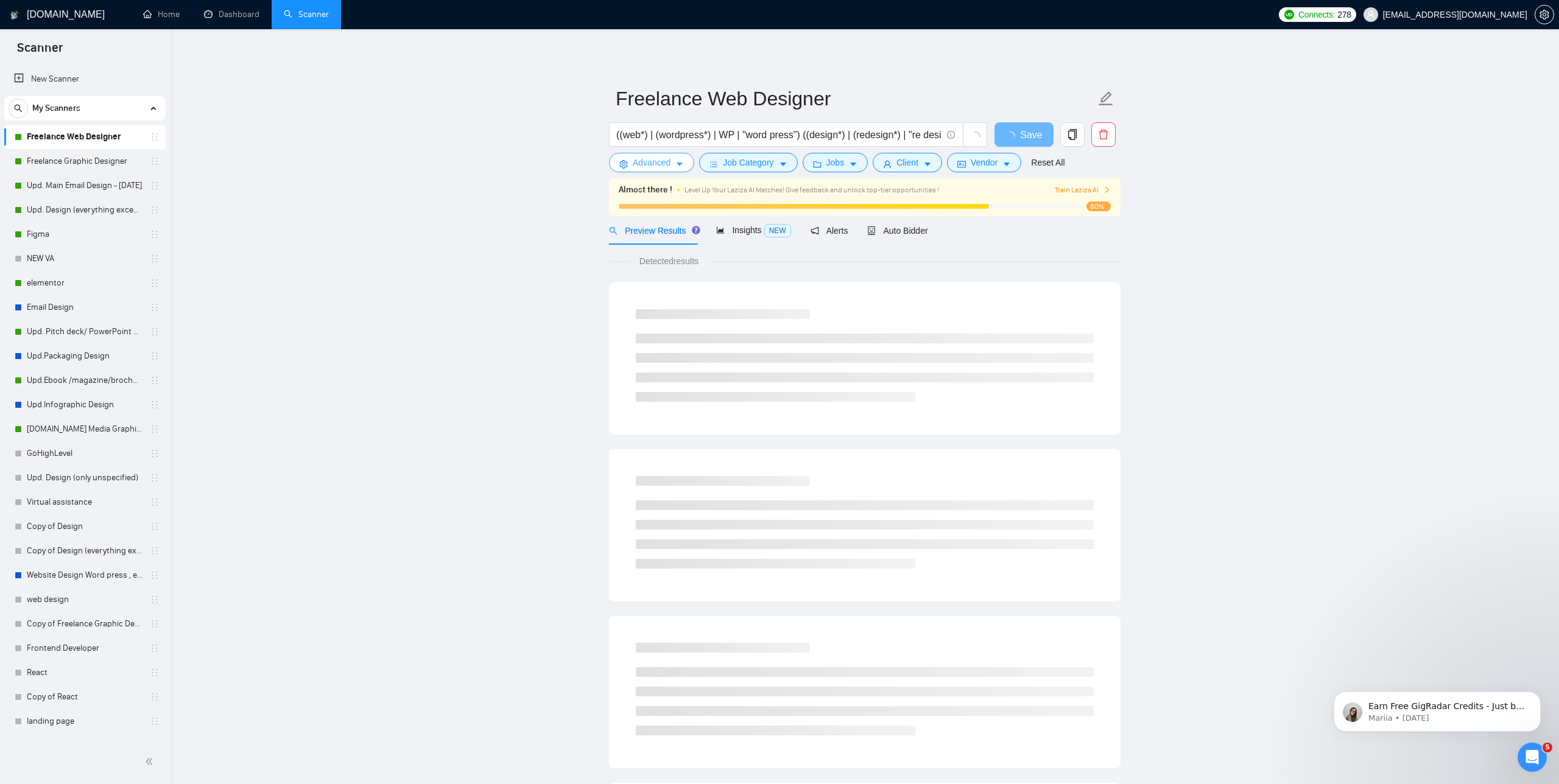
click at [666, 164] on span "Advanced" at bounding box center [652, 163] width 38 height 13
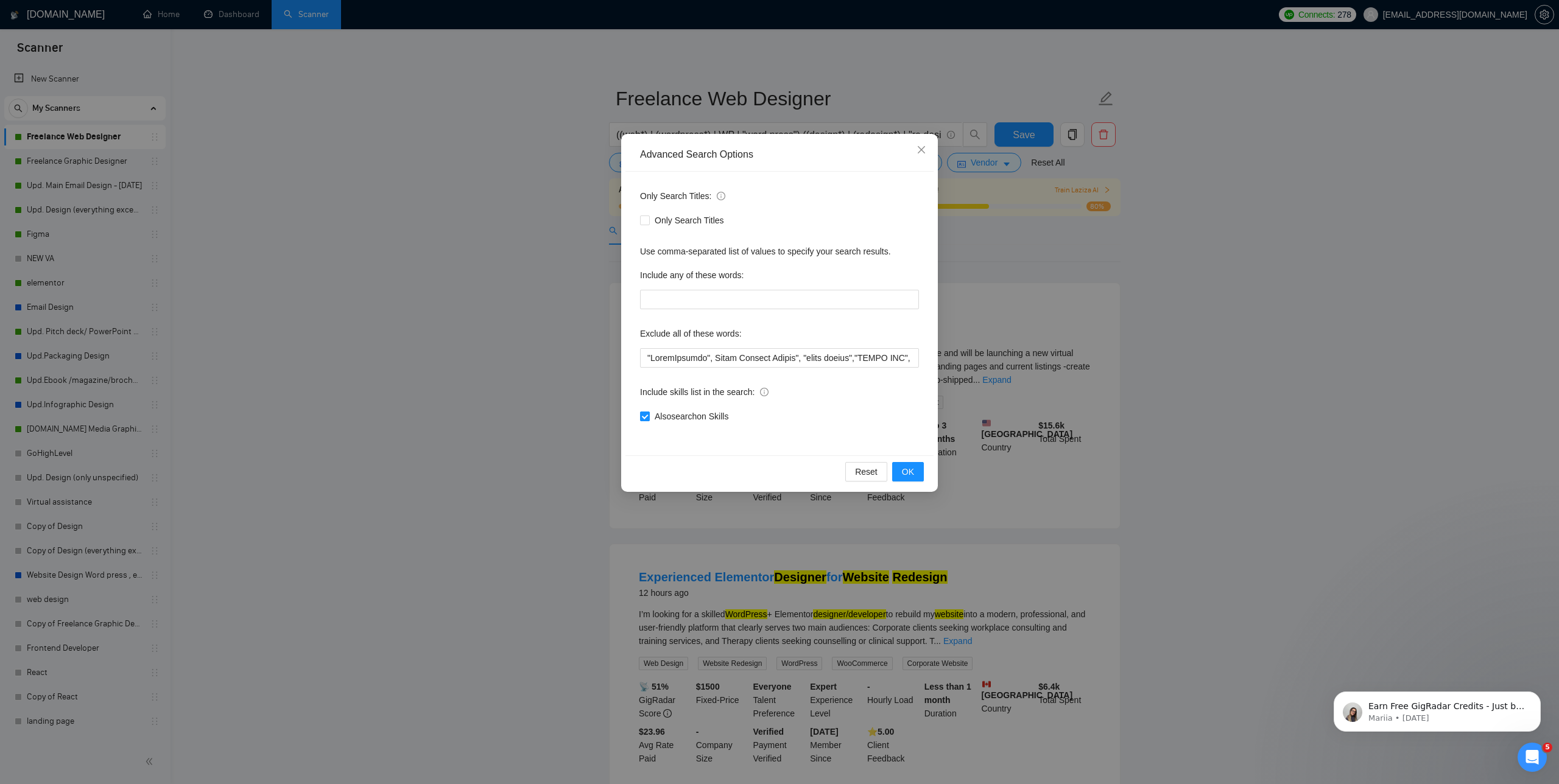
click at [662, 417] on span "Also search on Skills" at bounding box center [691, 417] width 83 height 13
click at [648, 417] on input "Also search on Skills" at bounding box center [644, 416] width 8 height 8
checkbox input "false"
click at [907, 477] on span "OK" at bounding box center [907, 472] width 13 height 13
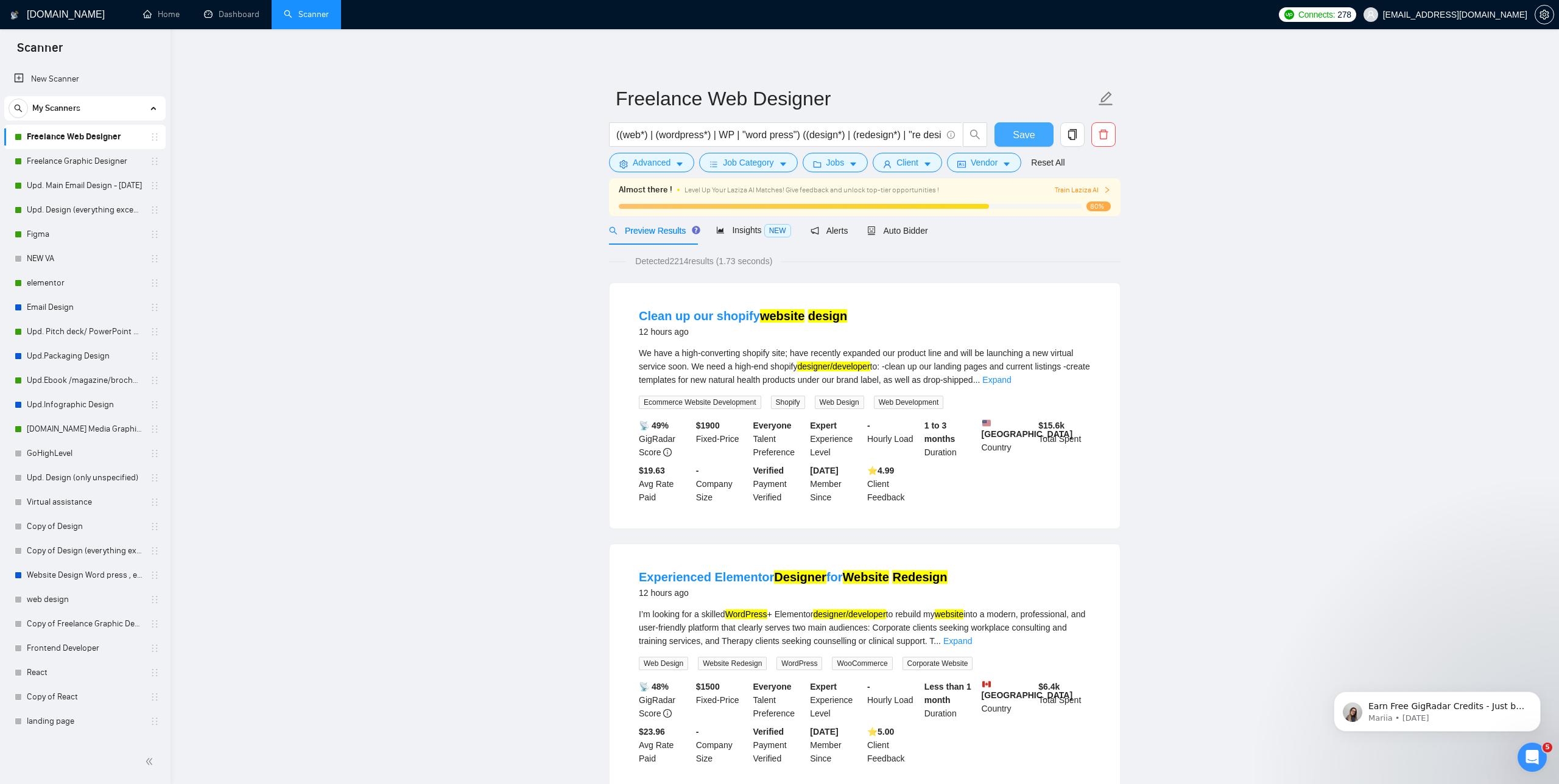
click at [1029, 137] on span "Save" at bounding box center [1024, 135] width 22 height 15
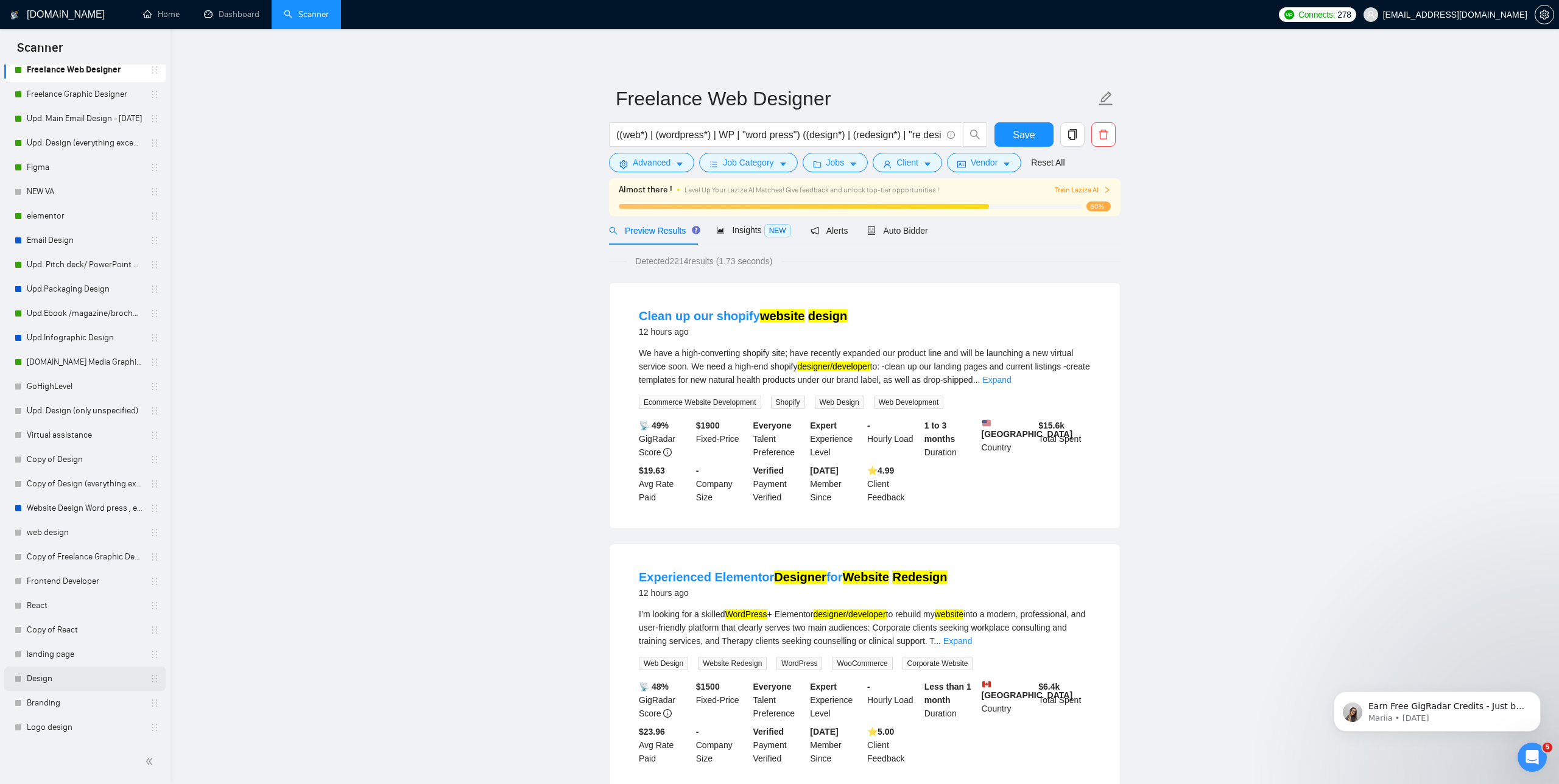
click at [61, 667] on link "Design" at bounding box center [85, 678] width 116 height 24
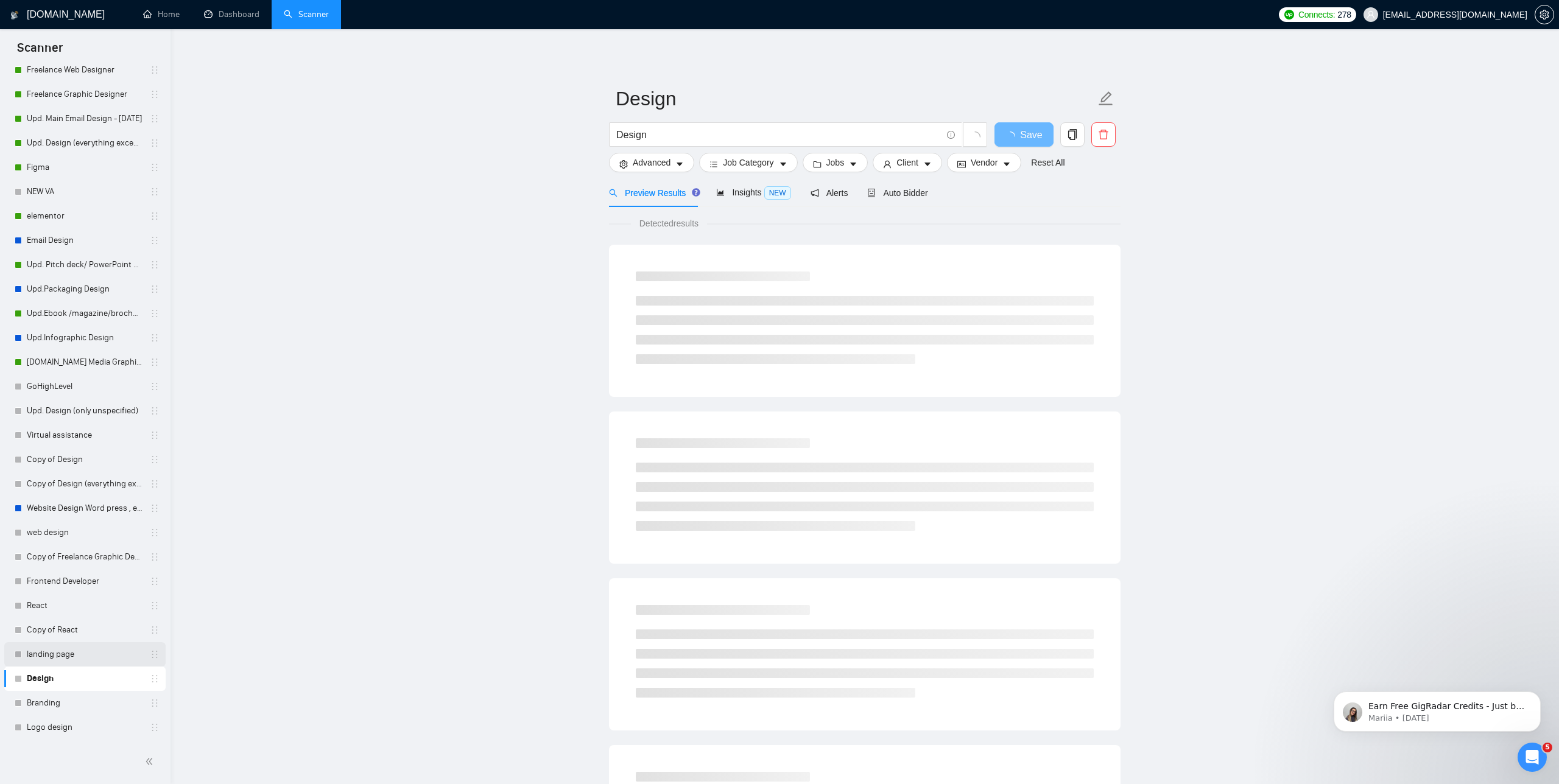
click at [68, 654] on link "landing page" at bounding box center [85, 654] width 116 height 24
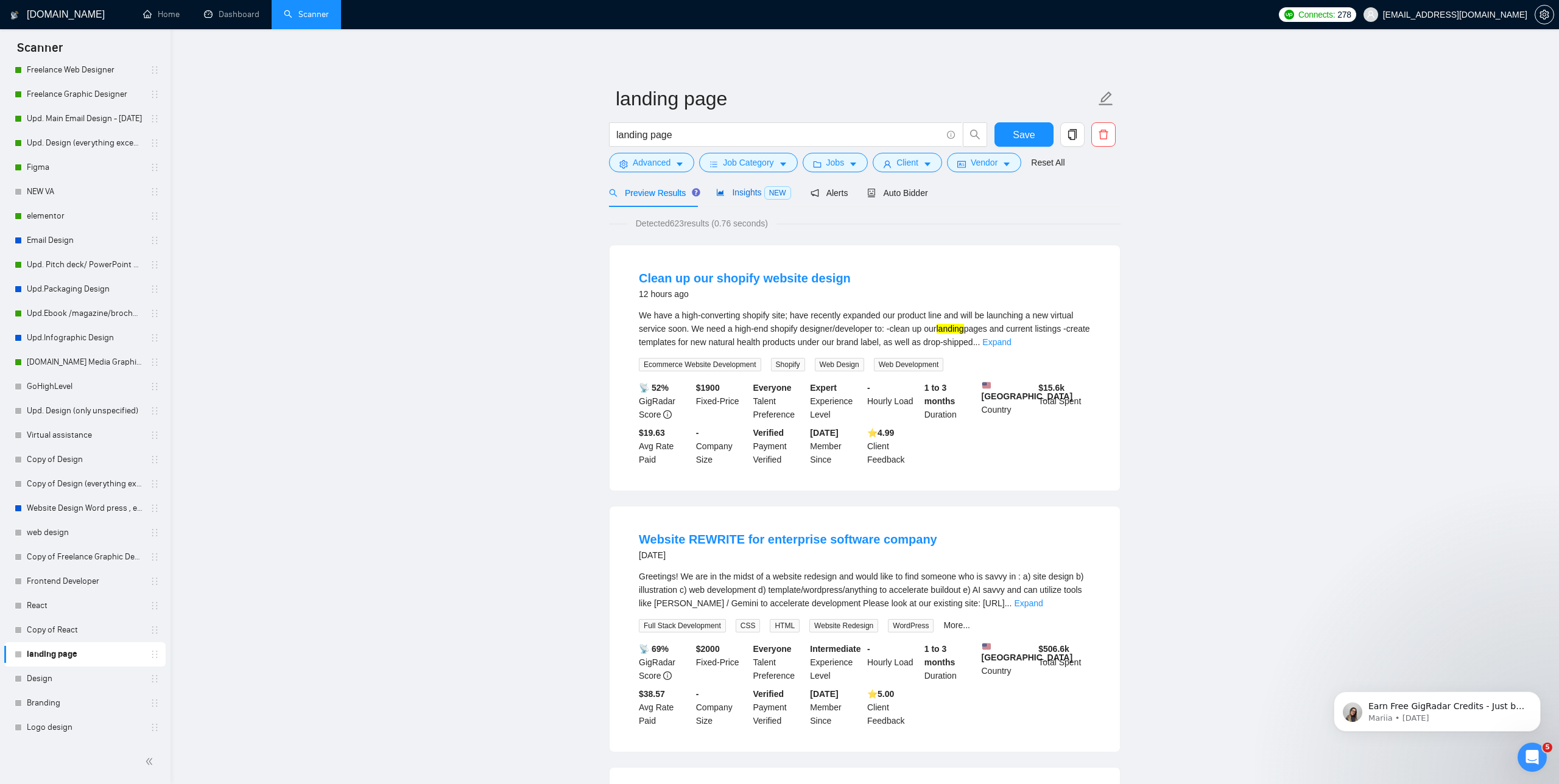
click at [735, 187] on div "Insights NEW" at bounding box center [753, 192] width 75 height 14
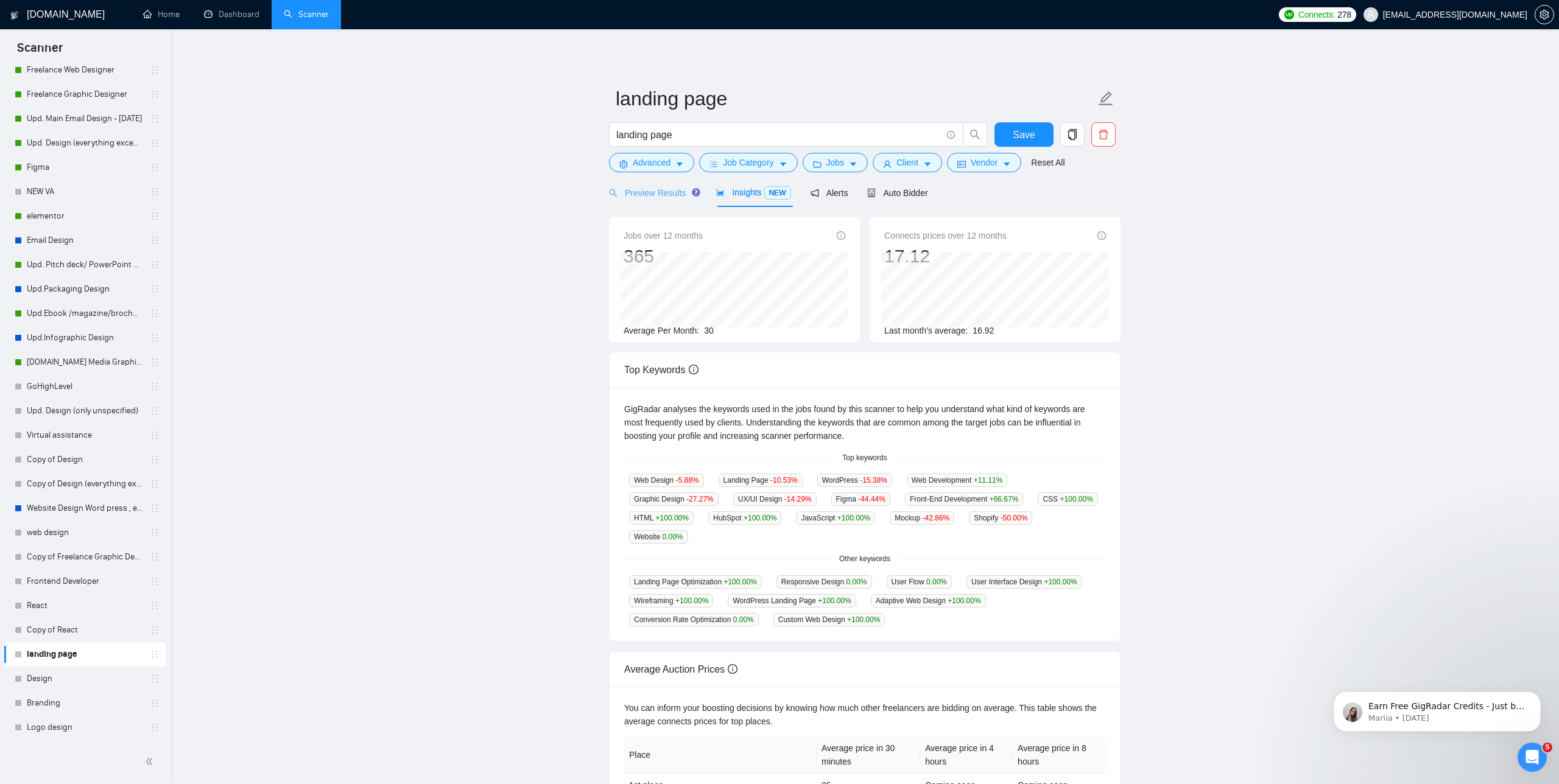
click at [649, 200] on div "Preview Results" at bounding box center [652, 193] width 88 height 29
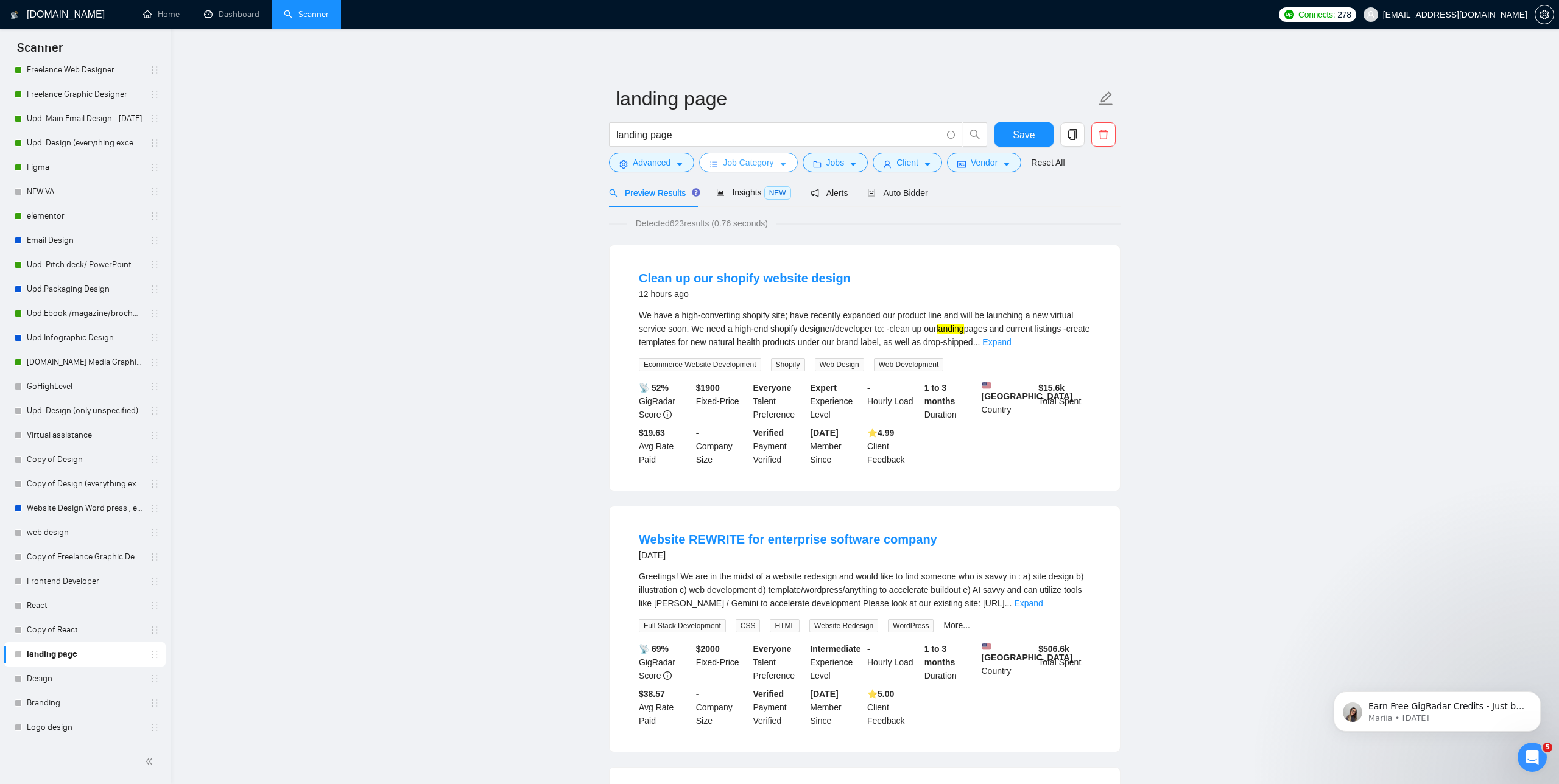
click at [738, 167] on span "Job Category" at bounding box center [748, 163] width 50 height 13
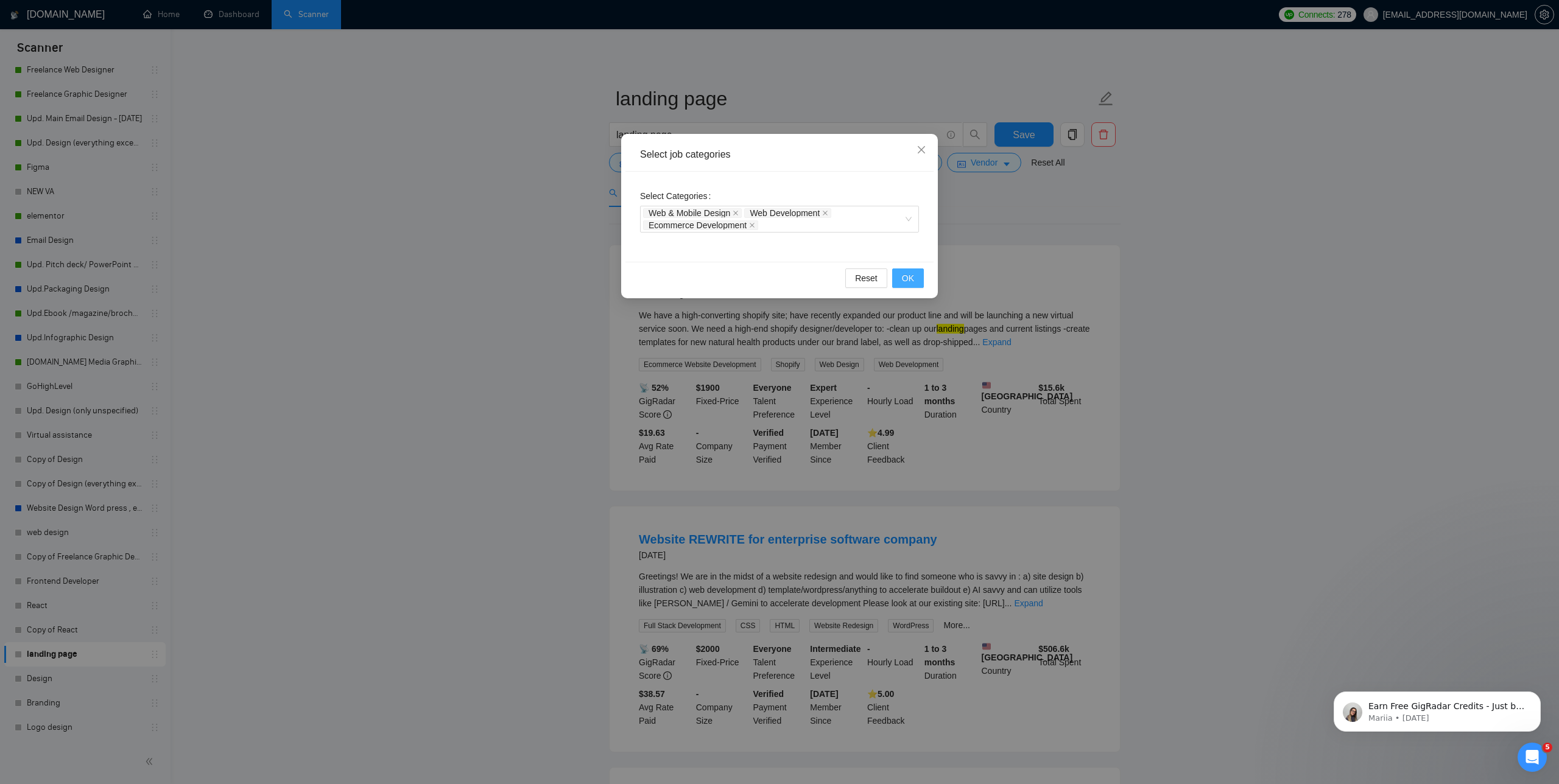
click at [904, 275] on span "OK" at bounding box center [907, 278] width 13 height 13
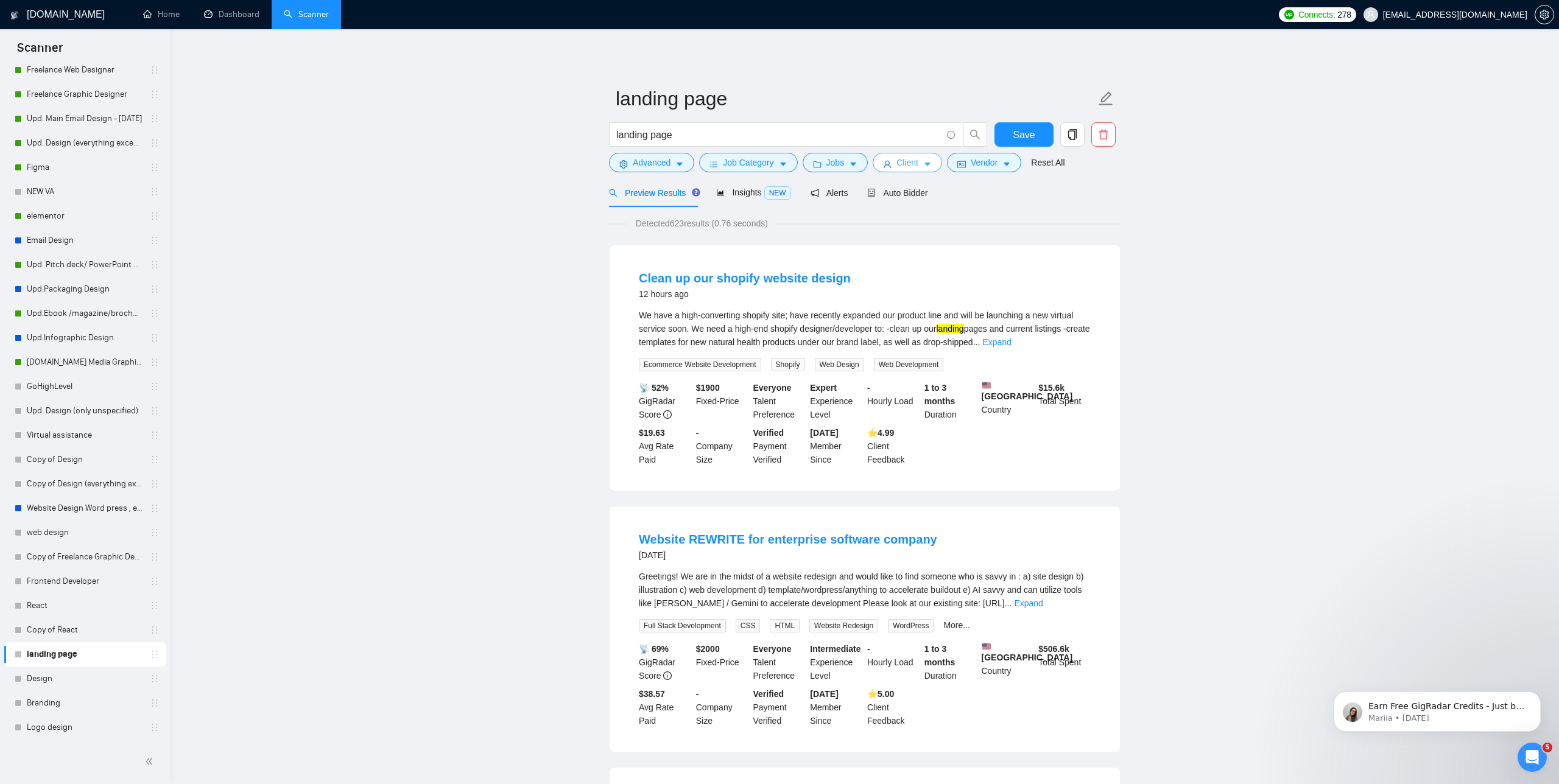
click at [915, 163] on span "Client" at bounding box center [907, 163] width 22 height 13
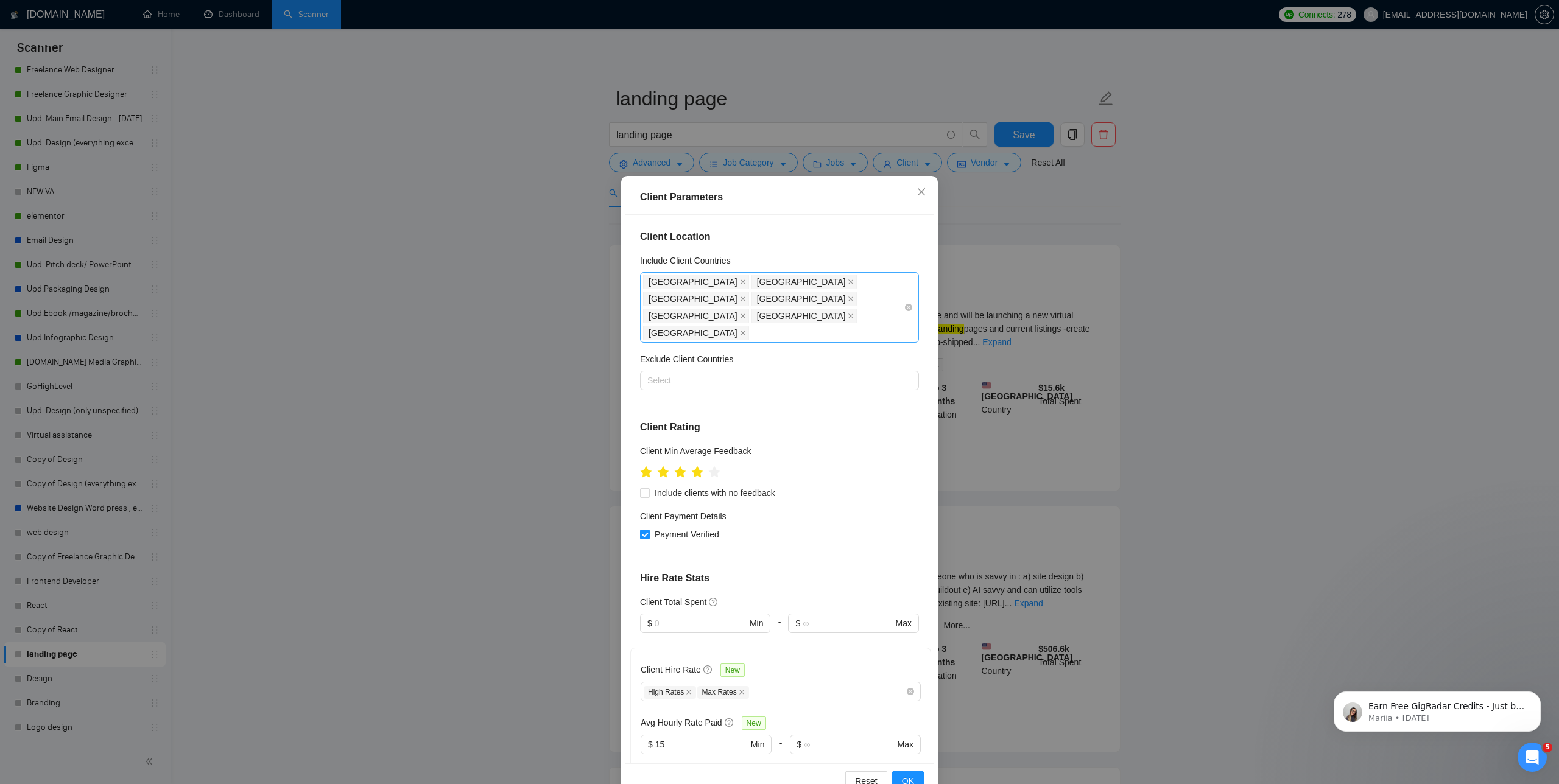
click at [749, 326] on span "[GEOGRAPHIC_DATA]" at bounding box center [696, 333] width 106 height 14
click at [746, 330] on icon "close" at bounding box center [743, 333] width 5 height 5
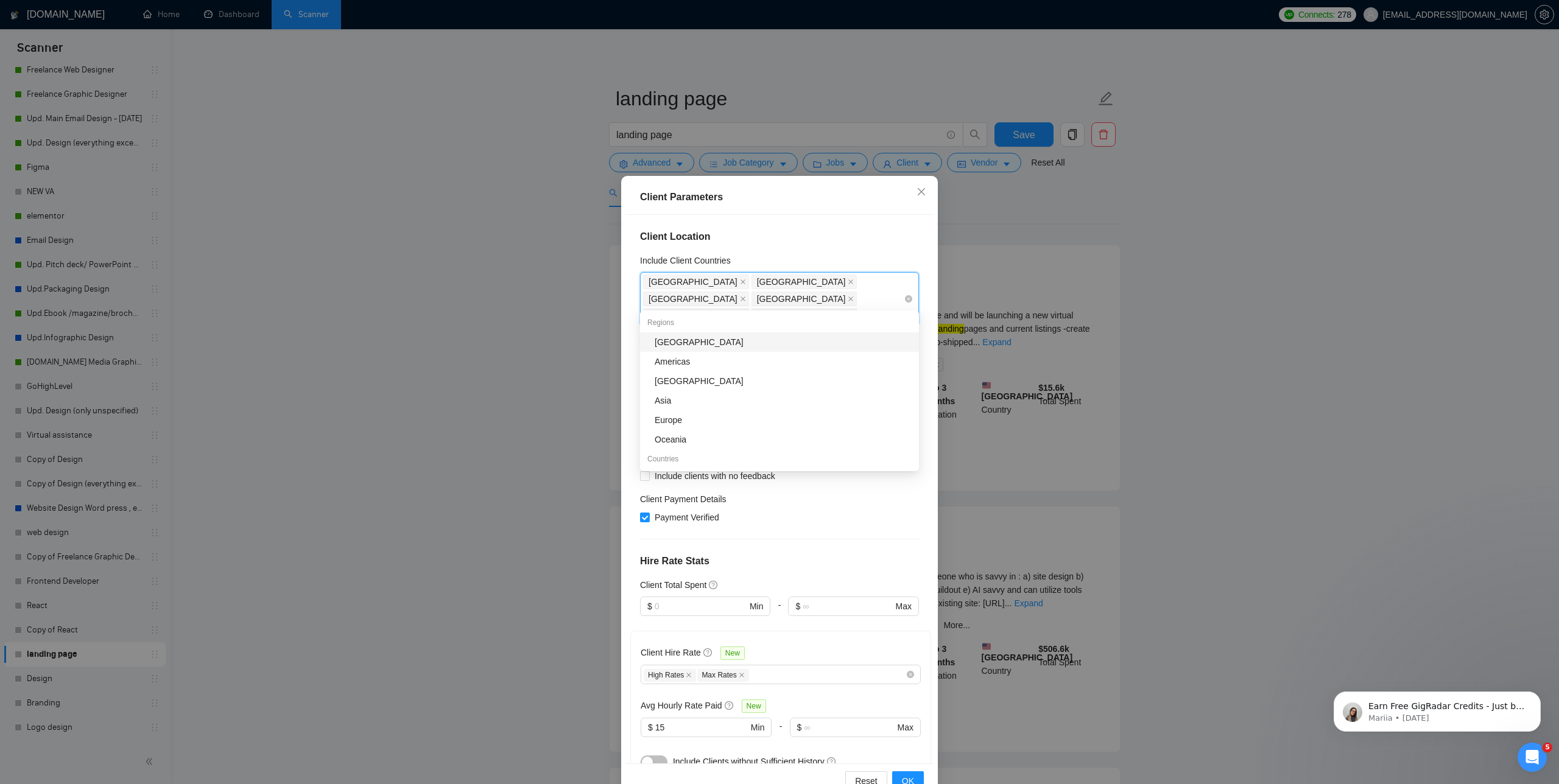
click at [848, 313] on icon "close" at bounding box center [850, 315] width 6 height 6
click at [746, 313] on icon "close" at bounding box center [742, 315] width 6 height 6
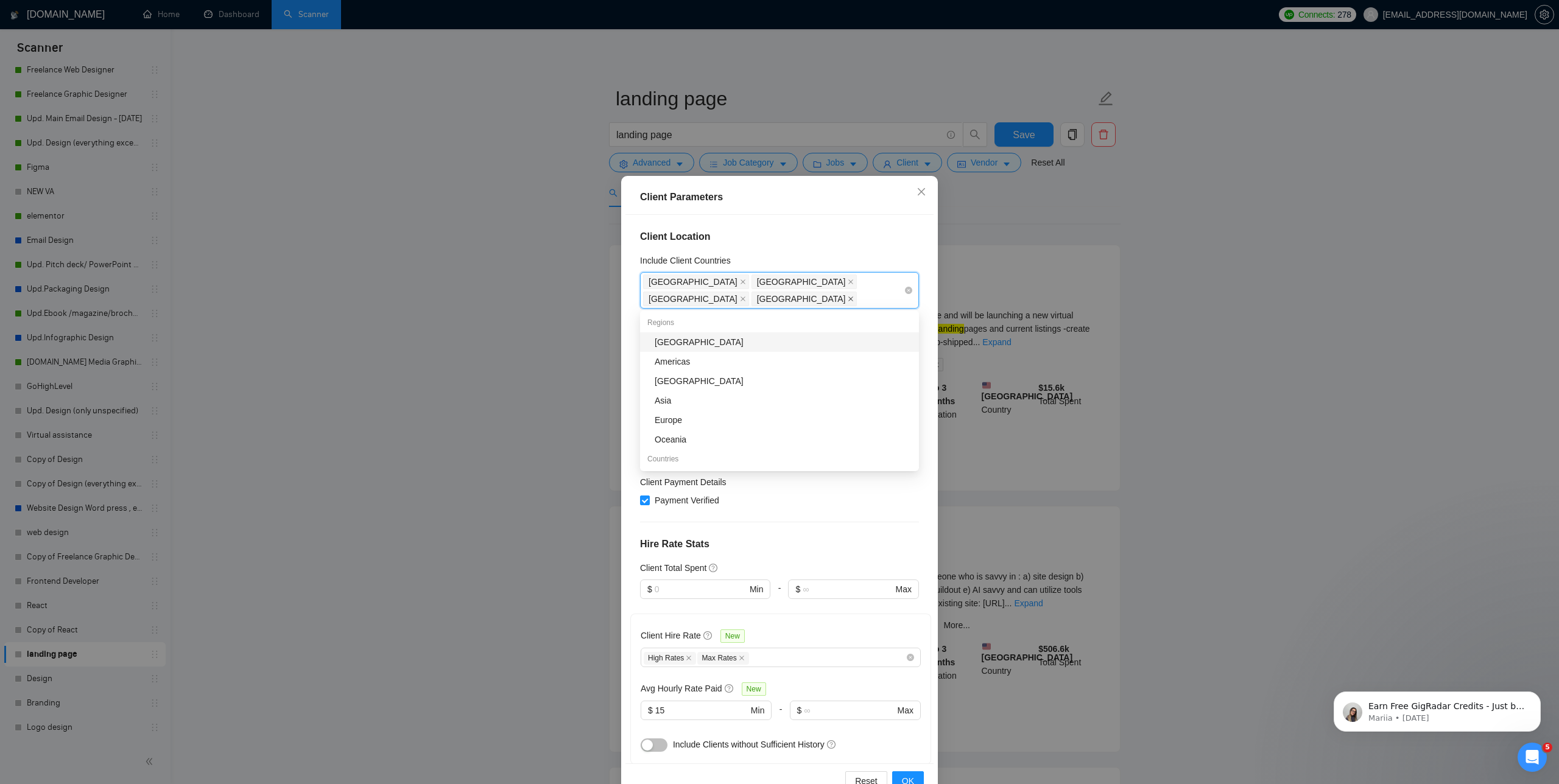
click at [848, 297] on icon "close" at bounding box center [850, 299] width 6 height 6
click at [740, 283] on icon "close" at bounding box center [742, 282] width 6 height 6
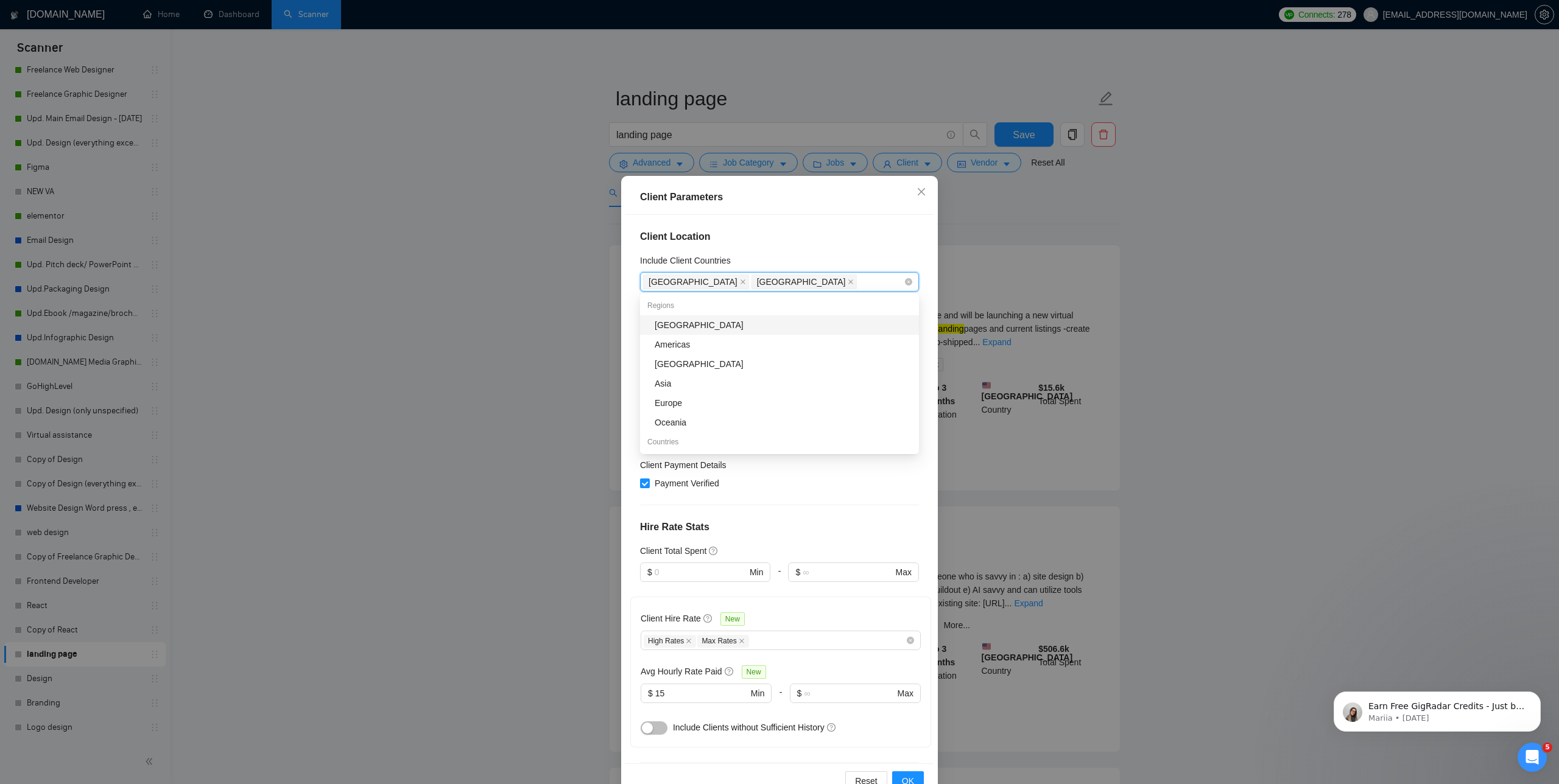
click at [757, 283] on span "[GEOGRAPHIC_DATA]" at bounding box center [802, 282] width 89 height 13
click at [848, 280] on icon "close" at bounding box center [850, 282] width 6 height 6
click at [740, 278] on span at bounding box center [742, 282] width 6 height 13
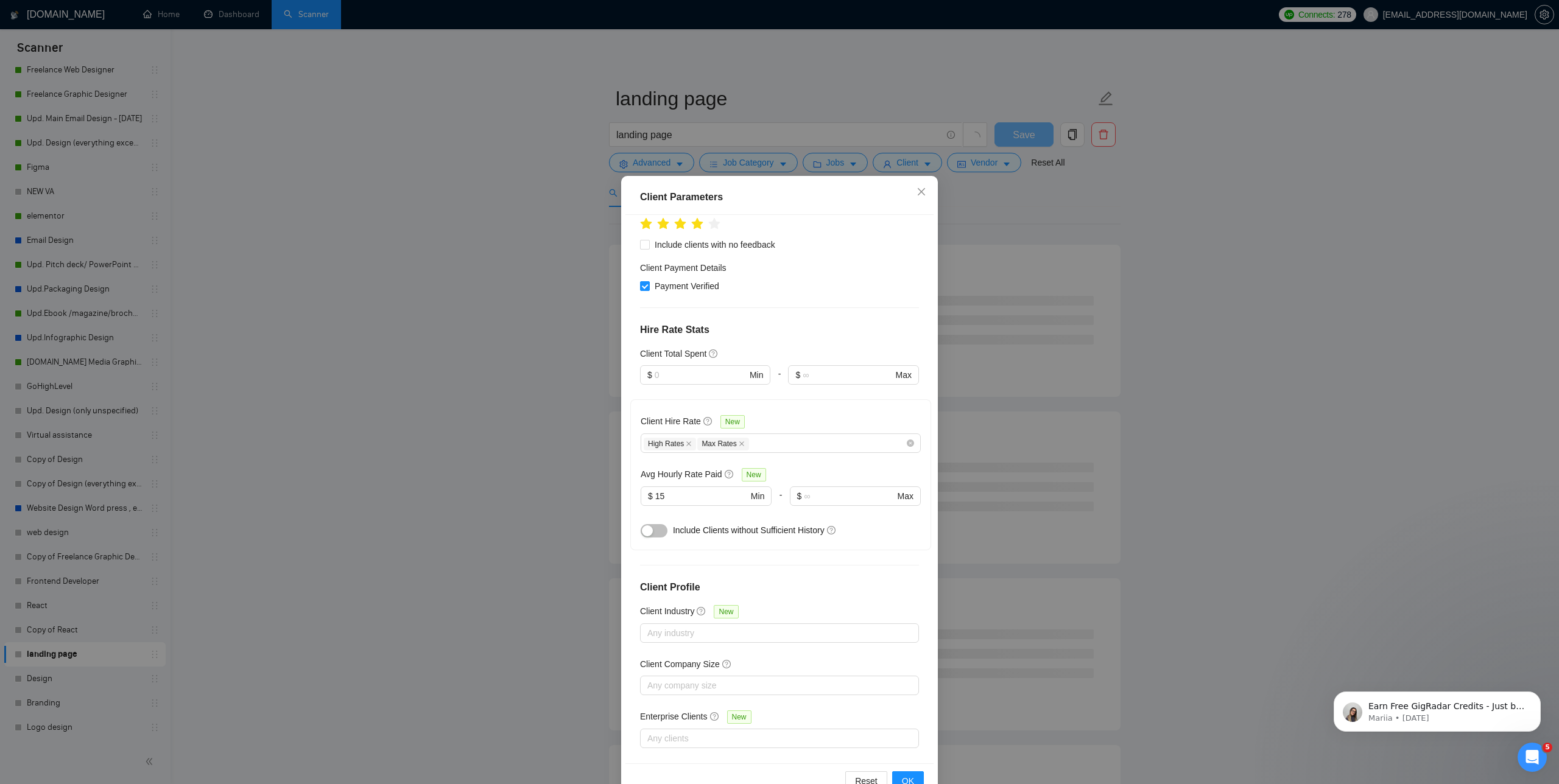
scroll to position [199, 0]
drag, startPoint x: 684, startPoint y: 496, endPoint x: 629, endPoint y: 493, distance: 55.1
click at [629, 494] on div "Client Location Include Client Countries Select Exclude Client Countries Select…" at bounding box center [779, 489] width 308 height 549
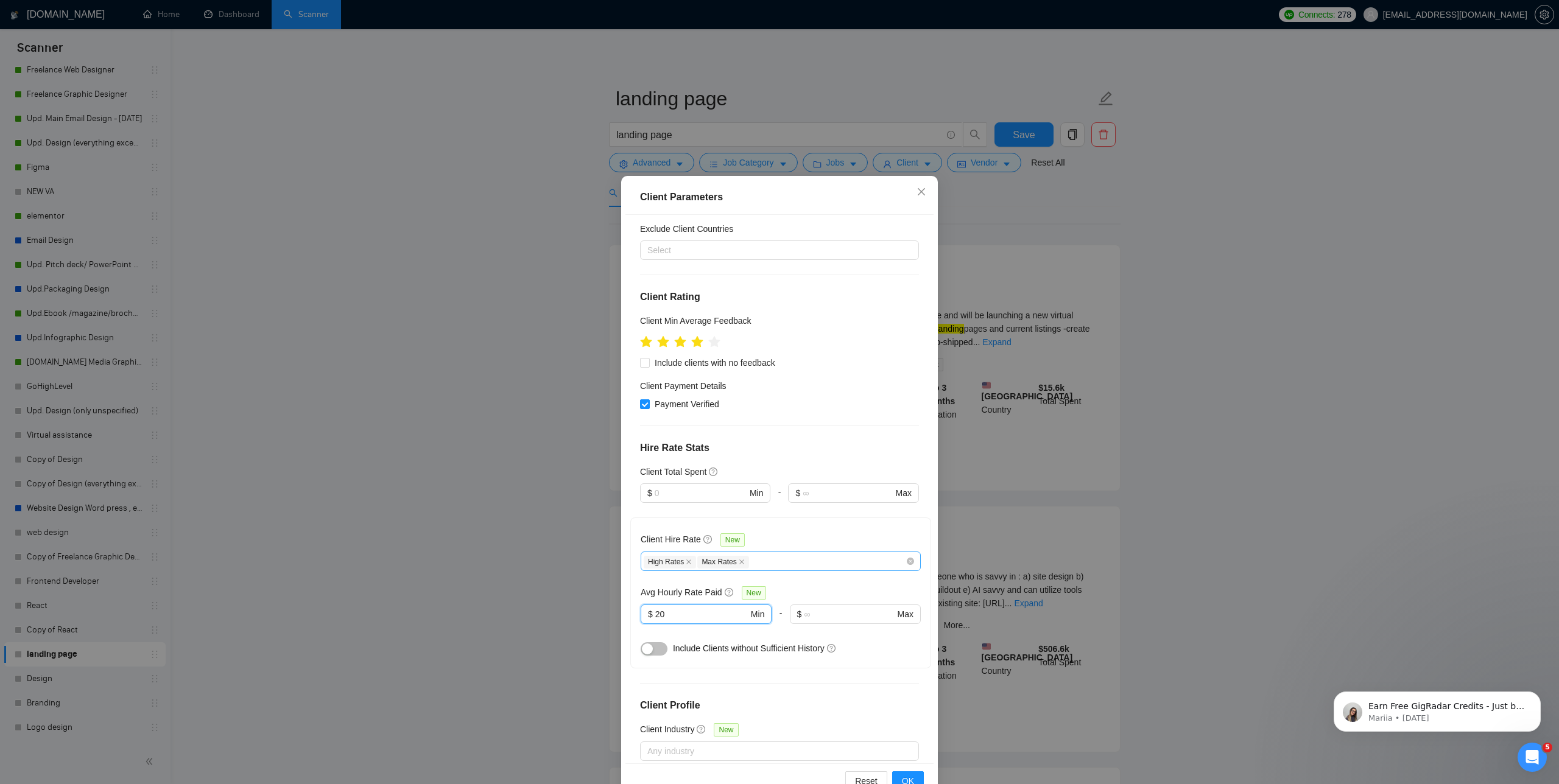
scroll to position [0, 0]
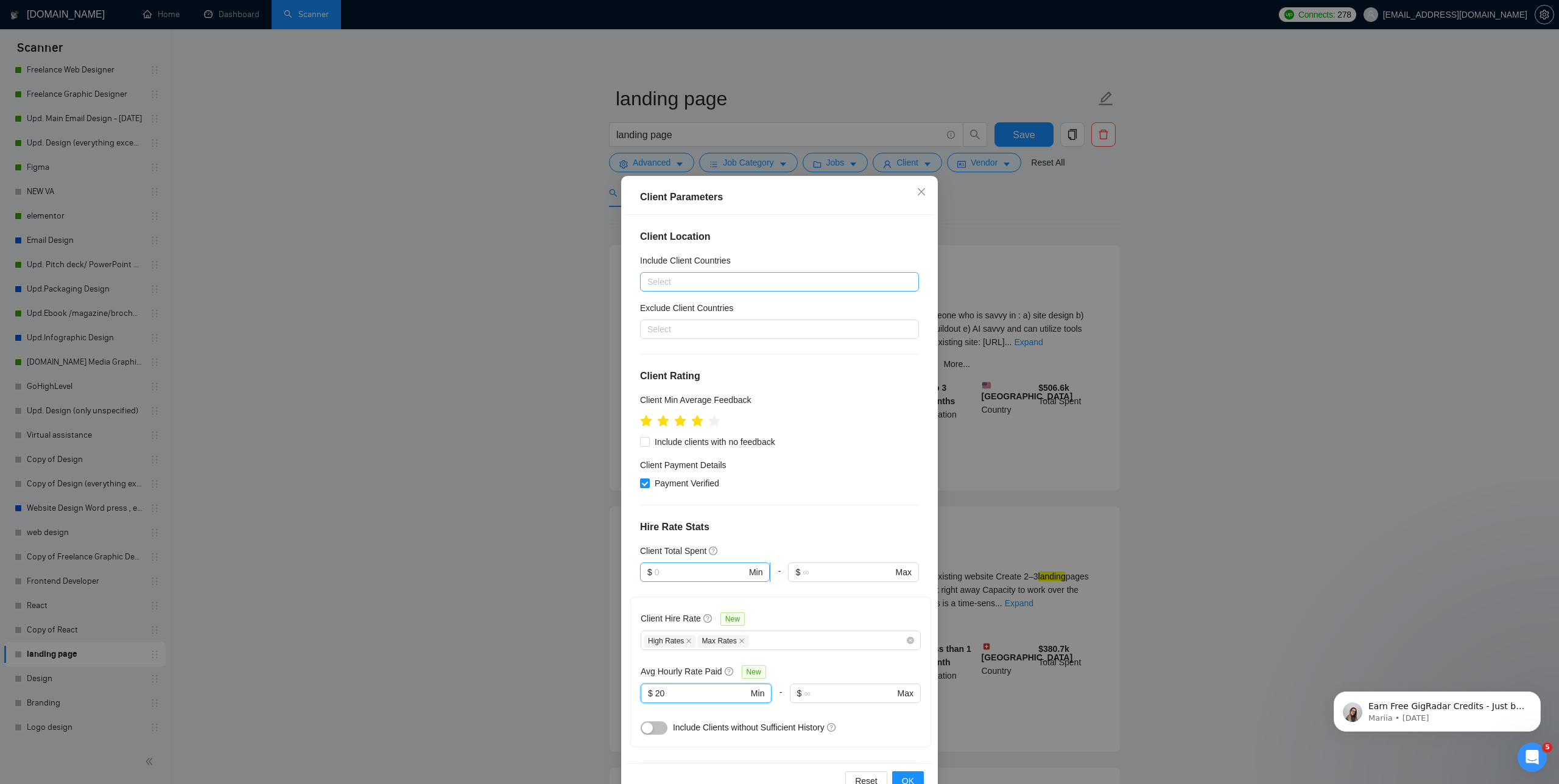
type input "20"
drag, startPoint x: 695, startPoint y: 575, endPoint x: 626, endPoint y: 569, distance: 69.3
click at [626, 569] on div "Client Location Include Client Countries Select Exclude Client Countries Select…" at bounding box center [779, 489] width 308 height 549
click at [666, 652] on div "$10,000" at bounding box center [705, 655] width 116 height 13
type input "10000"
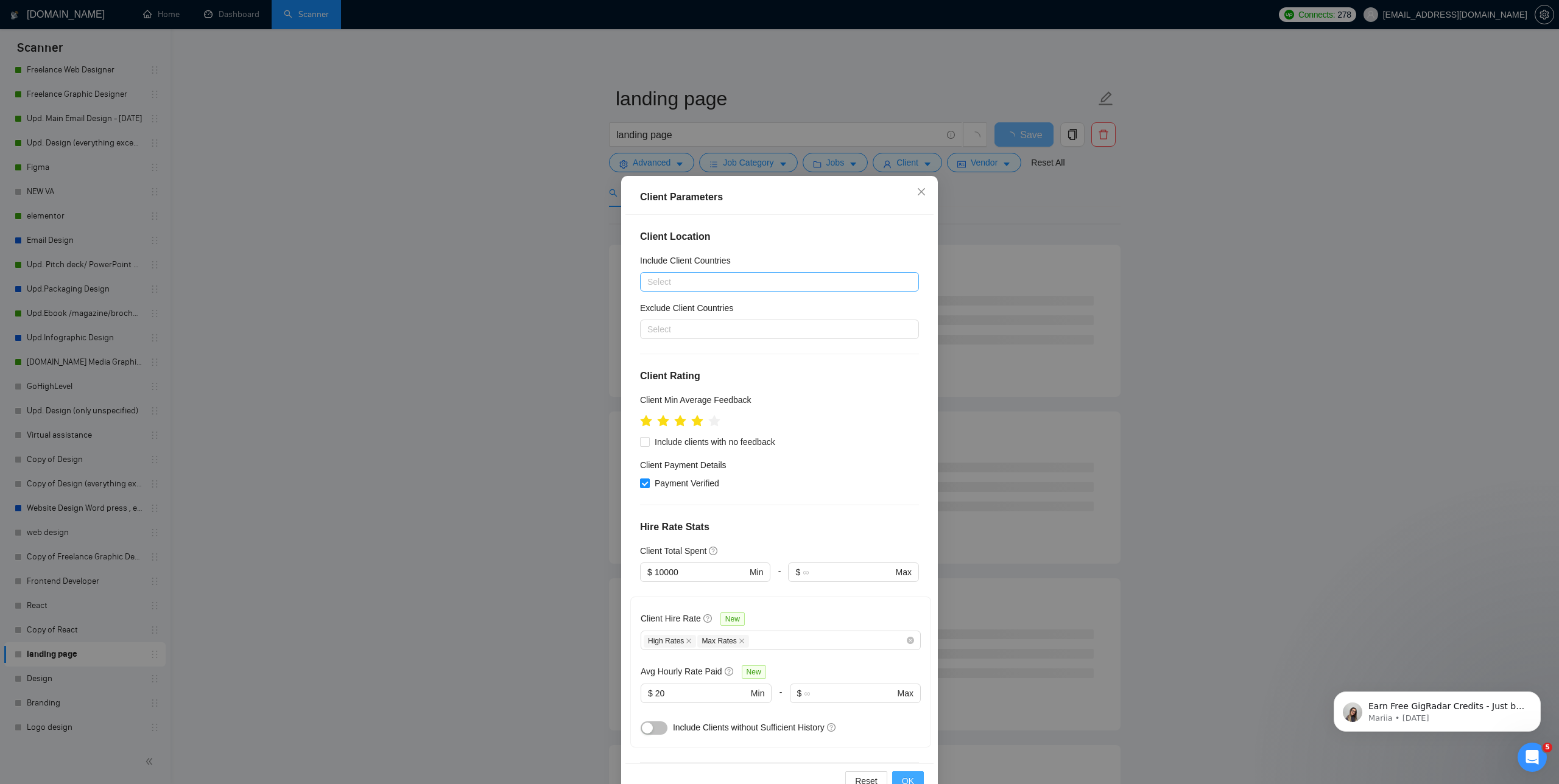
click at [906, 773] on button "OK" at bounding box center [908, 781] width 32 height 19
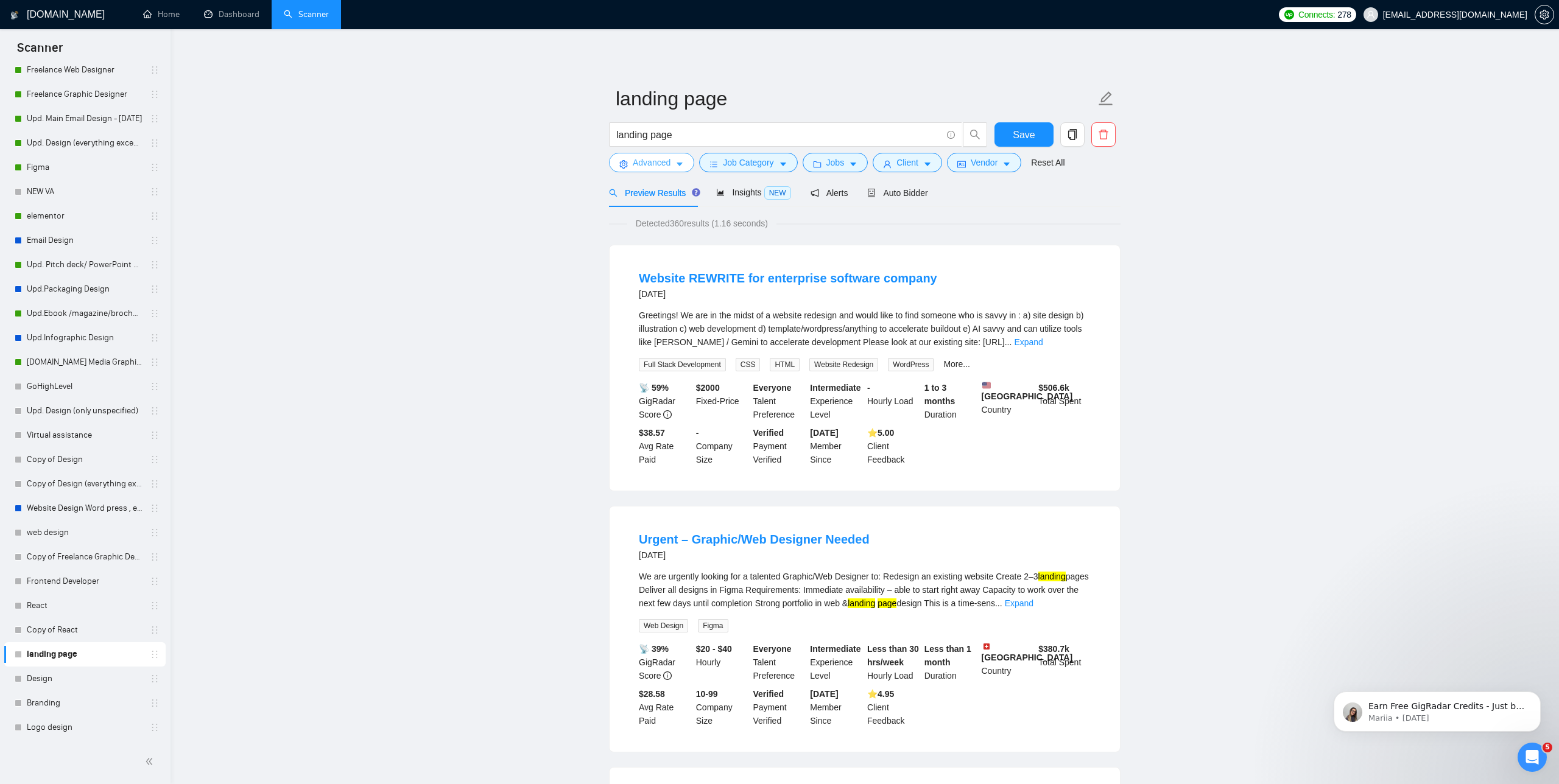
click at [657, 156] on span "Advanced" at bounding box center [652, 163] width 38 height 13
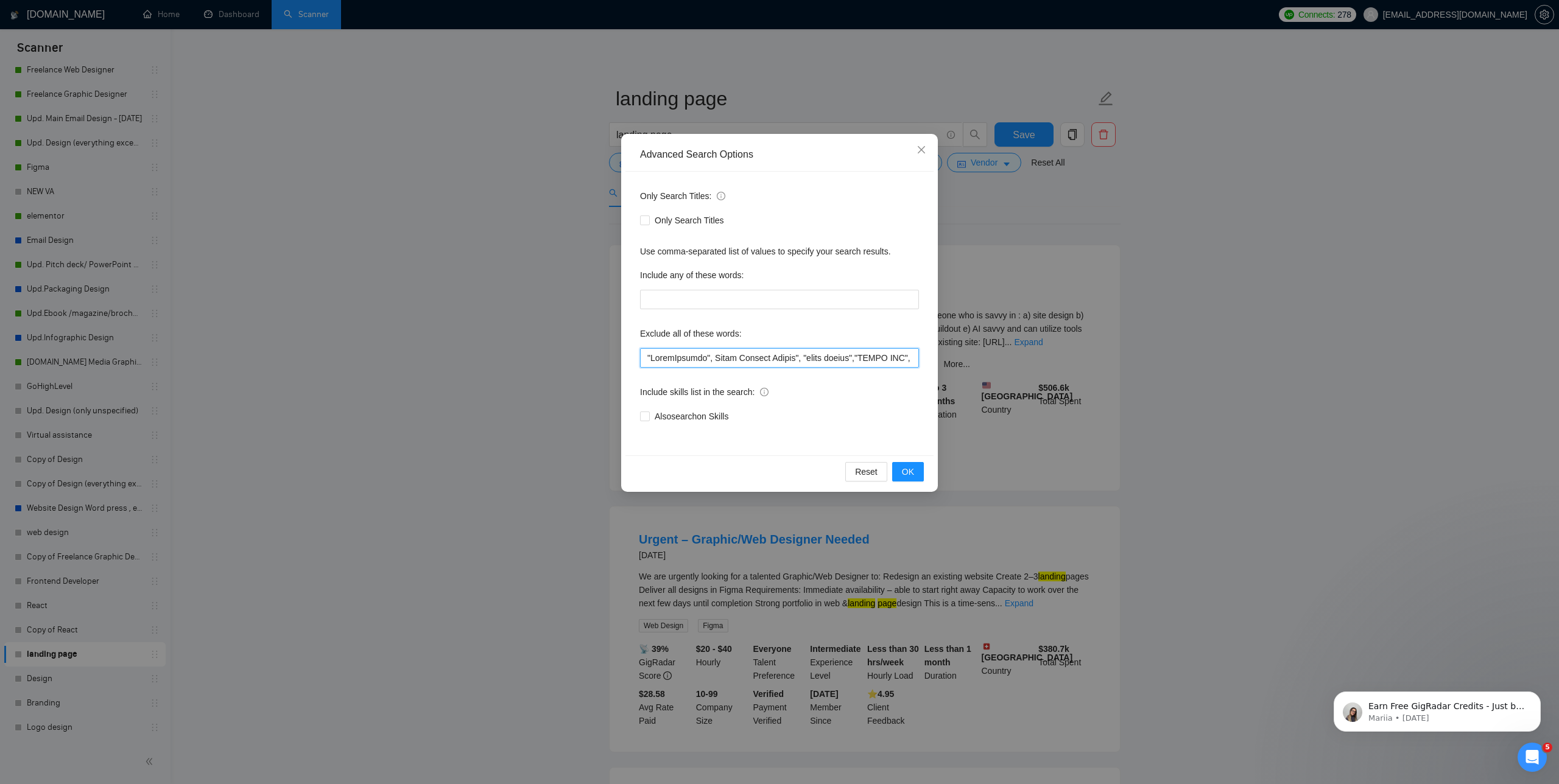
click at [736, 358] on input "text" at bounding box center [779, 357] width 279 height 19
drag, startPoint x: 844, startPoint y: 358, endPoint x: 788, endPoint y: 355, distance: 56.1
click at [788, 355] on input "text" at bounding box center [779, 357] width 279 height 19
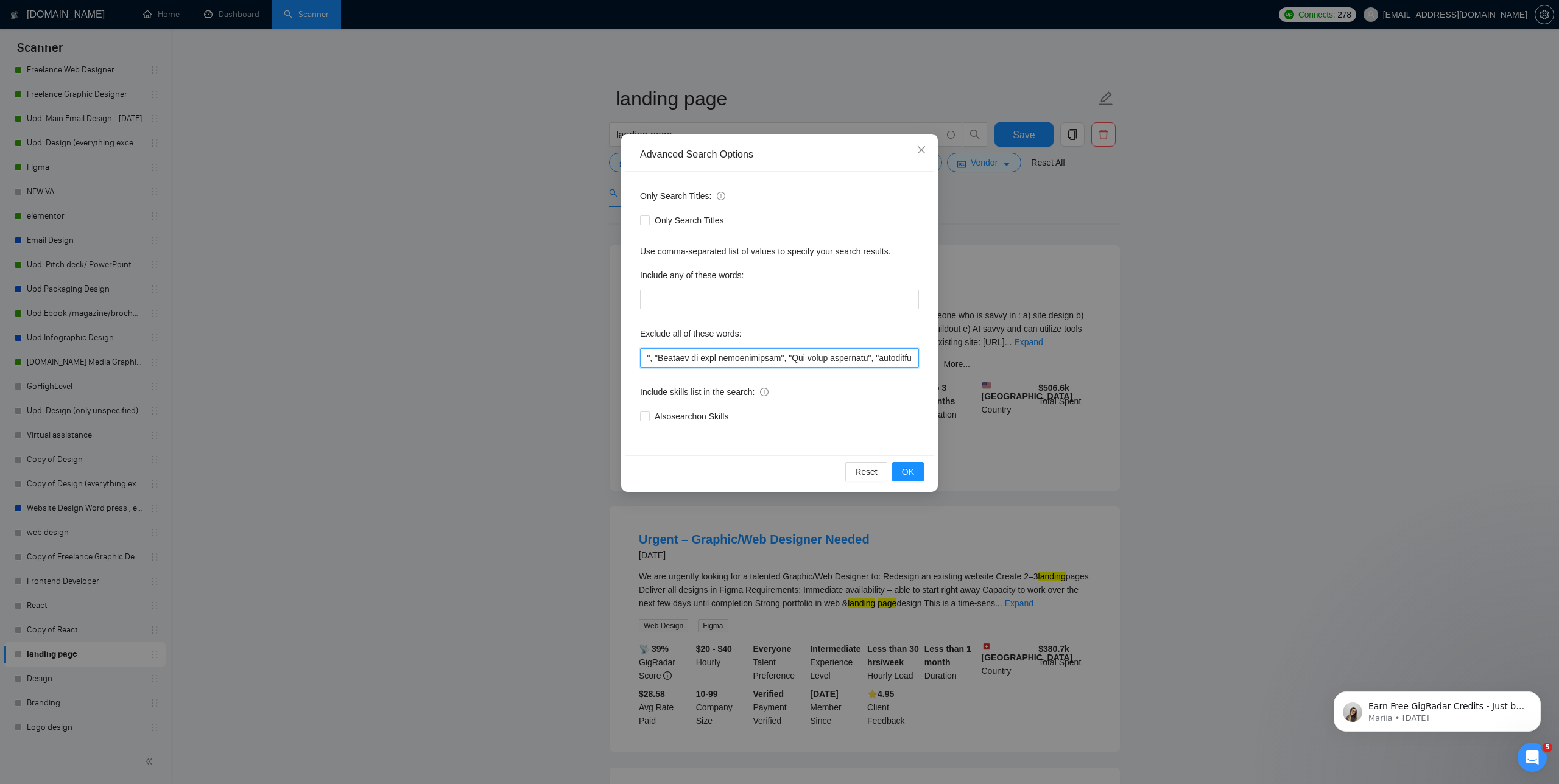
drag, startPoint x: 848, startPoint y: 356, endPoint x: 730, endPoint y: 356, distance: 118.0
click at [730, 356] on input "text" at bounding box center [779, 357] width 279 height 19
type input ""ClickFunnels", Quick Webflow Update", "quick update","MINOR FIX", "BEAVER DESI…"
click at [909, 477] on span "OK" at bounding box center [907, 472] width 13 height 13
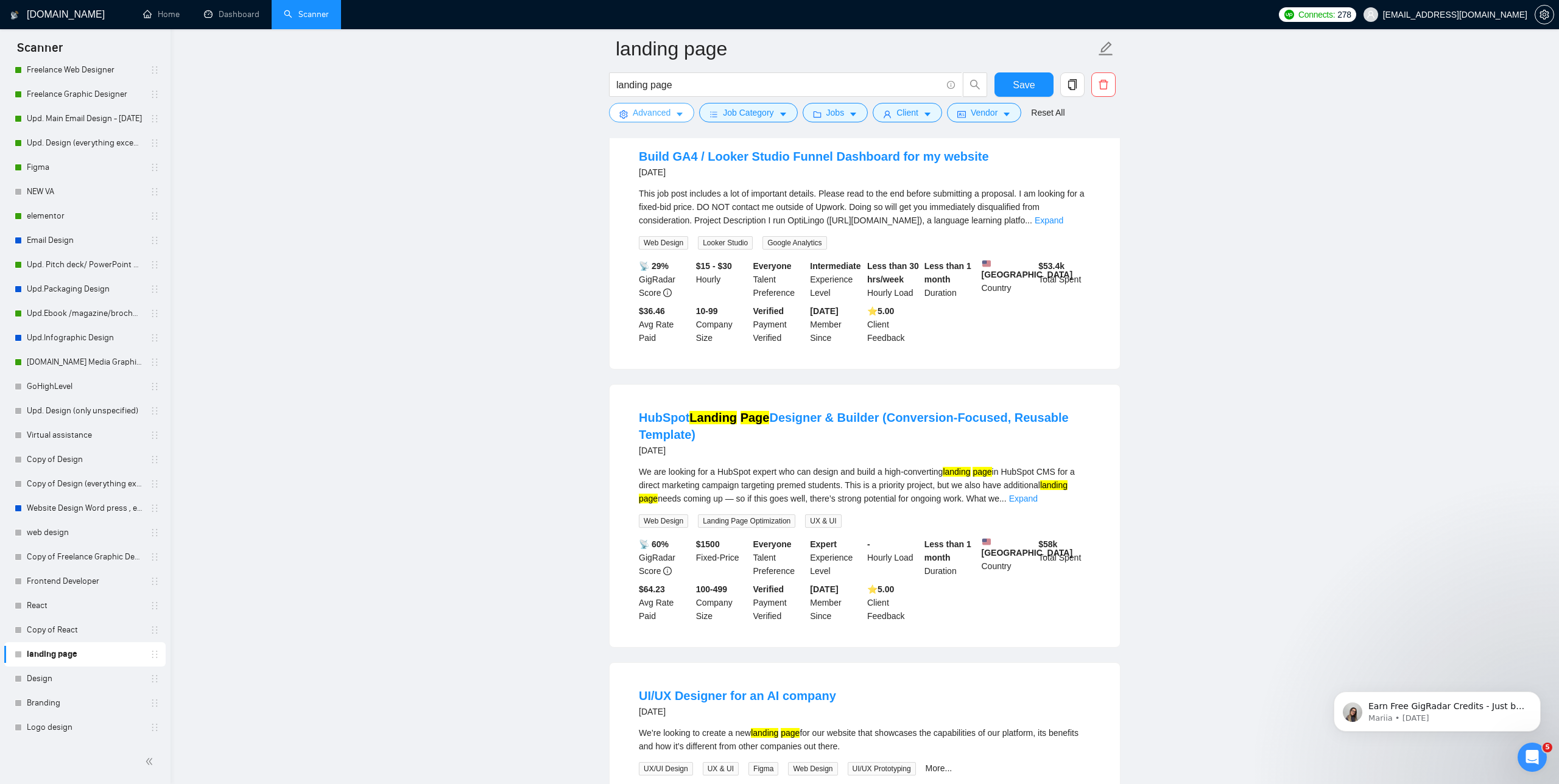
scroll to position [2287, 0]
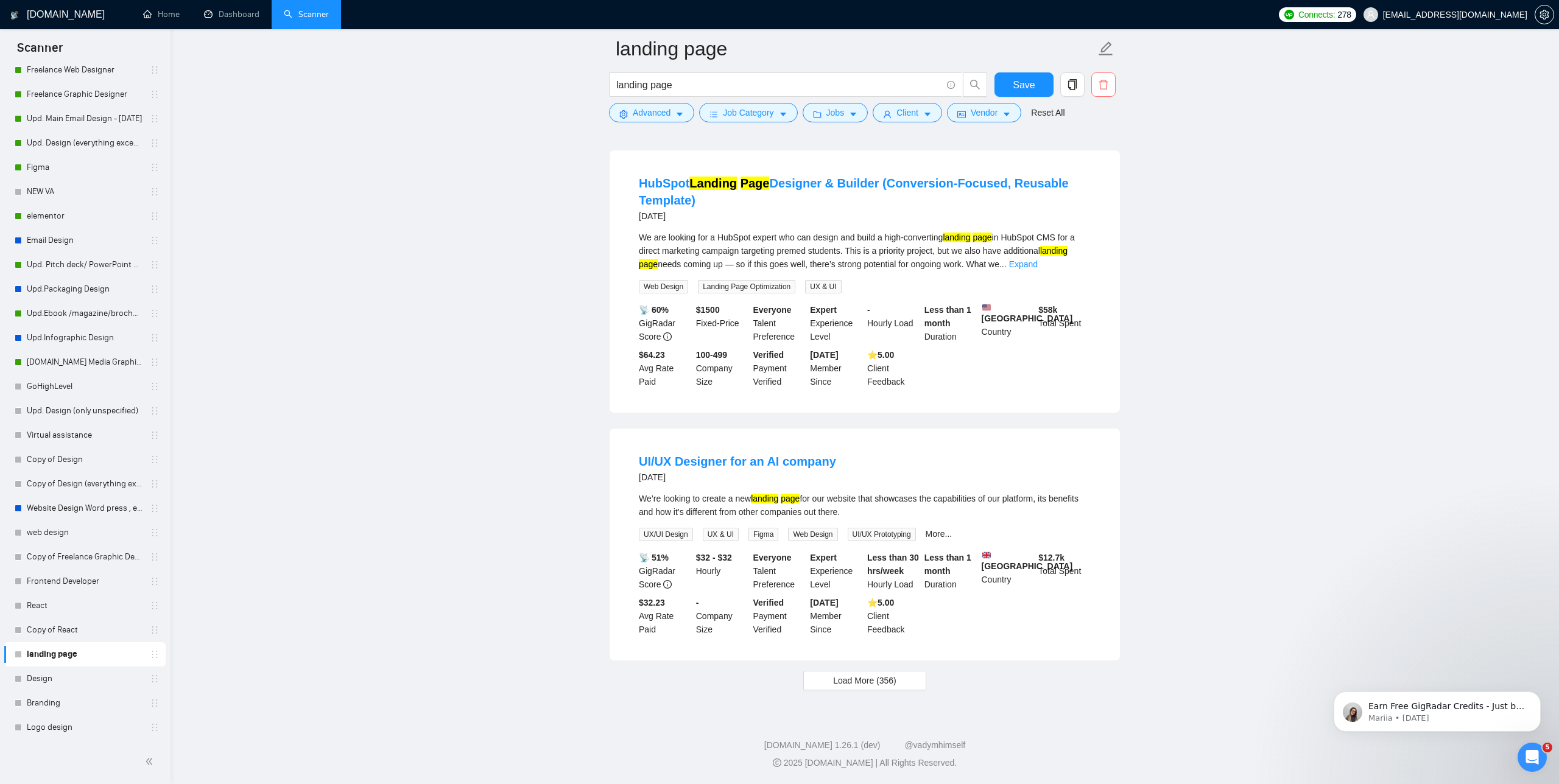
click at [1109, 86] on span "delete" at bounding box center [1104, 84] width 23 height 11
click at [1095, 218] on span "Yes" at bounding box center [1089, 225] width 14 height 13
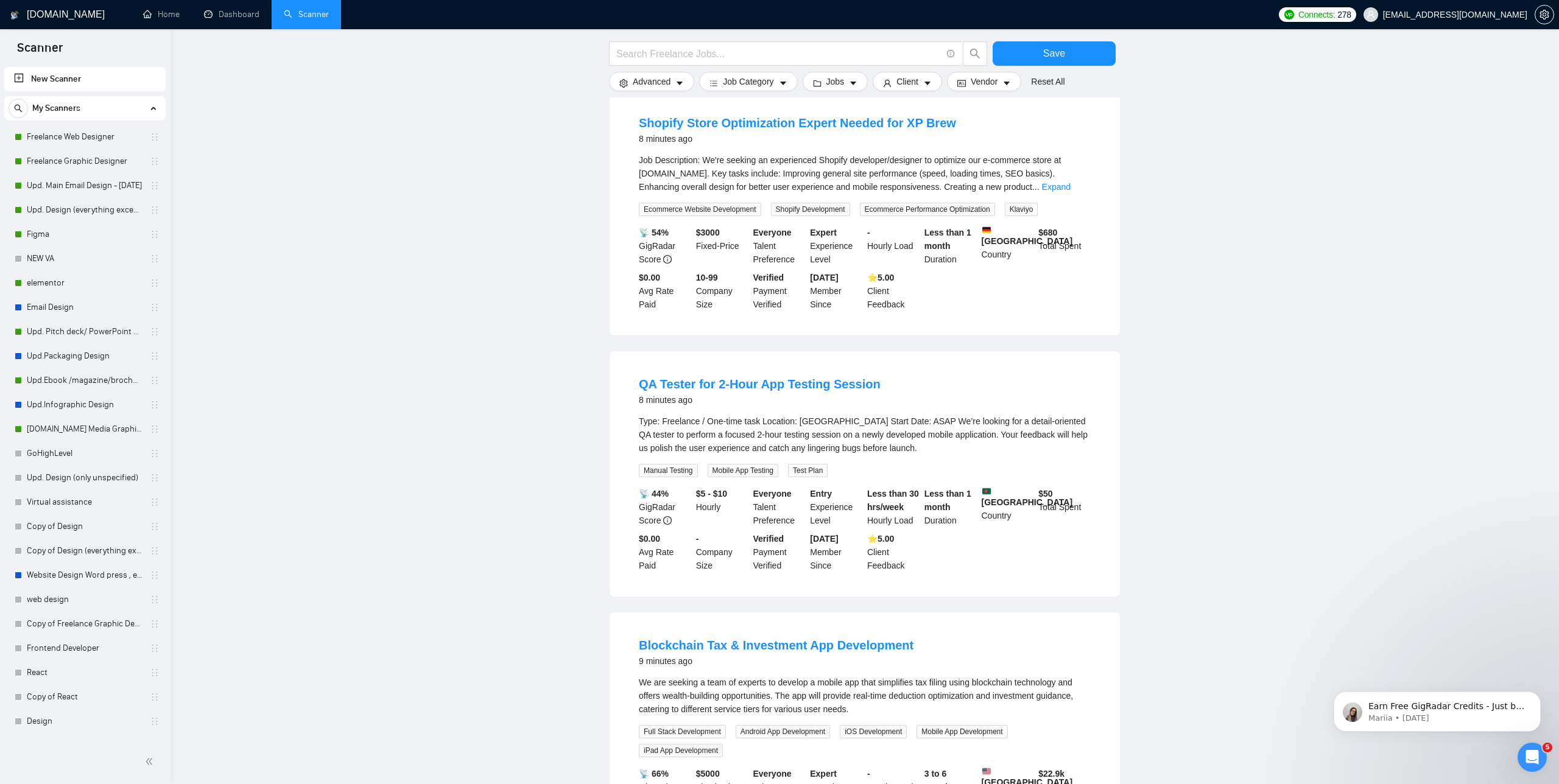
click at [1113, 434] on div "QA Tester for 2-Hour App Testing Session 8 minutes ago Type: Freelance / One-ti…" at bounding box center [865, 474] width 511 height 246
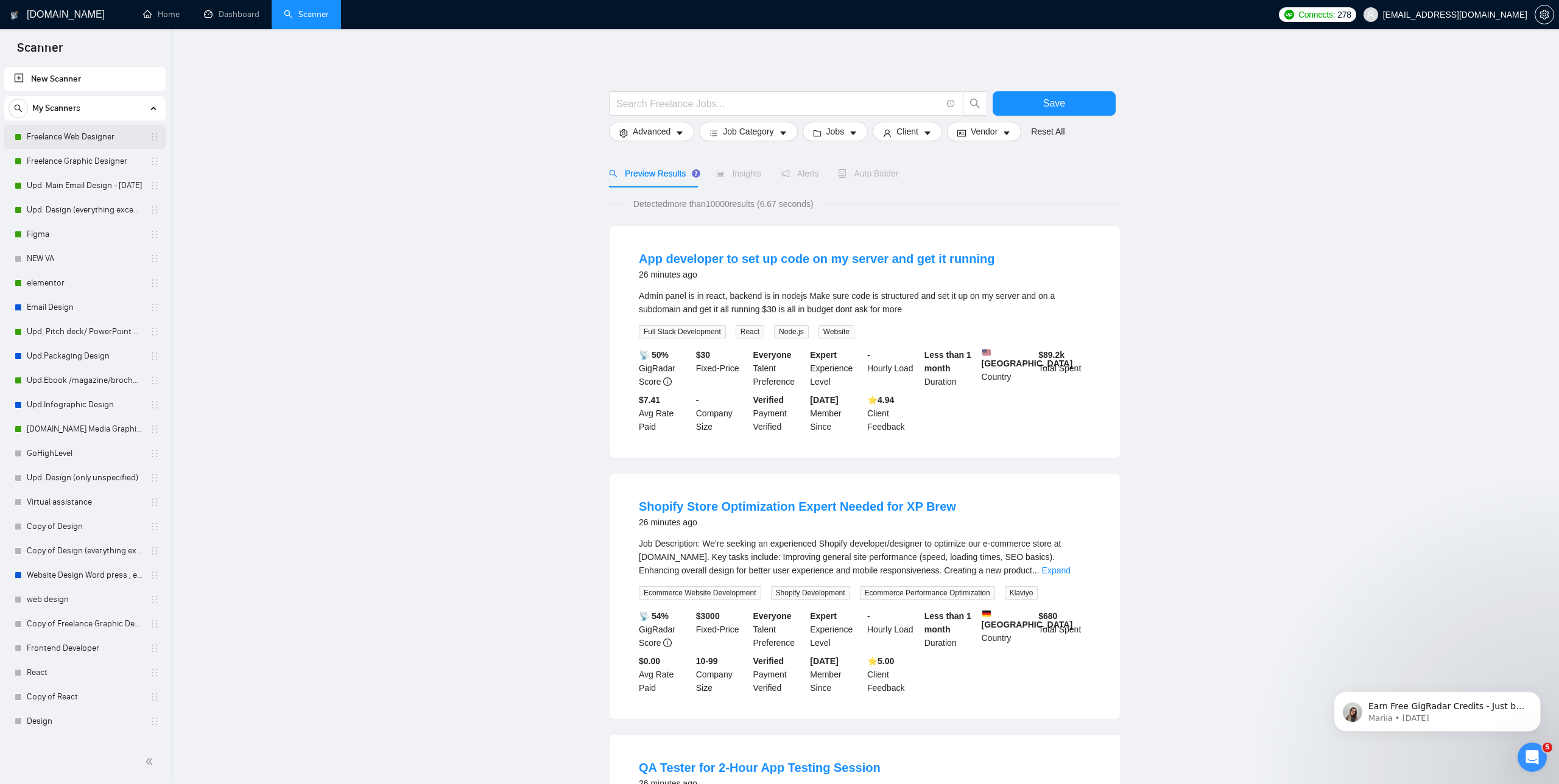
click at [73, 143] on link "Freelance Web Designer" at bounding box center [85, 137] width 116 height 24
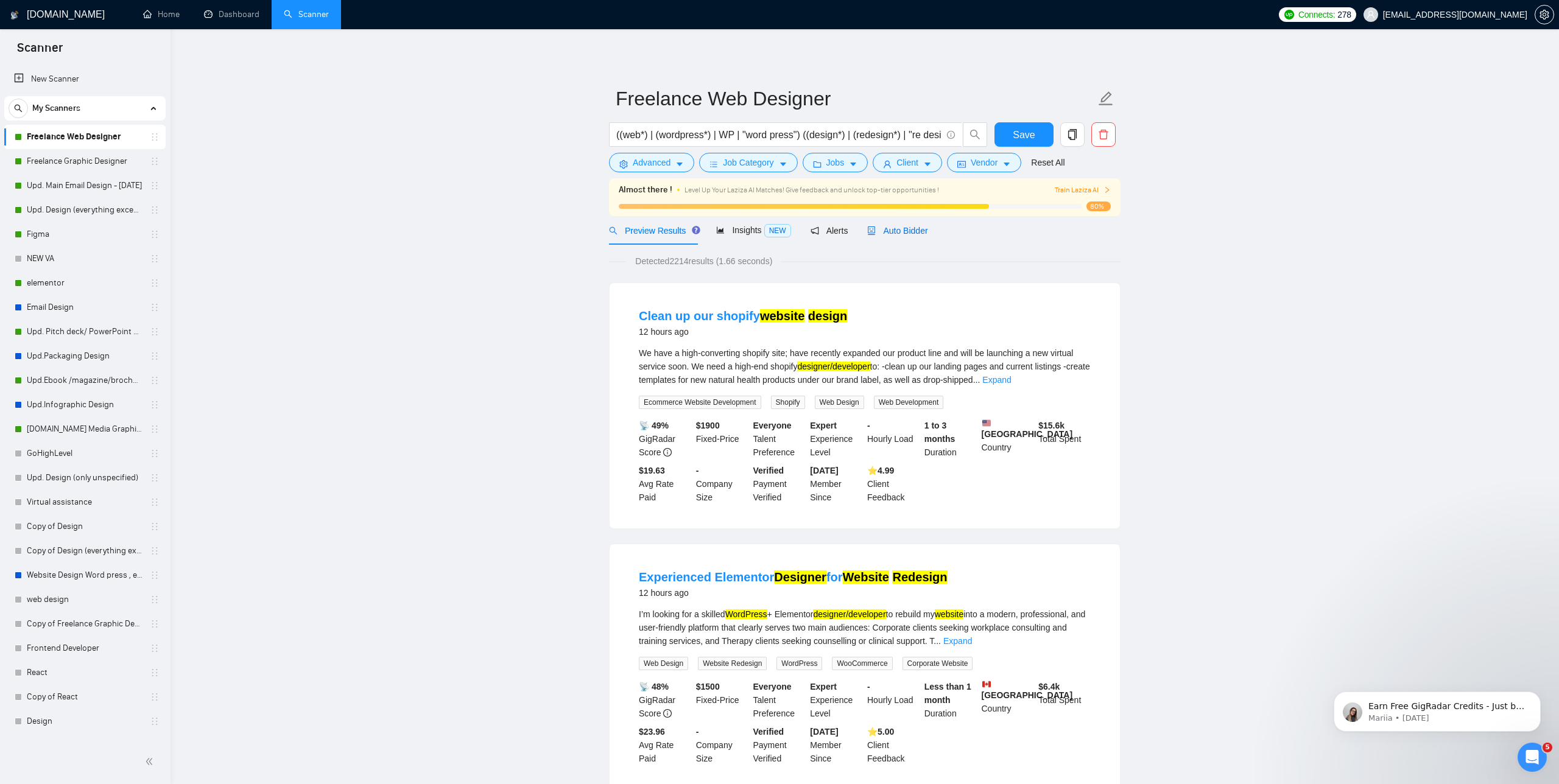
click at [914, 230] on span "Auto Bidder" at bounding box center [897, 231] width 60 height 10
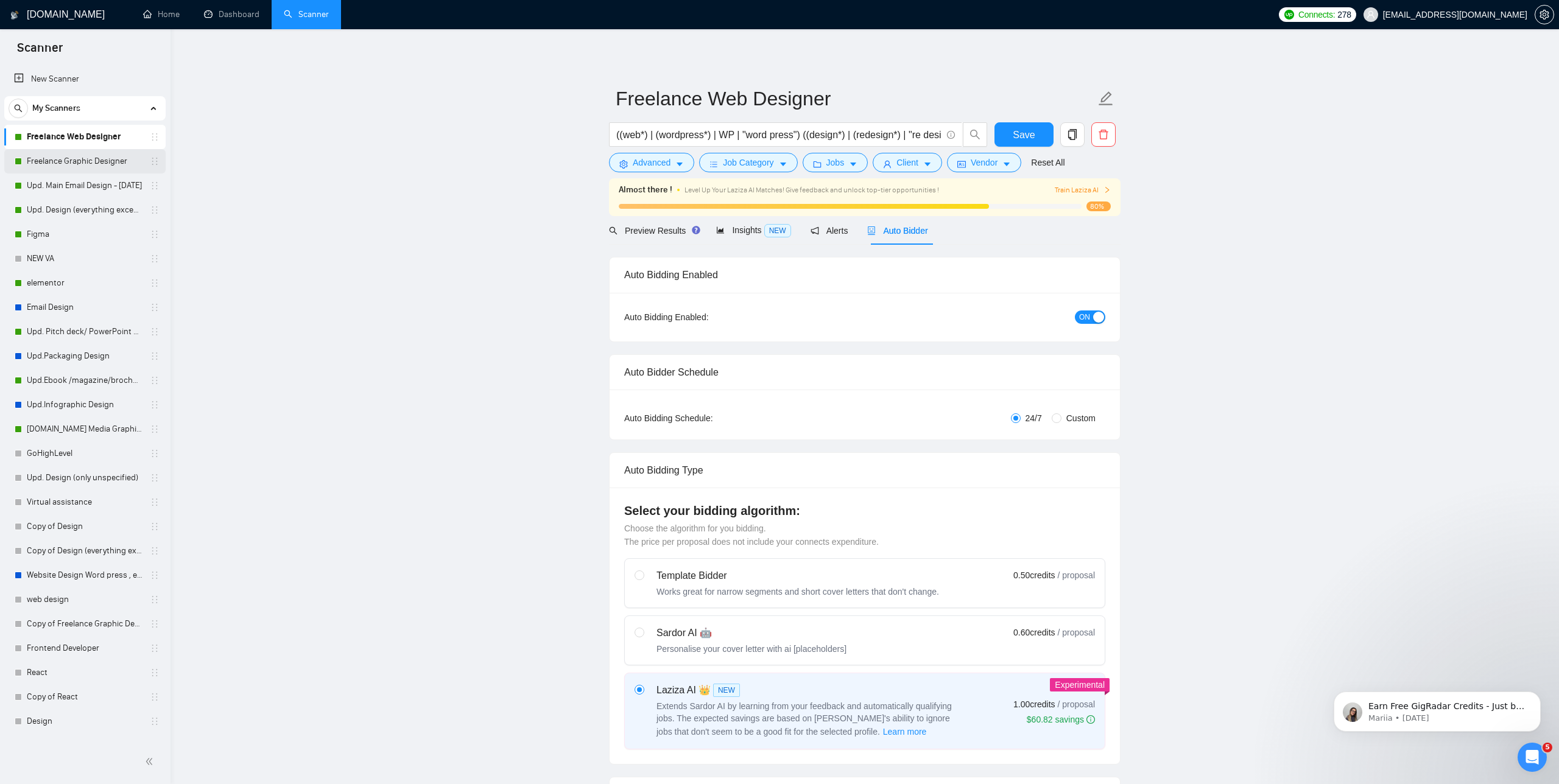
click at [91, 164] on link "Freelance Graphic Designer" at bounding box center [85, 161] width 116 height 24
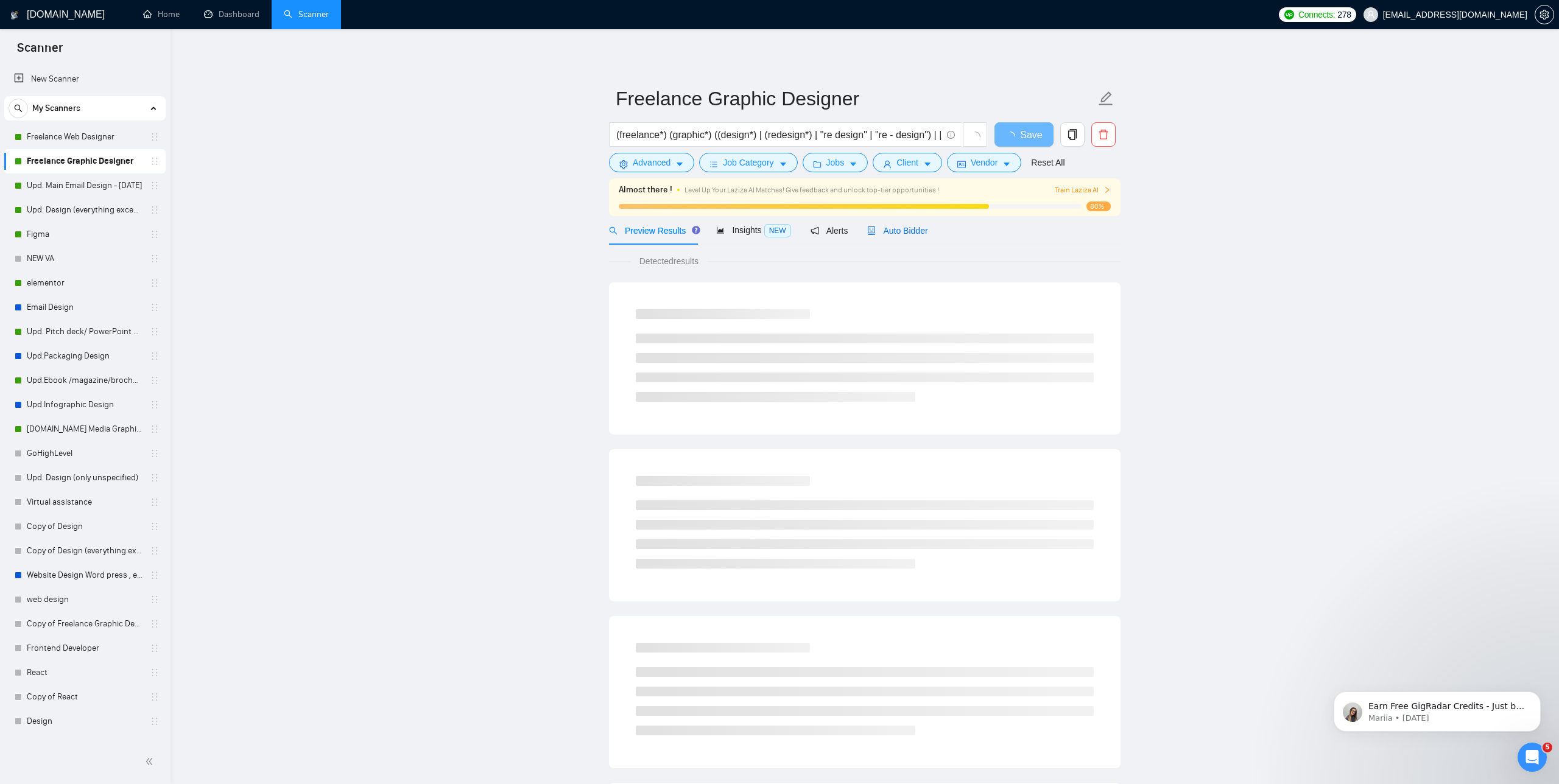
click at [895, 231] on span "Auto Bidder" at bounding box center [897, 231] width 60 height 10
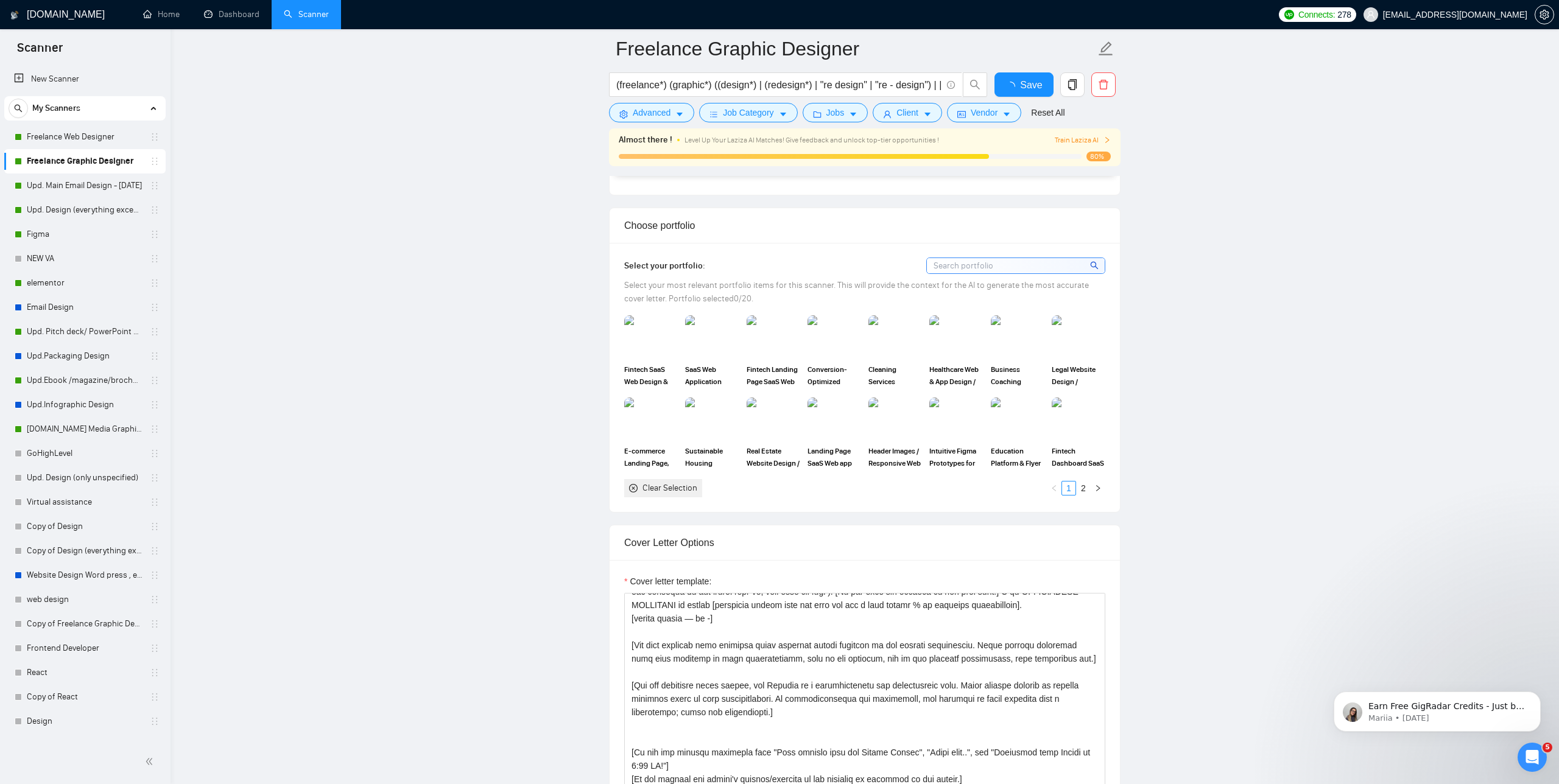
scroll to position [38, 0]
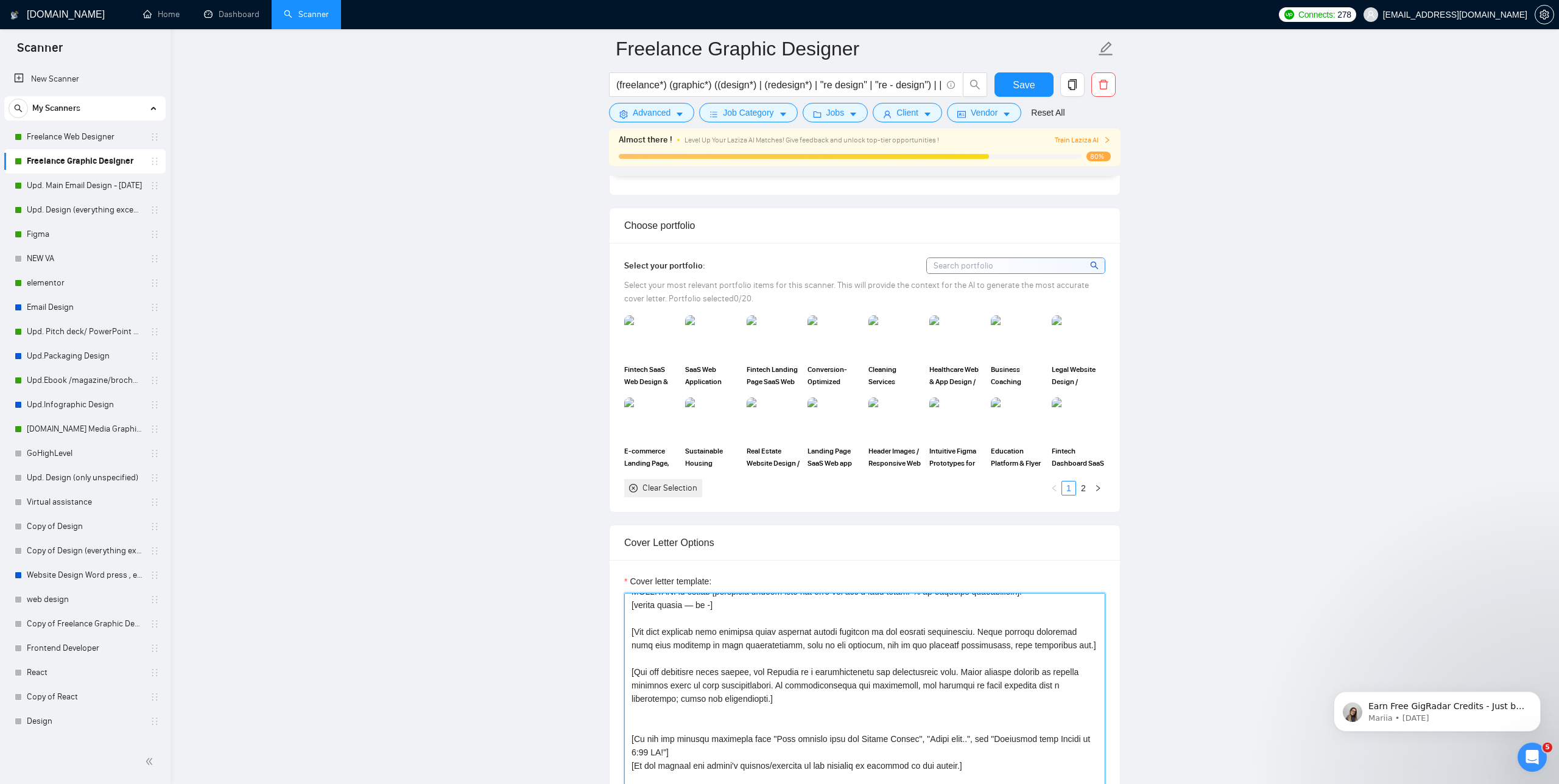
click at [781, 595] on textarea "Cover letter template:" at bounding box center [865, 729] width 481 height 274
click at [769, 659] on textarea "Cover letter template:" at bounding box center [865, 729] width 481 height 274
